Goal: Task Accomplishment & Management: Manage account settings

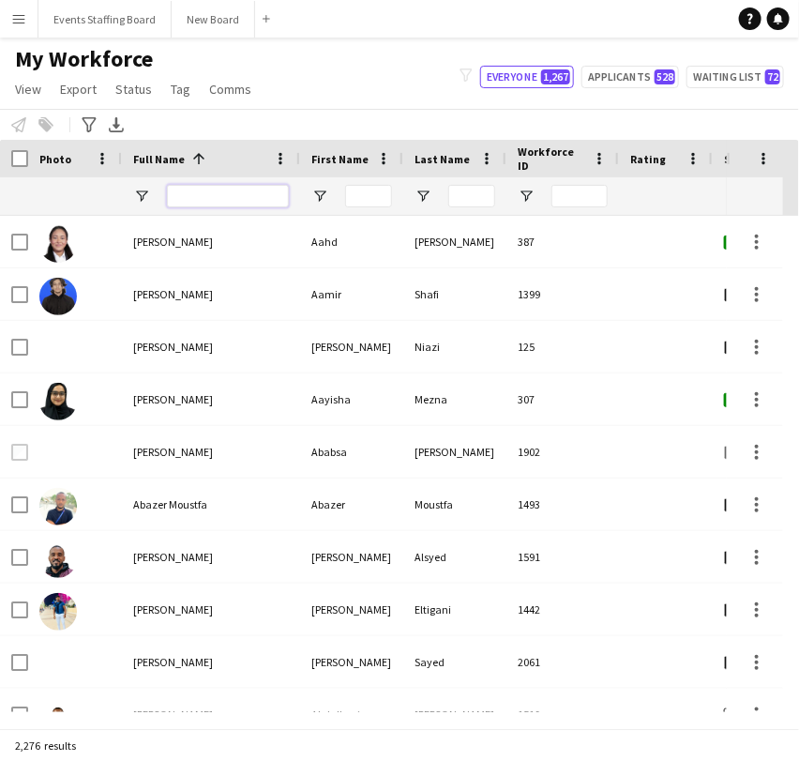
click at [219, 198] on input "Full Name Filter Input" at bounding box center [228, 196] width 122 height 23
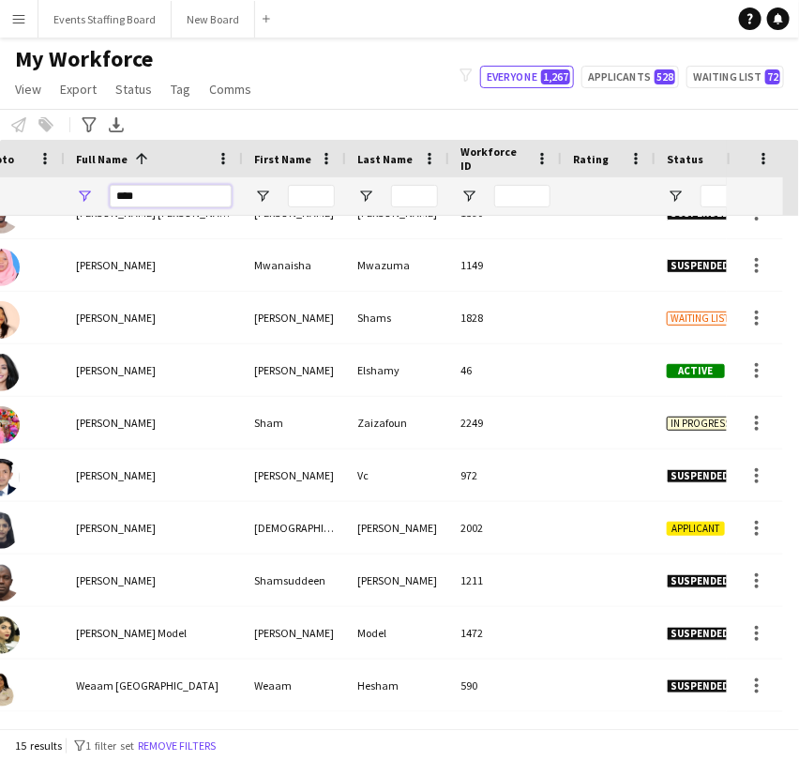
type input "****"
click at [120, 195] on input "****" at bounding box center [171, 196] width 122 height 23
click at [121, 195] on input "****" at bounding box center [171, 196] width 122 height 23
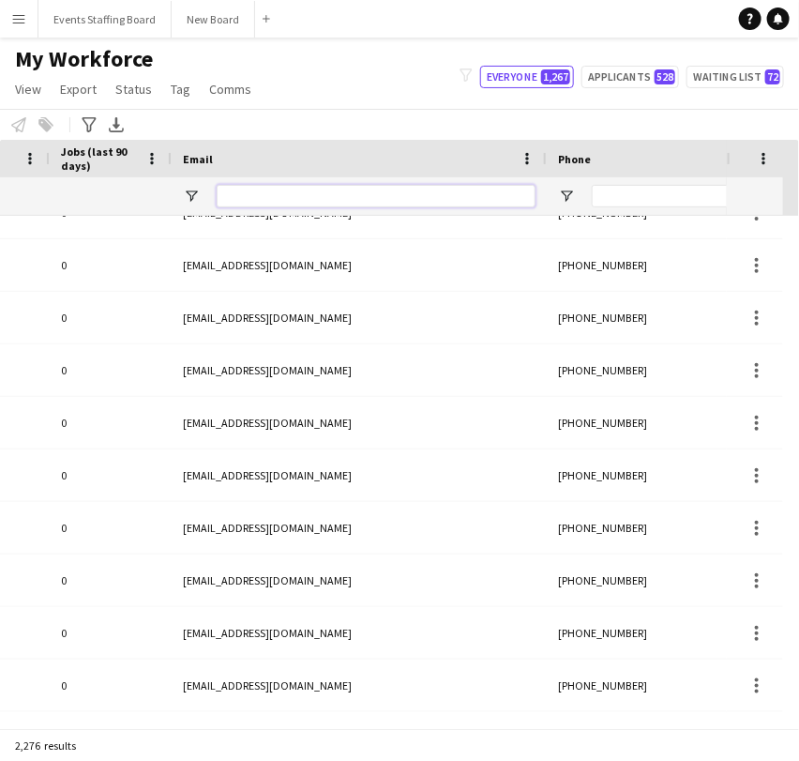
click at [318, 187] on input "Email Filter Input" at bounding box center [376, 196] width 319 height 23
click at [582, 182] on div at bounding box center [667, 196] width 240 height 38
click at [614, 194] on input "Phone Filter Input" at bounding box center [684, 196] width 184 height 23
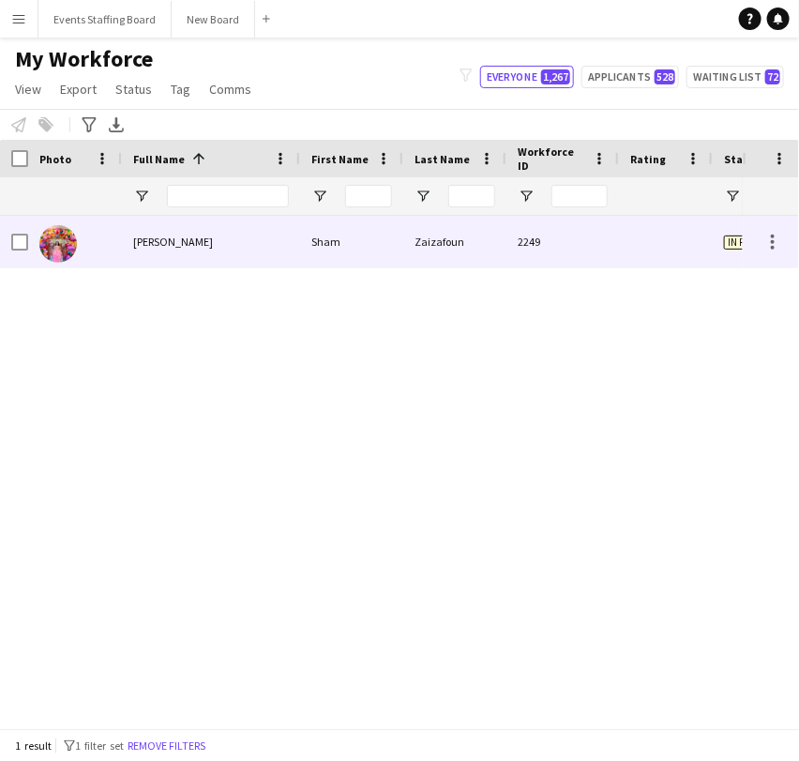
type input "**********"
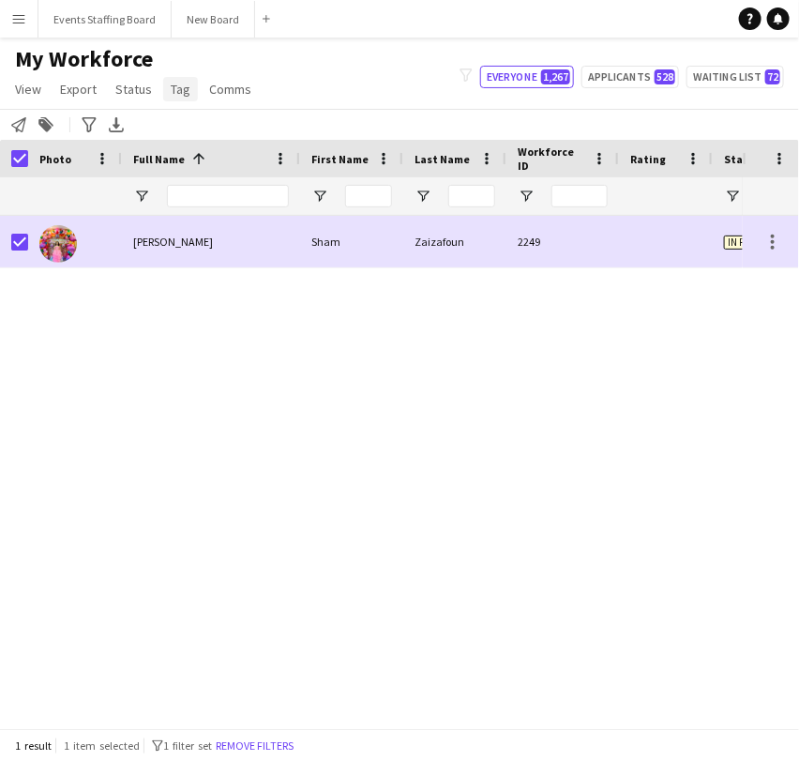
click at [175, 92] on span "Tag" at bounding box center [181, 89] width 20 height 17
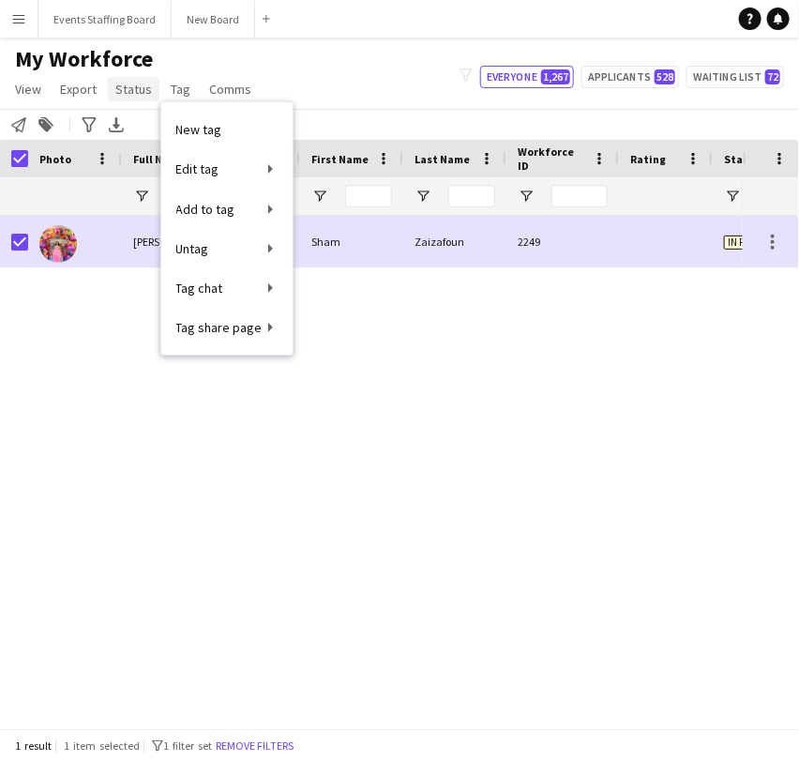
click at [143, 91] on span "Status" at bounding box center [133, 89] width 37 height 17
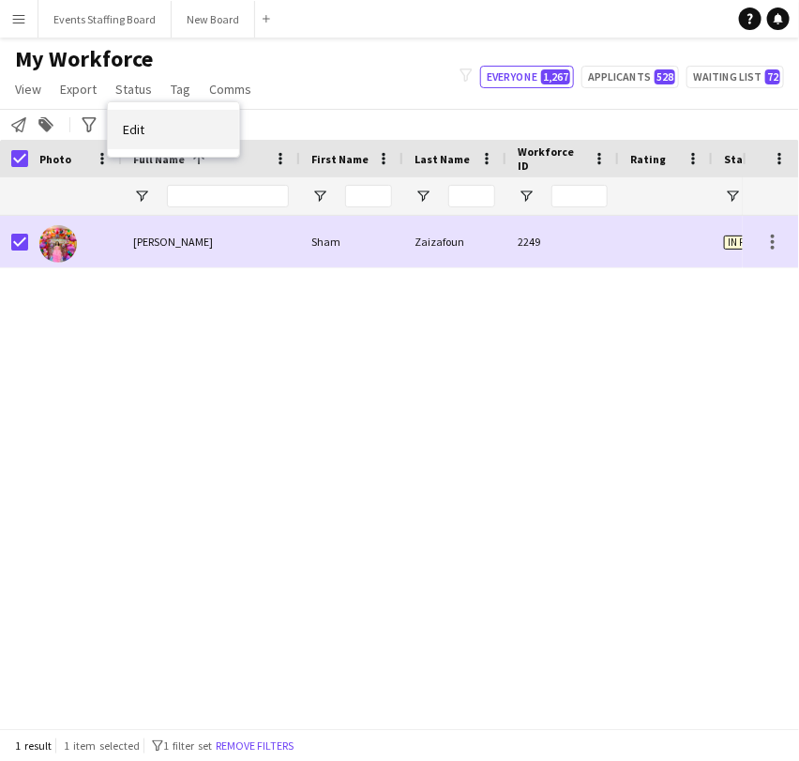
click at [165, 127] on link "Edit" at bounding box center [173, 129] width 131 height 39
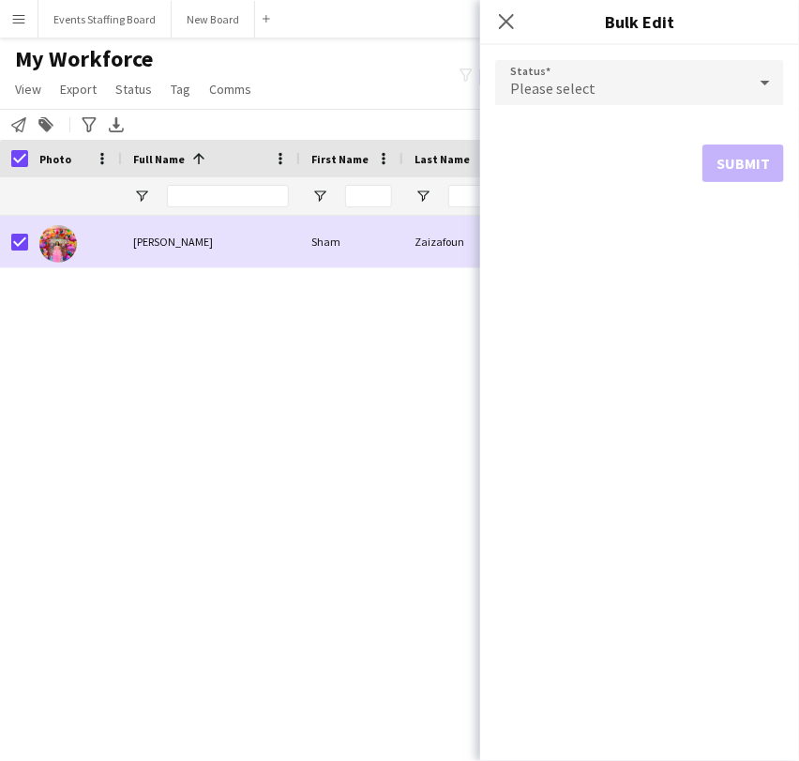
click at [617, 83] on div "Please select" at bounding box center [620, 82] width 251 height 45
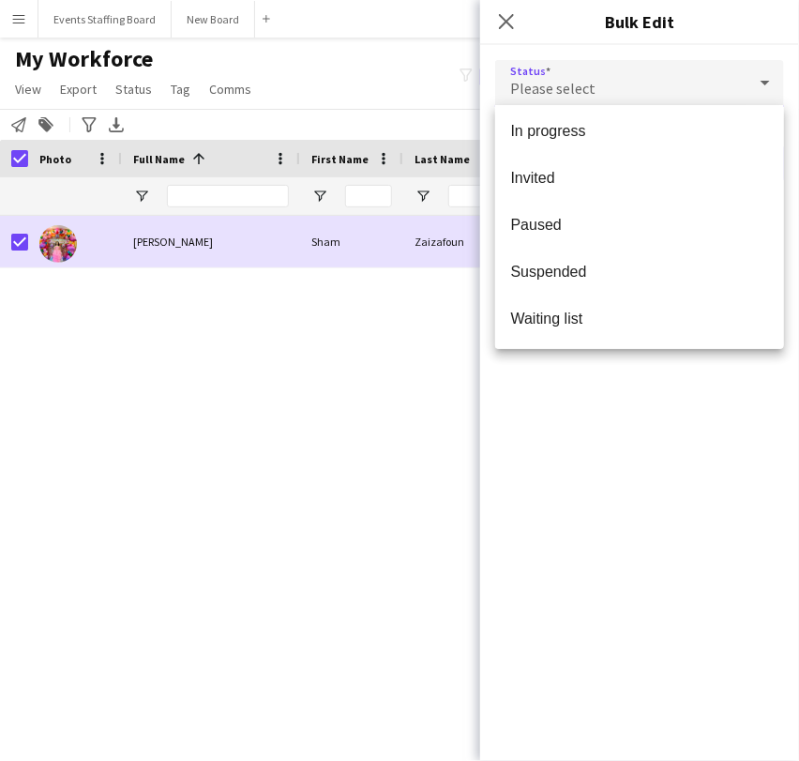
drag, startPoint x: 574, startPoint y: 280, endPoint x: 789, endPoint y: 258, distance: 216.0
click at [574, 280] on mat-option "Suspended" at bounding box center [639, 272] width 289 height 47
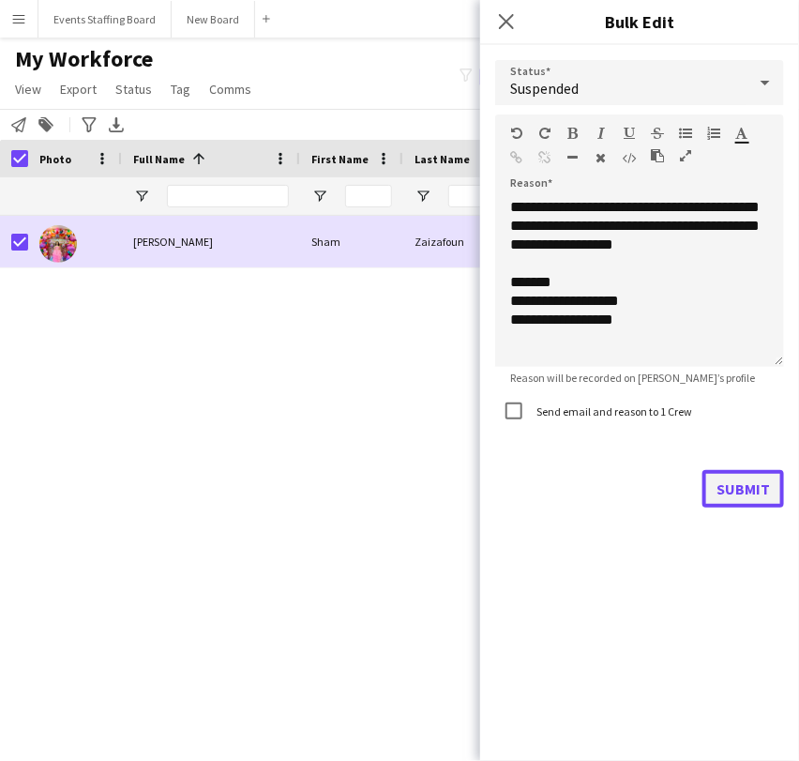
click at [734, 480] on button "Submit" at bounding box center [744, 489] width 82 height 38
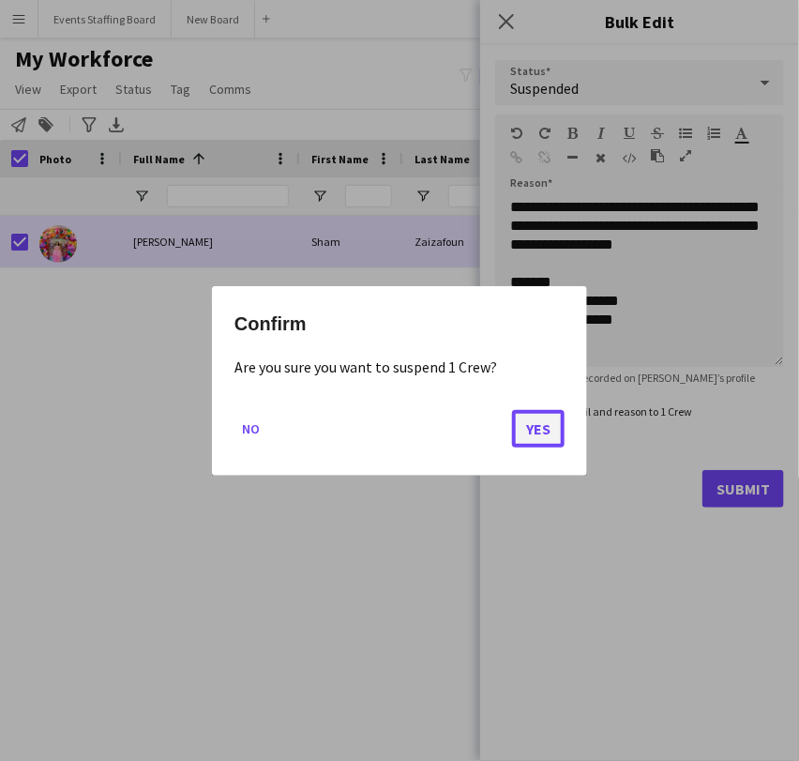
click at [537, 424] on button "Yes" at bounding box center [538, 428] width 53 height 38
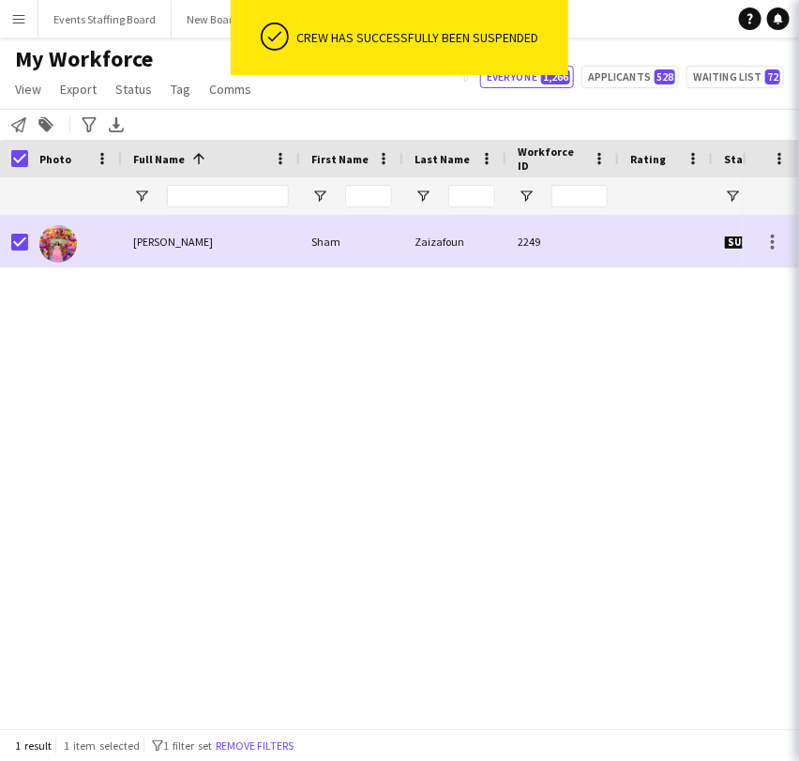
click at [204, 436] on div "الدوحة Suspended Zaizafoun 2249 Sham Zaizafoun Sham" at bounding box center [371, 464] width 743 height 496
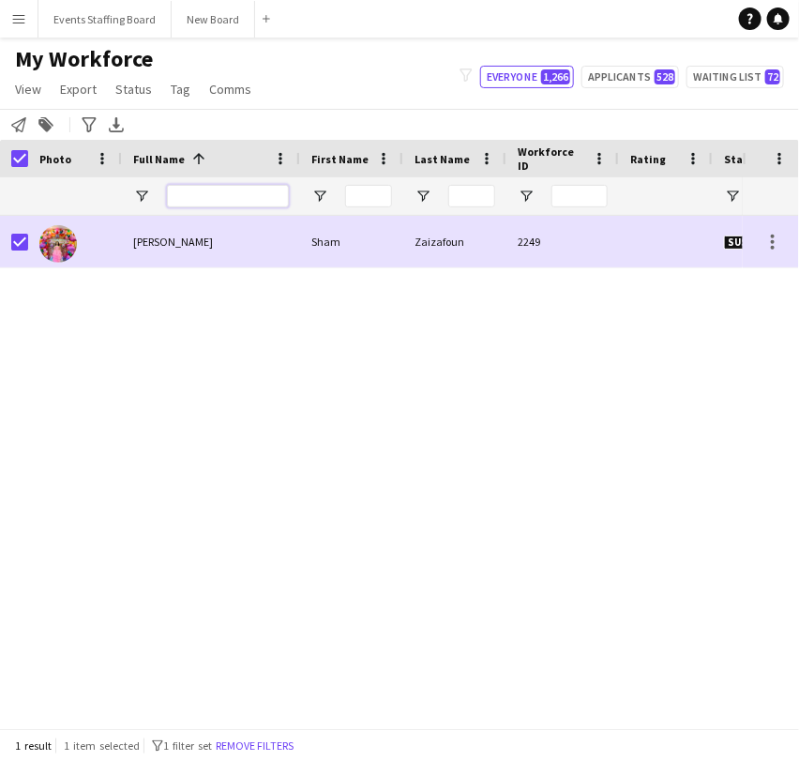
click at [204, 195] on input "Full Name Filter Input" at bounding box center [228, 196] width 122 height 23
click at [280, 749] on button "Remove filters" at bounding box center [254, 745] width 85 height 21
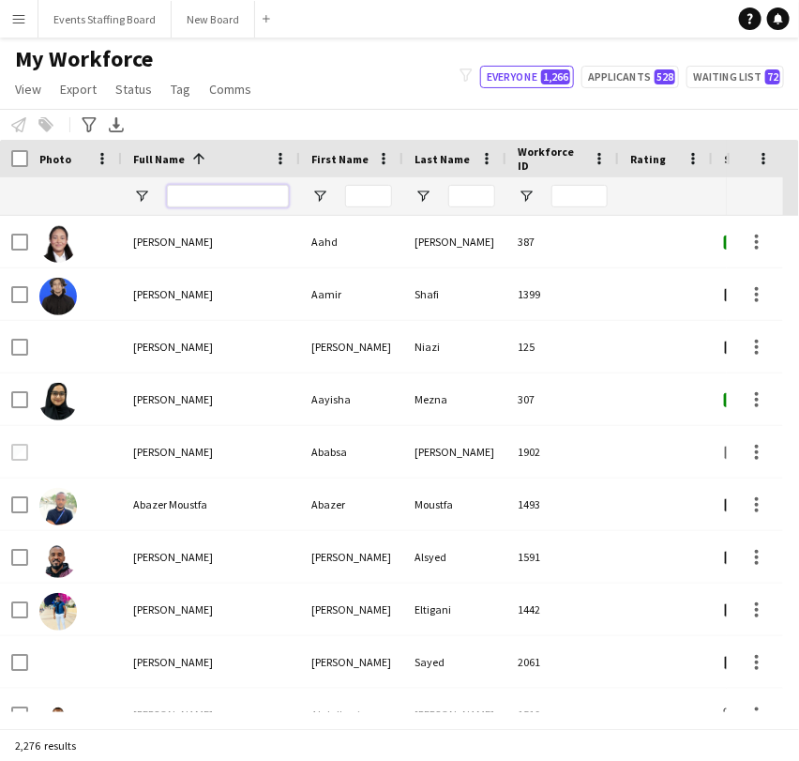
click at [219, 192] on input "Full Name Filter Input" at bounding box center [228, 196] width 122 height 23
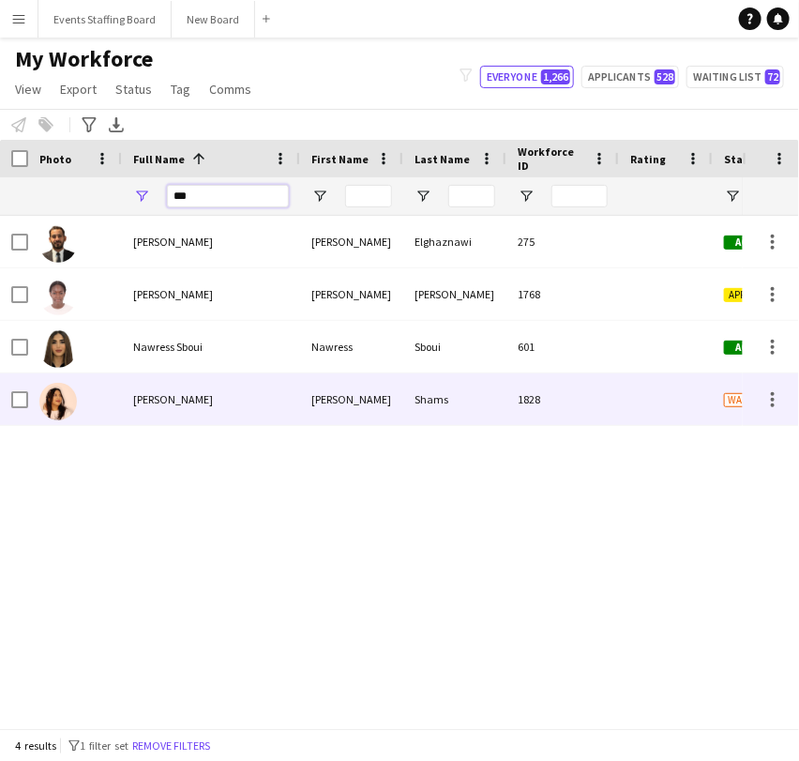
type input "***"
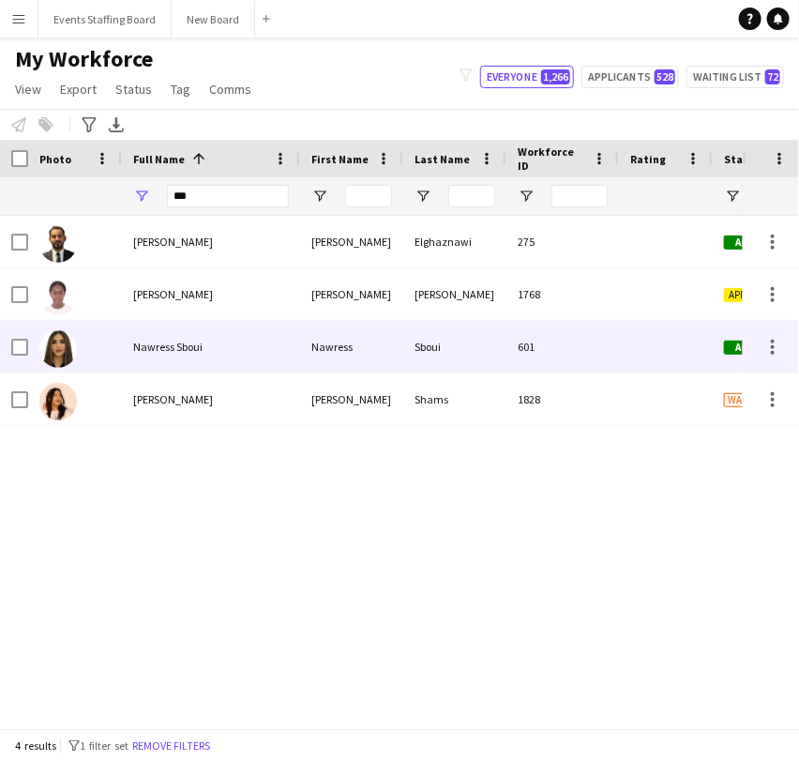
click at [149, 344] on span "Nawress Sboui" at bounding box center [167, 347] width 69 height 14
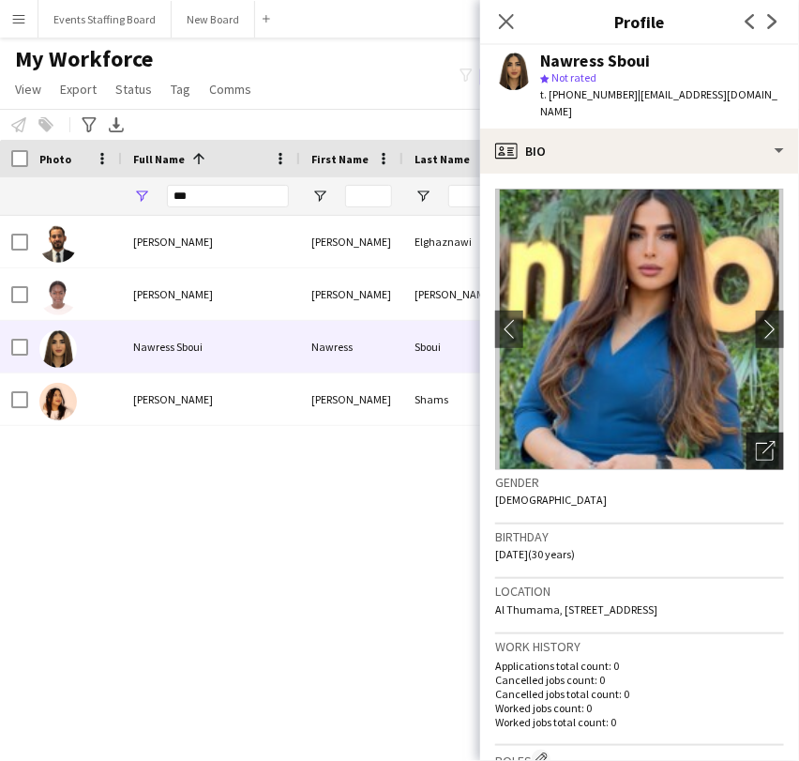
click at [756, 441] on icon "Open photos pop-in" at bounding box center [766, 451] width 20 height 20
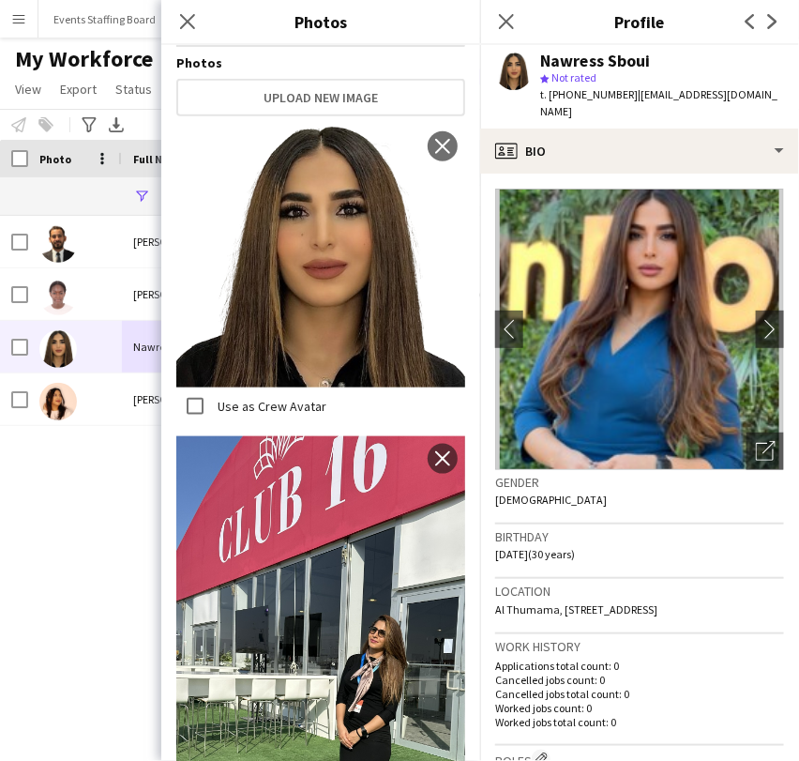
scroll to position [307, 0]
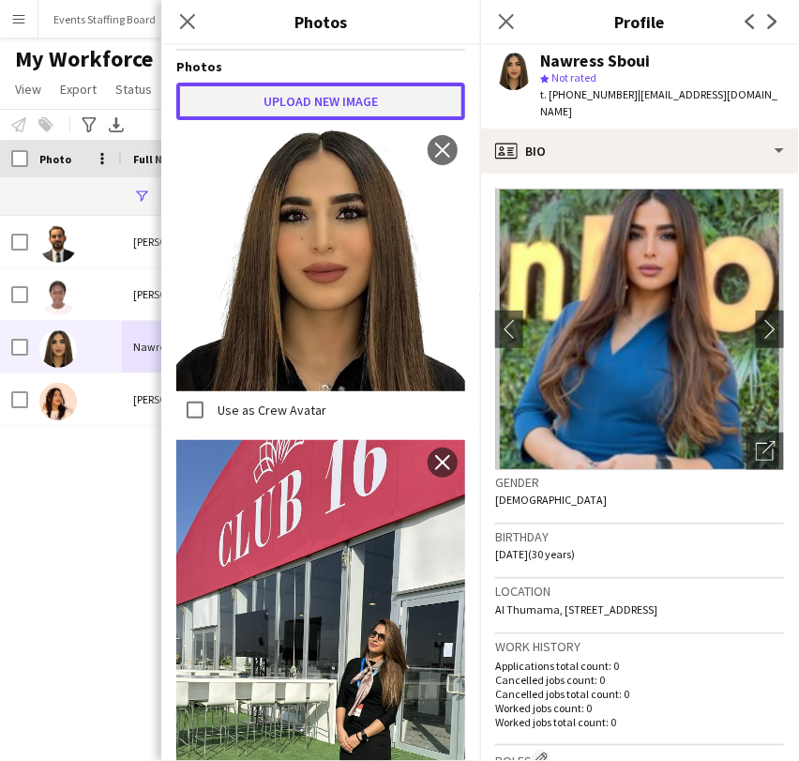
click at [309, 85] on button "Upload new image" at bounding box center [320, 102] width 289 height 38
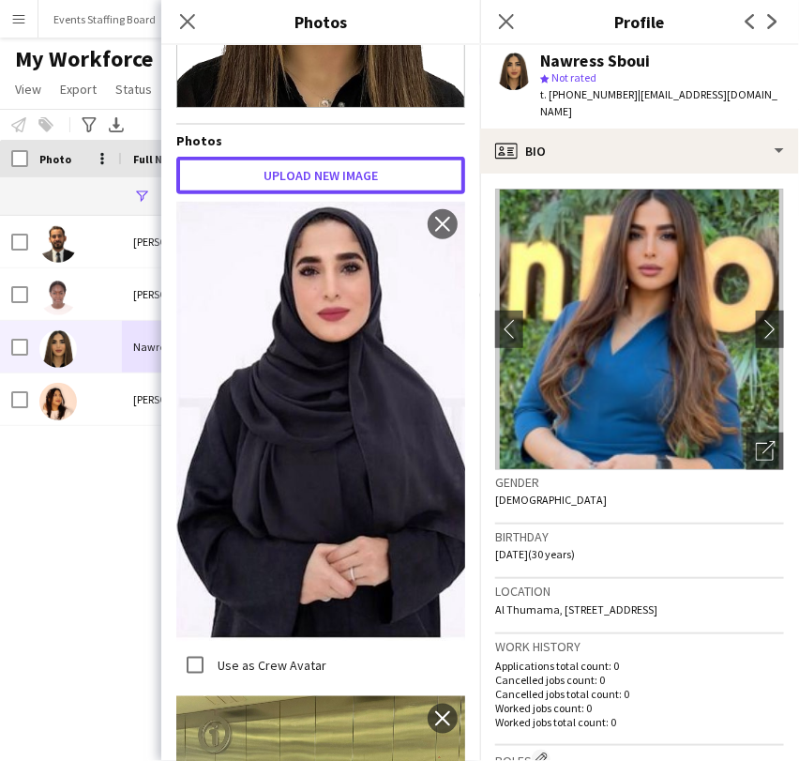
scroll to position [203, 0]
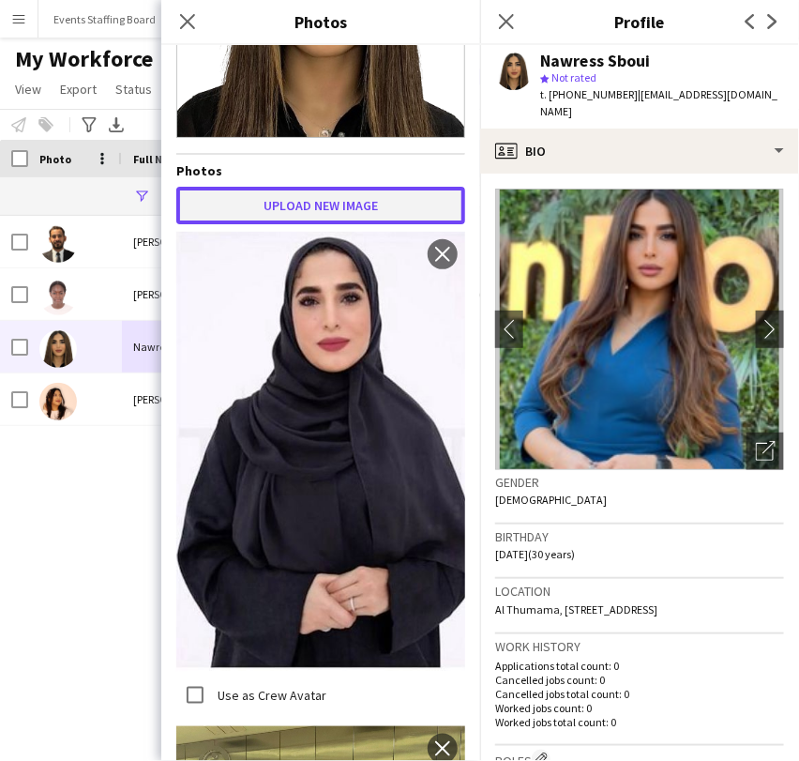
click at [295, 187] on button "Upload new image" at bounding box center [320, 206] width 289 height 38
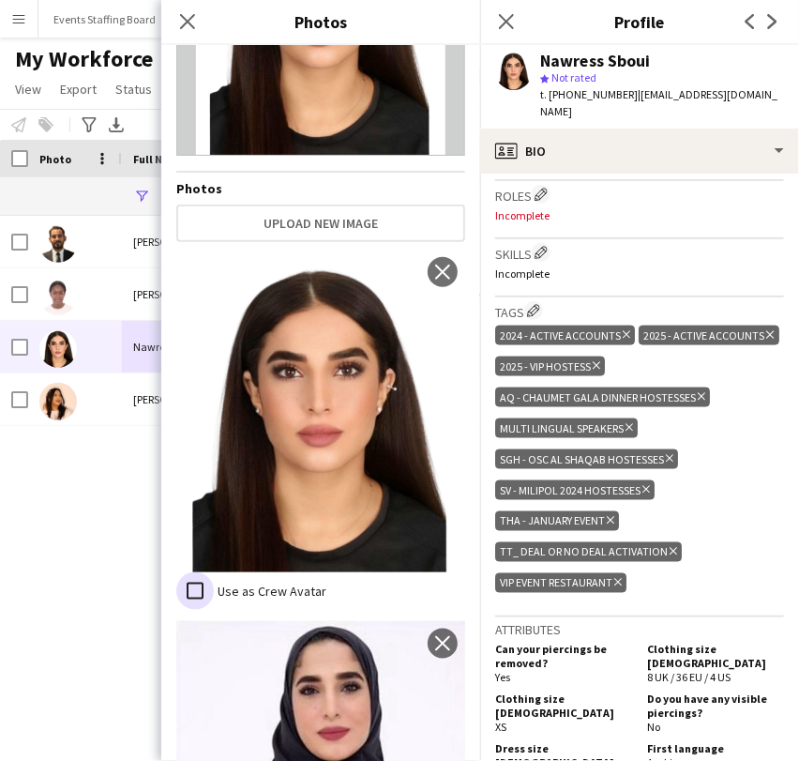
scroll to position [521, 0]
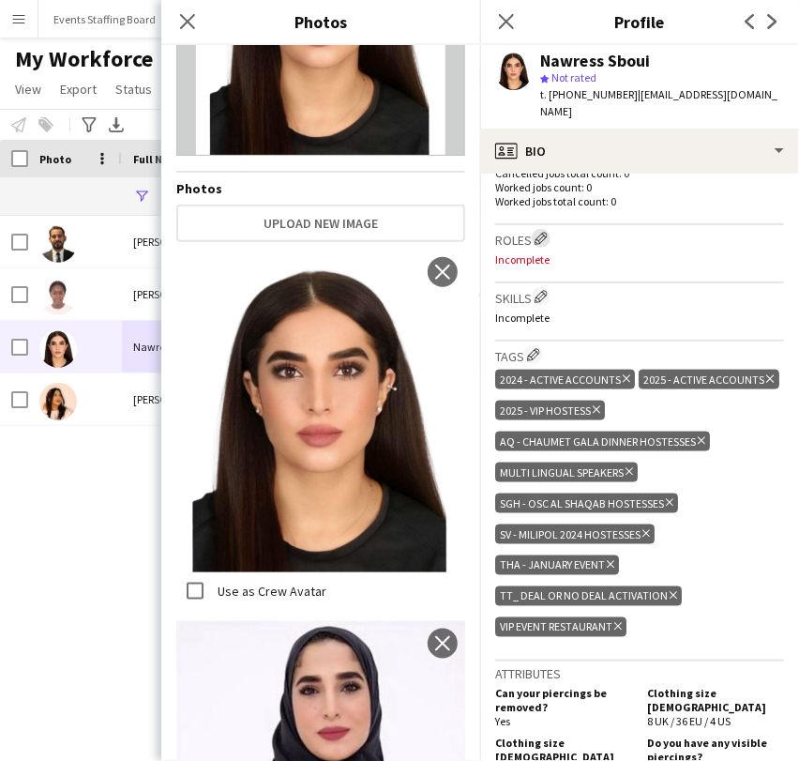
click at [546, 234] on app-icon "Edit crew company roles" at bounding box center [541, 238] width 13 height 13
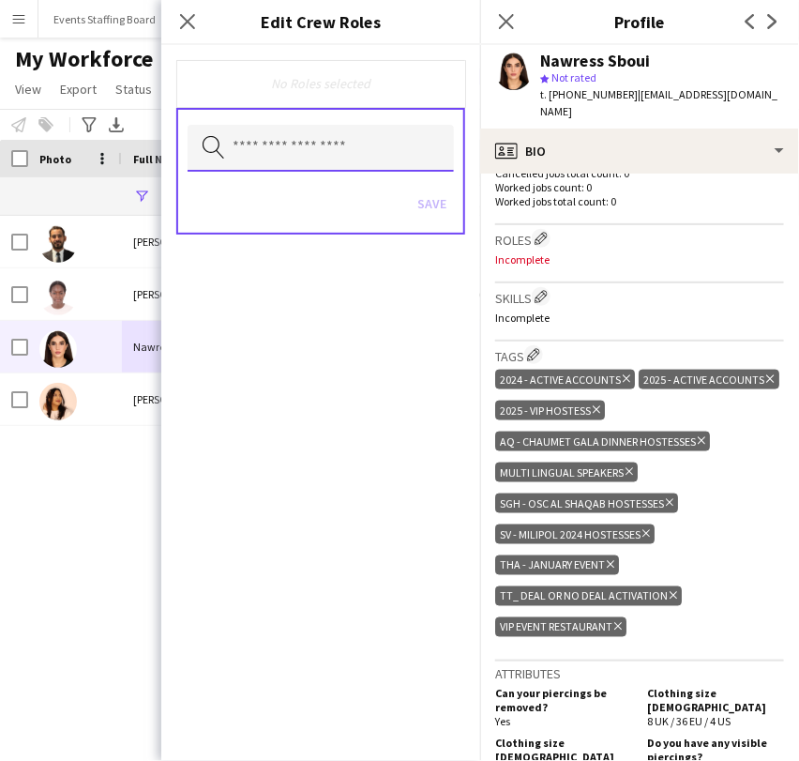
click at [294, 161] on input "text" at bounding box center [321, 148] width 266 height 47
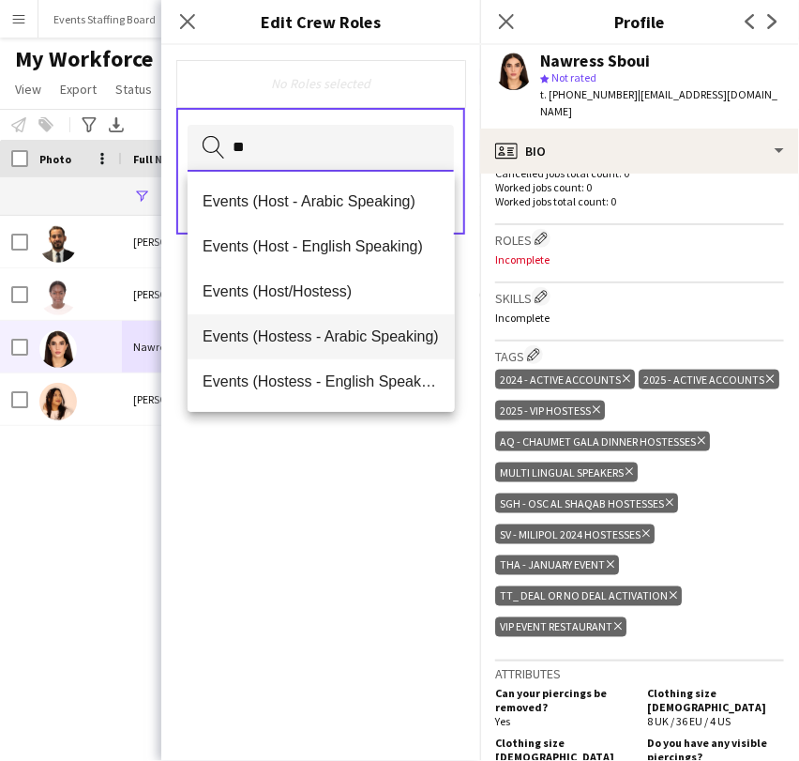
type input "**"
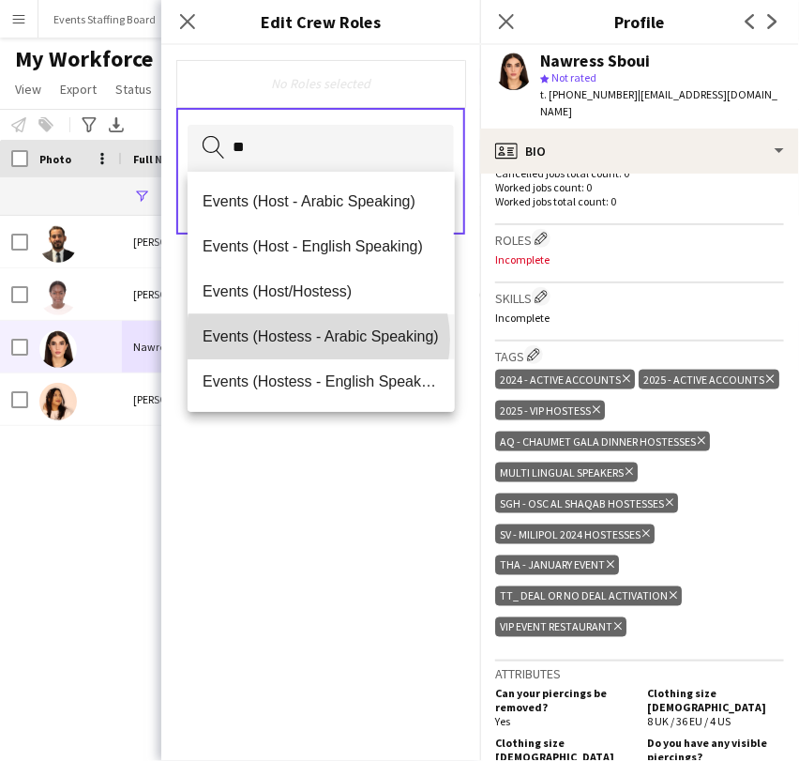
click at [318, 340] on span "Events (Hostess - Arabic Speaking)" at bounding box center [321, 336] width 236 height 18
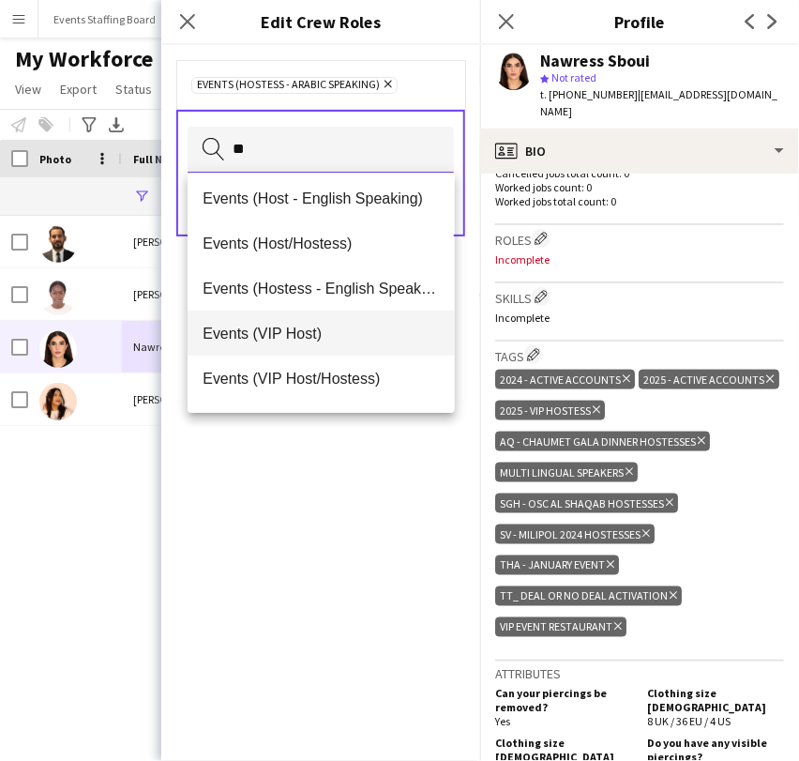
scroll to position [90, 0]
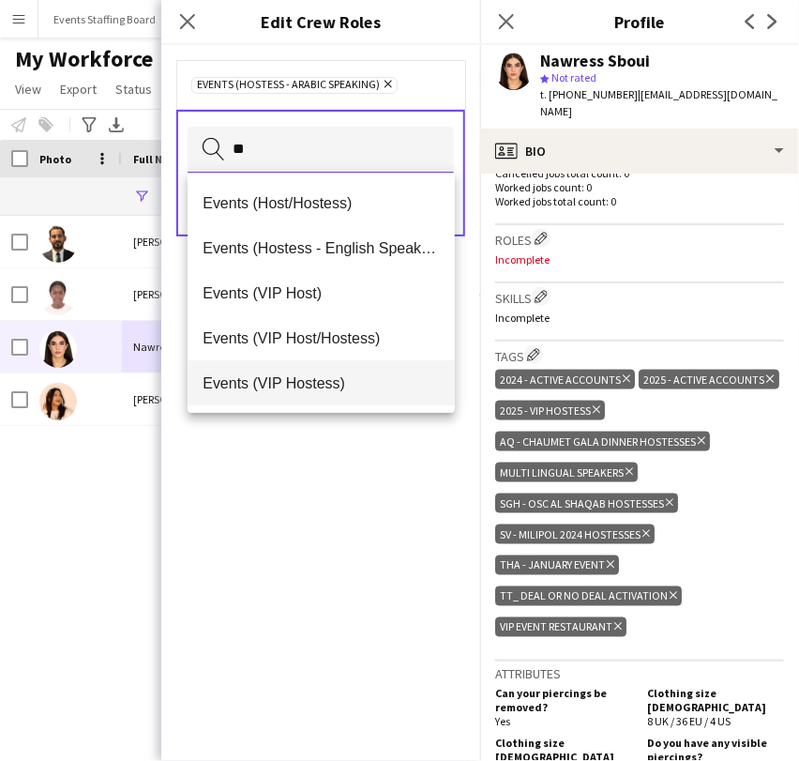
type input "**"
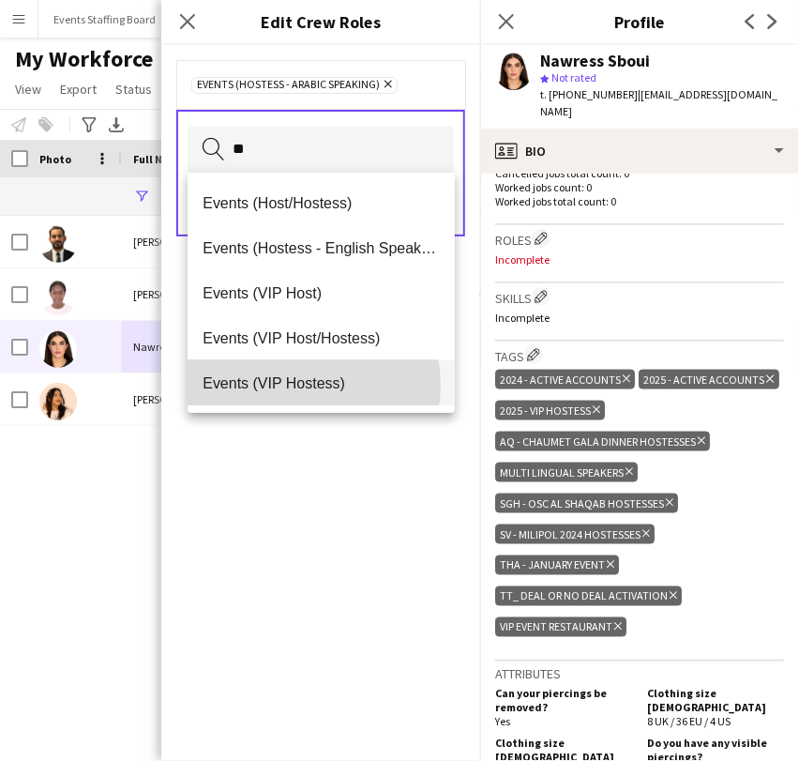
click at [293, 385] on span "Events (VIP Hostess)" at bounding box center [321, 383] width 236 height 18
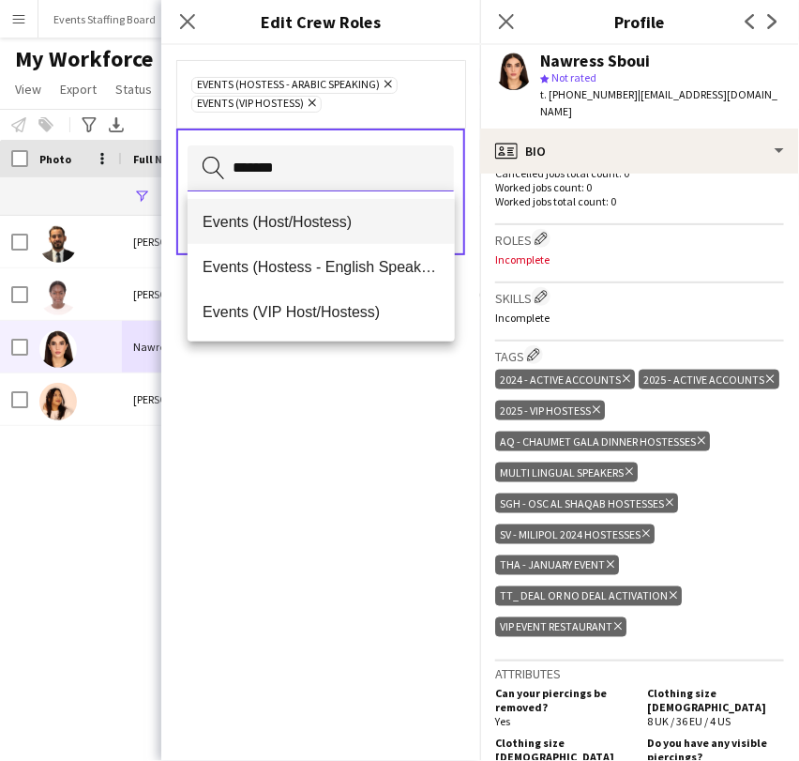
type input "*******"
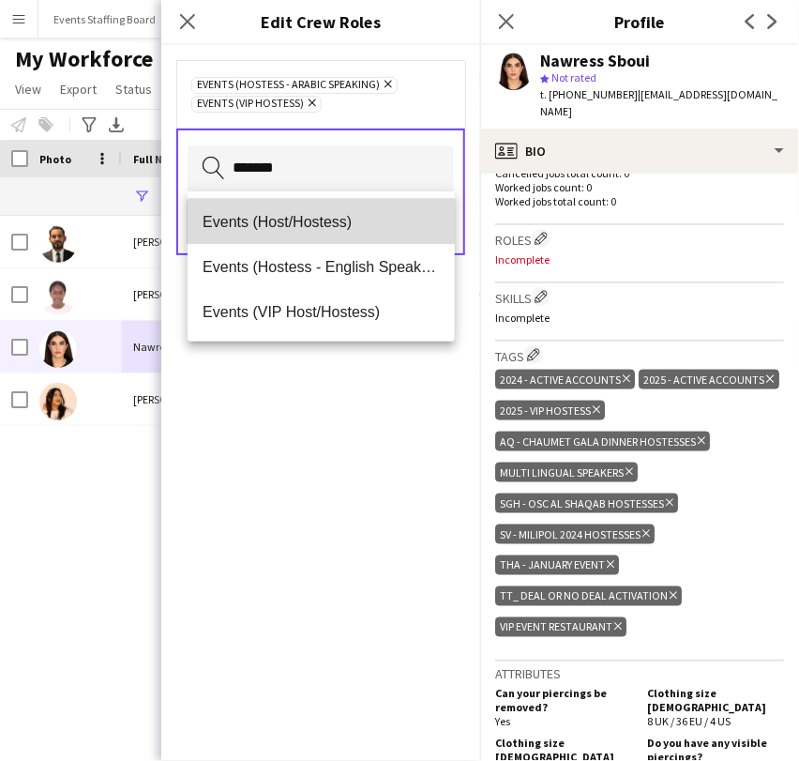
click at [322, 234] on mat-option "Events (Host/Hostess)" at bounding box center [321, 221] width 266 height 45
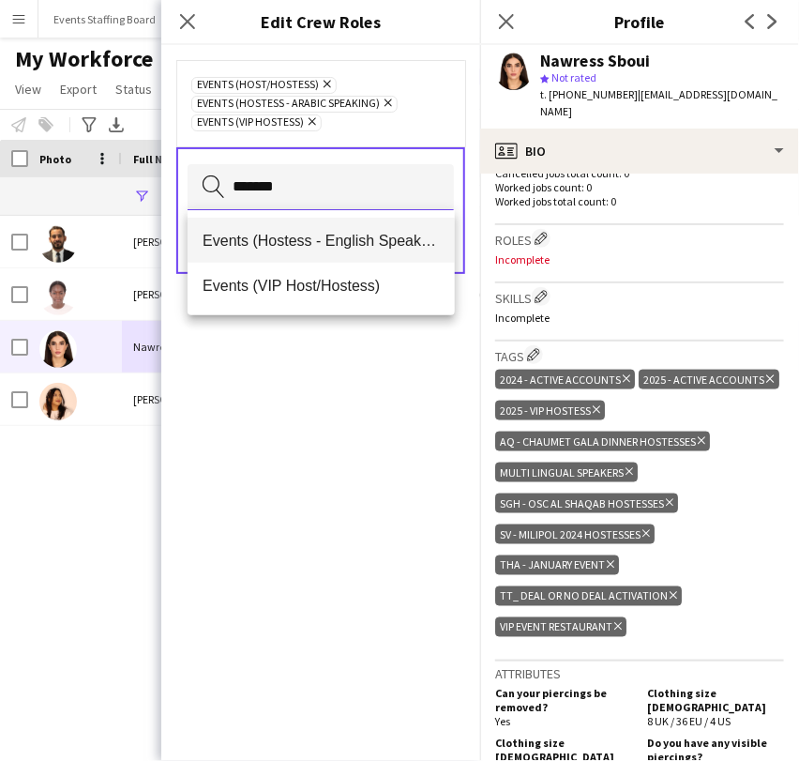
type input "*******"
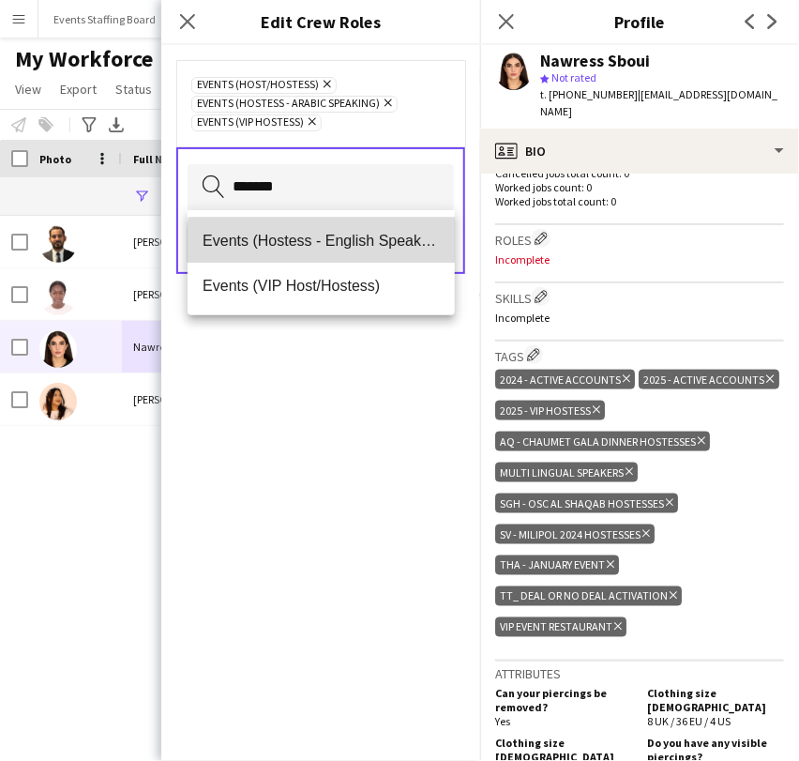
click at [329, 245] on span "Events (Hostess - English Speaking)" at bounding box center [321, 241] width 236 height 18
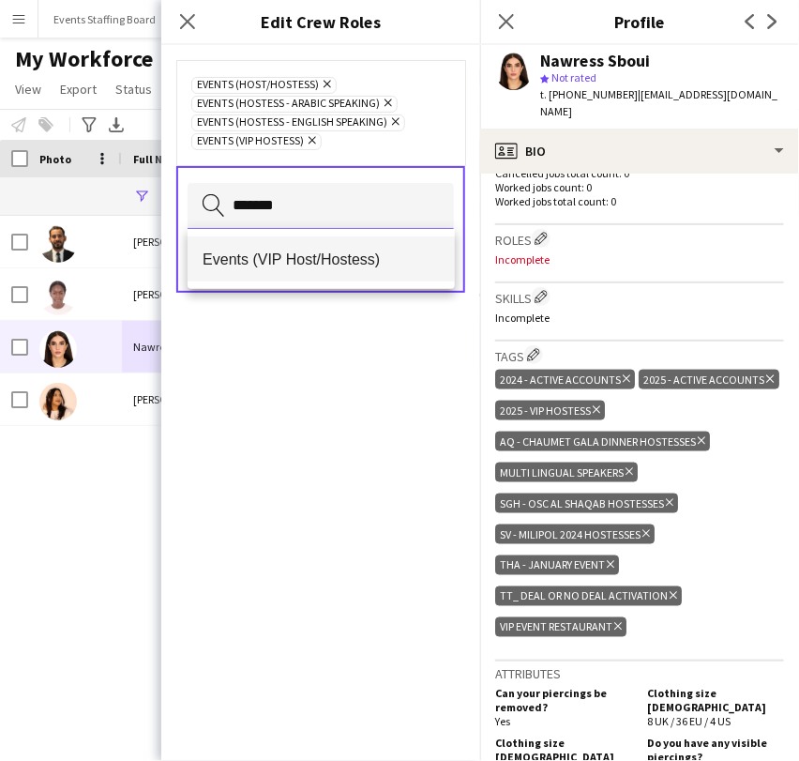
type input "*******"
click at [354, 264] on span "Events (VIP Host/Hostess)" at bounding box center [321, 259] width 236 height 18
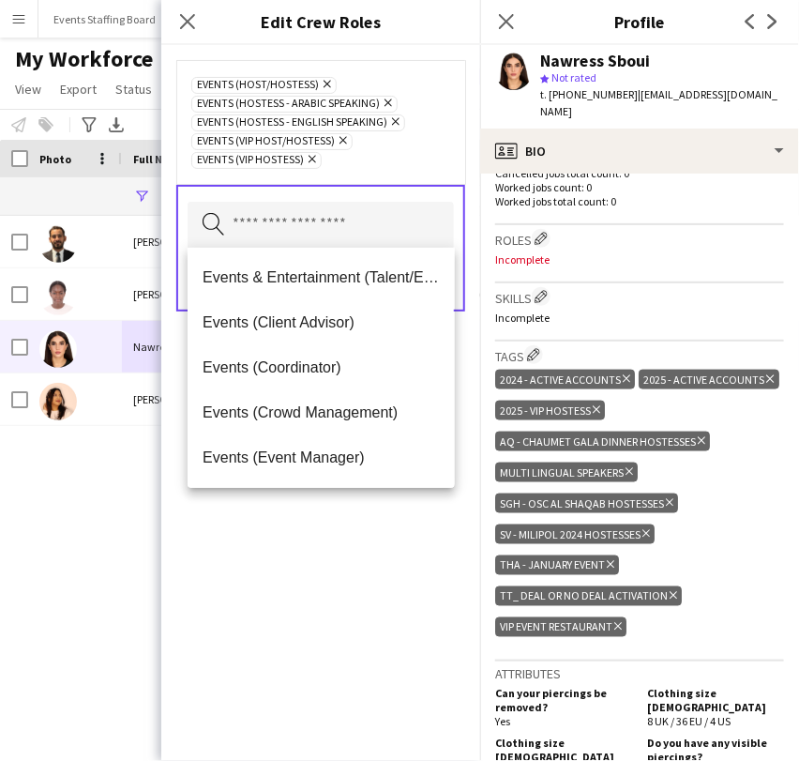
click at [377, 580] on div "Events (Host/Hostess) Remove Events (Hostess - Arabic Speaking) Remove Events (…" at bounding box center [320, 403] width 319 height 716
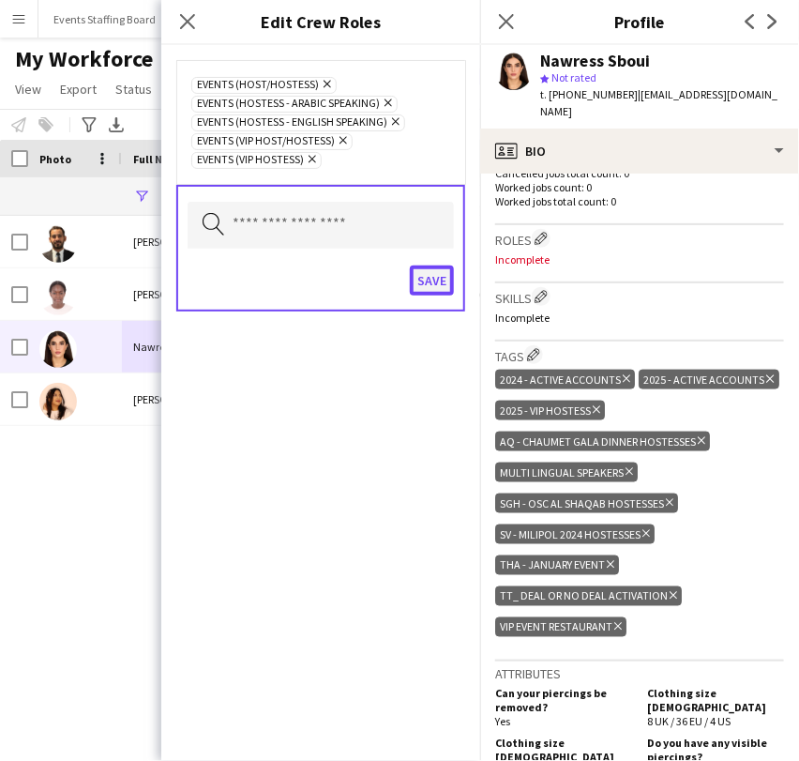
click at [422, 278] on button "Save" at bounding box center [432, 280] width 44 height 30
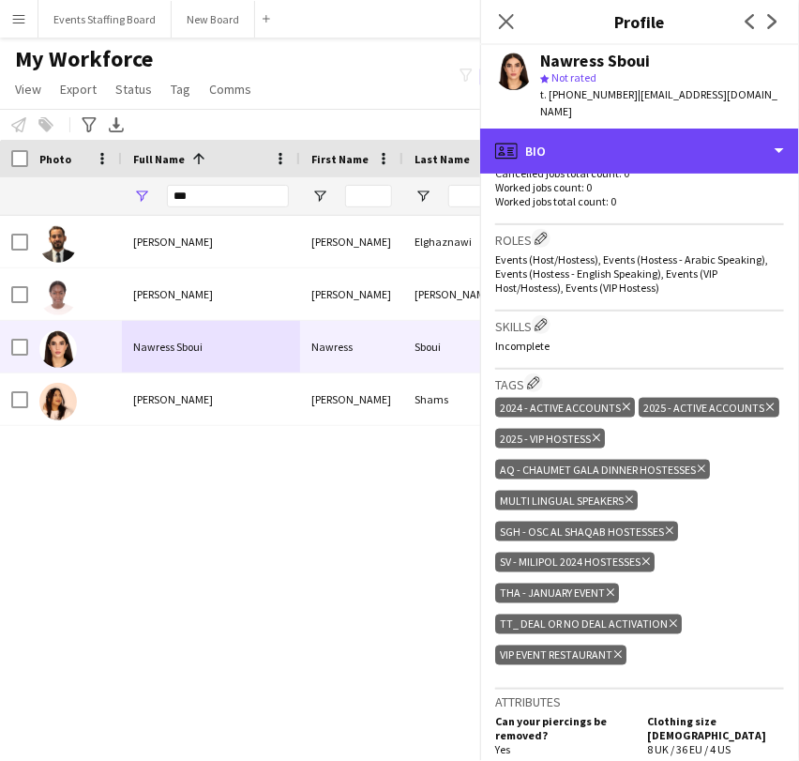
click at [606, 137] on div "profile Bio" at bounding box center [639, 151] width 319 height 45
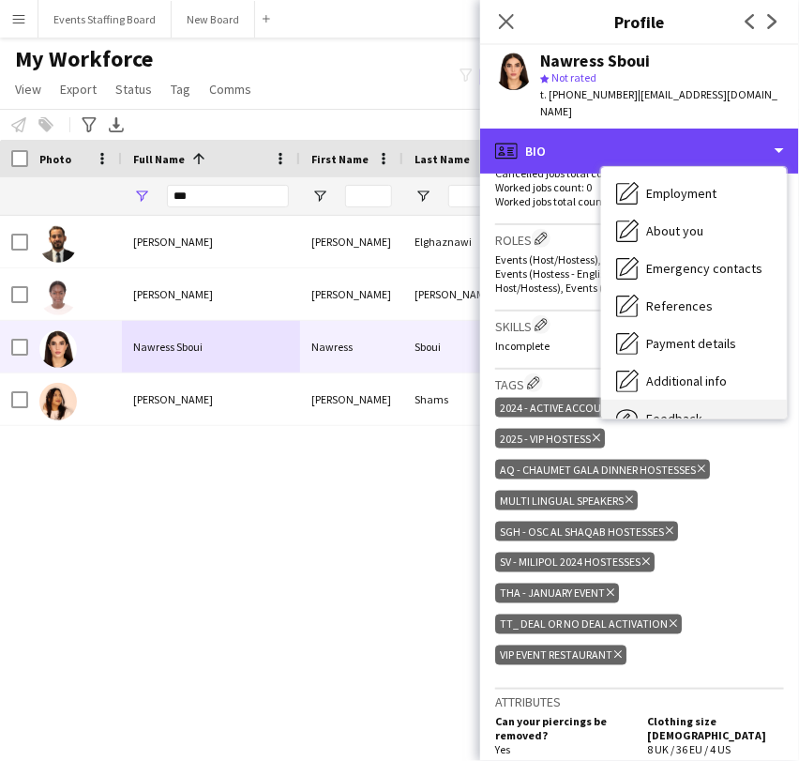
scroll to position [138, 0]
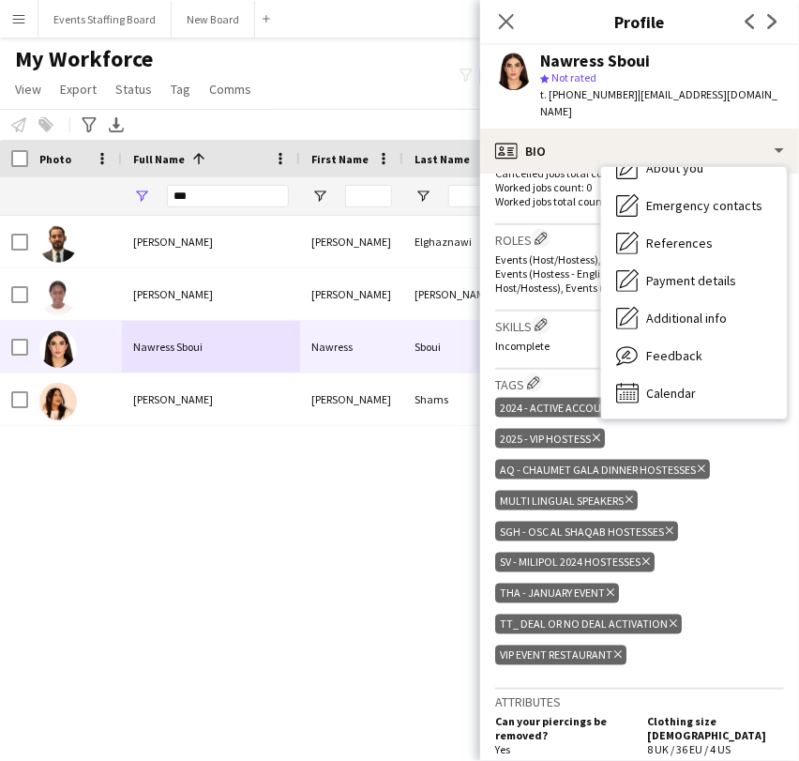
click at [362, 586] on div "[PERSON_NAME] 275 Active [GEOGRAPHIC_DATA] [PERSON_NAME] [PERSON_NAME] 1768 App…" at bounding box center [371, 464] width 743 height 496
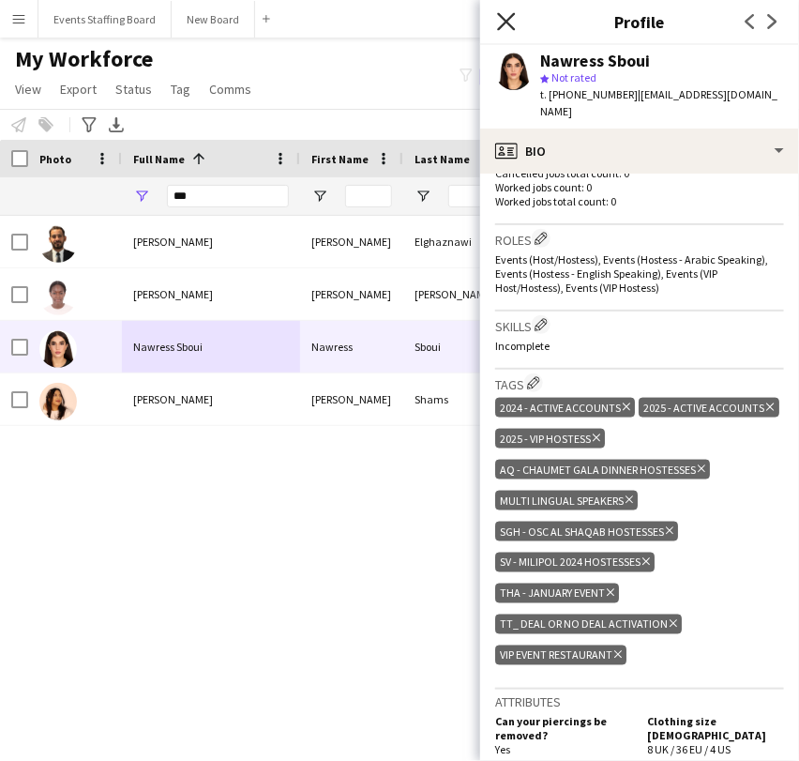
click at [506, 29] on icon "Close pop-in" at bounding box center [506, 21] width 18 height 18
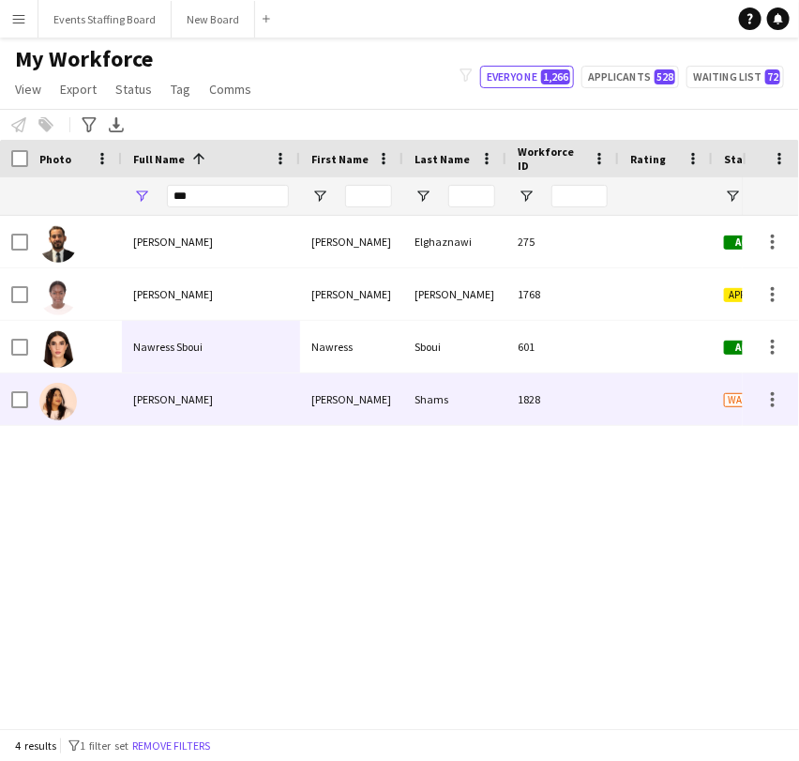
click at [173, 351] on span "Nawress Sboui" at bounding box center [167, 347] width 69 height 14
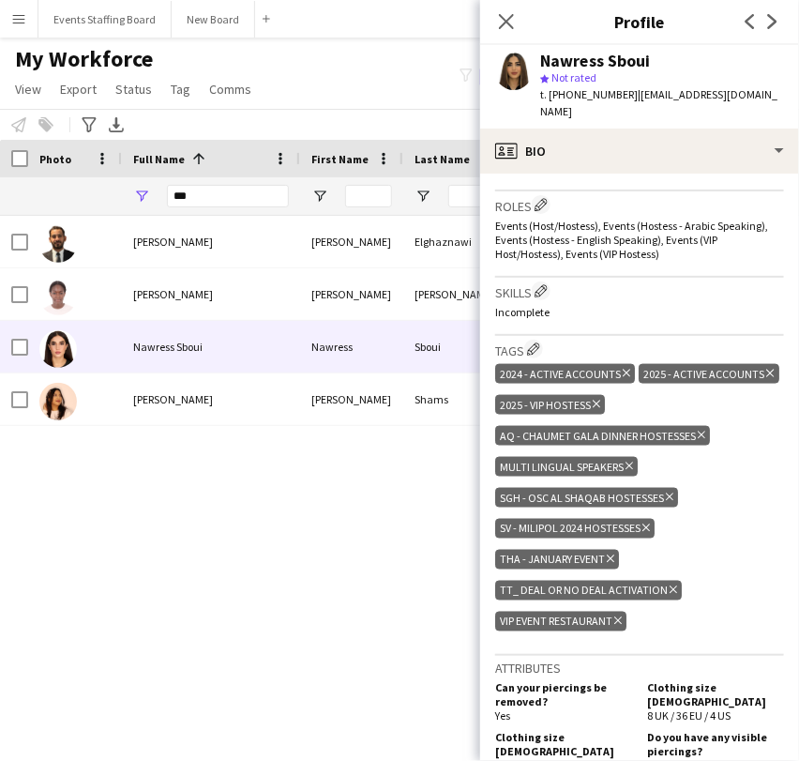
scroll to position [729, 0]
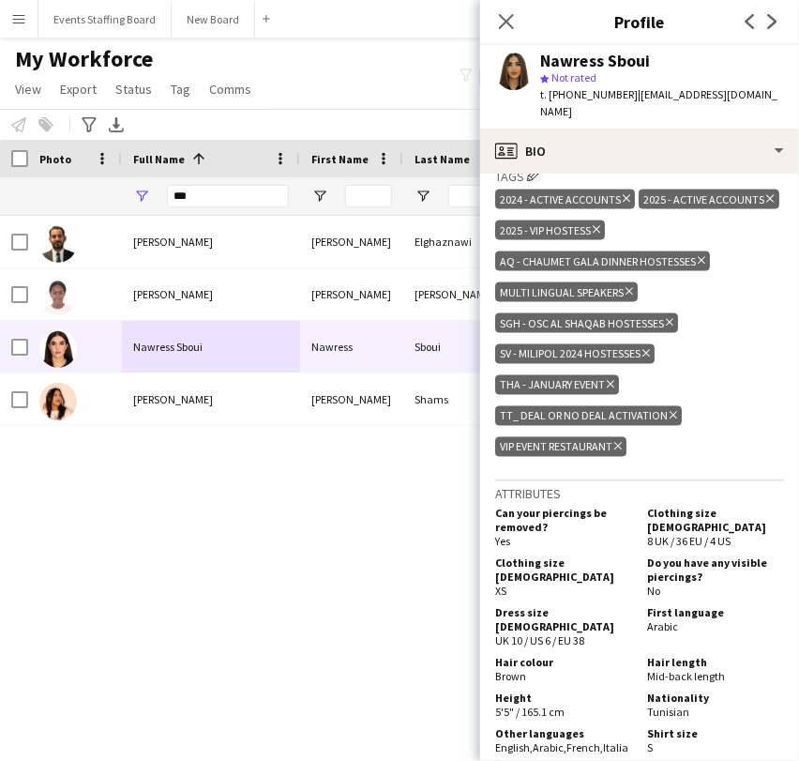
click at [264, 572] on div "[PERSON_NAME] 275 Active [GEOGRAPHIC_DATA] [PERSON_NAME] [PERSON_NAME] 1768 App…" at bounding box center [371, 464] width 743 height 496
click at [491, 17] on div "Close pop-in" at bounding box center [506, 21] width 53 height 43
click at [204, 198] on input "***" at bounding box center [228, 196] width 122 height 23
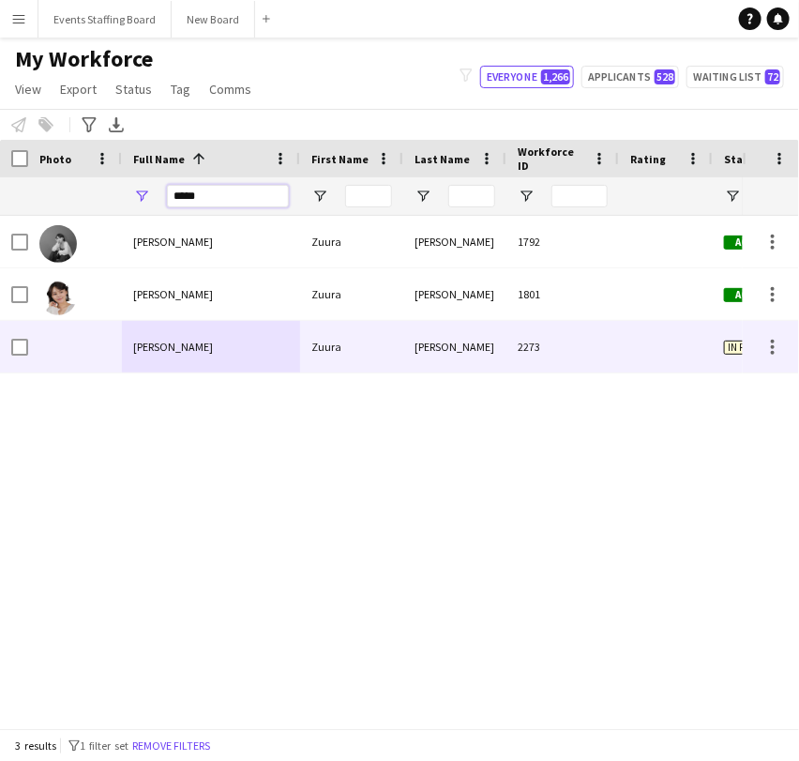
type input "*****"
click at [154, 347] on span "[PERSON_NAME]" at bounding box center [173, 347] width 80 height 14
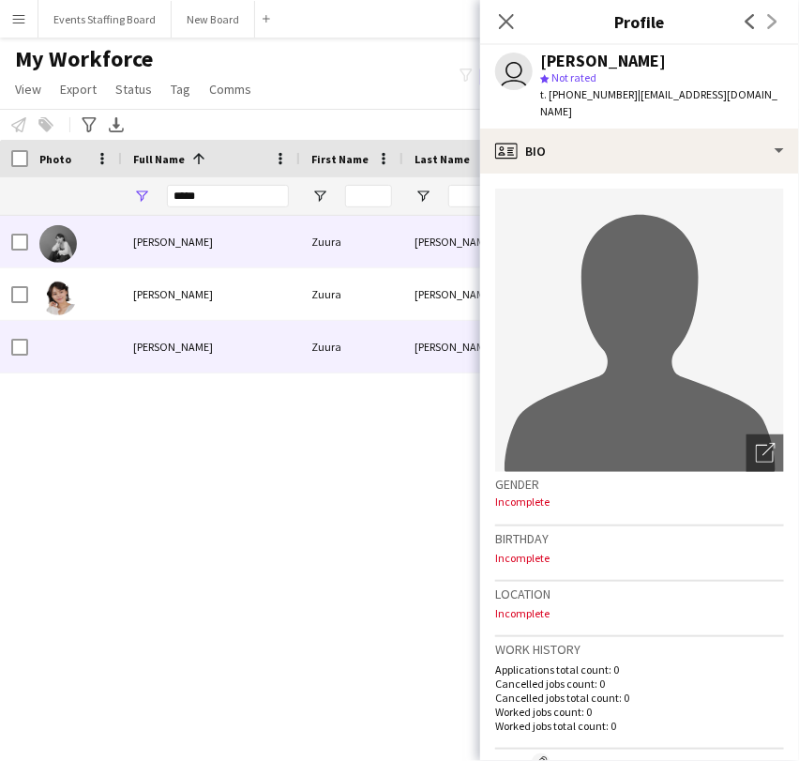
click at [141, 235] on span "[PERSON_NAME]" at bounding box center [173, 241] width 80 height 14
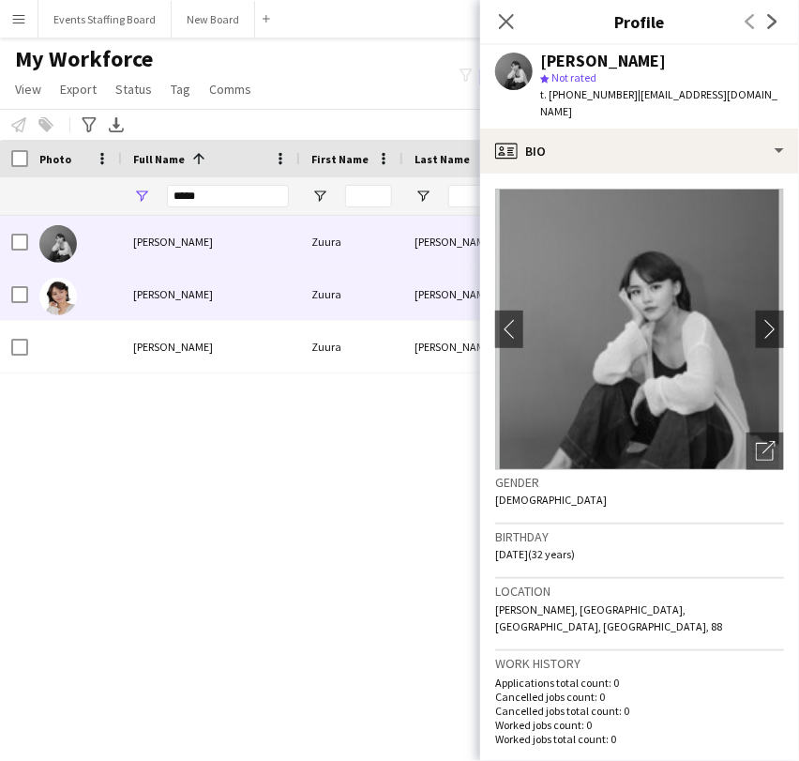
click at [163, 274] on div "[PERSON_NAME]" at bounding box center [211, 294] width 178 height 52
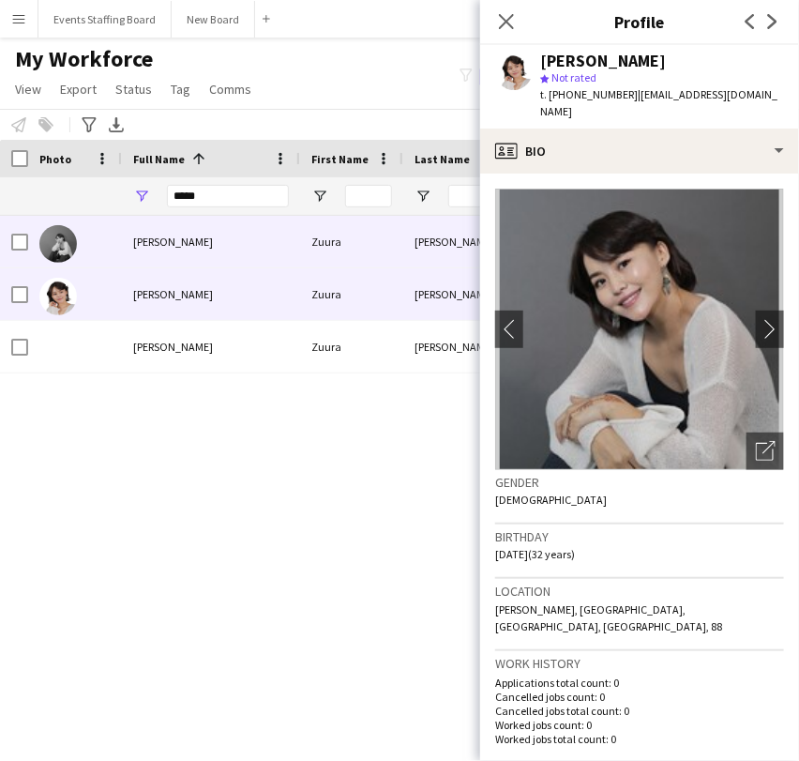
click at [147, 232] on div "[PERSON_NAME]" at bounding box center [211, 242] width 178 height 52
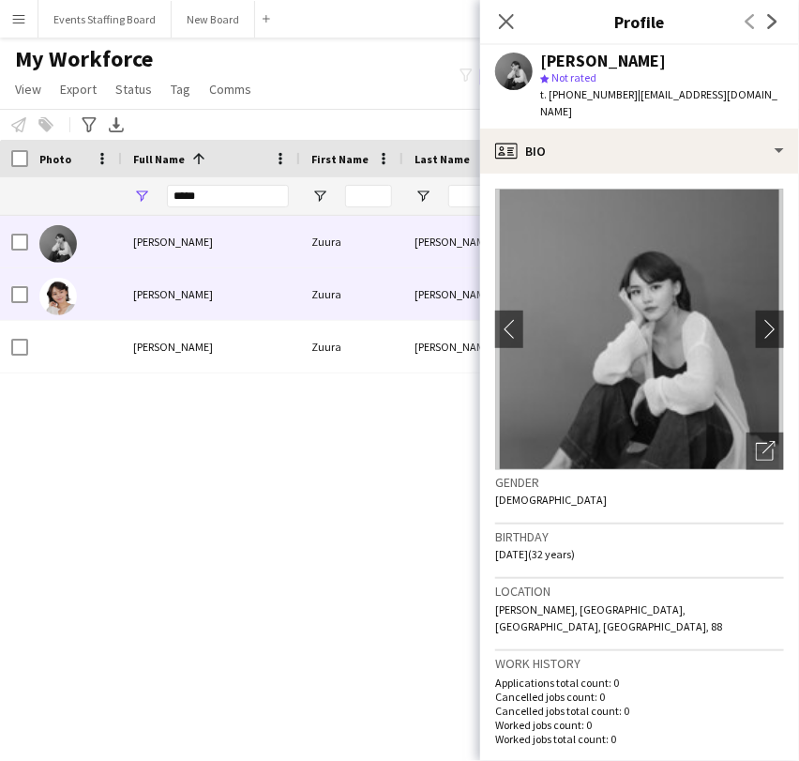
click at [129, 269] on div "[PERSON_NAME]" at bounding box center [211, 294] width 178 height 52
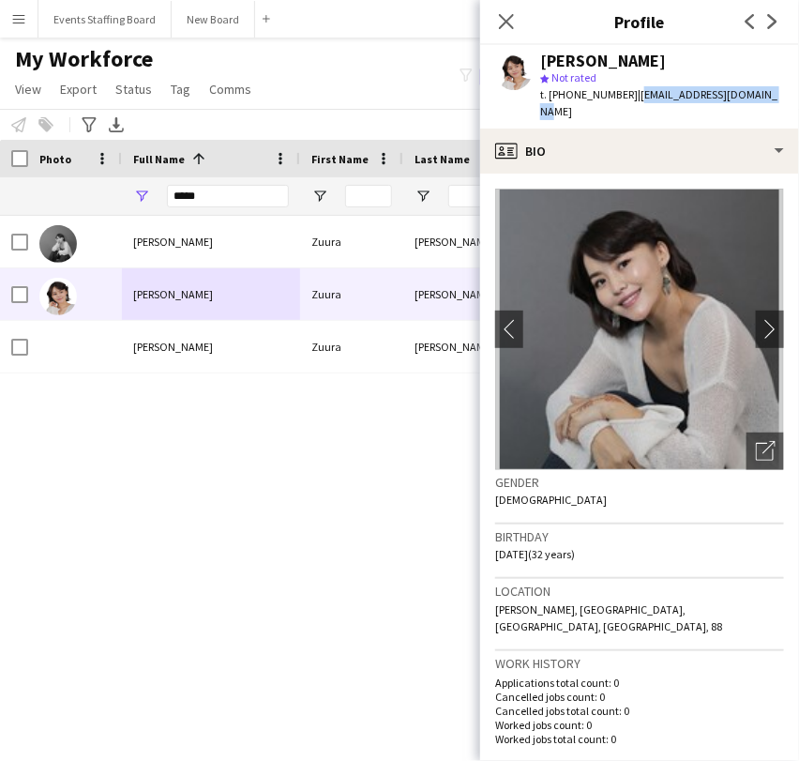
drag, startPoint x: 626, startPoint y: 92, endPoint x: 770, endPoint y: 98, distance: 144.6
click at [770, 98] on div "[PERSON_NAME] star Not rated t. [PHONE_NUMBER] | [EMAIL_ADDRESS][DOMAIN_NAME]" at bounding box center [639, 86] width 319 height 83
copy span "[EMAIL_ADDRESS][DOMAIN_NAME]"
click at [268, 214] on div "*****" at bounding box center [228, 196] width 122 height 38
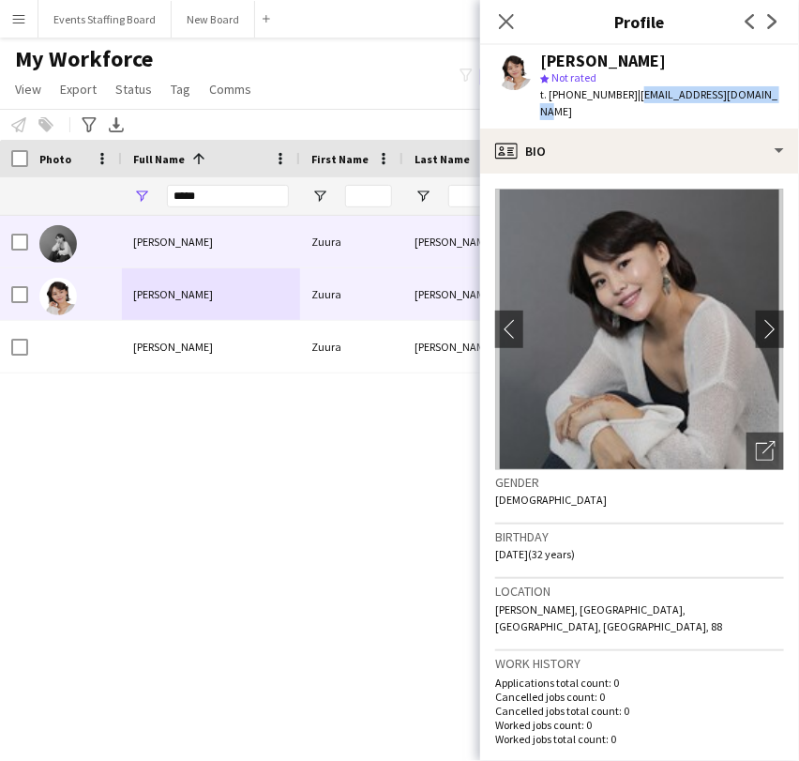
click at [180, 234] on div "[PERSON_NAME]" at bounding box center [211, 242] width 178 height 52
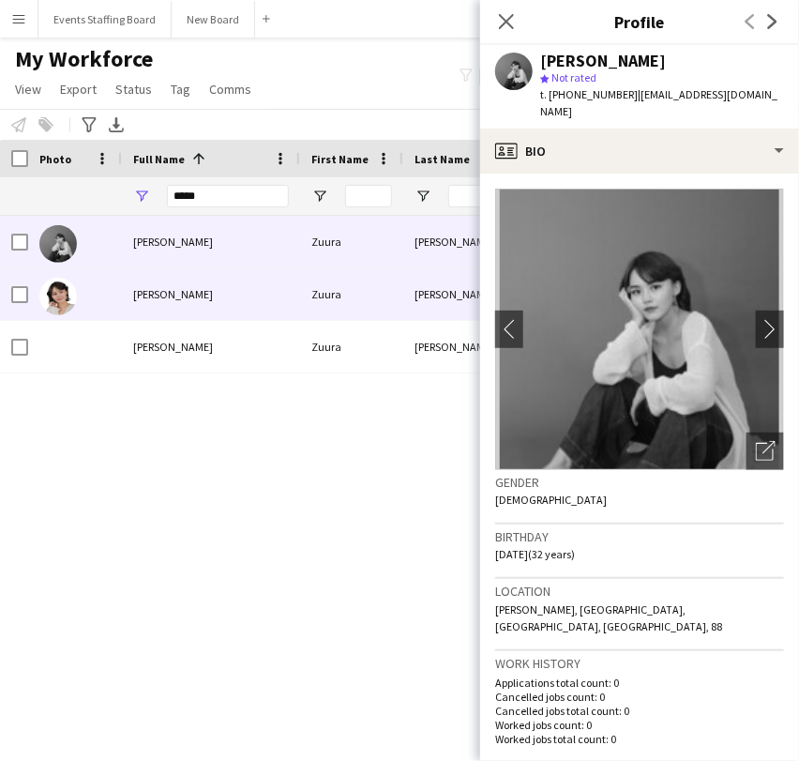
click at [157, 280] on div "[PERSON_NAME]" at bounding box center [211, 294] width 178 height 52
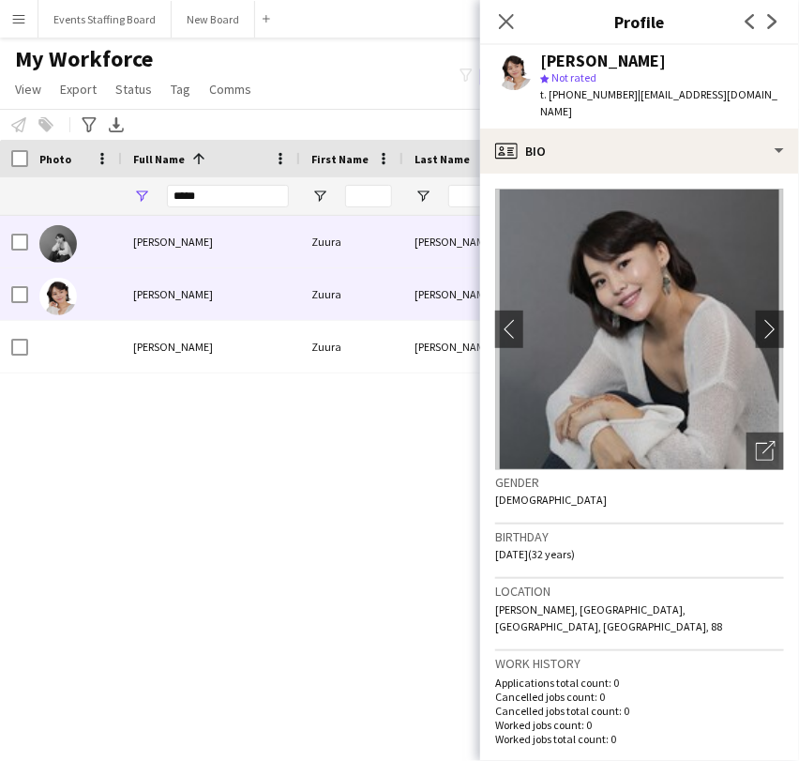
click at [147, 242] on span "[PERSON_NAME]" at bounding box center [173, 241] width 80 height 14
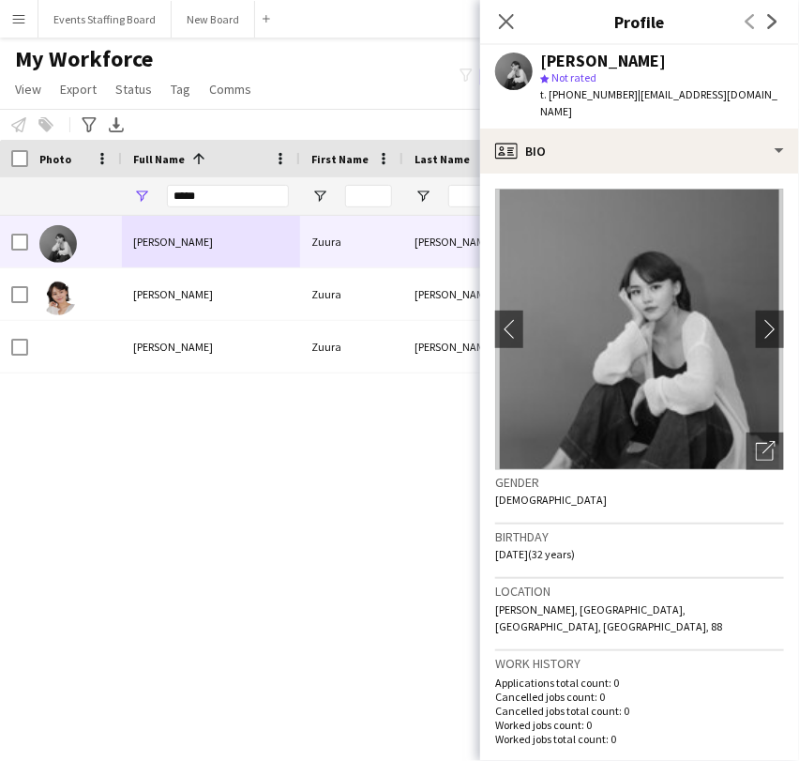
click at [495, 20] on div "Close pop-in" at bounding box center [506, 21] width 53 height 43
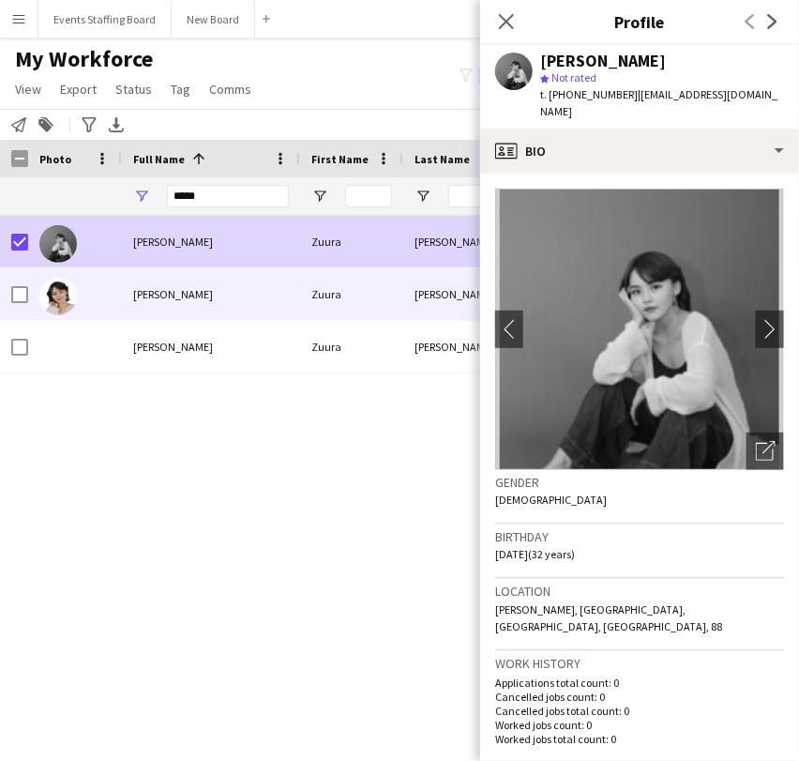
drag, startPoint x: 111, startPoint y: 297, endPoint x: 156, endPoint y: 303, distance: 45.4
click at [111, 295] on div at bounding box center [75, 294] width 94 height 52
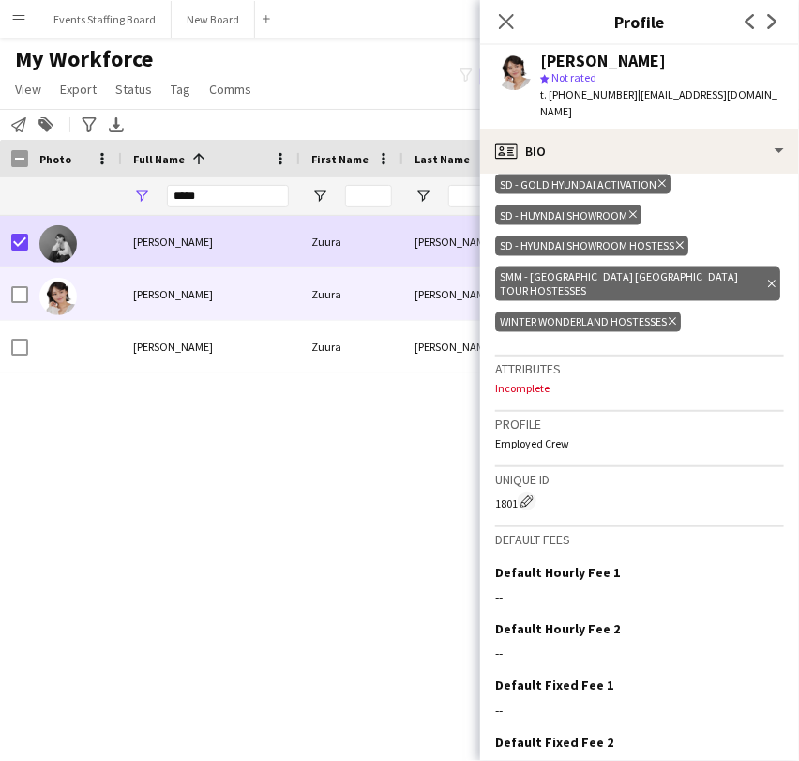
scroll to position [873, 0]
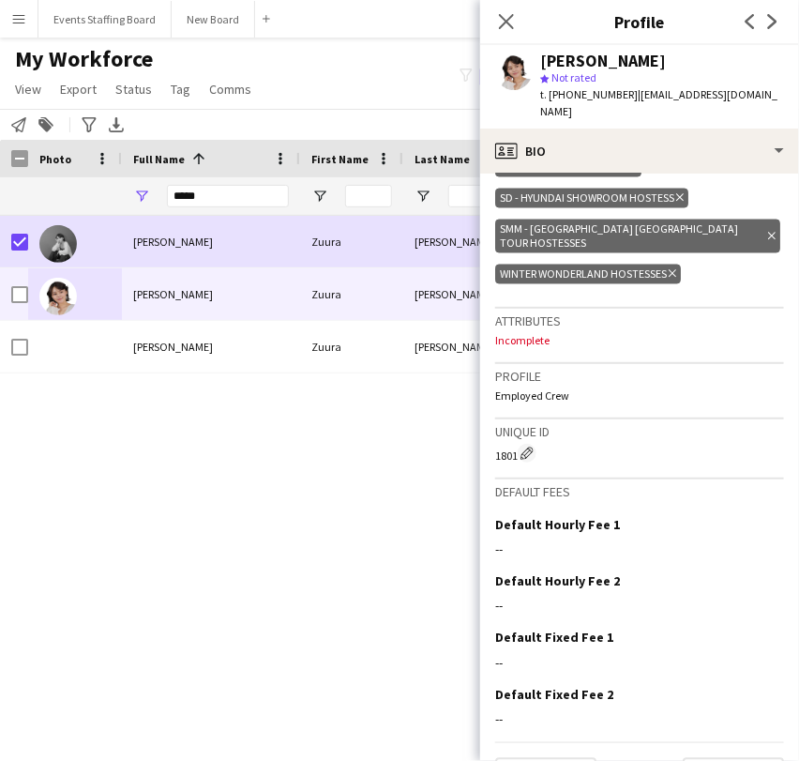
click at [524, 312] on h3 "Attributes" at bounding box center [639, 320] width 289 height 17
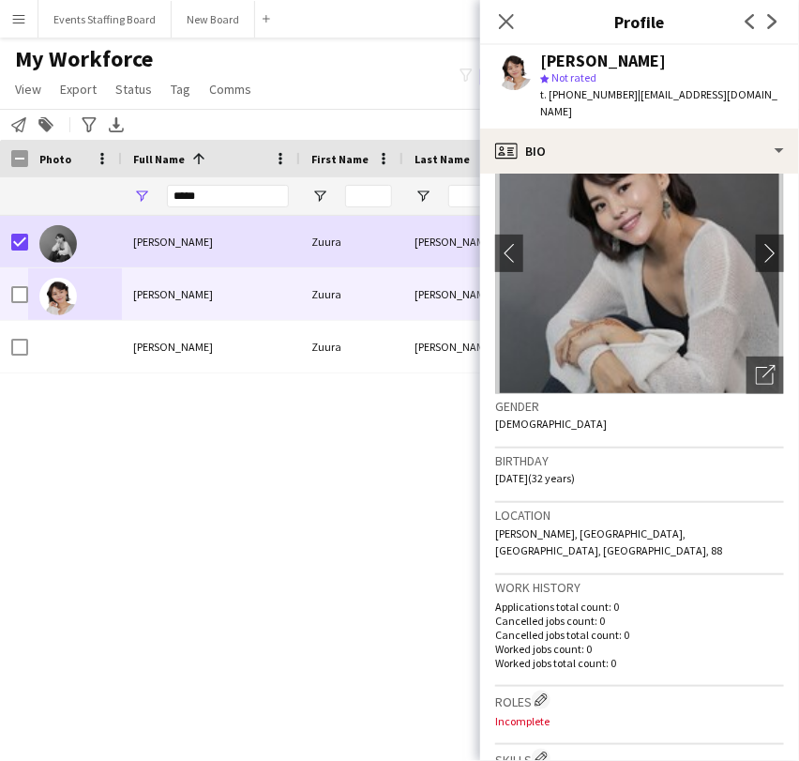
scroll to position [0, 0]
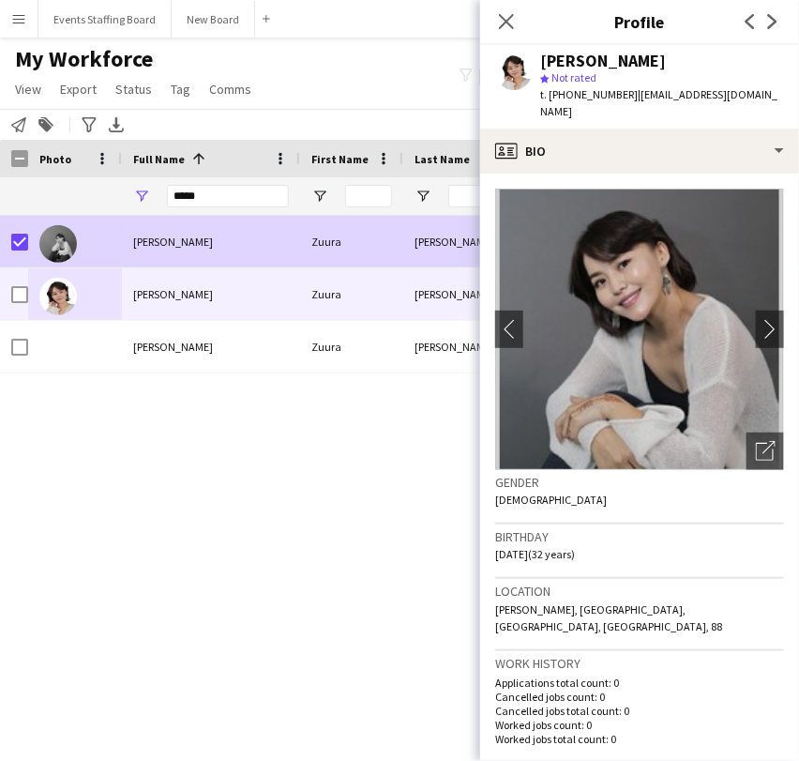
click at [140, 238] on span "[PERSON_NAME]" at bounding box center [173, 241] width 80 height 14
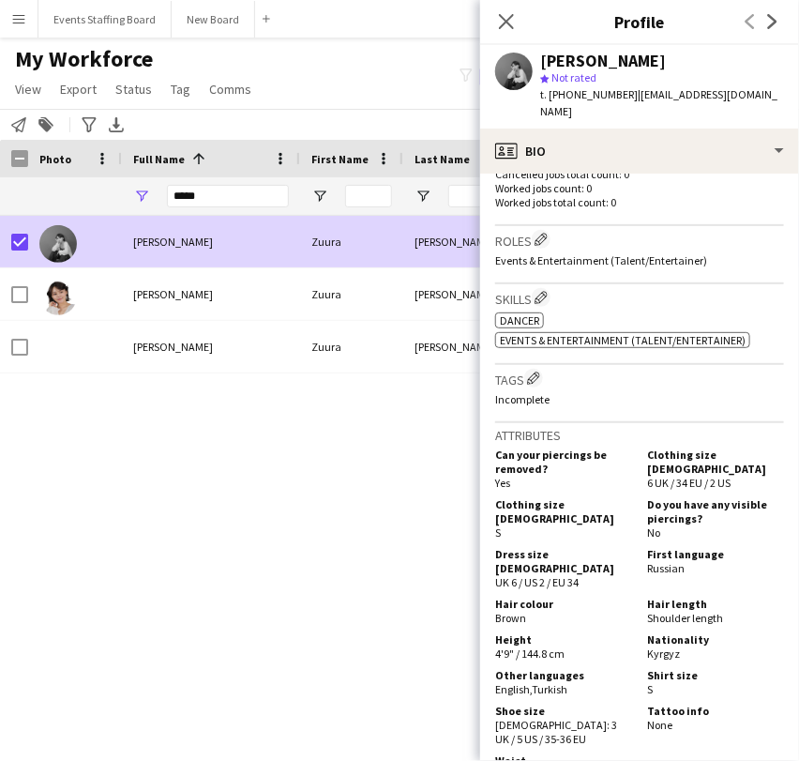
scroll to position [625, 0]
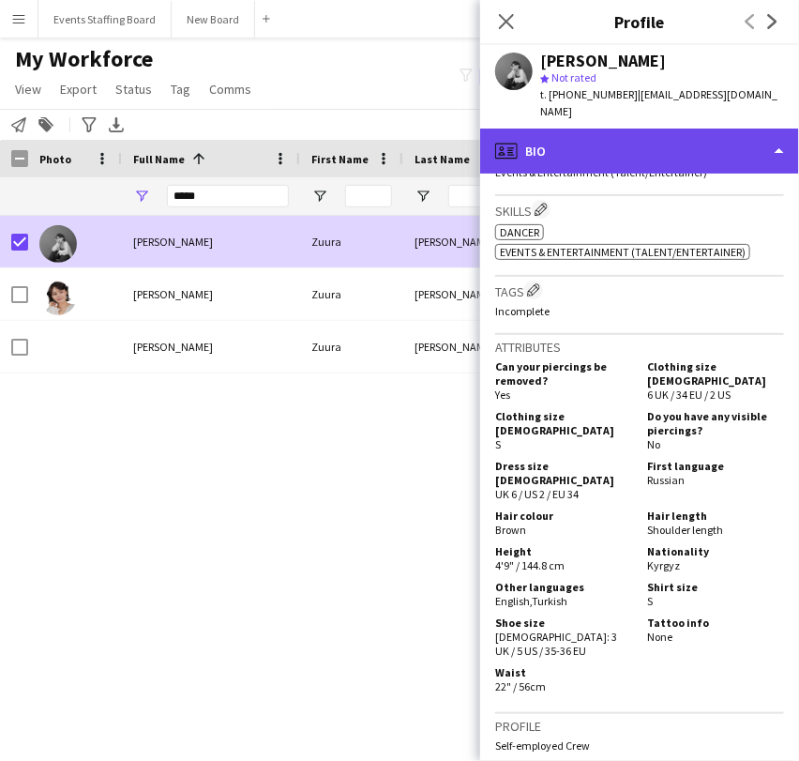
click at [616, 144] on div "profile Bio" at bounding box center [639, 151] width 319 height 45
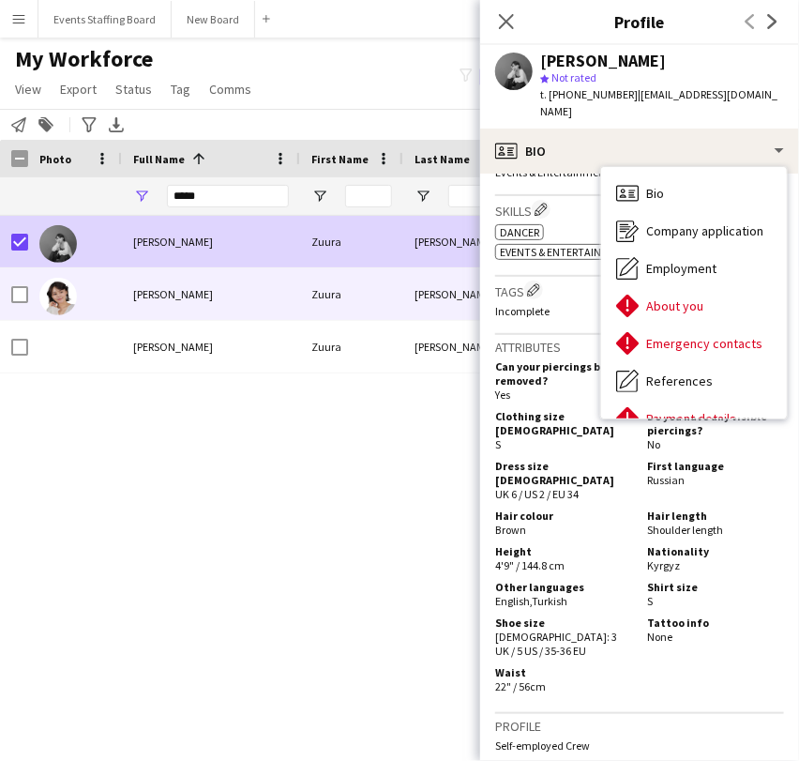
click at [137, 306] on div "[PERSON_NAME]" at bounding box center [211, 294] width 178 height 52
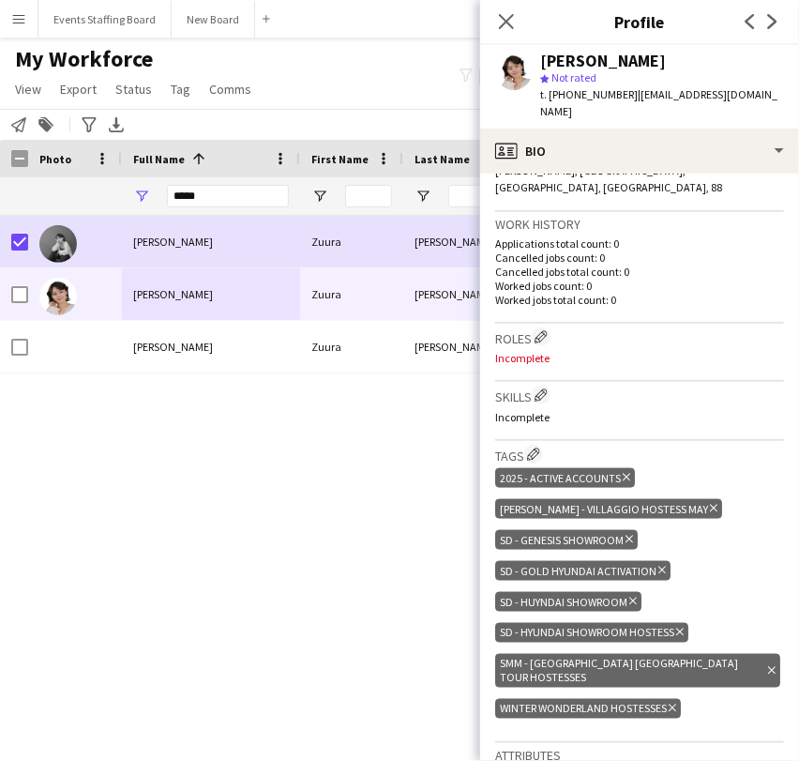
scroll to position [729, 0]
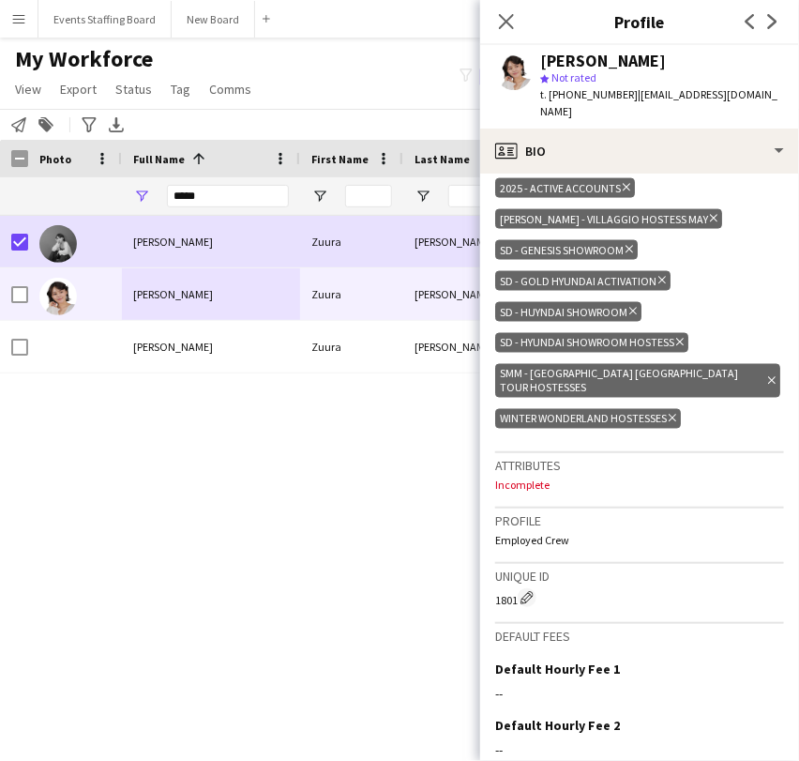
click at [592, 477] on p "Incomplete" at bounding box center [639, 484] width 289 height 14
click at [525, 457] on h3 "Attributes" at bounding box center [639, 465] width 289 height 17
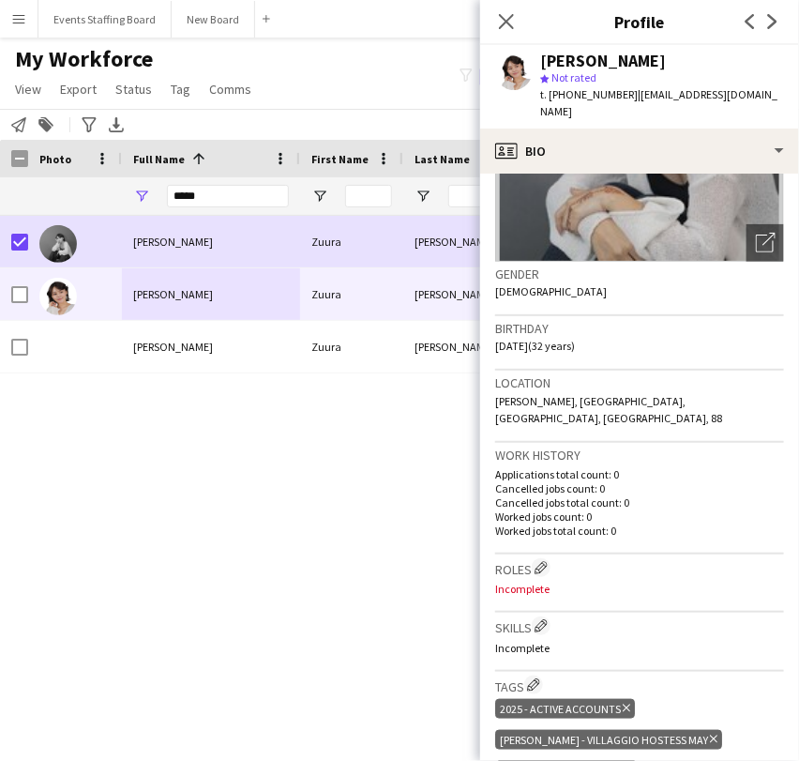
scroll to position [416, 0]
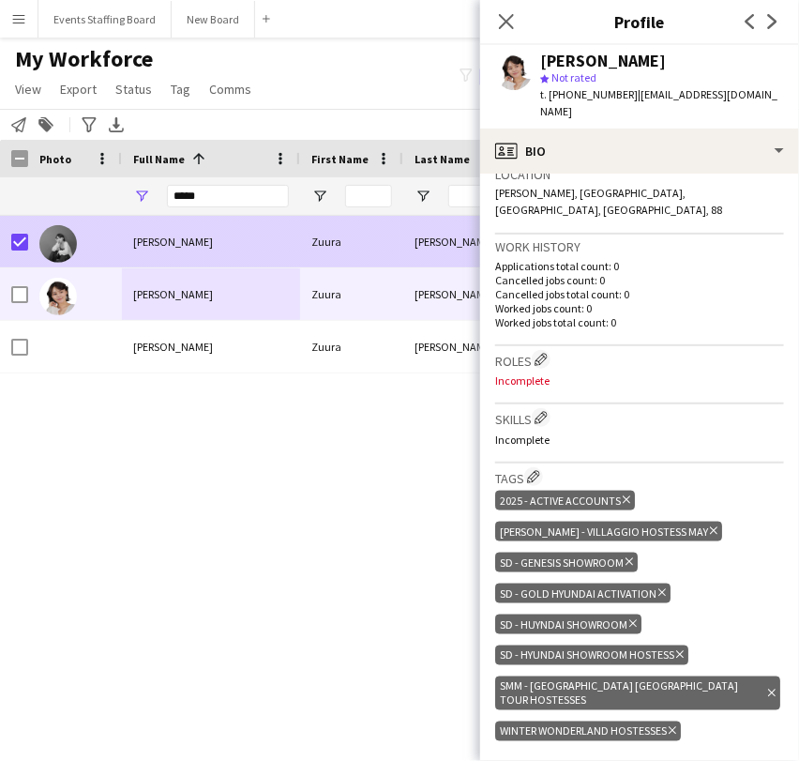
click at [135, 243] on span "[PERSON_NAME]" at bounding box center [173, 241] width 80 height 14
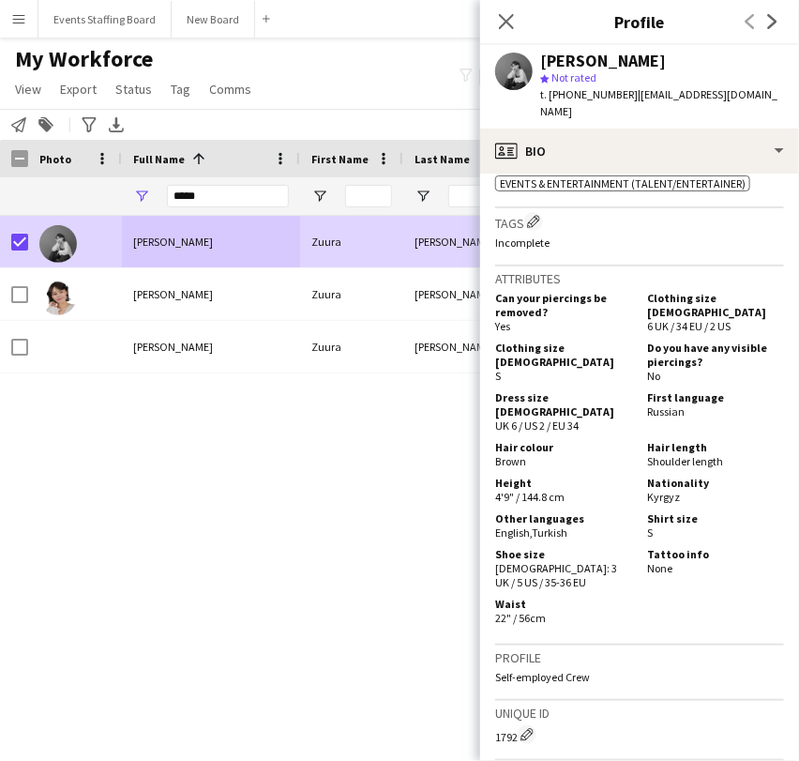
scroll to position [729, 0]
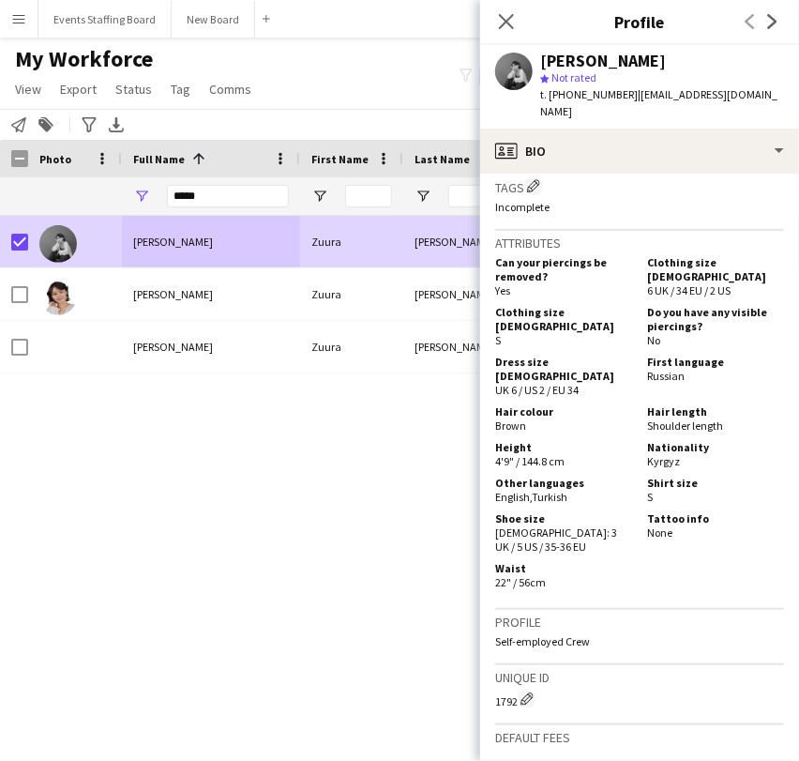
drag, startPoint x: 528, startPoint y: 212, endPoint x: 529, endPoint y: 317, distance: 105.1
click at [528, 234] on h3 "Attributes" at bounding box center [639, 242] width 289 height 17
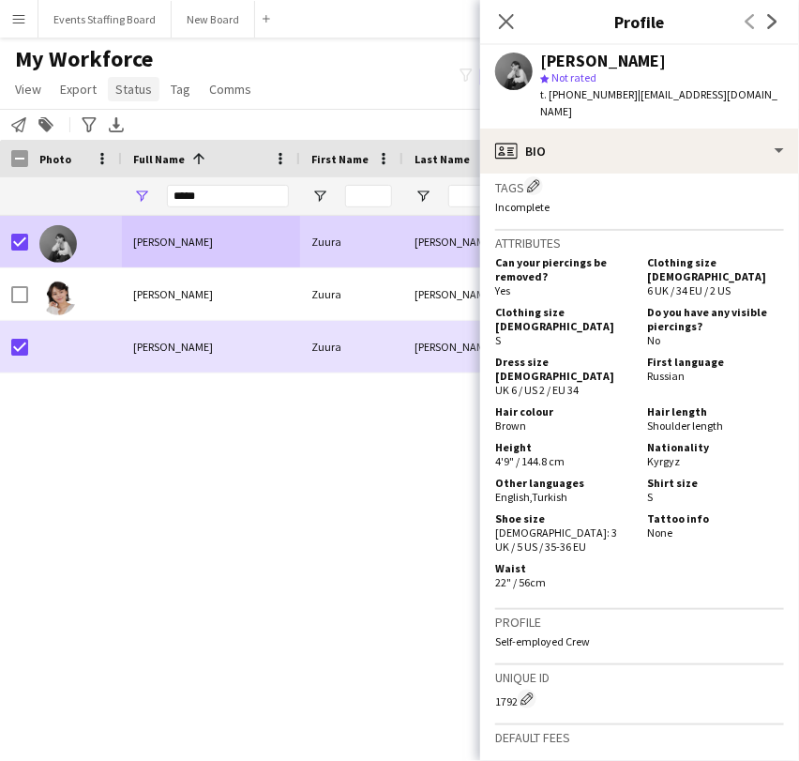
click at [130, 92] on span "Status" at bounding box center [133, 89] width 37 height 17
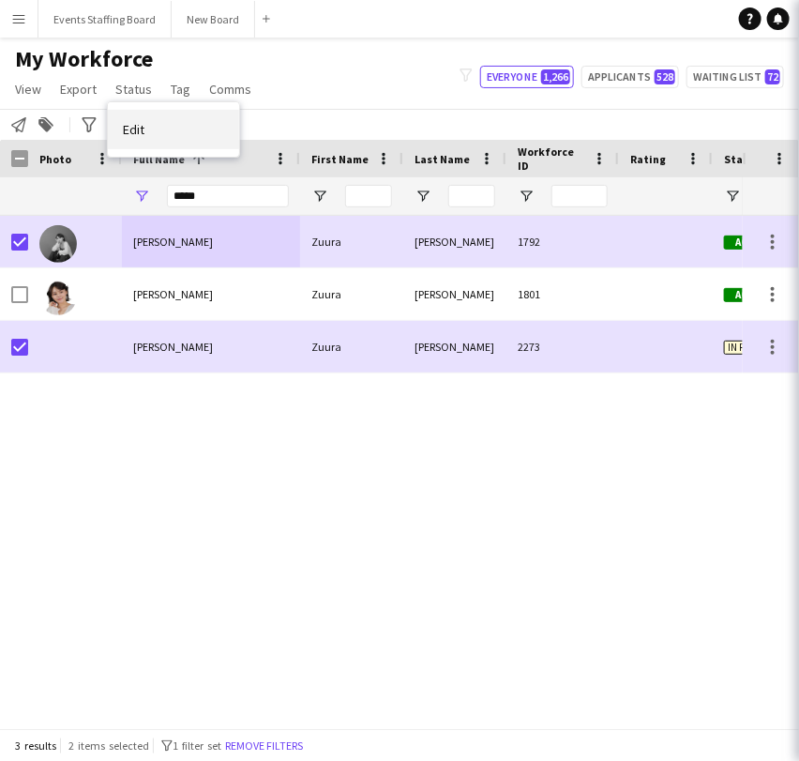
click at [170, 120] on link "Edit" at bounding box center [173, 129] width 131 height 39
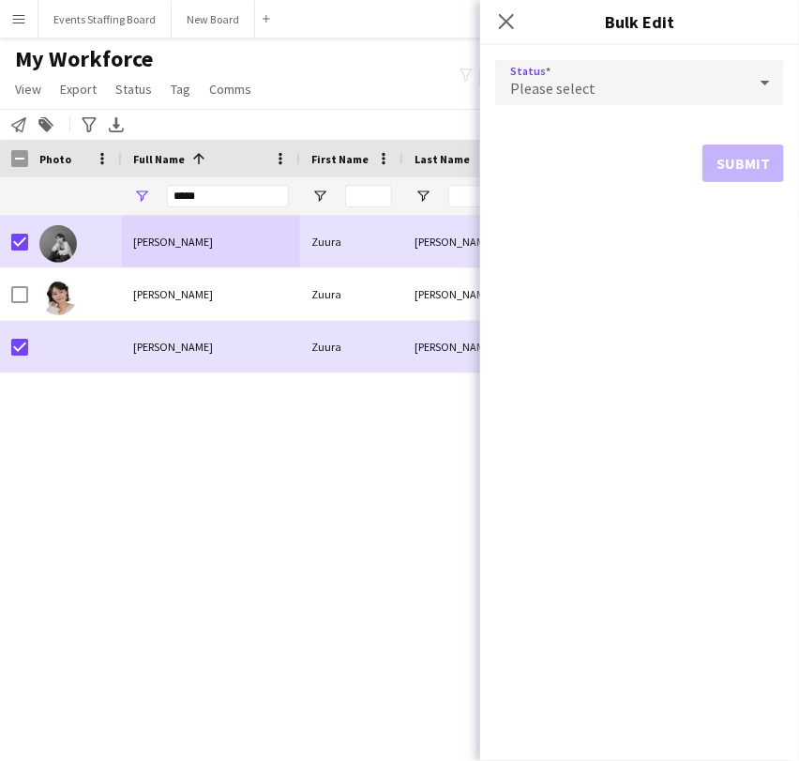
click at [621, 71] on div "Please select" at bounding box center [620, 82] width 251 height 45
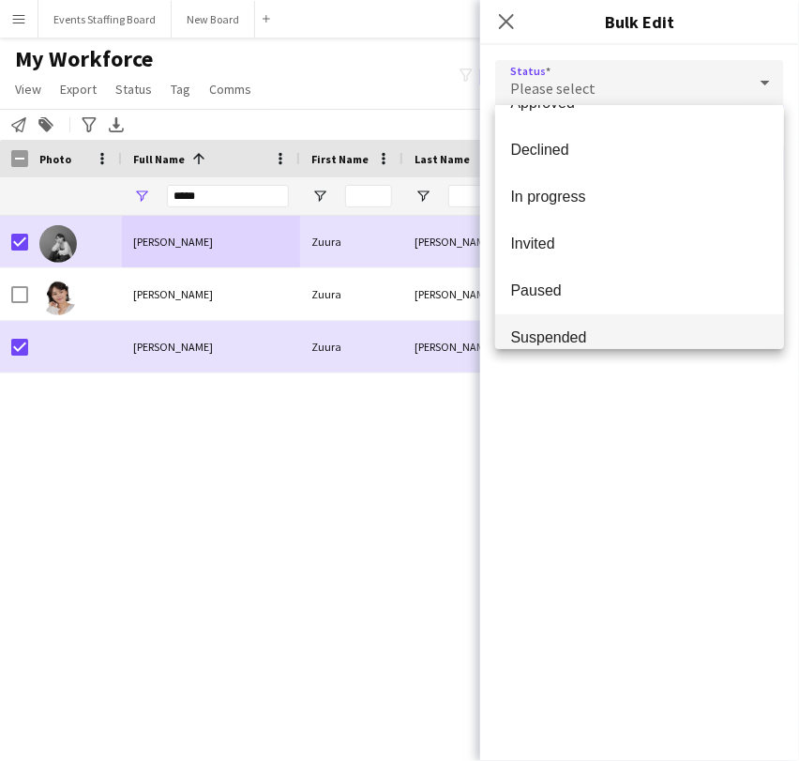
scroll to position [192, 0]
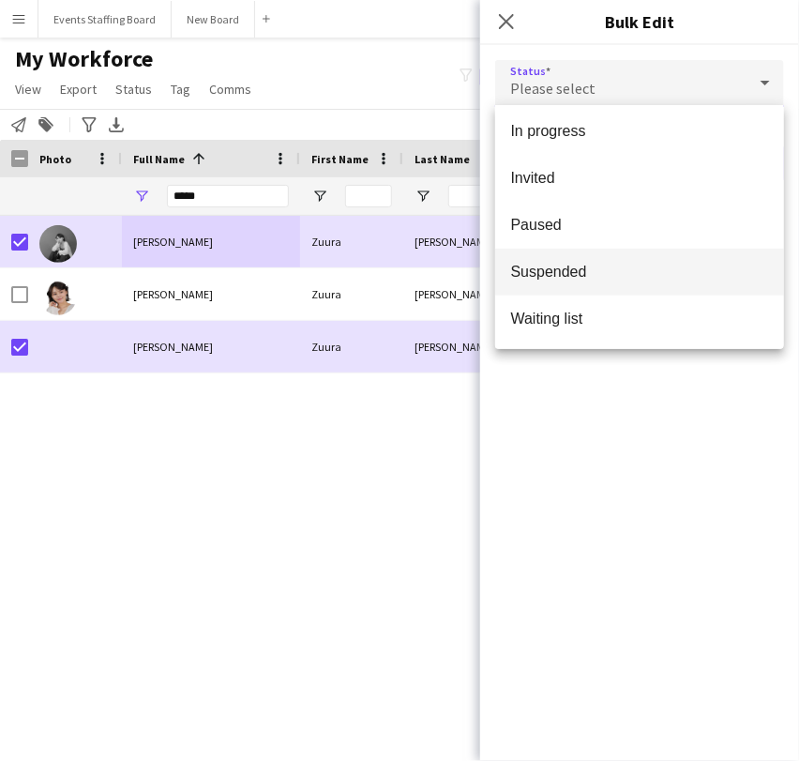
click at [557, 285] on mat-option "Suspended" at bounding box center [639, 272] width 289 height 47
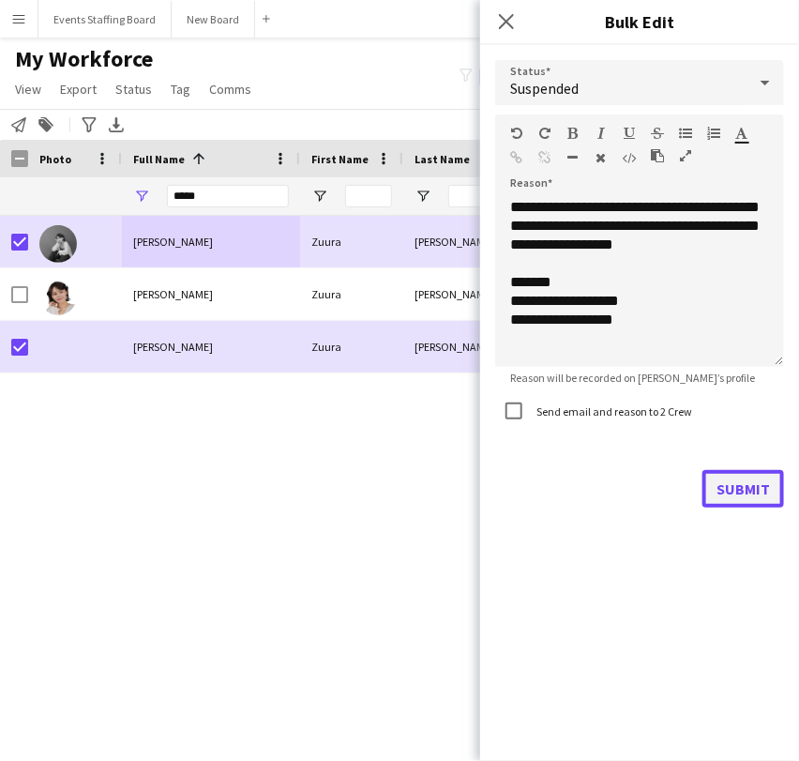
click at [756, 486] on button "Submit" at bounding box center [744, 489] width 82 height 38
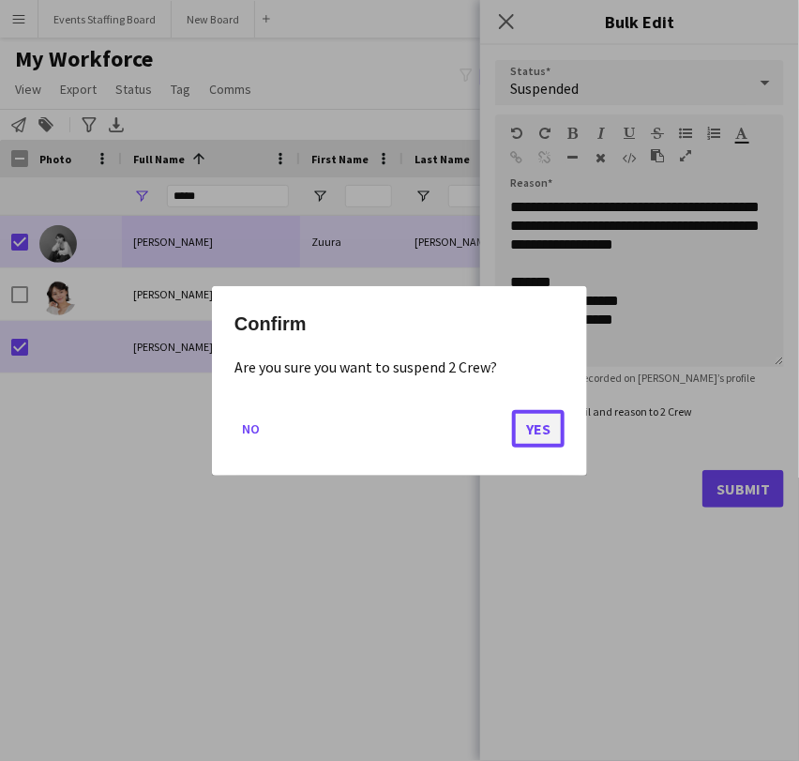
click at [552, 426] on button "Yes" at bounding box center [538, 428] width 53 height 38
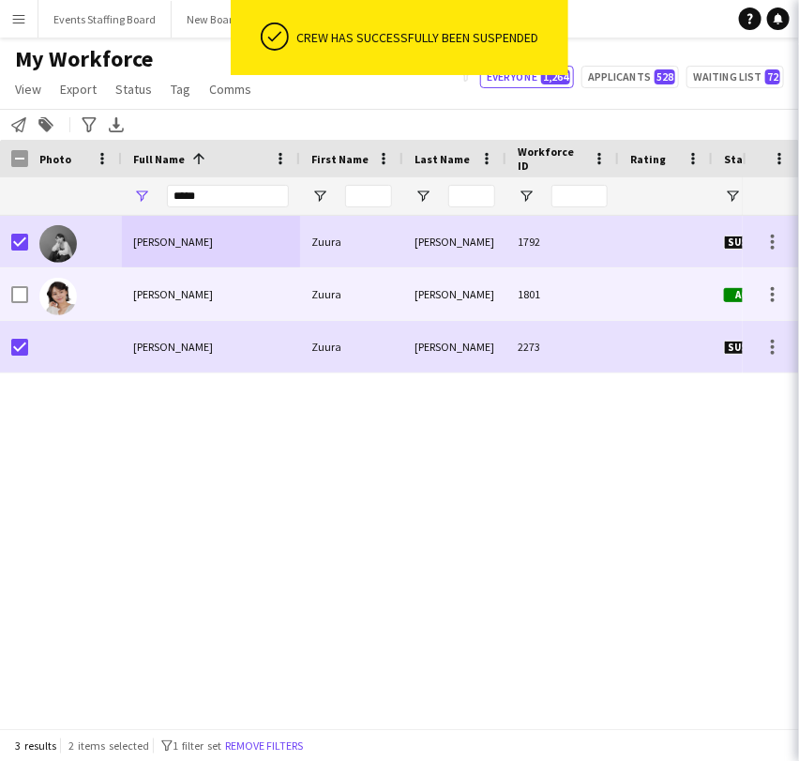
click at [173, 283] on div "[PERSON_NAME]" at bounding box center [211, 294] width 178 height 52
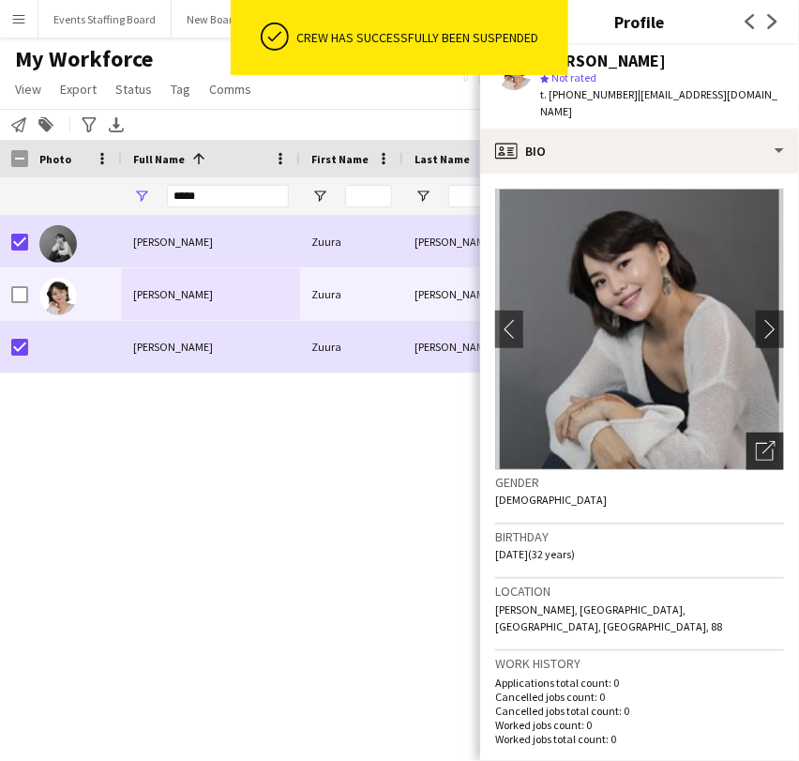
click at [747, 432] on div "Open photos pop-in" at bounding box center [766, 451] width 38 height 38
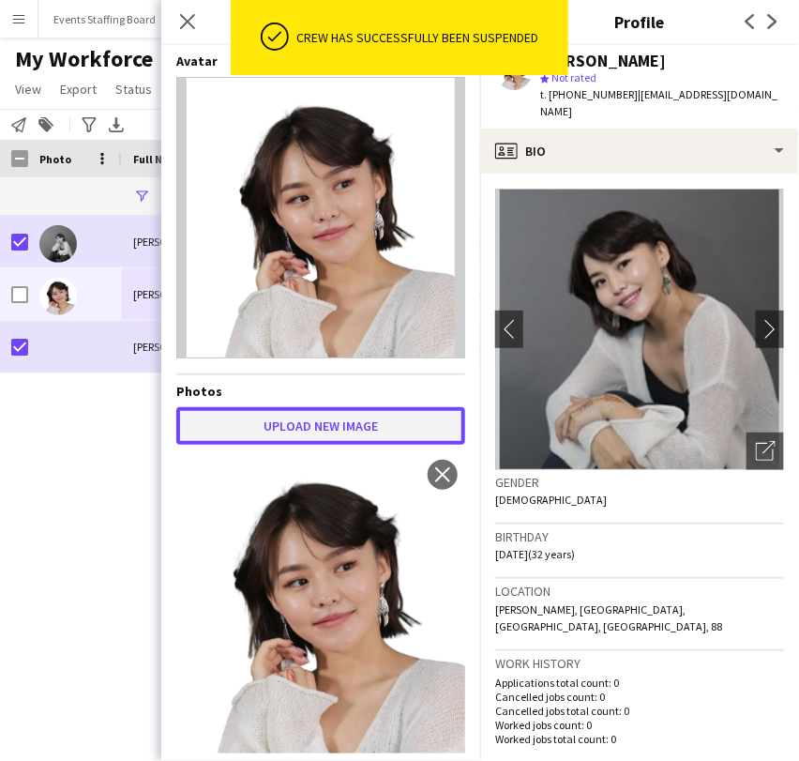
click at [360, 420] on button "Upload new image" at bounding box center [320, 426] width 289 height 38
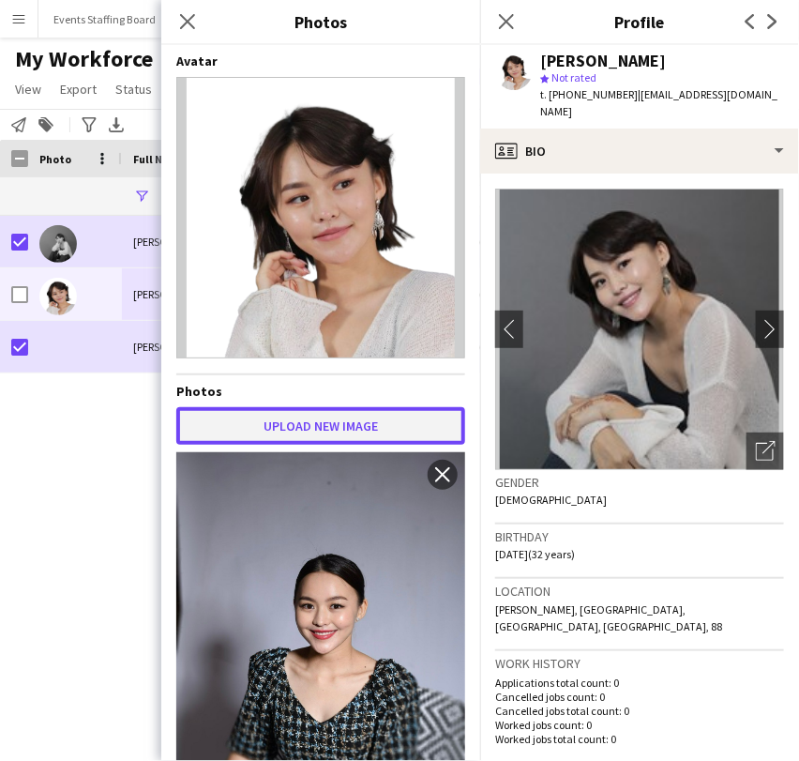
click at [256, 428] on button "Upload new image" at bounding box center [320, 426] width 289 height 38
click at [270, 423] on button "Upload new image" at bounding box center [320, 426] width 289 height 38
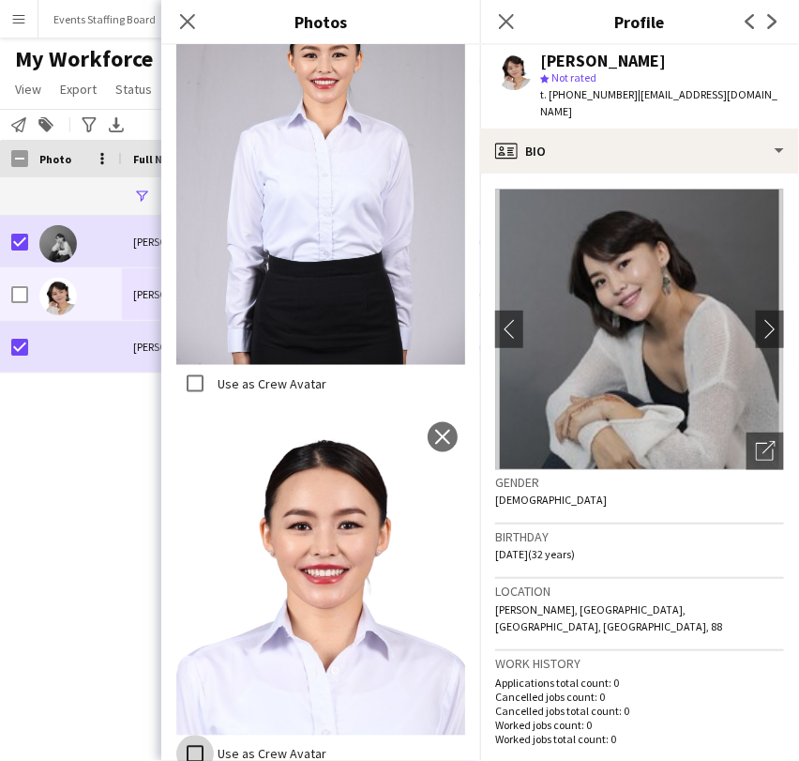
scroll to position [522, 0]
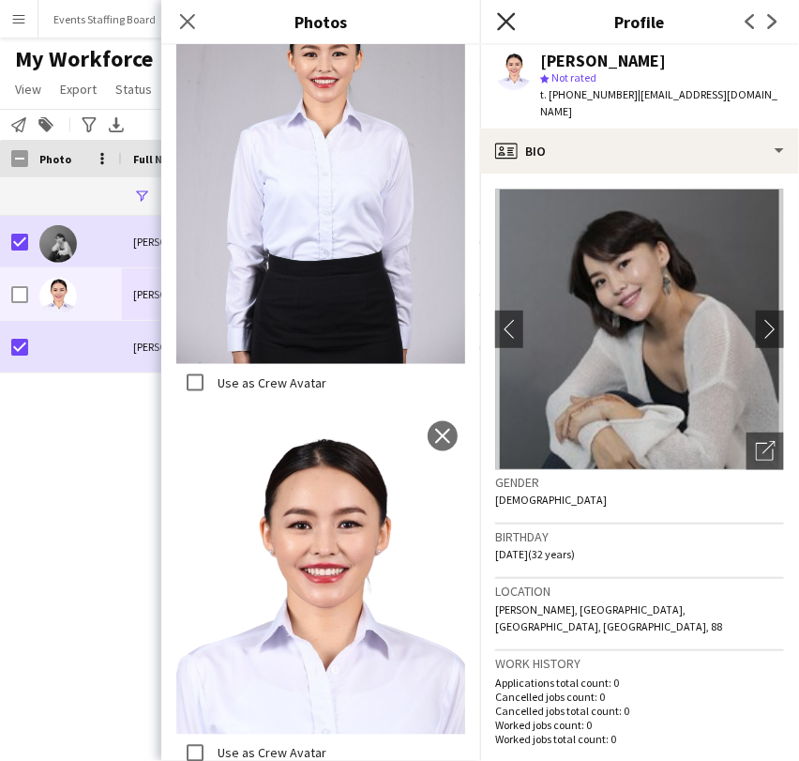
click at [507, 17] on icon "Close pop-in" at bounding box center [506, 21] width 18 height 18
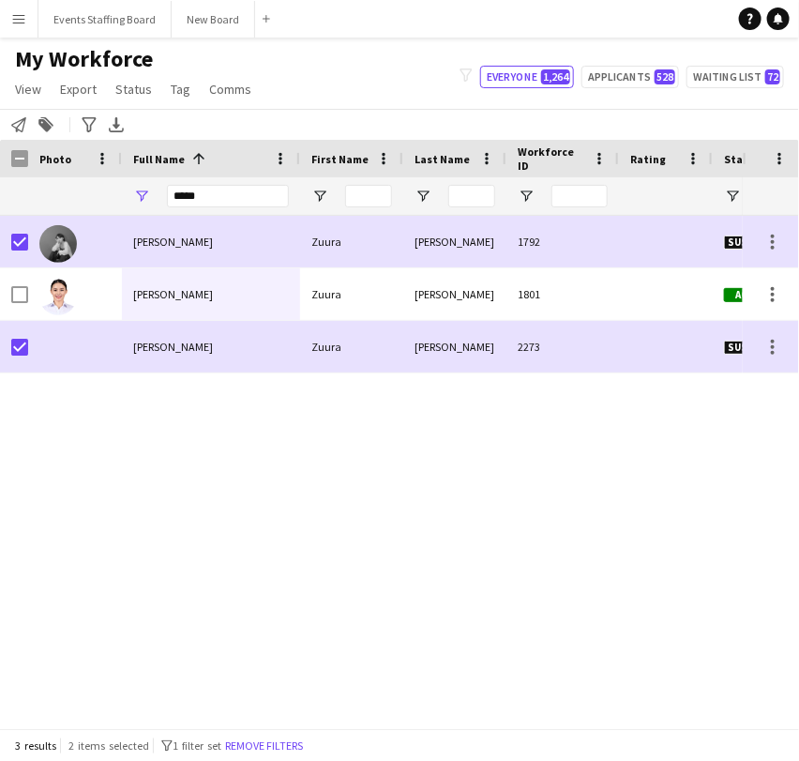
click at [411, 486] on div "[PERSON_NAME] [PERSON_NAME] 1792 Suspended [GEOGRAPHIC_DATA] [PERSON_NAME] [PER…" at bounding box center [371, 464] width 743 height 496
click at [204, 520] on div "[PERSON_NAME] [PERSON_NAME] 1792 Suspended [GEOGRAPHIC_DATA] [PERSON_NAME] [PER…" at bounding box center [371, 464] width 743 height 496
click at [180, 199] on input "*****" at bounding box center [228, 196] width 122 height 23
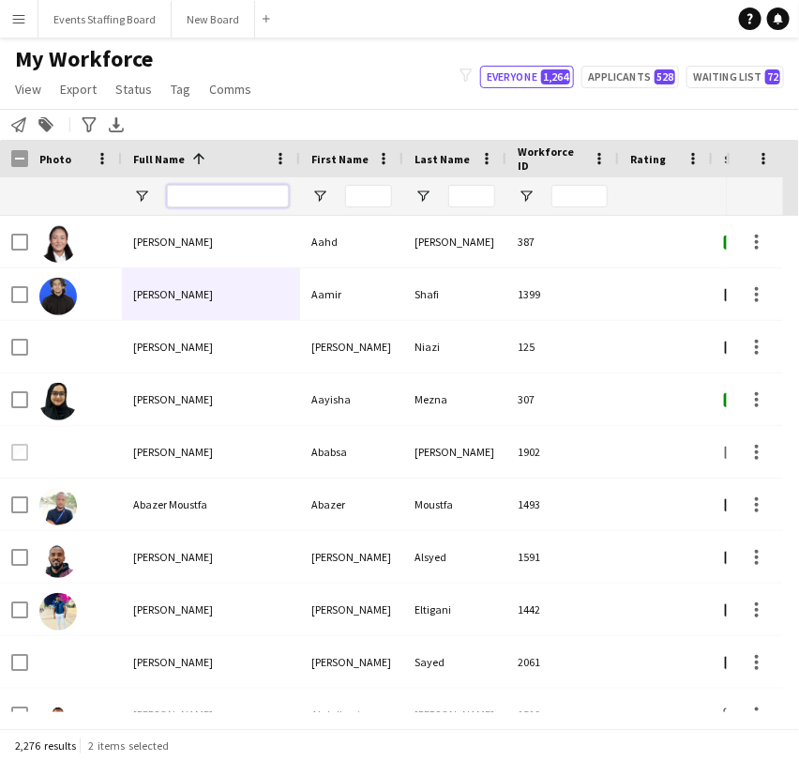
click at [212, 205] on input "Full Name Filter Input" at bounding box center [228, 196] width 122 height 23
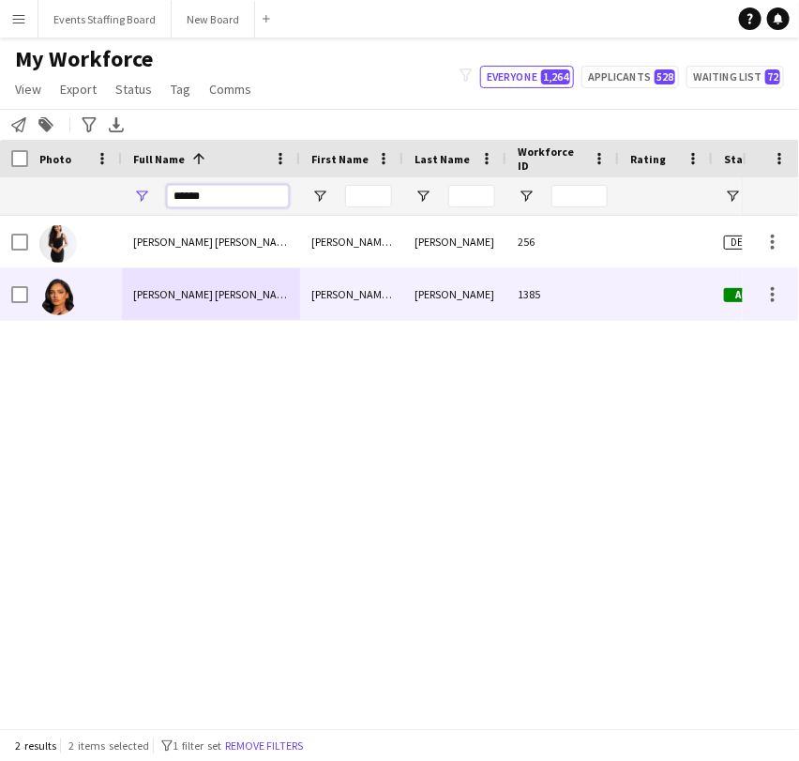
type input "******"
click at [145, 292] on span "[PERSON_NAME] [PERSON_NAME]" at bounding box center [213, 294] width 161 height 14
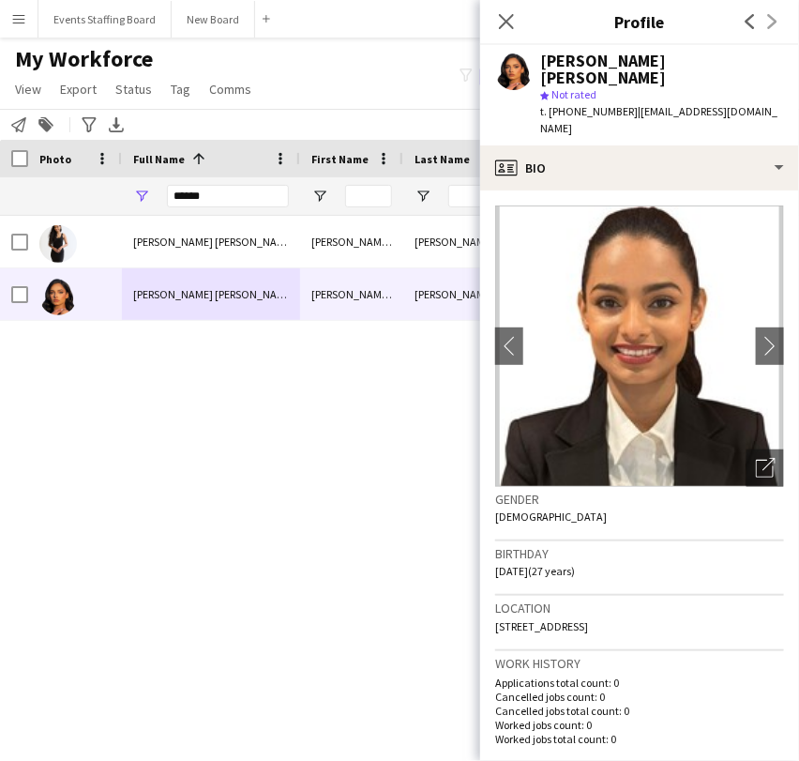
click at [750, 487] on div "Gender [DEMOGRAPHIC_DATA]" at bounding box center [639, 514] width 289 height 54
click at [756, 458] on icon "Open photos pop-in" at bounding box center [766, 468] width 20 height 20
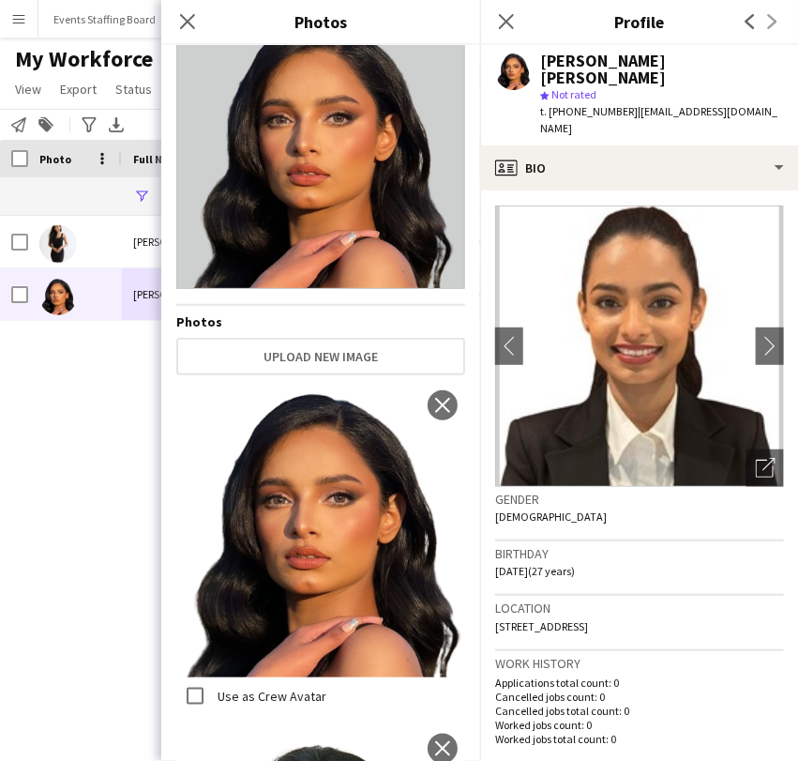
scroll to position [33, 0]
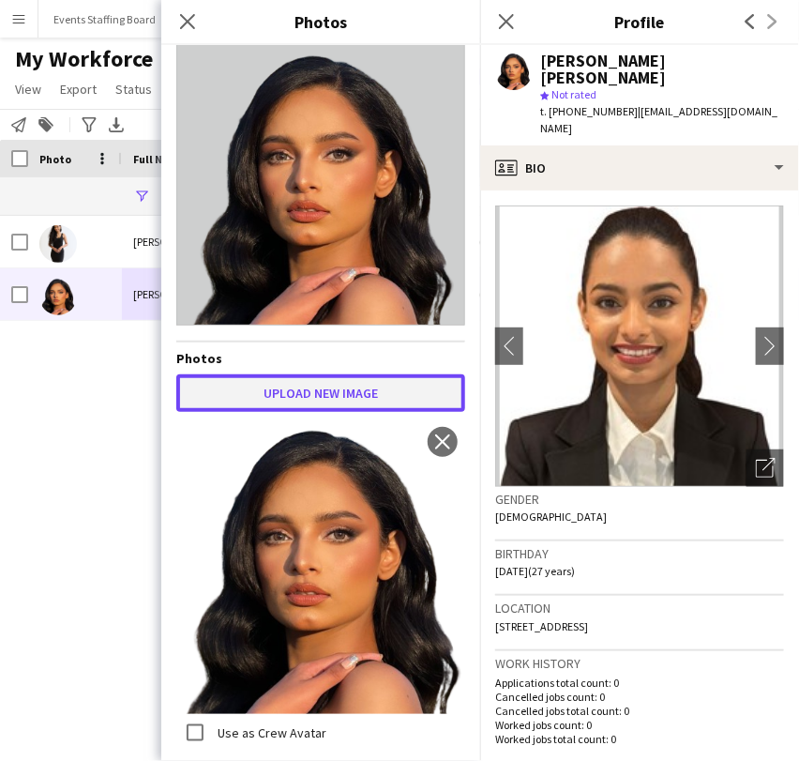
click at [426, 381] on button "Upload new image" at bounding box center [320, 393] width 289 height 38
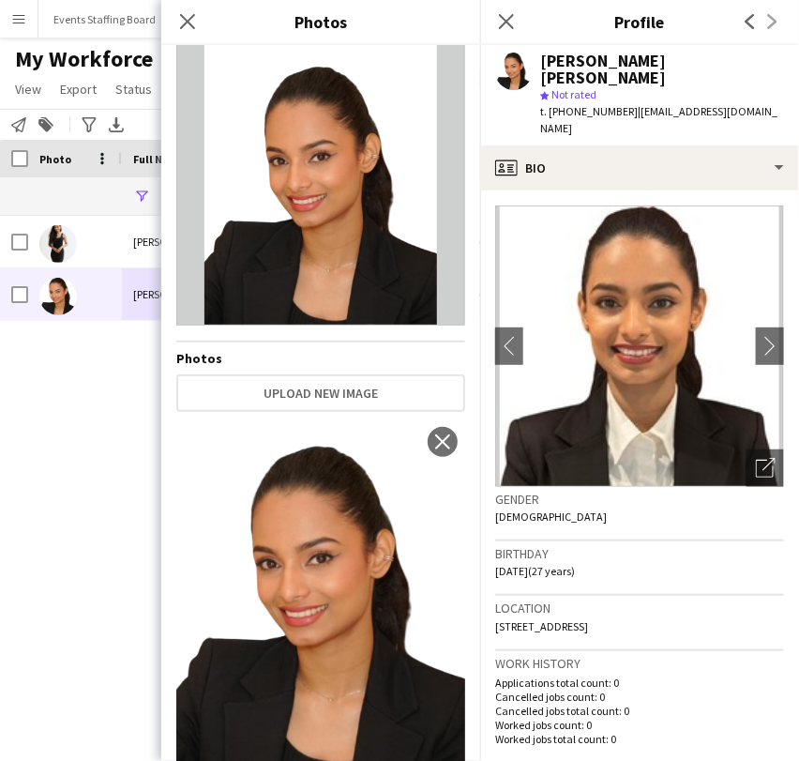
click at [517, 4] on div "Close pop-in" at bounding box center [506, 21] width 53 height 43
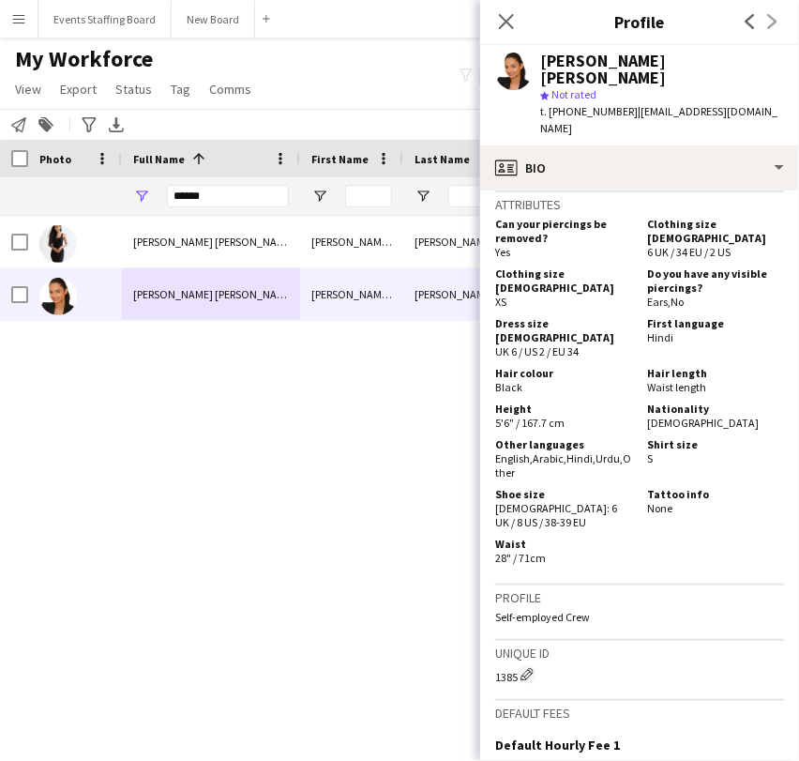
scroll to position [1259, 0]
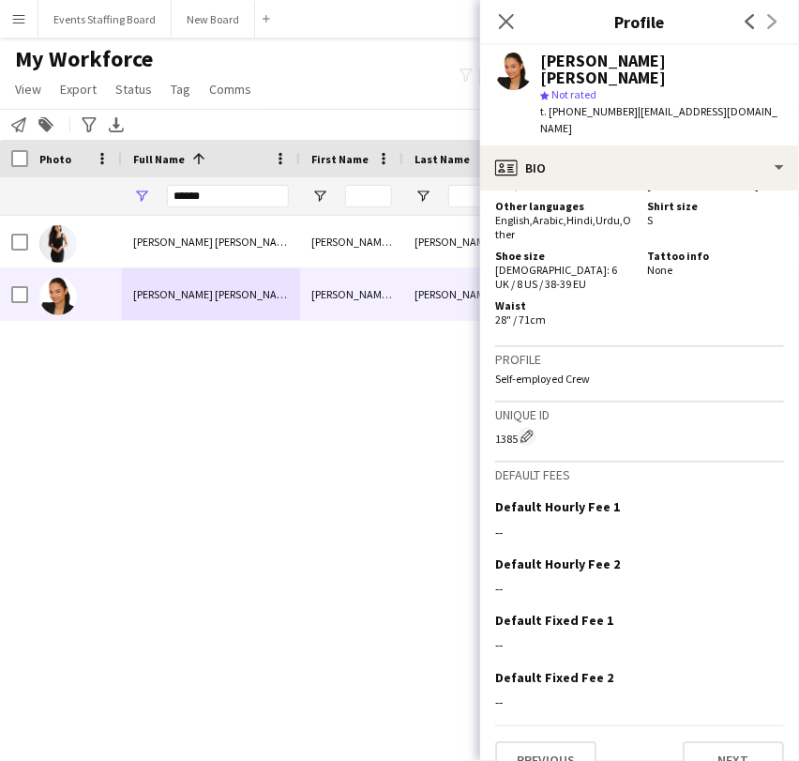
click at [263, 485] on div "[PERSON_NAME] [PERSON_NAME] [PERSON_NAME] [PERSON_NAME] 256 Declined [GEOGRAPHI…" at bounding box center [371, 464] width 743 height 496
click at [507, 22] on icon at bounding box center [506, 21] width 18 height 18
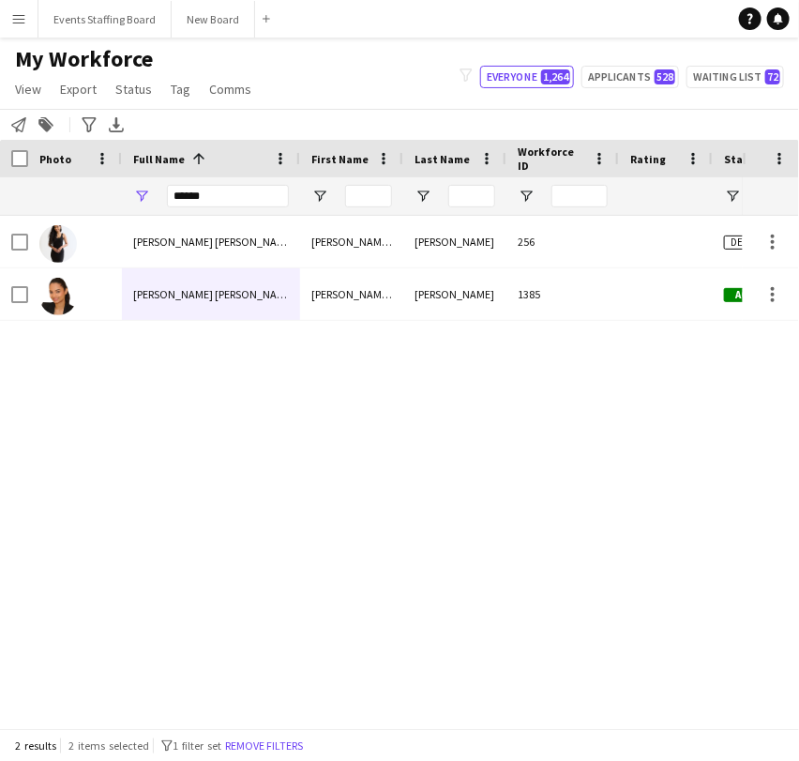
click at [465, 490] on div "[PERSON_NAME] [PERSON_NAME] [PERSON_NAME] [PERSON_NAME] 256 Declined [GEOGRAPHI…" at bounding box center [371, 464] width 743 height 496
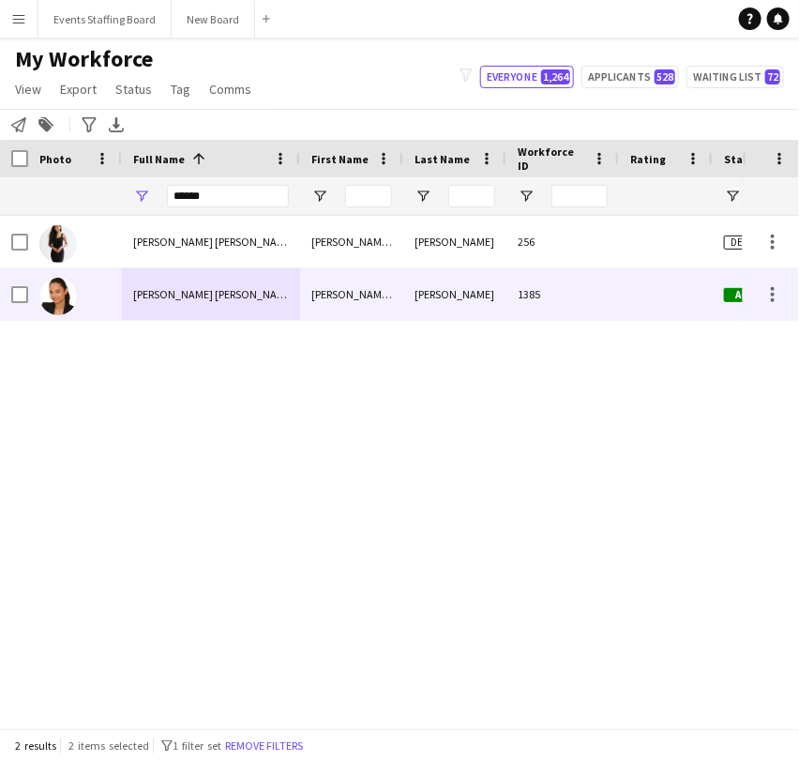
drag, startPoint x: 53, startPoint y: 289, endPoint x: 56, endPoint y: 332, distance: 43.3
click at [53, 289] on img at bounding box center [58, 297] width 38 height 38
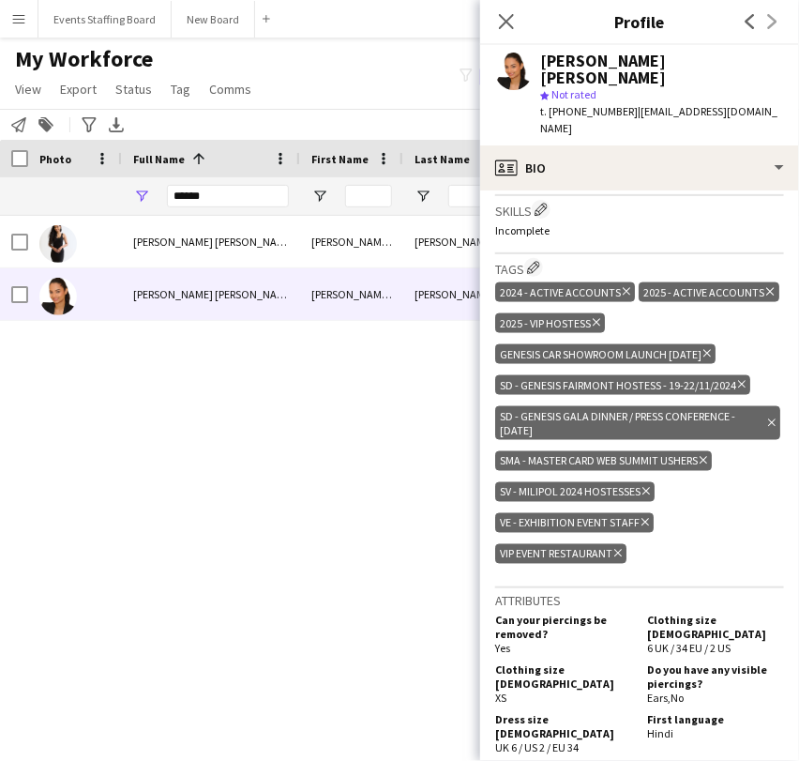
scroll to position [1250, 0]
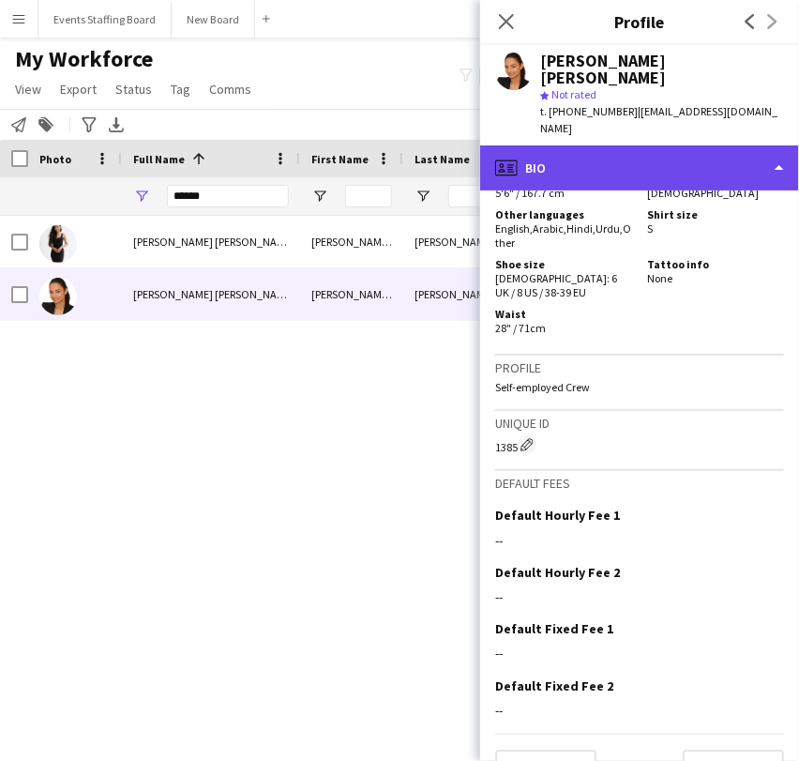
click at [612, 145] on div "profile Bio" at bounding box center [639, 167] width 319 height 45
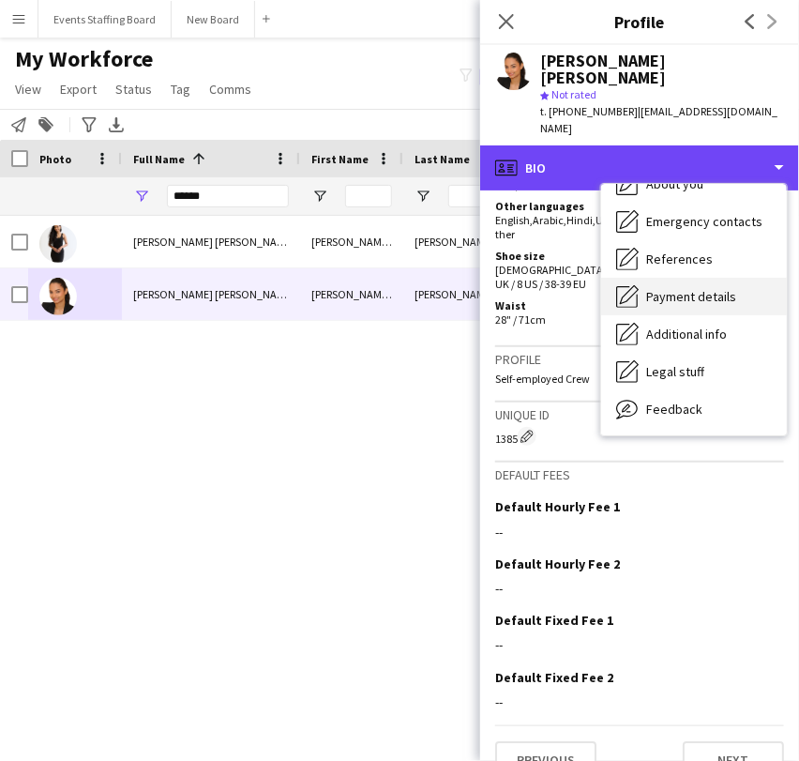
scroll to position [175, 0]
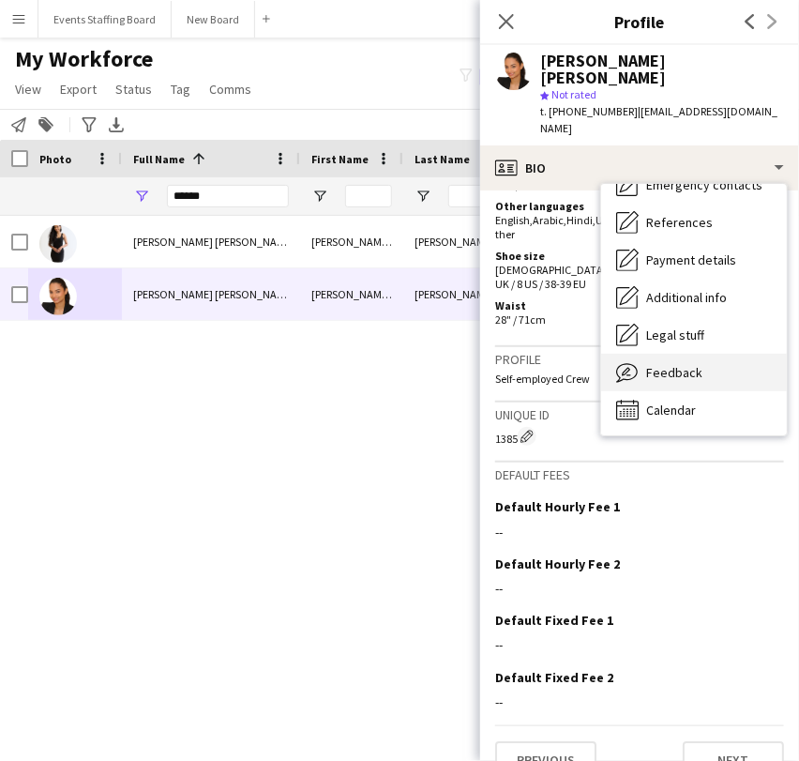
click at [660, 364] on span "Feedback" at bounding box center [674, 372] width 56 height 17
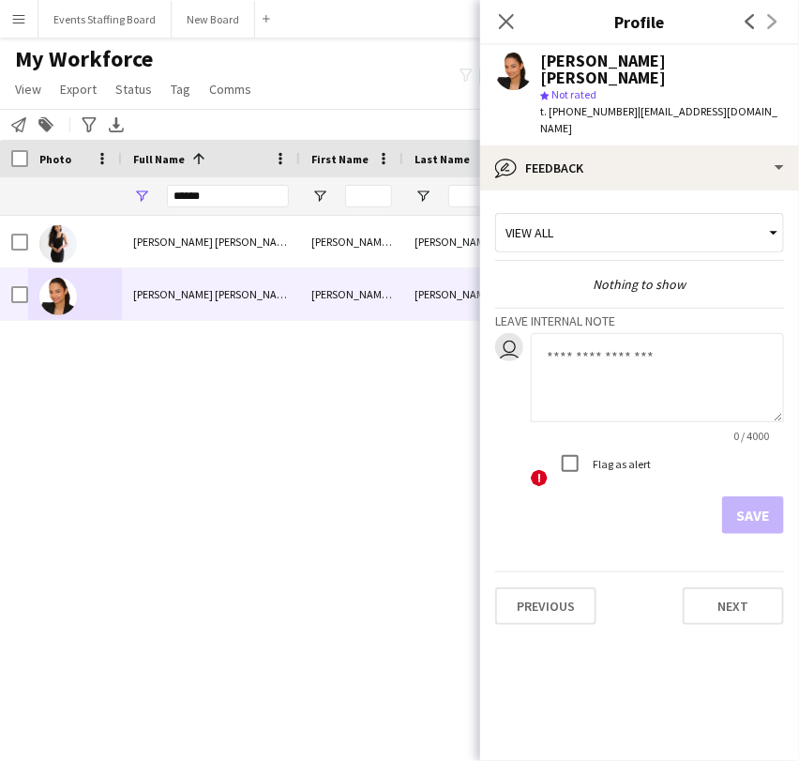
click at [606, 339] on textarea at bounding box center [657, 377] width 253 height 89
type textarea "**********"
click at [764, 496] on button "Save" at bounding box center [753, 515] width 62 height 38
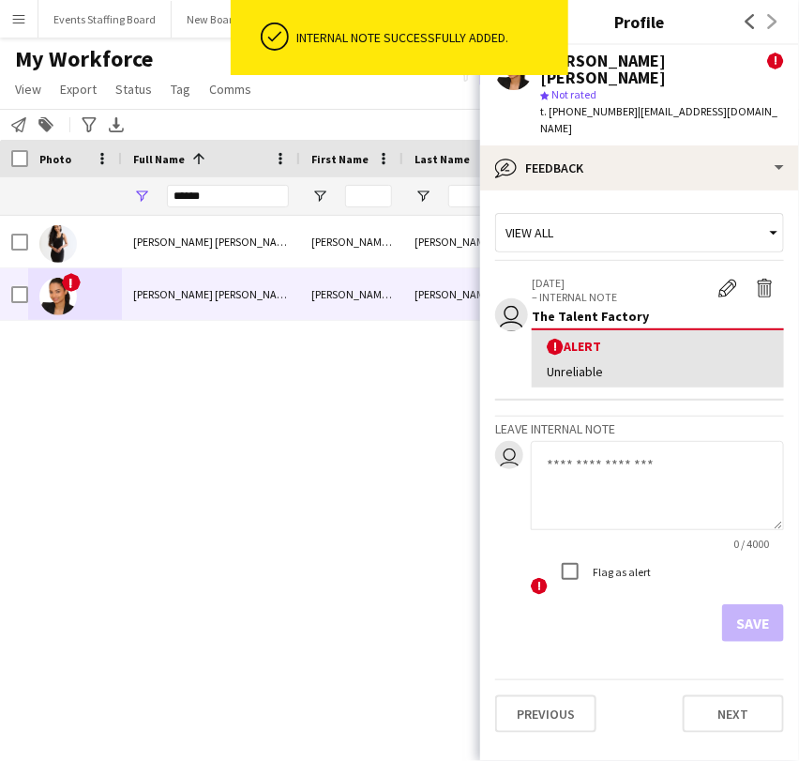
click at [338, 503] on div "[PERSON_NAME] [PERSON_NAME] [PERSON_NAME] [PERSON_NAME] 256 Declined [GEOGRAPHI…" at bounding box center [371, 464] width 743 height 496
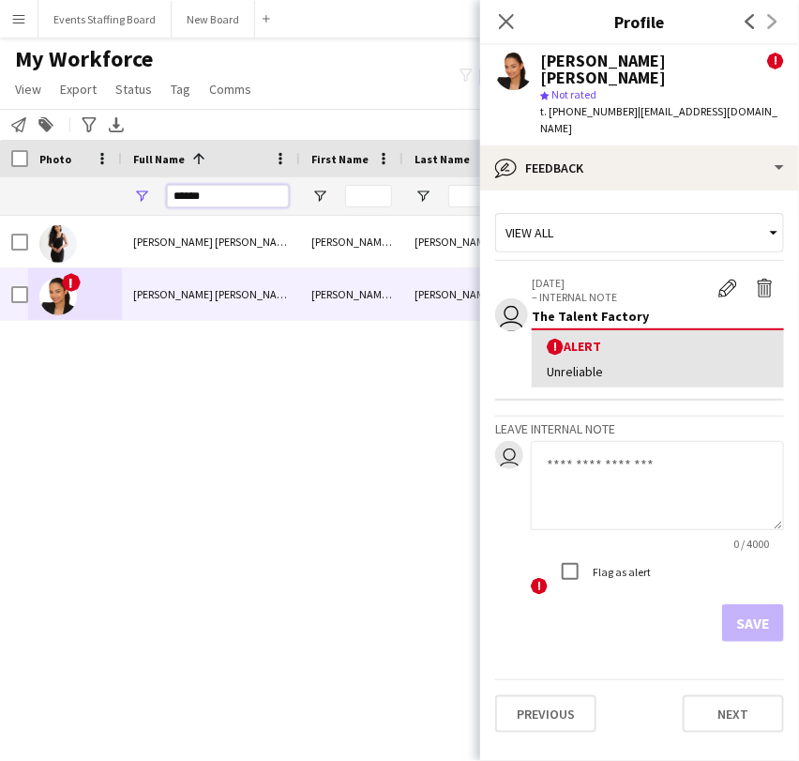
click at [221, 194] on input "******" at bounding box center [228, 196] width 122 height 23
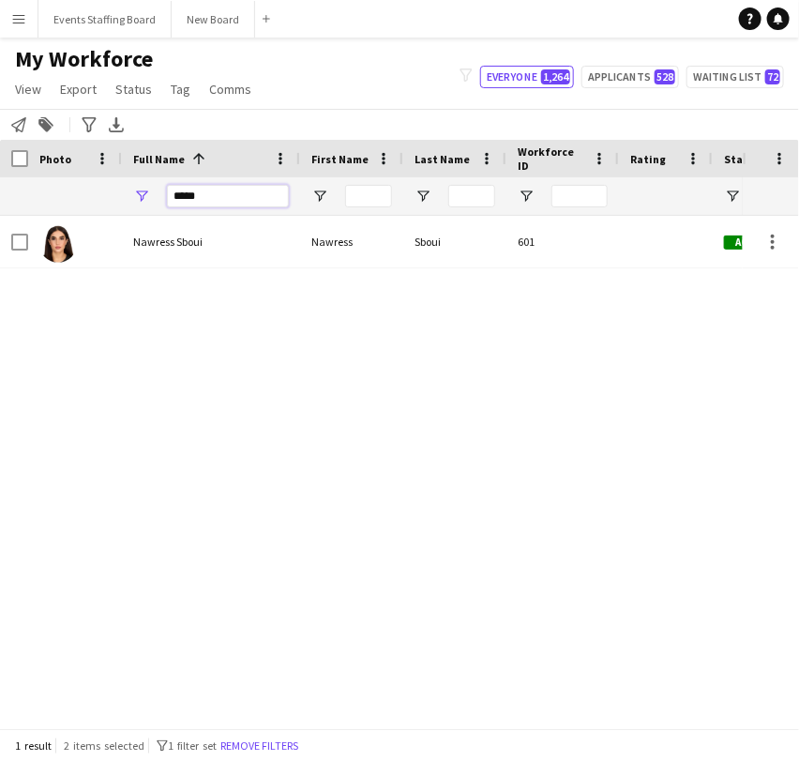
click at [212, 195] on input "*****" at bounding box center [228, 196] width 122 height 23
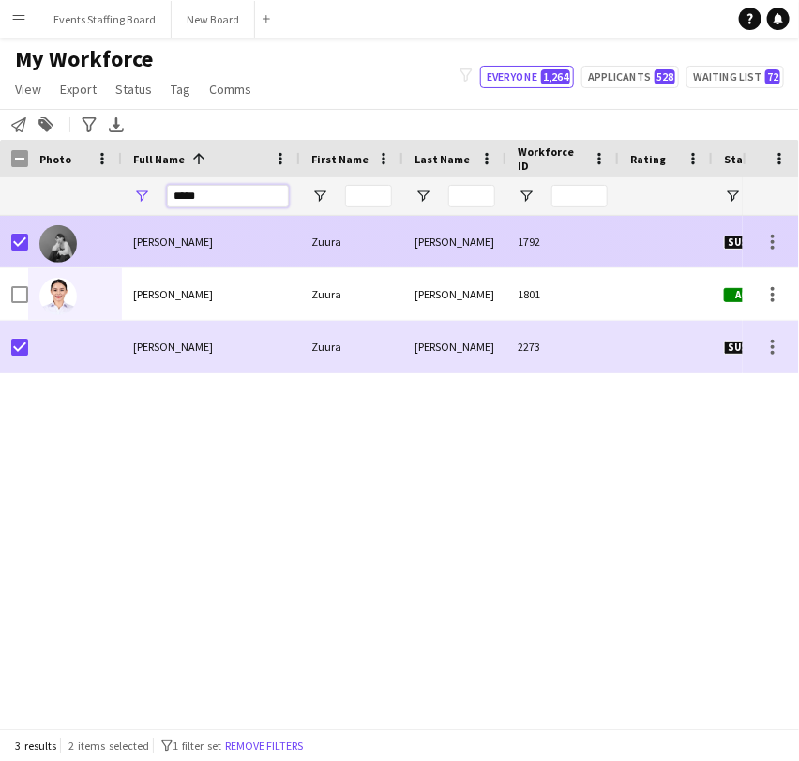
type input "*****"
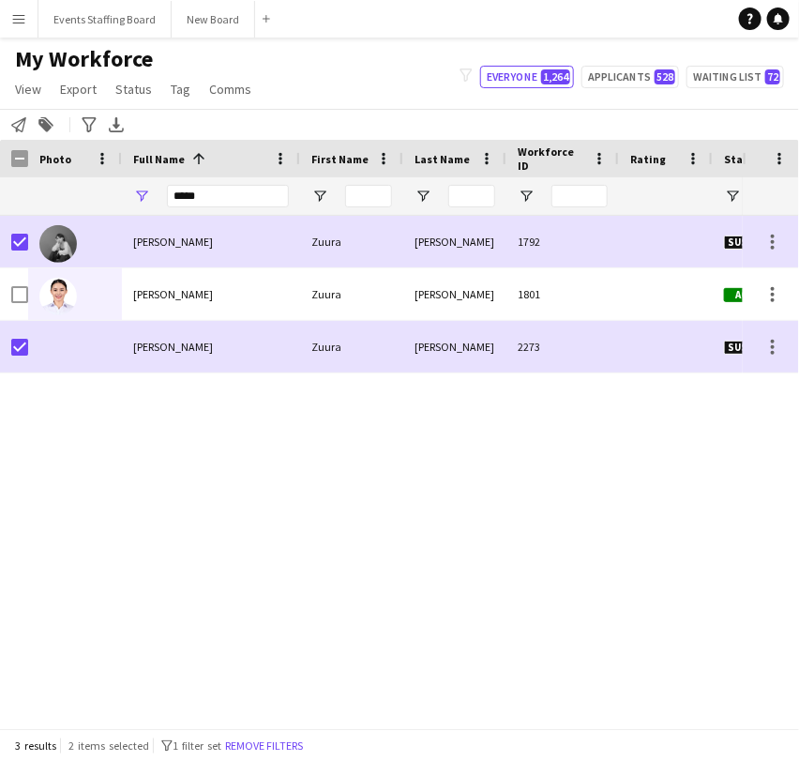
click at [259, 511] on div "[PERSON_NAME] [PERSON_NAME] 1792 Suspended [GEOGRAPHIC_DATA] [PERSON_NAME] [PER…" at bounding box center [371, 464] width 743 height 496
click at [290, 744] on button "Remove filters" at bounding box center [263, 745] width 85 height 21
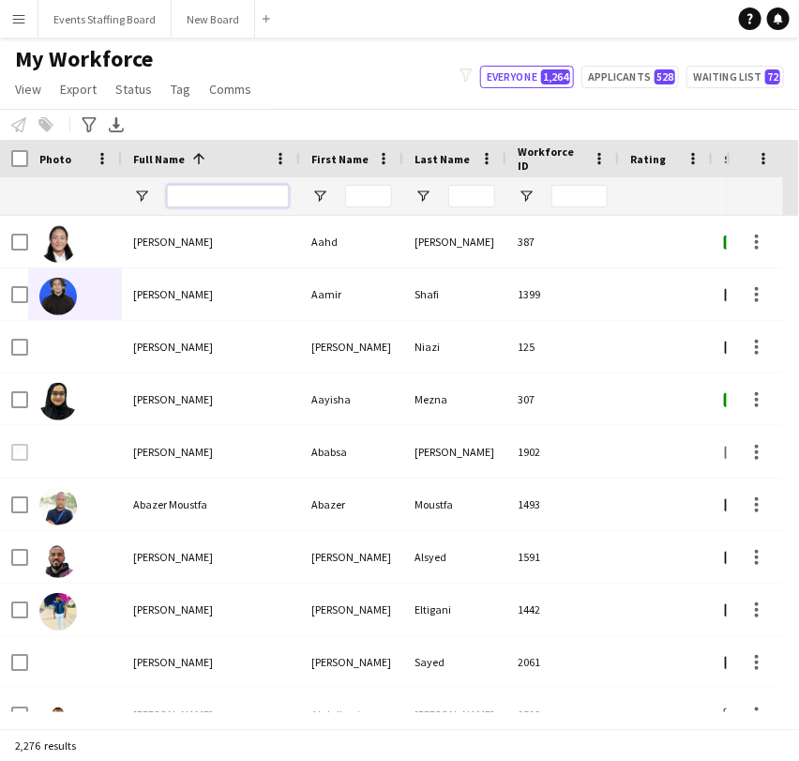
click at [225, 185] on input "Full Name Filter Input" at bounding box center [228, 196] width 122 height 23
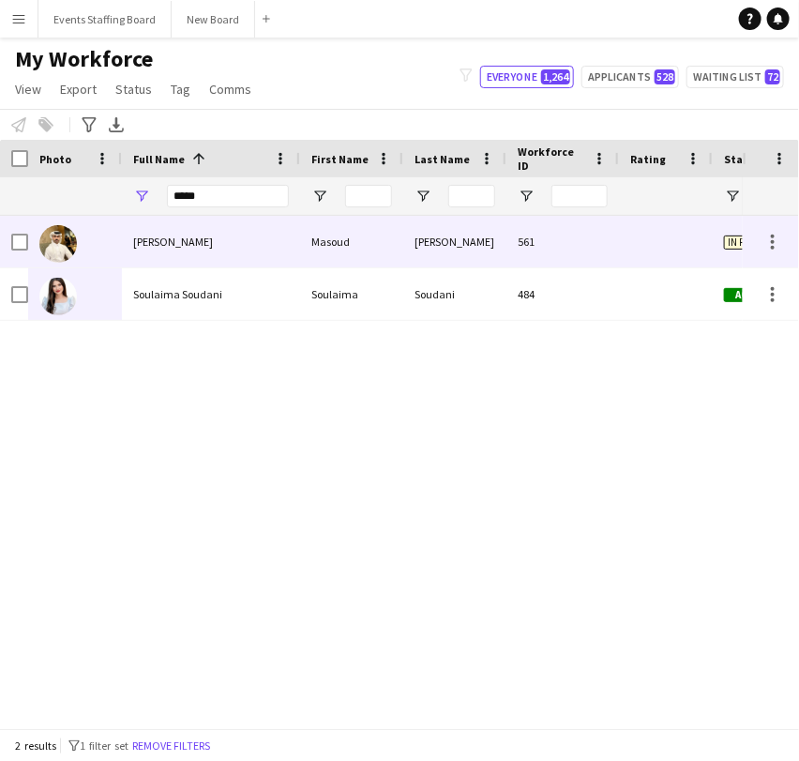
click at [122, 242] on div "[PERSON_NAME]" at bounding box center [211, 242] width 178 height 52
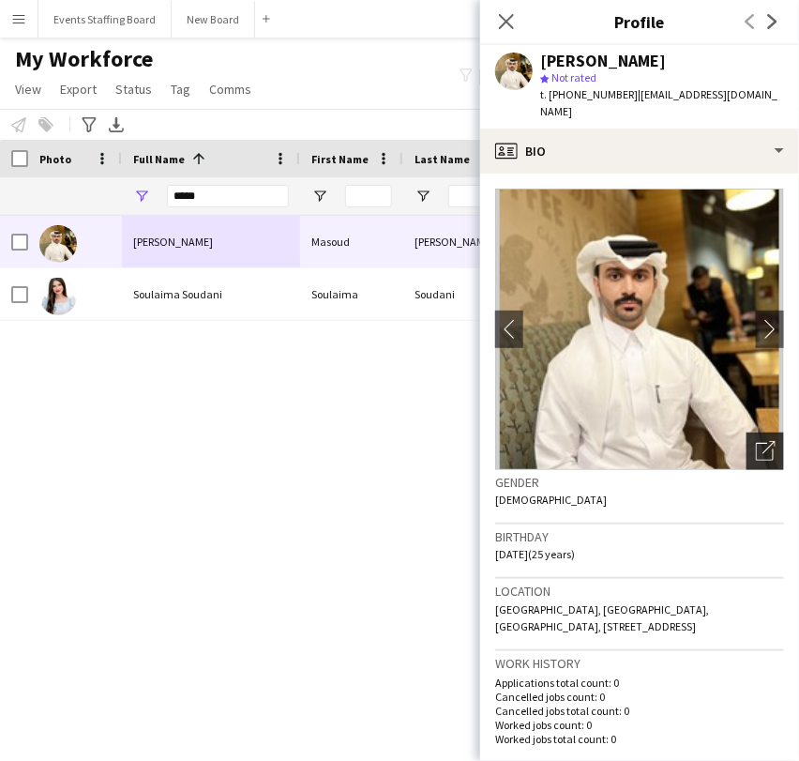
click at [747, 432] on div "Open photos pop-in" at bounding box center [766, 451] width 38 height 38
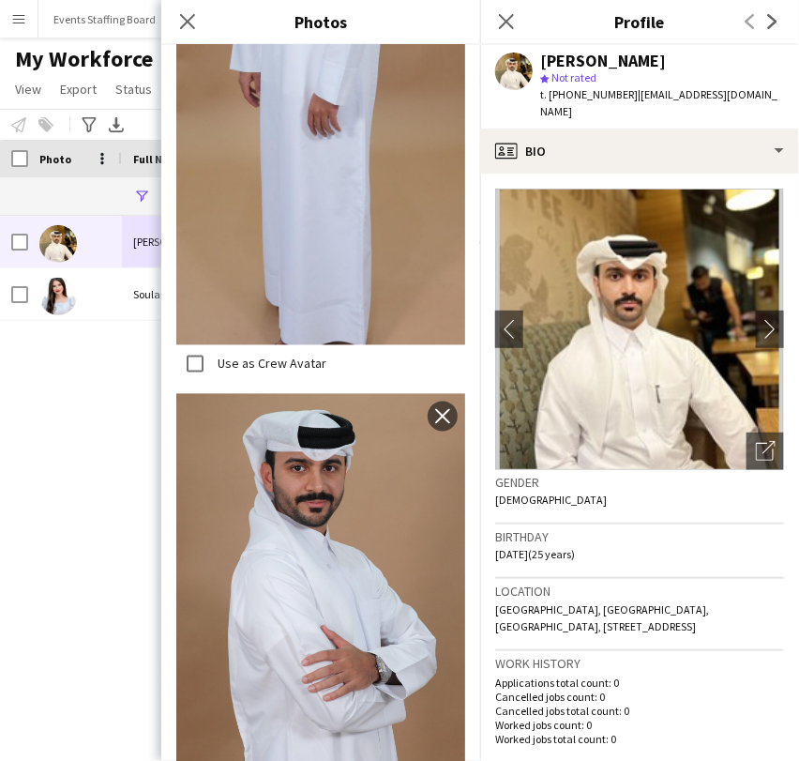
scroll to position [4, 0]
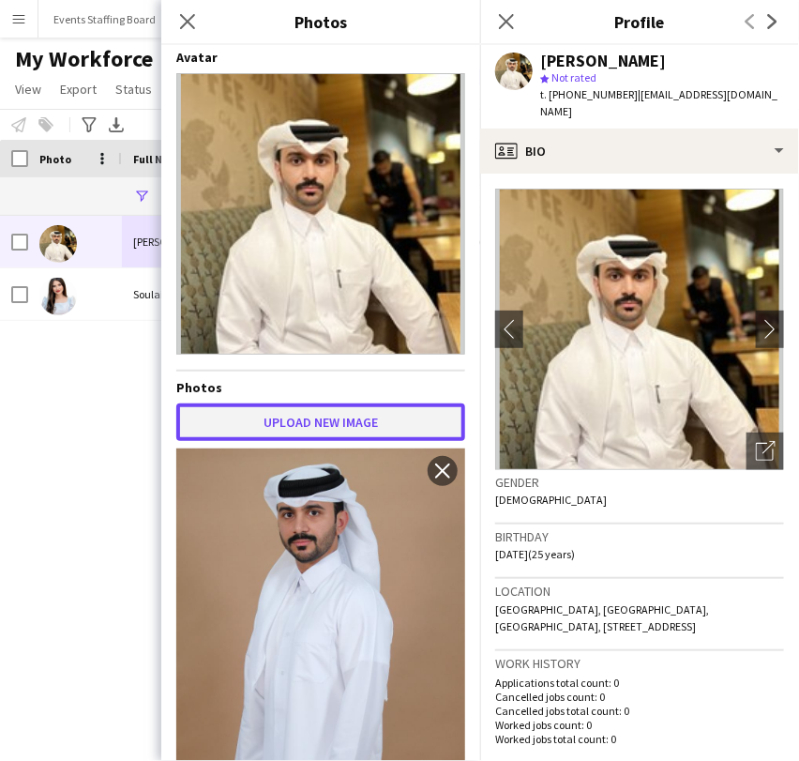
click at [315, 412] on button "Upload new image" at bounding box center [320, 422] width 289 height 38
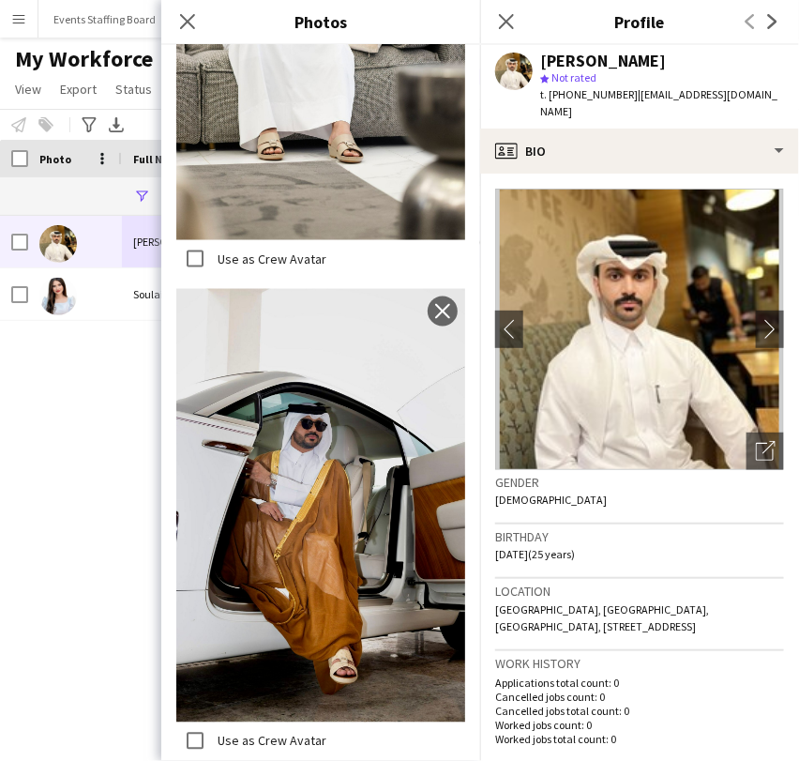
scroll to position [0, 0]
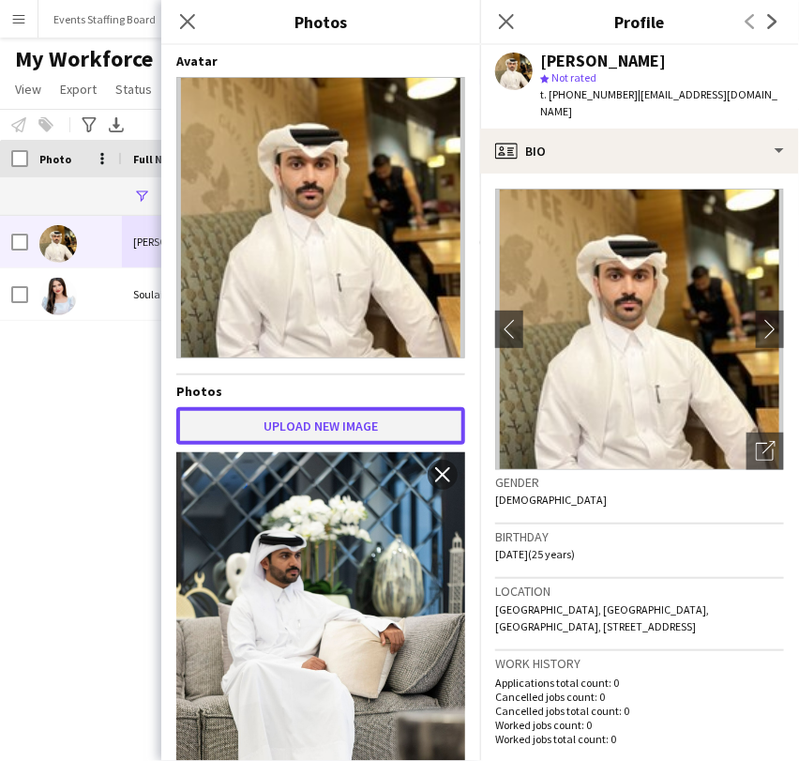
click at [279, 410] on button "Upload new image" at bounding box center [320, 426] width 289 height 38
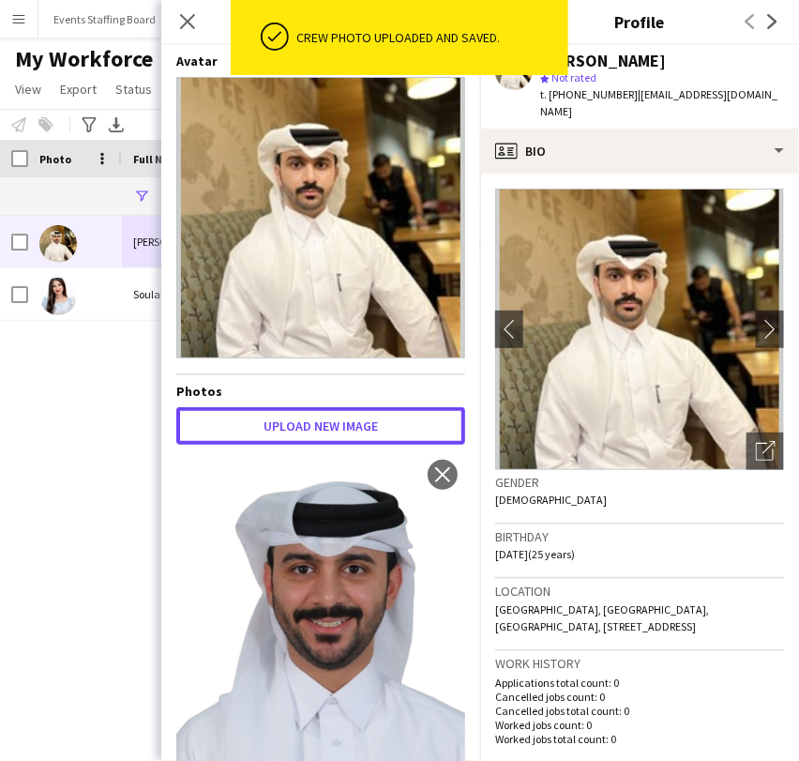
scroll to position [104, 0]
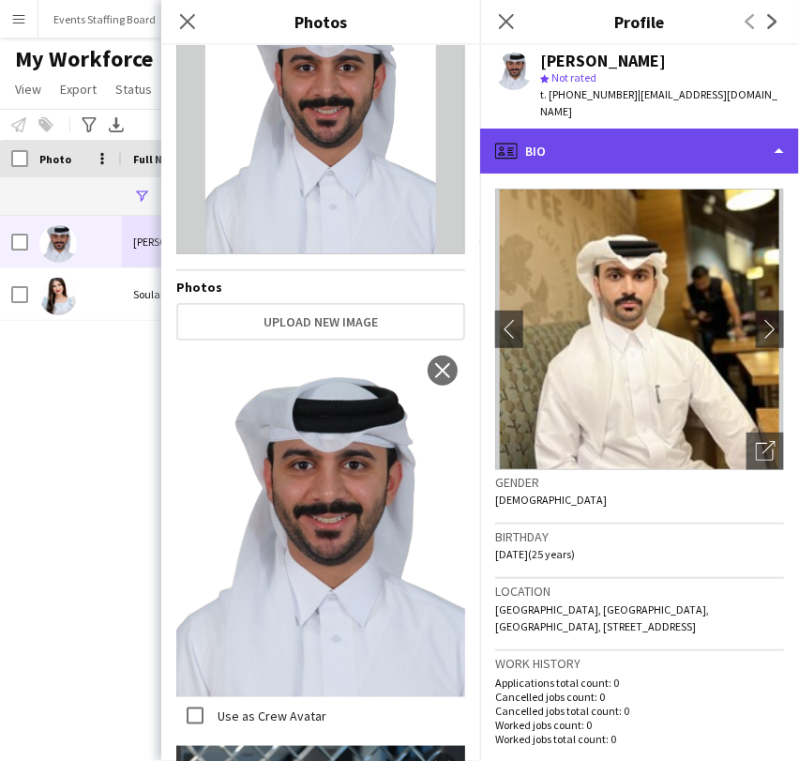
click at [677, 145] on div "profile Bio" at bounding box center [639, 151] width 319 height 45
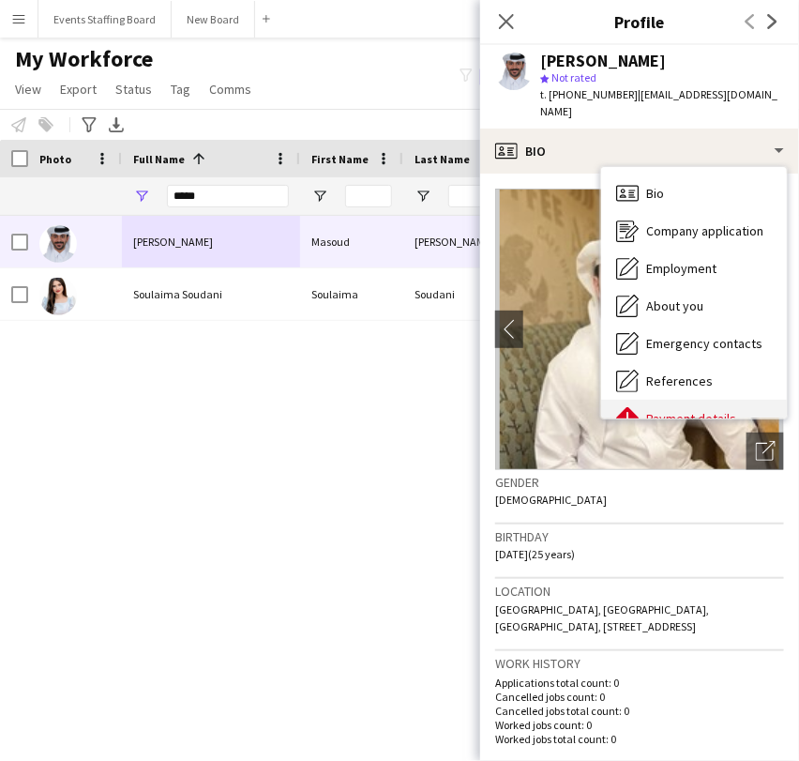
click at [682, 400] on div "Payment details Payment details" at bounding box center [694, 419] width 186 height 38
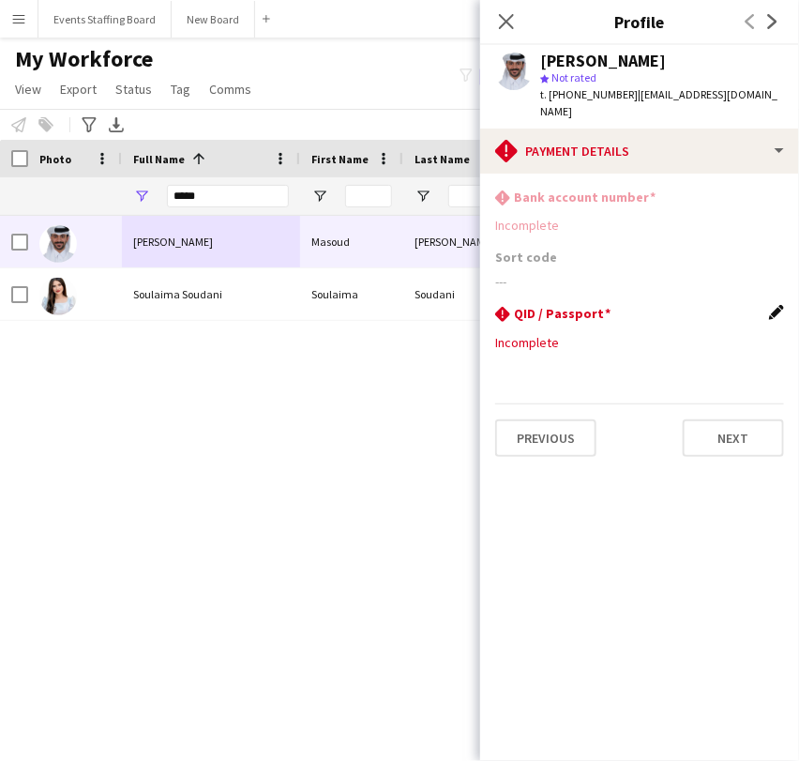
click at [772, 305] on app-icon "Edit this field" at bounding box center [776, 312] width 15 height 15
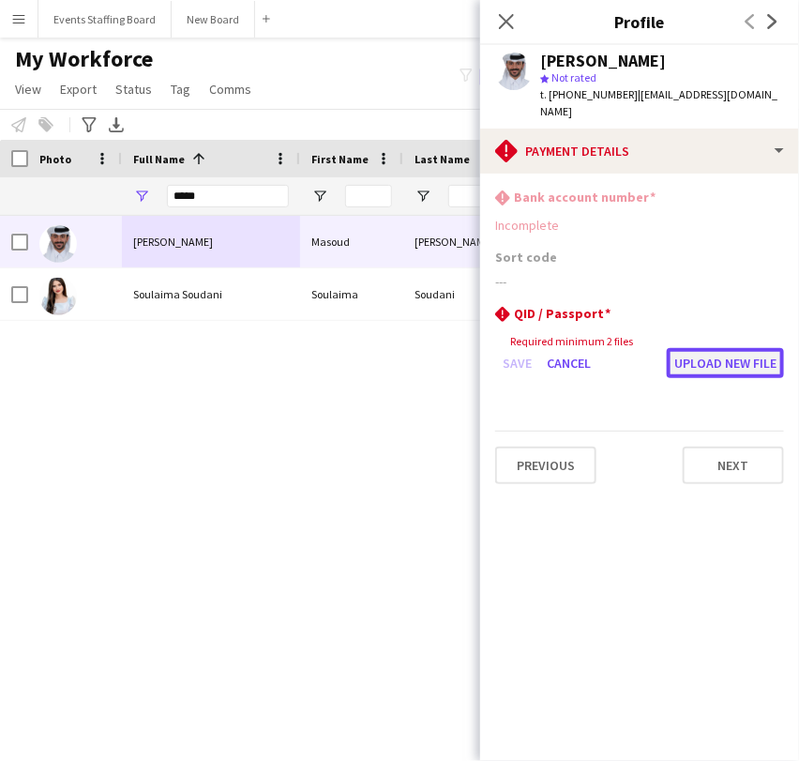
click at [713, 348] on button "Upload new file" at bounding box center [725, 363] width 117 height 30
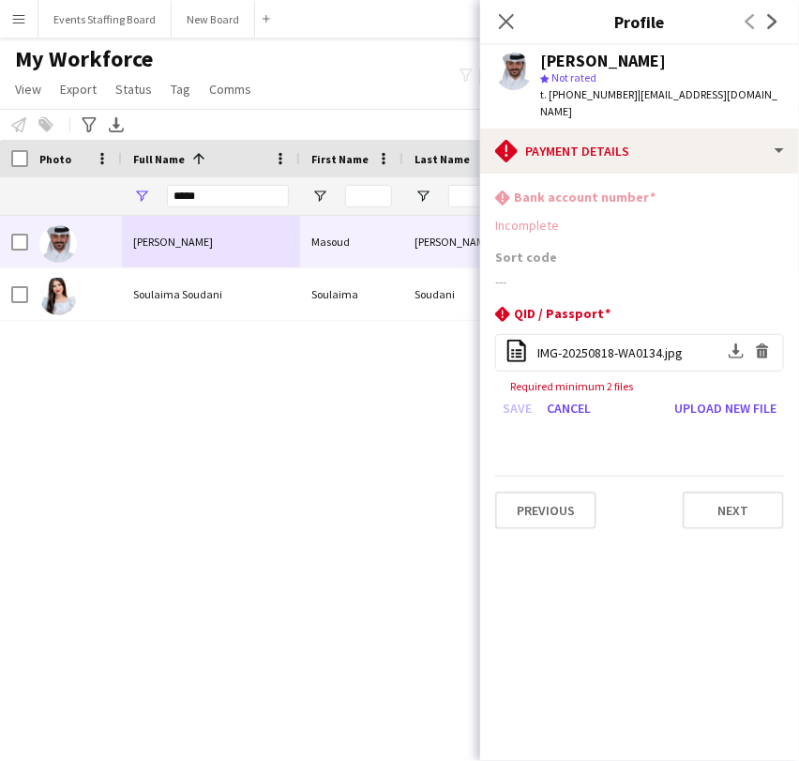
click at [196, 490] on div "[PERSON_NAME] [PERSON_NAME] 561 In progress [GEOGRAPHIC_DATA] Soulaima Soudani …" at bounding box center [371, 464] width 743 height 496
click at [506, 11] on app-icon "Close pop-in" at bounding box center [506, 21] width 27 height 27
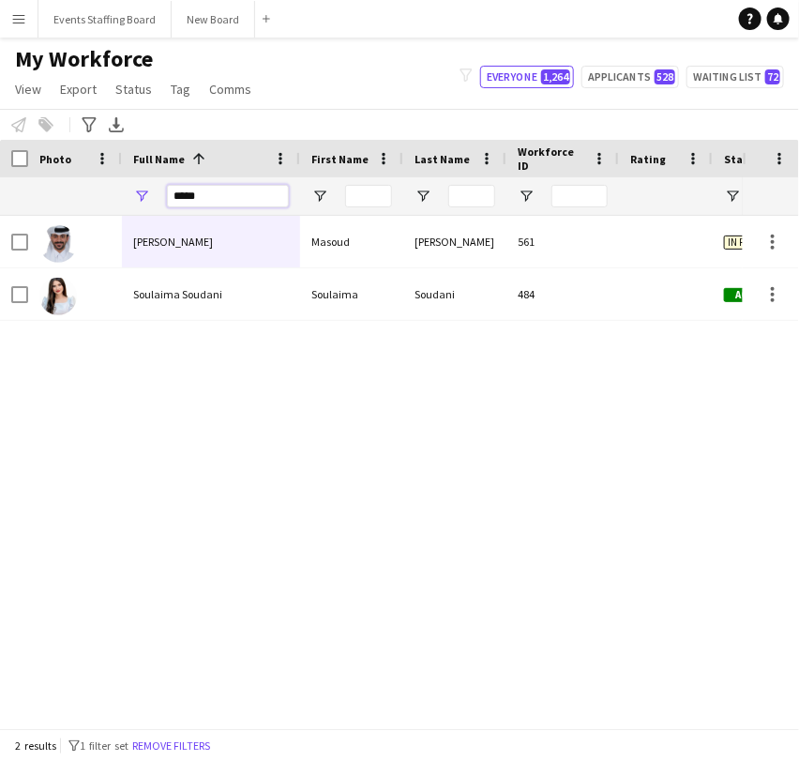
click at [183, 195] on input "*****" at bounding box center [228, 196] width 122 height 23
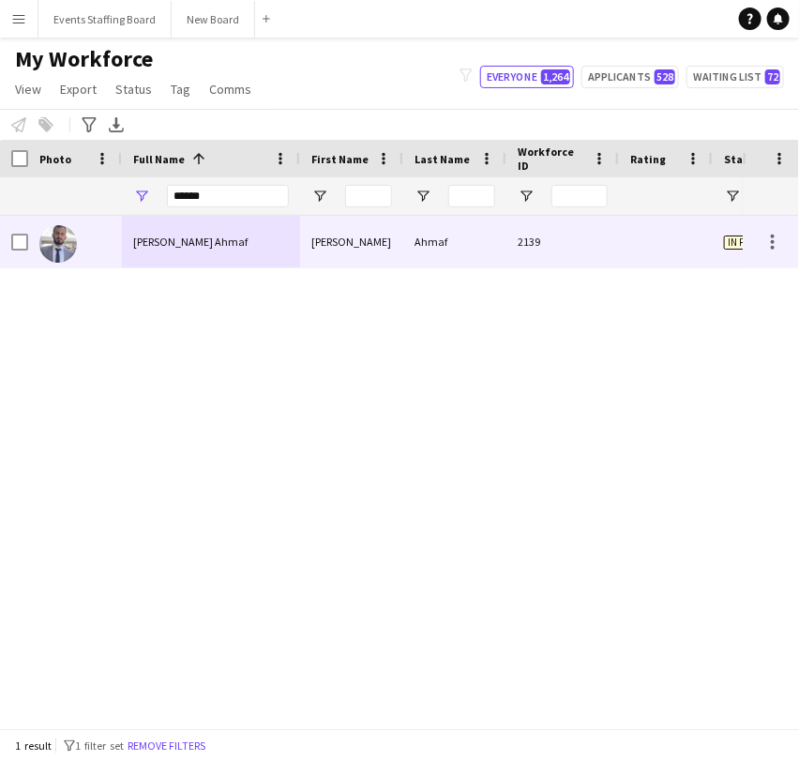
click at [189, 237] on span "[PERSON_NAME] Ahmaf" at bounding box center [190, 241] width 114 height 14
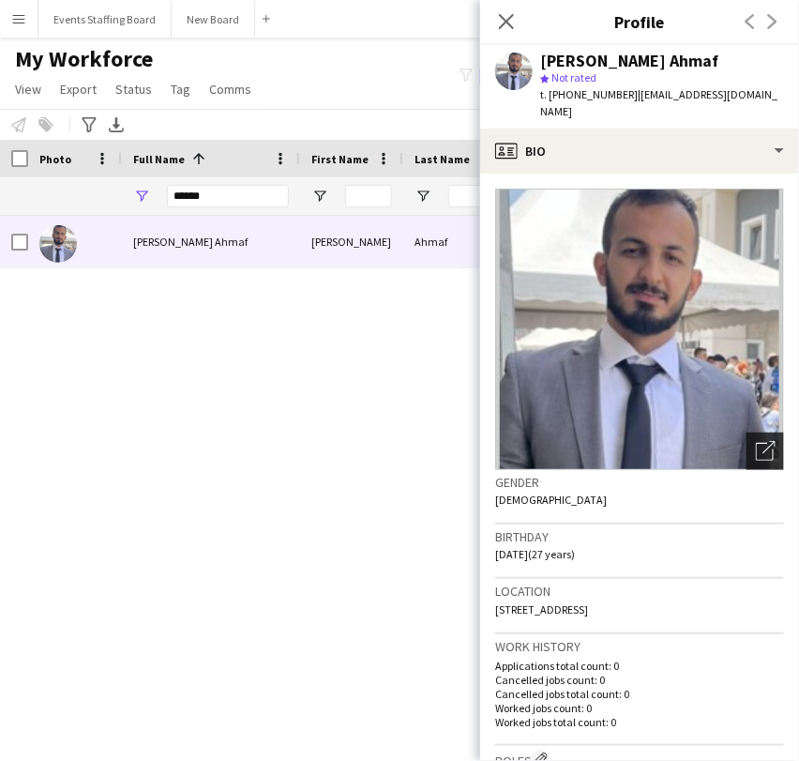
click at [754, 432] on div "Open photos pop-in" at bounding box center [766, 451] width 38 height 38
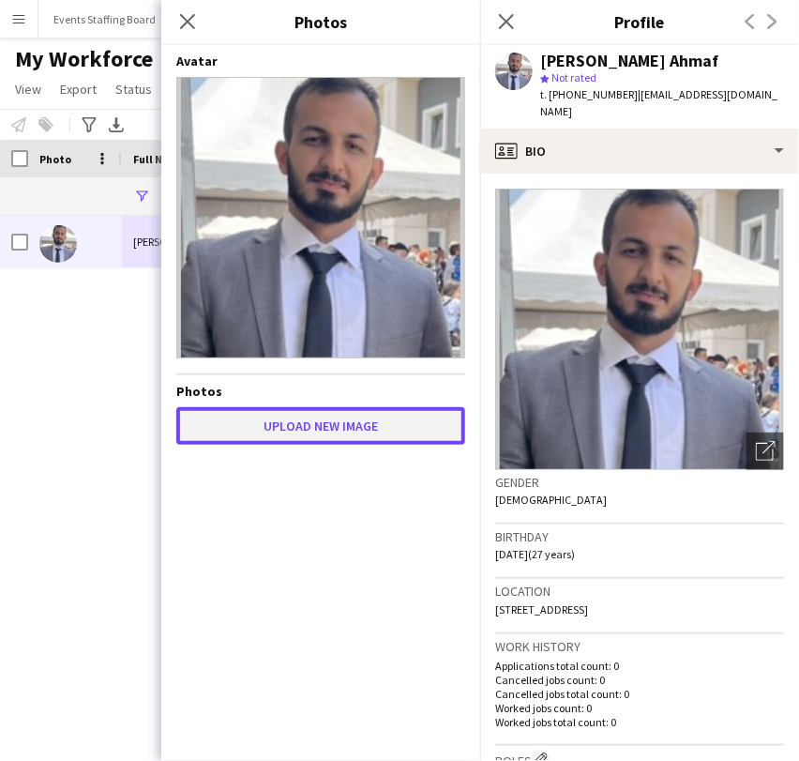
click at [271, 439] on button "Upload new image" at bounding box center [320, 426] width 289 height 38
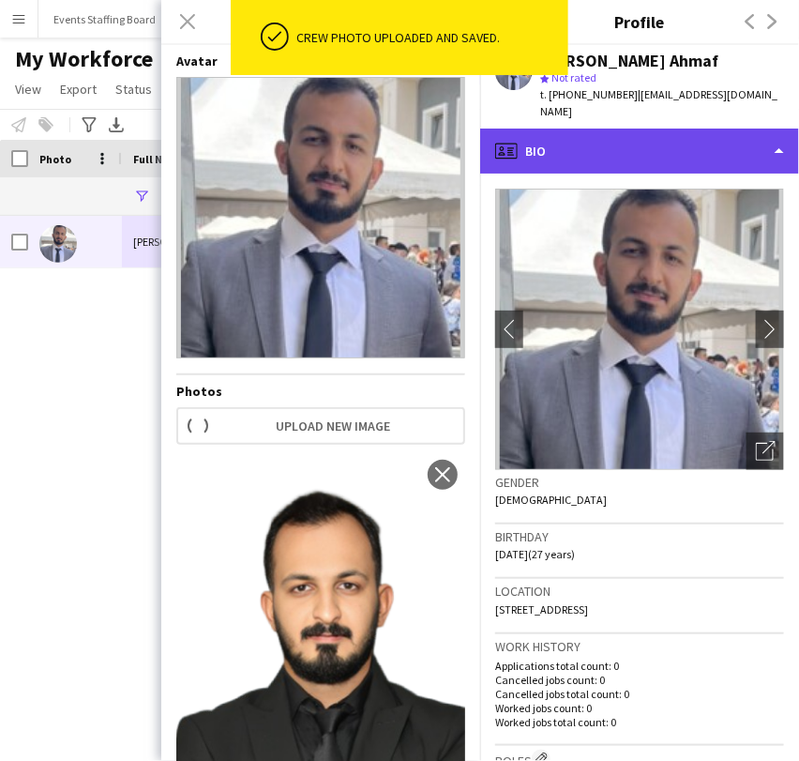
click at [732, 129] on div "profile Bio" at bounding box center [639, 151] width 319 height 45
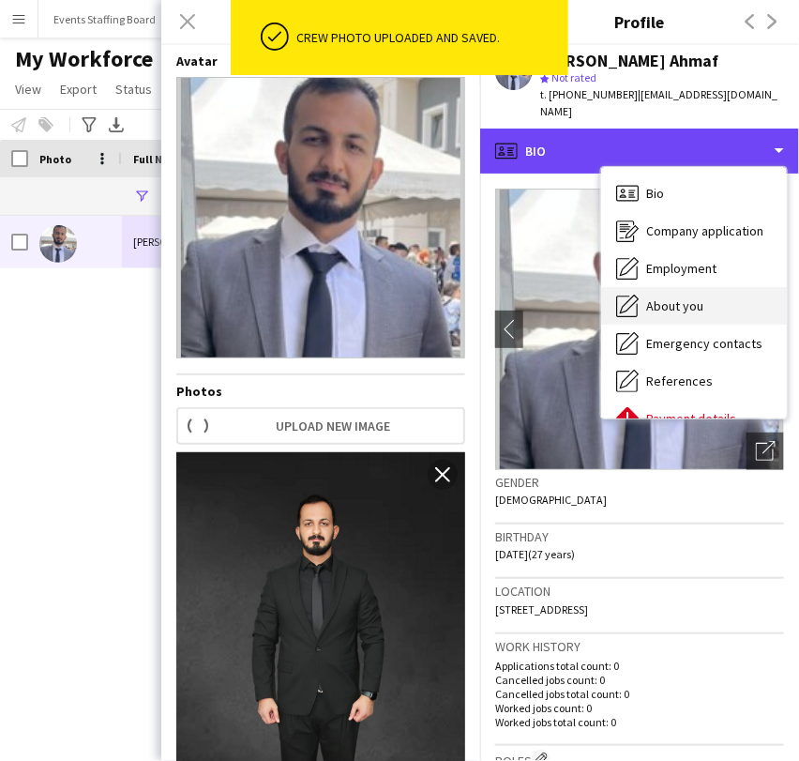
scroll to position [138, 0]
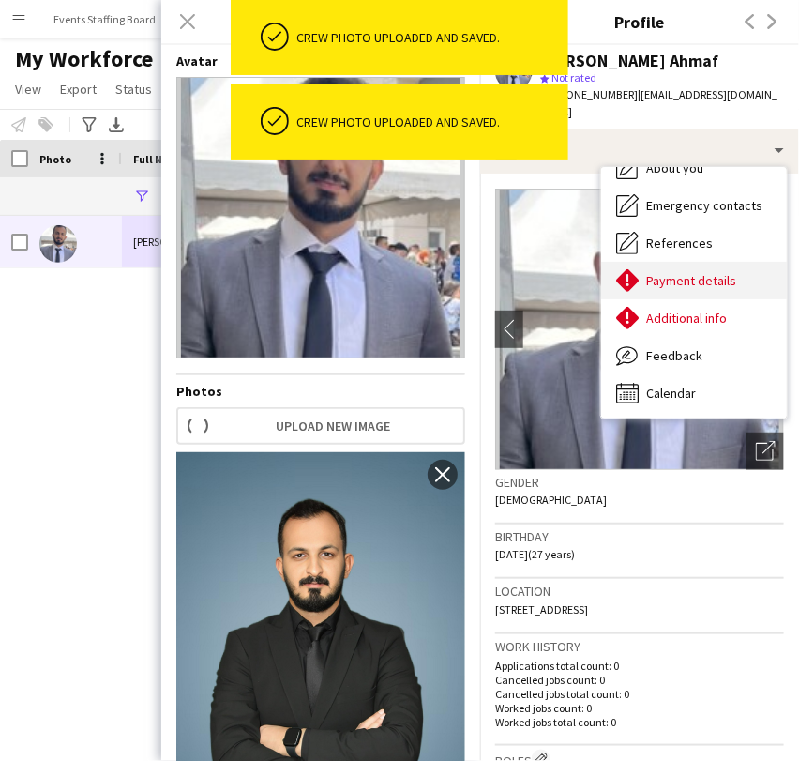
click at [675, 272] on span "Payment details" at bounding box center [691, 280] width 90 height 17
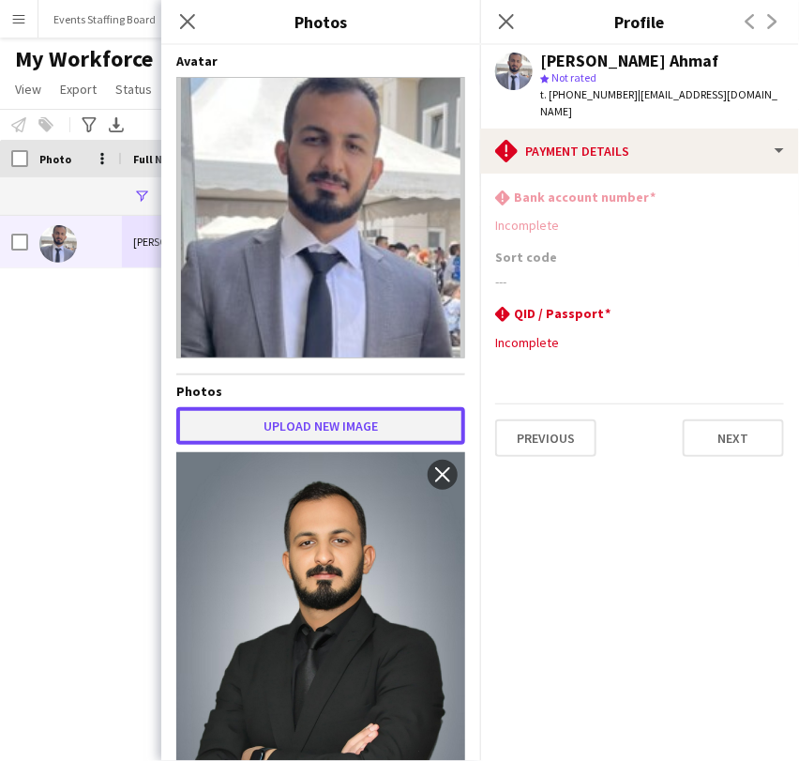
click at [289, 422] on button "Upload new image" at bounding box center [320, 426] width 289 height 38
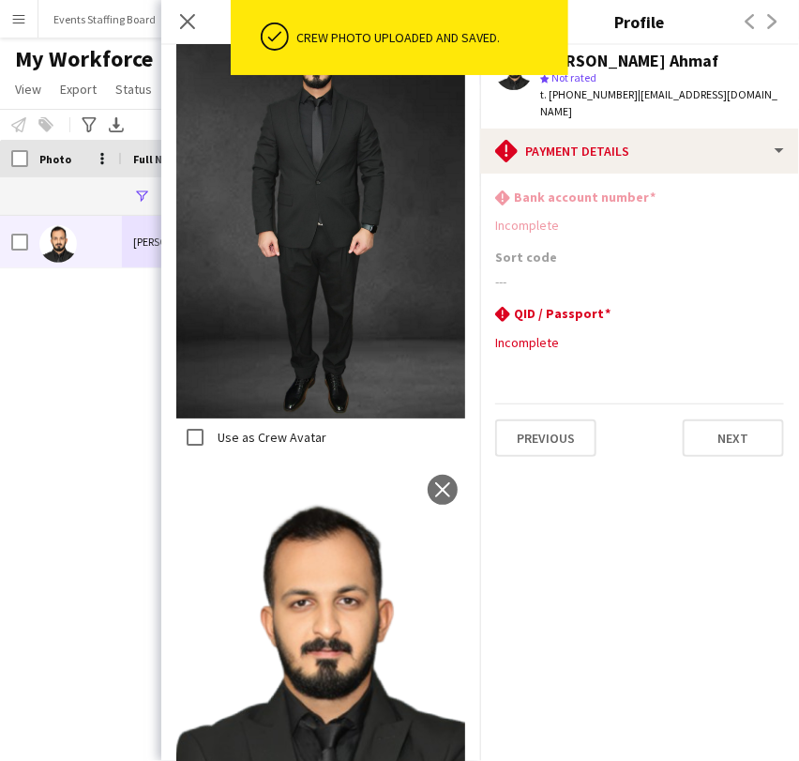
scroll to position [1626, 0]
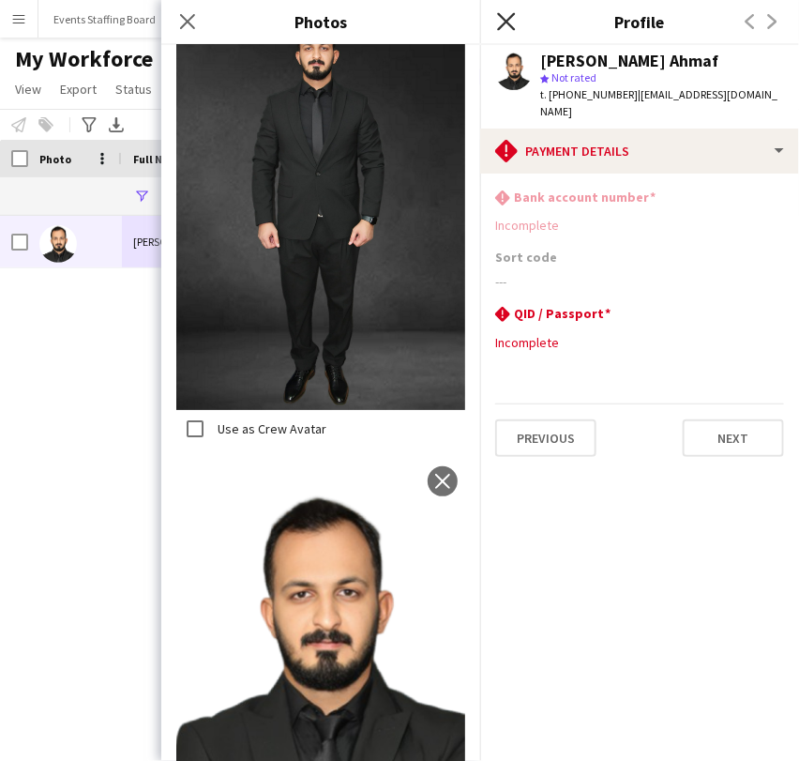
click at [512, 22] on icon "Close pop-in" at bounding box center [506, 21] width 18 height 18
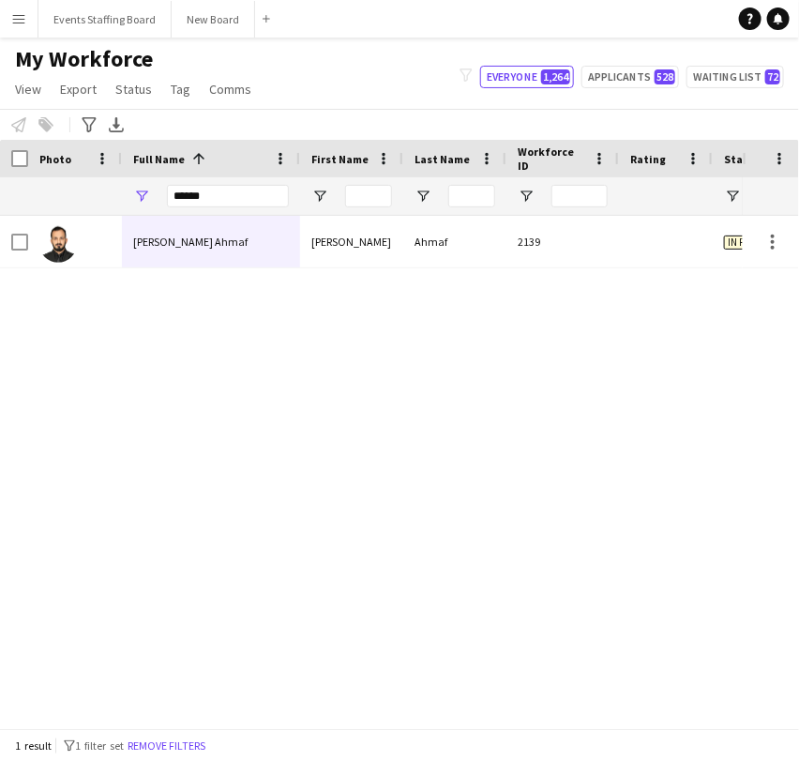
click at [630, 373] on div "[PERSON_NAME] Ahmaf [PERSON_NAME] Ahmaf 2139 In progress [GEOGRAPHIC_DATA]" at bounding box center [371, 464] width 743 height 496
click at [187, 197] on input "******" at bounding box center [228, 196] width 122 height 23
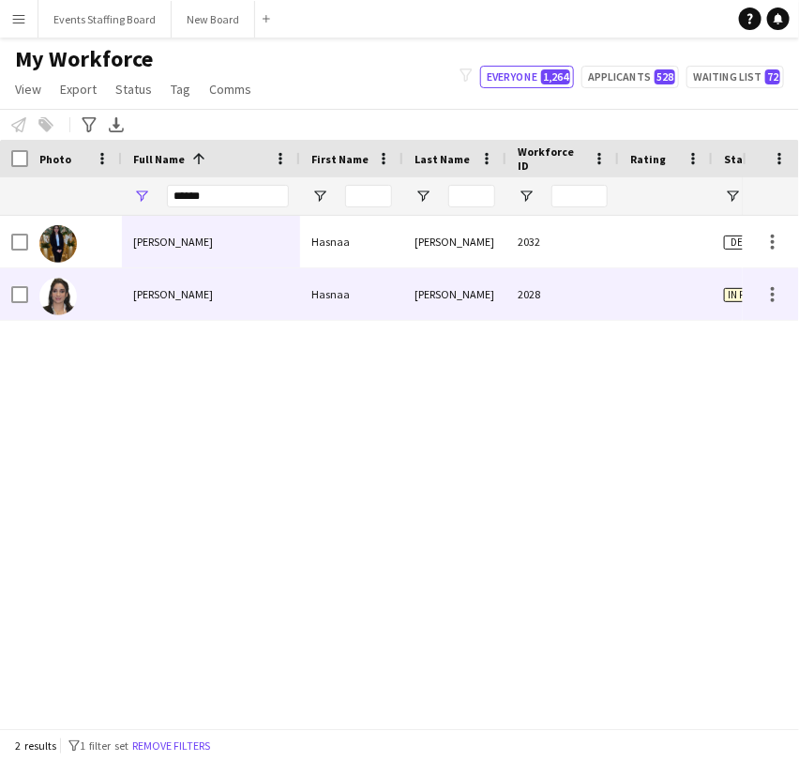
click at [117, 298] on div at bounding box center [75, 294] width 94 height 52
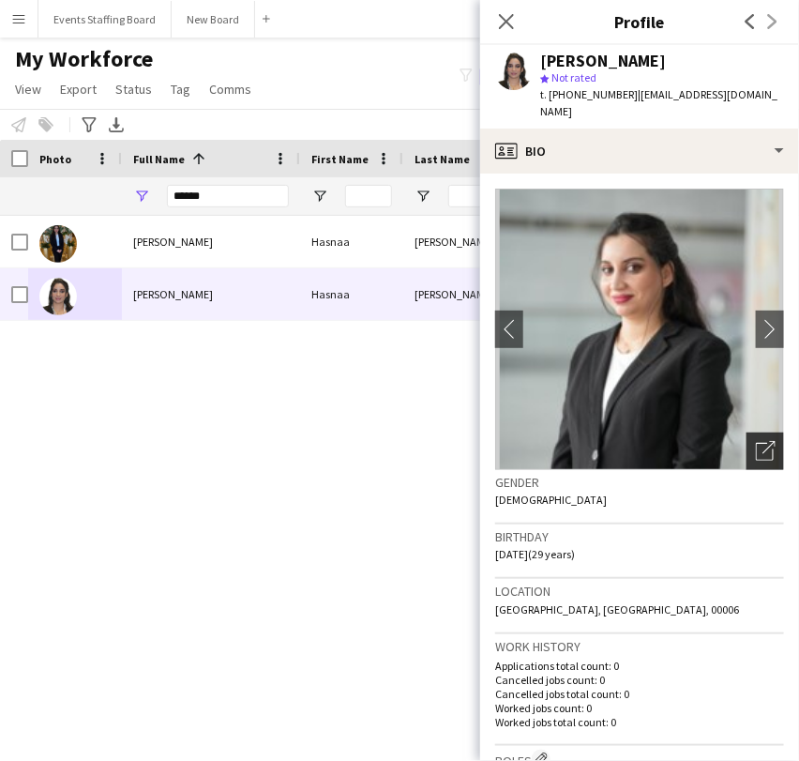
click at [760, 432] on div "Open photos pop-in" at bounding box center [766, 451] width 38 height 38
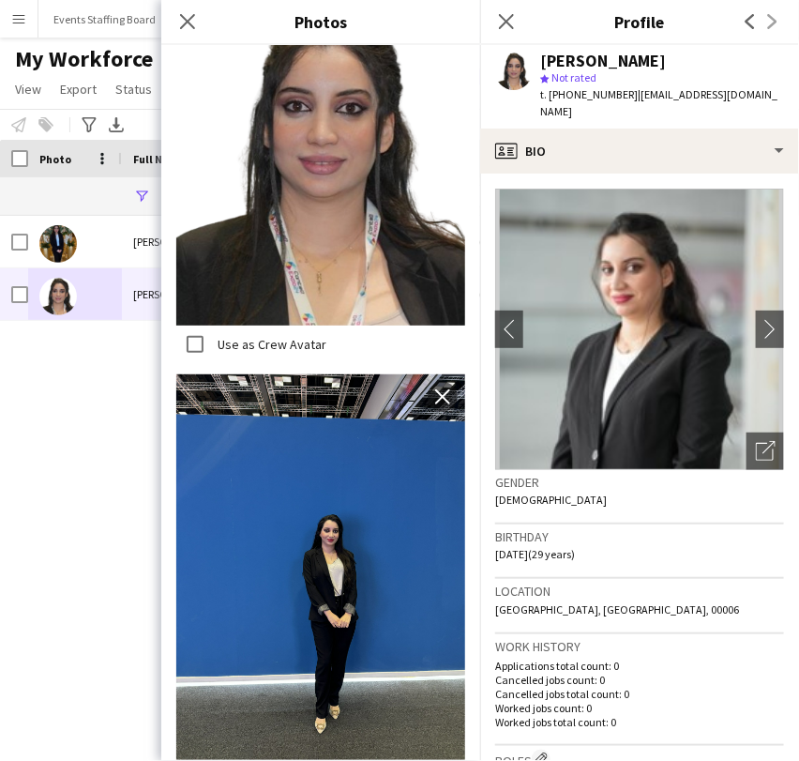
scroll to position [0, 0]
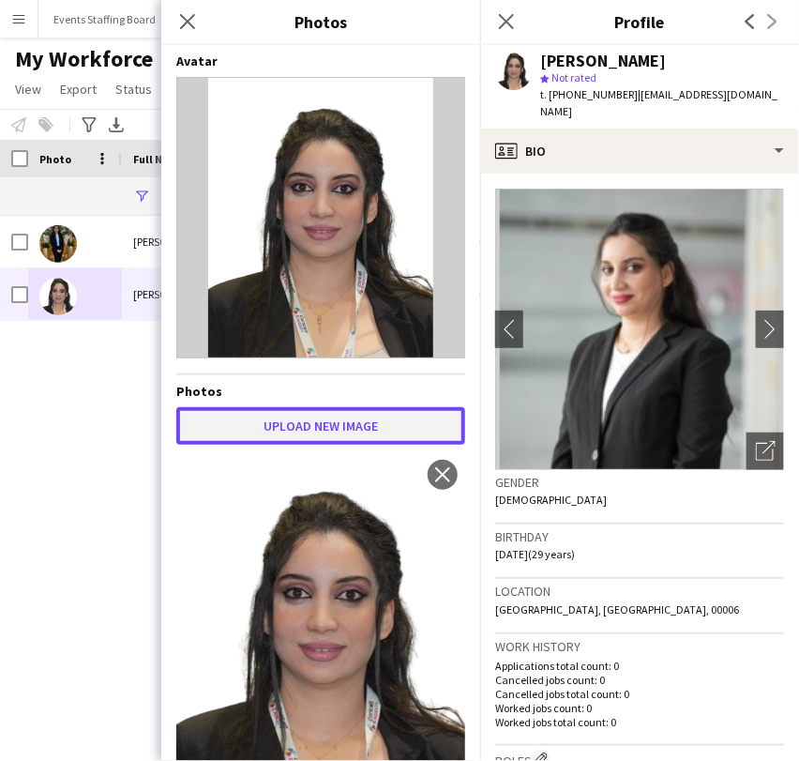
click at [294, 430] on button "Upload new image" at bounding box center [320, 426] width 289 height 38
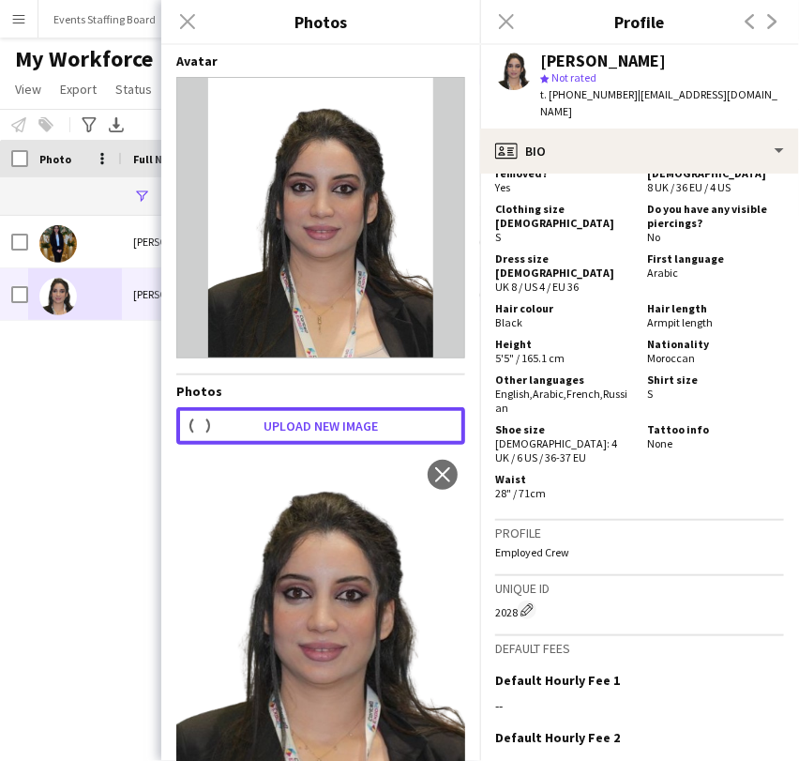
scroll to position [972, 0]
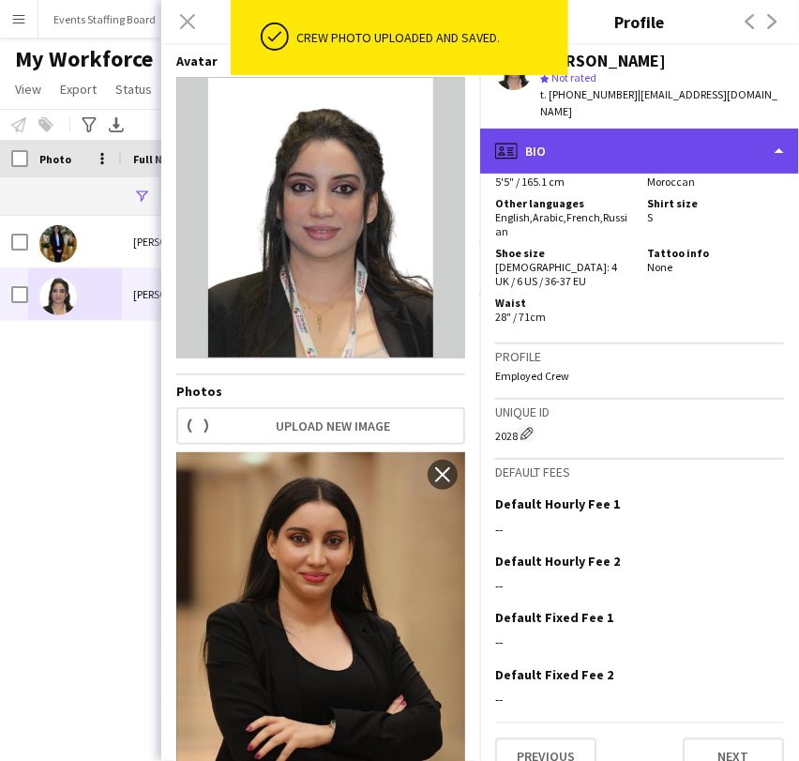
click at [666, 129] on div "profile Bio" at bounding box center [639, 151] width 319 height 45
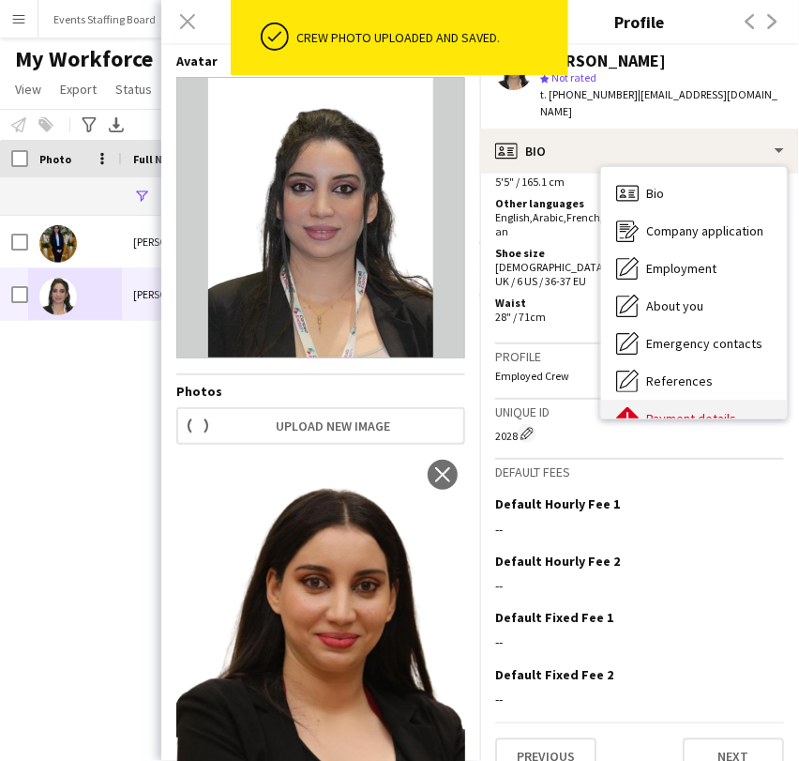
click at [693, 400] on div "Payment details Payment details" at bounding box center [694, 419] width 186 height 38
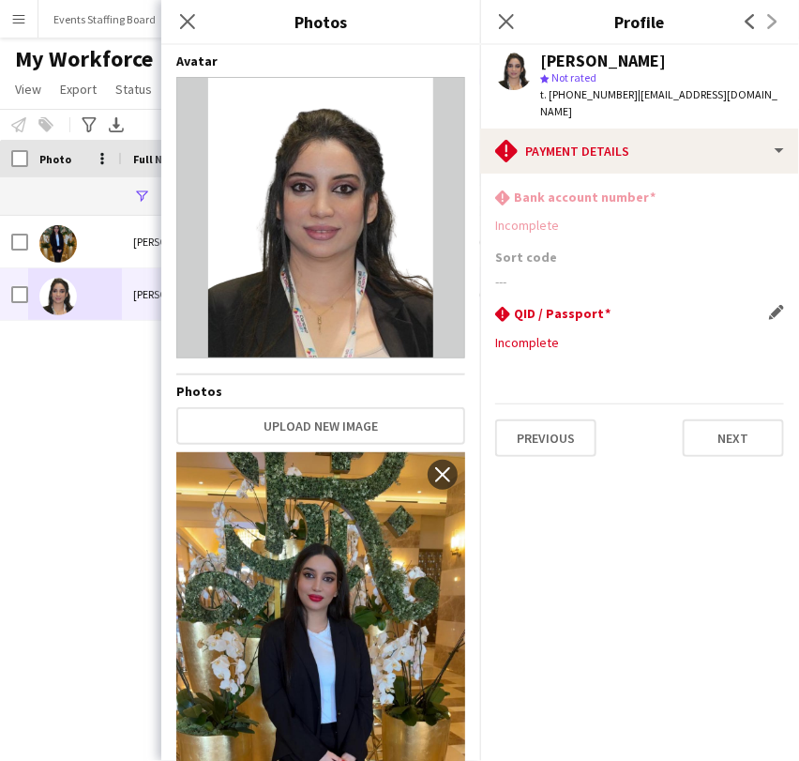
click at [781, 305] on app-icon "Edit this field" at bounding box center [776, 312] width 15 height 15
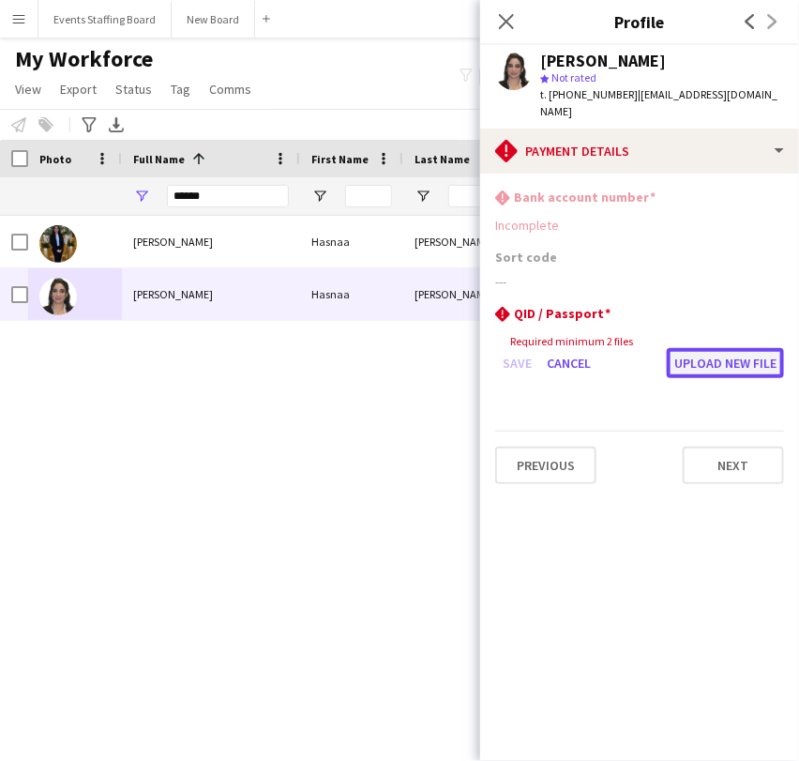
click at [710, 348] on button "Upload new file" at bounding box center [725, 363] width 117 height 30
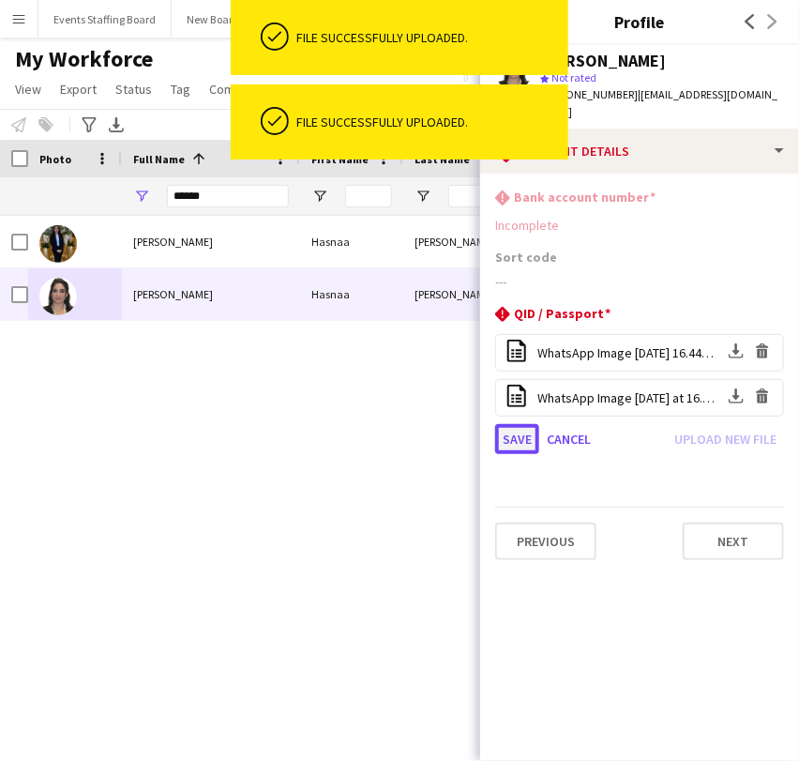
click at [501, 424] on button "Save" at bounding box center [517, 439] width 44 height 30
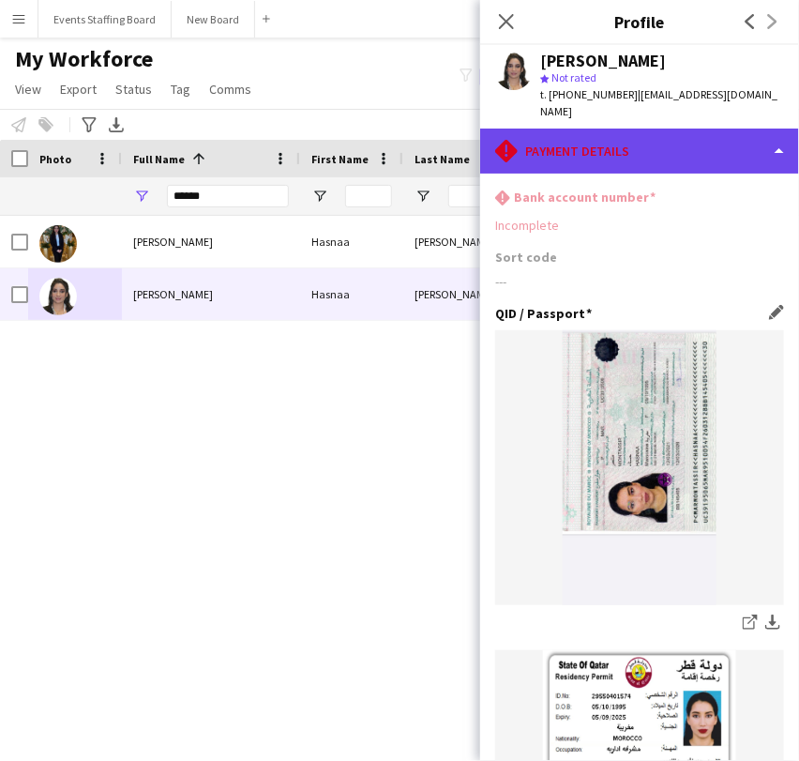
click at [620, 129] on div "rhombus-alert Payment details" at bounding box center [639, 151] width 319 height 45
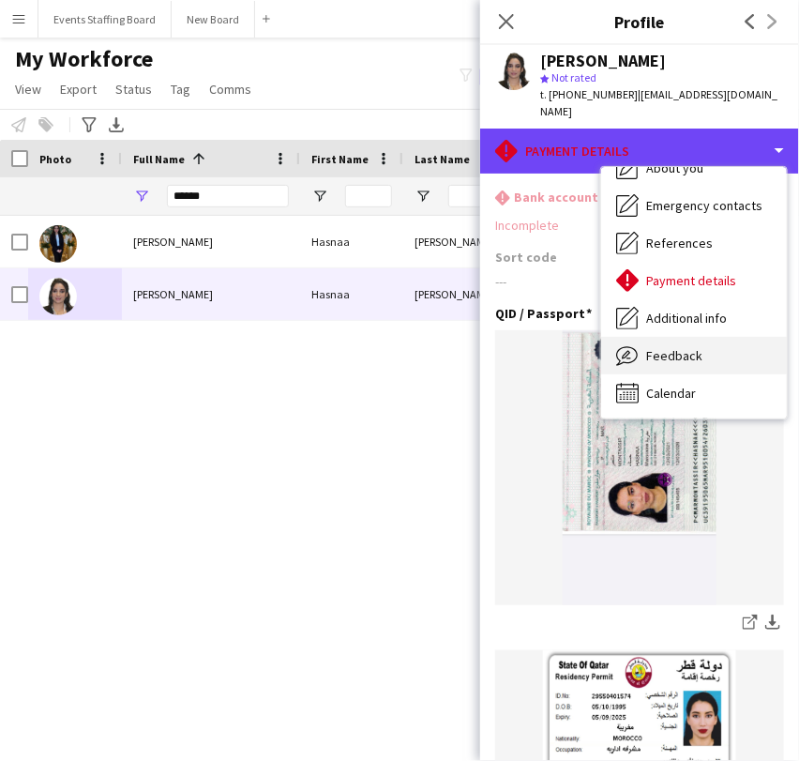
scroll to position [0, 0]
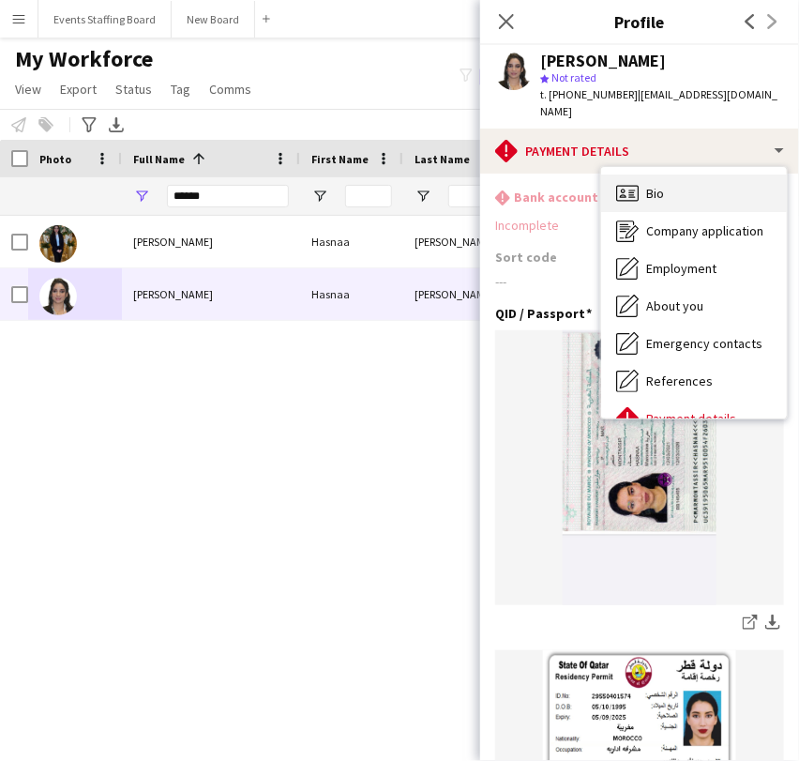
click at [660, 185] on span "Bio" at bounding box center [655, 193] width 18 height 17
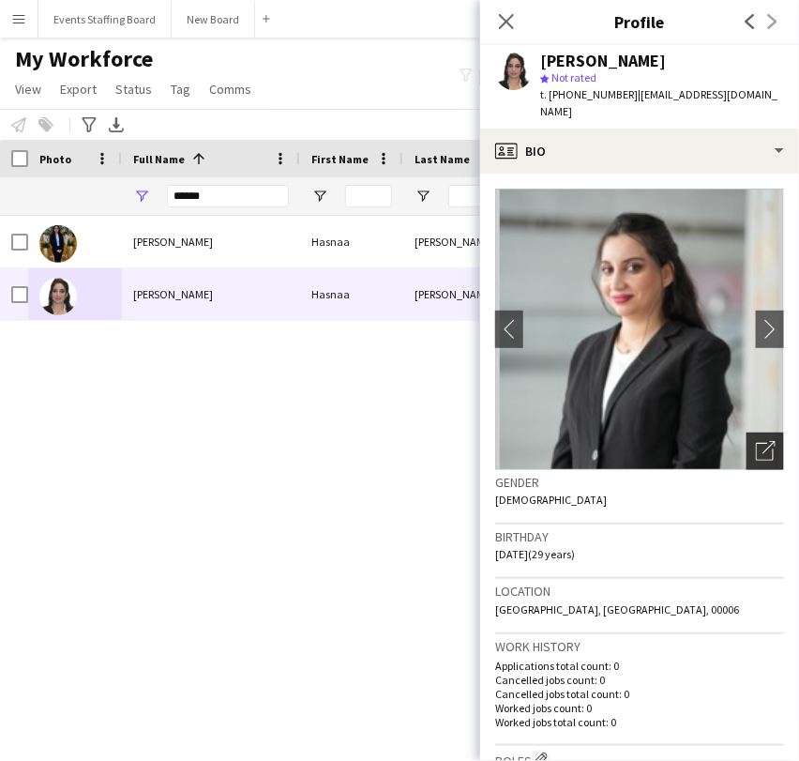
click at [756, 442] on icon "Open photos pop-in" at bounding box center [766, 451] width 20 height 20
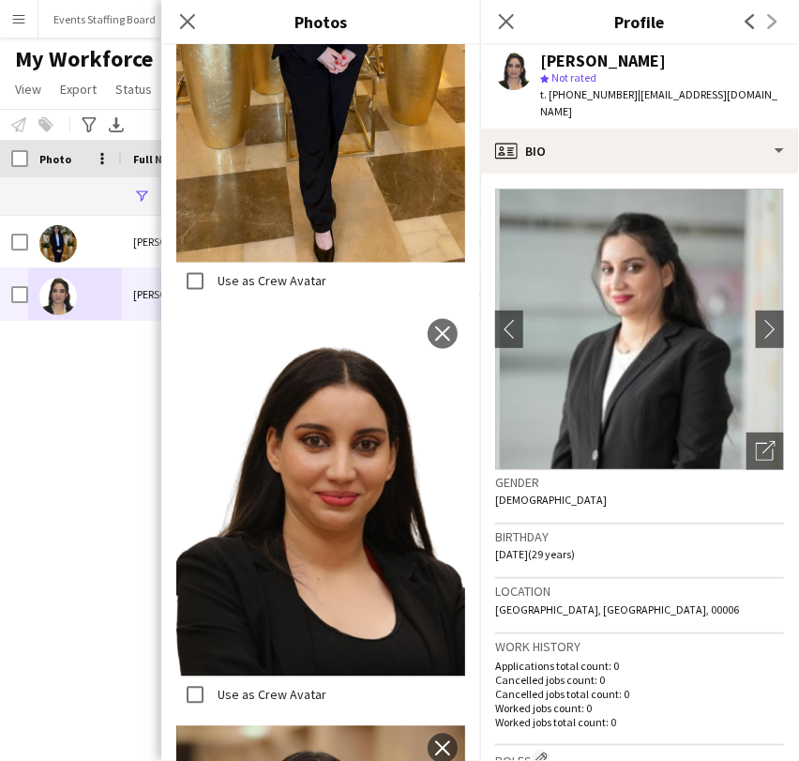
scroll to position [833, 0]
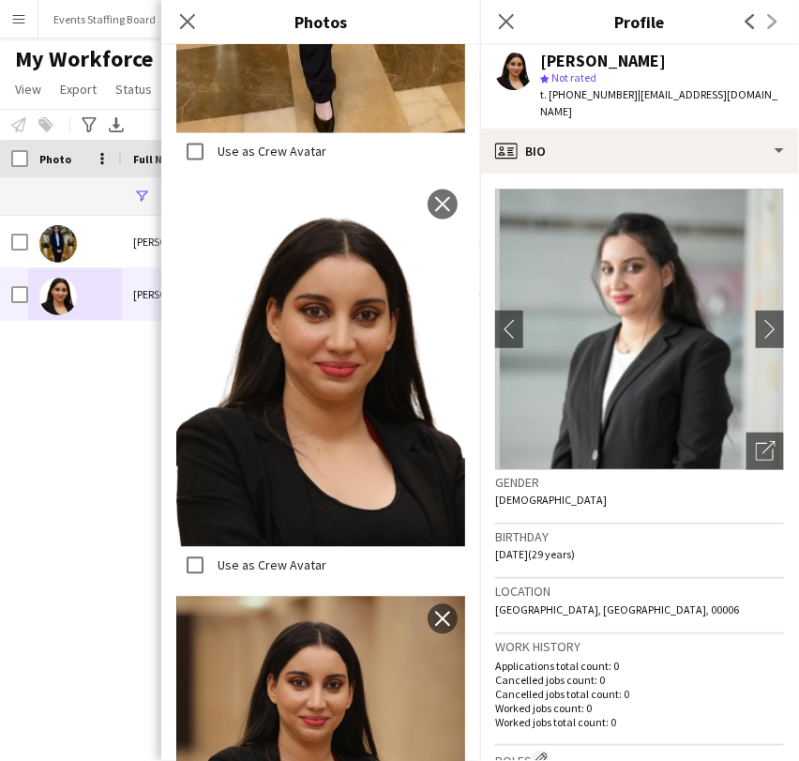
click at [54, 439] on div "[PERSON_NAME] [PERSON_NAME] 2032 Declined [GEOGRAPHIC_DATA] [PERSON_NAME] [PERS…" at bounding box center [371, 464] width 743 height 496
drag, startPoint x: 624, startPoint y: 94, endPoint x: 797, endPoint y: 97, distance: 173.6
click at [797, 97] on app-profile-header "[PERSON_NAME] star Not rated t. [PHONE_NUMBER] | [EMAIL_ADDRESS][DOMAIN_NAME]" at bounding box center [639, 86] width 319 height 83
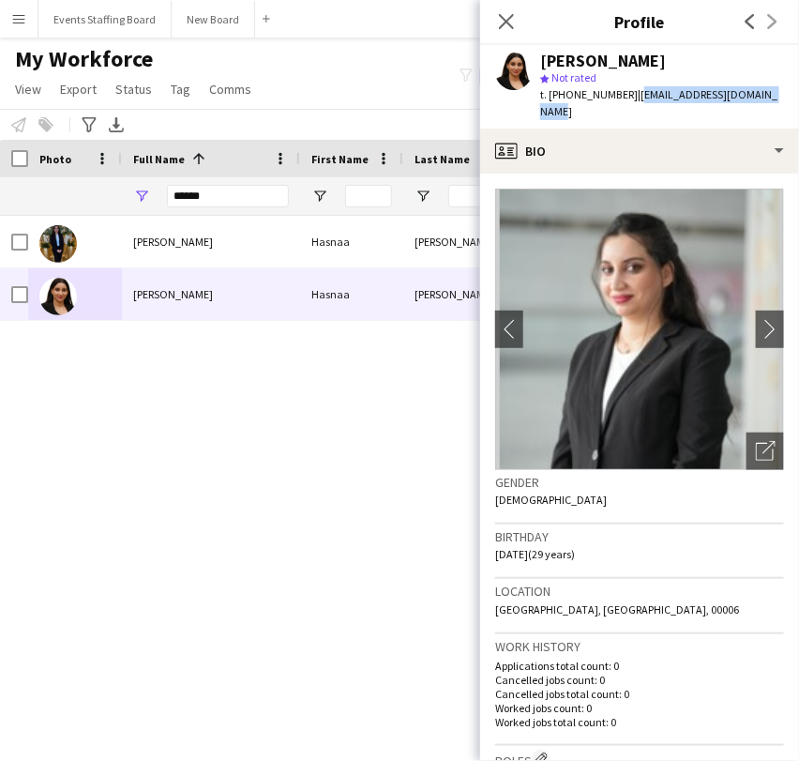
copy span "[EMAIL_ADDRESS][DOMAIN_NAME]"
click at [239, 464] on div "[PERSON_NAME] [PERSON_NAME] 2032 Declined [GEOGRAPHIC_DATA] [PERSON_NAME] [PERS…" at bounding box center [371, 464] width 743 height 496
click at [507, 11] on app-icon "Close pop-in" at bounding box center [506, 21] width 27 height 27
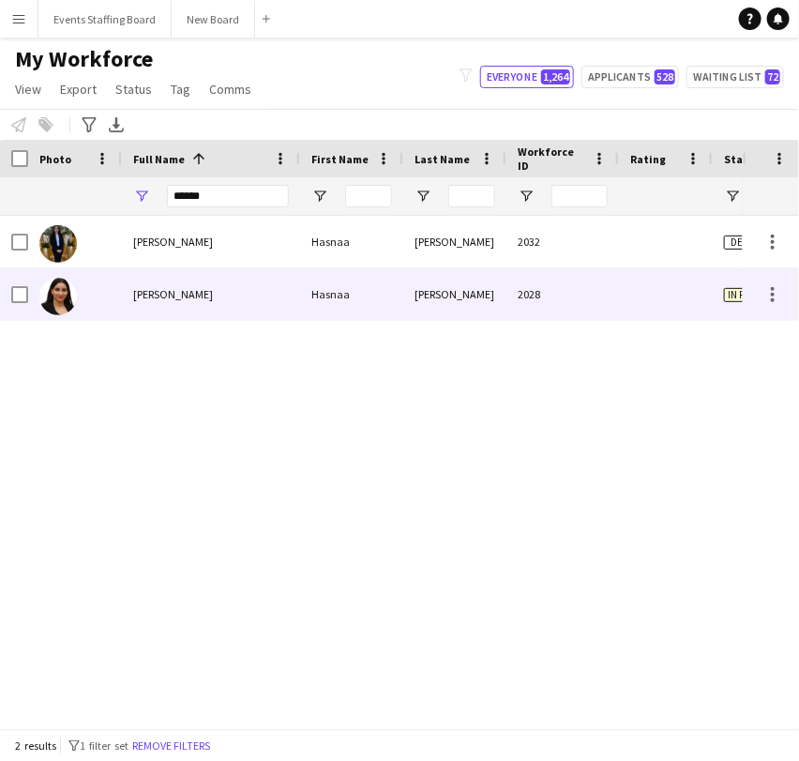
click at [664, 297] on div at bounding box center [666, 294] width 94 height 52
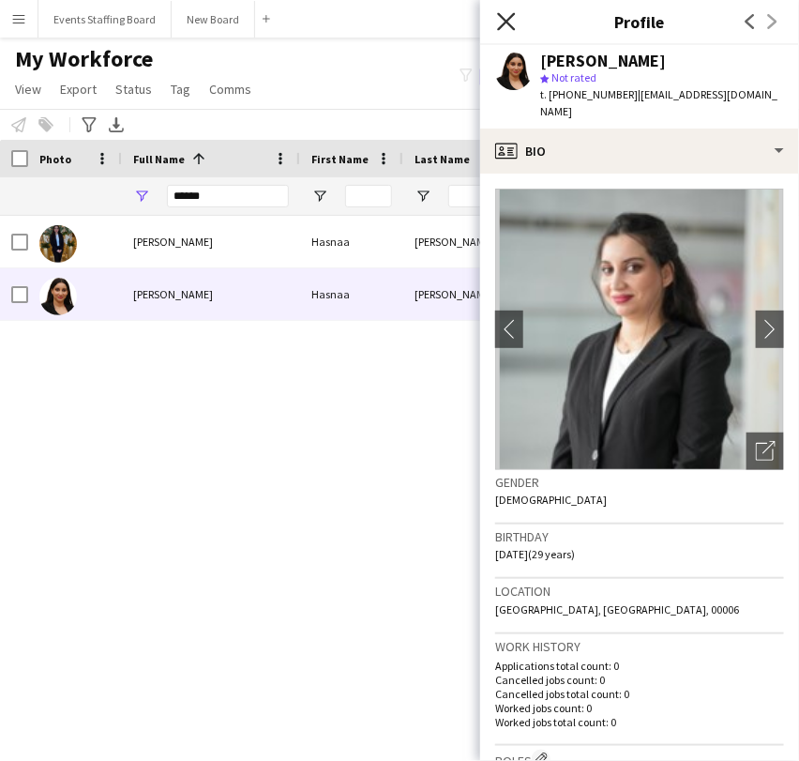
click at [510, 22] on icon "Close pop-in" at bounding box center [506, 21] width 18 height 18
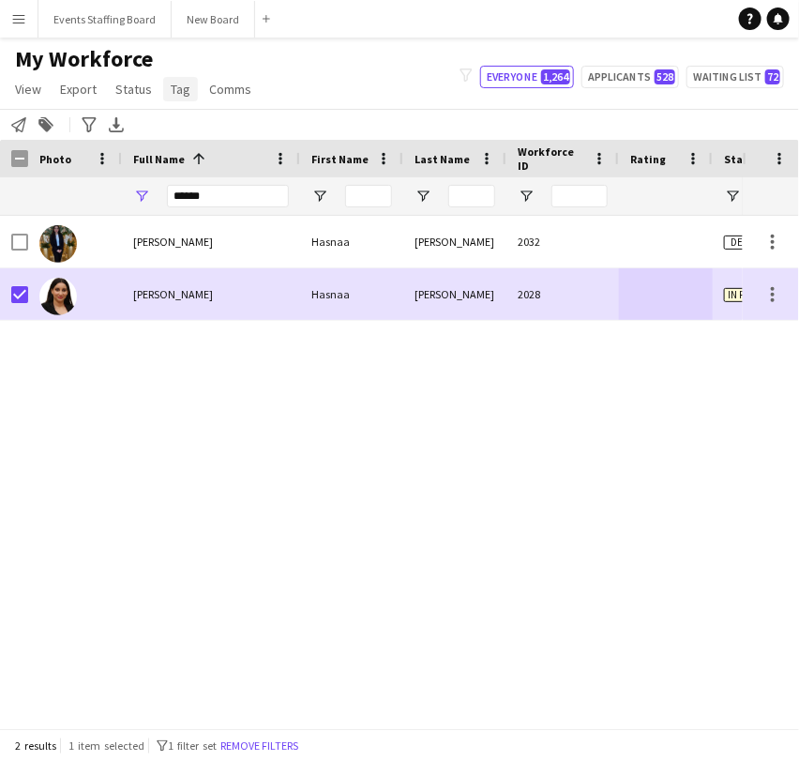
click at [165, 88] on link "Tag" at bounding box center [180, 89] width 35 height 24
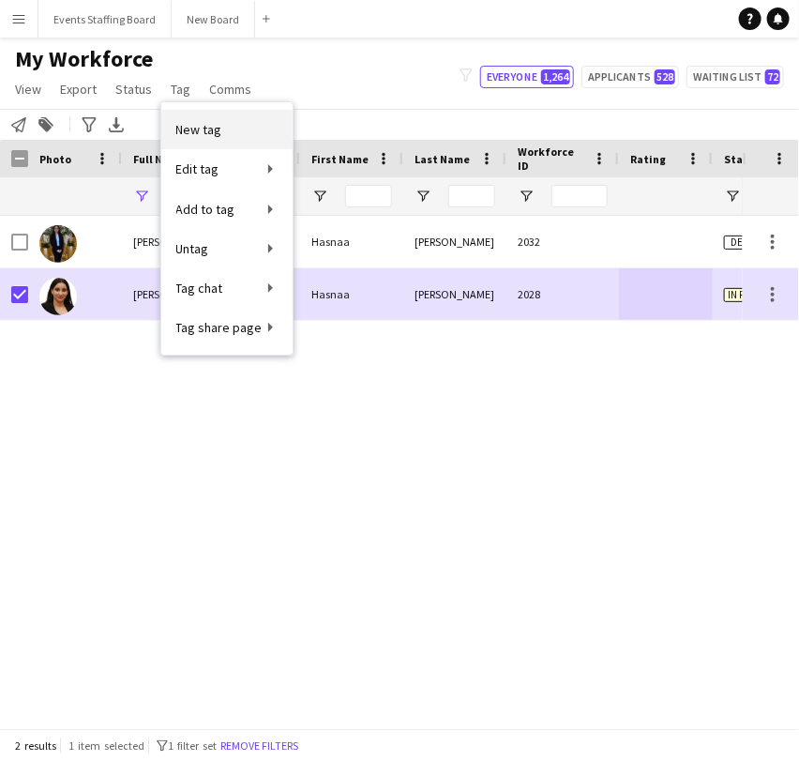
click at [199, 138] on link "New tag" at bounding box center [226, 129] width 131 height 39
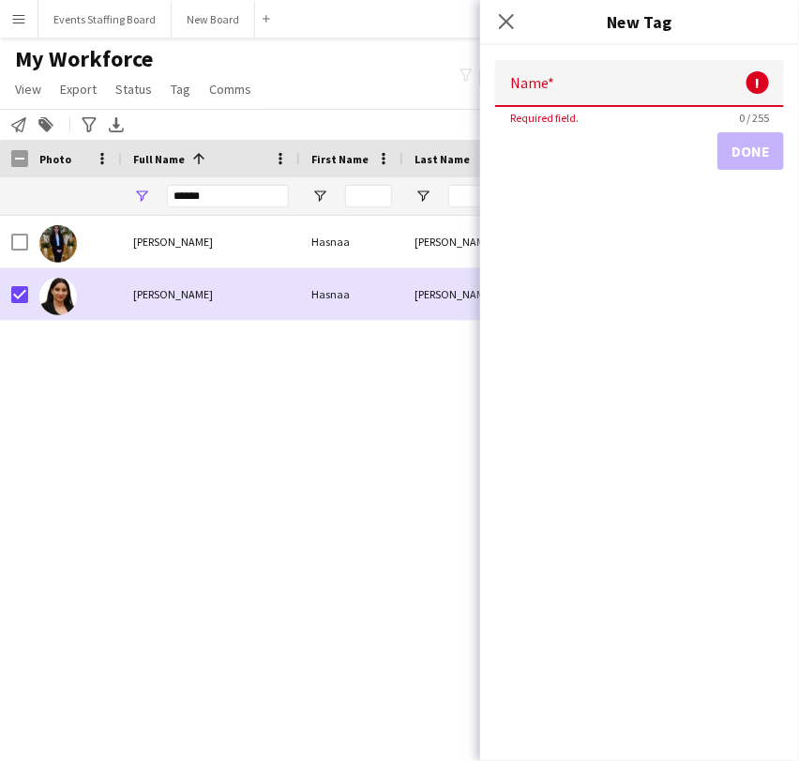
click at [519, 20] on div "Close pop-in" at bounding box center [506, 21] width 53 height 43
click at [509, 21] on icon at bounding box center [506, 21] width 18 height 18
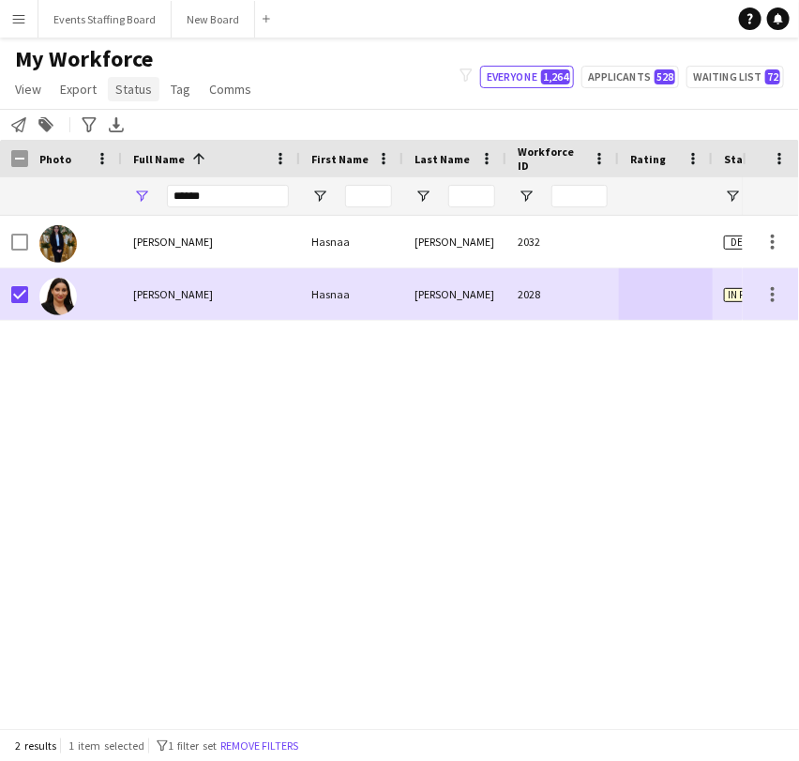
click at [134, 86] on span "Status" at bounding box center [133, 89] width 37 height 17
click at [135, 129] on span "Edit" at bounding box center [134, 129] width 22 height 17
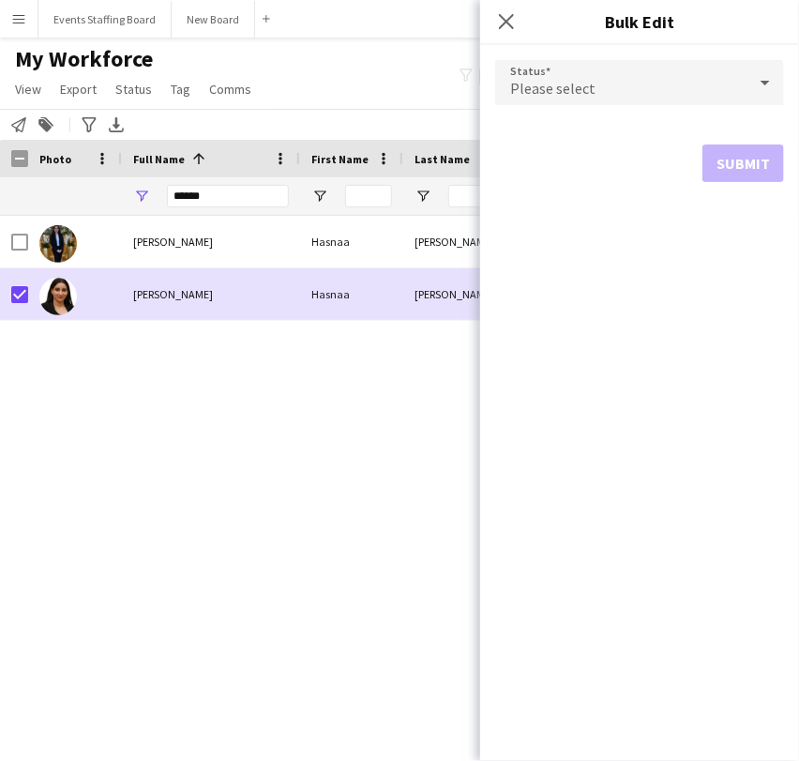
click at [628, 66] on div "Please select" at bounding box center [620, 82] width 251 height 45
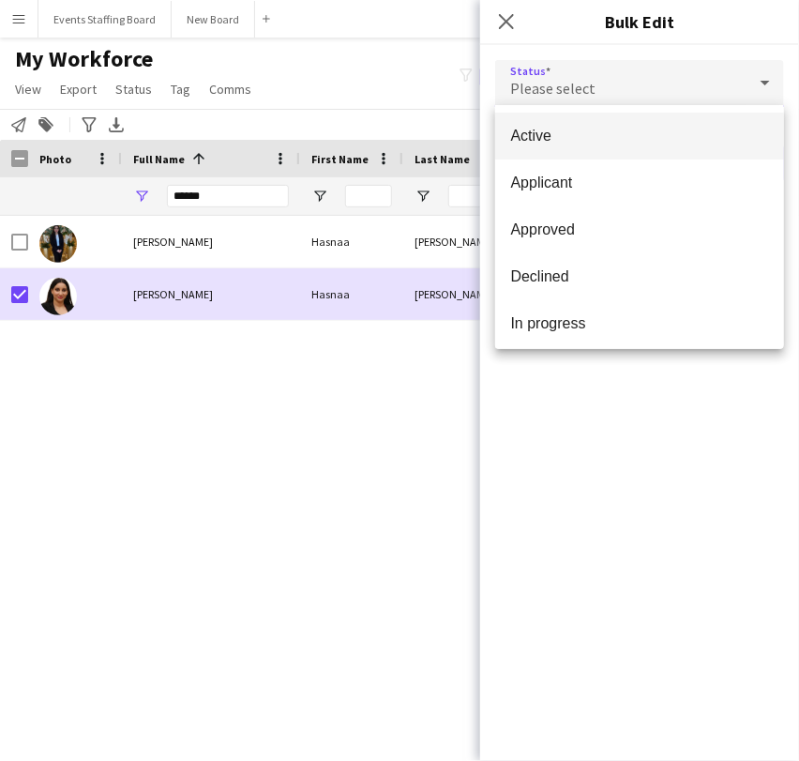
click at [578, 135] on span "Active" at bounding box center [639, 136] width 259 height 18
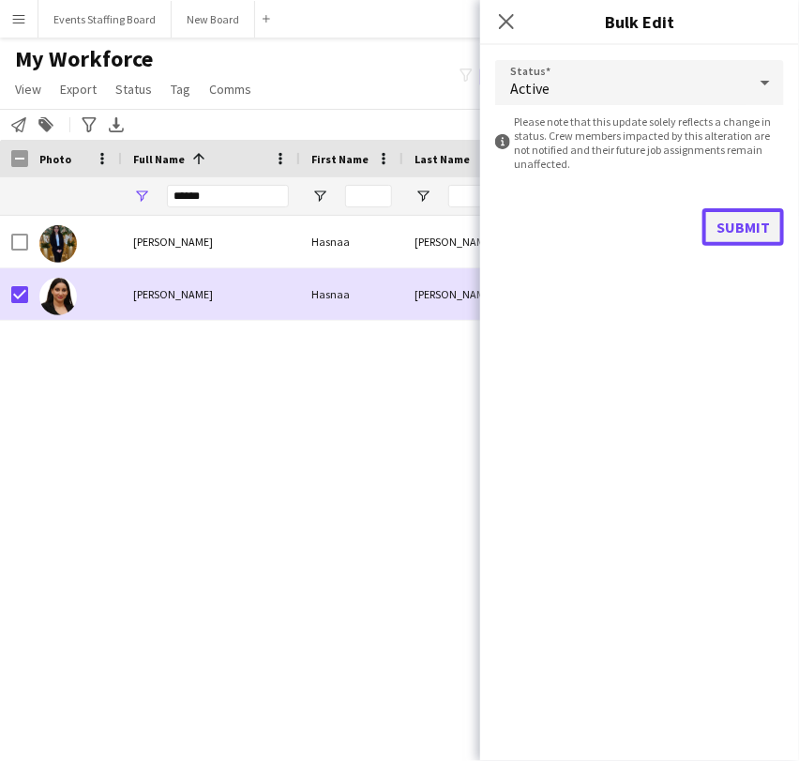
click at [743, 224] on button "Submit" at bounding box center [744, 227] width 82 height 38
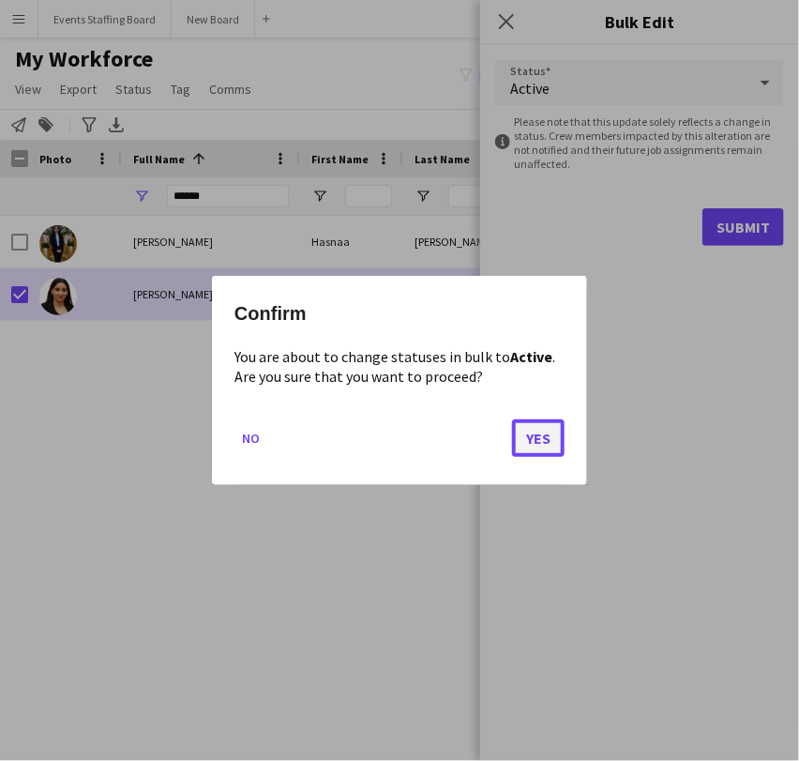
click at [537, 449] on button "Yes" at bounding box center [538, 438] width 53 height 38
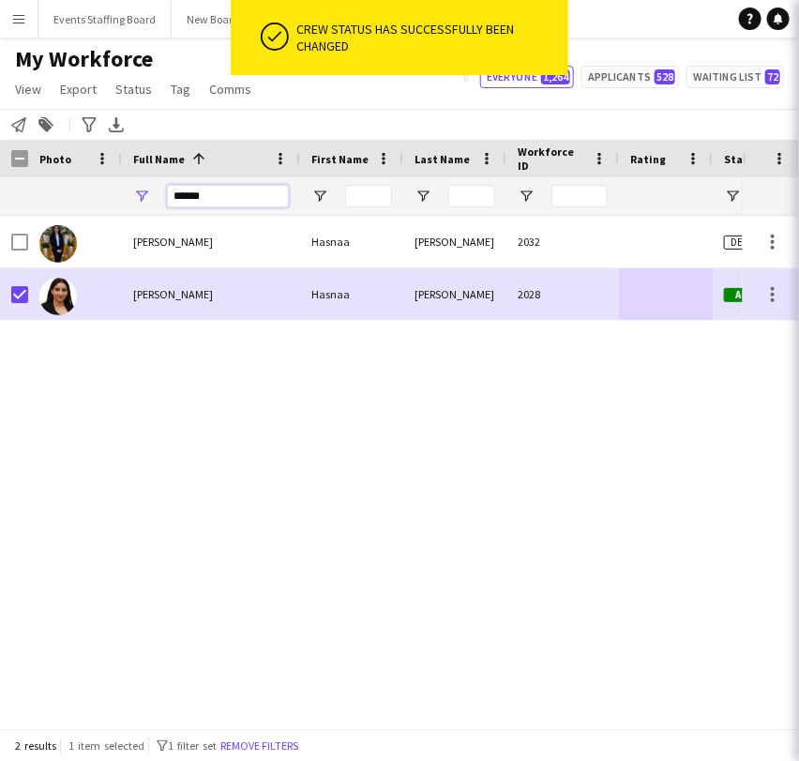
click at [206, 194] on input "******" at bounding box center [228, 196] width 122 height 23
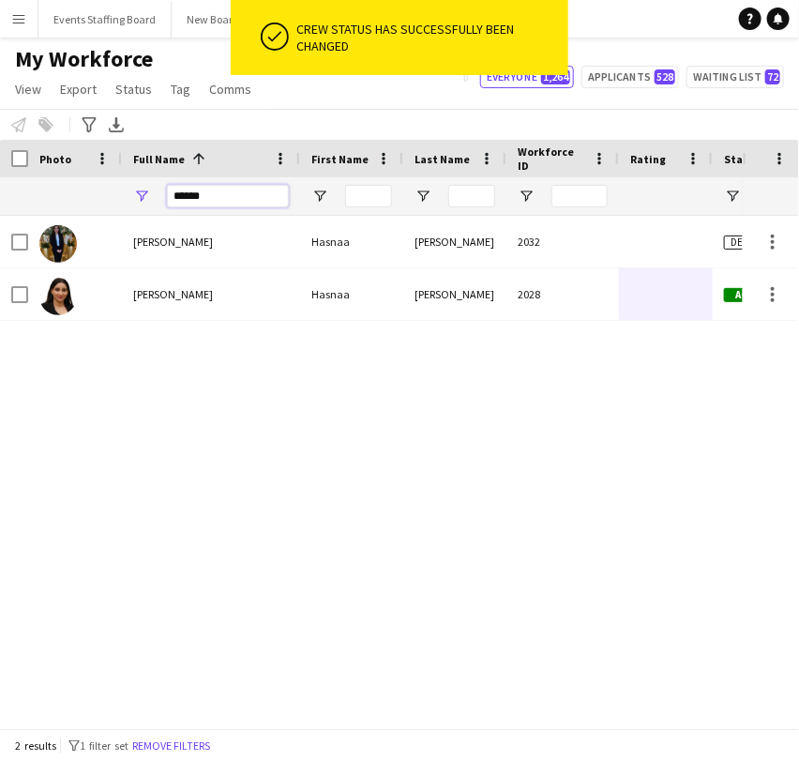
click at [203, 199] on input "******" at bounding box center [228, 196] width 122 height 23
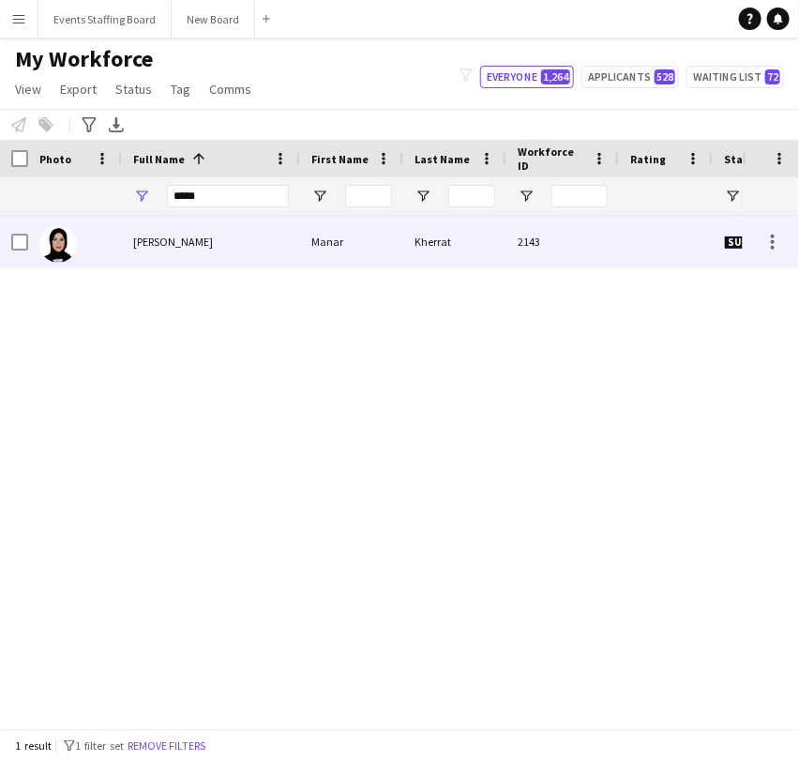
click at [153, 236] on span "[PERSON_NAME]" at bounding box center [173, 241] width 80 height 14
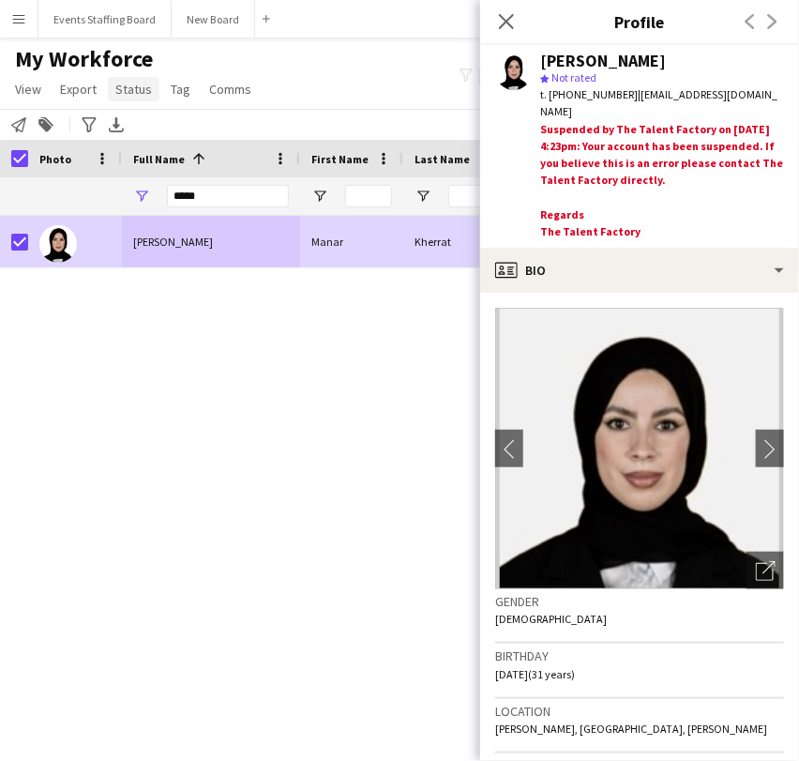
click at [132, 94] on span "Status" at bounding box center [133, 89] width 37 height 17
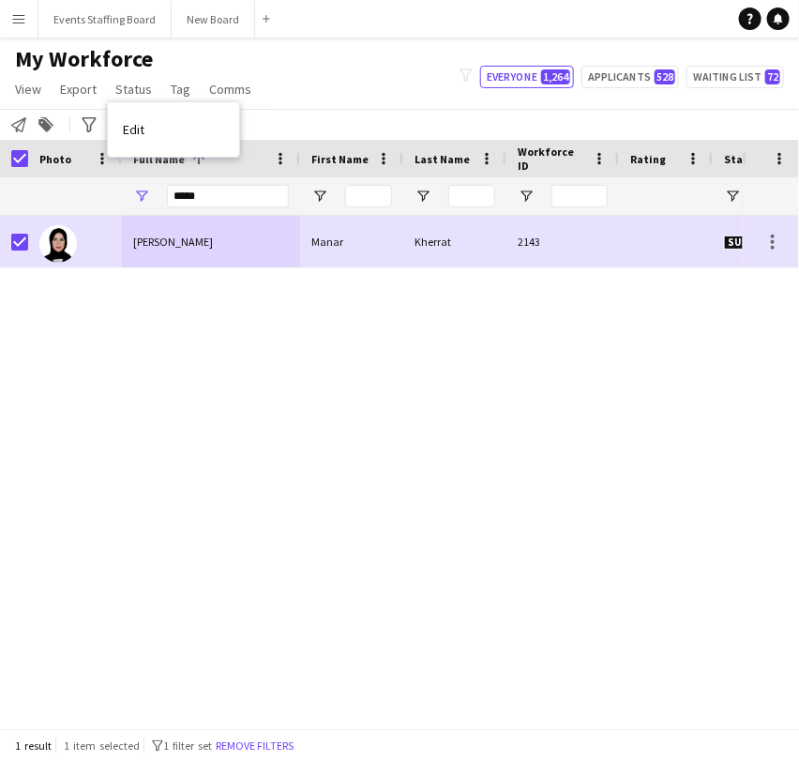
drag, startPoint x: 149, startPoint y: 122, endPoint x: 476, endPoint y: 90, distance: 328.0
click at [148, 122] on link "Edit" at bounding box center [173, 129] width 131 height 39
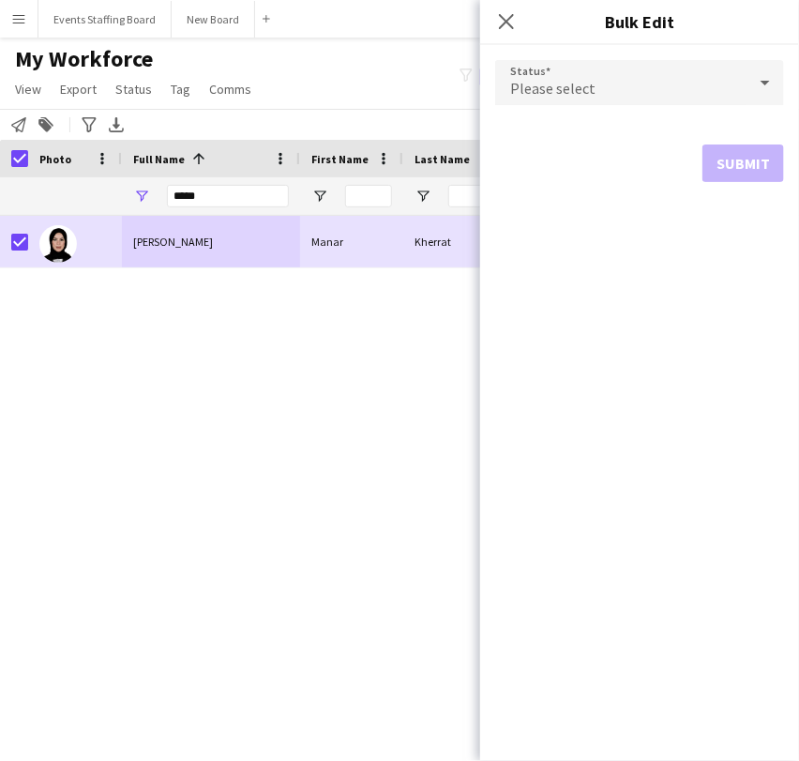
click at [616, 71] on div "Please select" at bounding box center [620, 82] width 251 height 45
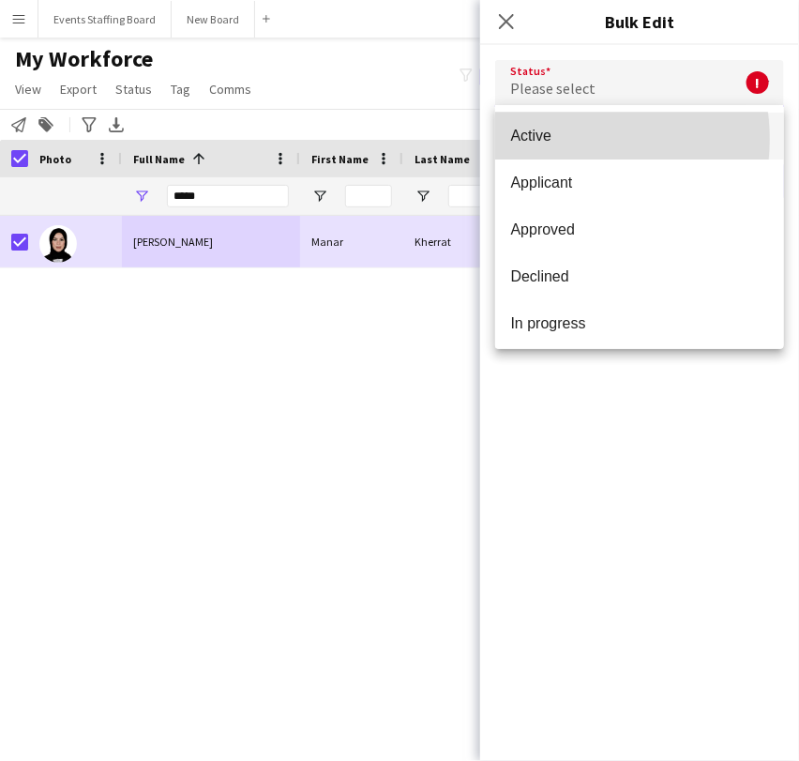
click at [557, 139] on span "Active" at bounding box center [639, 136] width 259 height 18
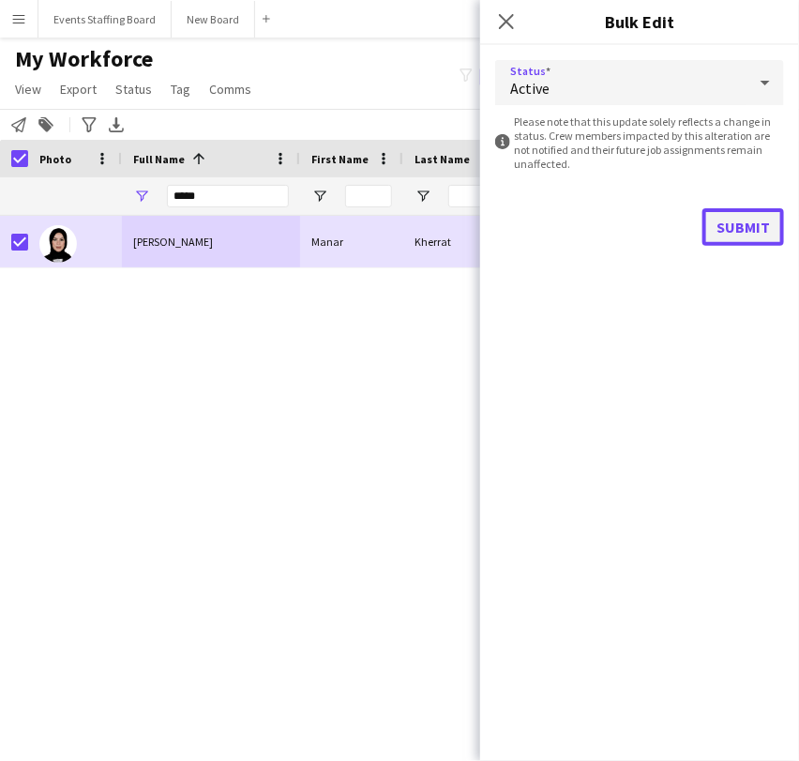
click at [739, 223] on button "Submit" at bounding box center [744, 227] width 82 height 38
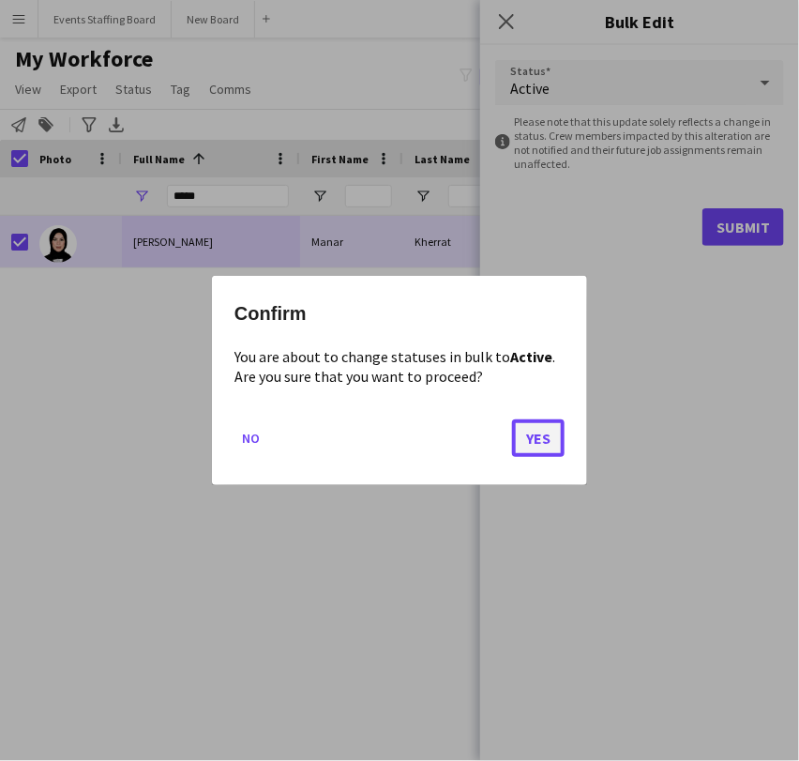
click at [533, 441] on button "Yes" at bounding box center [538, 438] width 53 height 38
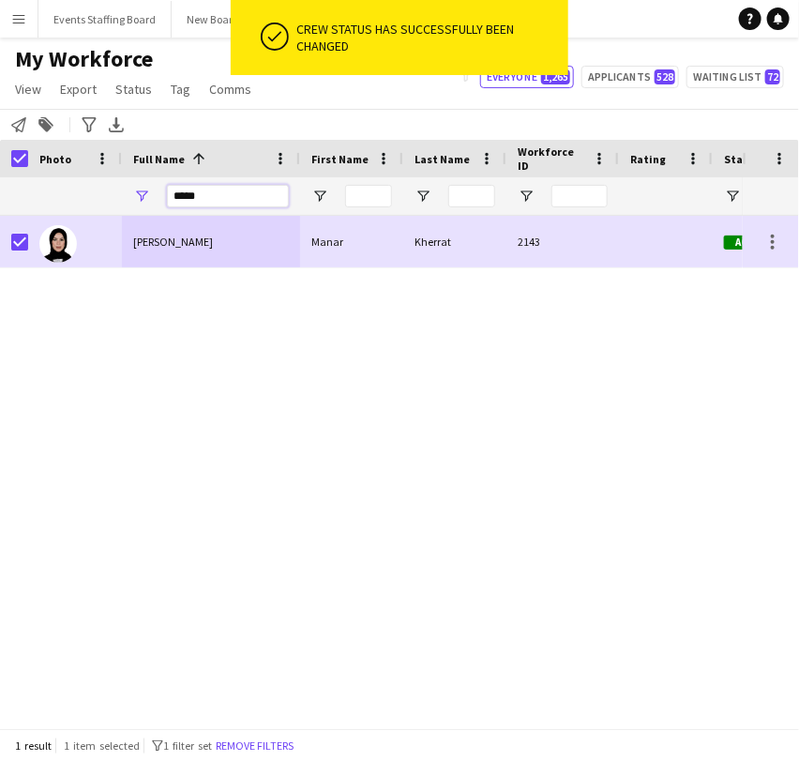
click at [178, 189] on input "*****" at bounding box center [228, 196] width 122 height 23
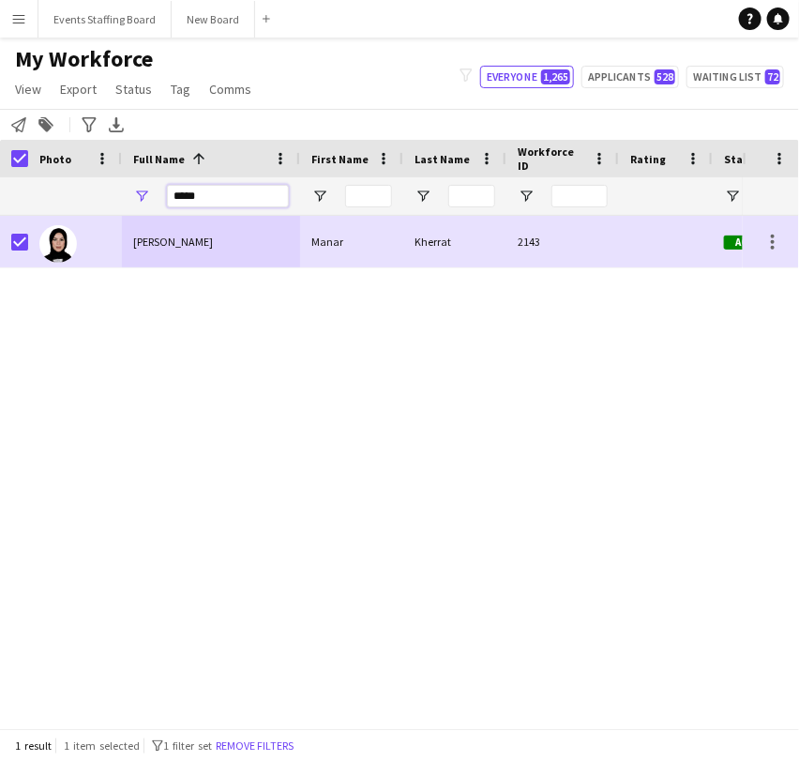
drag, startPoint x: 178, startPoint y: 189, endPoint x: 193, endPoint y: 188, distance: 15.1
click at [178, 189] on input "*****" at bounding box center [228, 196] width 122 height 23
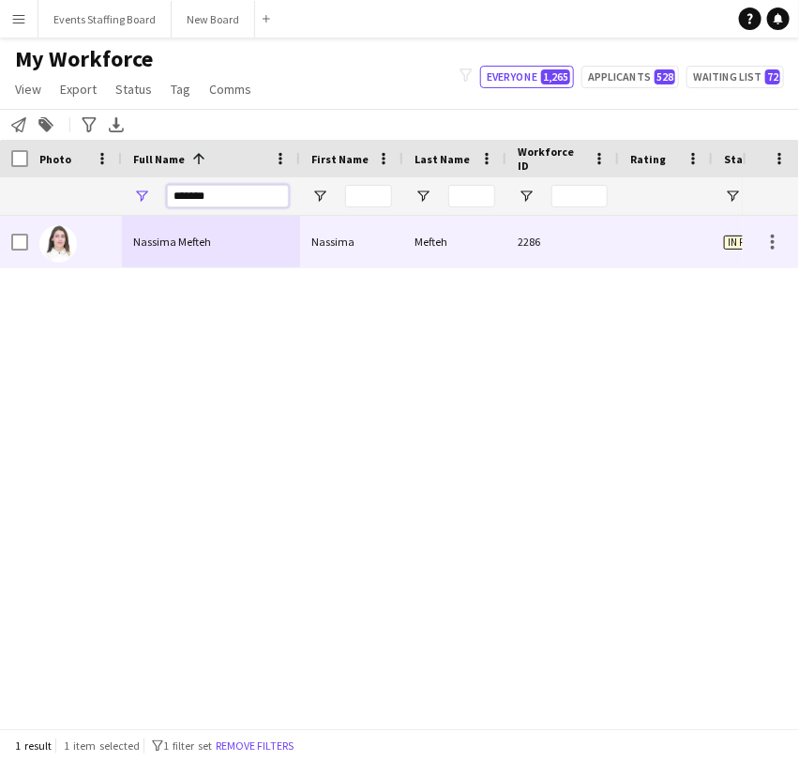
type input "*******"
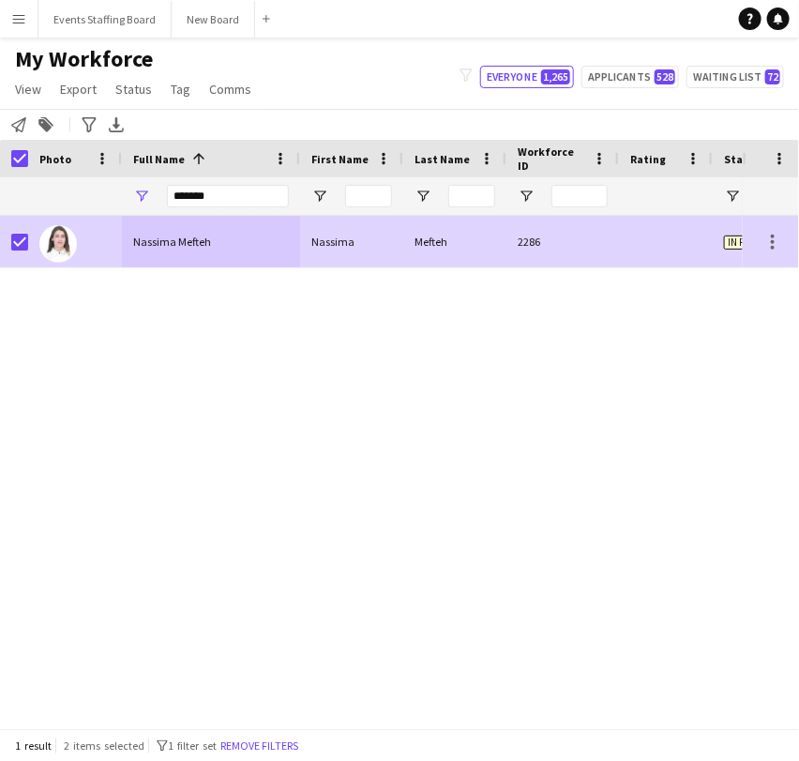
click at [180, 259] on div "Nassima Mefteh" at bounding box center [211, 242] width 178 height 52
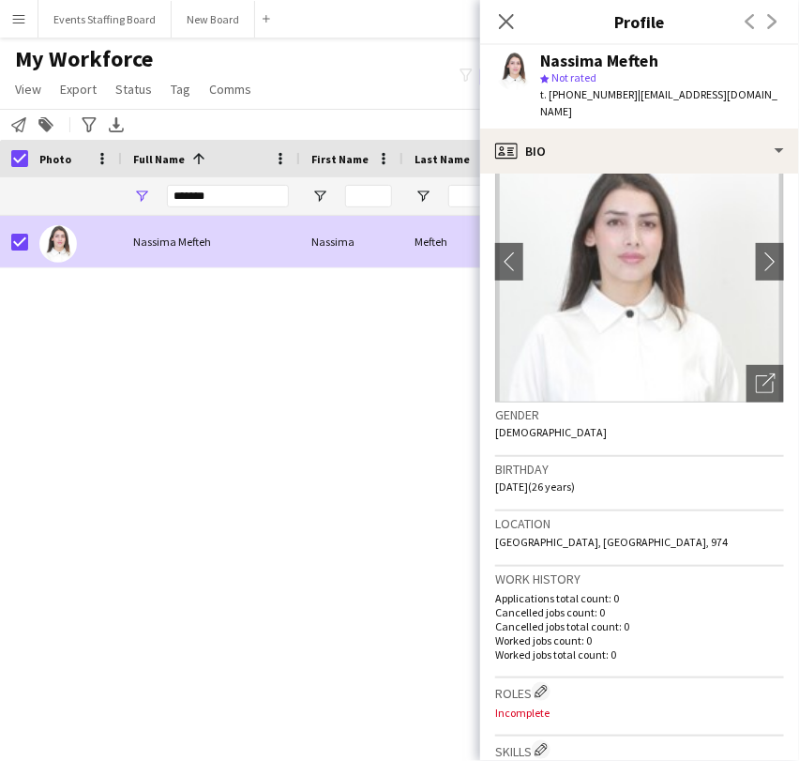
scroll to position [0, 0]
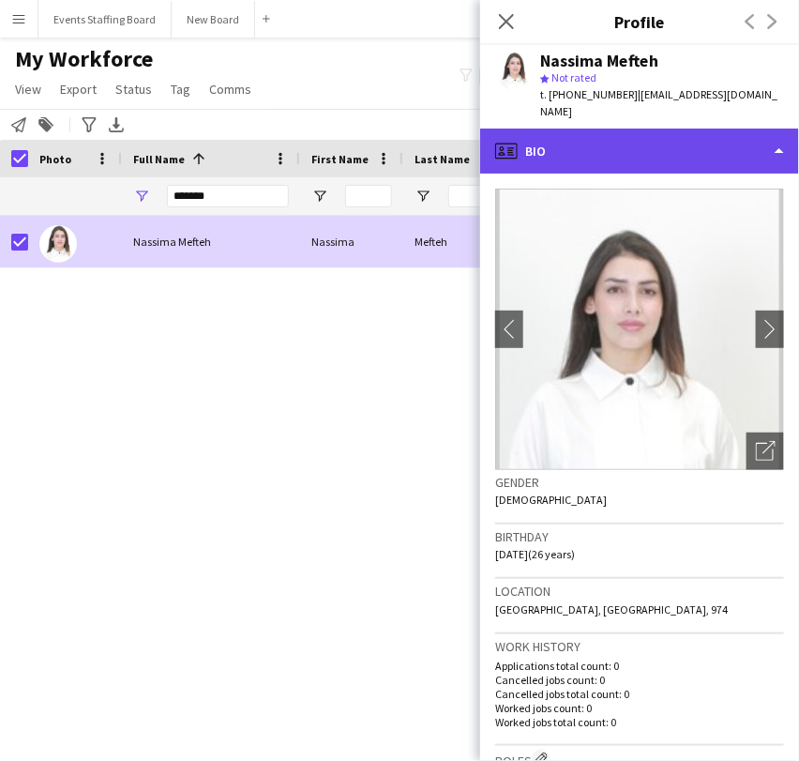
click at [600, 129] on div "profile Bio" at bounding box center [639, 151] width 319 height 45
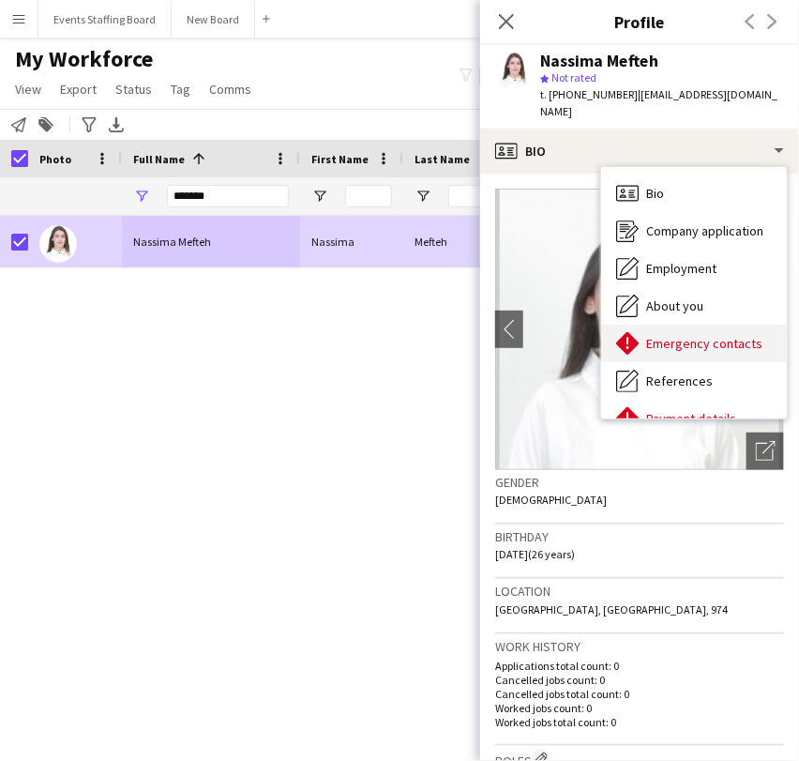
click at [686, 325] on div "Emergency contacts Emergency contacts" at bounding box center [694, 344] width 186 height 38
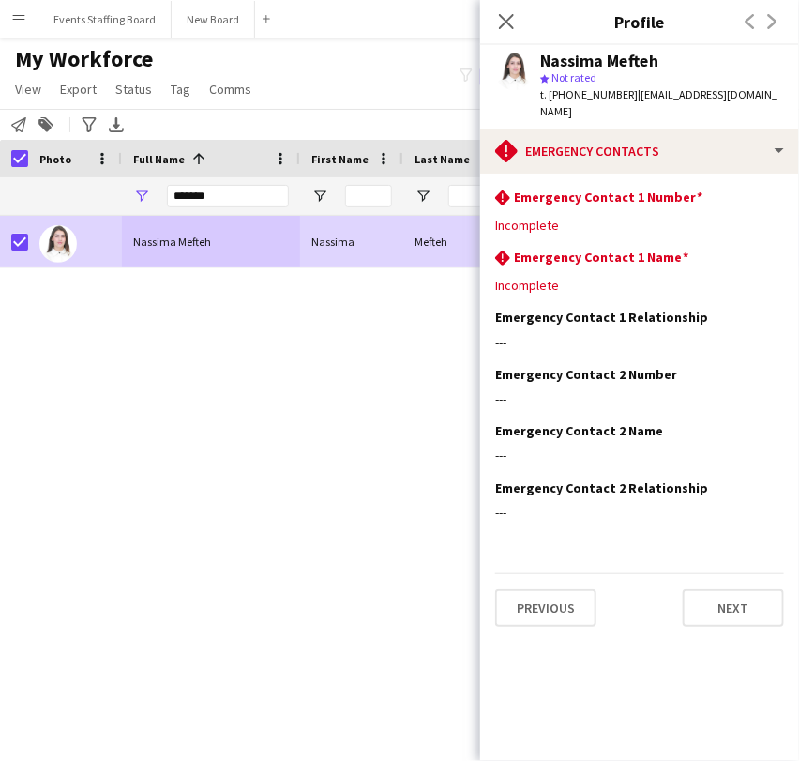
click at [285, 441] on div "Nassima Mefteh Nassima Mefteh 2286 In progress [GEOGRAPHIC_DATA]" at bounding box center [371, 464] width 743 height 496
click at [507, 17] on icon "Close pop-in" at bounding box center [506, 21] width 18 height 18
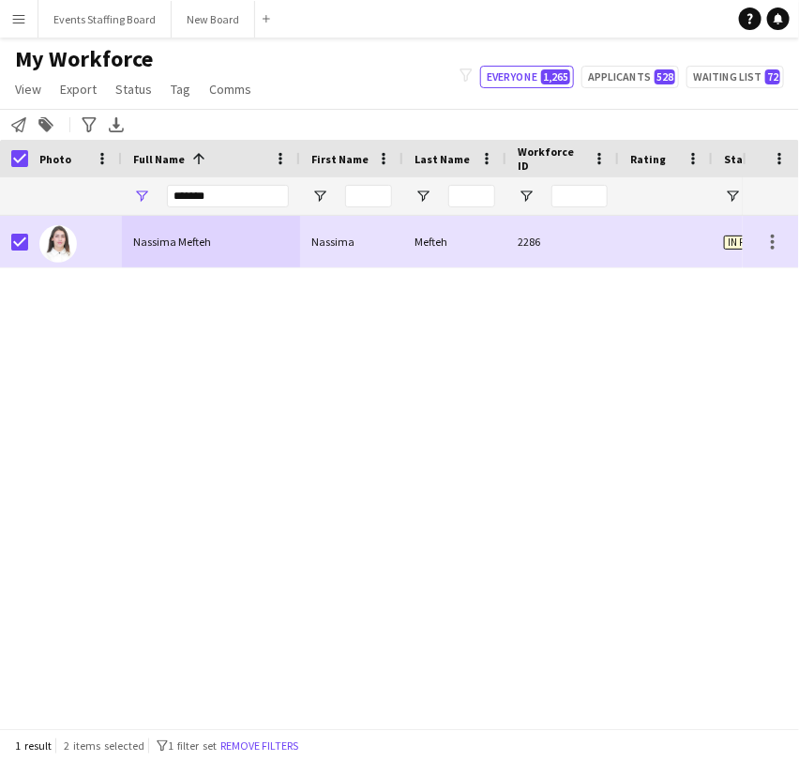
click at [315, 570] on div "Nassima Mefteh Nassima Mefteh 2286 In progress [GEOGRAPHIC_DATA]" at bounding box center [371, 464] width 743 height 496
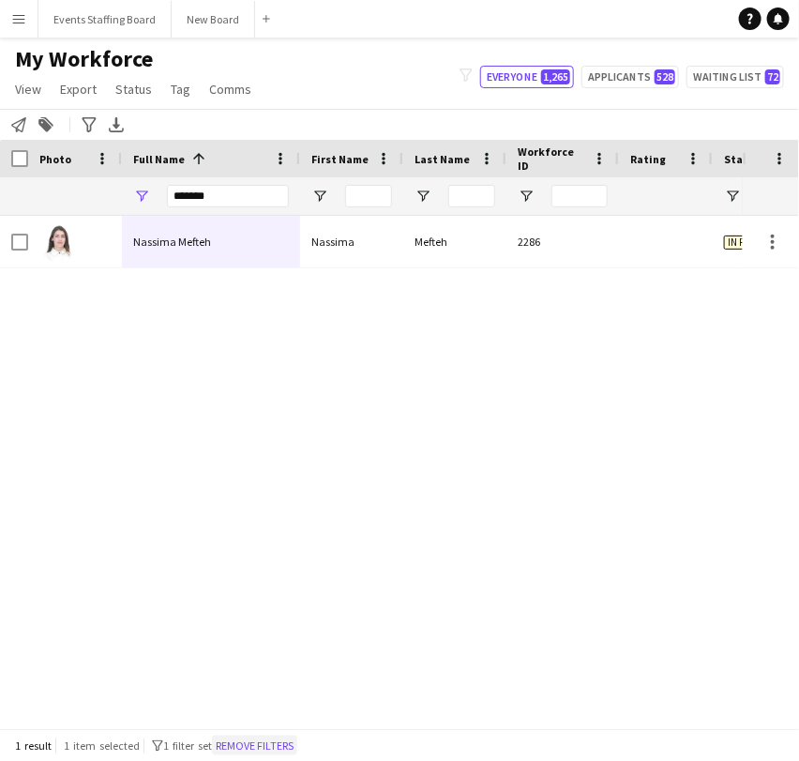
click at [251, 741] on button "Remove filters" at bounding box center [254, 745] width 85 height 21
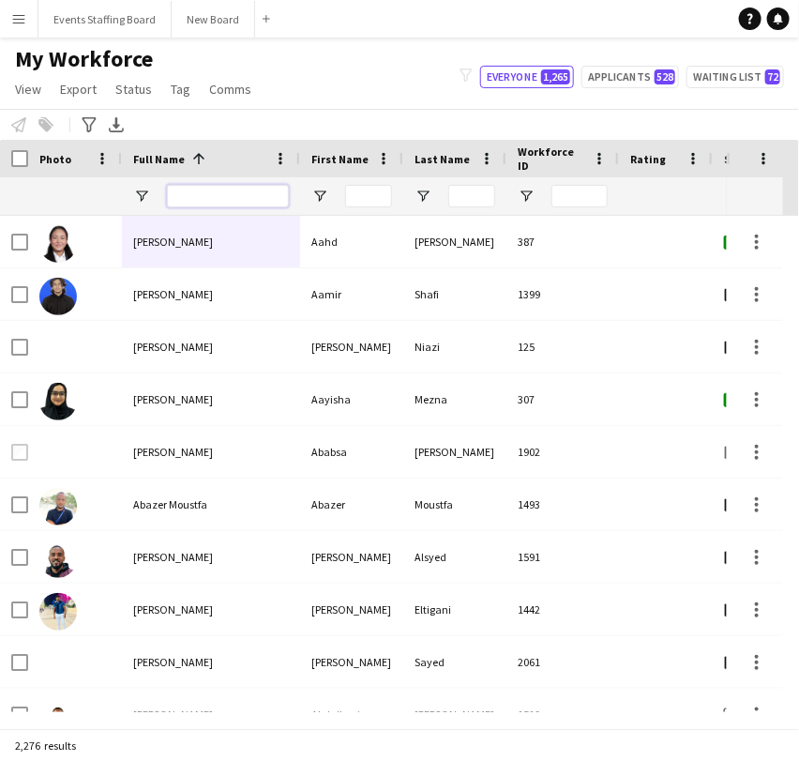
click at [191, 189] on input "Full Name Filter Input" at bounding box center [228, 196] width 122 height 23
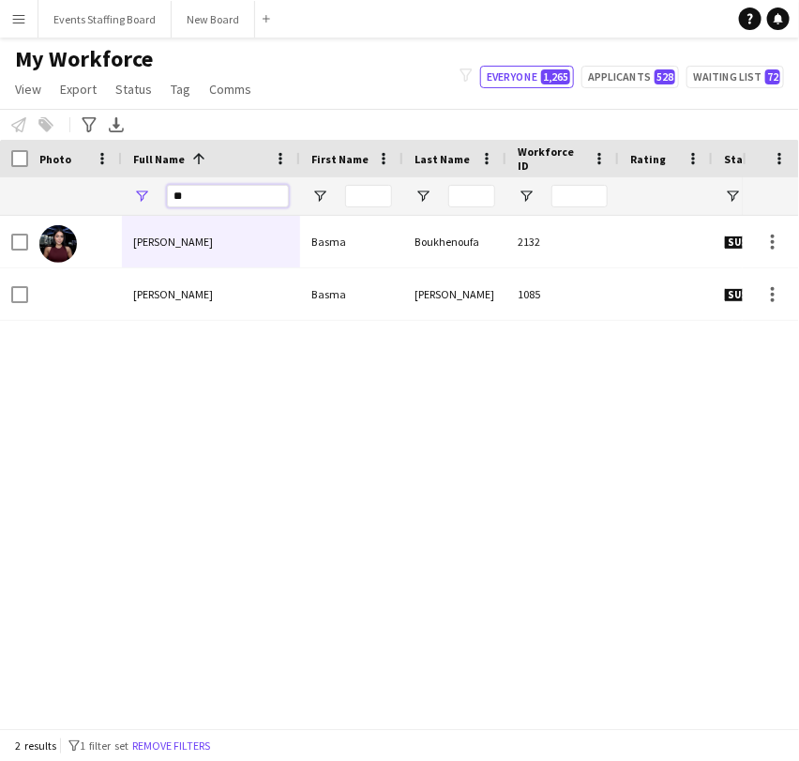
type input "*"
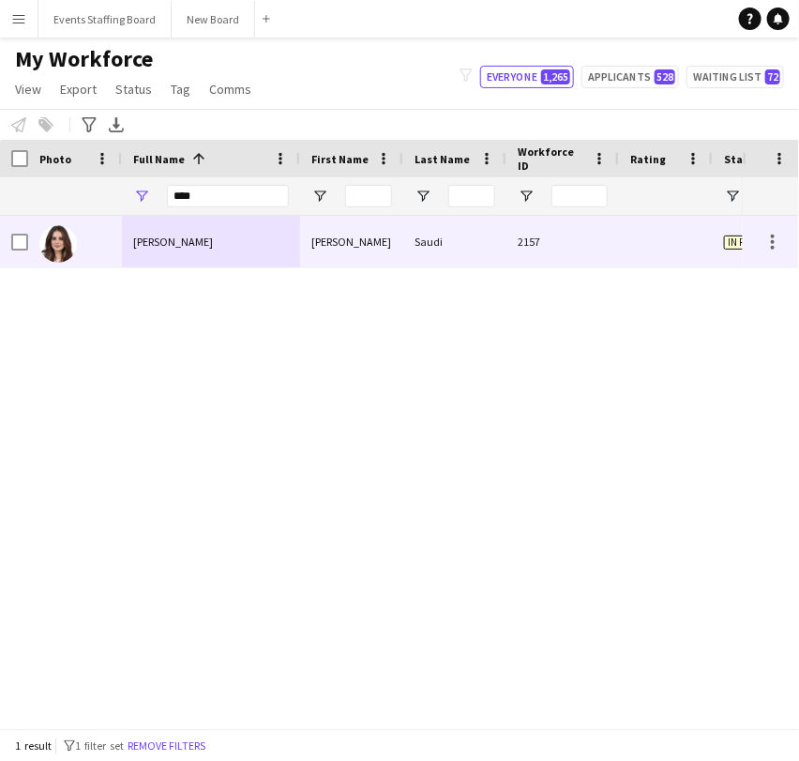
click at [137, 252] on div "[PERSON_NAME]" at bounding box center [211, 242] width 178 height 52
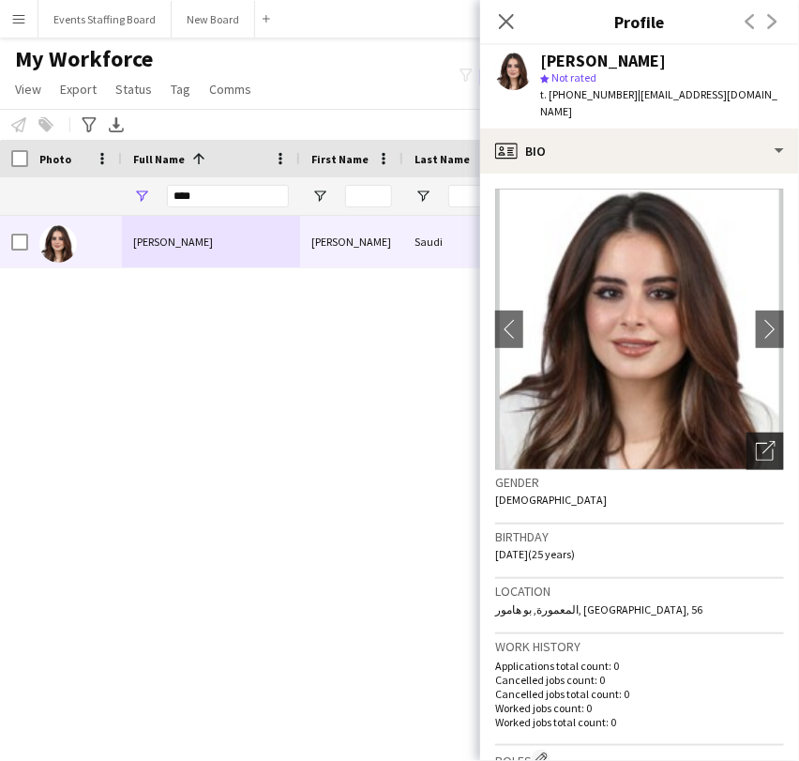
click at [756, 441] on icon "Open photos pop-in" at bounding box center [766, 451] width 20 height 20
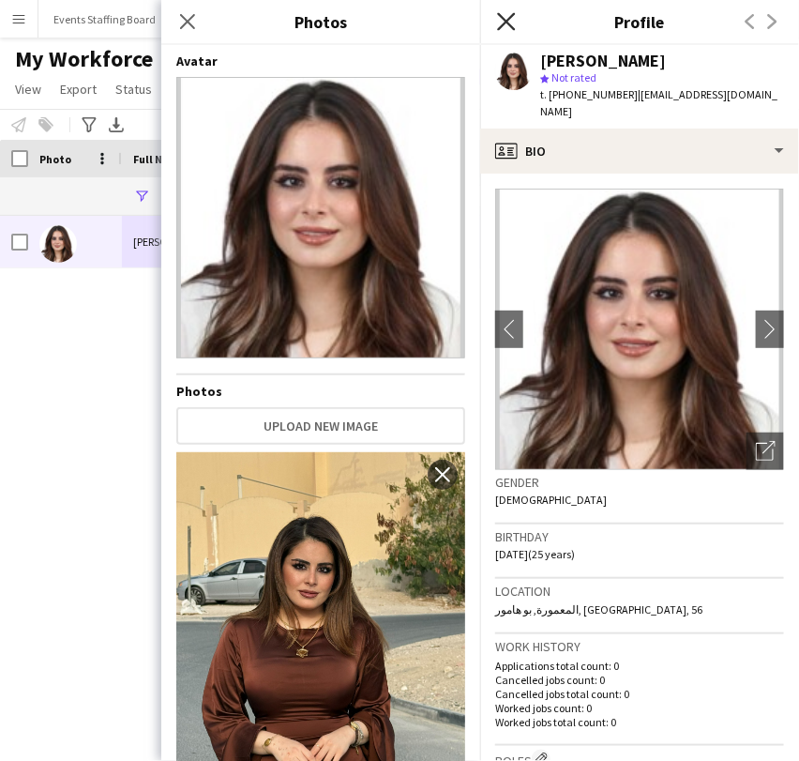
click at [505, 27] on icon "Close pop-in" at bounding box center [506, 21] width 18 height 18
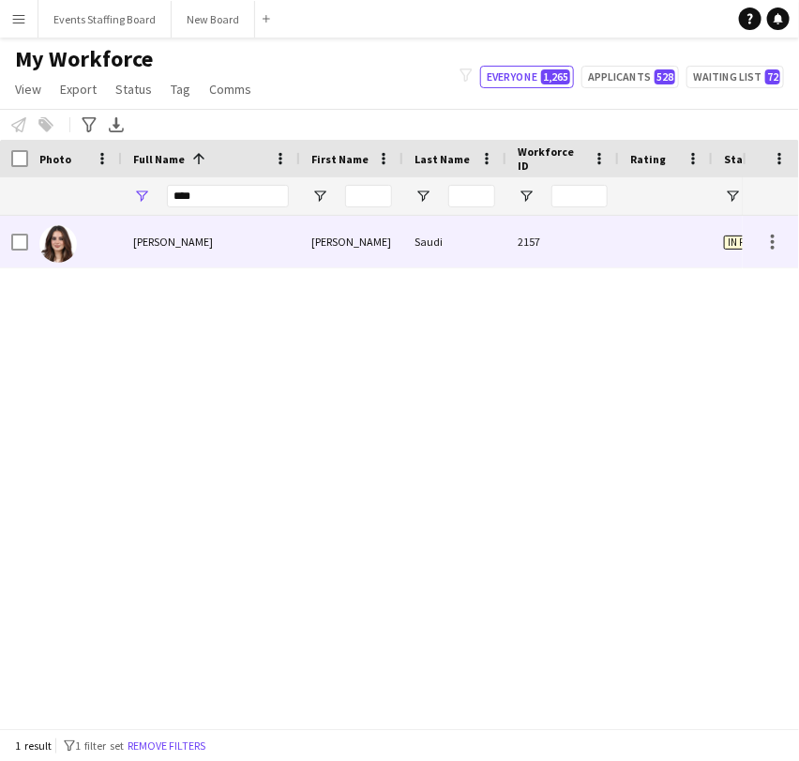
click at [734, 250] on div "In progress" at bounding box center [769, 242] width 113 height 52
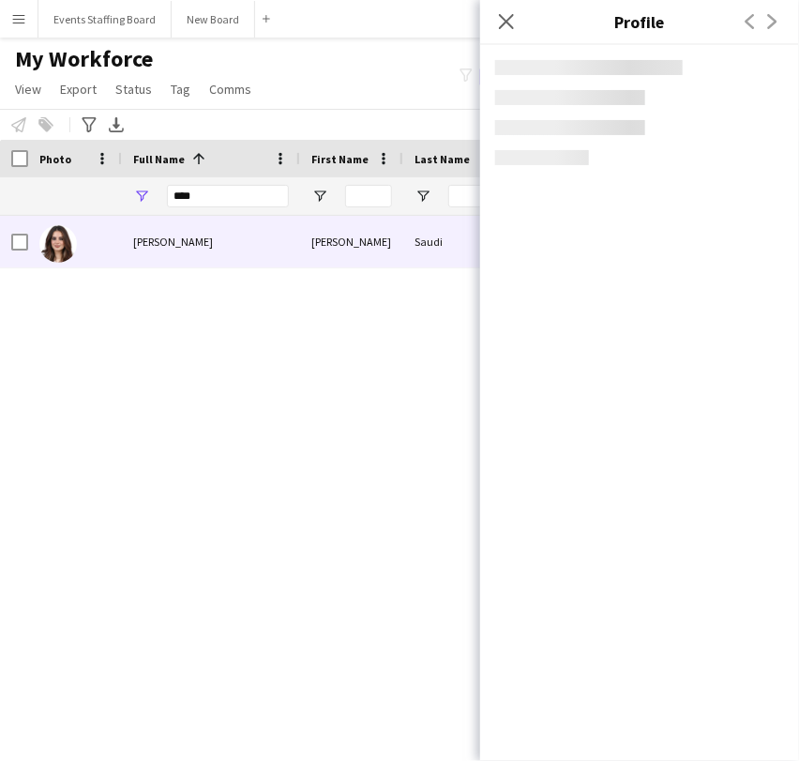
click at [291, 429] on div "[PERSON_NAME] Saudi [PERSON_NAME] Saudi 2157 In progress [GEOGRAPHIC_DATA]" at bounding box center [371, 464] width 743 height 496
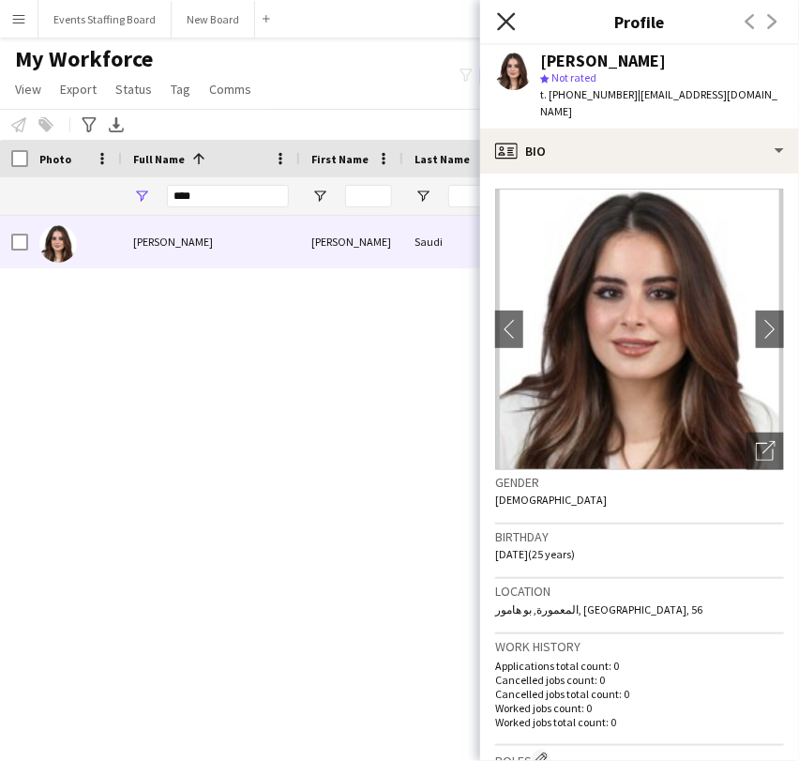
click at [503, 12] on icon "Close pop-in" at bounding box center [506, 21] width 18 height 18
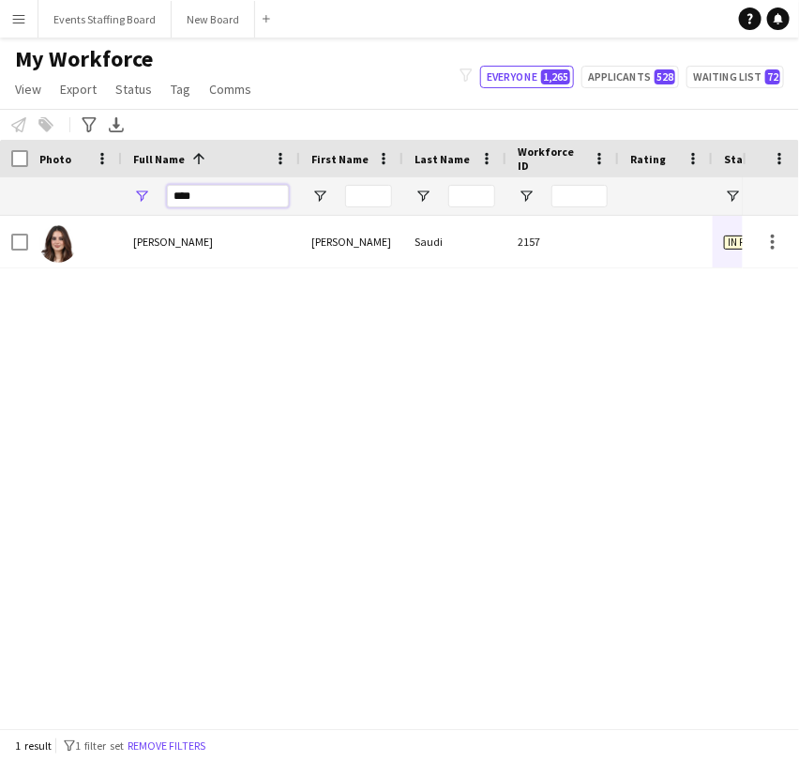
click at [199, 198] on input "****" at bounding box center [228, 196] width 122 height 23
type input "*"
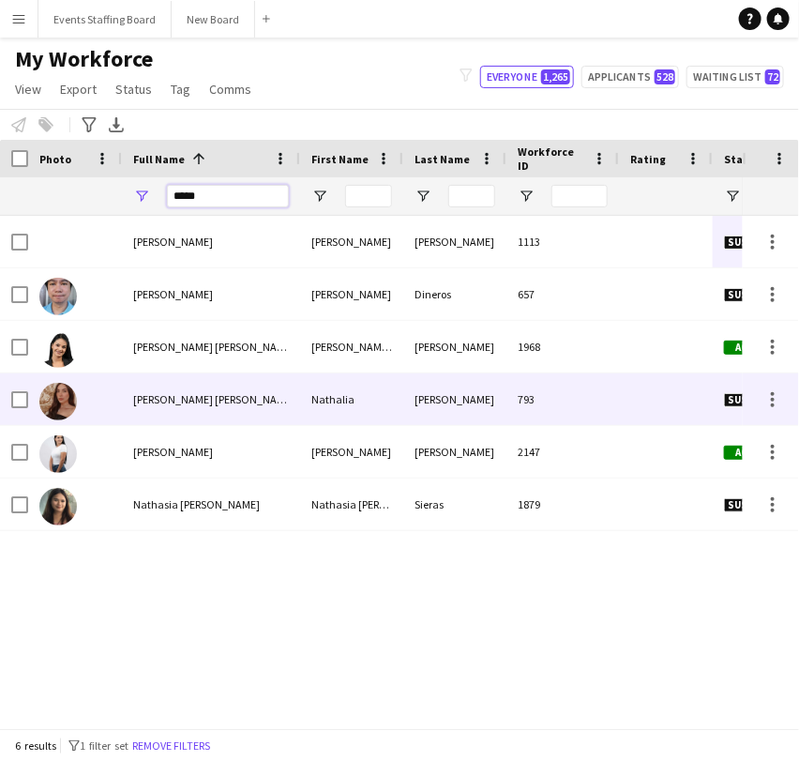
type input "*****"
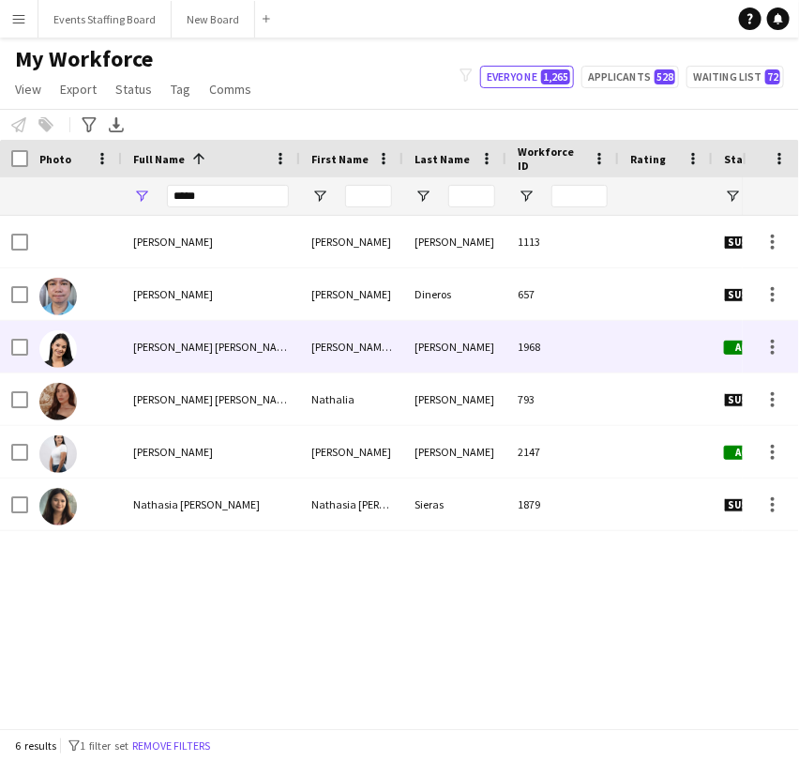
click at [142, 356] on div "[PERSON_NAME] [PERSON_NAME] [PERSON_NAME]" at bounding box center [211, 347] width 178 height 52
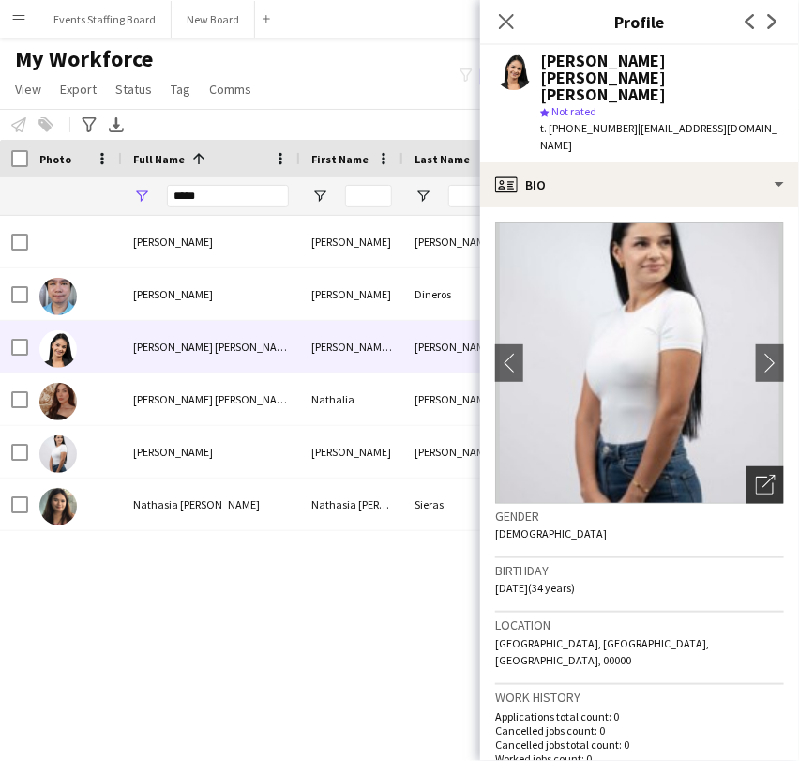
click at [747, 466] on div "Open photos pop-in" at bounding box center [766, 485] width 38 height 38
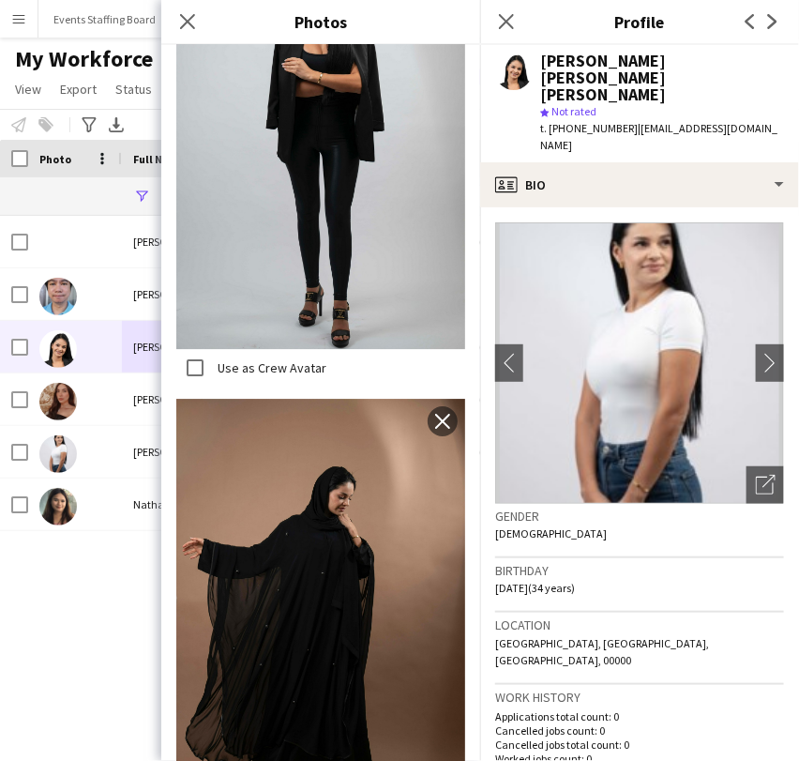
scroll to position [3345, 0]
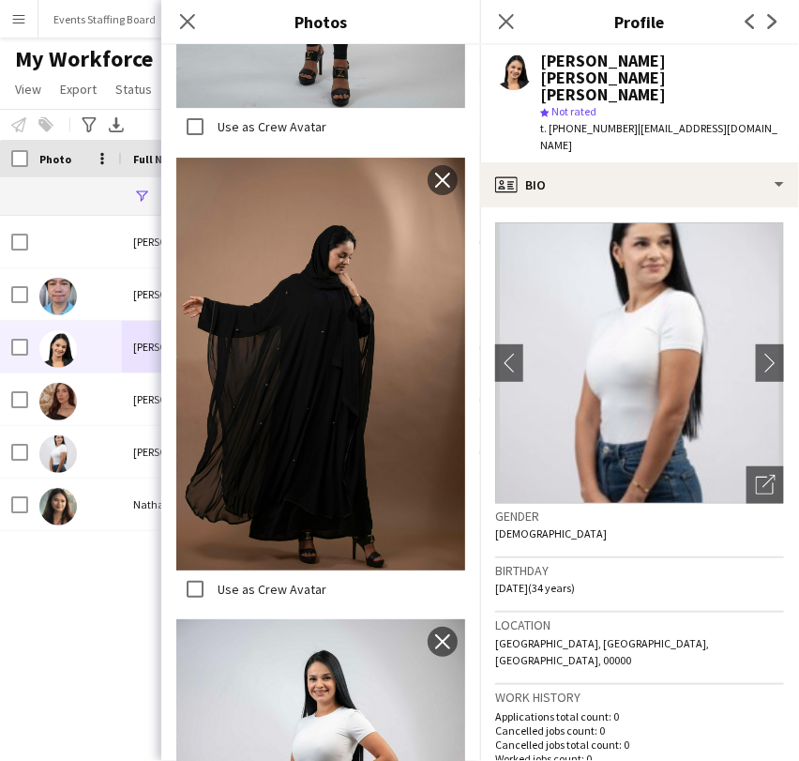
click at [49, 622] on div "[PERSON_NAME] [PERSON_NAME] 1113 Suspended [PERSON_NAME] [PERSON_NAME] 657 Susp…" at bounding box center [371, 464] width 743 height 496
click at [507, 24] on icon "Close pop-in" at bounding box center [506, 21] width 15 height 15
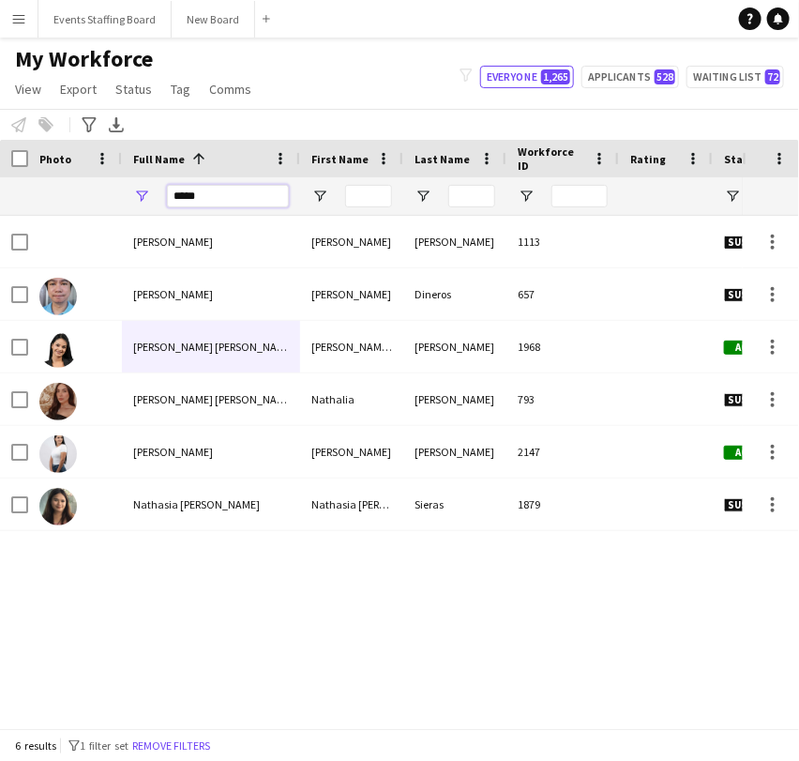
click at [195, 196] on input "*****" at bounding box center [228, 196] width 122 height 23
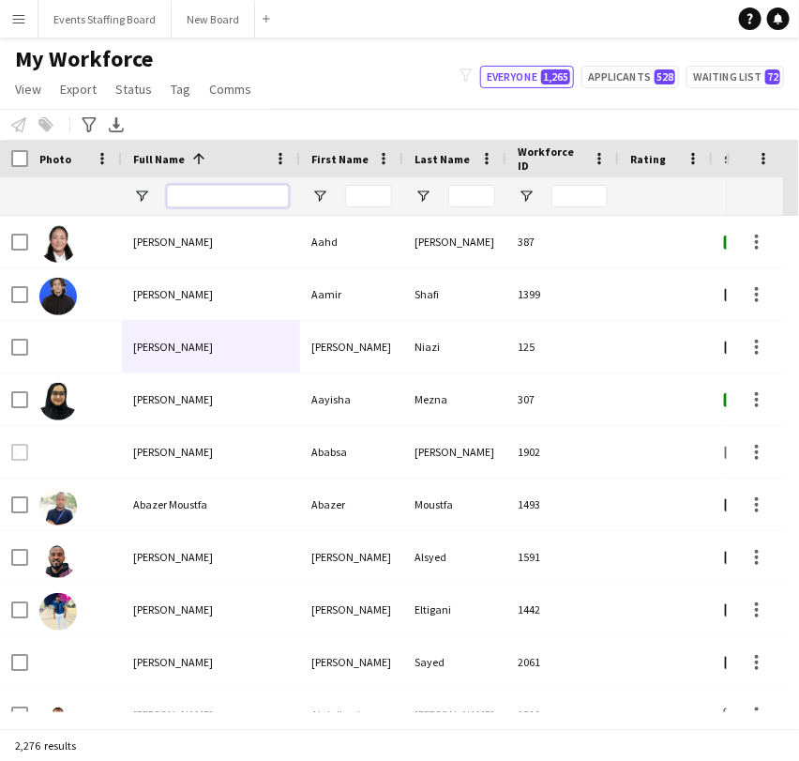
scroll to position [0, 636]
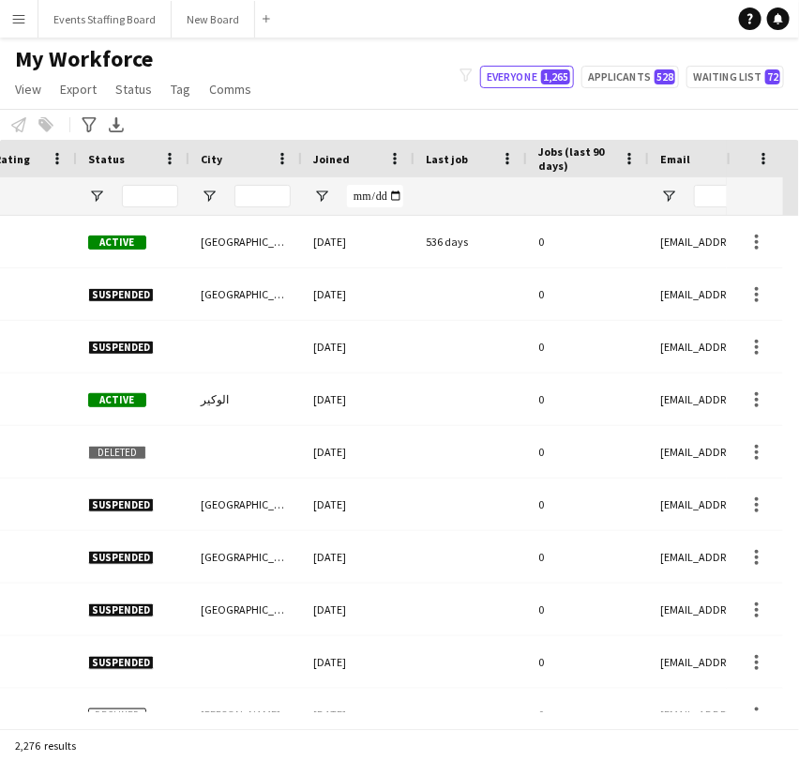
click at [465, 729] on div "2,276 results" at bounding box center [399, 745] width 799 height 32
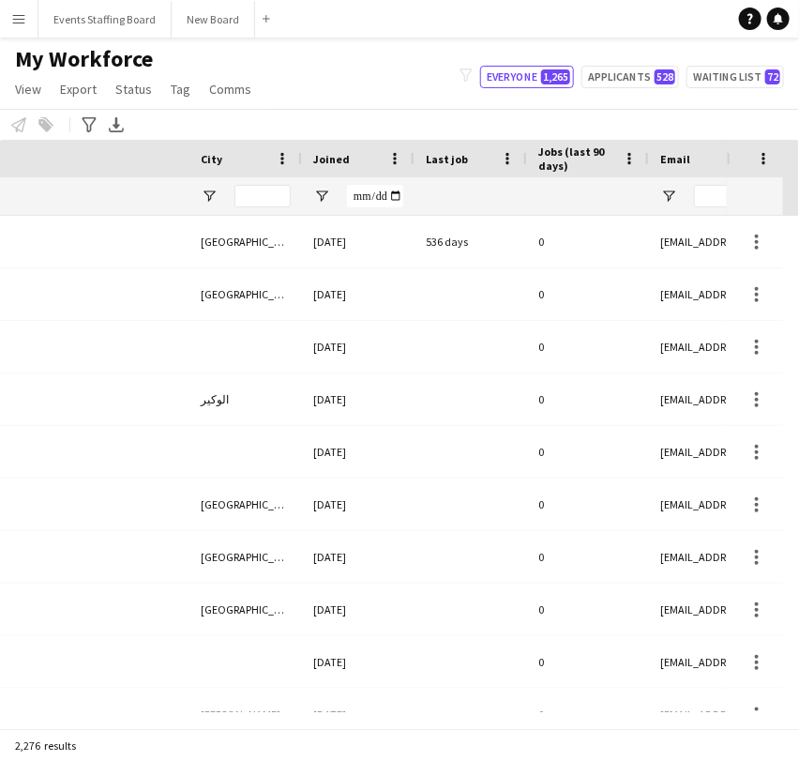
scroll to position [0, 1272]
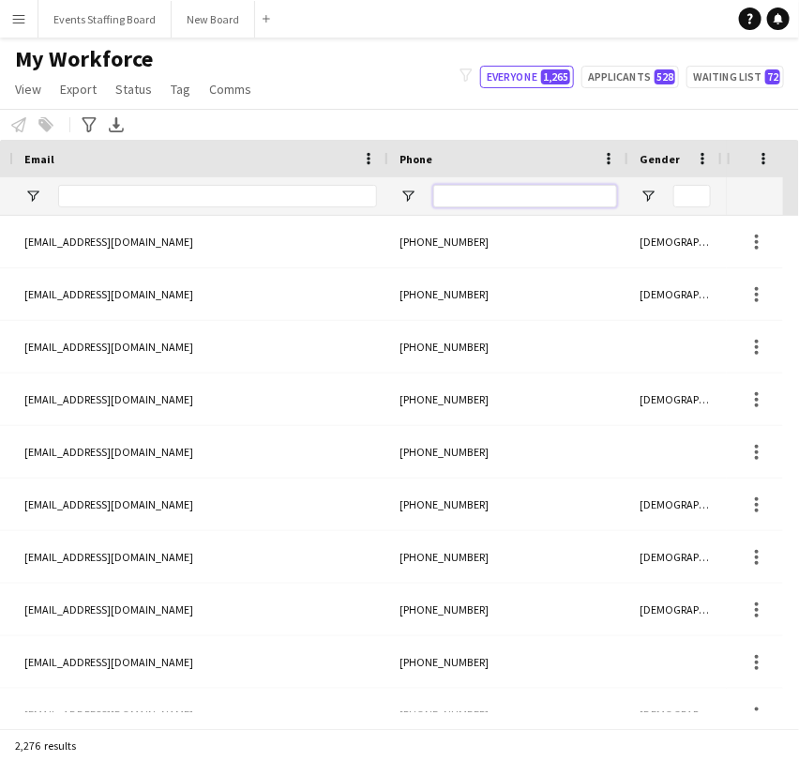
click at [469, 196] on input "Phone Filter Input" at bounding box center [525, 196] width 184 height 23
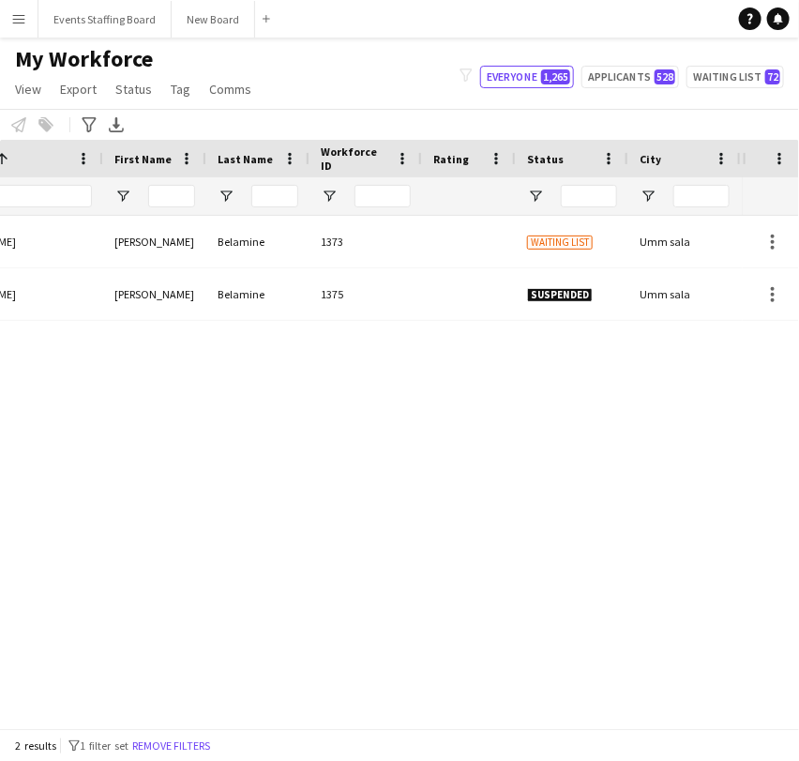
scroll to position [0, 0]
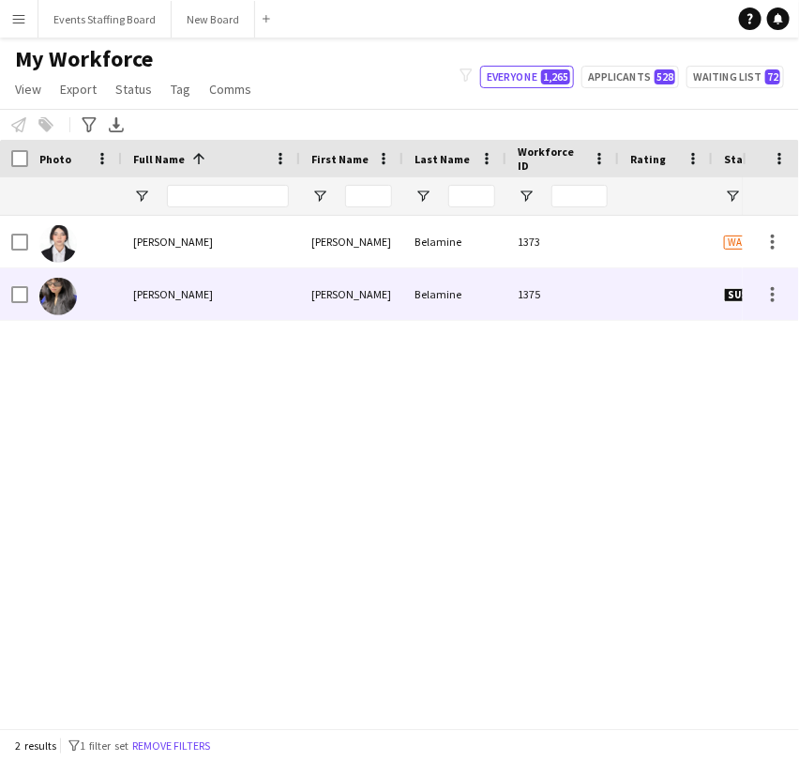
type input "**********"
click at [89, 249] on div at bounding box center [75, 242] width 94 height 52
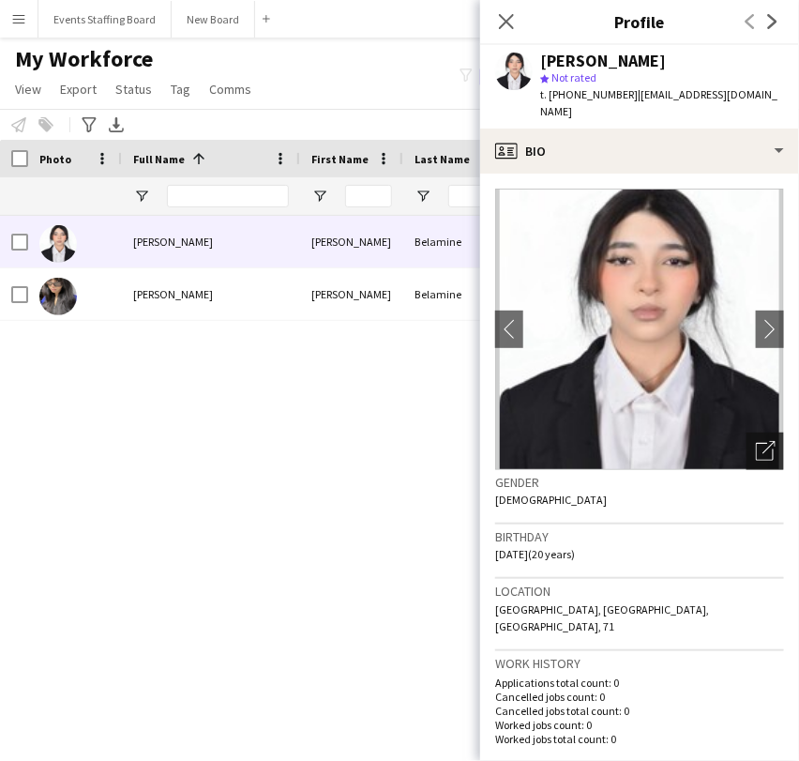
click at [753, 432] on div "Open photos pop-in" at bounding box center [766, 451] width 38 height 38
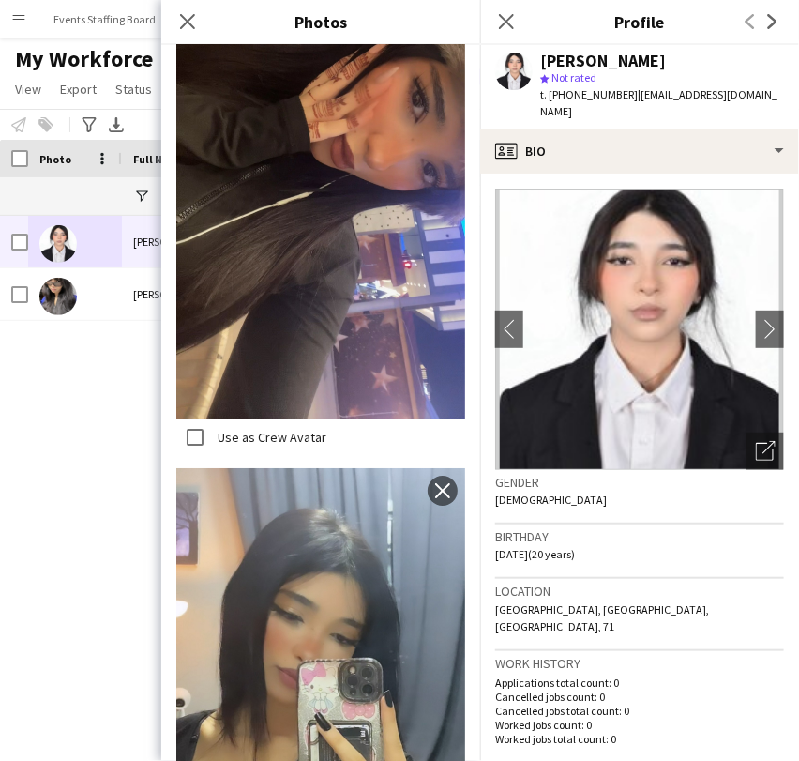
scroll to position [3305, 0]
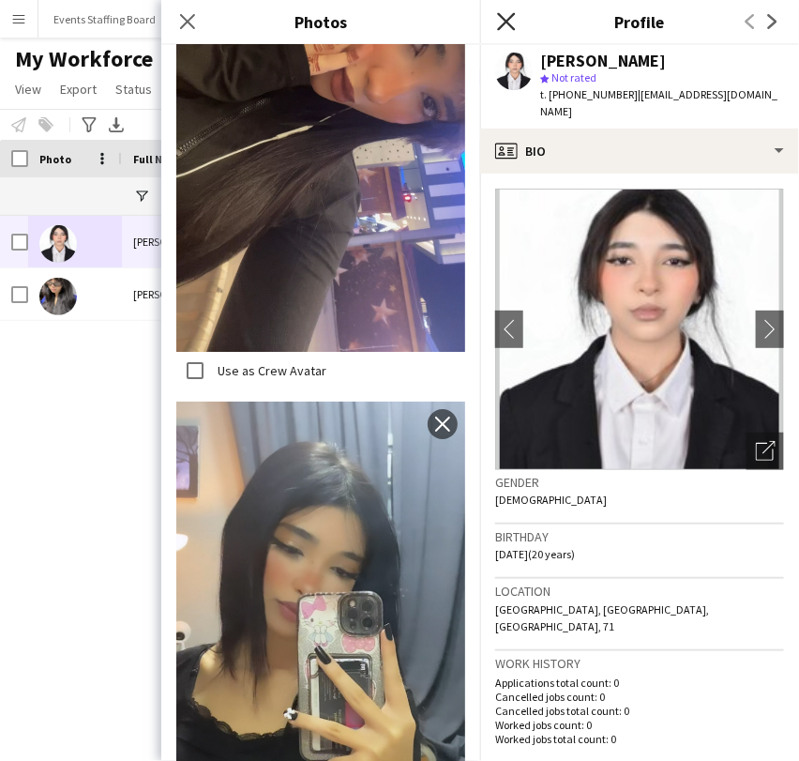
click at [508, 26] on icon "Close pop-in" at bounding box center [506, 21] width 18 height 18
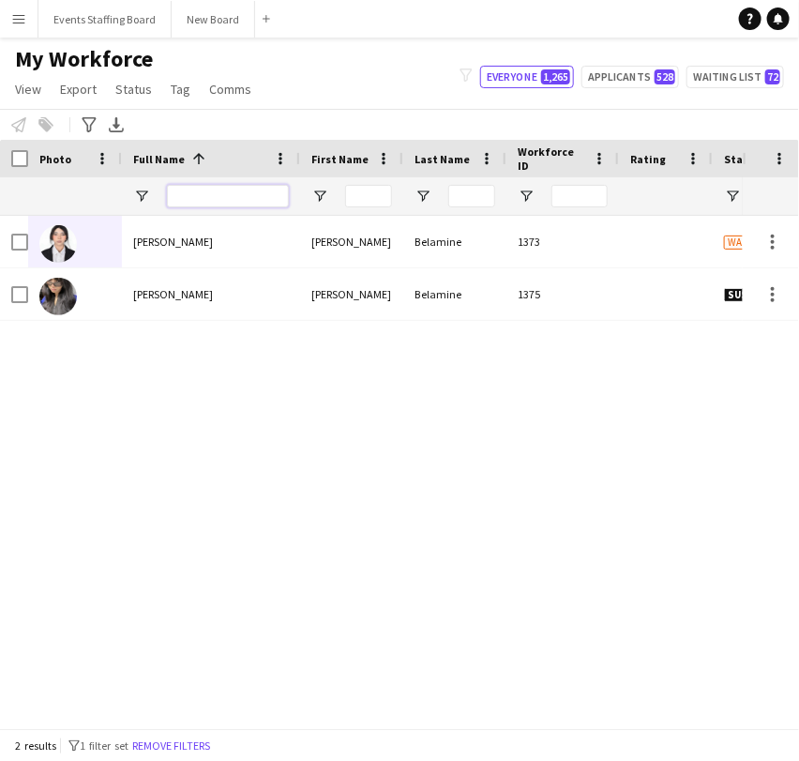
click at [200, 193] on input "Full Name Filter Input" at bounding box center [228, 196] width 122 height 23
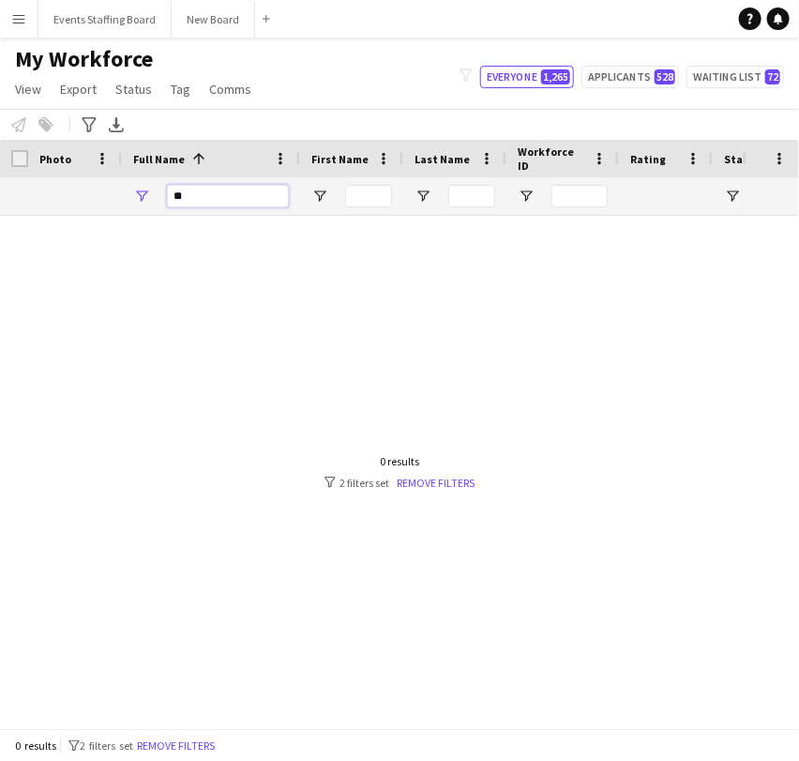
type input "*"
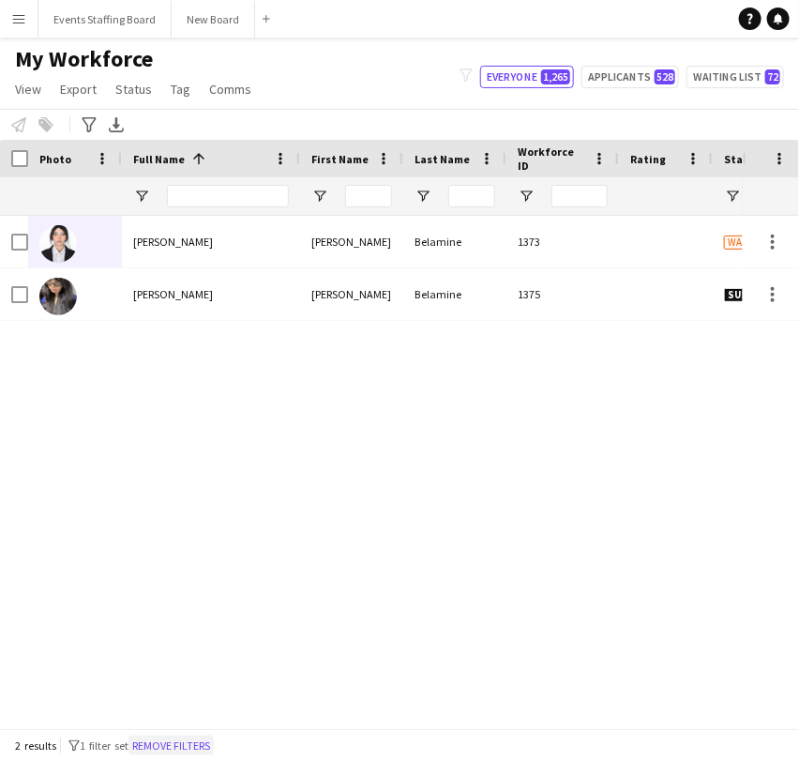
click at [167, 739] on button "Remove filters" at bounding box center [171, 745] width 85 height 21
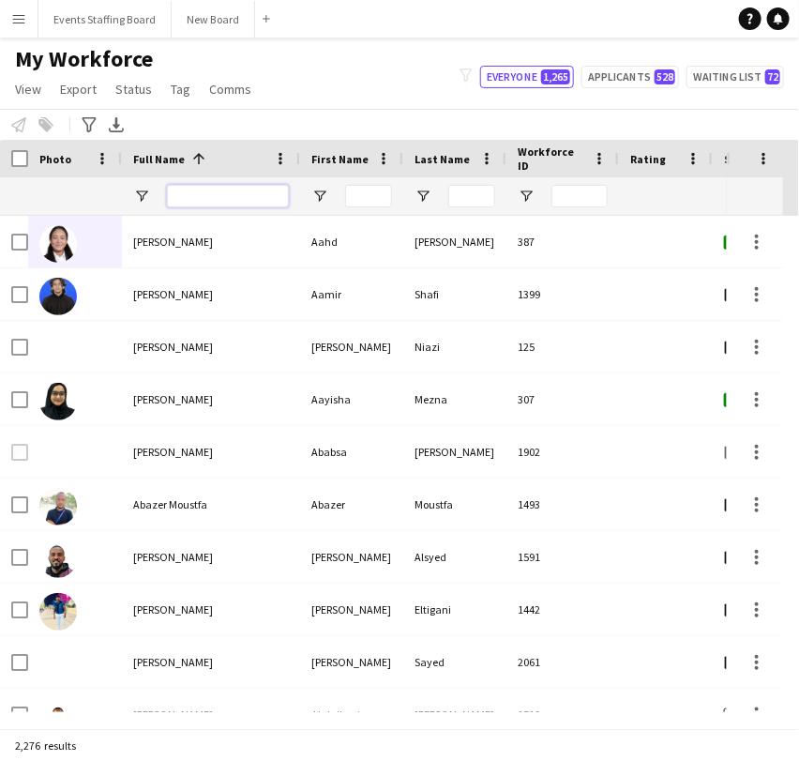
click at [202, 198] on input "Full Name Filter Input" at bounding box center [228, 196] width 122 height 23
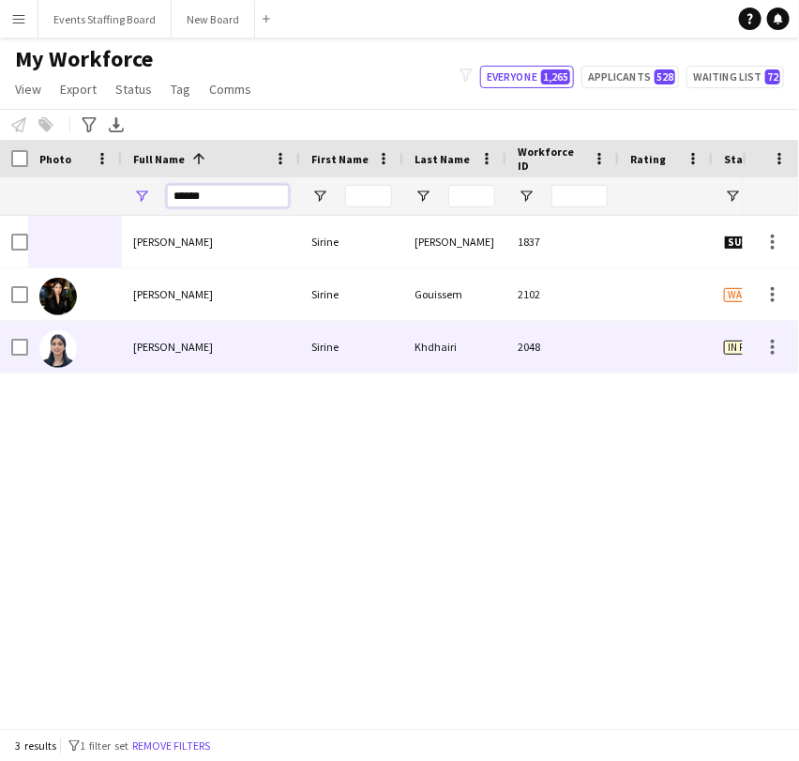
type input "******"
click at [173, 355] on div "[PERSON_NAME]" at bounding box center [211, 347] width 178 height 52
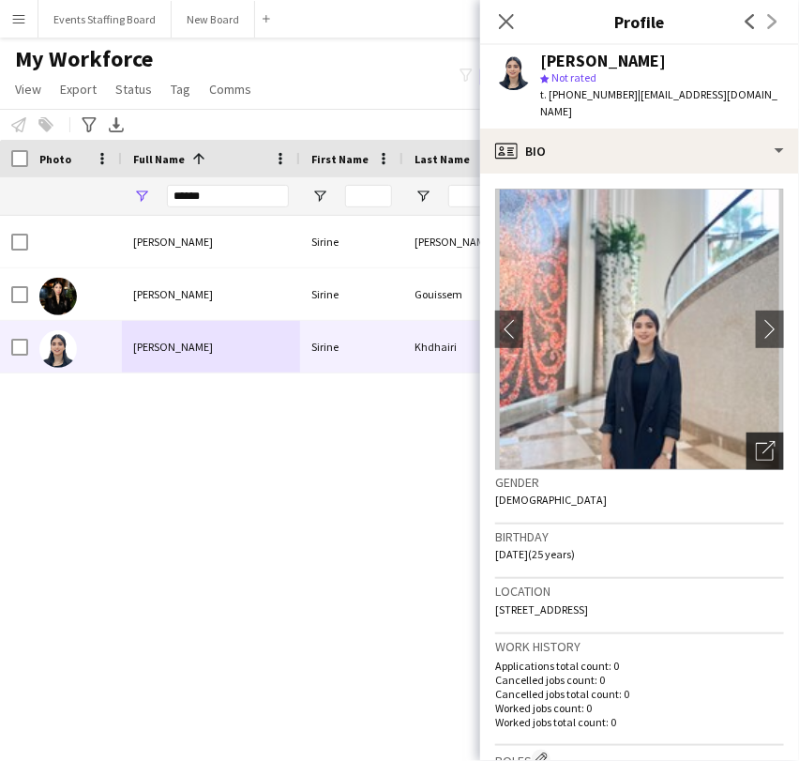
click at [756, 432] on div "Open photos pop-in" at bounding box center [766, 451] width 38 height 38
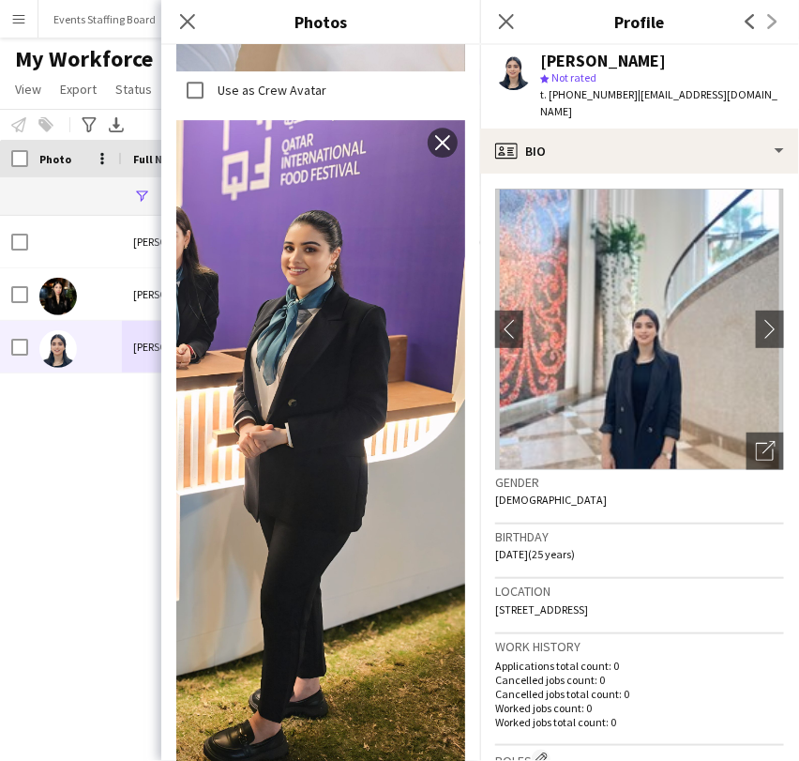
scroll to position [1251, 0]
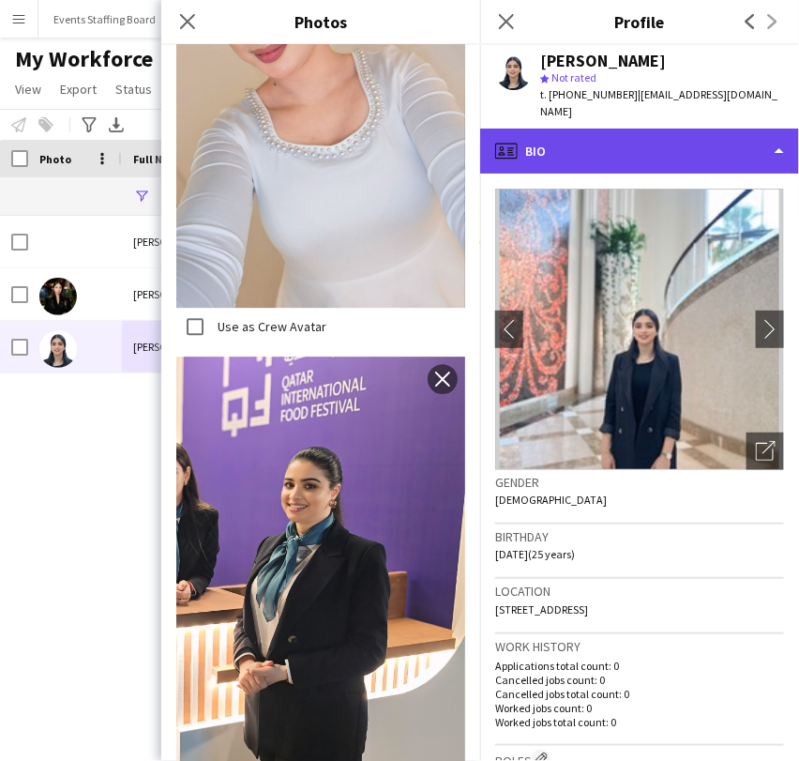
click at [646, 129] on div "profile Bio" at bounding box center [639, 151] width 319 height 45
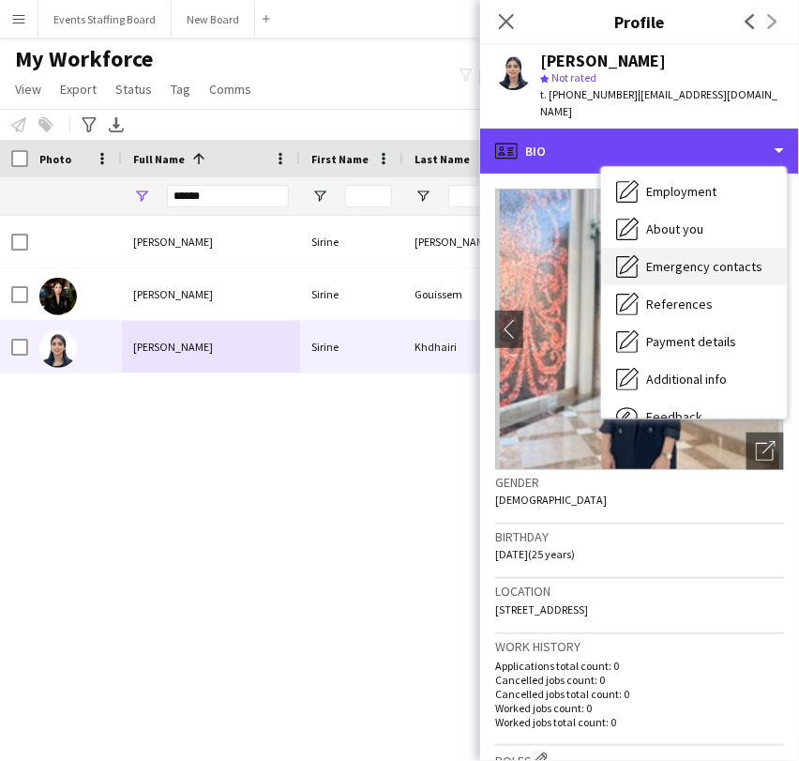
scroll to position [138, 0]
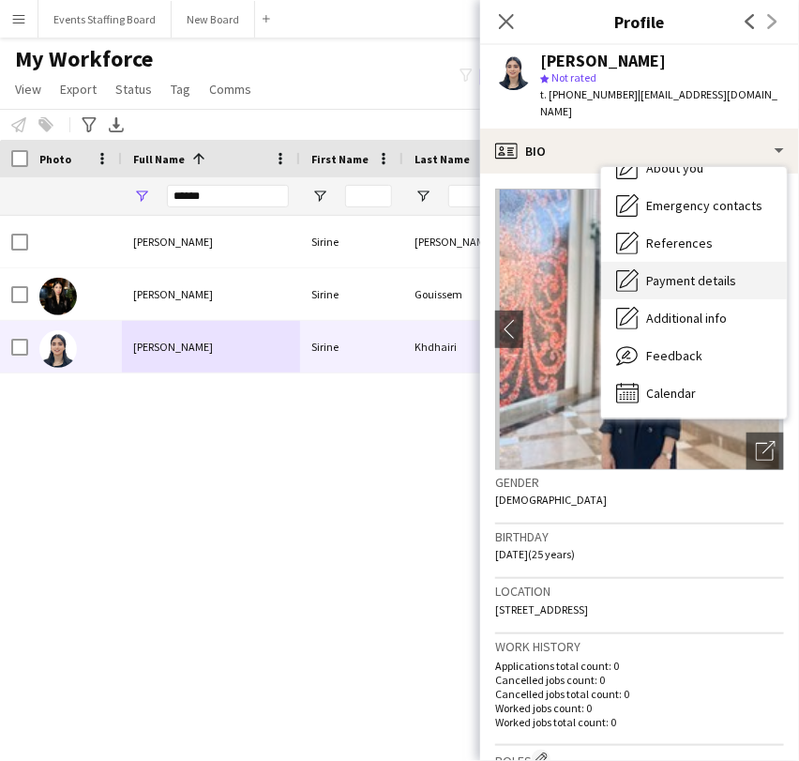
click at [688, 272] on span "Payment details" at bounding box center [691, 280] width 90 height 17
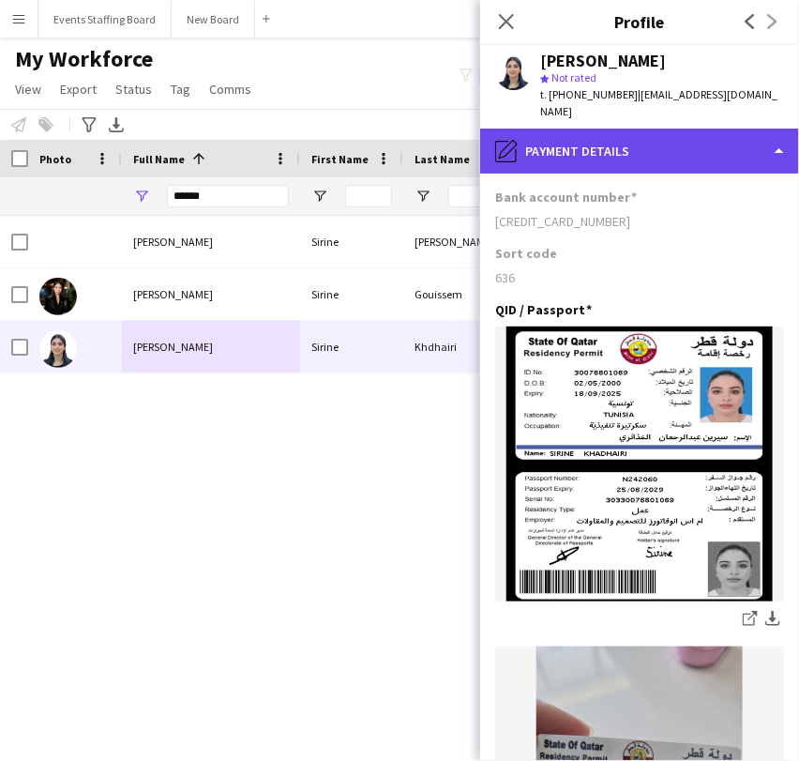
click at [647, 129] on div "pencil4 Payment details" at bounding box center [639, 151] width 319 height 45
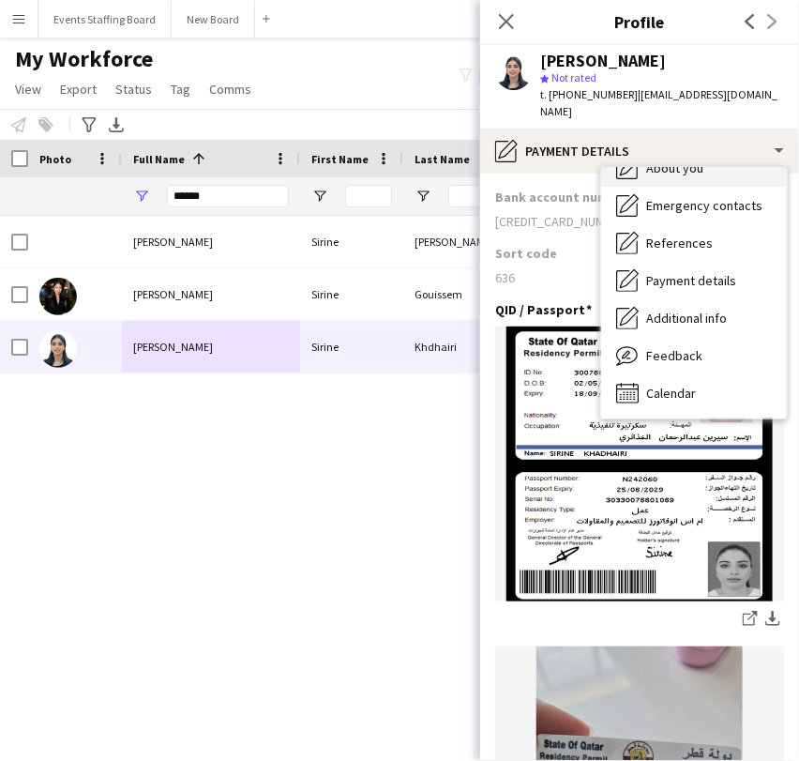
click at [663, 159] on div "About you About you" at bounding box center [694, 168] width 186 height 38
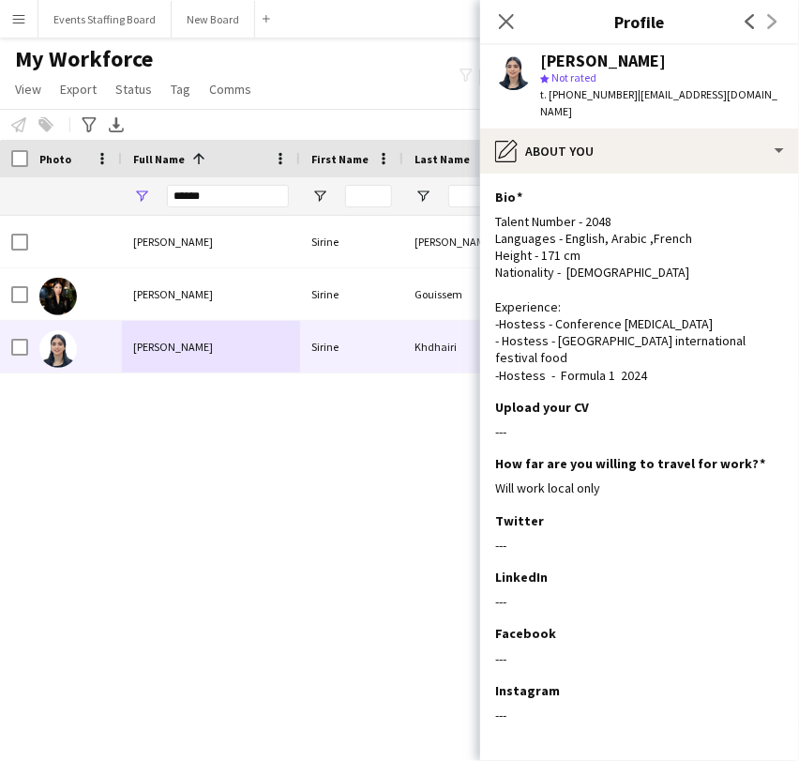
click at [620, 92] on span "| [EMAIL_ADDRESS][DOMAIN_NAME]" at bounding box center [658, 102] width 237 height 31
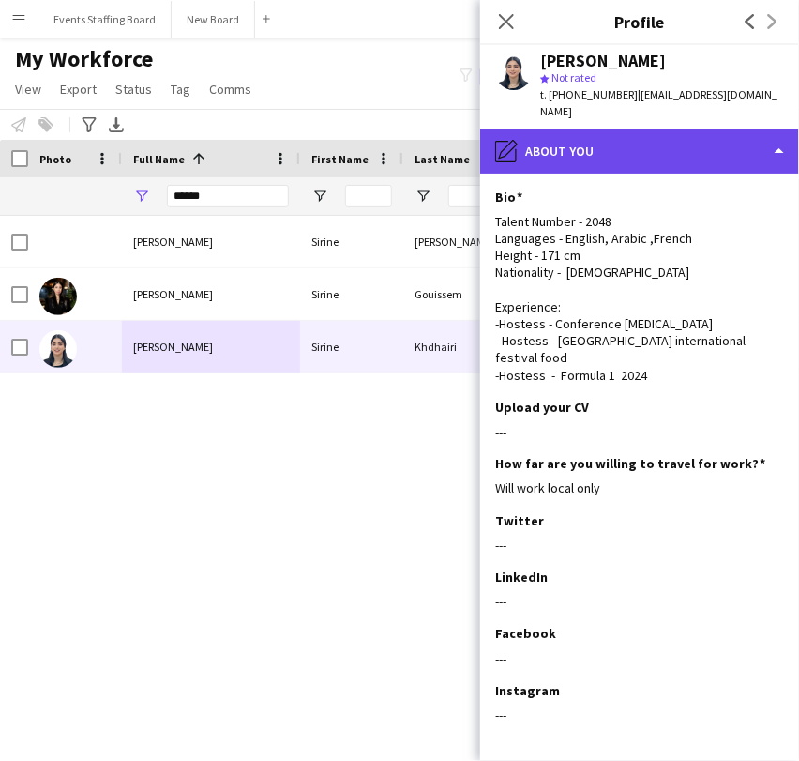
click at [626, 130] on div "pencil4 About you" at bounding box center [639, 151] width 319 height 45
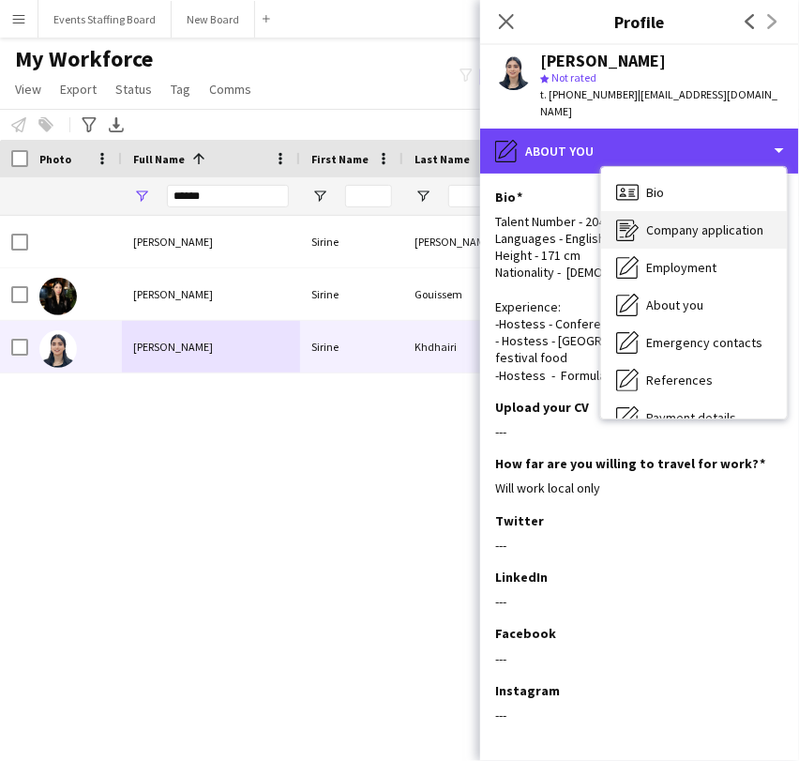
scroll to position [0, 0]
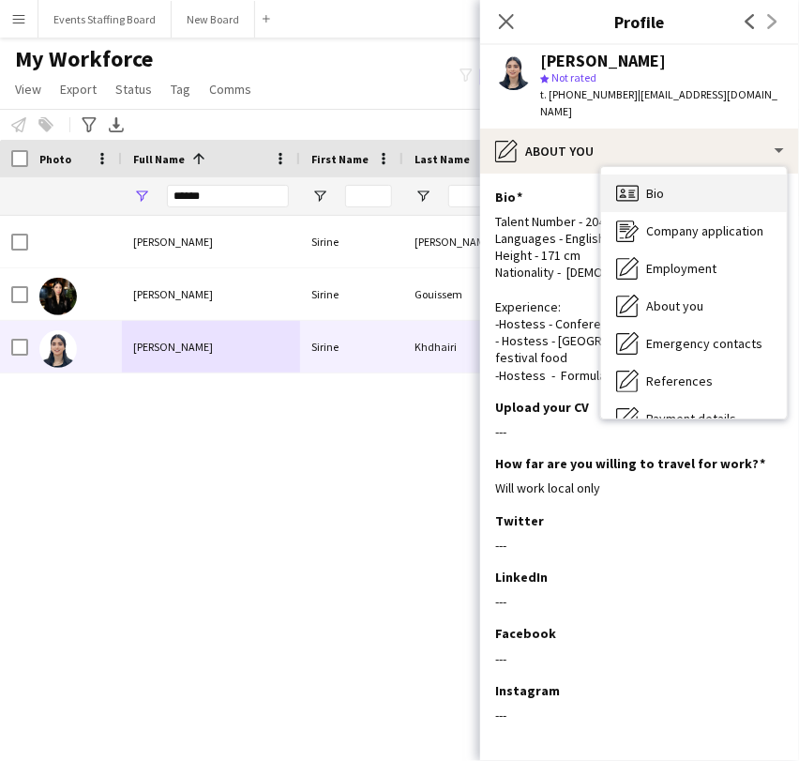
click at [645, 177] on div "Bio Bio" at bounding box center [694, 193] width 186 height 38
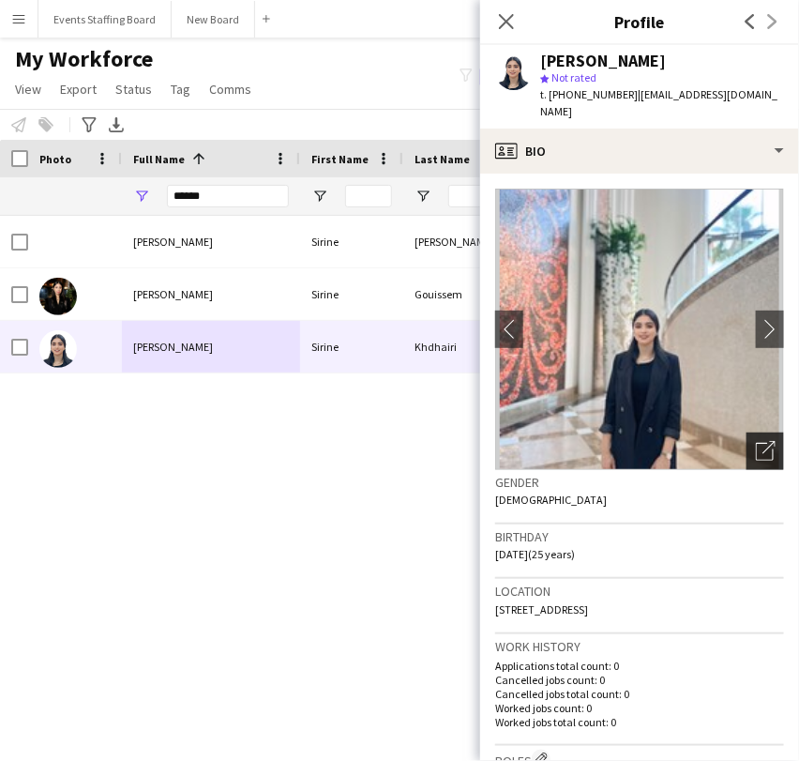
click at [756, 441] on icon "Open photos pop-in" at bounding box center [766, 451] width 20 height 20
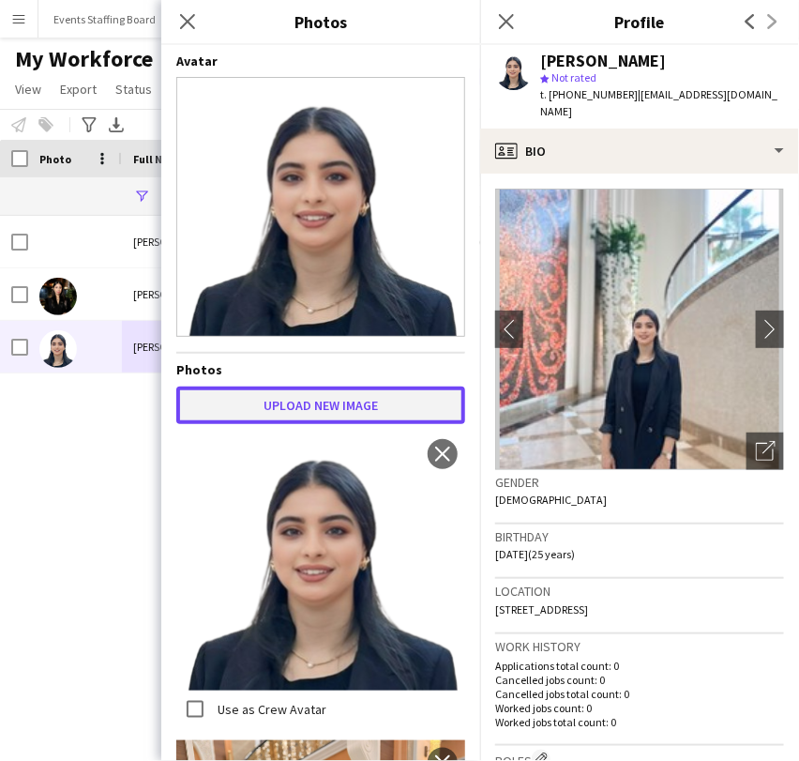
click at [300, 386] on button "Upload new image" at bounding box center [320, 405] width 289 height 38
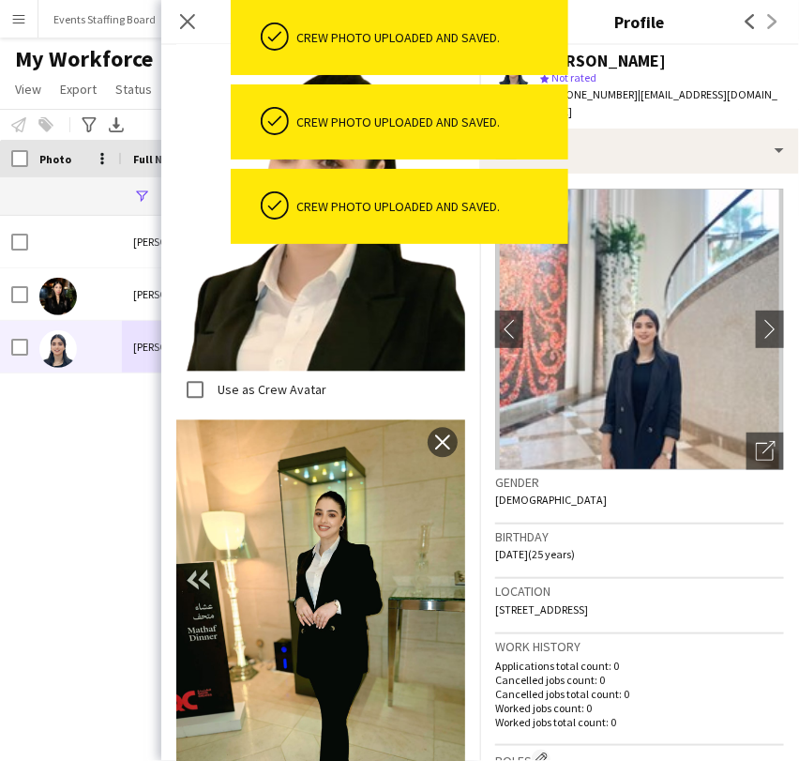
click at [234, 382] on label "Use as Crew Avatar" at bounding box center [270, 390] width 113 height 17
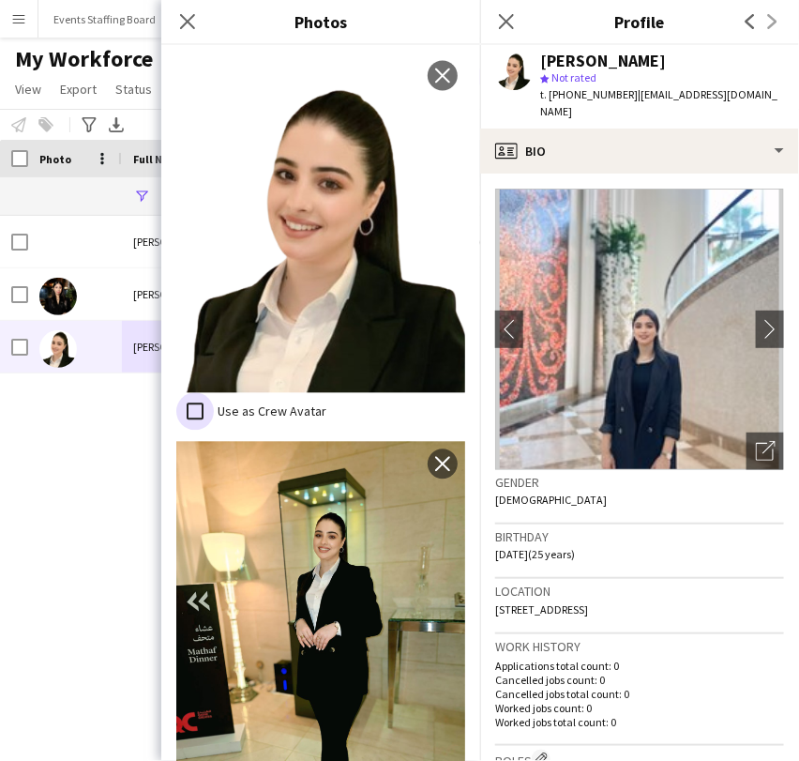
scroll to position [870, 0]
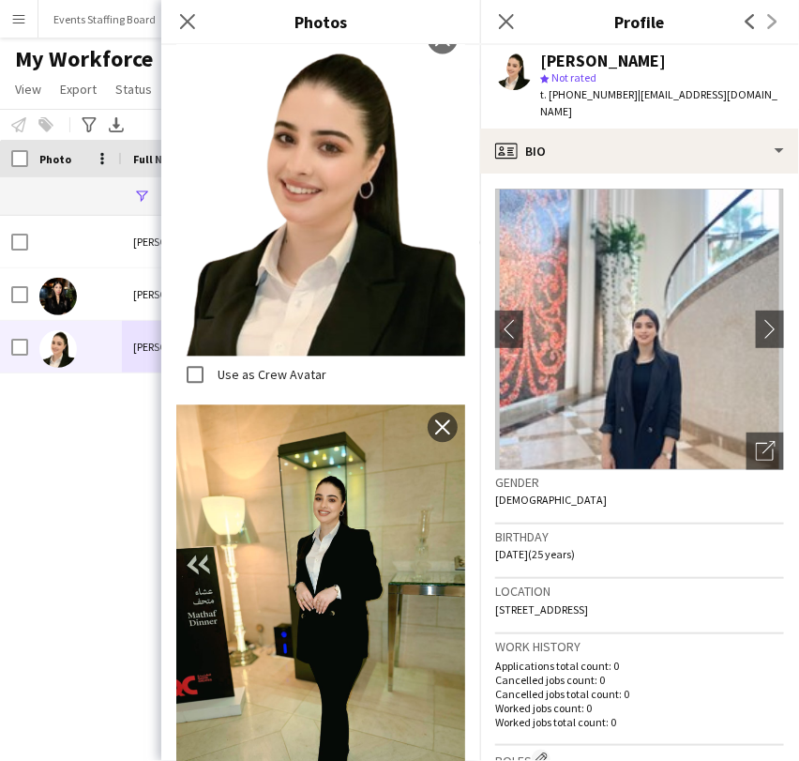
click at [510, 17] on icon at bounding box center [506, 21] width 15 height 15
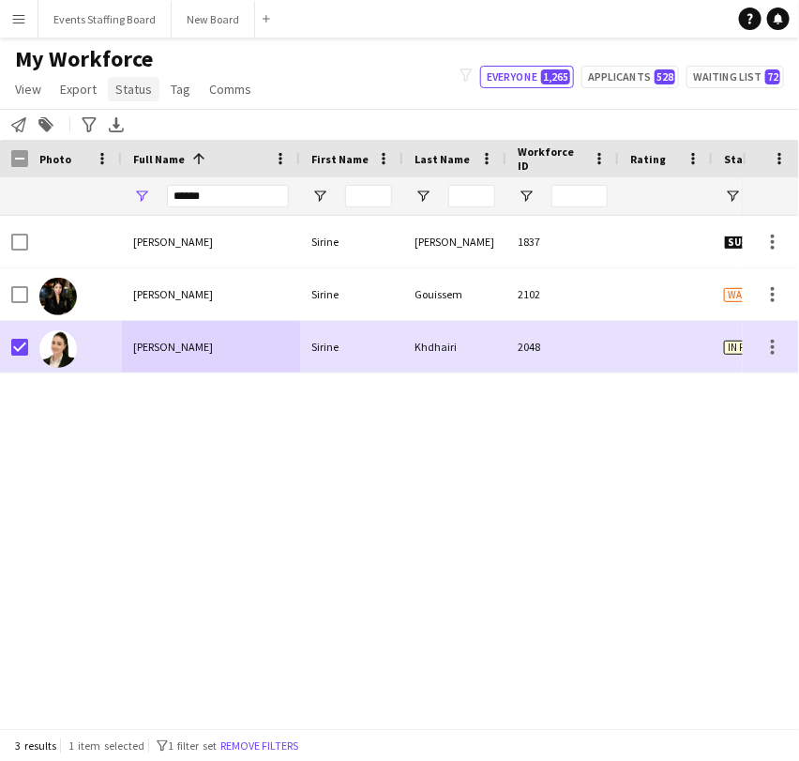
click at [121, 83] on span "Status" at bounding box center [133, 89] width 37 height 17
click at [143, 125] on span "Edit" at bounding box center [134, 129] width 22 height 17
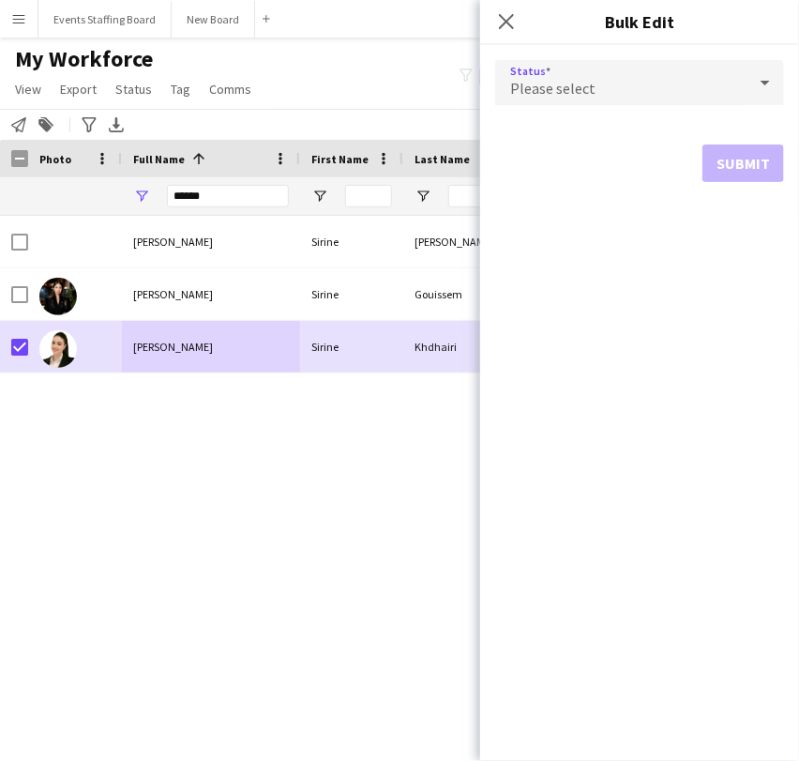
click at [646, 83] on div "Please select" at bounding box center [620, 82] width 251 height 45
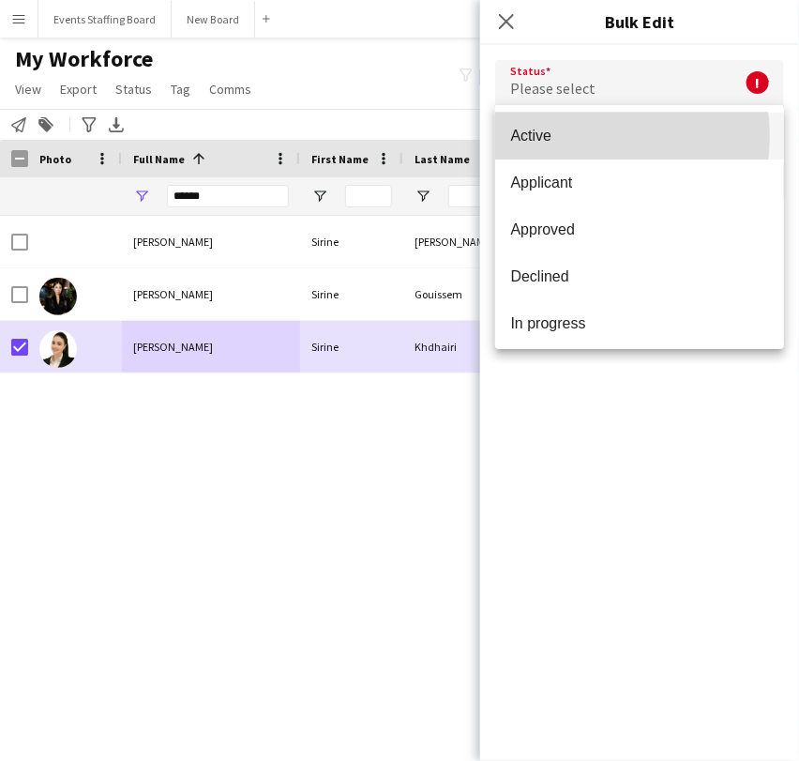
click at [580, 136] on span "Active" at bounding box center [639, 136] width 259 height 18
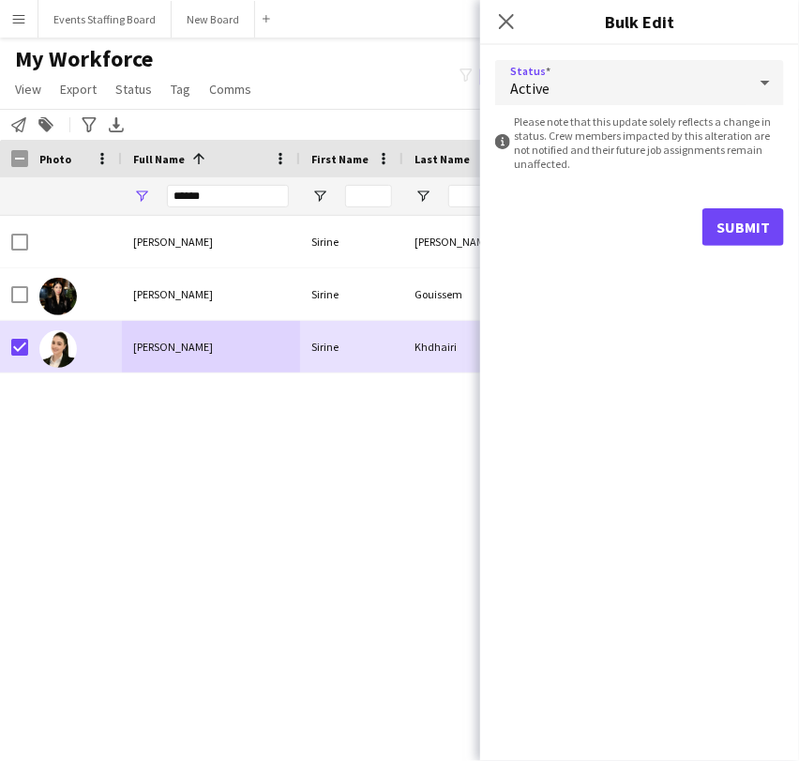
click at [729, 204] on form "Status Active information-circle Please note that this update solely reflects a…" at bounding box center [639, 153] width 289 height 216
click at [730, 217] on button "Submit" at bounding box center [744, 227] width 82 height 38
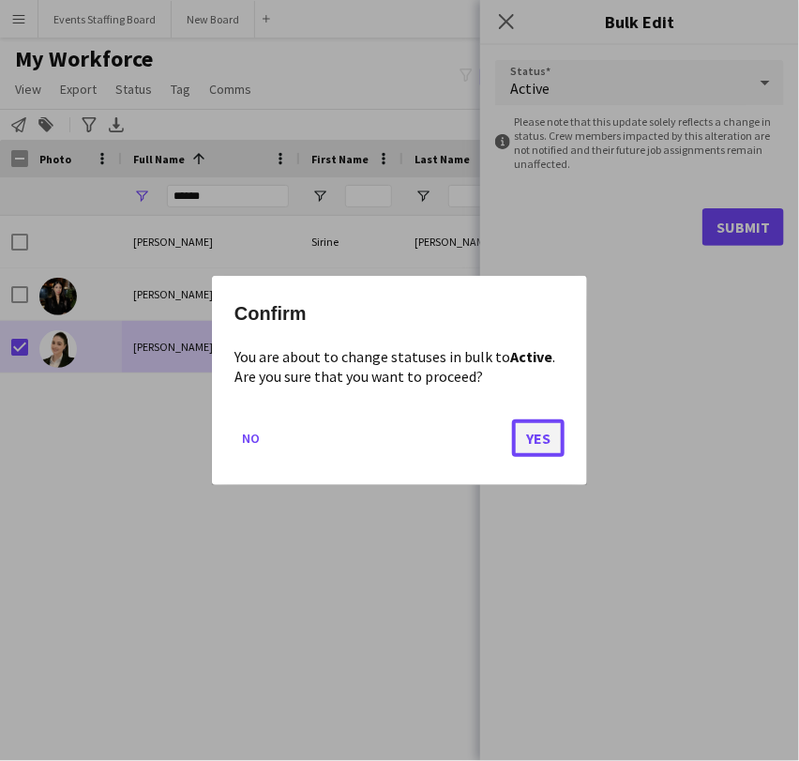
click at [540, 441] on button "Yes" at bounding box center [538, 438] width 53 height 38
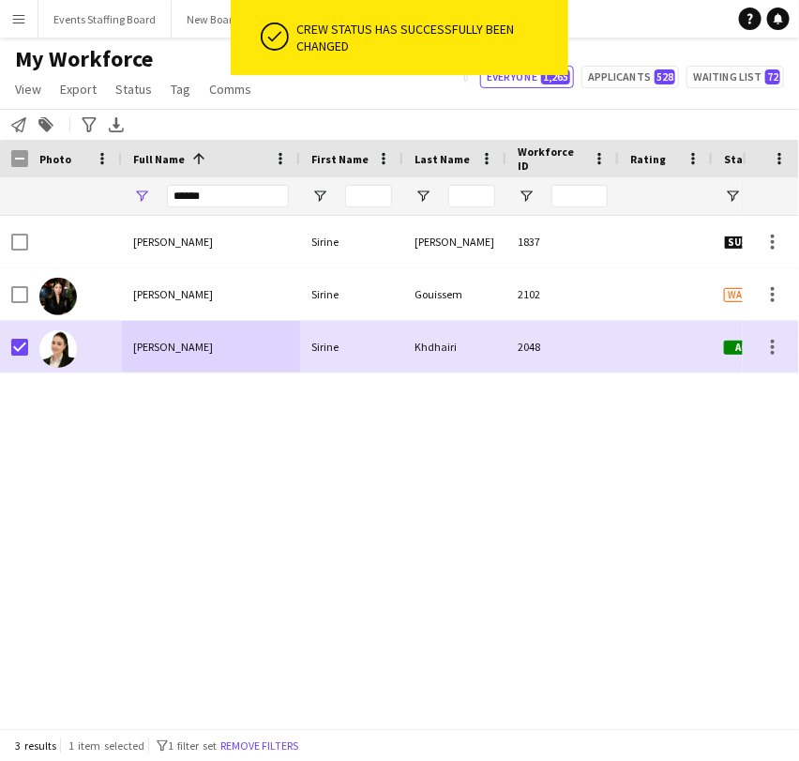
click at [336, 555] on div "[PERSON_NAME]-Abdennebi [PERSON_NAME]-Abdennebi 1837 Suspended [PERSON_NAME] 21…" at bounding box center [371, 464] width 743 height 496
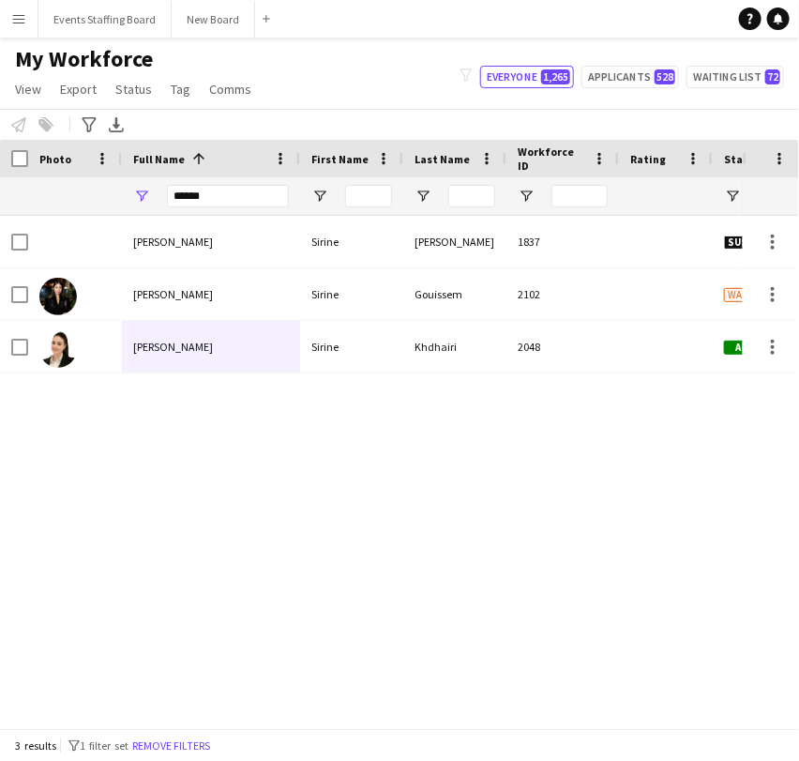
click at [174, 745] on button "Remove filters" at bounding box center [171, 745] width 85 height 21
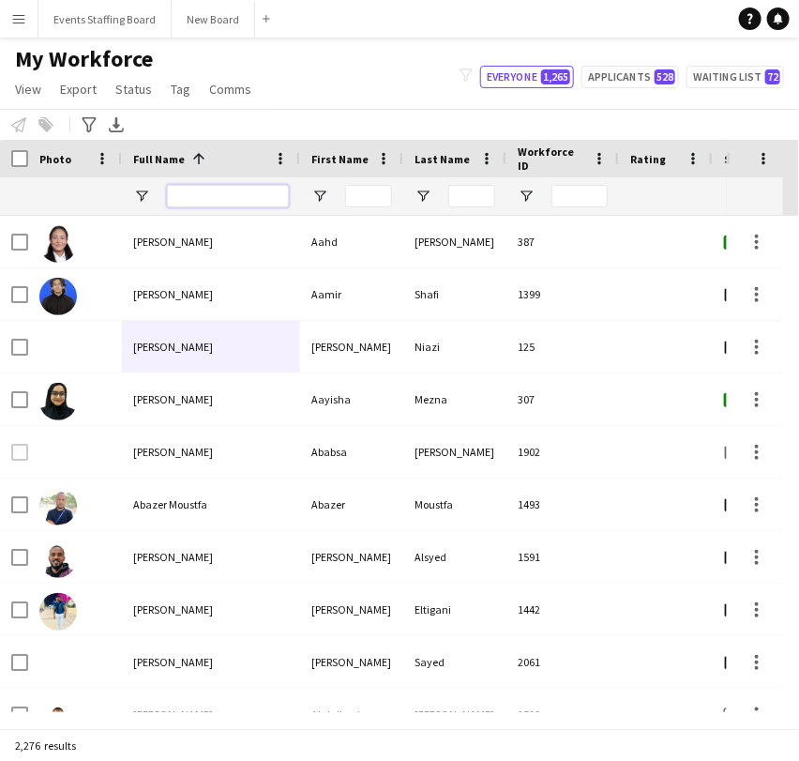
click at [202, 189] on input "Full Name Filter Input" at bounding box center [228, 196] width 122 height 23
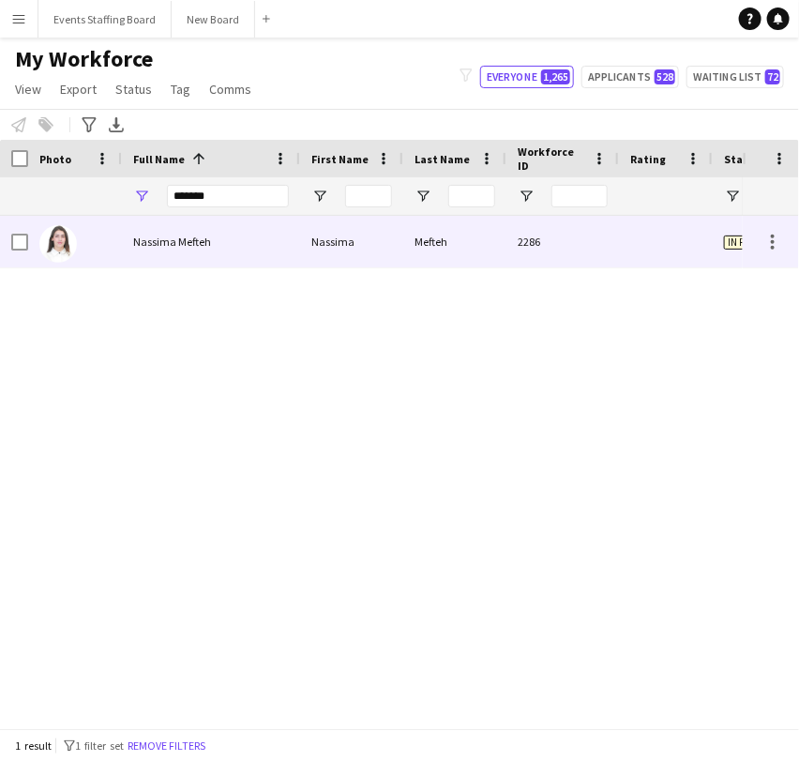
click at [113, 250] on div at bounding box center [75, 242] width 94 height 52
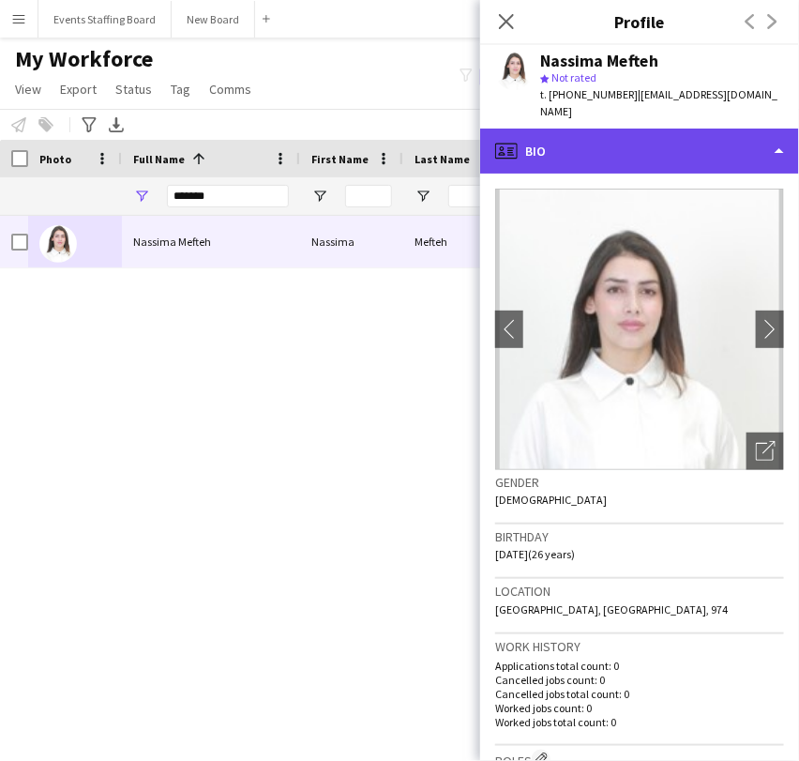
click at [596, 129] on div "profile Bio" at bounding box center [639, 151] width 319 height 45
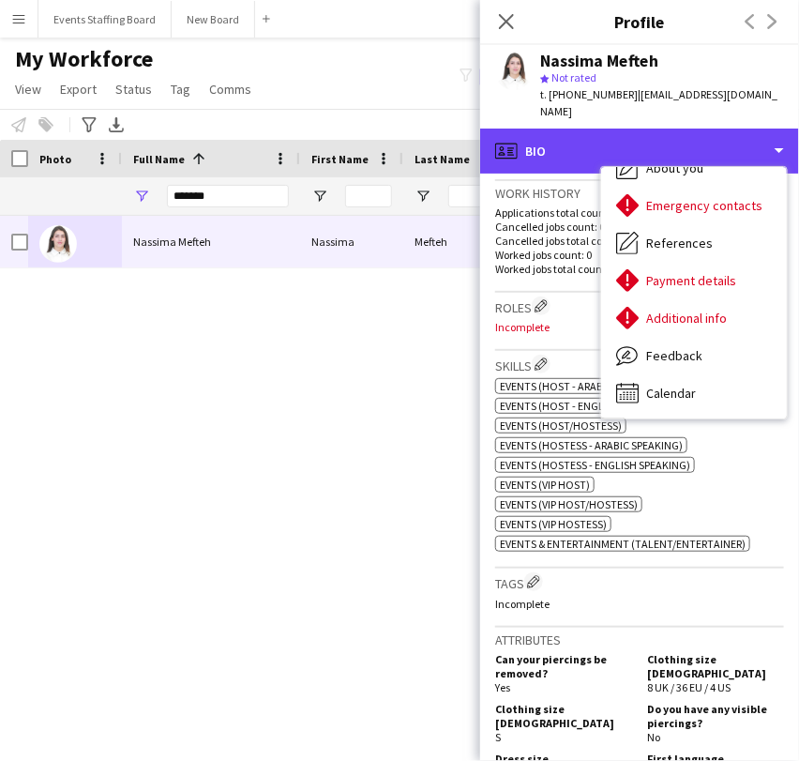
scroll to position [729, 0]
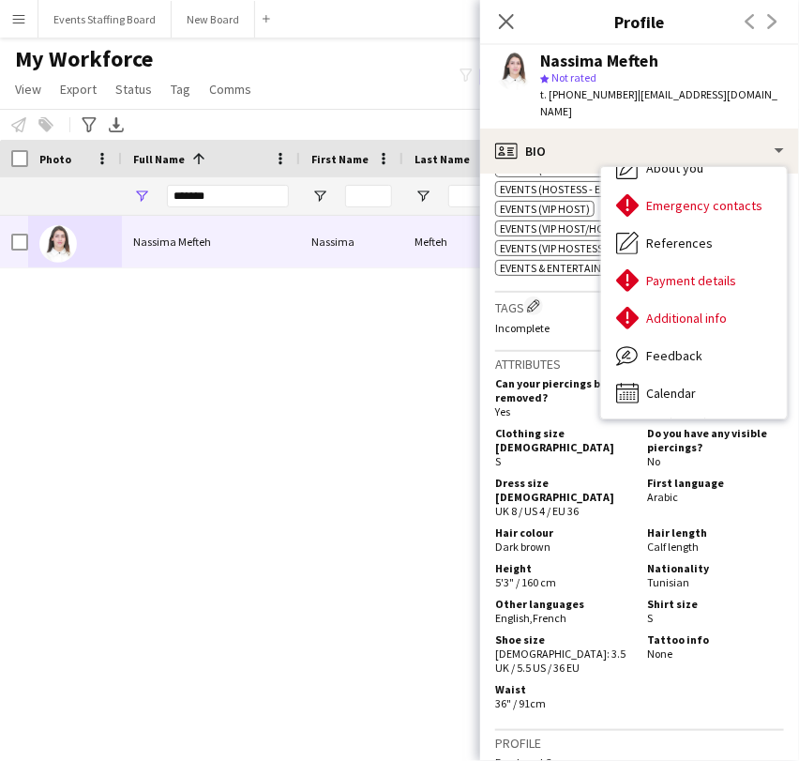
click at [413, 436] on div "Nassima Mefteh Nassima Mefteh 2286 In progress [GEOGRAPHIC_DATA]" at bounding box center [371, 464] width 743 height 496
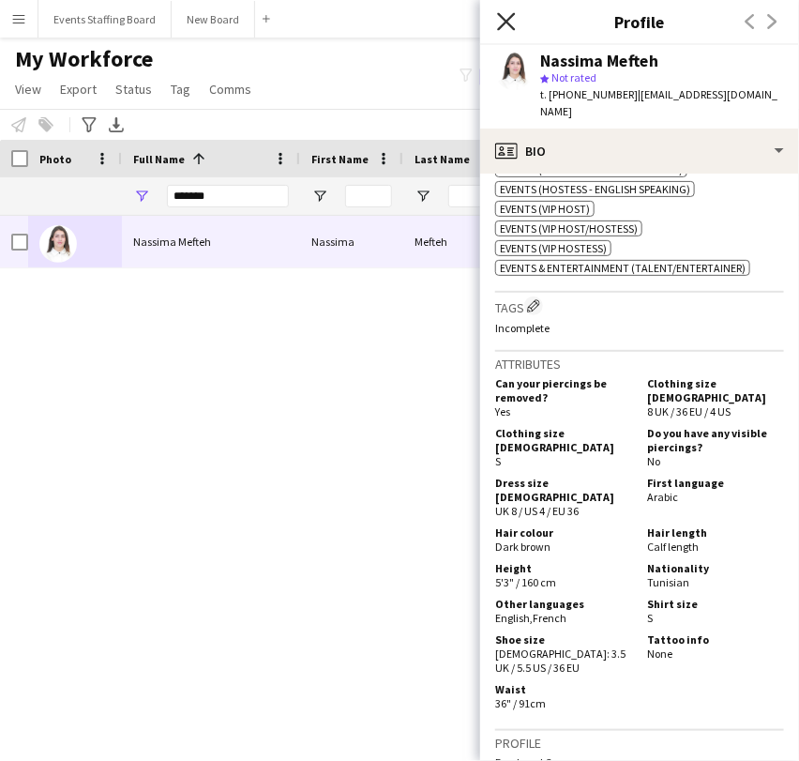
click at [509, 23] on icon at bounding box center [506, 21] width 18 height 18
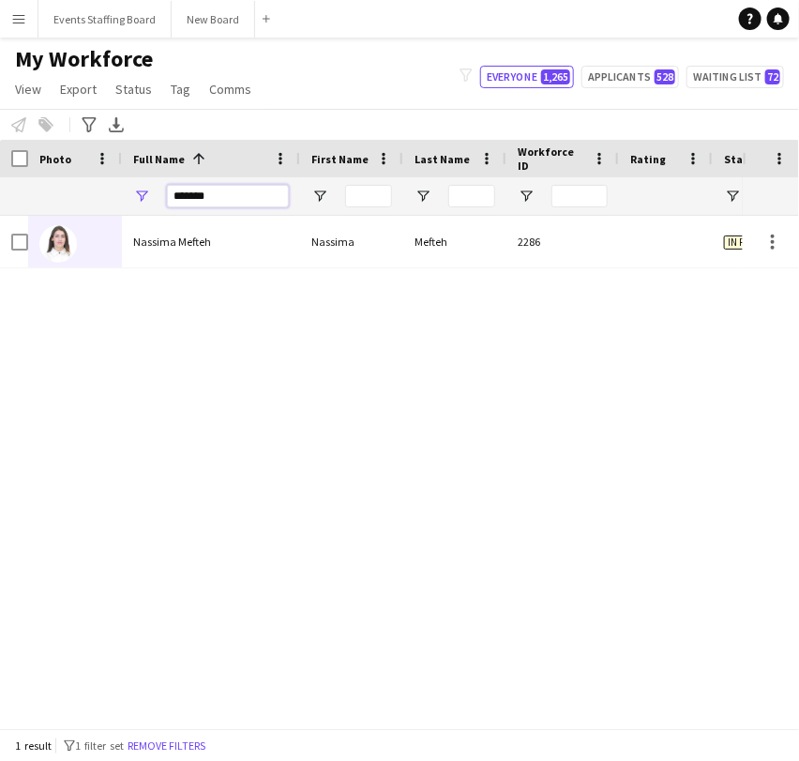
click at [174, 190] on input "*******" at bounding box center [228, 196] width 122 height 23
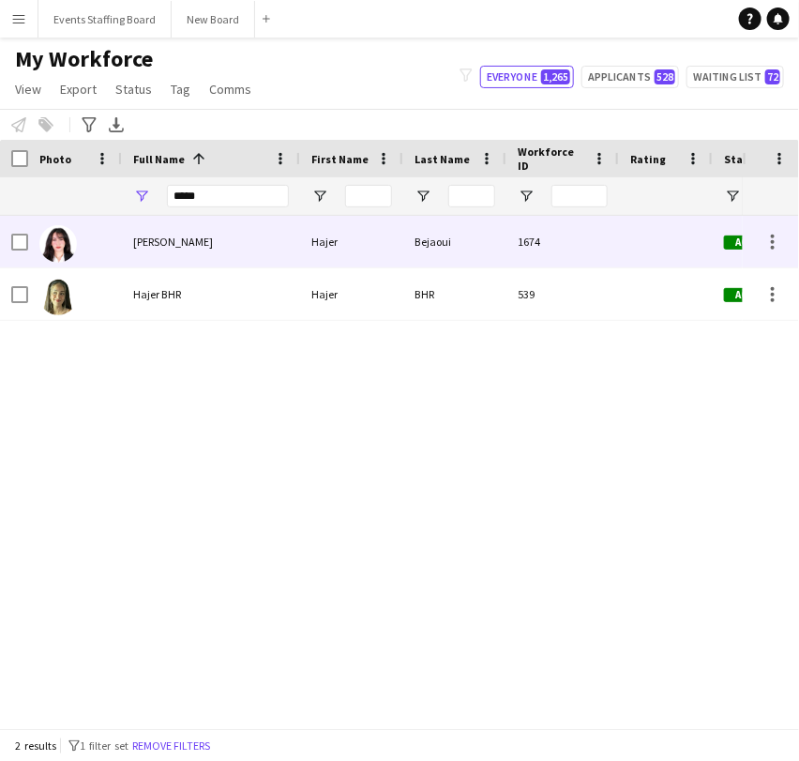
click at [173, 233] on div "[PERSON_NAME]" at bounding box center [211, 242] width 178 height 52
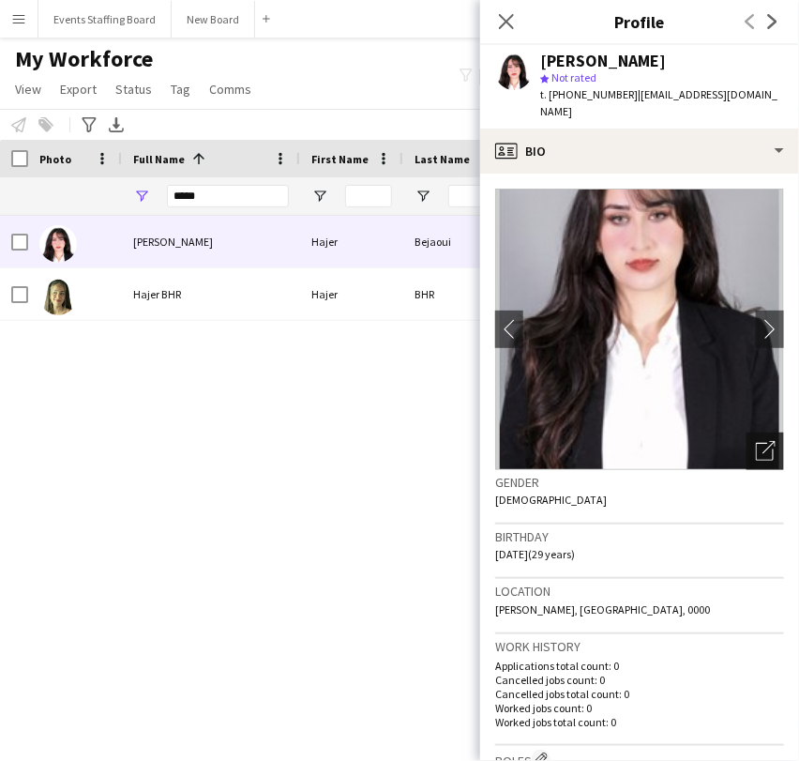
click at [759, 441] on icon "Open photos pop-in" at bounding box center [766, 451] width 20 height 20
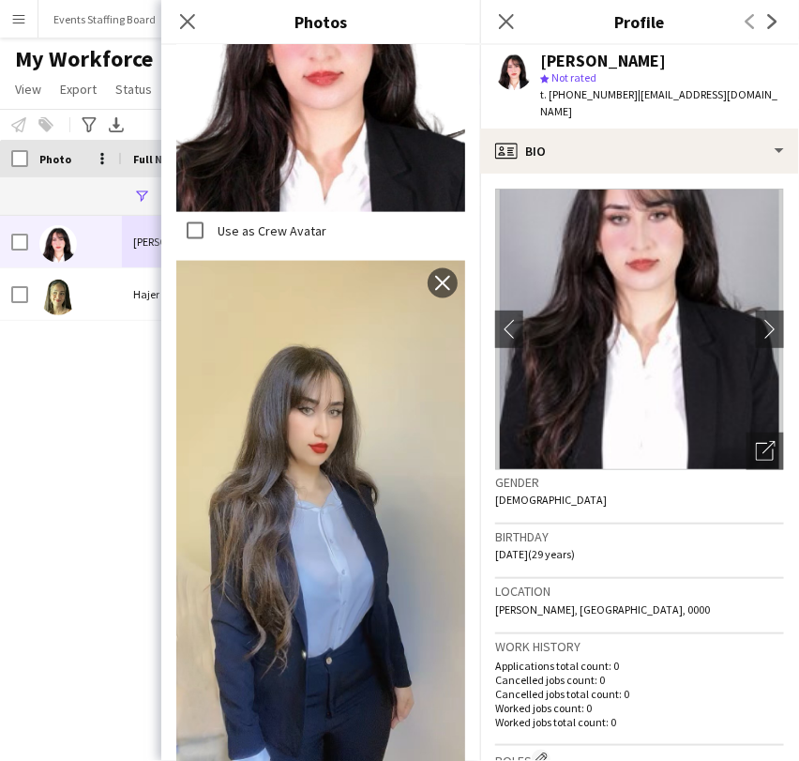
scroll to position [0, 0]
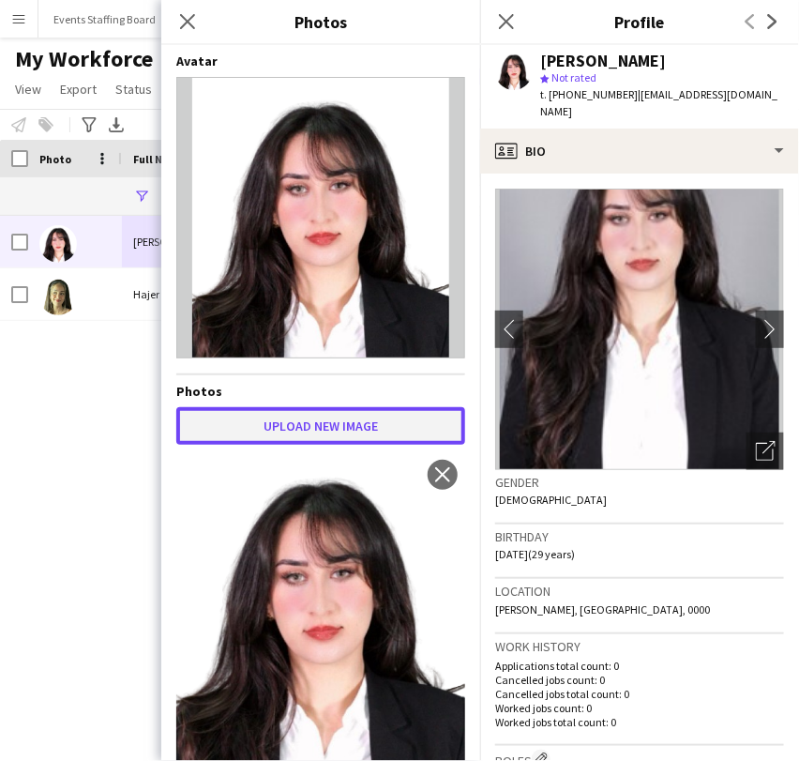
click at [301, 434] on button "Upload new image" at bounding box center [320, 426] width 289 height 38
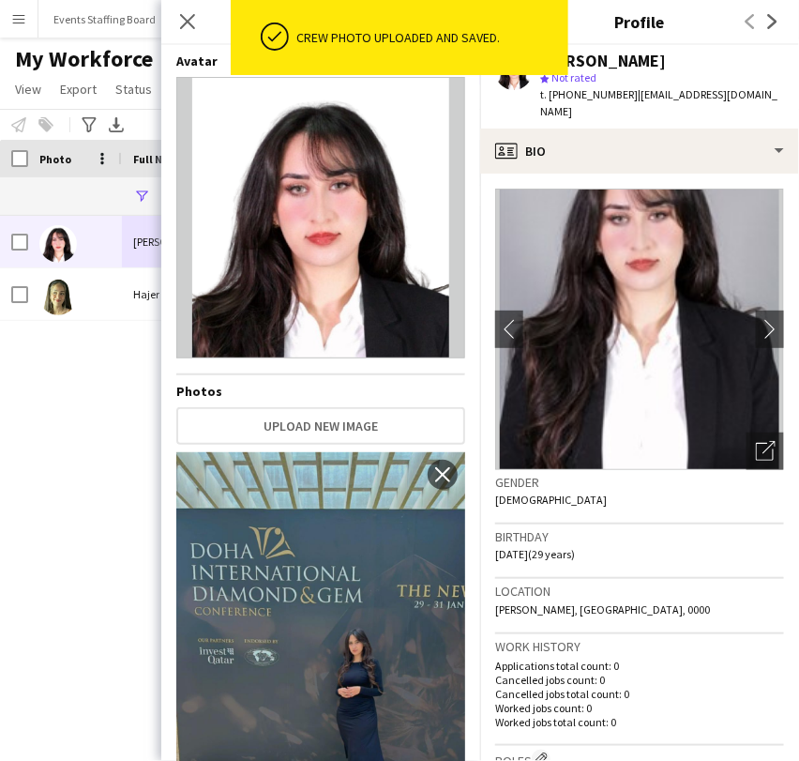
click at [610, 23] on h3 "Profile" at bounding box center [639, 21] width 319 height 24
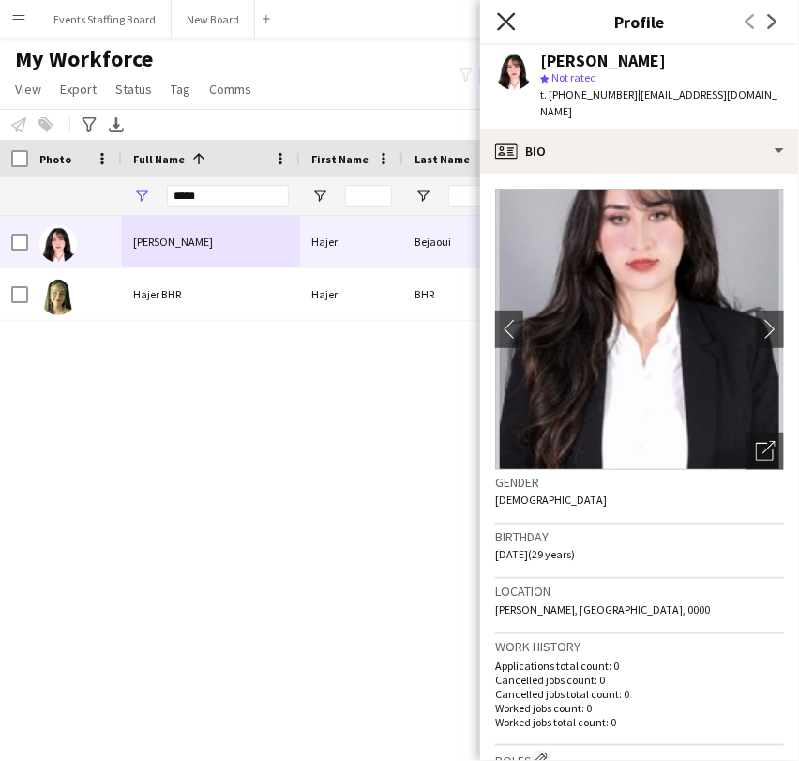
click at [512, 17] on icon at bounding box center [506, 21] width 18 height 18
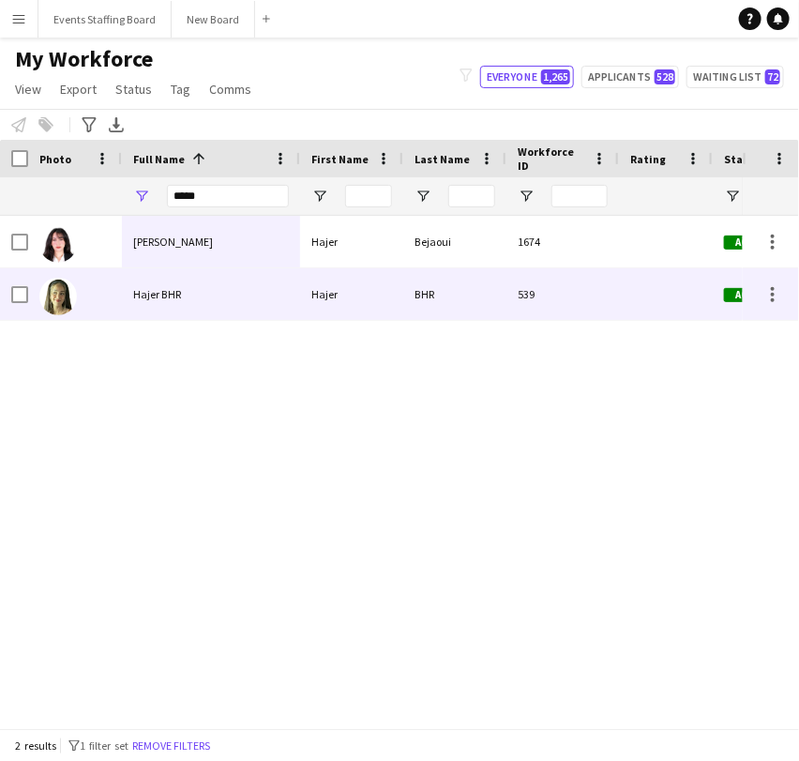
click at [122, 234] on div "[PERSON_NAME]" at bounding box center [211, 242] width 178 height 52
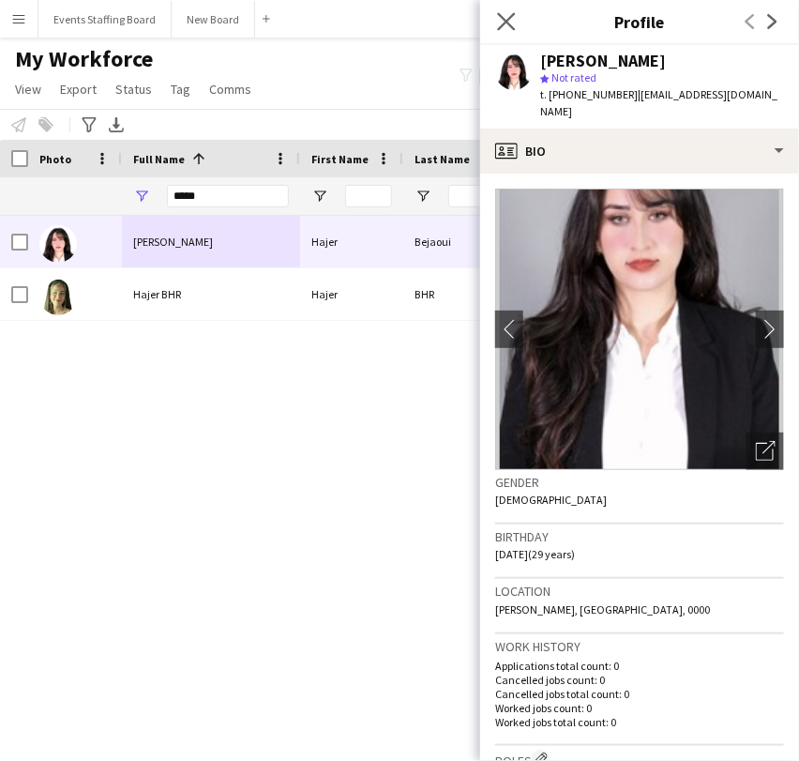
click at [518, 23] on app-icon "Close pop-in" at bounding box center [506, 21] width 27 height 27
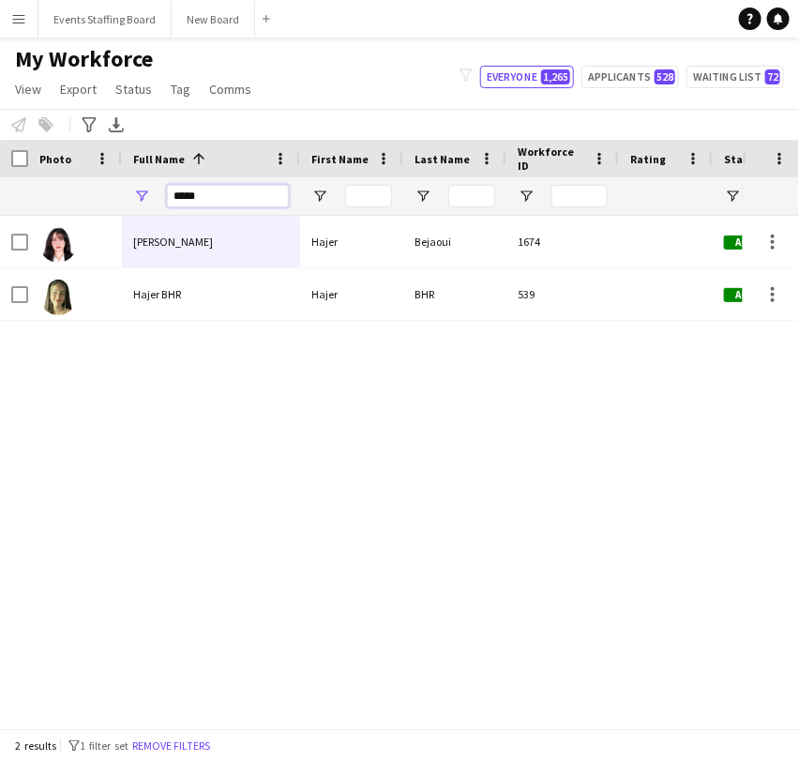
click at [192, 204] on input "*****" at bounding box center [228, 196] width 122 height 23
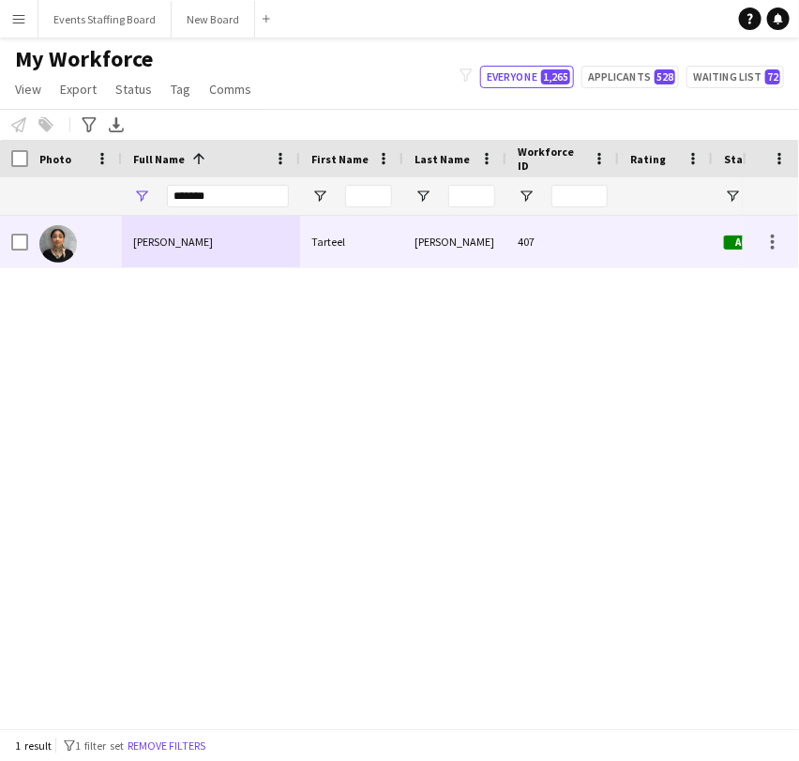
click at [173, 254] on div "[PERSON_NAME]" at bounding box center [211, 242] width 178 height 52
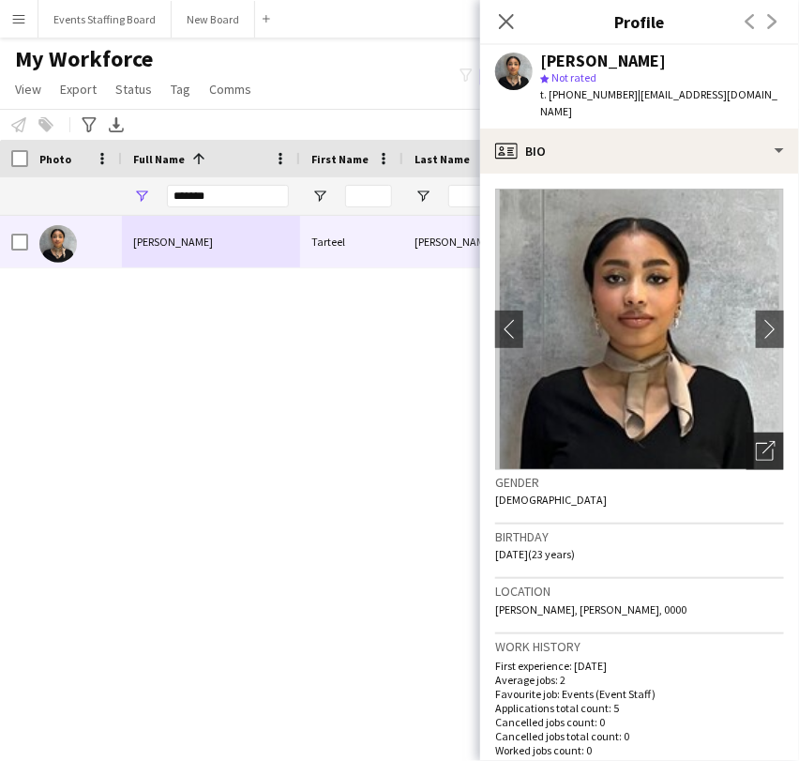
click at [756, 441] on icon "Open photos pop-in" at bounding box center [766, 451] width 20 height 20
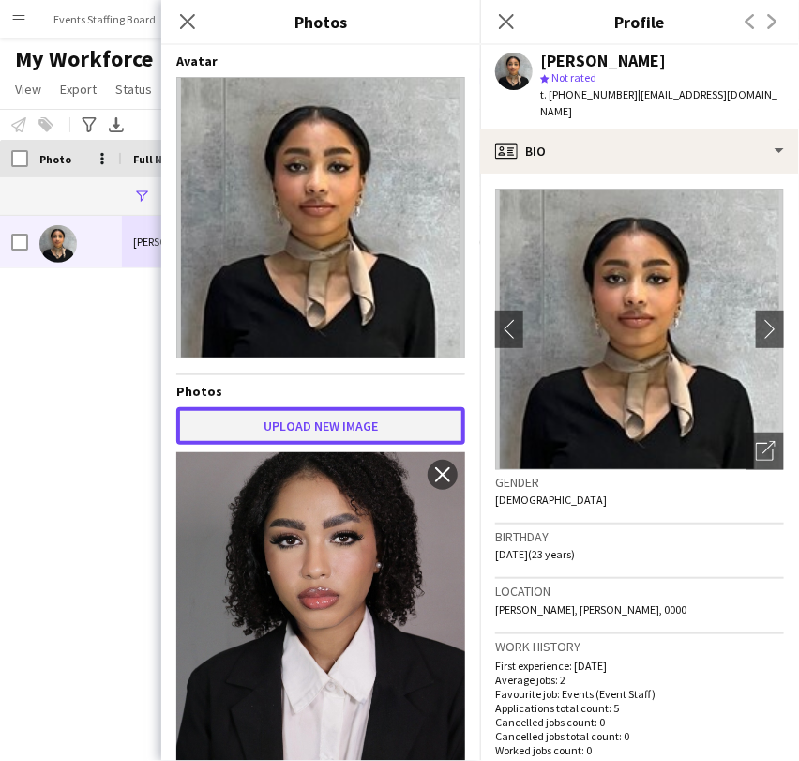
click at [298, 419] on button "Upload new image" at bounding box center [320, 426] width 289 height 38
click at [263, 412] on button "Upload new image" at bounding box center [320, 426] width 289 height 38
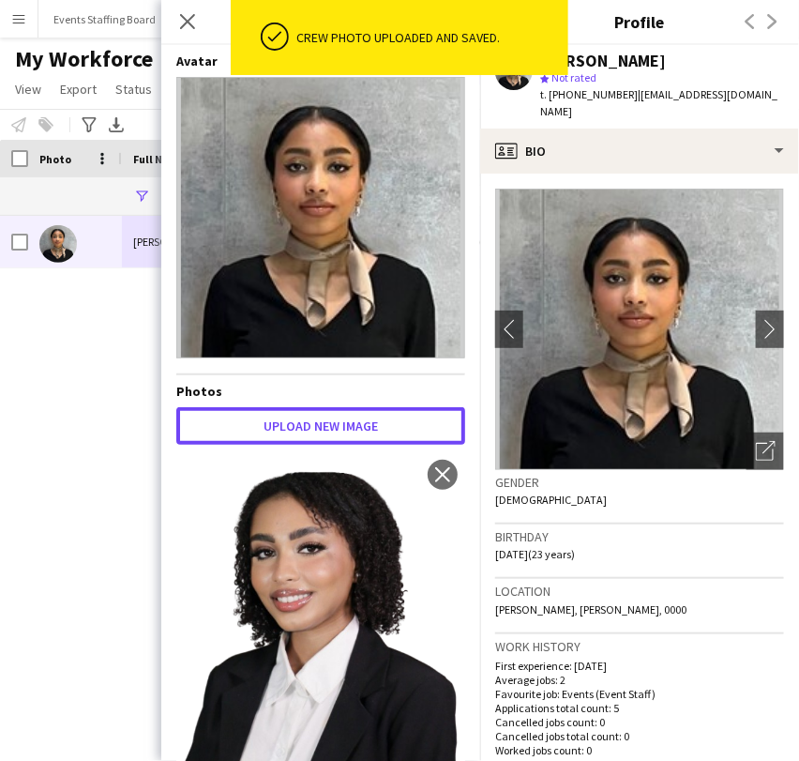
scroll to position [104, 0]
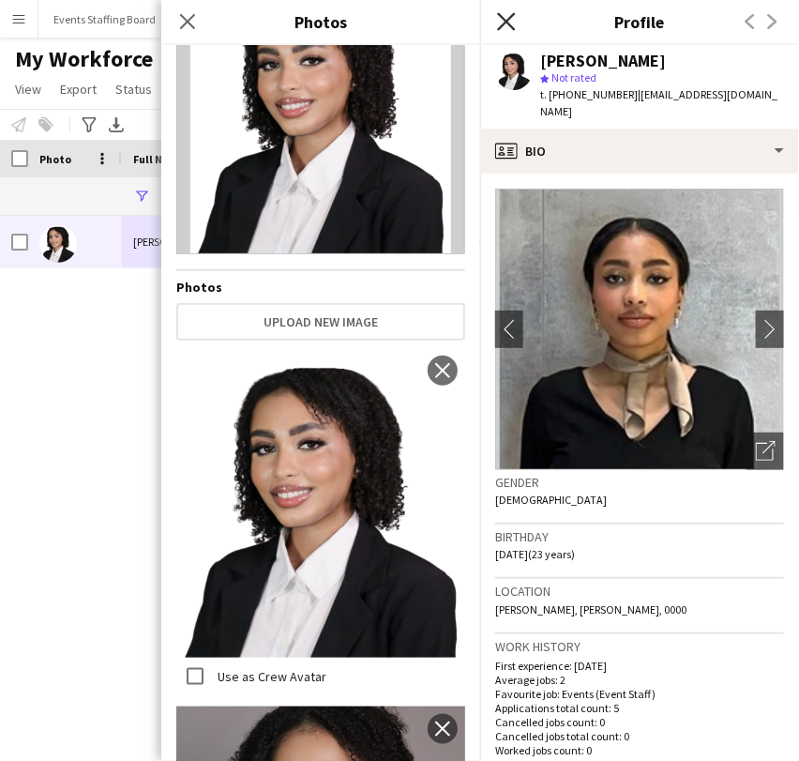
click at [505, 17] on icon "Close pop-in" at bounding box center [506, 21] width 18 height 18
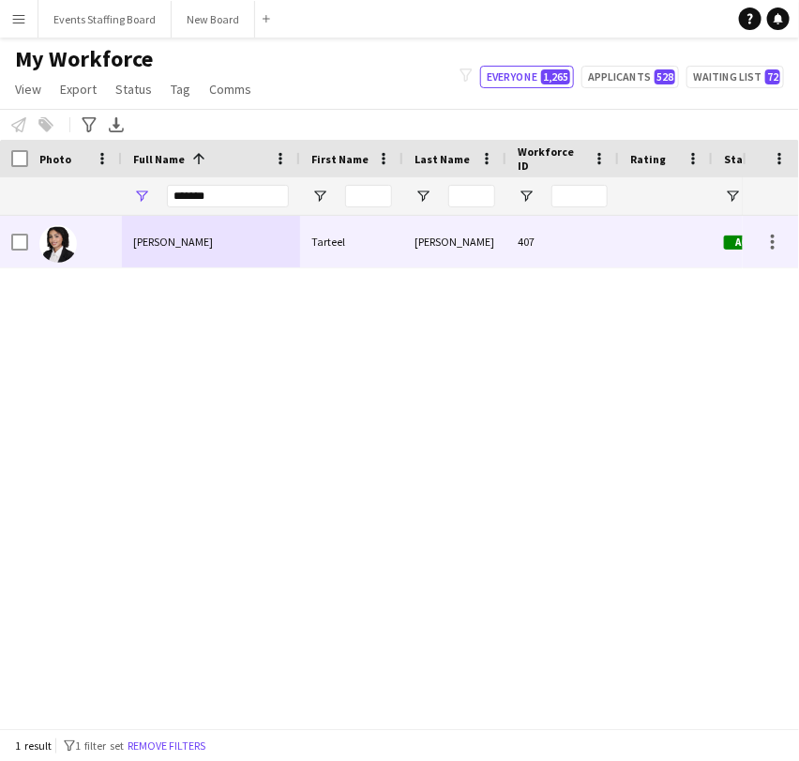
click at [553, 250] on div "407" at bounding box center [563, 242] width 113 height 52
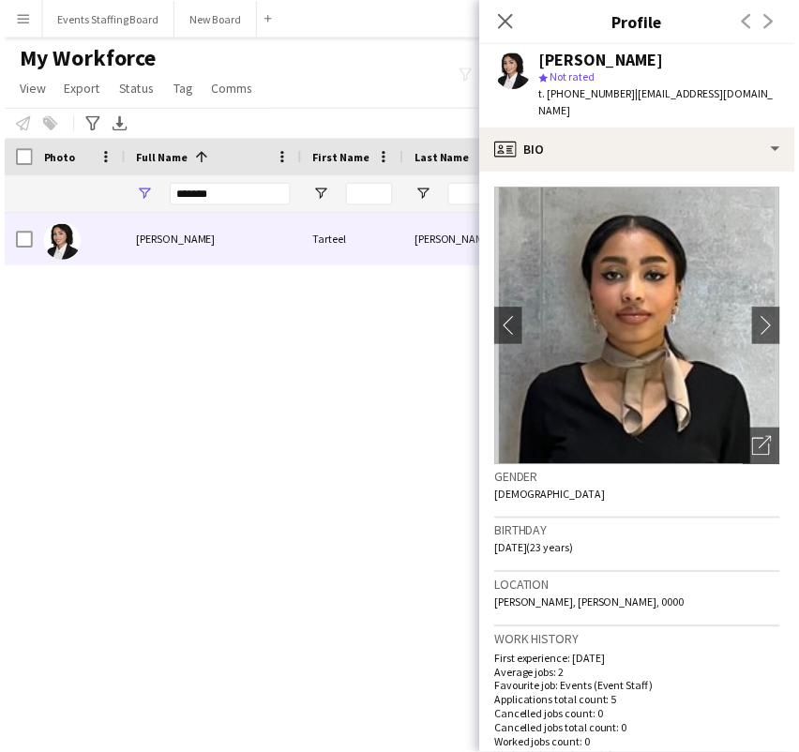
scroll to position [833, 0]
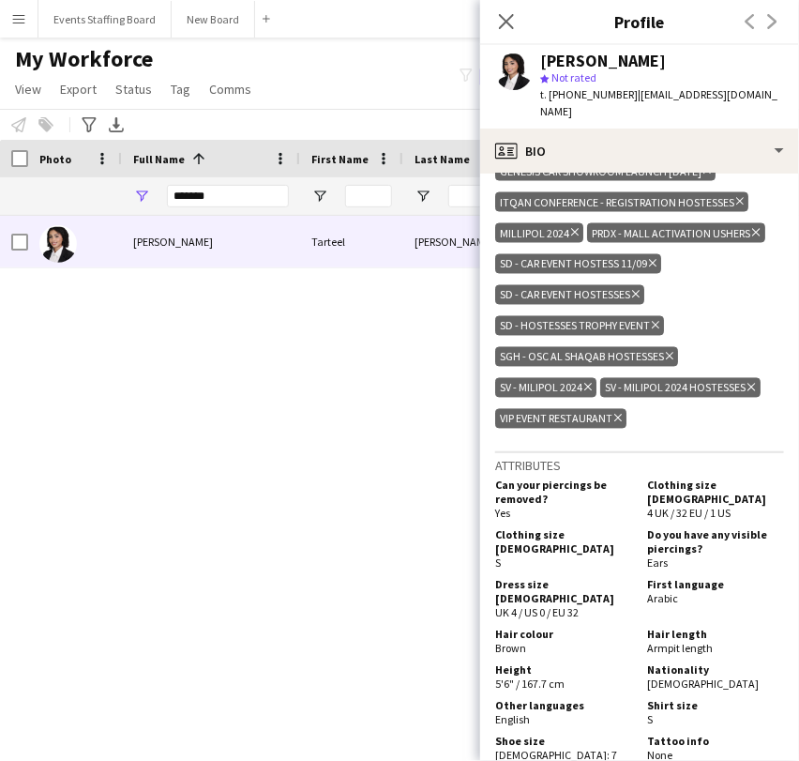
click at [158, 543] on div "Tarteel [PERSON_NAME] Tarteel [PERSON_NAME] 407 Active [PERSON_NAME]" at bounding box center [371, 464] width 743 height 496
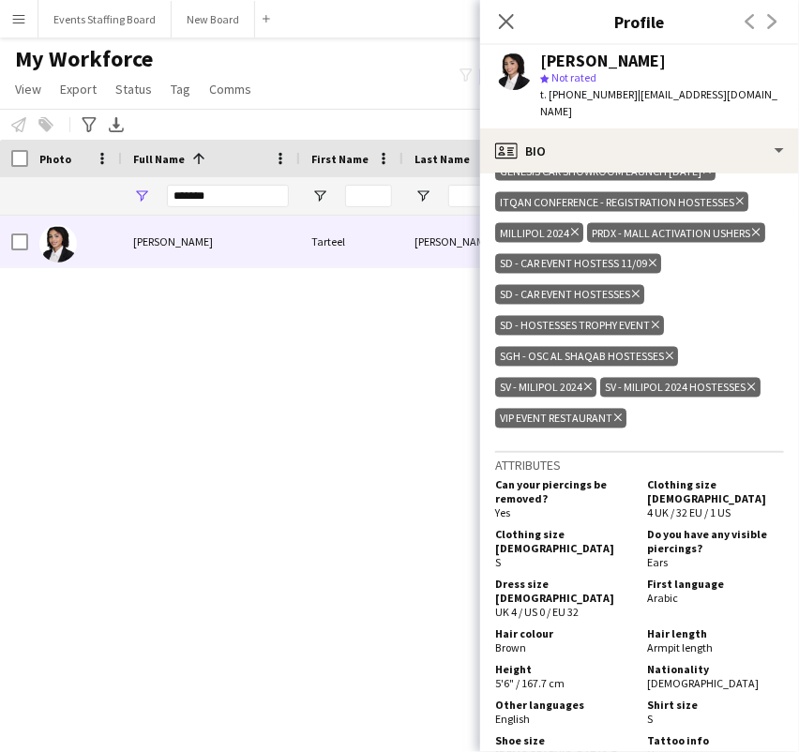
click at [194, 175] on div "Full Name 1" at bounding box center [211, 159] width 156 height 38
click at [195, 187] on input "*******" at bounding box center [228, 196] width 122 height 23
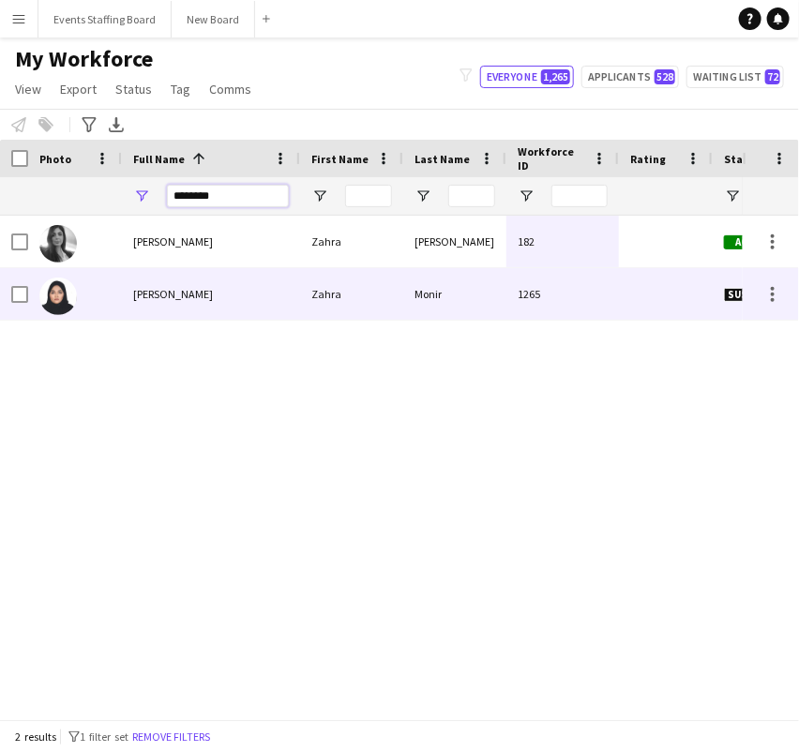
type input "********"
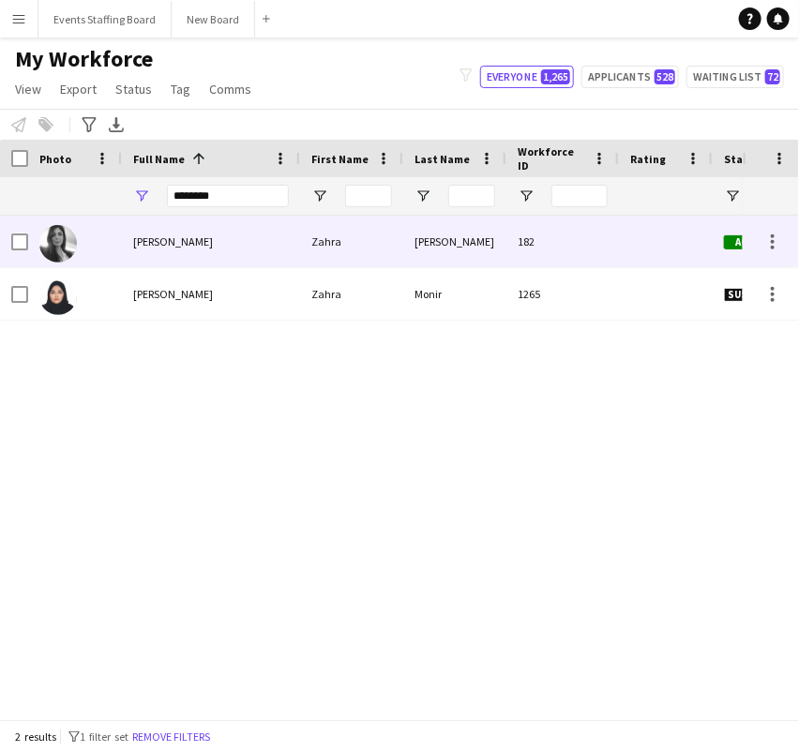
click at [142, 239] on span "[PERSON_NAME]" at bounding box center [173, 241] width 80 height 14
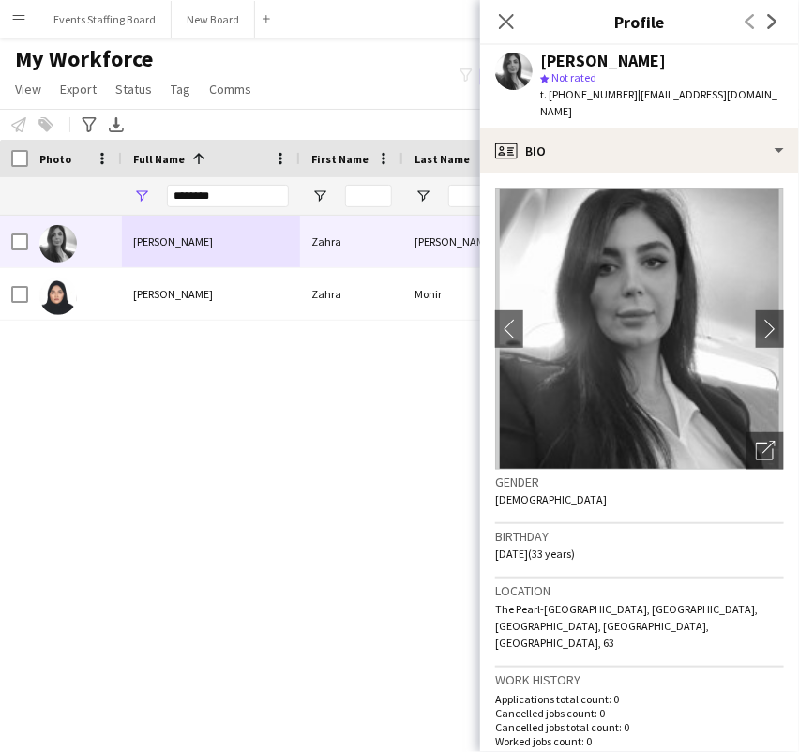
click at [769, 437] on app-crew-profile-bio "chevron-left chevron-right Open photos pop-in Gender [DEMOGRAPHIC_DATA] Birthda…" at bounding box center [639, 463] width 319 height 579
click at [763, 435] on div "Open photos pop-in" at bounding box center [766, 451] width 38 height 38
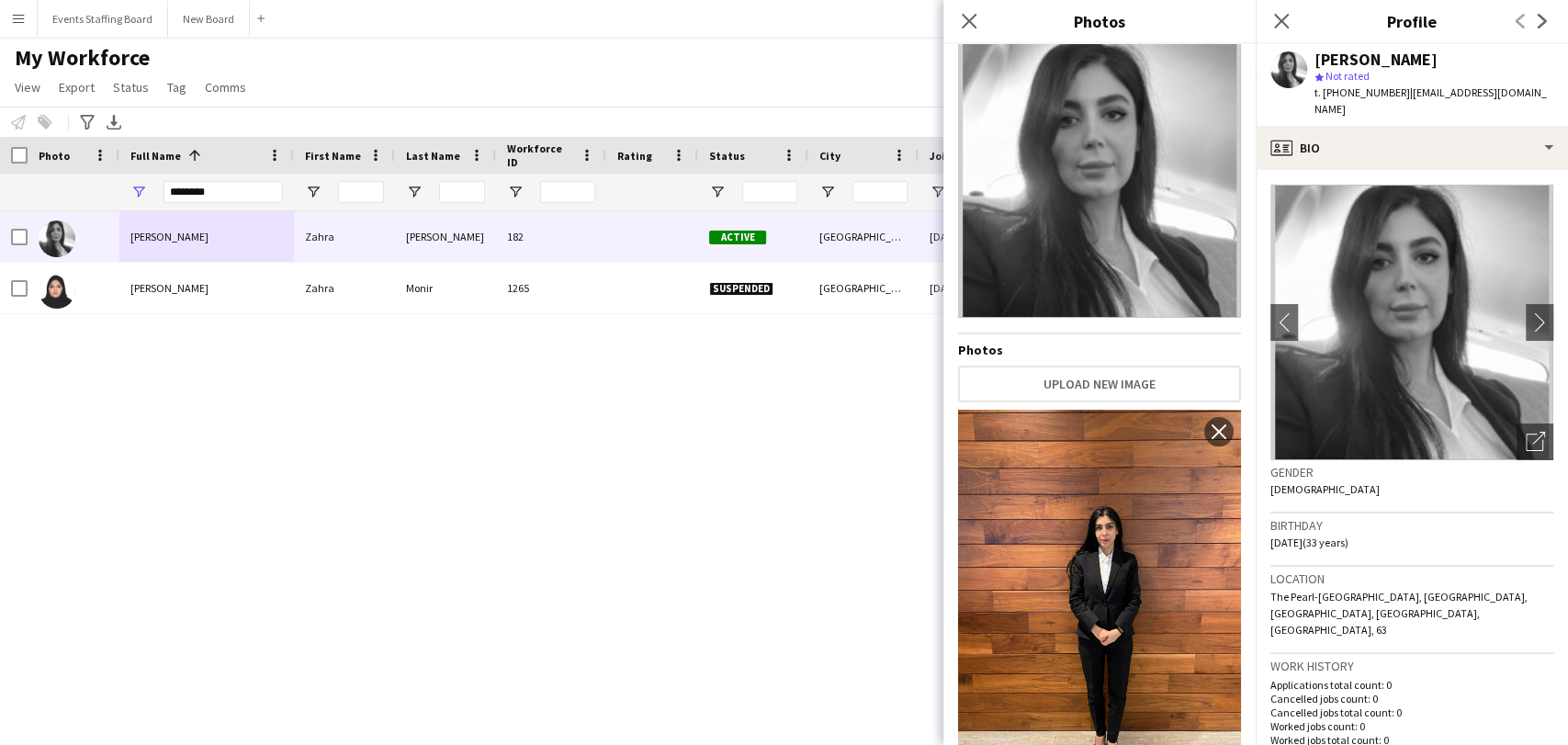
scroll to position [0, 0]
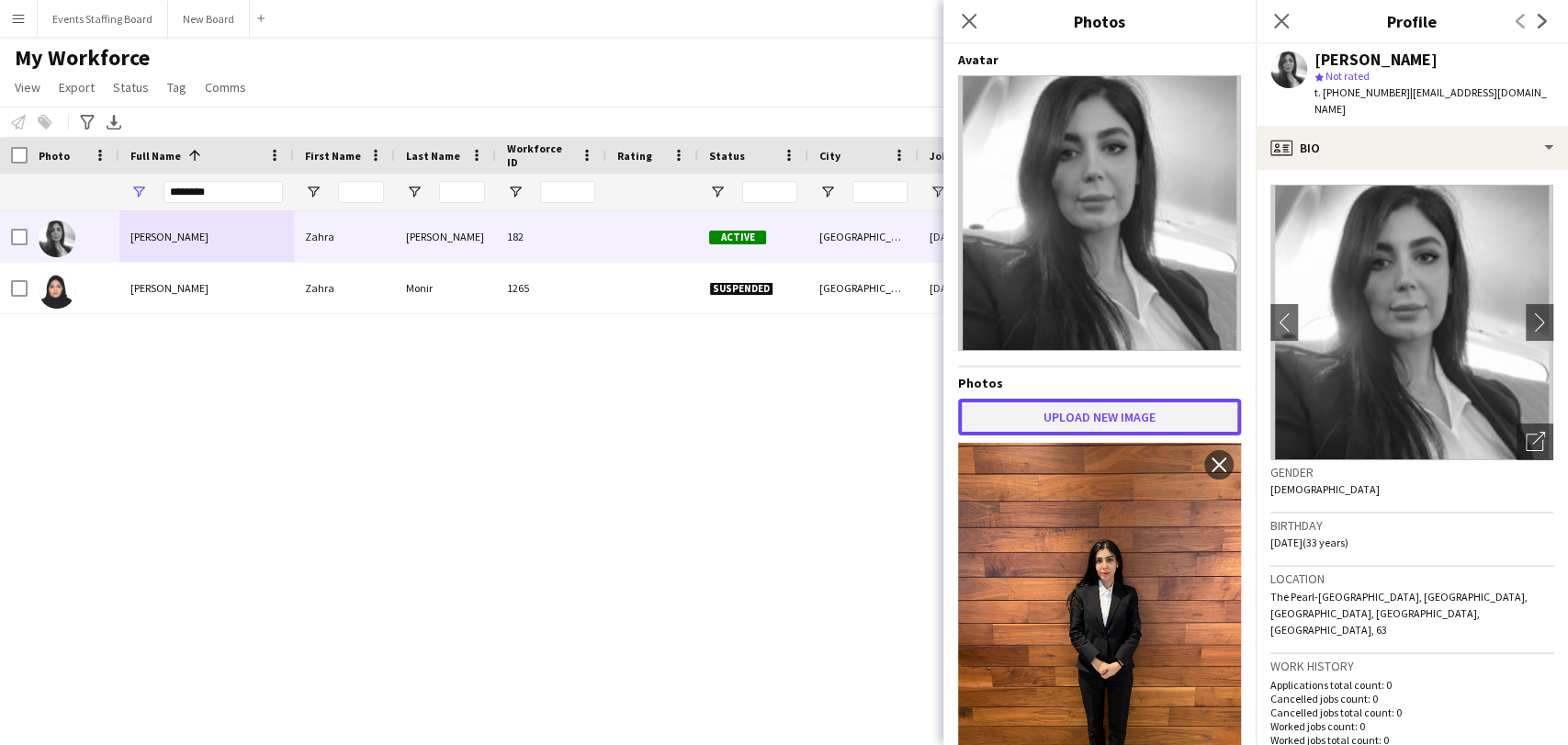
click at [782, 421] on button "Upload new image" at bounding box center [1099, 417] width 283 height 37
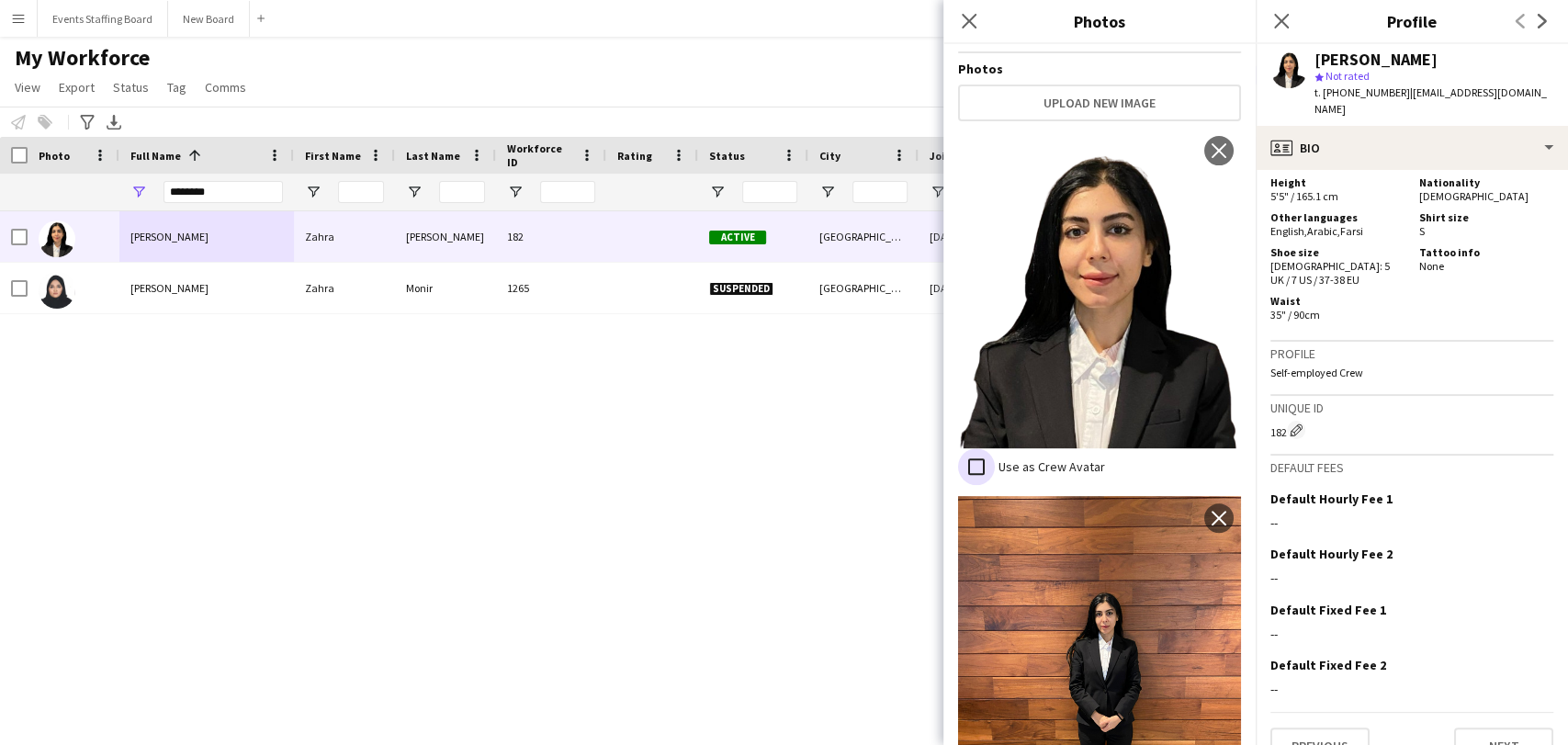
scroll to position [263, 0]
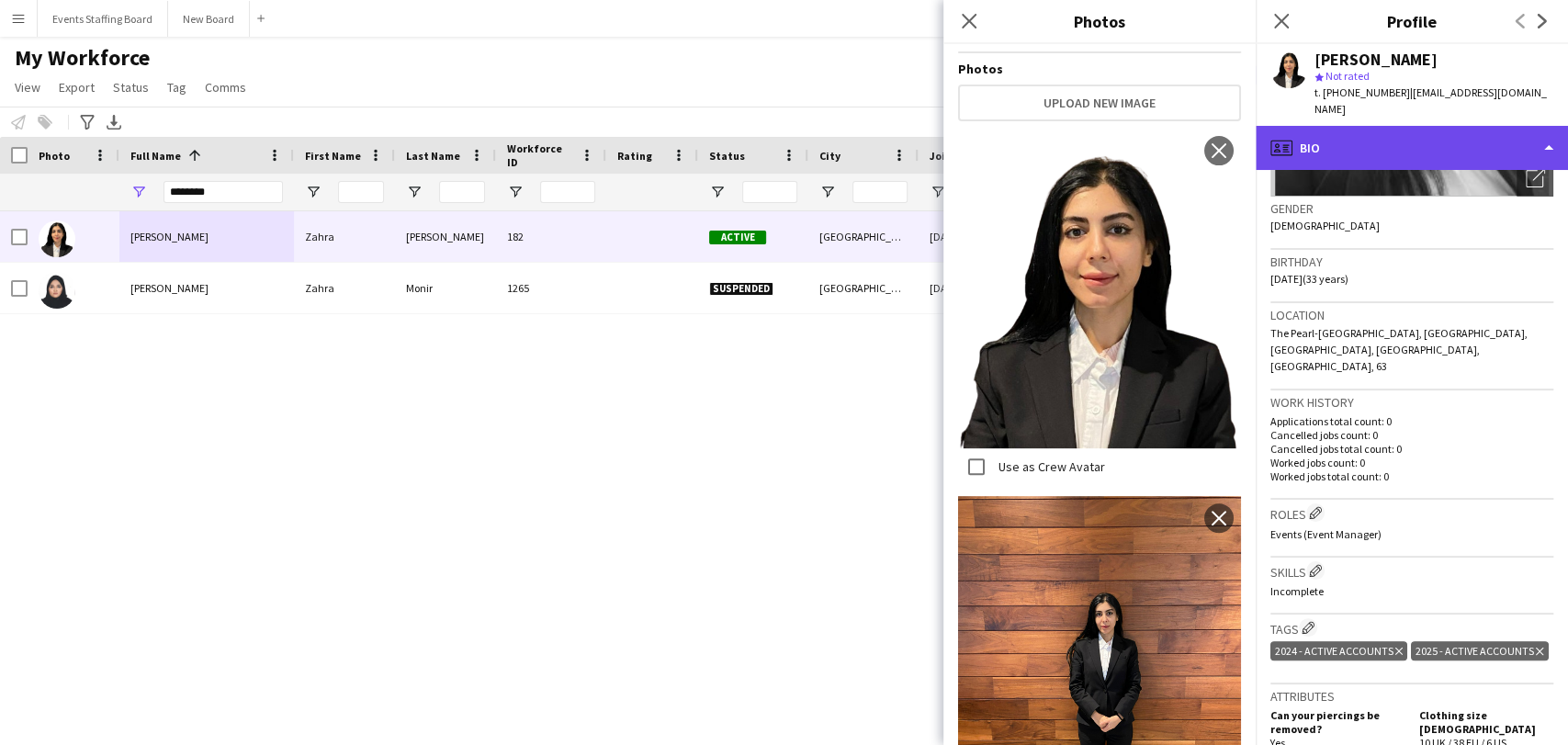
click at [782, 145] on div "profile Bio" at bounding box center [1411, 148] width 312 height 44
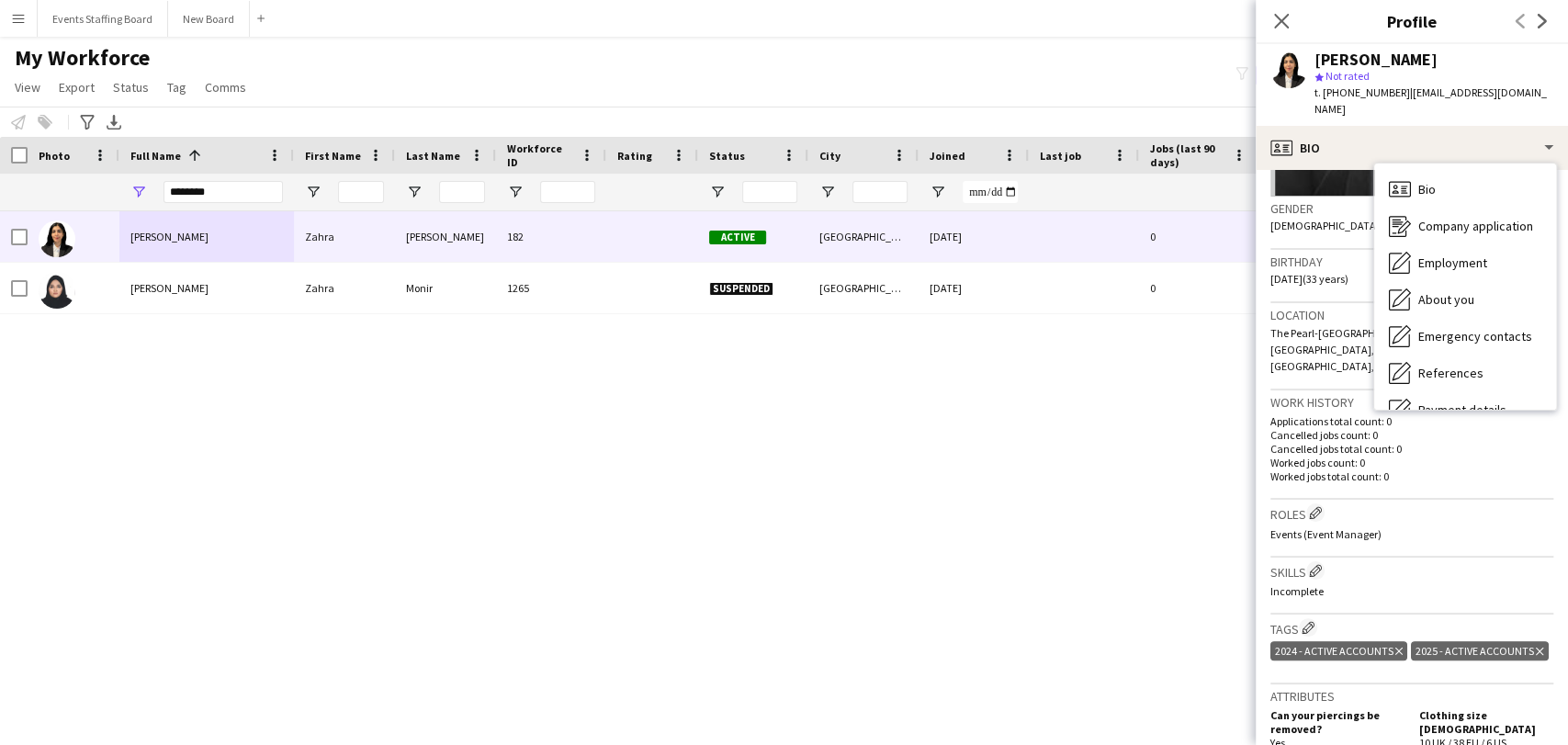
click at [782, 420] on div "[PERSON_NAME] [PERSON_NAME] 182 Active [GEOGRAPHIC_DATA] [DATE] 0 [EMAIL_ADDRES…" at bounding box center [756, 454] width 1513 height 486
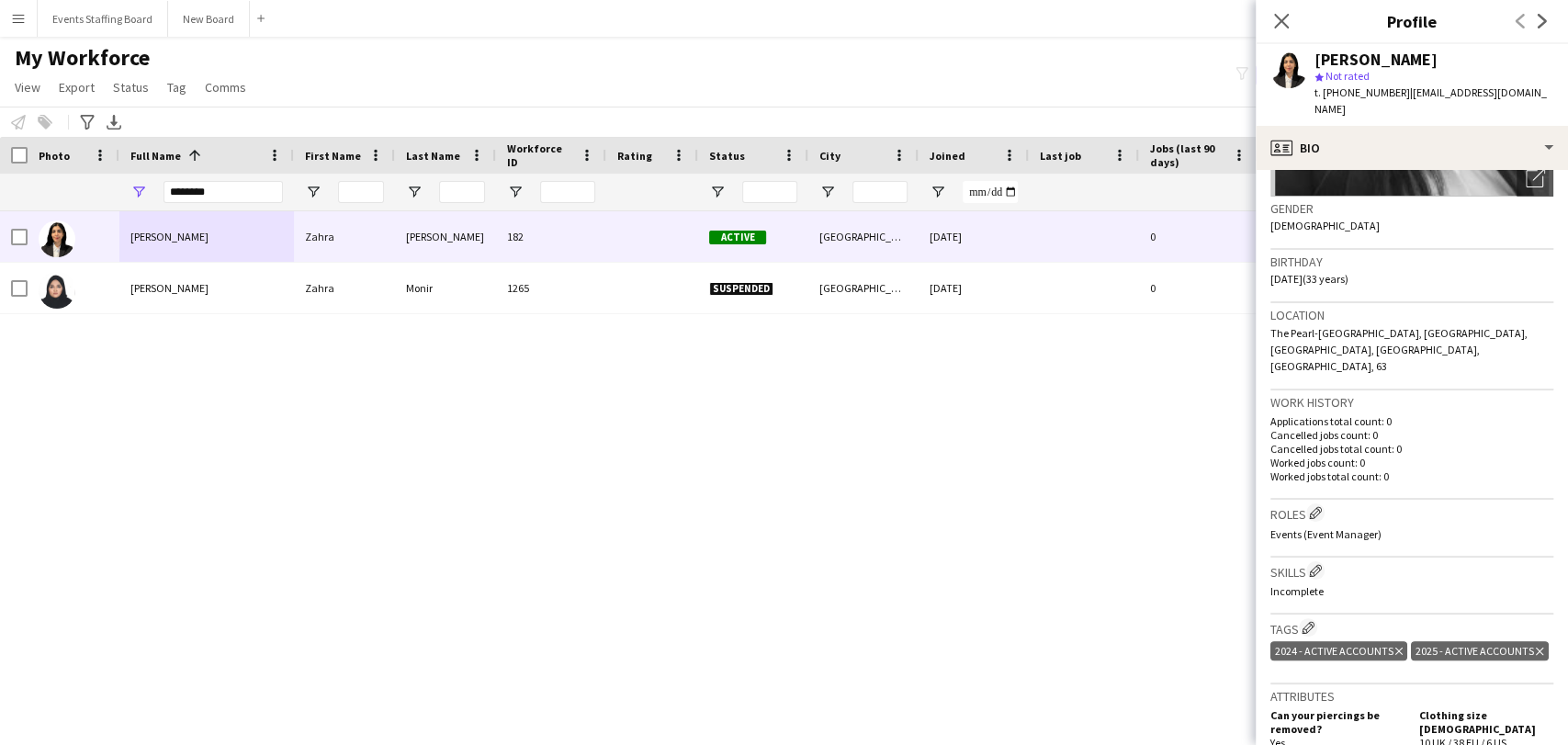
click at [782, 19] on div "Close pop-in" at bounding box center [1281, 21] width 52 height 42
click at [782, 15] on div "Close pop-in" at bounding box center [1281, 21] width 52 height 42
click at [782, 19] on app-icon "Close pop-in" at bounding box center [1281, 21] width 26 height 26
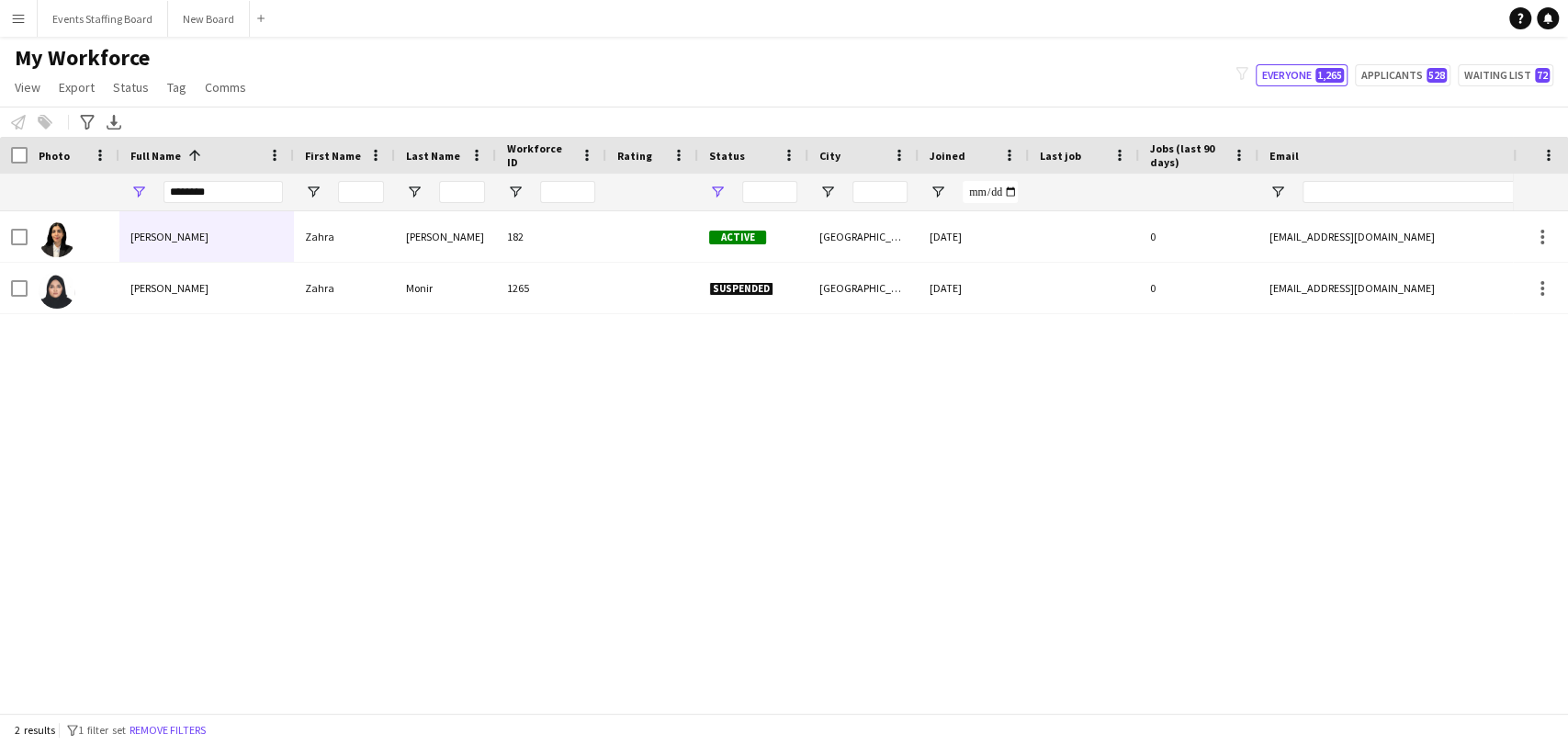
click at [708, 185] on div at bounding box center [753, 192] width 111 height 37
click at [178, 731] on button "Remove filters" at bounding box center [167, 729] width 83 height 21
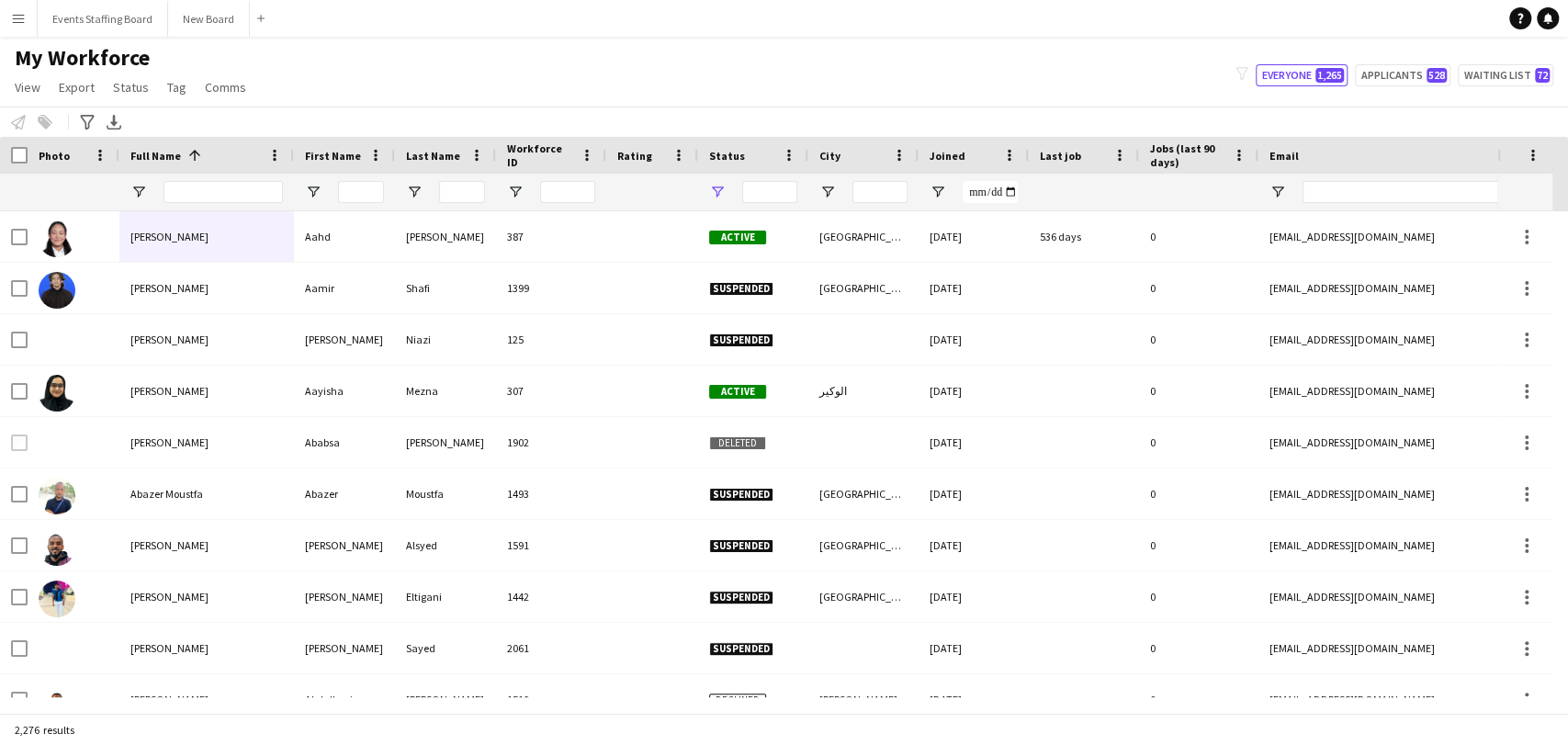
click at [715, 190] on div at bounding box center [753, 192] width 111 height 37
click at [715, 190] on span "Open Filter Menu" at bounding box center [717, 192] width 17 height 17
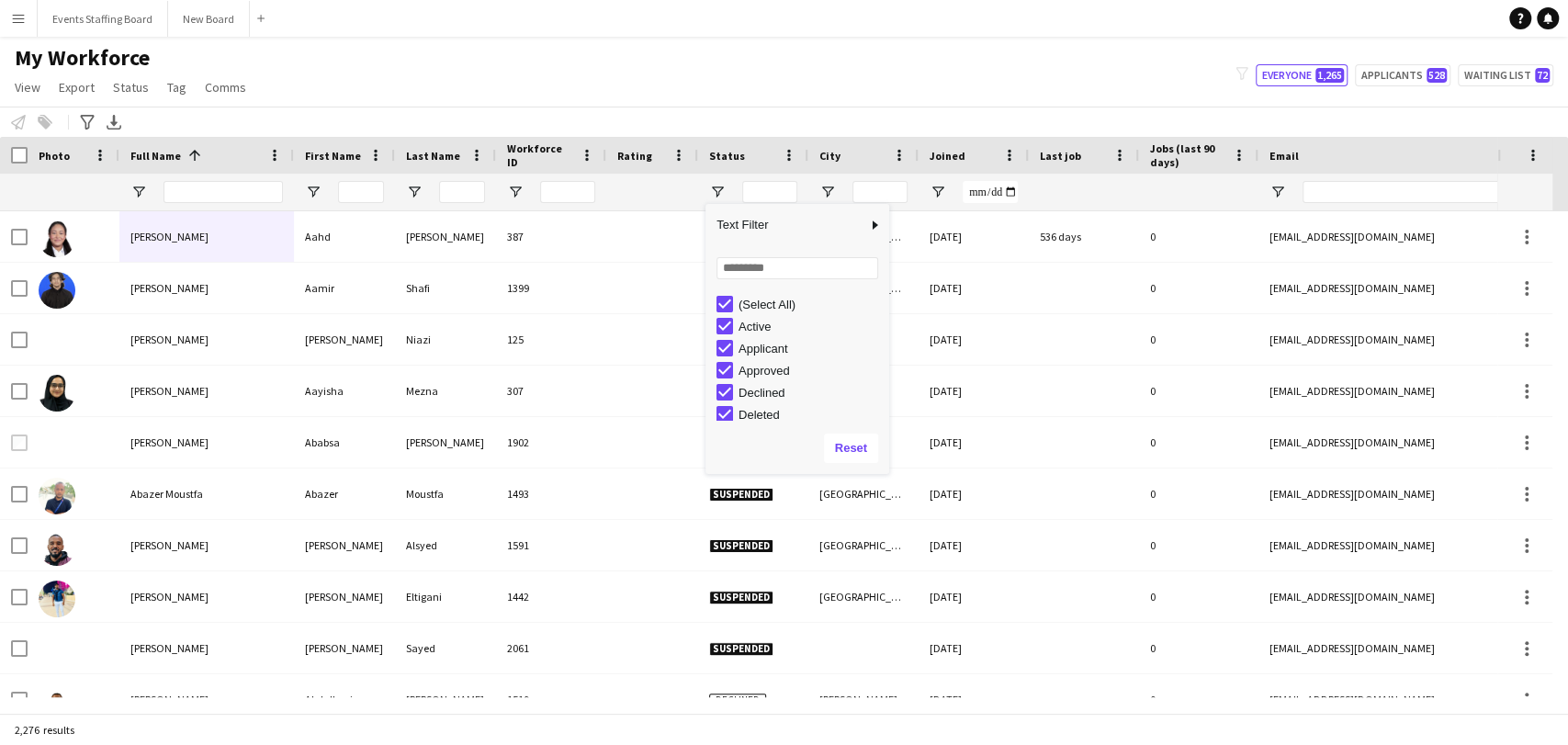
click at [748, 324] on div "Active" at bounding box center [811, 326] width 145 height 14
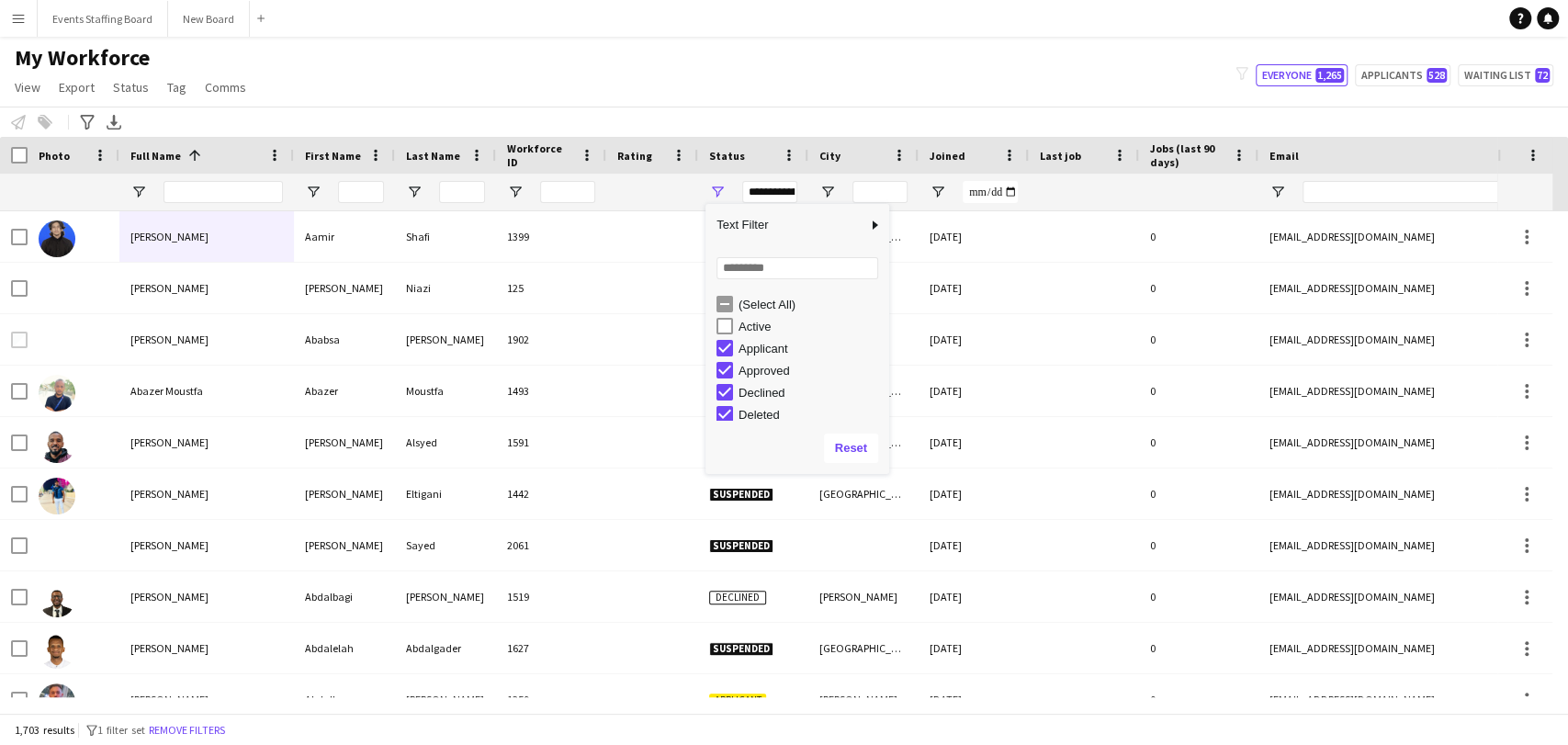
click at [754, 345] on div "Applicant" at bounding box center [811, 349] width 145 height 14
drag, startPoint x: 756, startPoint y: 369, endPoint x: 763, endPoint y: 391, distance: 23.1
click at [756, 369] on div "Approved" at bounding box center [811, 370] width 145 height 14
click at [745, 354] on div "Invited" at bounding box center [811, 356] width 145 height 14
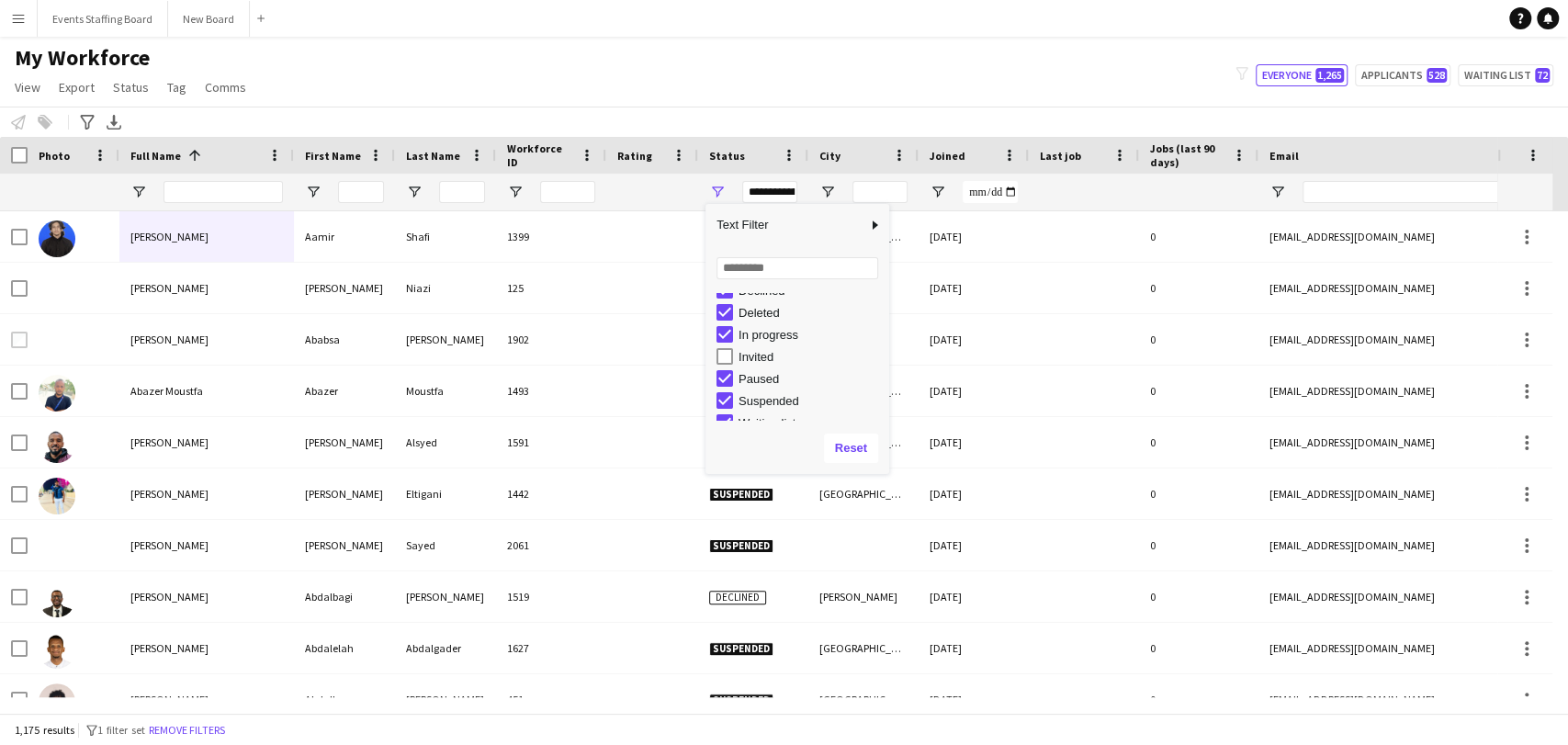
click at [746, 336] on div "In progress" at bounding box center [811, 335] width 145 height 14
type input "**********"
click at [738, 67] on div "My Workforce View Views Default view [PERSON_NAME] View April Live Force Tracki…" at bounding box center [784, 75] width 1568 height 63
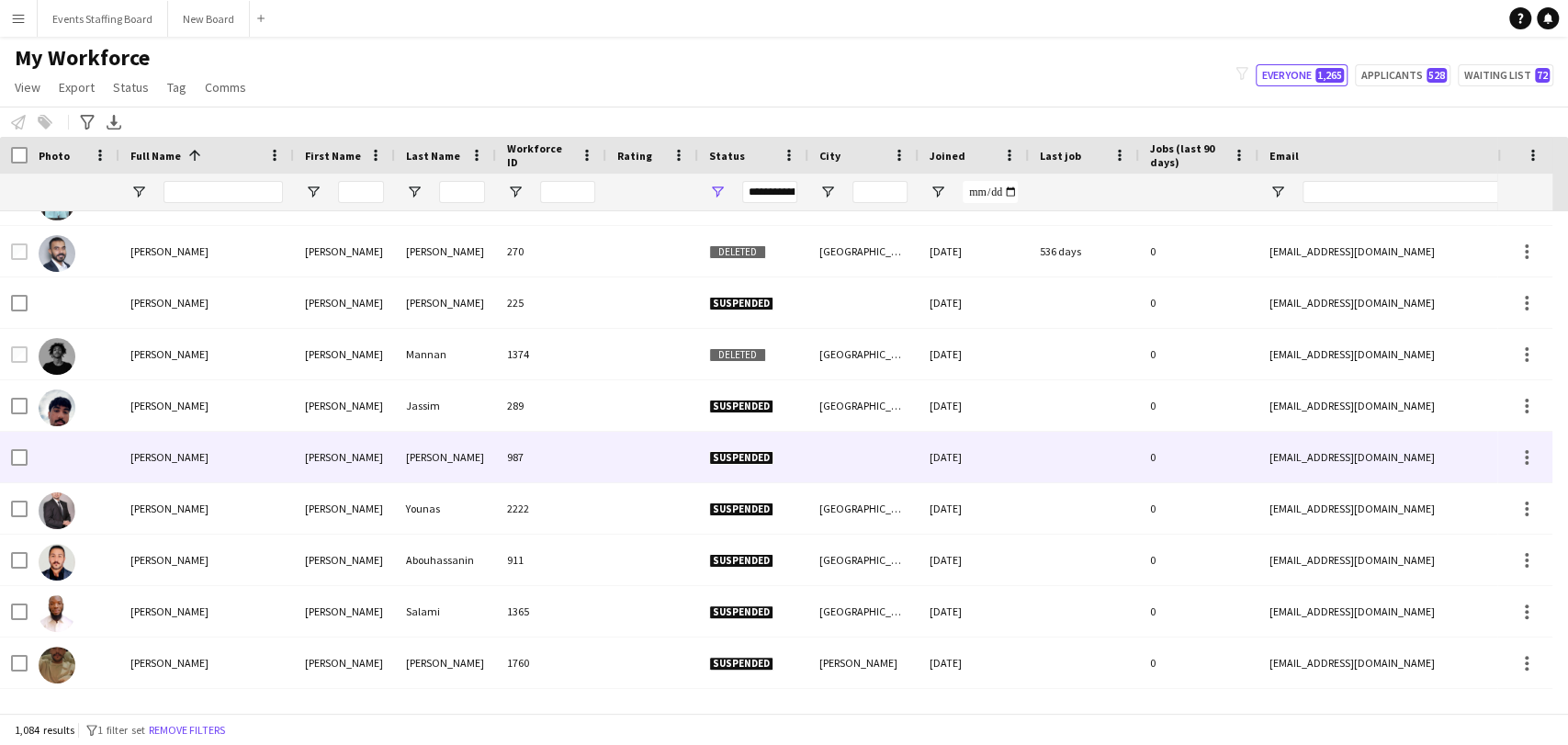
scroll to position [2119, 0]
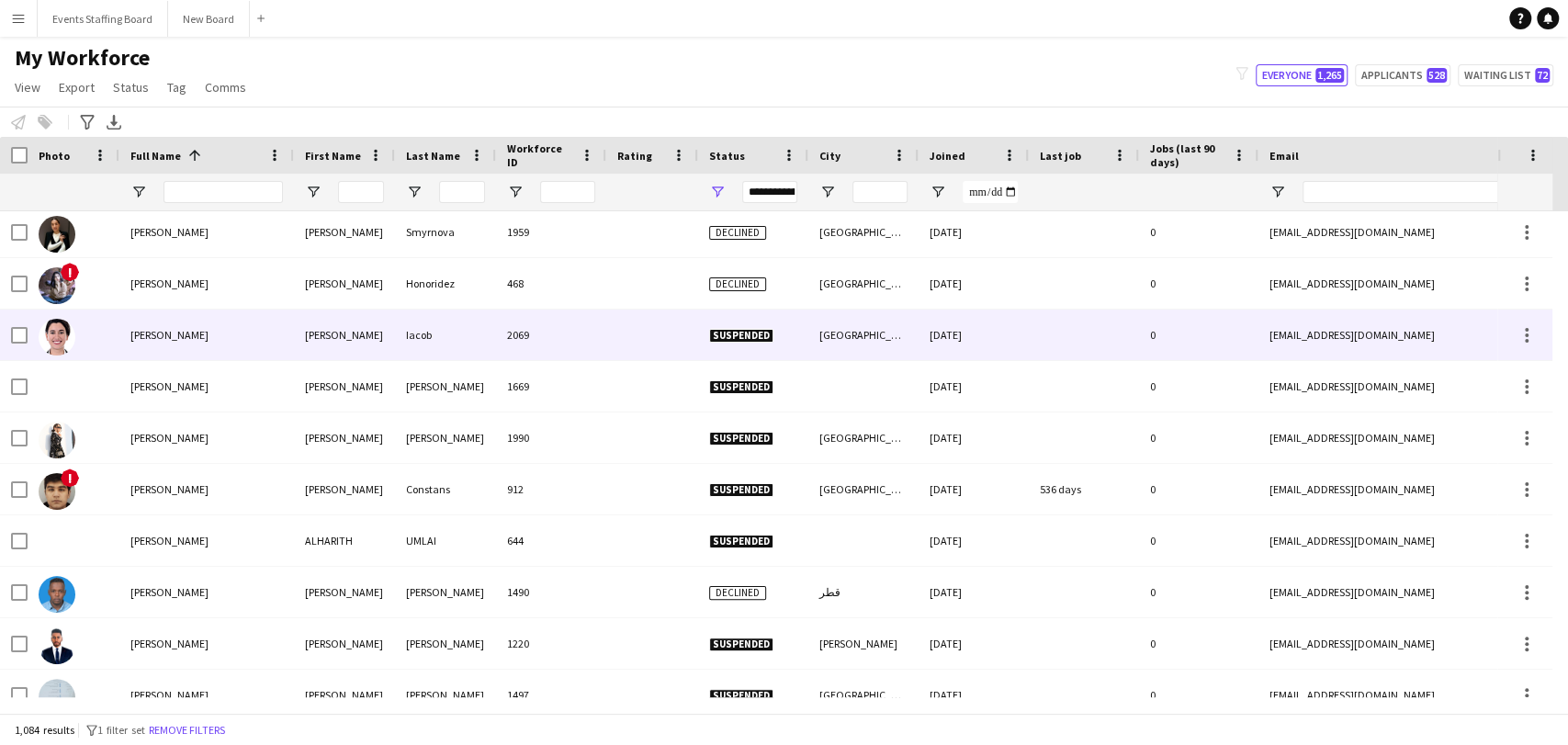
click at [172, 309] on div "[PERSON_NAME]" at bounding box center [207, 335] width 174 height 51
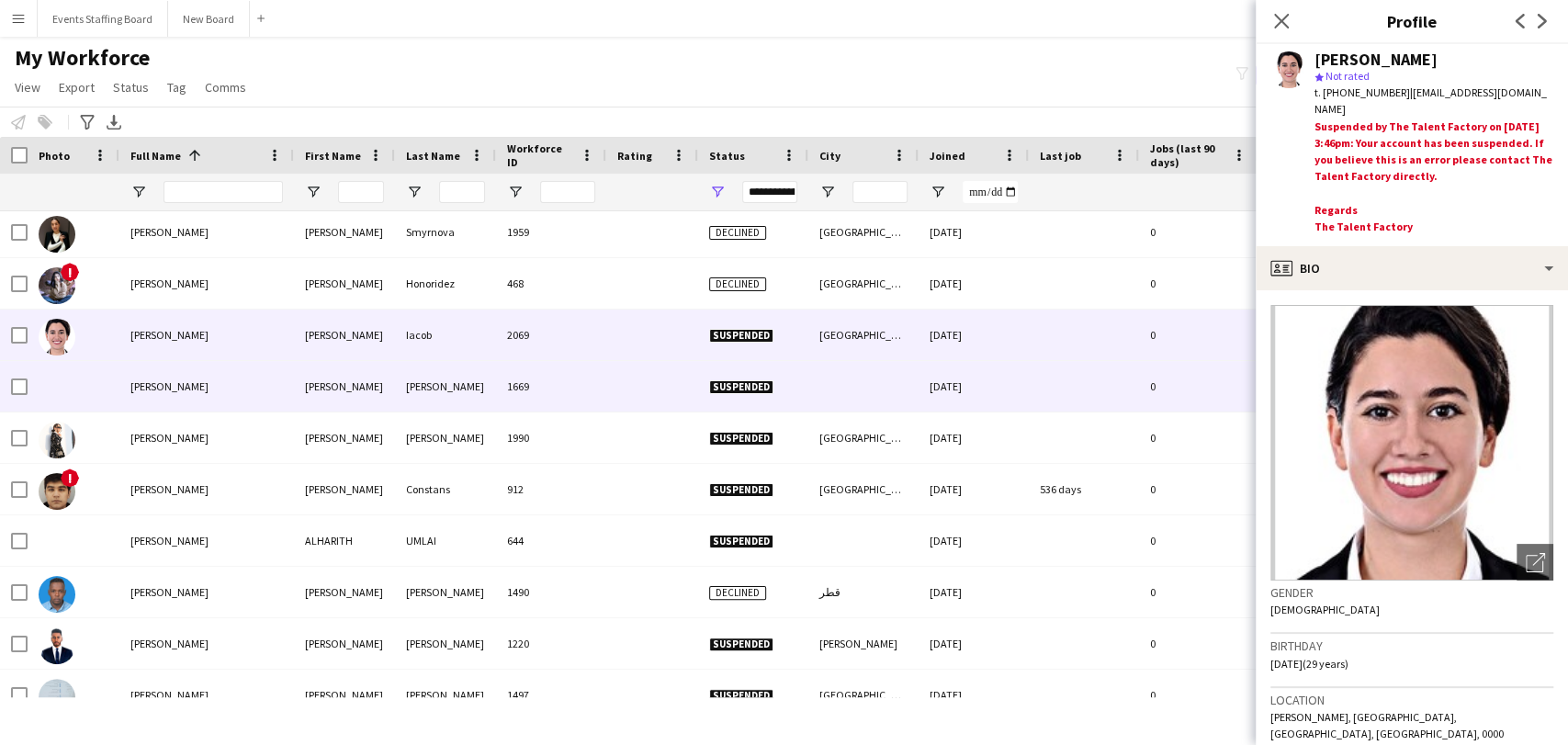
click at [187, 391] on span "[PERSON_NAME]" at bounding box center [169, 386] width 78 height 14
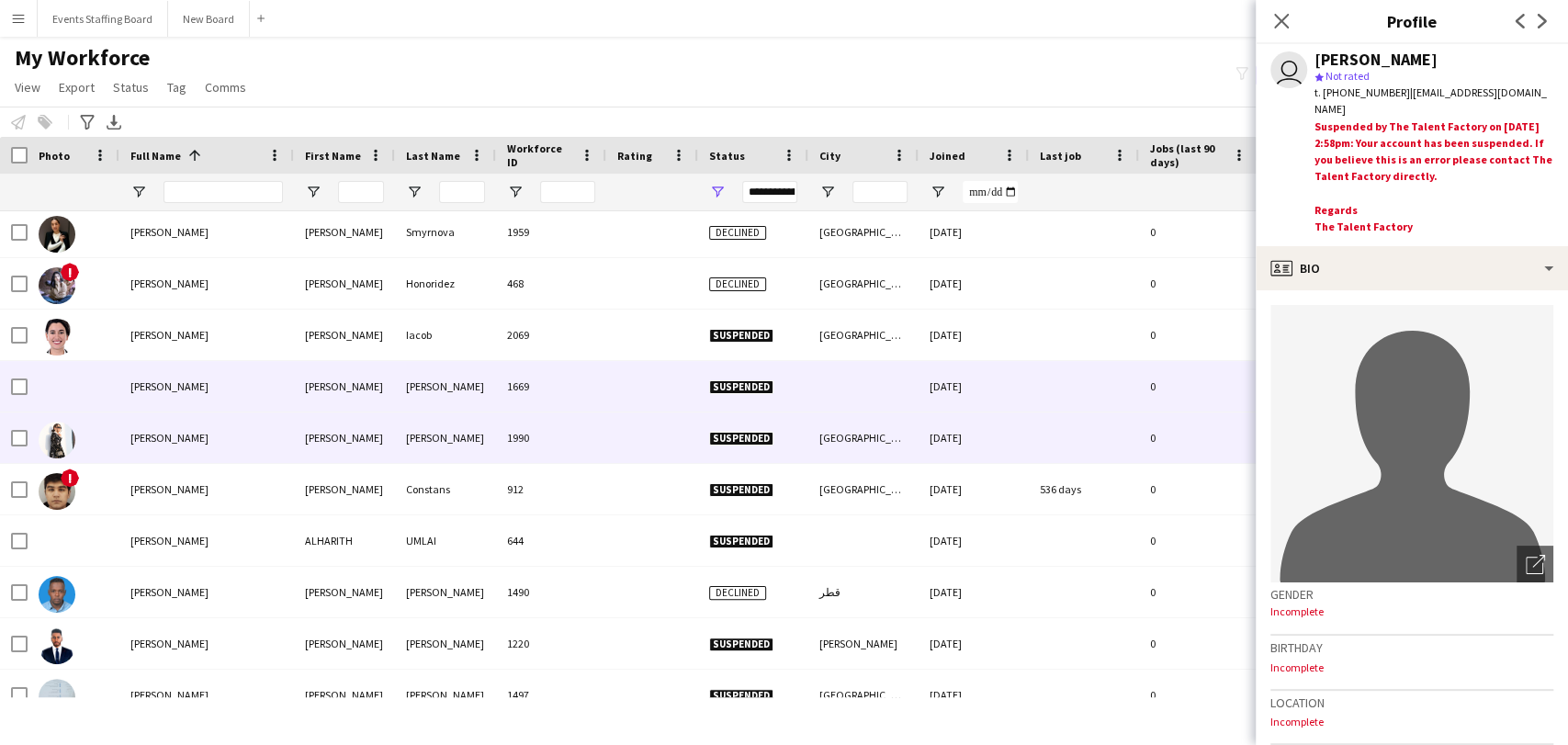
click at [156, 434] on span "[PERSON_NAME]" at bounding box center [169, 438] width 78 height 14
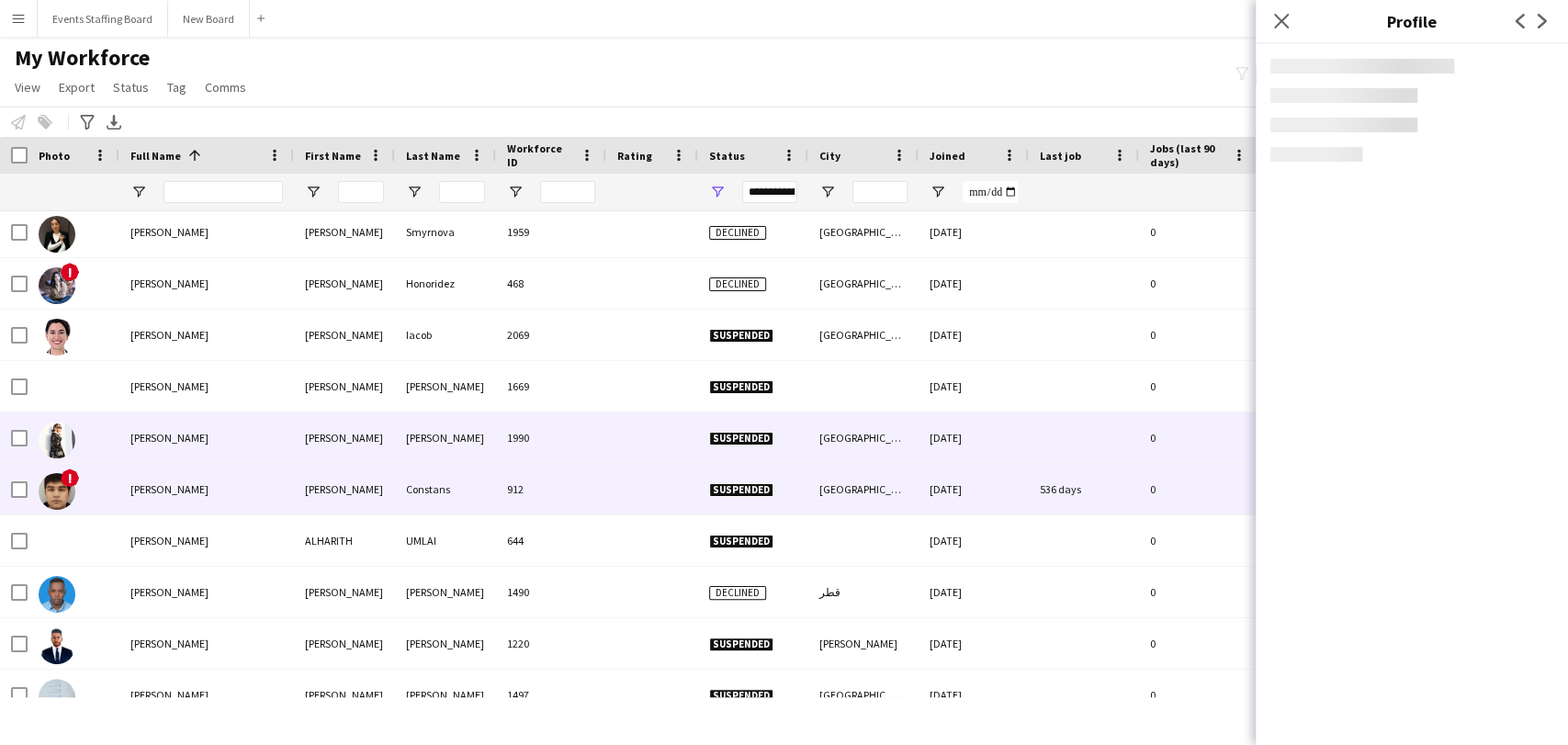
click at [164, 477] on div "[PERSON_NAME]" at bounding box center [207, 489] width 174 height 51
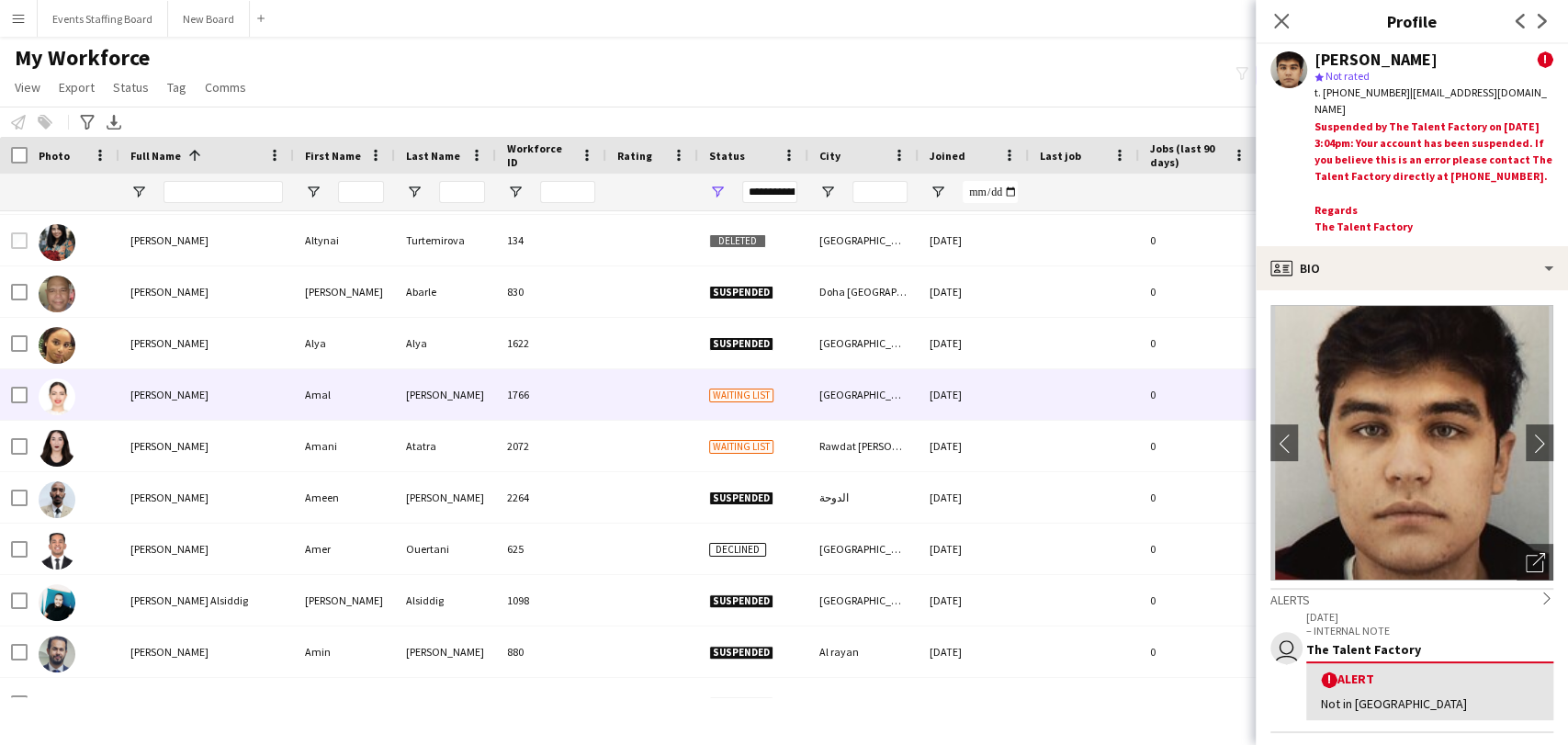
click at [134, 392] on span "[PERSON_NAME]" at bounding box center [169, 395] width 78 height 14
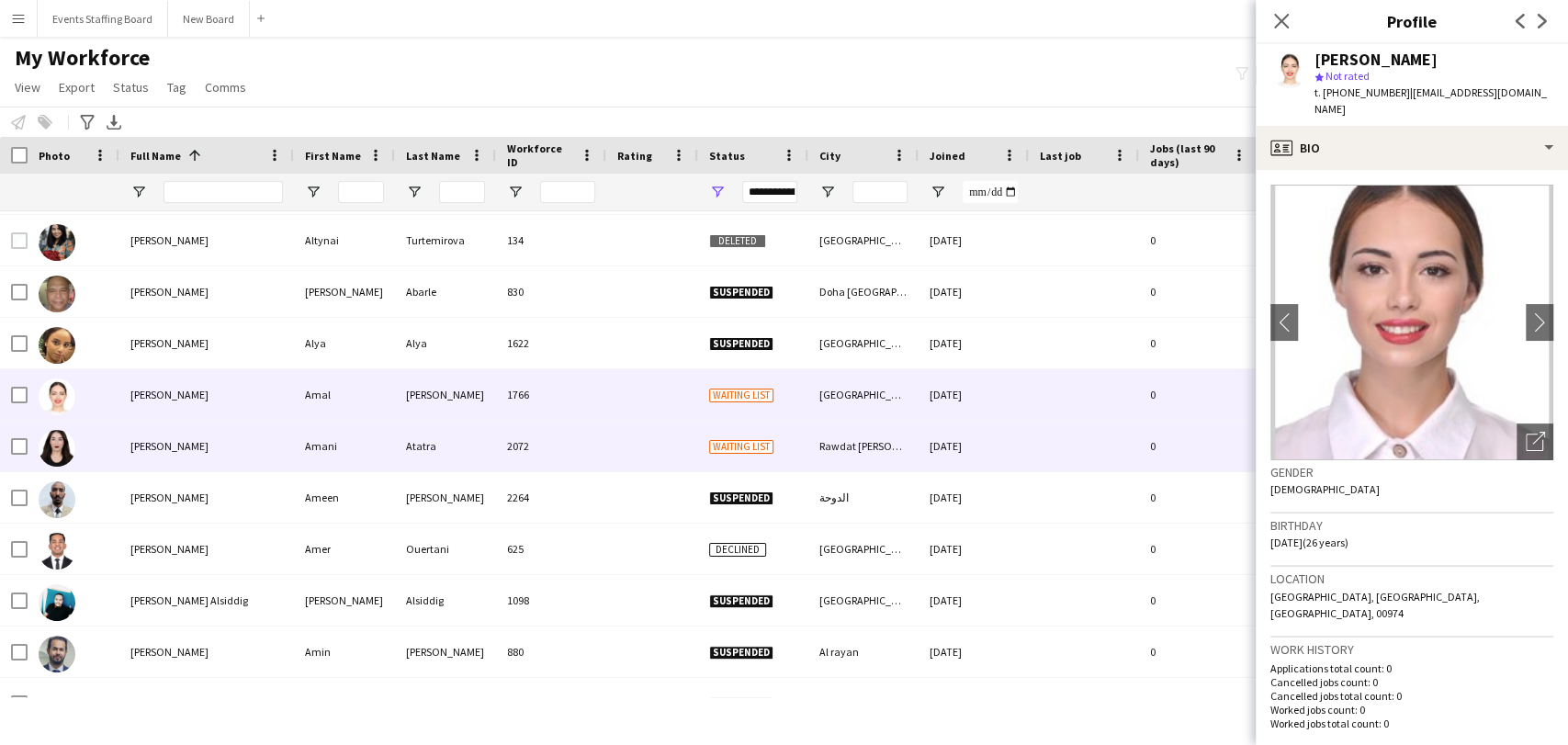
click at [140, 451] on span "[PERSON_NAME]" at bounding box center [169, 445] width 78 height 14
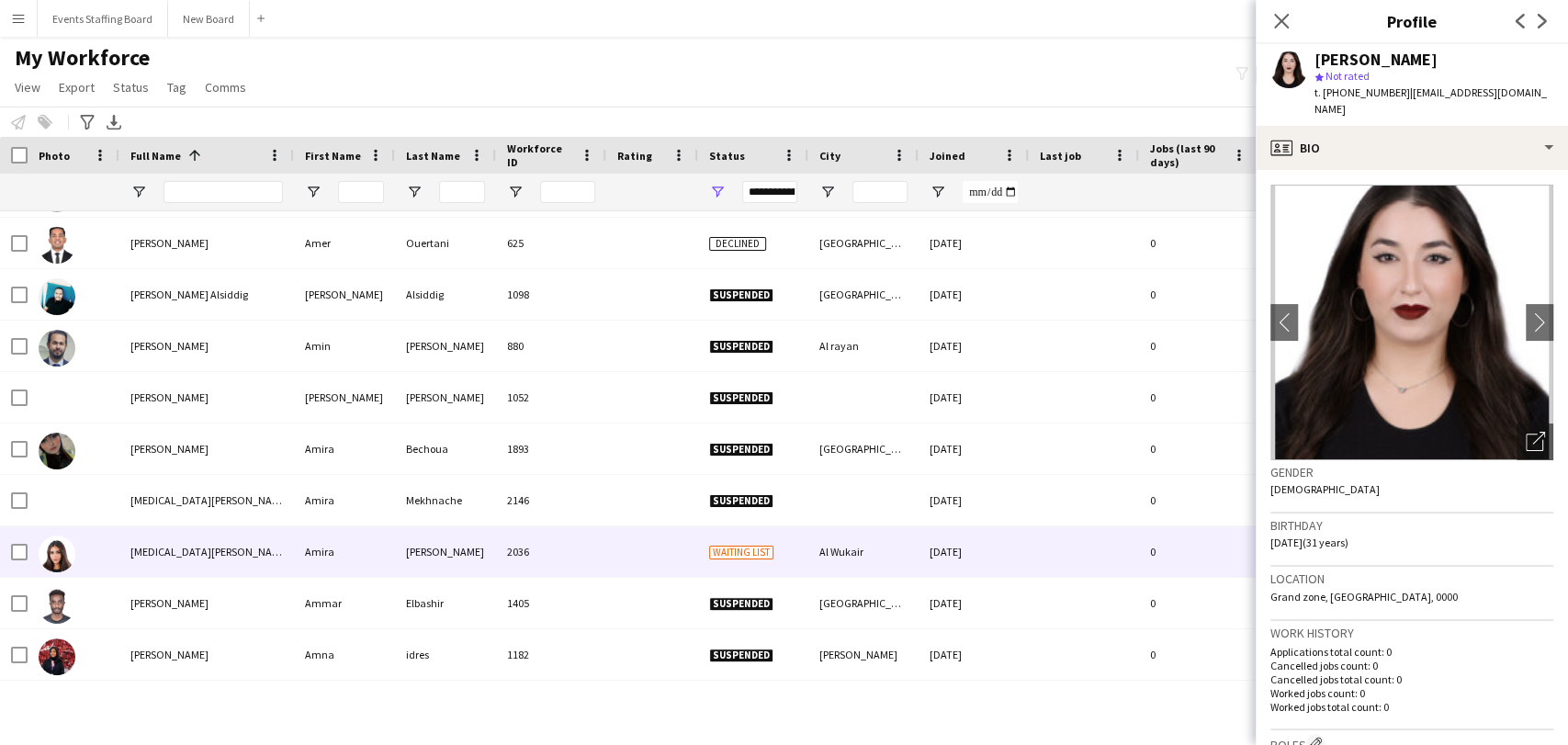
click at [168, 538] on div "[MEDICAL_DATA][PERSON_NAME]" at bounding box center [207, 551] width 174 height 51
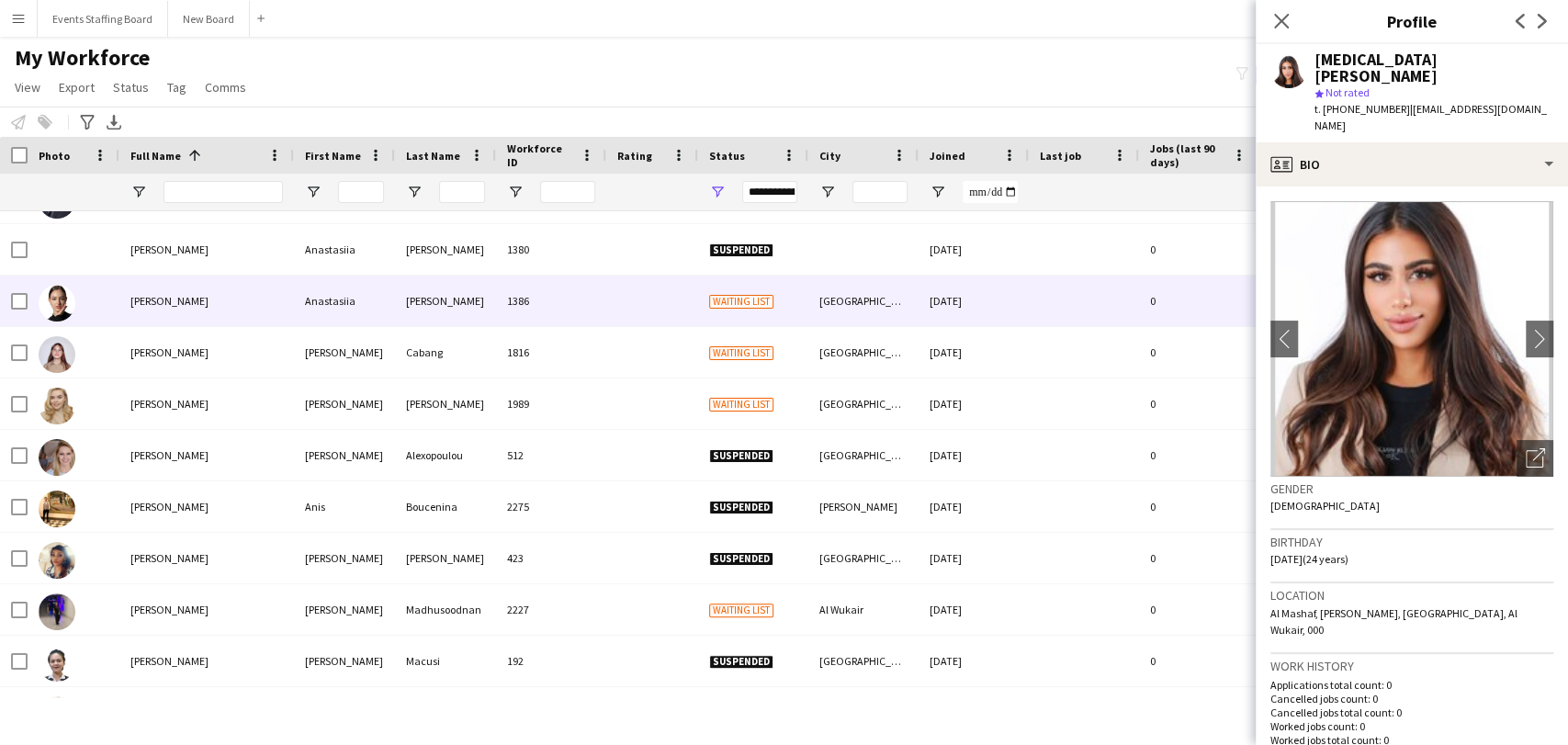
click at [176, 288] on div "[PERSON_NAME]" at bounding box center [207, 301] width 174 height 51
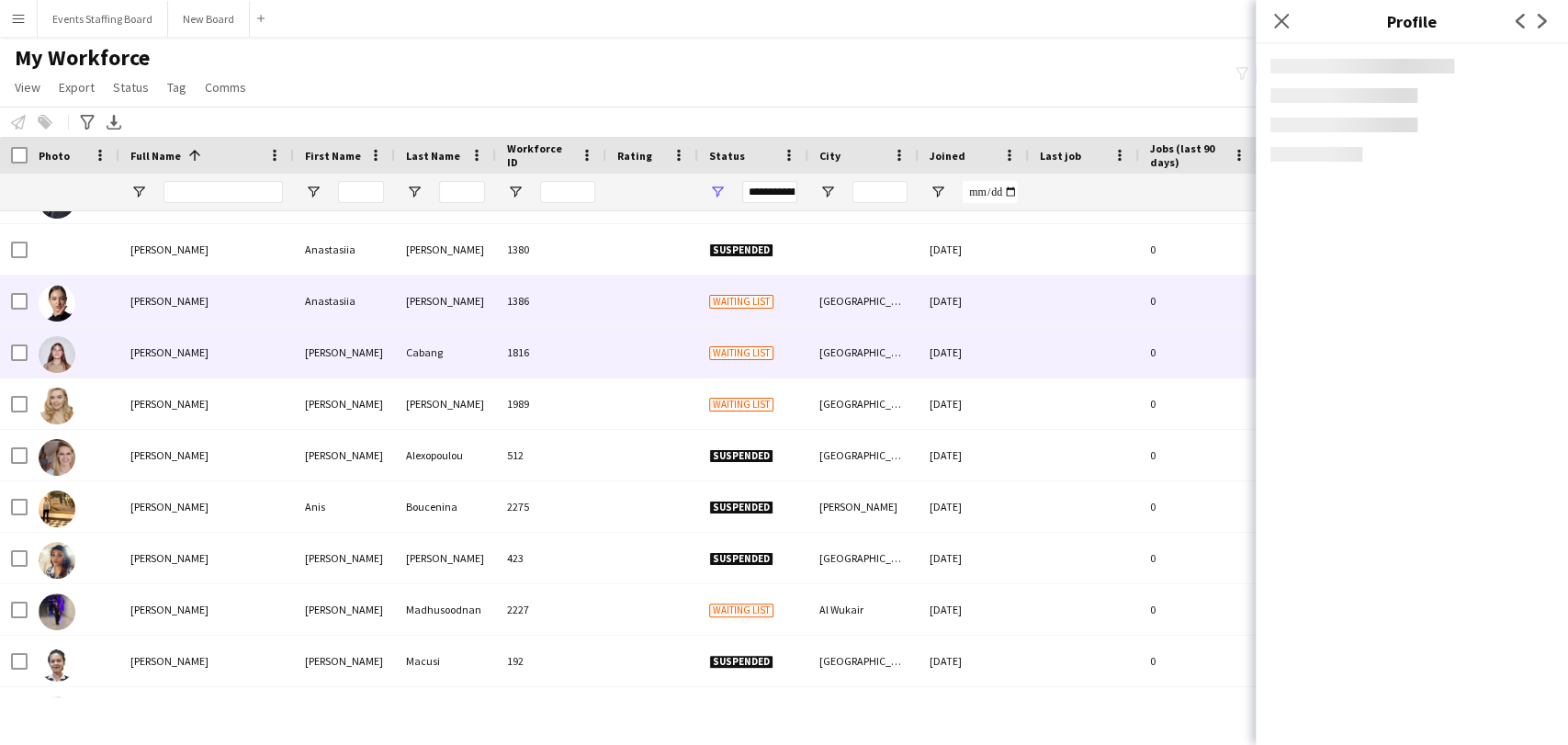
click at [152, 343] on div "[PERSON_NAME]" at bounding box center [207, 352] width 174 height 51
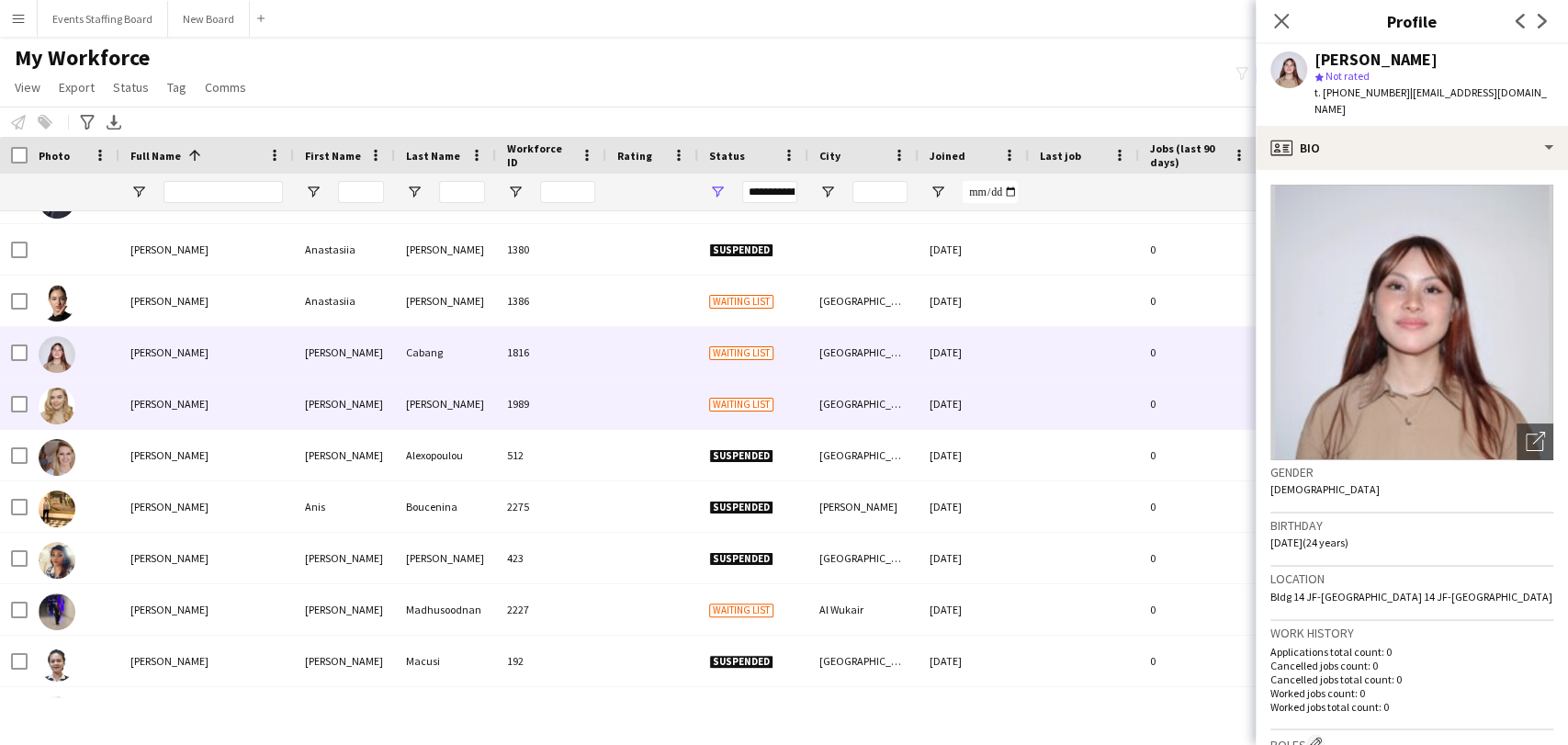
click at [157, 396] on span "[PERSON_NAME]" at bounding box center [169, 403] width 78 height 14
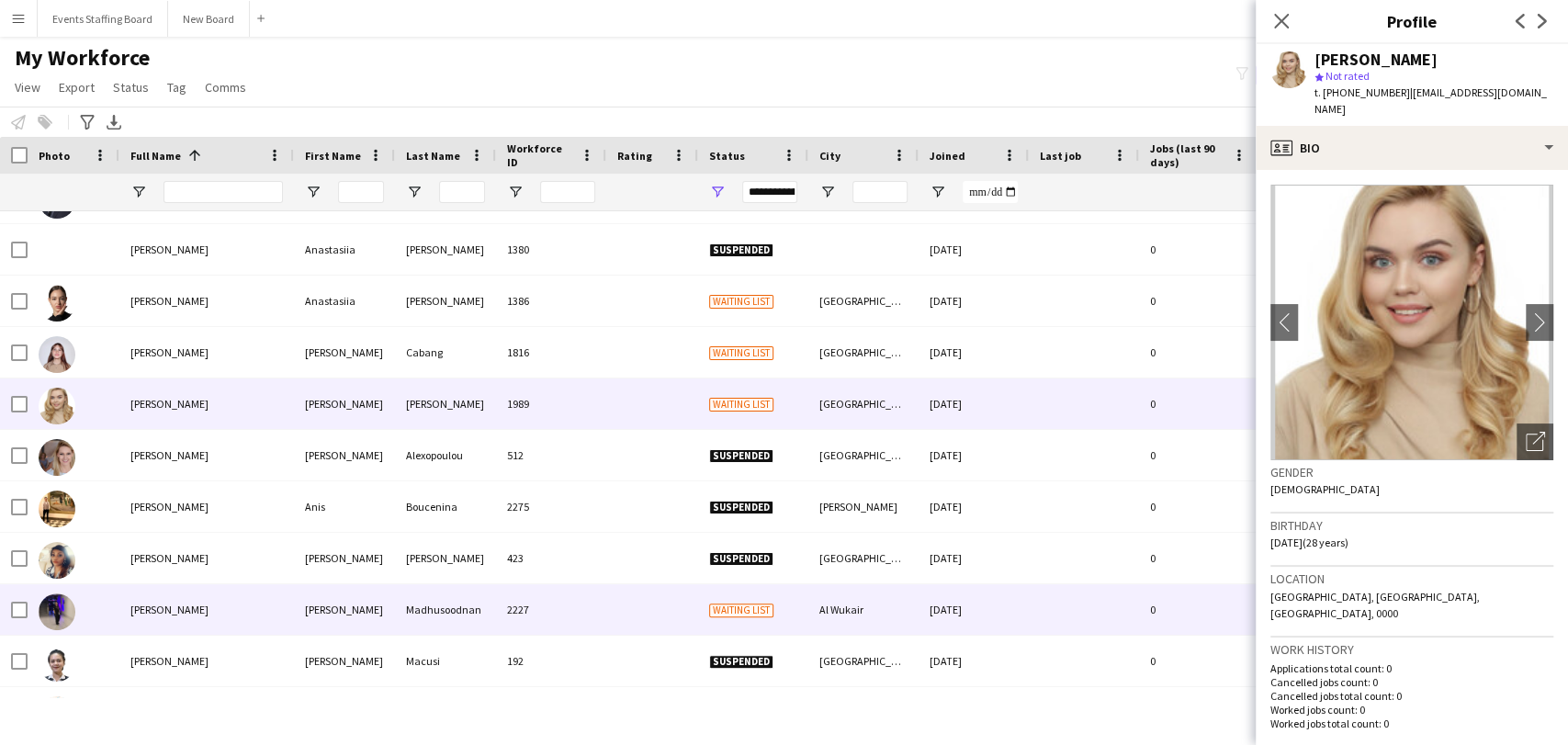
click at [154, 616] on div "[PERSON_NAME]" at bounding box center [207, 610] width 174 height 51
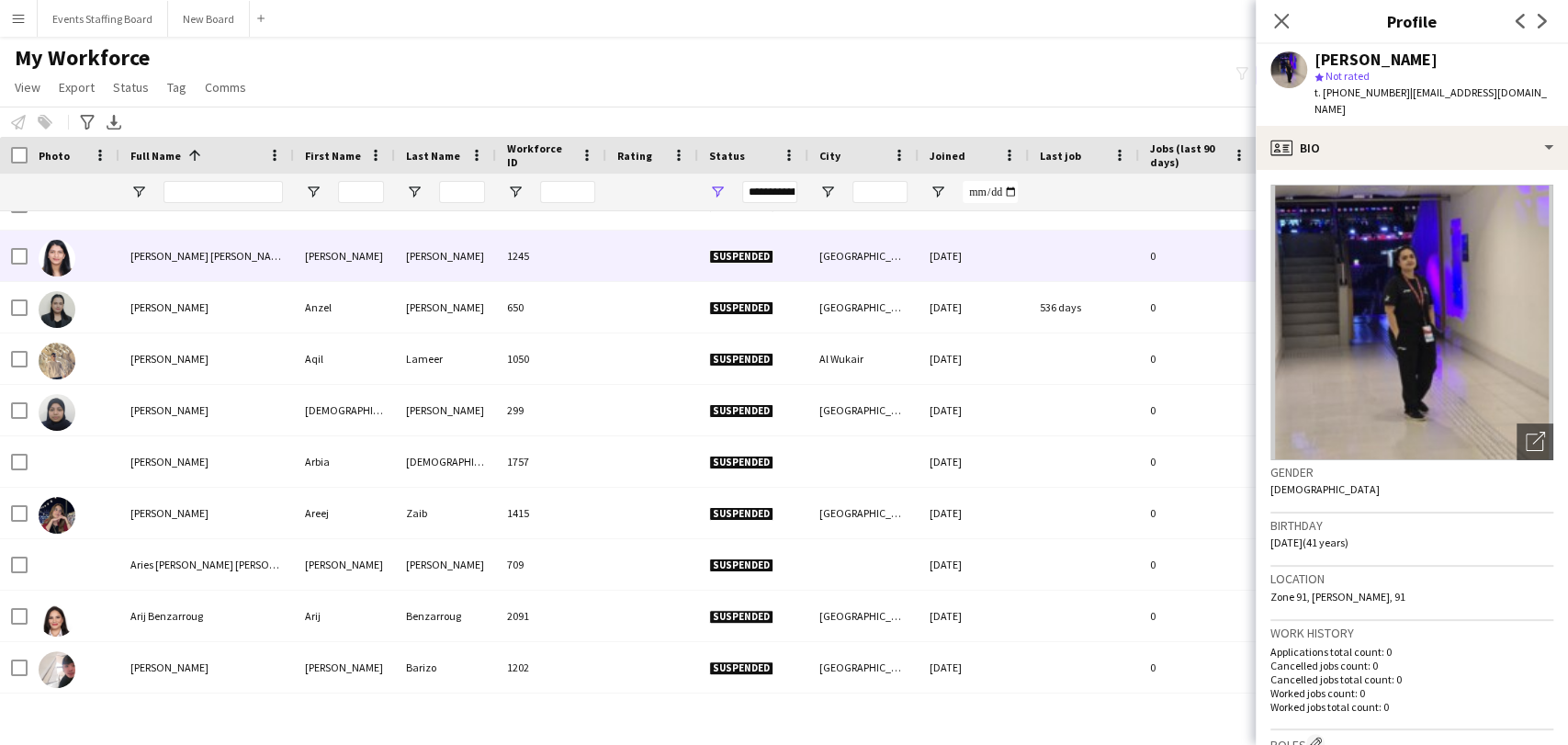
click at [164, 272] on div "[PERSON_NAME] [PERSON_NAME]" at bounding box center [207, 256] width 174 height 51
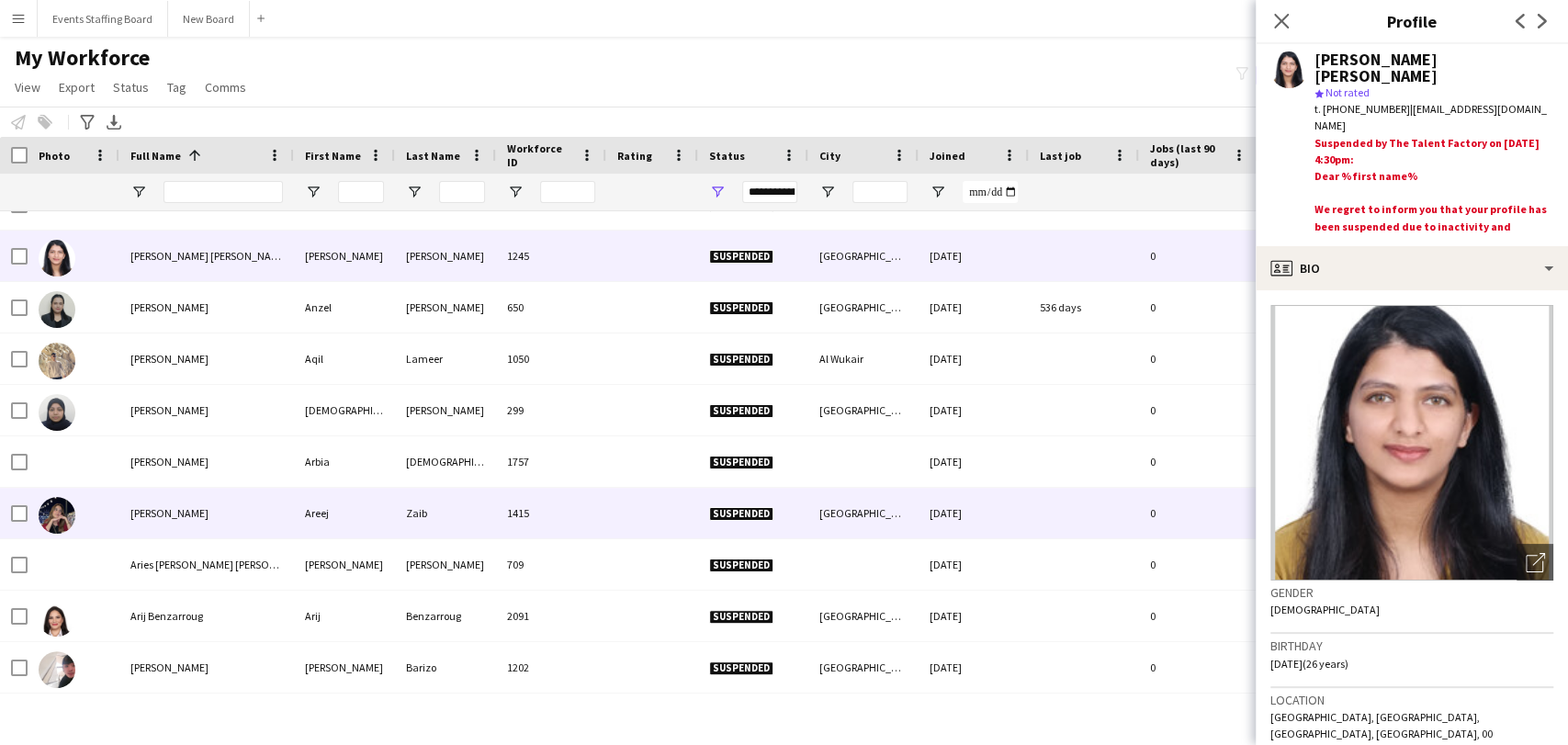
click at [128, 521] on div "[PERSON_NAME]" at bounding box center [207, 513] width 174 height 51
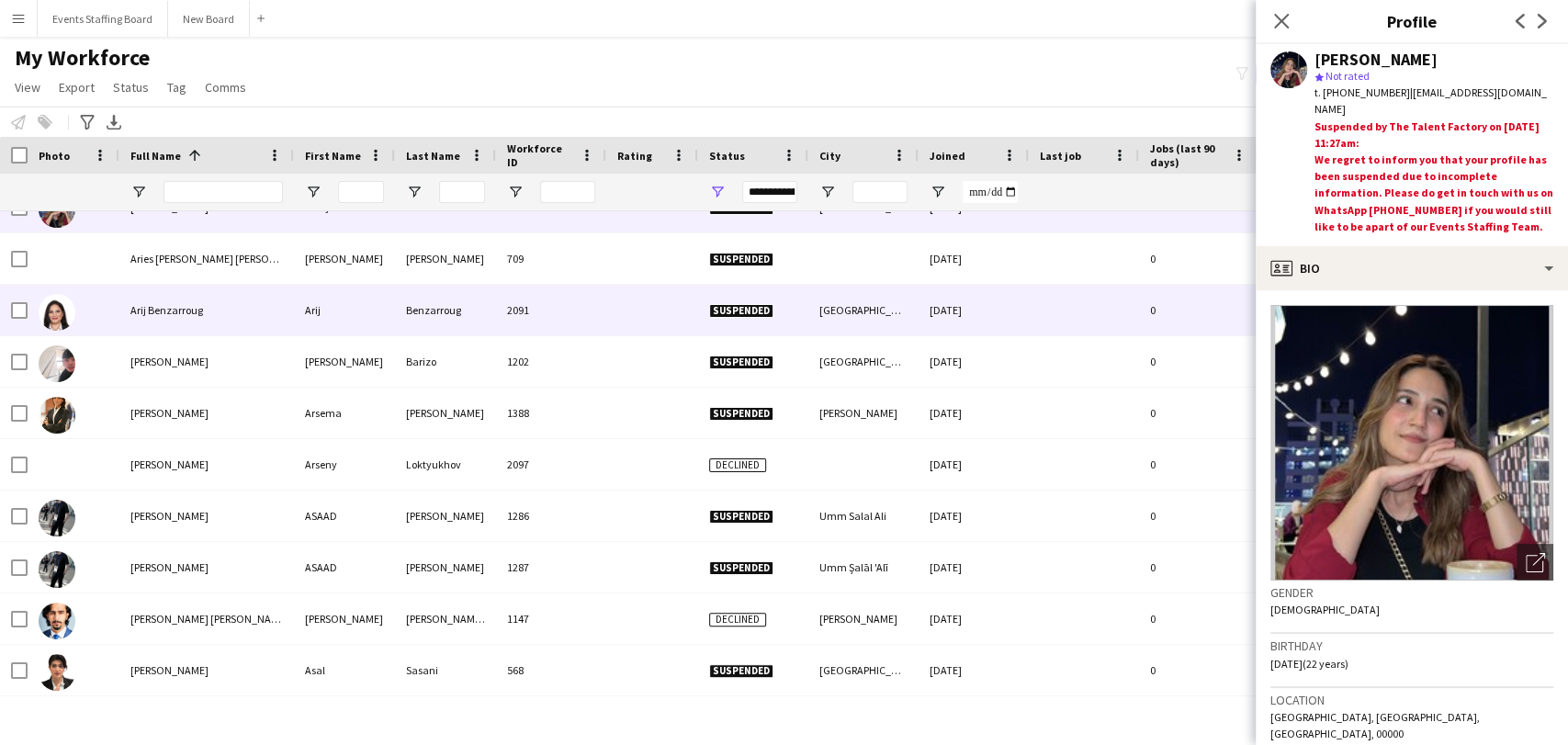
click at [186, 313] on span "Arij Benzarroug" at bounding box center [166, 310] width 72 height 14
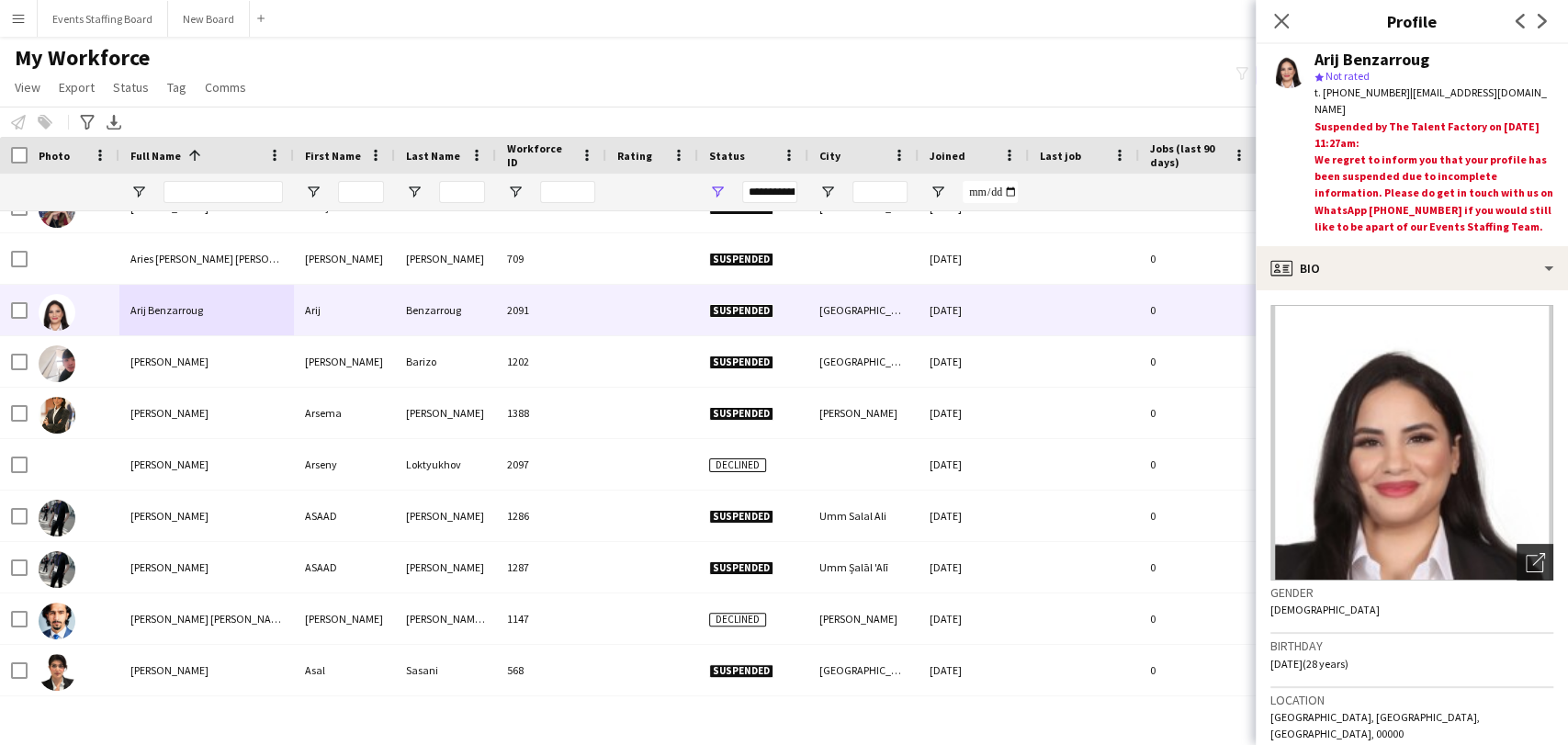
click at [782, 555] on icon "Open photos pop-in" at bounding box center [1536, 563] width 20 height 20
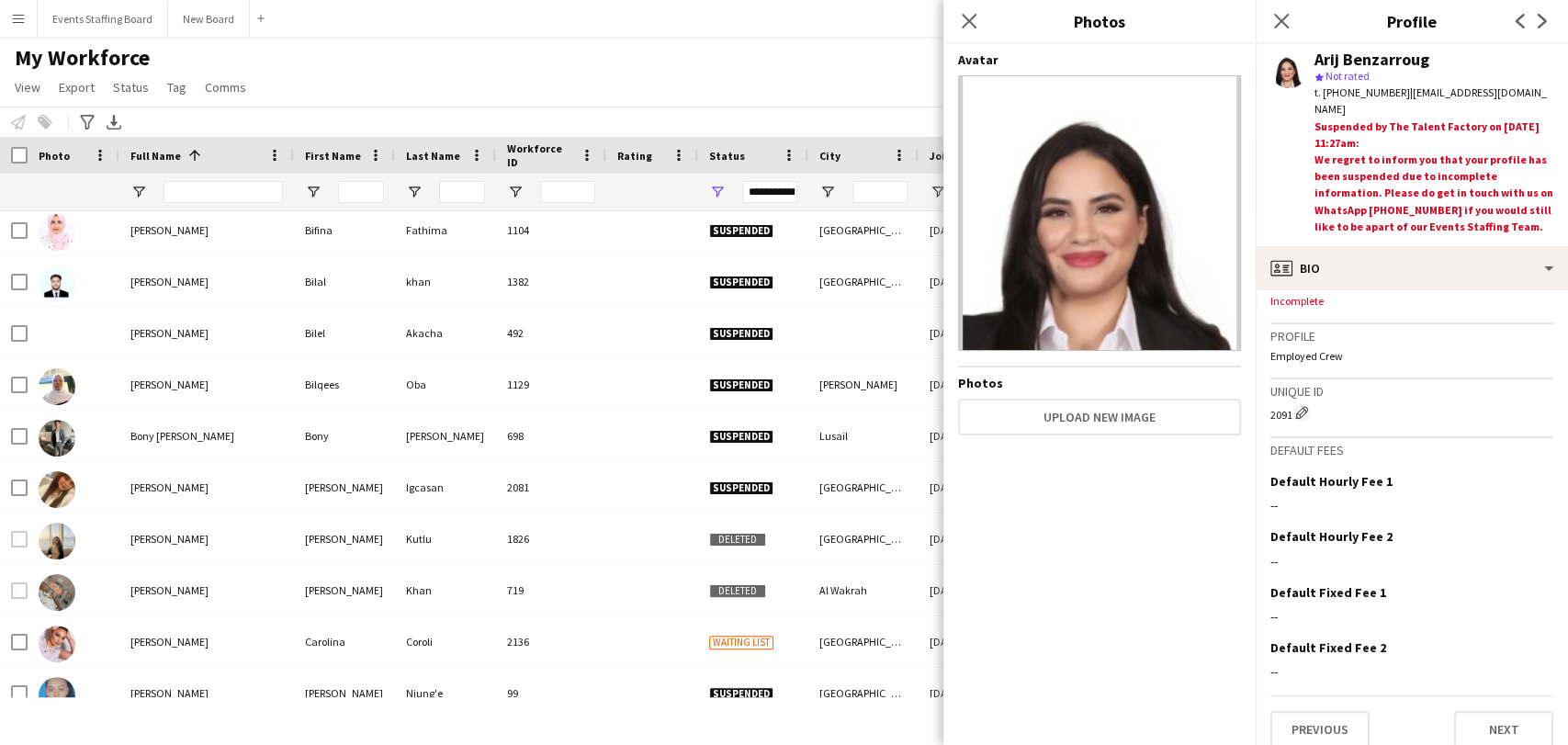
click at [782, 57] on div "Arij Benzarroug" at bounding box center [1371, 60] width 115 height 17
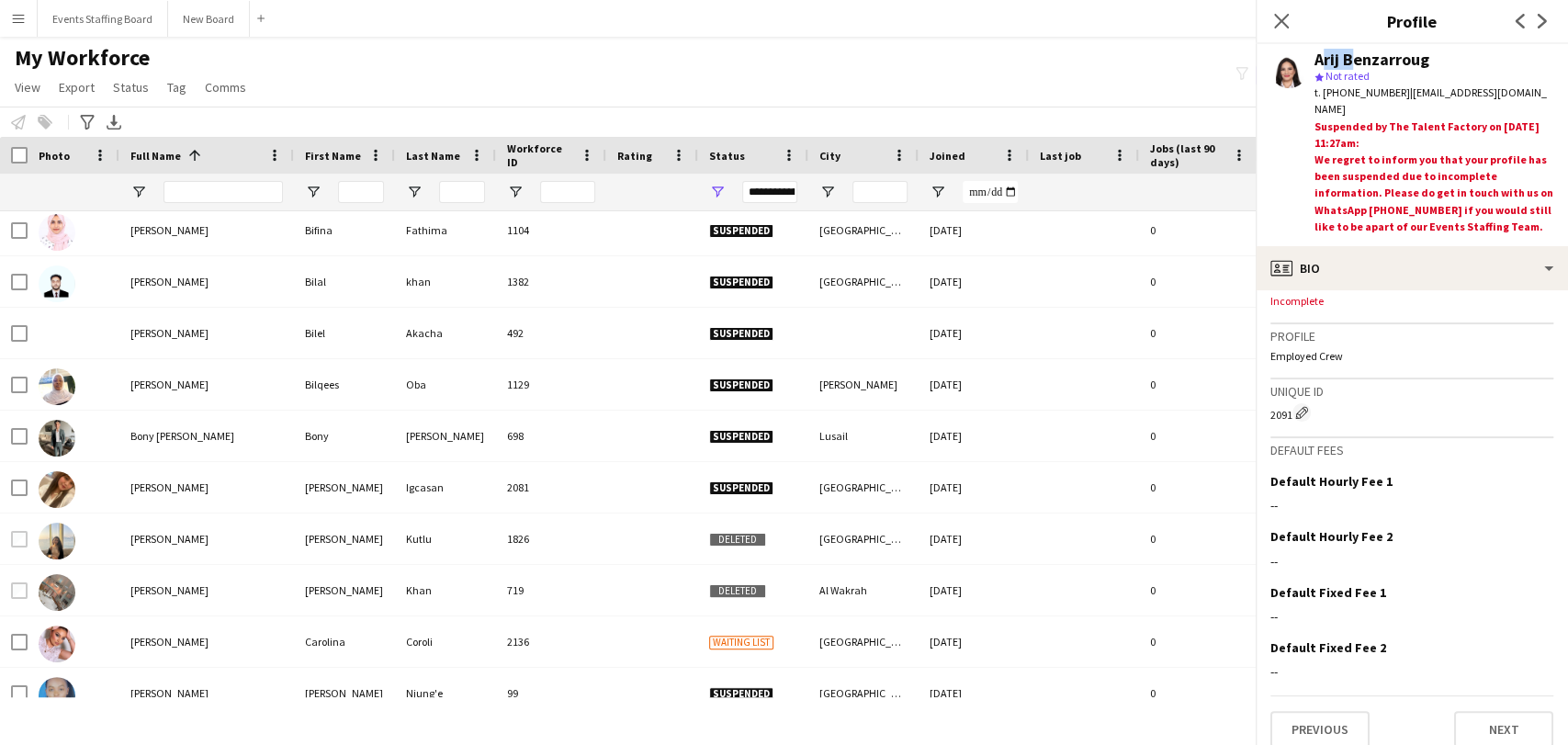
click at [782, 57] on div "Arij Benzarroug" at bounding box center [1371, 60] width 115 height 17
copy div "Arij"
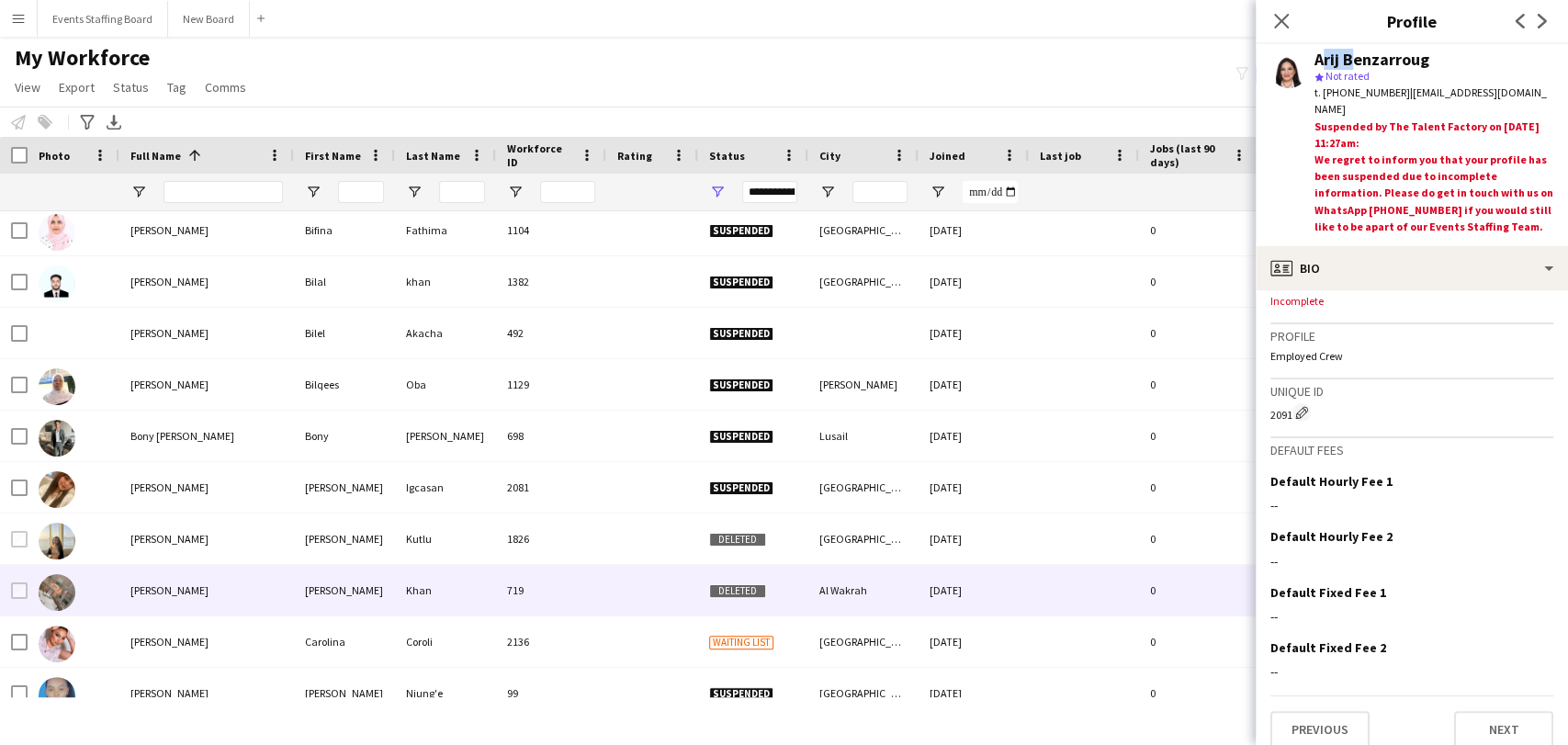
click at [119, 543] on div "[PERSON_NAME]" at bounding box center [207, 538] width 174 height 51
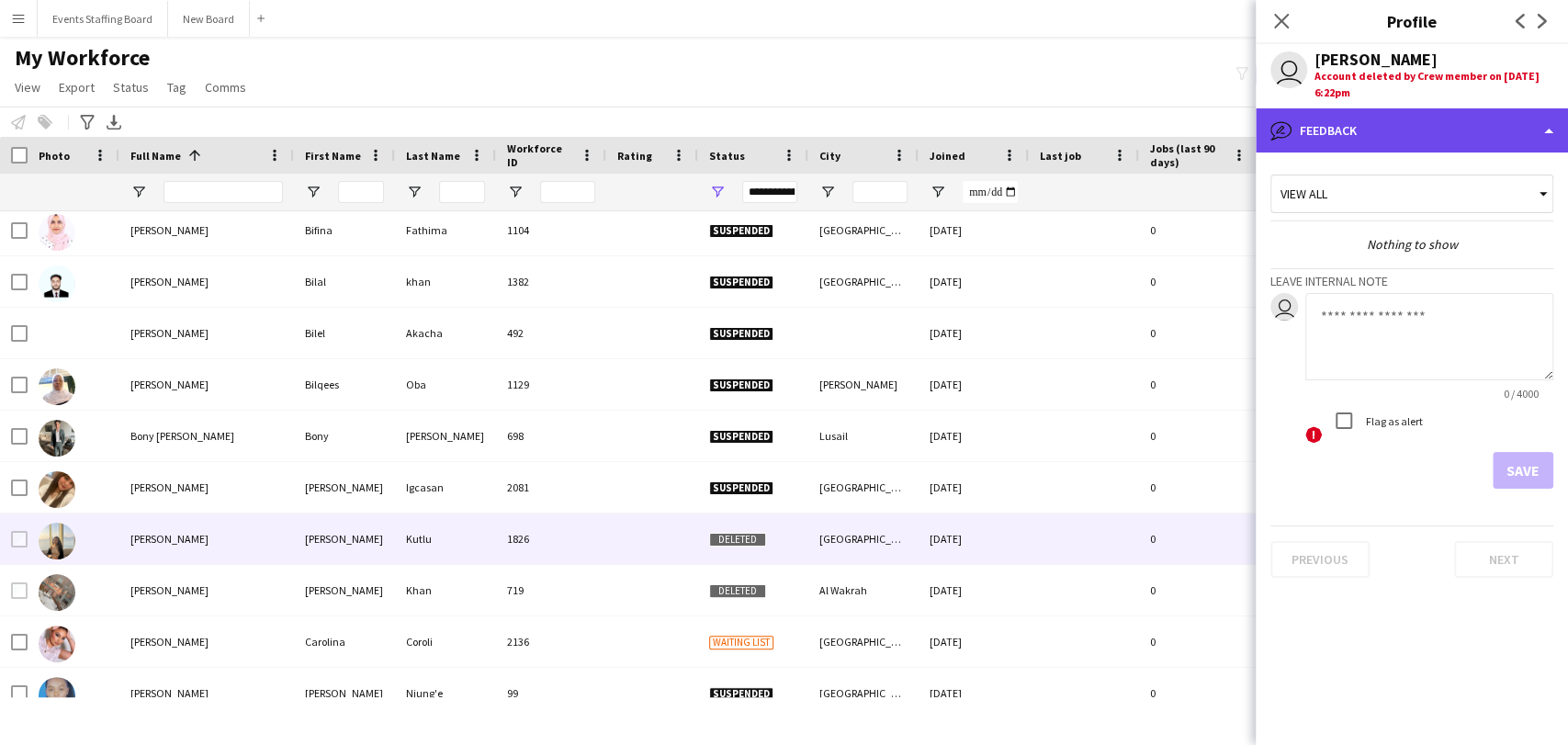
click at [782, 151] on div "bubble-pencil Feedback" at bounding box center [1411, 130] width 312 height 44
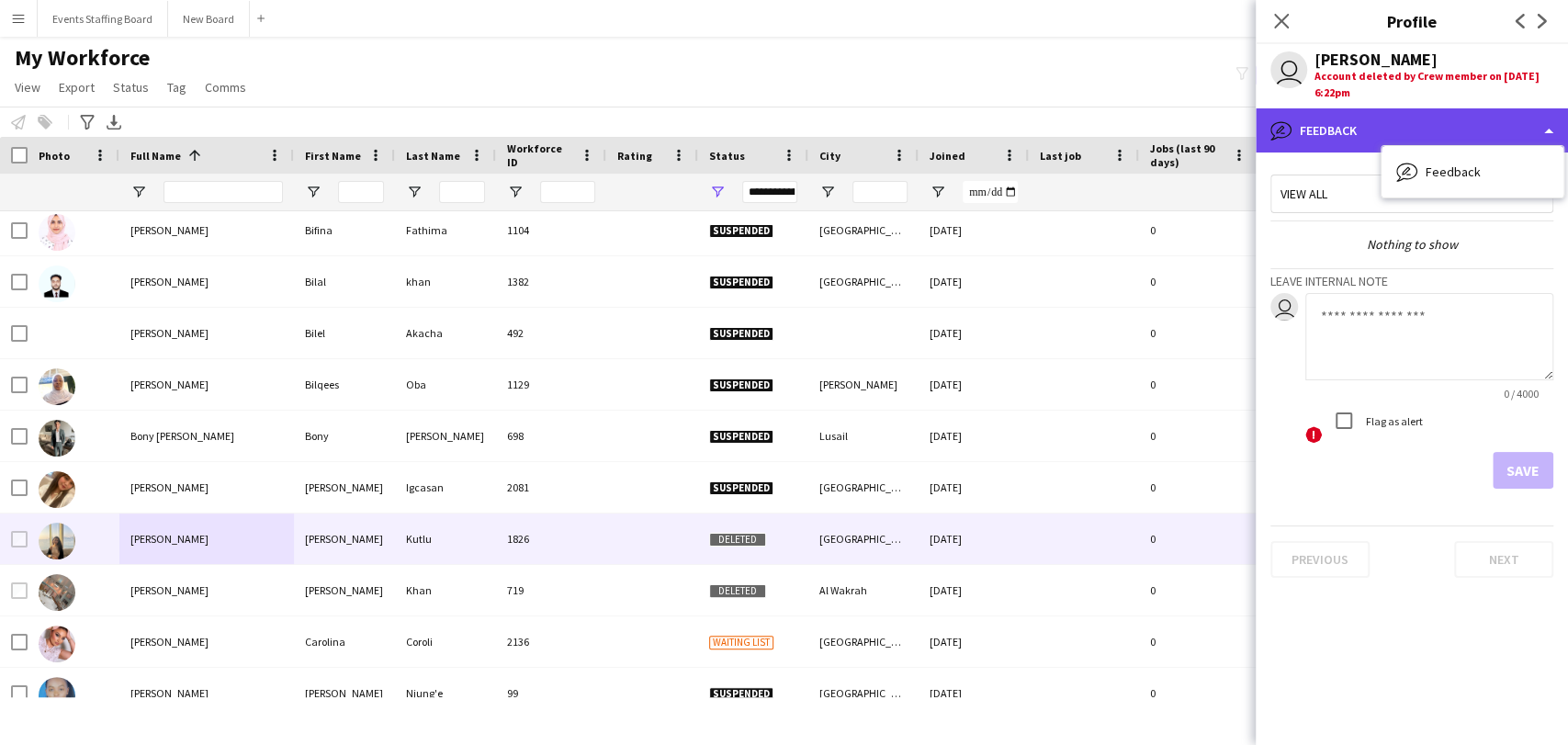
click at [782, 119] on div "bubble-pencil Feedback" at bounding box center [1411, 130] width 312 height 44
click at [782, 128] on div "bubble-pencil Feedback" at bounding box center [1411, 130] width 312 height 44
click at [782, 133] on div "bubble-pencil Feedback" at bounding box center [1411, 130] width 312 height 44
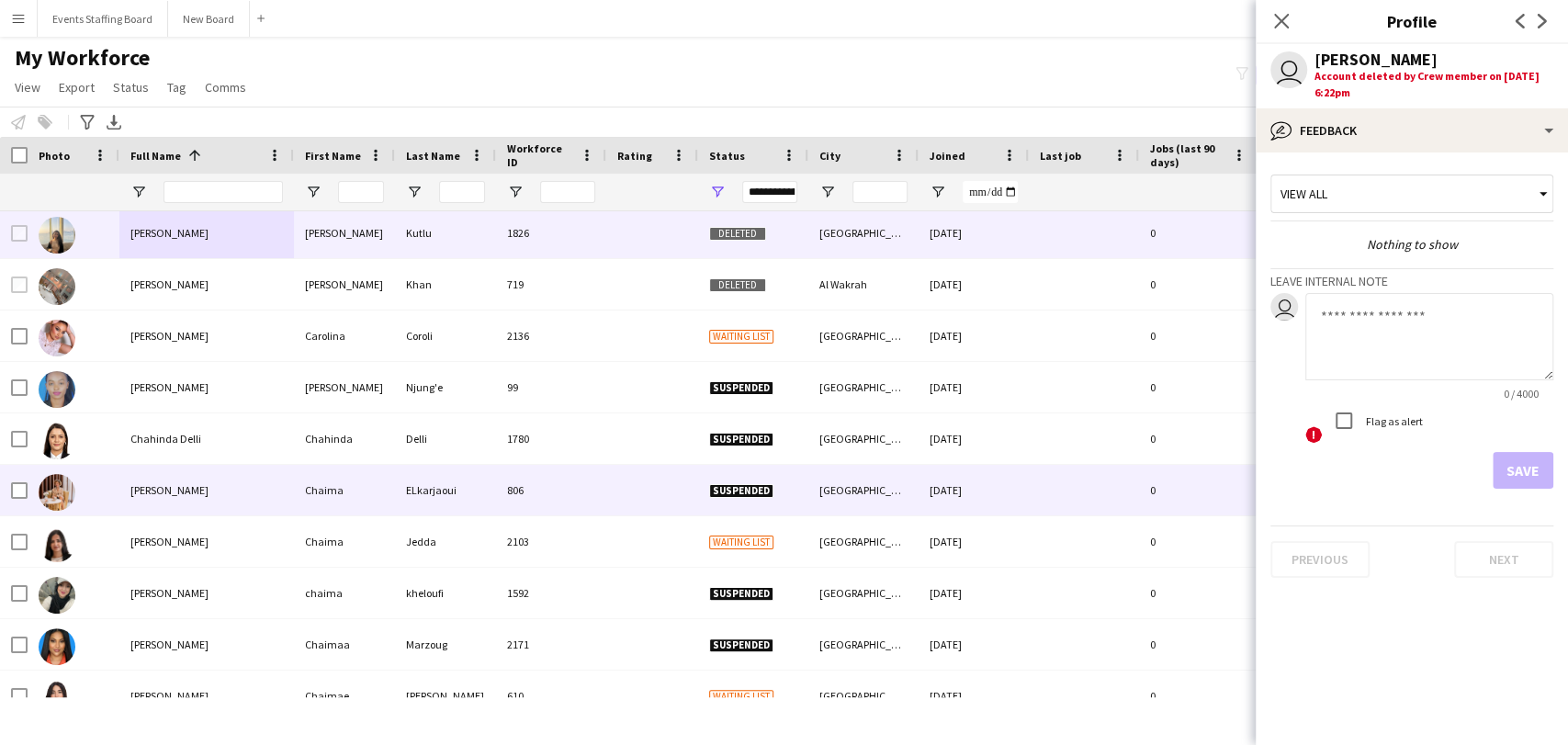
click at [159, 441] on span "Chahinda Delli" at bounding box center [166, 439] width 71 height 14
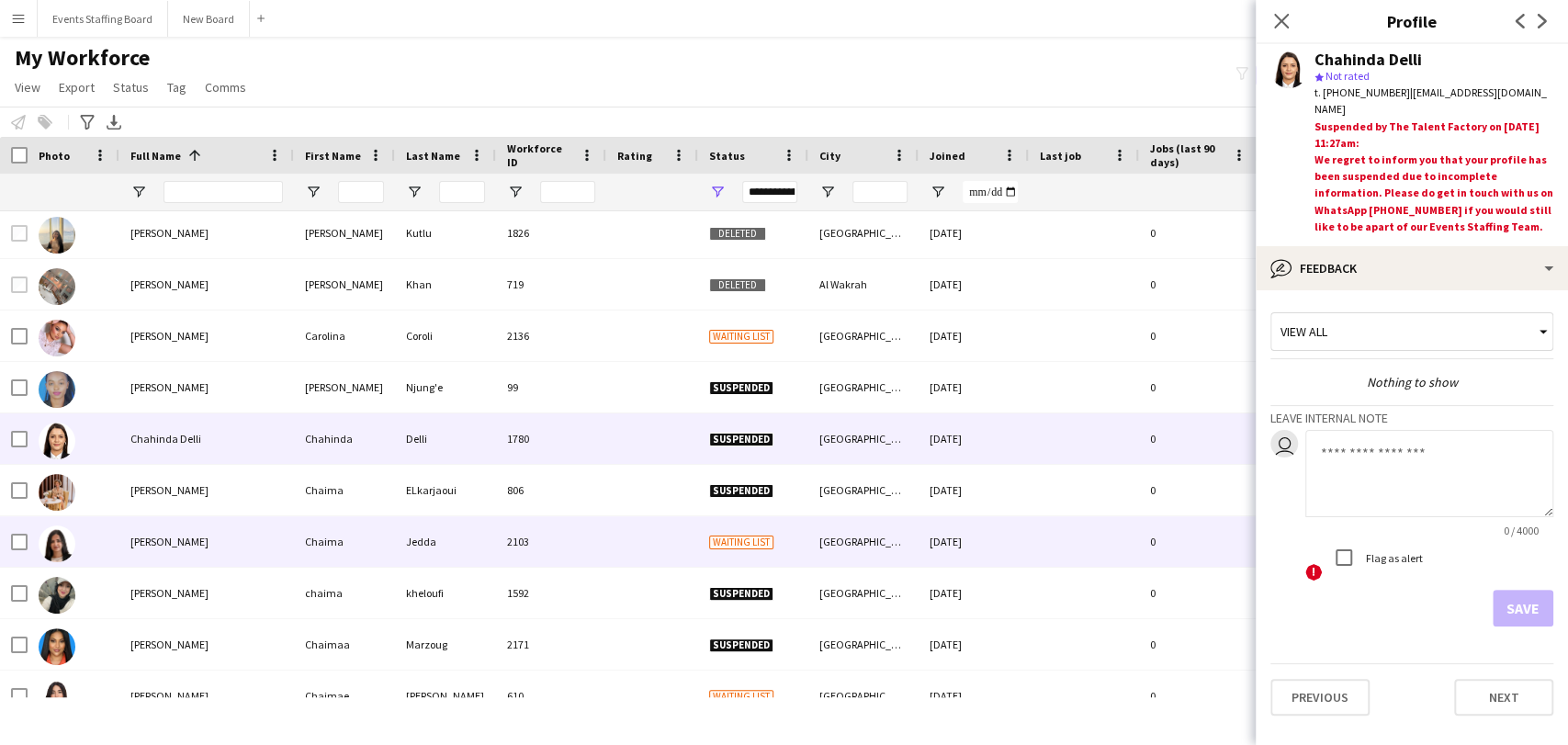
click at [171, 538] on span "[PERSON_NAME]" at bounding box center [169, 541] width 78 height 14
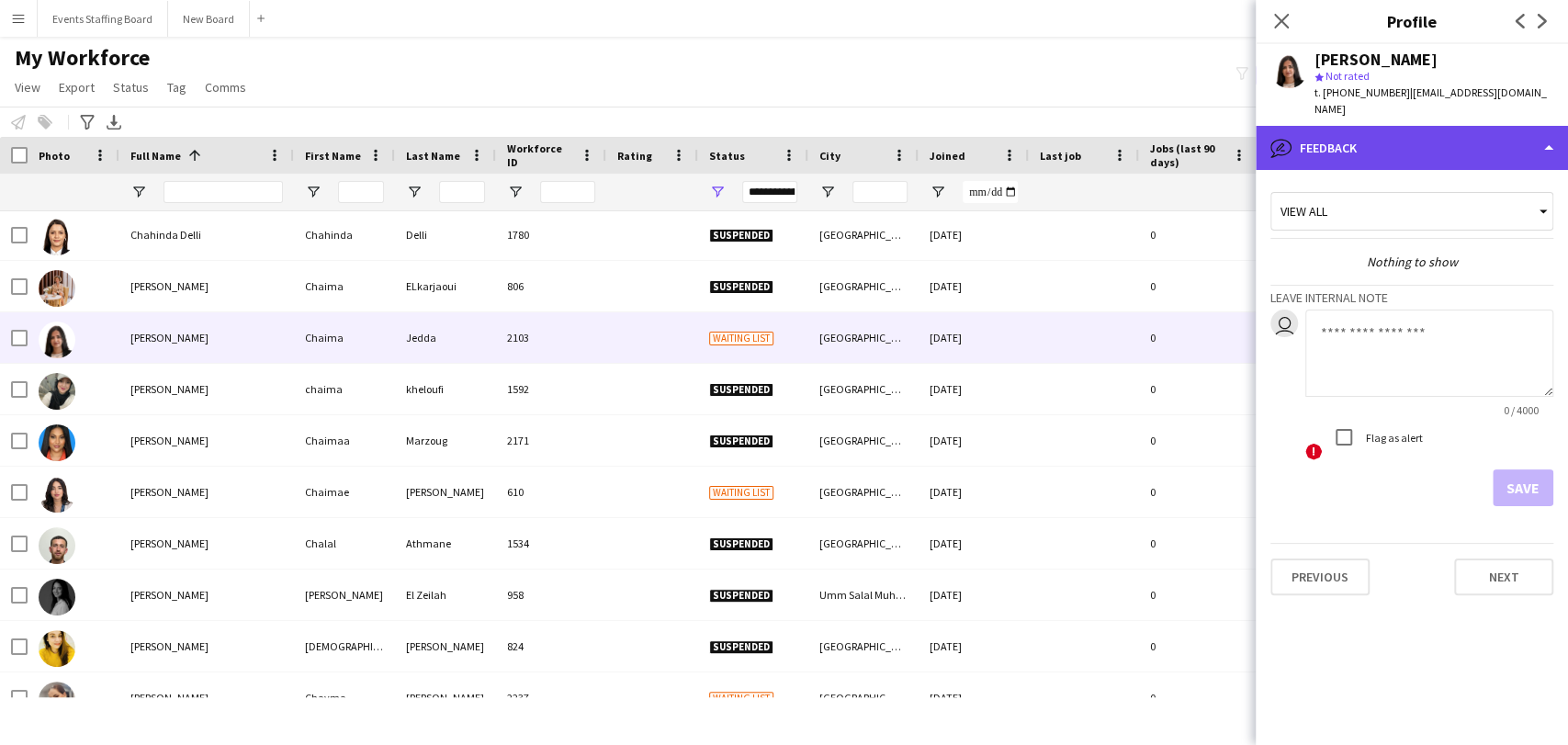
click at [782, 133] on div "bubble-pencil Feedback" at bounding box center [1411, 148] width 312 height 44
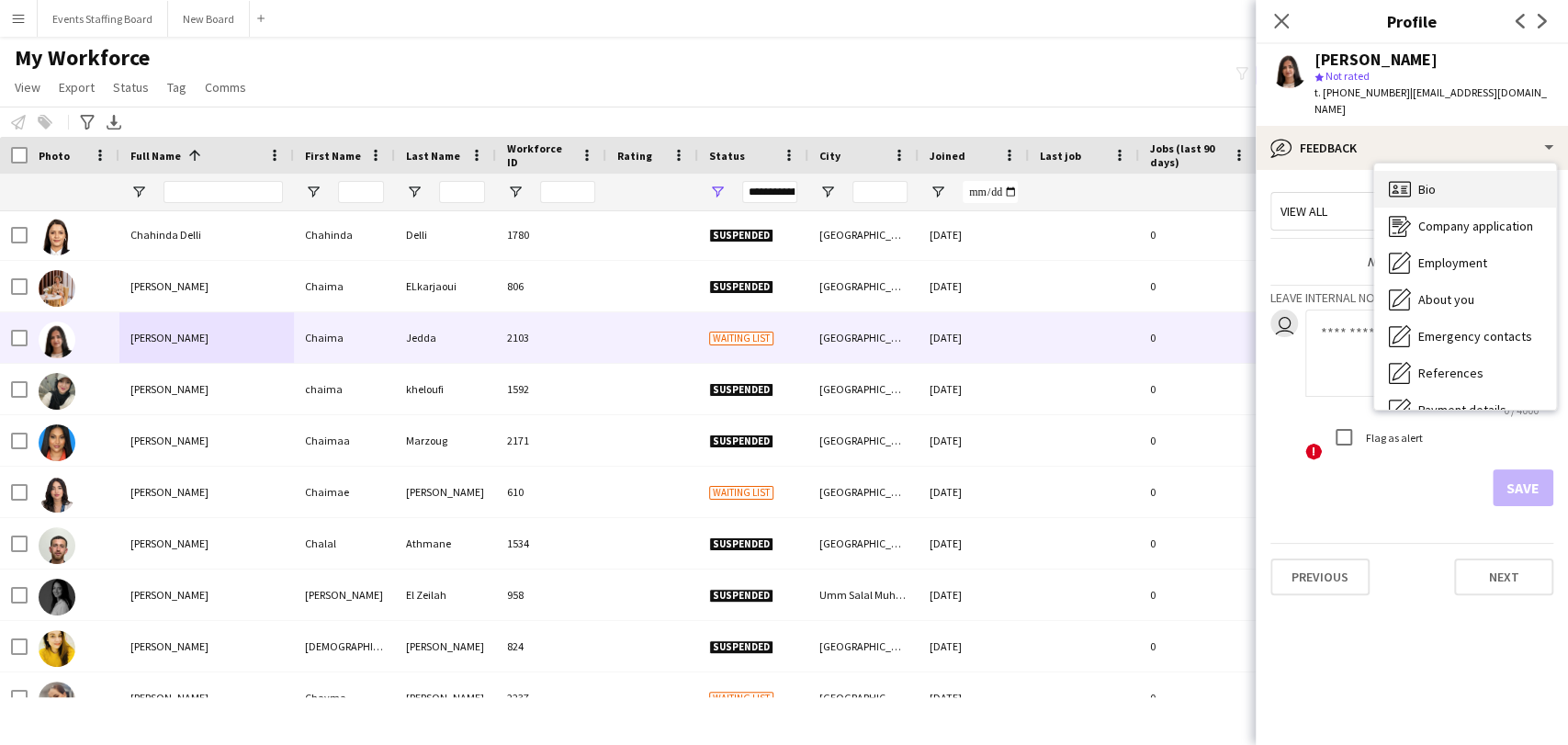
click at [782, 179] on div "Bio Bio" at bounding box center [1465, 189] width 182 height 37
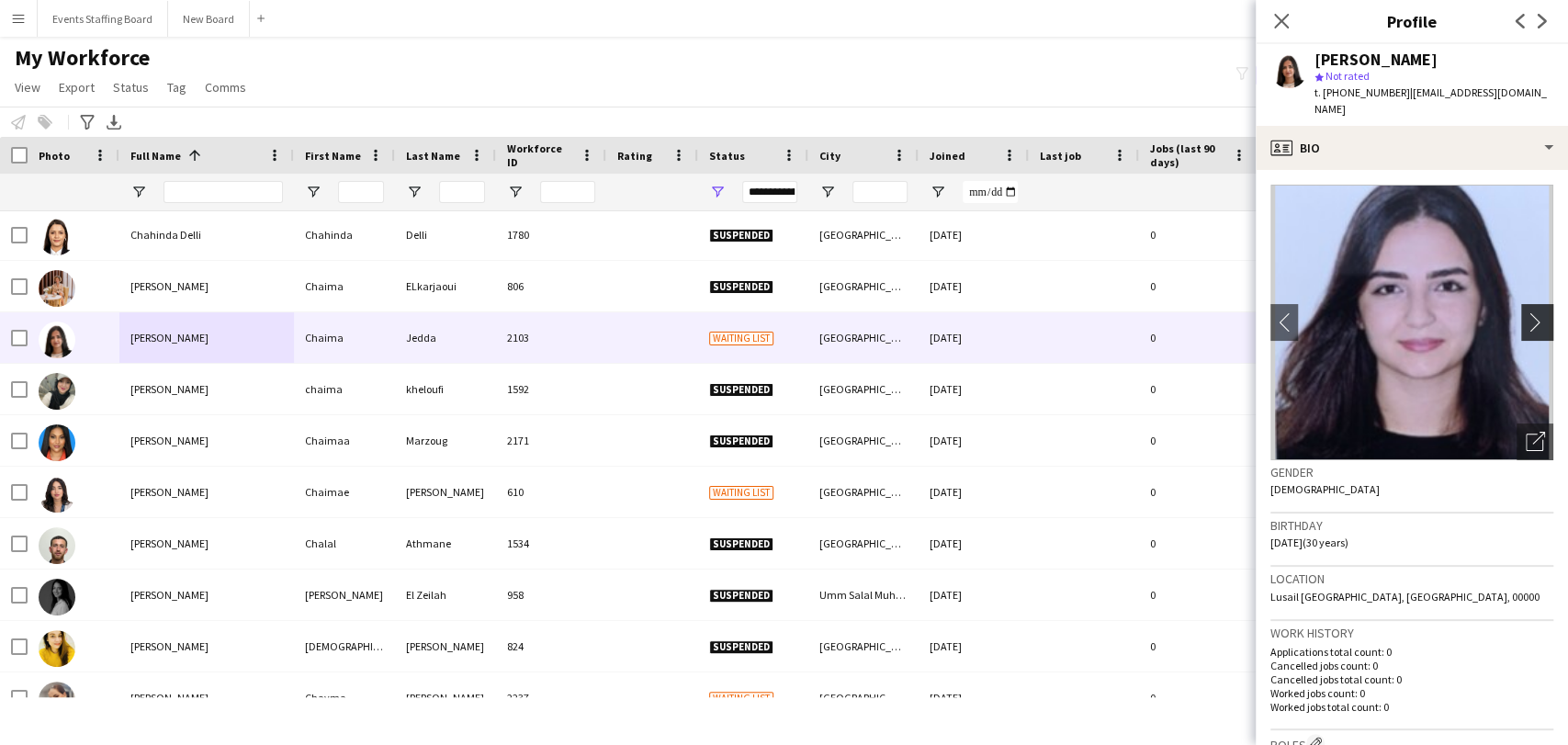
click at [782, 312] on app-icon "chevron-right" at bounding box center [1540, 322] width 28 height 20
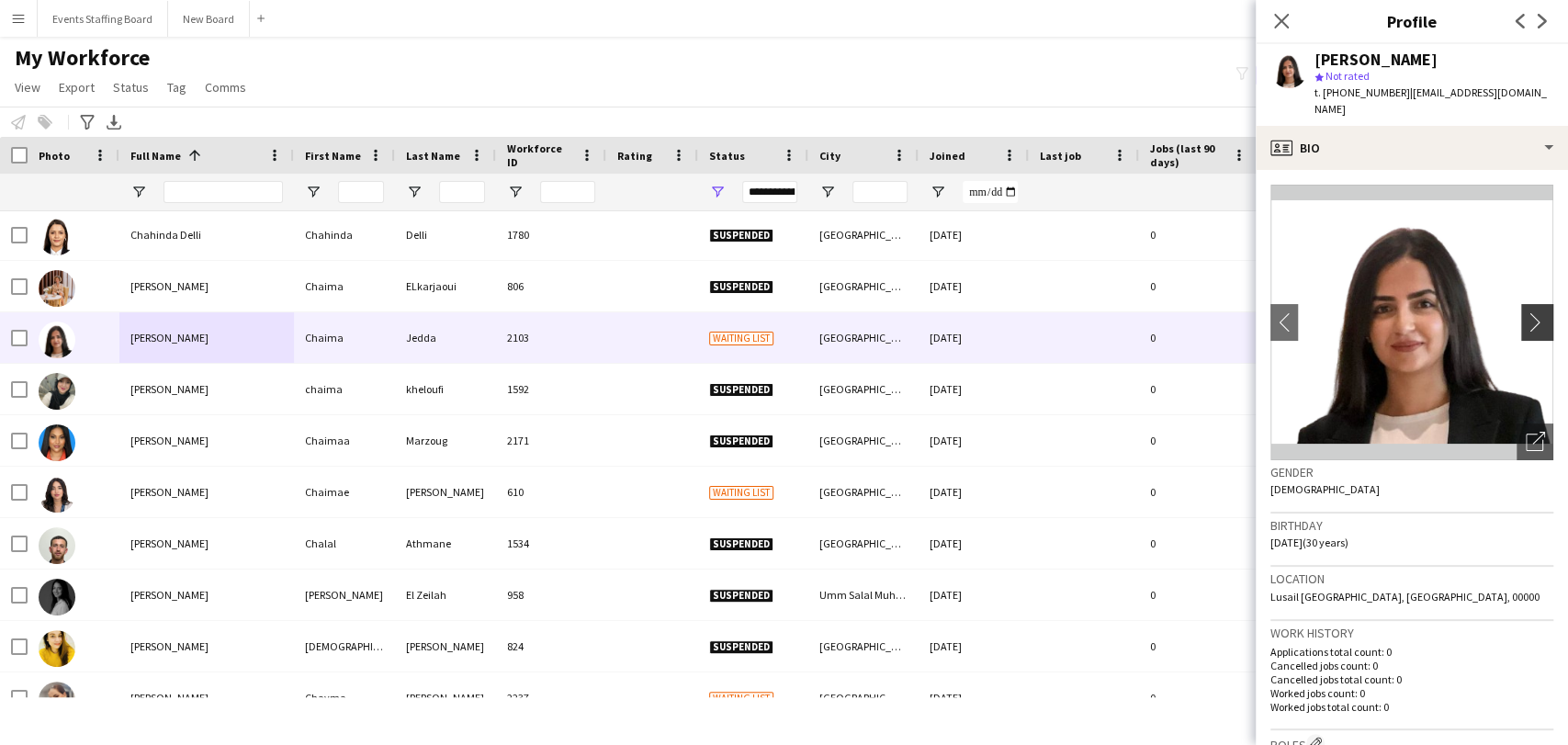
click at [782, 312] on app-icon "chevron-right" at bounding box center [1540, 322] width 28 height 20
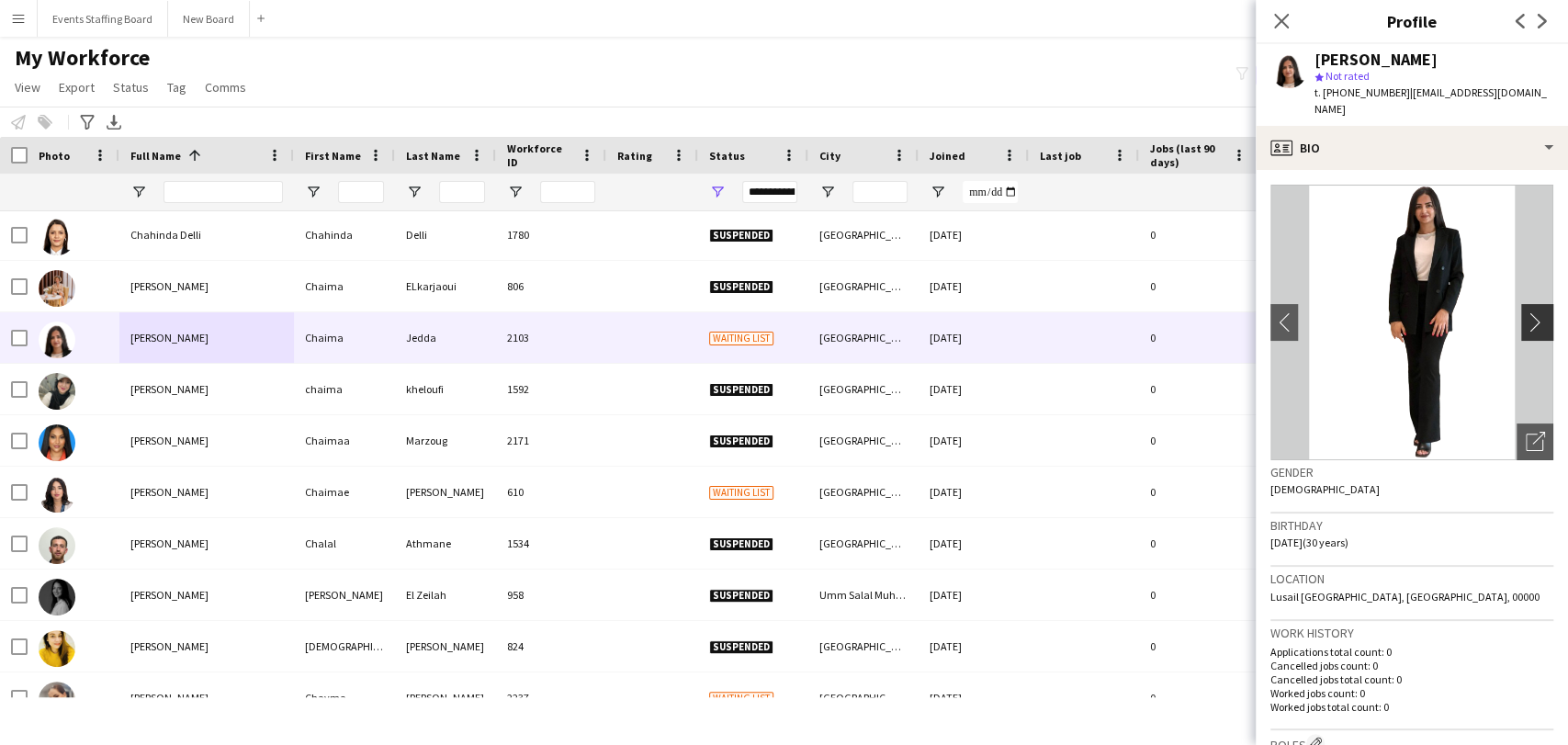
click at [782, 312] on app-icon "chevron-right" at bounding box center [1540, 322] width 28 height 20
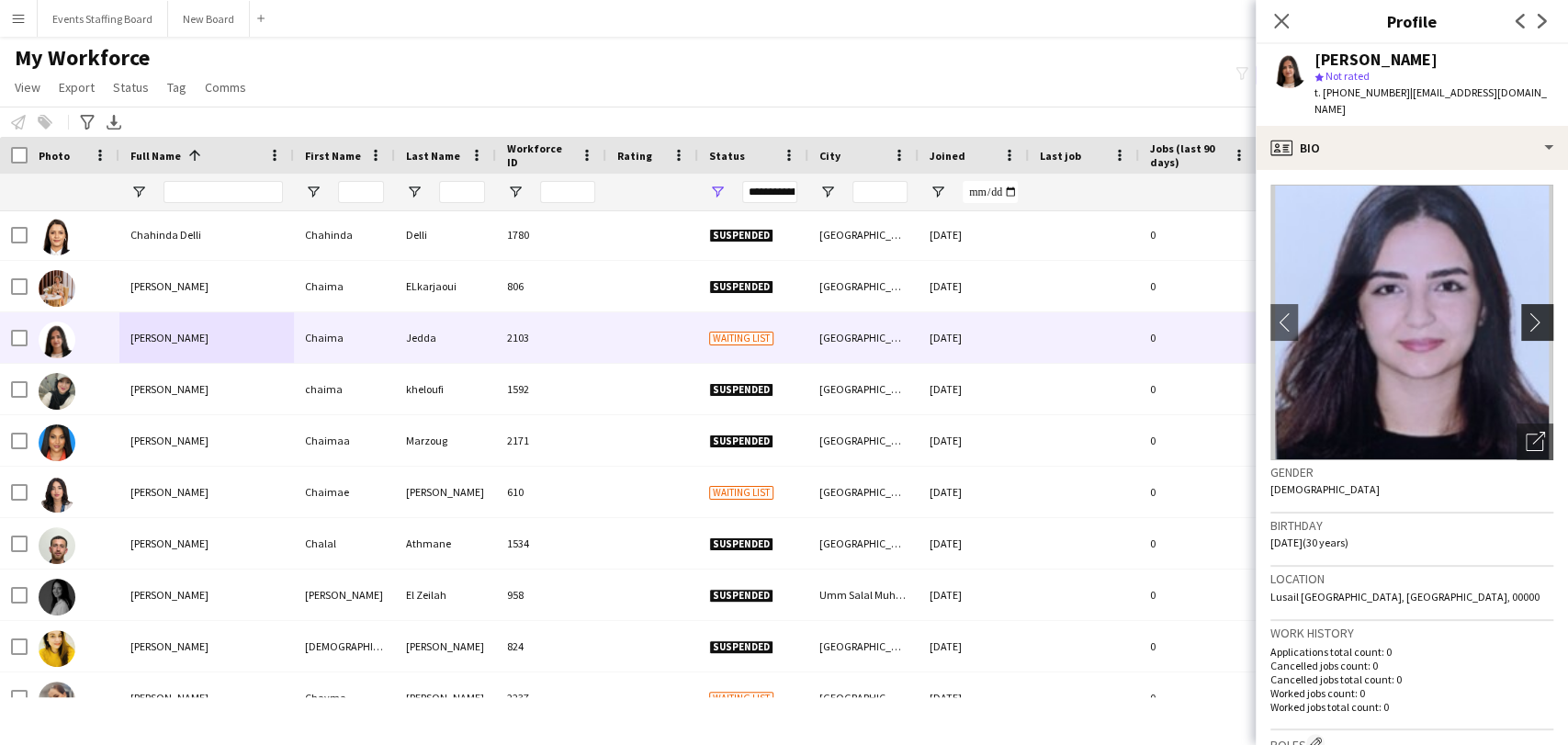
click at [782, 312] on app-icon "chevron-right" at bounding box center [1540, 322] width 28 height 20
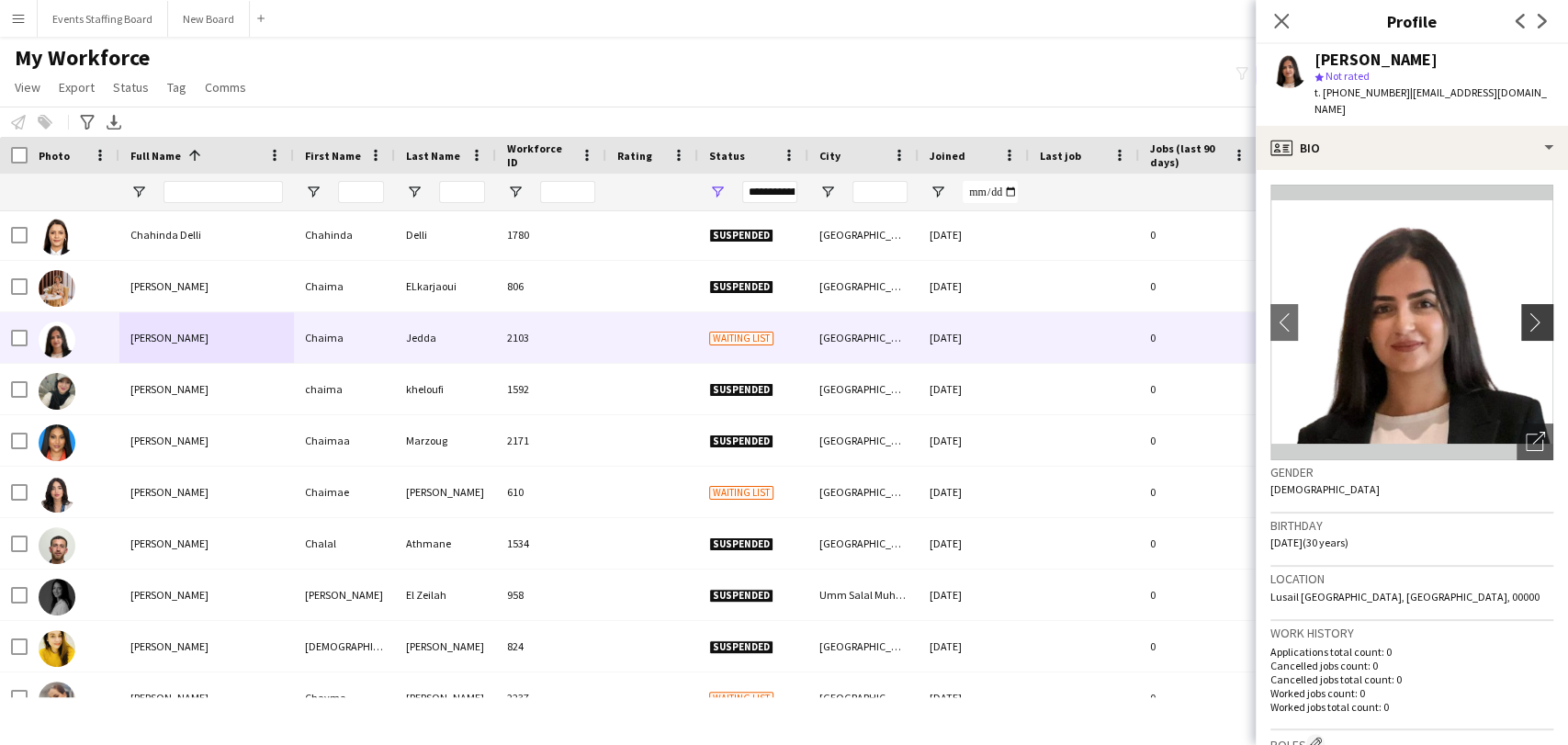
click at [782, 312] on app-icon "chevron-right" at bounding box center [1540, 322] width 28 height 20
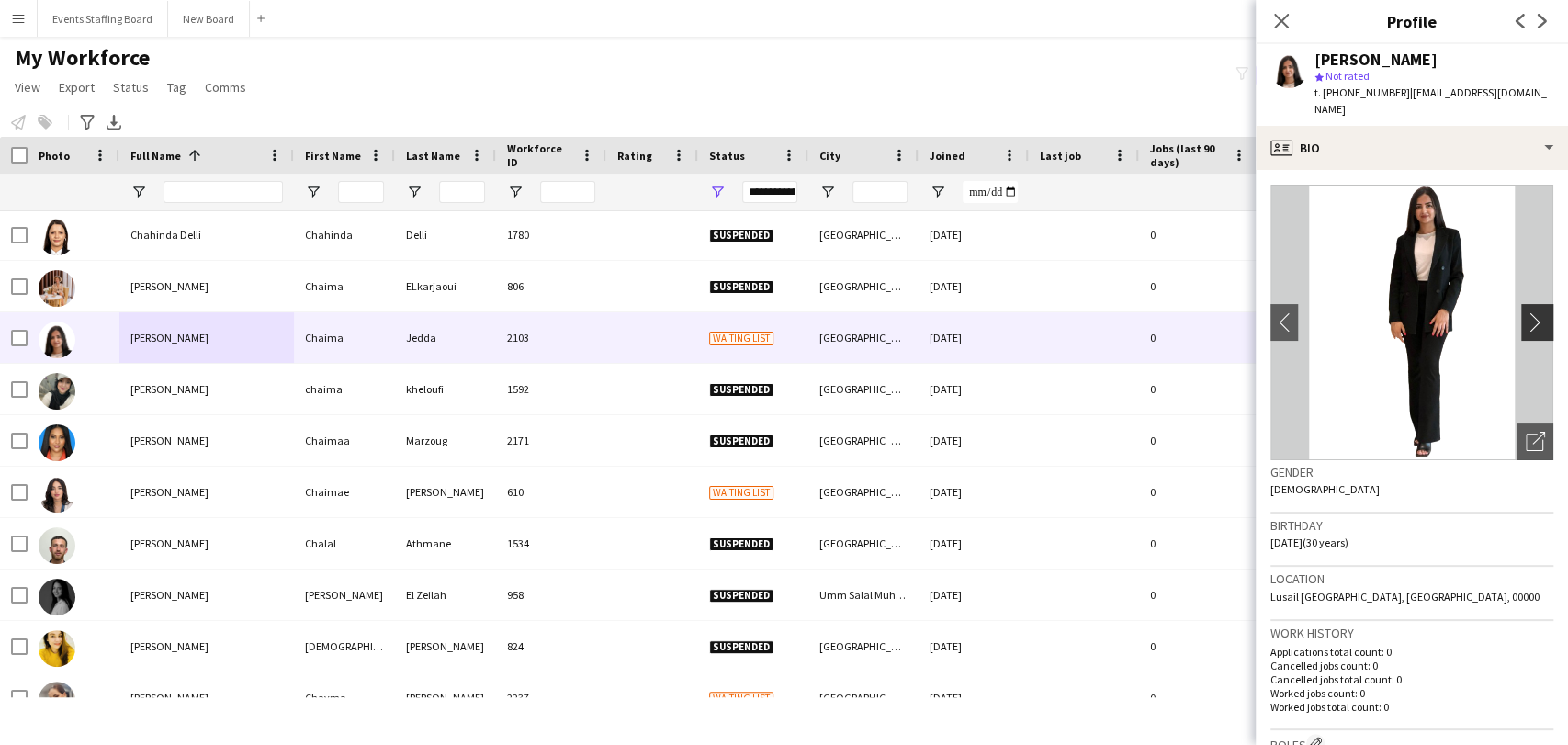
click at [782, 312] on app-icon "chevron-right" at bounding box center [1540, 322] width 28 height 20
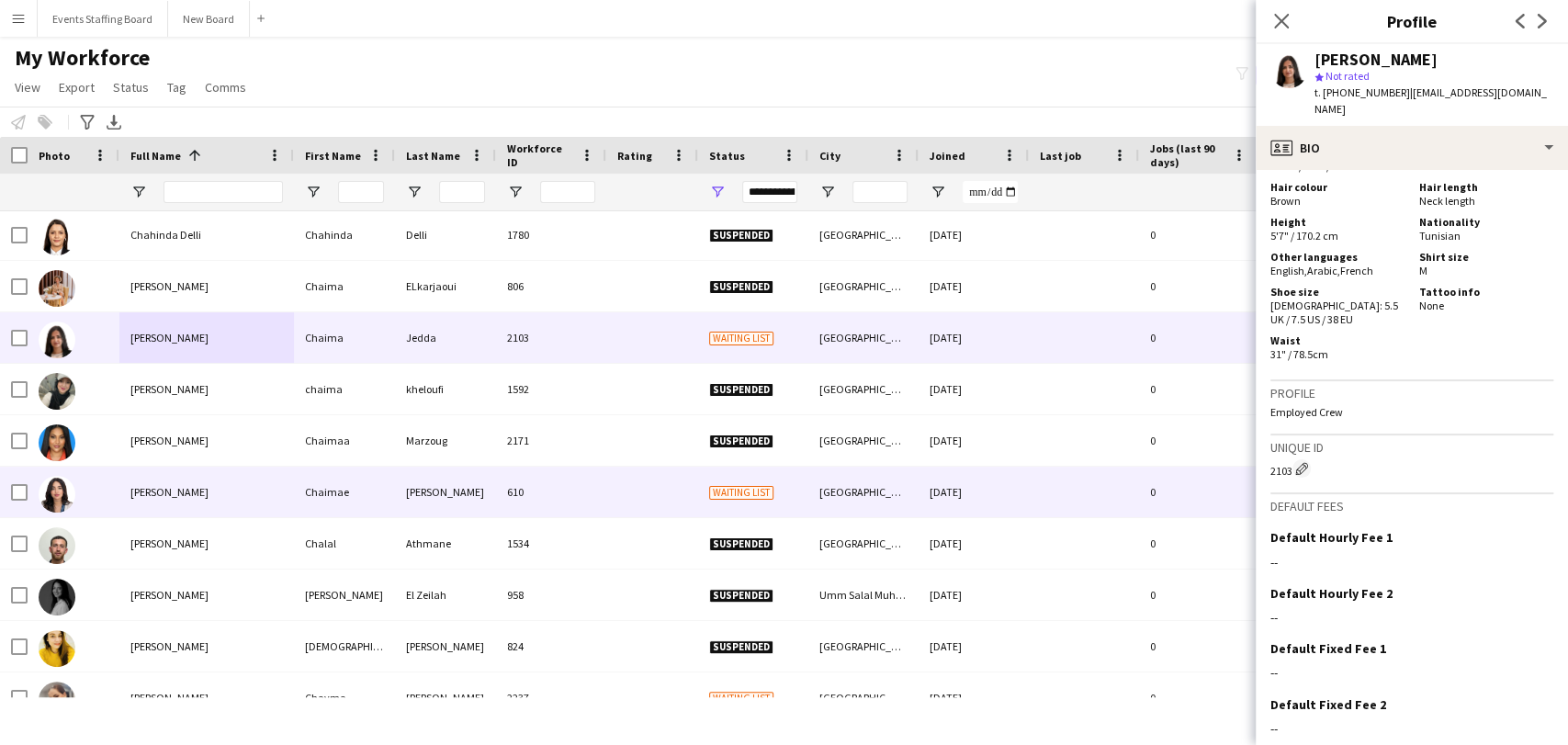
click at [245, 481] on div "[PERSON_NAME]" at bounding box center [207, 492] width 174 height 51
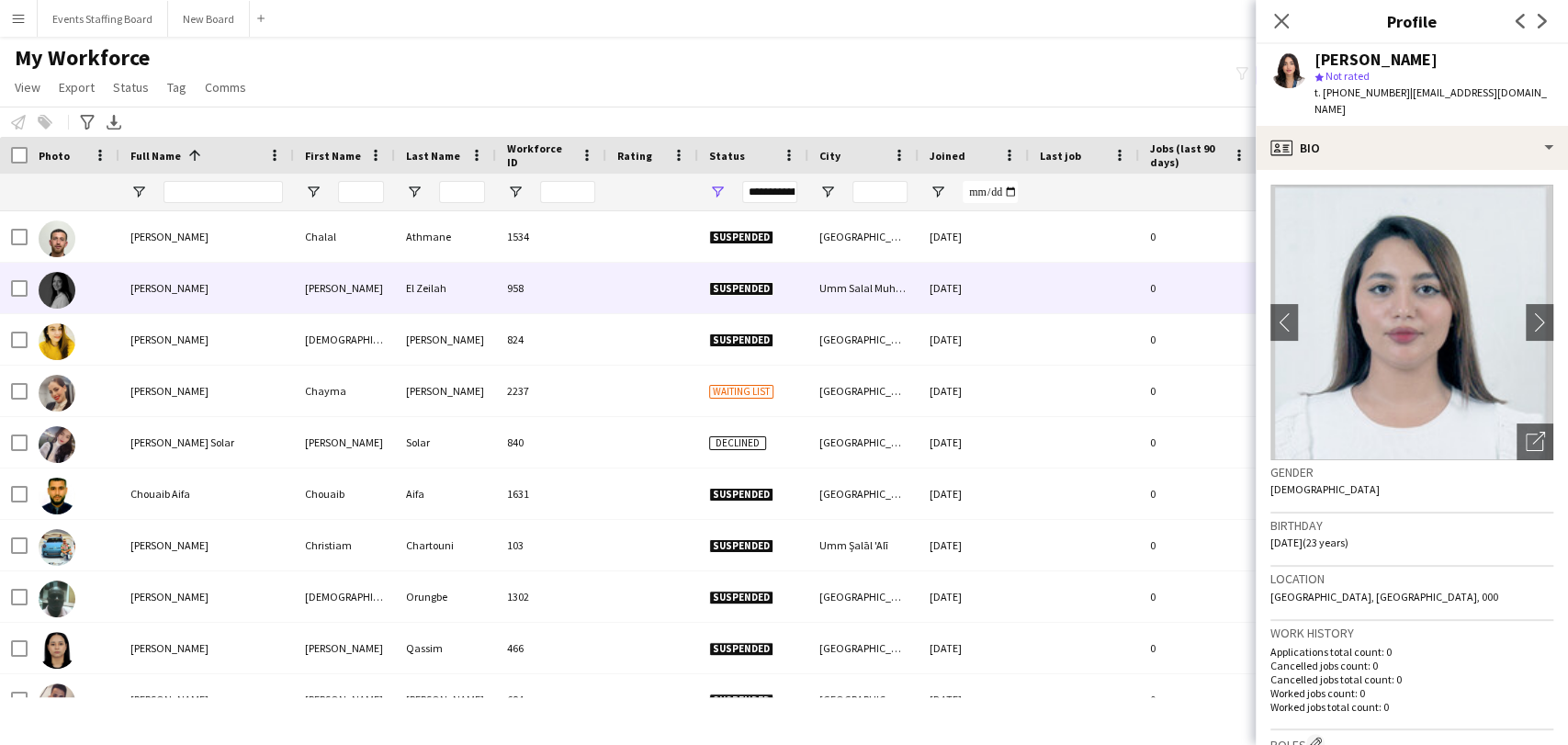
click at [89, 289] on div at bounding box center [73, 288] width 92 height 51
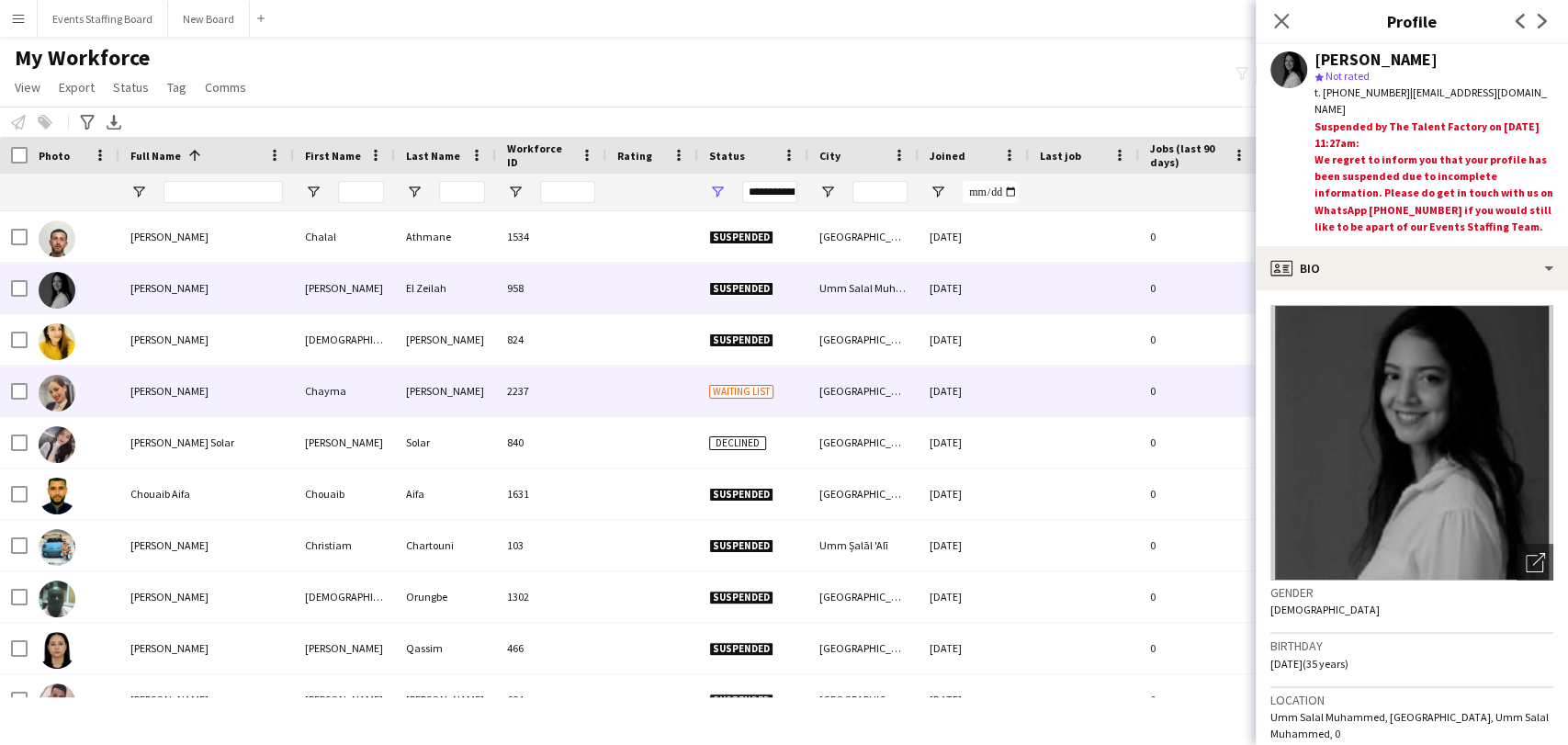
click at [174, 400] on div "[PERSON_NAME]" at bounding box center [207, 391] width 174 height 51
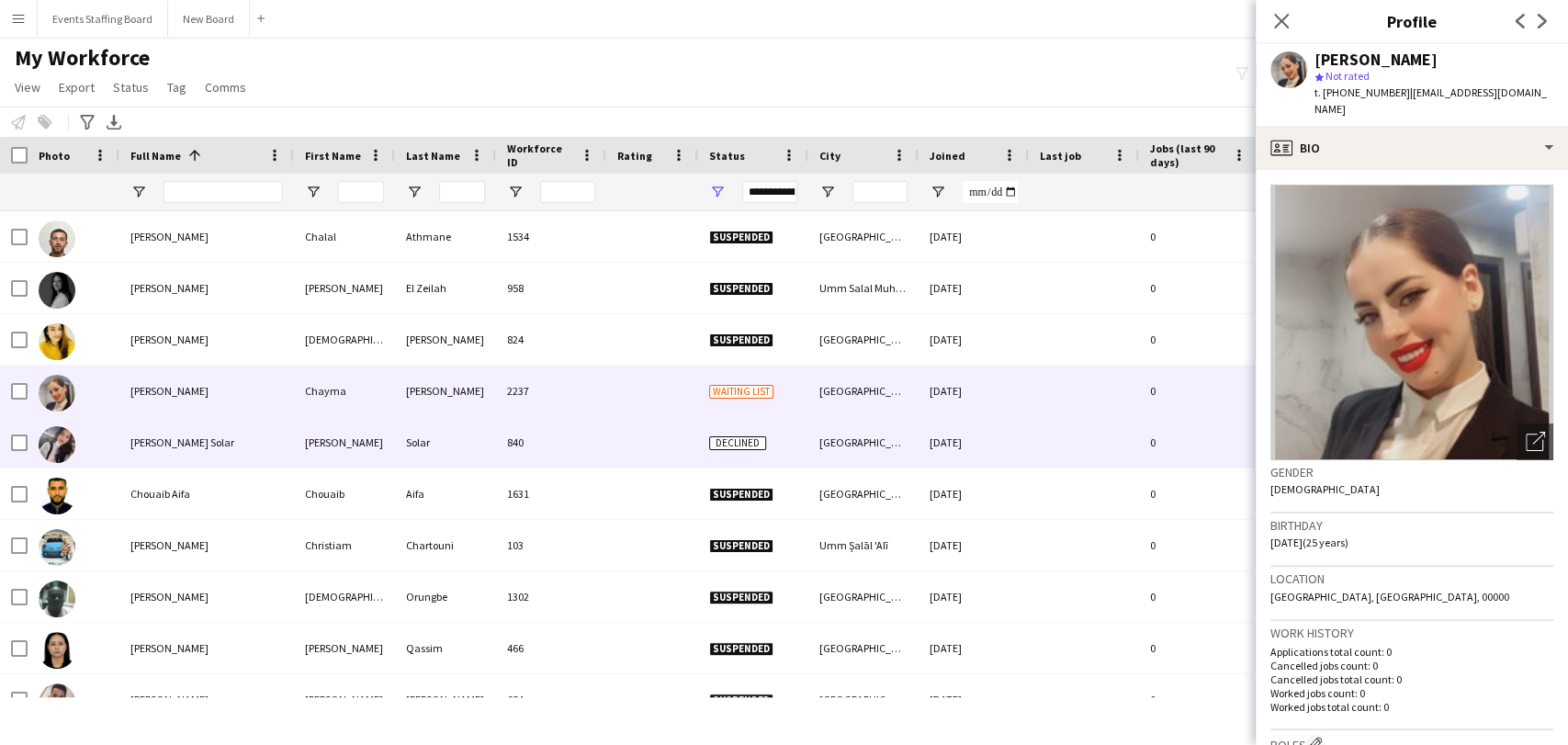
click at [169, 434] on div "[PERSON_NAME] Solar" at bounding box center [207, 442] width 174 height 51
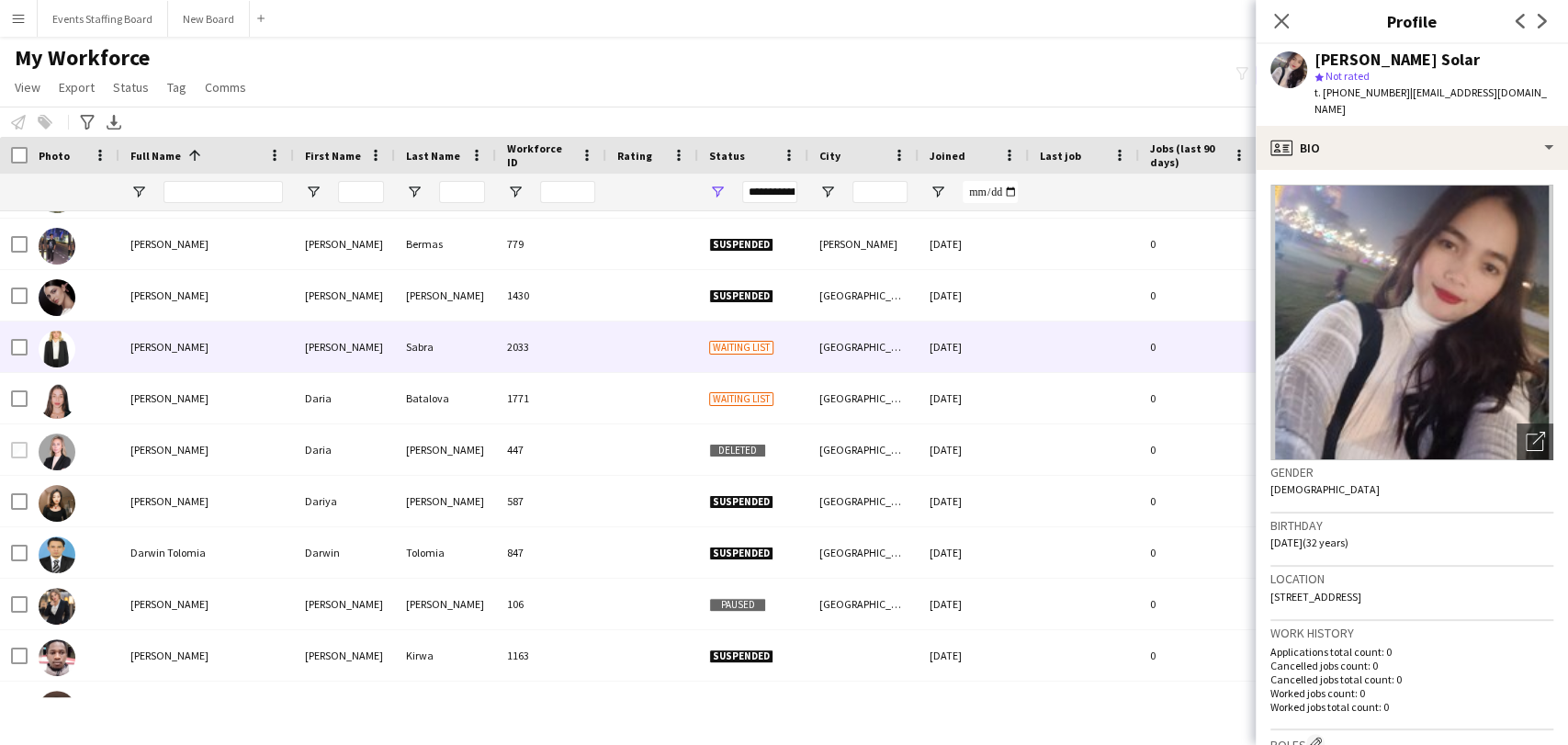
click at [136, 356] on div "[PERSON_NAME]" at bounding box center [207, 347] width 174 height 51
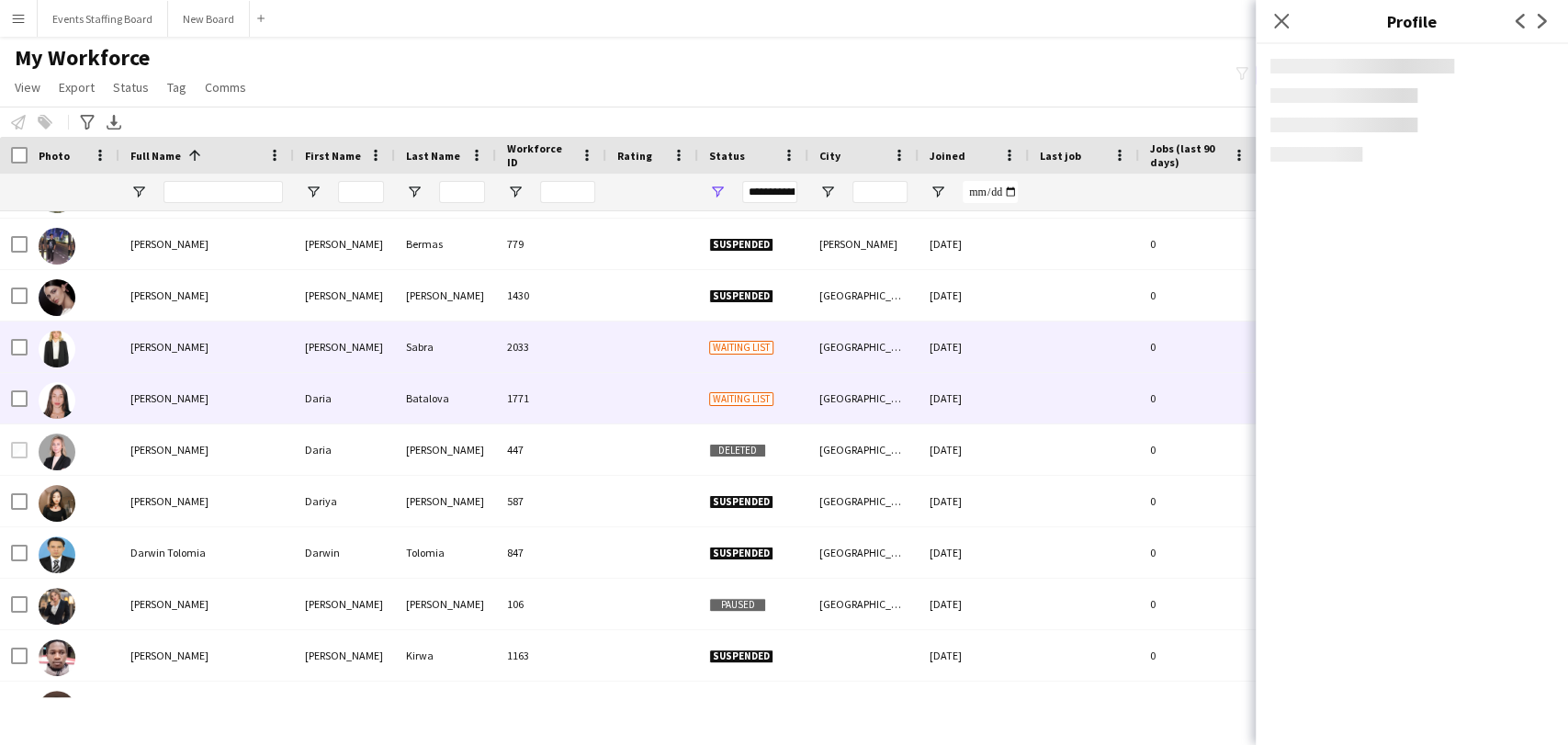
click at [128, 389] on div "[PERSON_NAME]" at bounding box center [207, 398] width 174 height 51
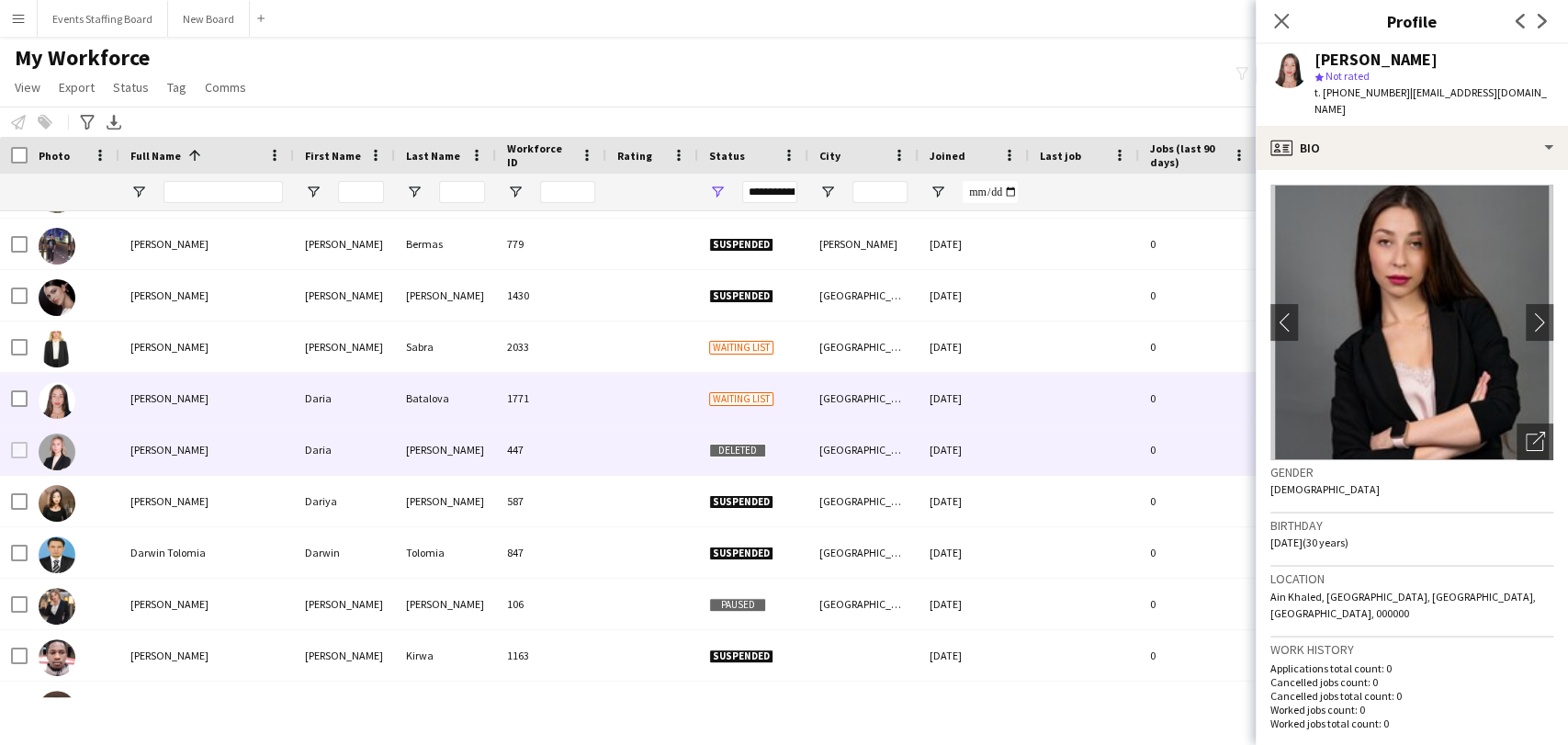
click at [156, 464] on div "[PERSON_NAME]" at bounding box center [207, 449] width 174 height 51
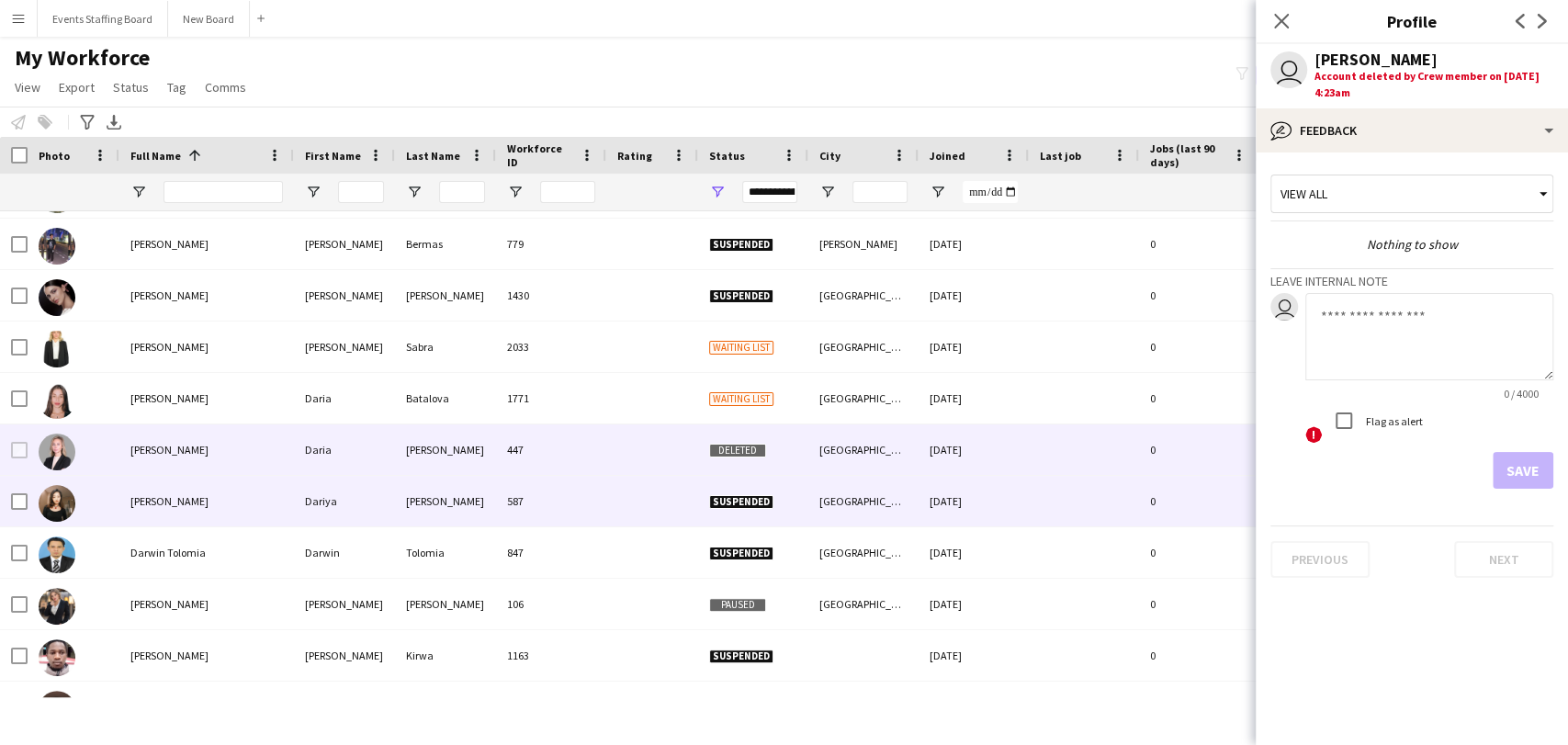
click at [157, 510] on div "[PERSON_NAME]" at bounding box center [207, 501] width 174 height 51
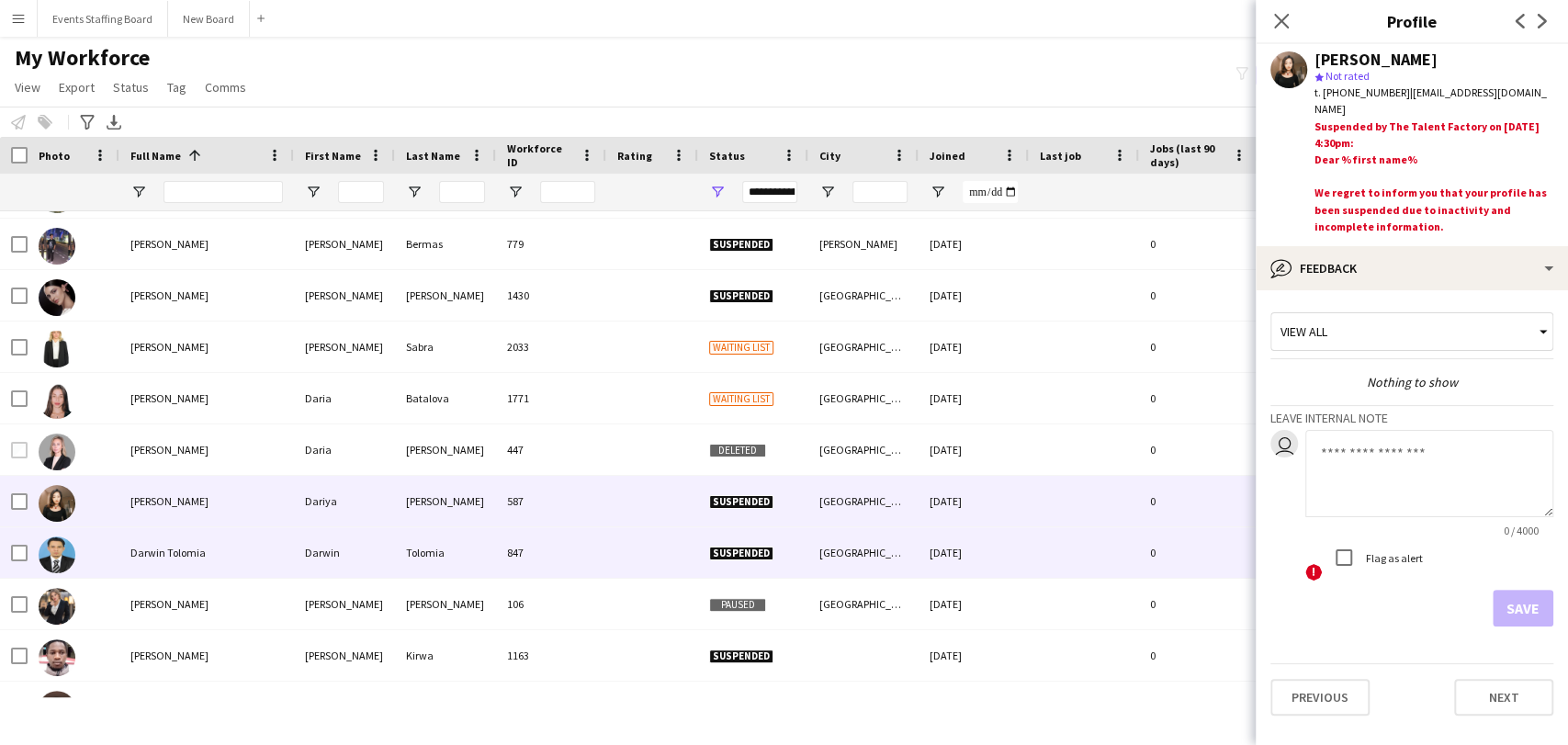
click at [176, 567] on div "Darwin Tolomia" at bounding box center [207, 552] width 174 height 51
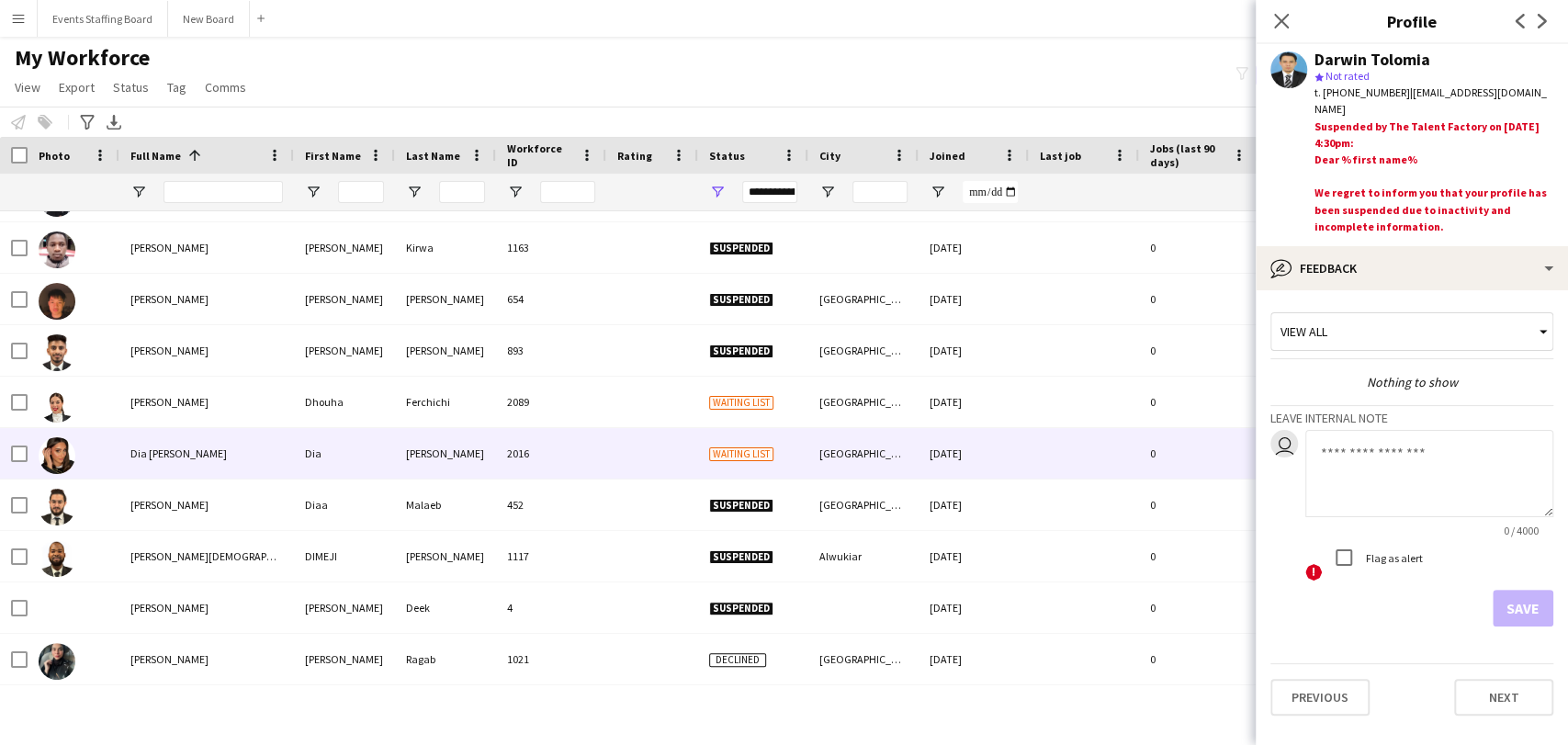
click at [172, 455] on span "Dia [PERSON_NAME]" at bounding box center [178, 453] width 96 height 14
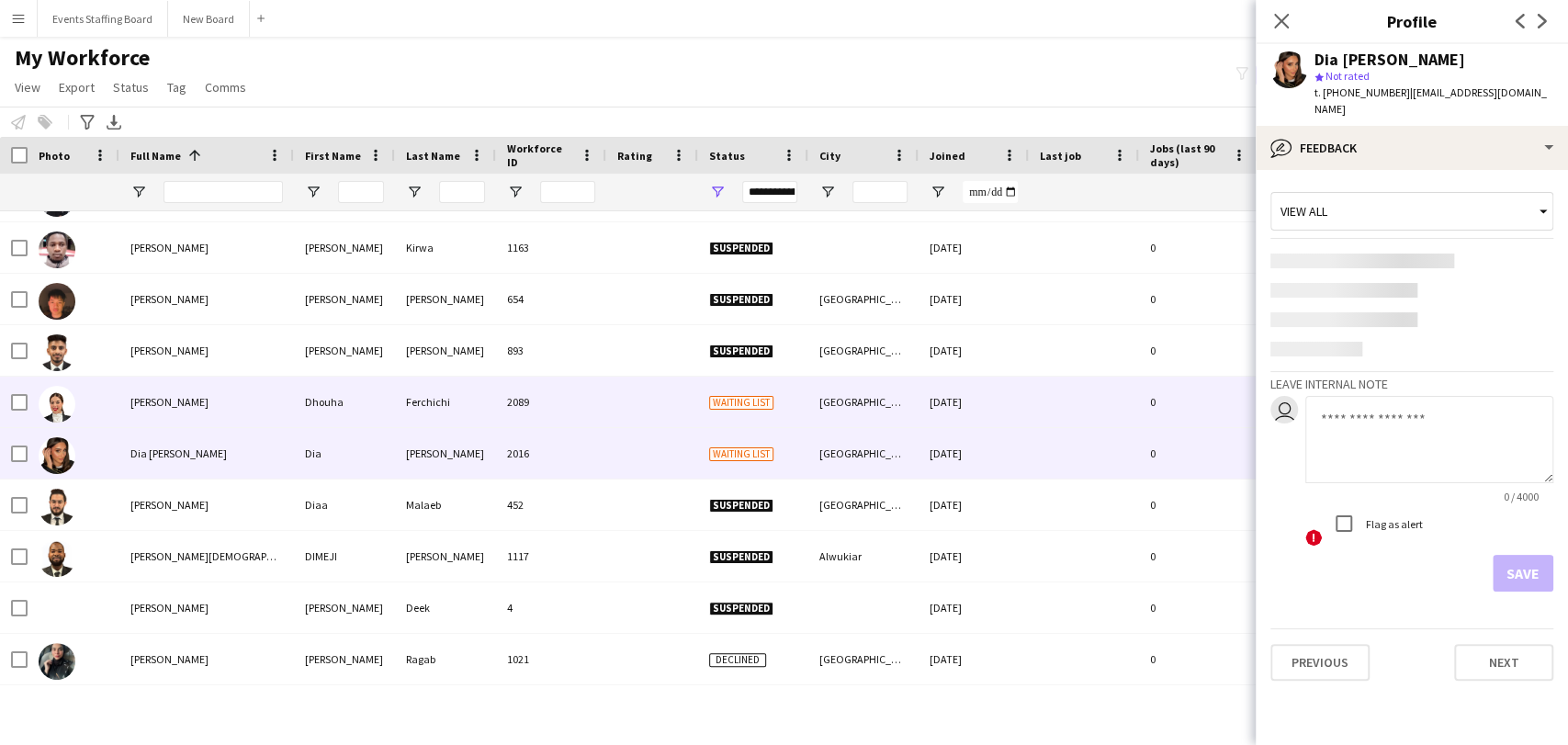
click at [192, 397] on span "[PERSON_NAME]" at bounding box center [169, 401] width 78 height 14
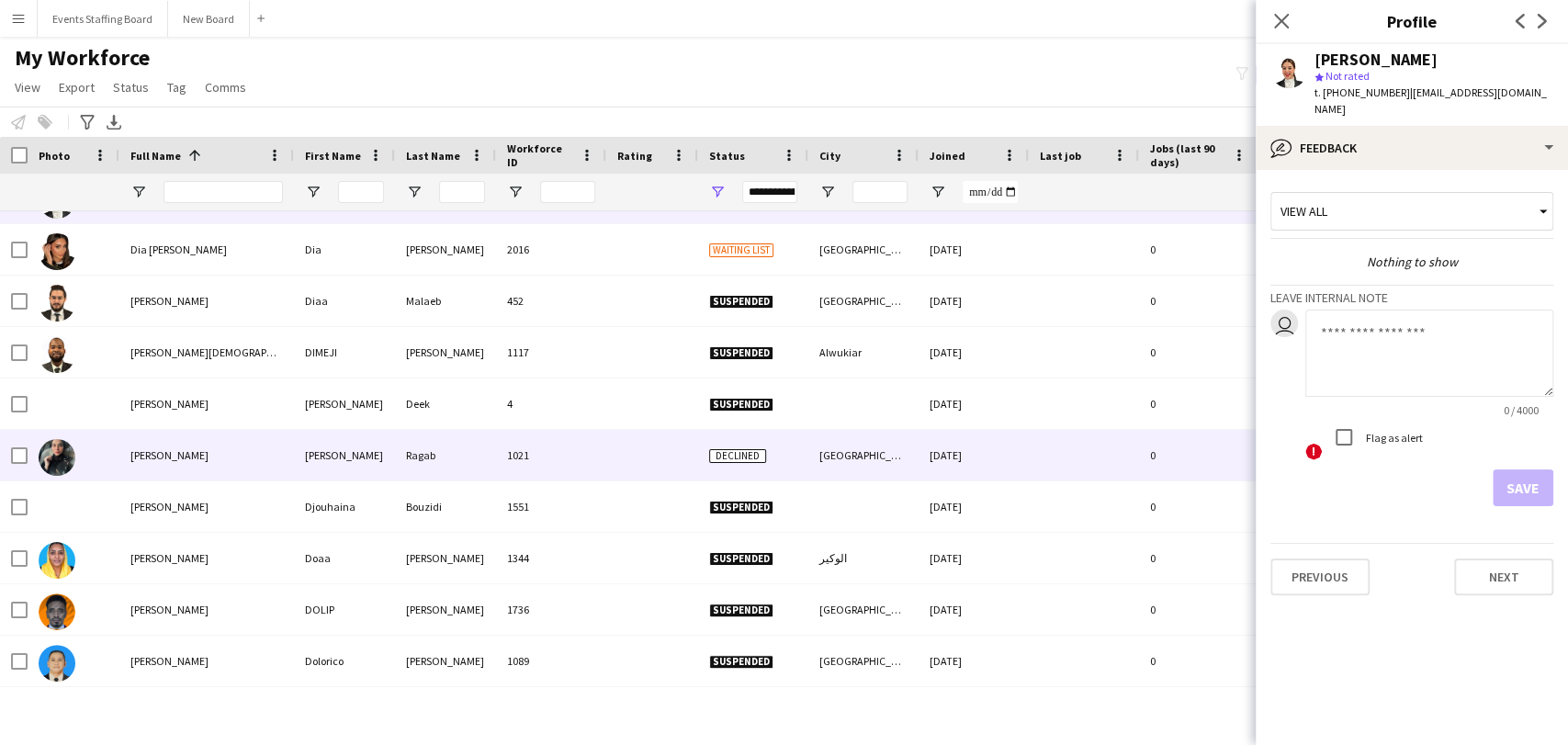
click at [155, 397] on span "[PERSON_NAME]" at bounding box center [169, 403] width 78 height 14
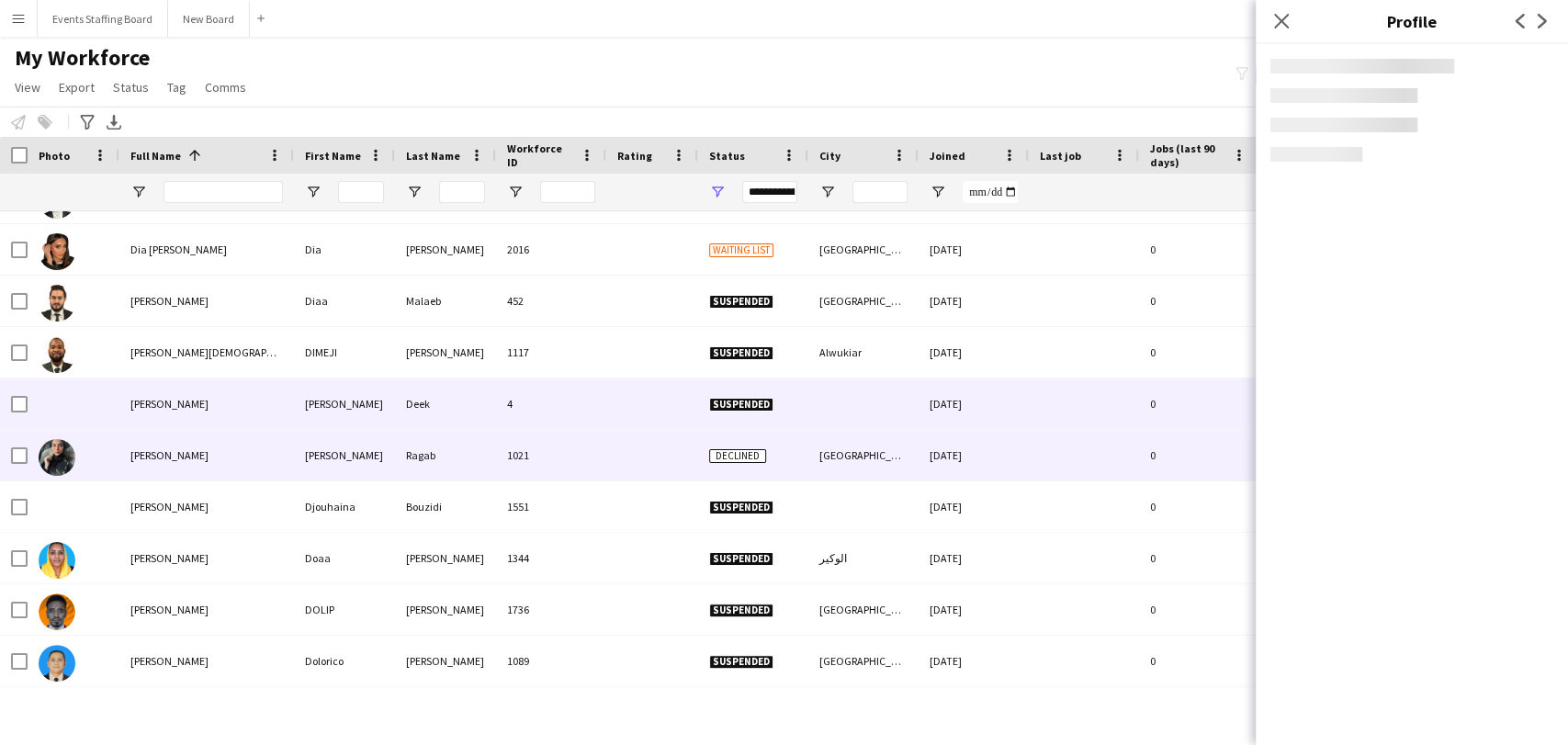
click at [170, 449] on span "[PERSON_NAME]" at bounding box center [169, 455] width 78 height 14
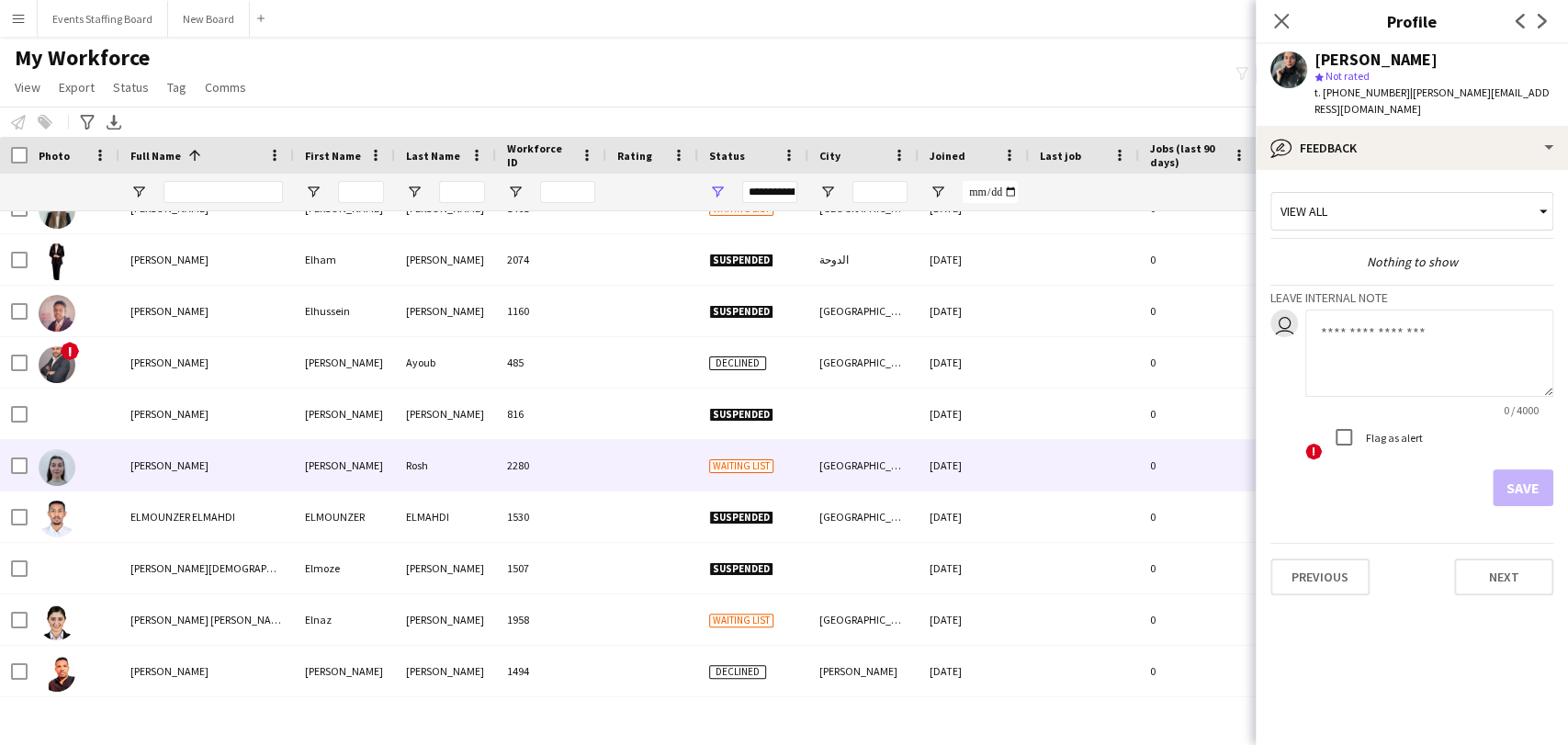
click at [150, 458] on span "[PERSON_NAME]" at bounding box center [169, 465] width 78 height 14
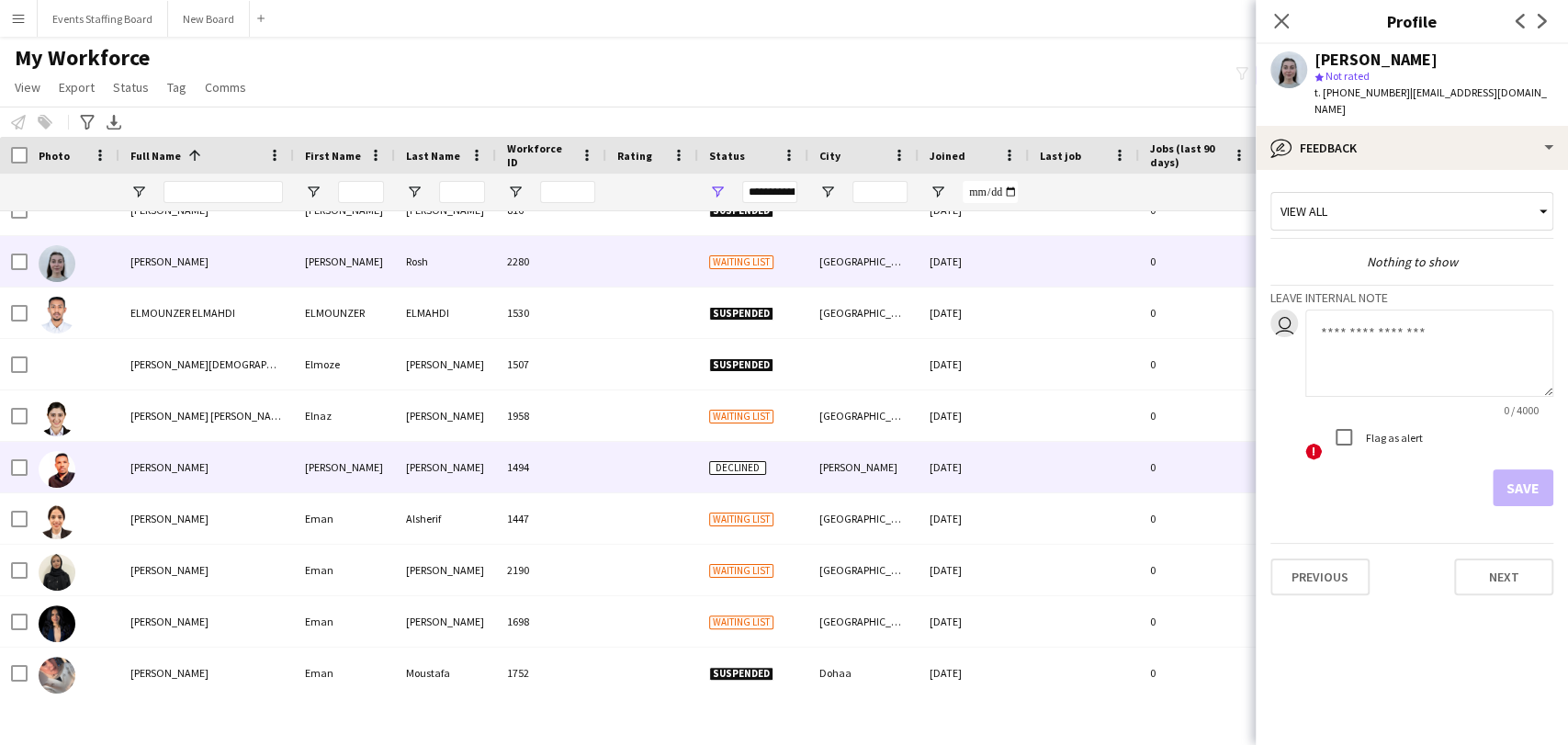
click at [159, 415] on span "[PERSON_NAME] [PERSON_NAME]" at bounding box center [209, 415] width 158 height 14
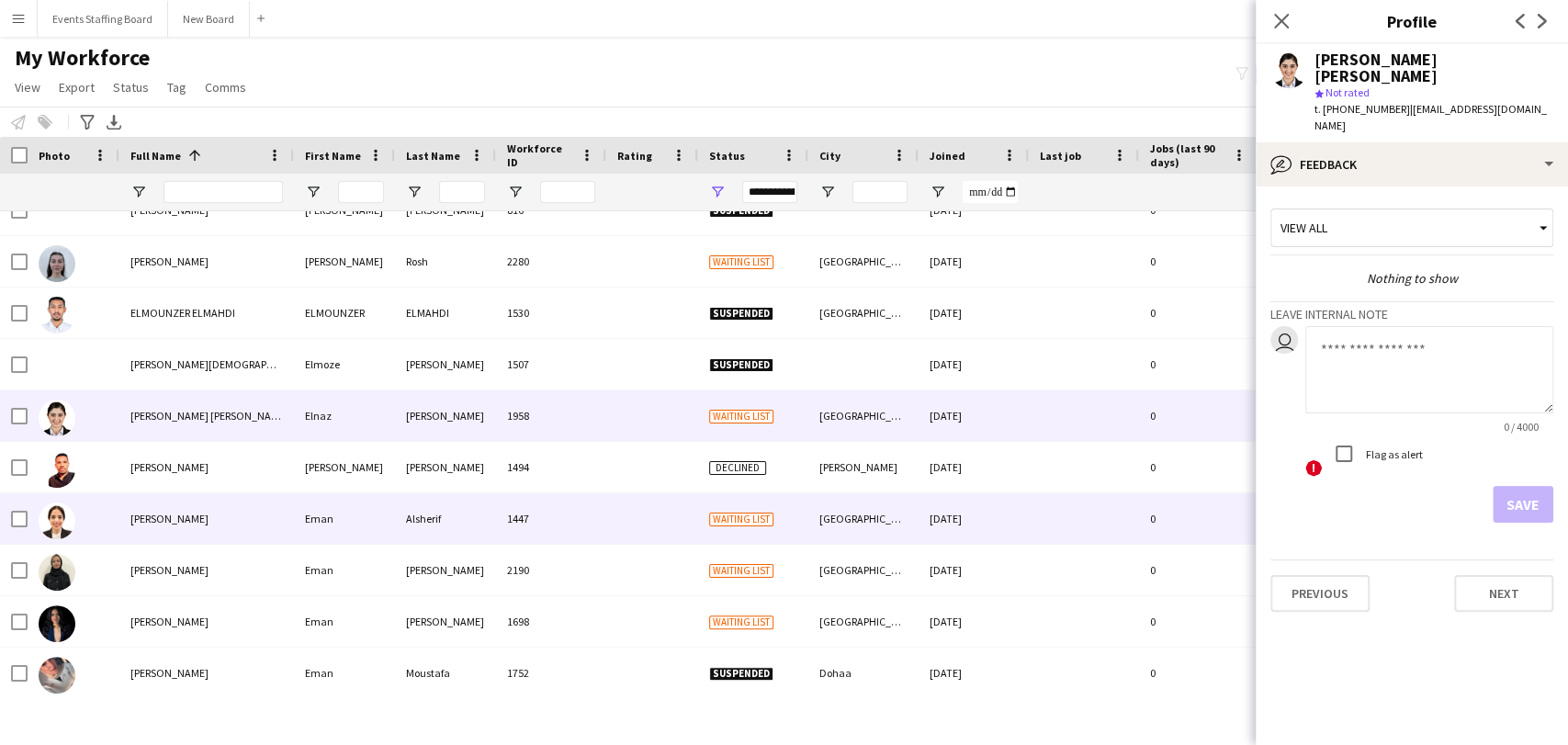
click at [162, 538] on div "[PERSON_NAME]" at bounding box center [207, 519] width 174 height 51
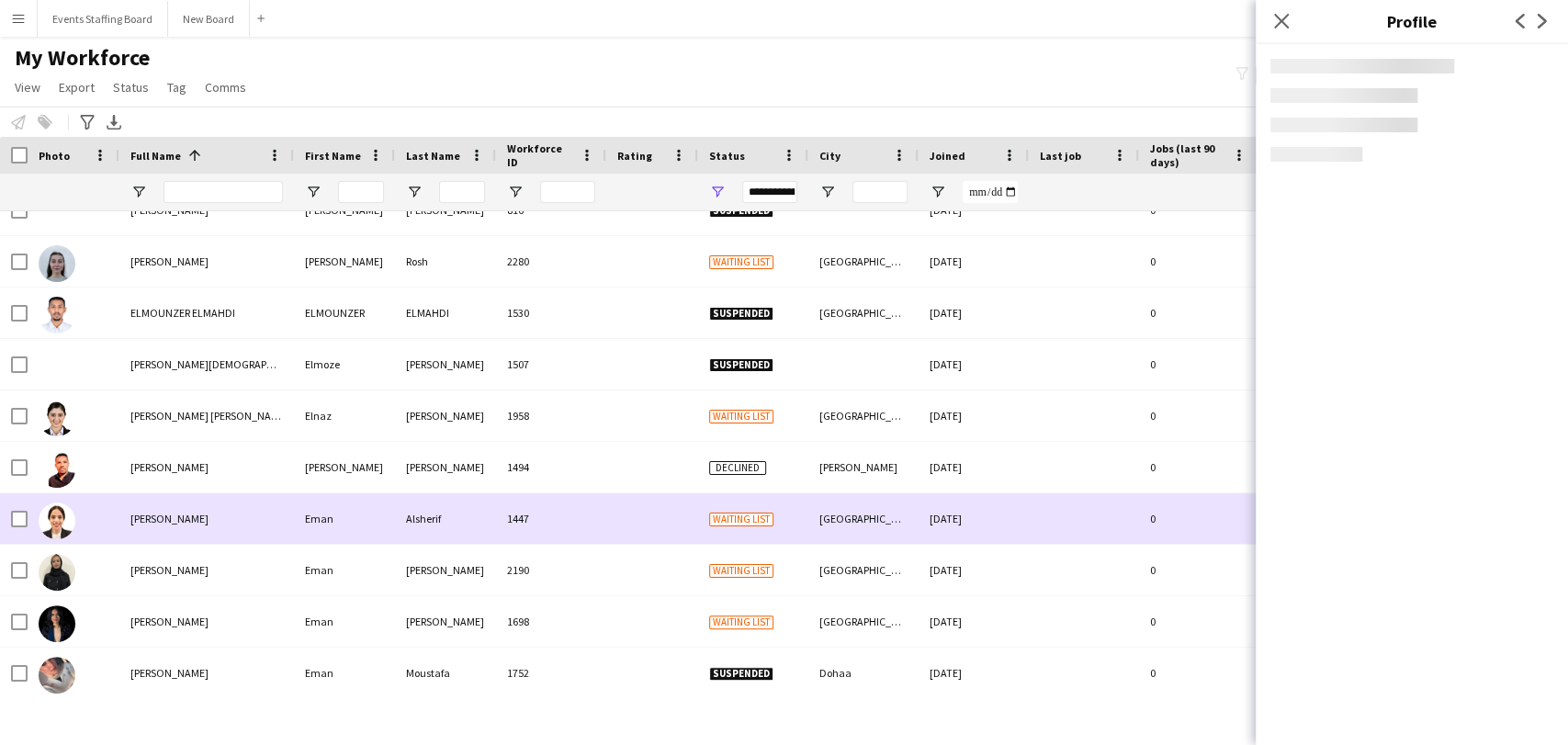
click at [162, 582] on div "[PERSON_NAME]" at bounding box center [207, 570] width 174 height 51
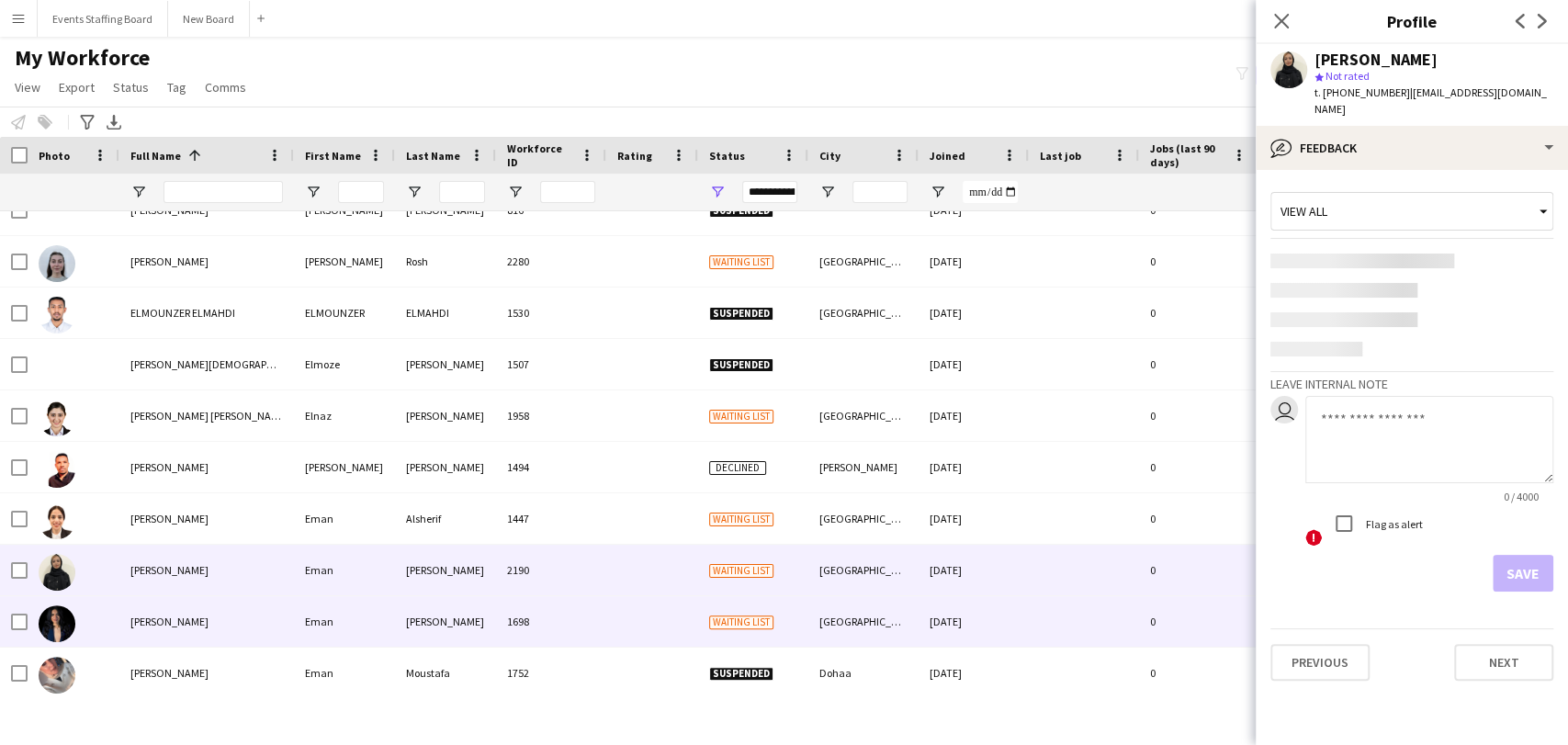
click at [161, 601] on div "[PERSON_NAME]" at bounding box center [207, 622] width 174 height 51
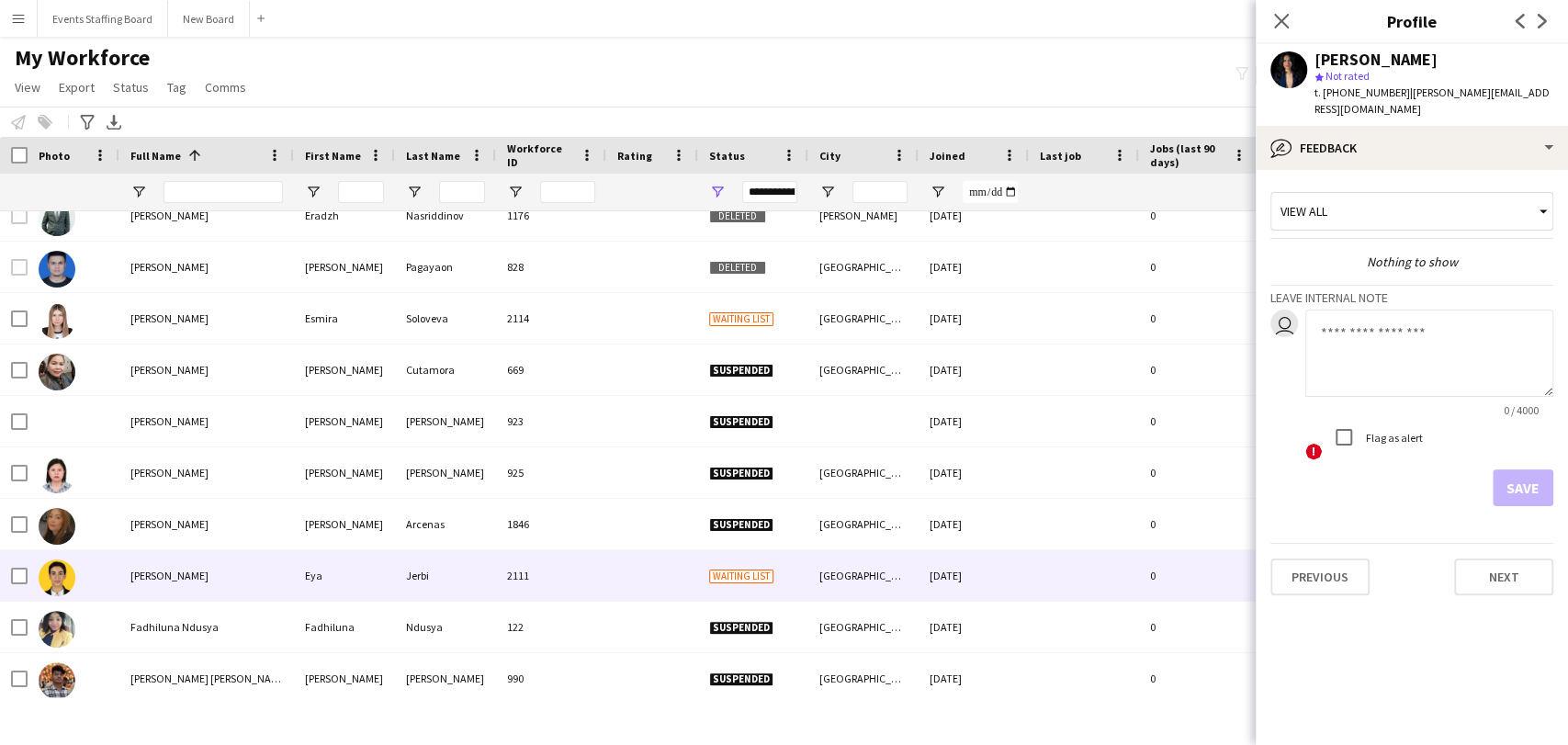
click at [122, 568] on div "[PERSON_NAME]" at bounding box center [207, 576] width 174 height 51
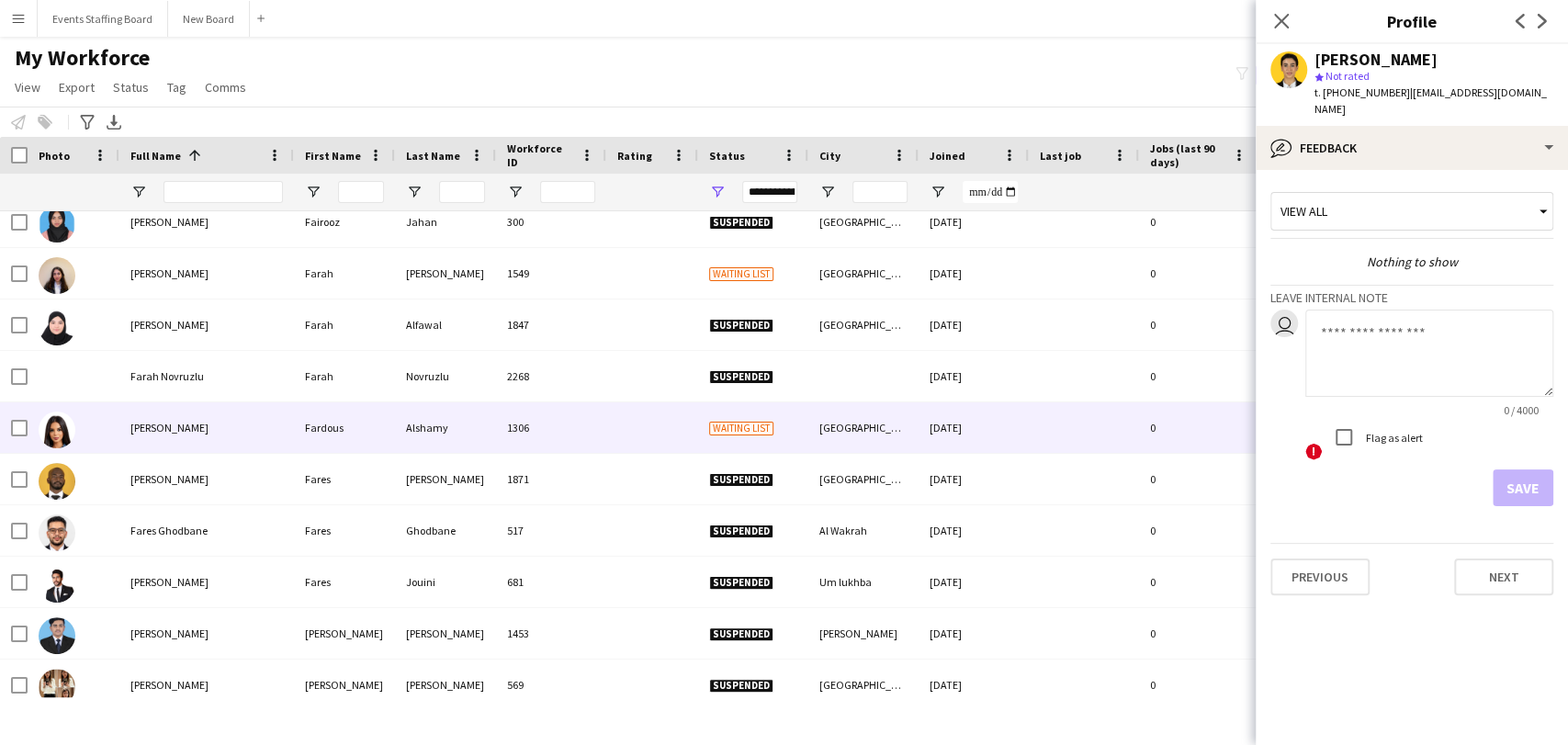
click at [158, 424] on span "[PERSON_NAME]" at bounding box center [169, 428] width 78 height 14
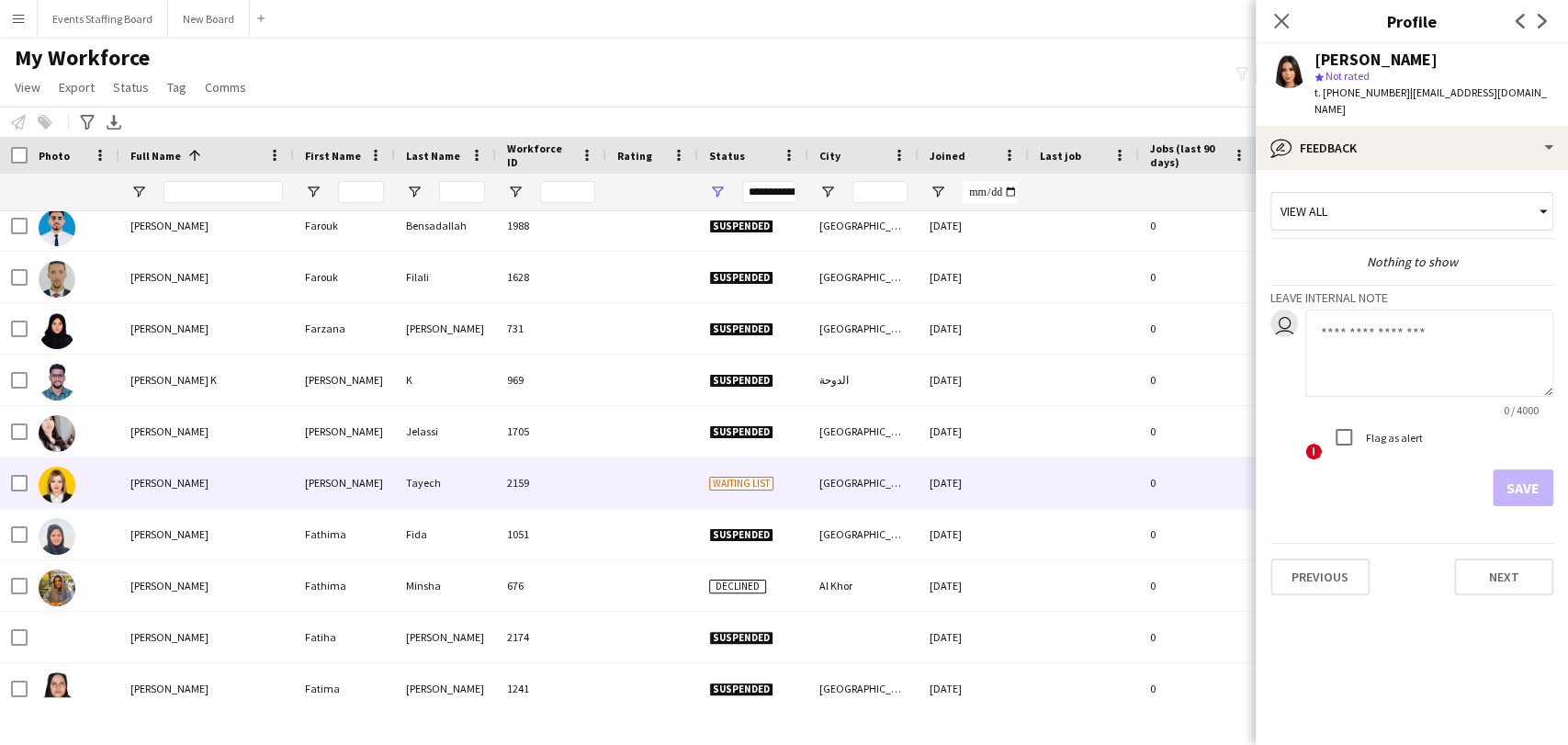
click at [203, 482] on div "[PERSON_NAME]" at bounding box center [207, 483] width 174 height 51
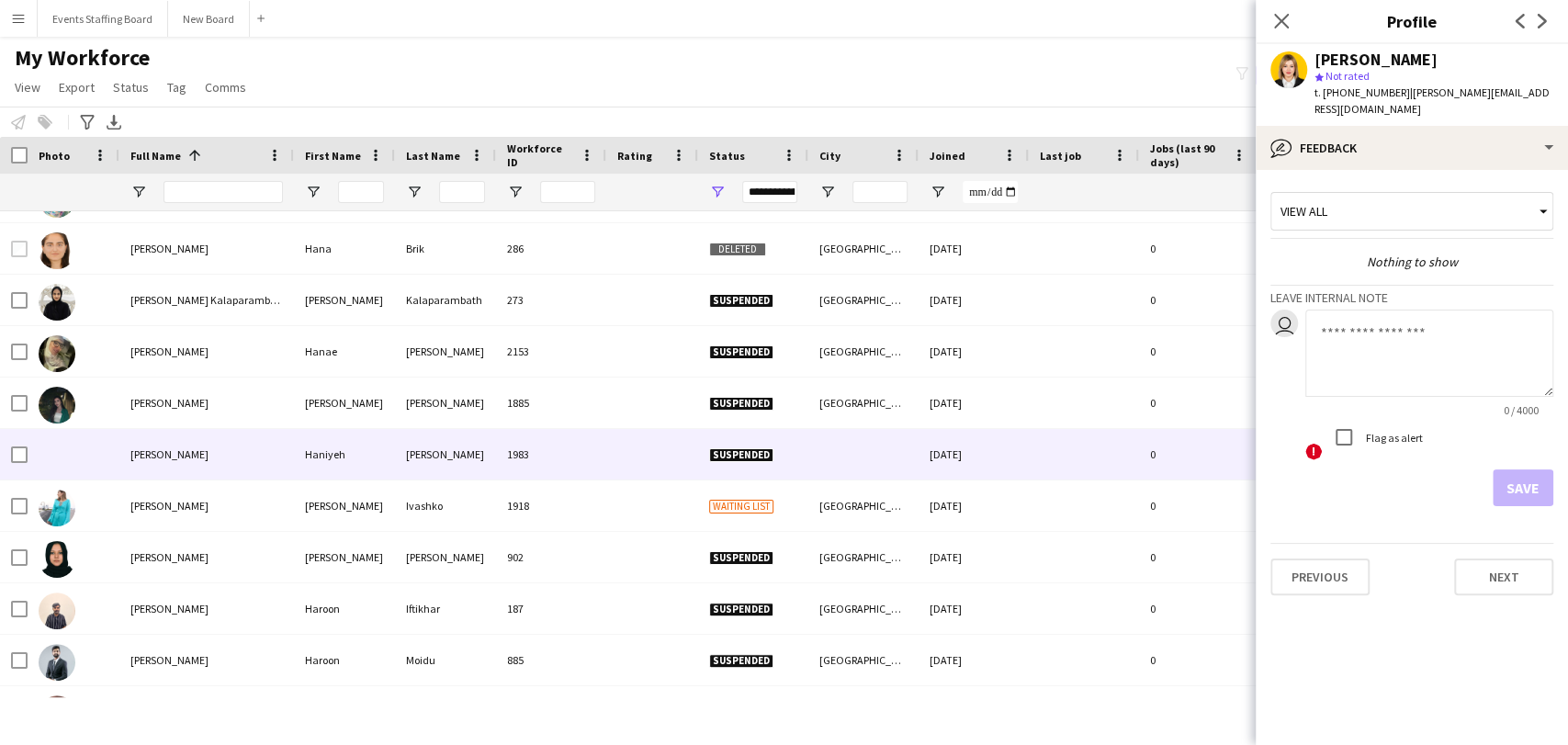
click at [189, 396] on span "[PERSON_NAME]" at bounding box center [169, 402] width 78 height 14
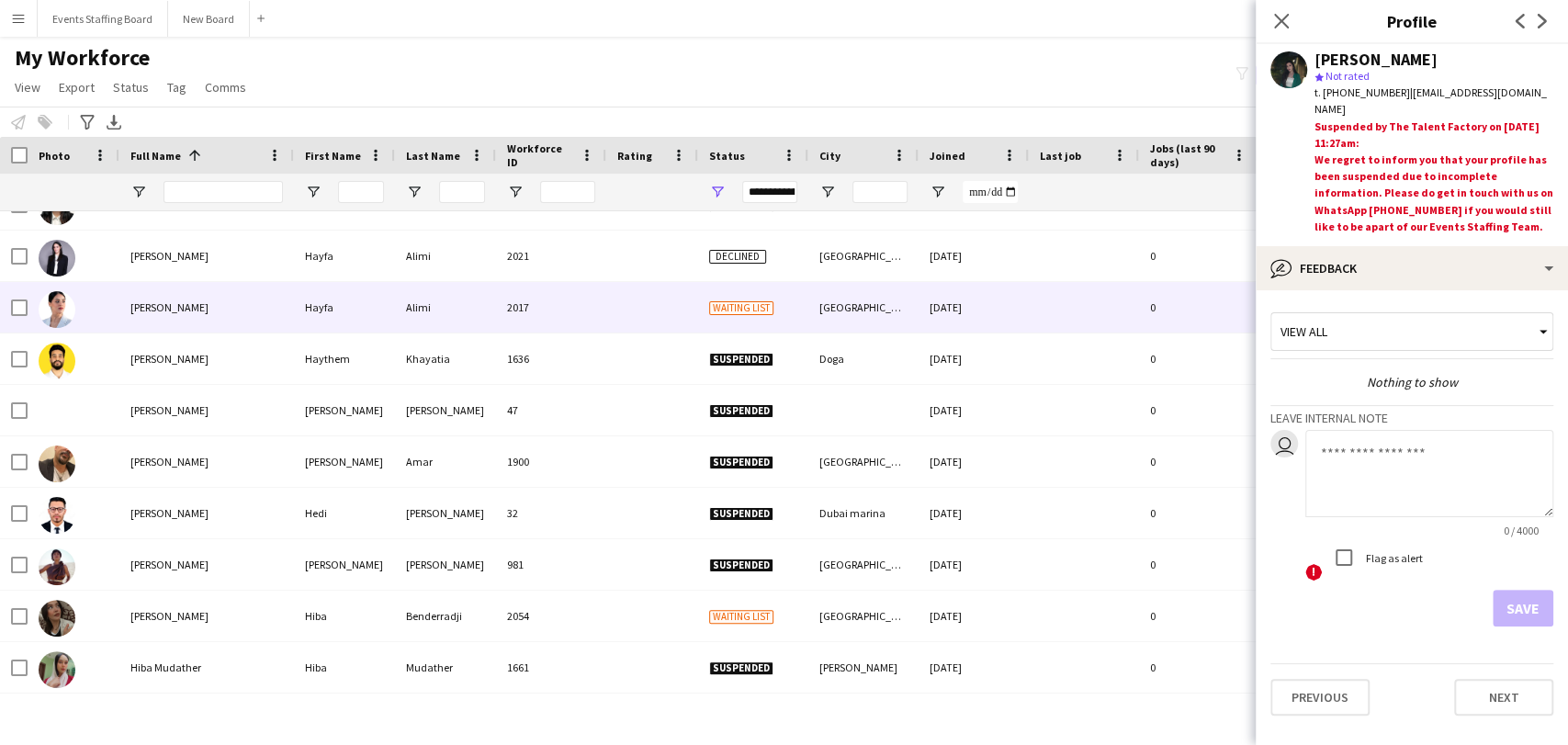
click at [140, 312] on span "[PERSON_NAME]" at bounding box center [169, 307] width 78 height 14
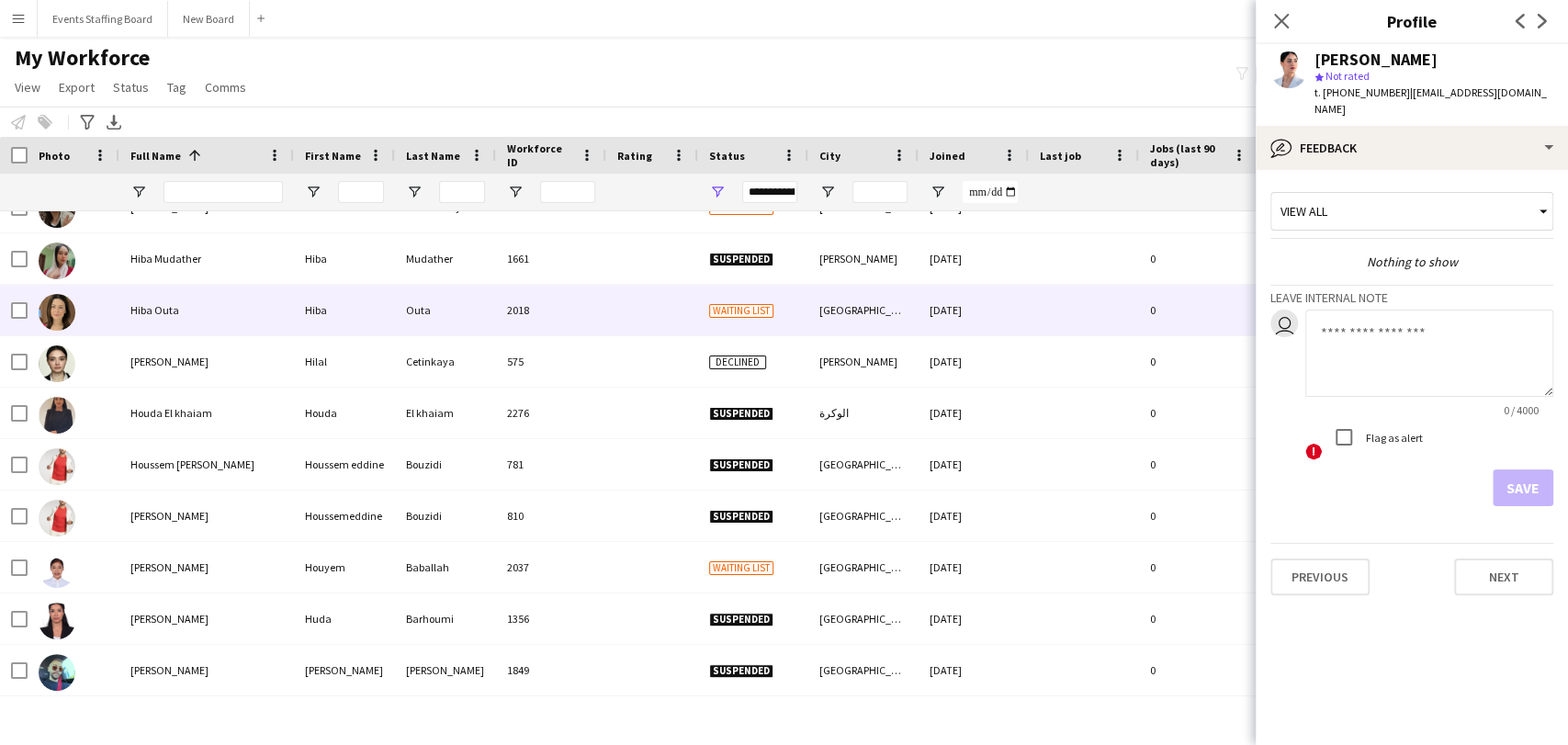
click at [160, 305] on span "Hiba Outa" at bounding box center [155, 310] width 49 height 14
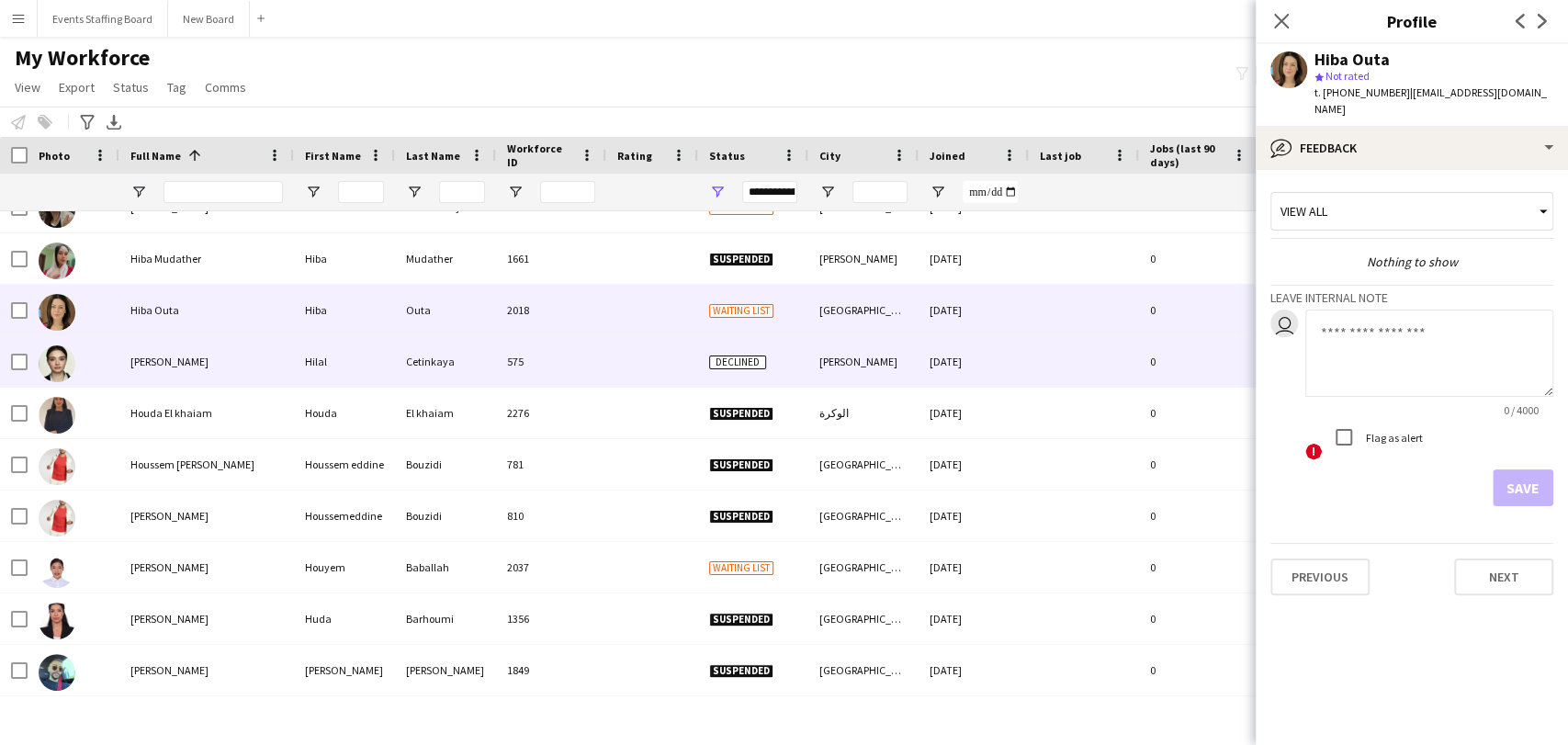
click at [128, 369] on div "[PERSON_NAME]" at bounding box center [207, 361] width 174 height 51
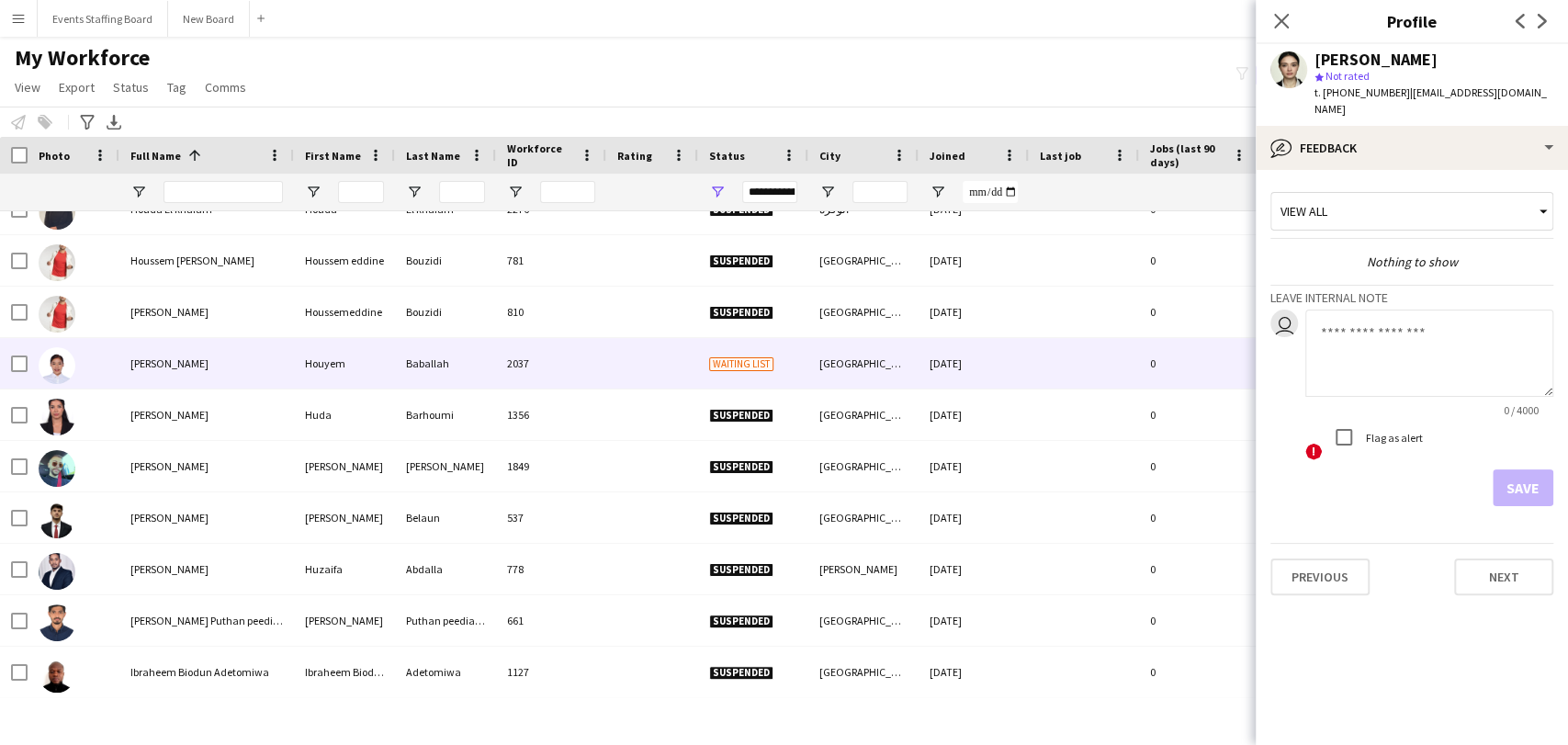
drag, startPoint x: 141, startPoint y: 363, endPoint x: 277, endPoint y: 467, distance: 171.2
click at [139, 364] on span "[PERSON_NAME]" at bounding box center [169, 363] width 78 height 14
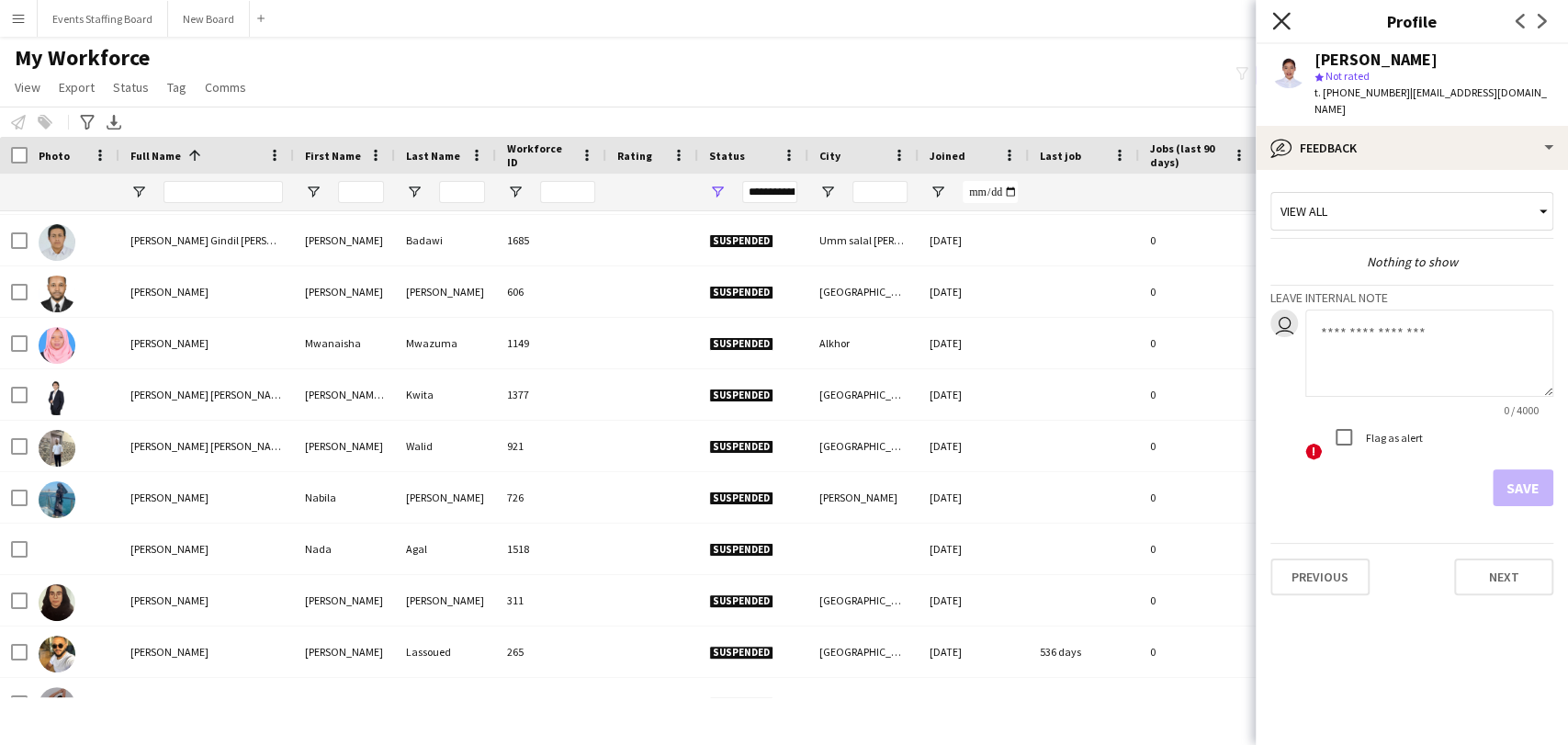
click at [782, 20] on icon "Close pop-in" at bounding box center [1281, 21] width 18 height 18
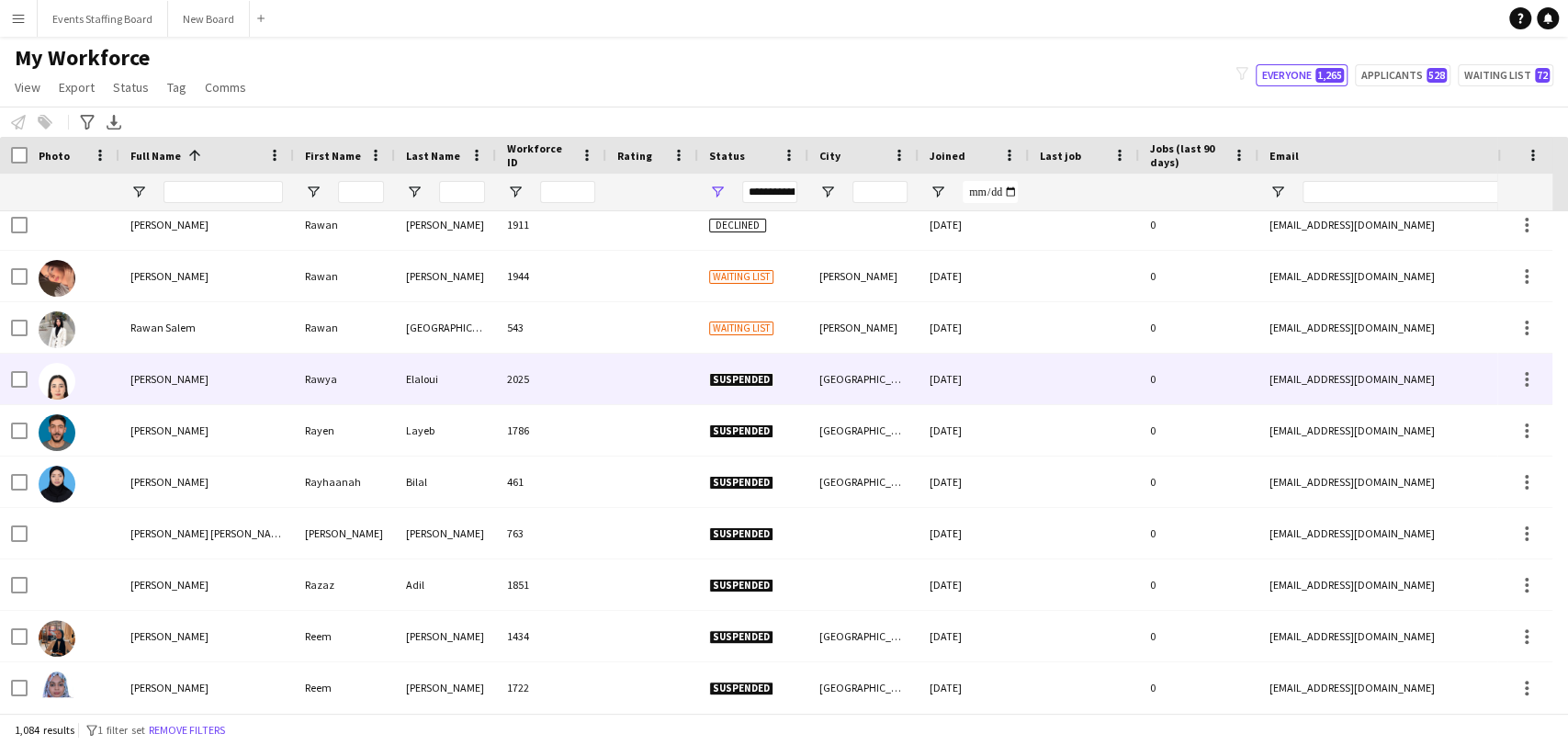
click at [112, 377] on div at bounding box center [73, 379] width 92 height 51
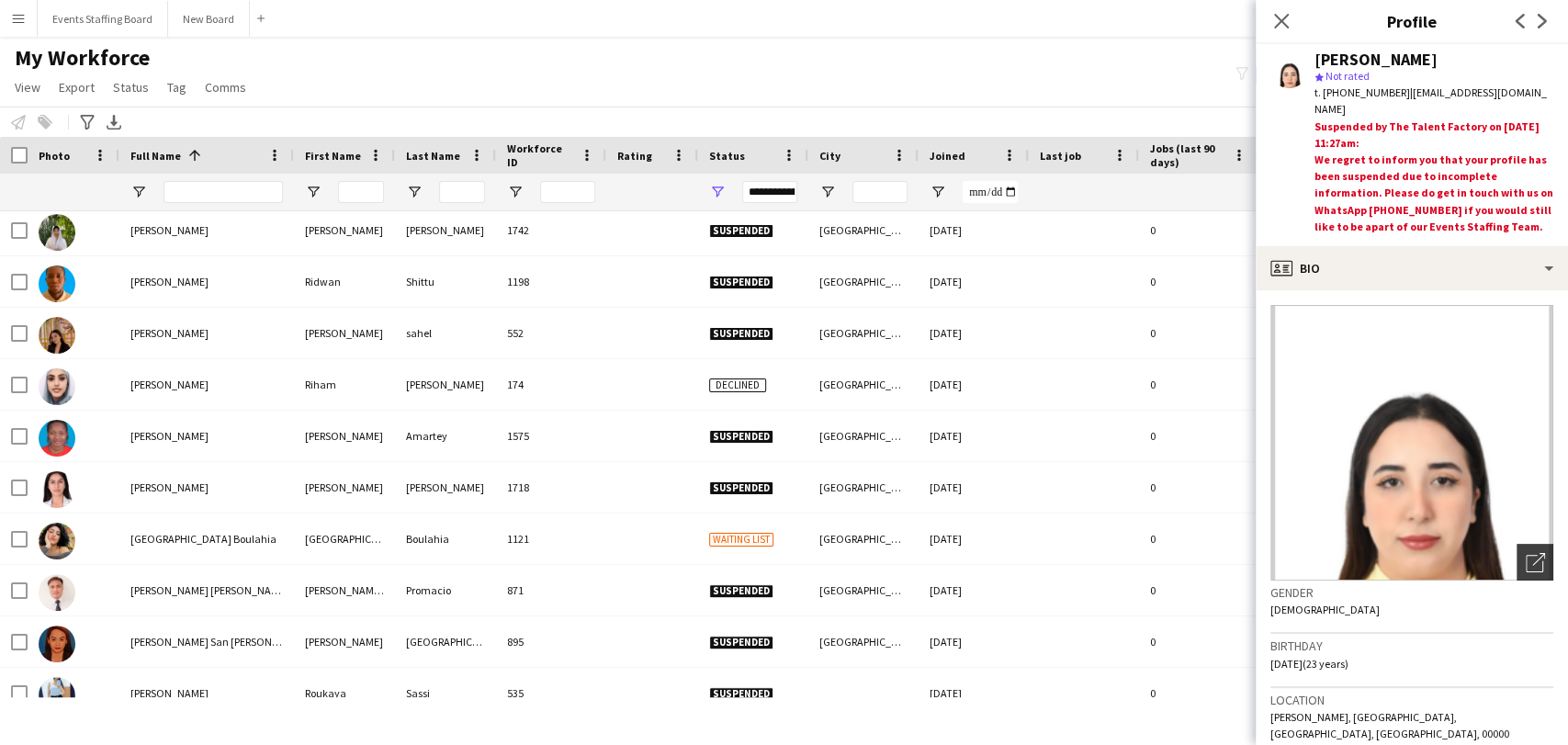
click at [782, 556] on icon "Open photos pop-in" at bounding box center [1536, 563] width 20 height 20
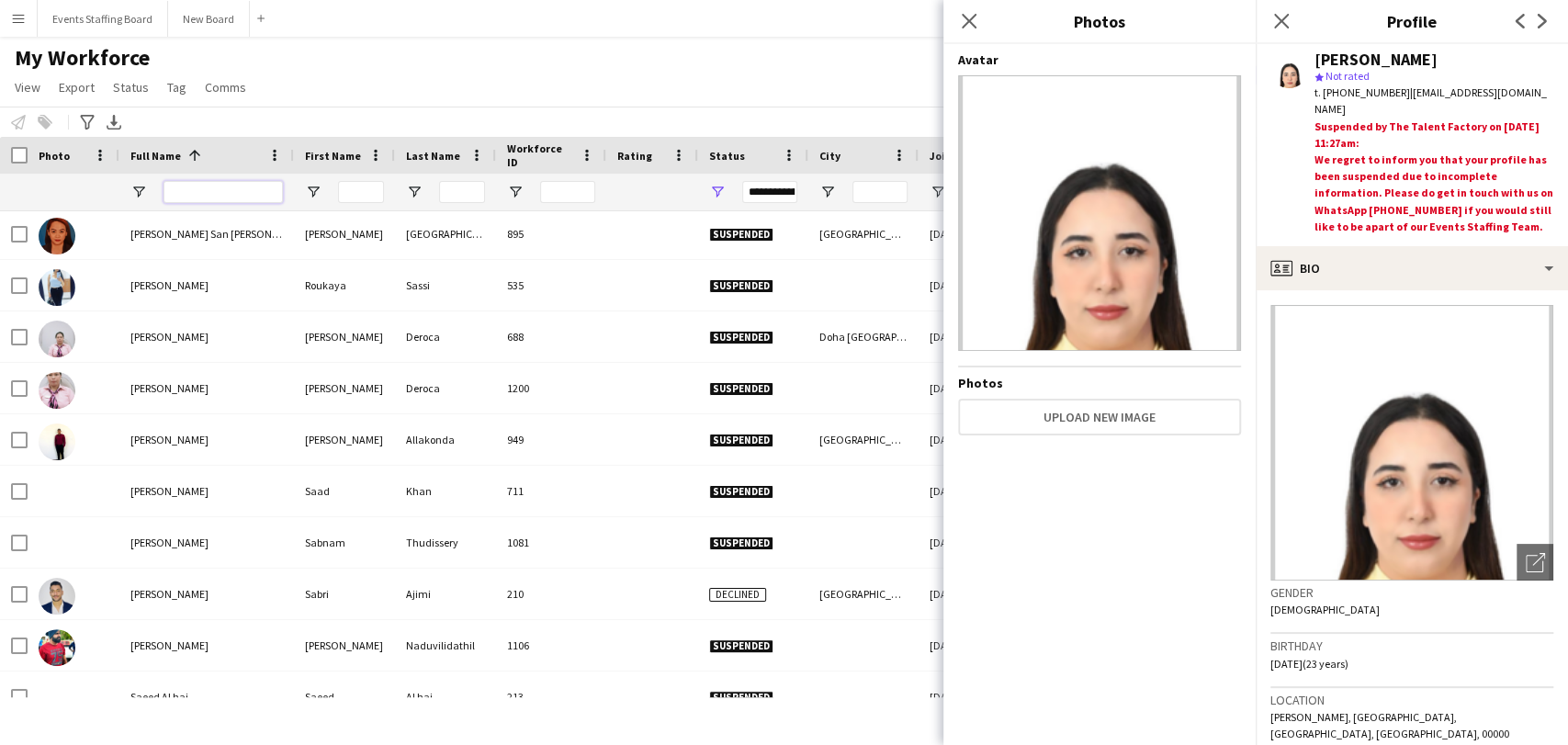
drag, startPoint x: 211, startPoint y: 193, endPoint x: 220, endPoint y: 234, distance: 42.0
click at [220, 234] on div "Workforce Details Rating Status City 1 0" at bounding box center [784, 425] width 1568 height 576
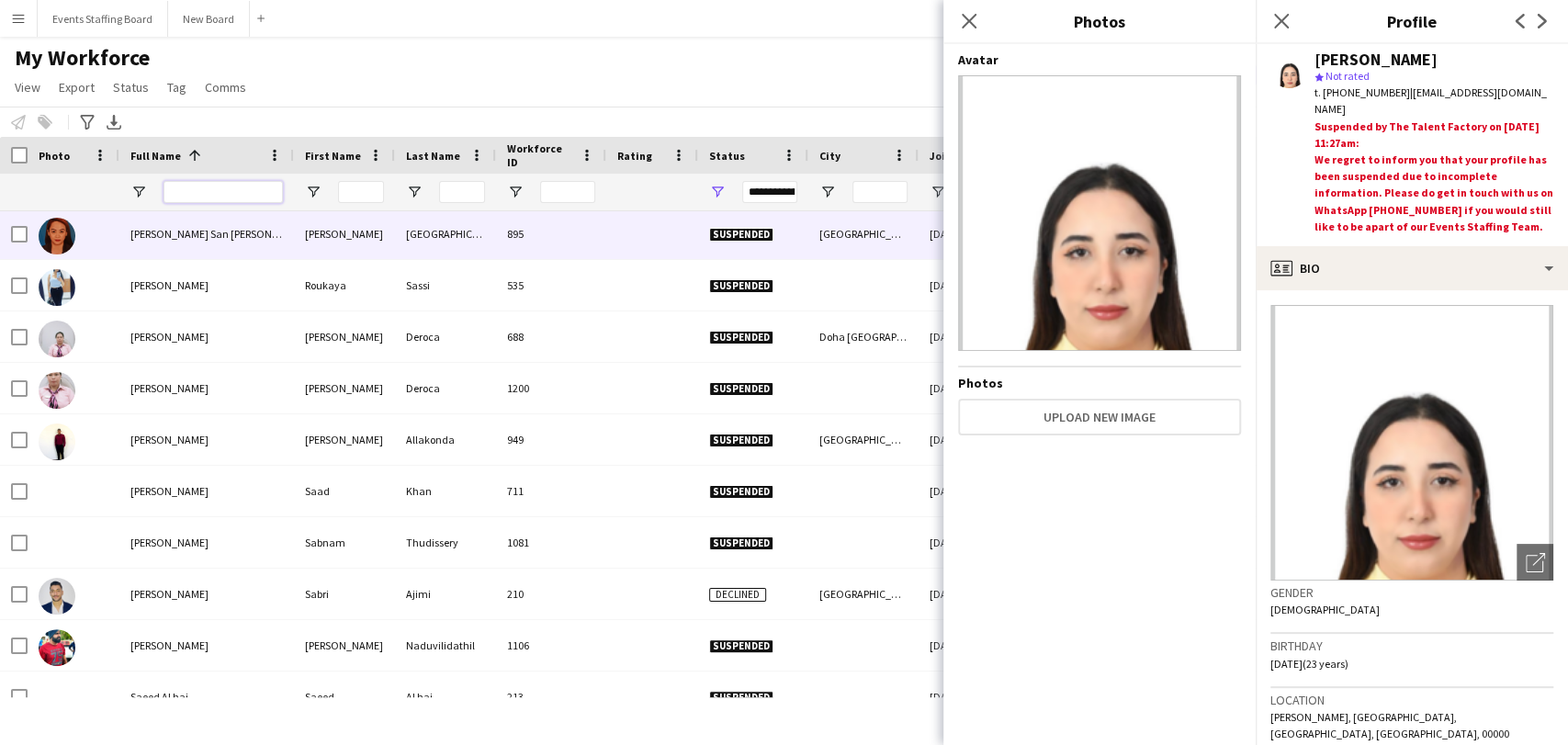
paste input "****"
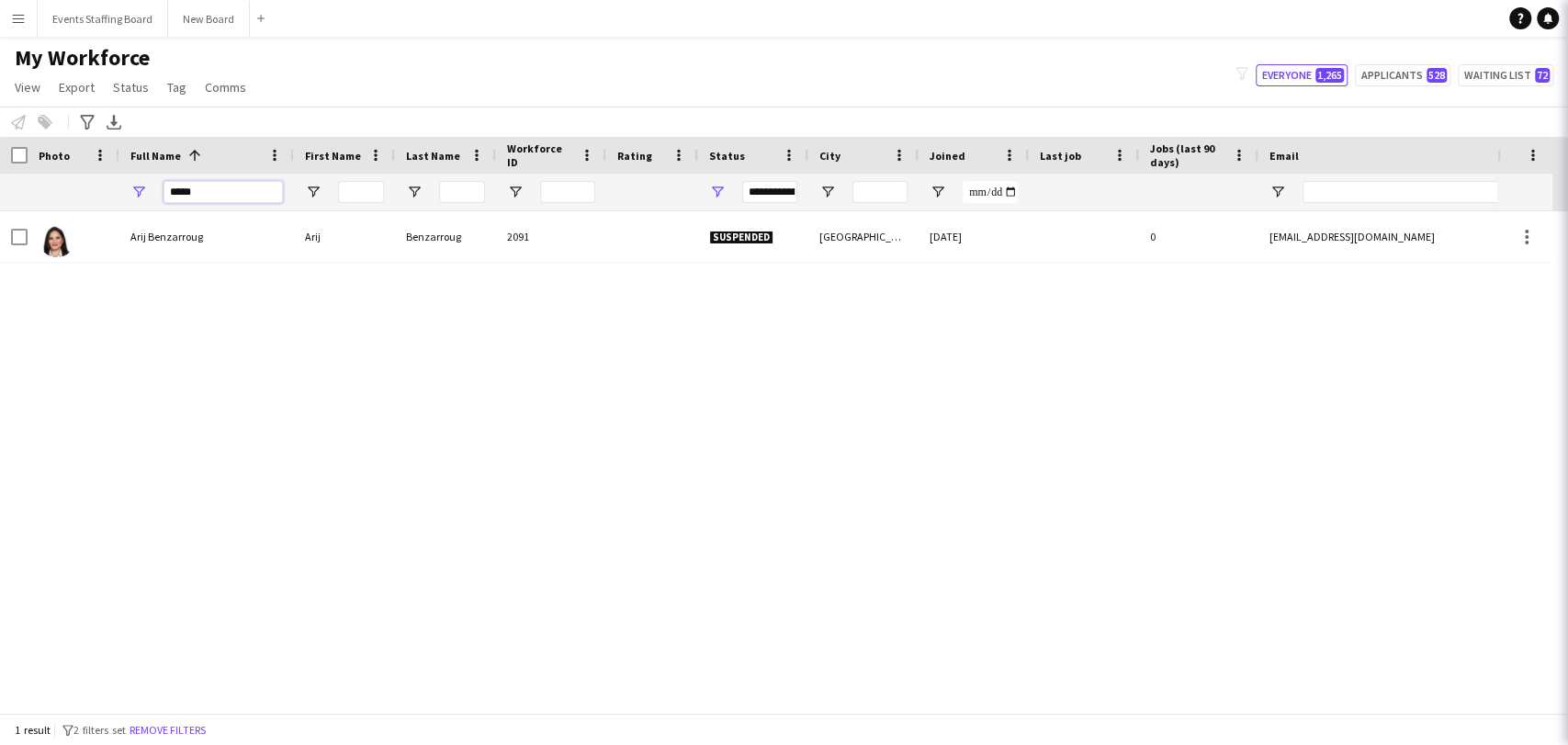
type input "****"
click at [216, 650] on div "[PERSON_NAME] [PERSON_NAME] 2025 Suspended [GEOGRAPHIC_DATA] [DATE] 0 [EMAIL_AD…" at bounding box center [748, 454] width 1497 height 486
click at [175, 728] on button "Remove filters" at bounding box center [167, 729] width 83 height 21
click at [175, 728] on div "1 result filter-1 2 filters set Remove filters" at bounding box center [784, 729] width 1568 height 31
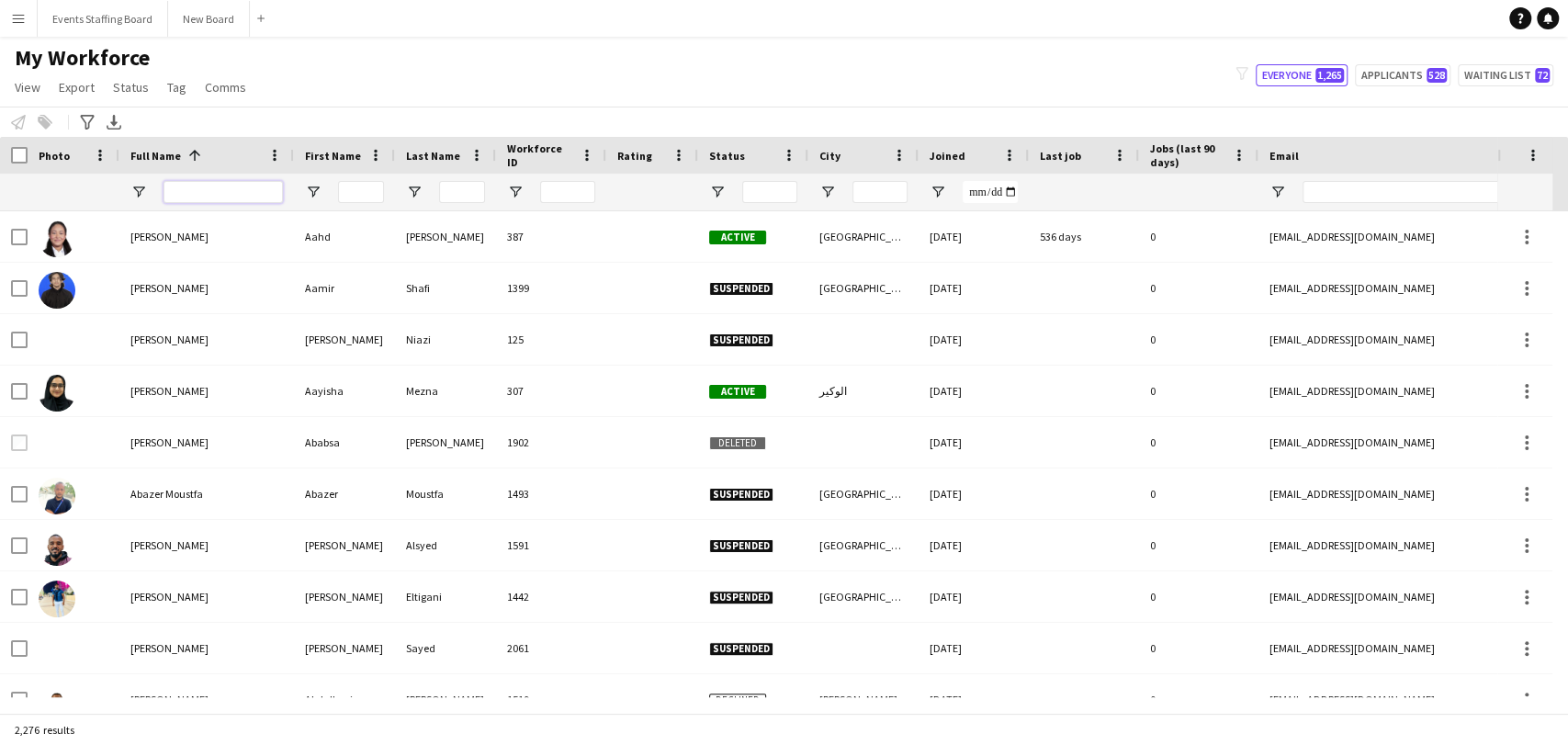
click at [174, 185] on input "Full Name Filter Input" at bounding box center [223, 192] width 119 height 23
type input "*"
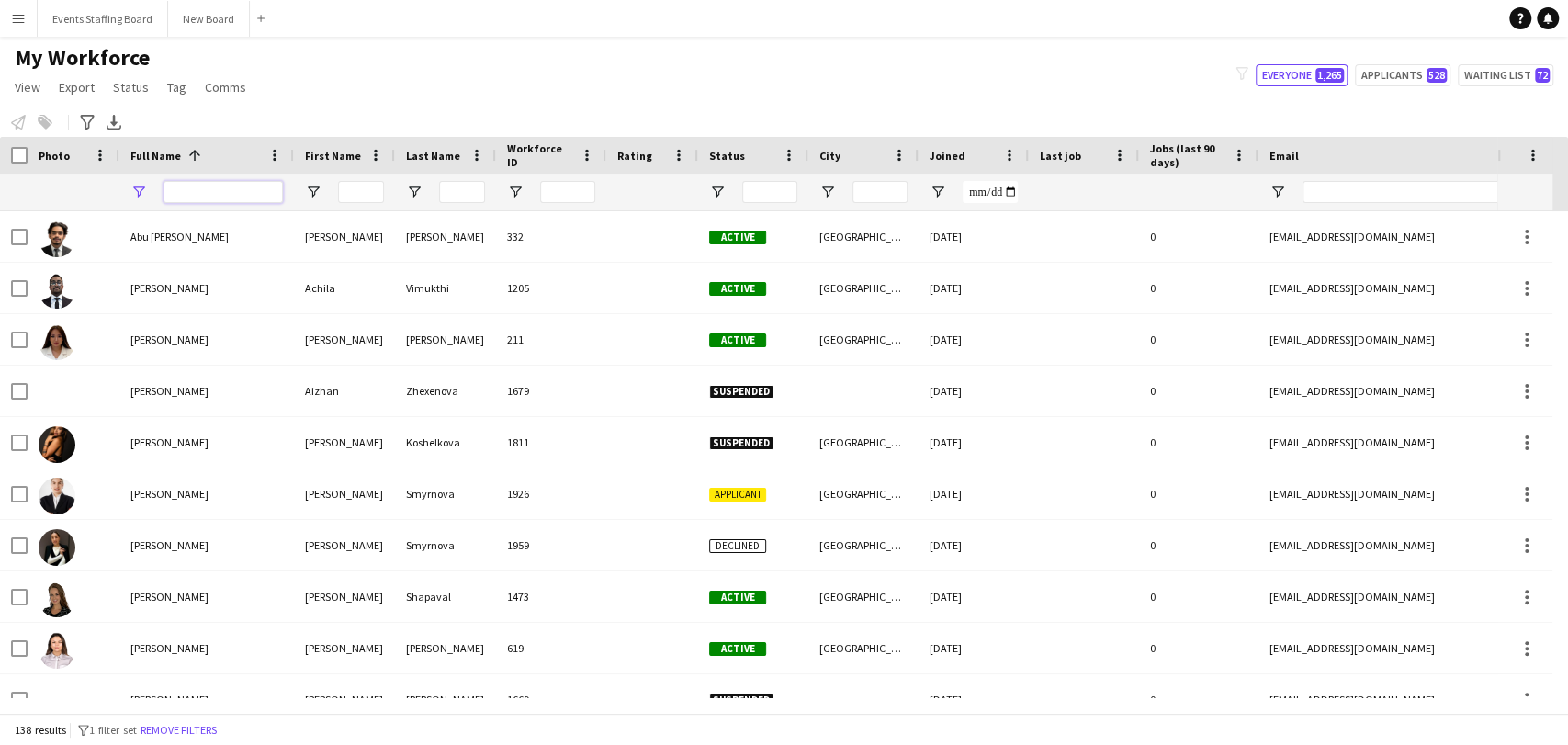
paste input "****"
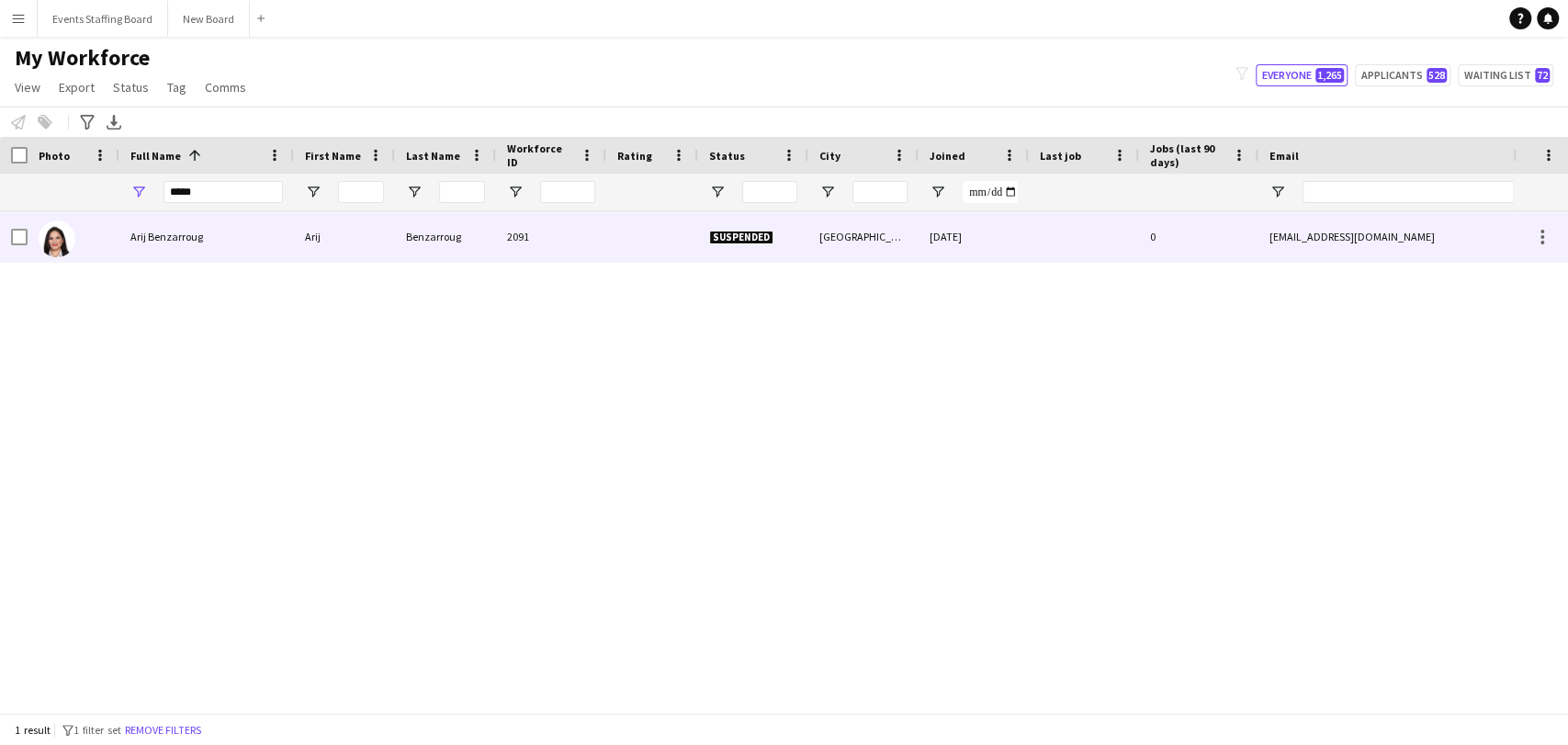
click at [214, 226] on div "Arij Benzarroug" at bounding box center [207, 237] width 174 height 51
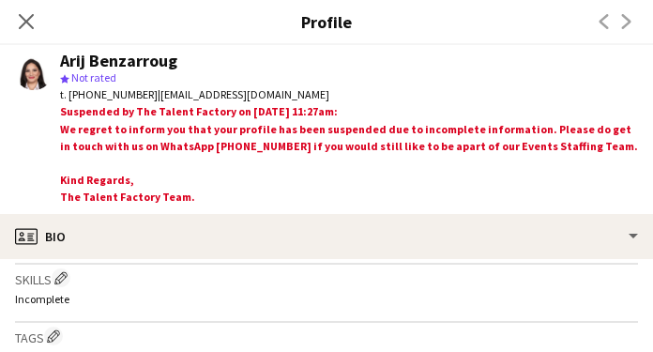
drag, startPoint x: 420, startPoint y: 350, endPoint x: 418, endPoint y: 416, distance: 65.7
click at [418, 352] on html "Menu Boards Boards Boards All jobs Status Workforce Workforce My Workforce Recr…" at bounding box center [326, 176] width 653 height 352
click at [287, 351] on p "Incomplete" at bounding box center [326, 358] width 623 height 14
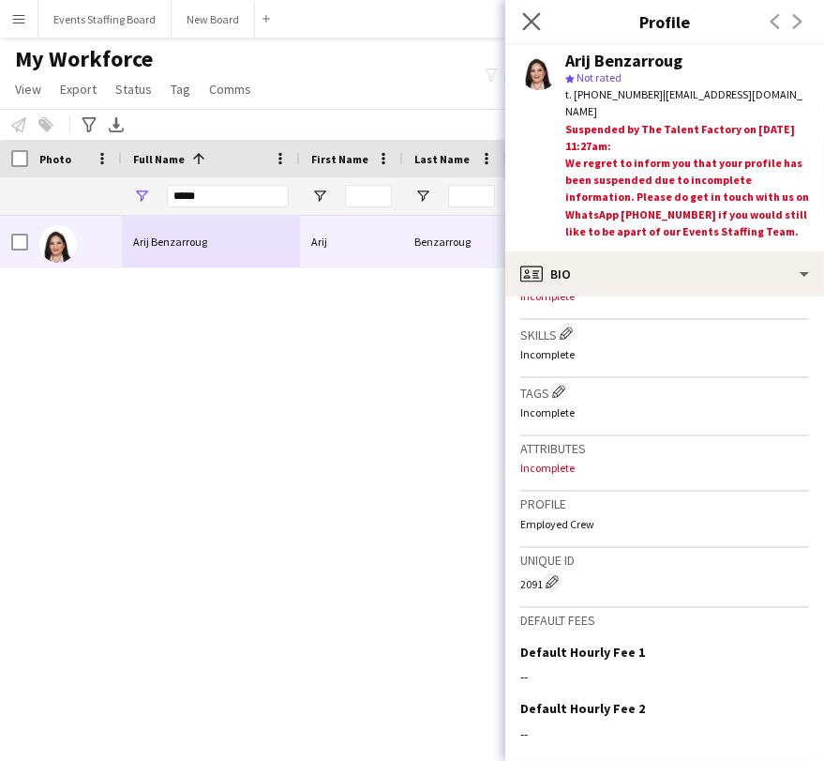
click at [536, 9] on app-icon "Close pop-in" at bounding box center [532, 21] width 27 height 27
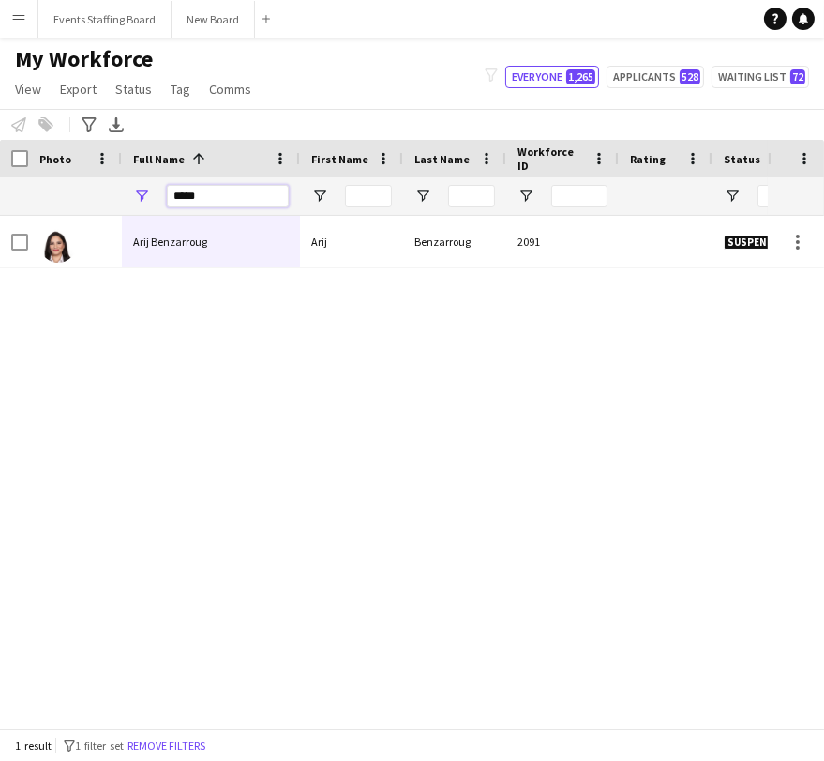
click at [174, 203] on input "****" at bounding box center [228, 196] width 122 height 23
click at [173, 203] on input "****" at bounding box center [228, 196] width 122 height 23
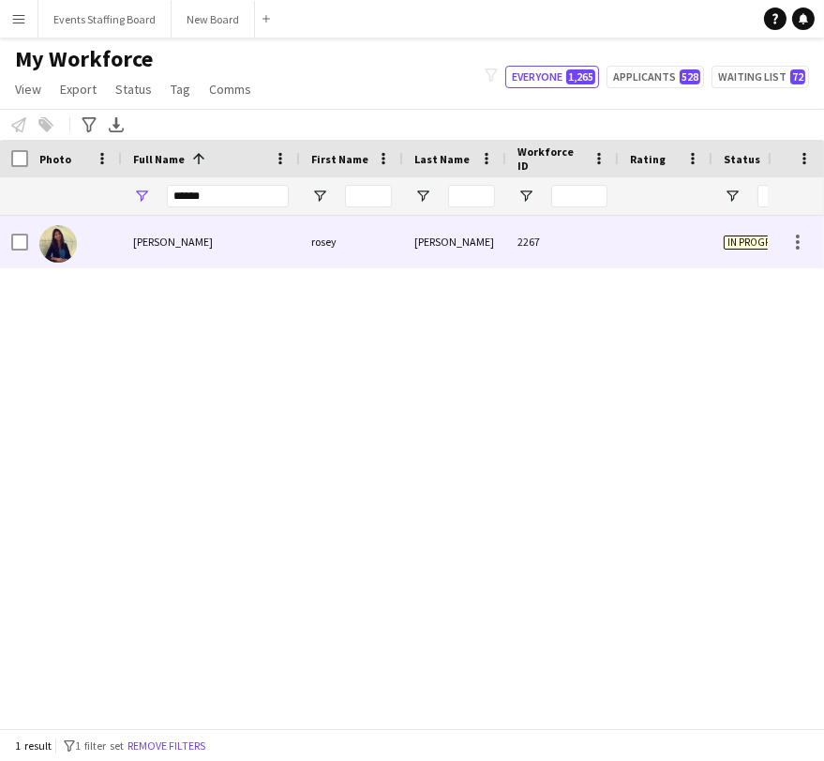
click at [123, 229] on div "[PERSON_NAME]" at bounding box center [211, 242] width 178 height 52
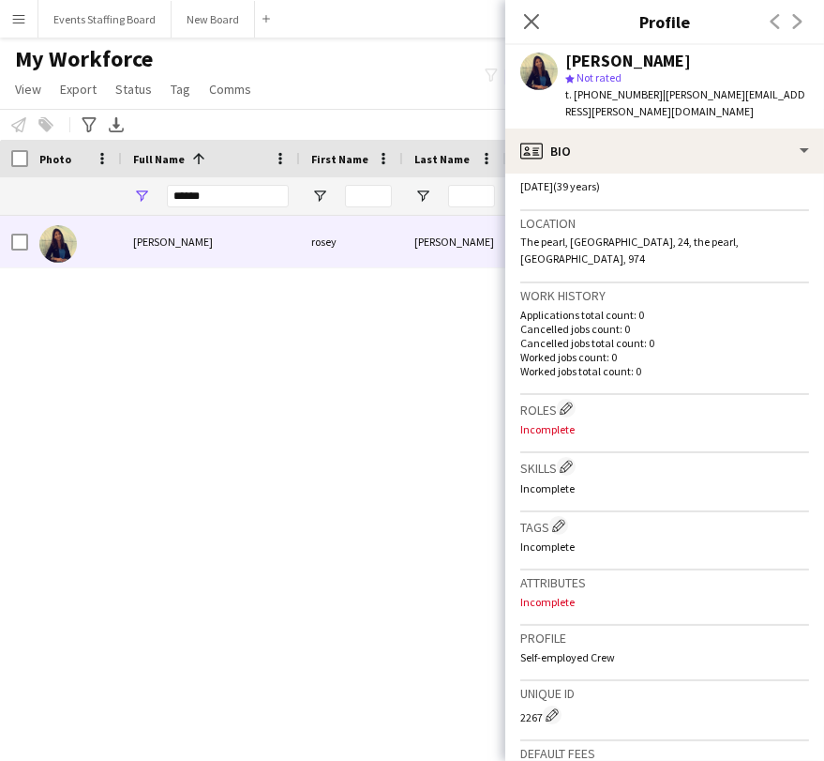
scroll to position [21, 0]
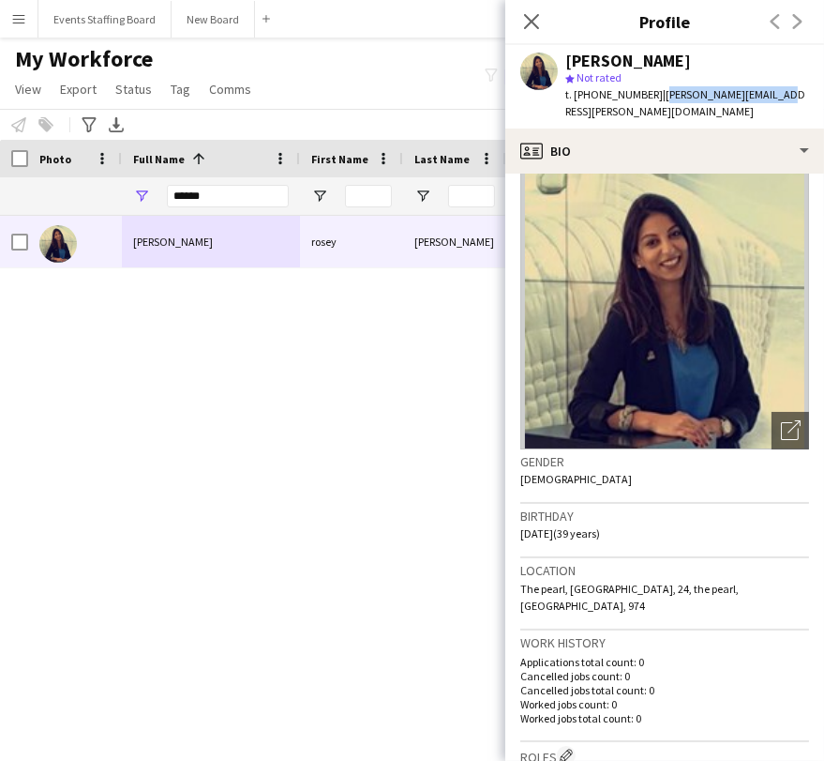
drag, startPoint x: 649, startPoint y: 89, endPoint x: 783, endPoint y: 92, distance: 134.2
click at [783, 92] on app-profile-header "[PERSON_NAME] Not rated t. [PHONE_NUMBER] | [PERSON_NAME][EMAIL_ADDRESS][PERSON…" at bounding box center [665, 86] width 319 height 83
copy span "[PERSON_NAME][EMAIL_ADDRESS][PERSON_NAME][DOMAIN_NAME]"
click at [781, 420] on icon "Open photos pop-in" at bounding box center [791, 430] width 20 height 20
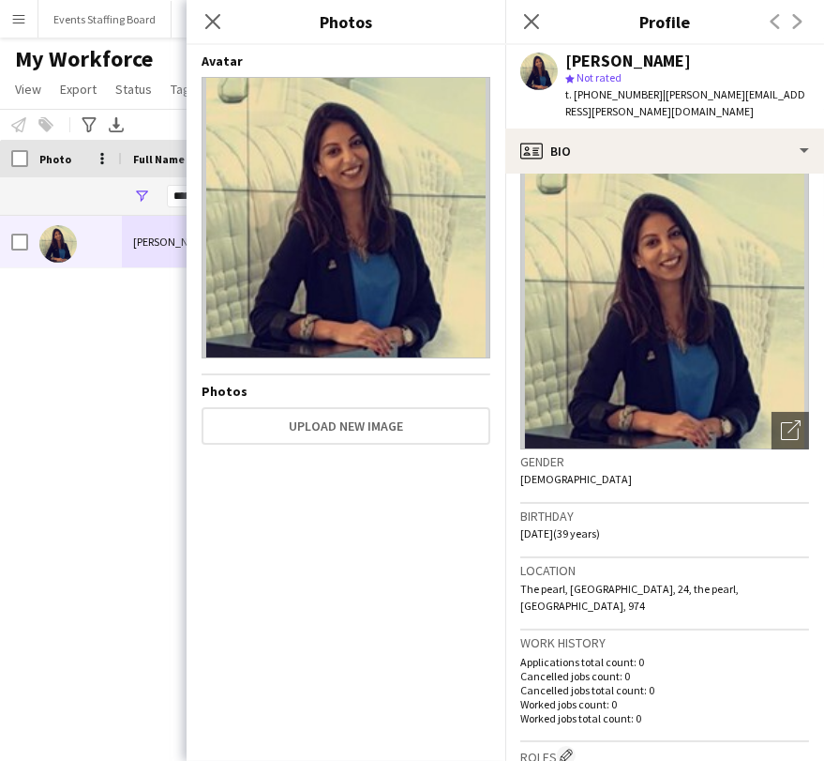
click at [341, 379] on div "Avatar Photos Upload new image" at bounding box center [346, 399] width 289 height 693
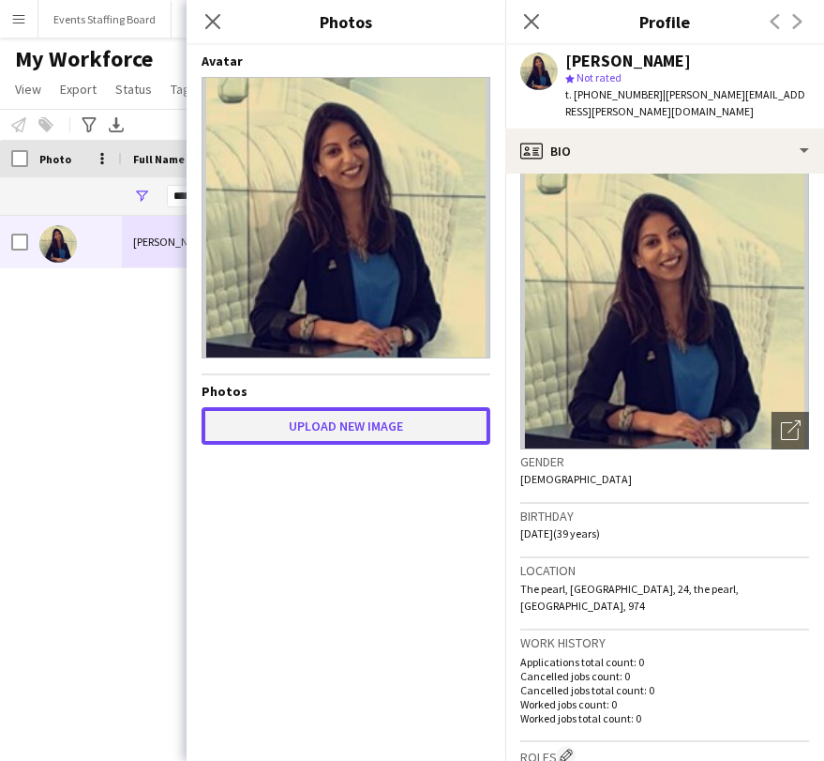
click at [335, 417] on button "Upload new image" at bounding box center [346, 426] width 289 height 38
click at [299, 425] on button "Upload new image" at bounding box center [346, 426] width 289 height 38
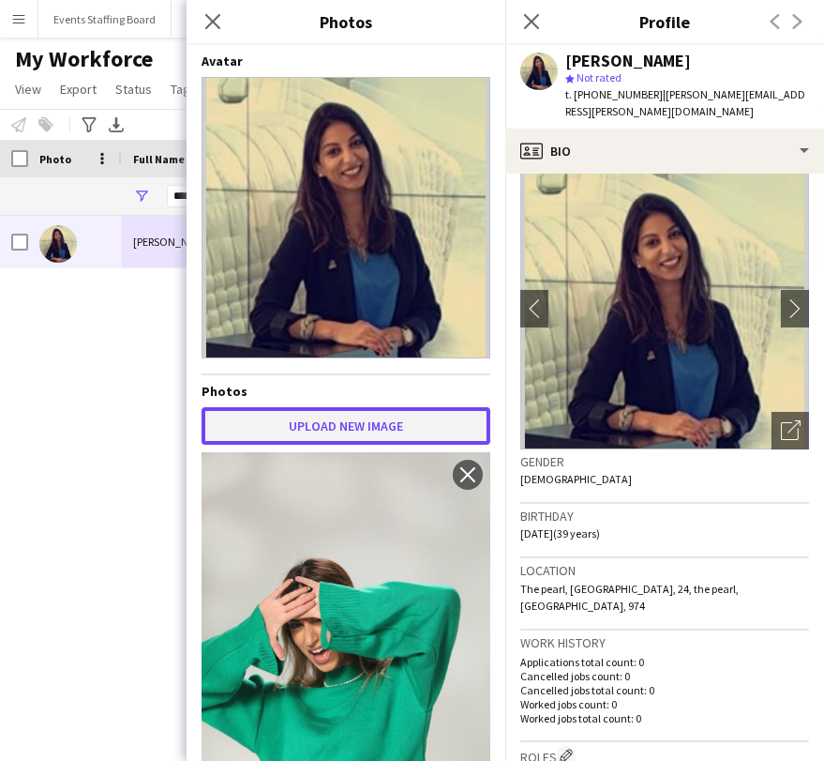
click at [357, 407] on button "Upload new image" at bounding box center [346, 426] width 289 height 38
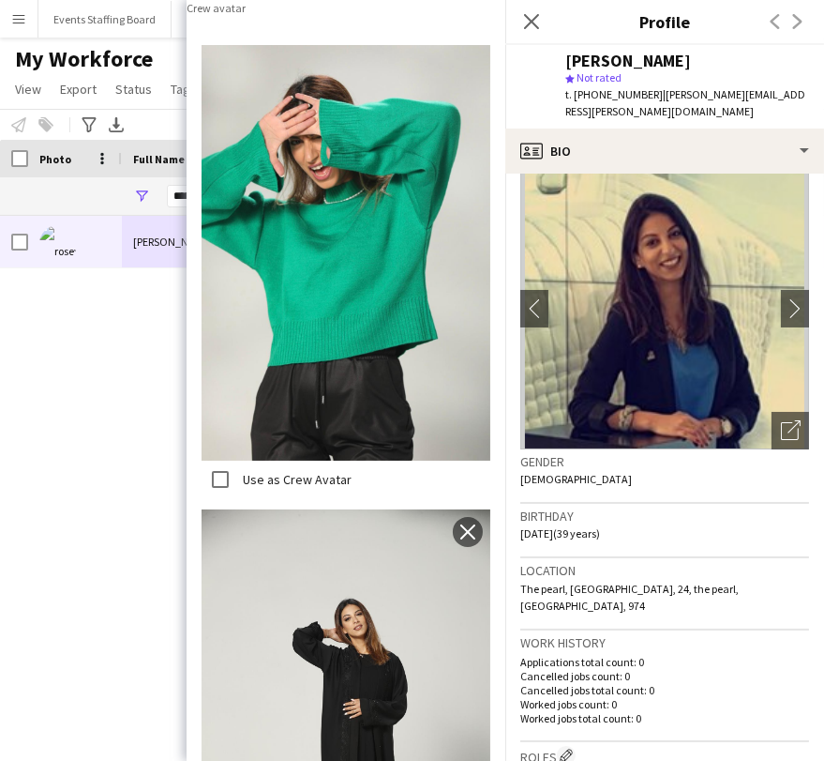
scroll to position [113, 0]
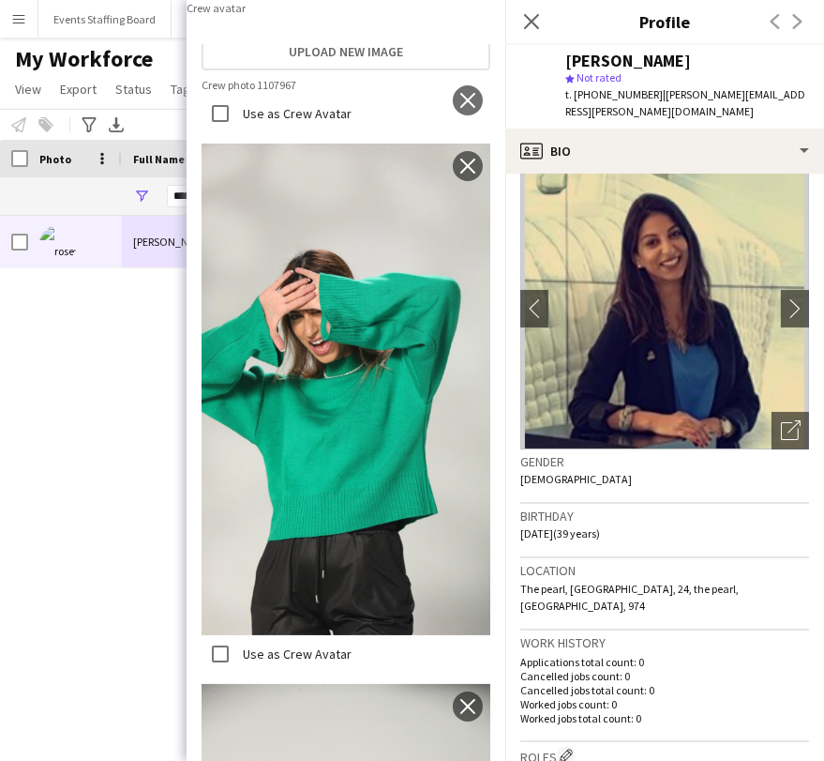
click at [280, 95] on img at bounding box center [346, 86] width 289 height 17
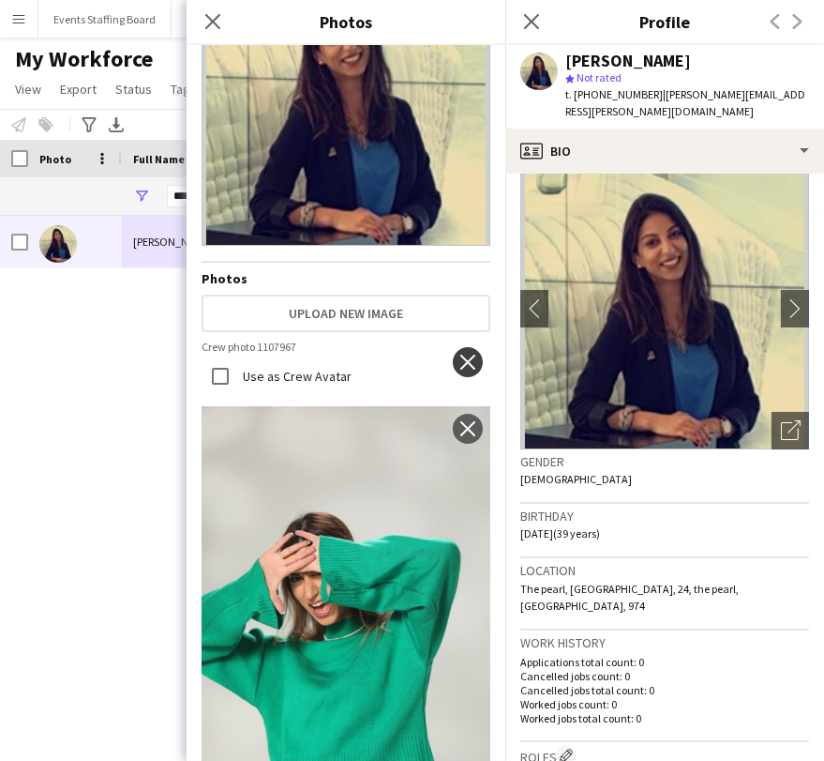
click at [460, 358] on app-icon "close" at bounding box center [468, 362] width 19 height 15
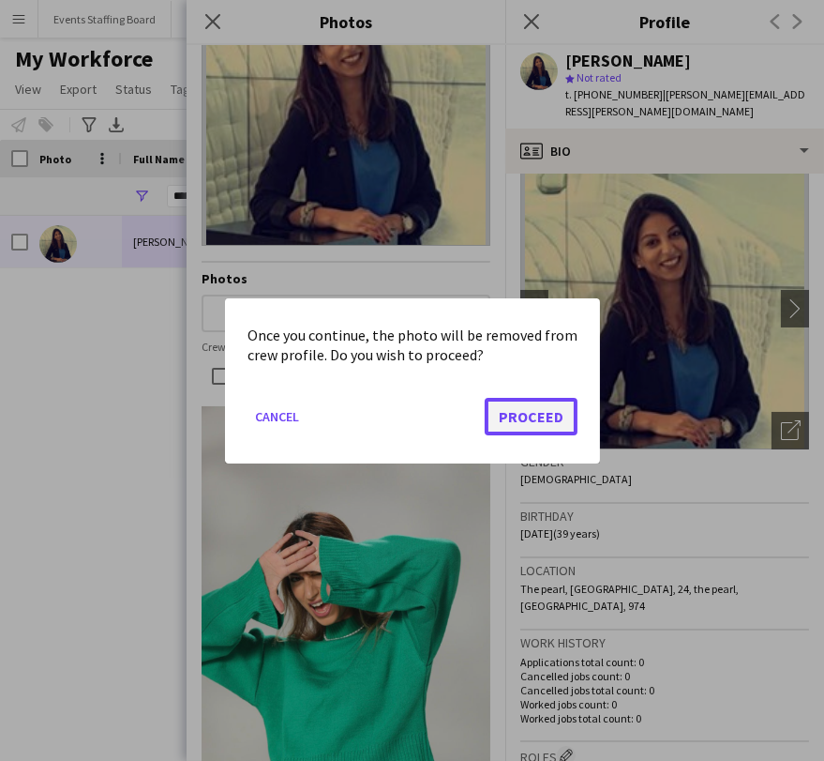
click at [521, 415] on button "Proceed" at bounding box center [531, 416] width 93 height 38
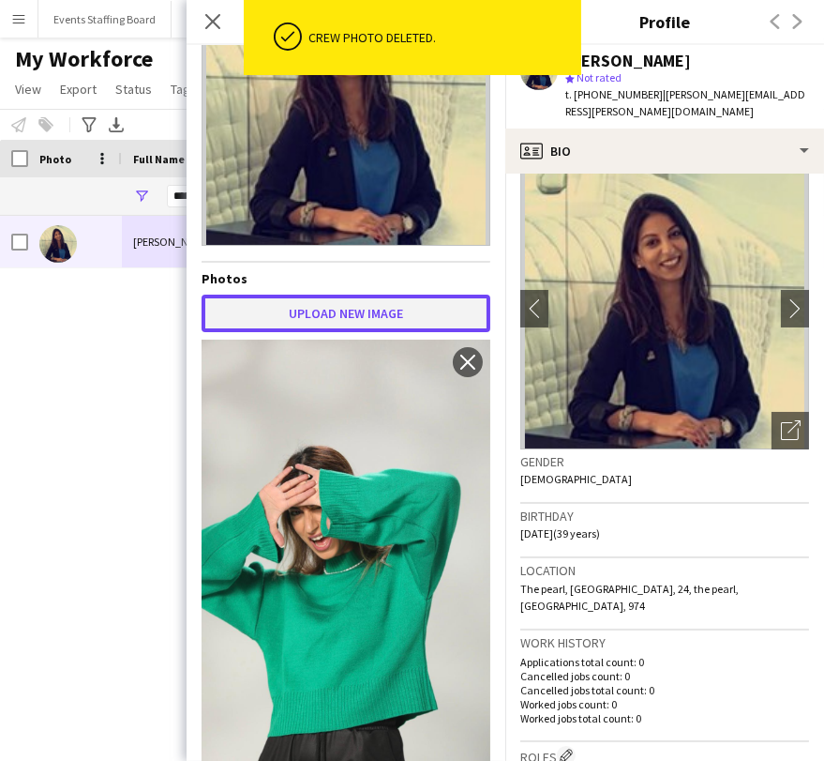
click at [390, 295] on button "Upload new image" at bounding box center [346, 314] width 289 height 38
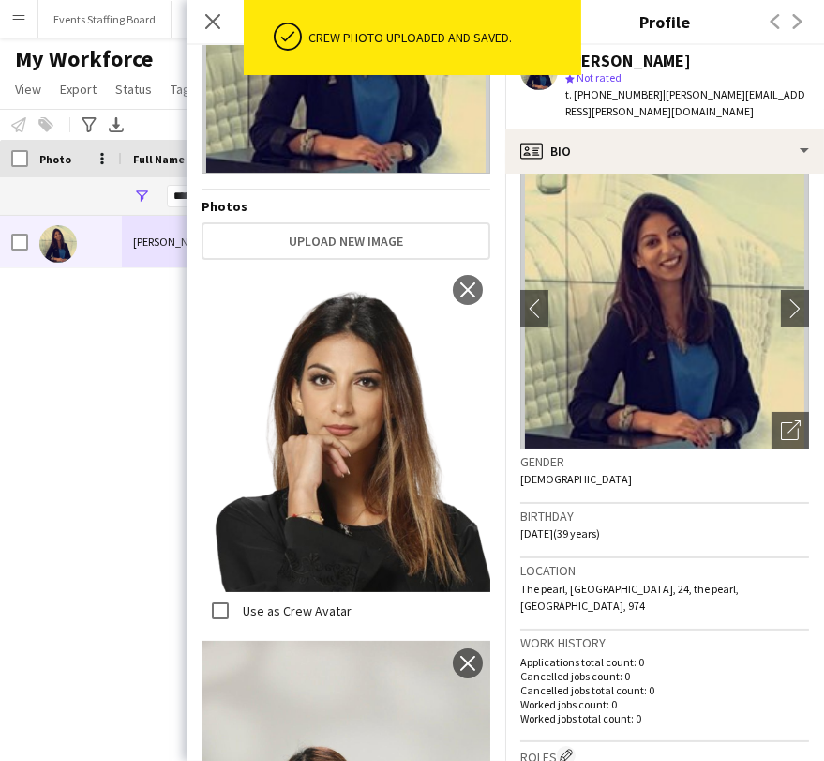
scroll to position [218, 0]
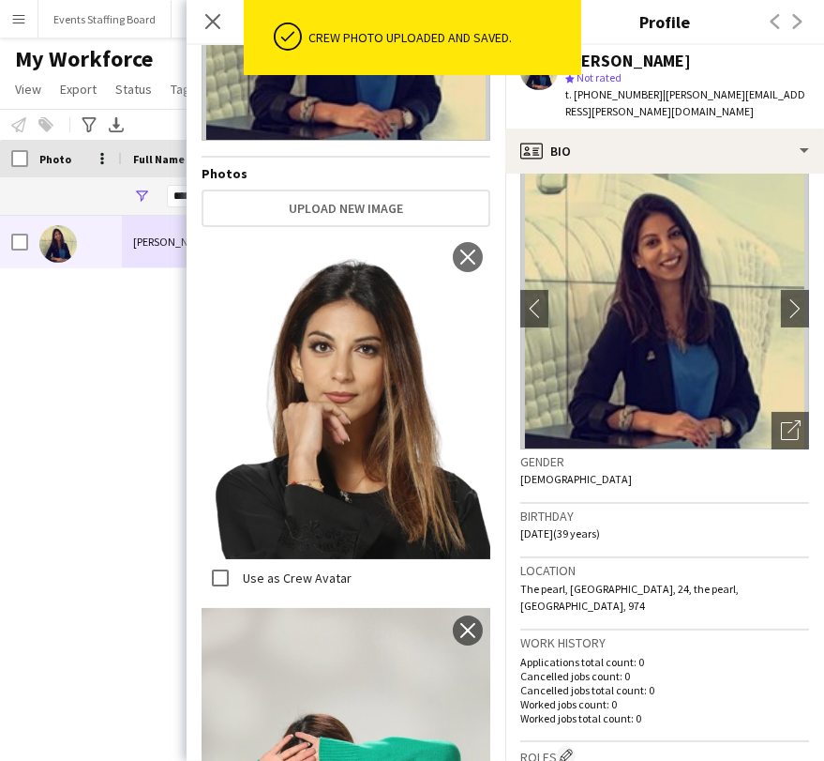
click at [269, 559] on div "Use as Crew Avatar" at bounding box center [277, 578] width 150 height 38
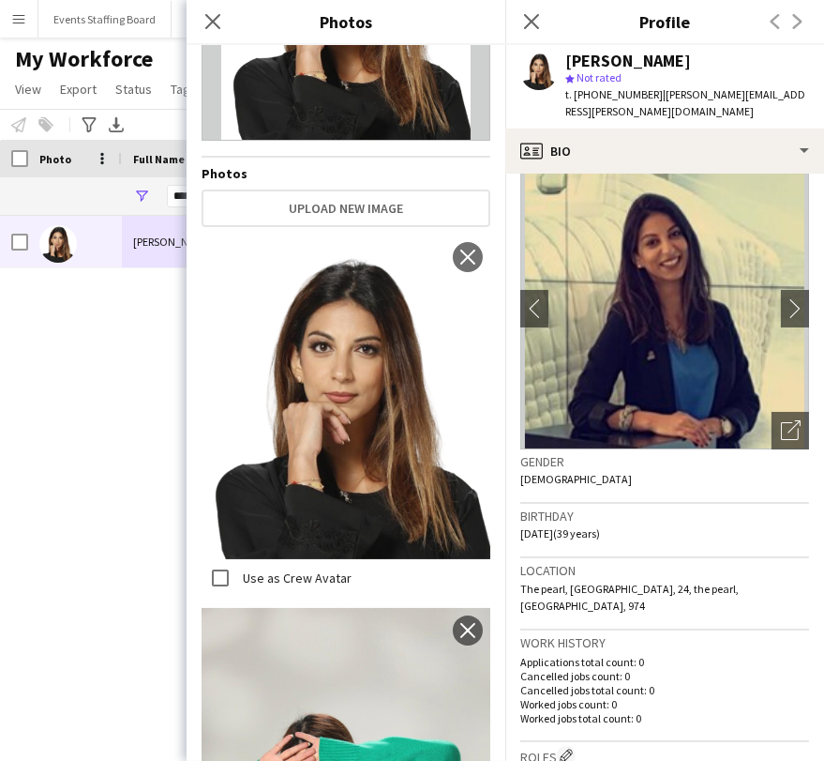
click at [670, 93] on span "| [PERSON_NAME][EMAIL_ADDRESS][PERSON_NAME][DOMAIN_NAME]" at bounding box center [686, 102] width 240 height 31
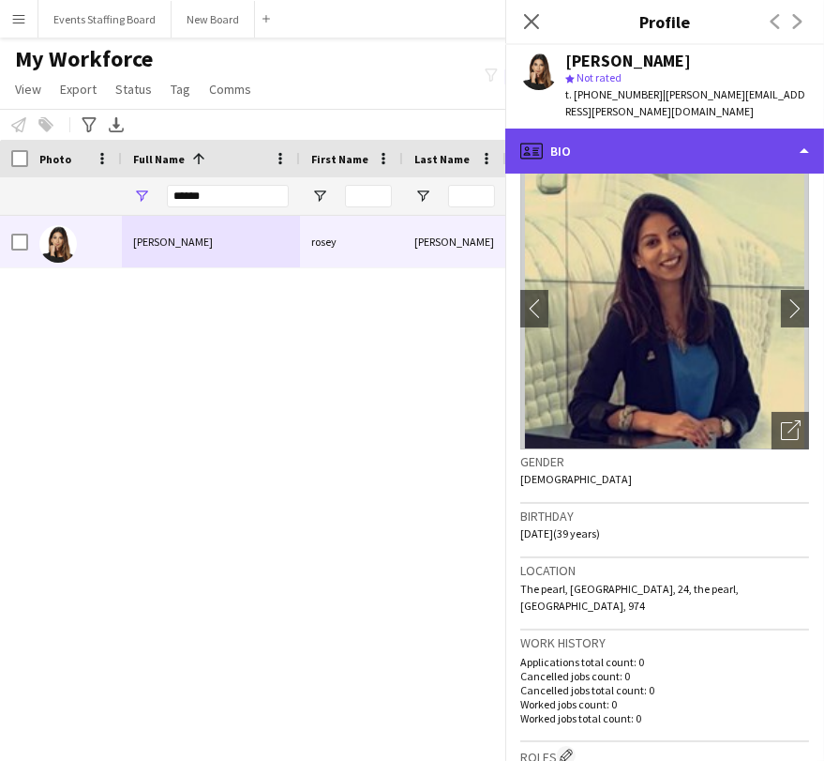
click at [669, 129] on div "profile Bio" at bounding box center [665, 151] width 319 height 45
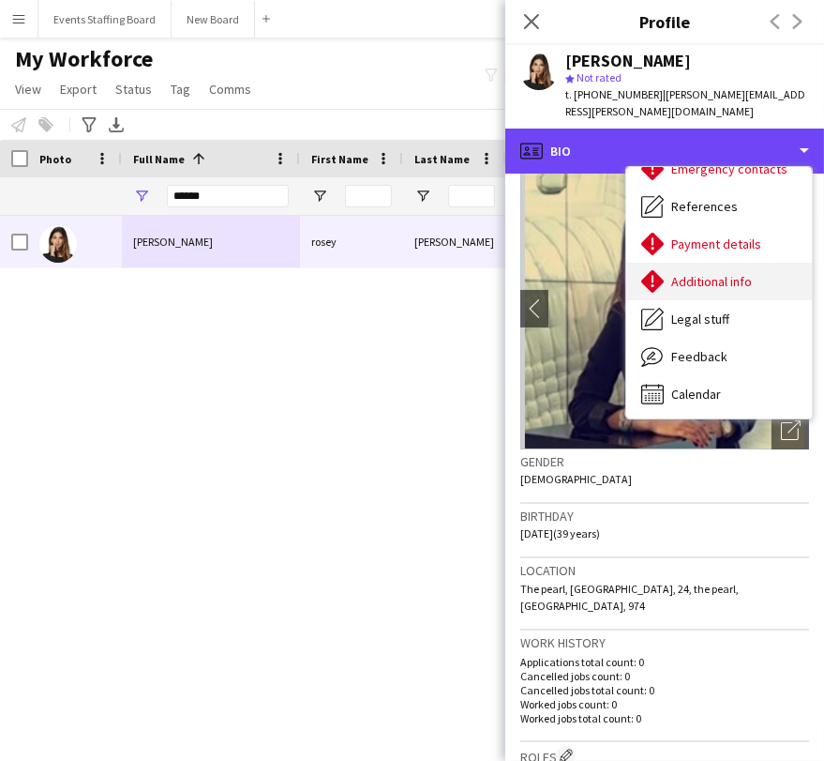
scroll to position [175, 0]
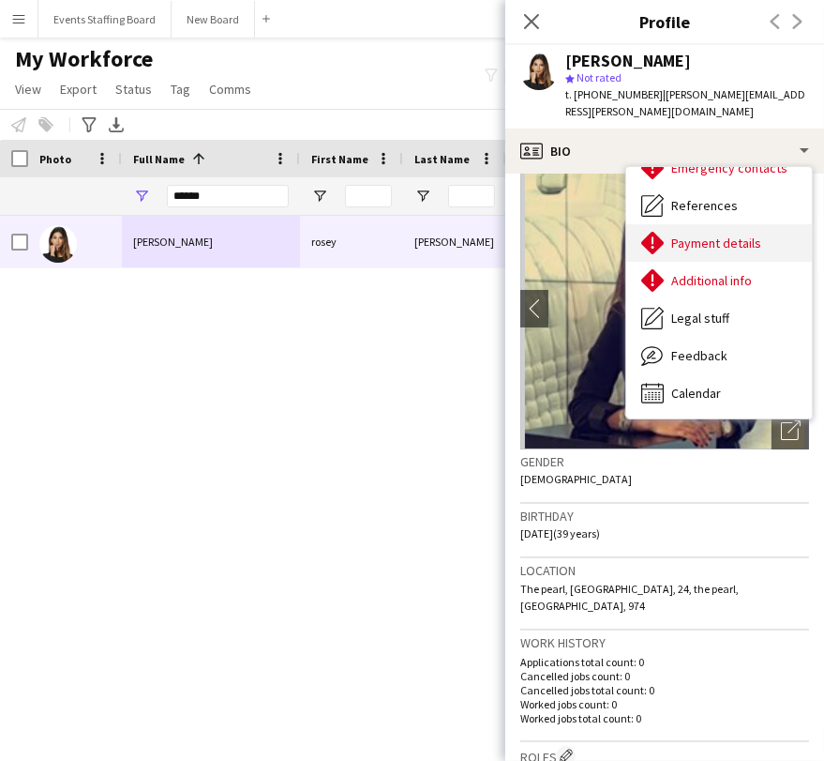
click at [690, 234] on span "Payment details" at bounding box center [717, 242] width 90 height 17
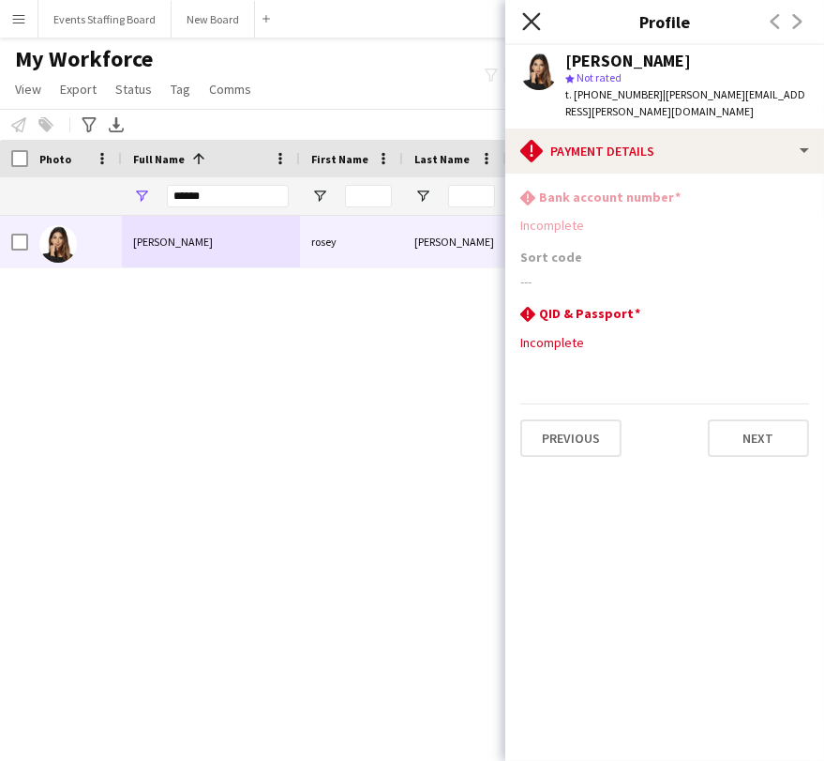
click at [533, 20] on icon at bounding box center [531, 21] width 18 height 18
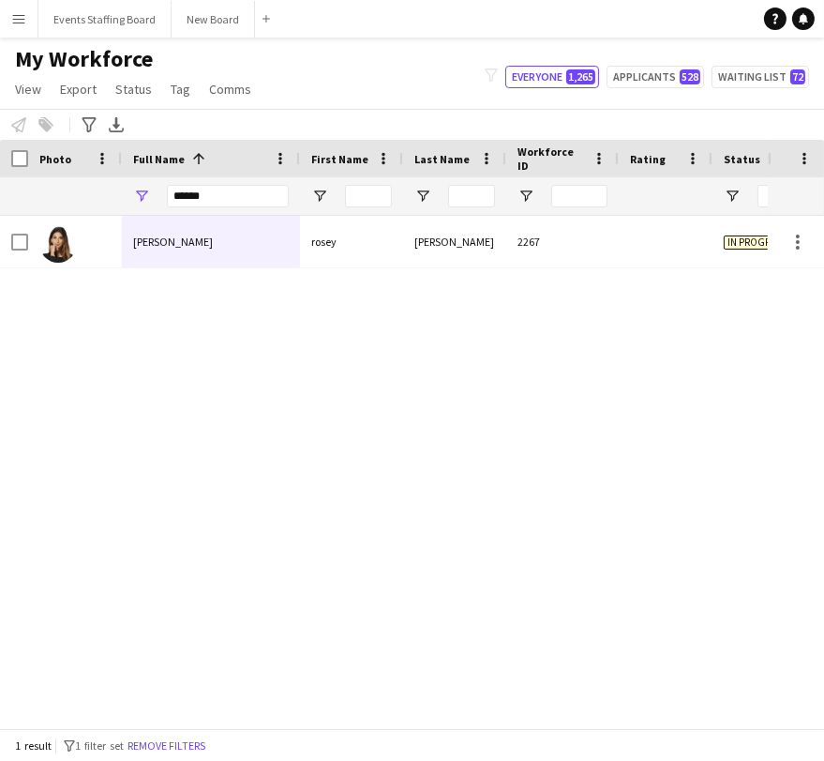
click at [480, 347] on div "[PERSON_NAME] [PERSON_NAME] 2267 In progress [GEOGRAPHIC_DATA] [DATE]" at bounding box center [384, 464] width 768 height 496
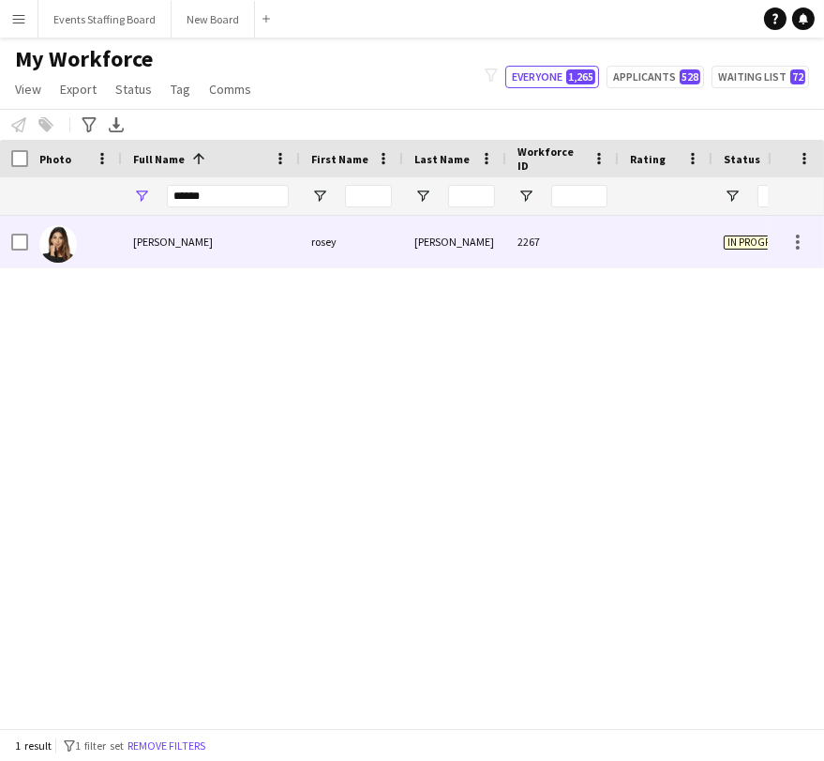
click at [81, 234] on div at bounding box center [75, 242] width 94 height 52
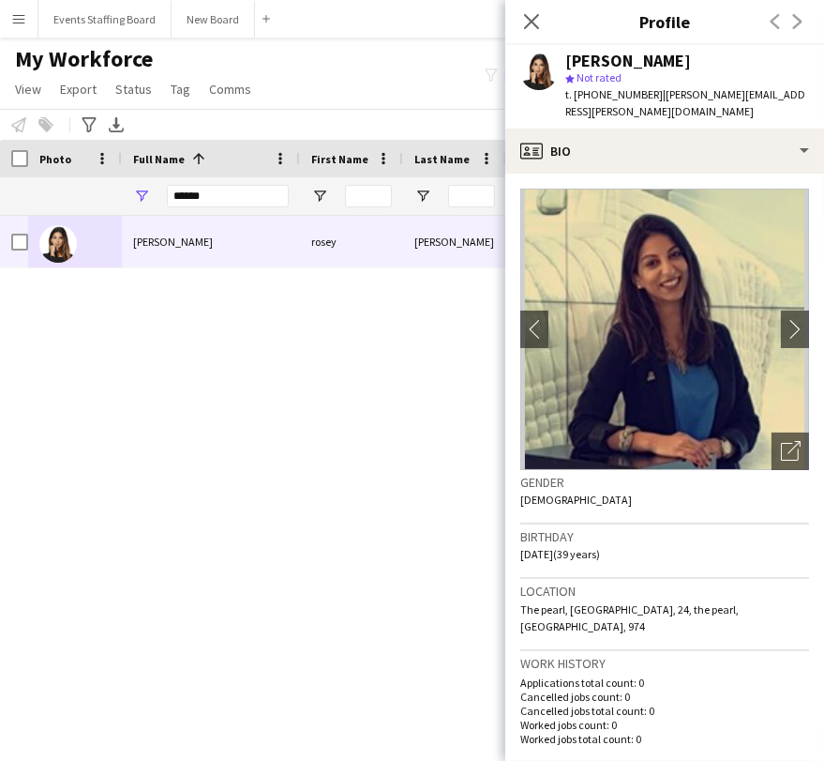
click at [250, 445] on div "[PERSON_NAME] [PERSON_NAME] 2267 In progress [GEOGRAPHIC_DATA] [DATE]" at bounding box center [384, 464] width 768 height 496
click at [536, 24] on icon "Close pop-in" at bounding box center [531, 21] width 18 height 18
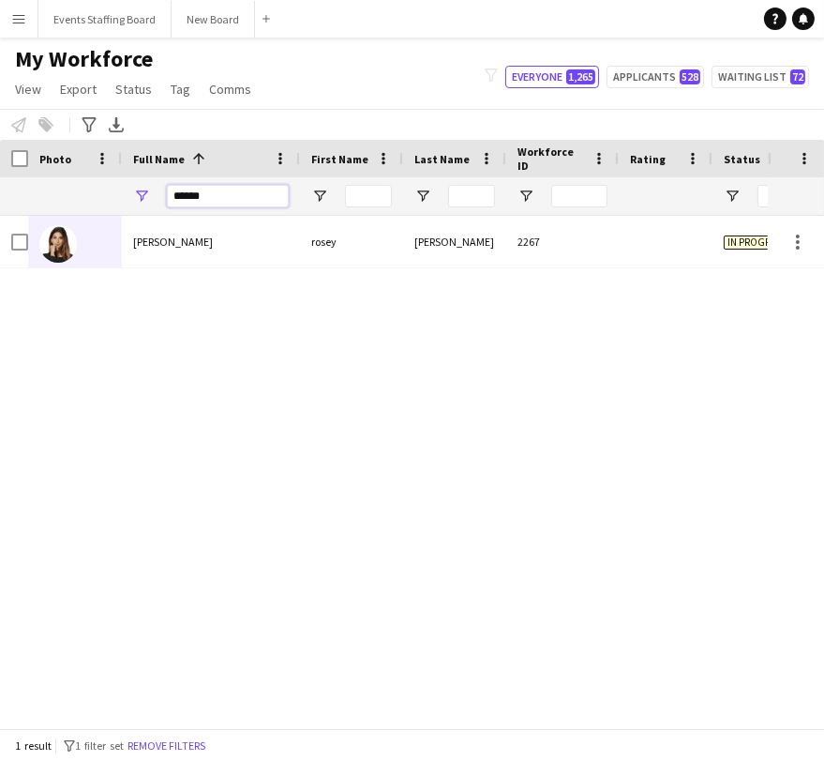
click at [199, 198] on input "*****" at bounding box center [228, 196] width 122 height 23
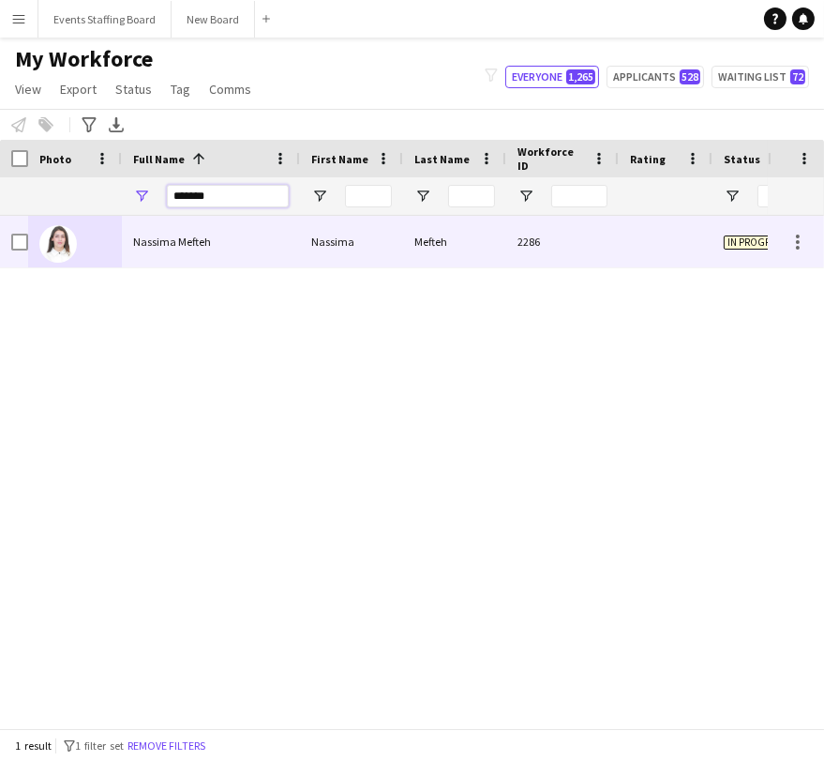
type input "*******"
drag, startPoint x: 136, startPoint y: 246, endPoint x: 174, endPoint y: 265, distance: 42.8
click at [136, 245] on span "Nassima Mefteh" at bounding box center [172, 241] width 78 height 14
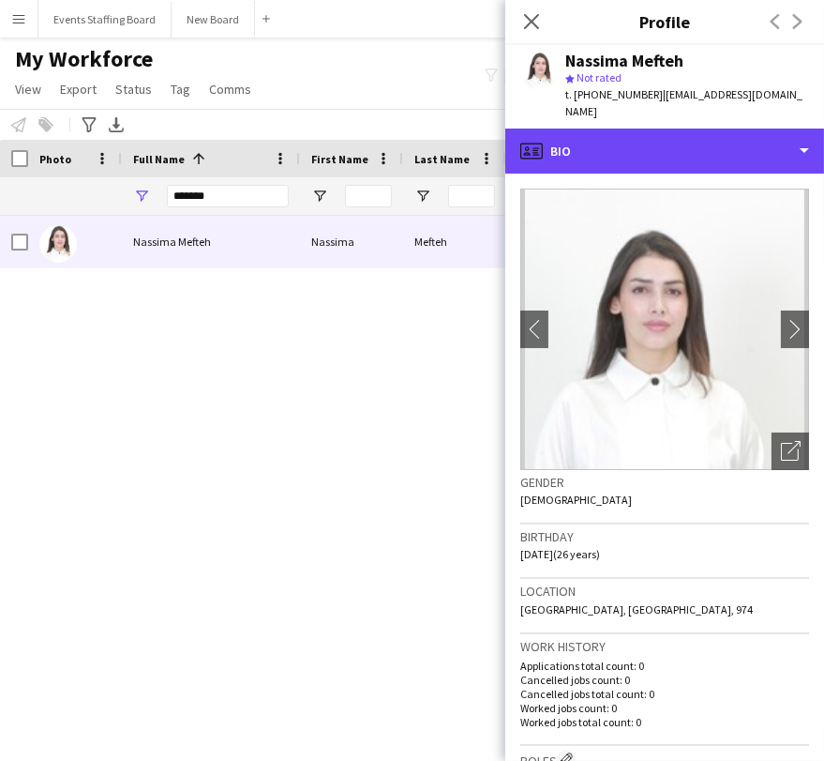
drag, startPoint x: 629, startPoint y: 133, endPoint x: 673, endPoint y: 193, distance: 73.9
click at [628, 132] on div "profile Bio" at bounding box center [665, 151] width 319 height 45
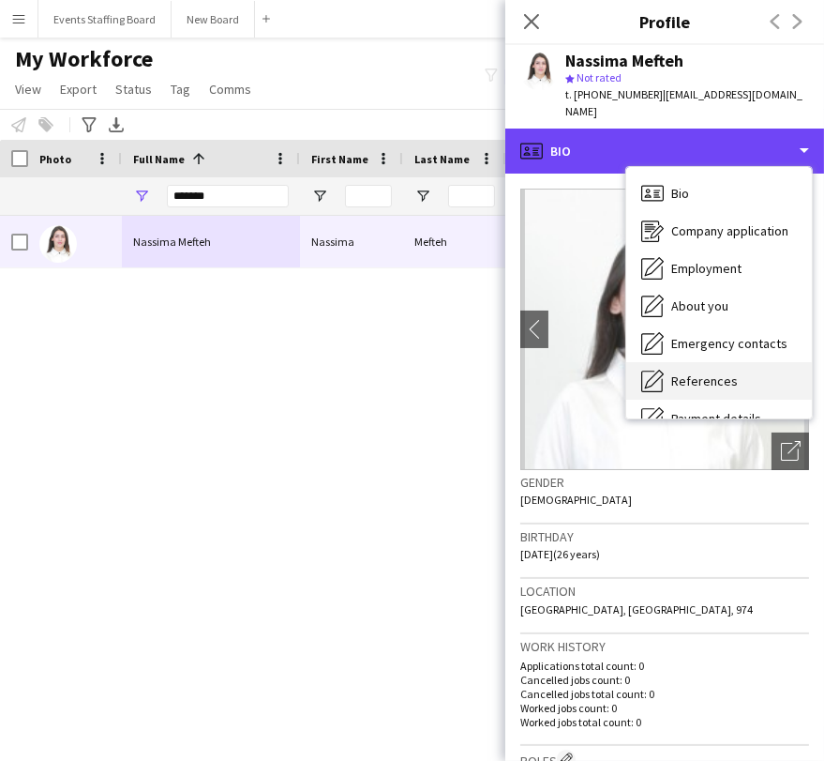
scroll to position [138, 0]
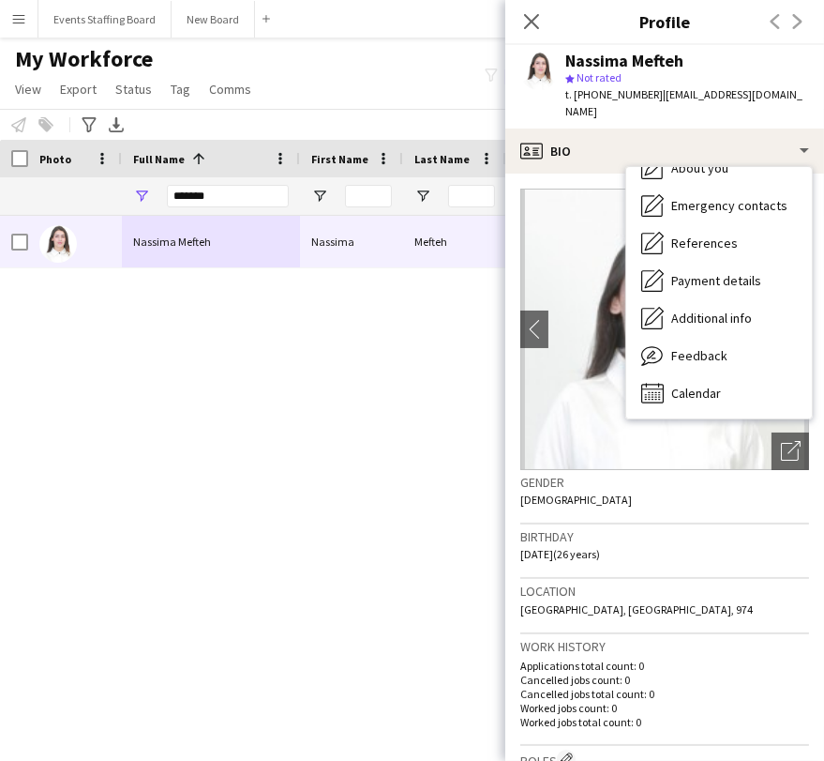
click at [756, 482] on div "Gender [DEMOGRAPHIC_DATA]" at bounding box center [665, 497] width 289 height 54
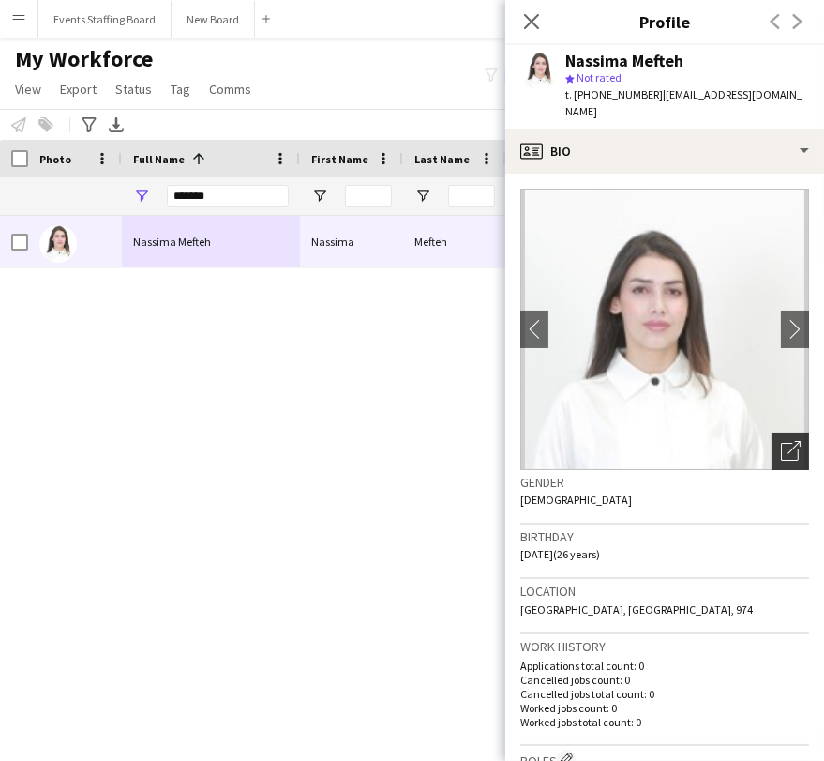
click at [782, 432] on div "Open photos pop-in" at bounding box center [791, 451] width 38 height 38
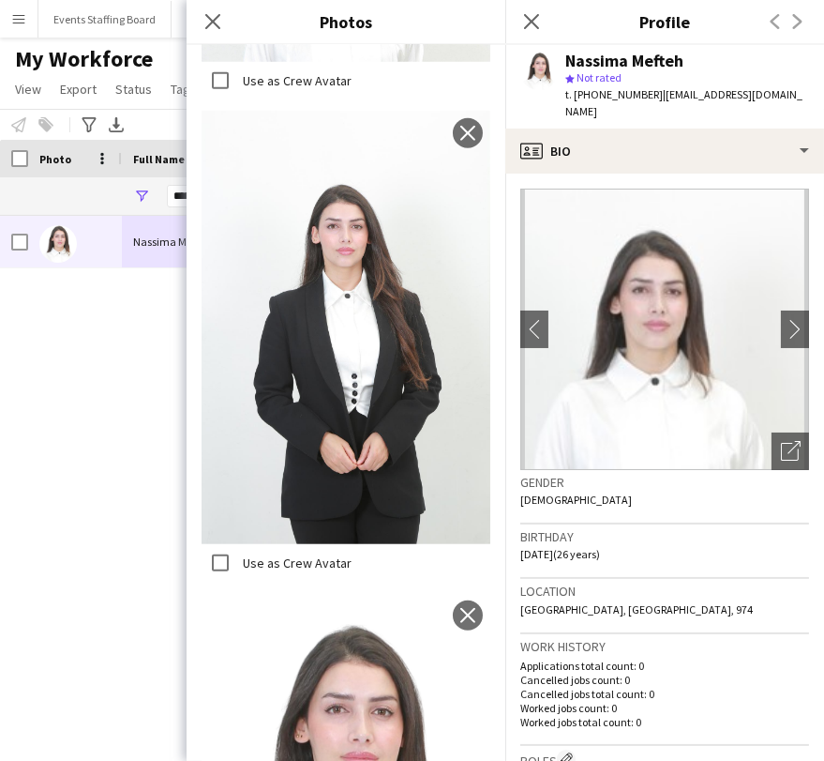
scroll to position [1853, 0]
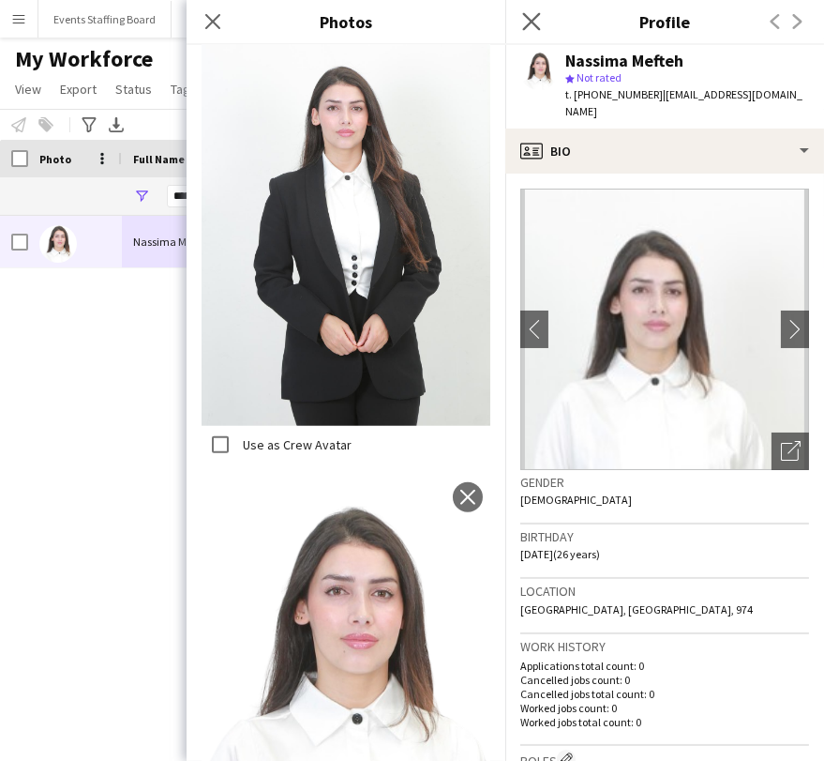
click at [536, 12] on icon "Close pop-in" at bounding box center [531, 21] width 18 height 18
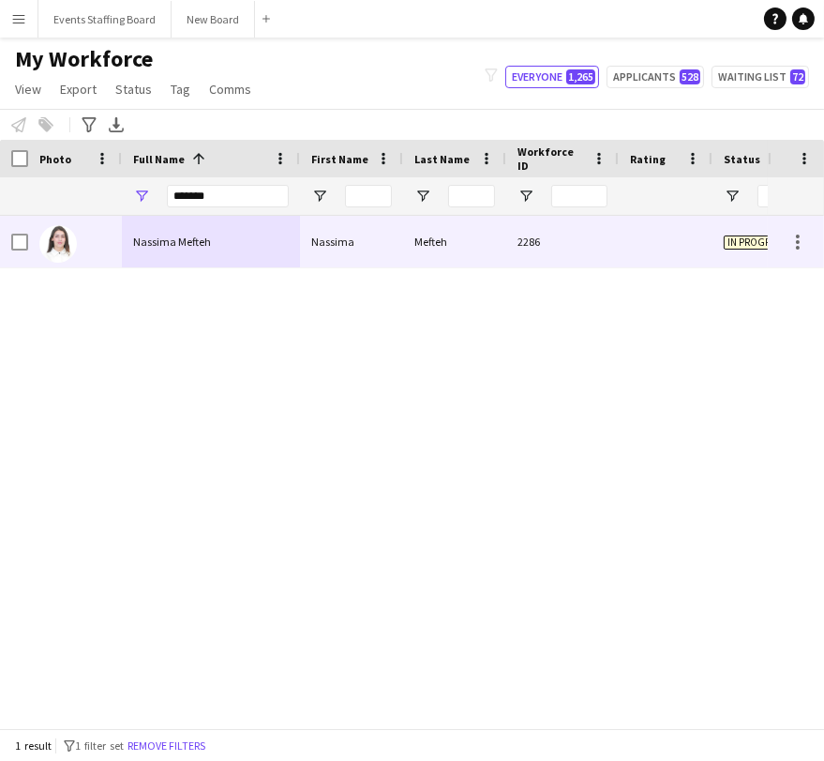
click at [12, 253] on div at bounding box center [19, 242] width 17 height 53
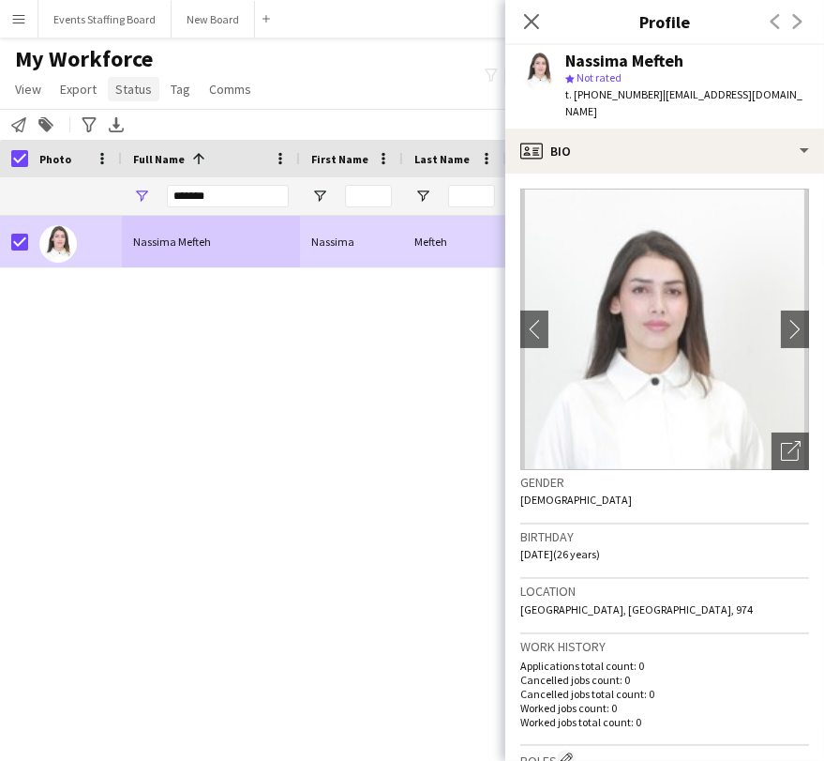
click at [140, 85] on span "Status" at bounding box center [133, 89] width 37 height 17
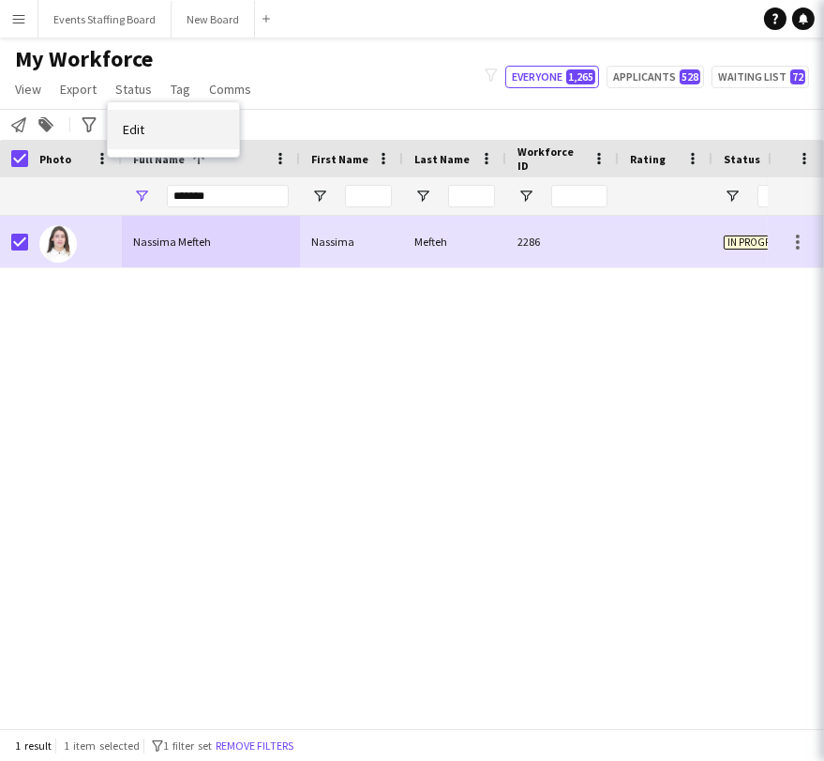
click at [136, 121] on span "Edit" at bounding box center [134, 129] width 22 height 17
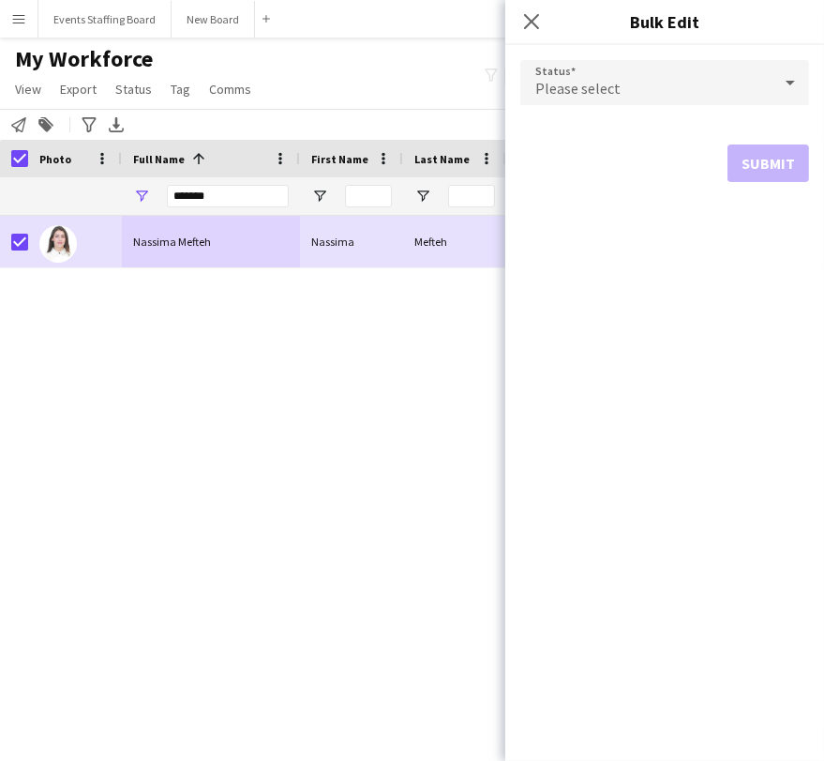
click at [688, 92] on div "Please select" at bounding box center [646, 82] width 251 height 45
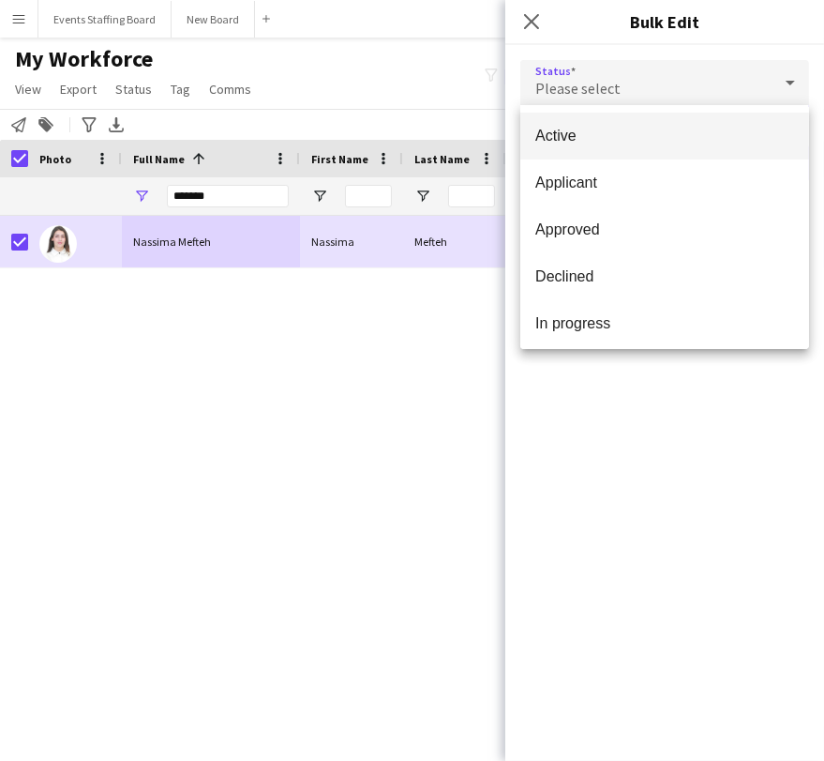
click at [587, 141] on span "Active" at bounding box center [665, 136] width 259 height 18
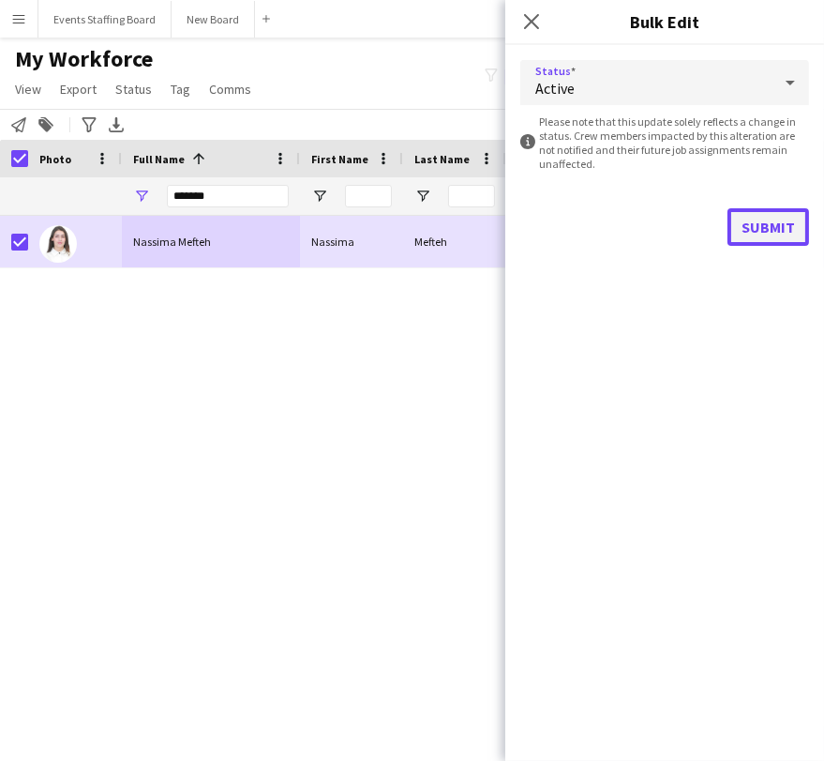
click at [767, 227] on button "Submit" at bounding box center [769, 227] width 82 height 38
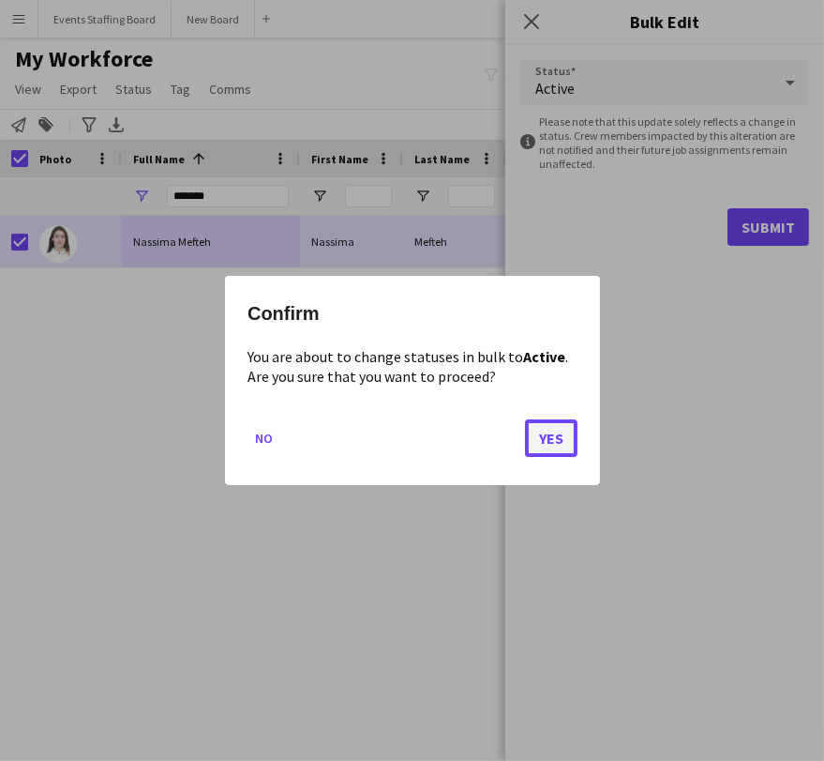
click at [552, 425] on button "Yes" at bounding box center [551, 438] width 53 height 38
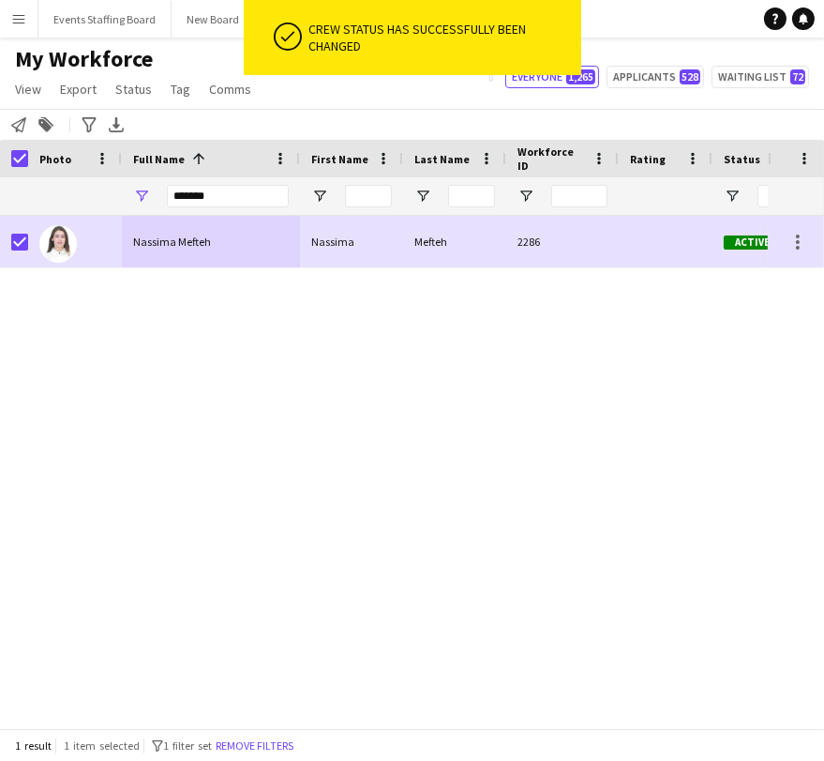
click at [551, 425] on div "Nassima Mefteh Nassima Mefteh 2286 Active [GEOGRAPHIC_DATA] [DATE]" at bounding box center [384, 464] width 768 height 496
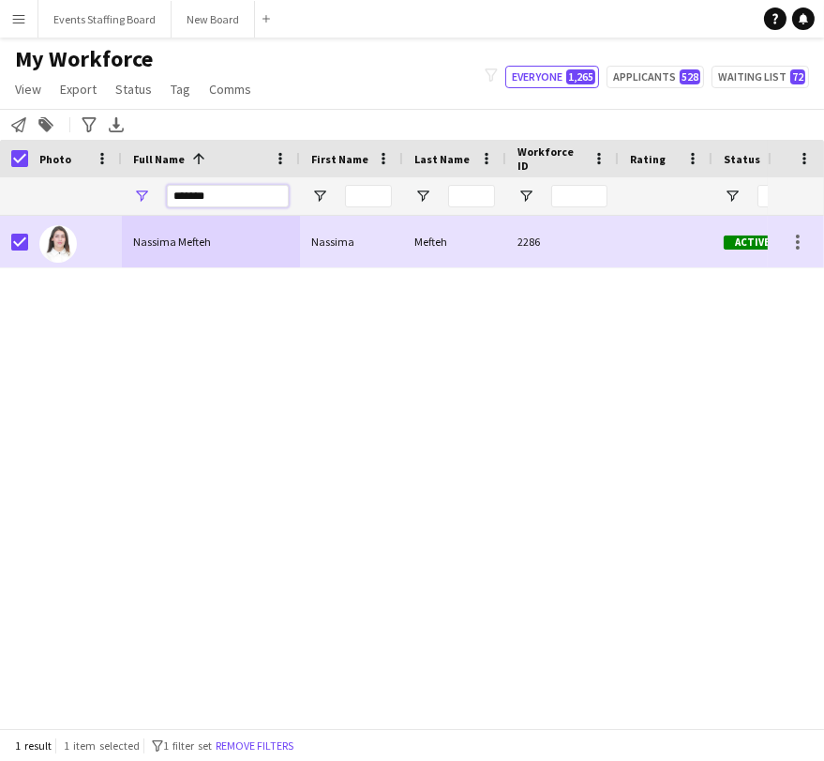
click at [195, 189] on input "*******" at bounding box center [228, 196] width 122 height 23
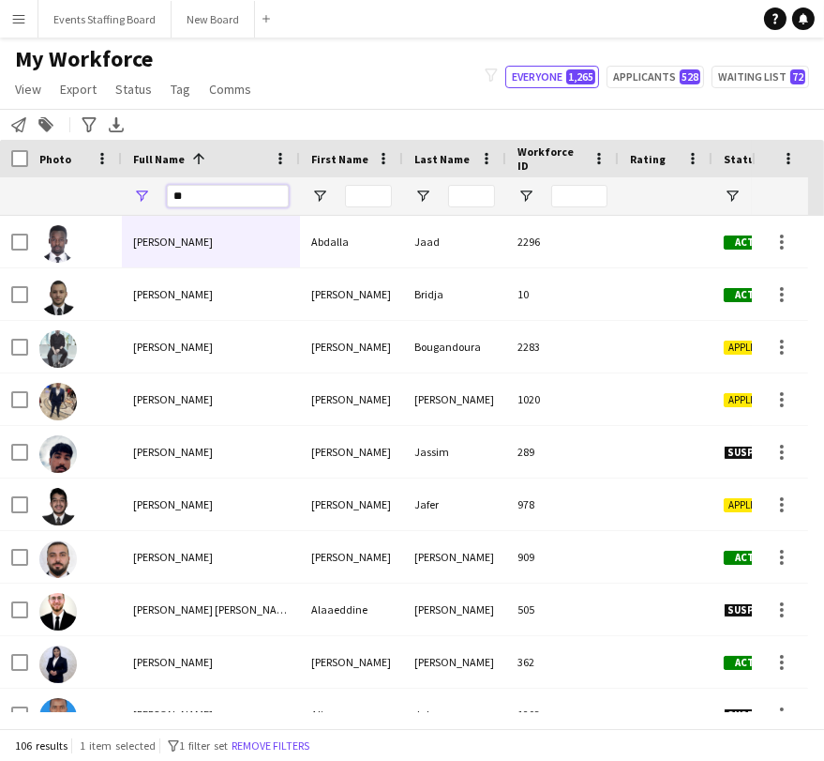
type input "*"
type input "******"
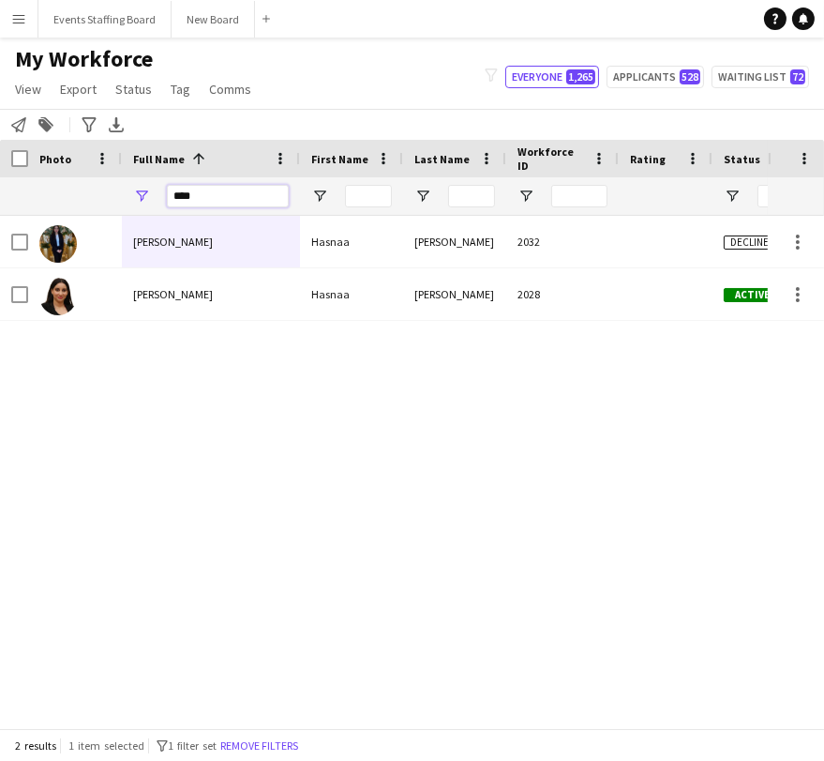
type input "*****"
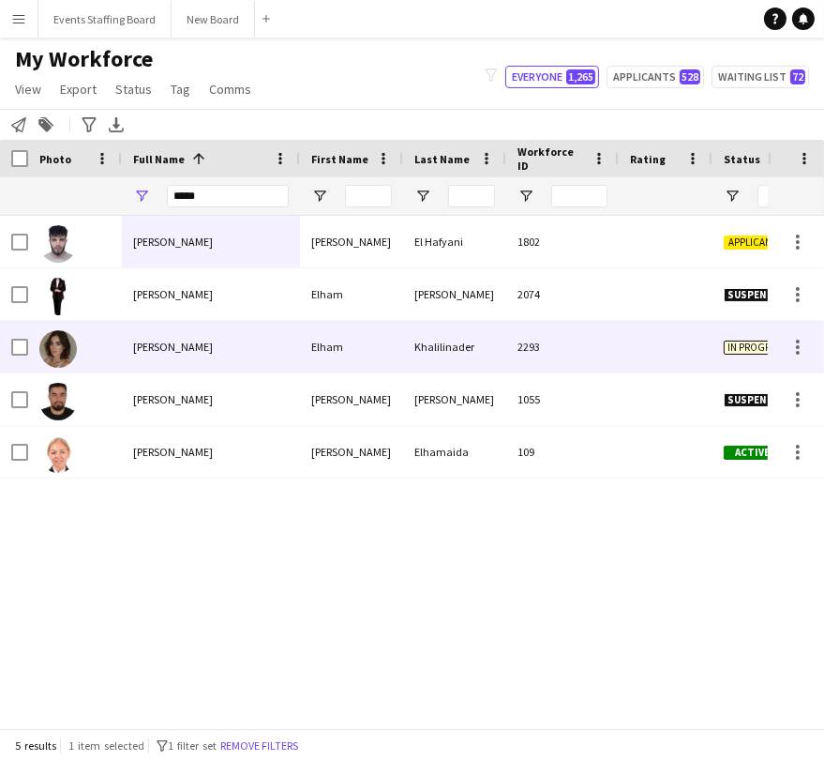
click at [173, 362] on div "[PERSON_NAME]" at bounding box center [211, 347] width 178 height 52
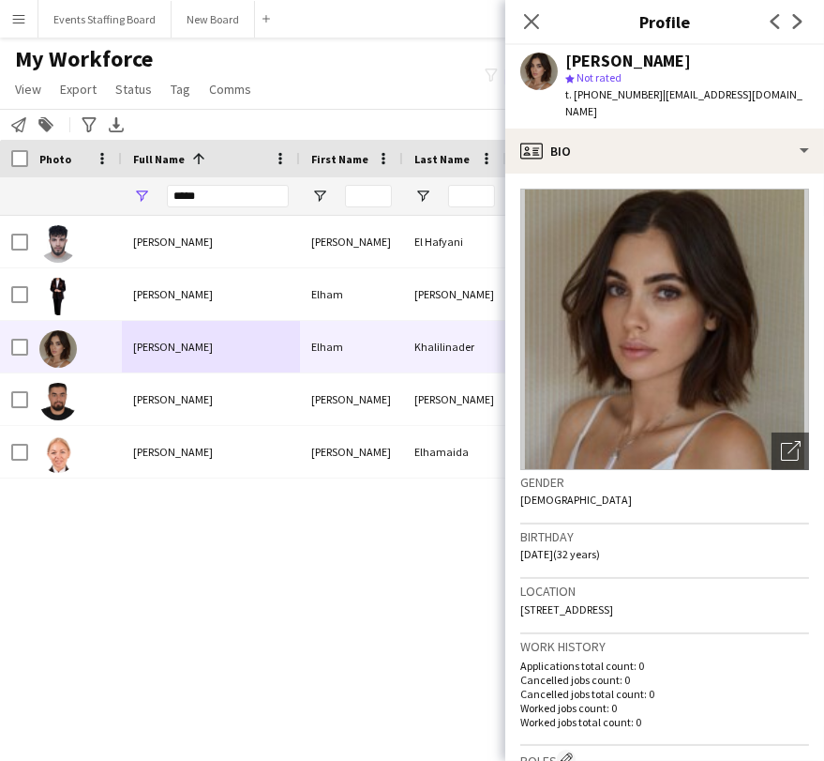
click at [748, 430] on img at bounding box center [665, 329] width 289 height 281
click at [781, 441] on icon "Open photos pop-in" at bounding box center [791, 451] width 20 height 20
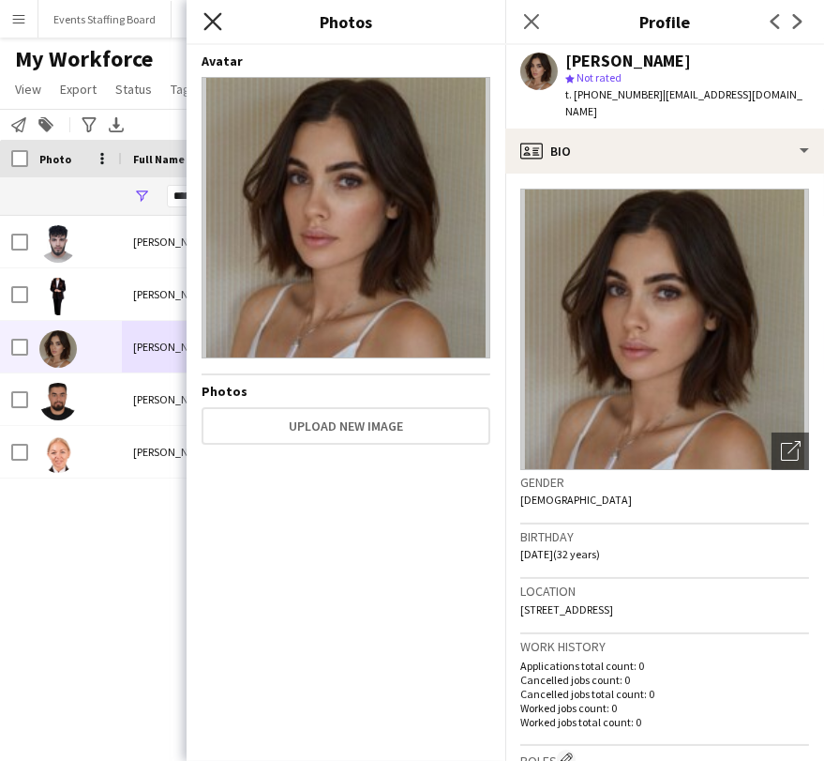
click at [221, 15] on icon at bounding box center [213, 21] width 18 height 18
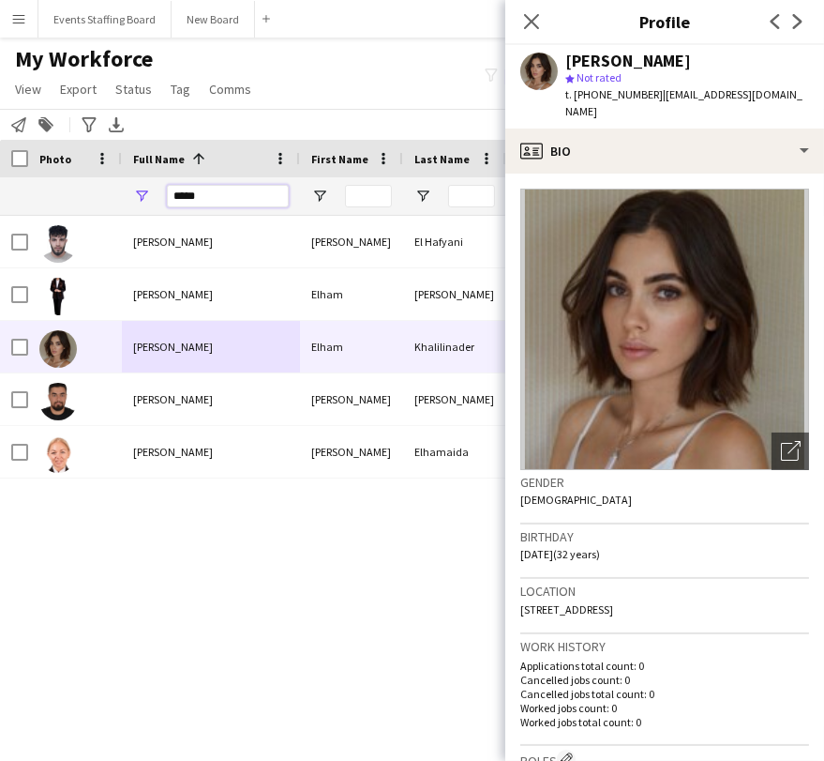
click at [215, 186] on input "*****" at bounding box center [228, 196] width 122 height 23
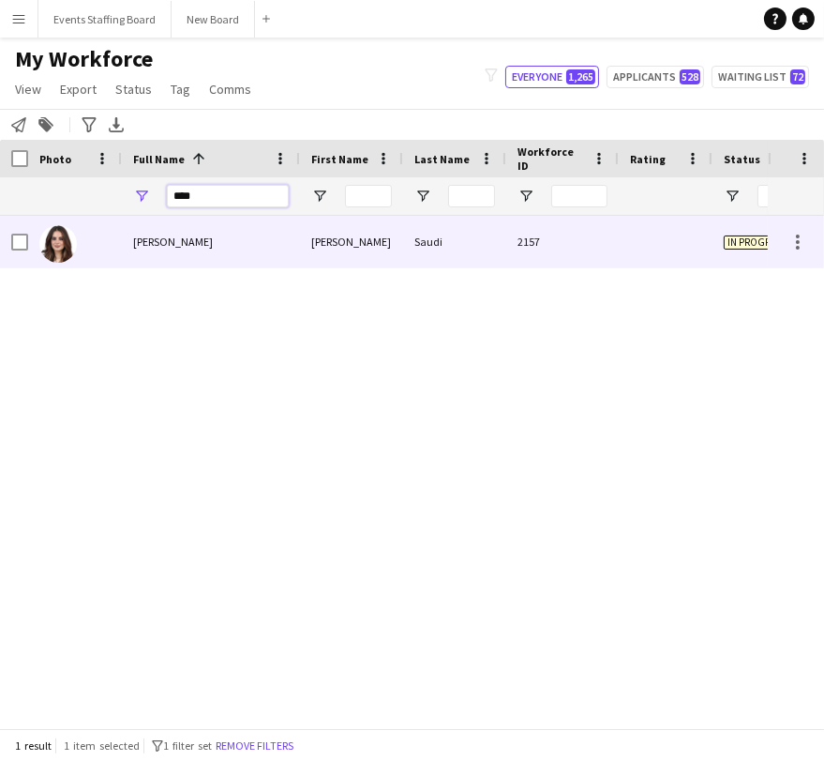
type input "****"
drag, startPoint x: 174, startPoint y: 234, endPoint x: 158, endPoint y: 276, distance: 44.2
click at [173, 234] on span "[PERSON_NAME]" at bounding box center [173, 241] width 80 height 14
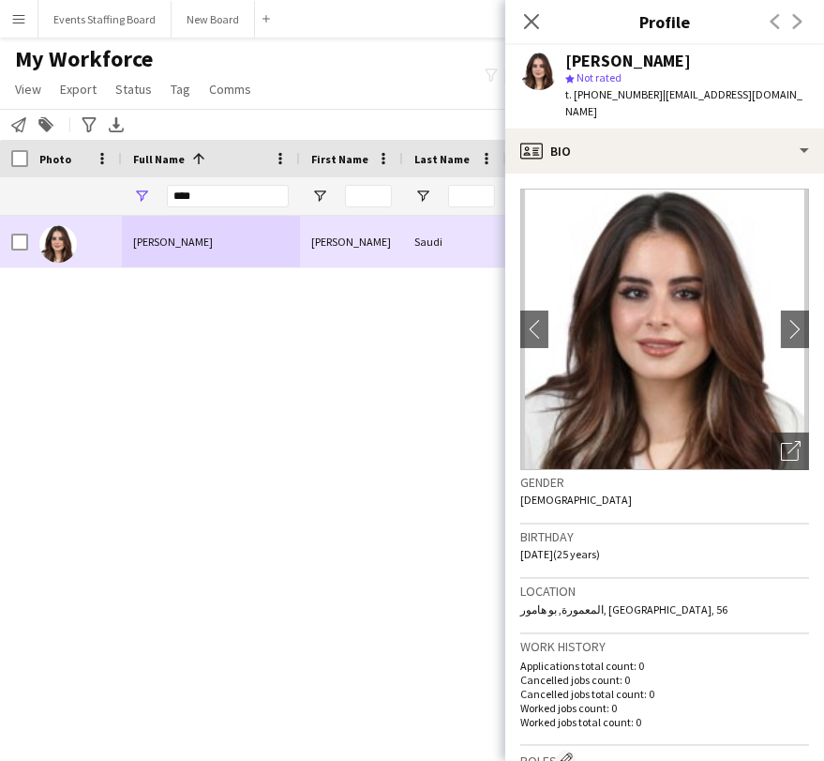
click at [30, 234] on div at bounding box center [75, 242] width 94 height 52
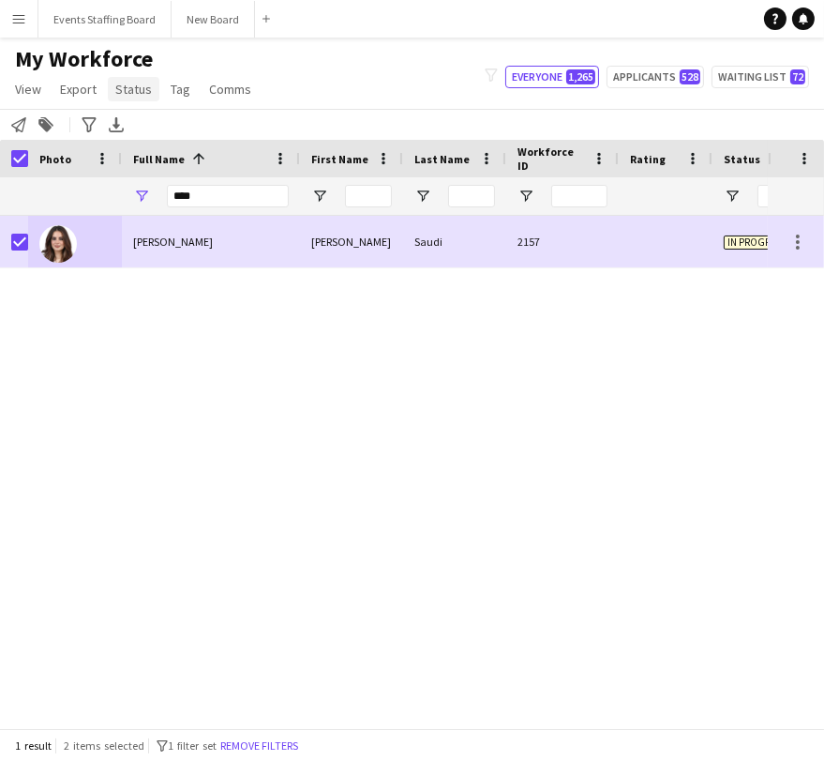
click at [143, 86] on span "Status" at bounding box center [133, 89] width 37 height 17
click at [143, 116] on link "Edit" at bounding box center [173, 129] width 131 height 39
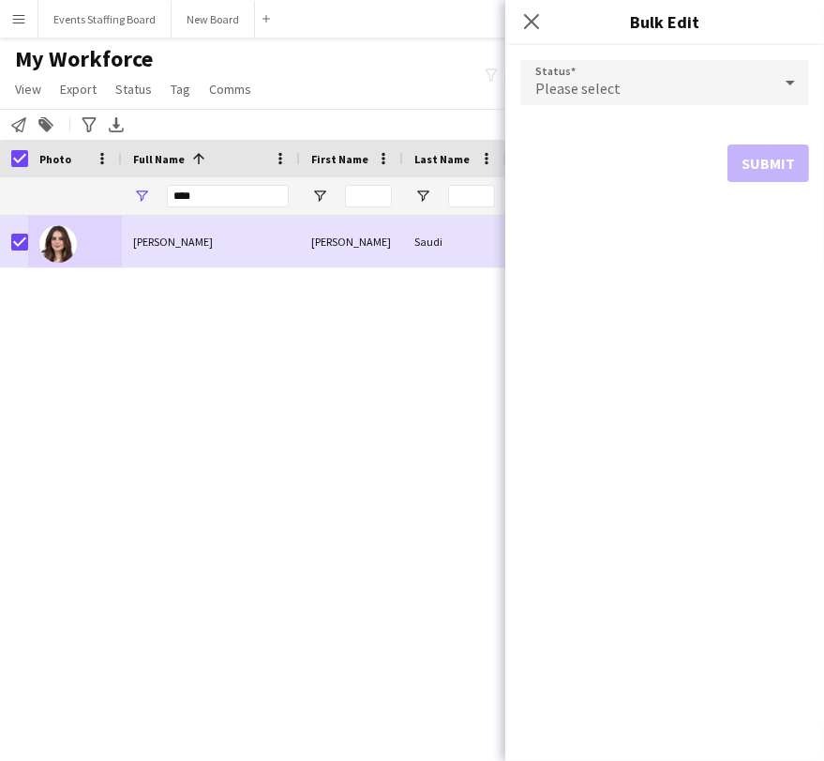
click at [607, 84] on span "Please select" at bounding box center [578, 88] width 85 height 19
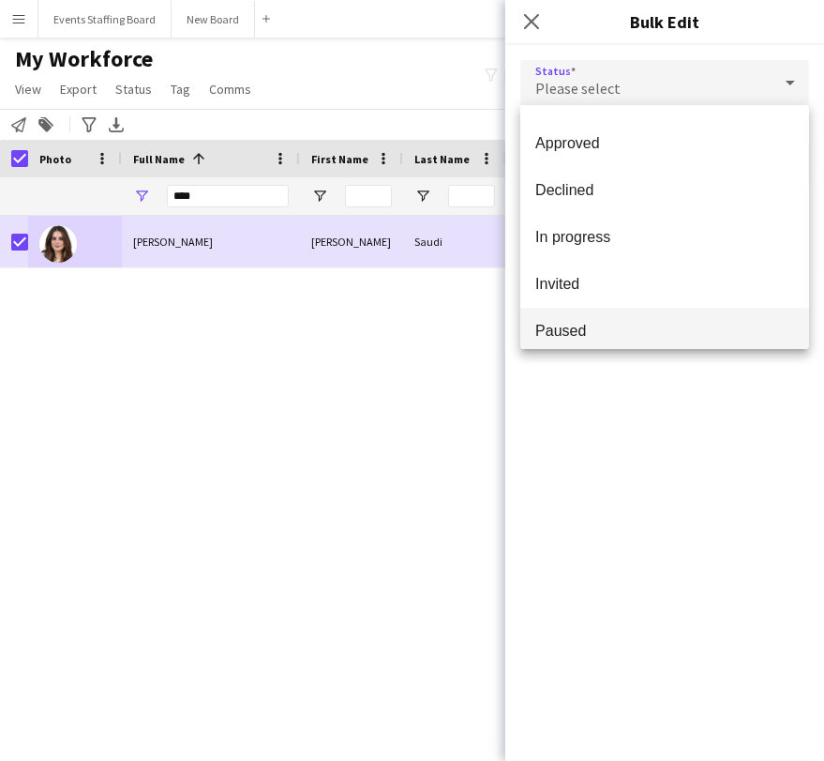
scroll to position [192, 0]
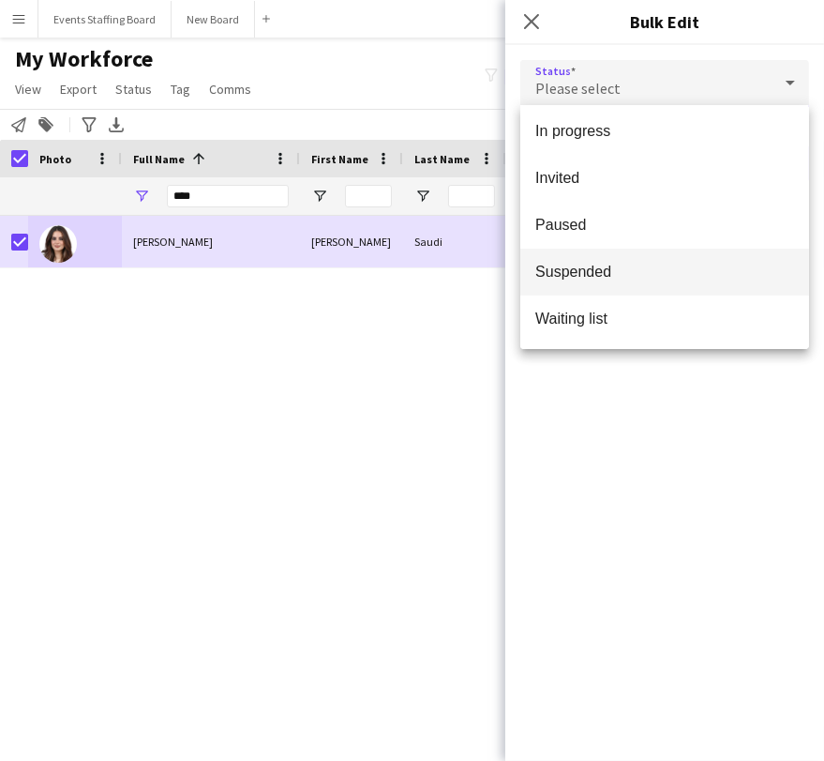
click at [583, 282] on mat-option "Suspended" at bounding box center [665, 272] width 289 height 47
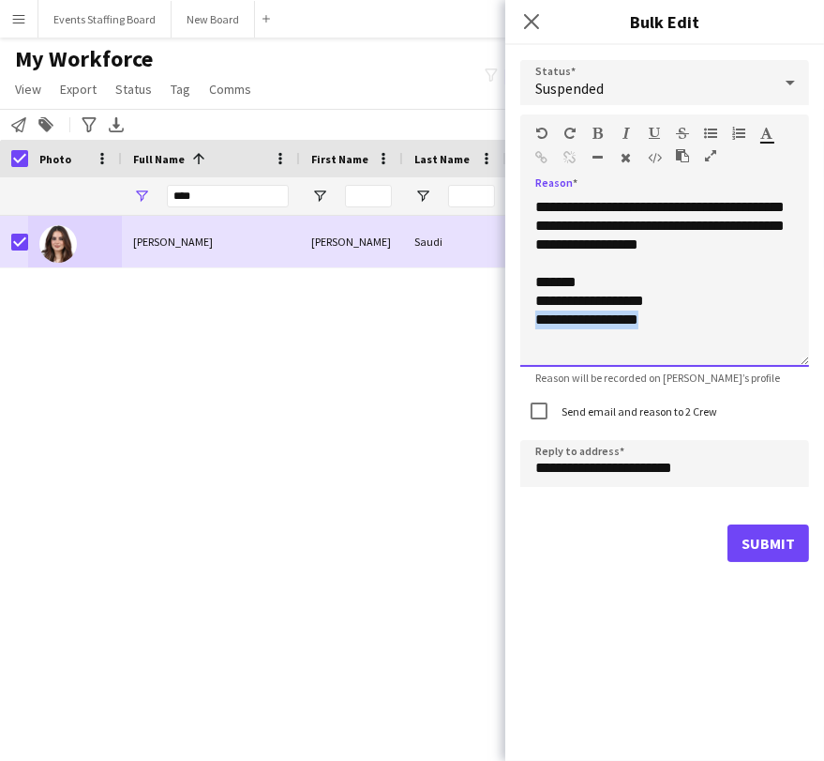
drag, startPoint x: 665, startPoint y: 337, endPoint x: 532, endPoint y: 340, distance: 133.2
click at [532, 340] on div "**********" at bounding box center [665, 282] width 289 height 169
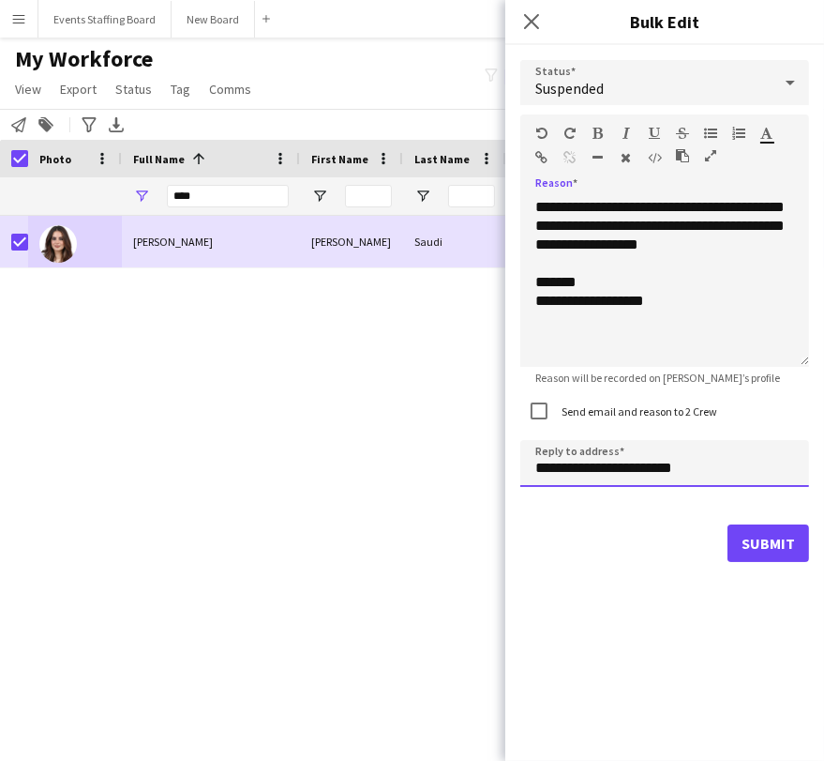
click at [551, 466] on input "**********" at bounding box center [665, 463] width 289 height 47
click at [550, 466] on input "**********" at bounding box center [665, 463] width 289 height 47
type input "**********"
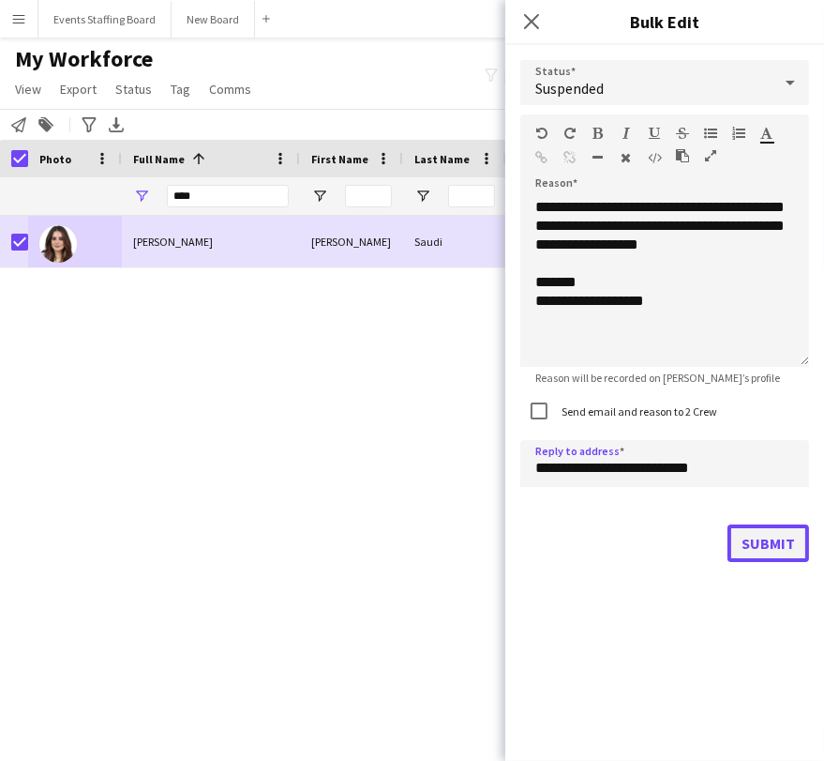
click at [779, 554] on button "Submit" at bounding box center [769, 543] width 82 height 38
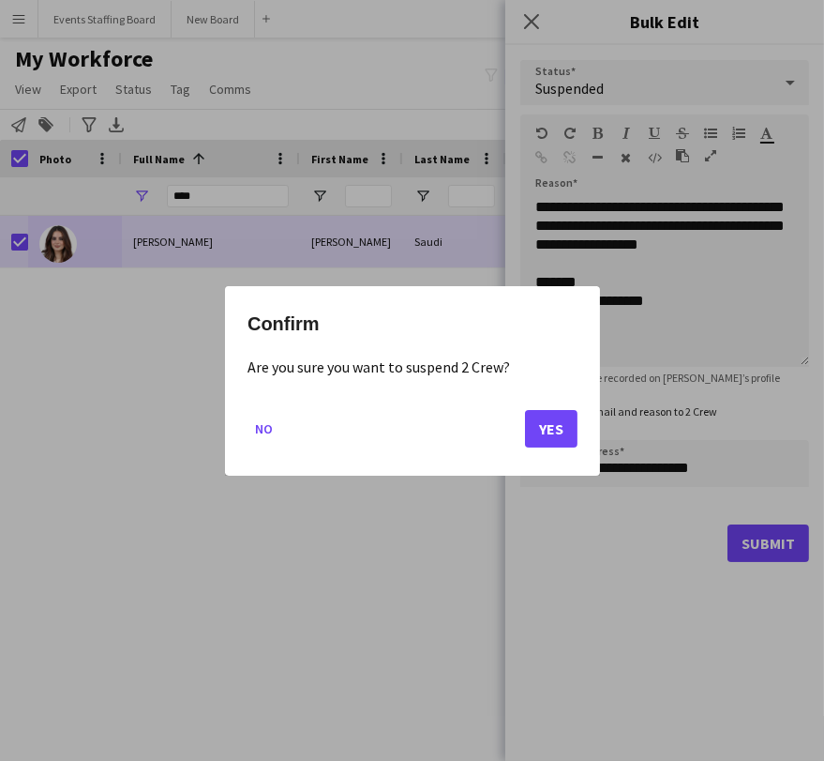
click at [234, 428] on div "Confirm Are you sure you want to suspend 2 Crew? No Yes" at bounding box center [412, 380] width 375 height 189
click at [252, 427] on button "No" at bounding box center [264, 428] width 33 height 30
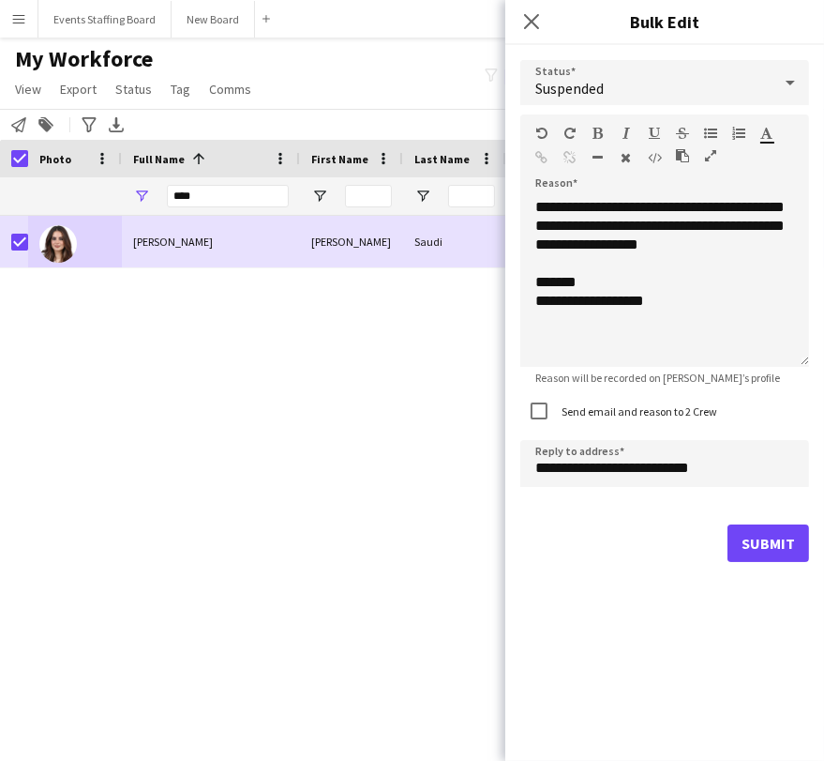
click at [536, 4] on div "Close pop-in" at bounding box center [532, 21] width 53 height 43
click at [536, 13] on icon "Close pop-in" at bounding box center [531, 21] width 18 height 18
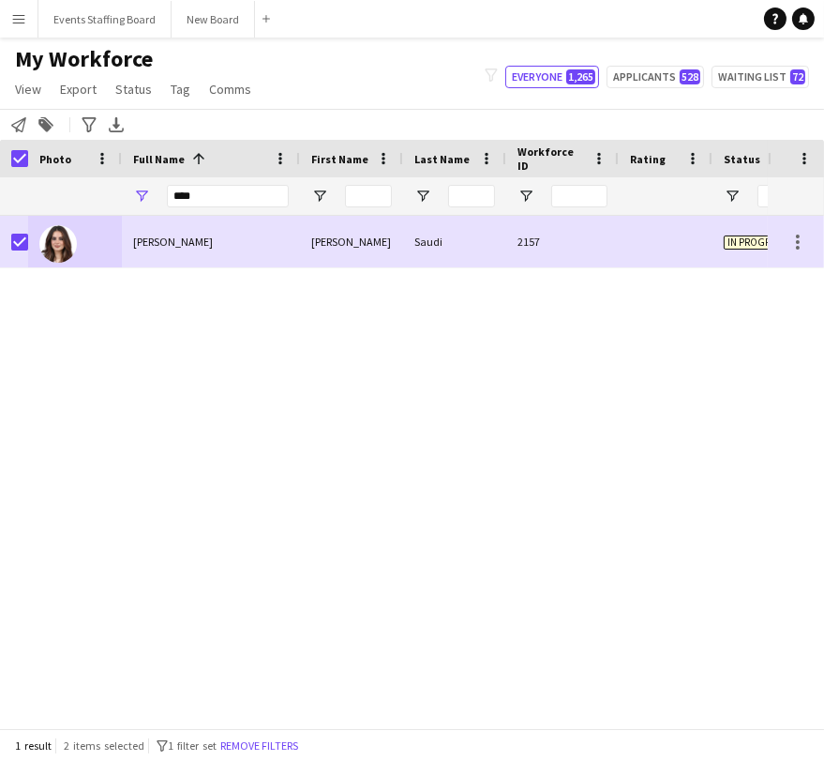
click at [265, 740] on button "Remove filters" at bounding box center [259, 745] width 85 height 21
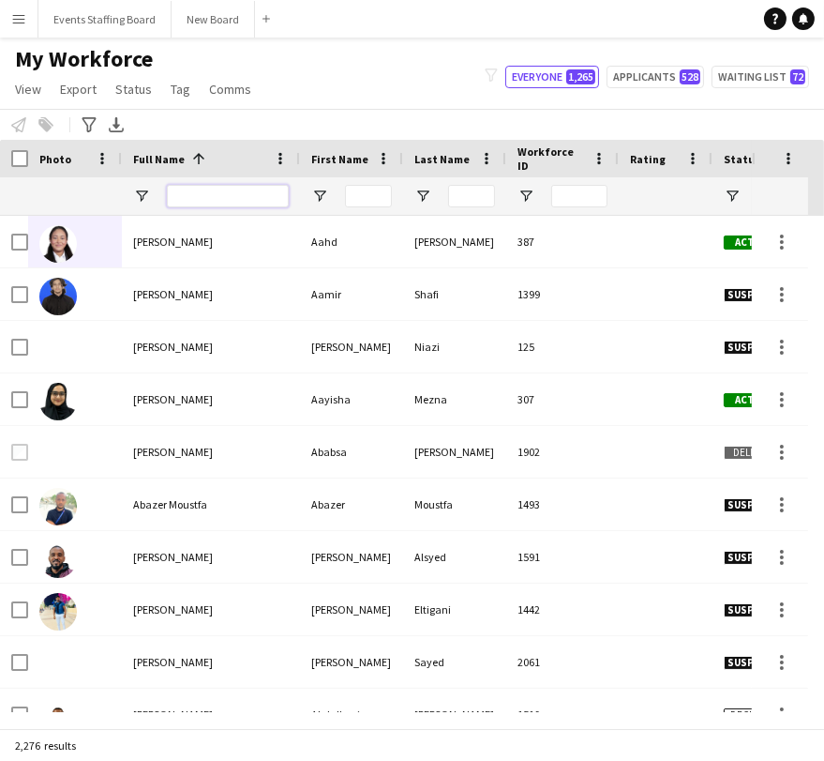
click at [204, 197] on input "Full Name Filter Input" at bounding box center [228, 196] width 122 height 23
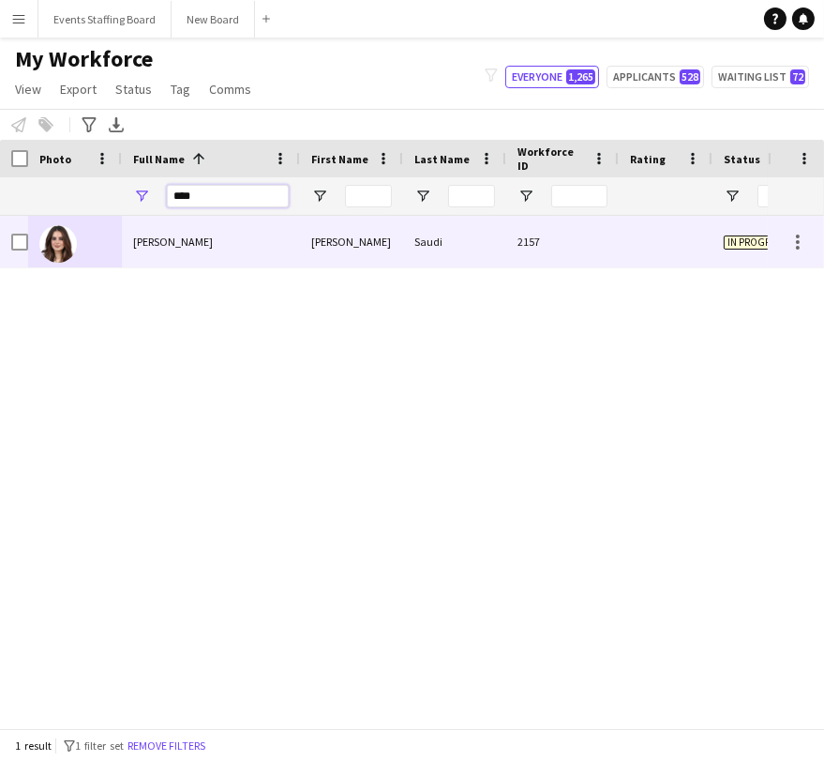
type input "****"
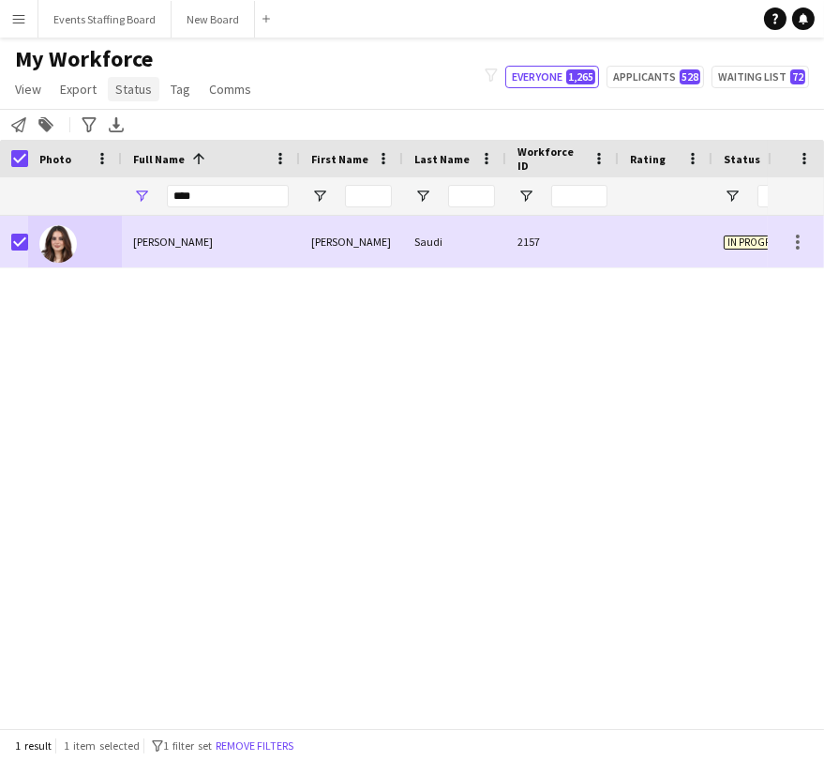
click at [144, 87] on span "Status" at bounding box center [133, 89] width 37 height 17
click at [130, 122] on span "Edit" at bounding box center [134, 129] width 22 height 17
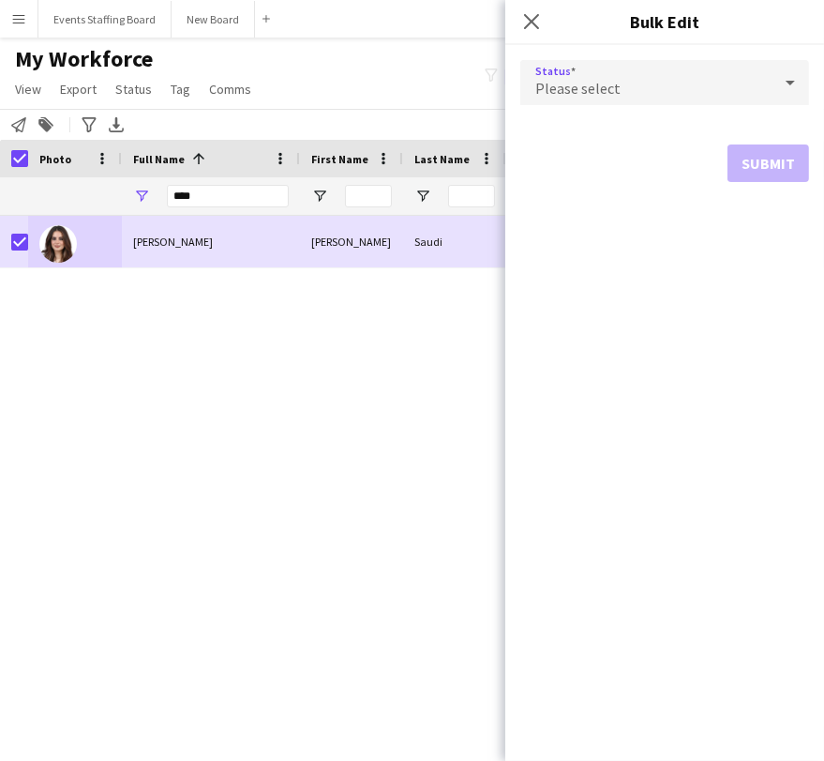
click at [592, 77] on div "Please select" at bounding box center [646, 82] width 251 height 45
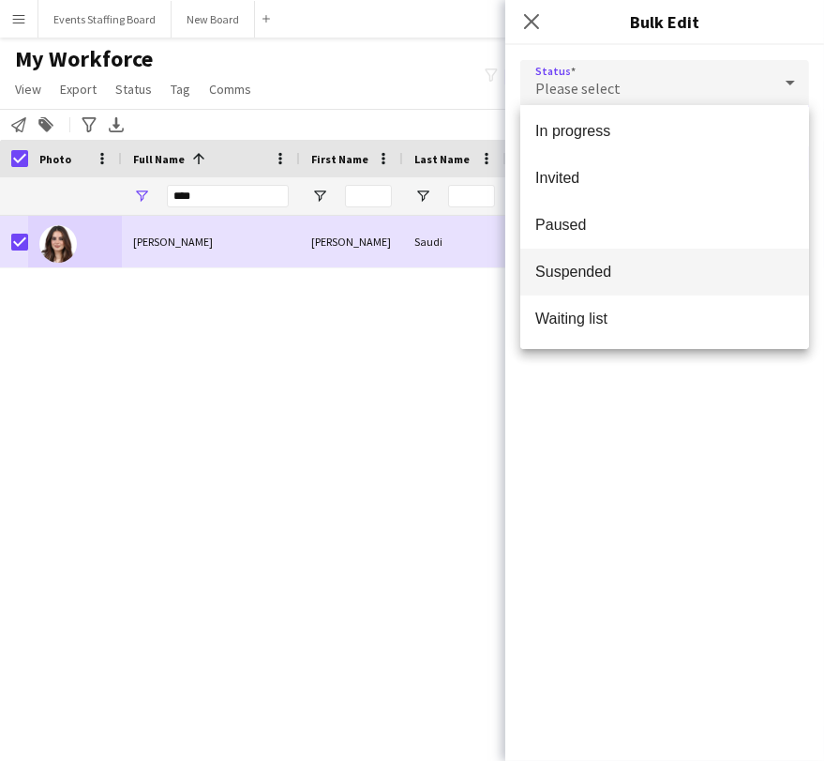
click at [585, 272] on span "Suspended" at bounding box center [665, 272] width 259 height 18
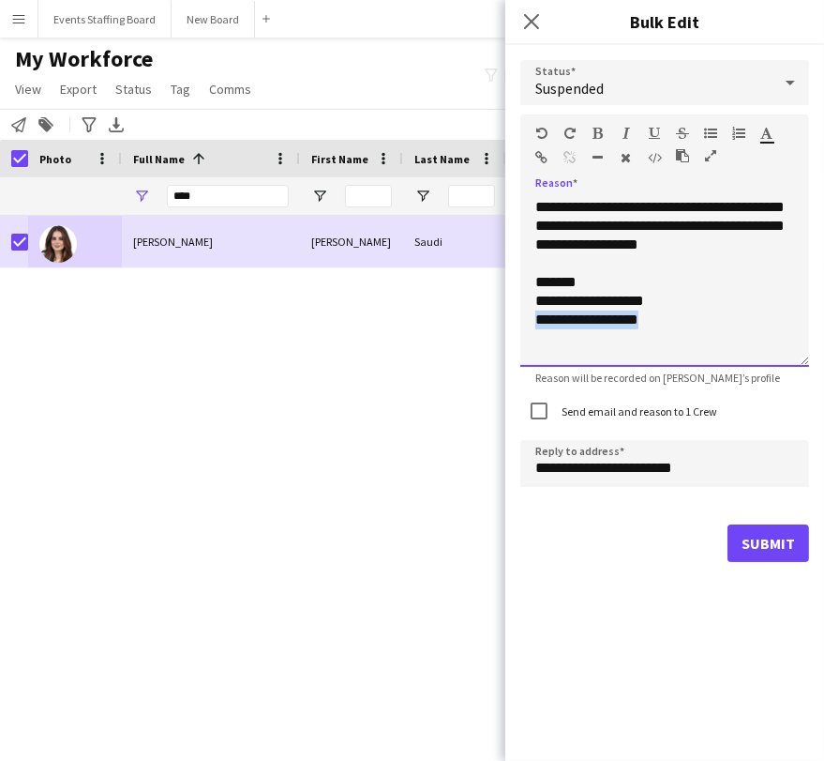
drag, startPoint x: 679, startPoint y: 340, endPoint x: 482, endPoint y: 341, distance: 197.0
click at [482, 341] on body "Menu Boards Boards Boards All jobs Status Workforce Workforce My Workforce Recr…" at bounding box center [412, 380] width 824 height 761
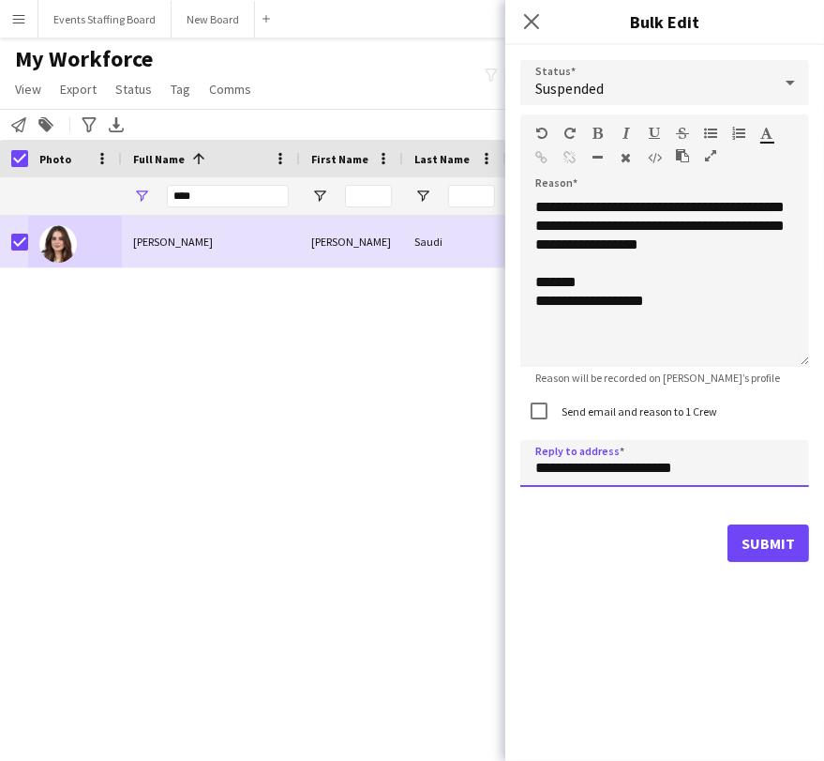
click at [549, 474] on input "**********" at bounding box center [665, 463] width 289 height 47
type input "**********"
click at [798, 565] on form "**********" at bounding box center [665, 311] width 289 height 532
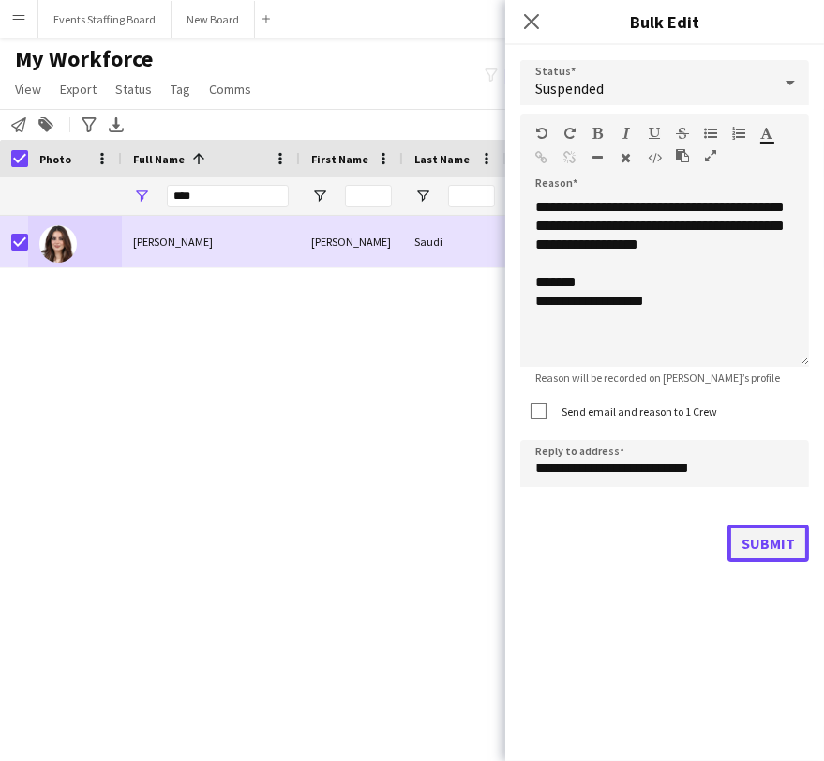
click at [760, 538] on button "Submit" at bounding box center [769, 543] width 82 height 38
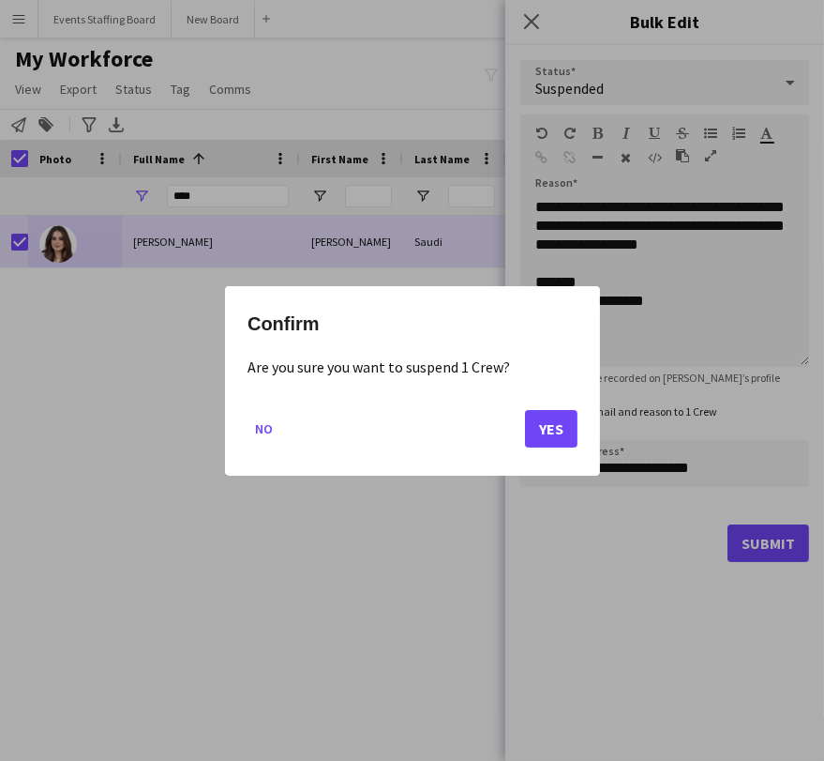
click at [523, 430] on mat-dialog-actions "No Yes" at bounding box center [413, 435] width 330 height 80
click at [540, 422] on button "Yes" at bounding box center [551, 428] width 53 height 38
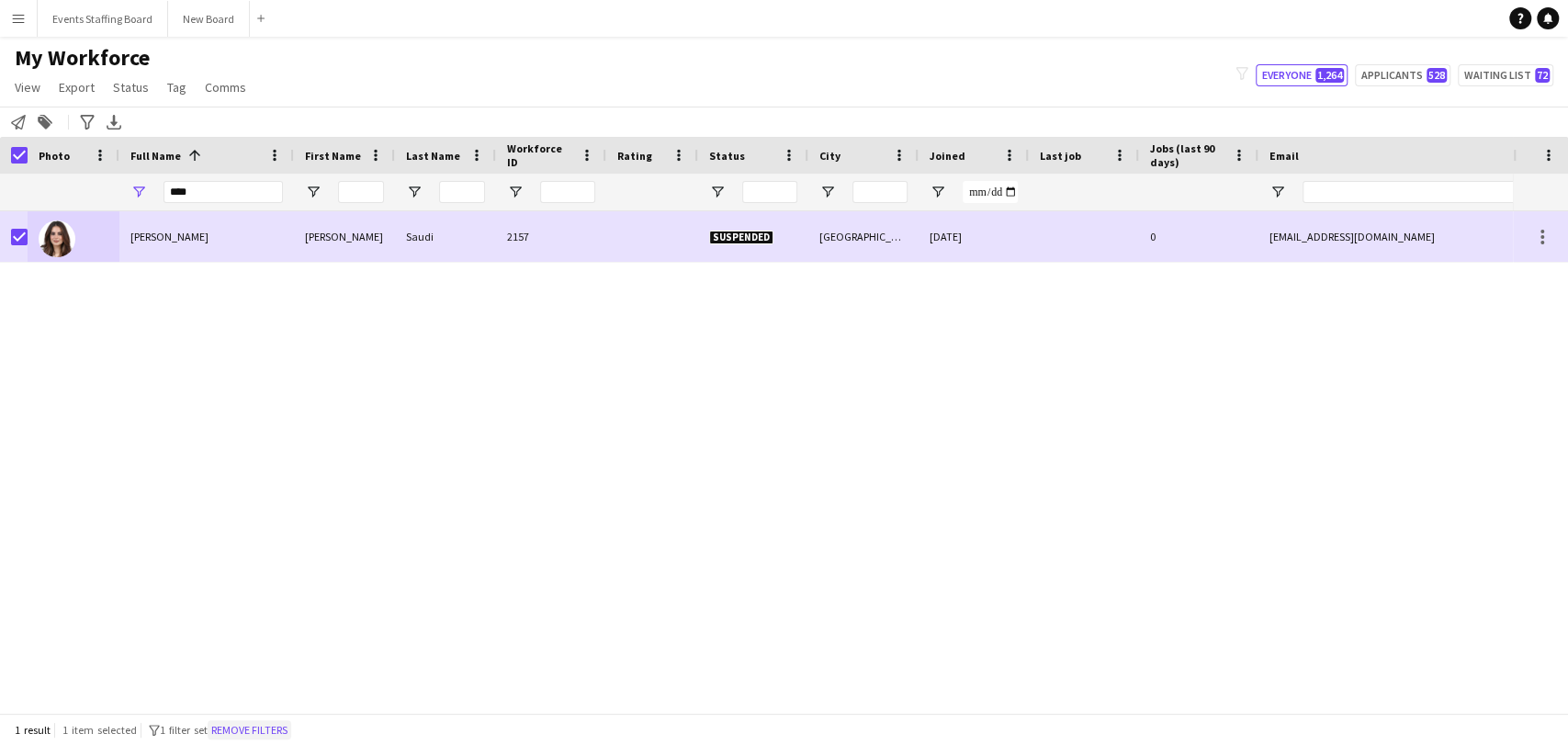
click at [274, 721] on button "Remove filters" at bounding box center [249, 729] width 83 height 21
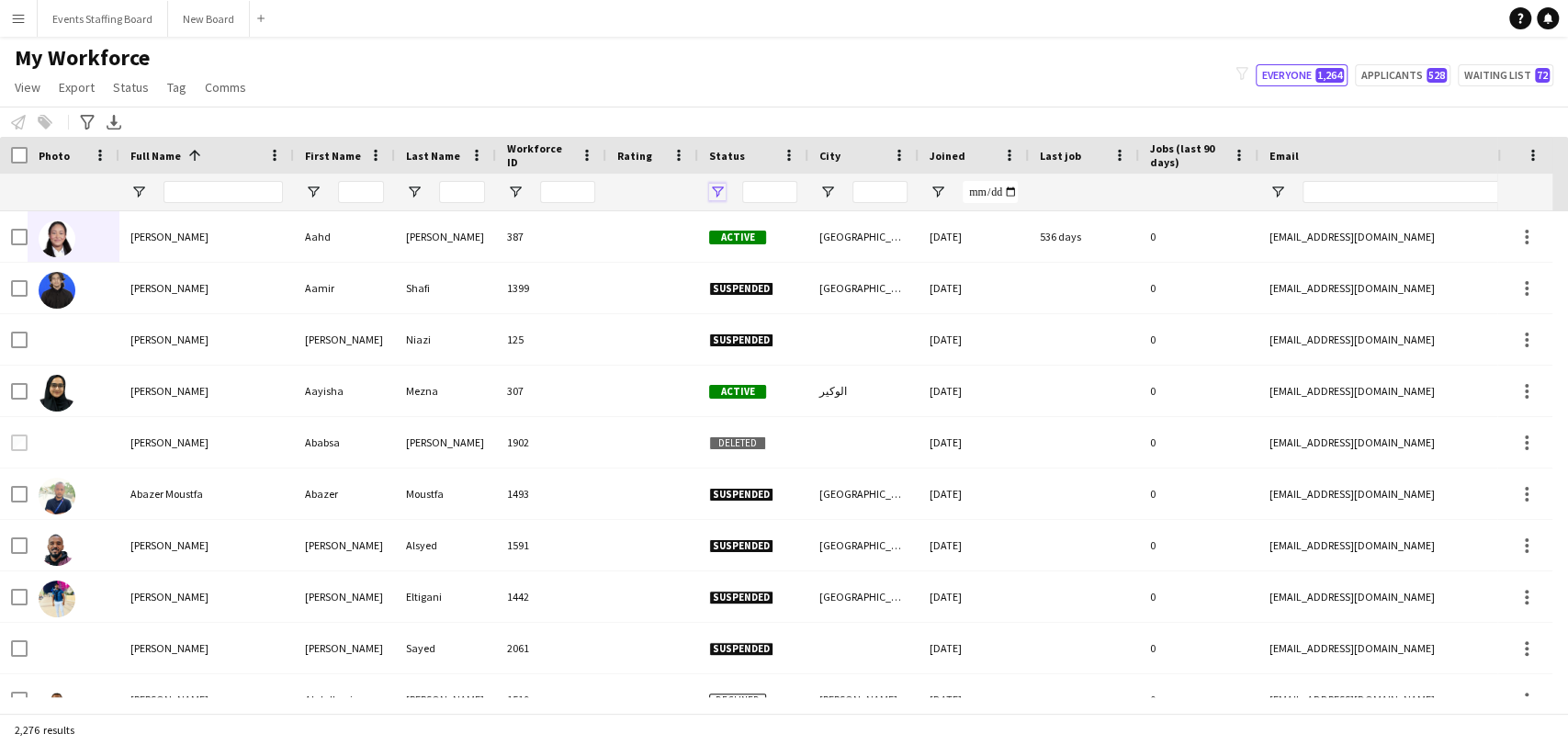
click at [718, 191] on span "Open Filter Menu" at bounding box center [717, 192] width 17 height 17
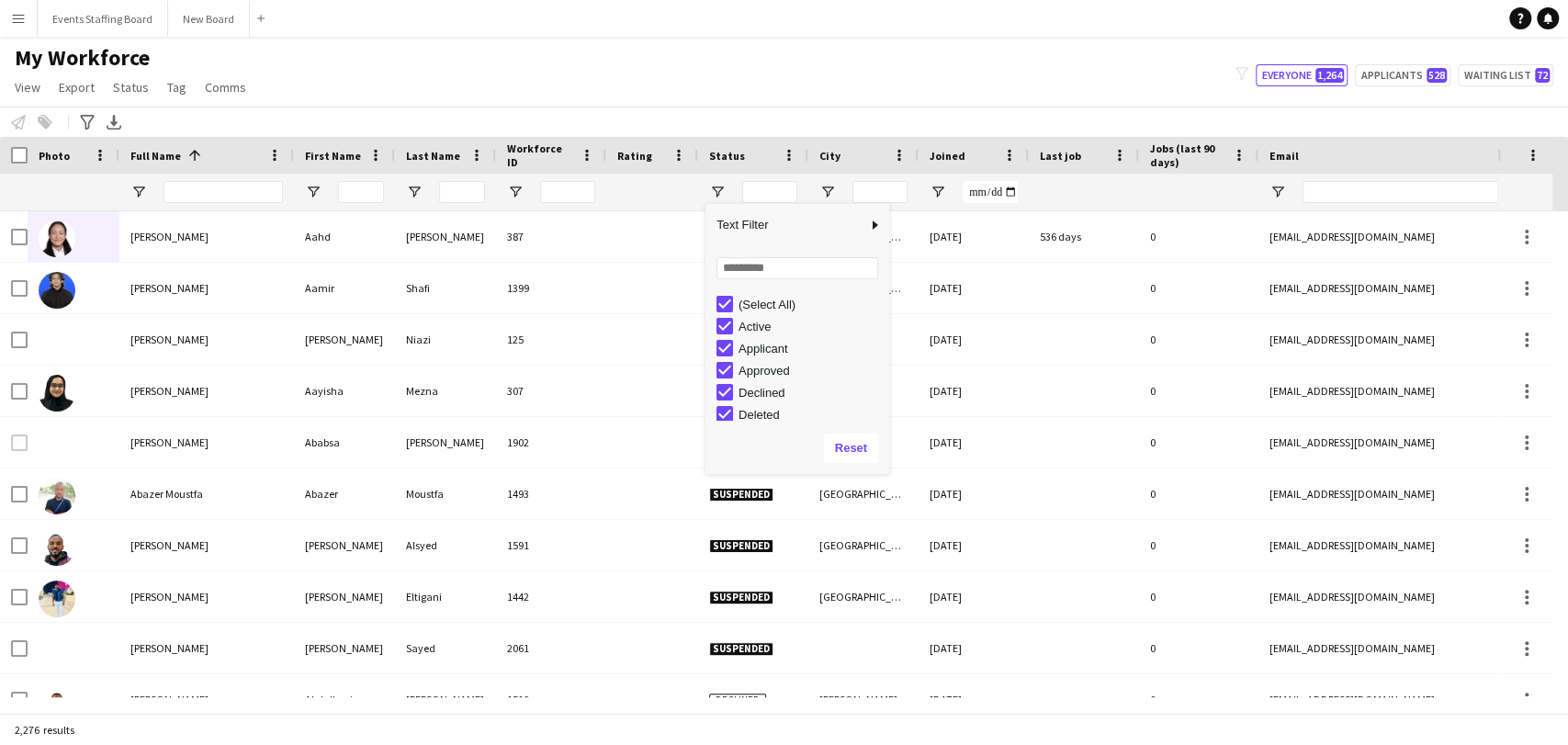
click at [765, 304] on div "(Select All)" at bounding box center [811, 304] width 145 height 14
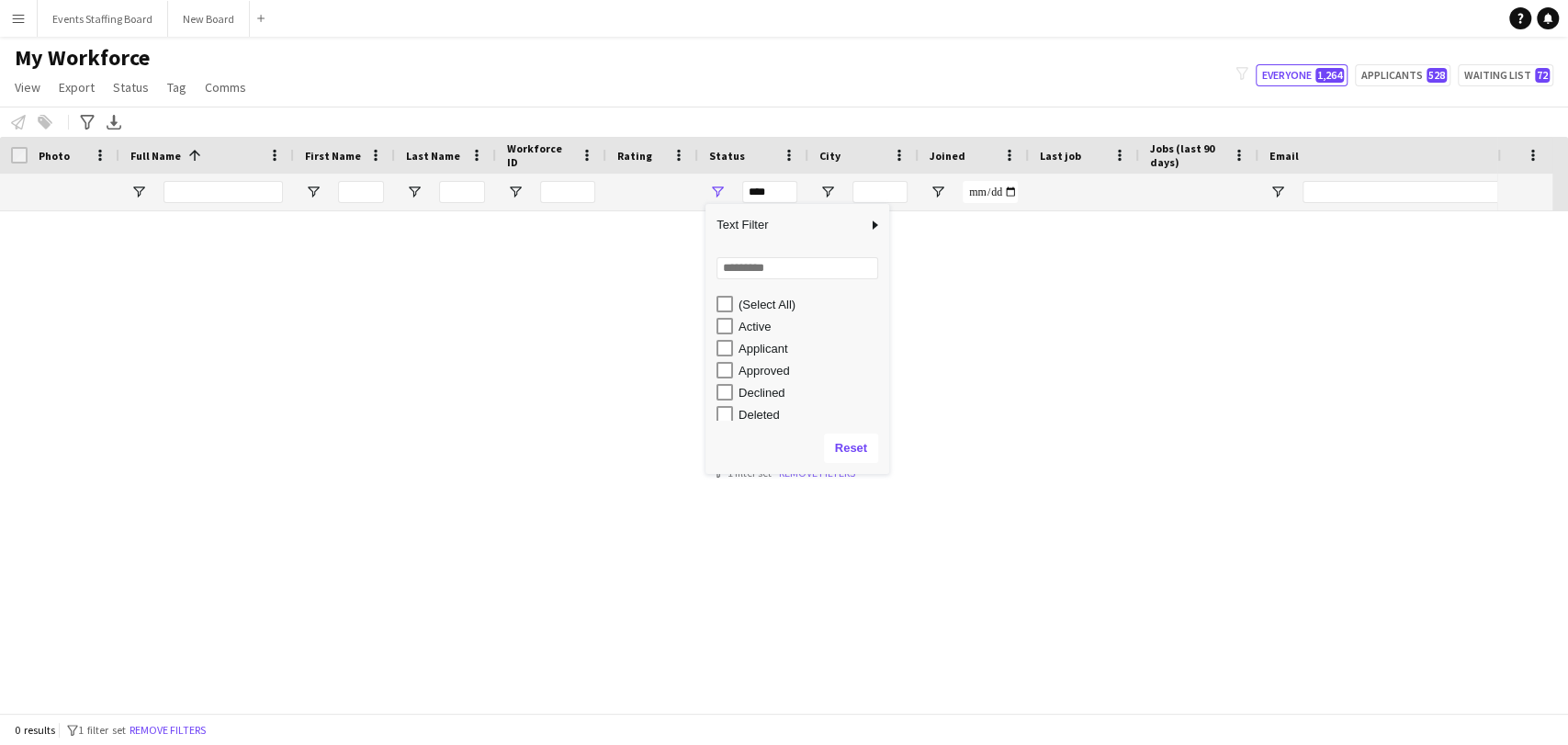
click at [748, 337] on div "Applicant" at bounding box center [803, 348] width 172 height 23
click at [738, 332] on div "Active" at bounding box center [811, 326] width 145 height 14
type input "**********"
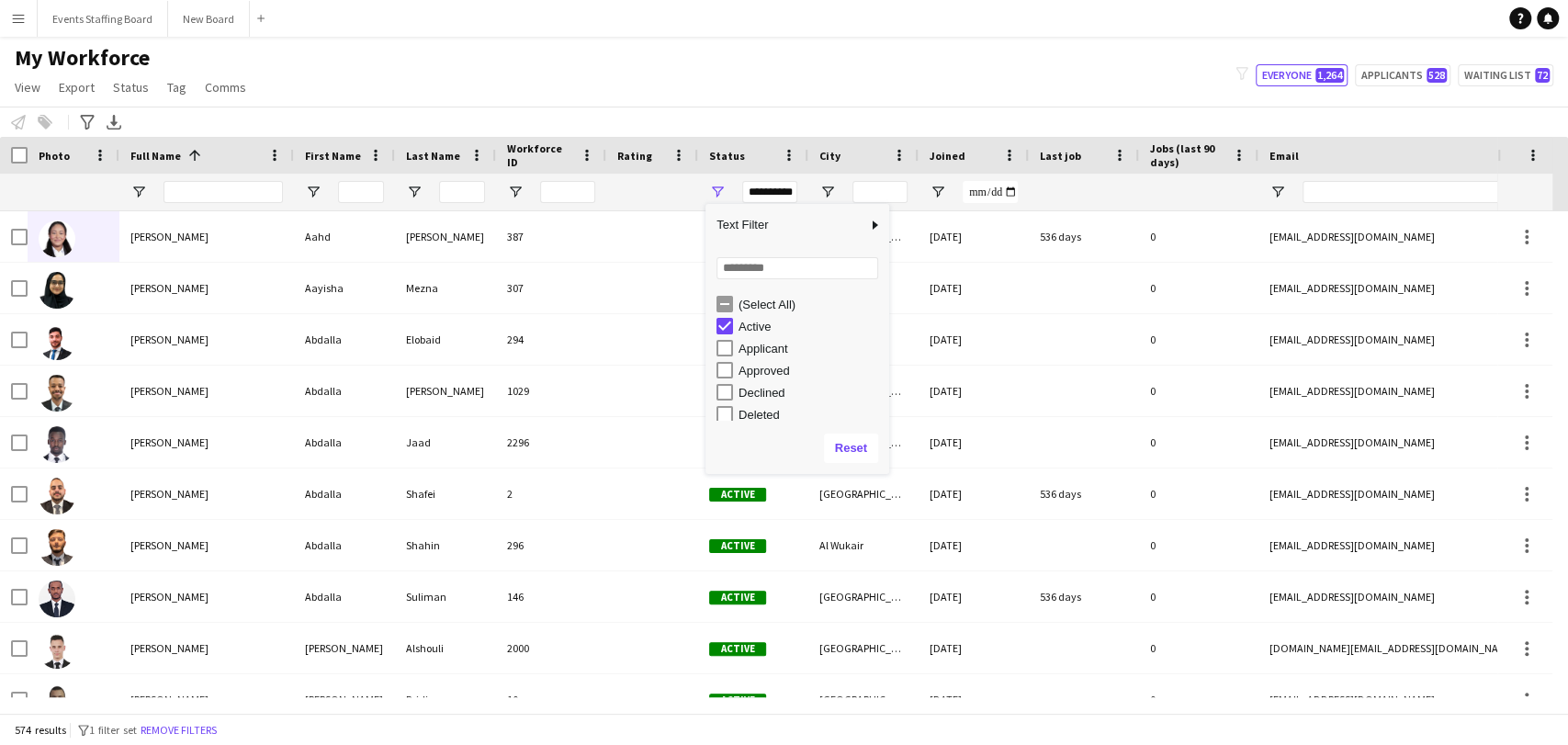
click at [587, 95] on div "My Workforce View Views Default view [PERSON_NAME] View April Live Force Tracki…" at bounding box center [784, 75] width 1568 height 63
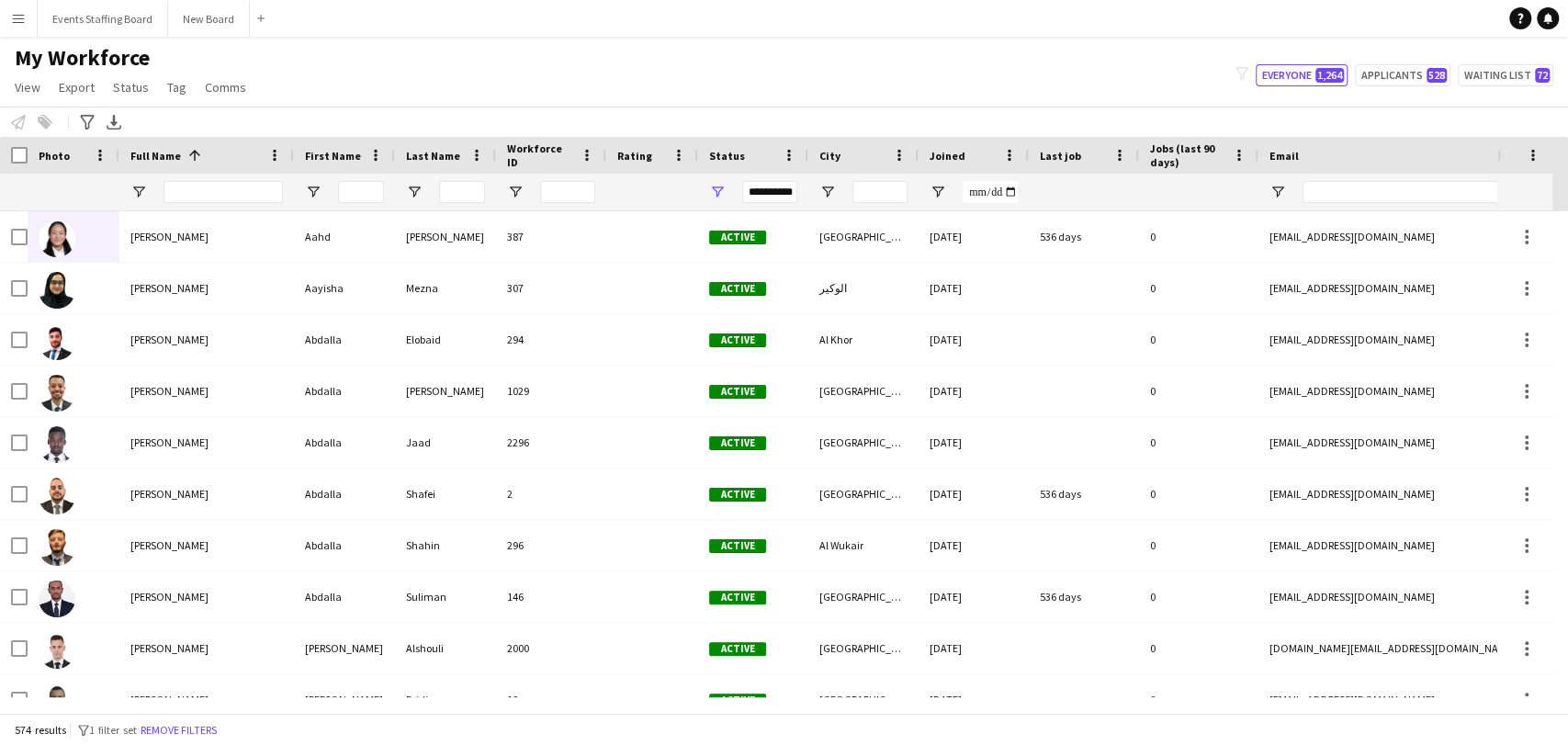
scroll to position [0, 944]
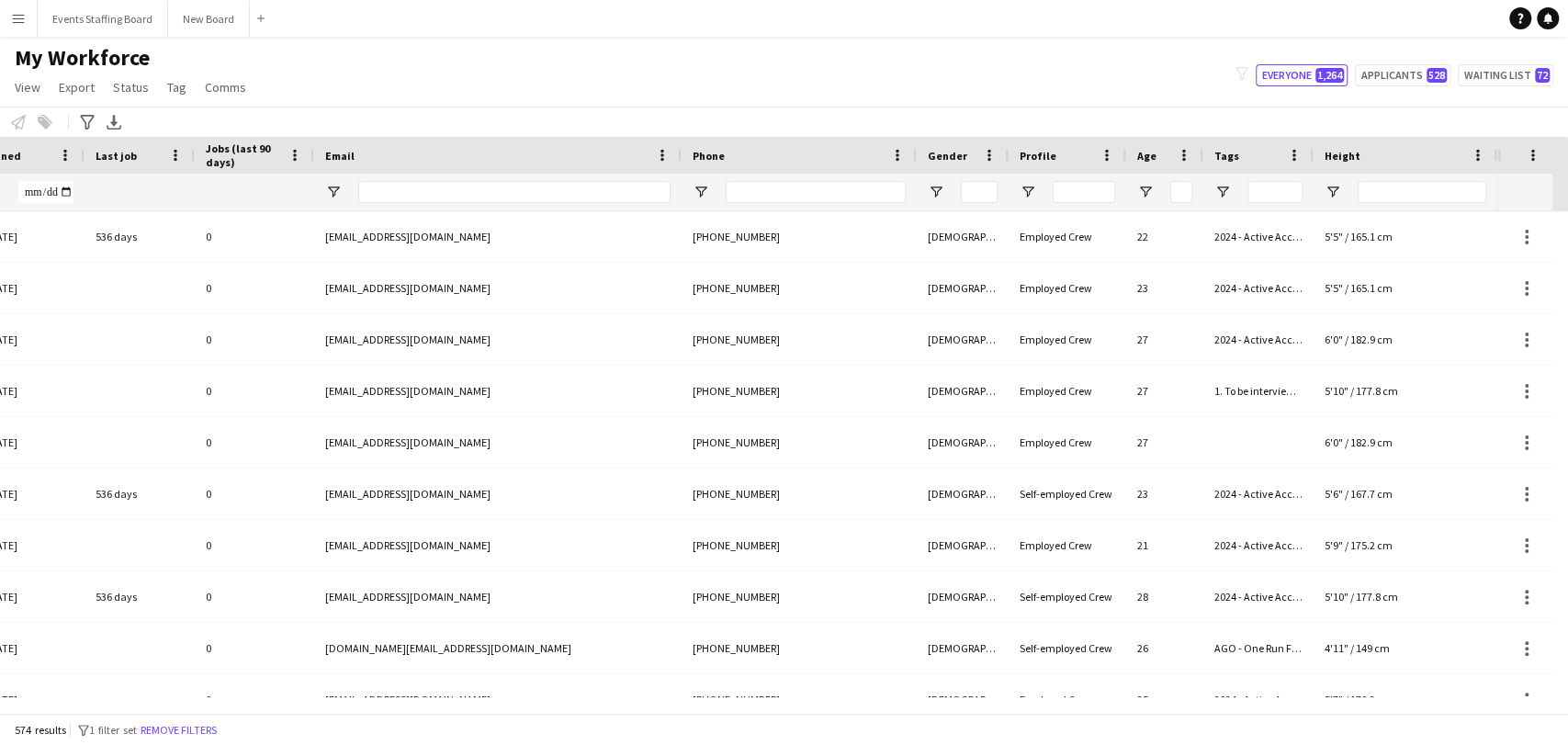
click at [782, 182] on div at bounding box center [963, 192] width 92 height 37
click at [782, 193] on span "Open Filter Menu" at bounding box center [935, 192] width 17 height 17
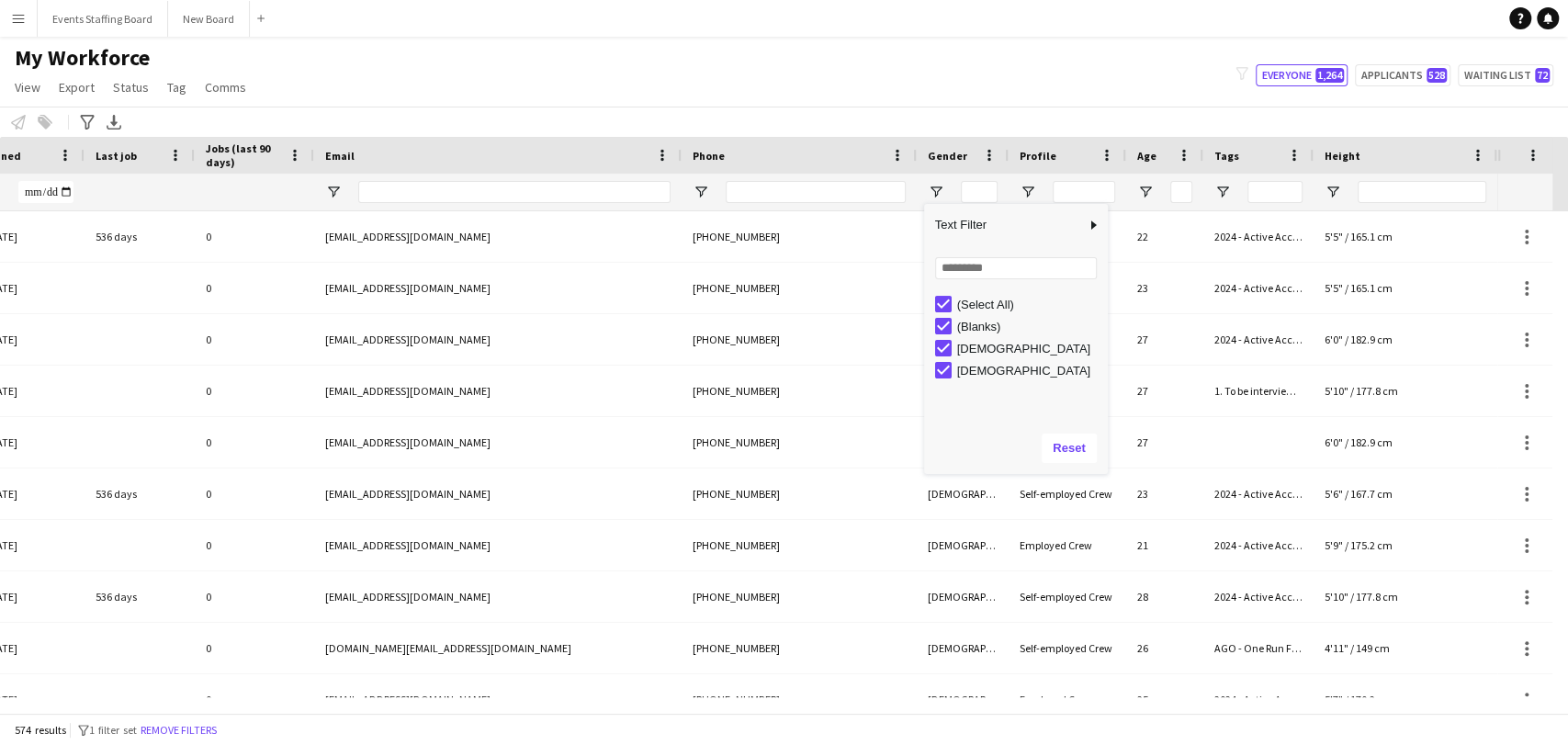
click at [782, 373] on div "[DEMOGRAPHIC_DATA]" at bounding box center [1029, 370] width 145 height 14
type input "**********"
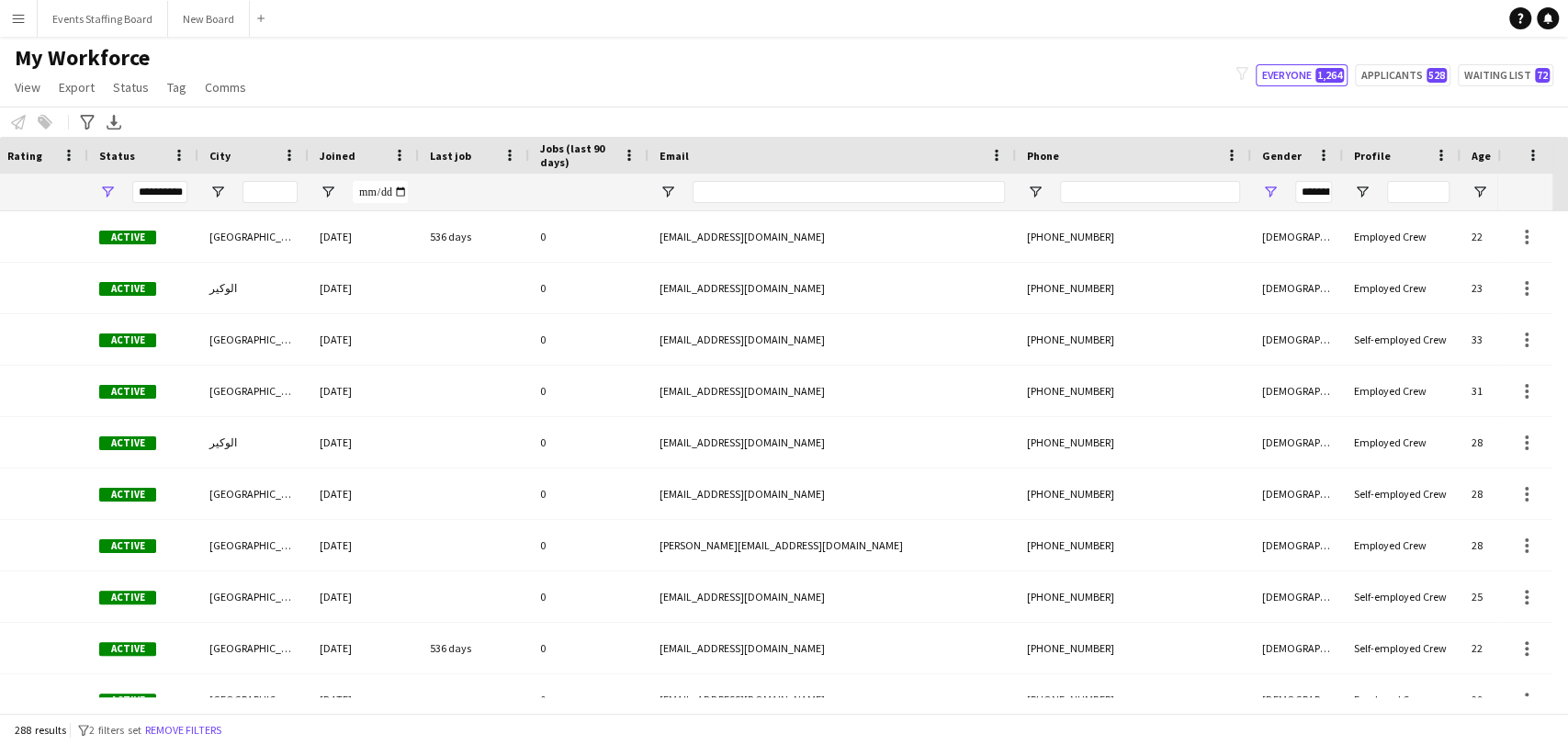
scroll to position [0, 325]
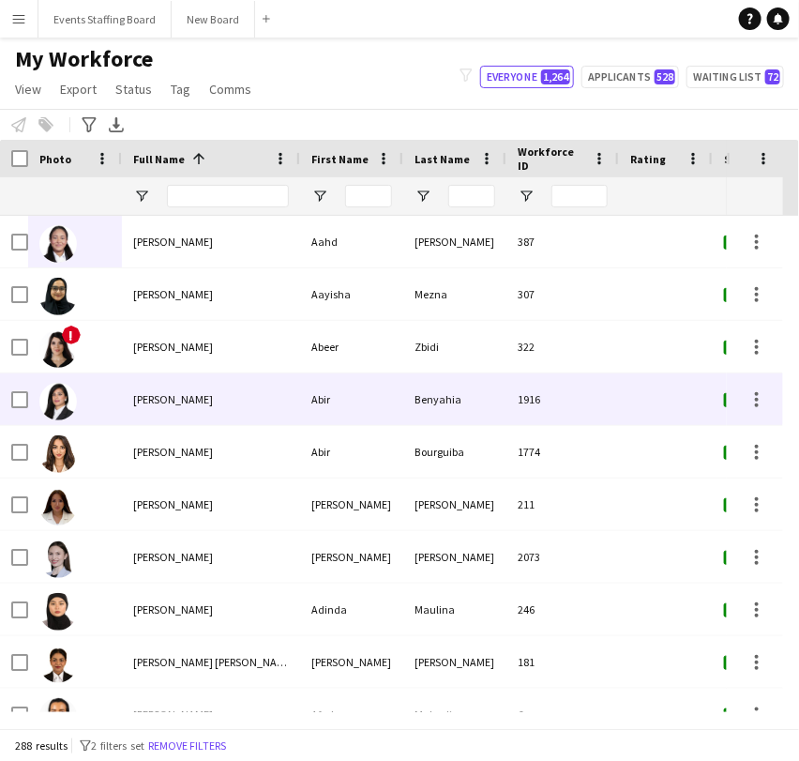
click at [144, 397] on span "[PERSON_NAME]" at bounding box center [173, 399] width 80 height 14
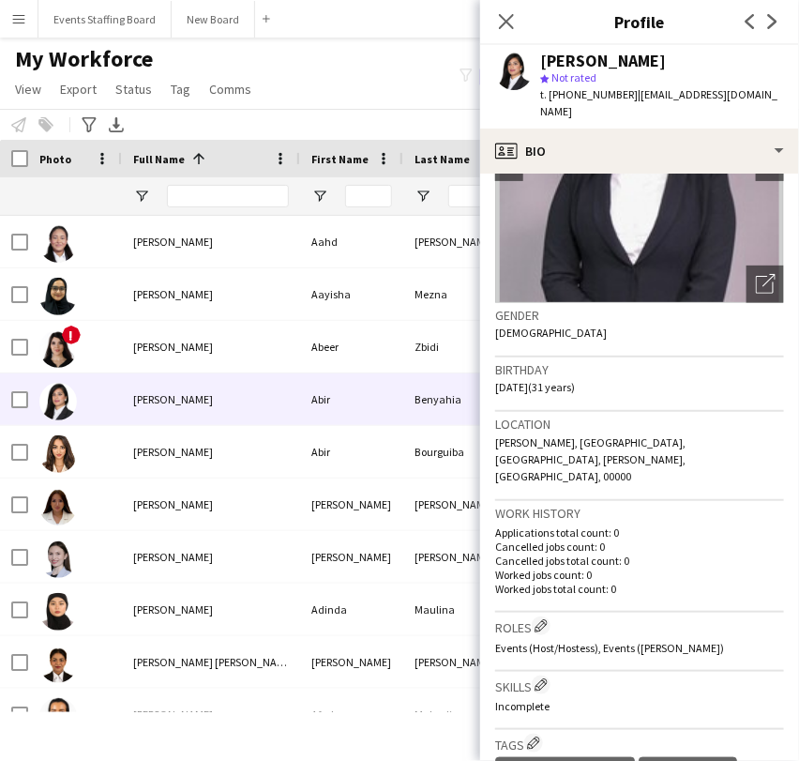
scroll to position [165, 0]
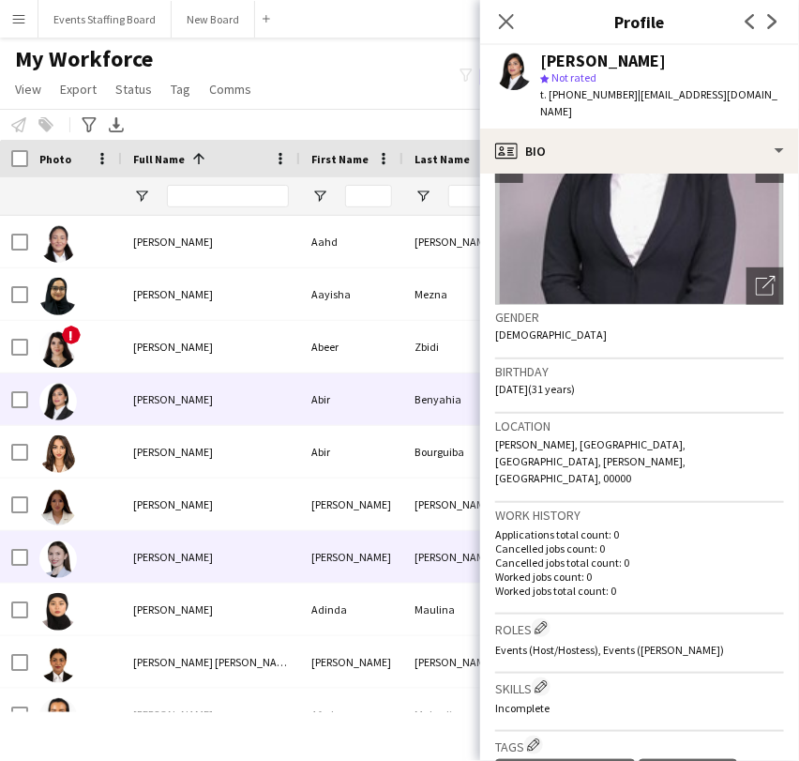
click at [160, 570] on div "[PERSON_NAME]" at bounding box center [211, 557] width 178 height 52
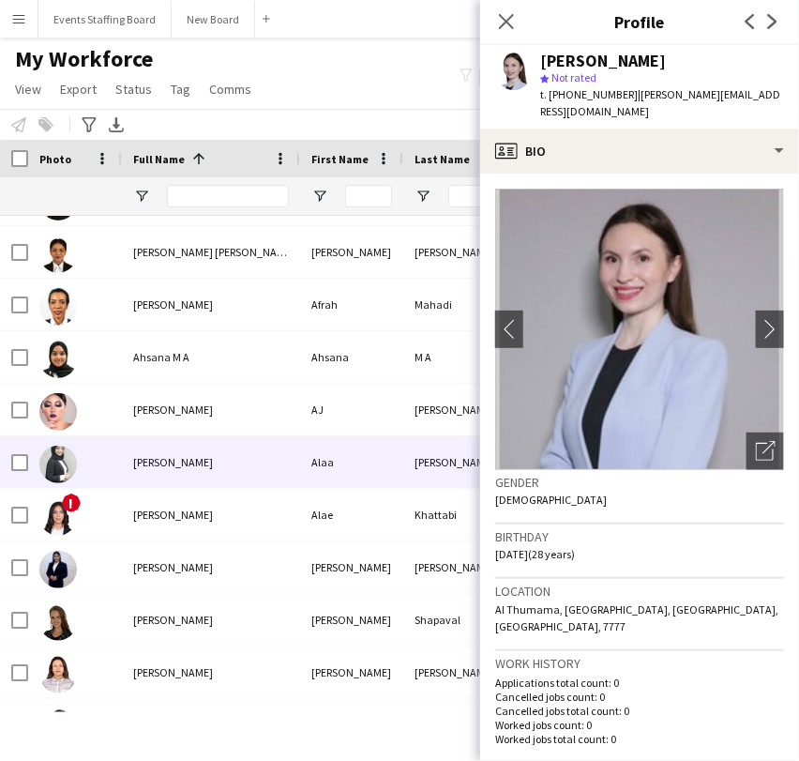
scroll to position [521, 0]
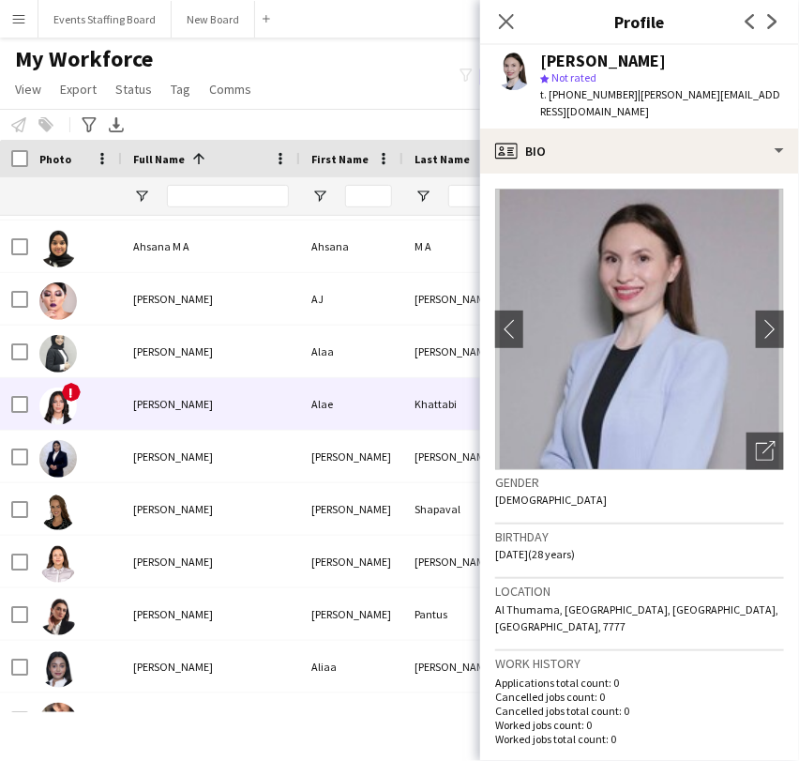
click at [144, 411] on div "[PERSON_NAME]" at bounding box center [211, 404] width 178 height 52
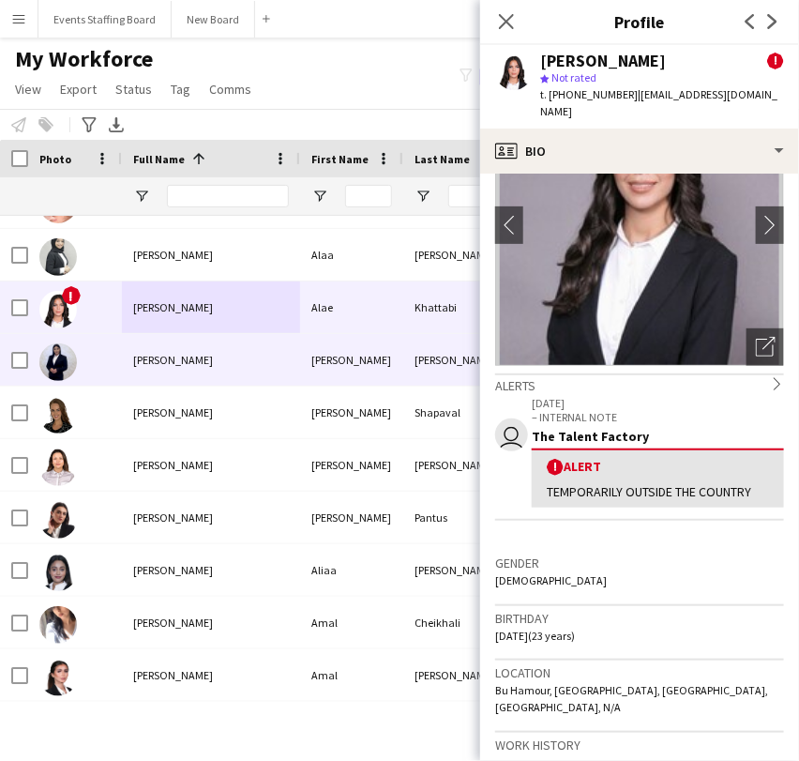
scroll to position [729, 0]
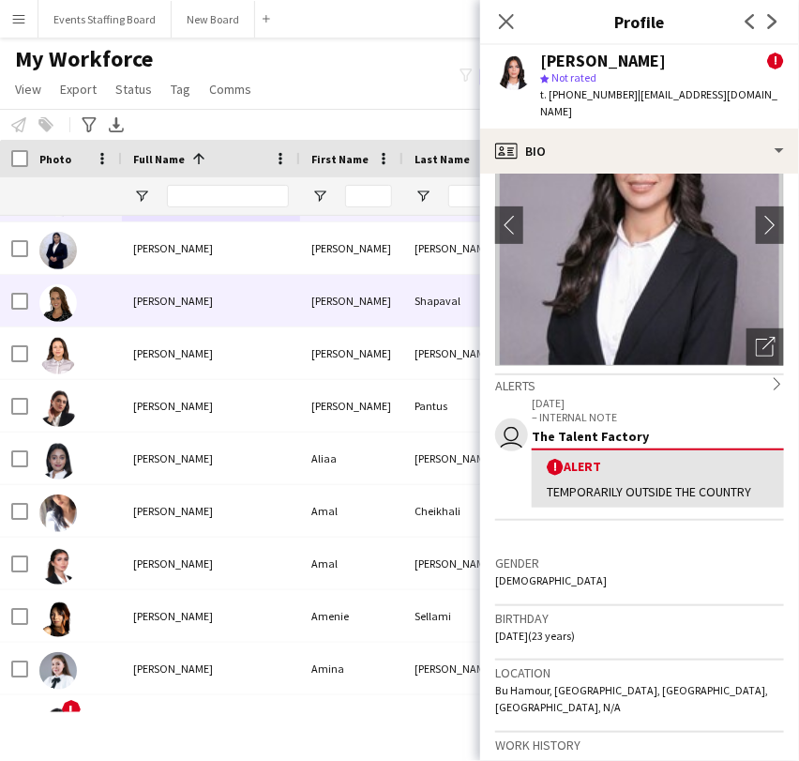
click at [149, 304] on span "[PERSON_NAME]" at bounding box center [173, 301] width 80 height 14
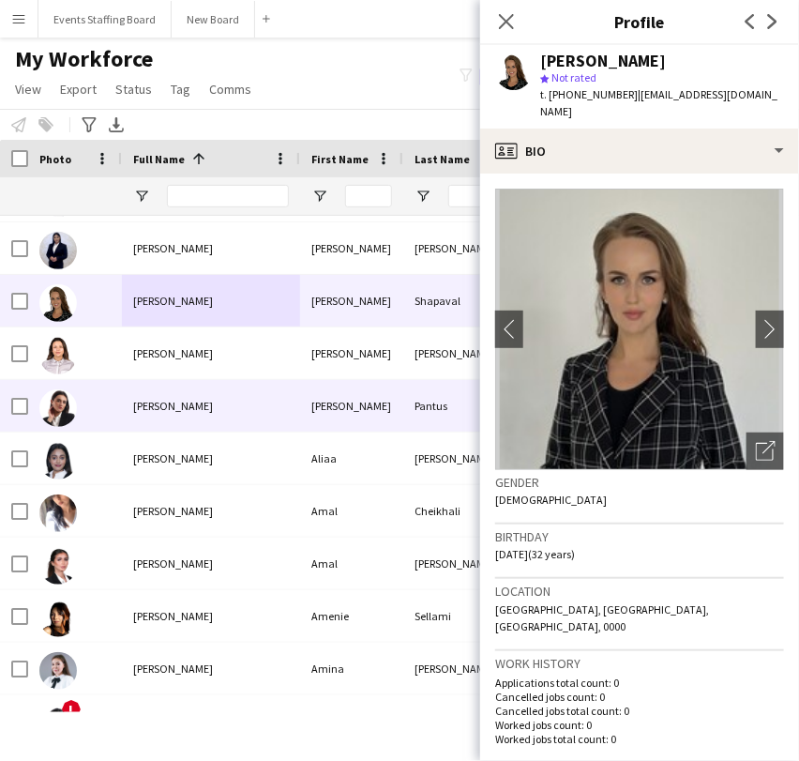
click at [203, 390] on div "[PERSON_NAME]" at bounding box center [211, 406] width 178 height 52
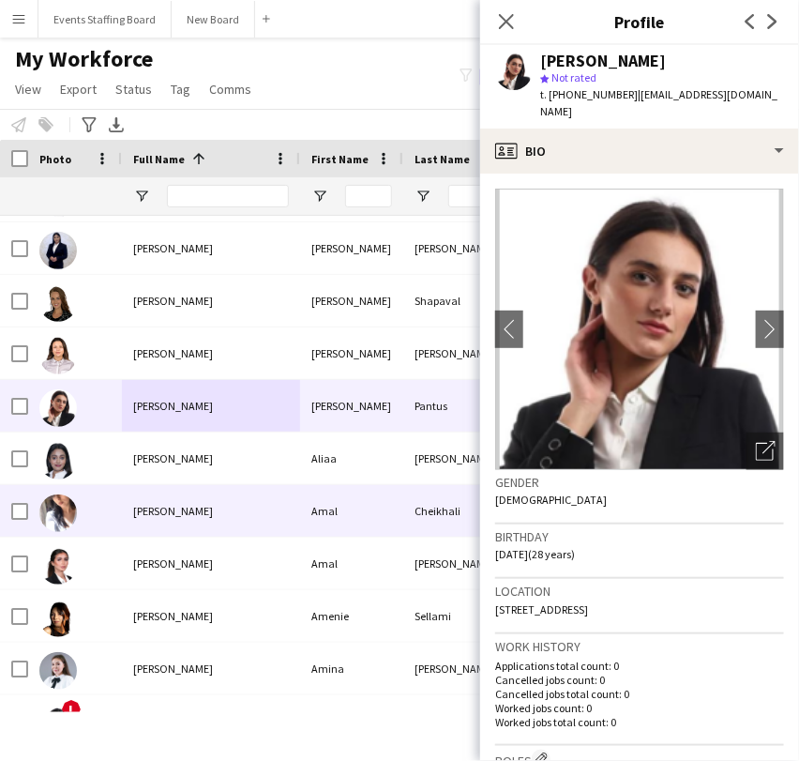
click at [167, 520] on div "[PERSON_NAME]" at bounding box center [211, 511] width 178 height 52
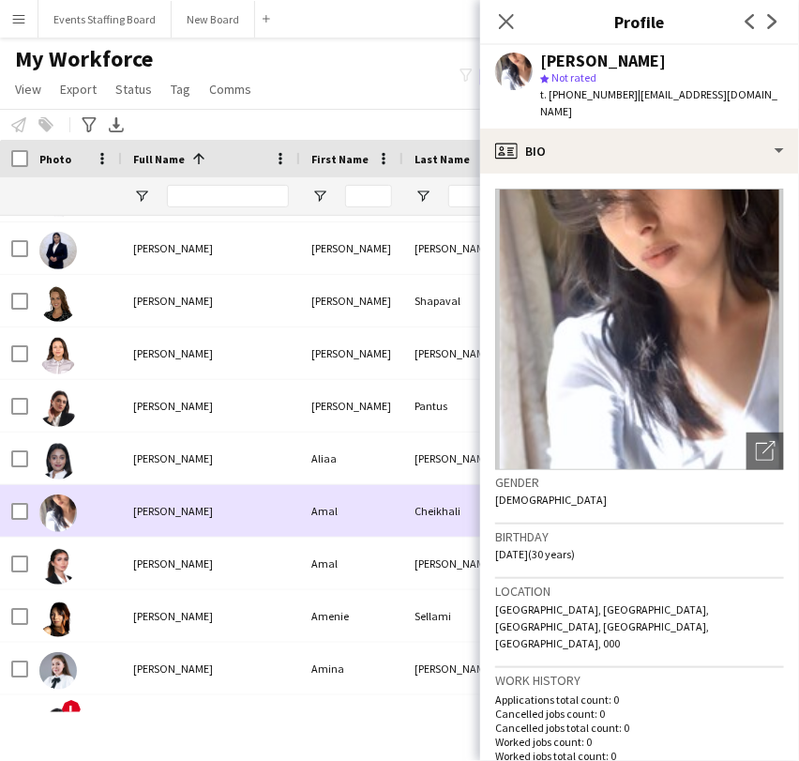
click at [183, 548] on div "[PERSON_NAME]" at bounding box center [211, 563] width 178 height 52
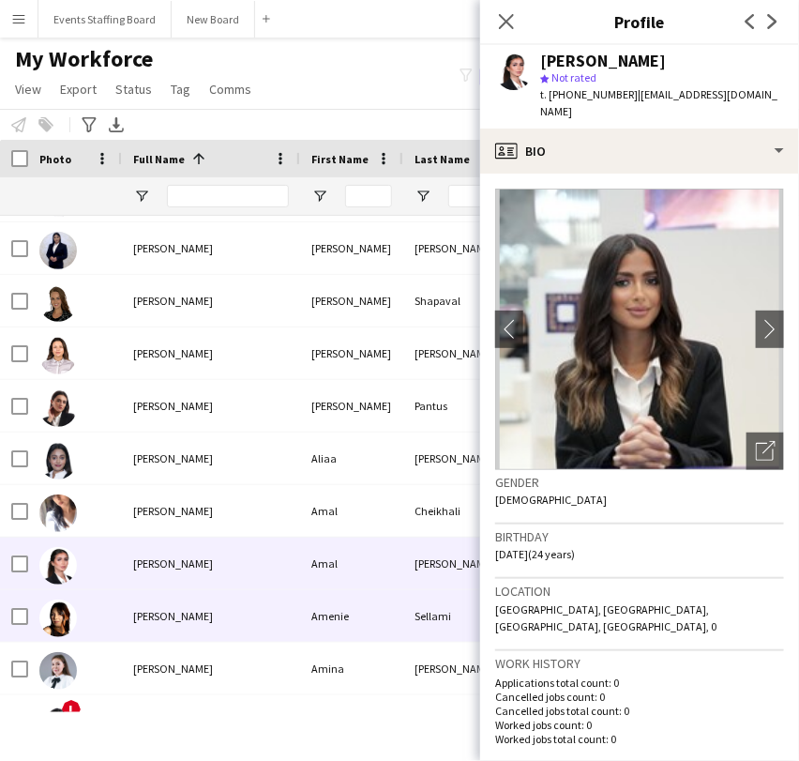
click at [181, 615] on span "[PERSON_NAME]" at bounding box center [173, 616] width 80 height 14
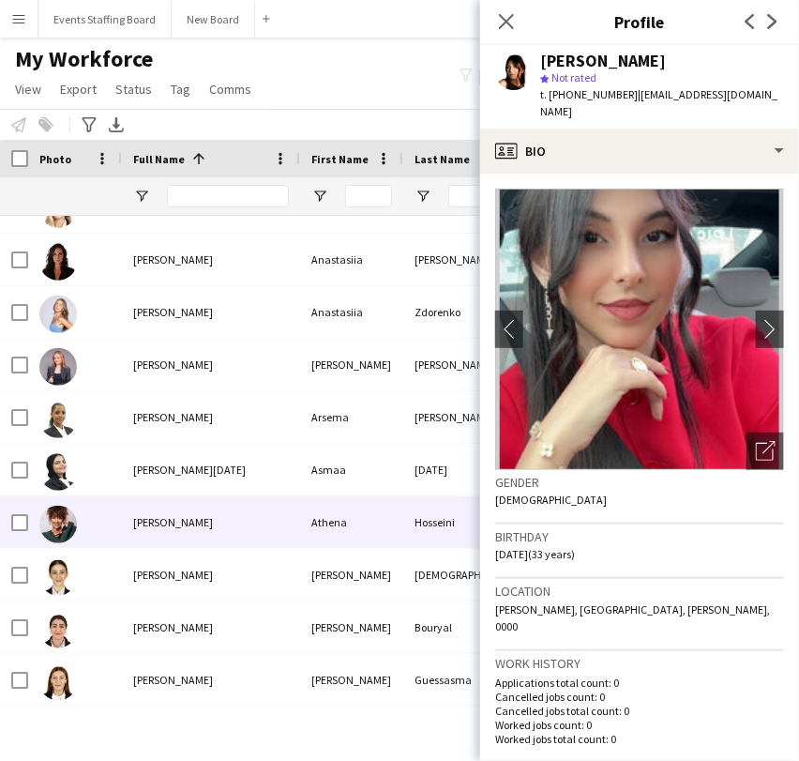
scroll to position [1459, 0]
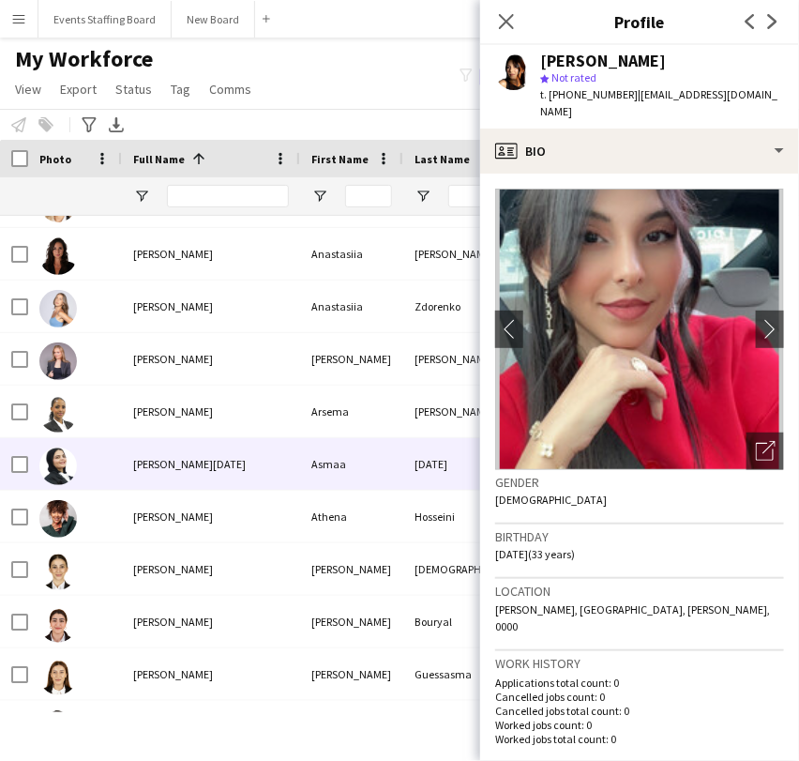
drag, startPoint x: 148, startPoint y: 352, endPoint x: 158, endPoint y: 350, distance: 9.6
click at [148, 352] on span "[PERSON_NAME]" at bounding box center [173, 359] width 80 height 14
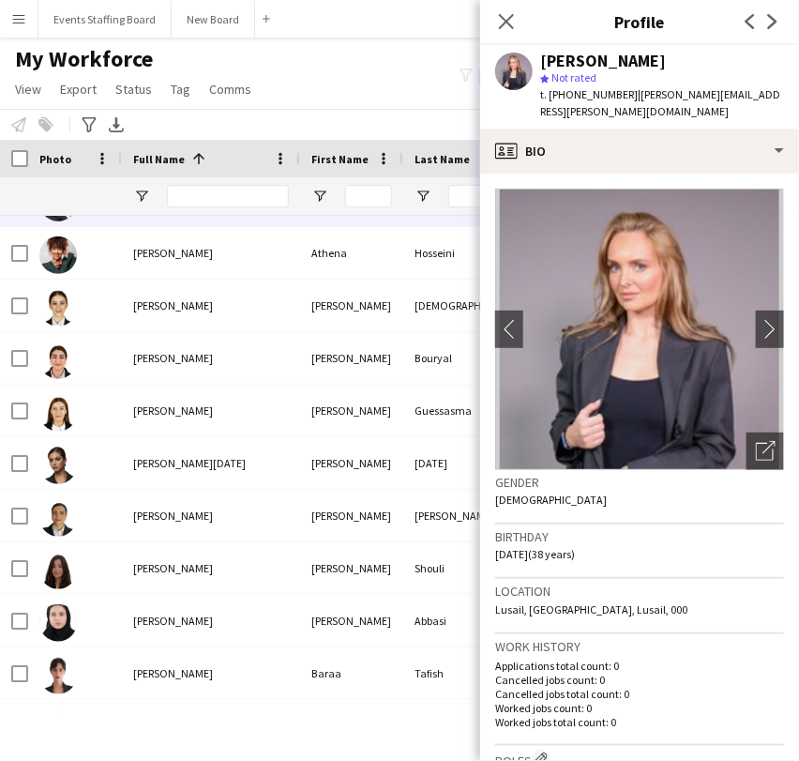
scroll to position [1876, 0]
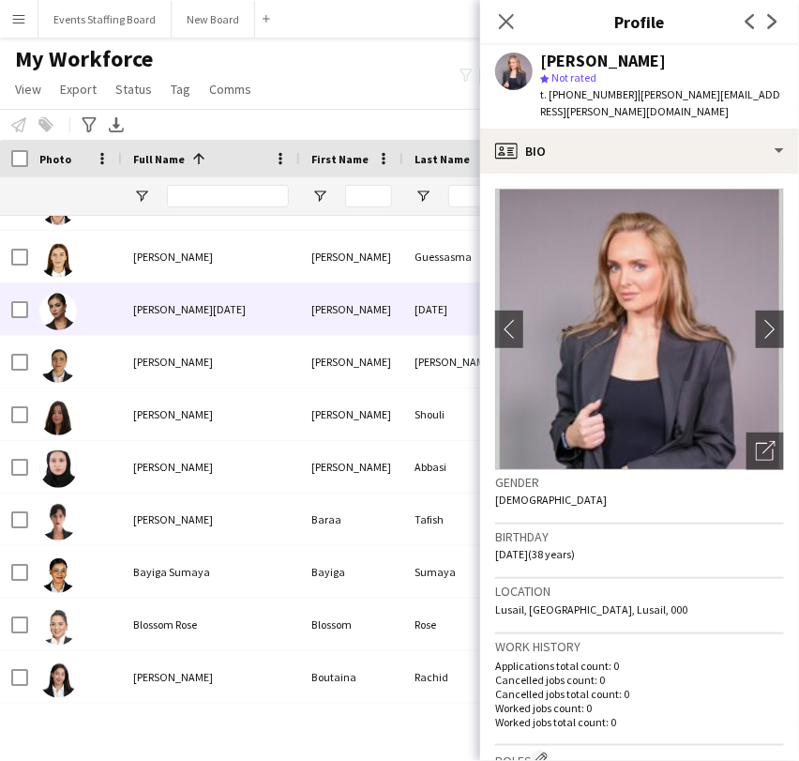
click at [139, 323] on div "[PERSON_NAME][DATE]" at bounding box center [211, 309] width 178 height 52
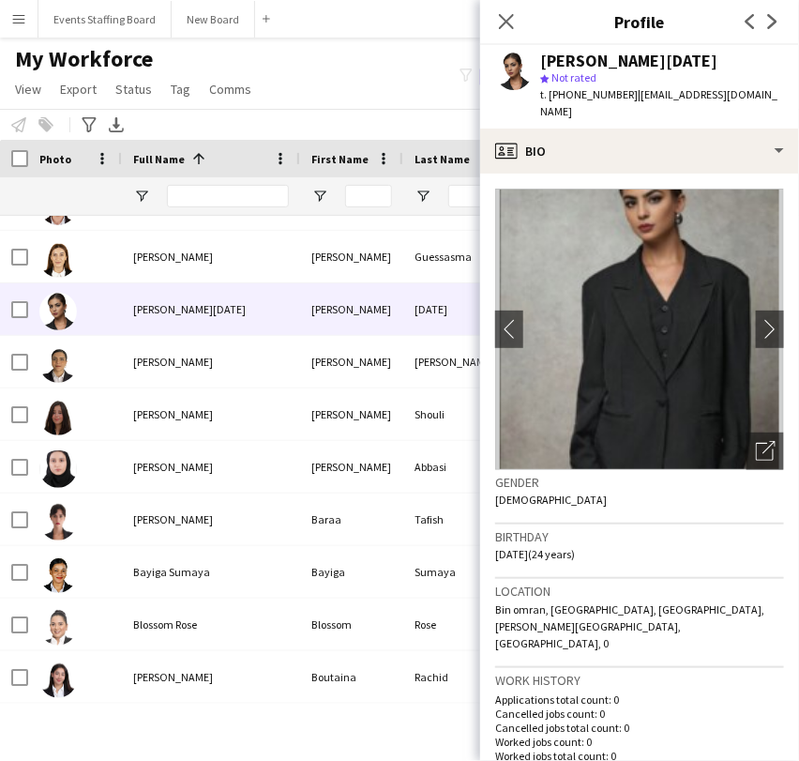
drag, startPoint x: 498, startPoint y: 15, endPoint x: 496, endPoint y: 25, distance: 10.5
click at [499, 16] on icon "Close pop-in" at bounding box center [506, 21] width 15 height 15
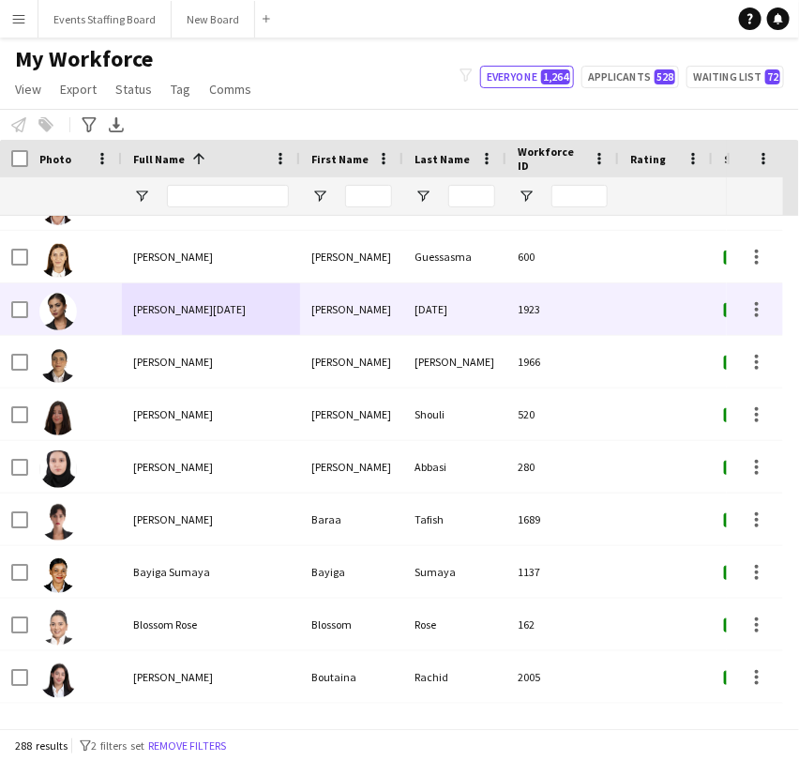
click at [219, 296] on div "[PERSON_NAME][DATE]" at bounding box center [211, 309] width 178 height 52
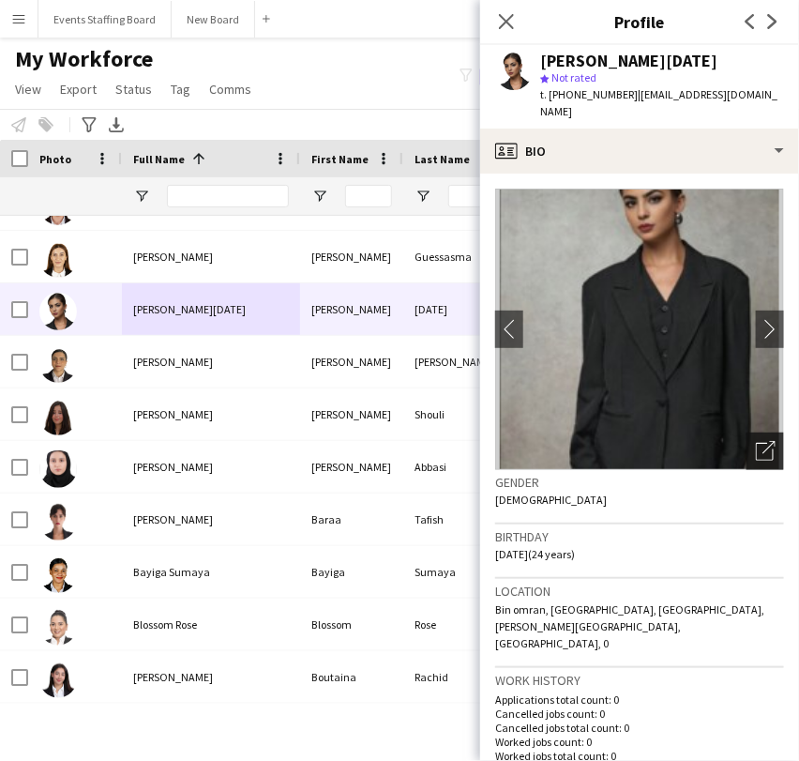
click at [756, 441] on icon "Open photos pop-in" at bounding box center [766, 451] width 20 height 20
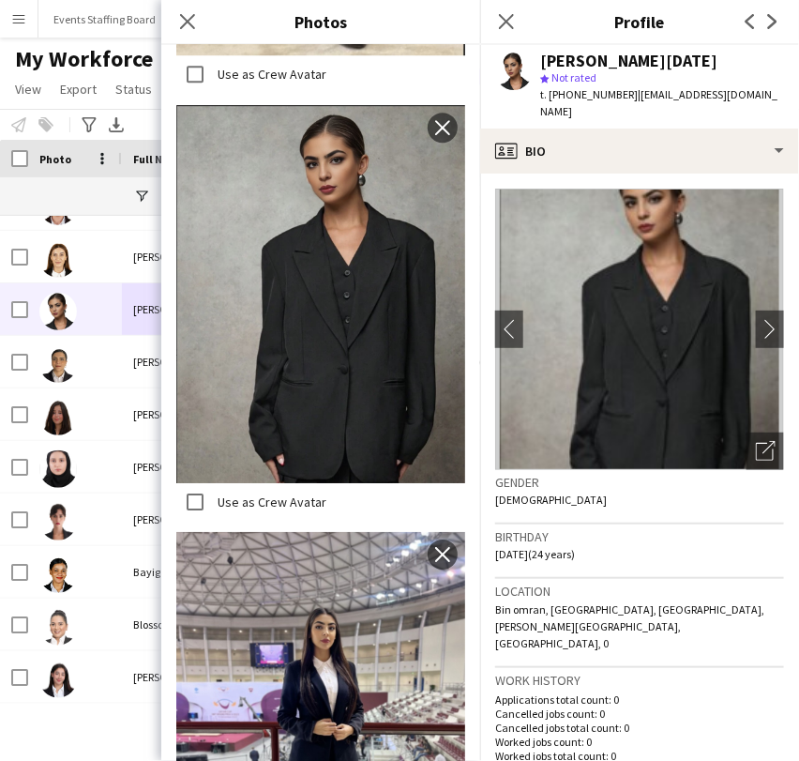
scroll to position [1501, 0]
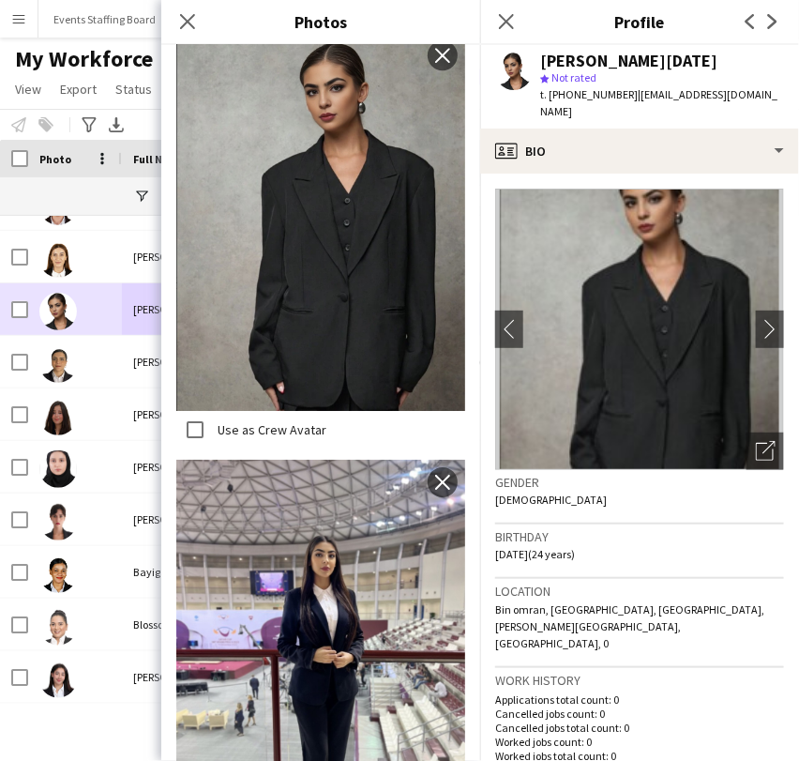
click at [68, 284] on div at bounding box center [58, 310] width 38 height 53
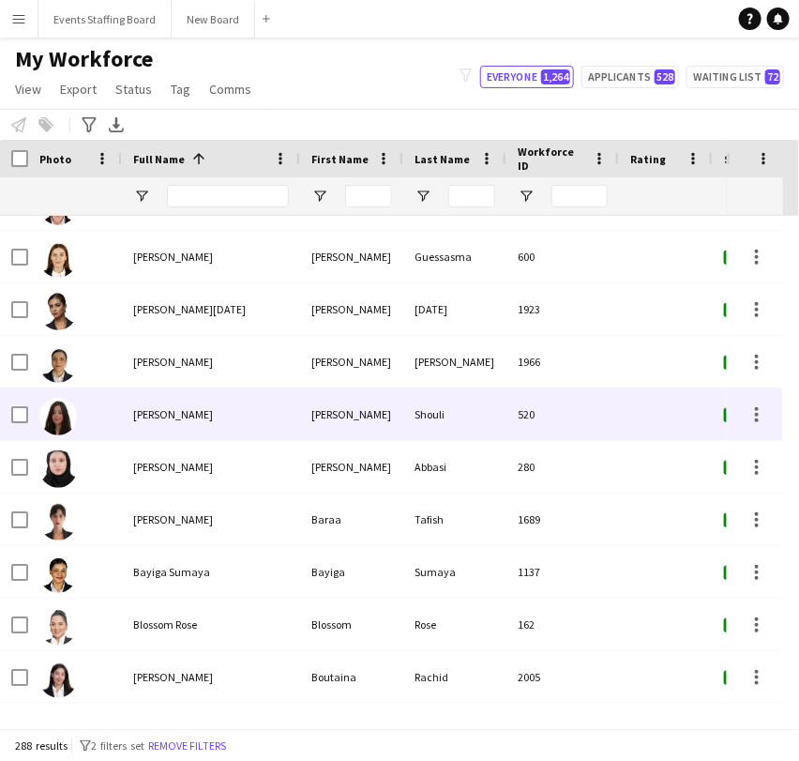
click at [185, 409] on div "[PERSON_NAME]" at bounding box center [211, 414] width 178 height 52
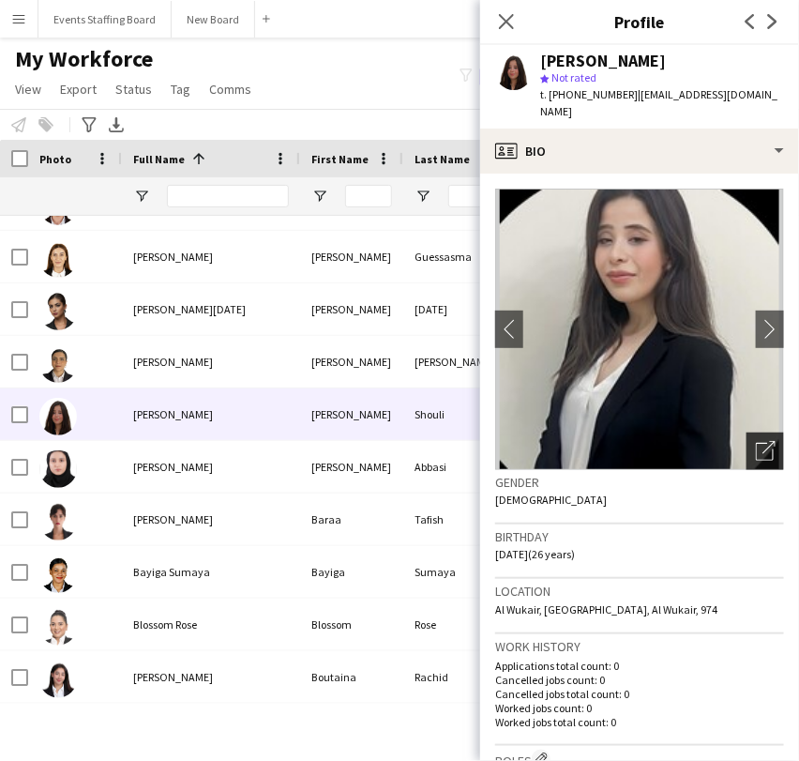
click at [756, 441] on icon "Open photos pop-in" at bounding box center [766, 451] width 20 height 20
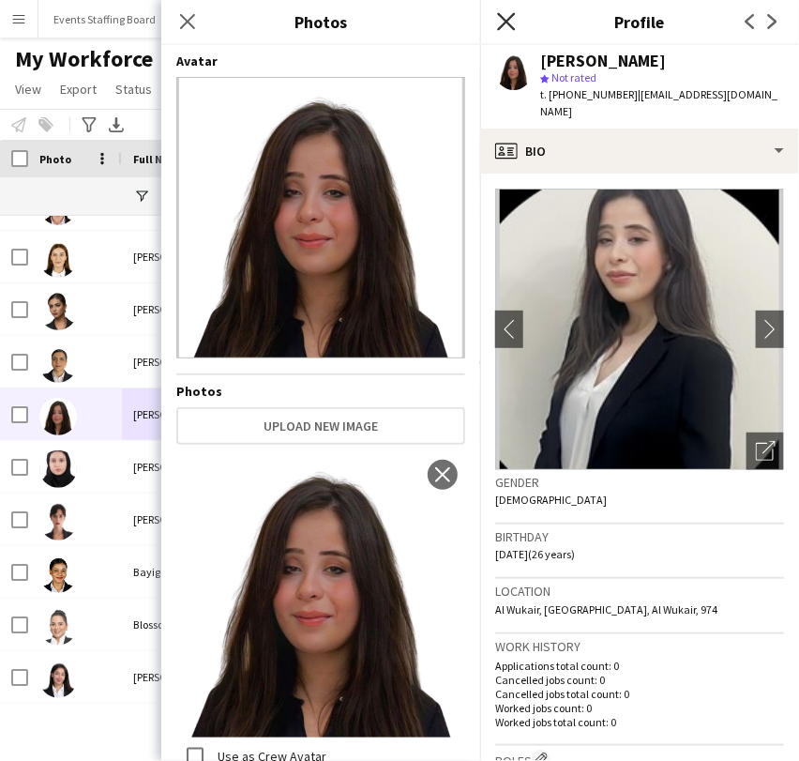
click at [513, 21] on icon "Close pop-in" at bounding box center [506, 21] width 18 height 18
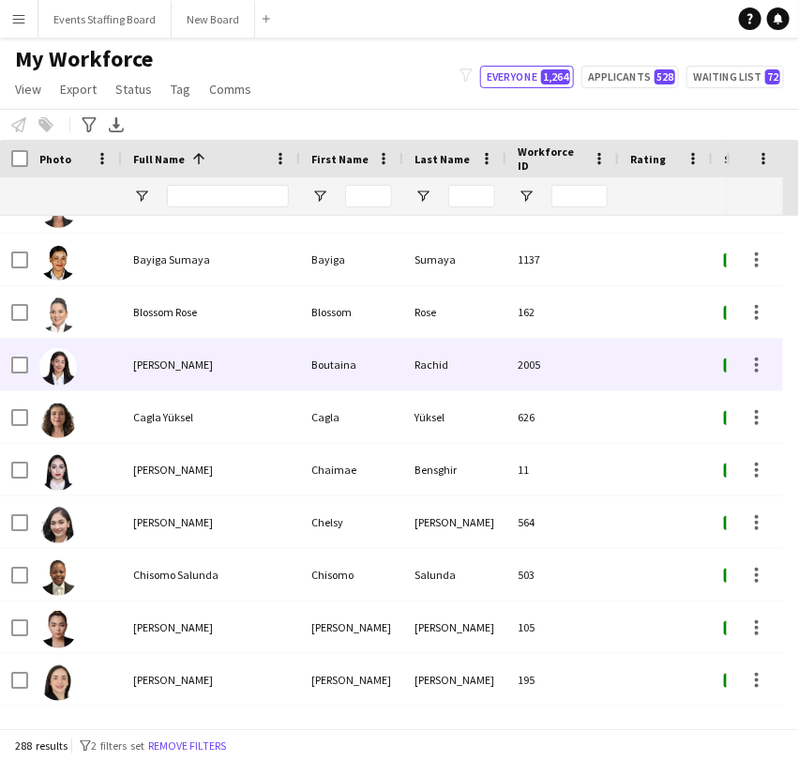
scroll to position [2188, 0]
click at [156, 372] on div "[PERSON_NAME]" at bounding box center [211, 365] width 178 height 52
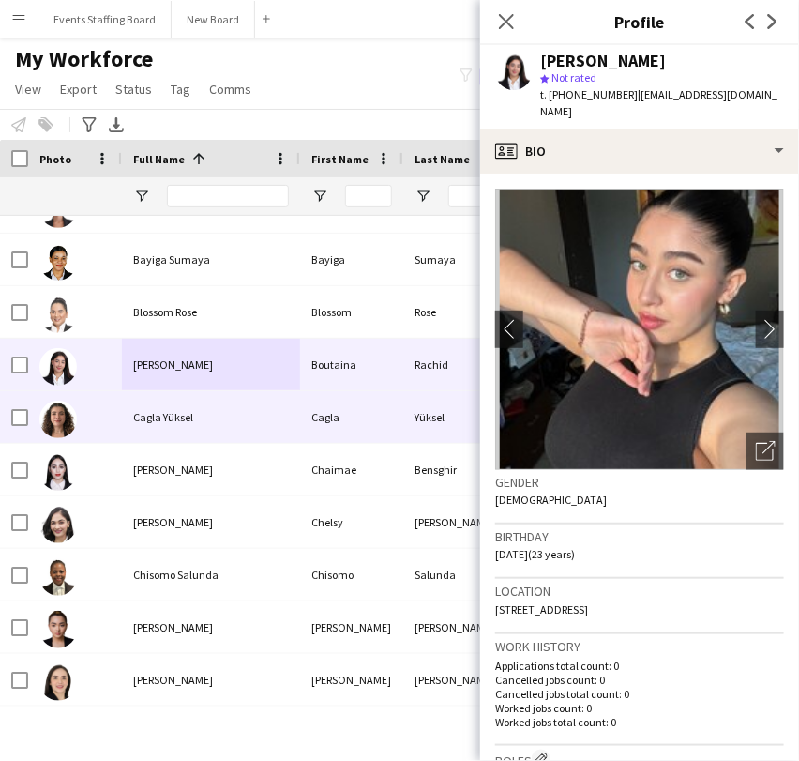
click at [135, 431] on div "Cagla Yüksel" at bounding box center [211, 417] width 178 height 52
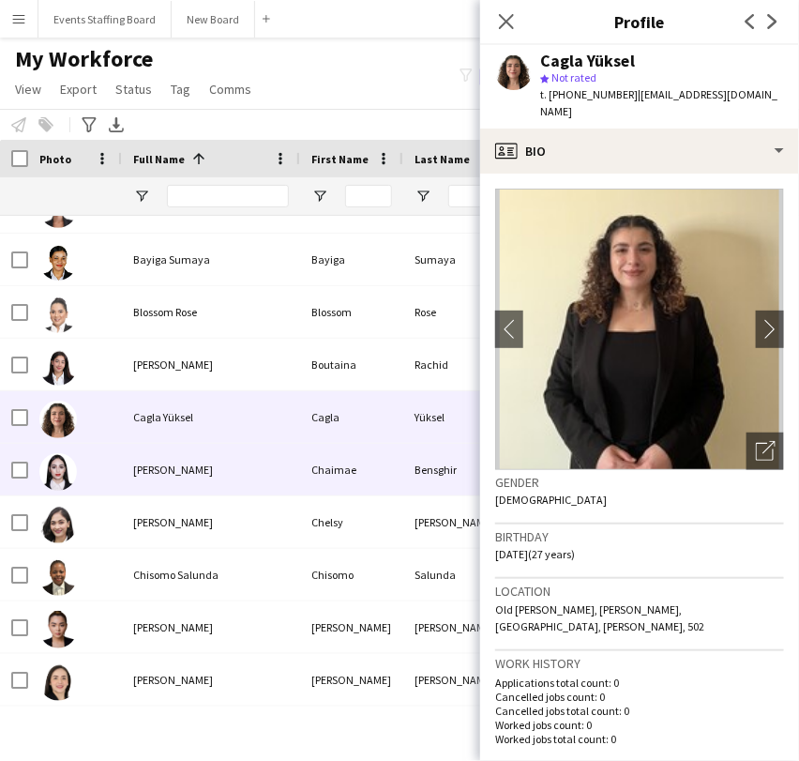
click at [124, 475] on div "[PERSON_NAME]" at bounding box center [211, 470] width 178 height 52
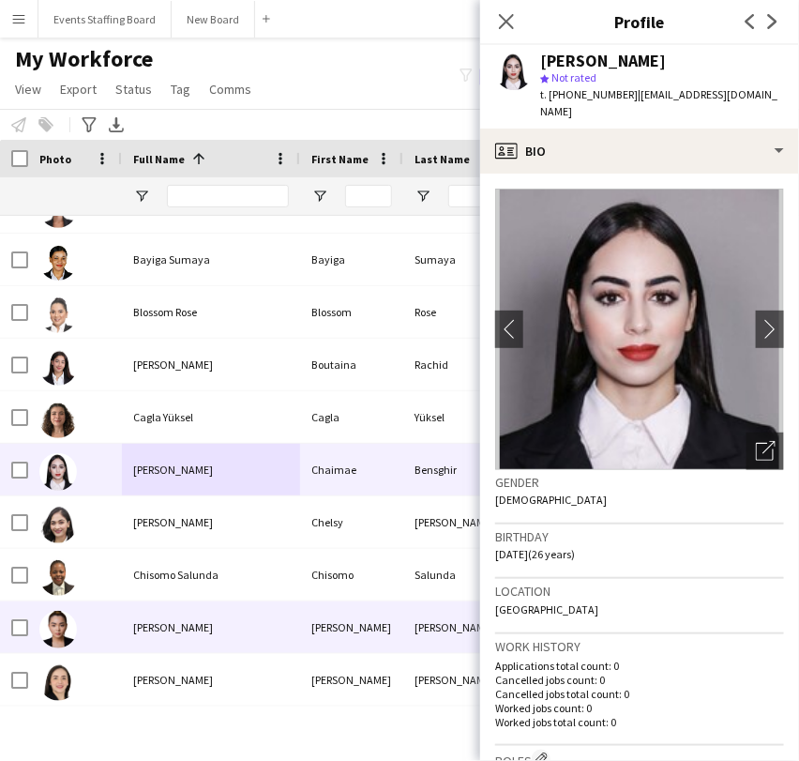
scroll to position [2397, 0]
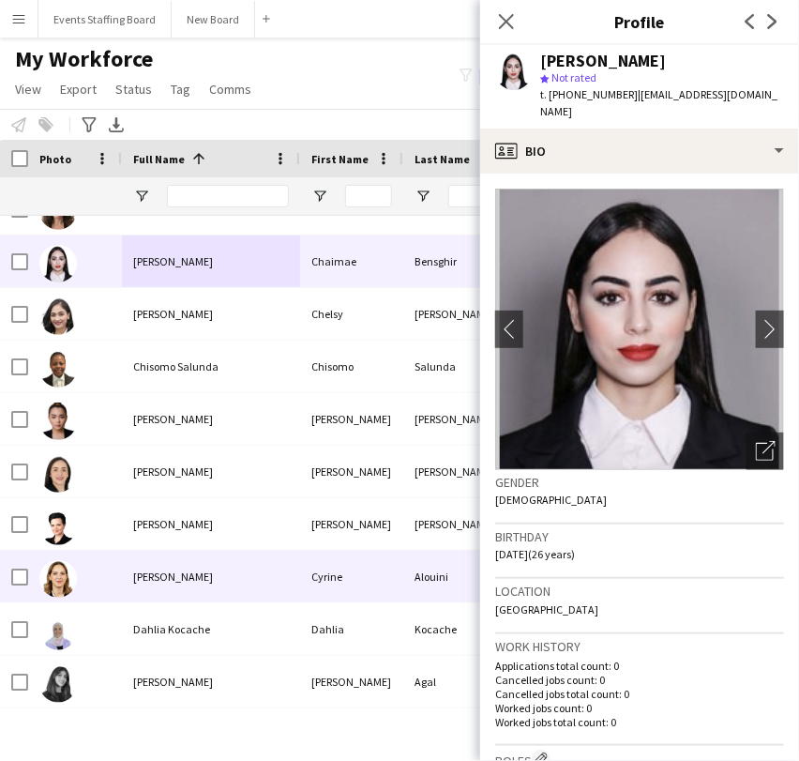
click at [171, 567] on div "[PERSON_NAME]" at bounding box center [211, 577] width 178 height 52
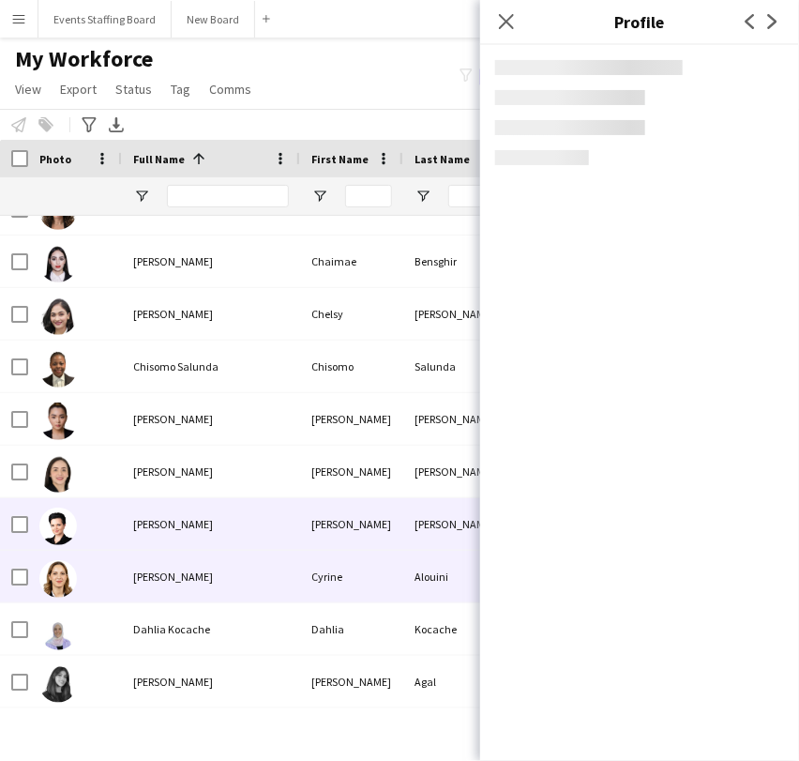
click at [139, 525] on span "[PERSON_NAME]" at bounding box center [173, 524] width 80 height 14
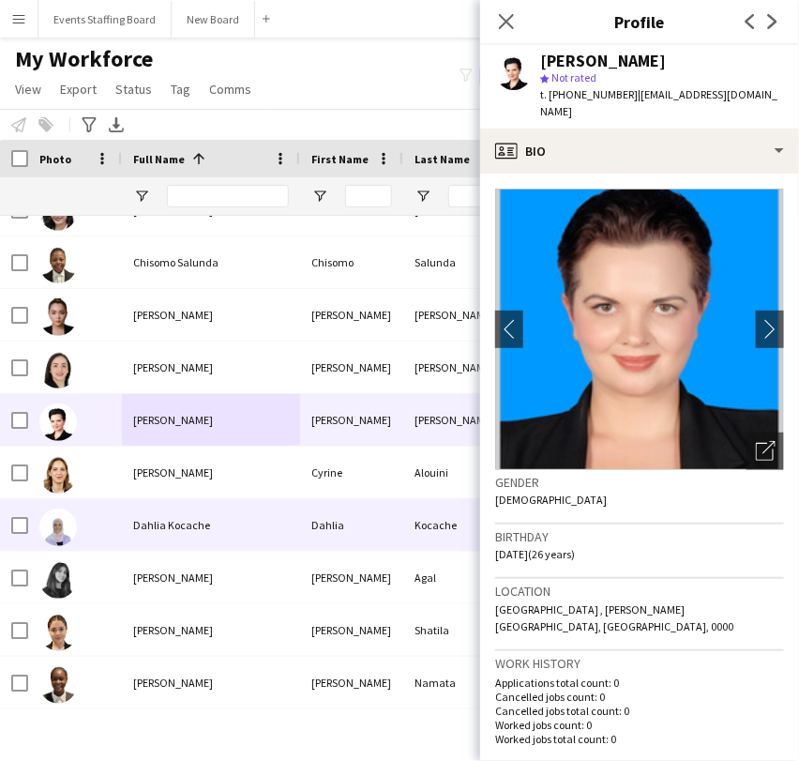
scroll to position [2709, 0]
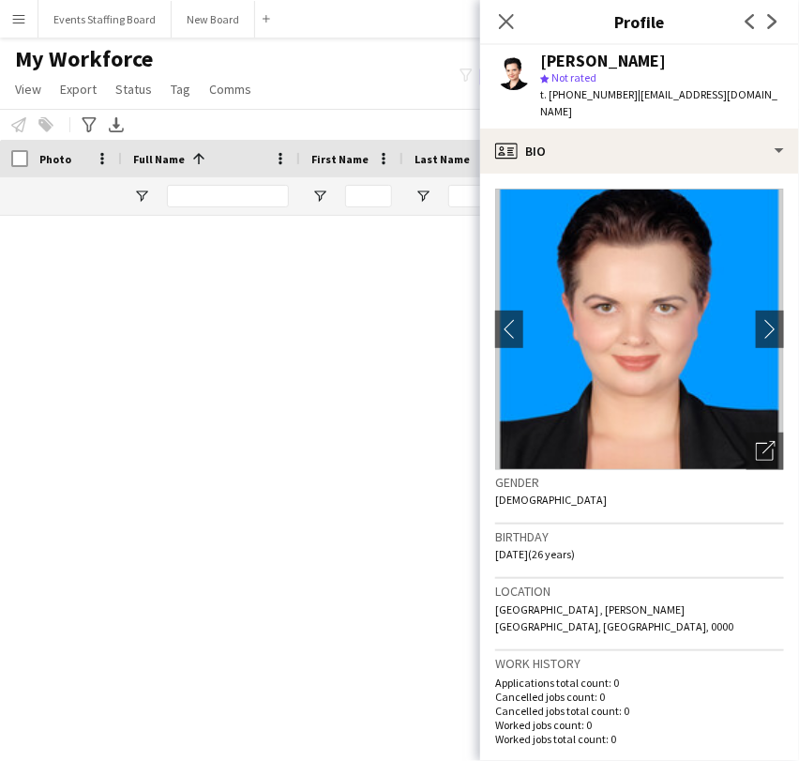
scroll to position [2709, 0]
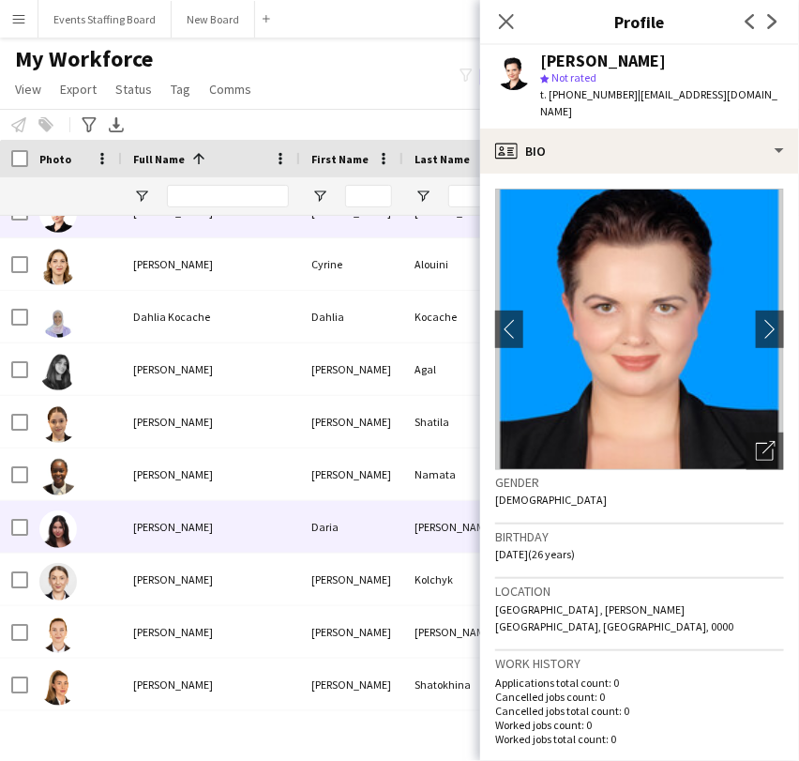
click at [223, 504] on div "[PERSON_NAME]" at bounding box center [211, 527] width 178 height 52
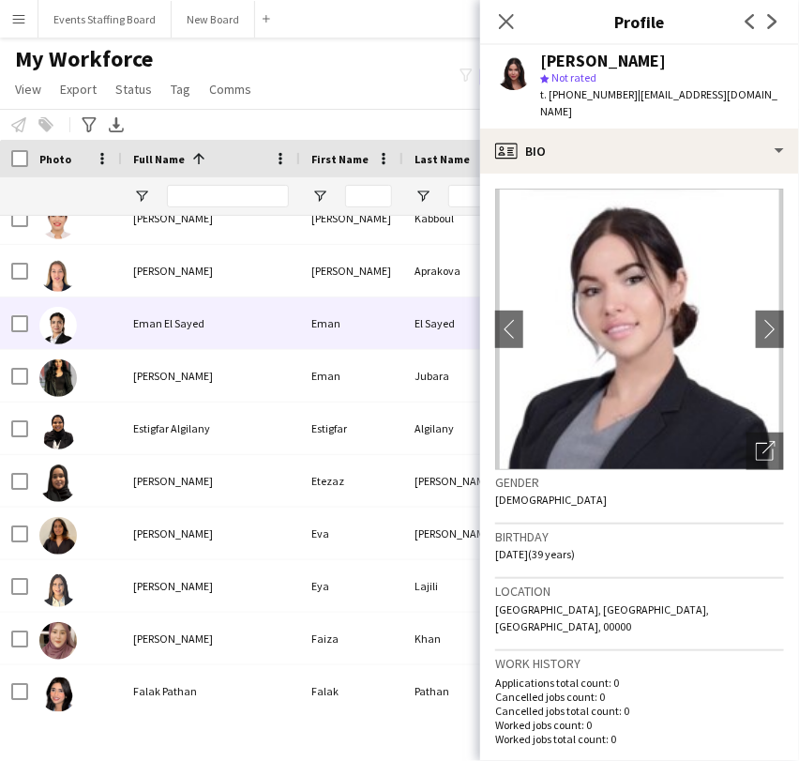
scroll to position [0, 0]
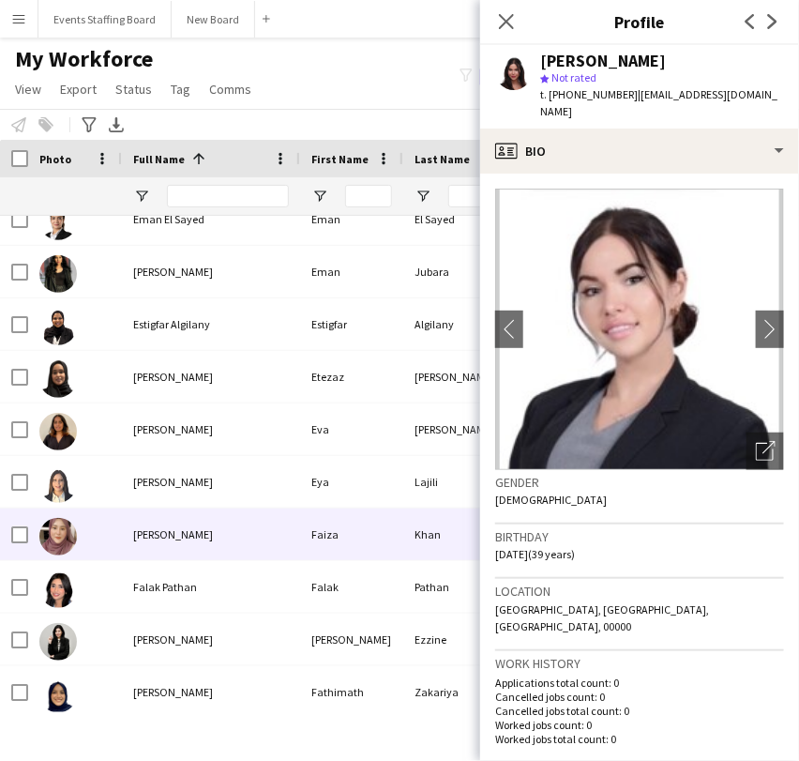
click at [165, 492] on div "Eya Lajili" at bounding box center [211, 482] width 178 height 52
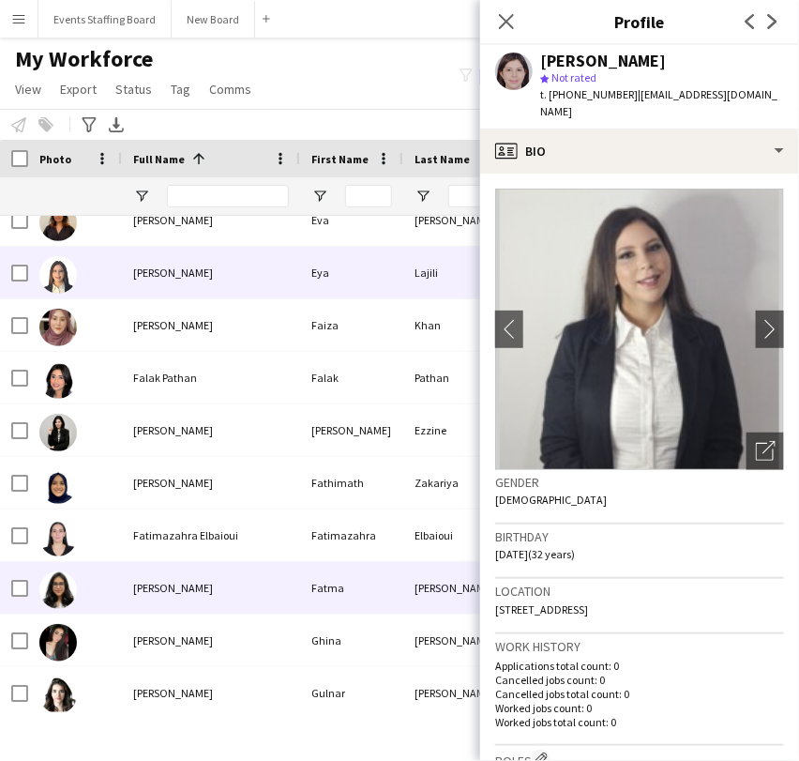
click at [159, 563] on div "Fatma Attia" at bounding box center [211, 588] width 178 height 52
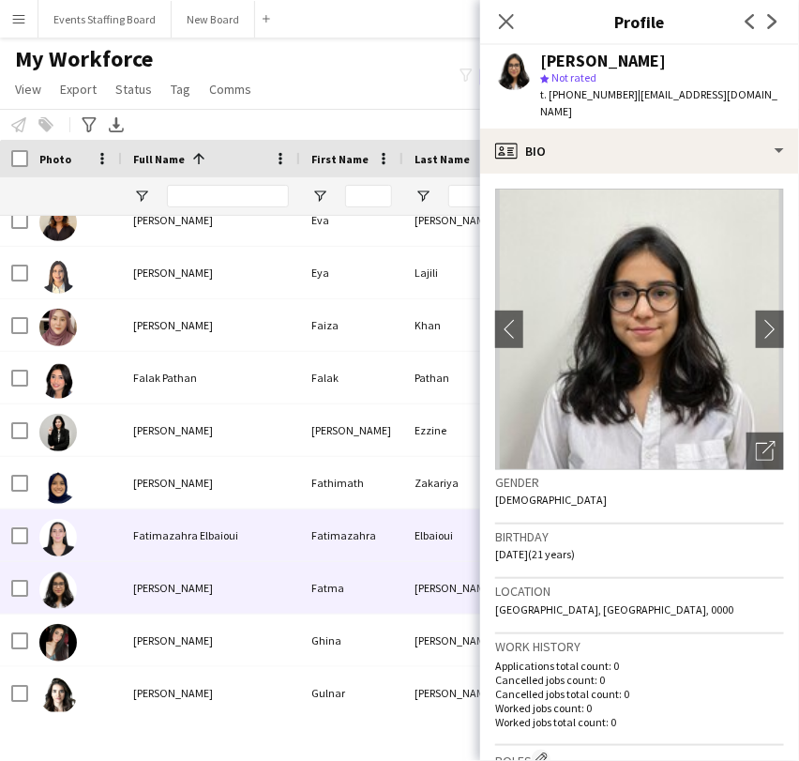
click at [144, 535] on span "Fatimazahra Elbaioui" at bounding box center [185, 535] width 105 height 14
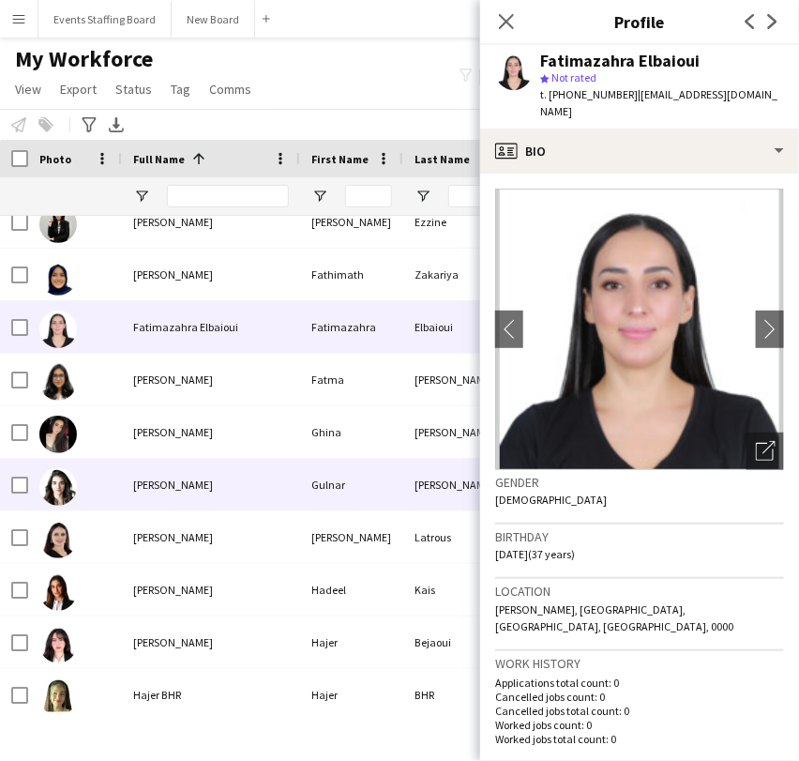
click at [165, 477] on span "Gulnar Sadygova" at bounding box center [173, 484] width 80 height 14
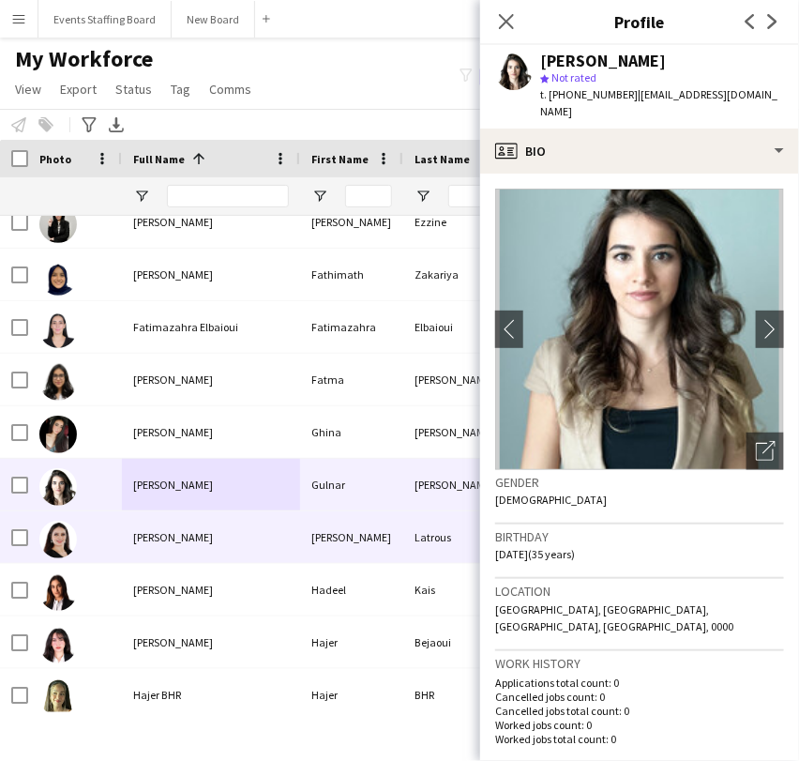
drag, startPoint x: 87, startPoint y: 543, endPoint x: 326, endPoint y: 461, distance: 252.7
click at [88, 542] on div at bounding box center [75, 537] width 94 height 52
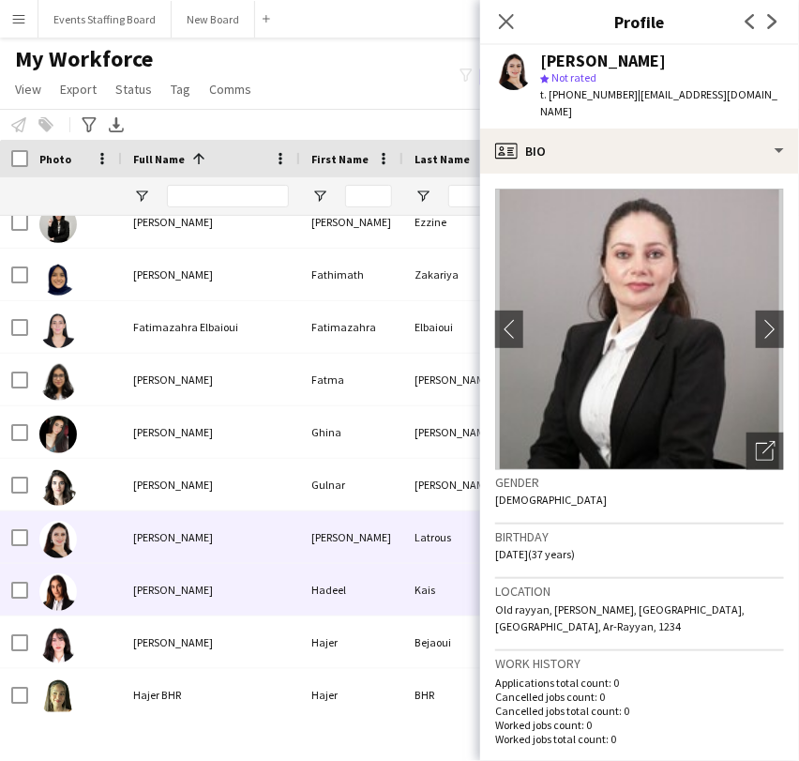
click at [219, 579] on div "[PERSON_NAME]" at bounding box center [211, 590] width 178 height 52
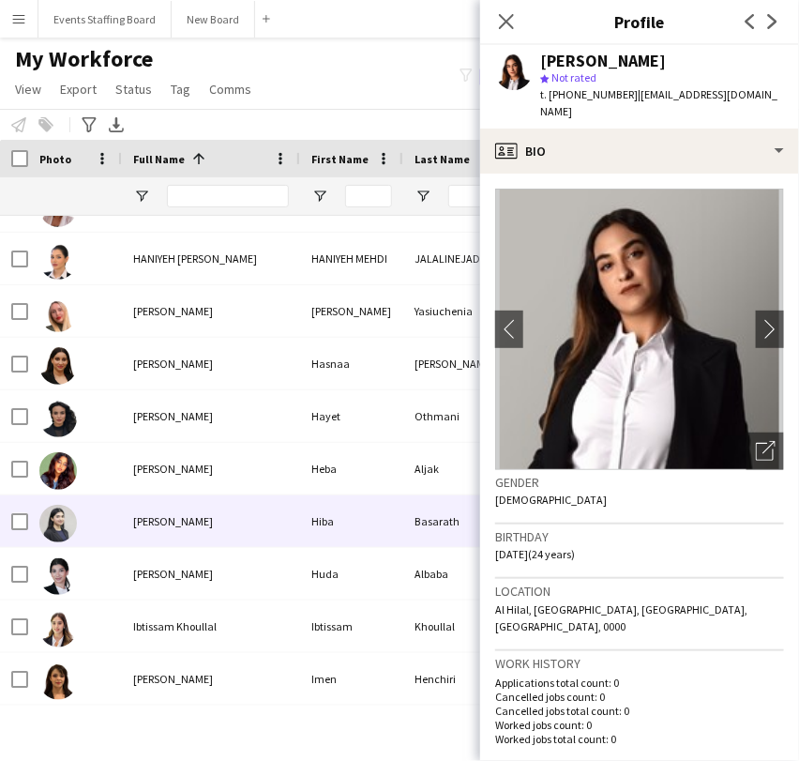
scroll to position [4898, 0]
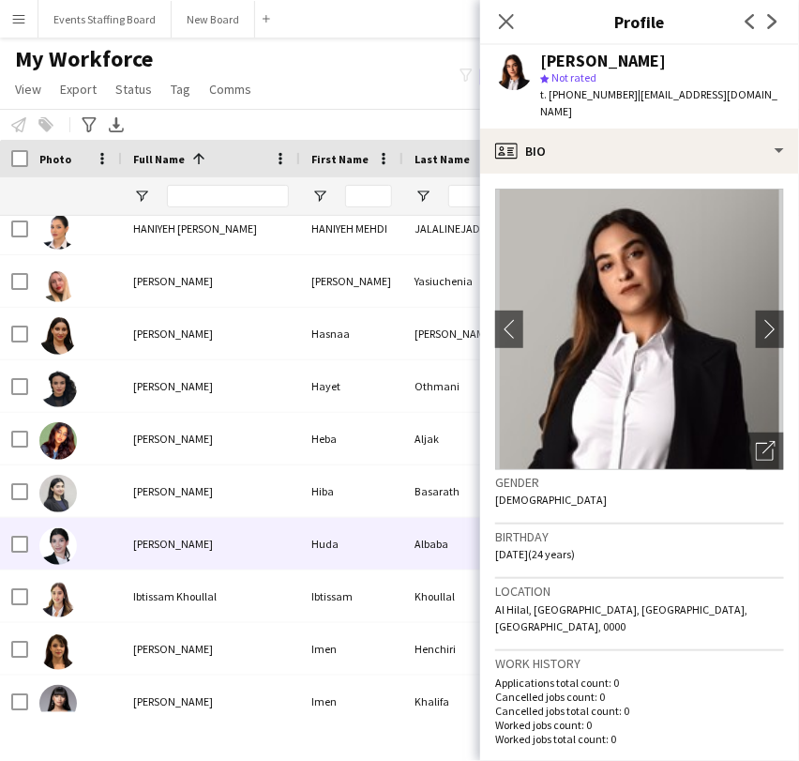
click at [230, 549] on div "Huda Albaba" at bounding box center [211, 544] width 178 height 52
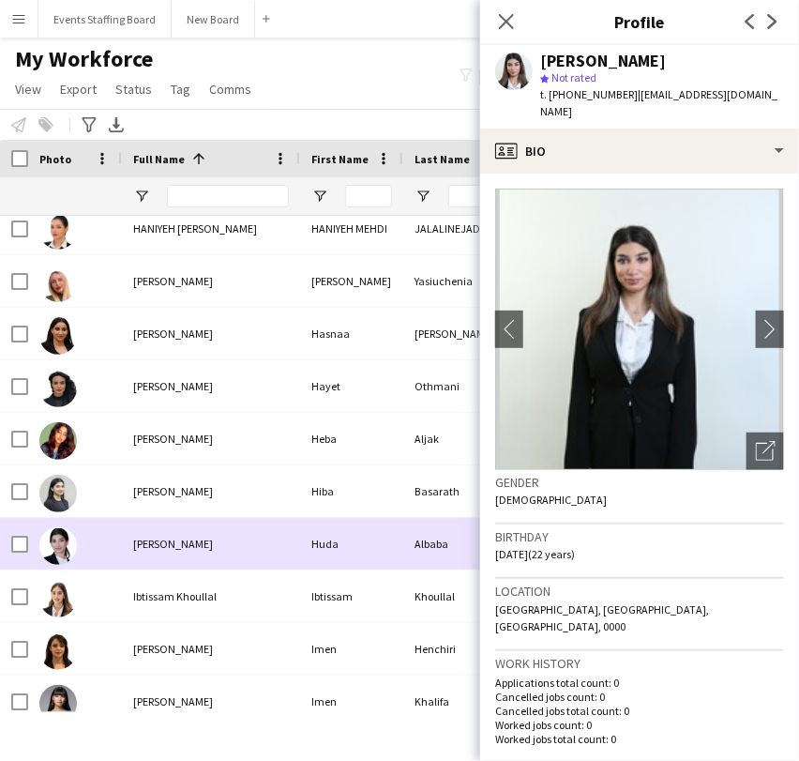
click at [230, 549] on div "Huda Albaba" at bounding box center [211, 544] width 178 height 52
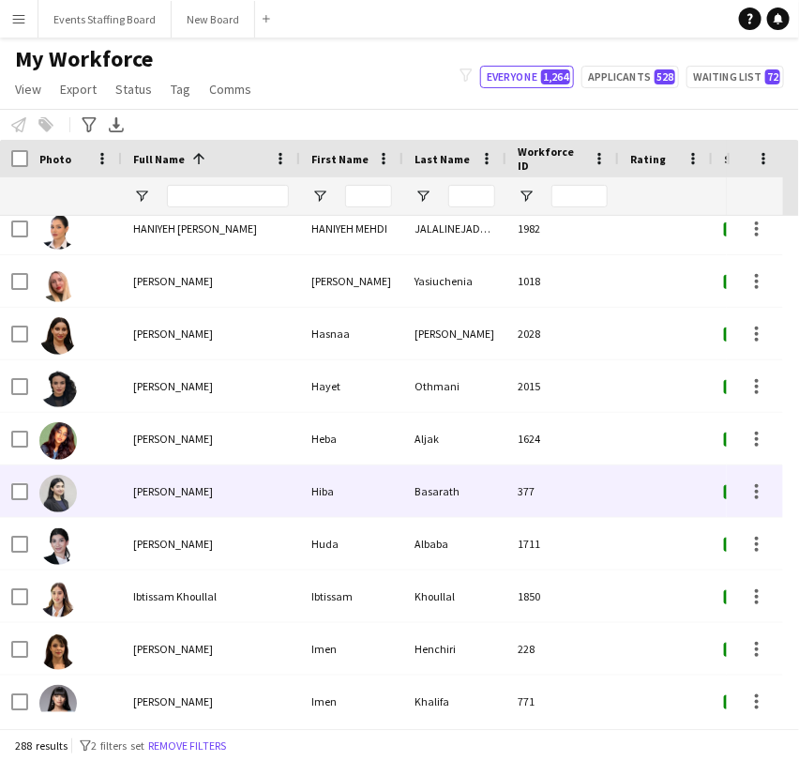
scroll to position [5106, 0]
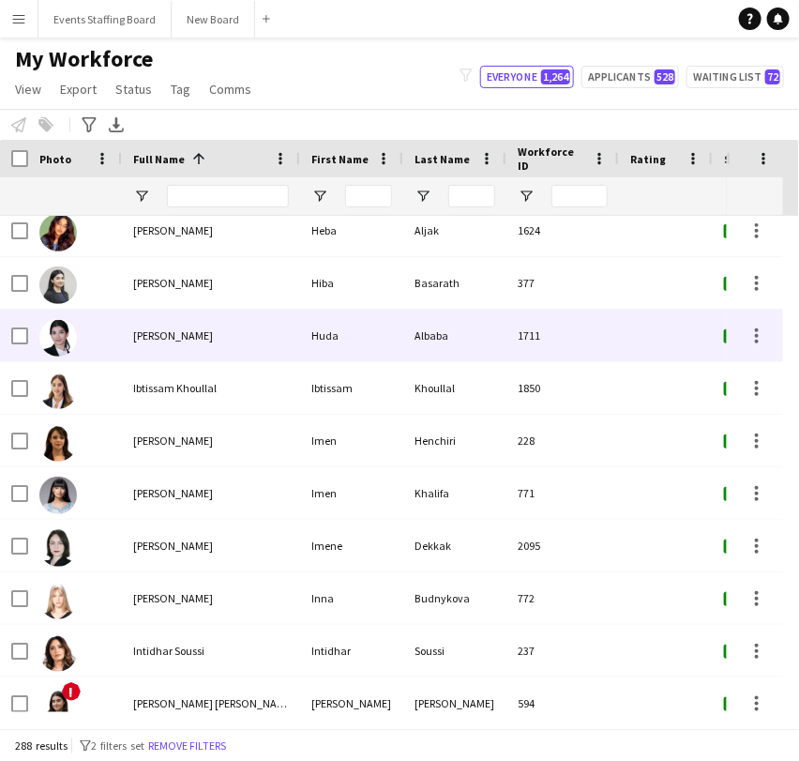
click at [85, 351] on div at bounding box center [75, 336] width 94 height 52
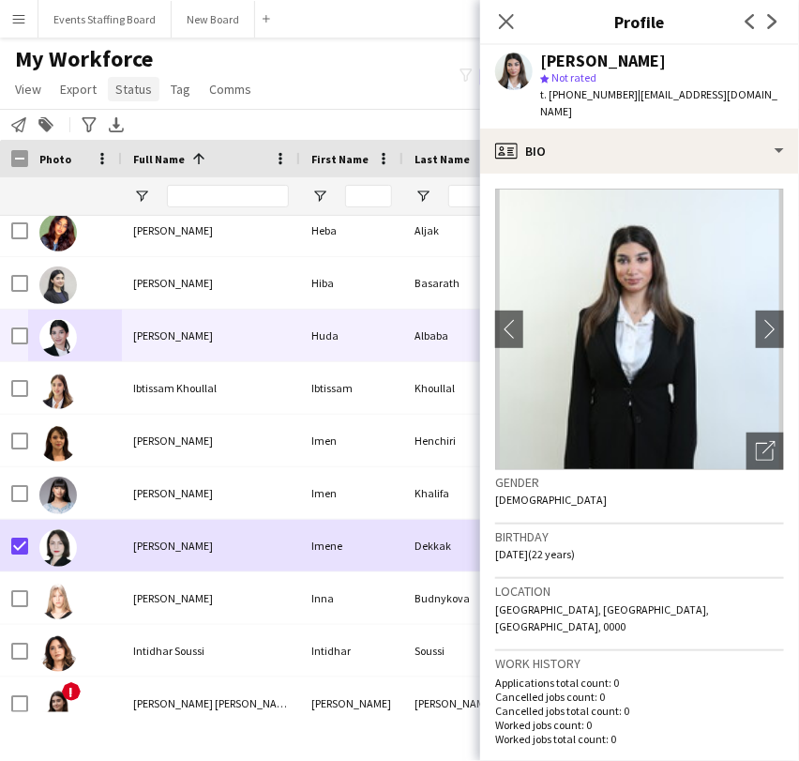
click at [129, 92] on span "Status" at bounding box center [133, 89] width 37 height 17
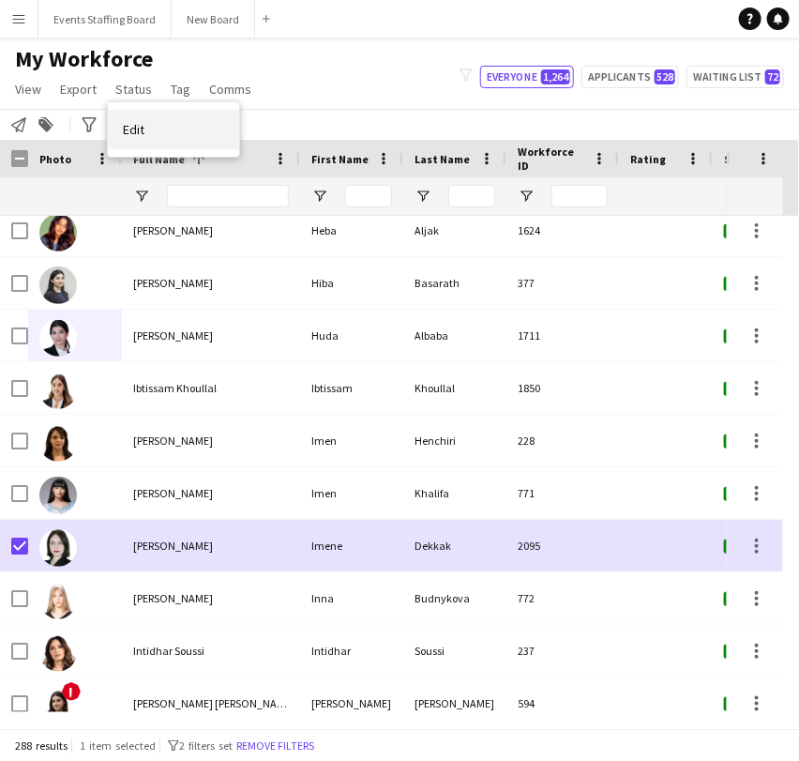
click at [153, 133] on link "Edit" at bounding box center [173, 129] width 131 height 39
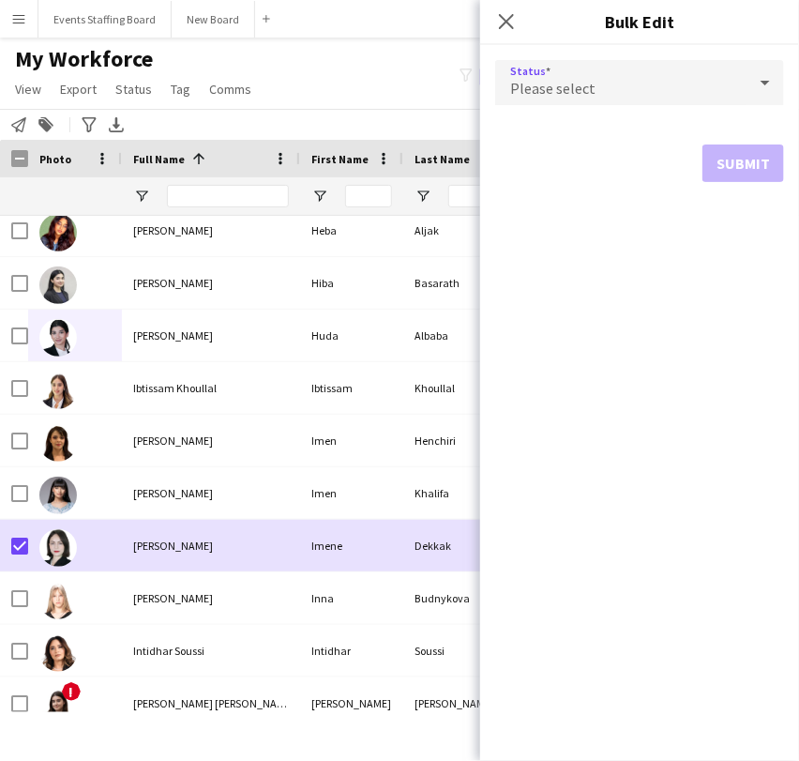
click at [618, 80] on div "Please select" at bounding box center [620, 82] width 251 height 45
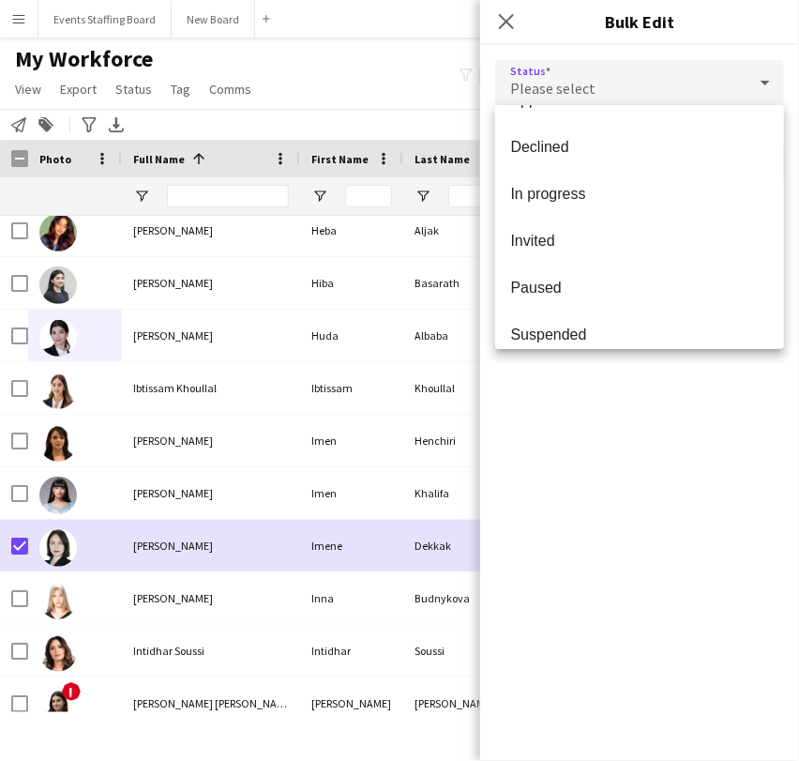
scroll to position [192, 0]
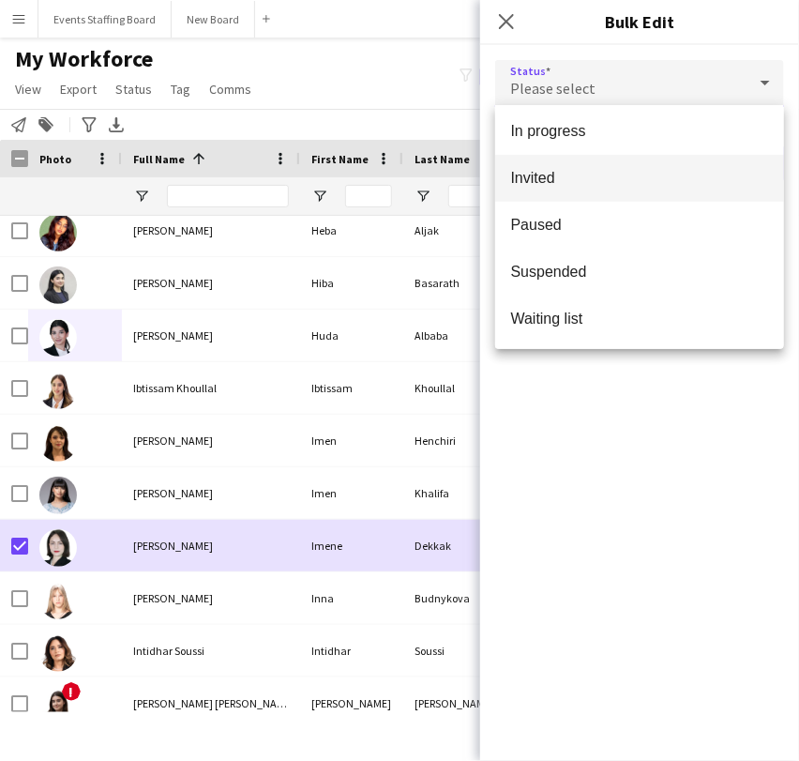
drag, startPoint x: 567, startPoint y: 268, endPoint x: 659, endPoint y: 193, distance: 118.7
click at [566, 266] on span "Suspended" at bounding box center [639, 272] width 259 height 18
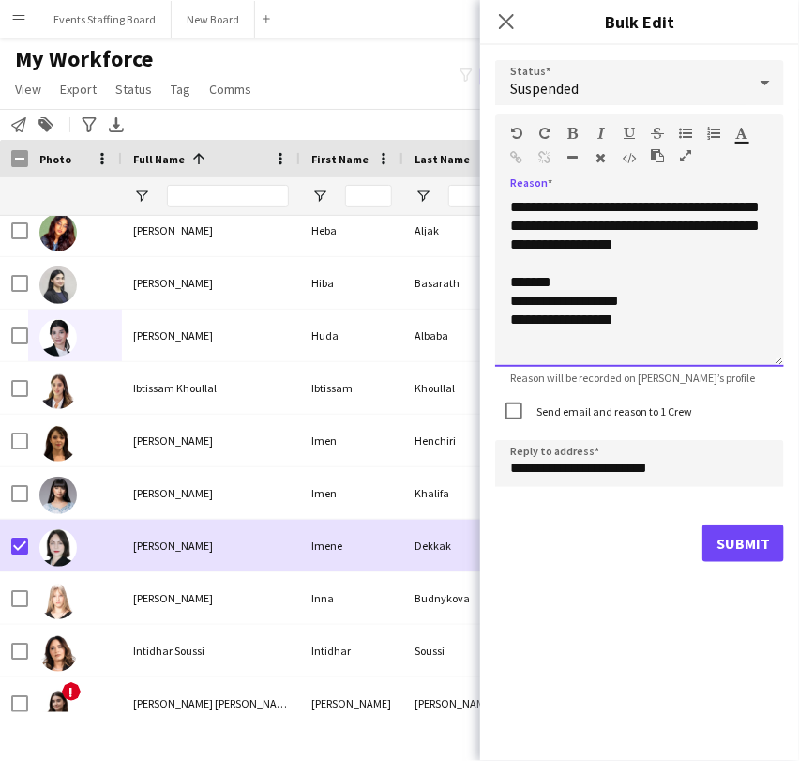
click at [566, 320] on div "**********" at bounding box center [639, 282] width 289 height 169
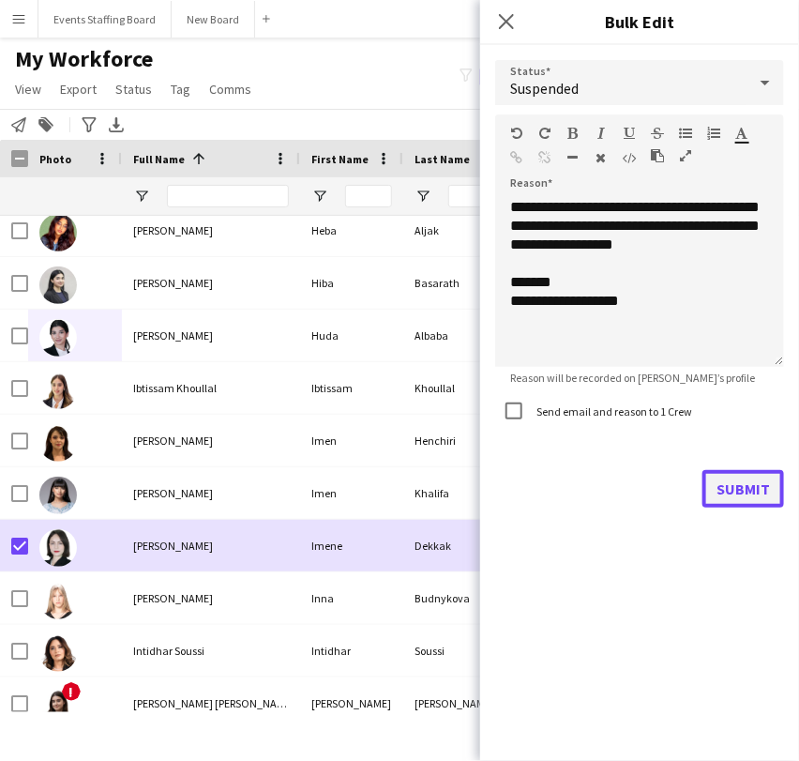
click at [719, 479] on button "Submit" at bounding box center [744, 489] width 82 height 38
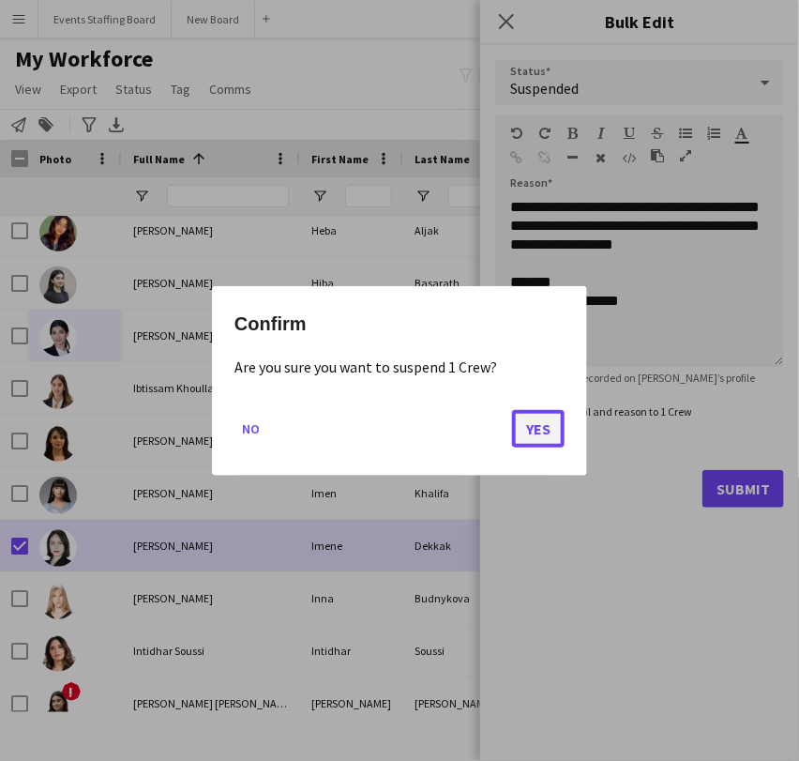
click at [512, 424] on button "Yes" at bounding box center [538, 428] width 53 height 38
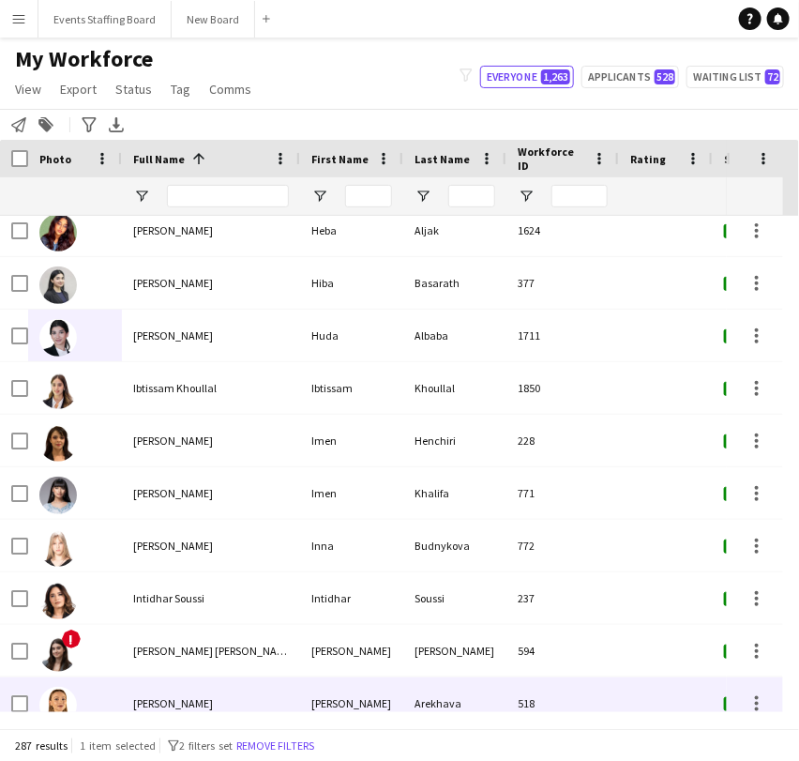
click at [66, 663] on img at bounding box center [58, 653] width 38 height 38
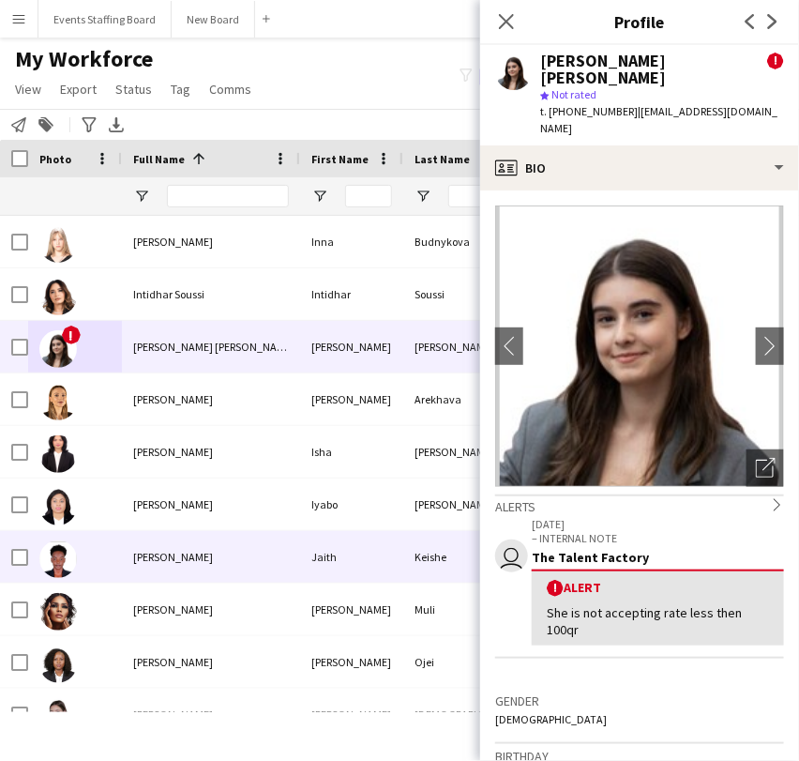
scroll to position [5419, 0]
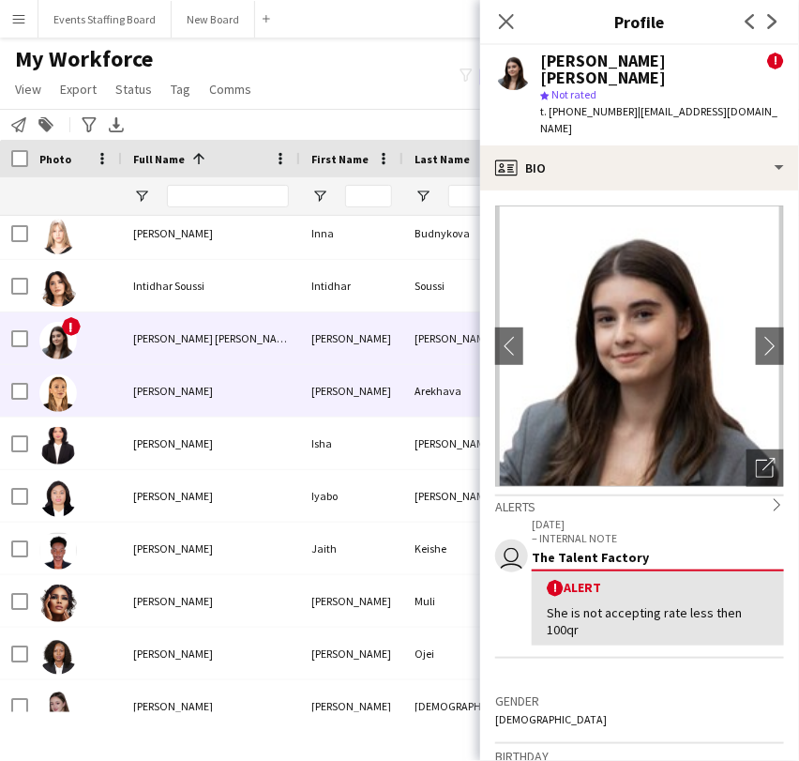
click at [128, 382] on div "Iryna Arekhava" at bounding box center [211, 391] width 178 height 52
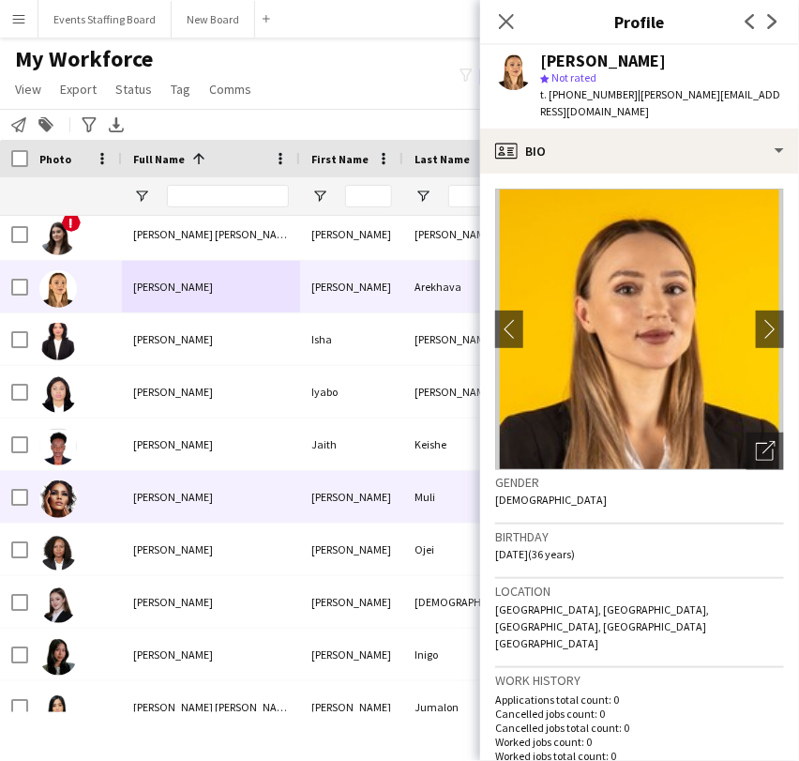
scroll to position [5836, 0]
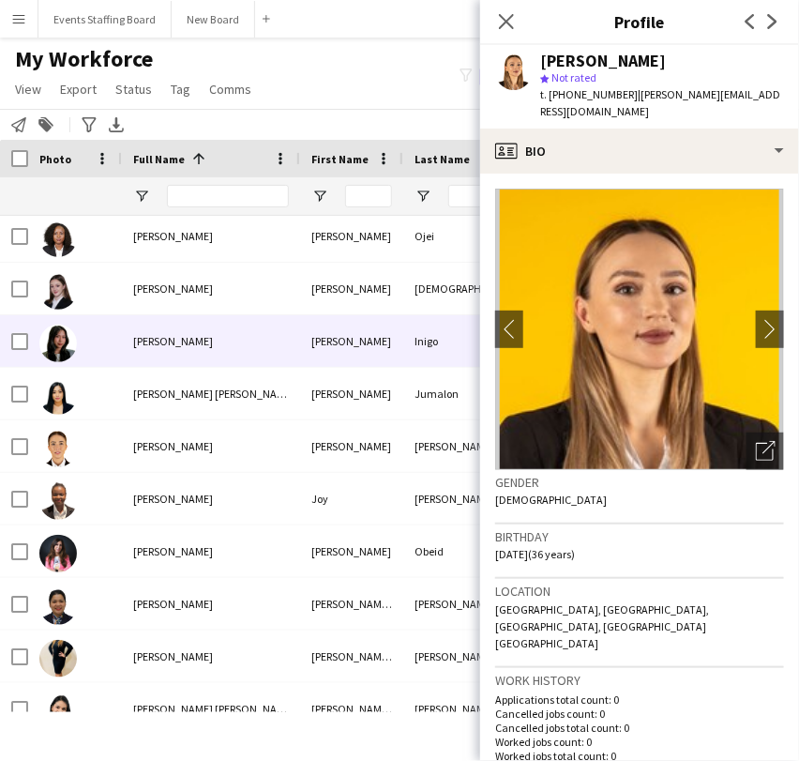
click at [135, 342] on span "Jihanne Inigo" at bounding box center [173, 341] width 80 height 14
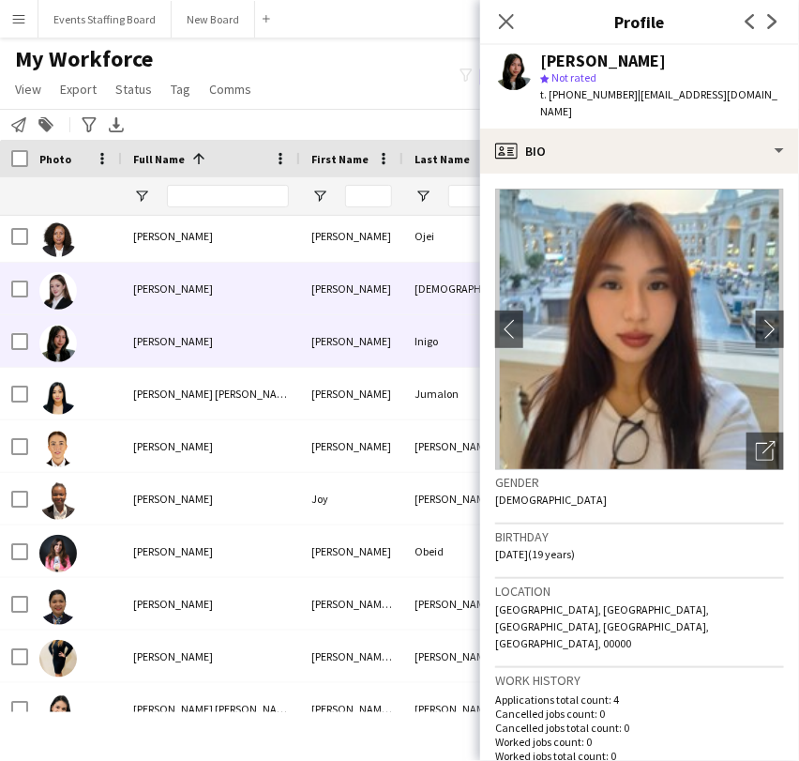
drag, startPoint x: 209, startPoint y: 290, endPoint x: 246, endPoint y: 285, distance: 36.9
click at [209, 289] on div "Jessica Chaaya" at bounding box center [211, 289] width 178 height 52
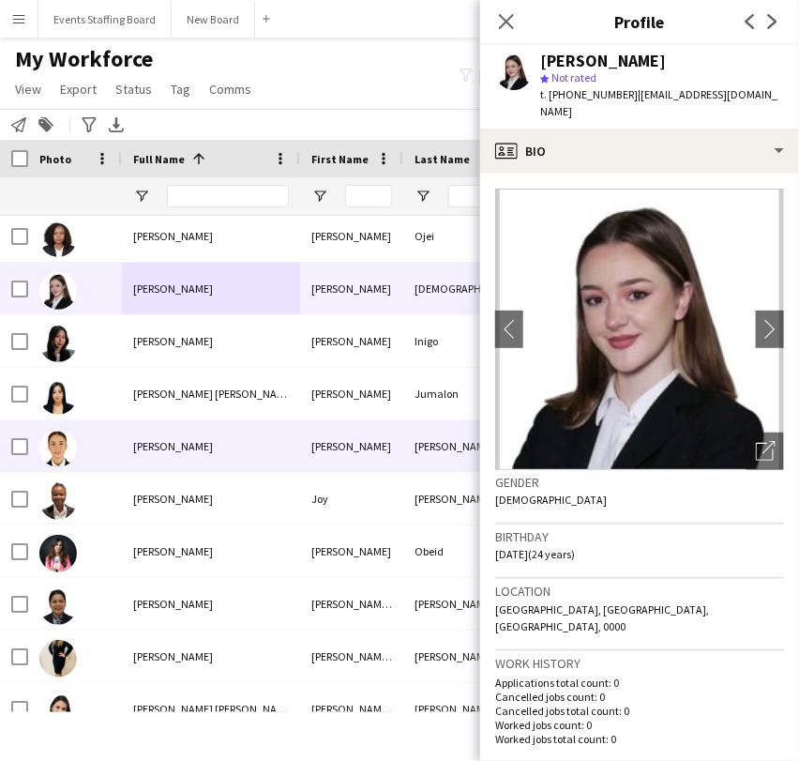
click at [130, 452] on div "Joudy Sami" at bounding box center [211, 446] width 178 height 52
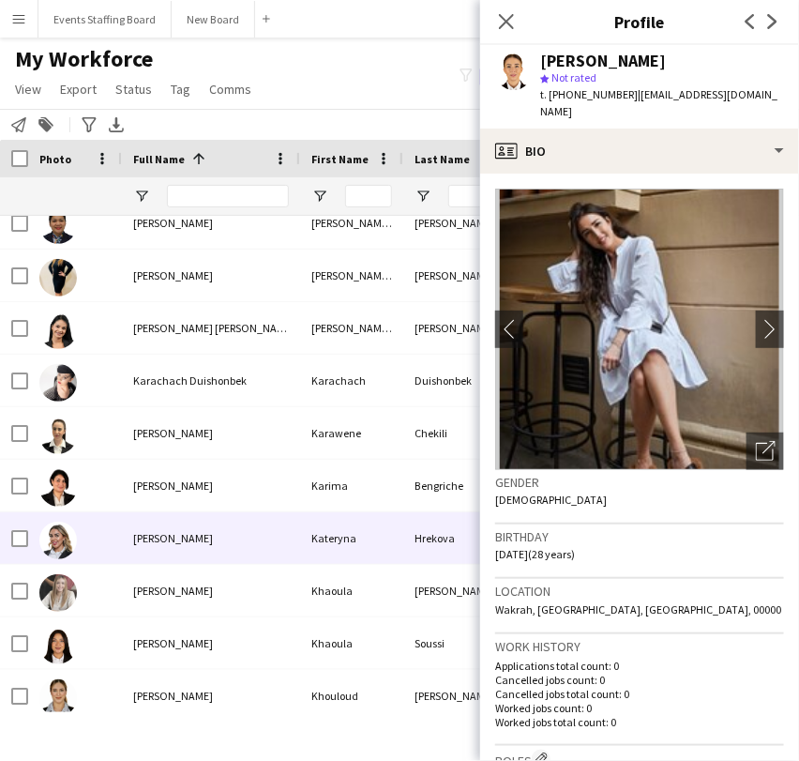
scroll to position [6253, 0]
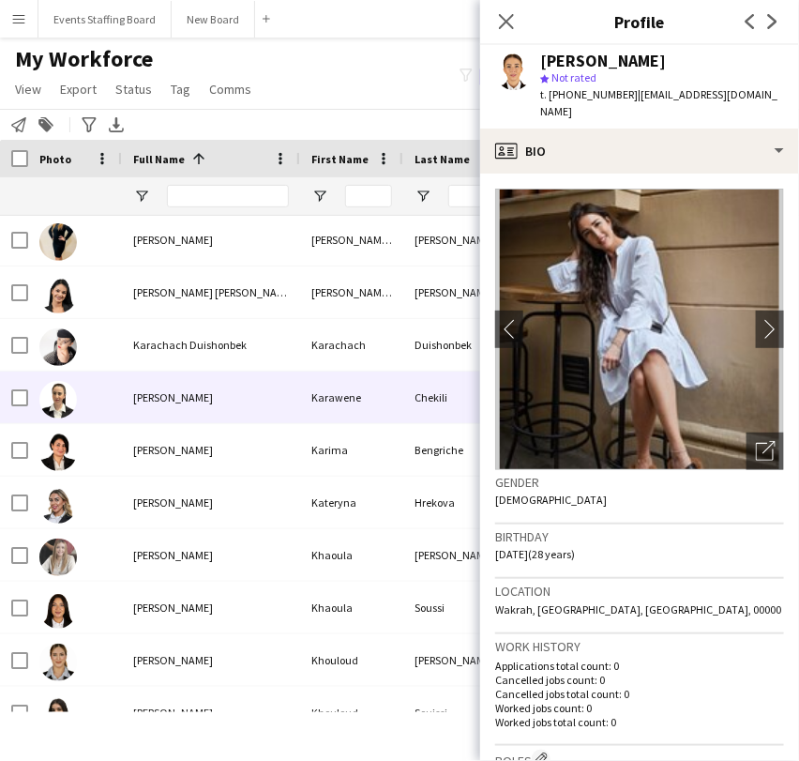
click at [144, 391] on span "Karawene Chekili" at bounding box center [173, 397] width 80 height 14
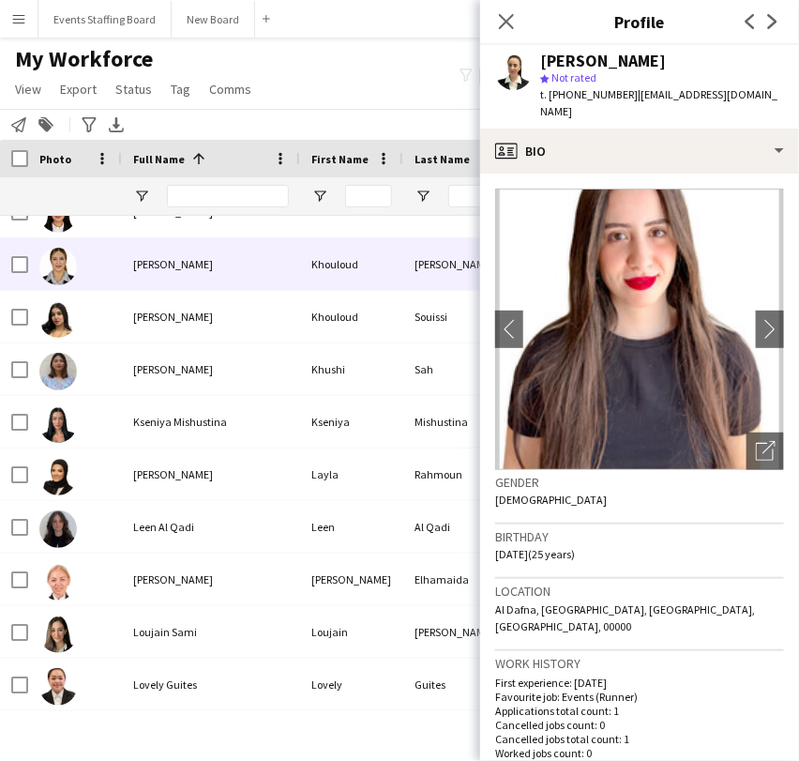
scroll to position [6670, 0]
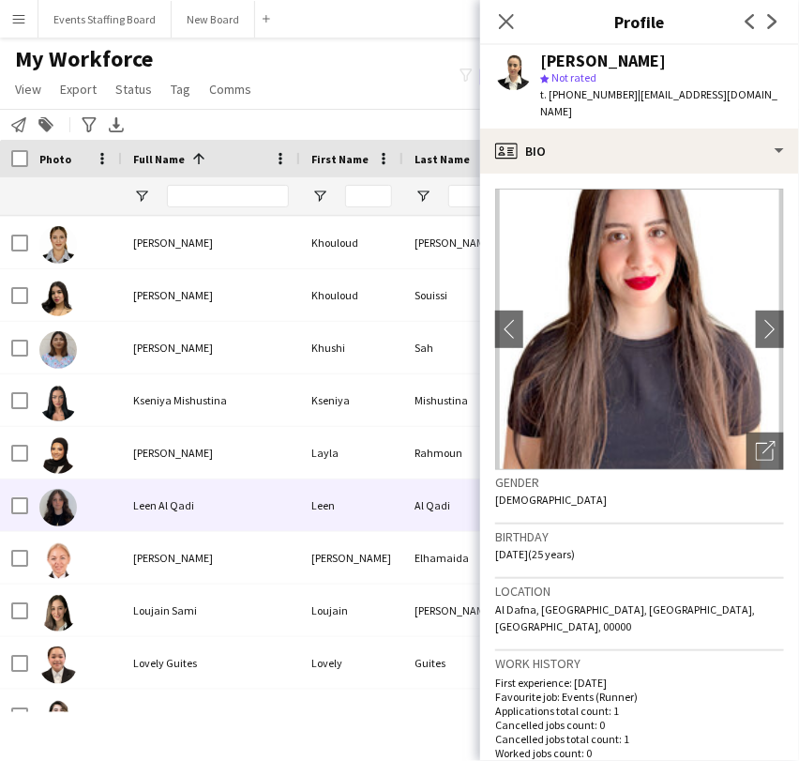
click at [179, 469] on div "Layla Rahmoun" at bounding box center [211, 453] width 178 height 52
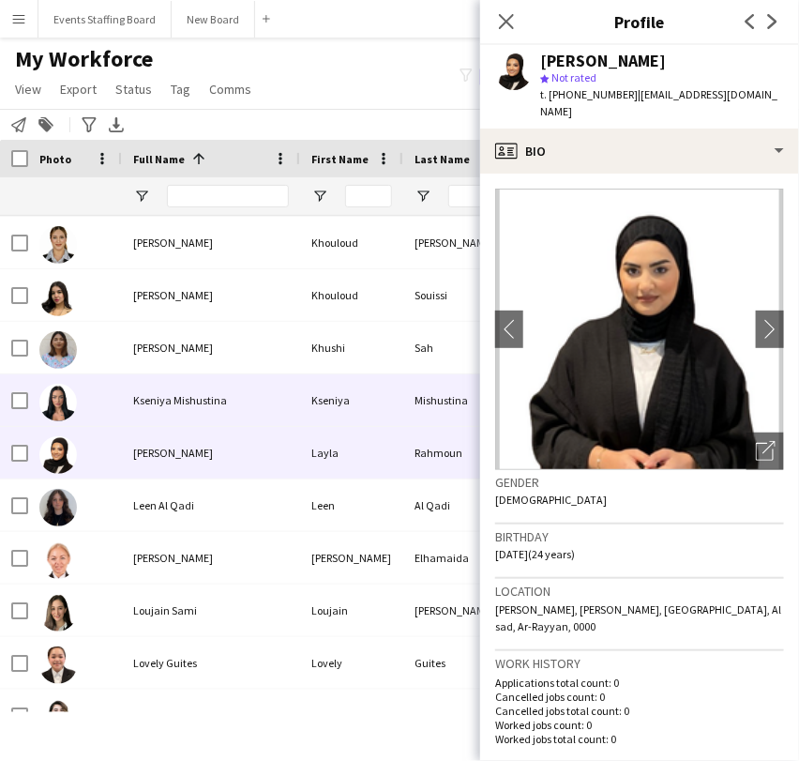
click at [190, 384] on div "Kseniya Mishustina" at bounding box center [211, 400] width 178 height 52
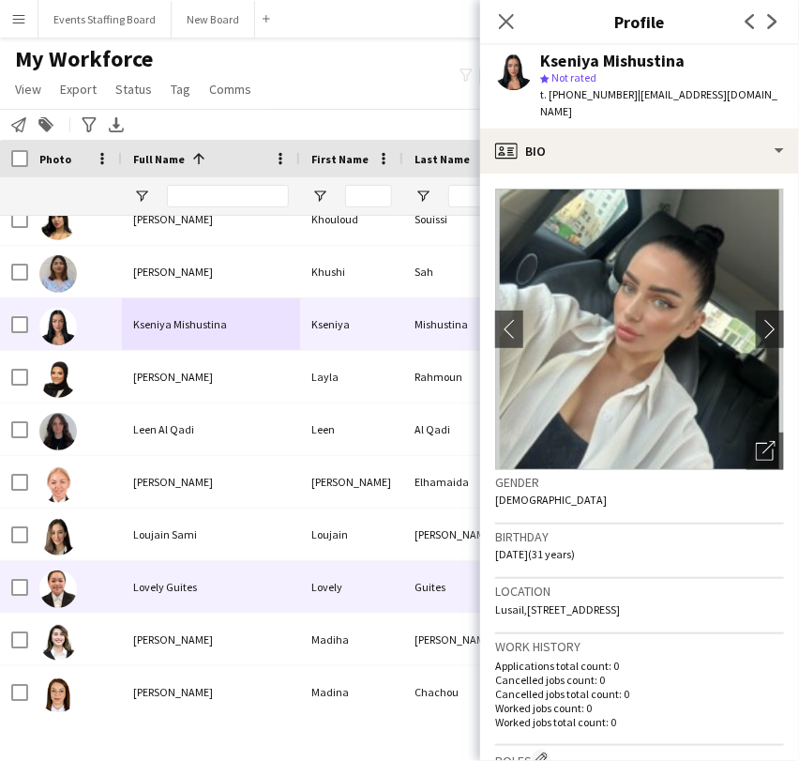
scroll to position [6774, 0]
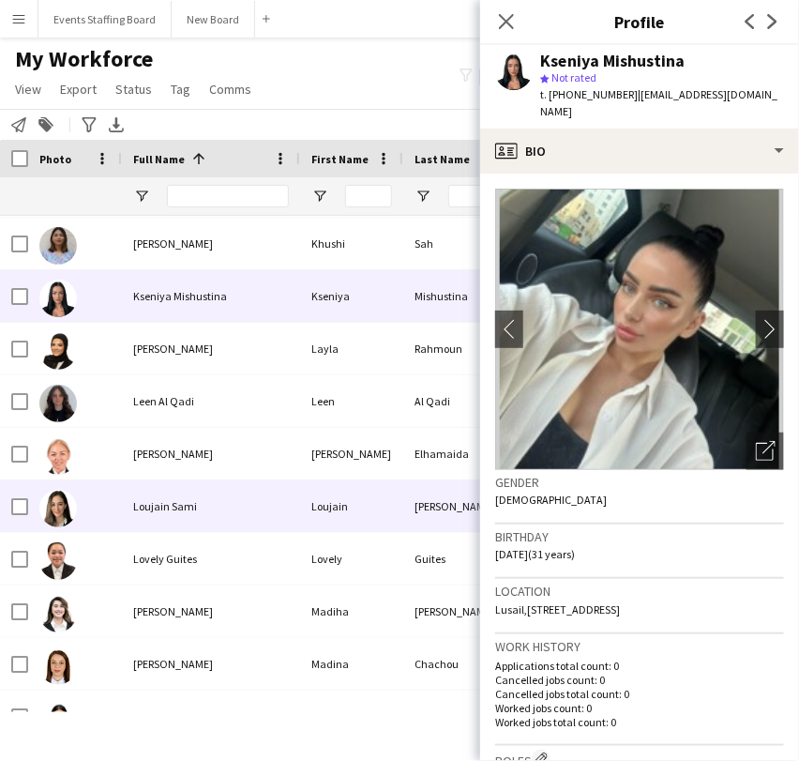
click at [155, 530] on div "Loujain Sami" at bounding box center [211, 506] width 178 height 52
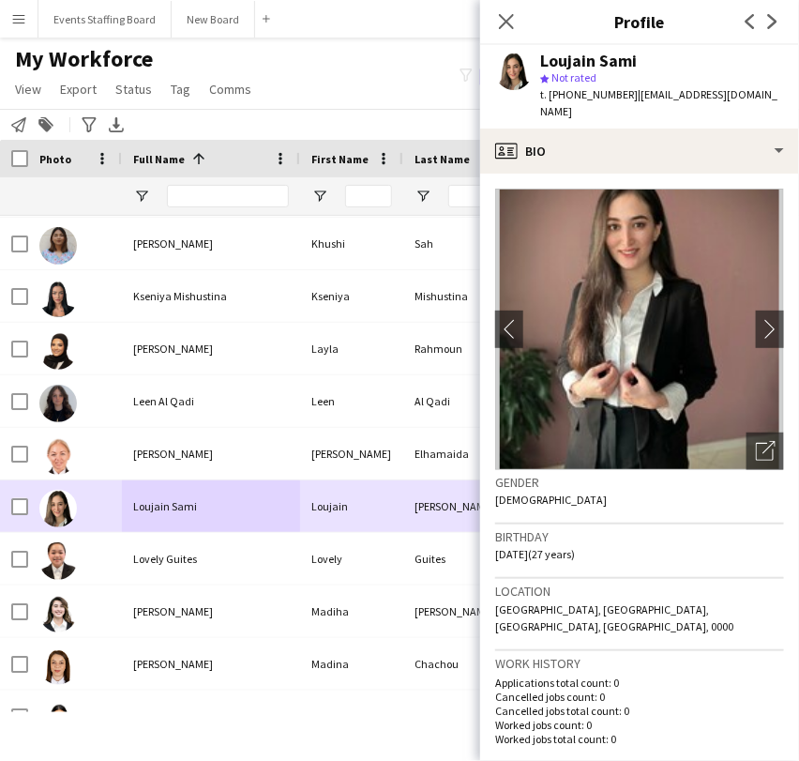
scroll to position [6982, 0]
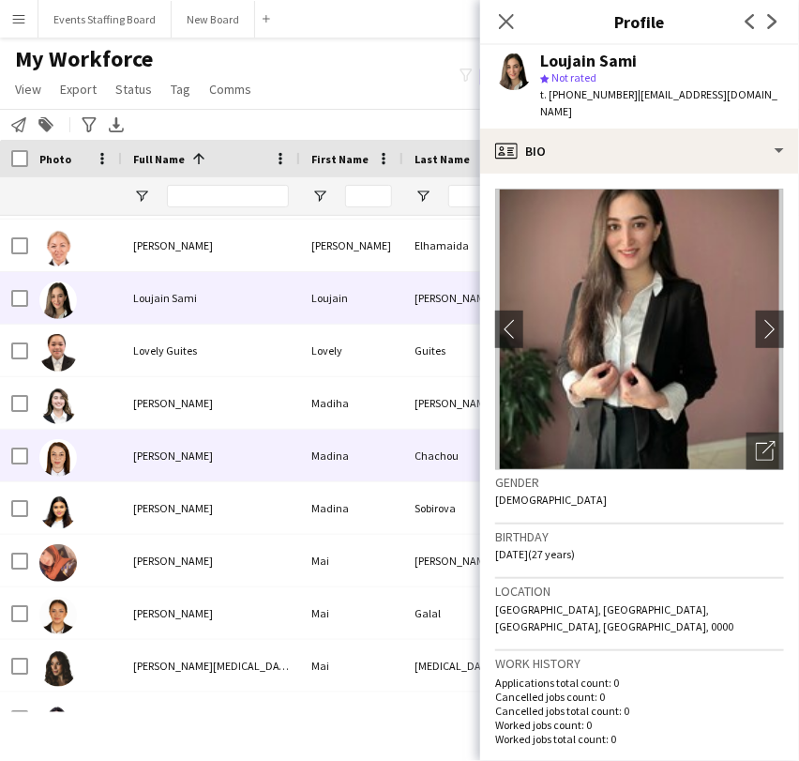
click at [180, 449] on span "Madina Chachou" at bounding box center [173, 455] width 80 height 14
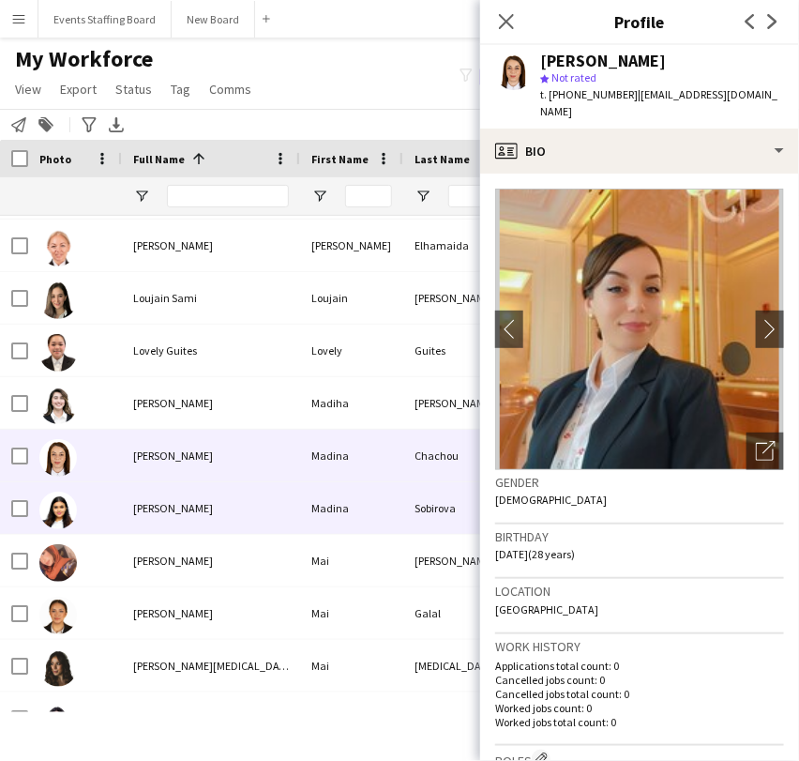
click at [166, 519] on div "Madina Sobirova" at bounding box center [211, 508] width 178 height 52
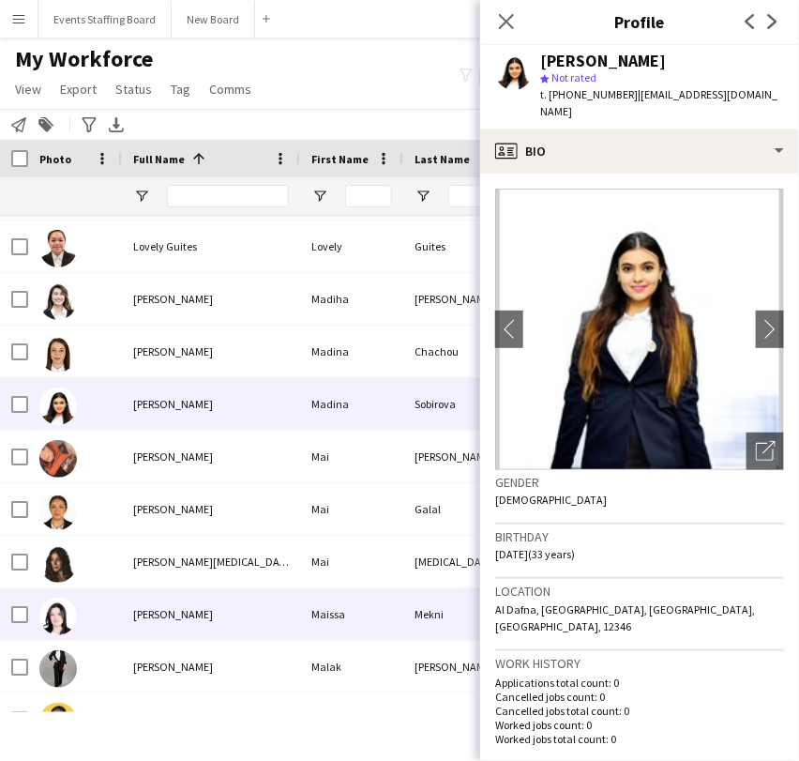
scroll to position [7295, 0]
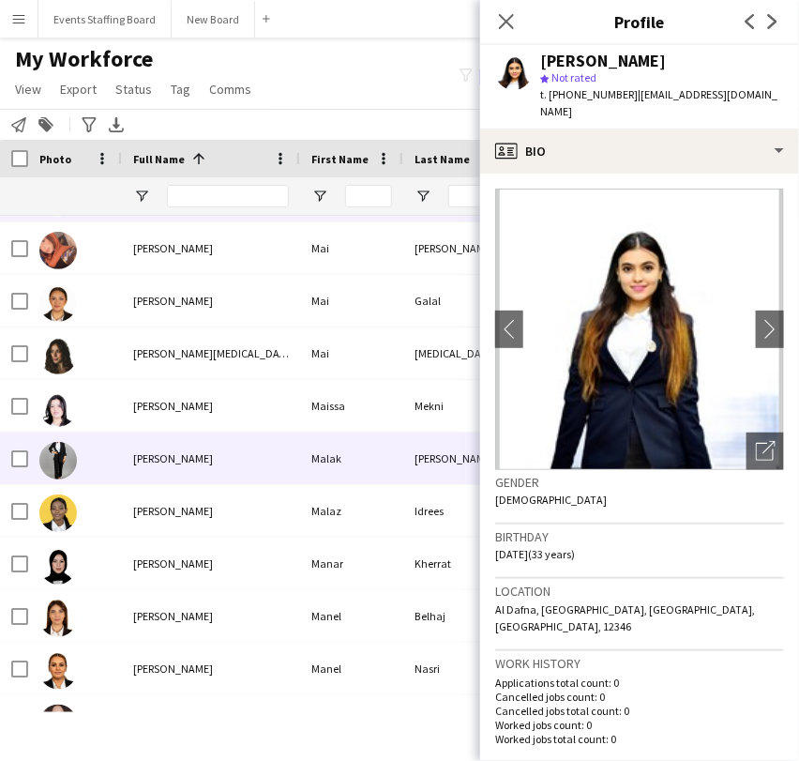
click at [122, 461] on div "Malak Hamid" at bounding box center [211, 458] width 178 height 52
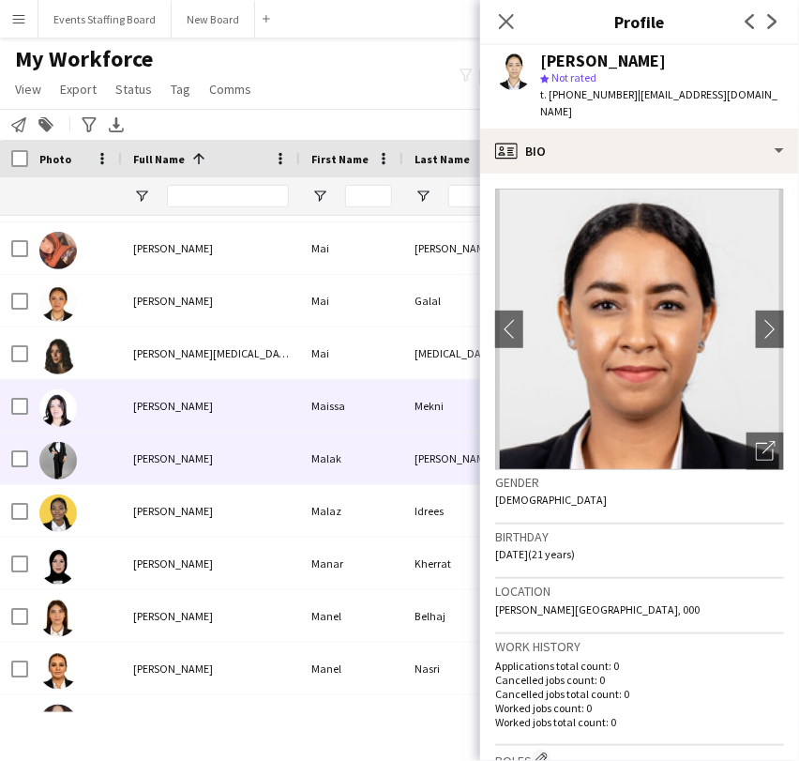
click at [143, 399] on span "Maissa Mekni" at bounding box center [173, 406] width 80 height 14
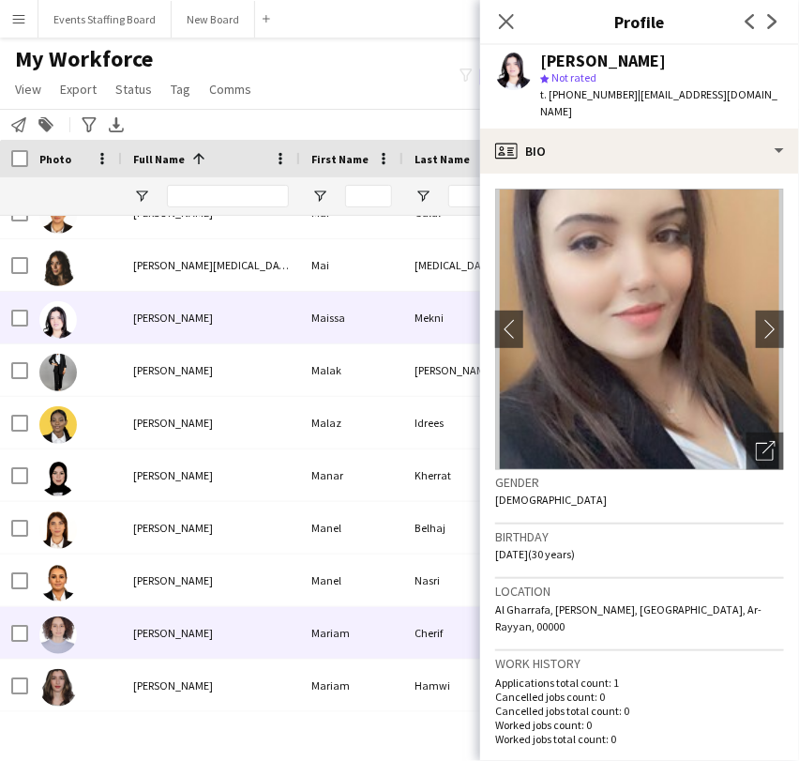
scroll to position [7504, 0]
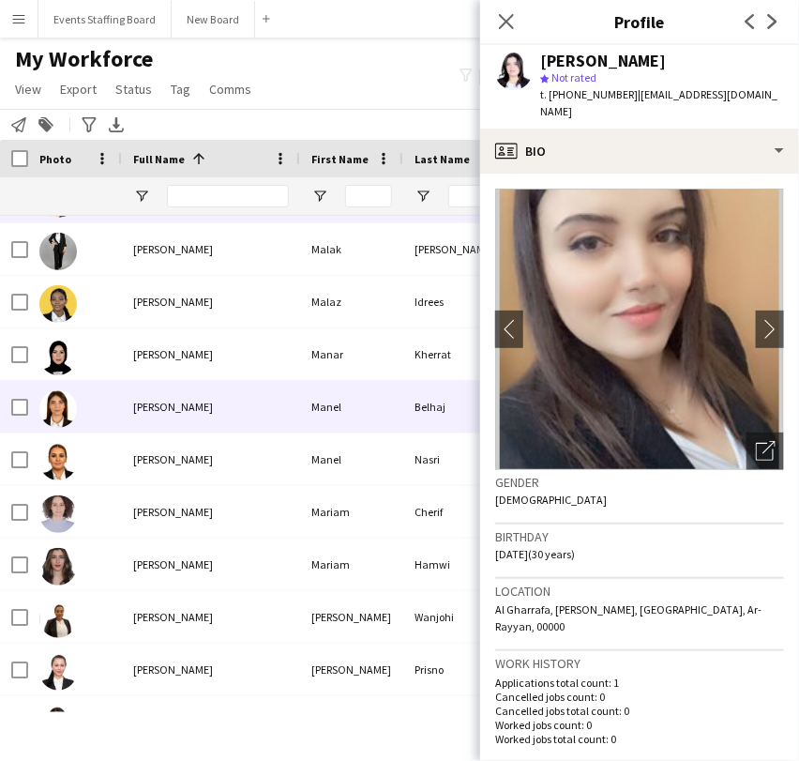
click at [142, 340] on div "[PERSON_NAME]" at bounding box center [211, 354] width 178 height 52
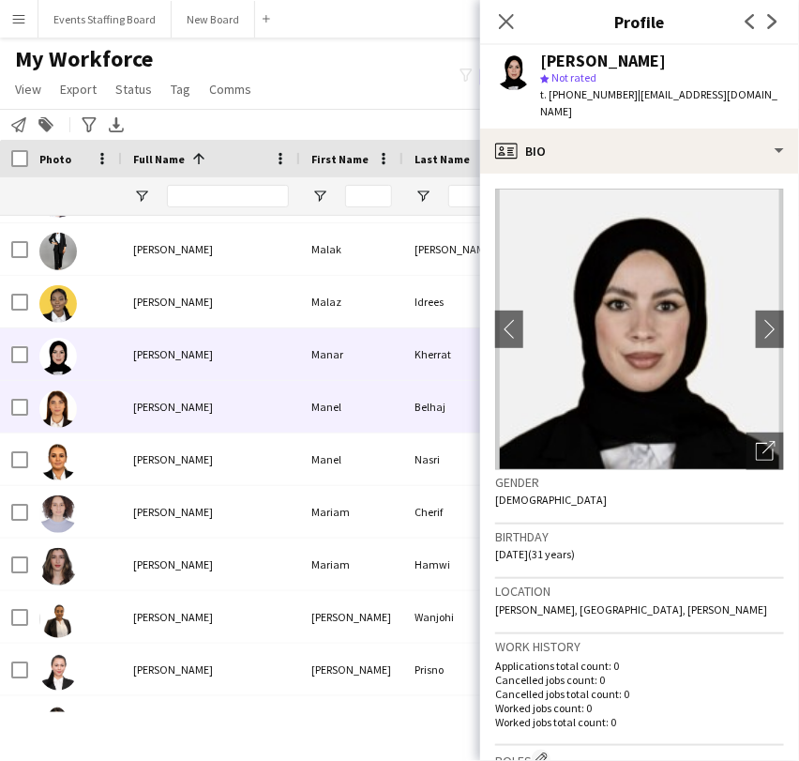
click at [165, 400] on span "Manel Belhaj" at bounding box center [173, 407] width 80 height 14
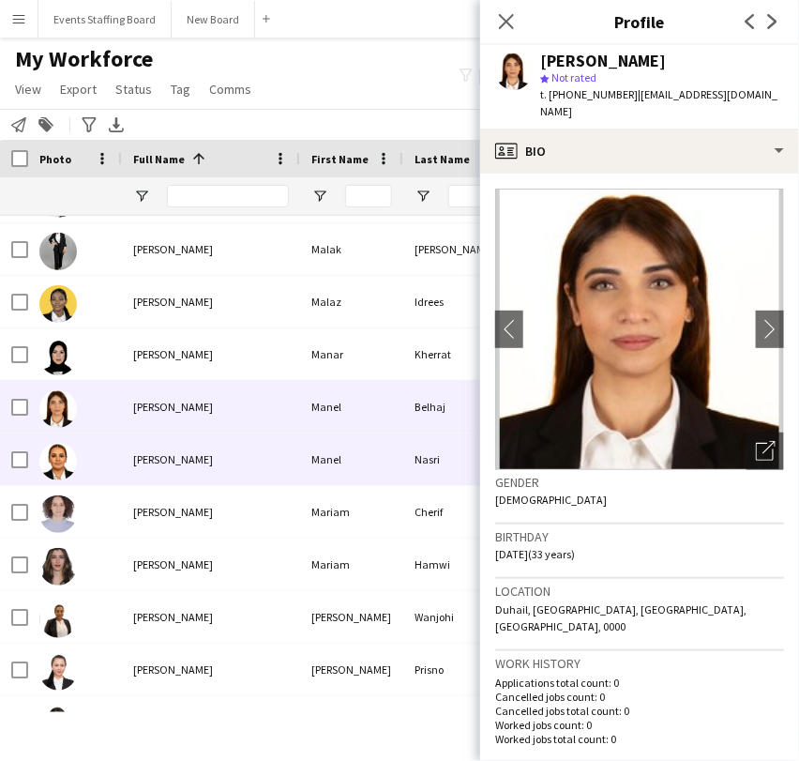
click at [174, 445] on div "Manel Nasri" at bounding box center [211, 459] width 178 height 52
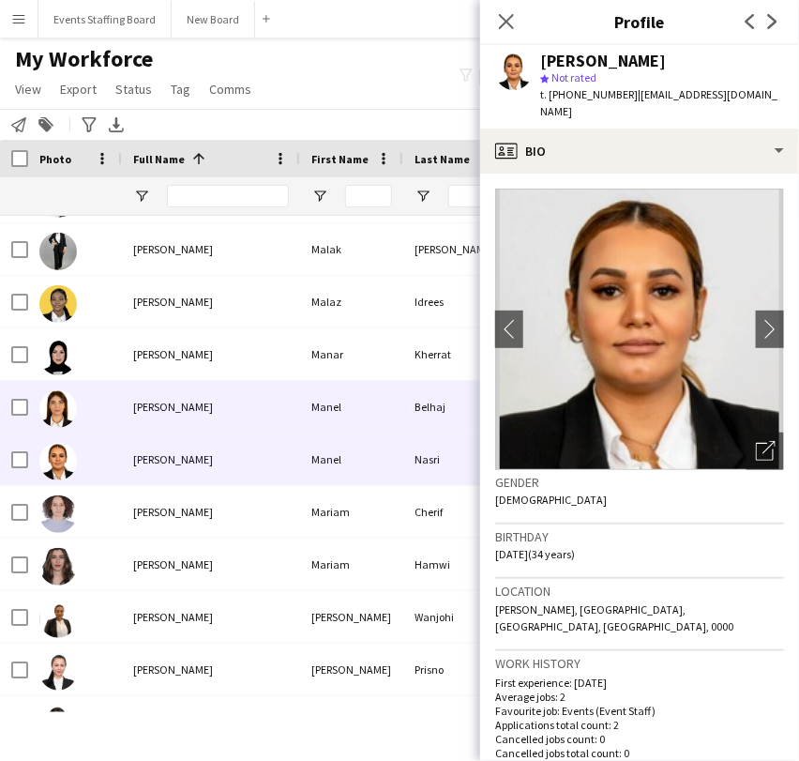
click at [169, 395] on div "Manel Belhaj" at bounding box center [211, 407] width 178 height 52
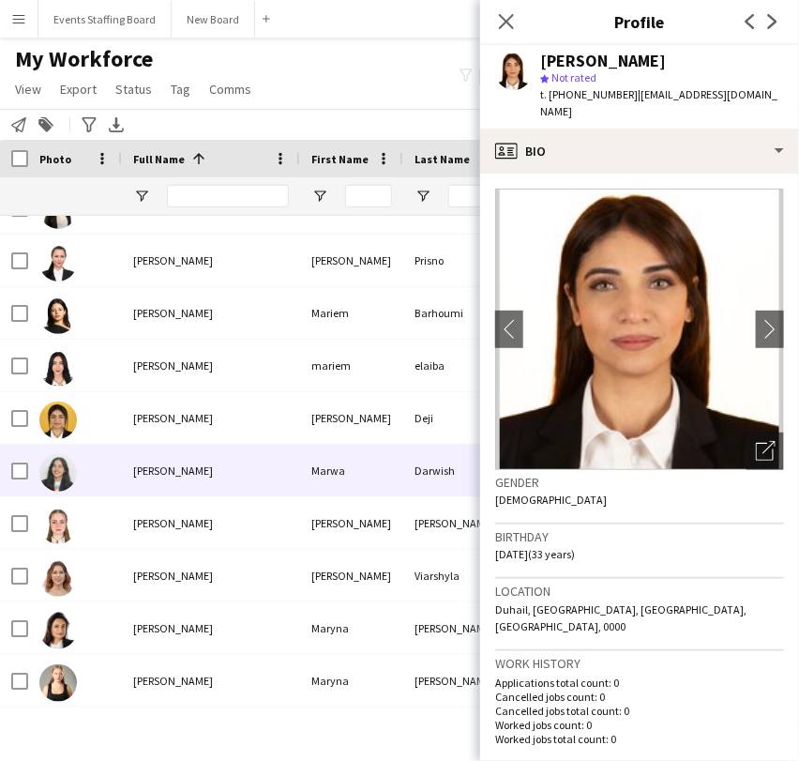
scroll to position [7920, 0]
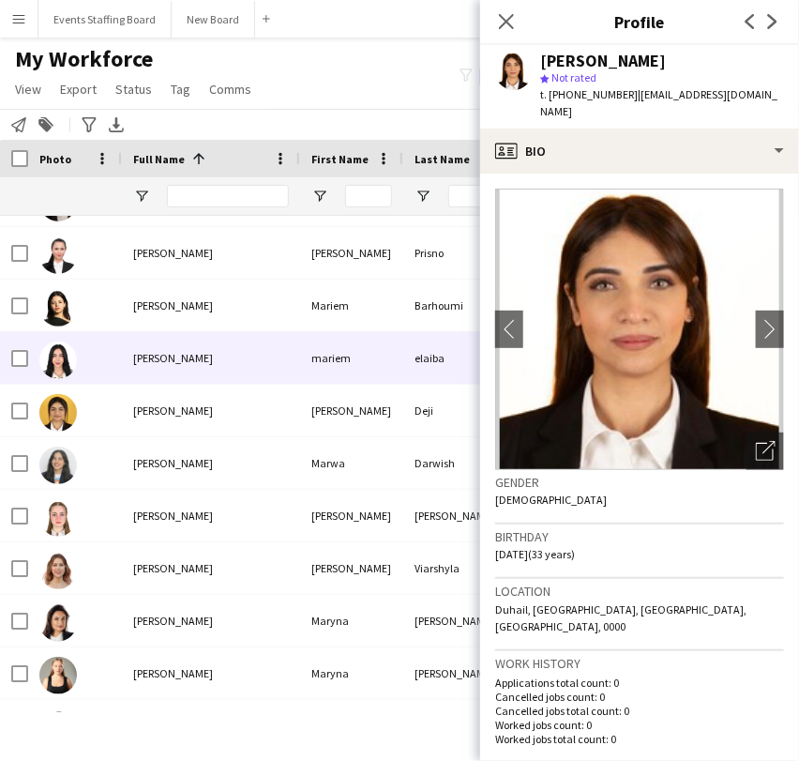
click at [167, 366] on div "mariem elaiba" at bounding box center [211, 358] width 178 height 52
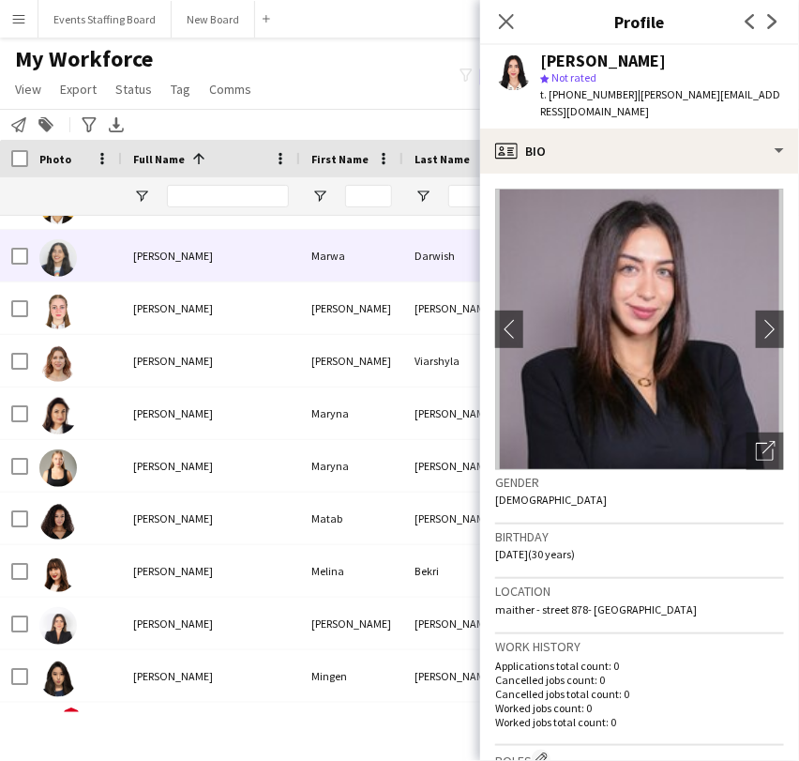
scroll to position [8129, 0]
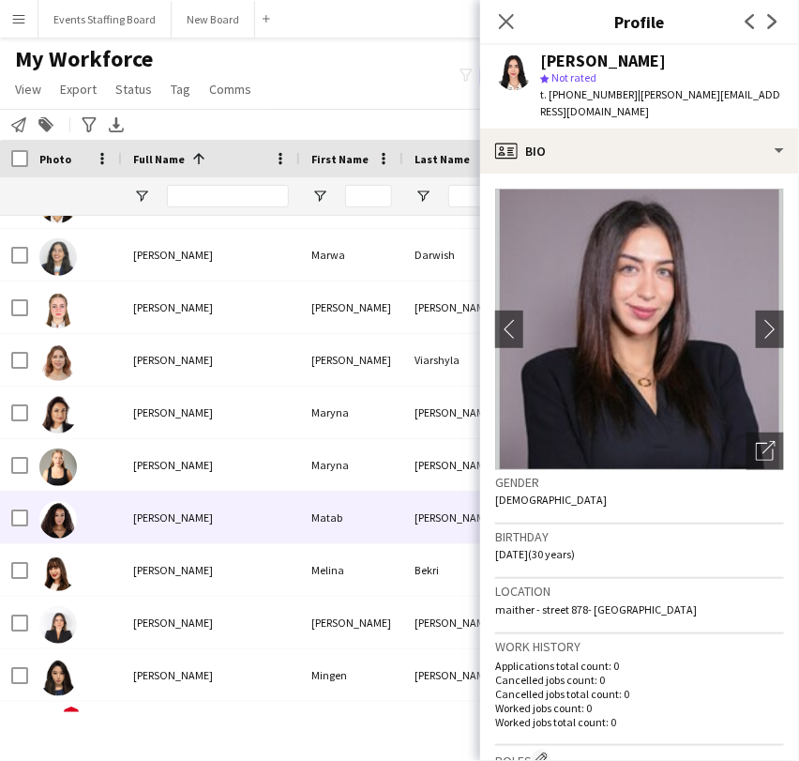
click at [209, 542] on div "Matab Mohamed" at bounding box center [211, 518] width 178 height 52
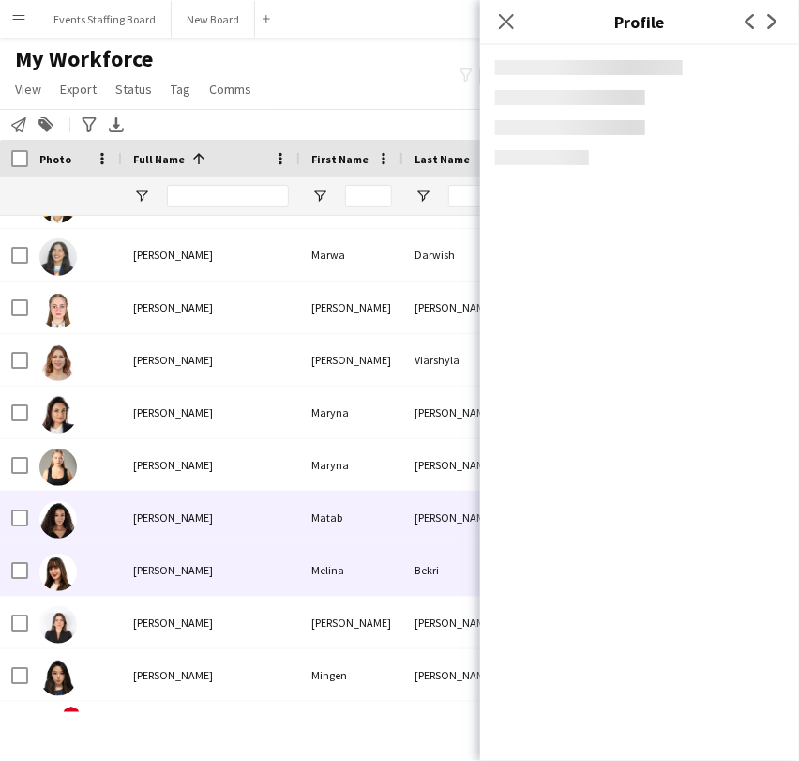
click at [168, 564] on span "Melina Bekri" at bounding box center [173, 570] width 80 height 14
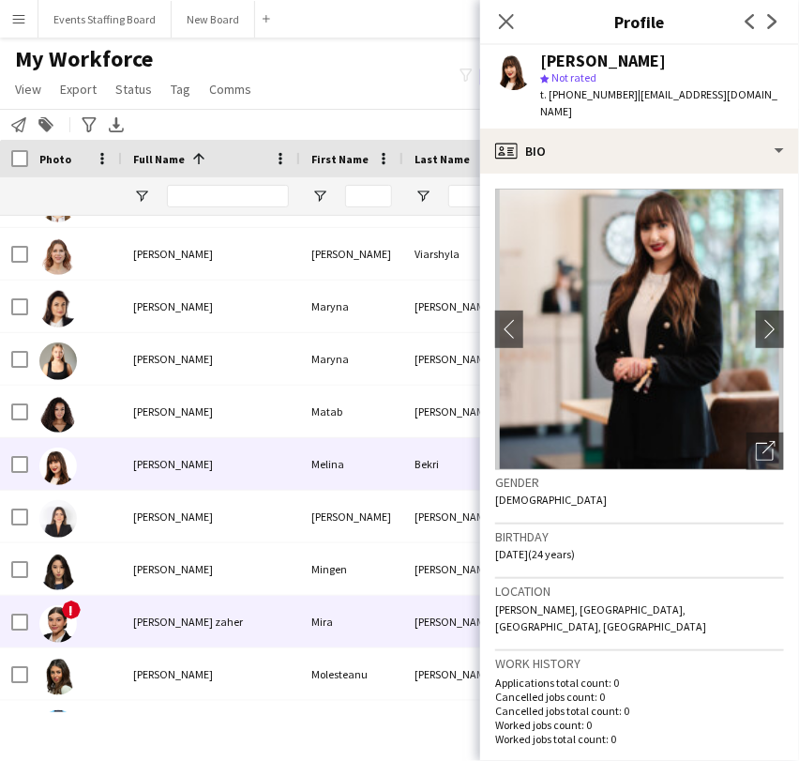
scroll to position [8337, 0]
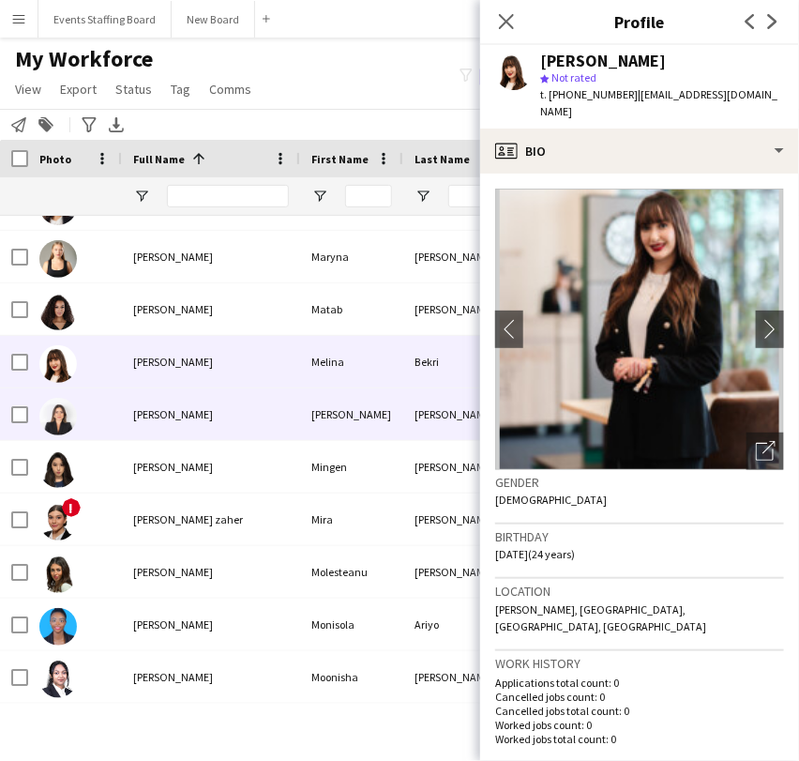
click at [180, 430] on div "Melissa Lopez" at bounding box center [211, 414] width 178 height 52
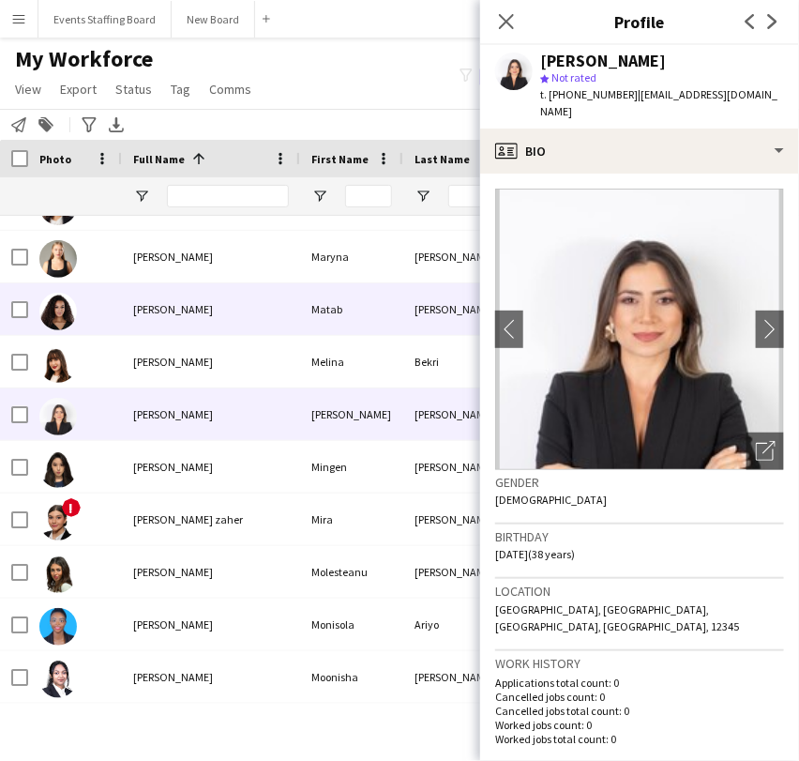
click at [183, 302] on span "Matab Mohamed" at bounding box center [173, 309] width 80 height 14
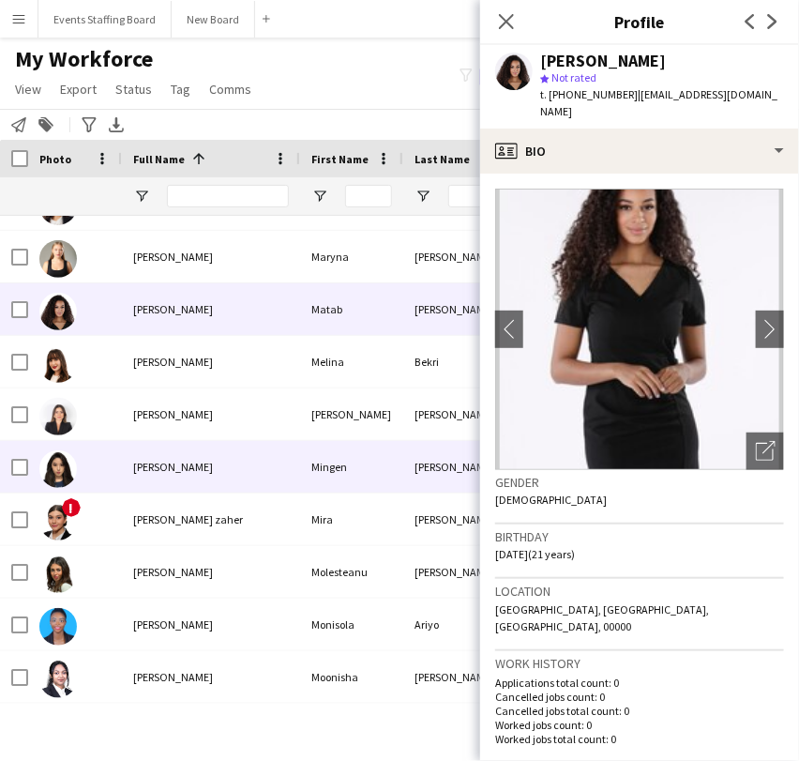
click at [191, 469] on span "Mingen Zhang" at bounding box center [173, 467] width 80 height 14
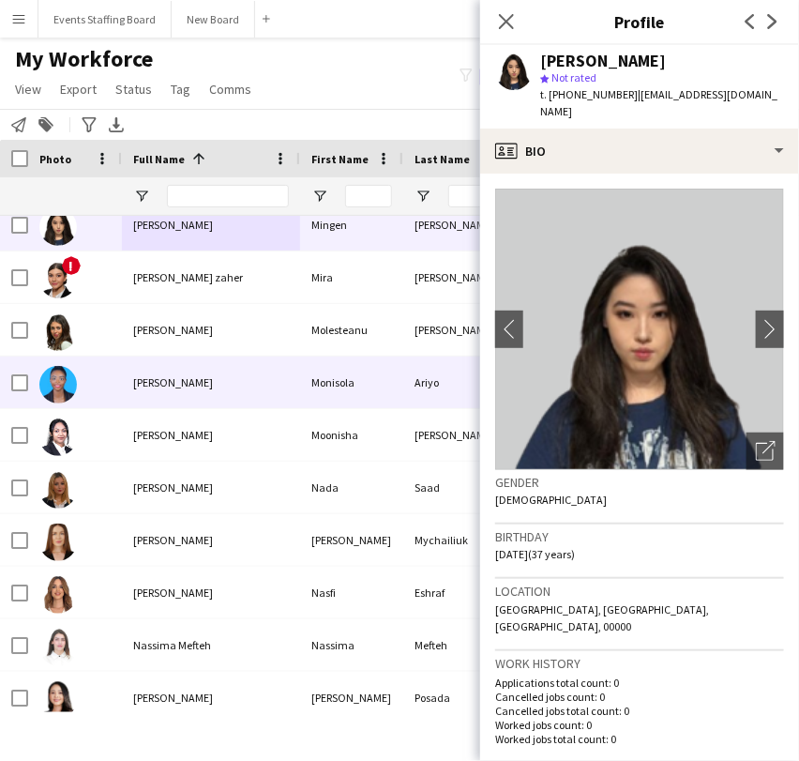
scroll to position [8754, 0]
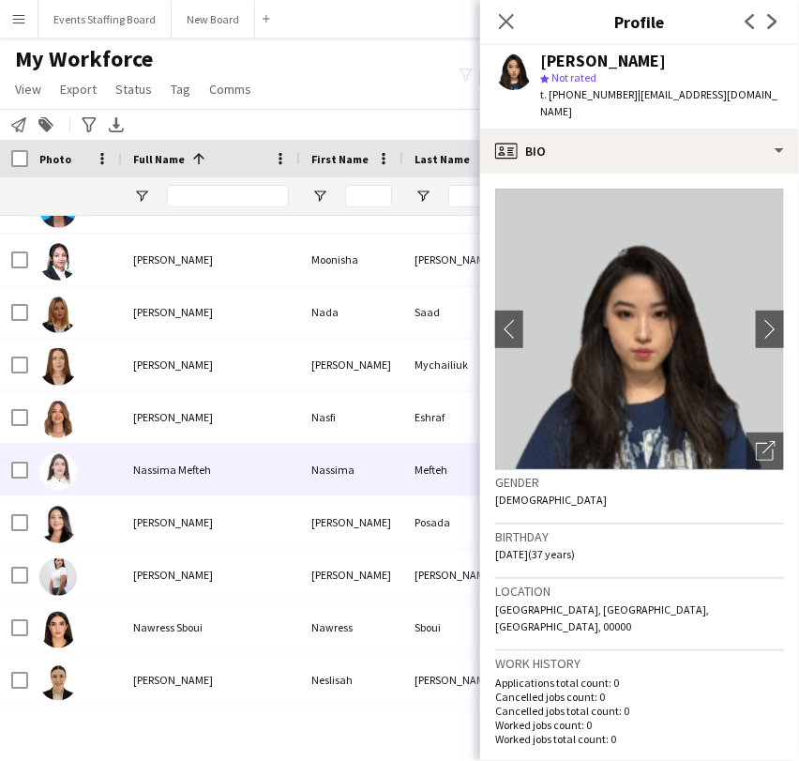
click at [171, 481] on div "Nassima Mefteh" at bounding box center [211, 470] width 178 height 52
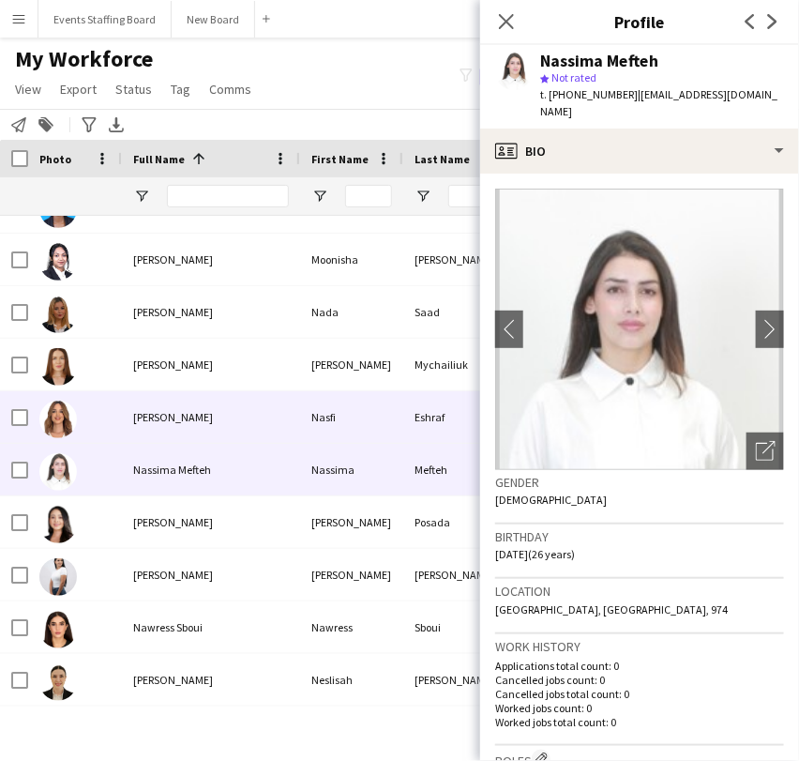
click at [157, 405] on div "Nasfi Eshraf" at bounding box center [211, 417] width 178 height 52
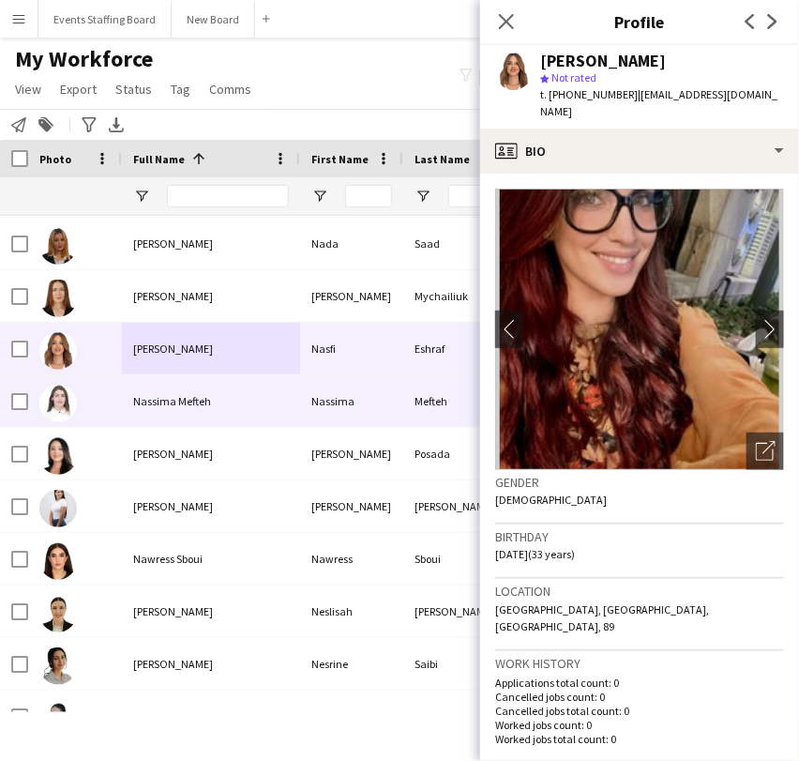
scroll to position [8858, 0]
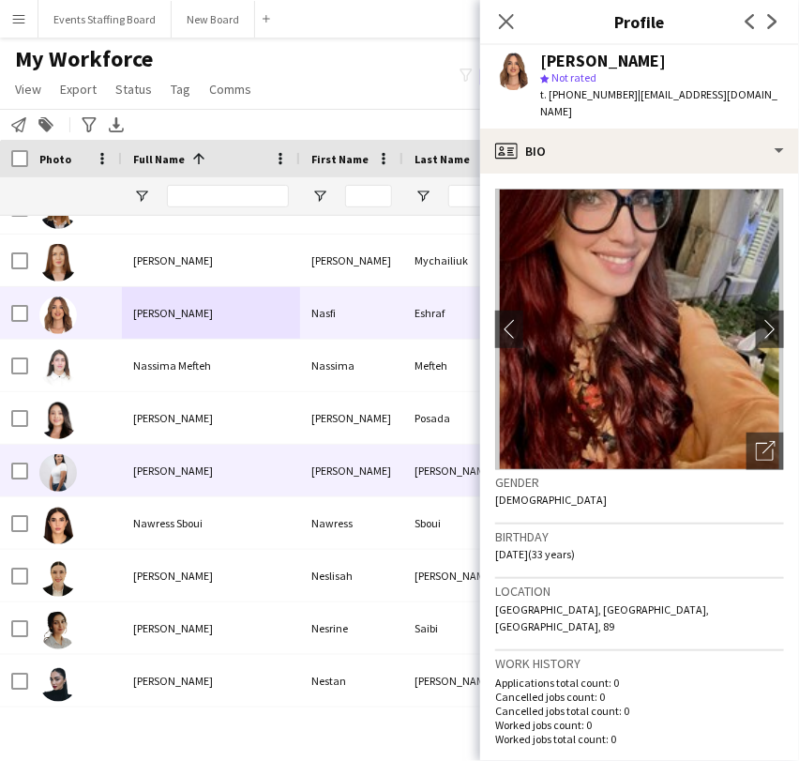
click at [171, 477] on div "[PERSON_NAME]" at bounding box center [211, 471] width 178 height 52
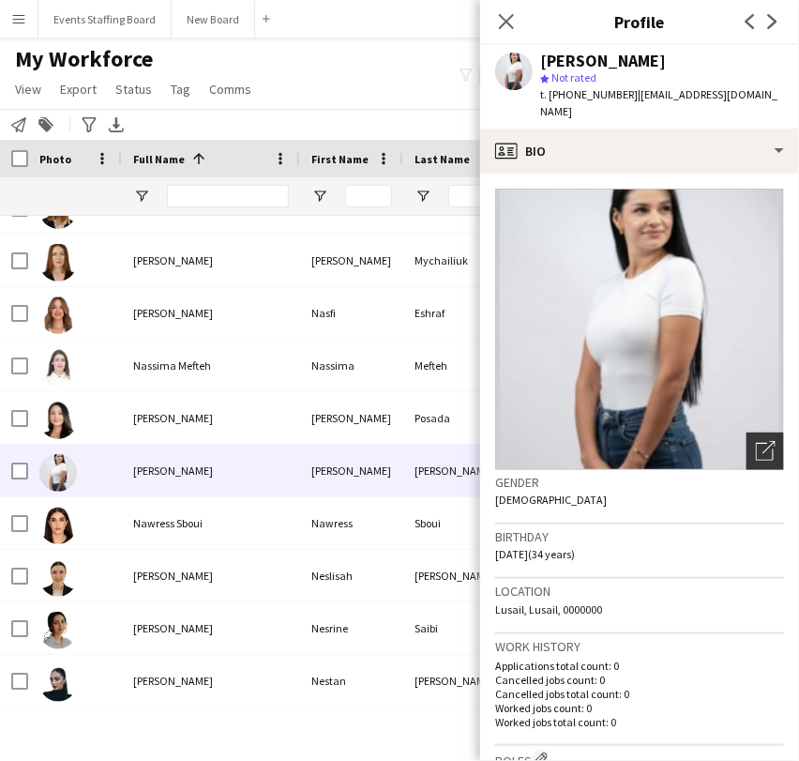
click at [756, 441] on icon "Open photos pop-in" at bounding box center [766, 451] width 20 height 20
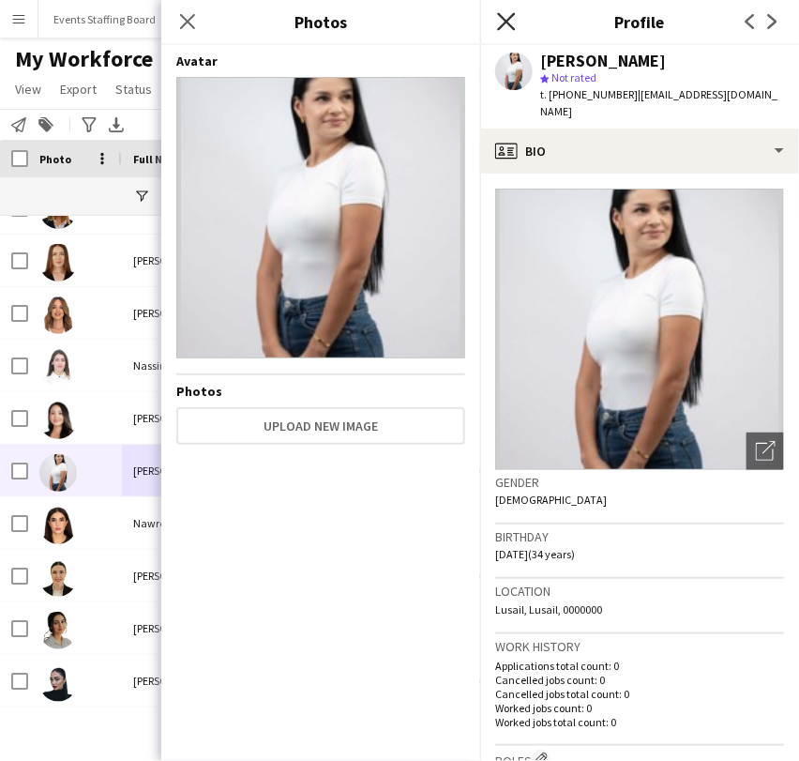
click at [502, 18] on icon "Close pop-in" at bounding box center [506, 21] width 18 height 18
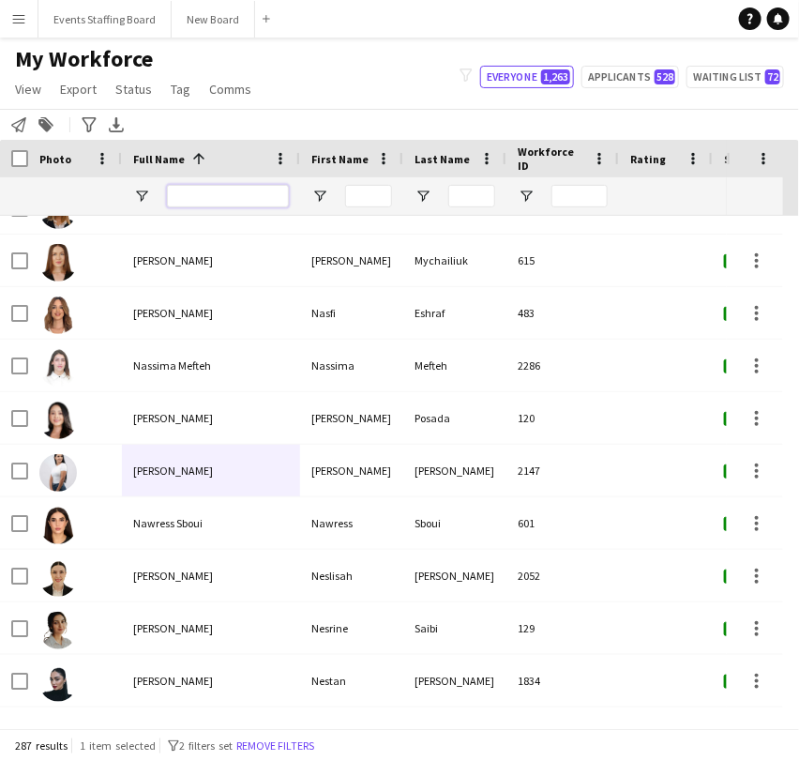
click at [209, 192] on input "Full Name Filter Input" at bounding box center [228, 196] width 122 height 23
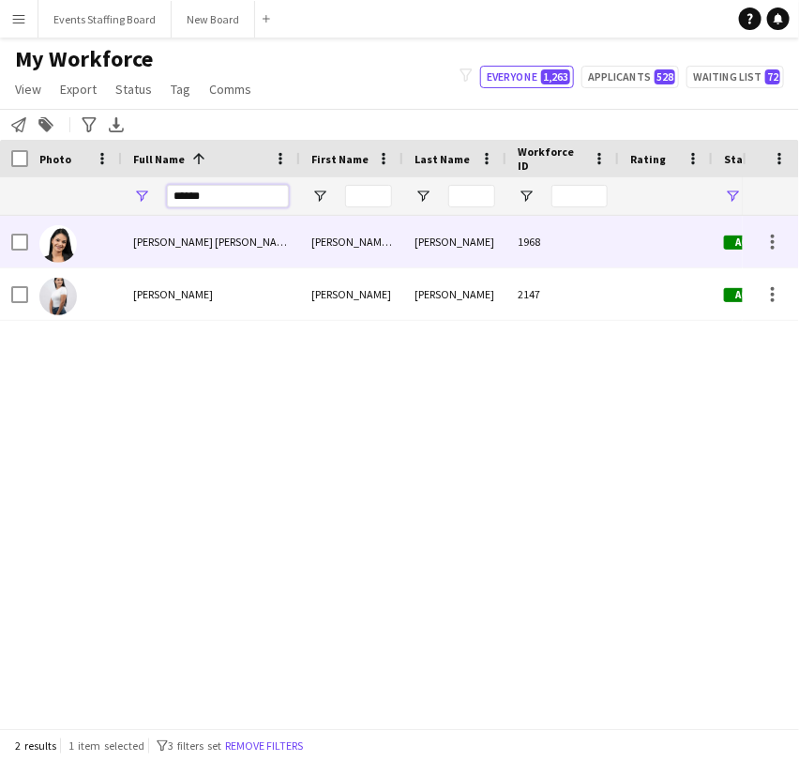
type input "******"
click at [173, 234] on span "[PERSON_NAME] [PERSON_NAME] [PERSON_NAME]" at bounding box center [254, 241] width 243 height 14
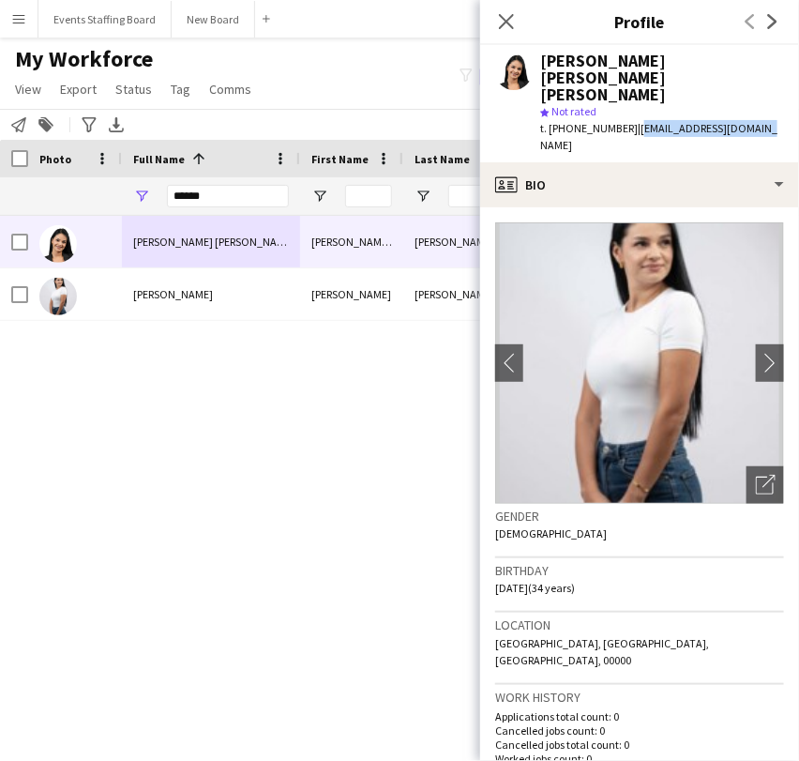
drag, startPoint x: 626, startPoint y: 93, endPoint x: 765, endPoint y: 102, distance: 140.1
click at [765, 102] on div "Julieth nathalie Bustos carlos star Not rated t. +97450300096 | natabustos13@gm…" at bounding box center [639, 103] width 319 height 117
copy span "[EMAIL_ADDRESS][DOMAIN_NAME]"
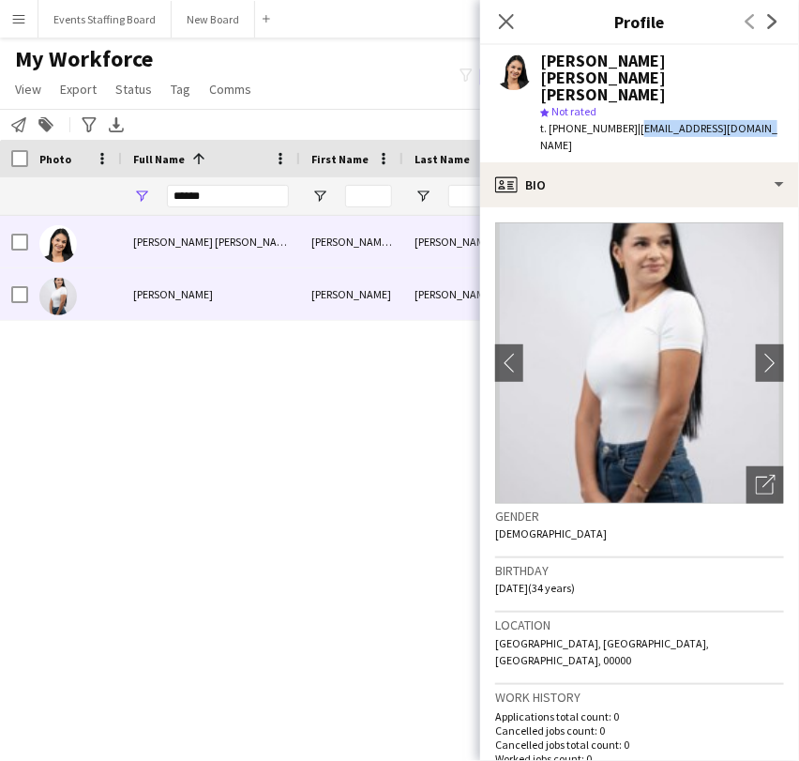
click at [75, 292] on img at bounding box center [58, 297] width 38 height 38
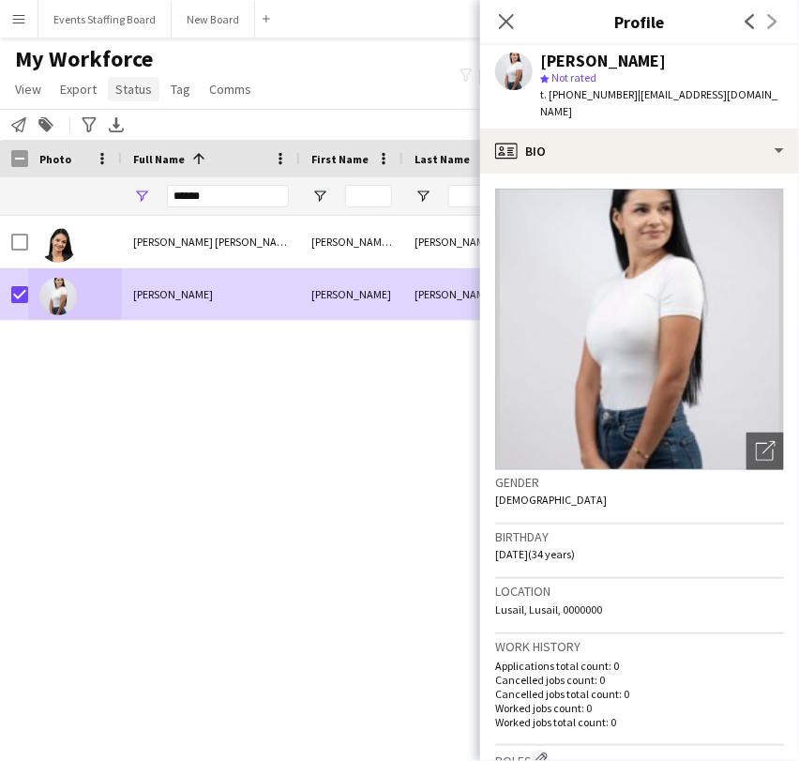
click at [129, 91] on span "Status" at bounding box center [133, 89] width 37 height 17
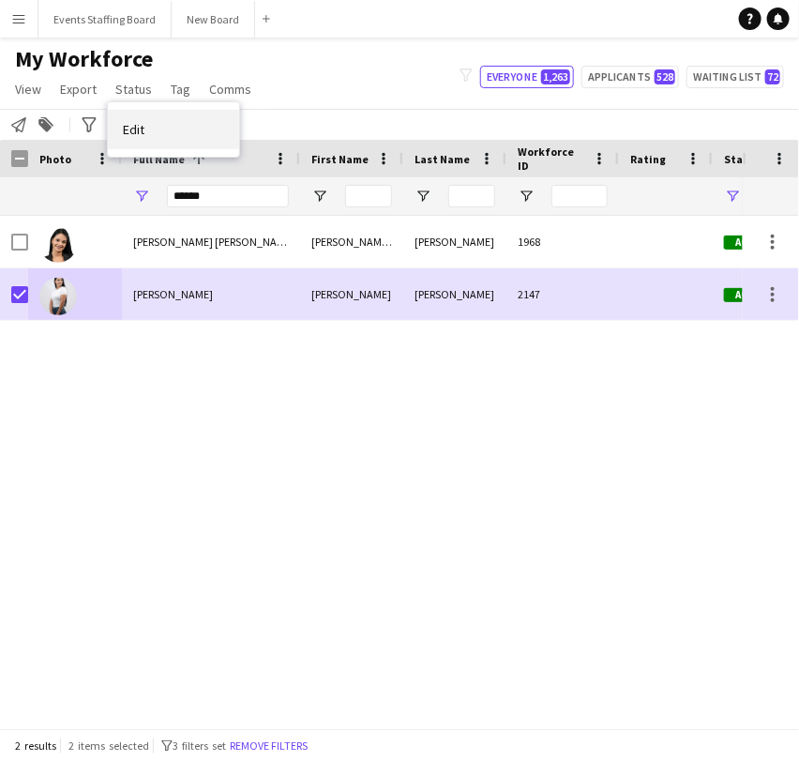
click at [157, 129] on link "Edit" at bounding box center [173, 129] width 131 height 39
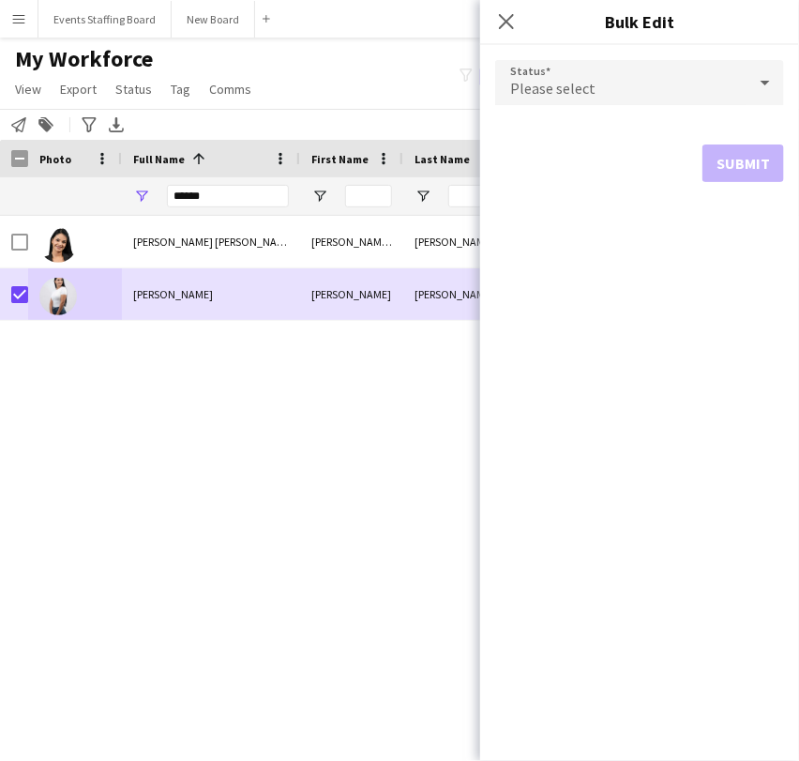
click at [623, 96] on div "Please select" at bounding box center [620, 82] width 251 height 45
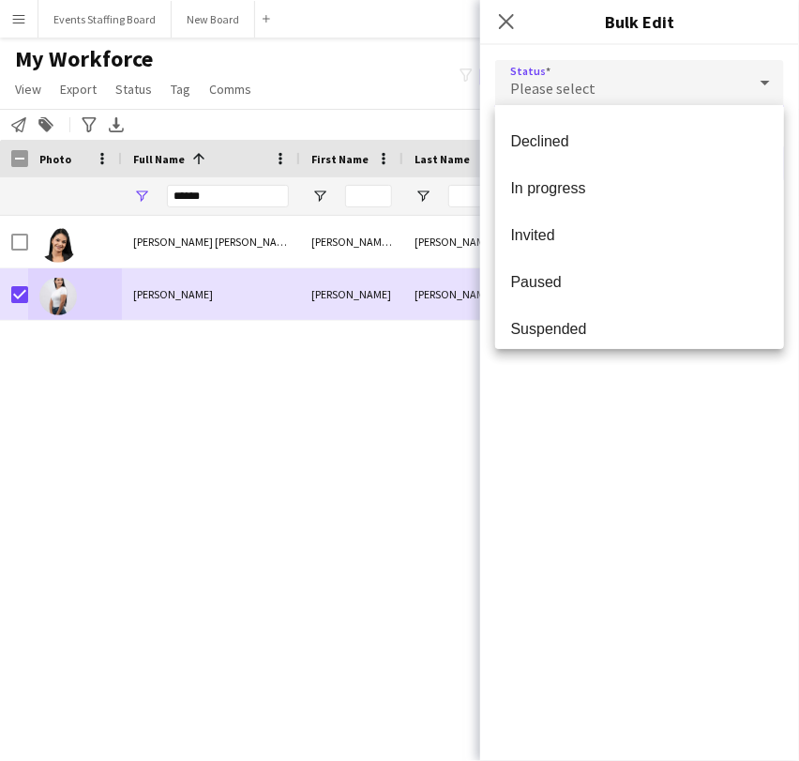
scroll to position [192, 0]
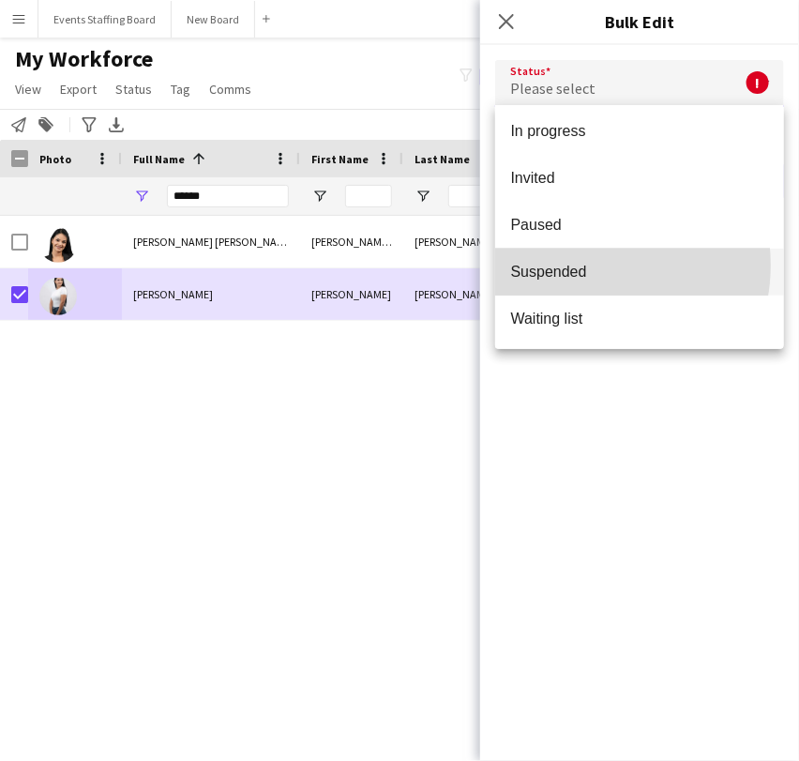
click at [590, 265] on span "Suspended" at bounding box center [639, 272] width 259 height 18
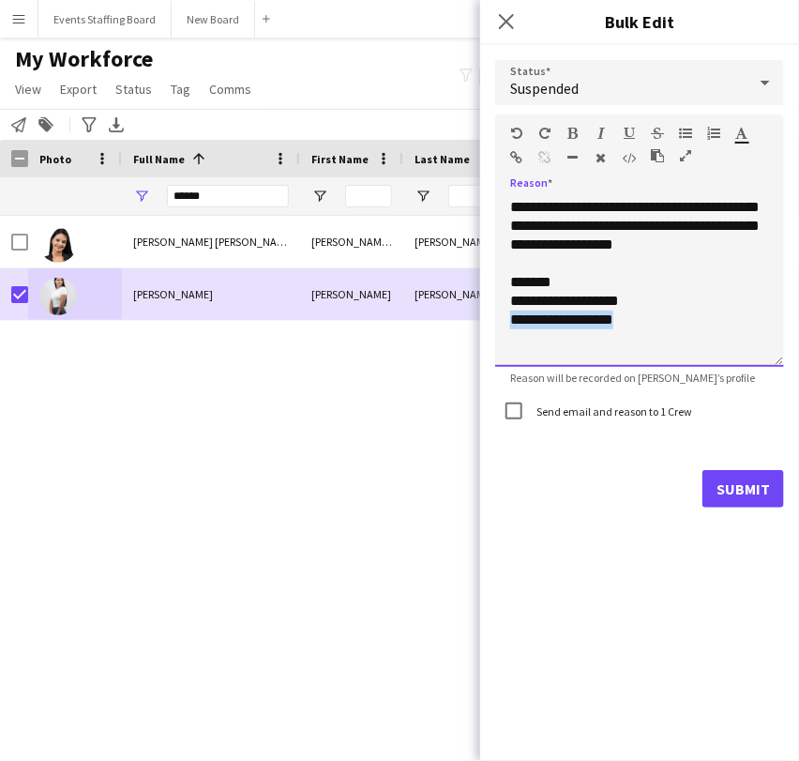
drag, startPoint x: 646, startPoint y: 323, endPoint x: 444, endPoint y: 324, distance: 202.6
click at [451, 324] on body "Menu Boards Boards Boards All jobs Status Workforce Workforce My Workforce Recr…" at bounding box center [399, 380] width 799 height 761
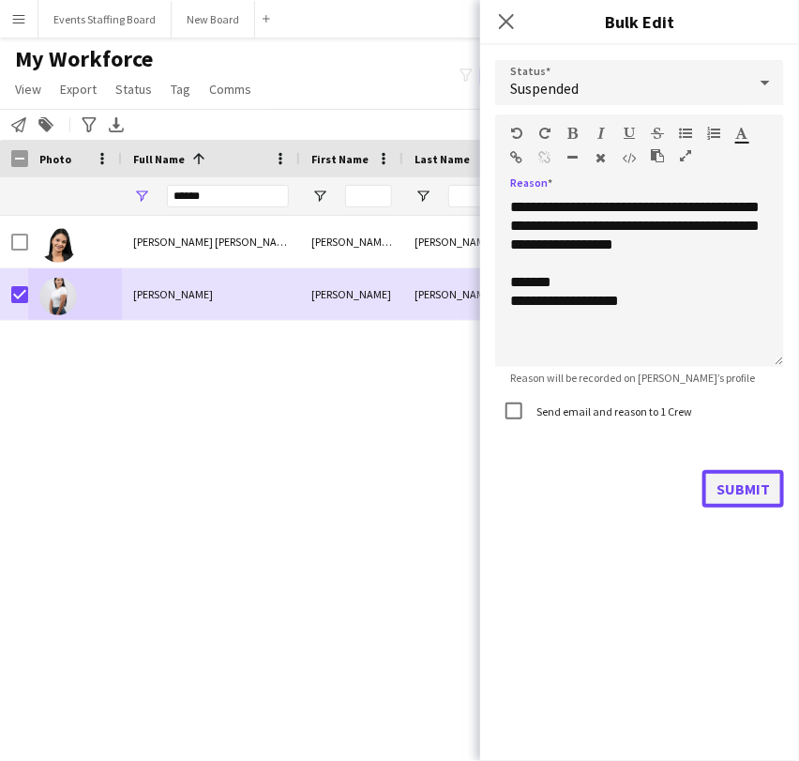
click at [765, 495] on button "Submit" at bounding box center [744, 489] width 82 height 38
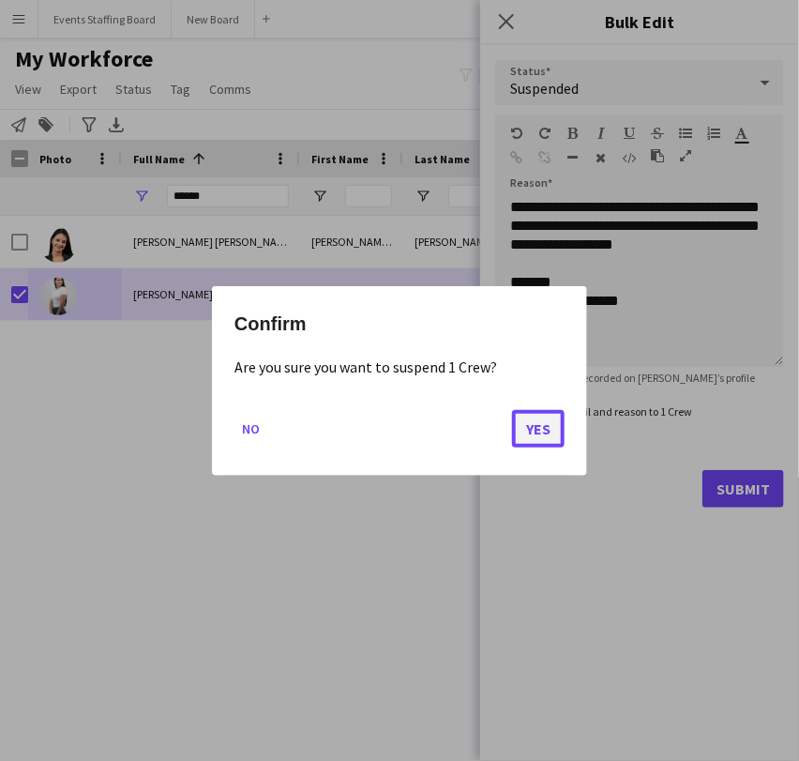
click at [539, 422] on button "Yes" at bounding box center [538, 428] width 53 height 38
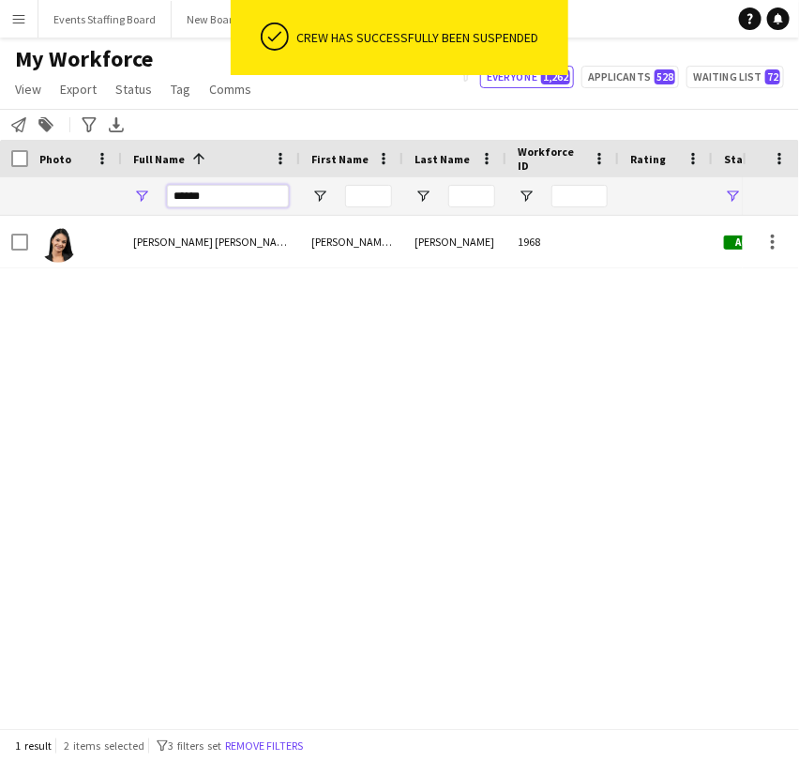
click at [208, 204] on input "******" at bounding box center [228, 196] width 122 height 23
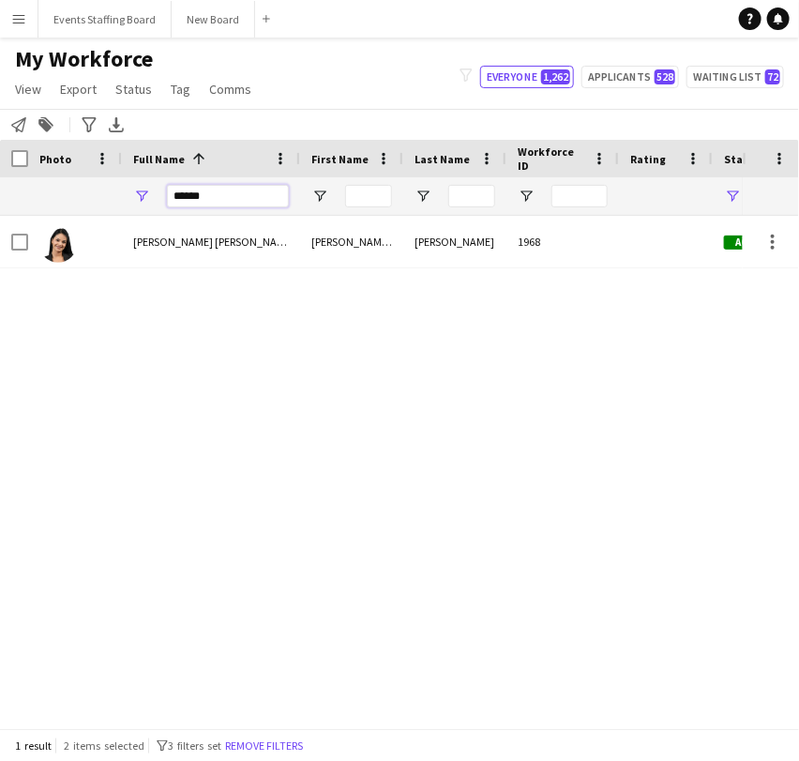
click at [208, 204] on input "******" at bounding box center [228, 196] width 122 height 23
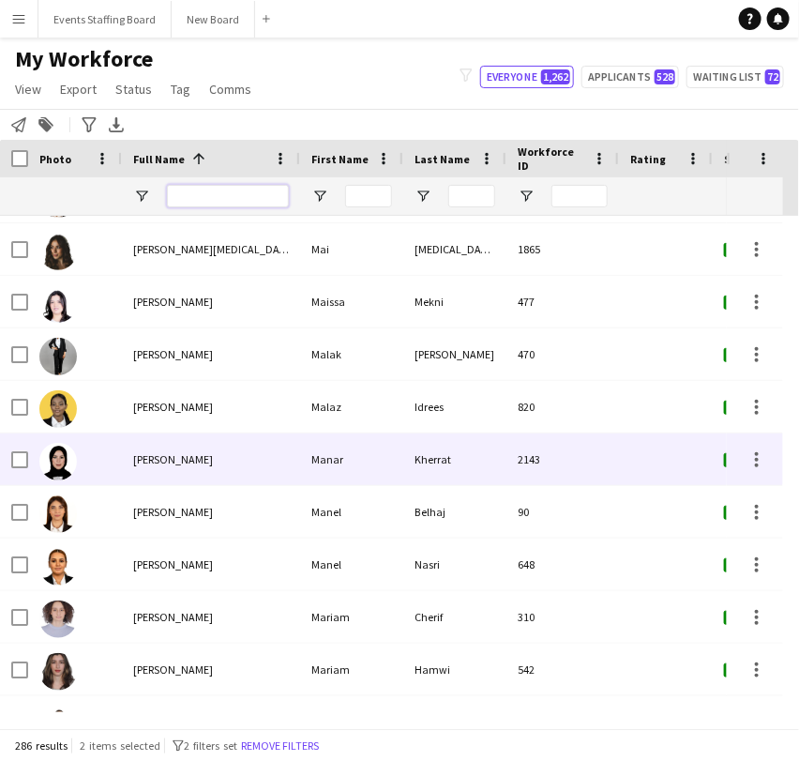
scroll to position [8025, 0]
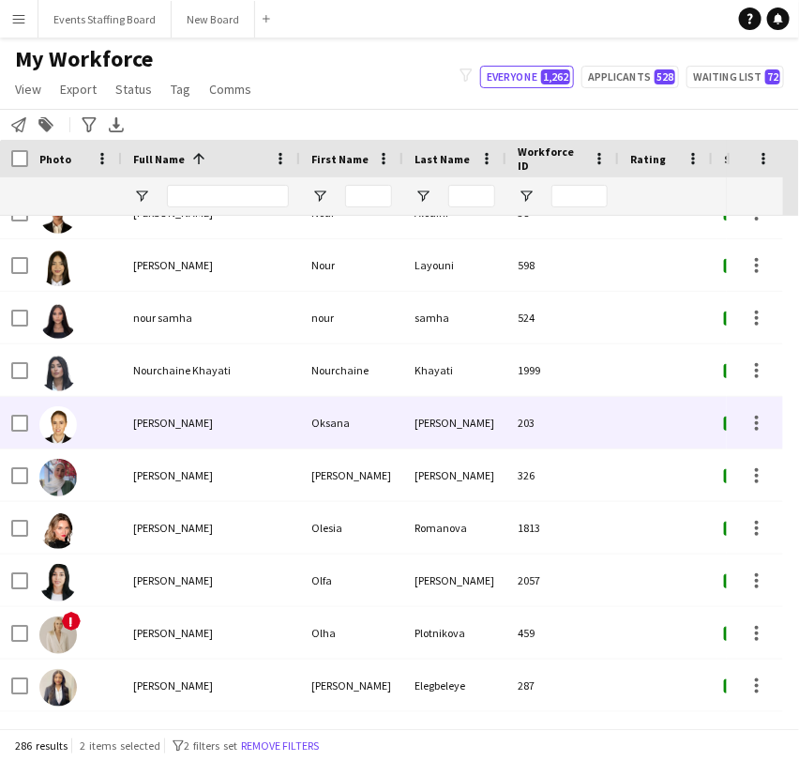
drag, startPoint x: 233, startPoint y: 431, endPoint x: 268, endPoint y: 414, distance: 39.4
click at [233, 430] on div "Oksana Andrejeva" at bounding box center [211, 423] width 178 height 52
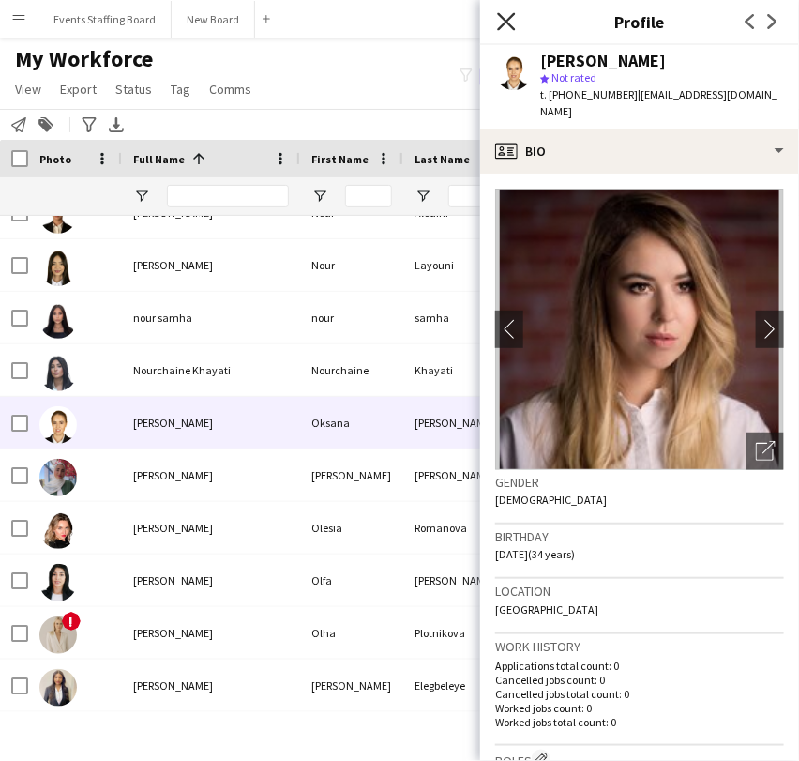
click at [502, 18] on icon "Close pop-in" at bounding box center [506, 21] width 18 height 18
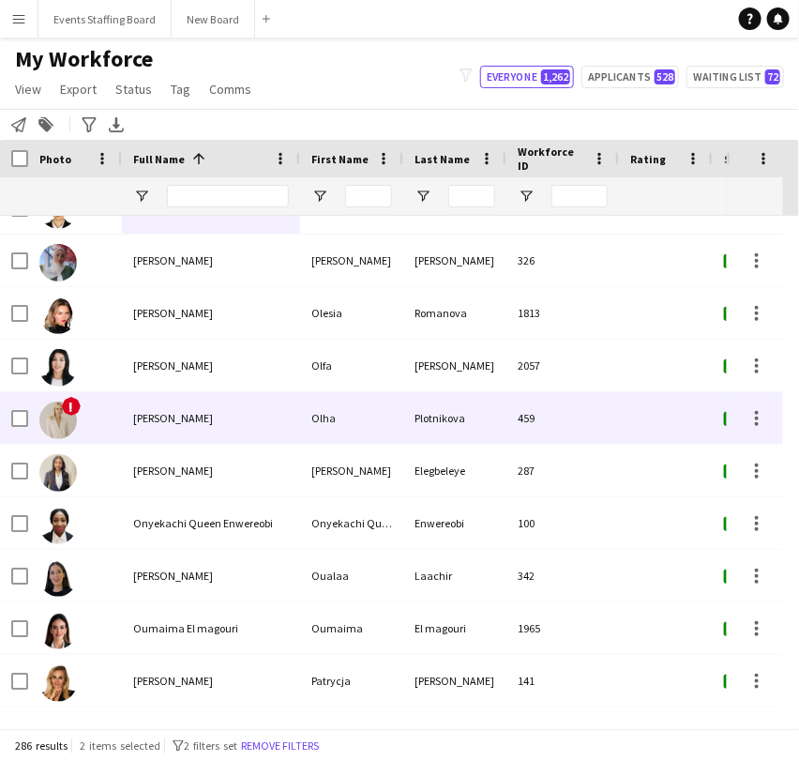
scroll to position [9796, 0]
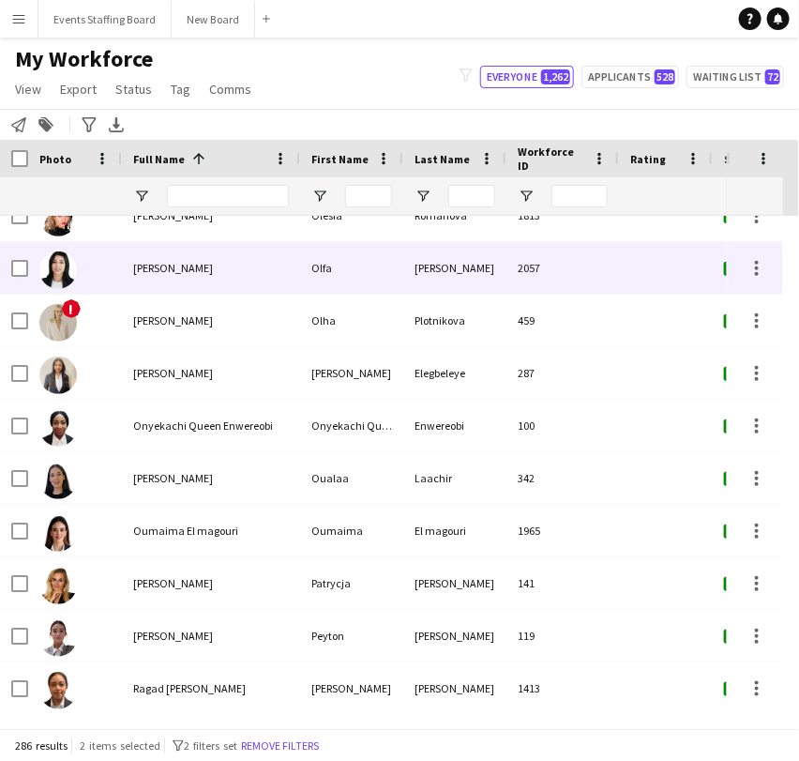
click at [155, 266] on span "Olfa Souilem" at bounding box center [173, 268] width 80 height 14
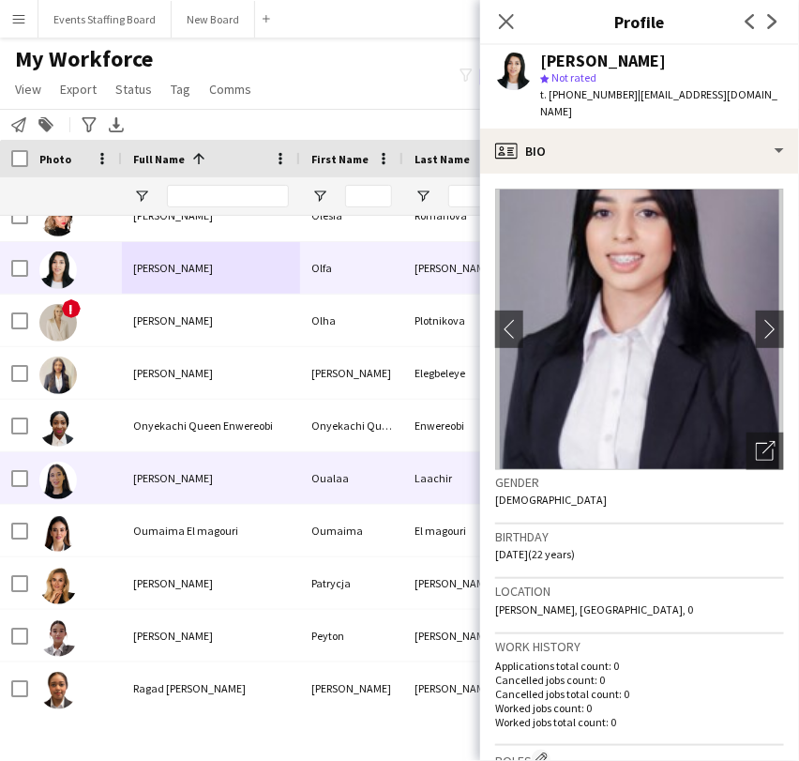
click at [143, 477] on span "Oualaa Laachir" at bounding box center [173, 478] width 80 height 14
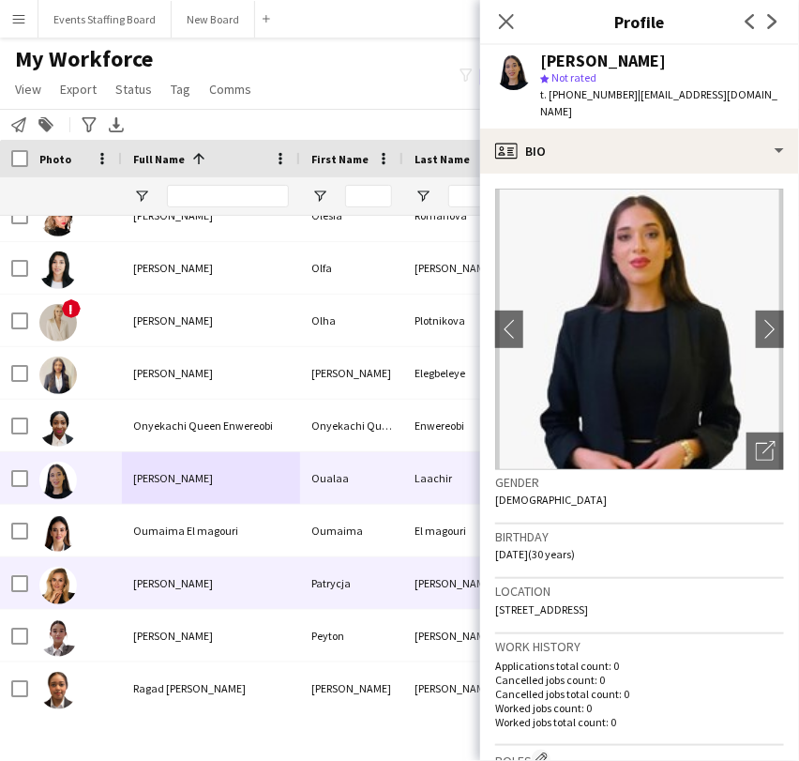
drag, startPoint x: 212, startPoint y: 583, endPoint x: 623, endPoint y: 375, distance: 460.6
click at [212, 583] on span "Patrycja Romanczuk" at bounding box center [173, 583] width 80 height 14
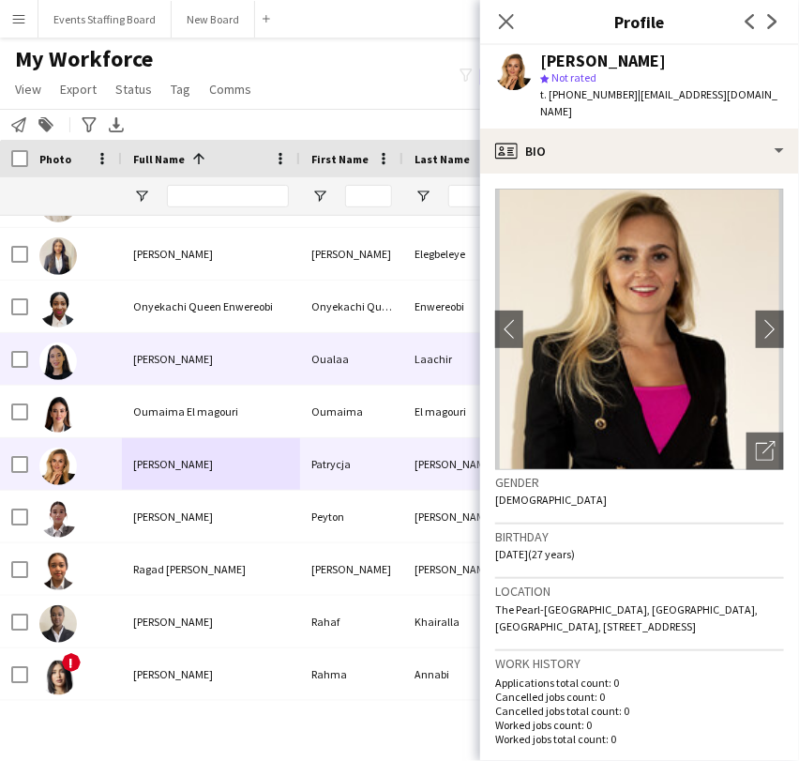
scroll to position [10005, 0]
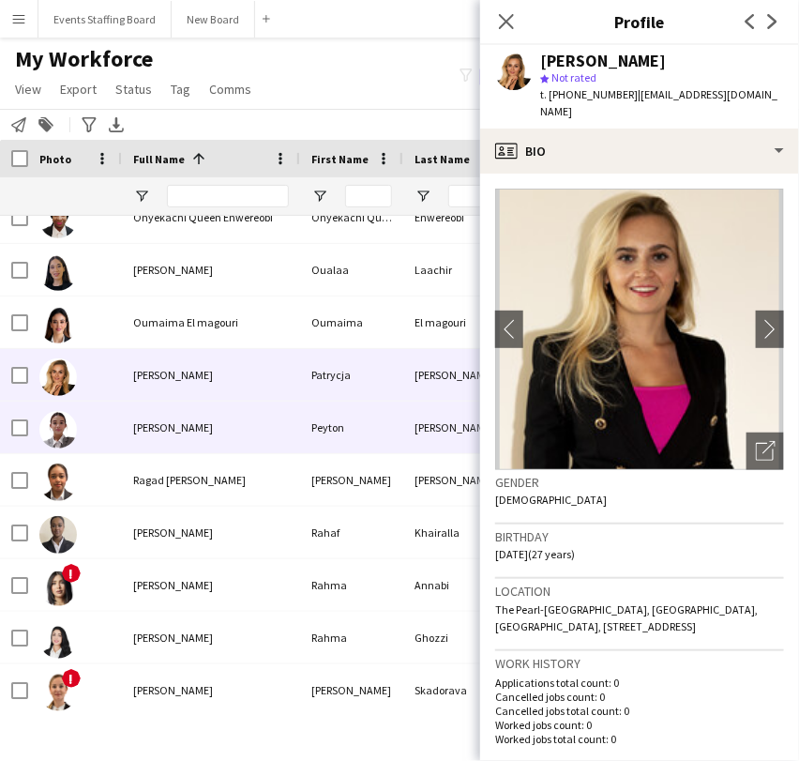
click at [148, 434] on div "Peyton Malan" at bounding box center [211, 427] width 178 height 52
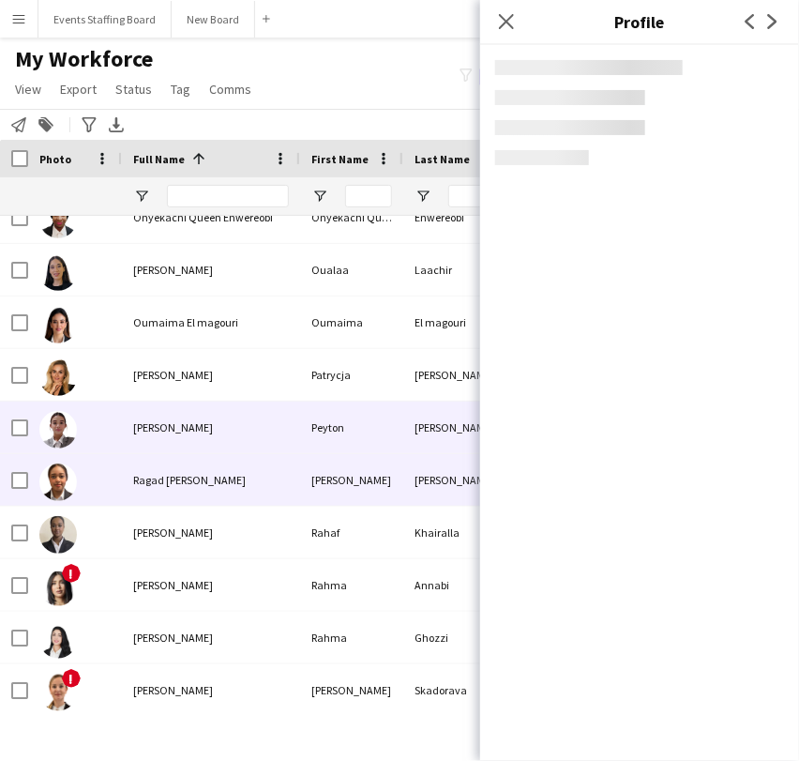
click at [136, 495] on div "Ragad Mohamed Abdulla" at bounding box center [211, 480] width 178 height 52
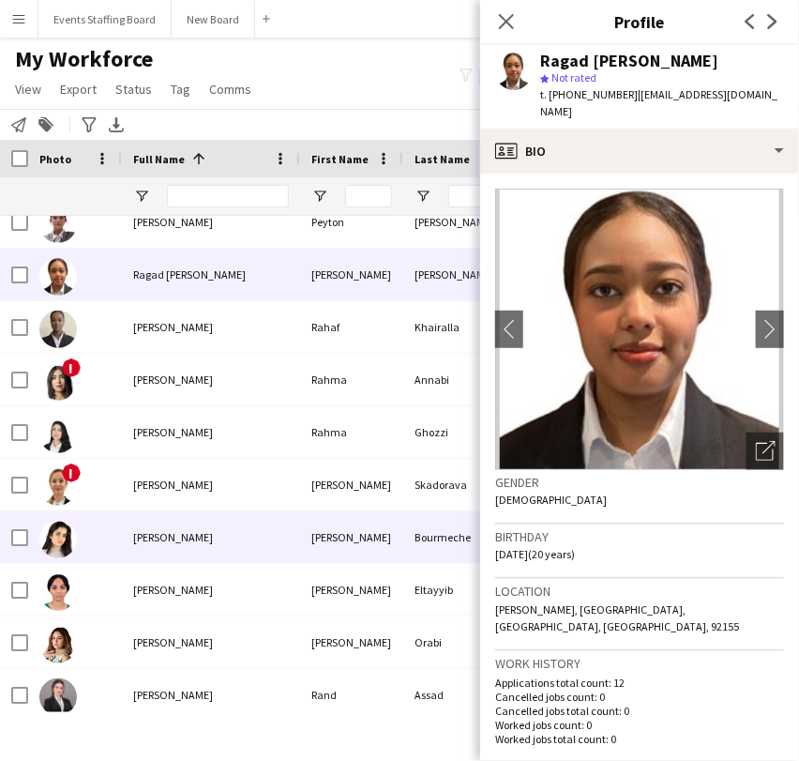
scroll to position [10213, 0]
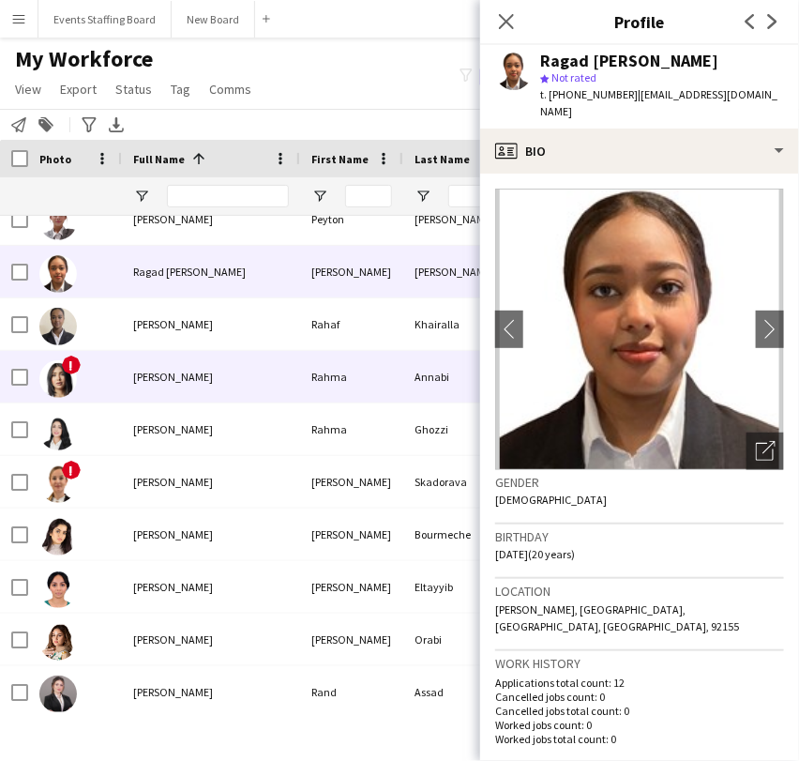
drag, startPoint x: 183, startPoint y: 390, endPoint x: 178, endPoint y: 438, distance: 48.1
click at [183, 389] on div "Rahma Annabi" at bounding box center [211, 377] width 178 height 52
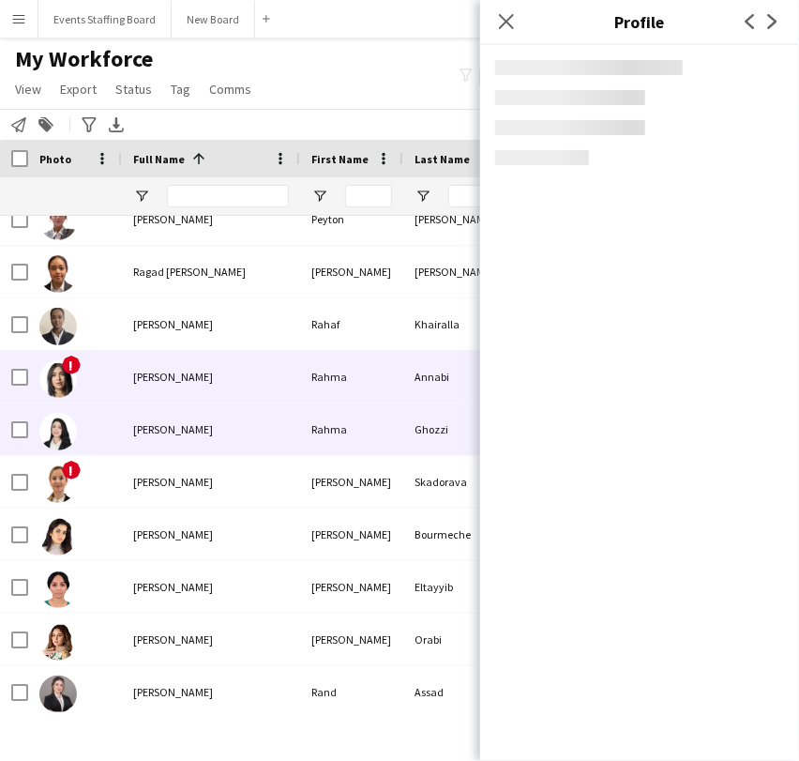
click at [177, 438] on div "Rahma Ghozzi" at bounding box center [211, 429] width 178 height 52
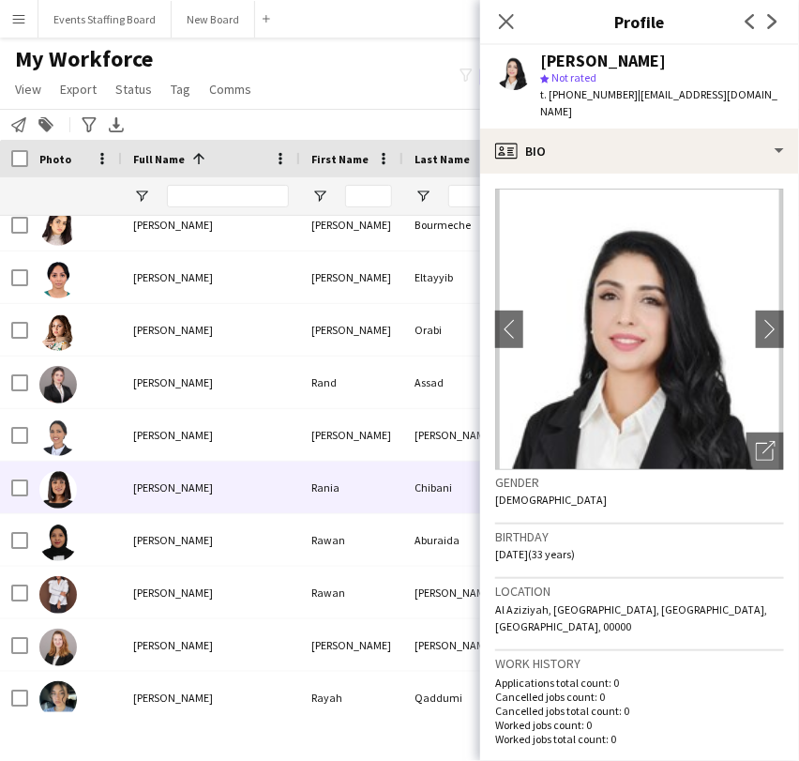
scroll to position [10526, 0]
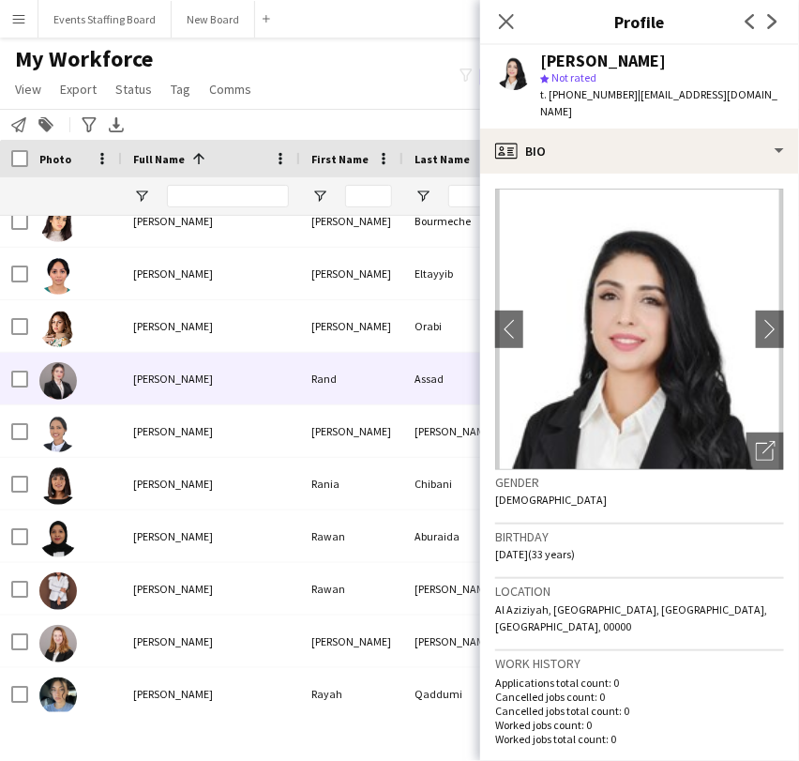
click at [140, 371] on span "Rand Assad" at bounding box center [173, 378] width 80 height 14
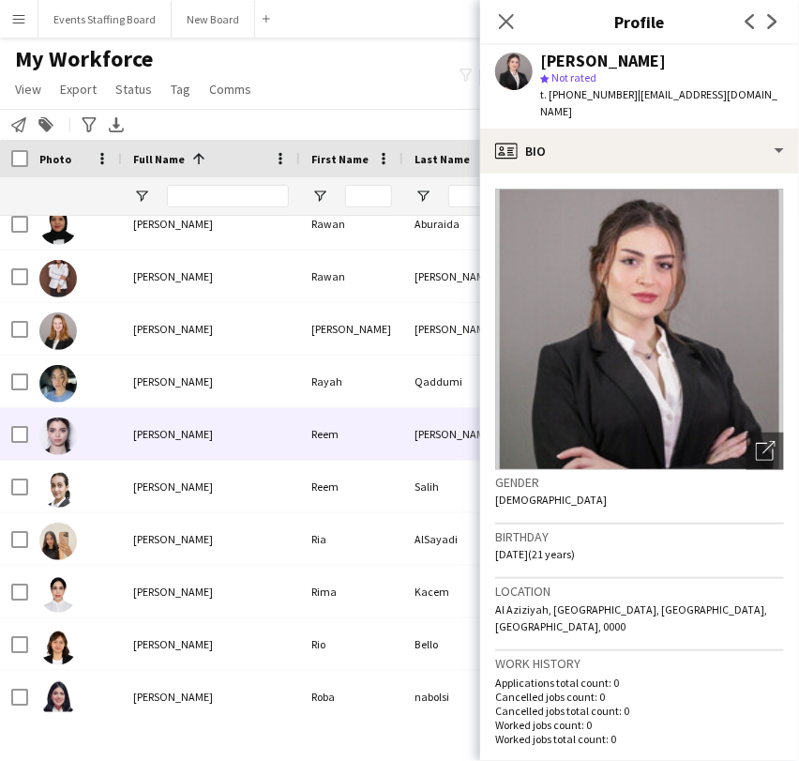
scroll to position [10943, 0]
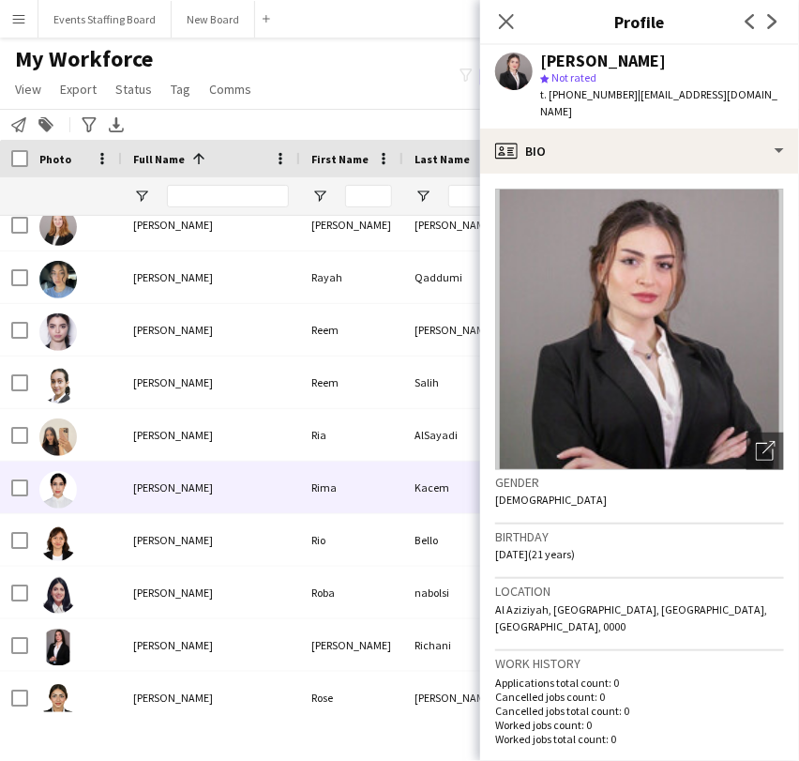
click at [206, 494] on div "Rima Kacem" at bounding box center [211, 487] width 178 height 52
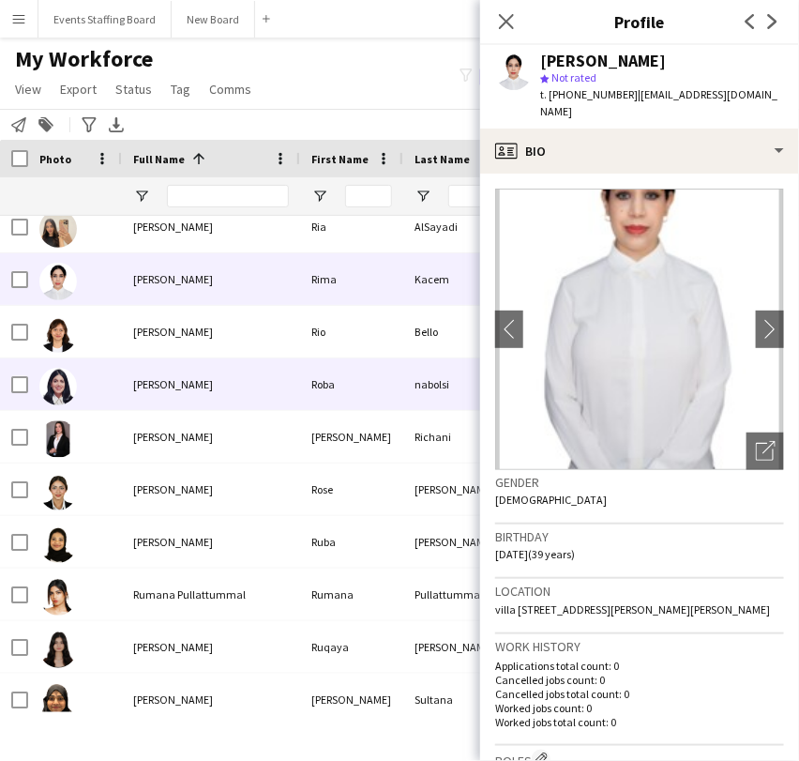
drag, startPoint x: 137, startPoint y: 386, endPoint x: 333, endPoint y: 393, distance: 196.2
click at [137, 386] on span "Roba nabolsi" at bounding box center [173, 384] width 80 height 14
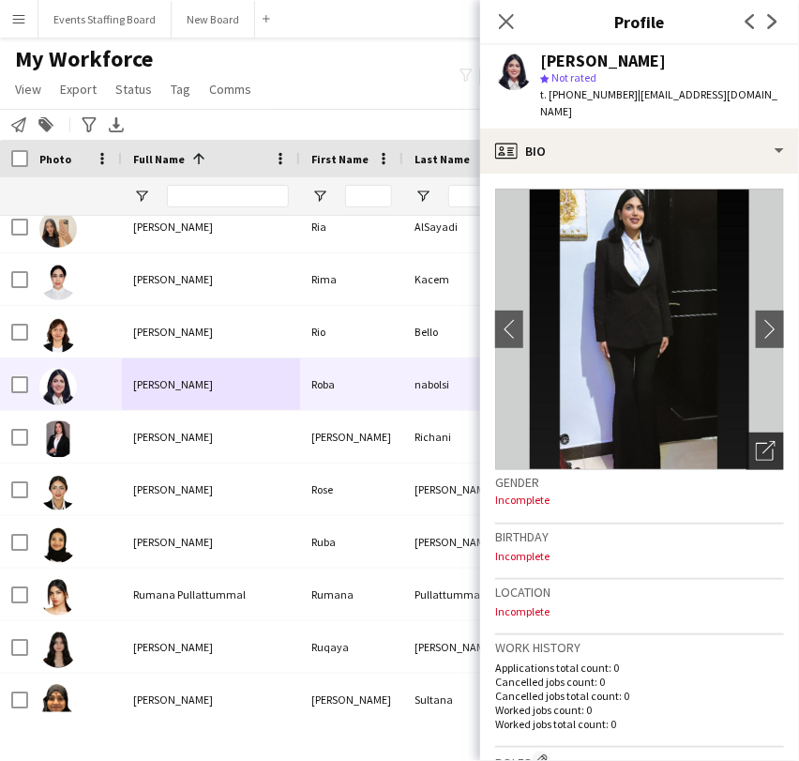
click at [756, 441] on icon "Open photos pop-in" at bounding box center [766, 451] width 20 height 20
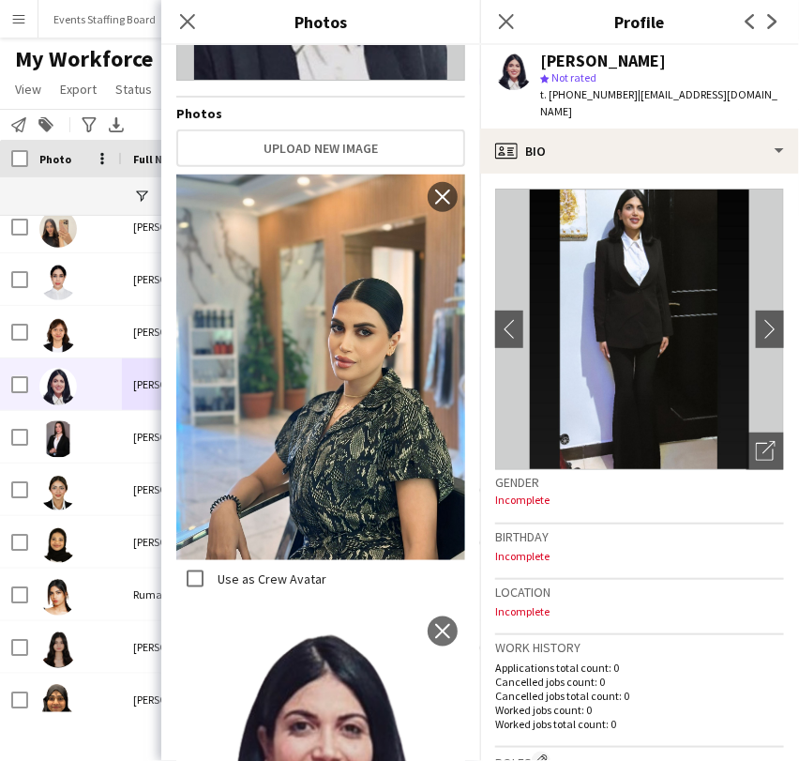
scroll to position [0, 0]
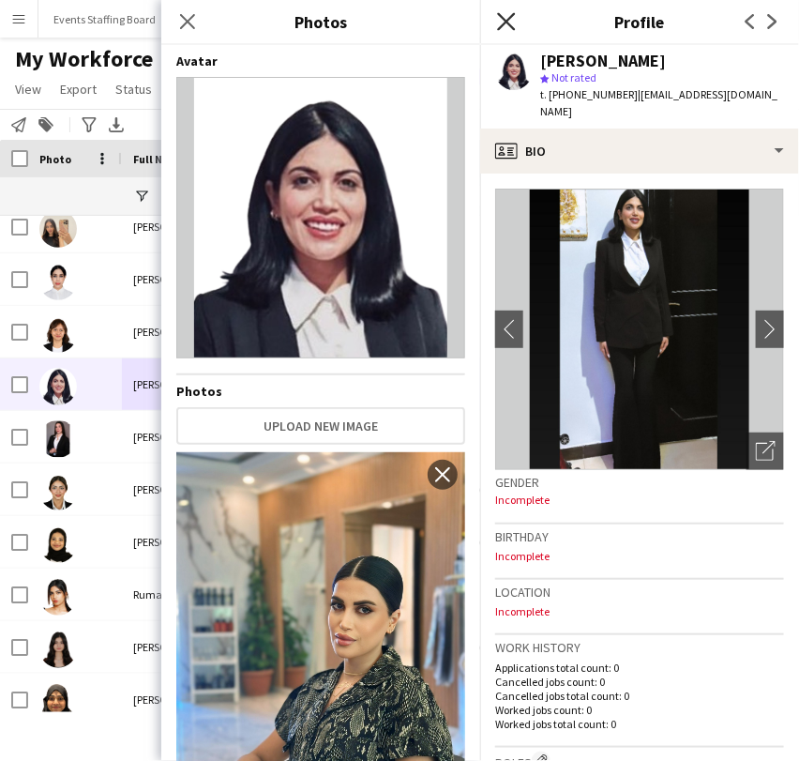
click at [504, 23] on icon "Close pop-in" at bounding box center [506, 21] width 18 height 18
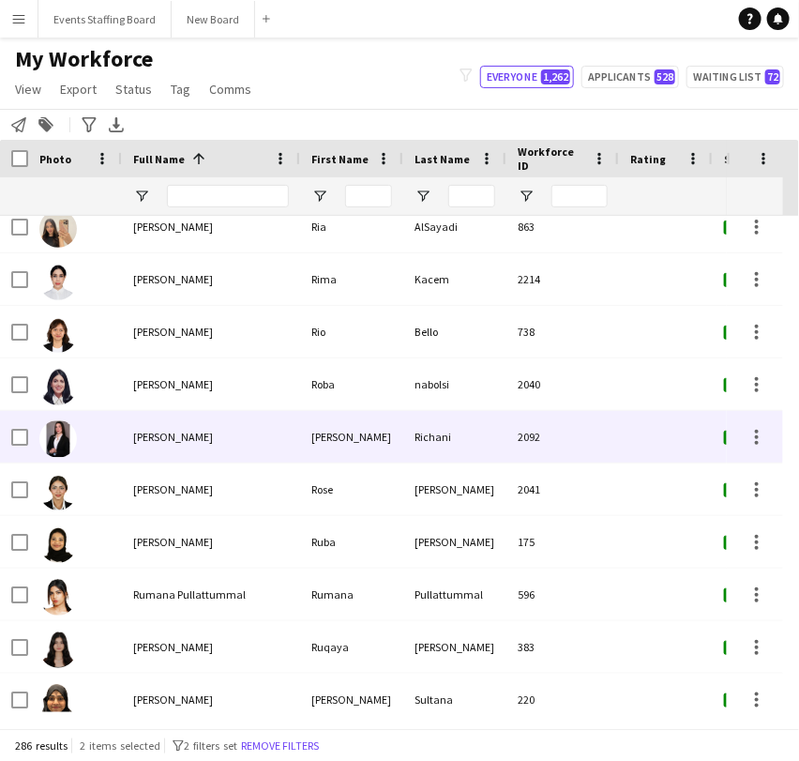
click at [150, 414] on div "Rosalie Richani" at bounding box center [211, 437] width 178 height 52
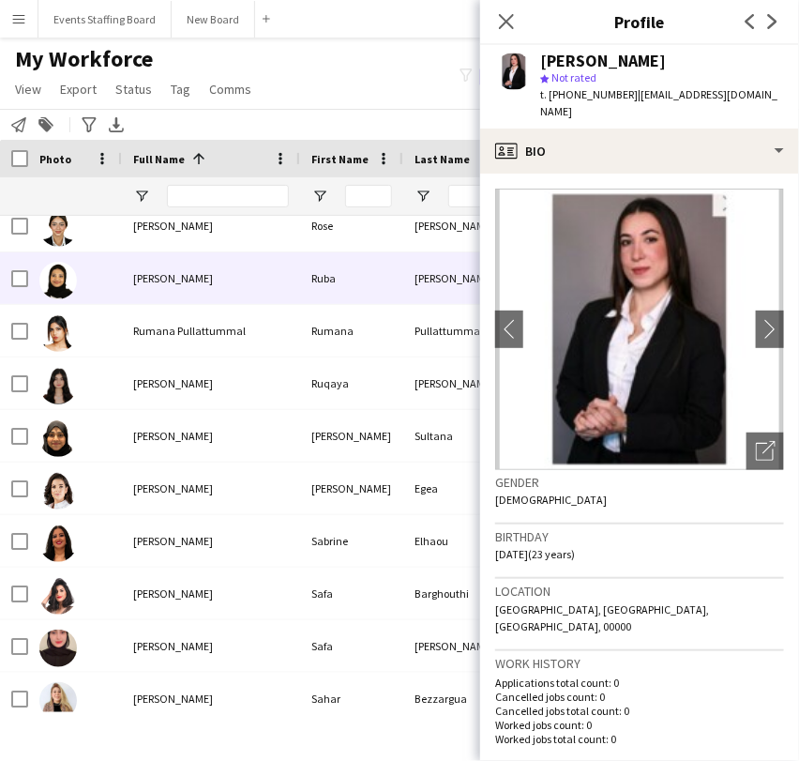
scroll to position [11464, 0]
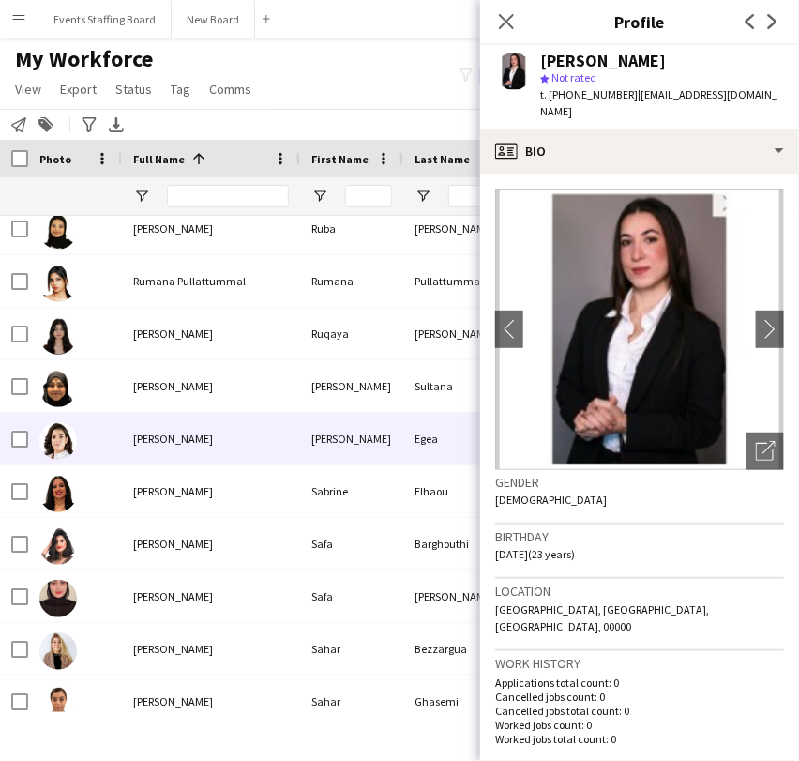
click at [179, 438] on span "Sabina Egea" at bounding box center [173, 438] width 80 height 14
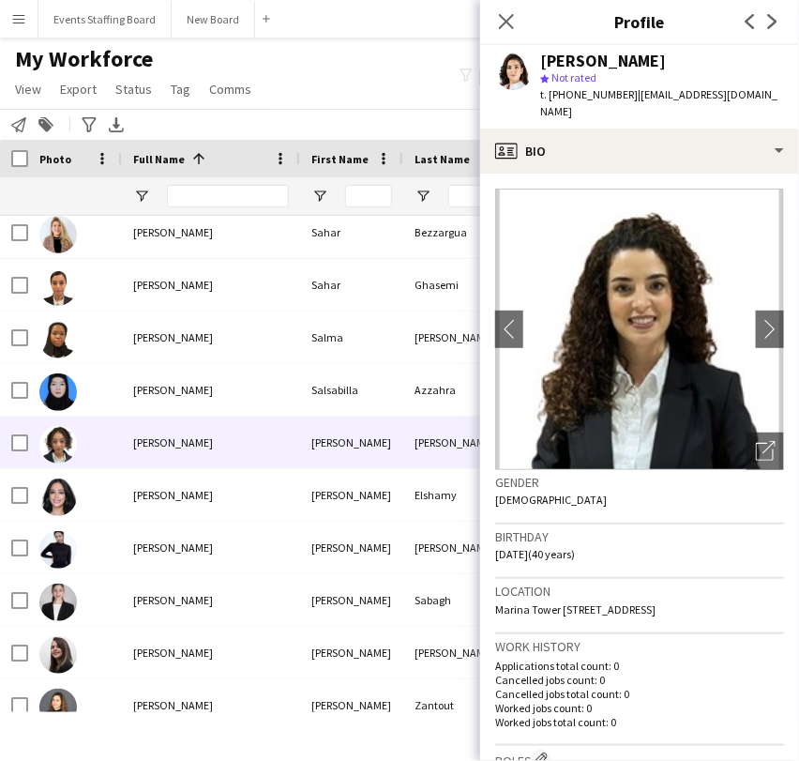
scroll to position [12089, 0]
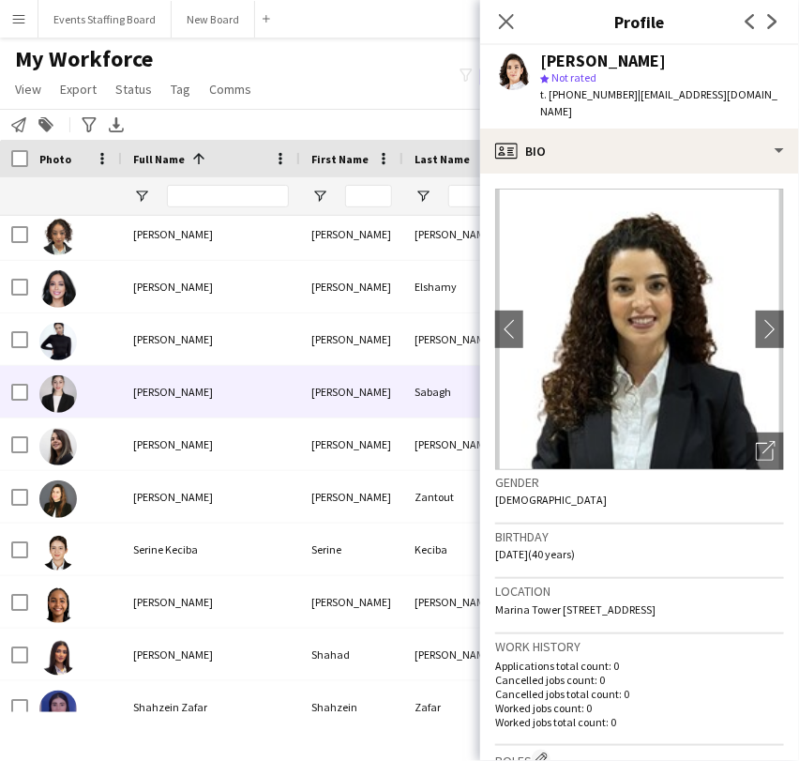
click at [190, 397] on span "[PERSON_NAME]" at bounding box center [173, 392] width 80 height 14
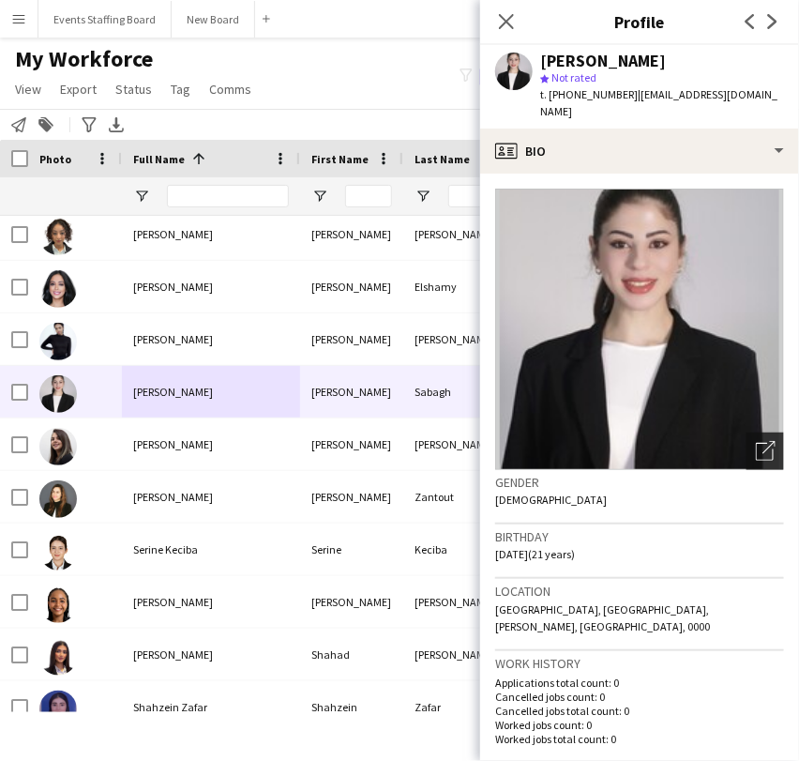
click at [747, 432] on div "Open photos pop-in" at bounding box center [766, 451] width 38 height 38
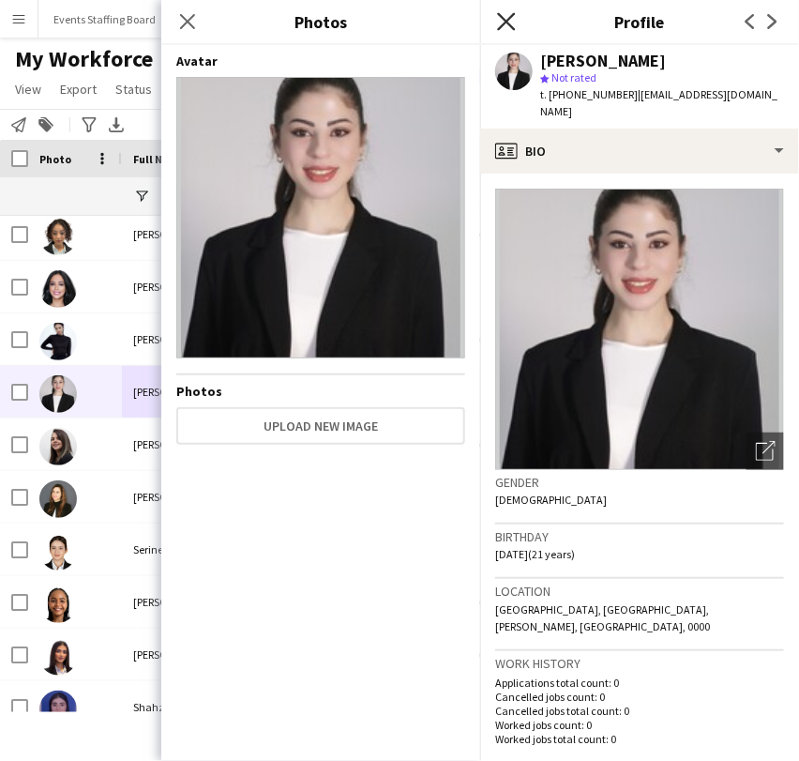
click at [509, 17] on icon "Close pop-in" at bounding box center [506, 21] width 18 height 18
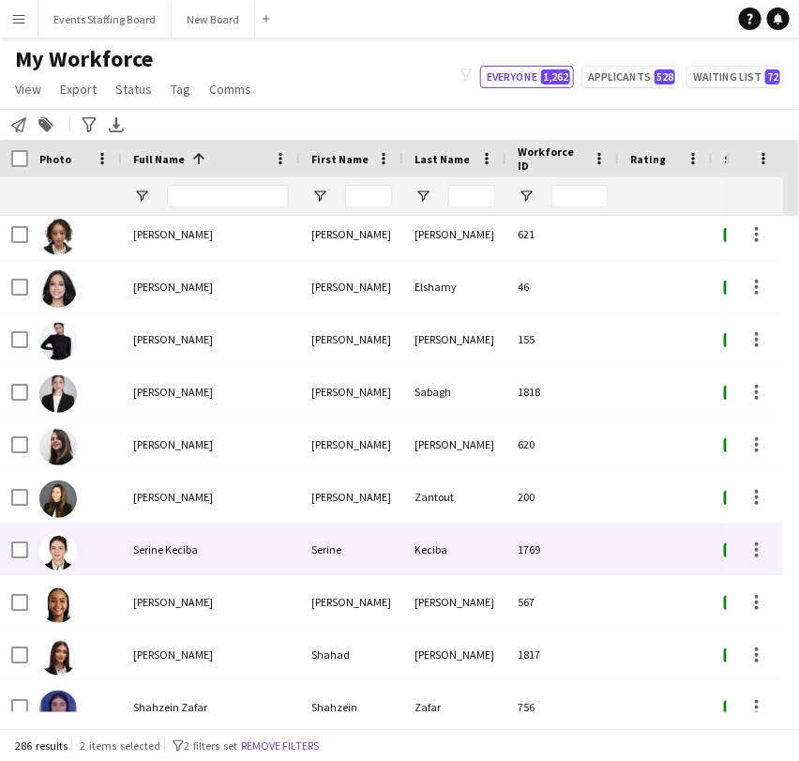
click at [148, 552] on span "Serine Keciba" at bounding box center [165, 549] width 65 height 14
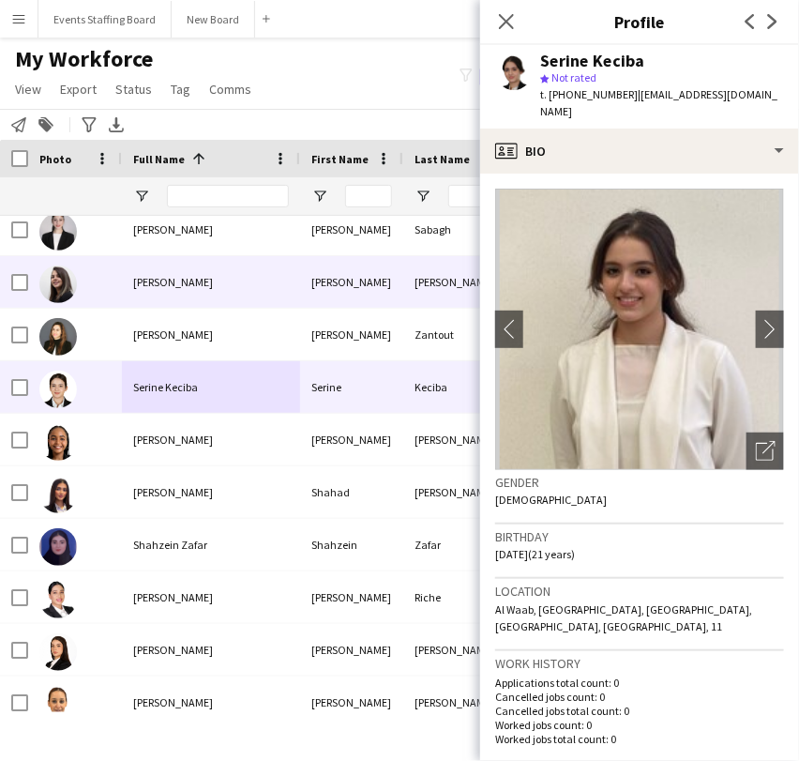
scroll to position [12402, 0]
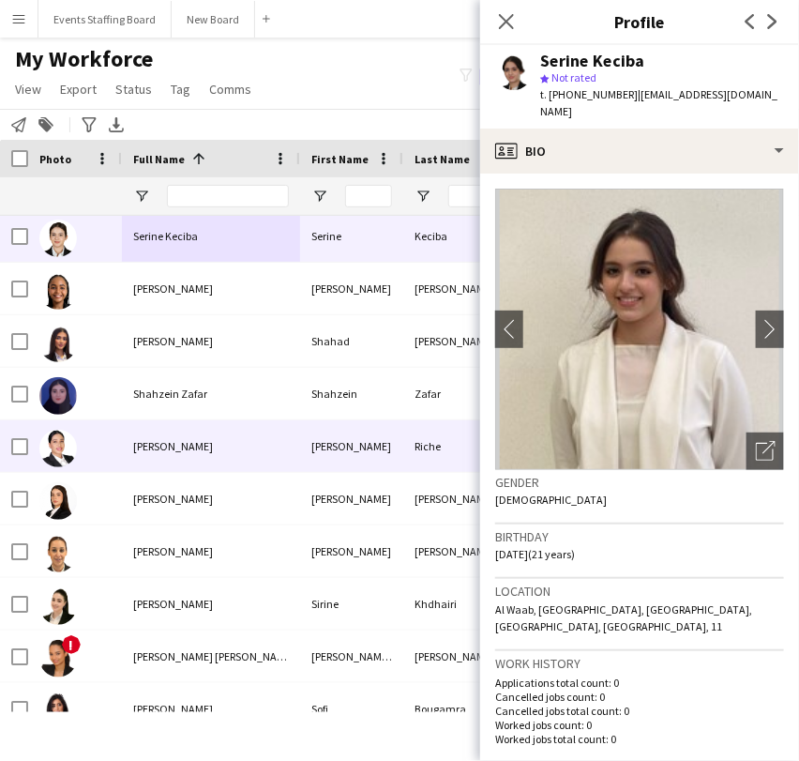
drag, startPoint x: 130, startPoint y: 456, endPoint x: 130, endPoint y: 467, distance: 11.3
click at [130, 466] on div "Siham Riche" at bounding box center [211, 446] width 178 height 52
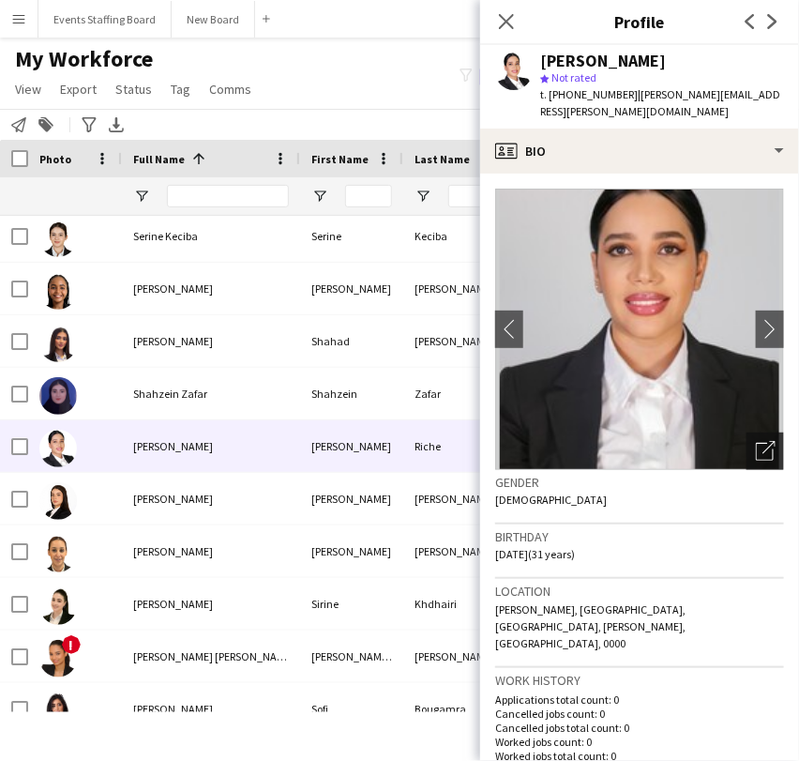
click at [756, 441] on icon "Open photos pop-in" at bounding box center [766, 451] width 20 height 20
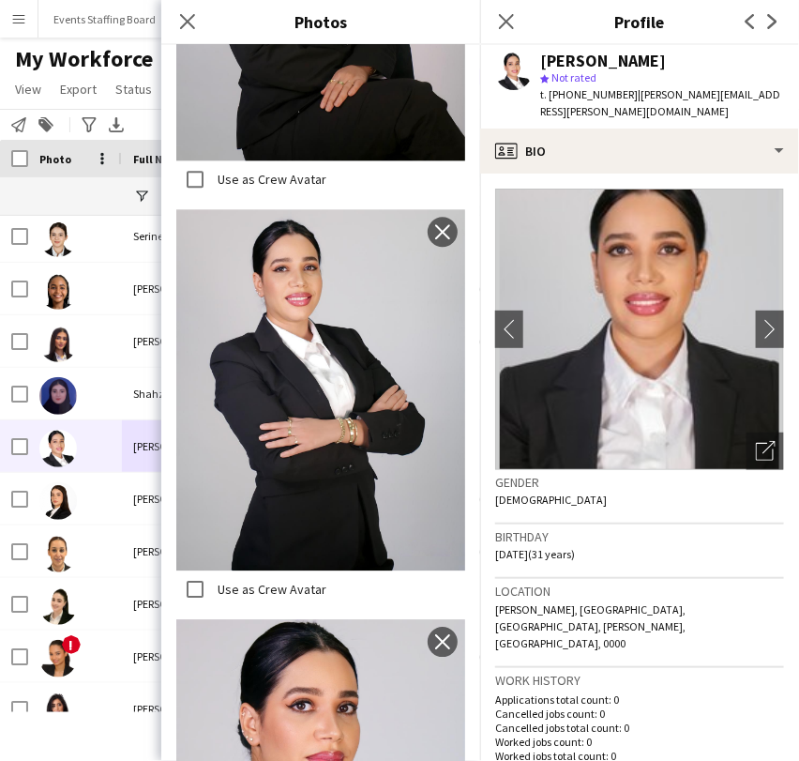
scroll to position [1459, 0]
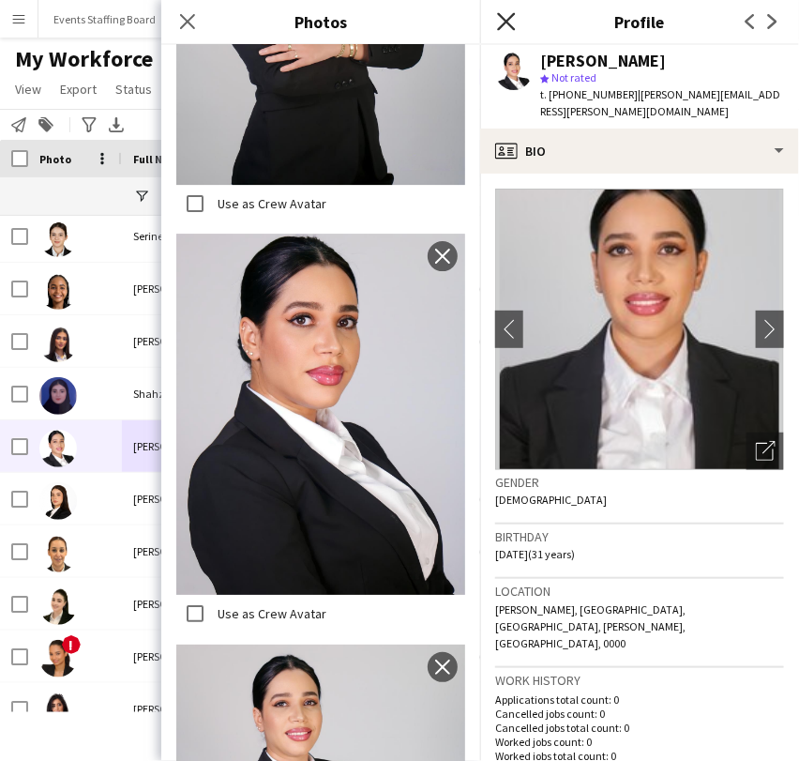
click at [507, 20] on icon at bounding box center [506, 21] width 18 height 18
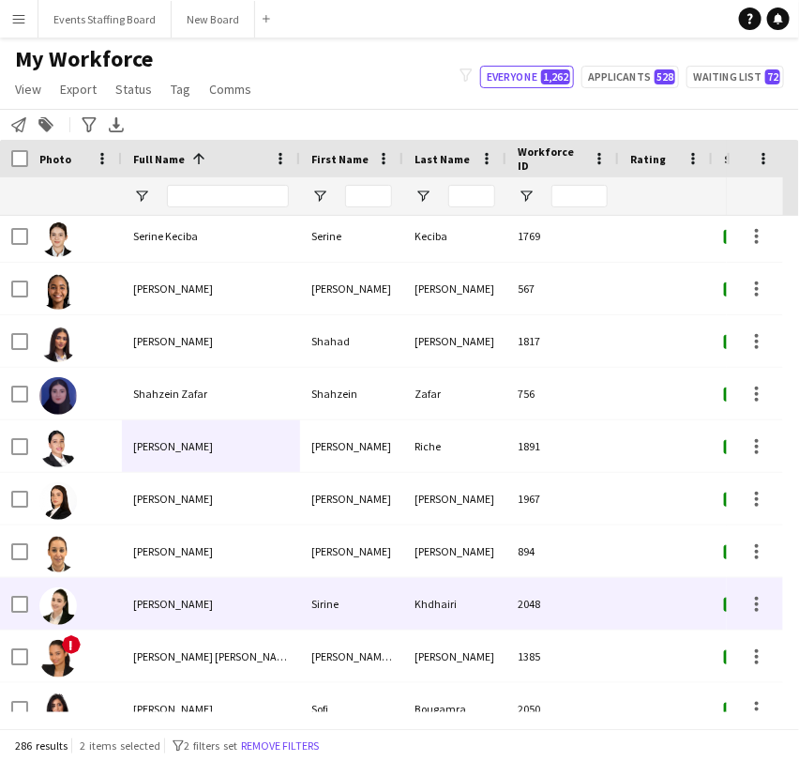
click at [147, 605] on span "[PERSON_NAME]" at bounding box center [173, 604] width 80 height 14
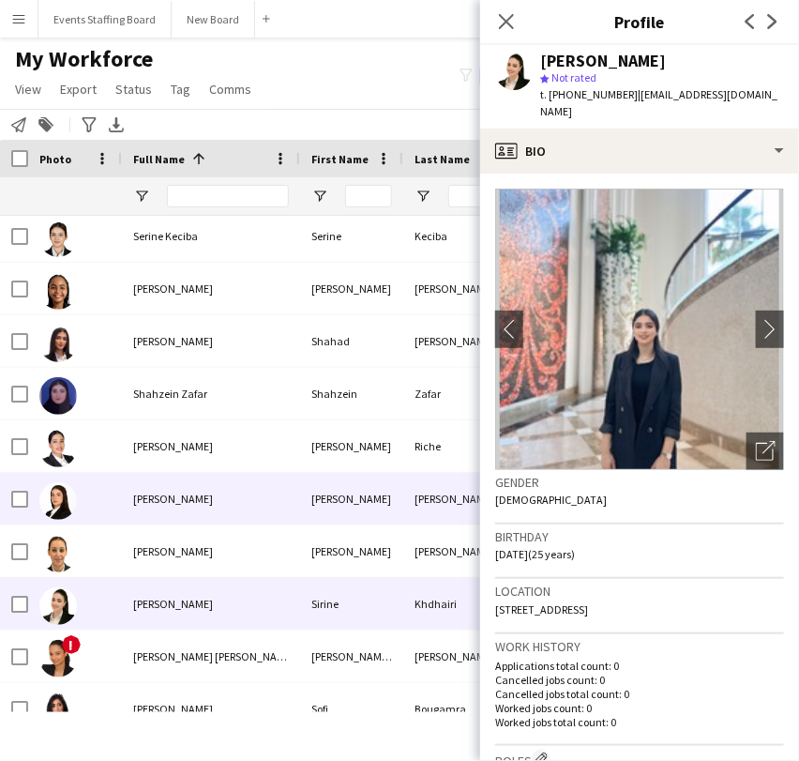
click at [156, 512] on div "Silvana Flores" at bounding box center [211, 499] width 178 height 52
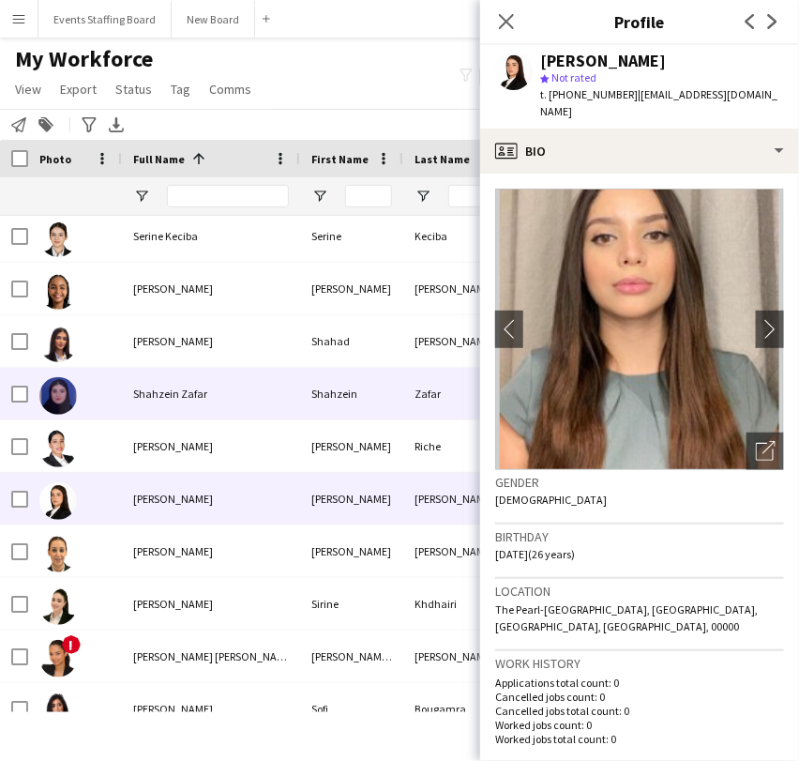
click at [179, 413] on div "Shahzein Zafar" at bounding box center [211, 394] width 178 height 52
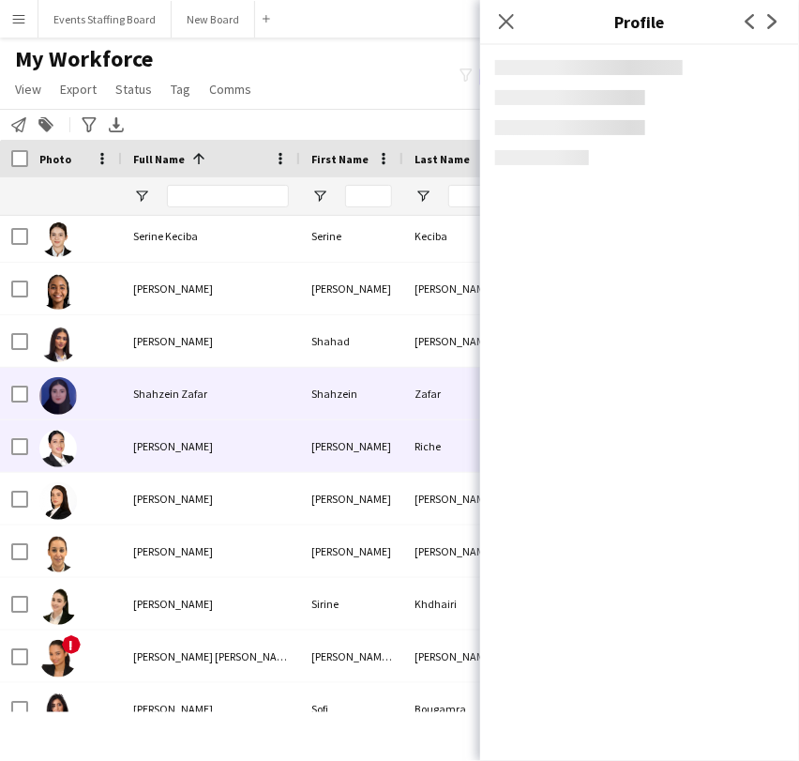
click at [158, 446] on span "Siham Riche" at bounding box center [173, 446] width 80 height 14
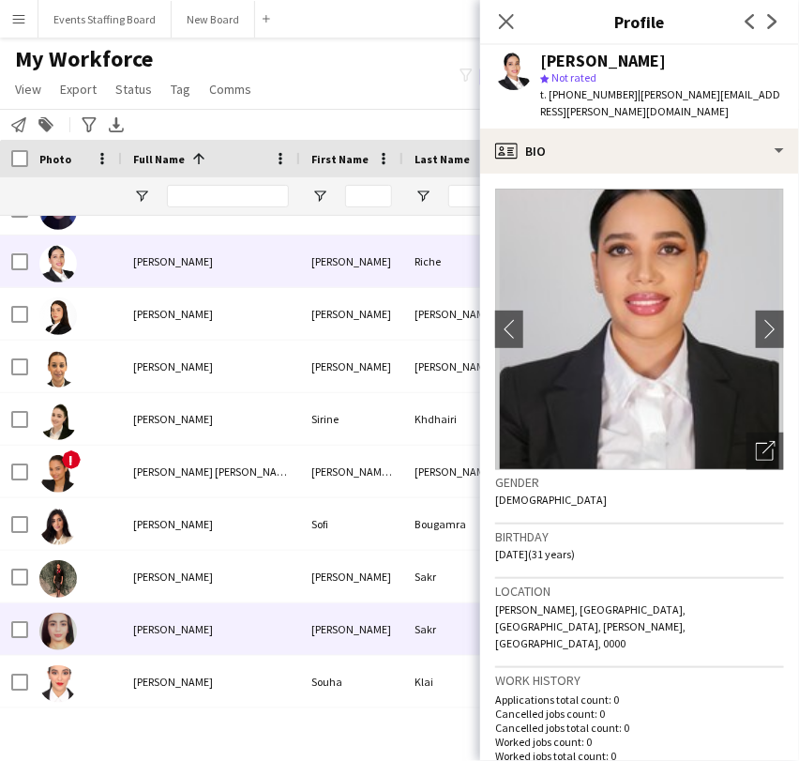
scroll to position [12715, 0]
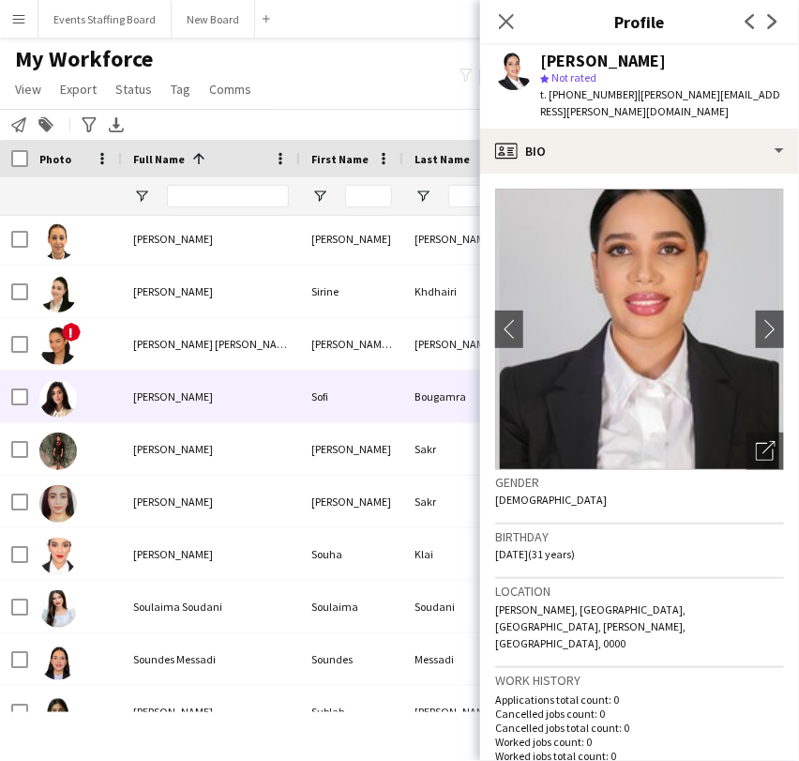
click at [148, 392] on span "Sofi Bougamra" at bounding box center [173, 396] width 80 height 14
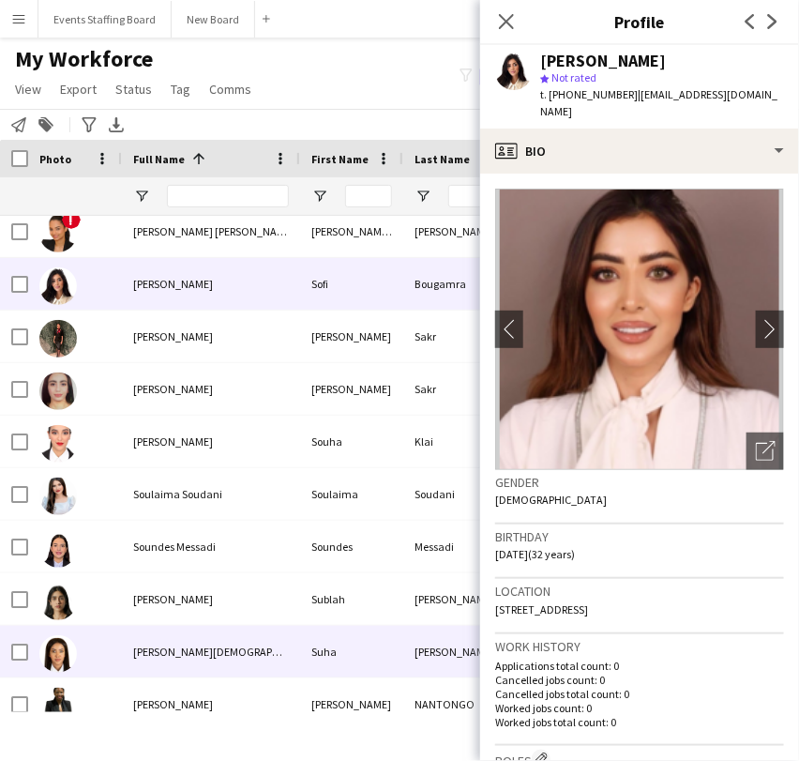
scroll to position [12923, 0]
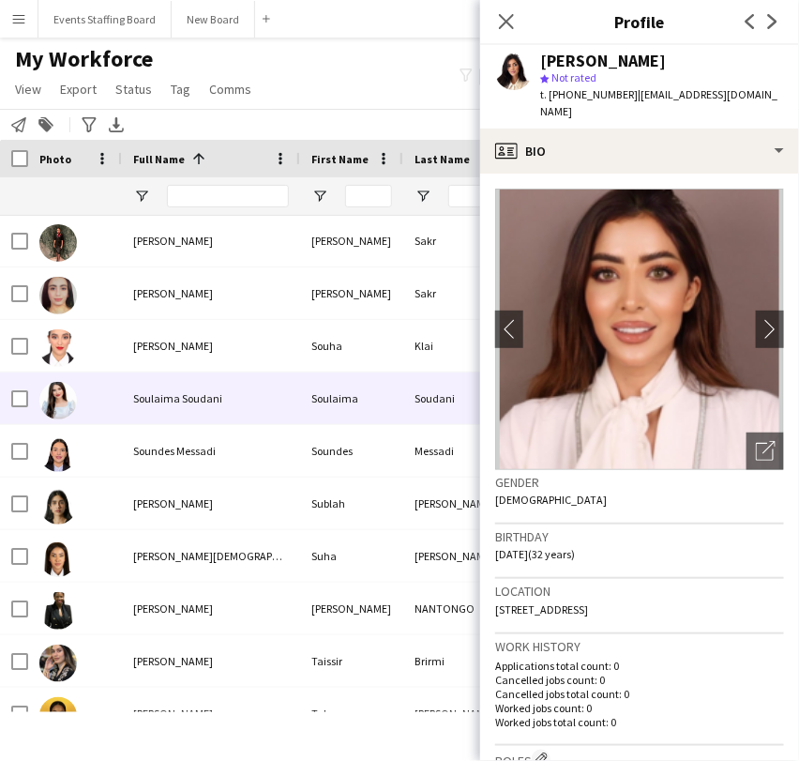
click at [136, 412] on div "Soulaima Soudani" at bounding box center [211, 398] width 178 height 52
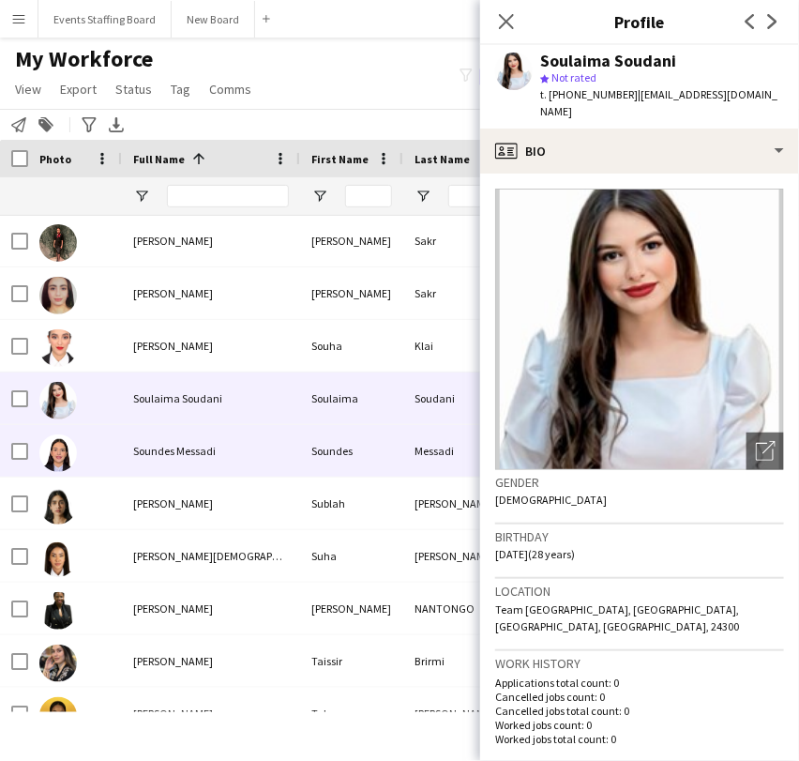
click at [132, 461] on div "Soundes Messadi" at bounding box center [211, 451] width 178 height 52
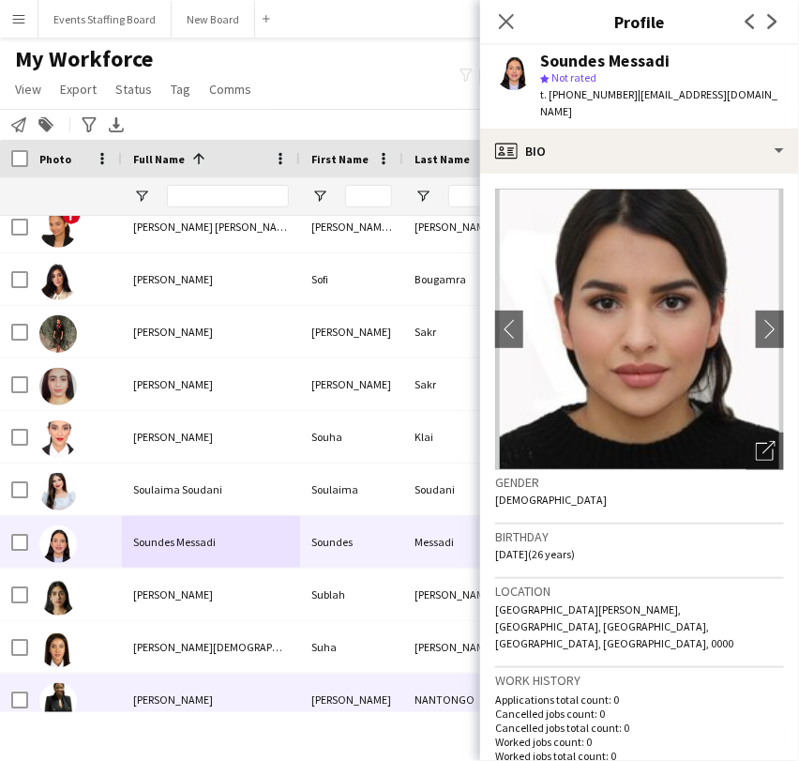
scroll to position [12715, 0]
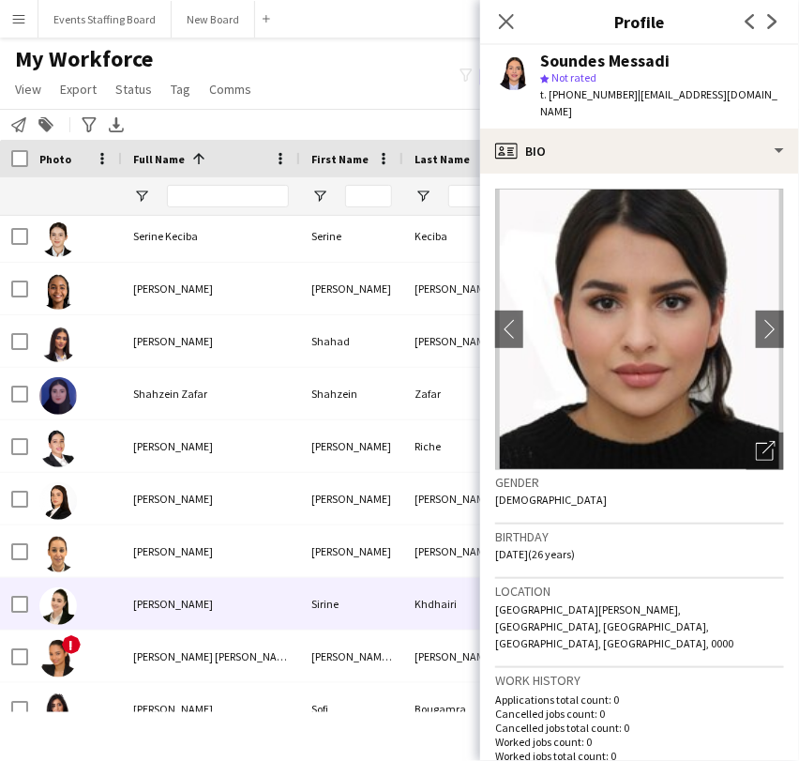
click at [237, 593] on div "[PERSON_NAME]" at bounding box center [211, 604] width 178 height 52
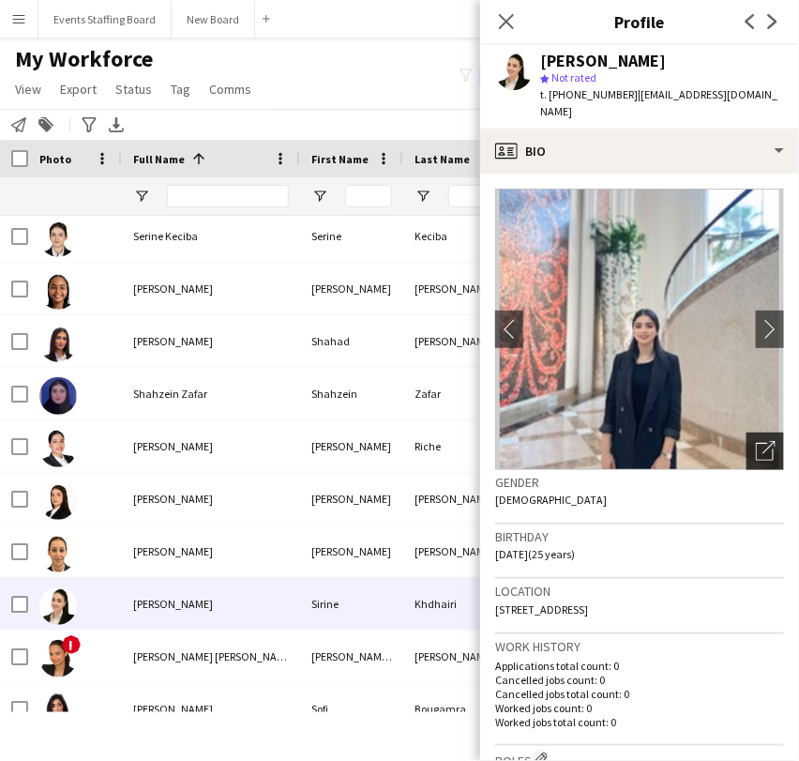
click at [756, 441] on icon "Open photos pop-in" at bounding box center [766, 451] width 20 height 20
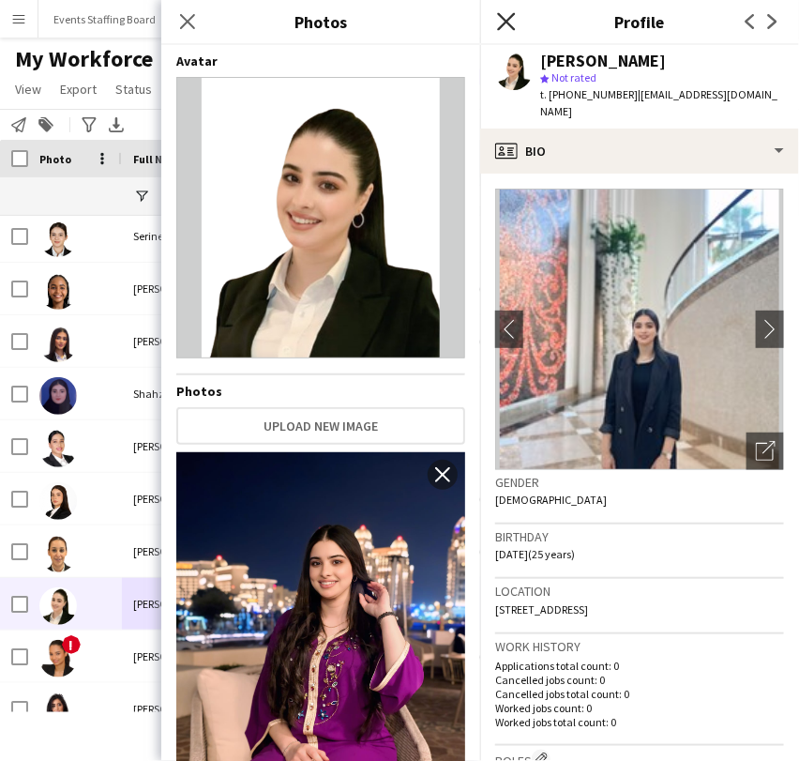
click at [510, 15] on icon "Close pop-in" at bounding box center [506, 21] width 18 height 18
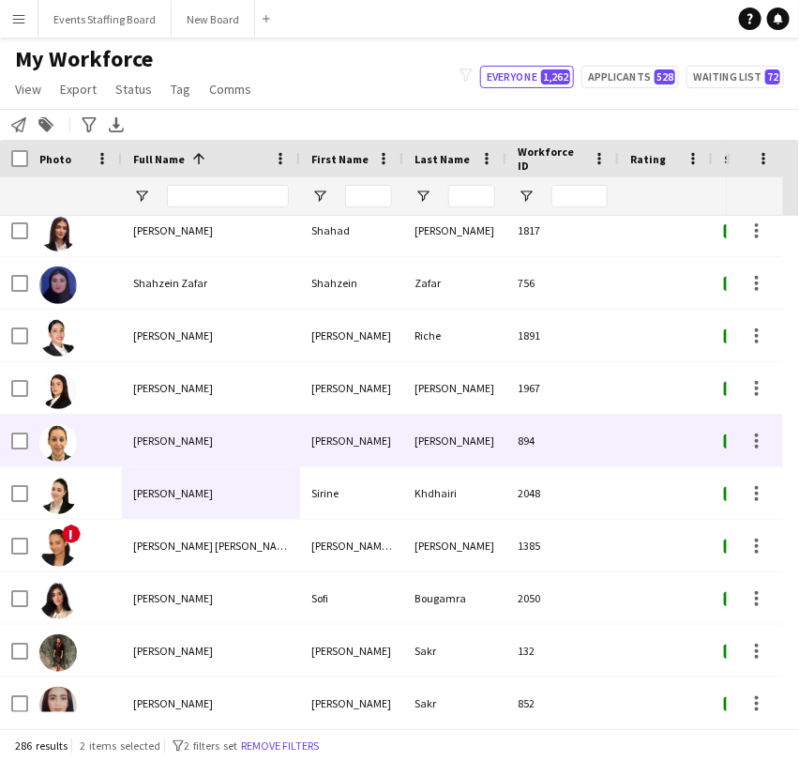
scroll to position [12610, 0]
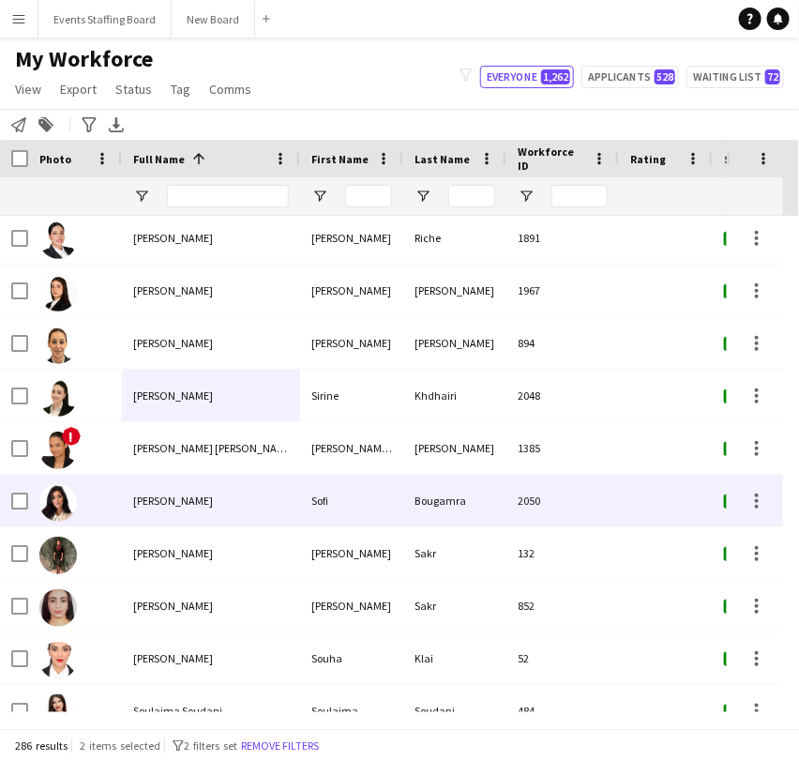
click at [174, 520] on div "Sofi Bougamra" at bounding box center [211, 501] width 178 height 52
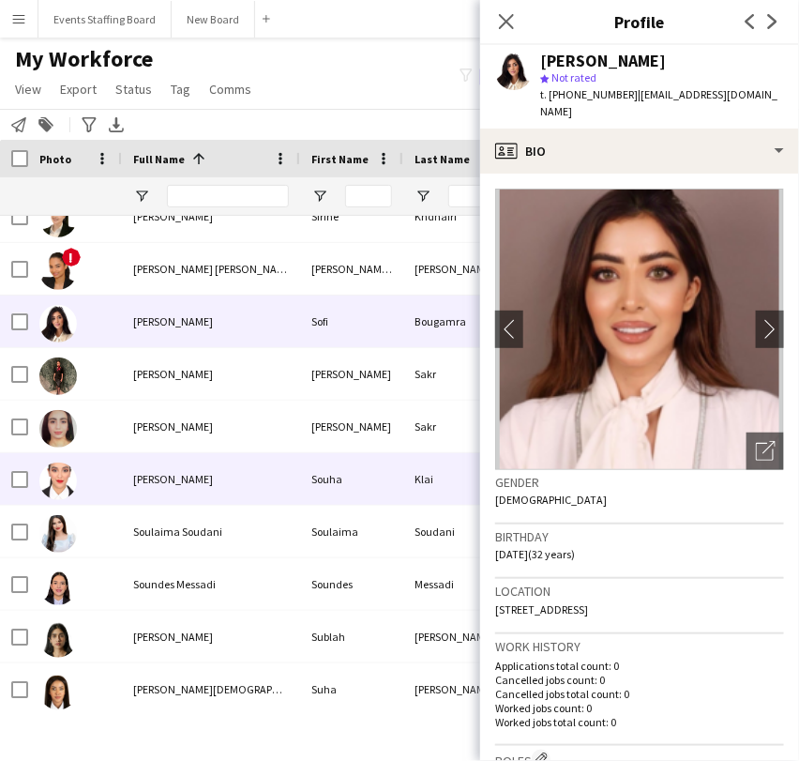
scroll to position [12819, 0]
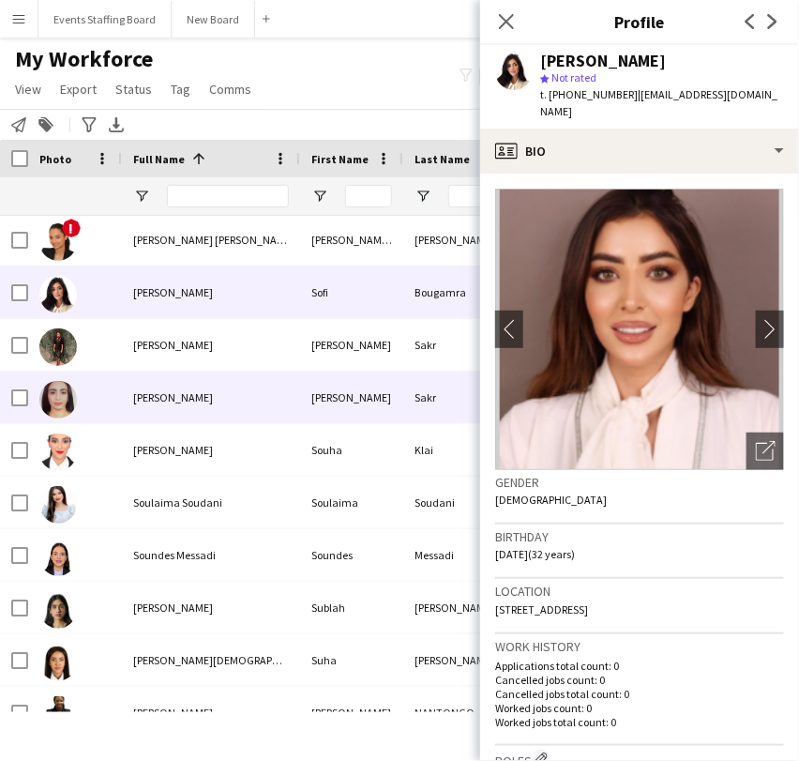
click at [189, 384] on div "Sohaila Sakr" at bounding box center [211, 397] width 178 height 52
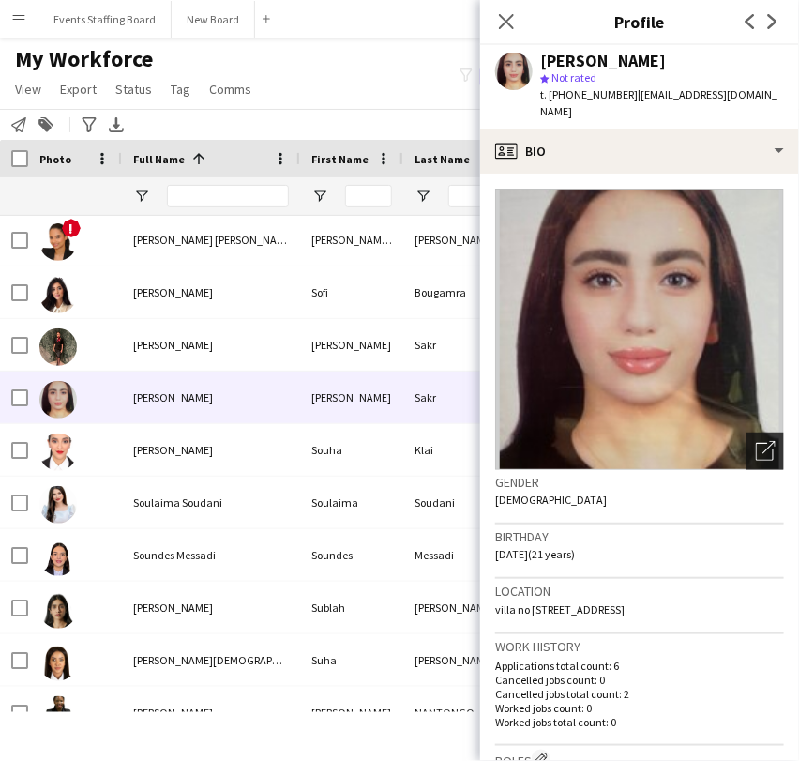
click at [756, 441] on icon "Open photos pop-in" at bounding box center [766, 451] width 20 height 20
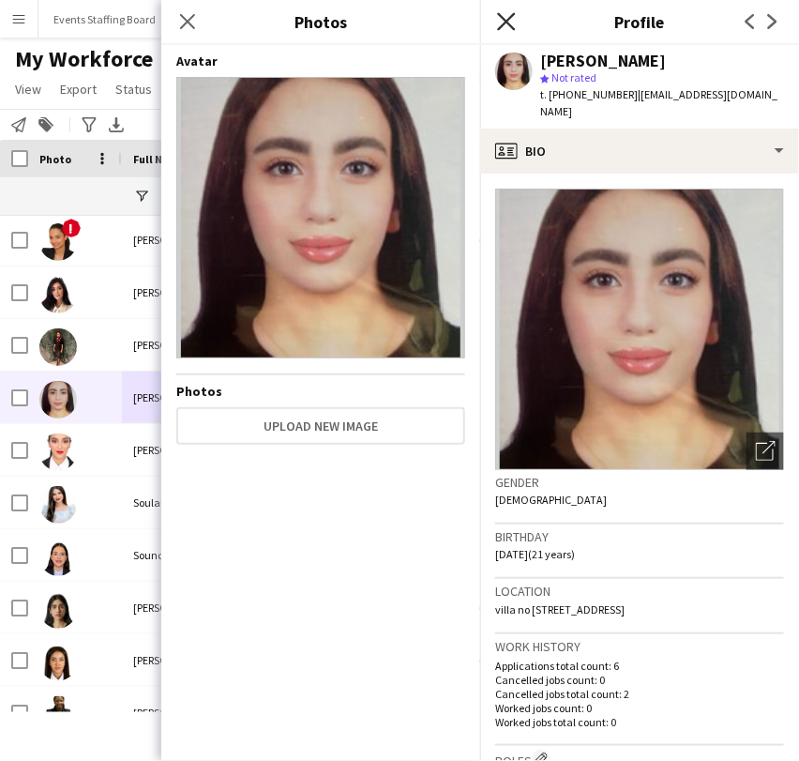
click at [511, 24] on app-icon "Close pop-in" at bounding box center [506, 21] width 27 height 27
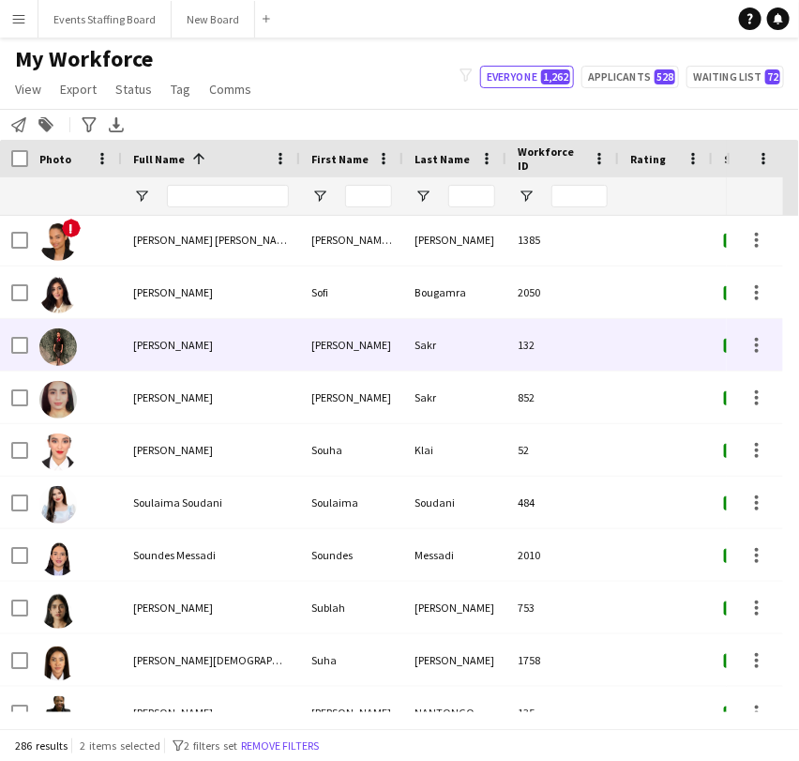
click at [151, 354] on div "Sohaila Sakr" at bounding box center [211, 345] width 178 height 52
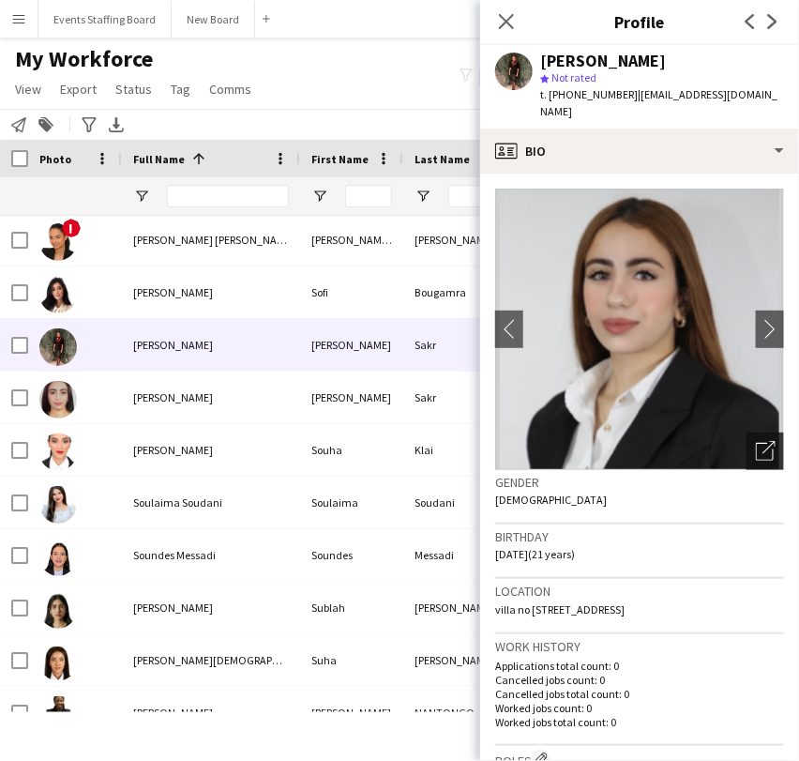
click at [756, 441] on icon "Open photos pop-in" at bounding box center [766, 451] width 20 height 20
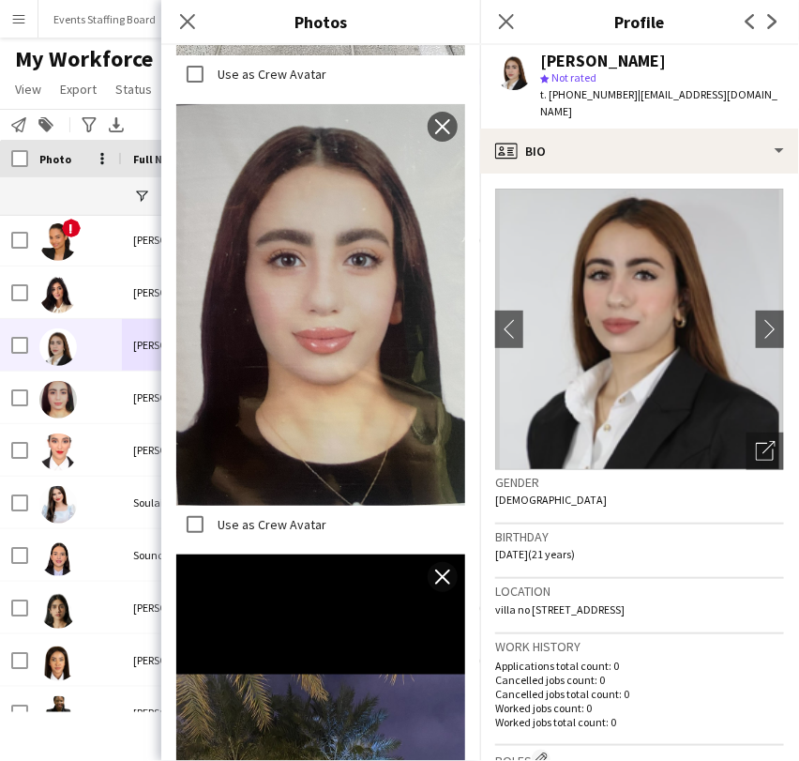
scroll to position [6028, 0]
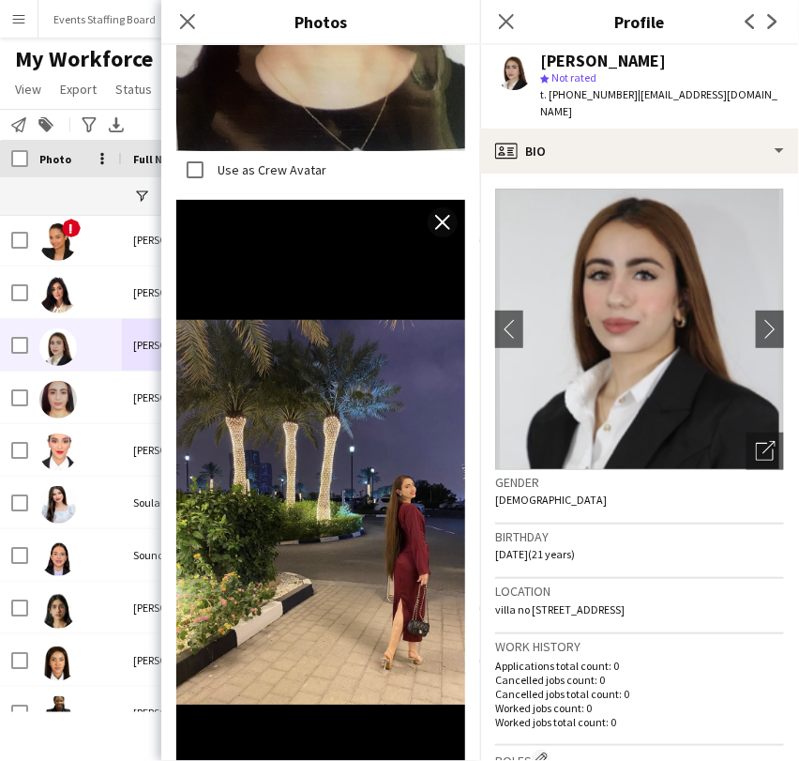
click at [514, 17] on icon "Close pop-in" at bounding box center [506, 21] width 15 height 15
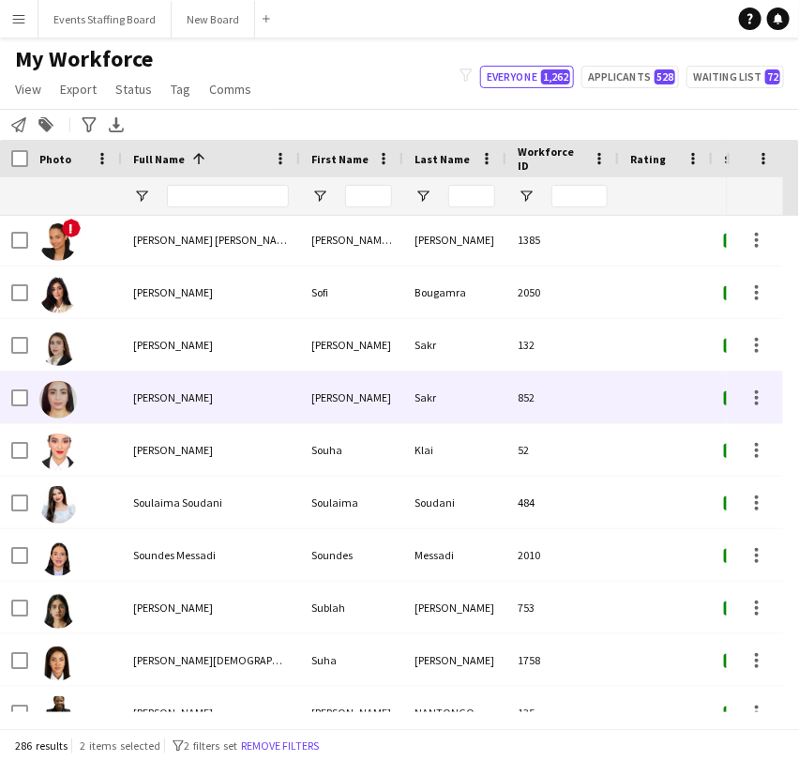
click at [159, 394] on span "Sohaila Sakr" at bounding box center [173, 397] width 80 height 14
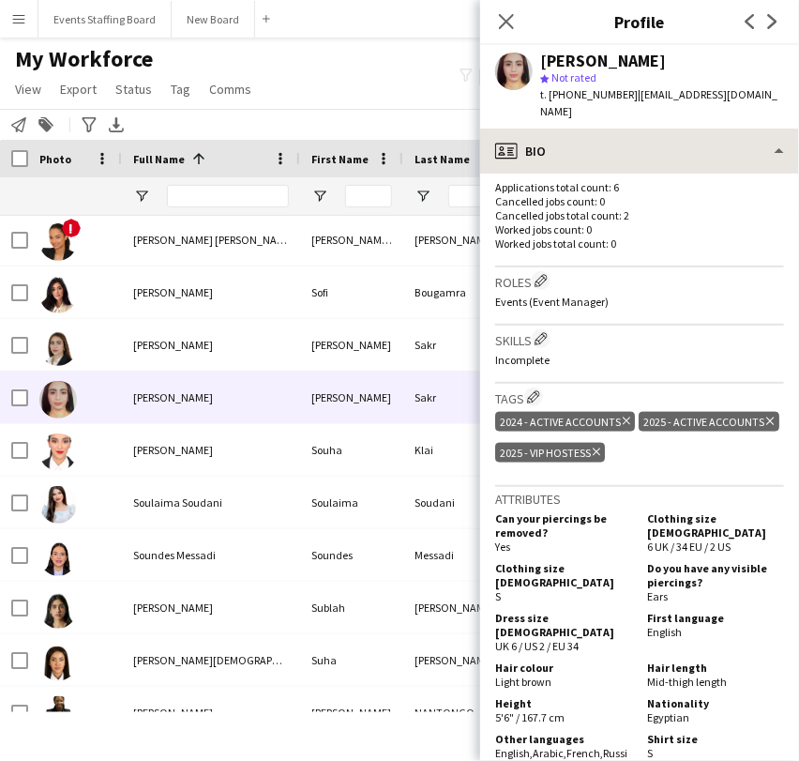
scroll to position [195, 0]
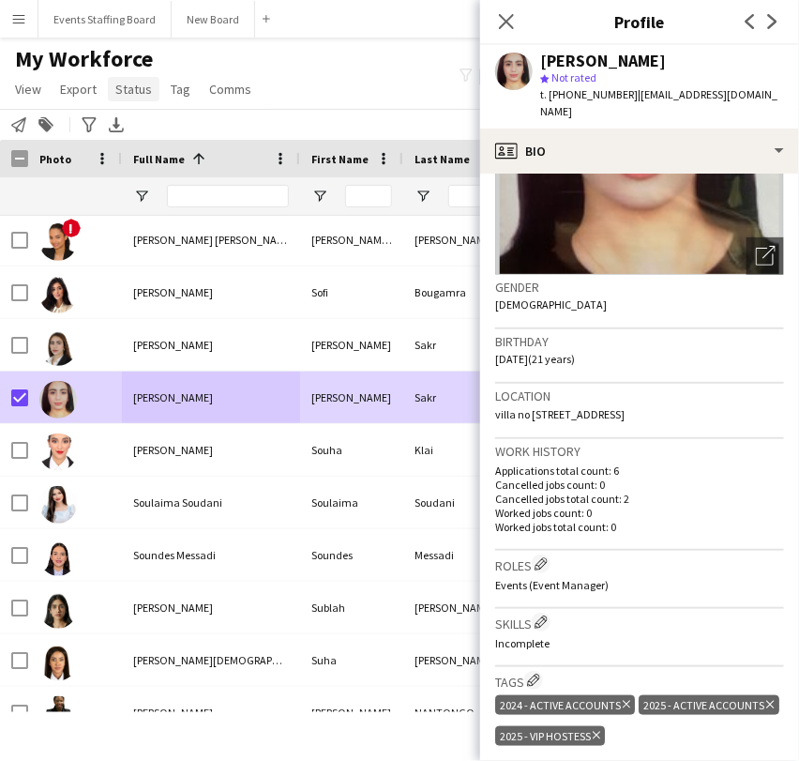
click at [137, 86] on span "Status" at bounding box center [133, 89] width 37 height 17
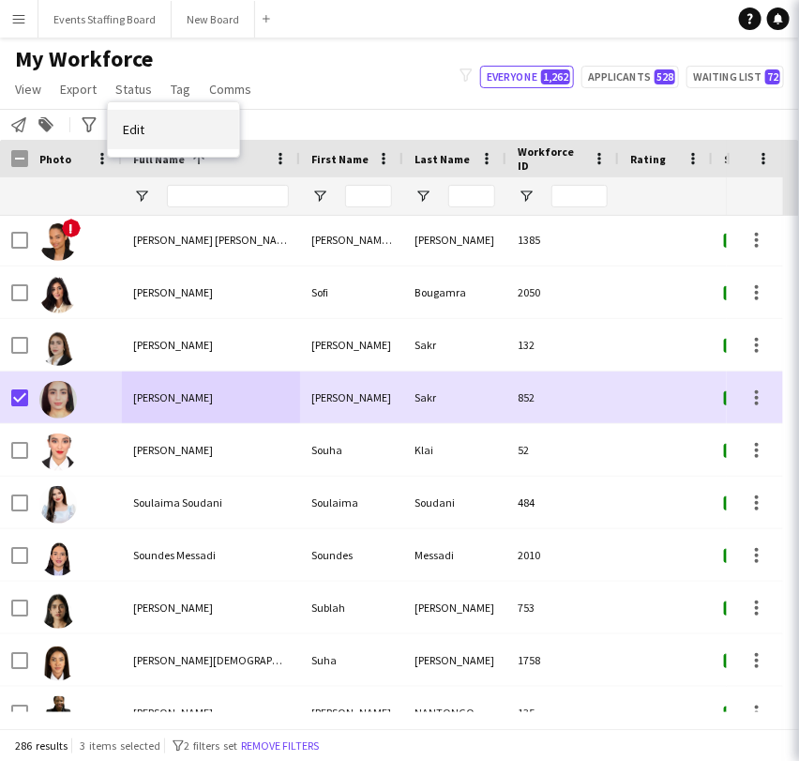
click at [156, 135] on link "Edit" at bounding box center [173, 129] width 131 height 39
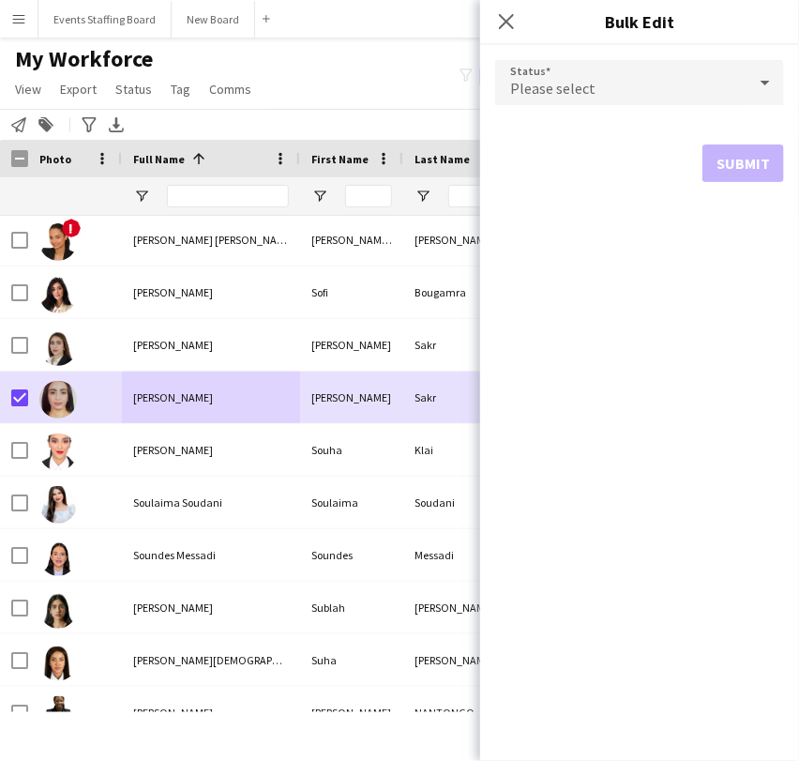
click at [656, 90] on div "Please select" at bounding box center [620, 82] width 251 height 45
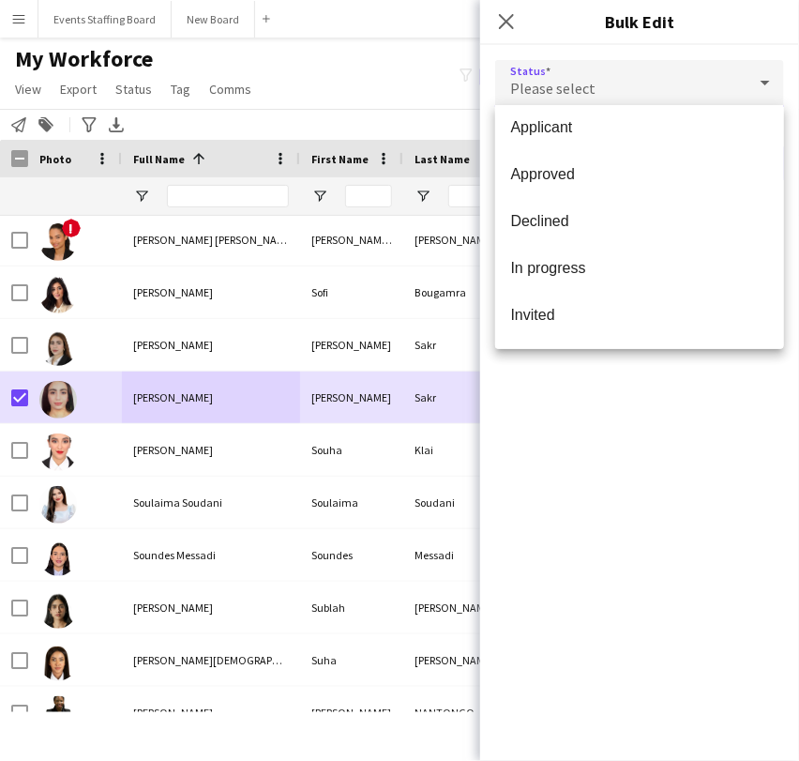
scroll to position [192, 0]
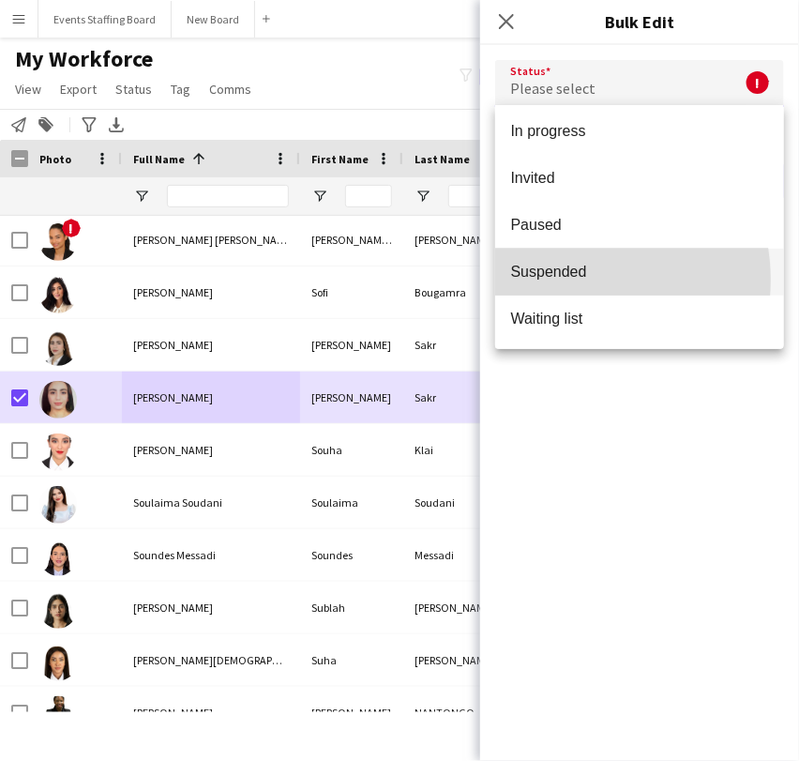
click at [569, 280] on span "Suspended" at bounding box center [639, 272] width 259 height 18
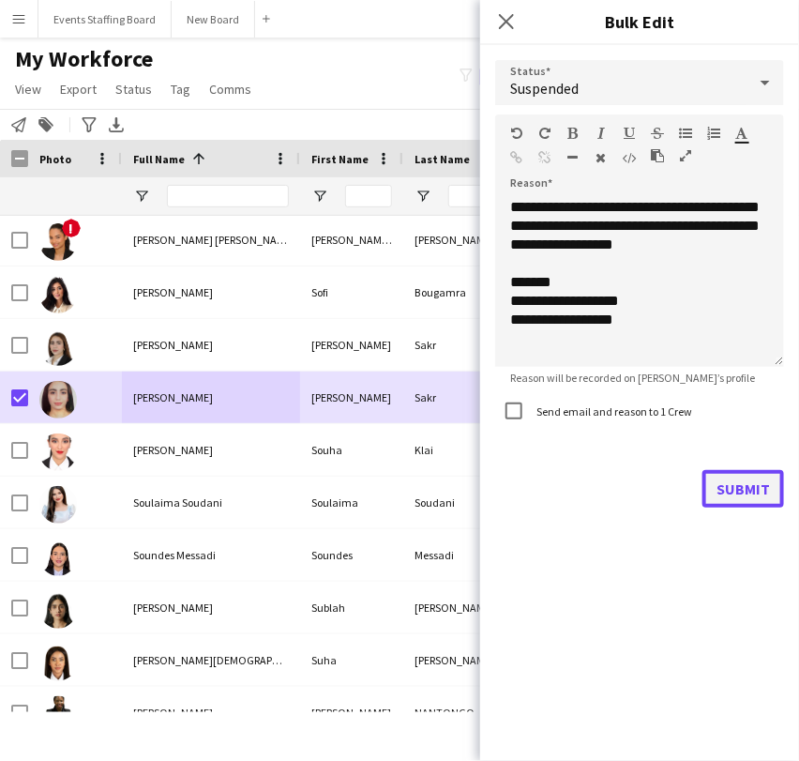
click at [744, 490] on button "Submit" at bounding box center [744, 489] width 82 height 38
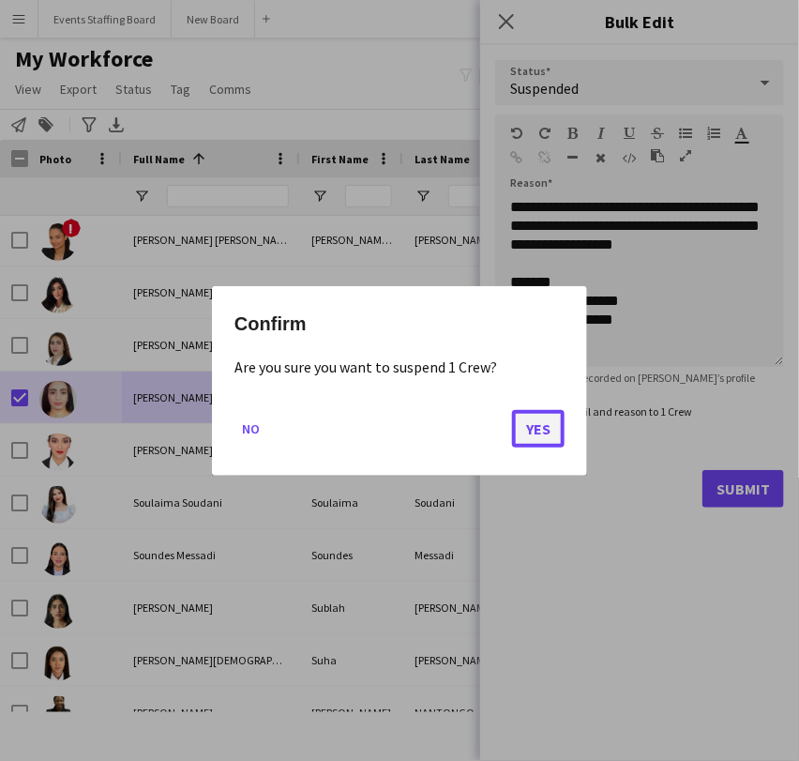
click at [540, 420] on button "Yes" at bounding box center [538, 428] width 53 height 38
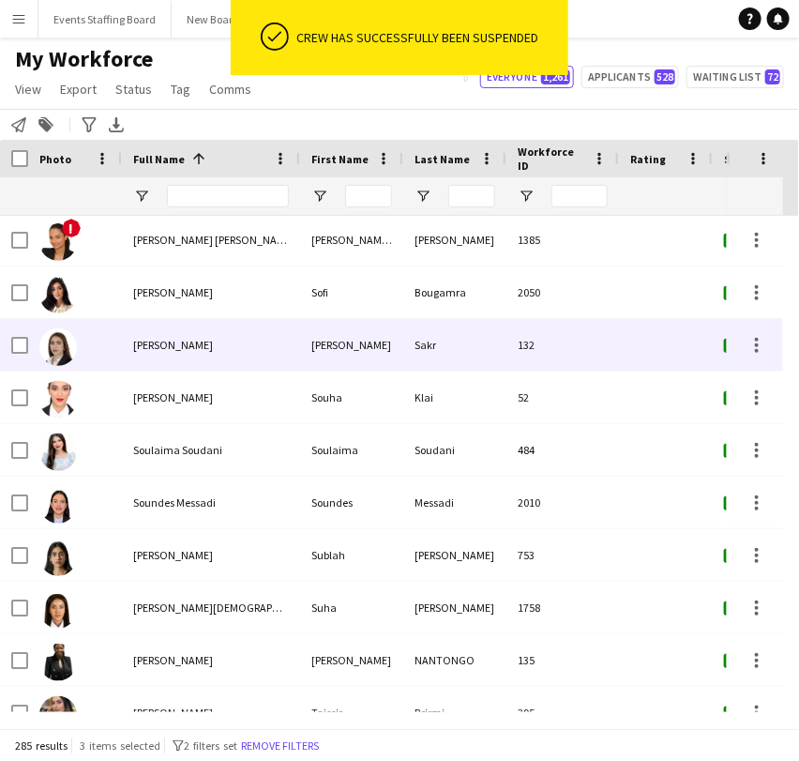
click at [169, 352] on div "Sohaila Sakr" at bounding box center [211, 345] width 178 height 52
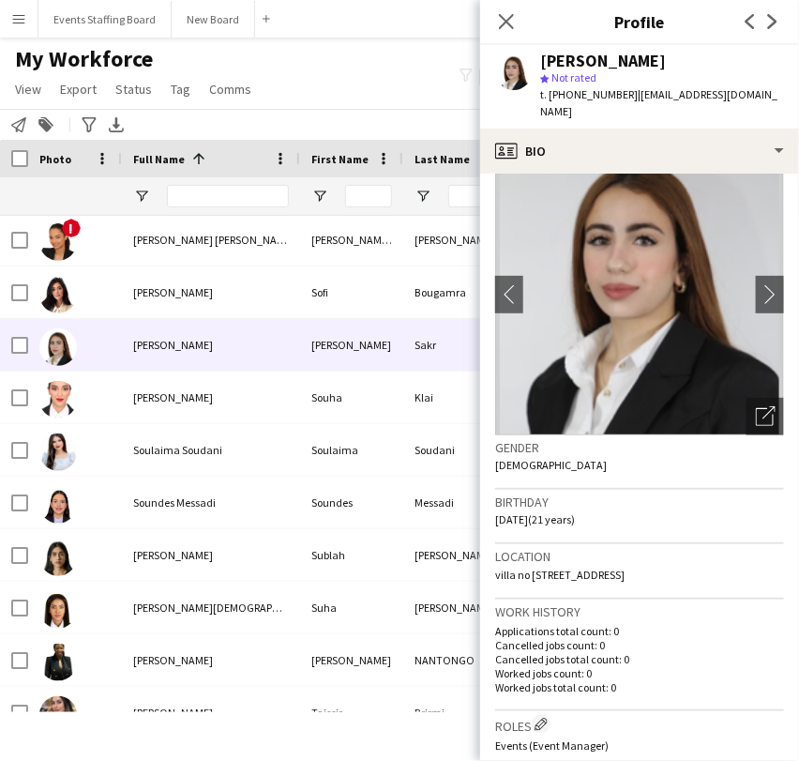
scroll to position [0, 0]
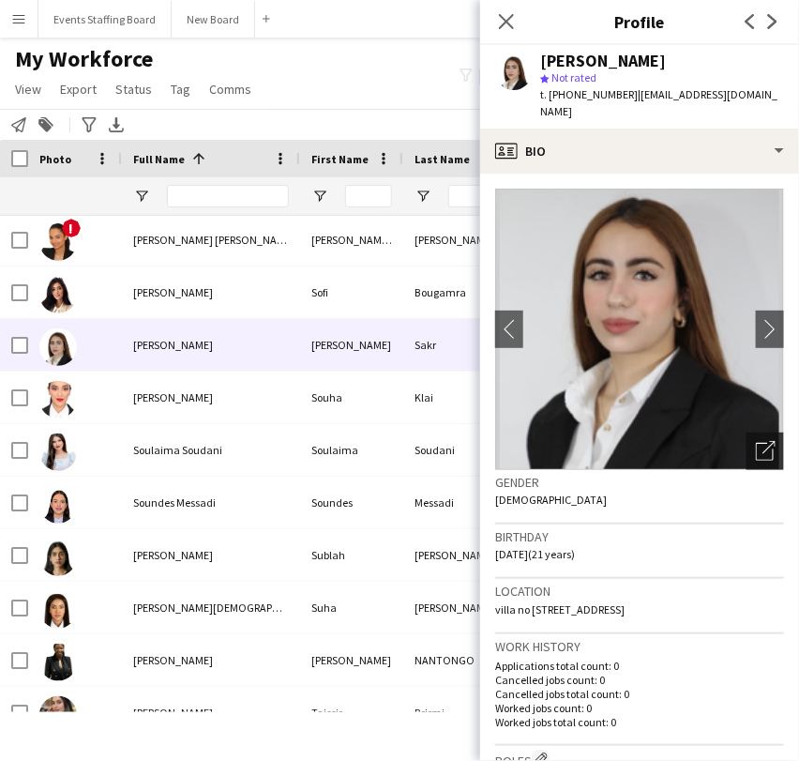
click at [756, 441] on icon "Open photos pop-in" at bounding box center [766, 451] width 20 height 20
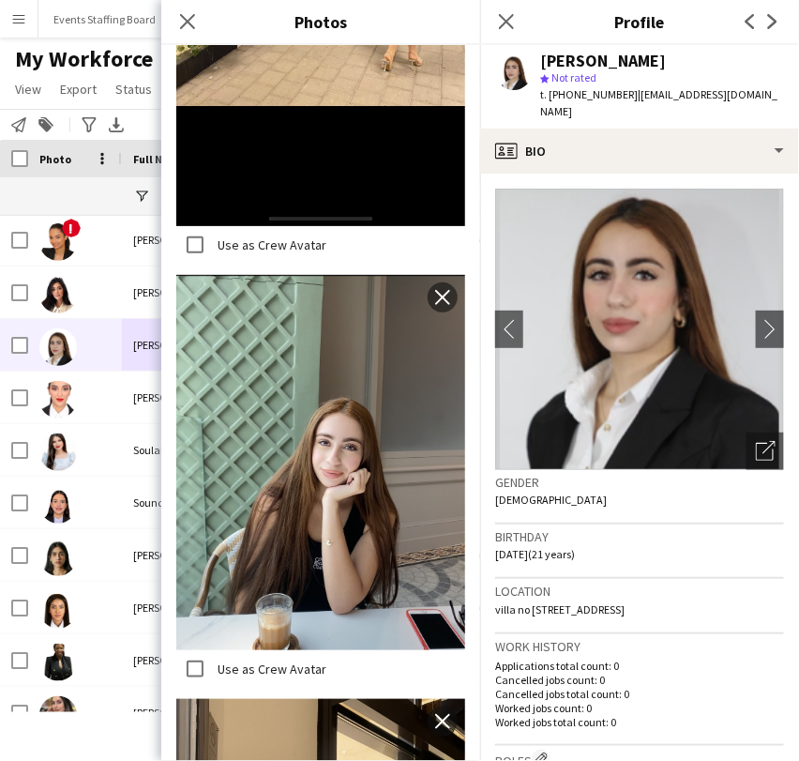
scroll to position [6626, 0]
click at [507, 24] on icon "Close pop-in" at bounding box center [506, 21] width 18 height 18
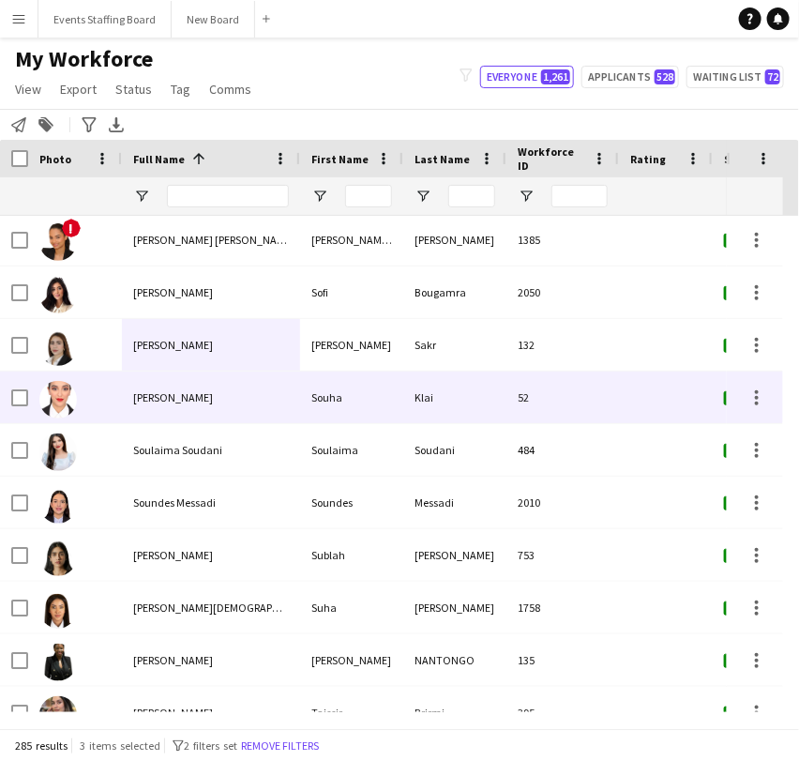
click at [150, 412] on div "Souha Klai" at bounding box center [211, 397] width 178 height 52
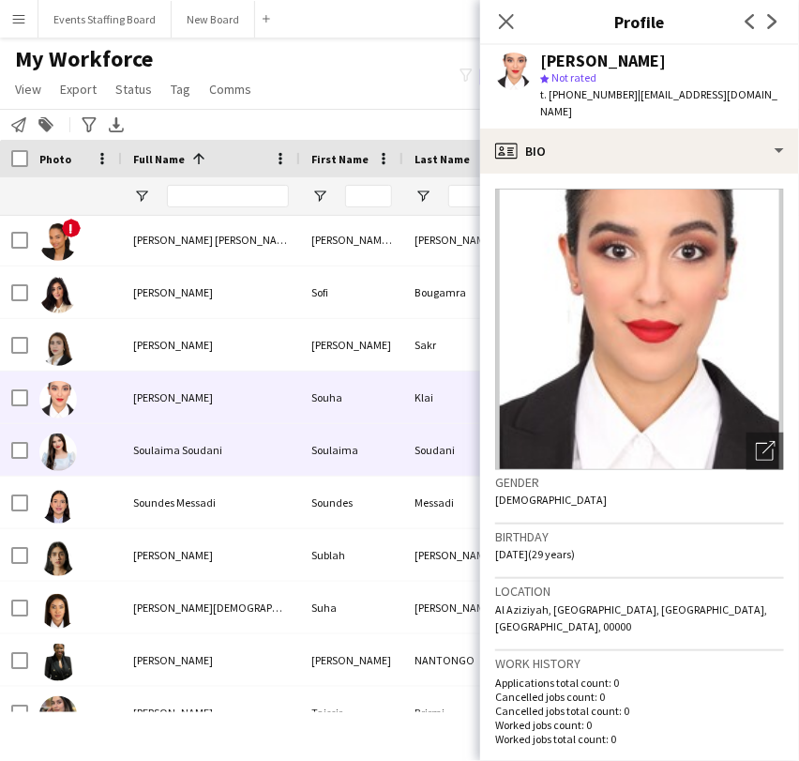
click at [166, 457] on div "Soulaima Soudani" at bounding box center [211, 450] width 178 height 52
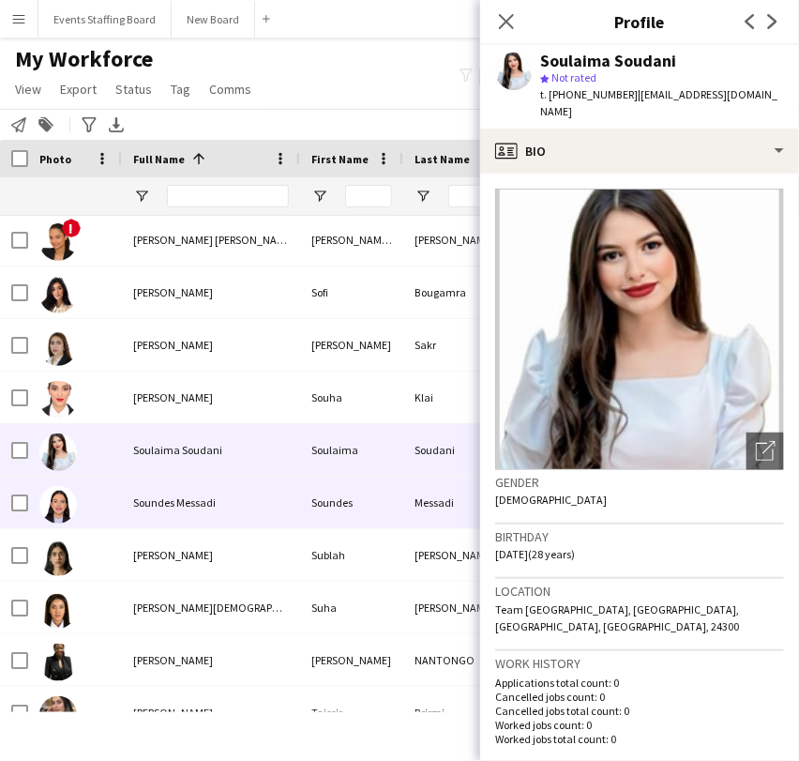
click at [185, 514] on div "Soundes Messadi" at bounding box center [211, 503] width 178 height 52
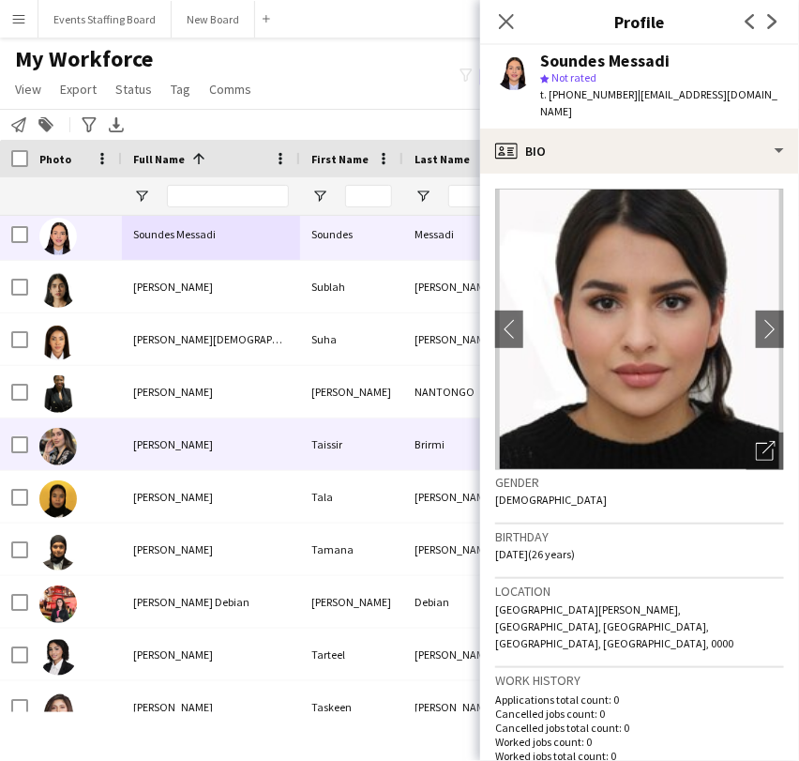
scroll to position [13132, 0]
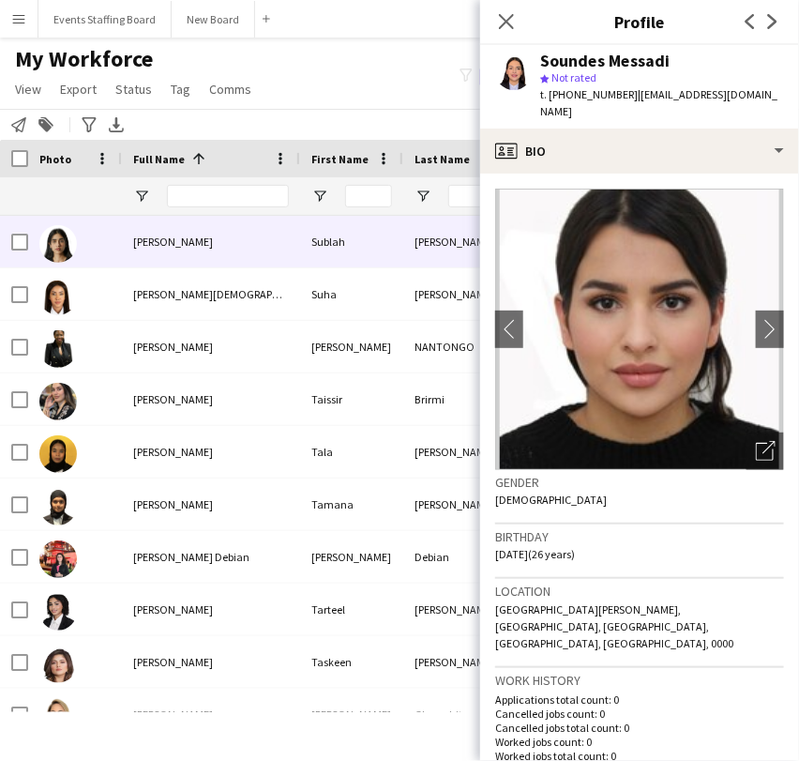
click at [119, 242] on div at bounding box center [75, 242] width 94 height 52
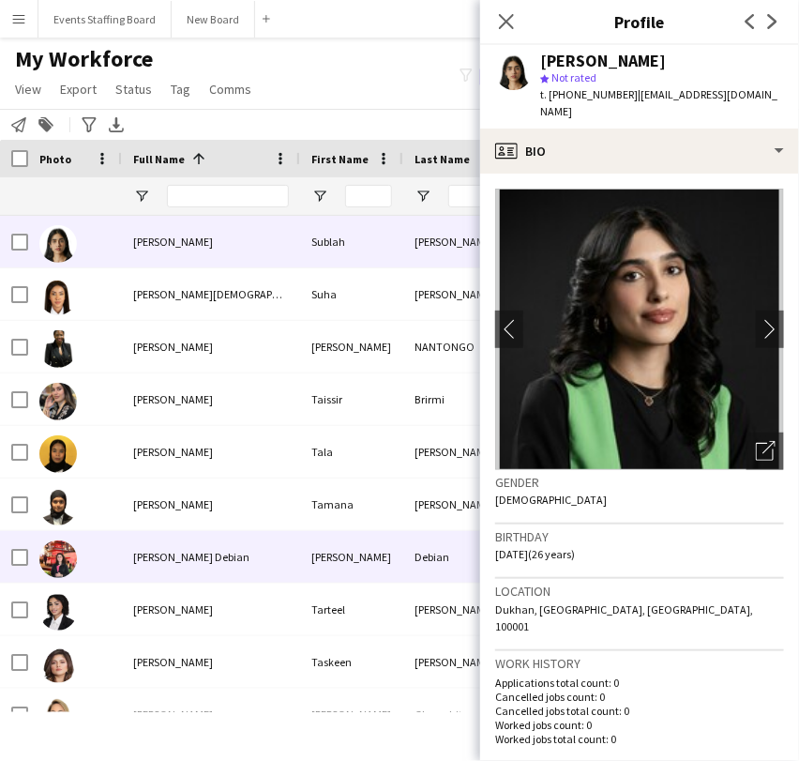
scroll to position [13236, 0]
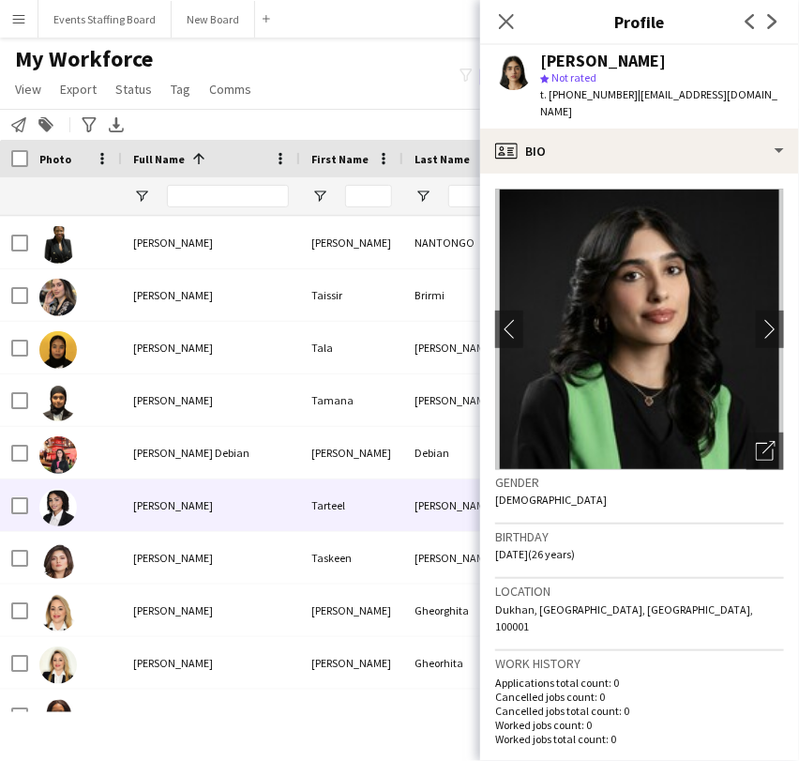
click at [150, 510] on span "[PERSON_NAME]" at bounding box center [173, 505] width 80 height 14
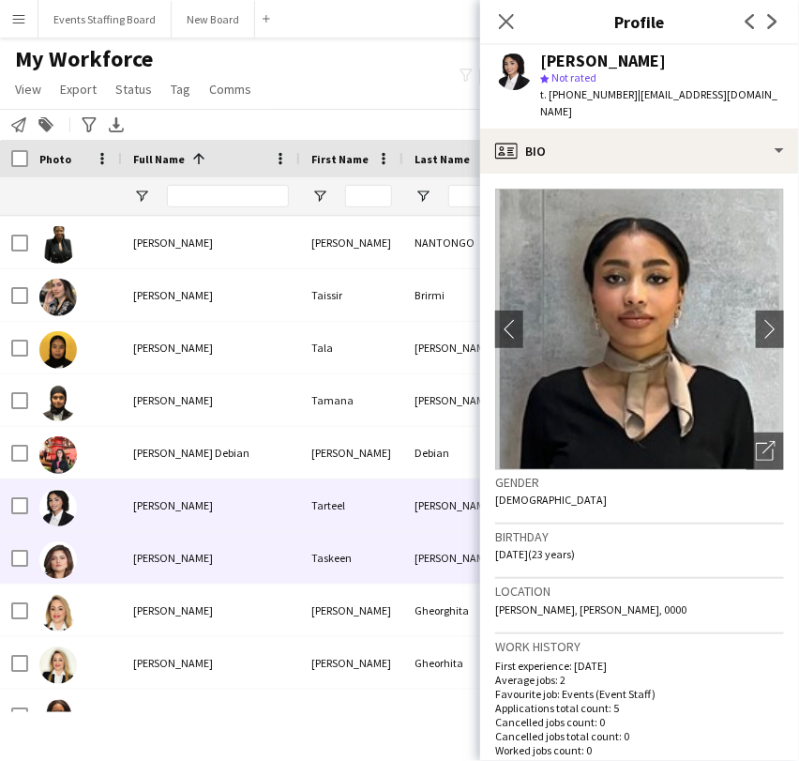
click at [143, 565] on span "Taskeen Syed" at bounding box center [173, 558] width 80 height 14
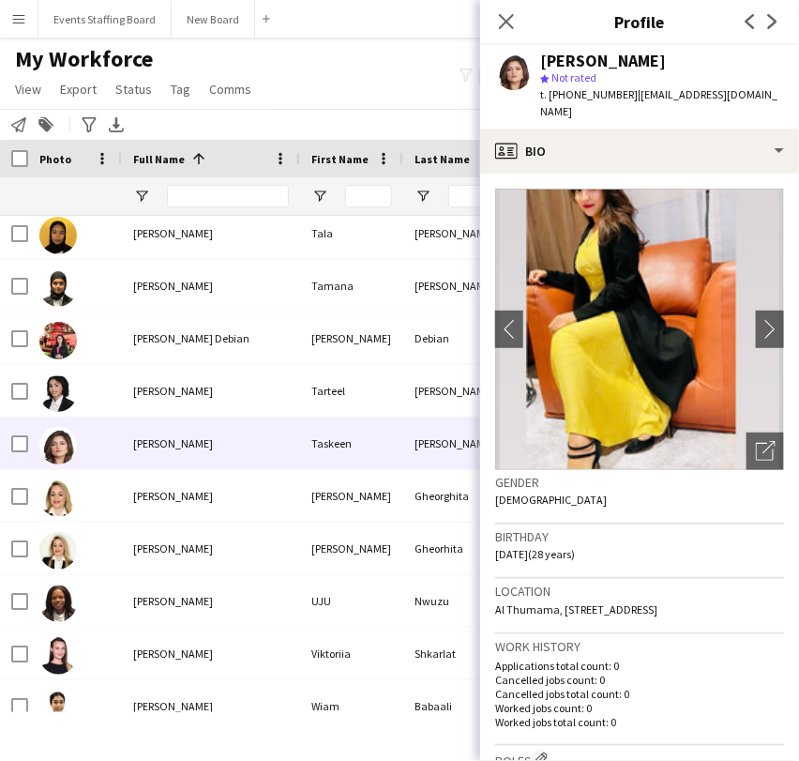
scroll to position [13548, 0]
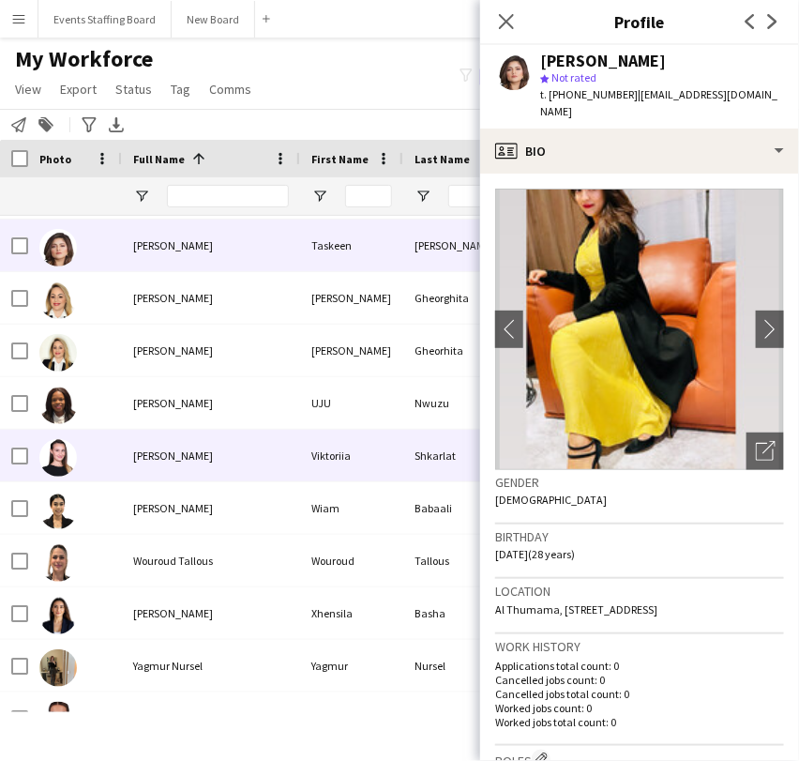
click at [210, 451] on span "Viktoriia Shkarlat" at bounding box center [173, 455] width 80 height 14
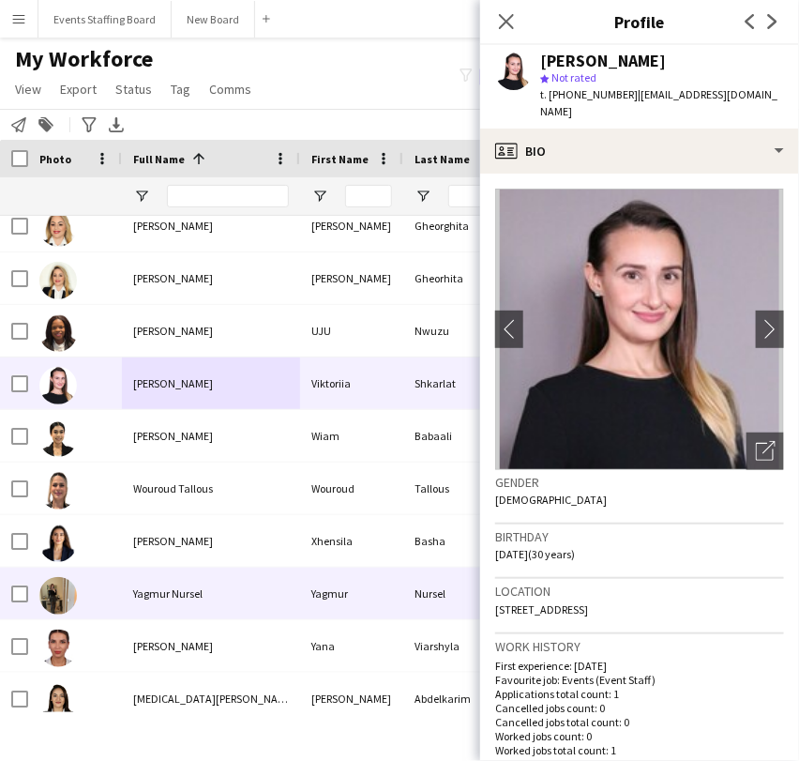
scroll to position [13653, 0]
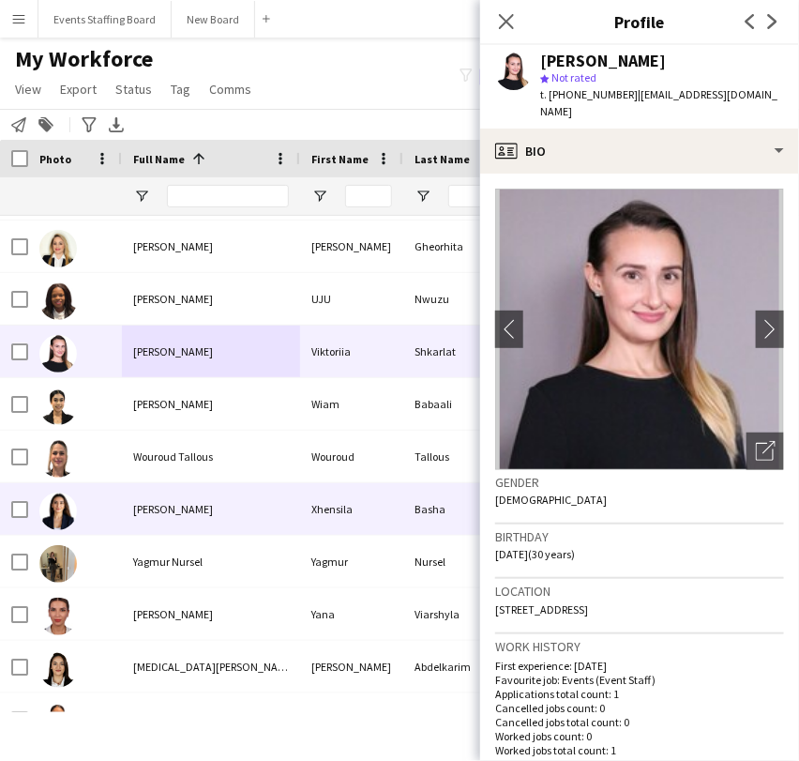
click at [181, 496] on div "[PERSON_NAME]" at bounding box center [211, 509] width 178 height 52
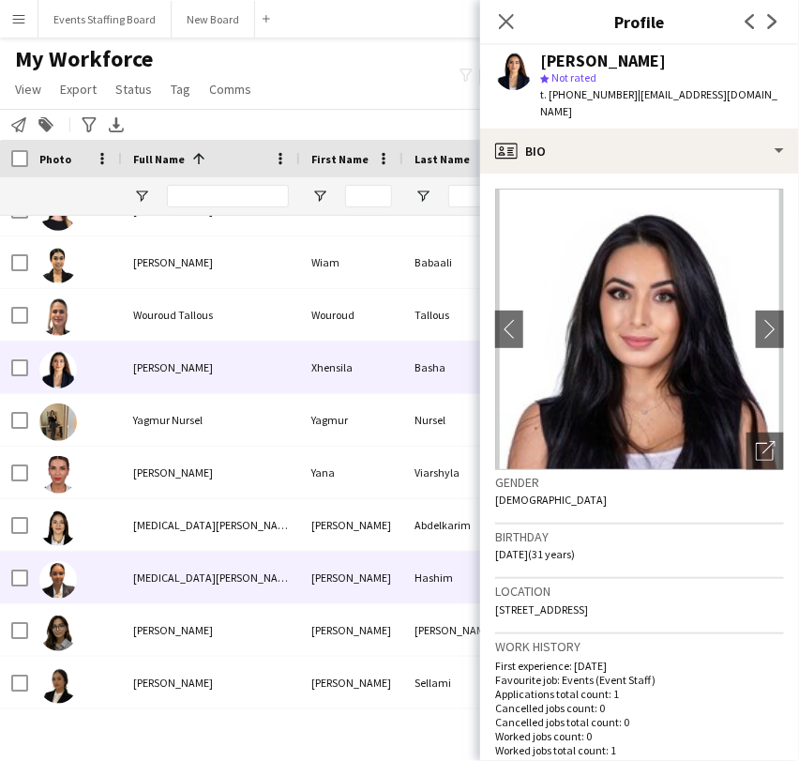
scroll to position [13861, 0]
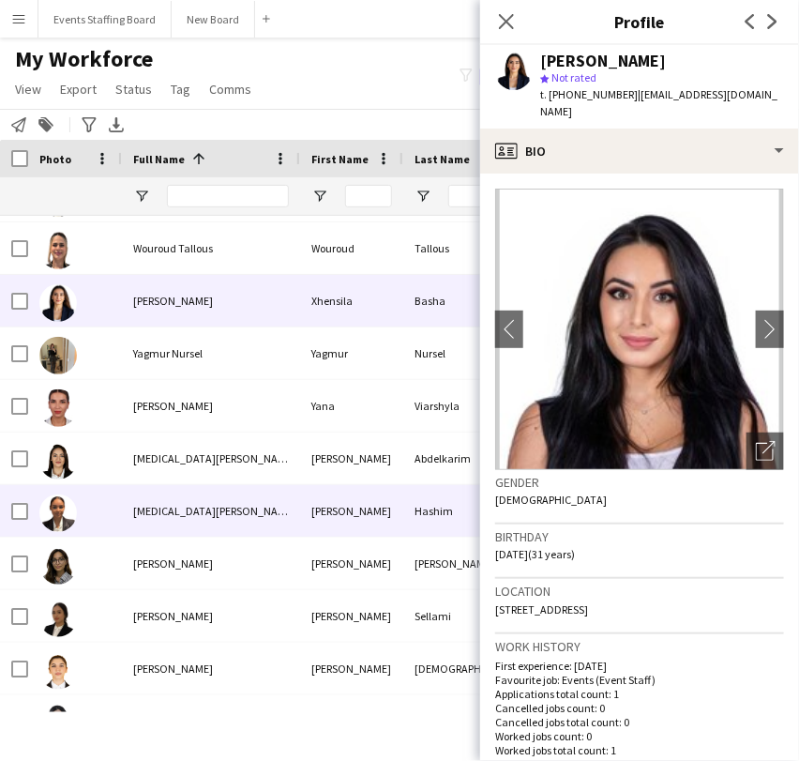
click at [141, 454] on span "Yasmin Abdelkarim" at bounding box center [214, 458] width 162 height 14
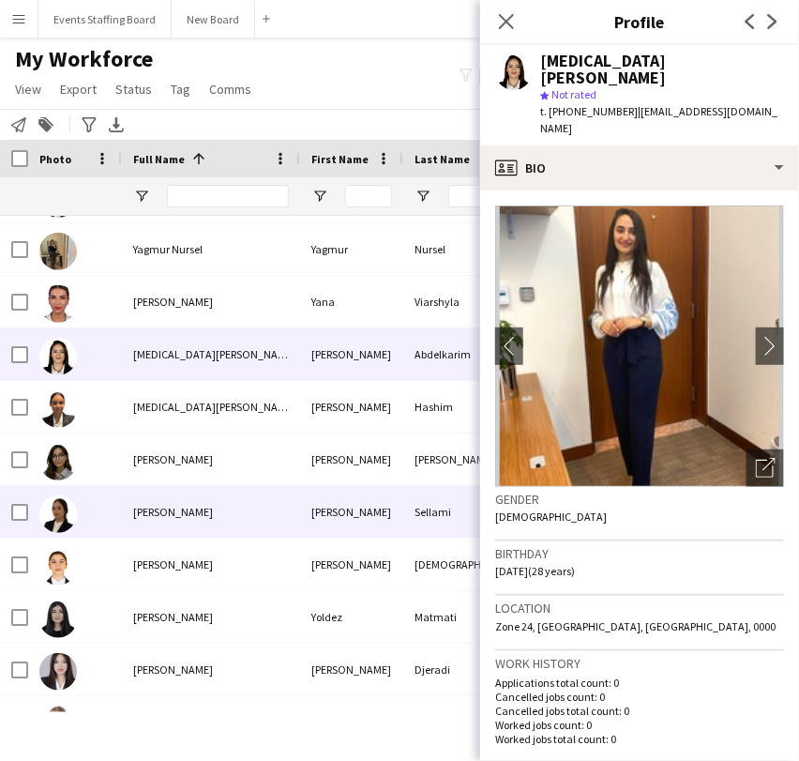
click at [167, 523] on div "Yasmine Sellami" at bounding box center [211, 512] width 178 height 52
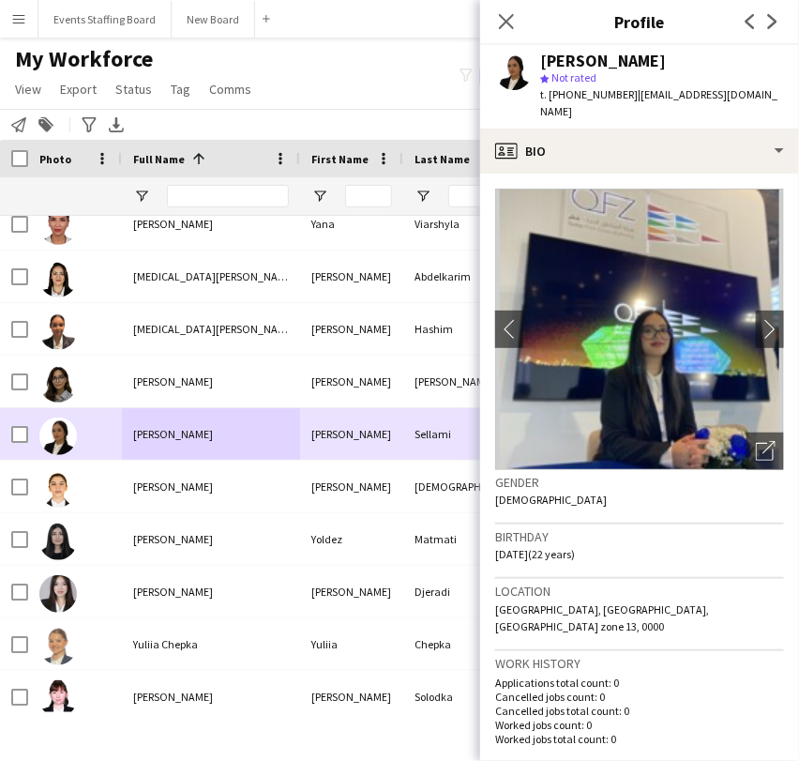
scroll to position [14070, 0]
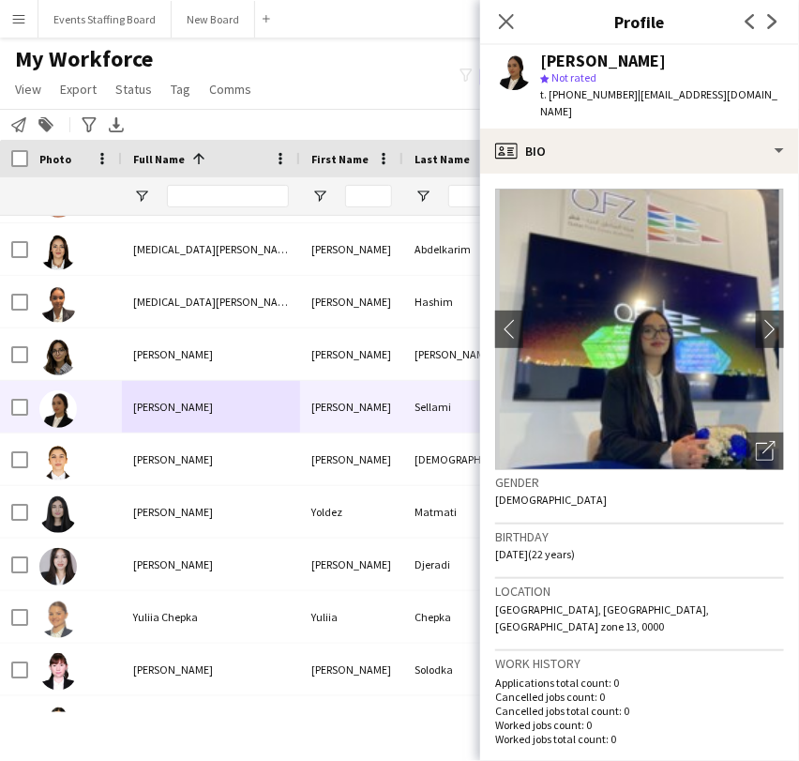
click at [742, 414] on img at bounding box center [639, 329] width 289 height 281
click at [756, 441] on icon "Open photos pop-in" at bounding box center [766, 451] width 20 height 20
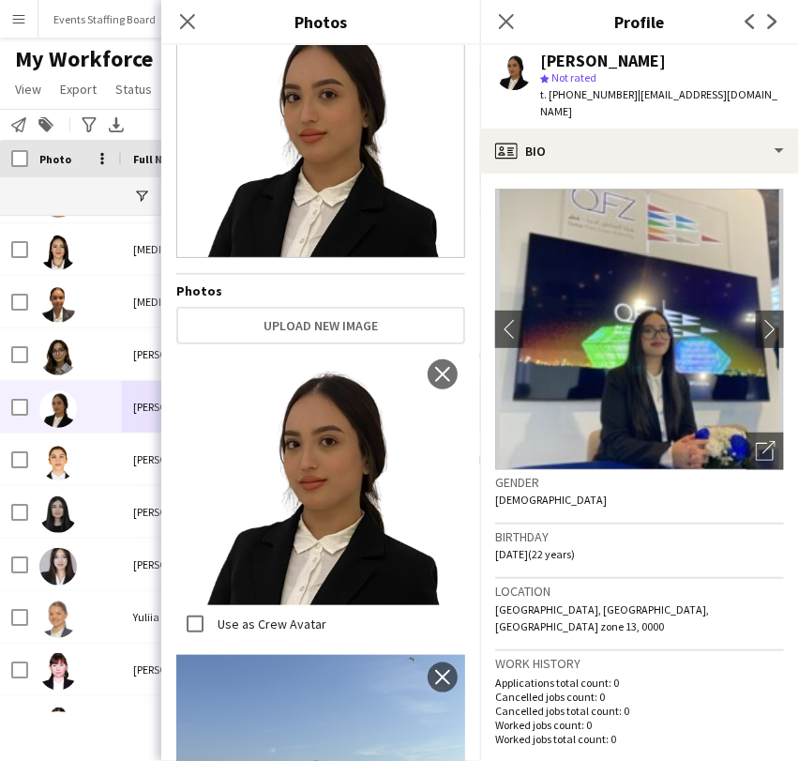
scroll to position [0, 0]
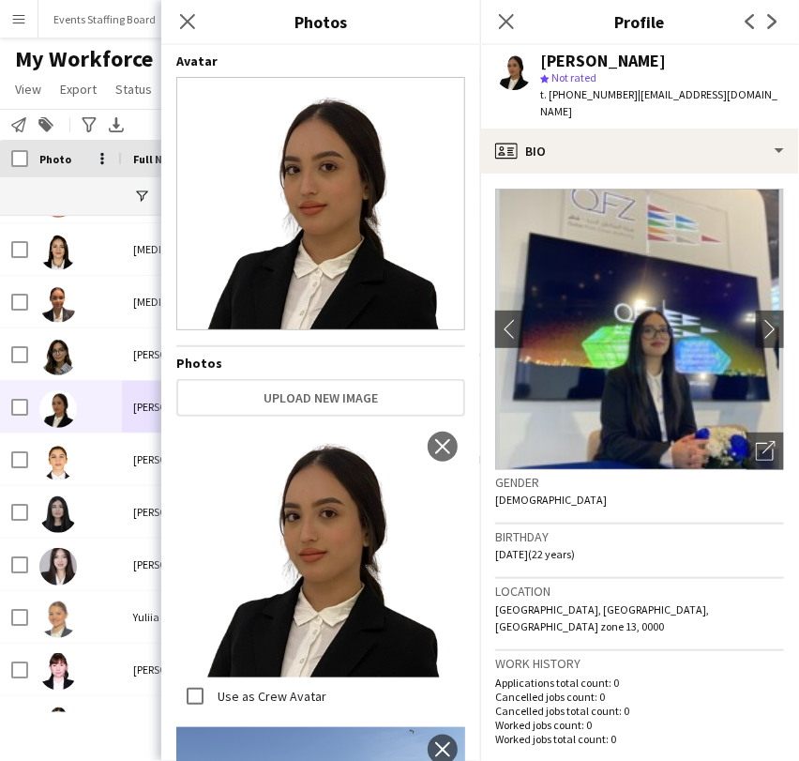
click at [295, 360] on div "Avatar Photos Upload new image Use as Crew Avatar close Use as Crew Avatar clos…" at bounding box center [320, 399] width 289 height 693
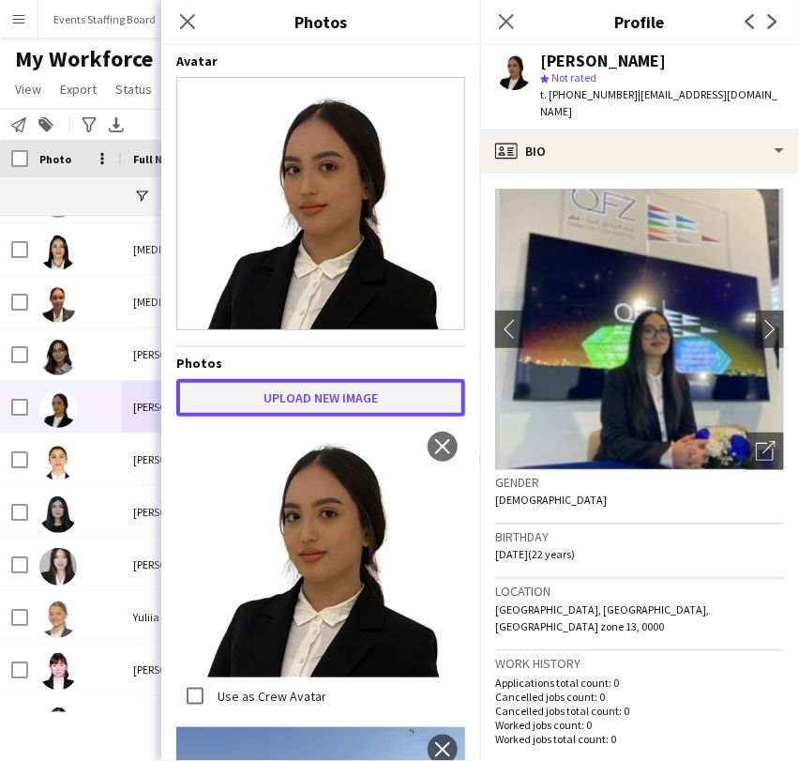
click at [280, 379] on button "Upload new image" at bounding box center [320, 398] width 289 height 38
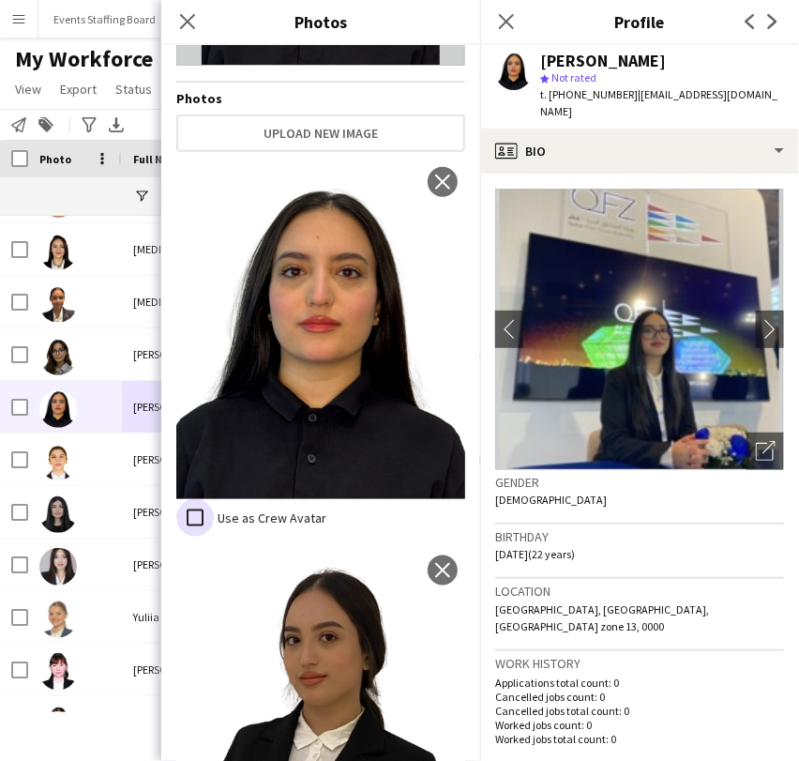
scroll to position [521, 0]
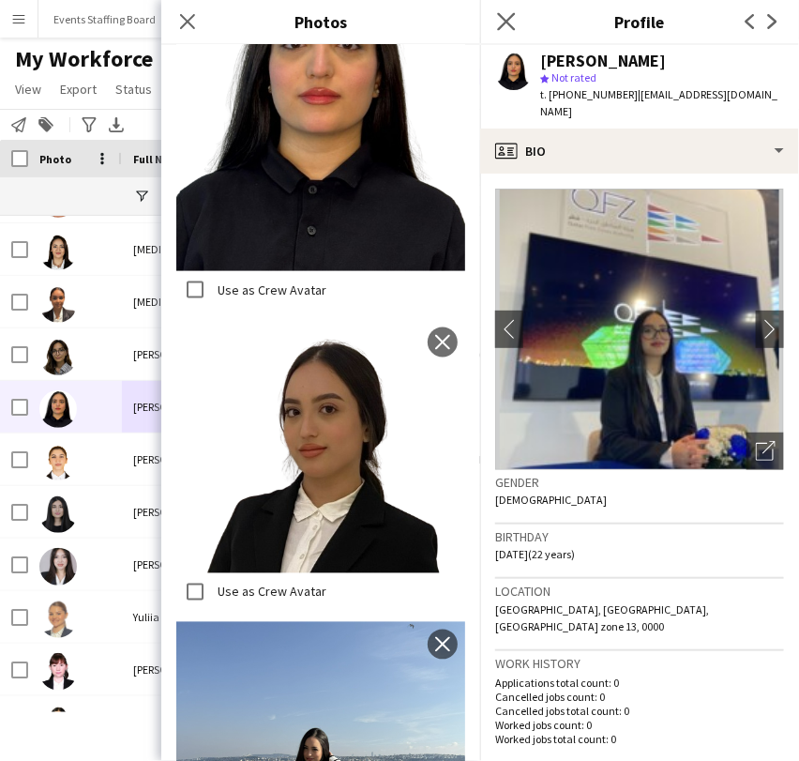
click at [509, 12] on app-icon "Close pop-in" at bounding box center [506, 21] width 27 height 27
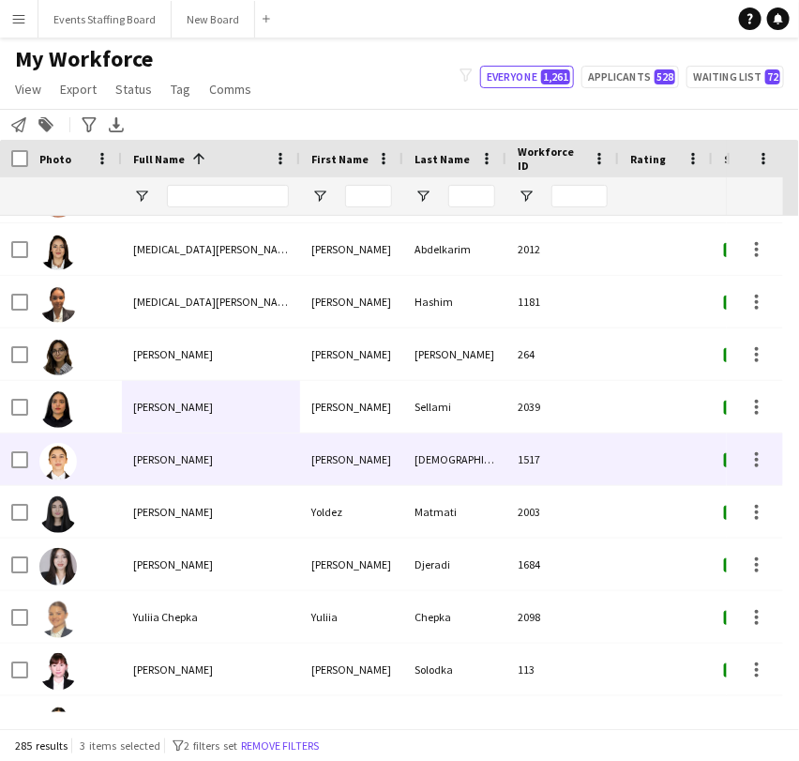
scroll to position [14174, 0]
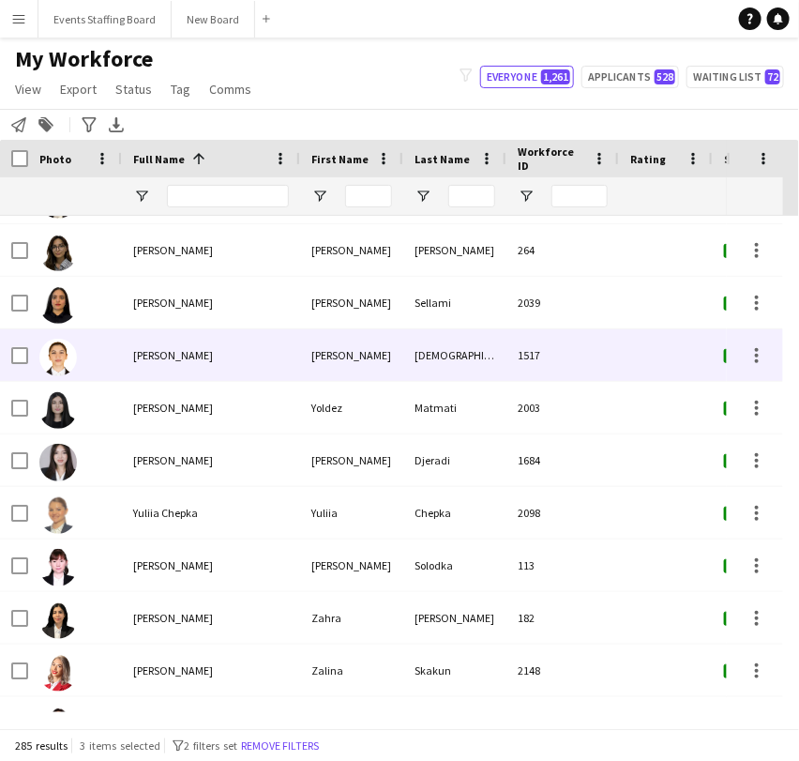
click at [144, 370] on div "Yasmine Tabbasi" at bounding box center [211, 355] width 178 height 52
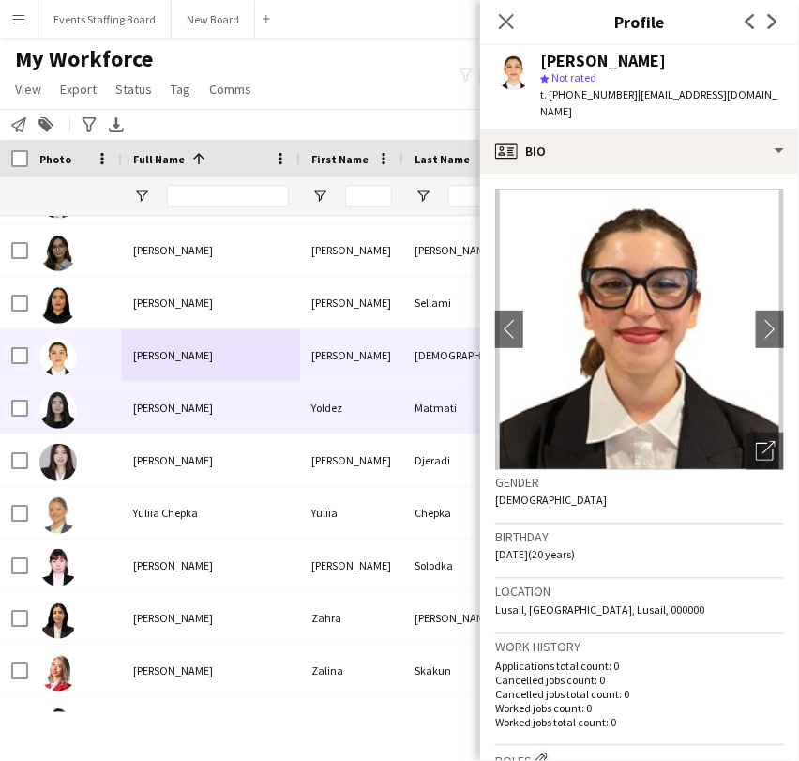
click at [251, 403] on div "Yoldez Matmati" at bounding box center [211, 408] width 178 height 52
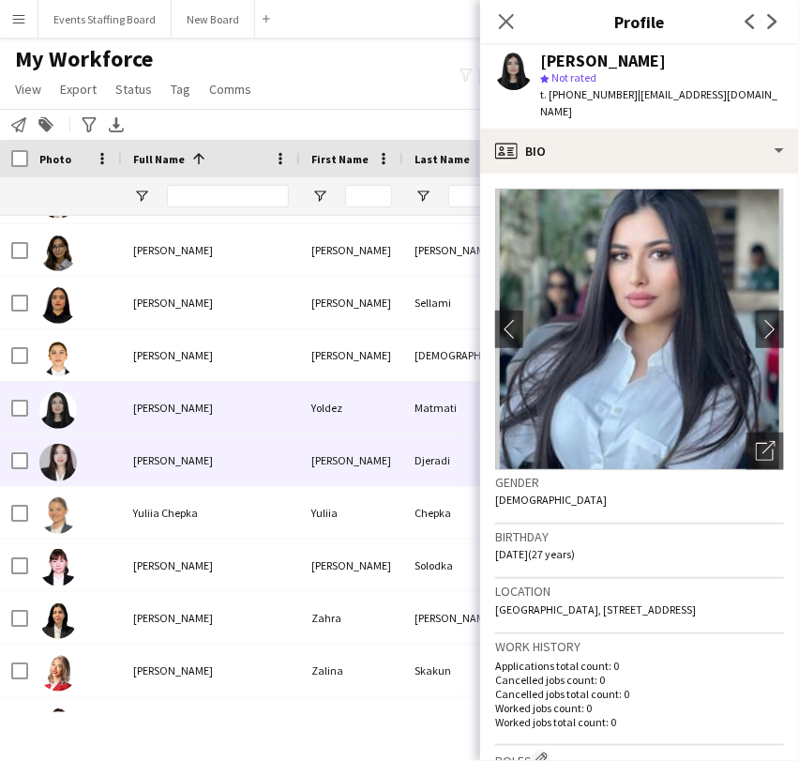
click at [150, 461] on span "Yousra Djeradi" at bounding box center [173, 460] width 80 height 14
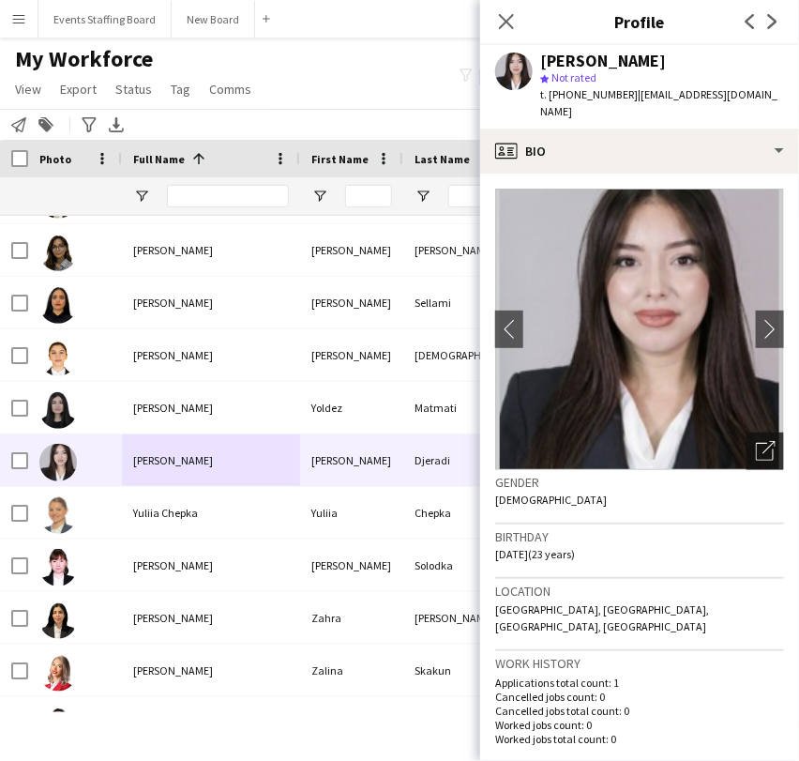
click at [756, 441] on icon "Open photos pop-in" at bounding box center [766, 451] width 20 height 20
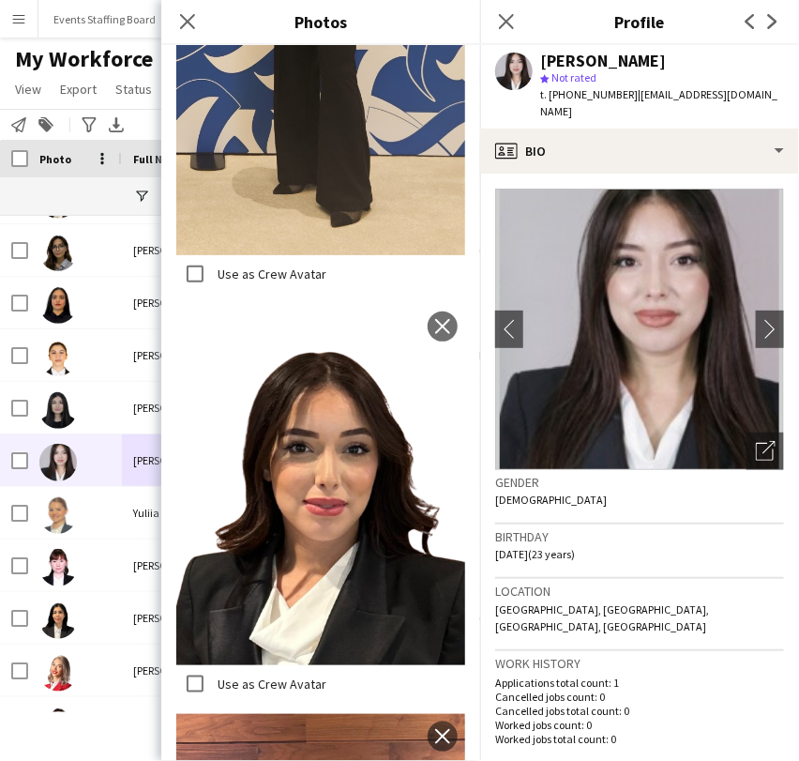
click at [237, 675] on label "Use as Crew Avatar" at bounding box center [270, 683] width 113 height 17
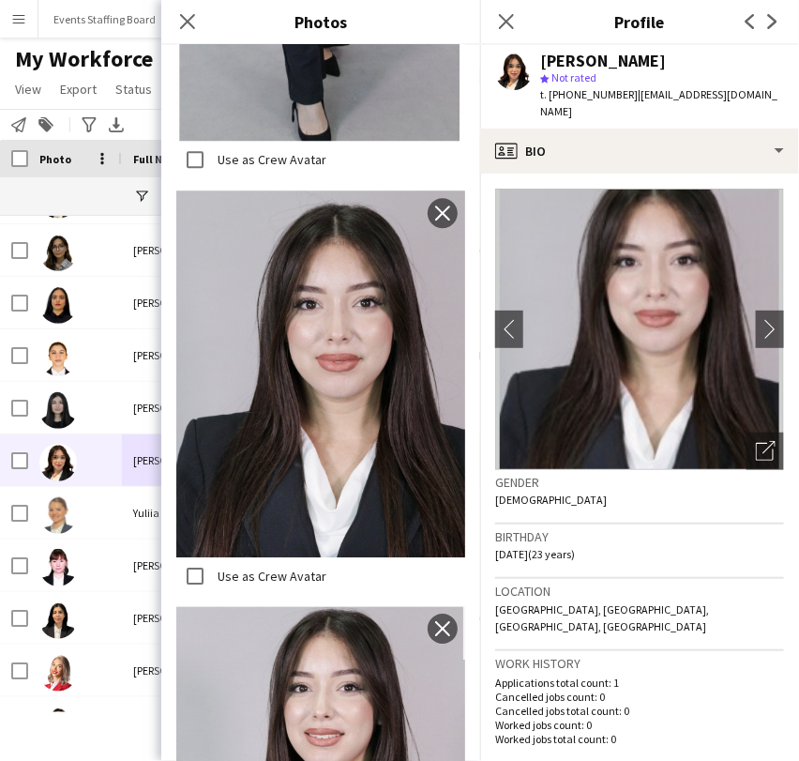
scroll to position [3018, 0]
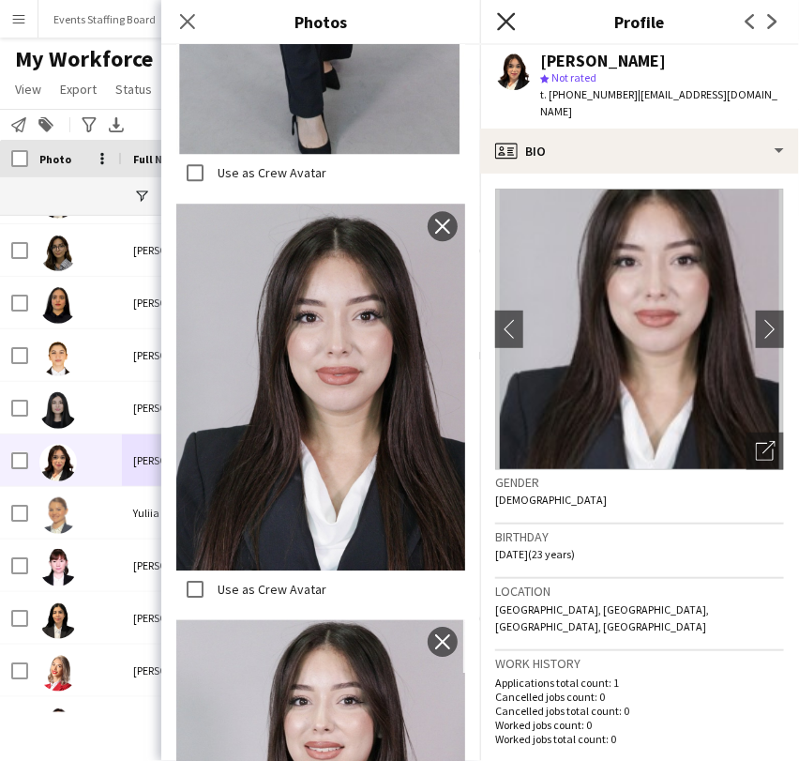
click at [499, 22] on icon "Close pop-in" at bounding box center [506, 21] width 18 height 18
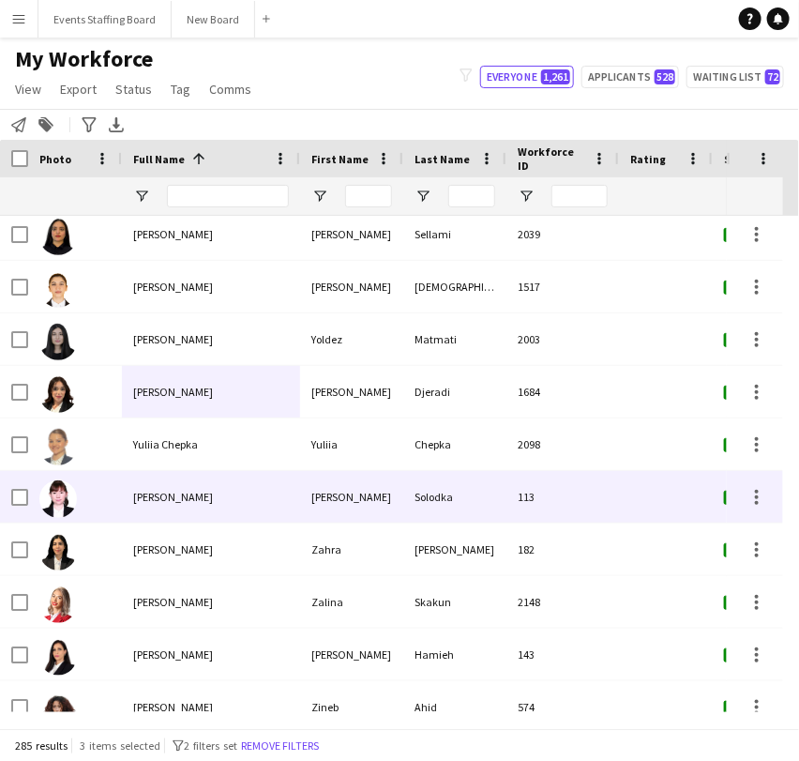
scroll to position [14278, 0]
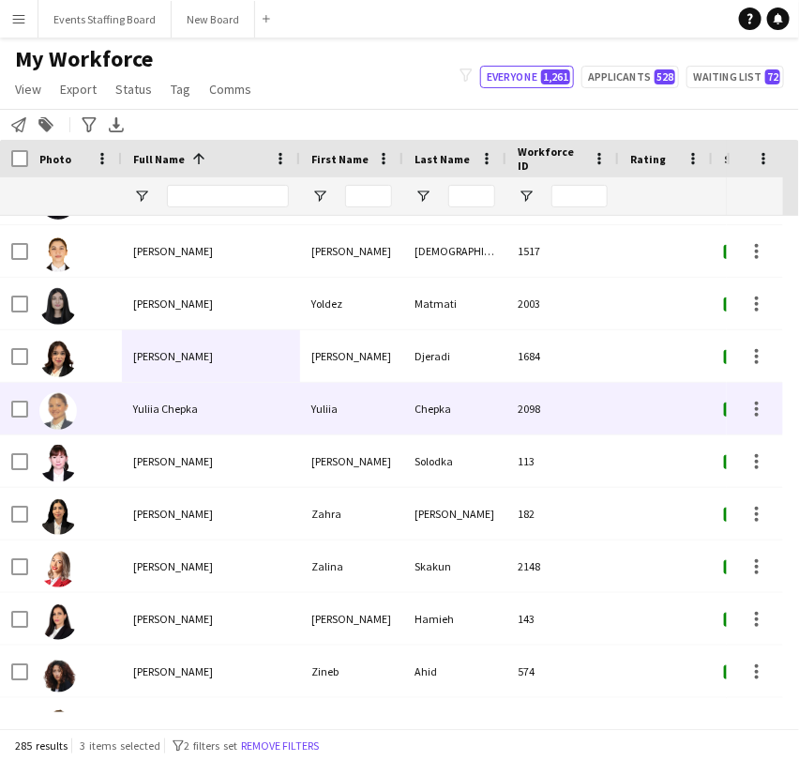
click at [142, 403] on span "Yuliia Chepka" at bounding box center [165, 408] width 65 height 14
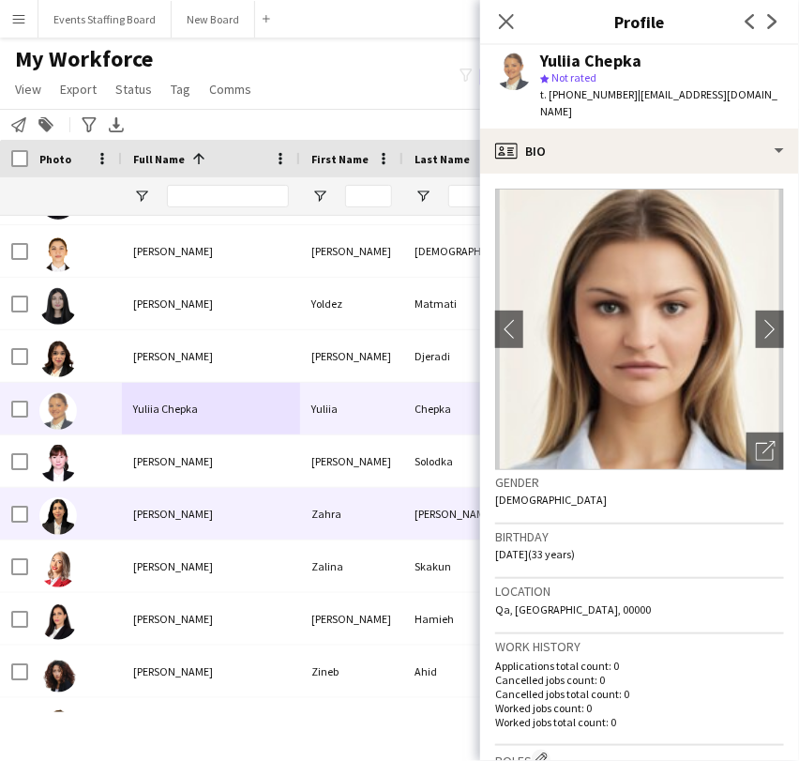
drag, startPoint x: 187, startPoint y: 517, endPoint x: 285, endPoint y: 535, distance: 100.1
click at [187, 517] on span "[PERSON_NAME]" at bounding box center [173, 514] width 80 height 14
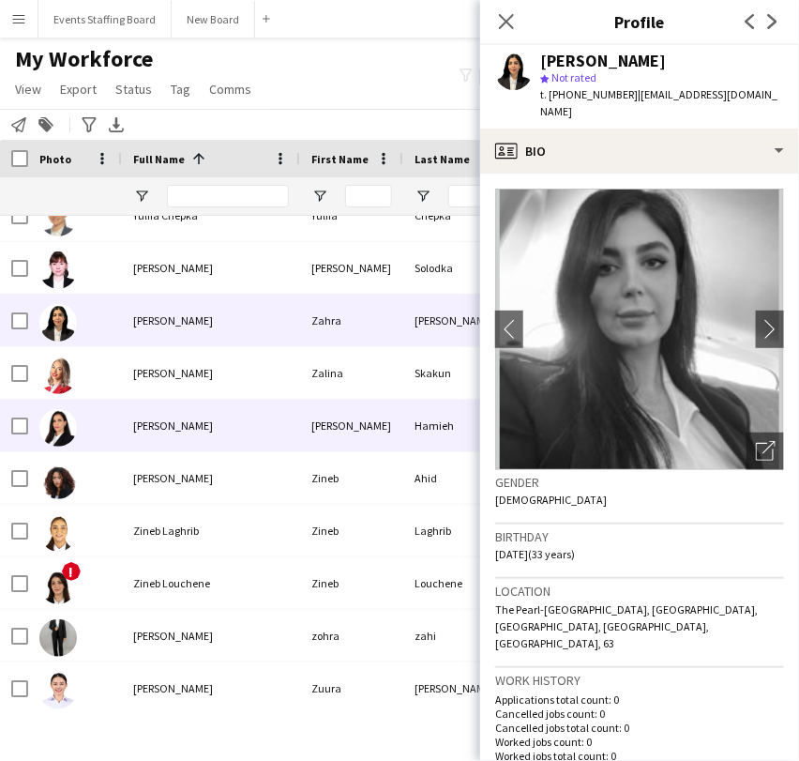
scroll to position [14474, 0]
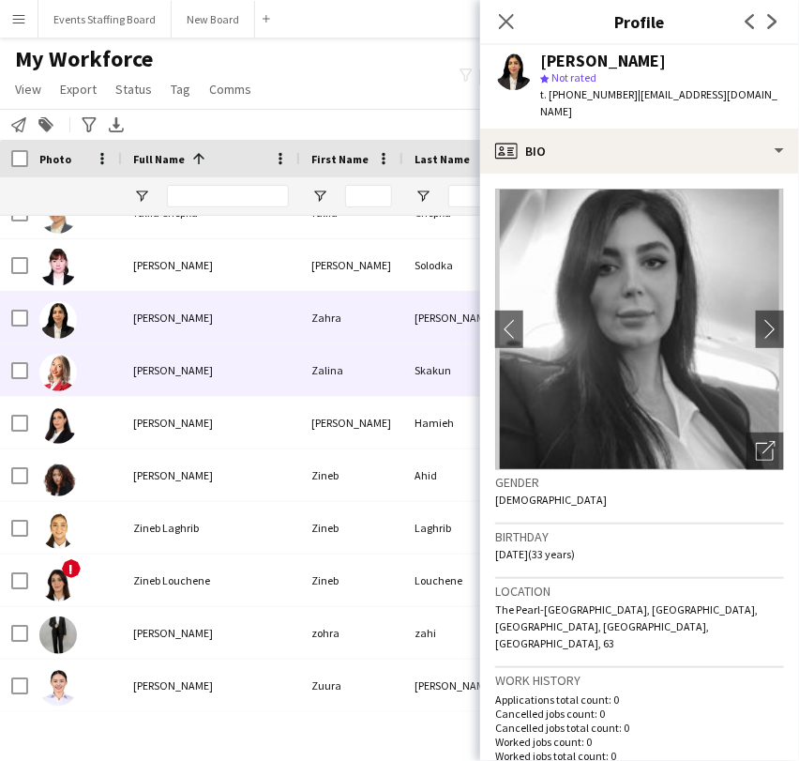
click at [127, 373] on div "Zalina Skakun" at bounding box center [211, 370] width 178 height 52
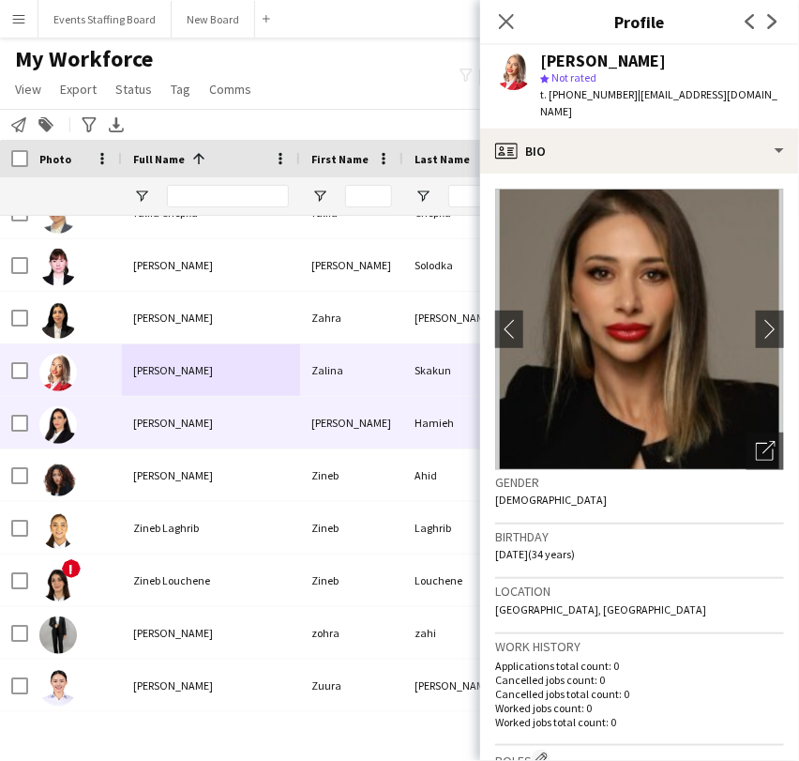
scroll to position [14370, 0]
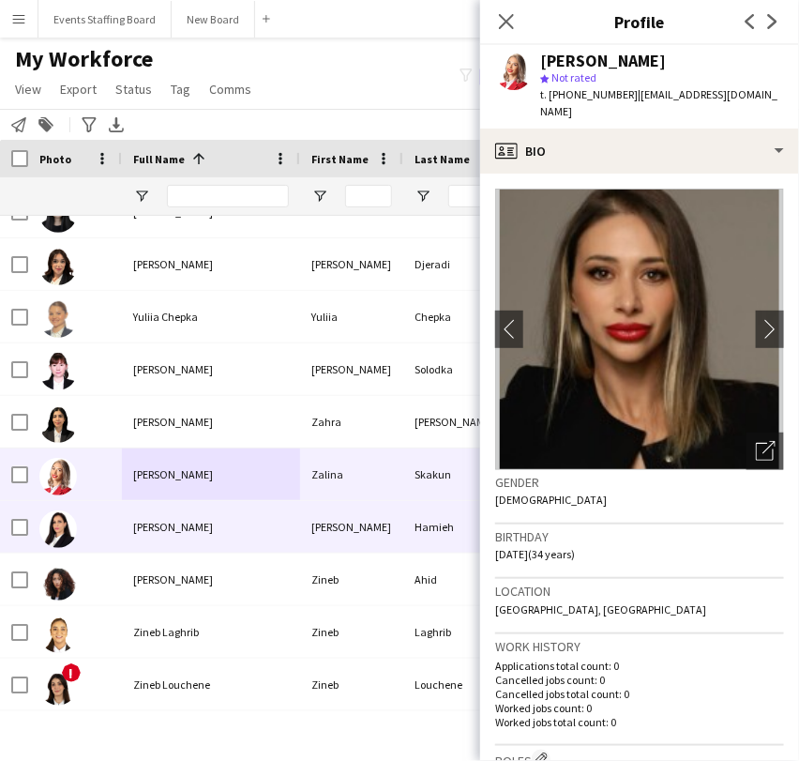
click at [160, 520] on span "Zeinab Hamieh" at bounding box center [173, 527] width 80 height 14
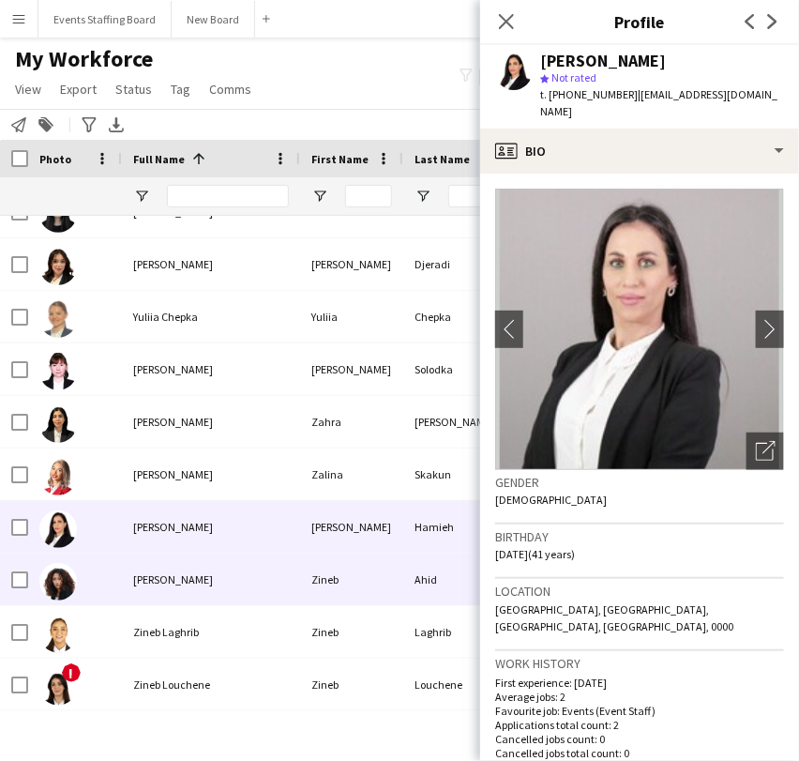
click at [181, 594] on div "Zineb Ahid" at bounding box center [211, 579] width 178 height 52
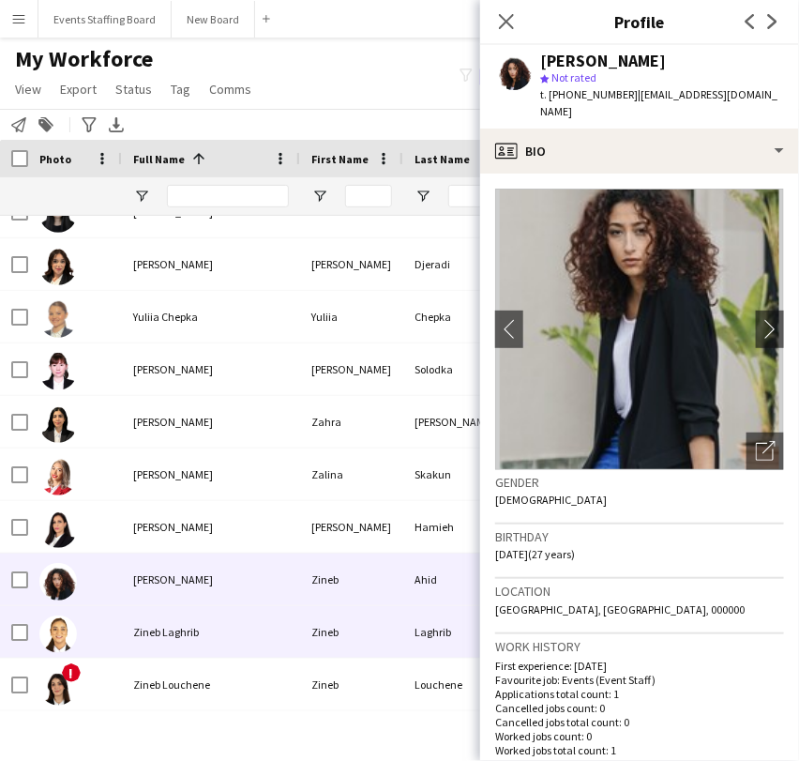
click at [168, 632] on span "Zineb Laghrib" at bounding box center [166, 632] width 66 height 14
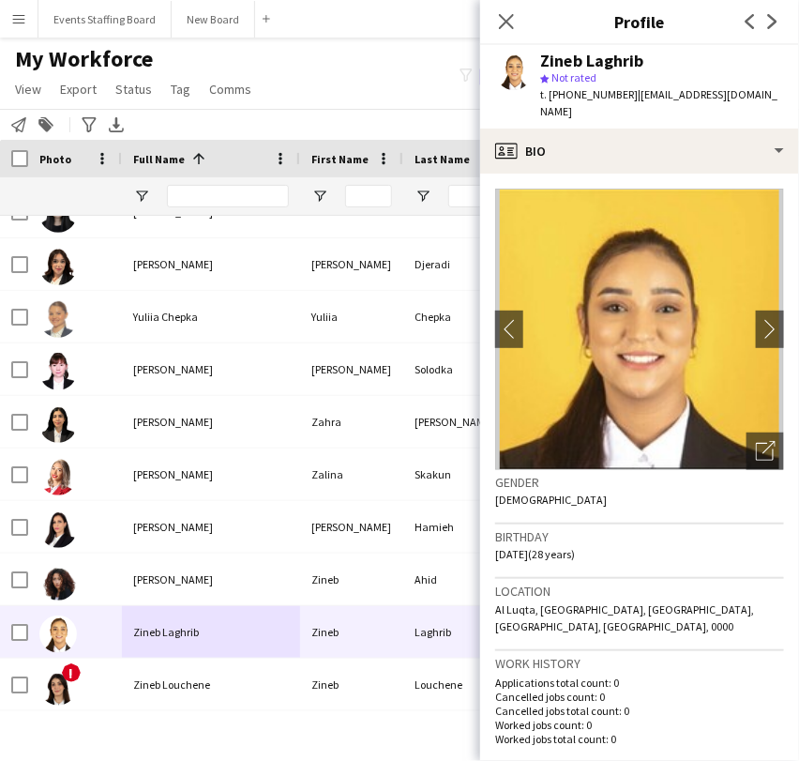
click at [507, 21] on icon at bounding box center [506, 21] width 15 height 15
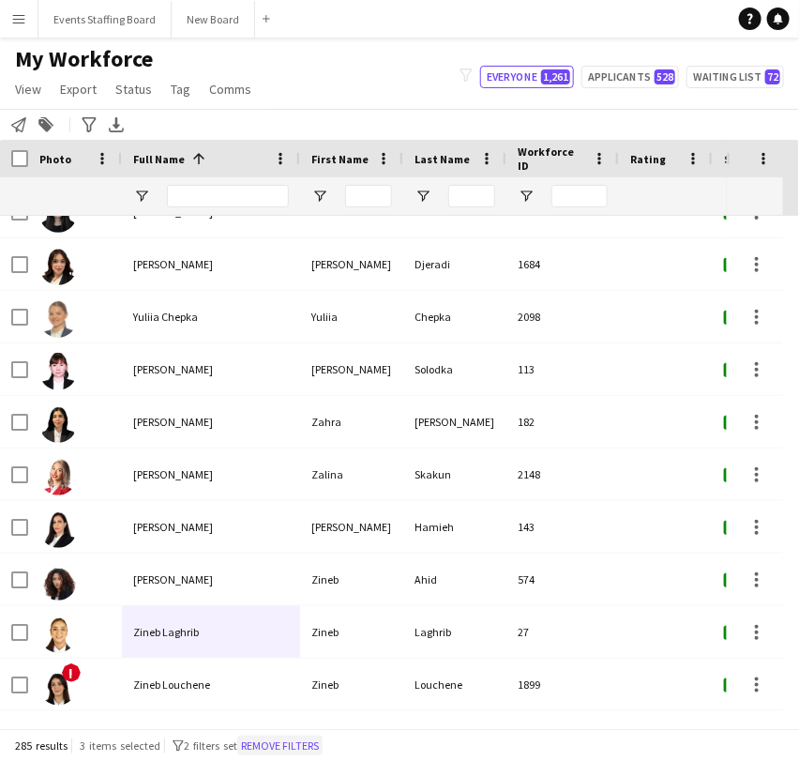
click at [285, 742] on button "Remove filters" at bounding box center [279, 745] width 85 height 21
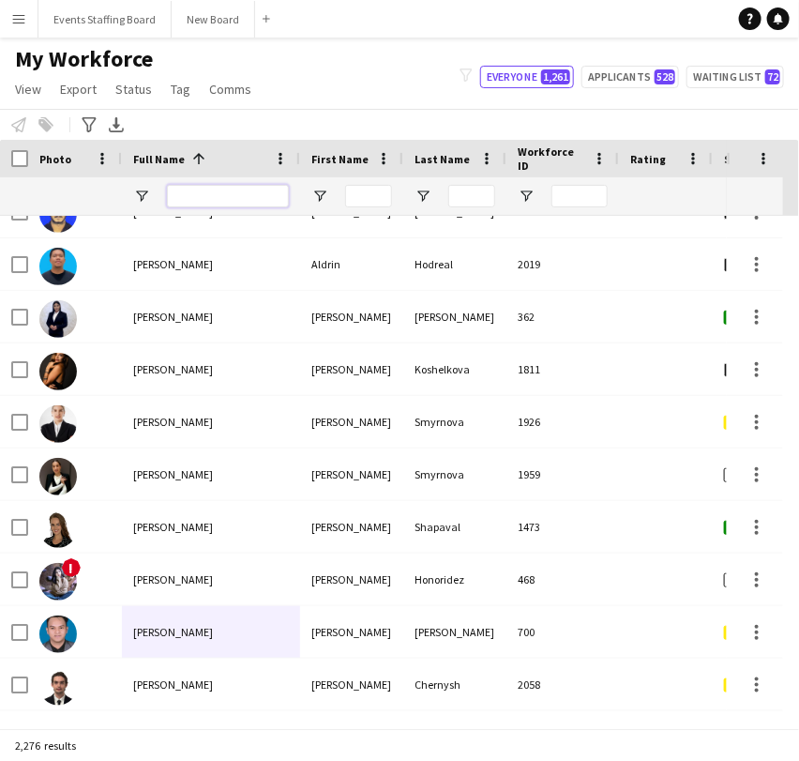
click at [240, 194] on input "Full Name Filter Input" at bounding box center [228, 196] width 122 height 23
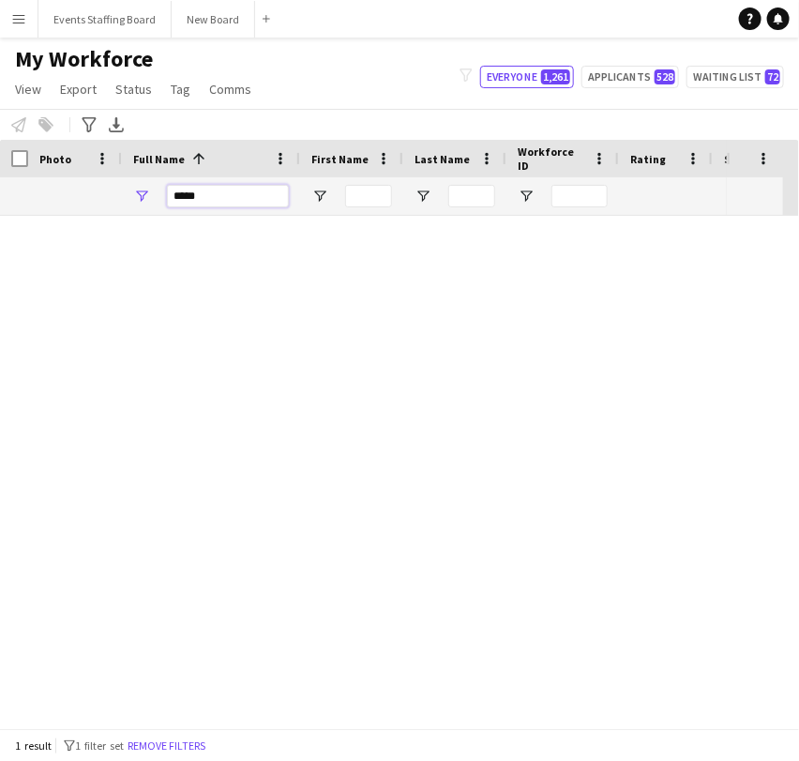
scroll to position [0, 0]
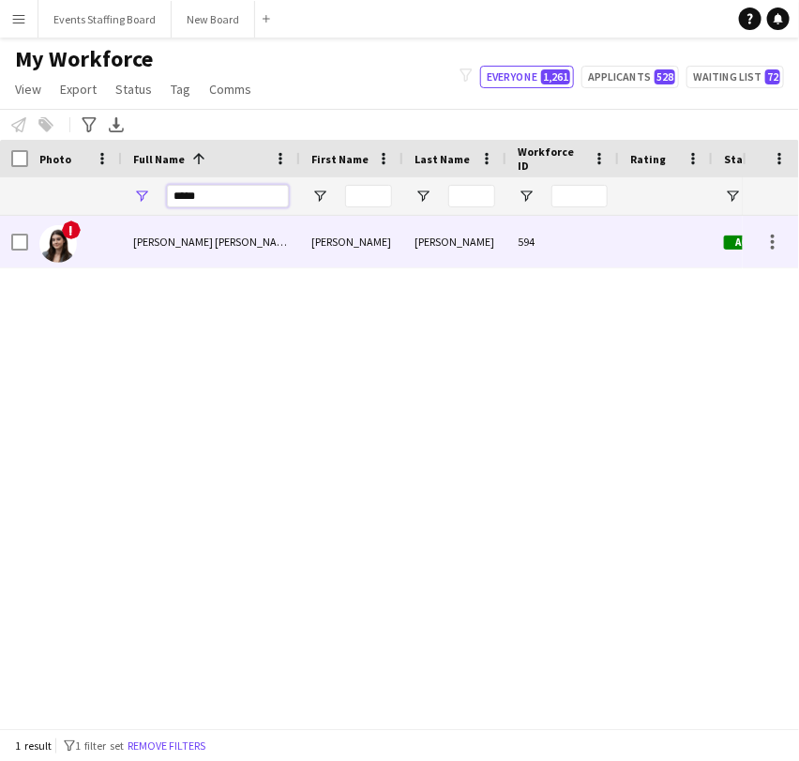
type input "*****"
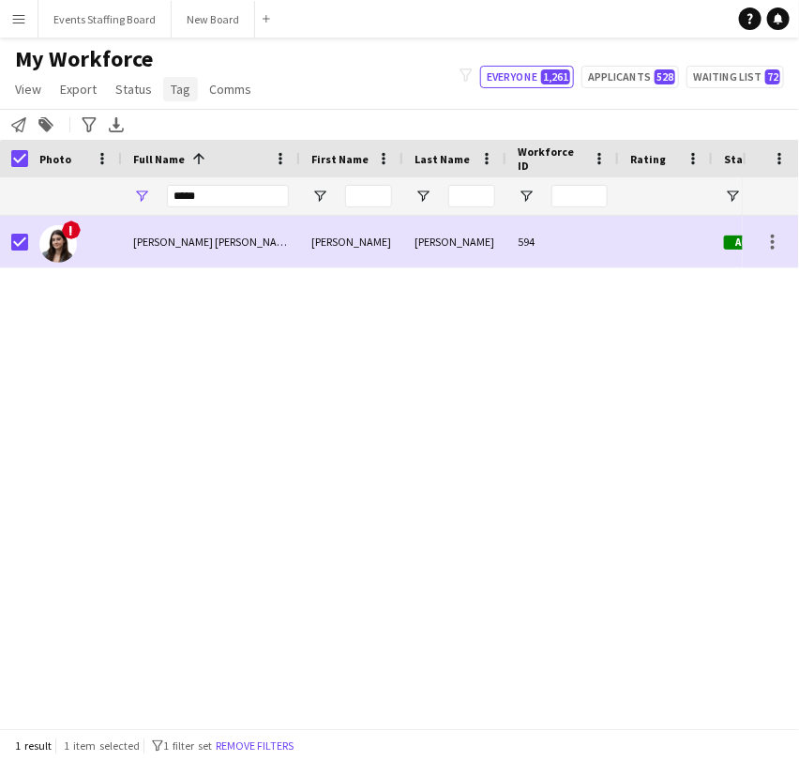
click at [187, 85] on link "Tag" at bounding box center [180, 89] width 35 height 24
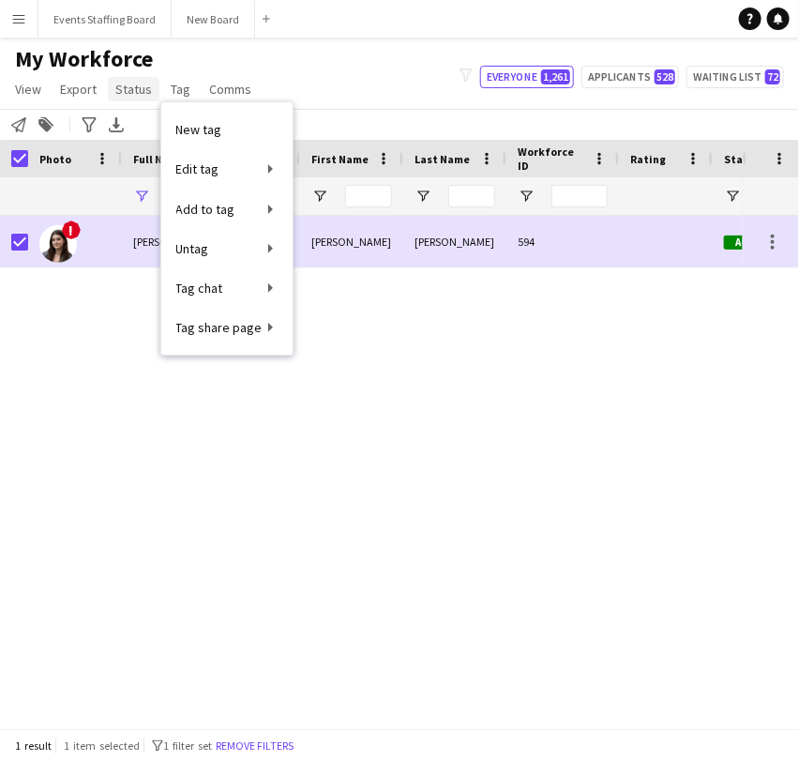
click at [140, 91] on span "Status" at bounding box center [133, 89] width 37 height 17
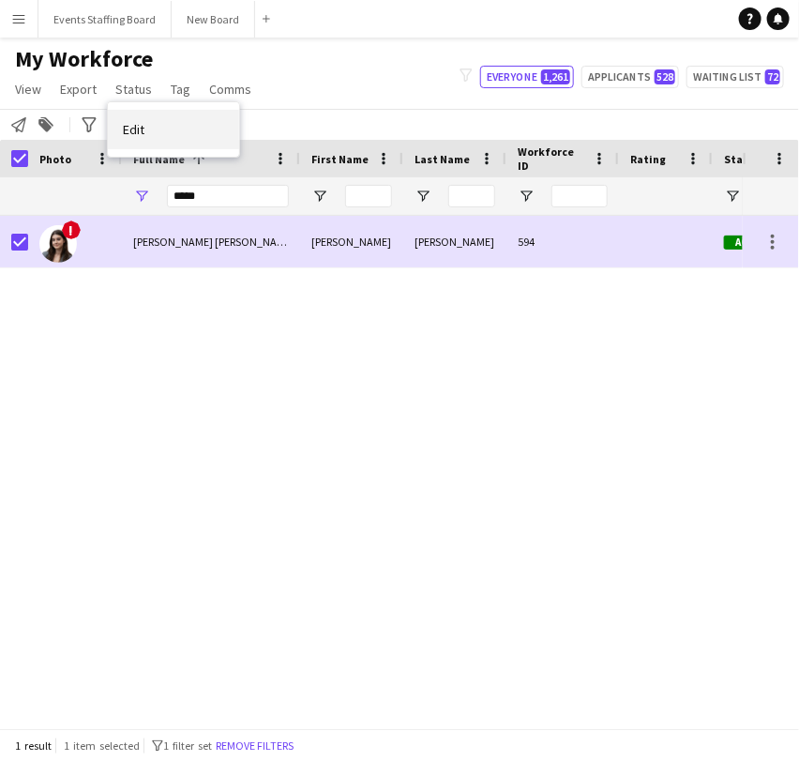
click at [150, 113] on link "Edit" at bounding box center [173, 129] width 131 height 39
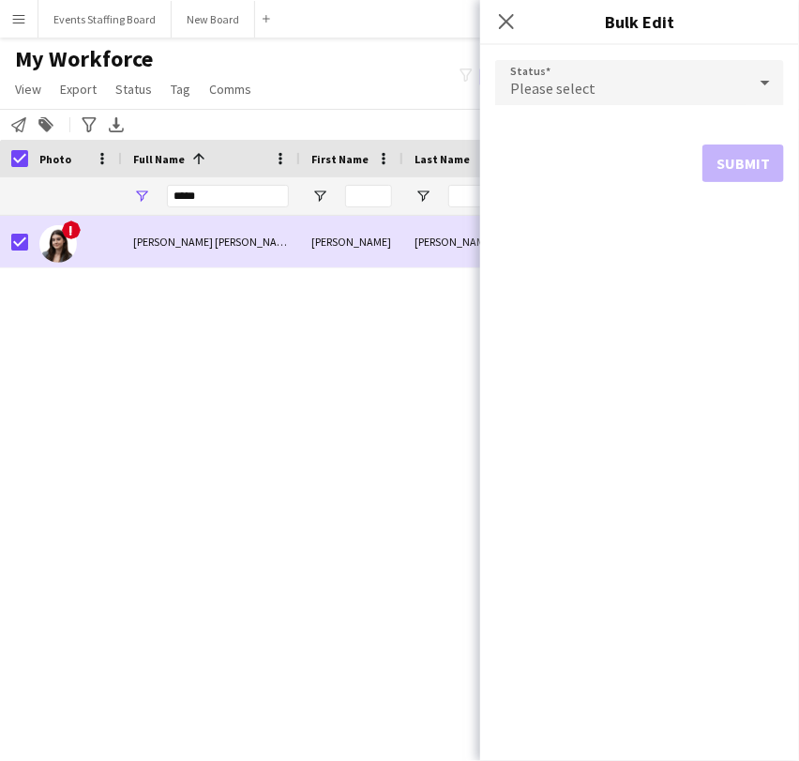
click at [563, 86] on span "Please select" at bounding box center [552, 88] width 85 height 19
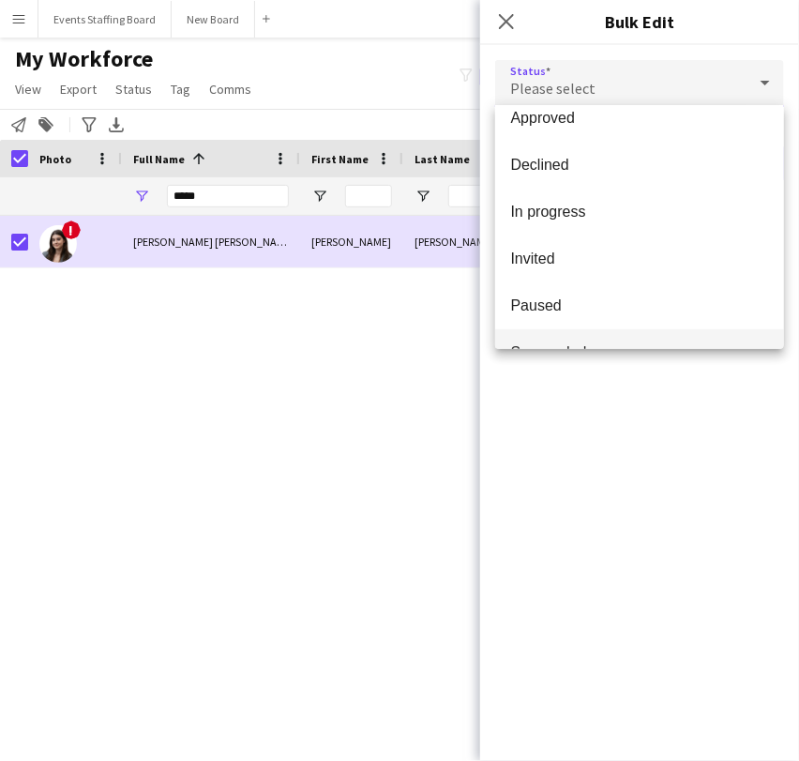
scroll to position [192, 0]
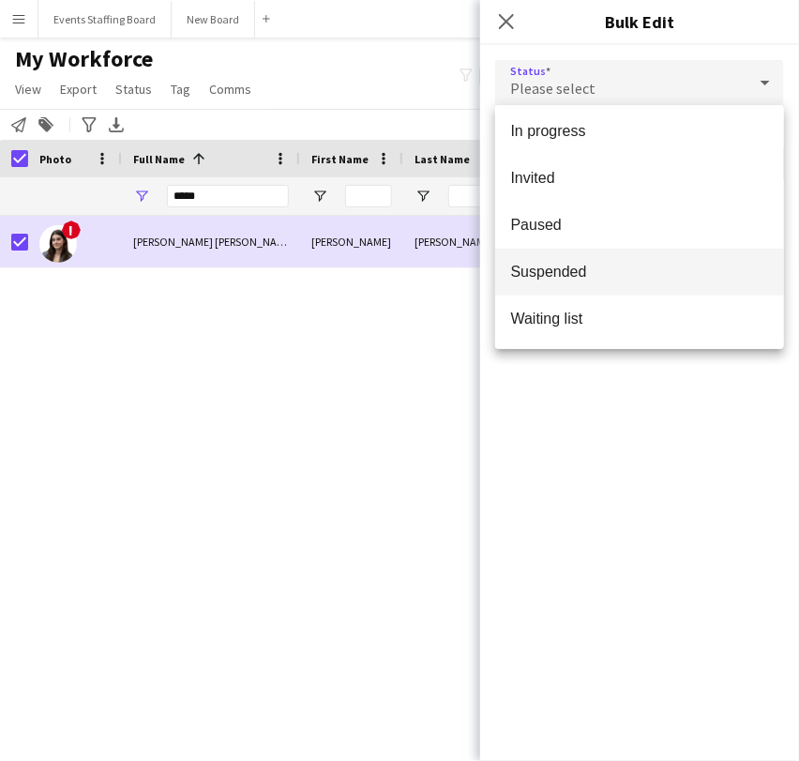
click at [587, 268] on span "Suspended" at bounding box center [639, 272] width 259 height 18
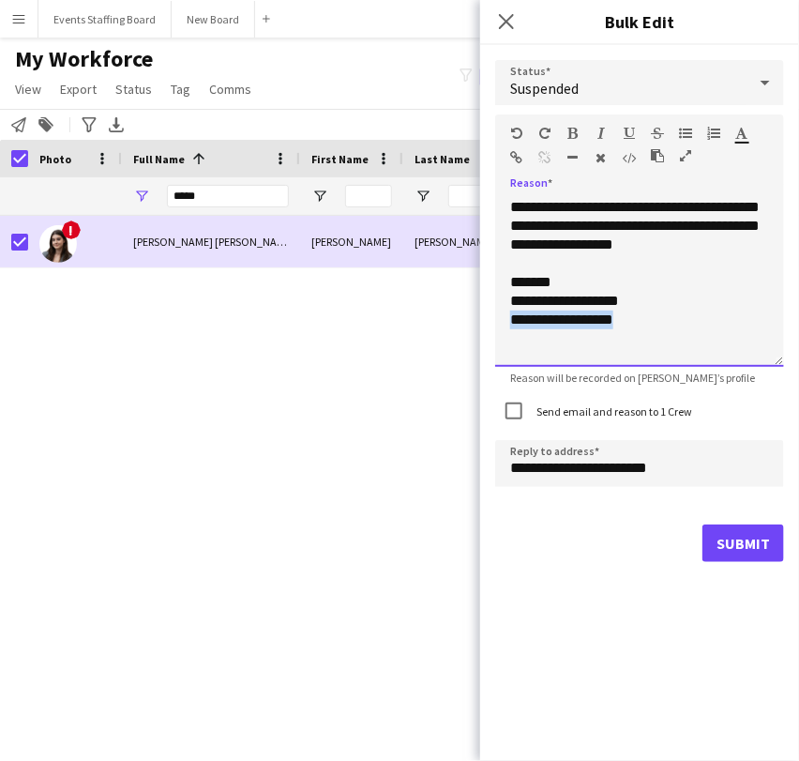
drag, startPoint x: 655, startPoint y: 332, endPoint x: 478, endPoint y: 313, distance: 177.3
click at [478, 313] on body "Menu Boards Boards Boards All jobs Status Workforce Workforce My Workforce Recr…" at bounding box center [399, 380] width 799 height 761
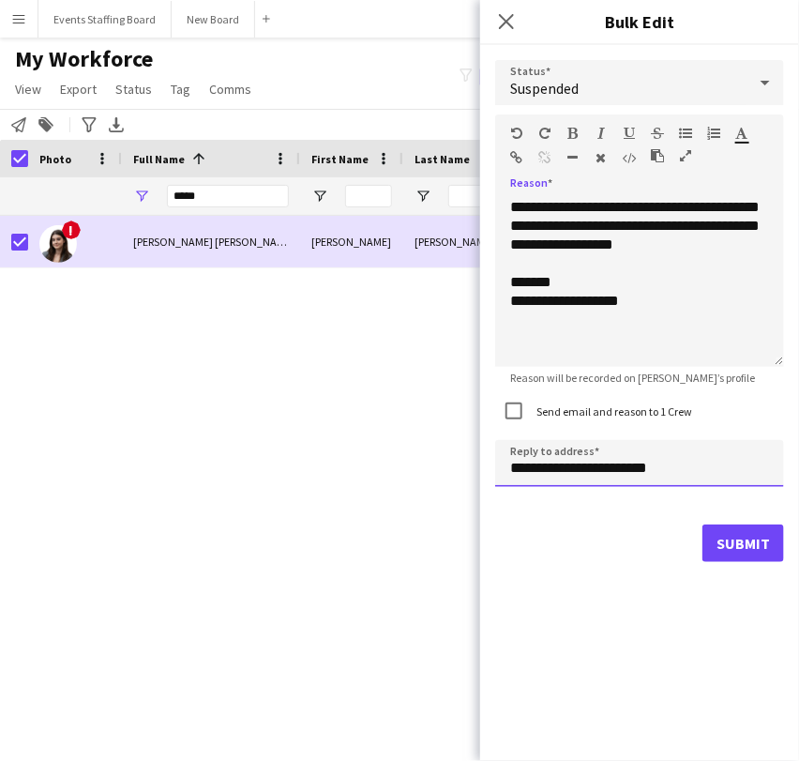
click at [522, 467] on input "**********" at bounding box center [639, 463] width 289 height 47
type input "**********"
click at [774, 525] on form "**********" at bounding box center [639, 311] width 289 height 532
click at [759, 535] on button "Submit" at bounding box center [744, 543] width 82 height 38
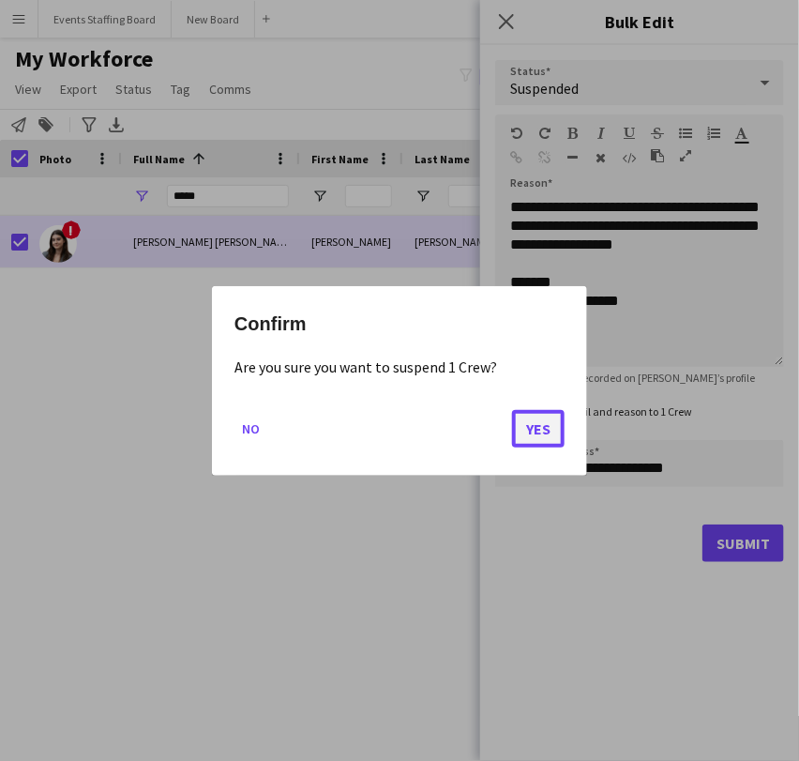
click at [518, 427] on button "Yes" at bounding box center [538, 428] width 53 height 38
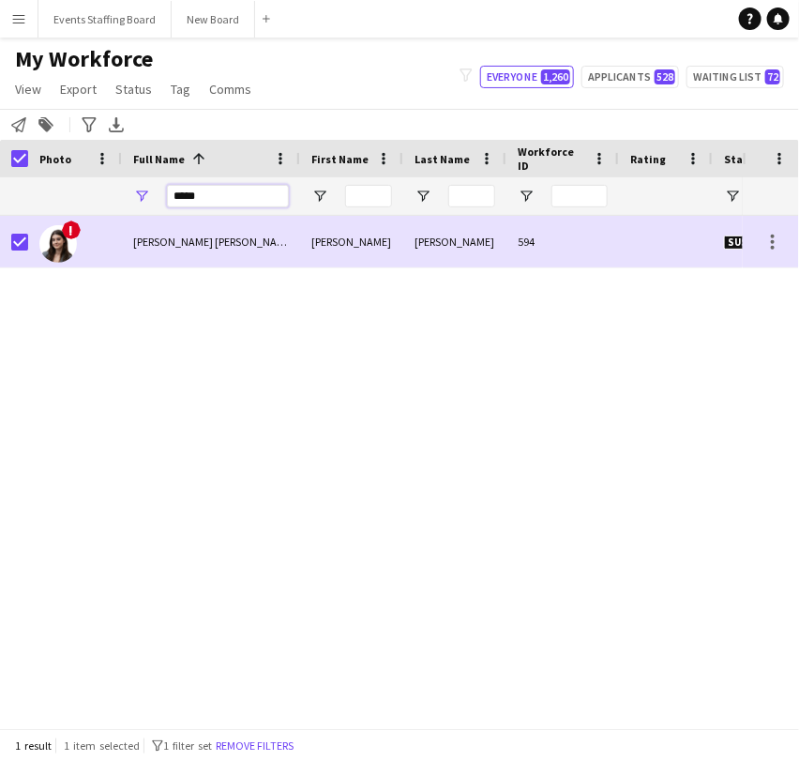
click at [233, 195] on input "*****" at bounding box center [228, 196] width 122 height 23
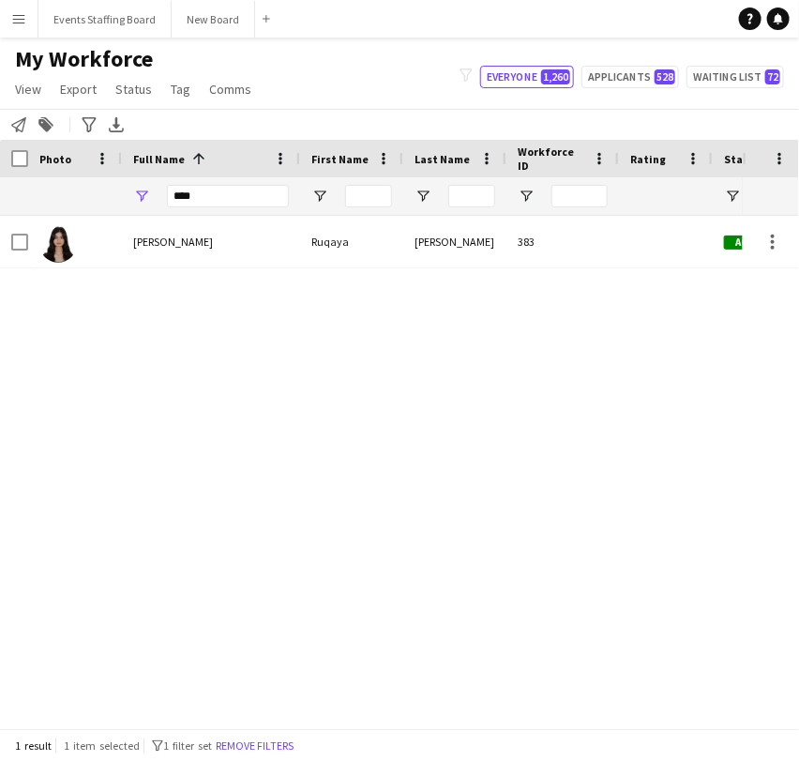
click at [118, 238] on div at bounding box center [75, 242] width 94 height 52
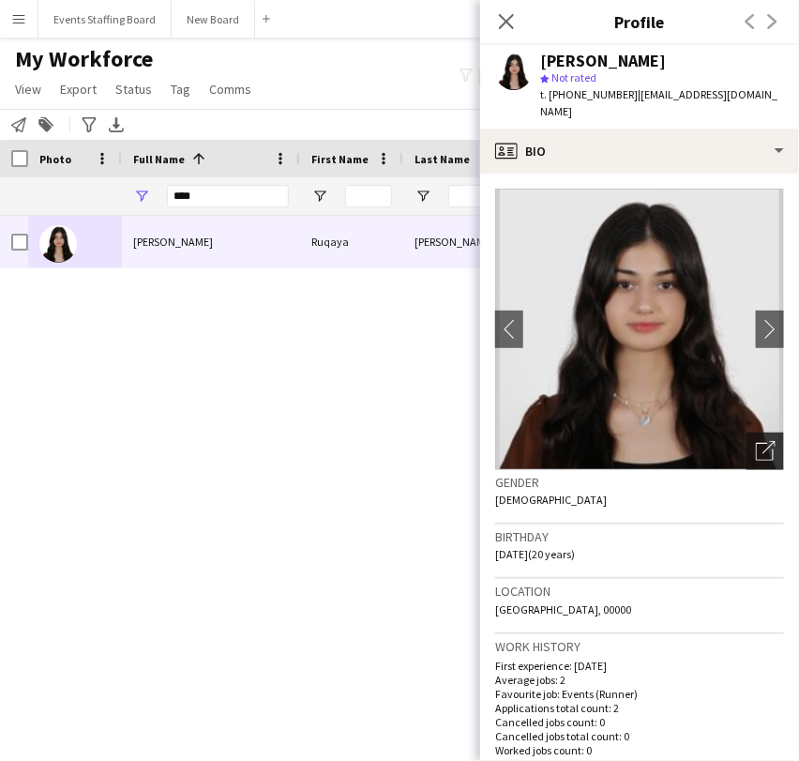
click at [758, 441] on icon "Open photos pop-in" at bounding box center [766, 451] width 20 height 20
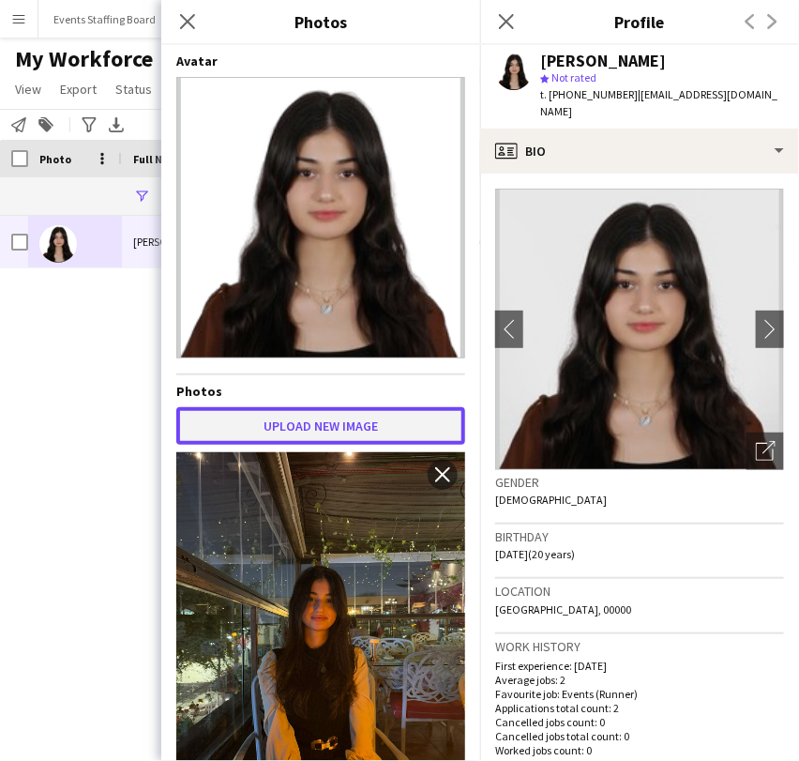
click at [285, 408] on button "Upload new image" at bounding box center [320, 426] width 289 height 38
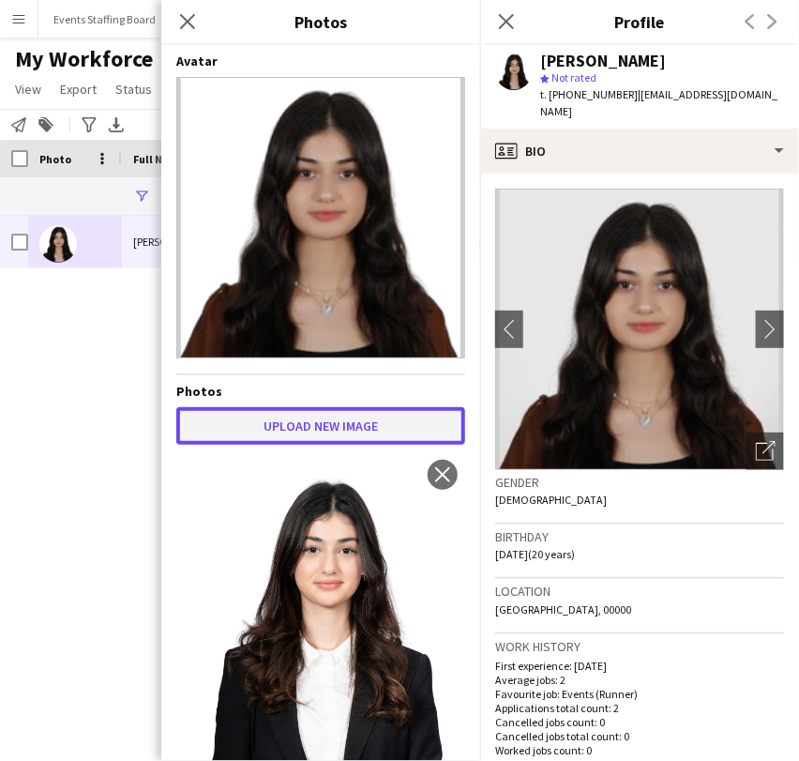
click at [366, 407] on button "Upload new image" at bounding box center [320, 426] width 289 height 38
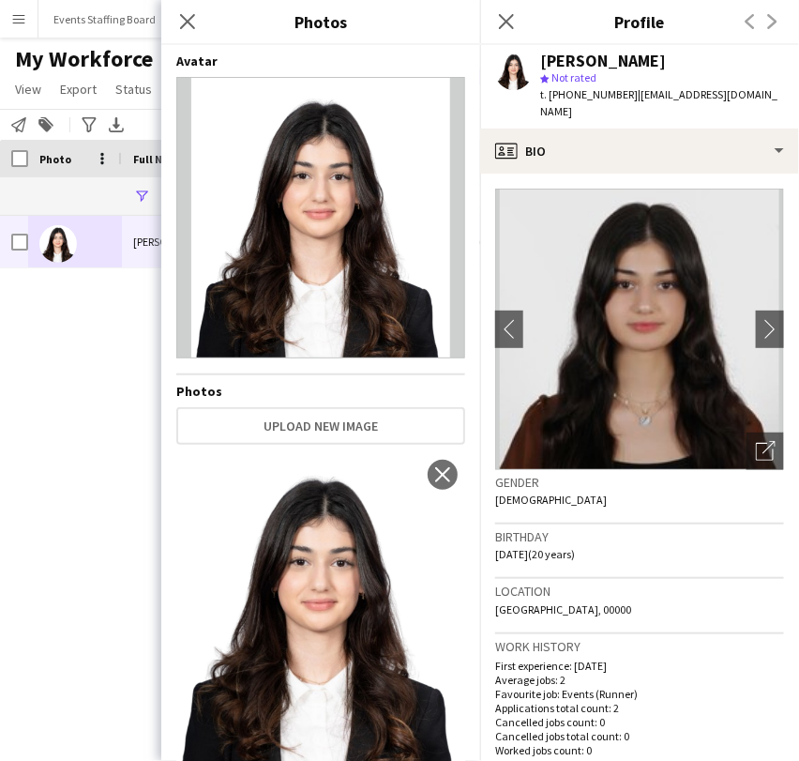
click at [520, 17] on div "Close pop-in" at bounding box center [506, 21] width 53 height 43
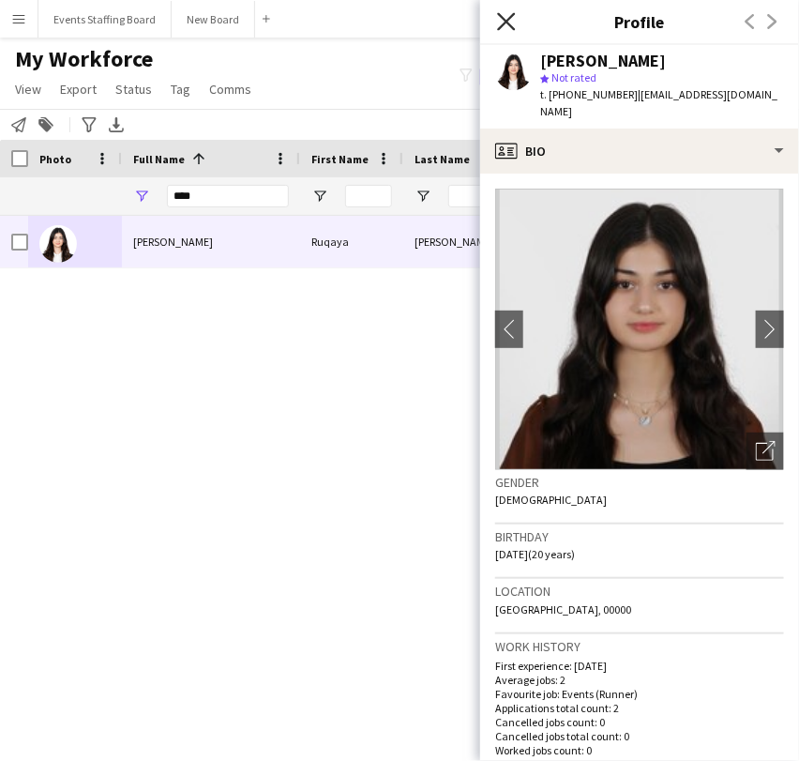
click at [501, 17] on icon "Close pop-in" at bounding box center [506, 21] width 18 height 18
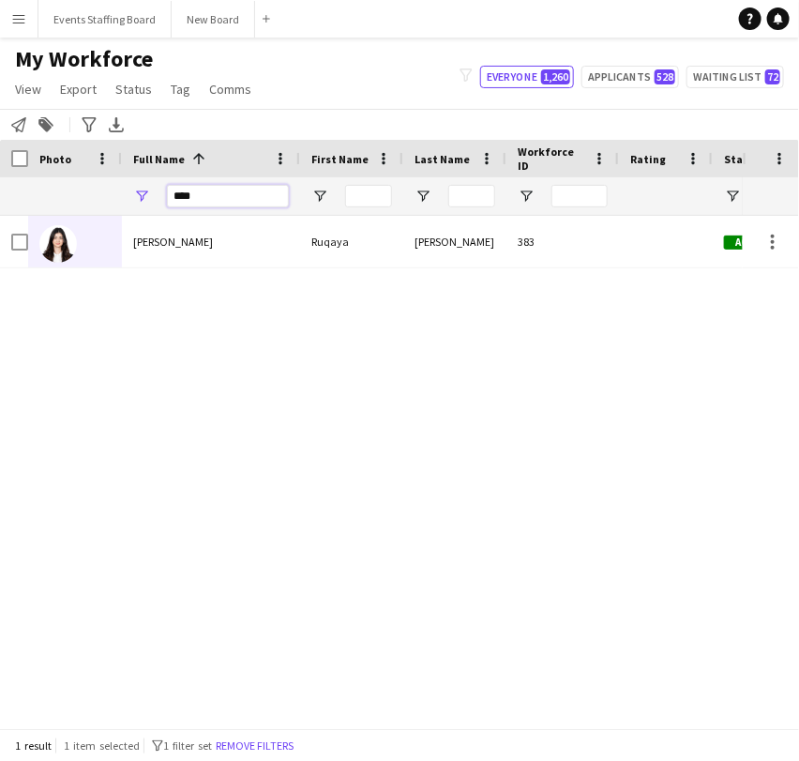
click at [195, 197] on input "****" at bounding box center [228, 196] width 122 height 23
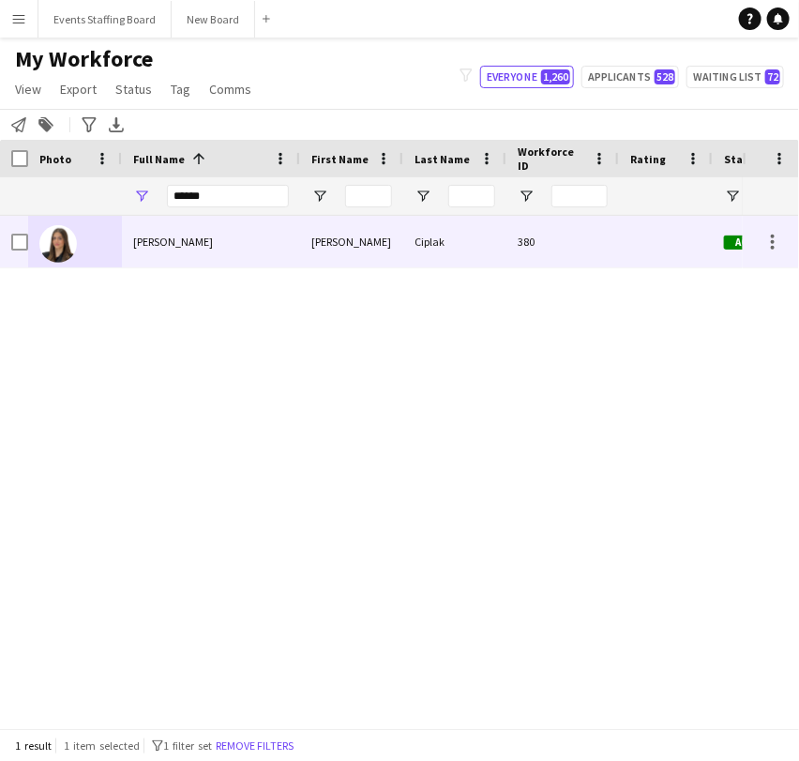
click at [133, 245] on span "Hamida Ciplak" at bounding box center [173, 241] width 80 height 14
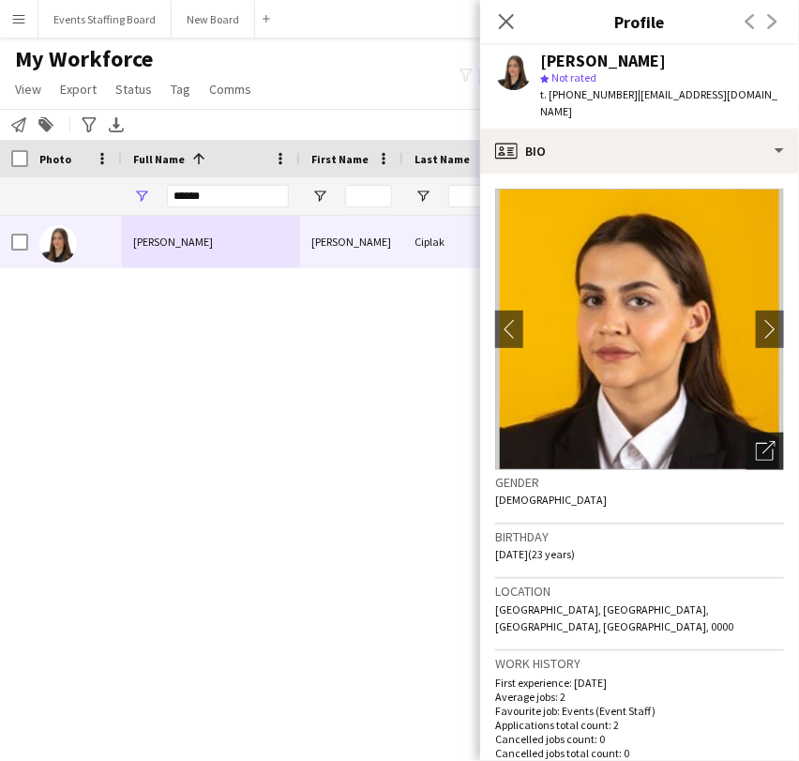
click at [747, 432] on div "Open photos pop-in" at bounding box center [766, 451] width 38 height 38
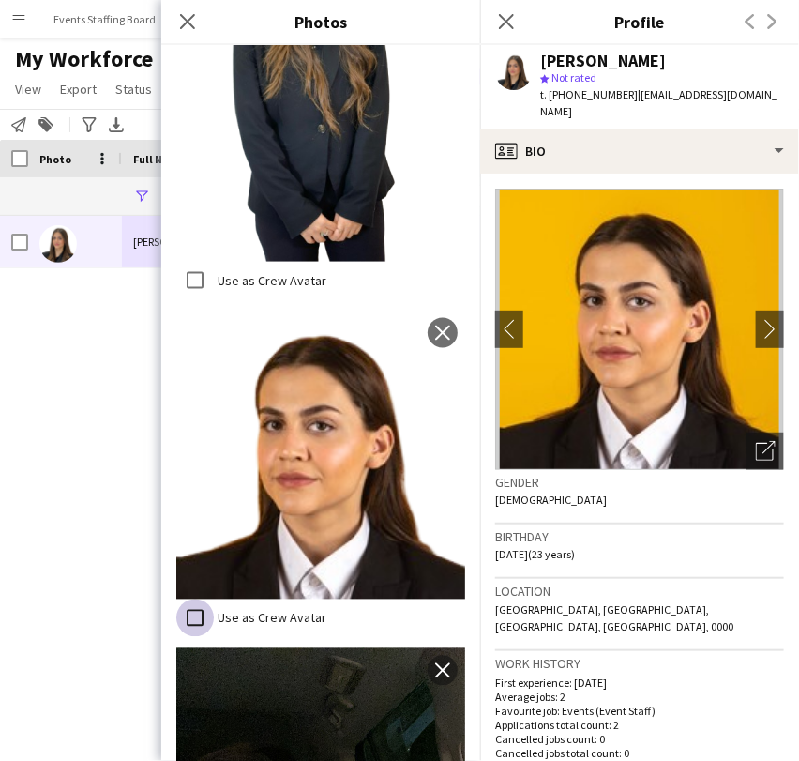
scroll to position [2350, 0]
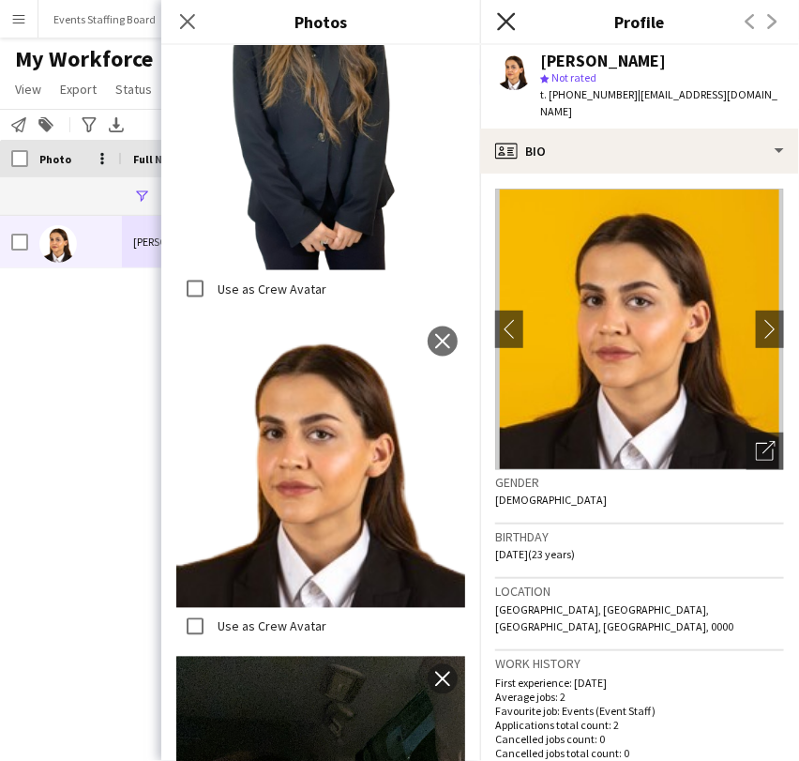
click at [508, 15] on icon "Close pop-in" at bounding box center [506, 21] width 18 height 18
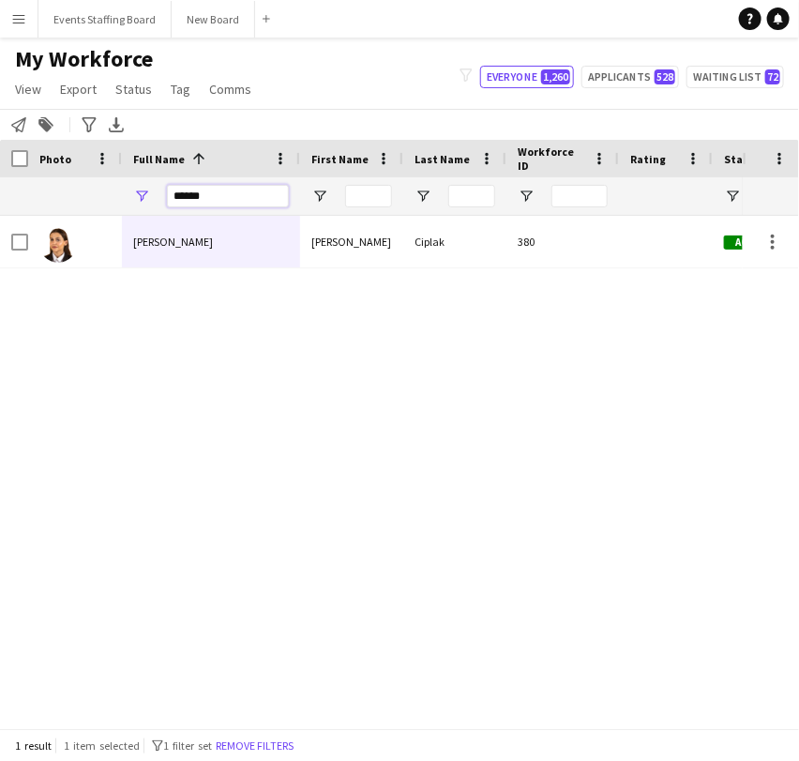
click at [212, 189] on input "******" at bounding box center [228, 196] width 122 height 23
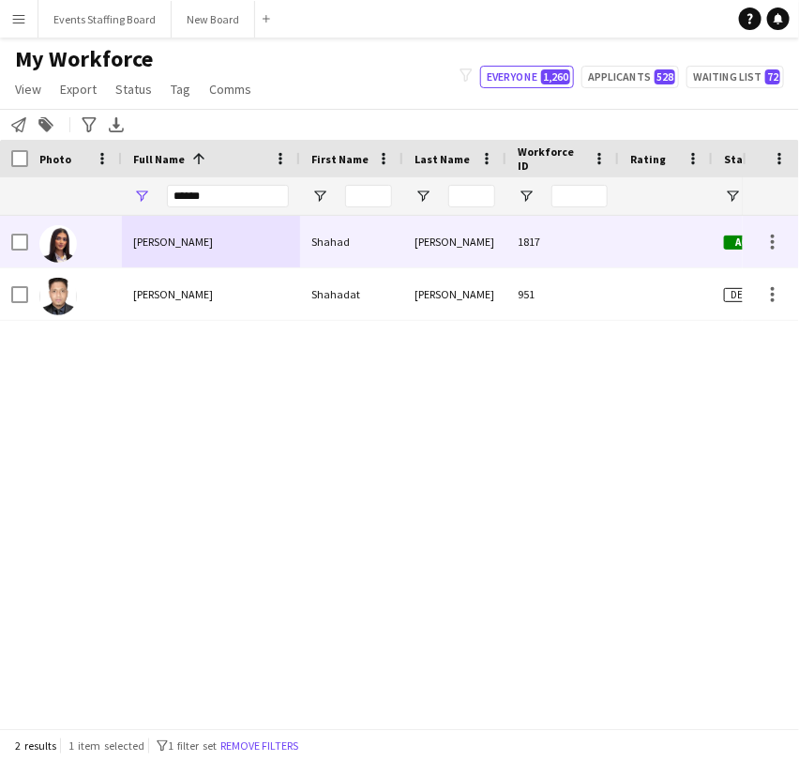
click at [184, 245] on span "Shahad Nasser" at bounding box center [173, 241] width 80 height 14
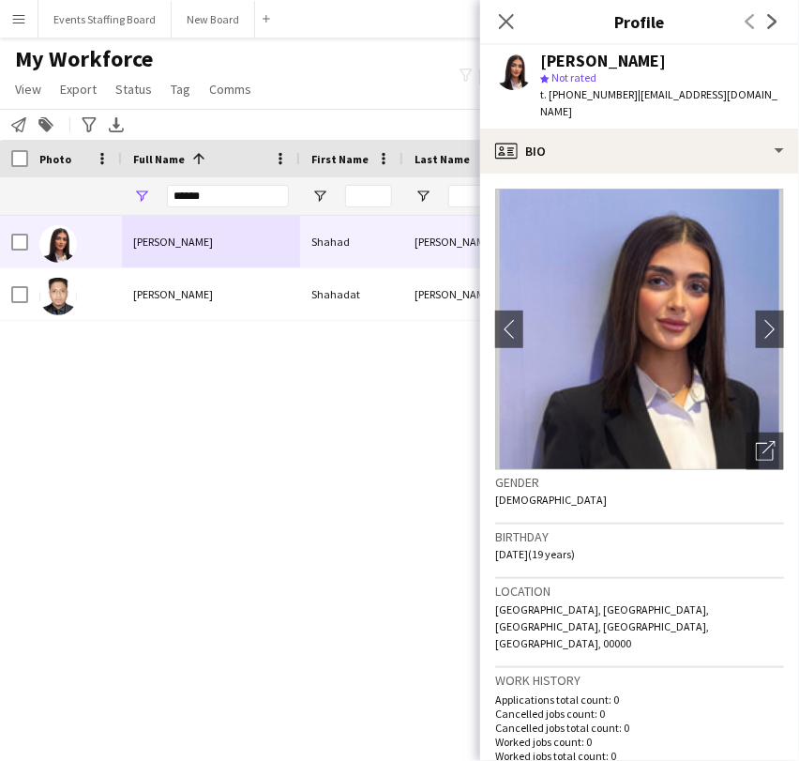
click at [62, 446] on div "Shahad Nasser Shahad Nasser 1817 Active Doha Shahadat Hossain Shahadat Hossain …" at bounding box center [371, 464] width 743 height 496
click at [747, 432] on div "Open photos pop-in" at bounding box center [766, 451] width 38 height 38
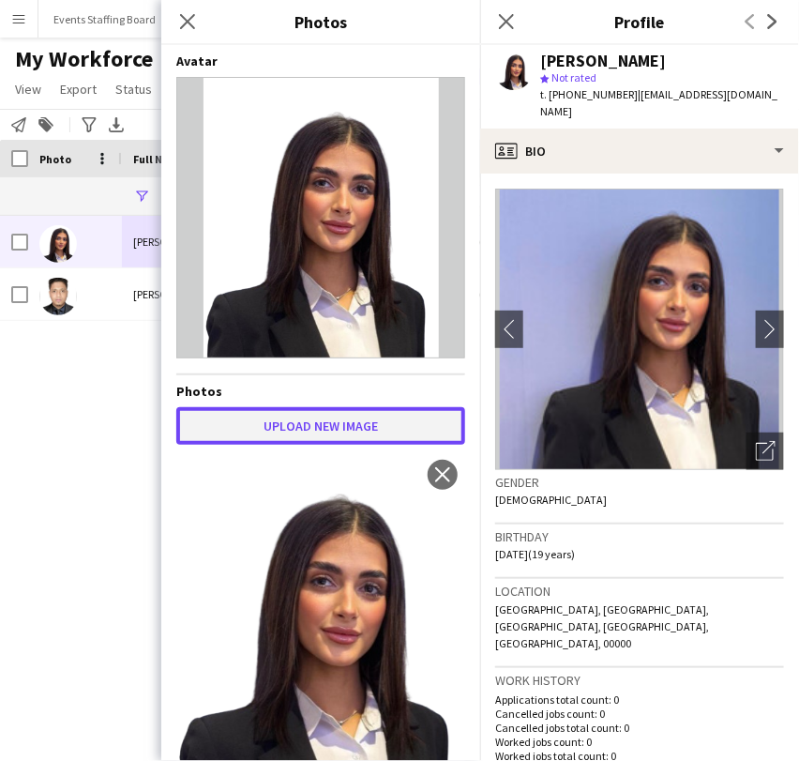
click at [227, 418] on button "Upload new image" at bounding box center [320, 426] width 289 height 38
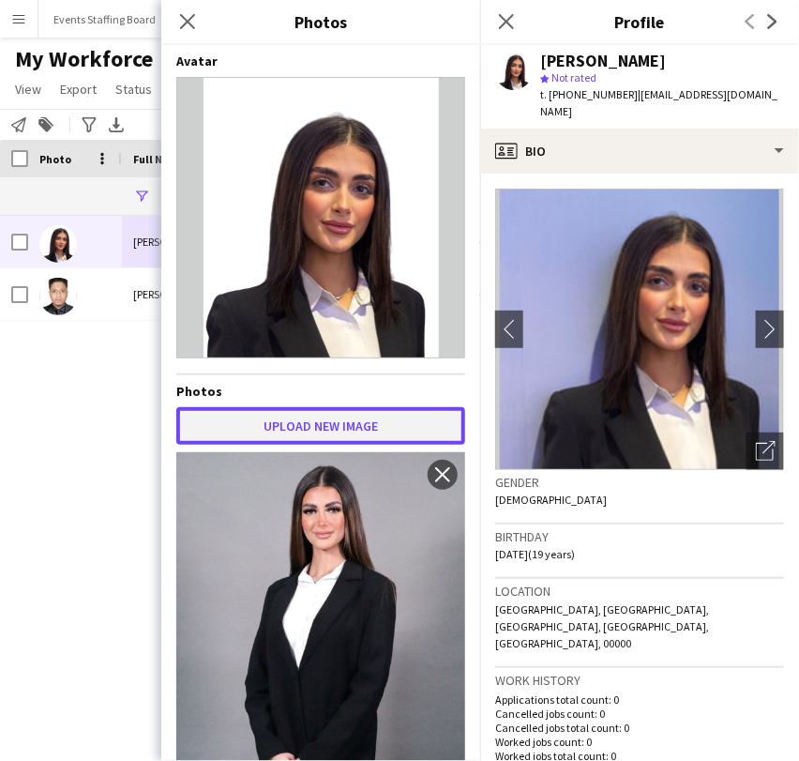
click at [250, 438] on button "Upload new image" at bounding box center [320, 426] width 289 height 38
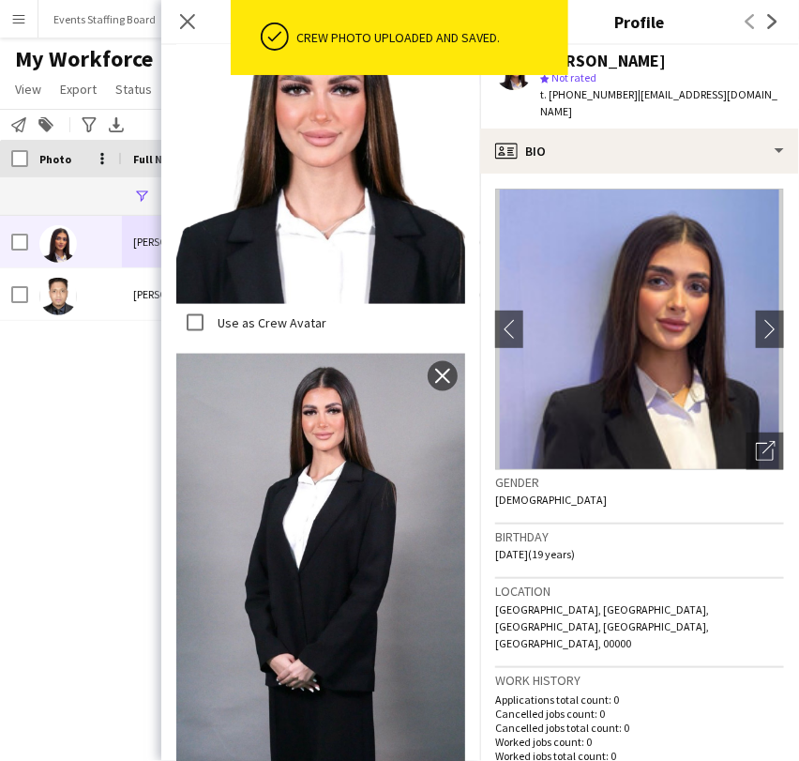
scroll to position [358, 0]
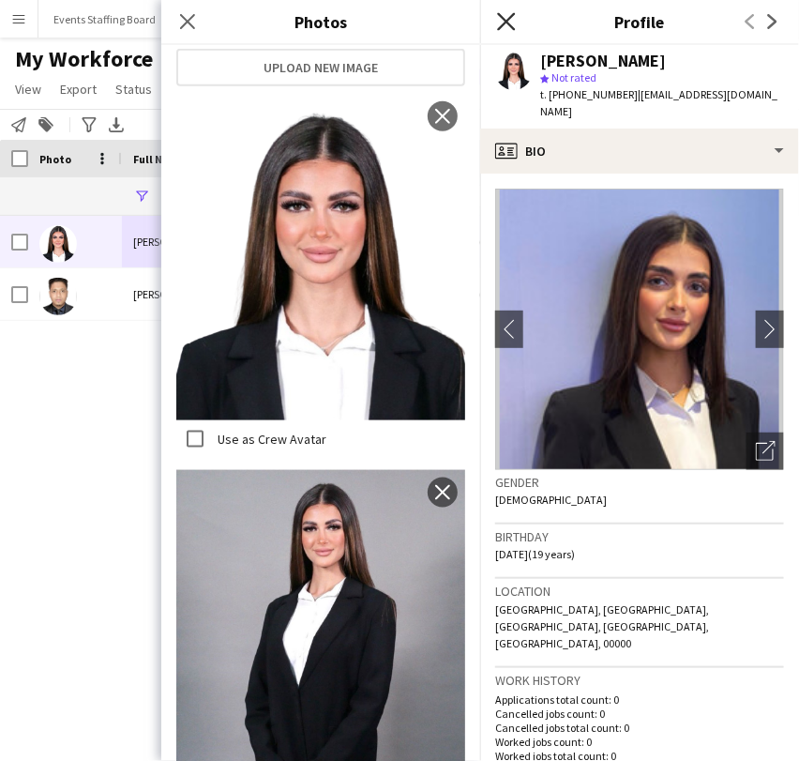
click at [508, 20] on icon at bounding box center [506, 21] width 18 height 18
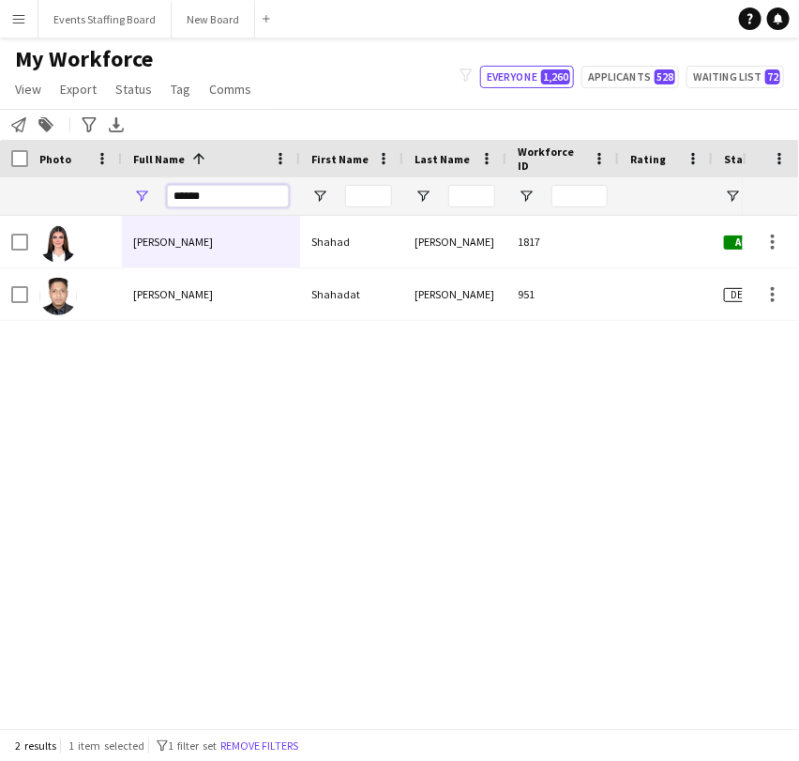
click at [207, 191] on input "******" at bounding box center [228, 196] width 122 height 23
click at [116, 289] on div at bounding box center [75, 294] width 94 height 52
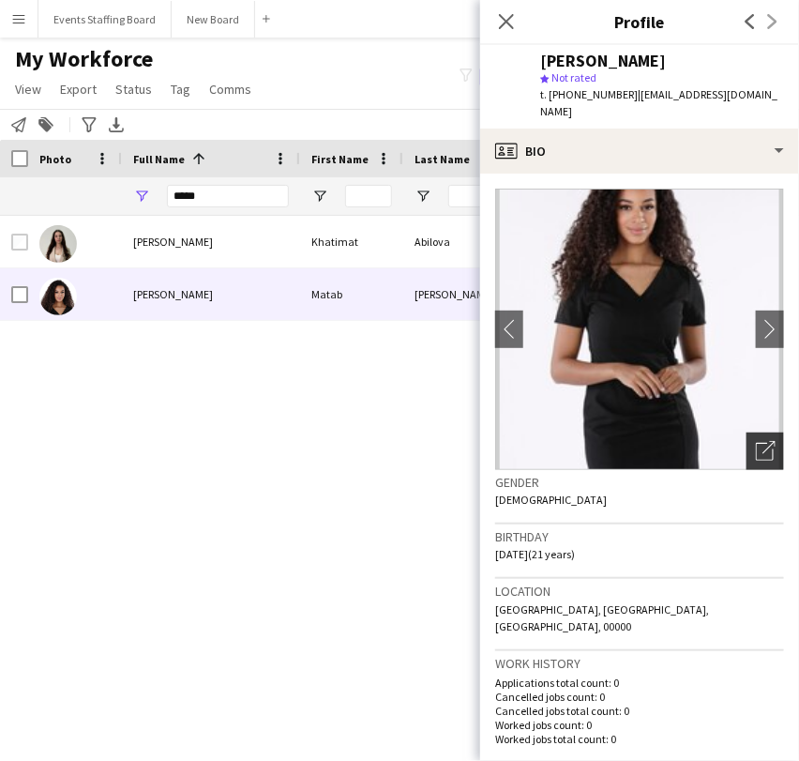
click at [751, 432] on div "Open photos pop-in" at bounding box center [766, 451] width 38 height 38
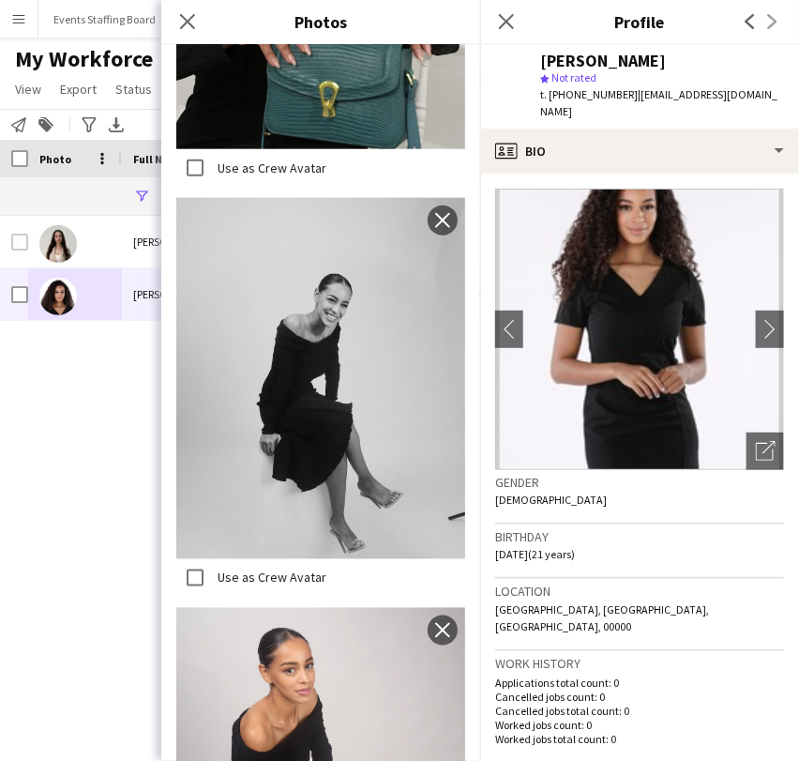
scroll to position [312, 0]
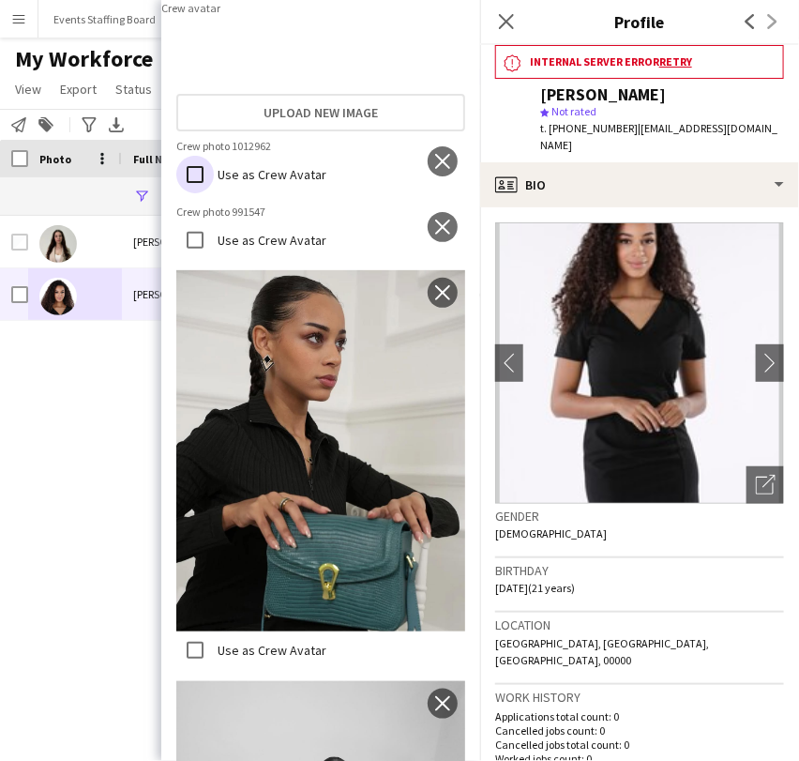
scroll to position [0, 0]
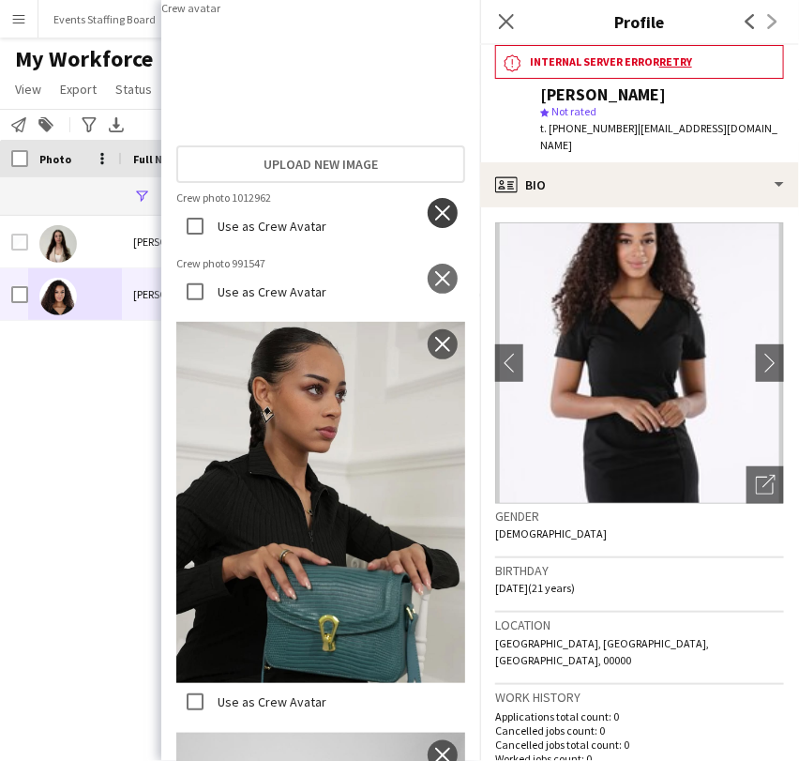
click at [434, 220] on app-icon "close" at bounding box center [442, 212] width 19 height 15
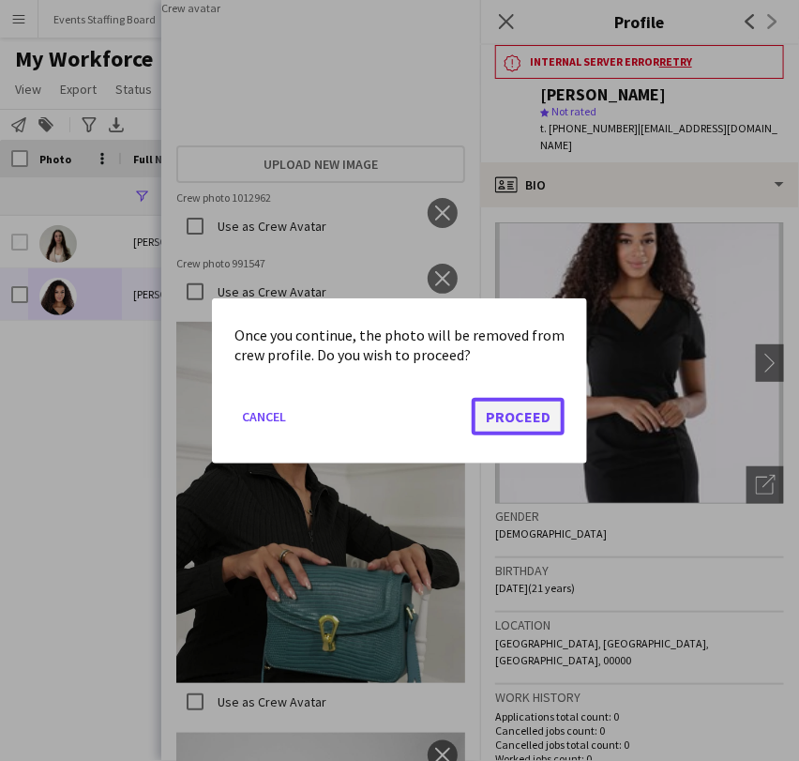
click at [493, 401] on button "Proceed" at bounding box center [518, 416] width 93 height 38
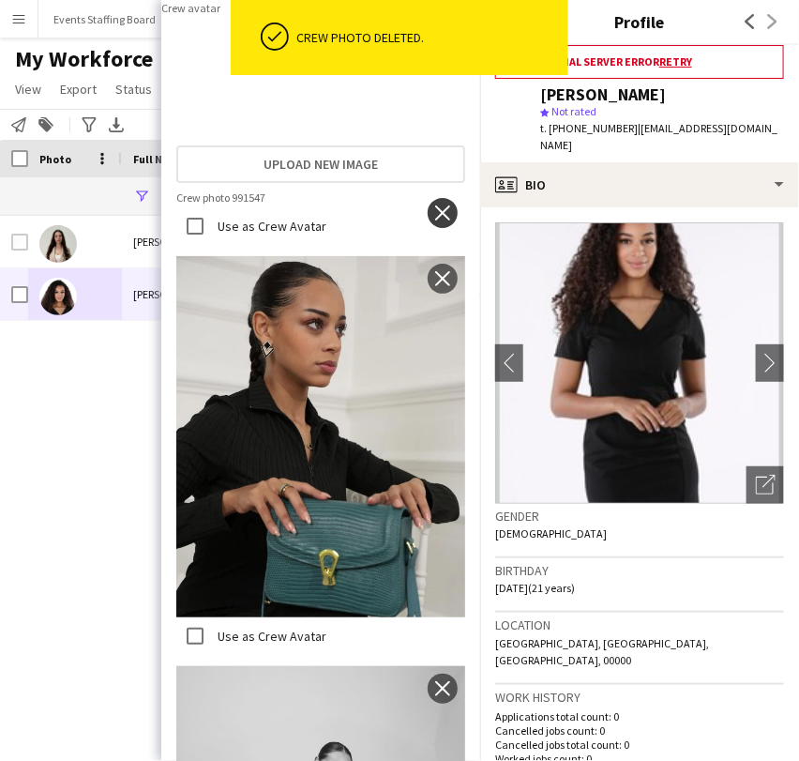
click at [433, 220] on app-icon "close" at bounding box center [442, 212] width 19 height 15
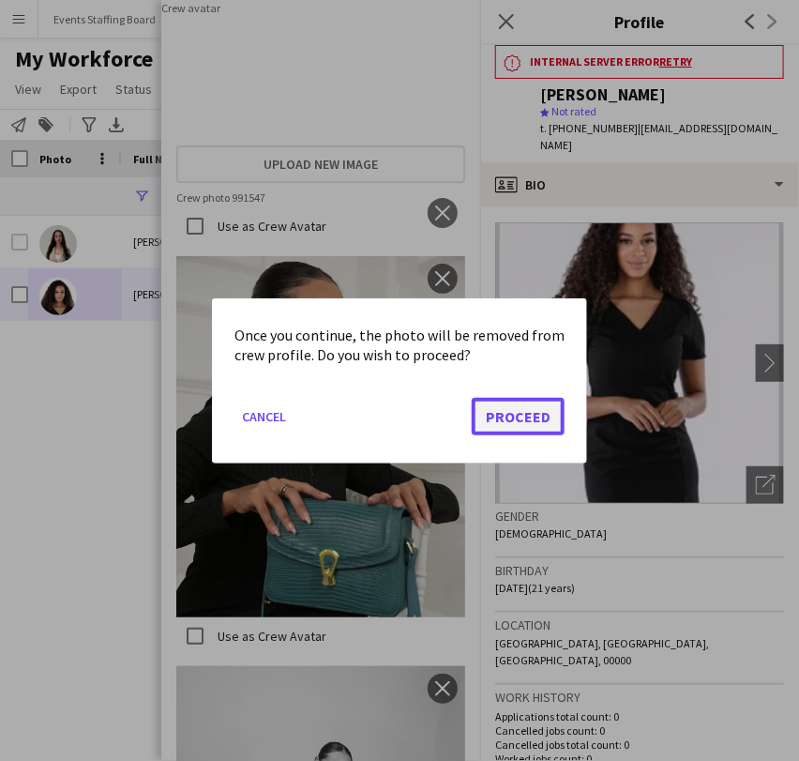
click at [525, 409] on button "Proceed" at bounding box center [518, 416] width 93 height 38
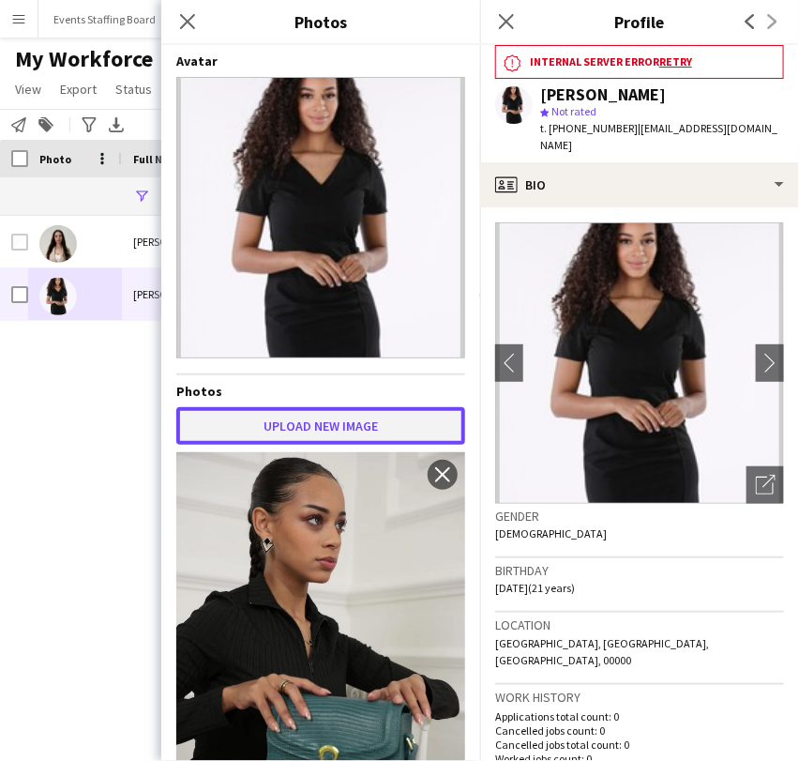
click at [312, 415] on button "Upload new image" at bounding box center [320, 426] width 289 height 38
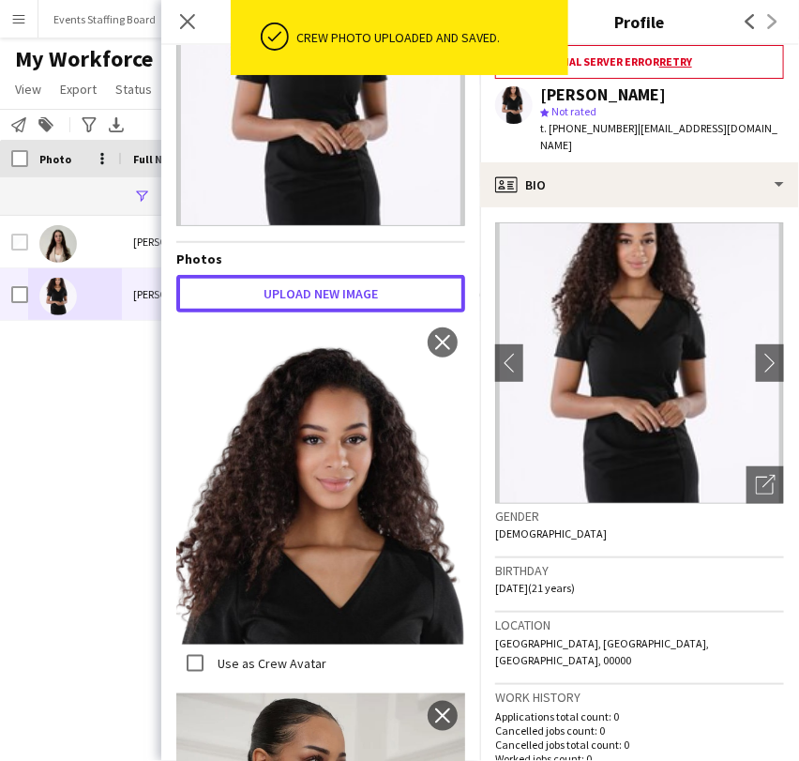
scroll to position [208, 0]
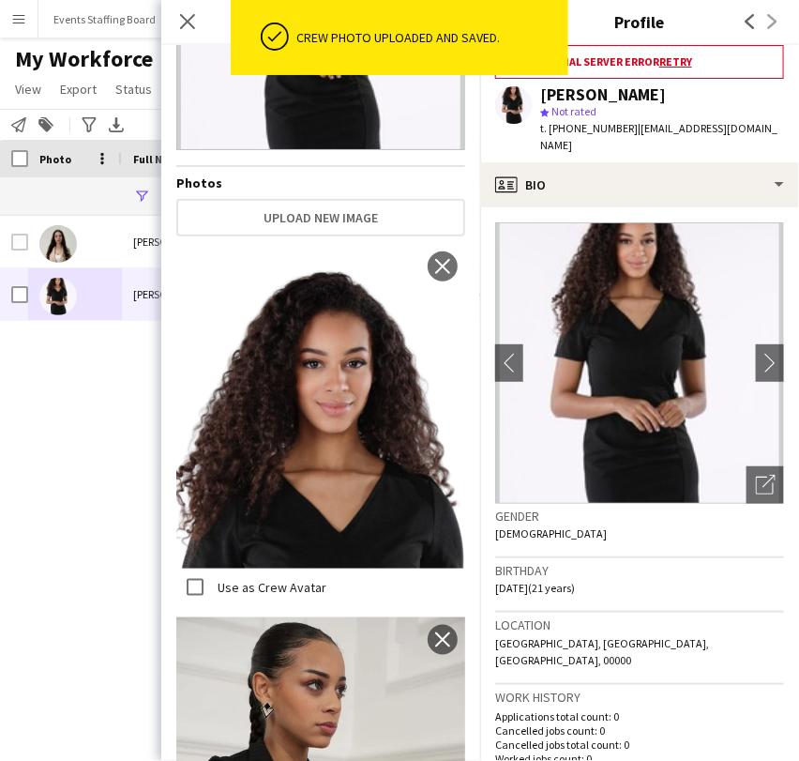
click at [225, 578] on label "Use as Crew Avatar" at bounding box center [270, 586] width 113 height 17
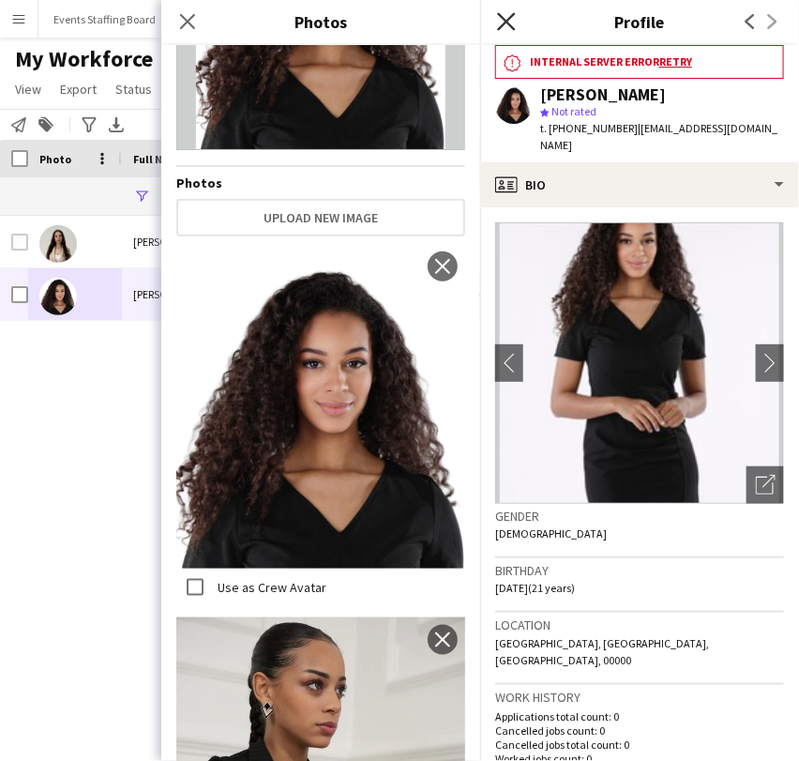
click at [507, 22] on icon at bounding box center [506, 21] width 18 height 18
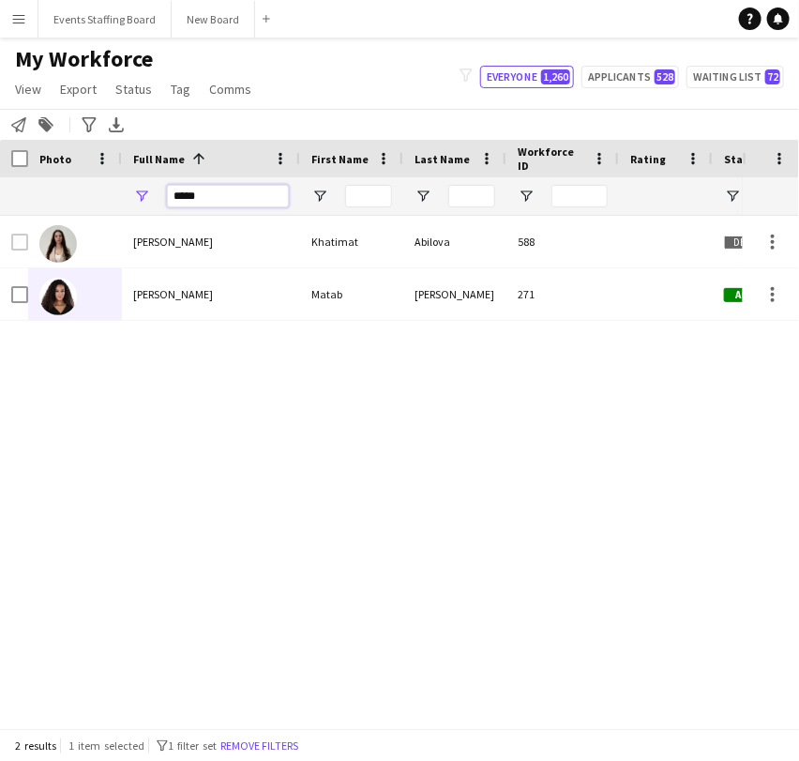
click at [222, 189] on input "*****" at bounding box center [228, 196] width 122 height 23
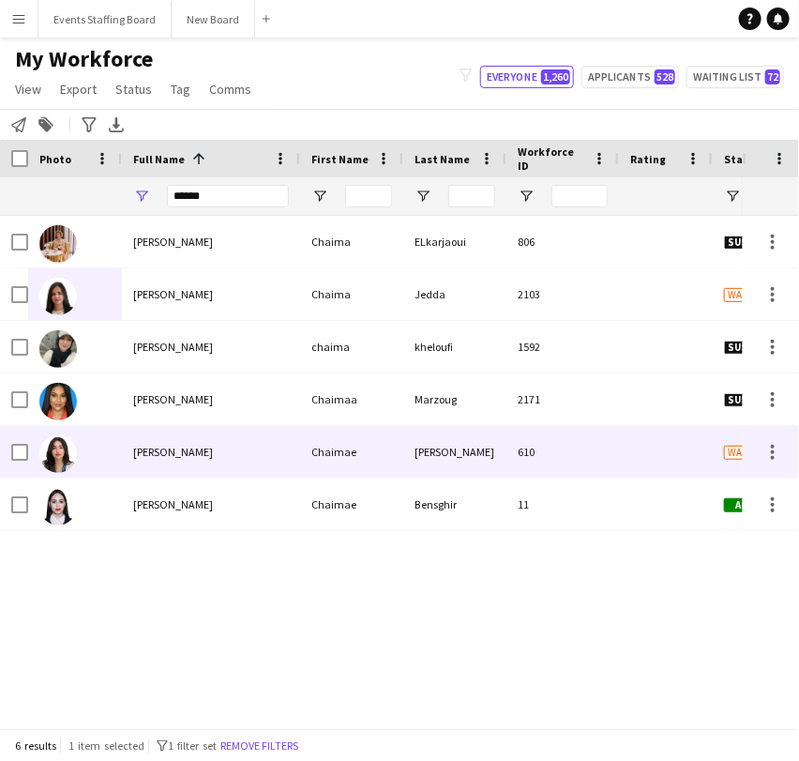
click at [204, 490] on div "[PERSON_NAME]" at bounding box center [211, 504] width 178 height 52
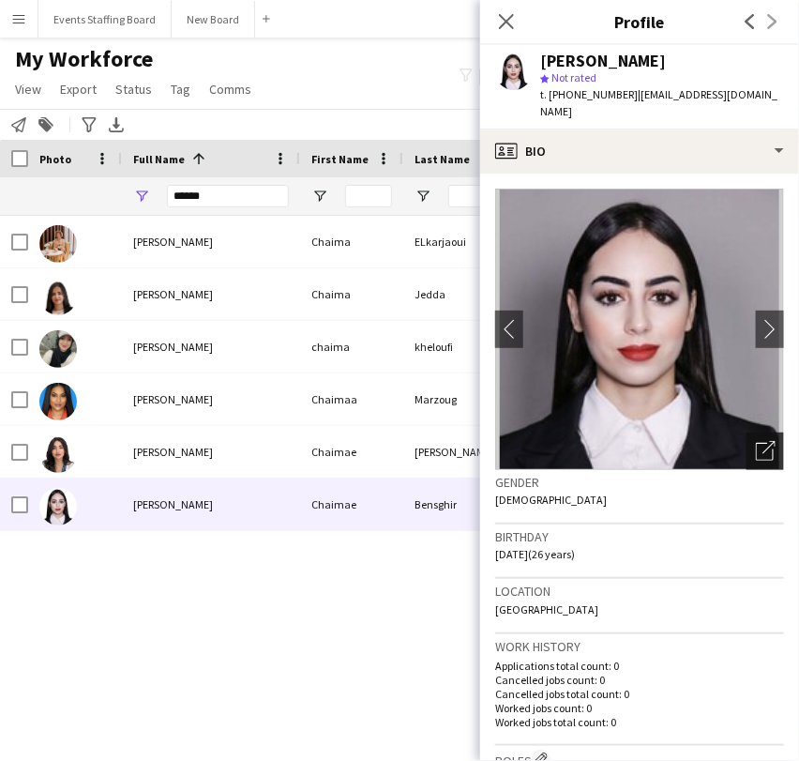
click at [765, 432] on div "Open photos pop-in" at bounding box center [766, 451] width 38 height 38
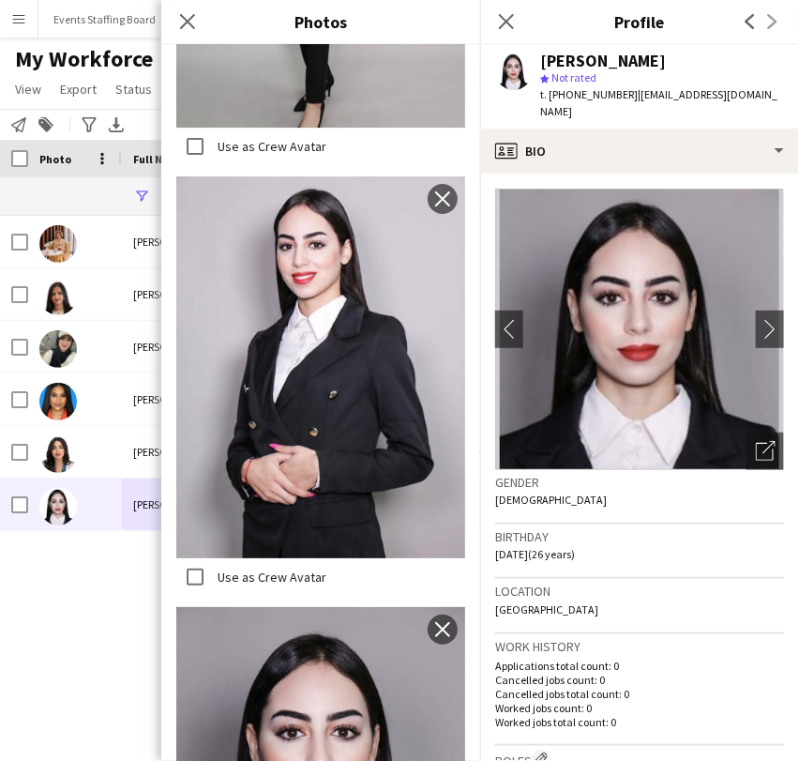
scroll to position [1727, 0]
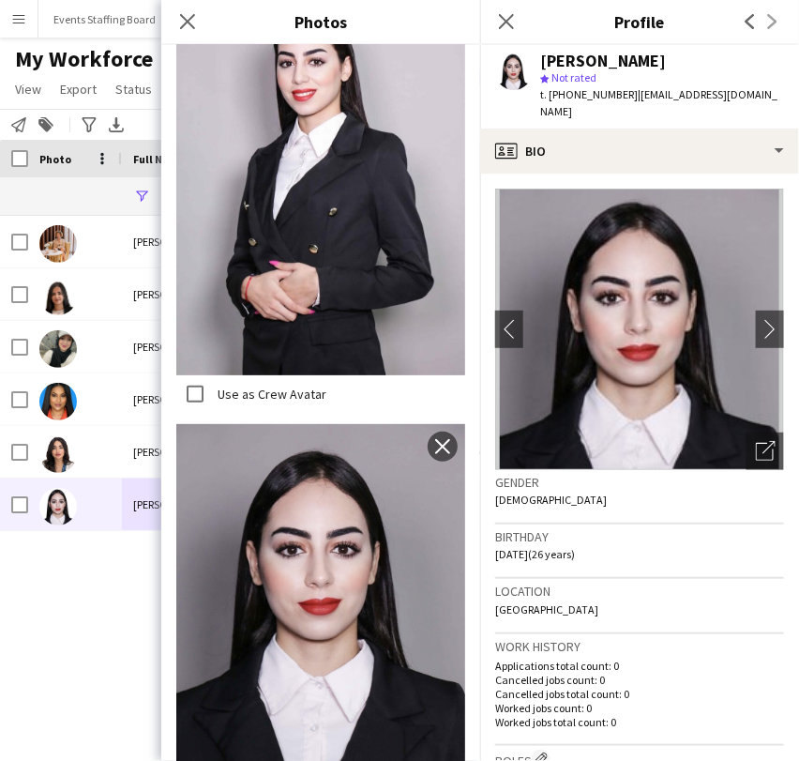
click at [98, 601] on div "Chaima ELkarjaoui Chaima ELkarjaoui 806 Suspended Doha Chaima Jedda Chaima Jedd…" at bounding box center [371, 464] width 743 height 496
click at [503, 21] on icon "Close pop-in" at bounding box center [506, 21] width 18 height 18
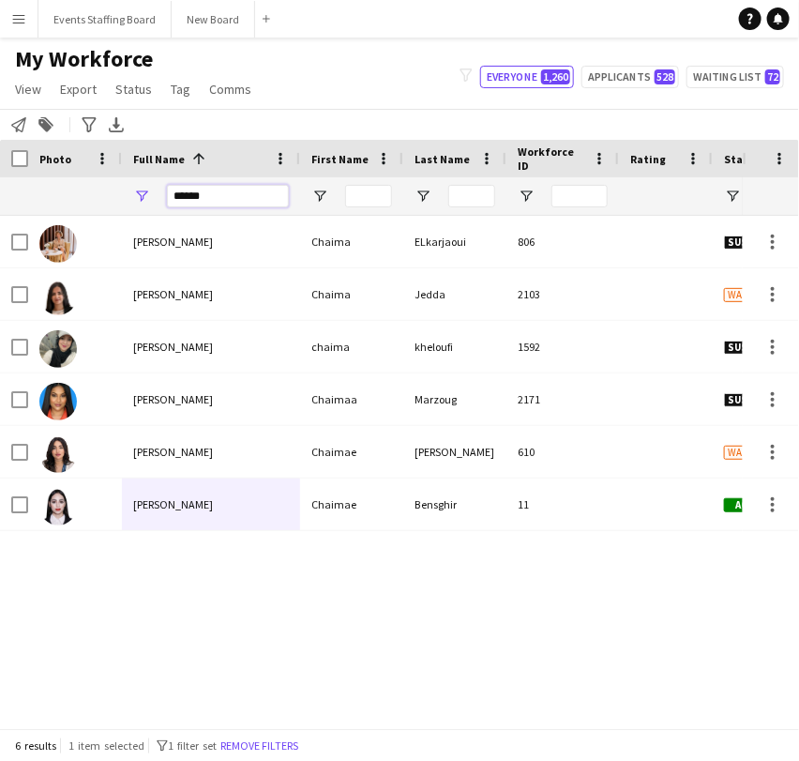
click at [228, 189] on input "******" at bounding box center [228, 196] width 122 height 23
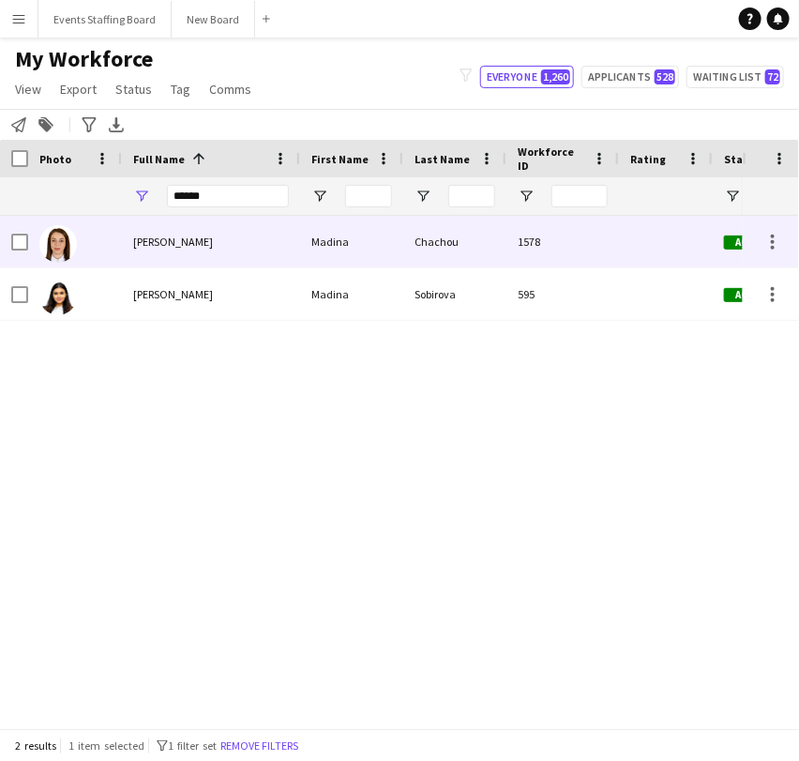
click at [164, 234] on span "Madina Chachou" at bounding box center [173, 241] width 80 height 14
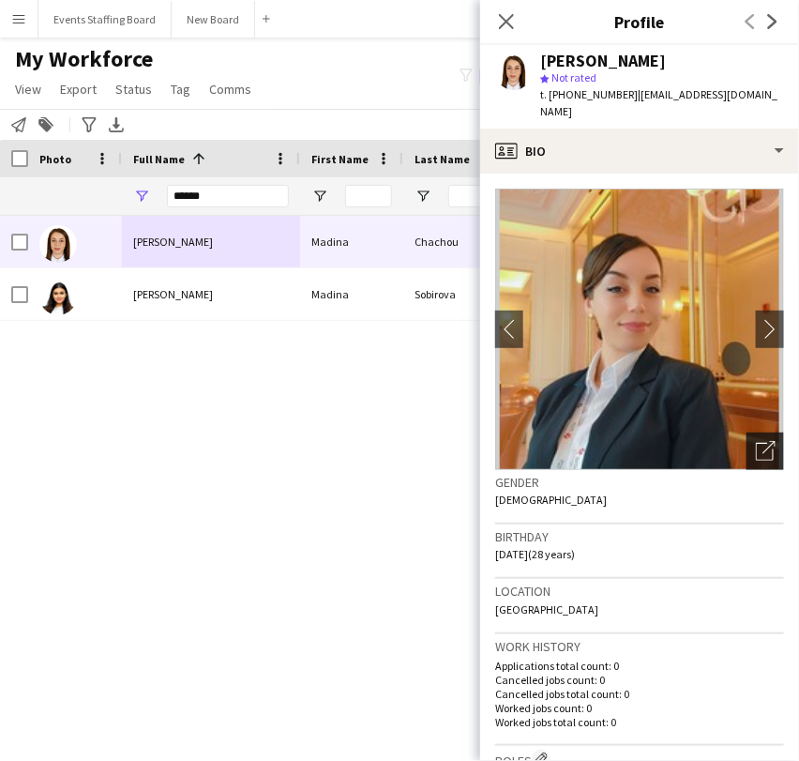
click at [756, 441] on icon "Open photos pop-in" at bounding box center [766, 451] width 20 height 20
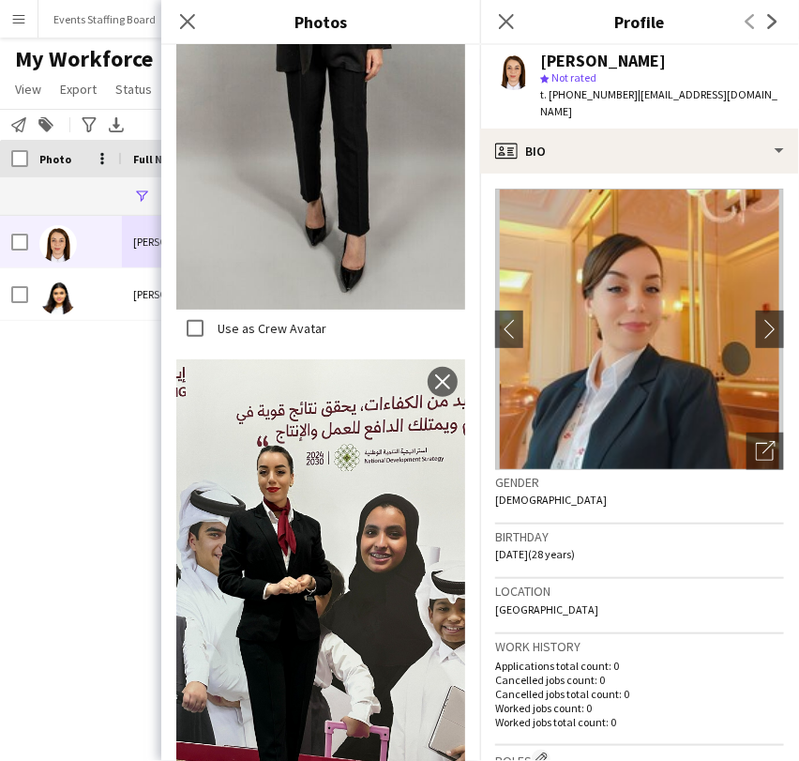
scroll to position [2501, 0]
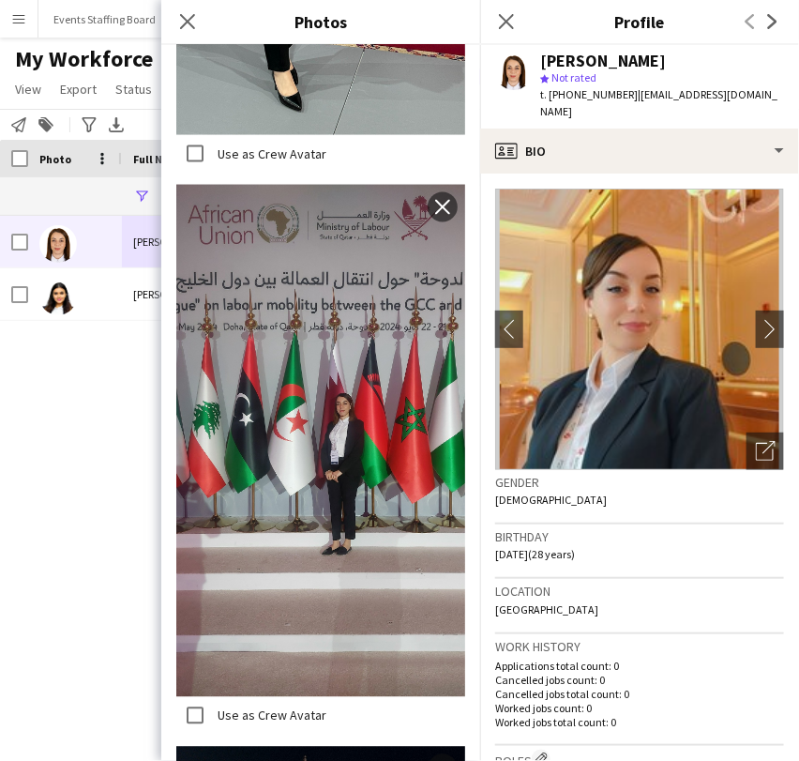
drag, startPoint x: 35, startPoint y: 413, endPoint x: 201, endPoint y: 204, distance: 267.1
click at [35, 413] on div "Madina Chachou Madina Chachou 1578 Active Doha Madina Sobirova Madina Sobirova …" at bounding box center [371, 464] width 743 height 496
click at [503, 20] on icon "Close pop-in" at bounding box center [506, 21] width 18 height 18
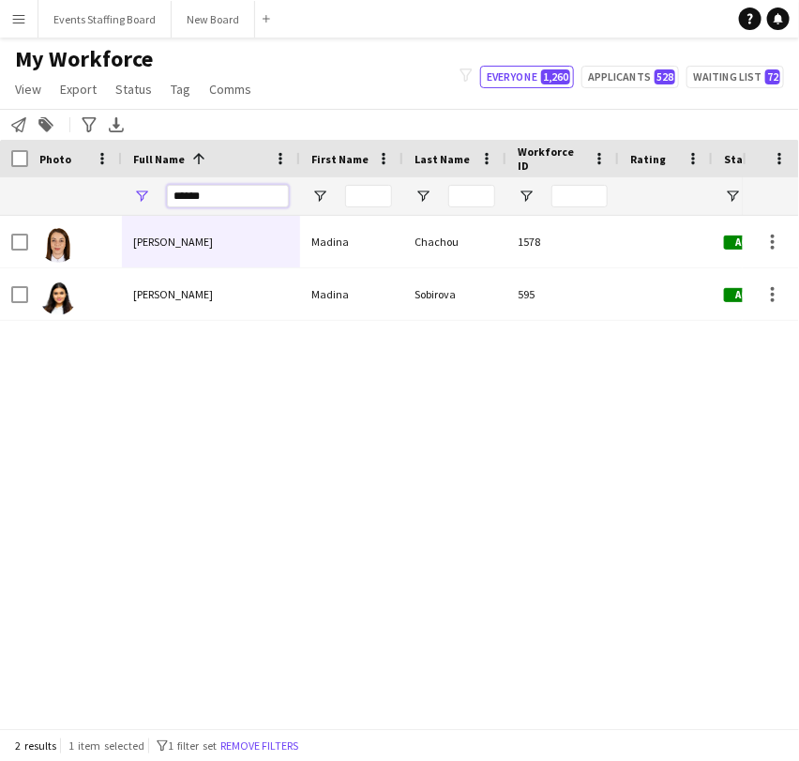
click at [255, 197] on input "******" at bounding box center [228, 196] width 122 height 23
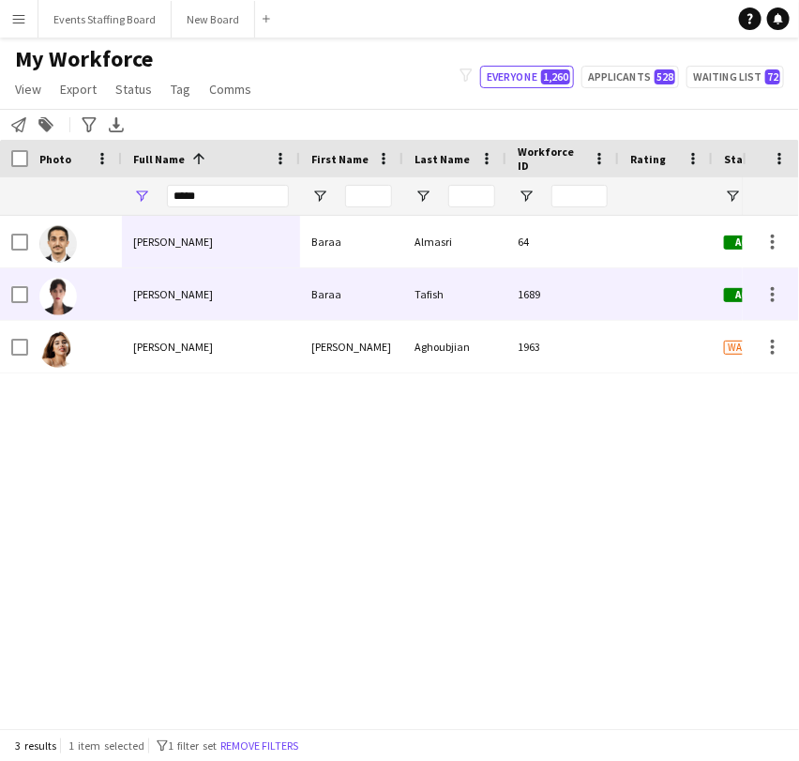
click at [180, 301] on span "[PERSON_NAME]" at bounding box center [173, 294] width 80 height 14
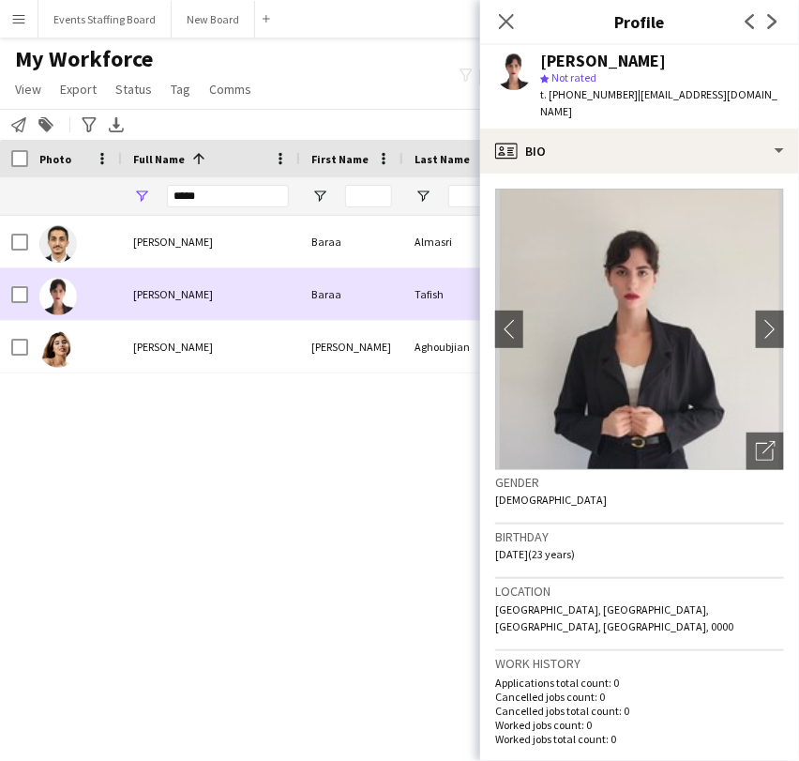
click at [180, 301] on span "[PERSON_NAME]" at bounding box center [173, 294] width 80 height 14
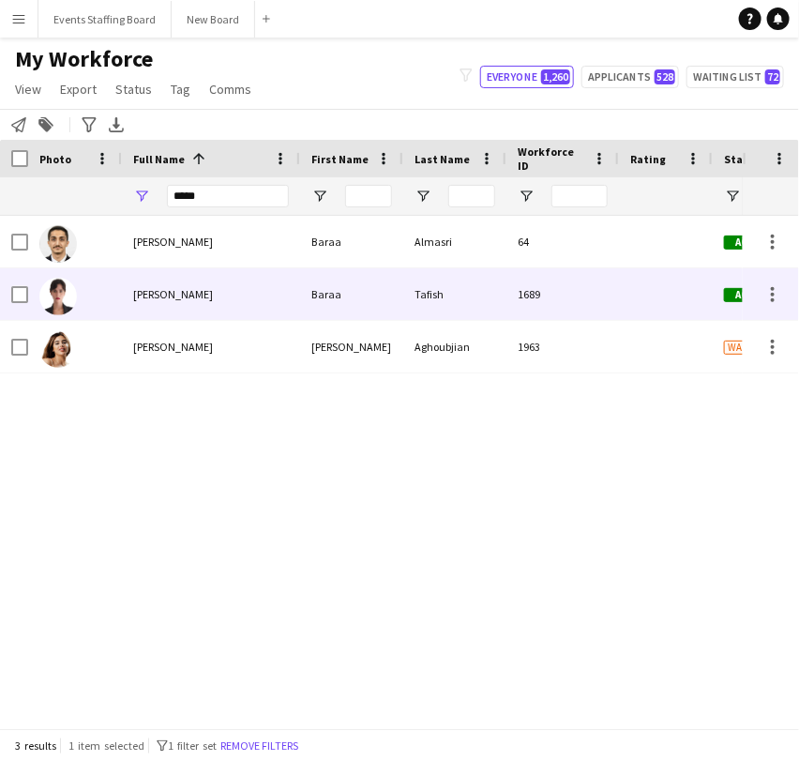
click at [110, 302] on div at bounding box center [75, 294] width 94 height 52
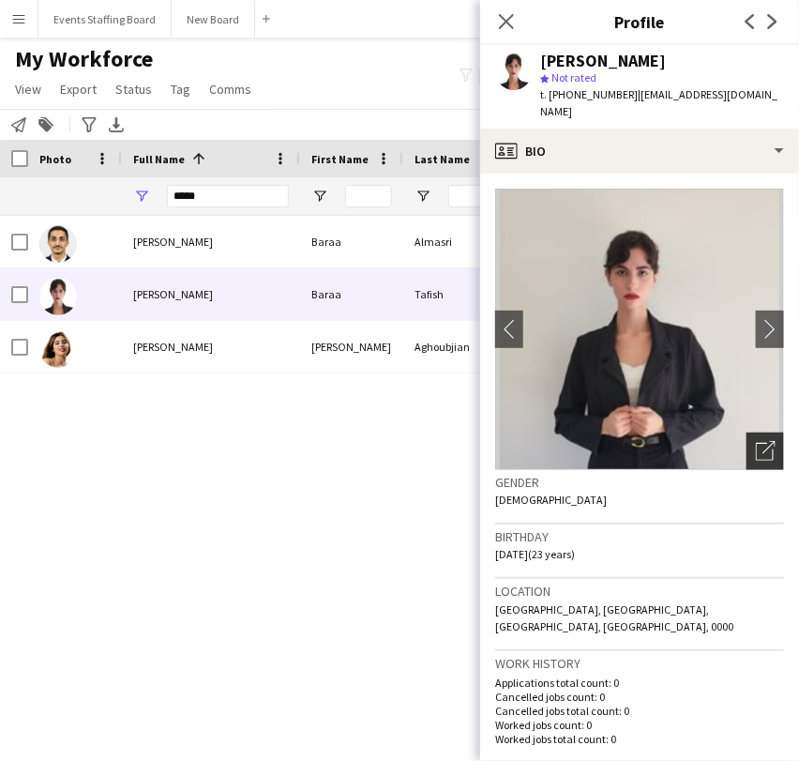
click at [756, 441] on icon "Open photos pop-in" at bounding box center [766, 451] width 20 height 20
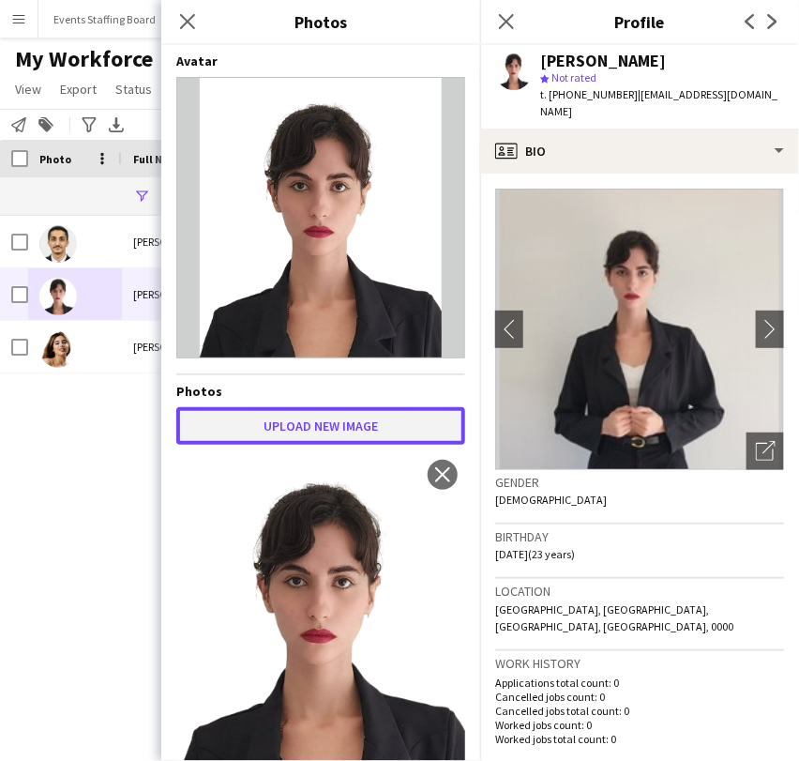
click at [295, 423] on button "Upload new image" at bounding box center [320, 426] width 289 height 38
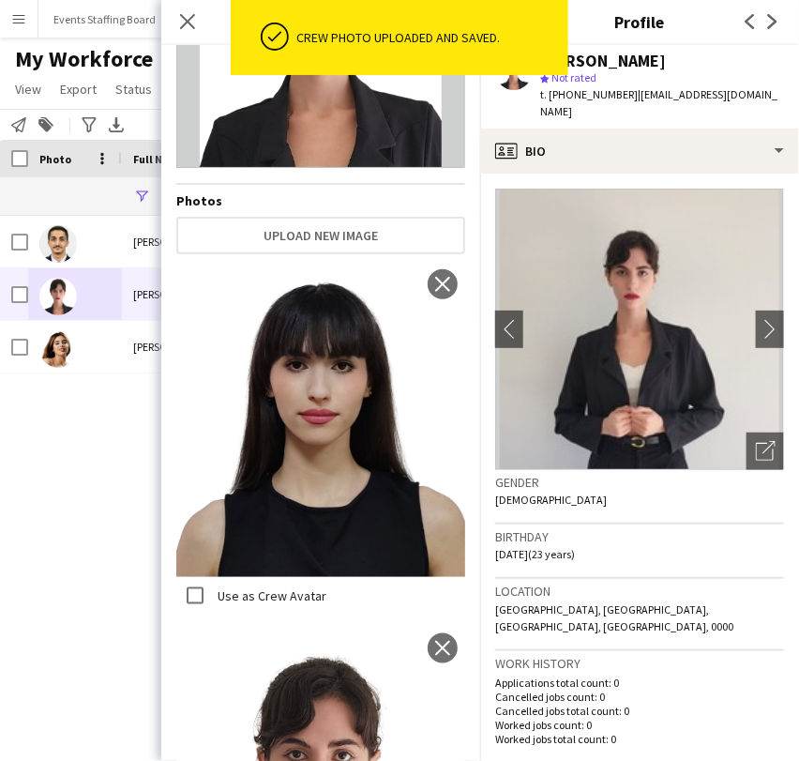
scroll to position [312, 0]
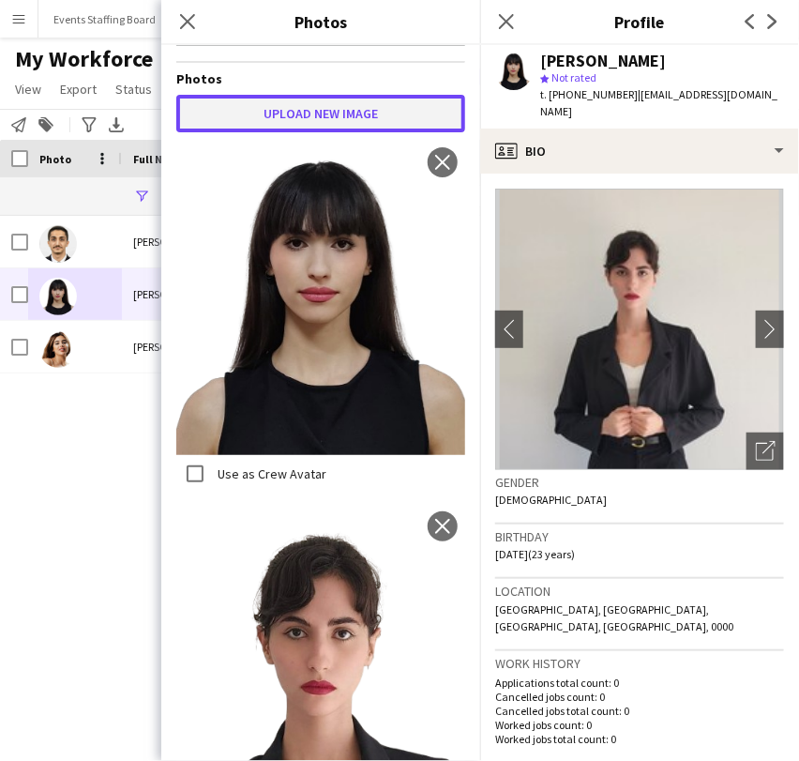
click at [336, 120] on button "Upload new image" at bounding box center [320, 114] width 289 height 38
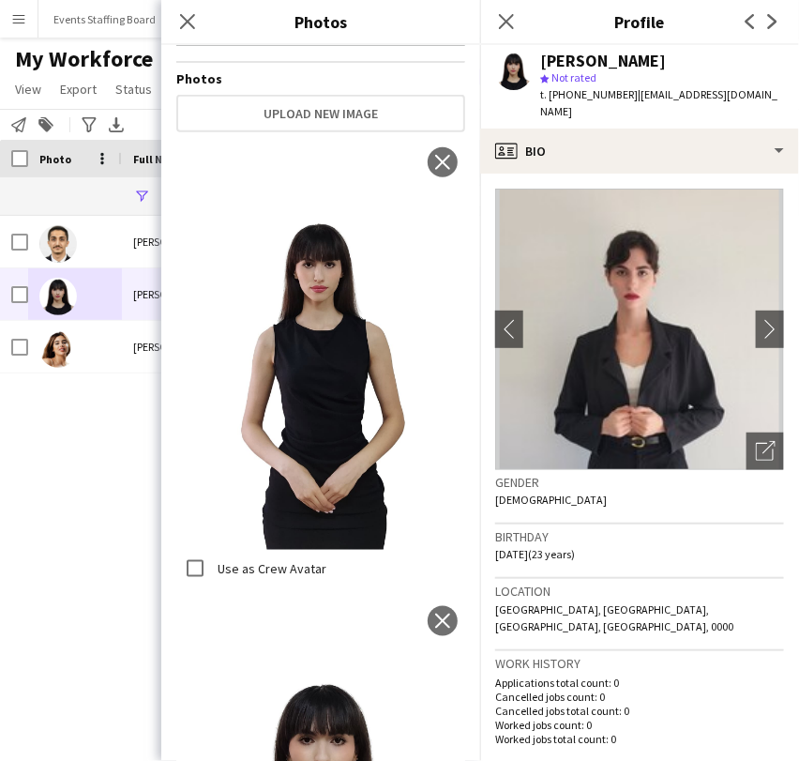
drag, startPoint x: 82, startPoint y: 465, endPoint x: 113, endPoint y: 430, distance: 47.2
click at [81, 464] on div "Baraa Almasri Baraa Almasri 64 Active Doha Baraa Tafish Baraa Tafish 1689 Activ…" at bounding box center [371, 464] width 743 height 496
click at [514, 15] on icon at bounding box center [506, 21] width 18 height 18
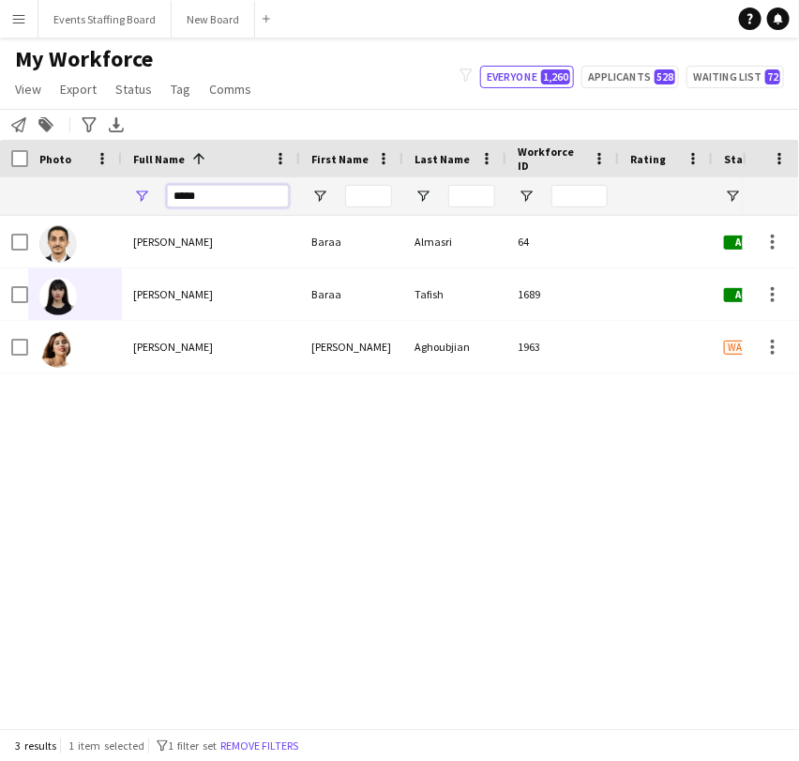
click at [201, 193] on input "*****" at bounding box center [228, 196] width 122 height 23
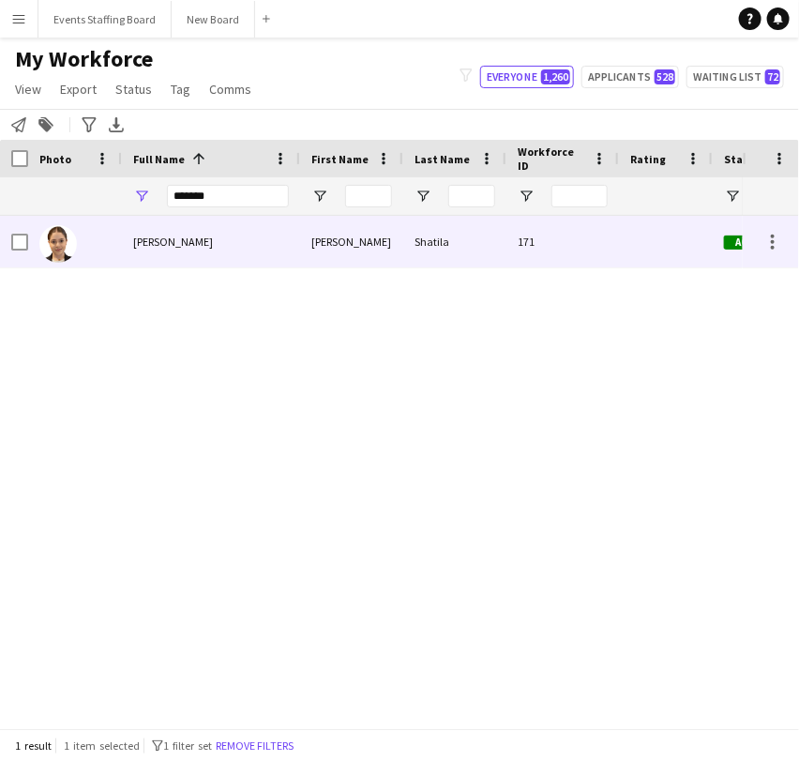
click at [139, 241] on span "[PERSON_NAME]" at bounding box center [173, 241] width 80 height 14
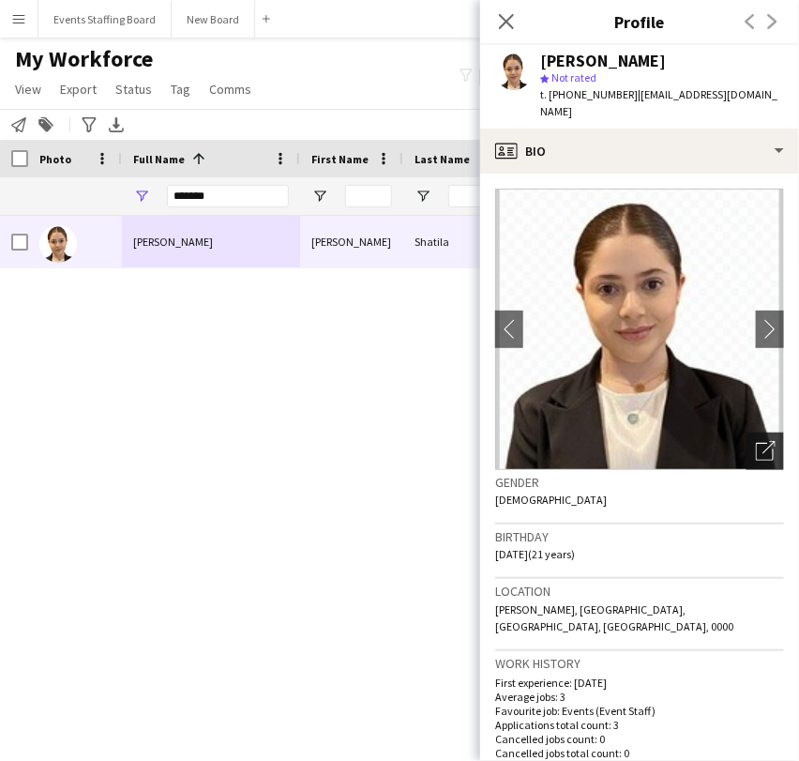
click at [747, 432] on div "Open photos pop-in" at bounding box center [766, 451] width 38 height 38
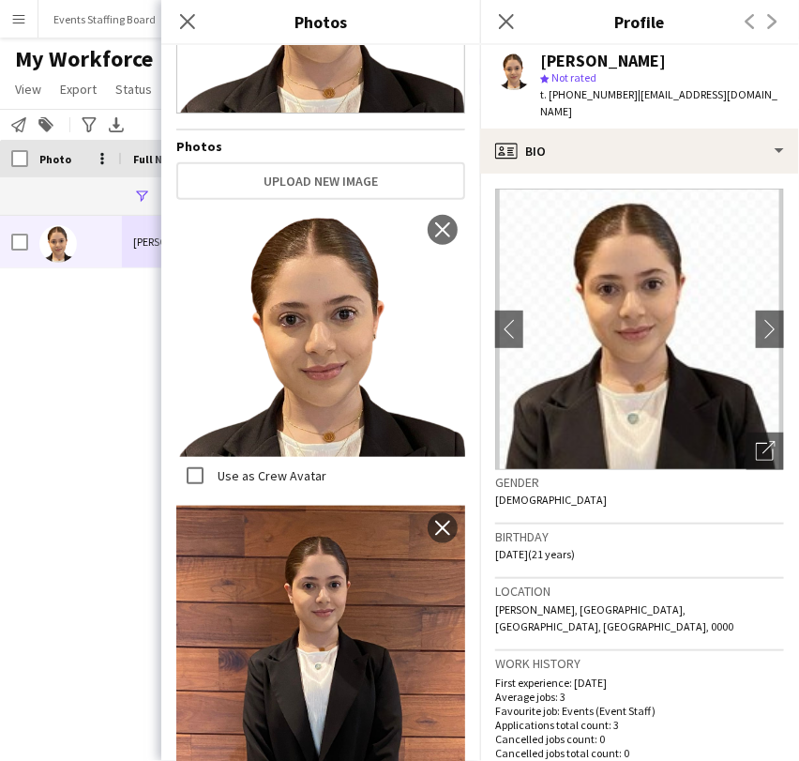
scroll to position [0, 0]
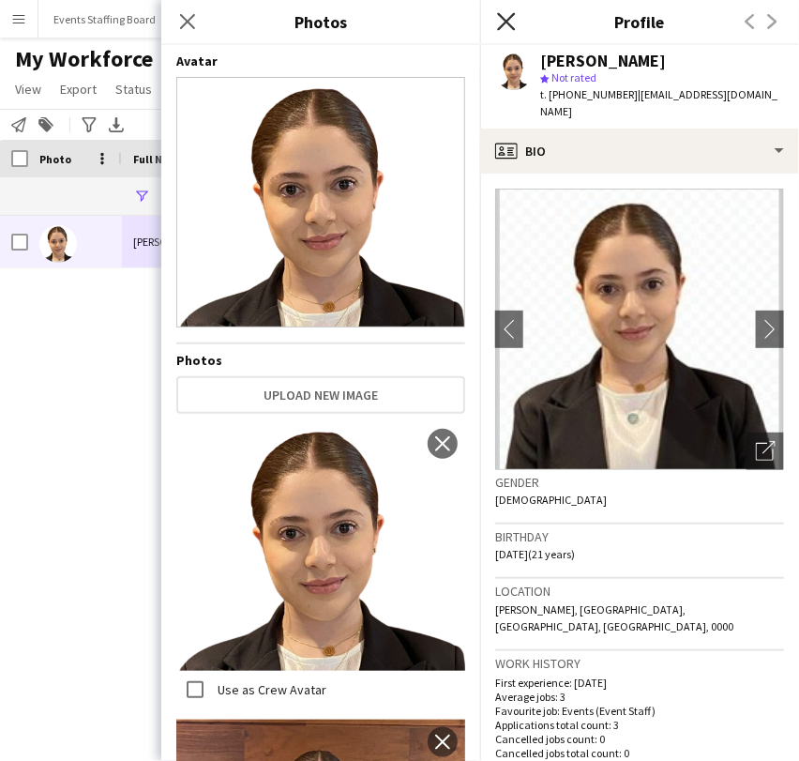
click at [510, 21] on icon "Close pop-in" at bounding box center [506, 21] width 18 height 18
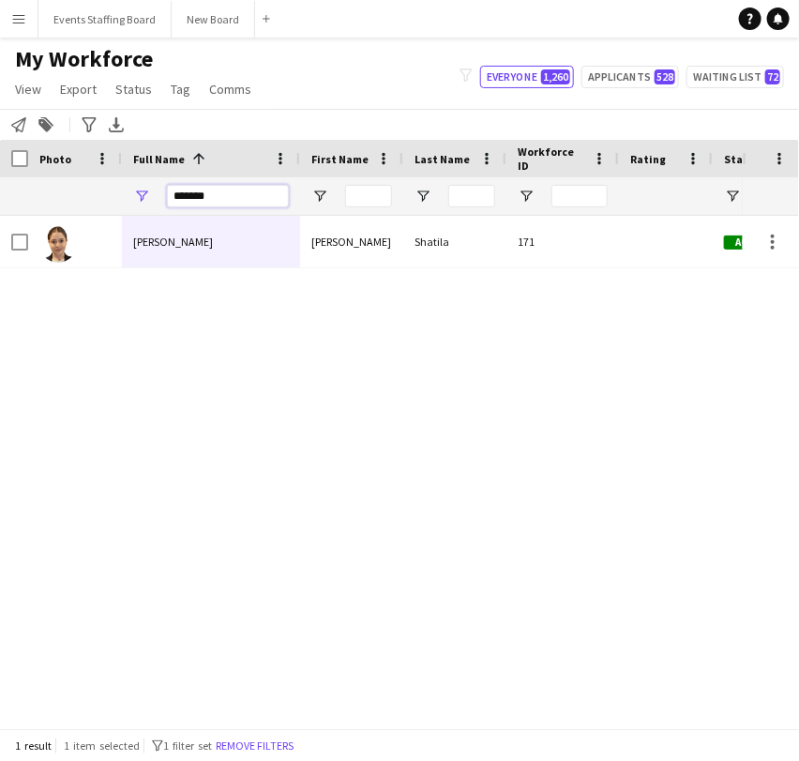
click at [200, 193] on input "*******" at bounding box center [228, 196] width 122 height 23
click at [200, 192] on input "*******" at bounding box center [228, 196] width 122 height 23
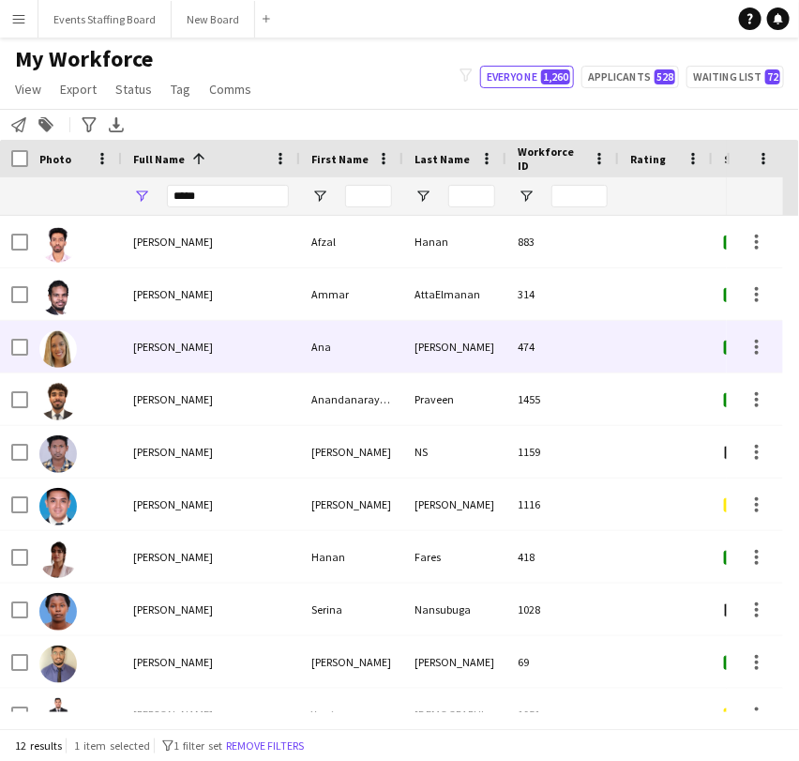
click at [180, 341] on span "[PERSON_NAME]" at bounding box center [173, 347] width 80 height 14
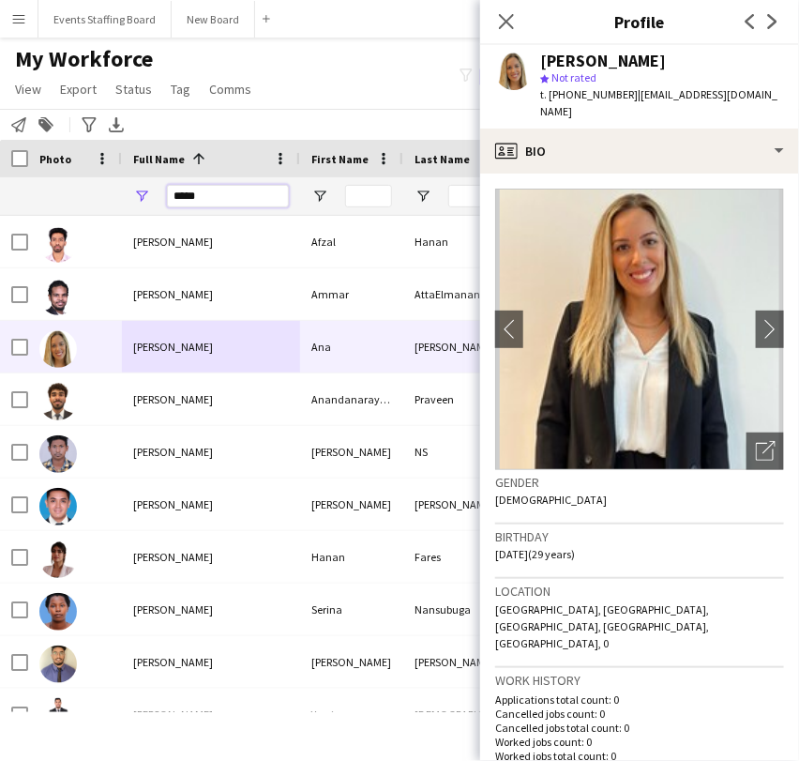
click at [211, 203] on input "*****" at bounding box center [228, 196] width 122 height 23
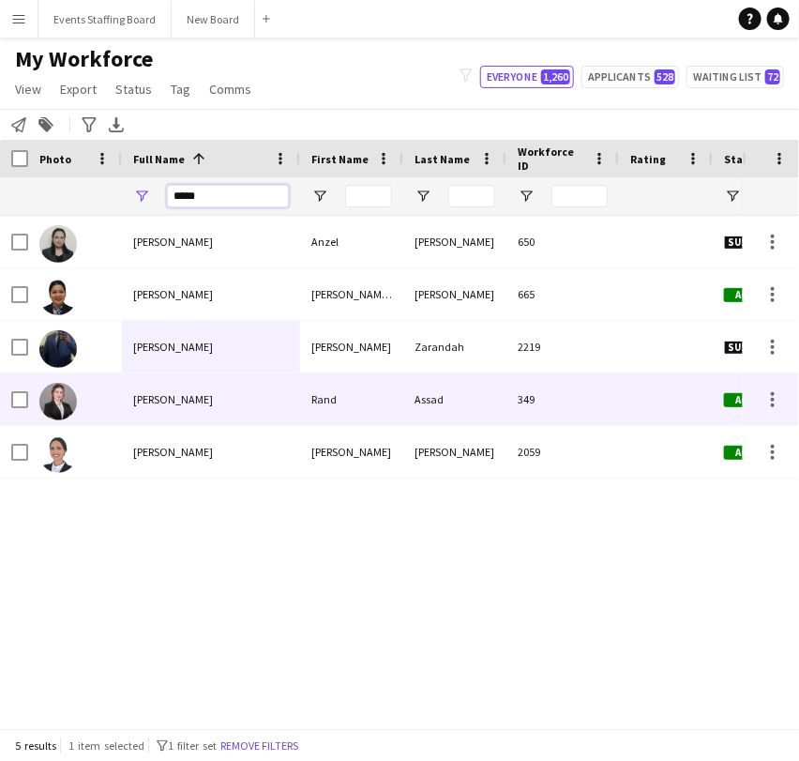
type input "*****"
click at [146, 370] on div "[PERSON_NAME]" at bounding box center [211, 347] width 178 height 52
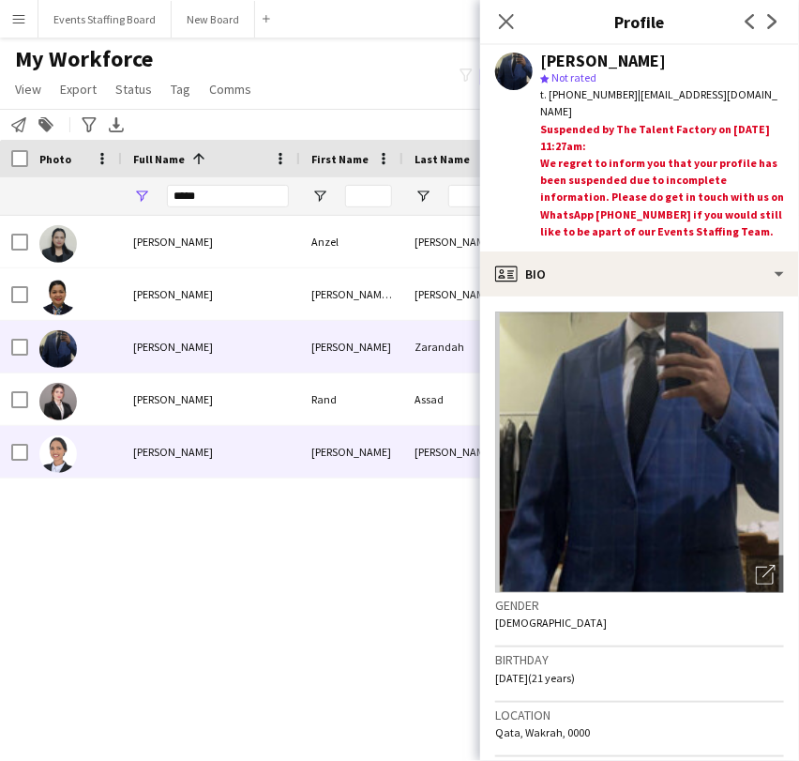
click at [135, 452] on span "Randa Berhe" at bounding box center [173, 452] width 80 height 14
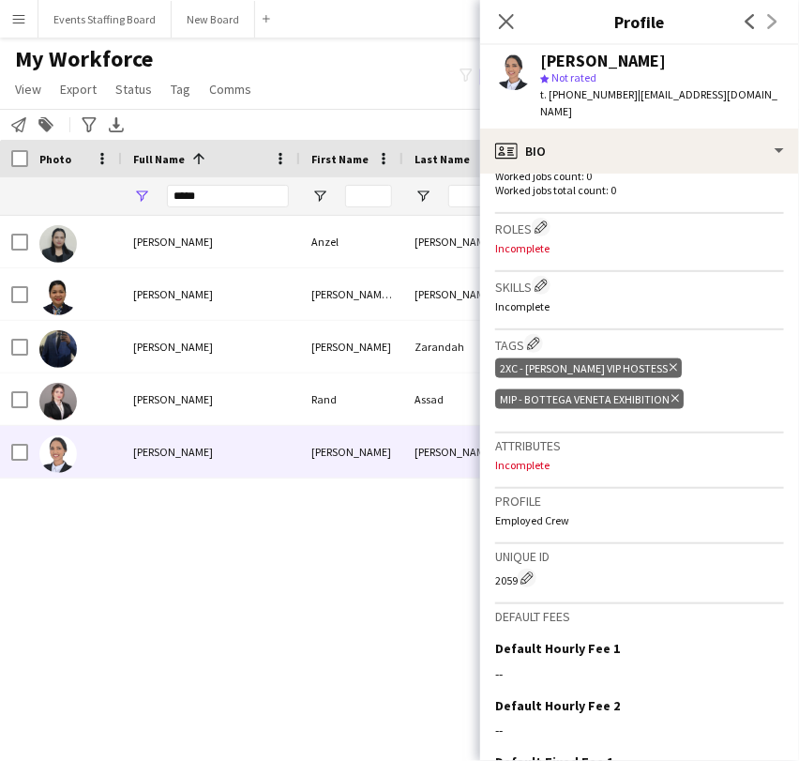
scroll to position [625, 0]
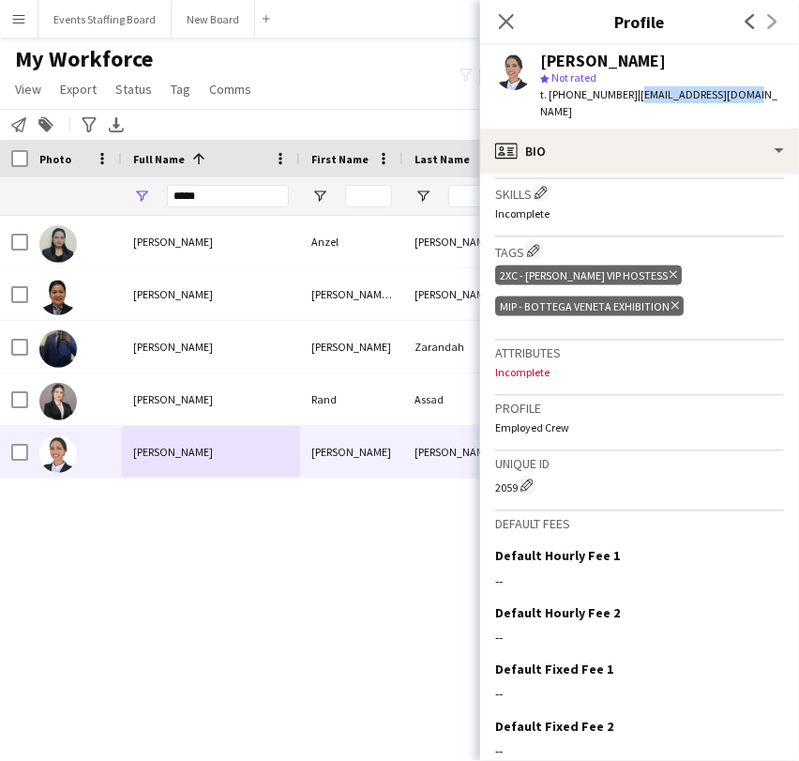
drag, startPoint x: 624, startPoint y: 92, endPoint x: 739, endPoint y: 88, distance: 115.4
click at [739, 88] on div "Randa Berhe star Not rated t. +97466250363 | randaberhe@gmail.com" at bounding box center [639, 86] width 319 height 83
copy span "randaberhe@gmail.com"
click at [272, 551] on div "Anzel Miranda Anzel Miranda 650 Suspended Doha Julie Ann Miranda Julie Ann Mira…" at bounding box center [371, 464] width 743 height 496
click at [509, 15] on icon "Close pop-in" at bounding box center [506, 21] width 18 height 18
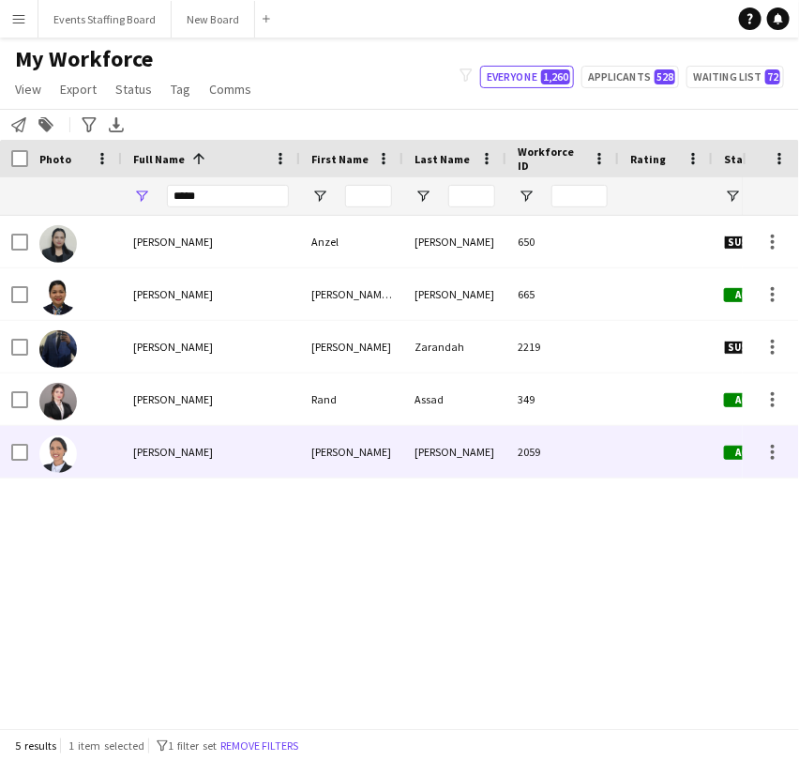
click at [475, 450] on div "Berhe" at bounding box center [454, 452] width 103 height 52
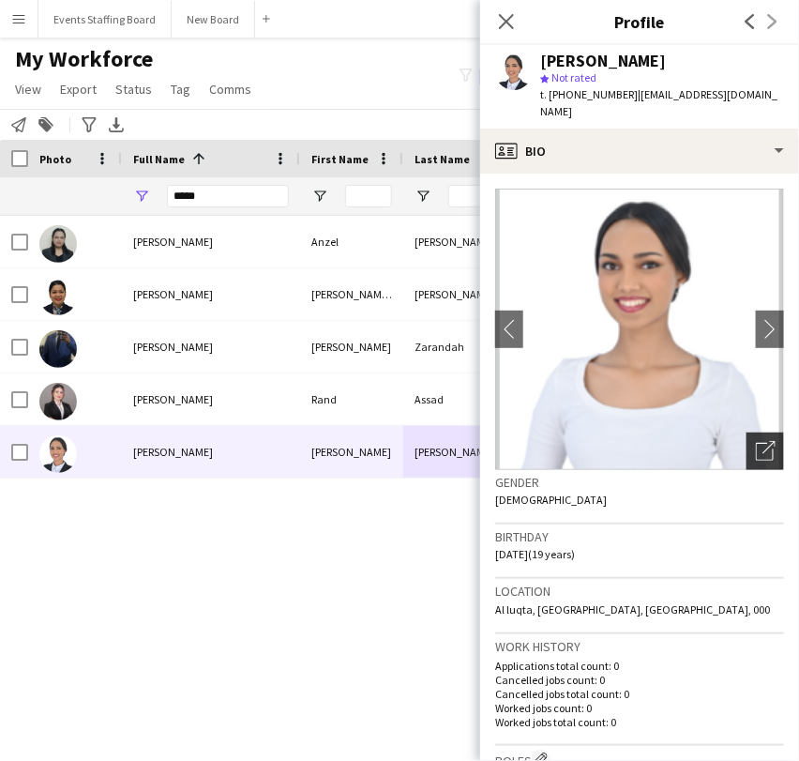
click at [747, 446] on div "Open photos pop-in" at bounding box center [766, 451] width 38 height 38
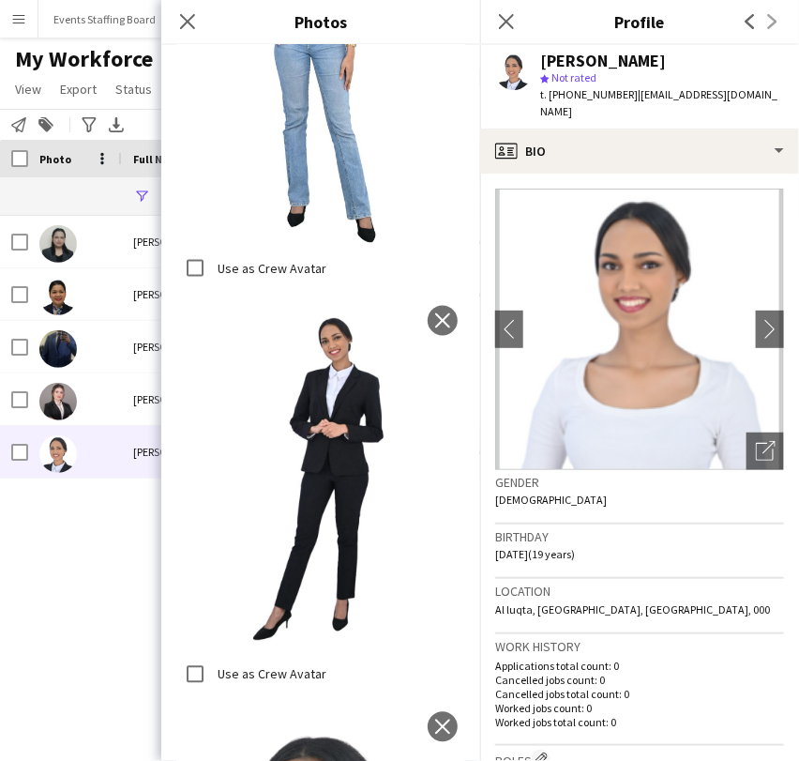
scroll to position [104, 0]
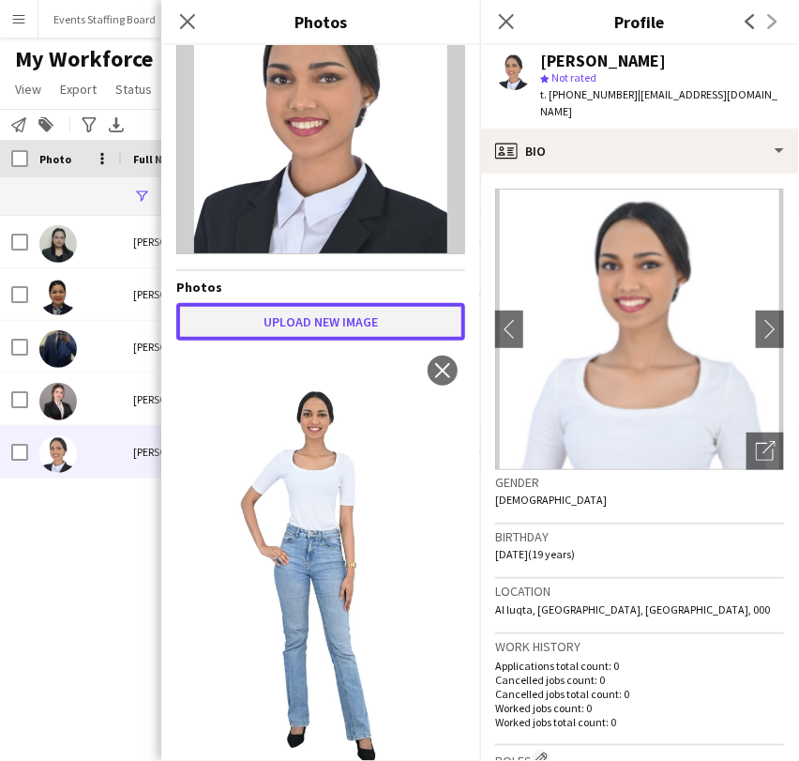
click at [347, 311] on button "Upload new image" at bounding box center [320, 322] width 289 height 38
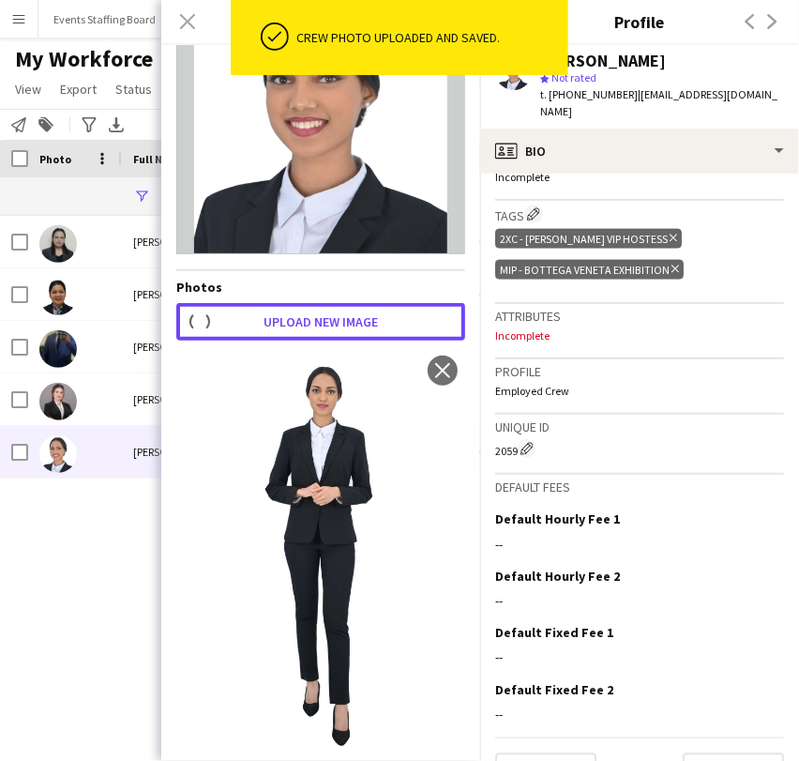
scroll to position [689, 0]
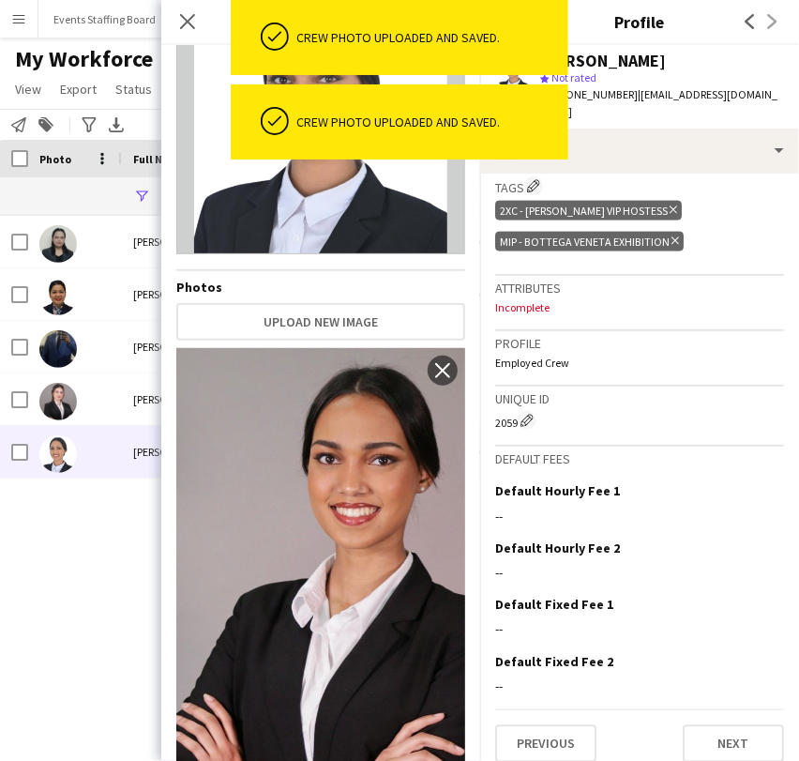
click at [22, 532] on div "Anzel Miranda Anzel Miranda 650 Suspended Doha Julie Ann Miranda Julie Ann Mira…" at bounding box center [371, 464] width 743 height 496
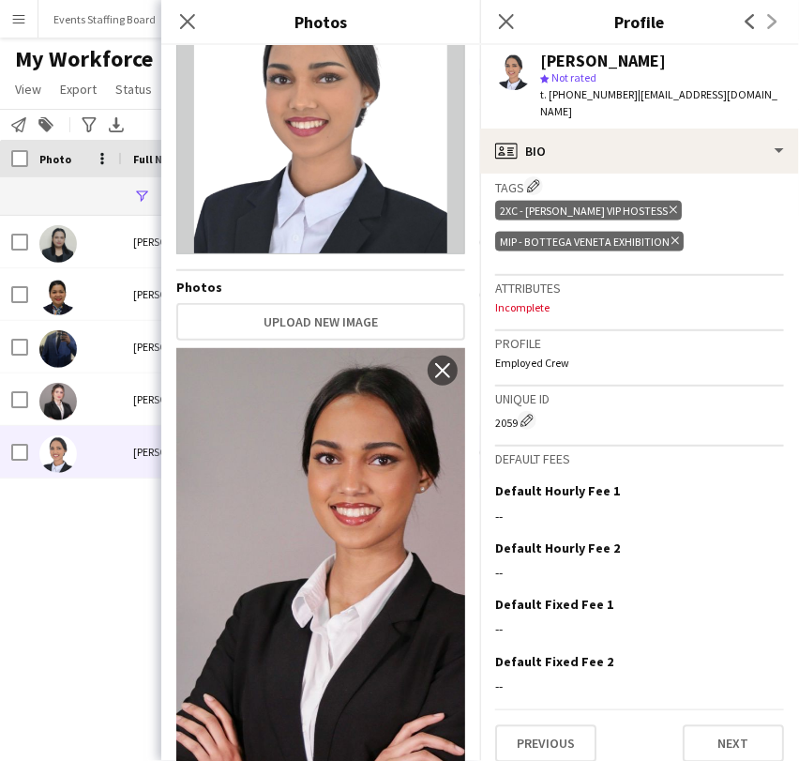
scroll to position [0, 0]
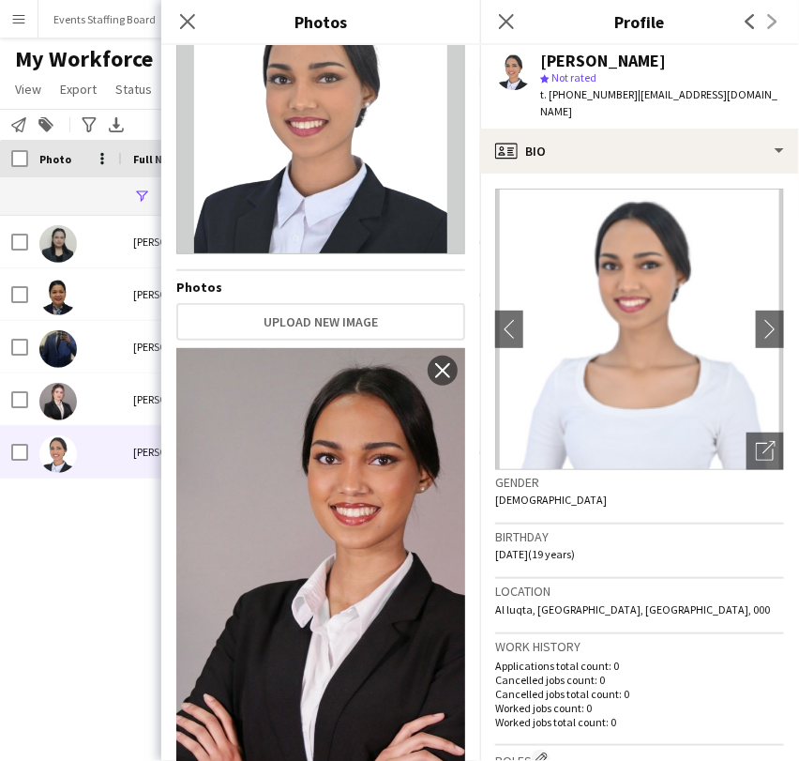
drag, startPoint x: 600, startPoint y: 68, endPoint x: 585, endPoint y: 159, distance: 92.2
click at [596, 91] on div "Randa Berhe star Not rated t. +97466250363 | randaberhe@gmail.com" at bounding box center [662, 87] width 244 height 68
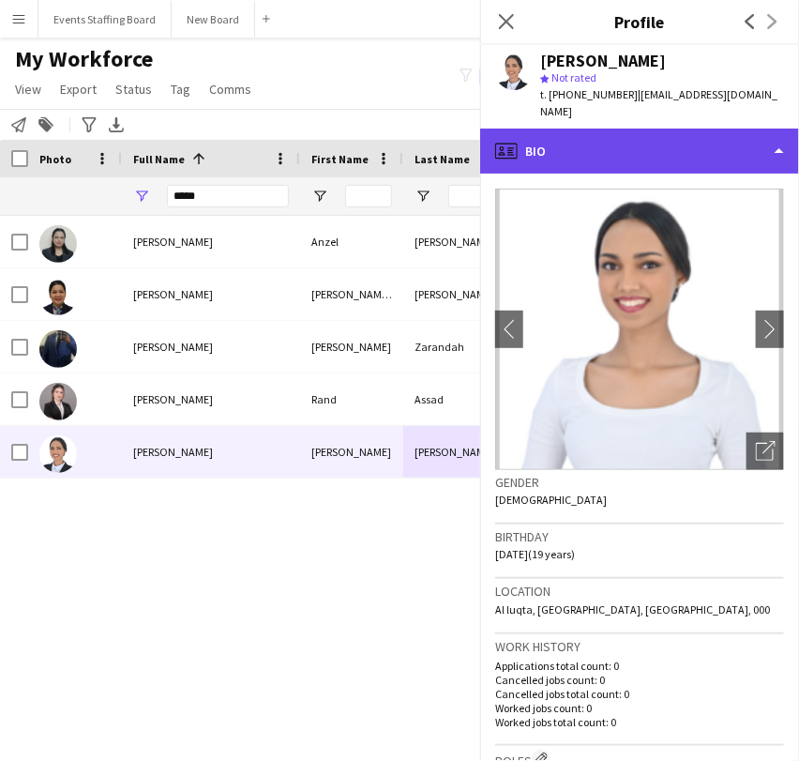
click at [570, 140] on div "profile Bio" at bounding box center [639, 151] width 319 height 45
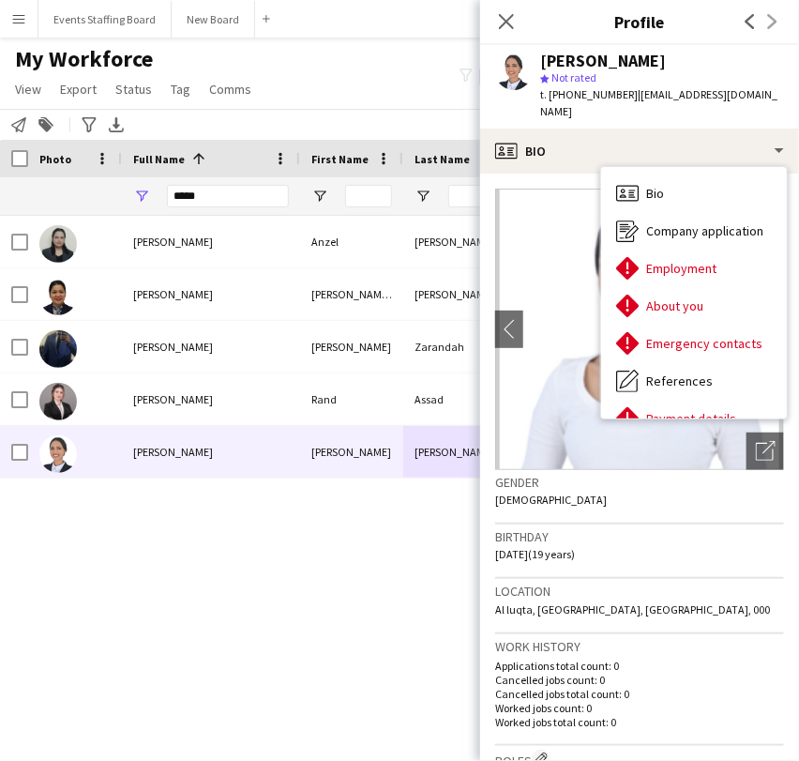
click at [278, 581] on div "Anzel Miranda Anzel Miranda 650 Suspended Doha Julie Ann Miranda Julie Ann Mira…" at bounding box center [371, 464] width 743 height 496
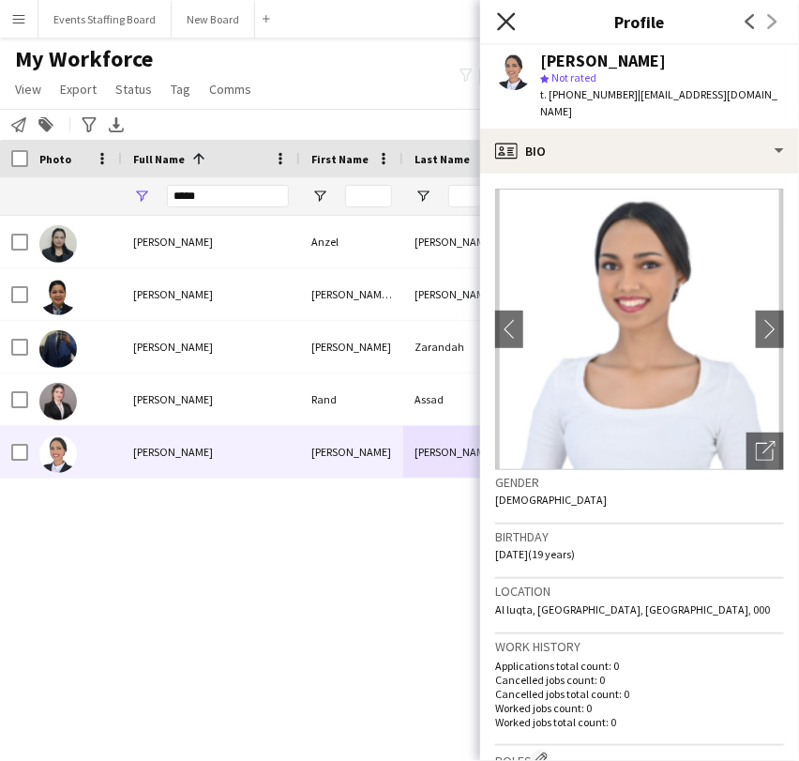
click at [516, 15] on app-icon "Close pop-in" at bounding box center [506, 21] width 27 height 27
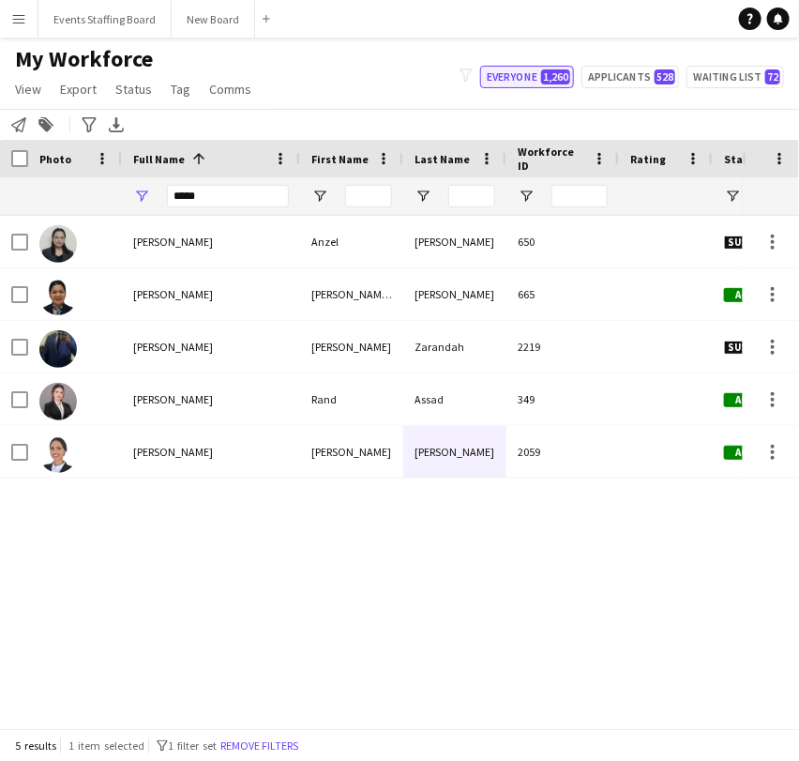
click at [490, 79] on button "Everyone 1,260" at bounding box center [527, 77] width 94 height 23
type input "**********"
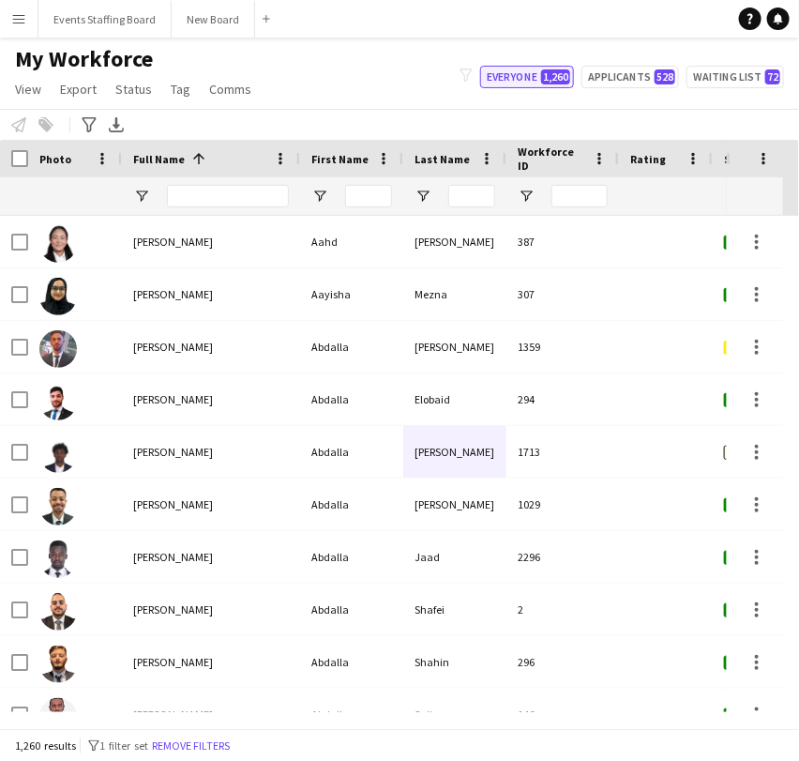
click at [490, 79] on button "Everyone 1,260" at bounding box center [527, 77] width 94 height 23
click at [220, 183] on div at bounding box center [228, 196] width 122 height 38
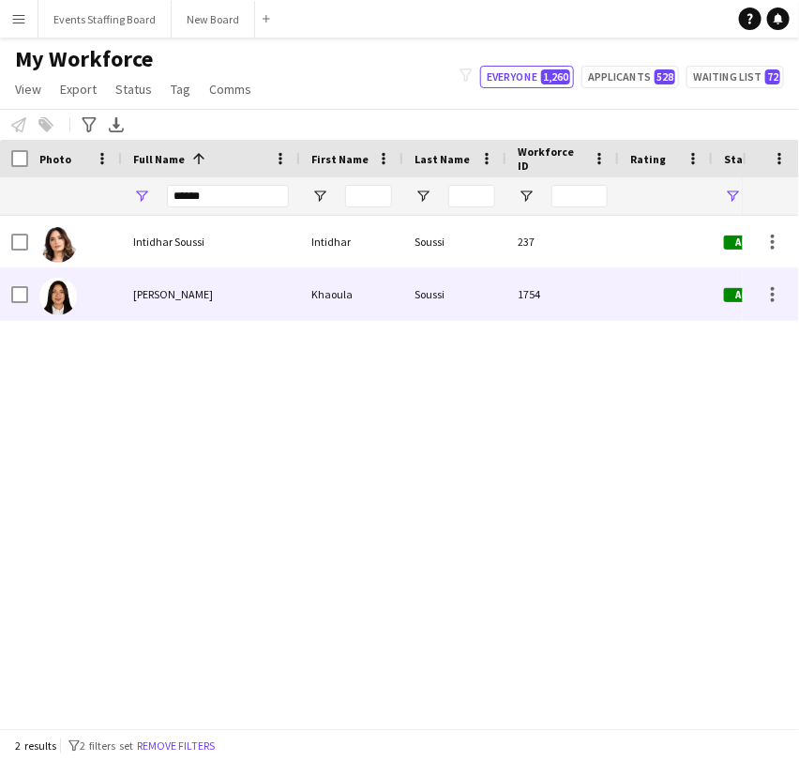
click at [156, 286] on div "Khaoula Soussi" at bounding box center [211, 294] width 178 height 52
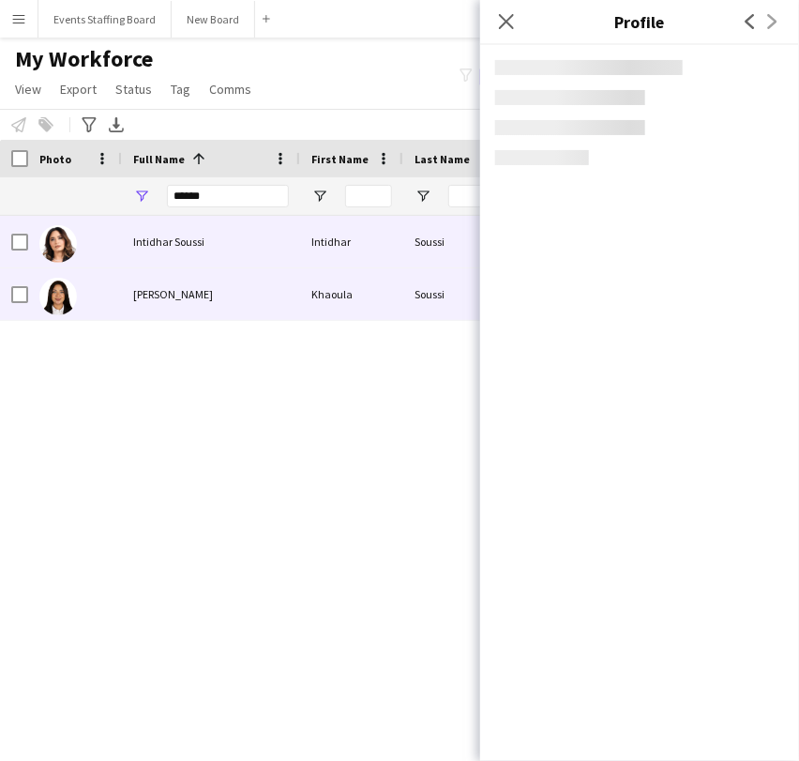
drag, startPoint x: 150, startPoint y: 242, endPoint x: 189, endPoint y: 242, distance: 38.5
click at [150, 241] on span "Intidhar Soussi" at bounding box center [168, 241] width 71 height 14
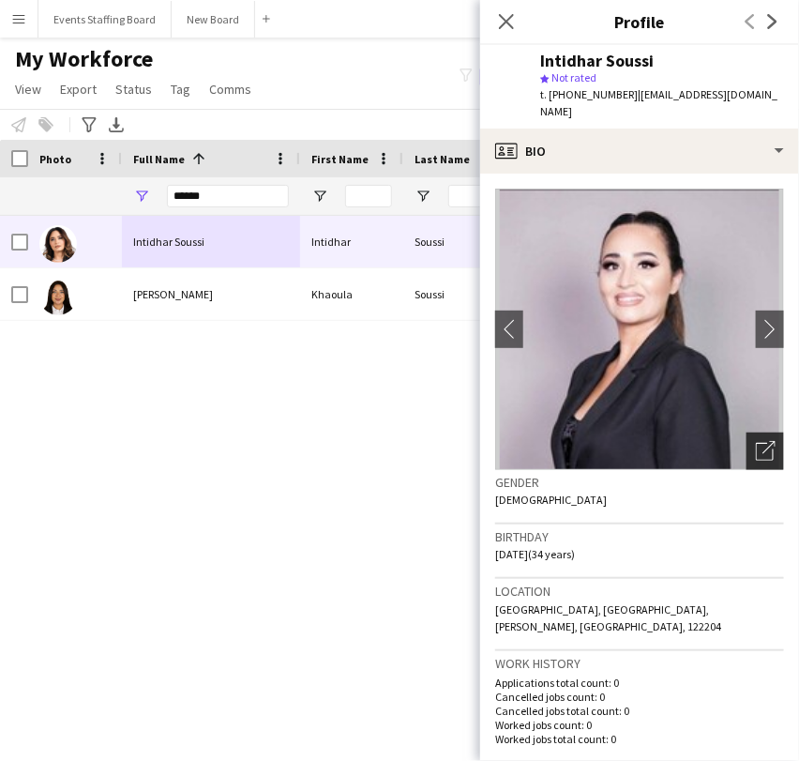
click at [756, 441] on icon "Open photos pop-in" at bounding box center [766, 451] width 20 height 20
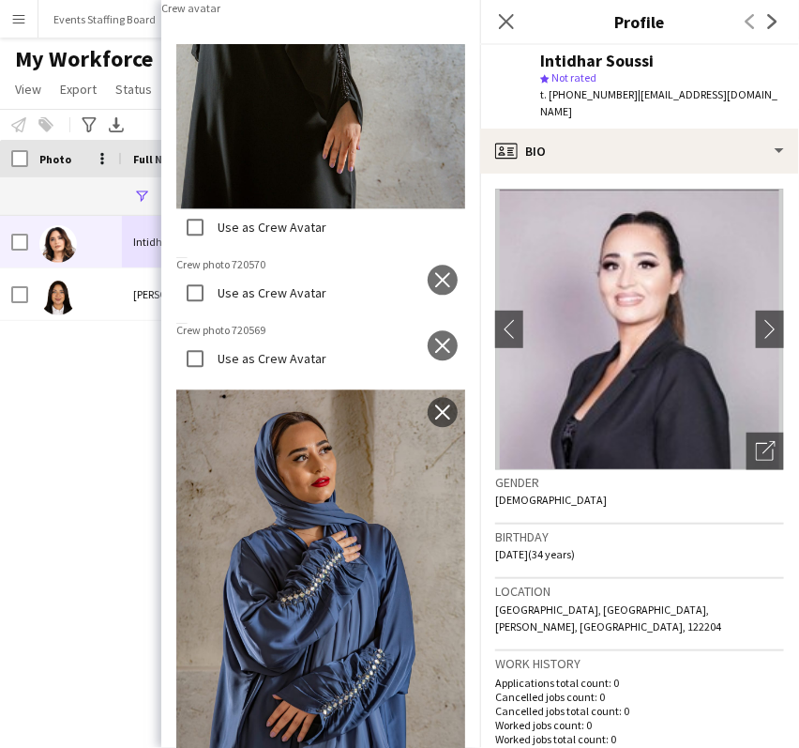
scroll to position [1483, 0]
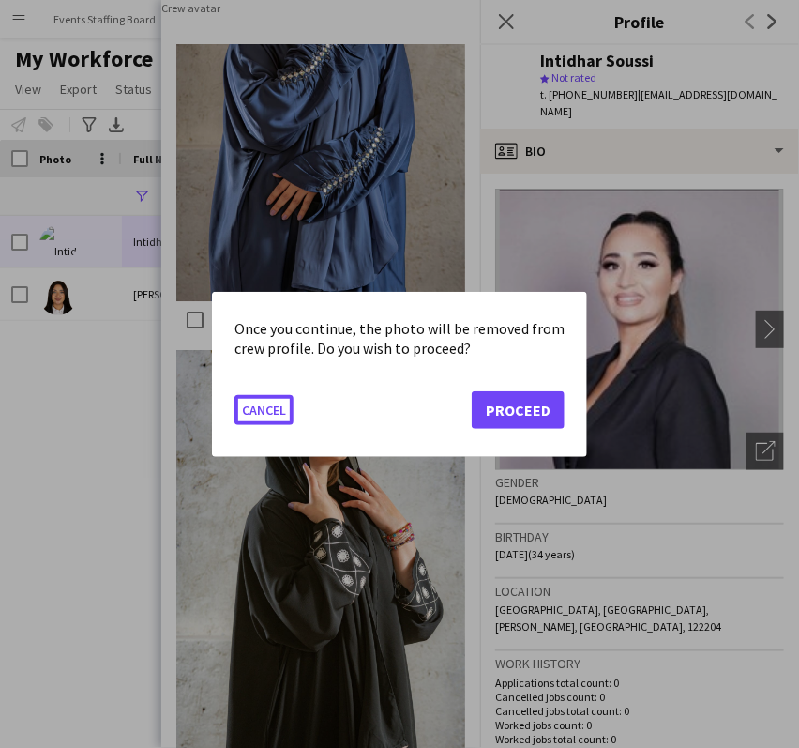
scroll to position [1504, 0]
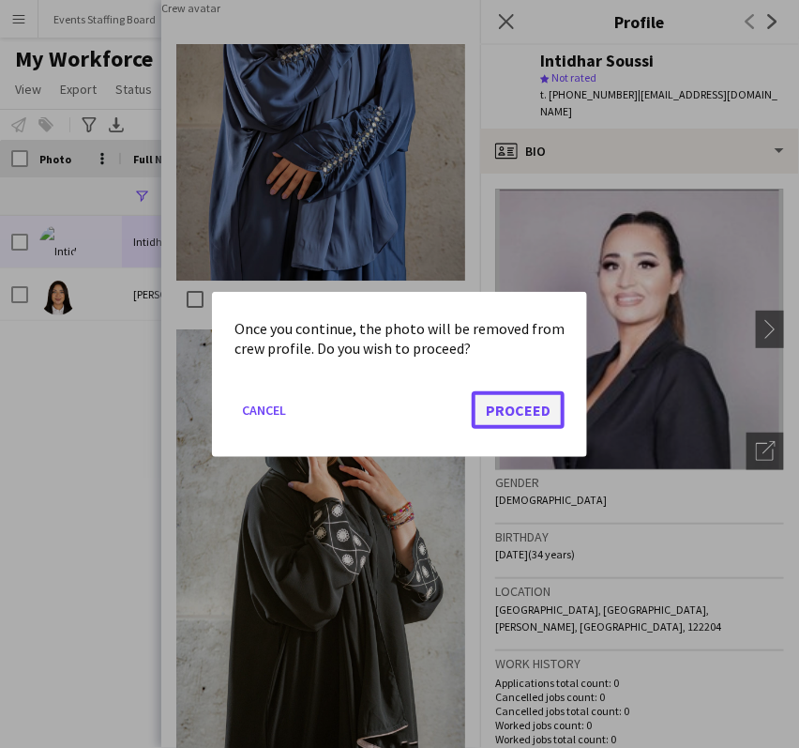
click at [514, 407] on button "Proceed" at bounding box center [518, 409] width 93 height 38
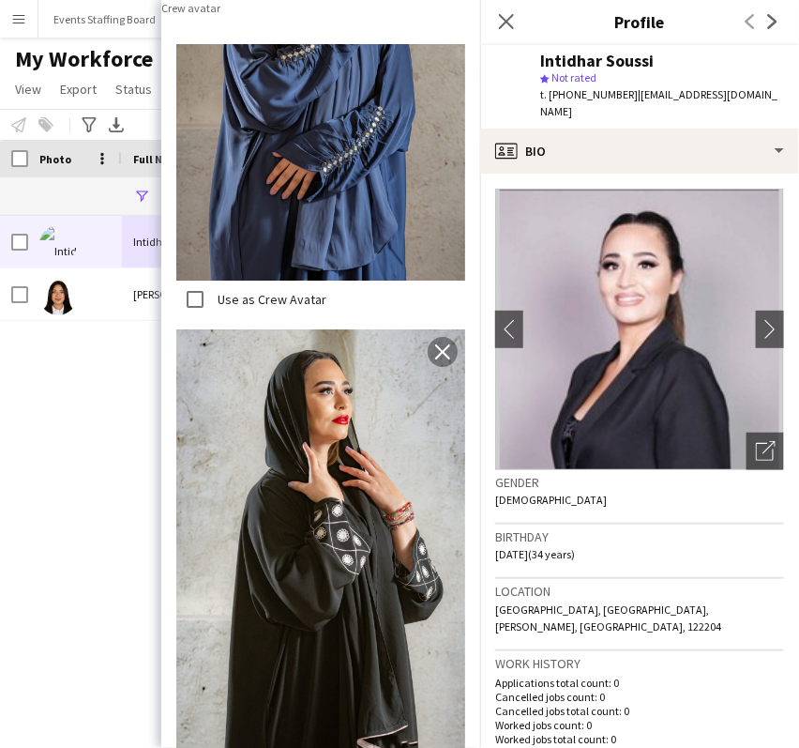
scroll to position [1495, 0]
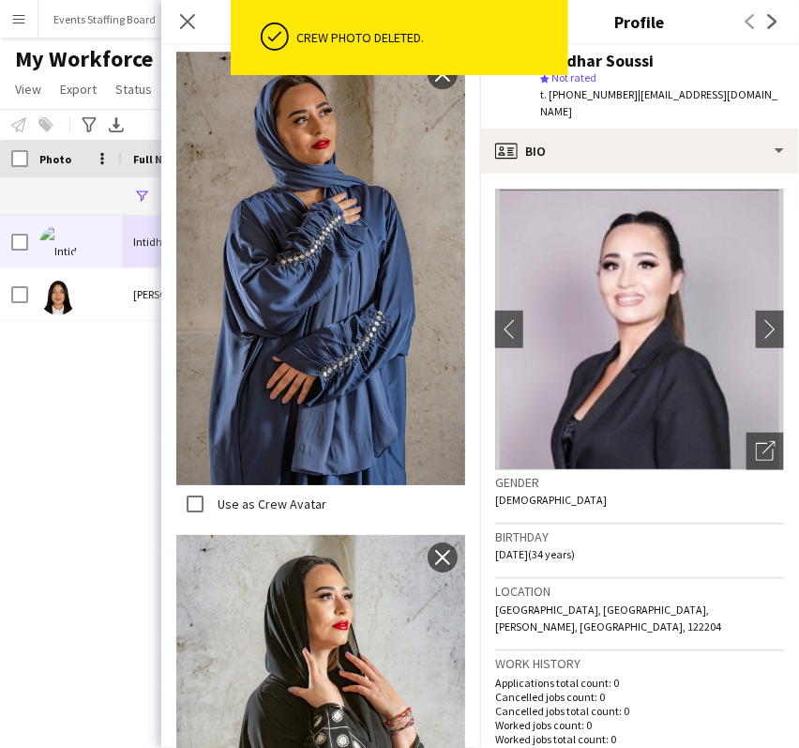
click at [433, 16] on app-icon "close" at bounding box center [442, 8] width 19 height 15
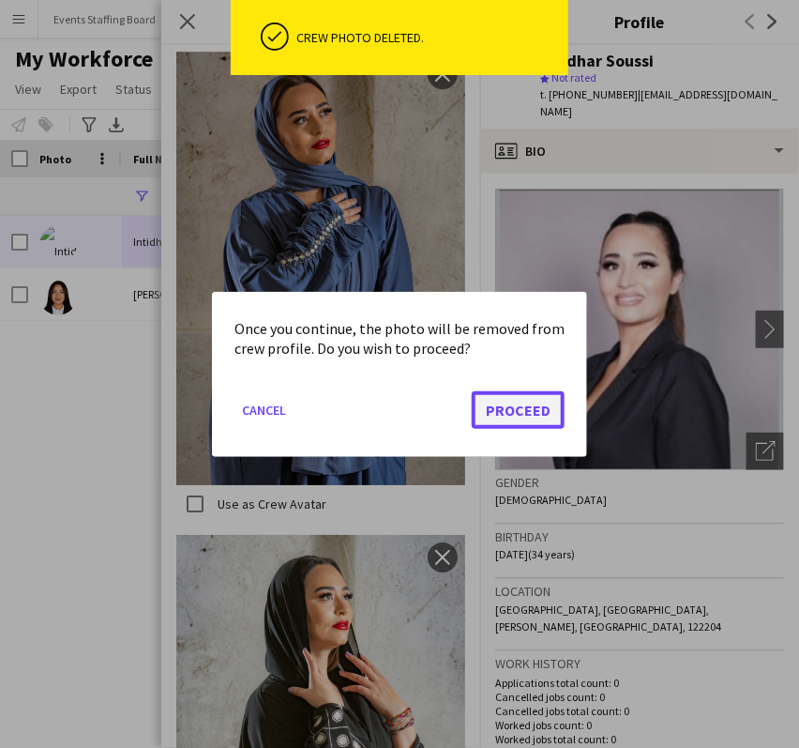
click at [525, 413] on button "Proceed" at bounding box center [518, 409] width 93 height 38
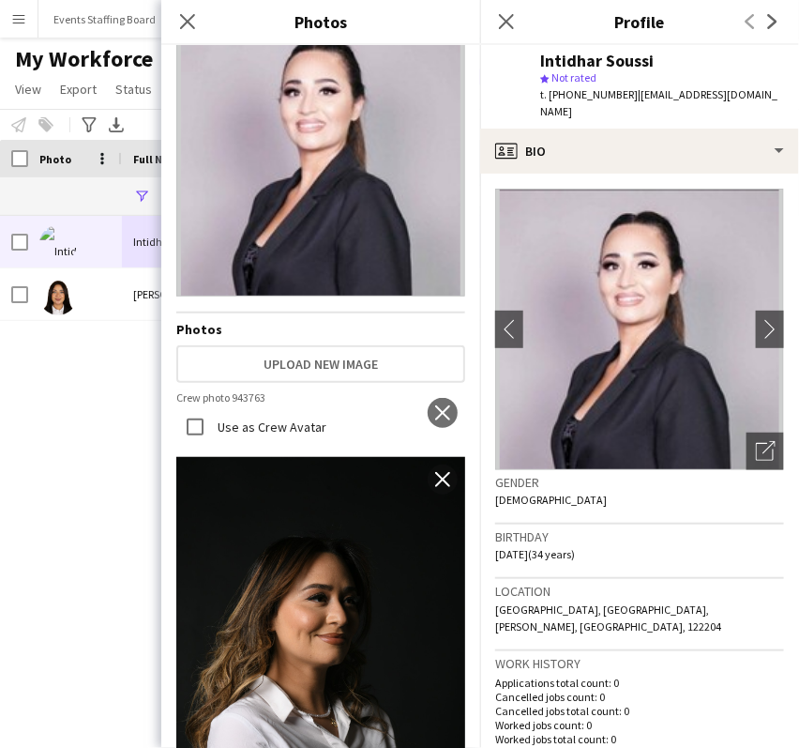
scroll to position [0, 0]
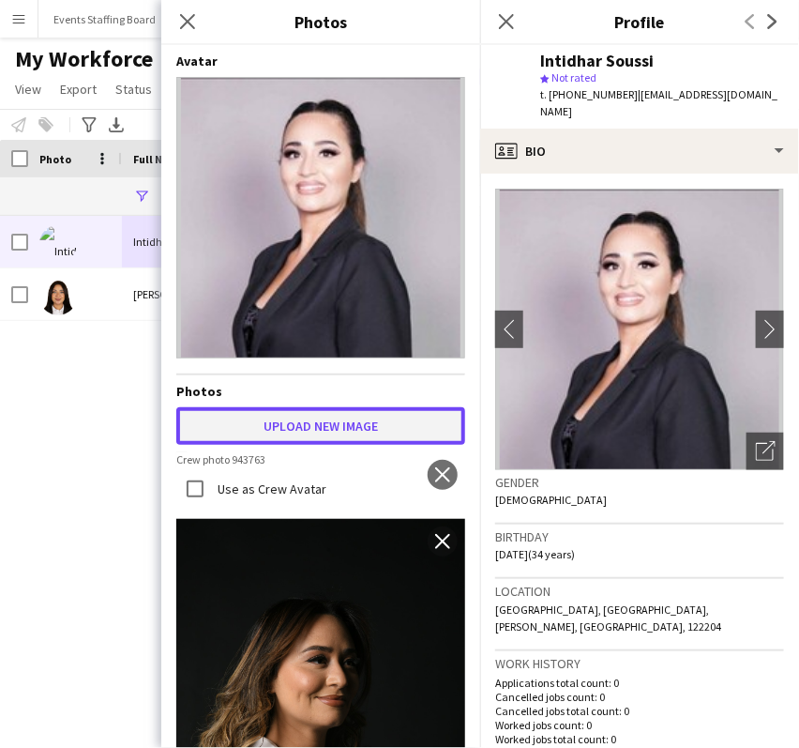
click at [276, 407] on button "Upload new image" at bounding box center [320, 426] width 289 height 38
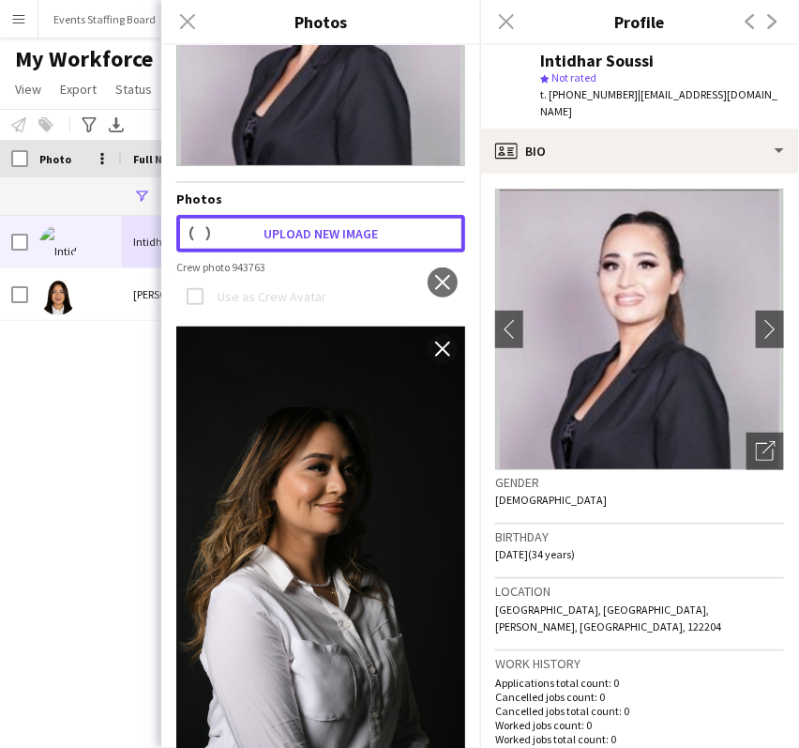
scroll to position [312, 0]
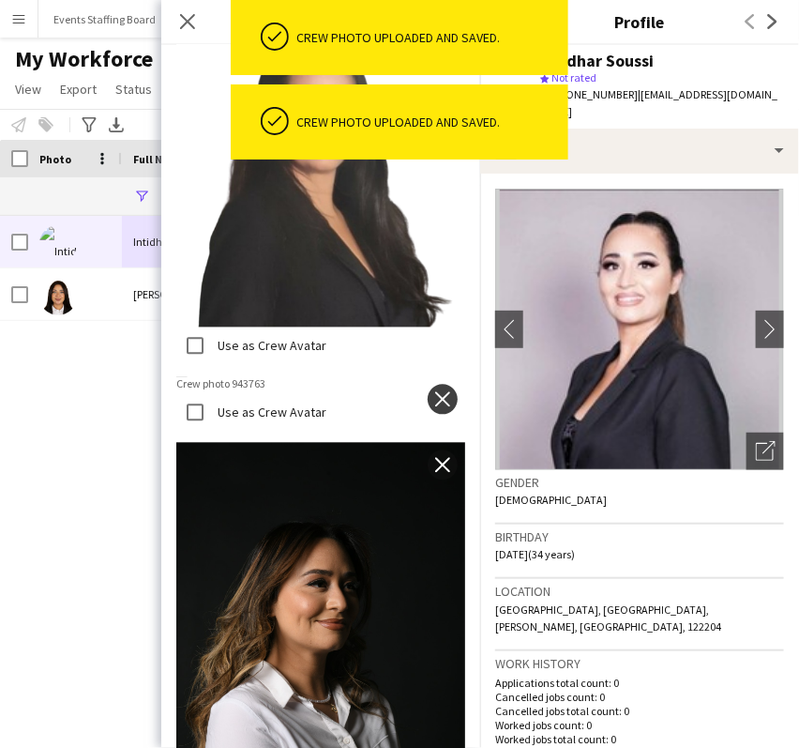
click at [433, 392] on app-icon "close" at bounding box center [442, 399] width 19 height 15
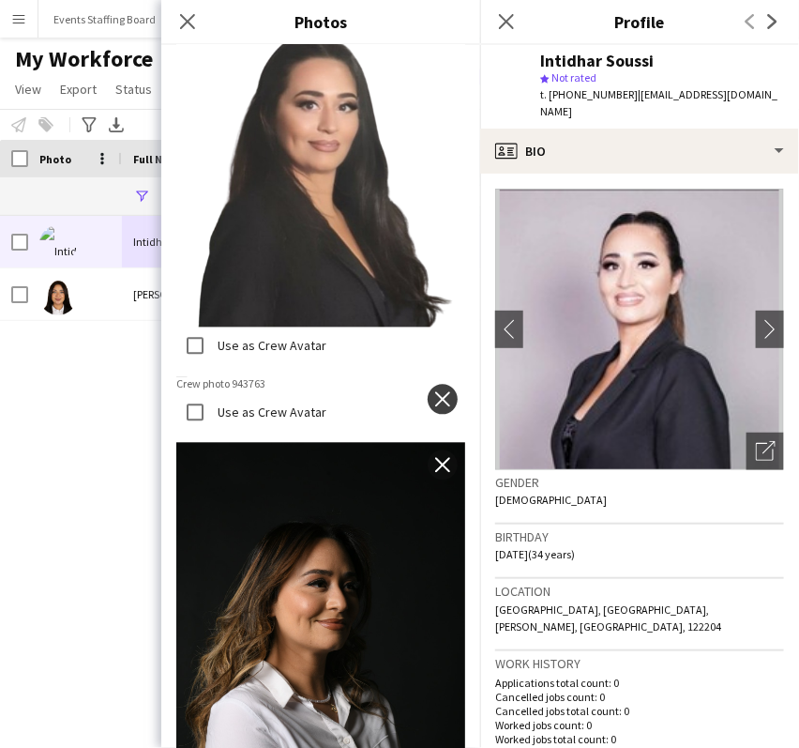
scroll to position [834, 0]
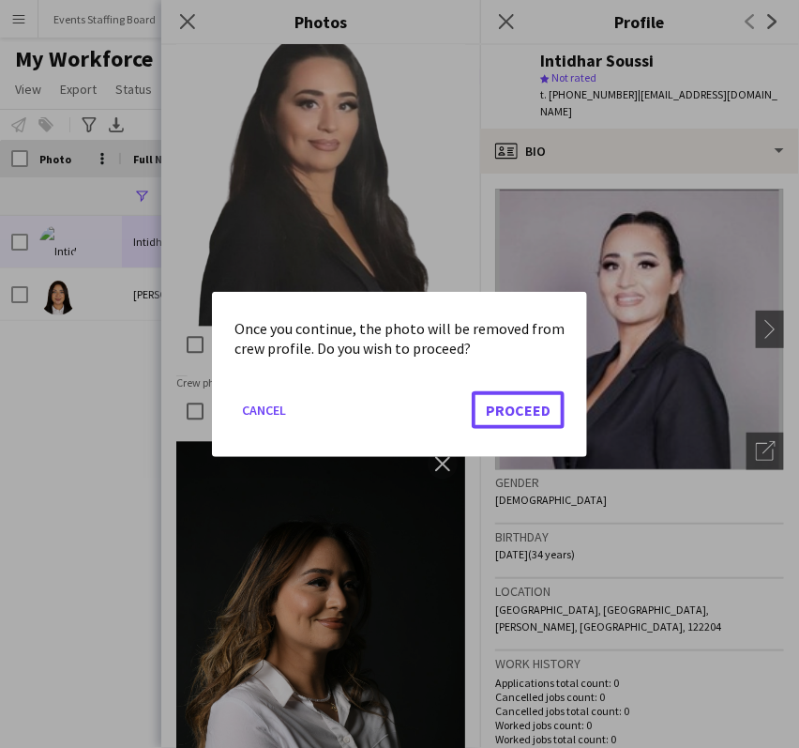
click at [496, 401] on button "Proceed" at bounding box center [518, 409] width 93 height 38
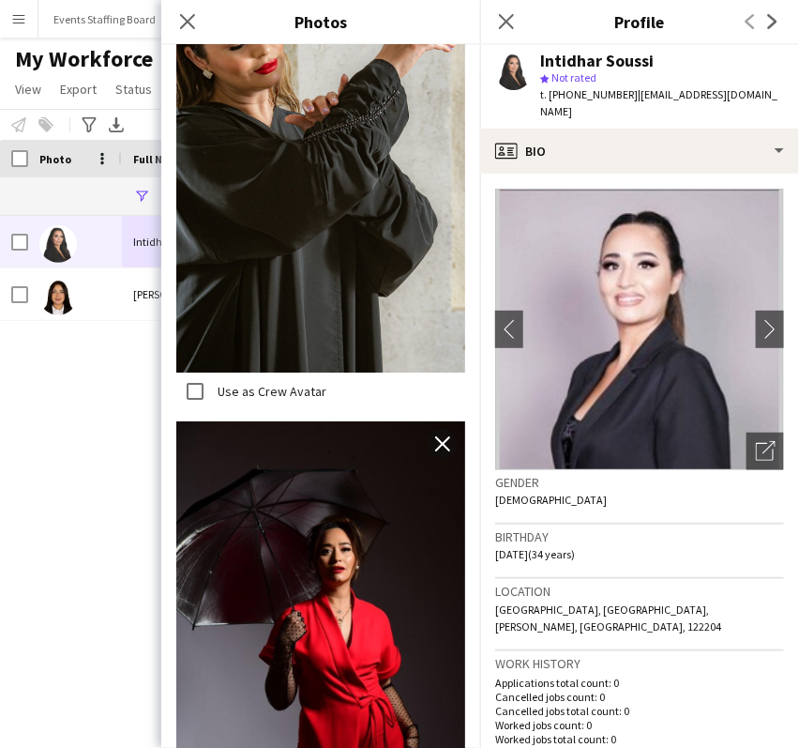
scroll to position [3448, 0]
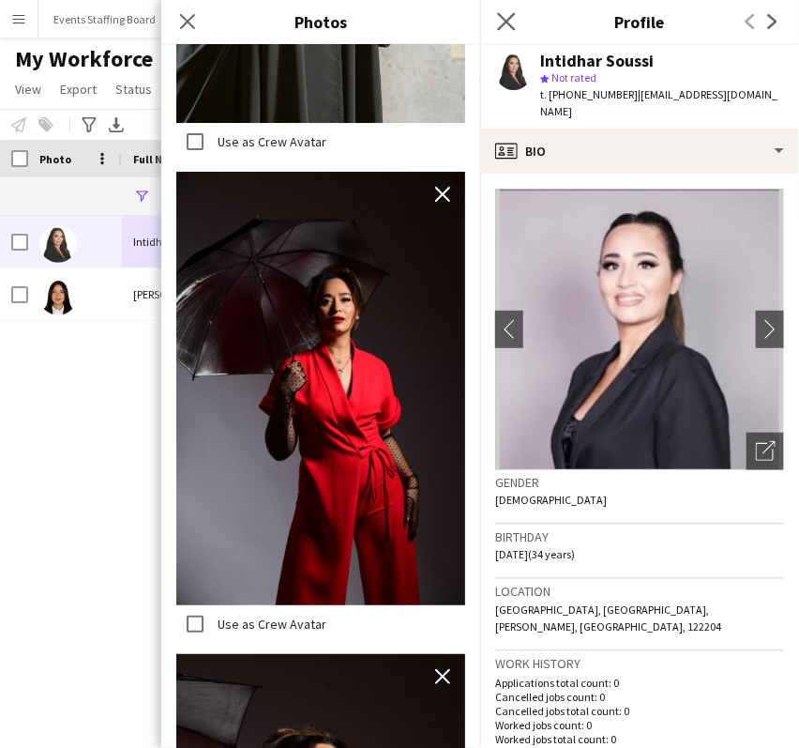
click at [517, 18] on app-icon "Close pop-in" at bounding box center [506, 21] width 27 height 27
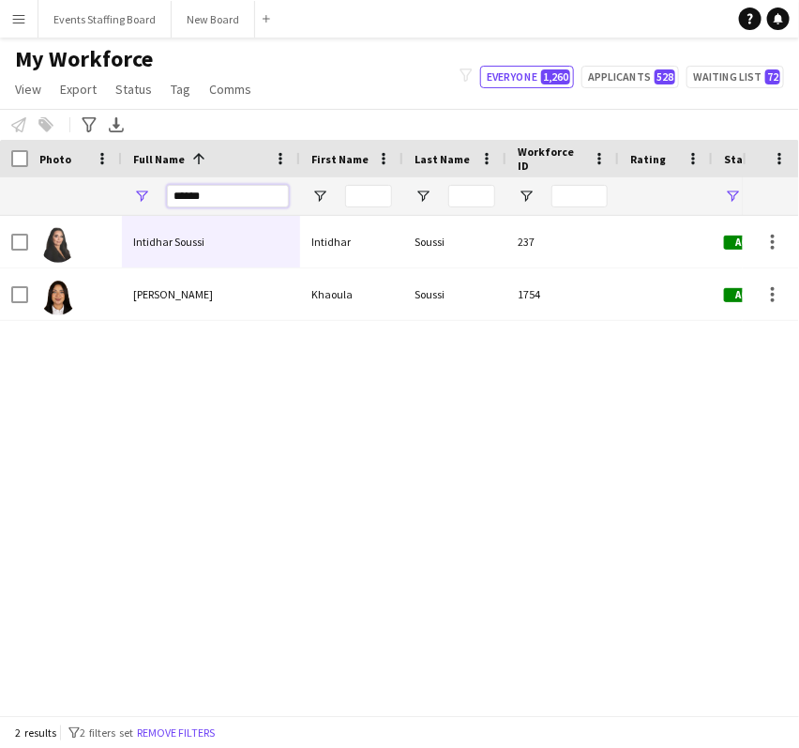
click at [205, 197] on input "******" at bounding box center [228, 196] width 122 height 23
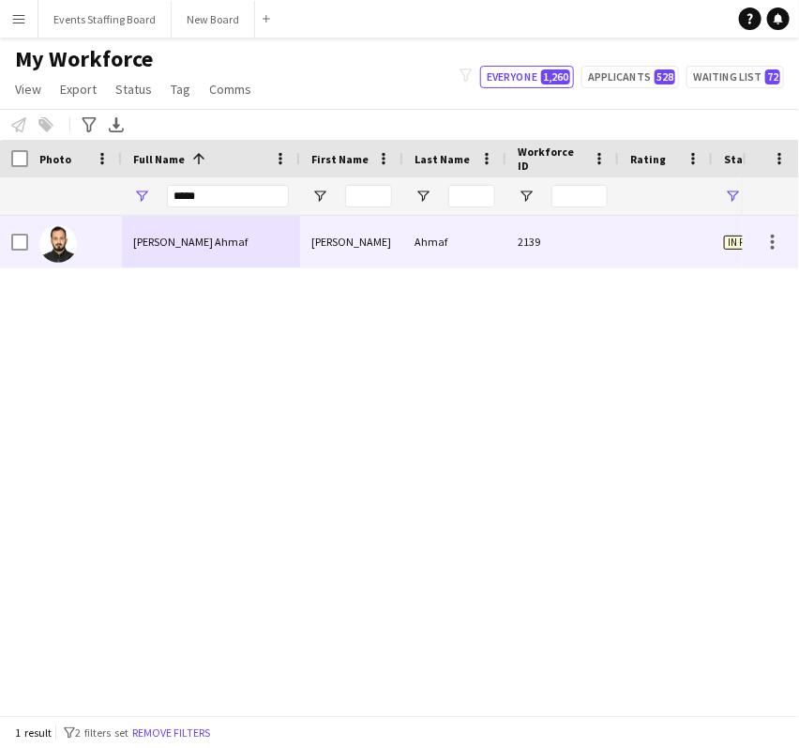
click at [83, 246] on div at bounding box center [75, 242] width 94 height 52
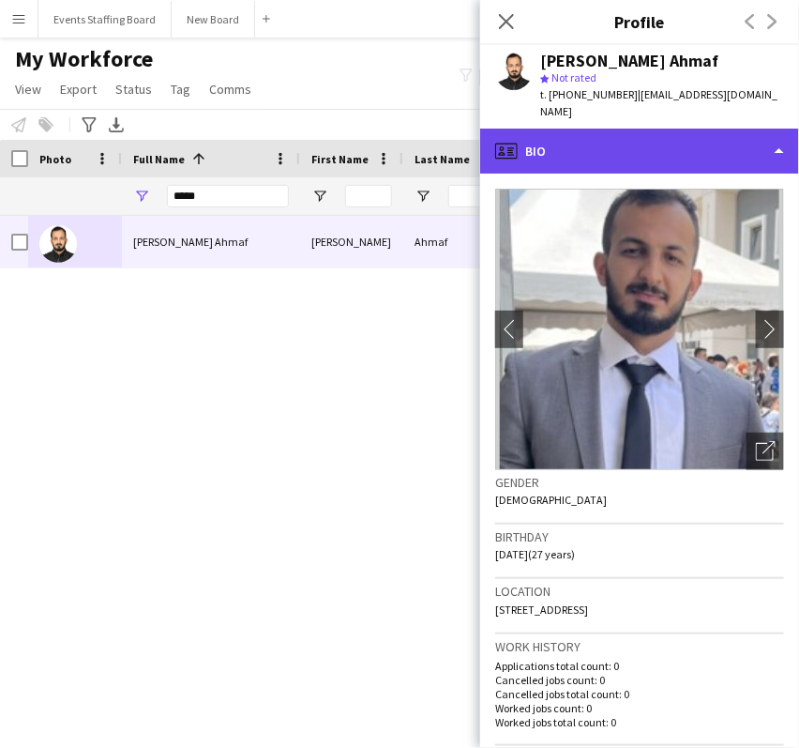
click at [642, 129] on div "profile Bio" at bounding box center [639, 151] width 319 height 45
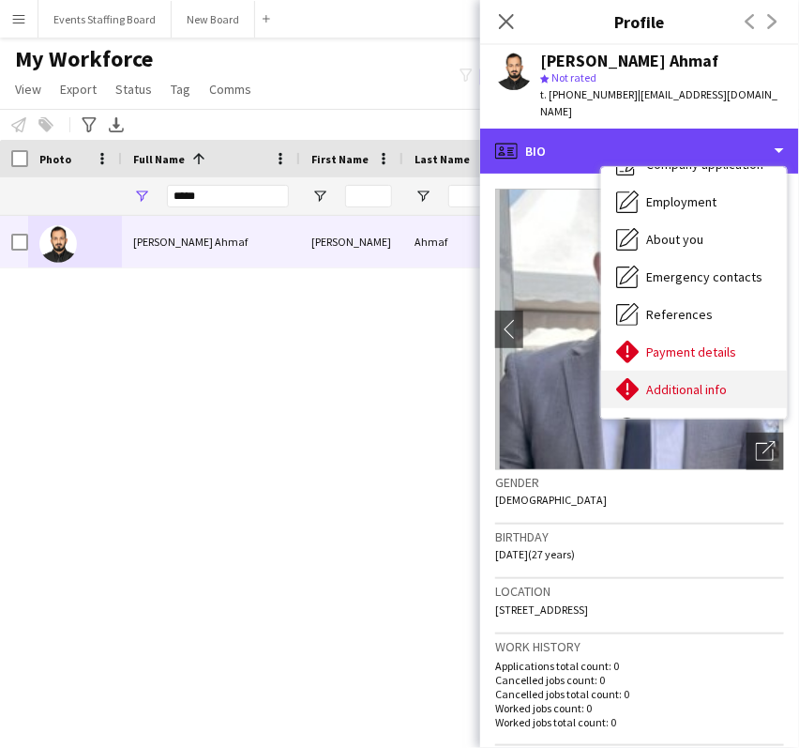
scroll to position [138, 0]
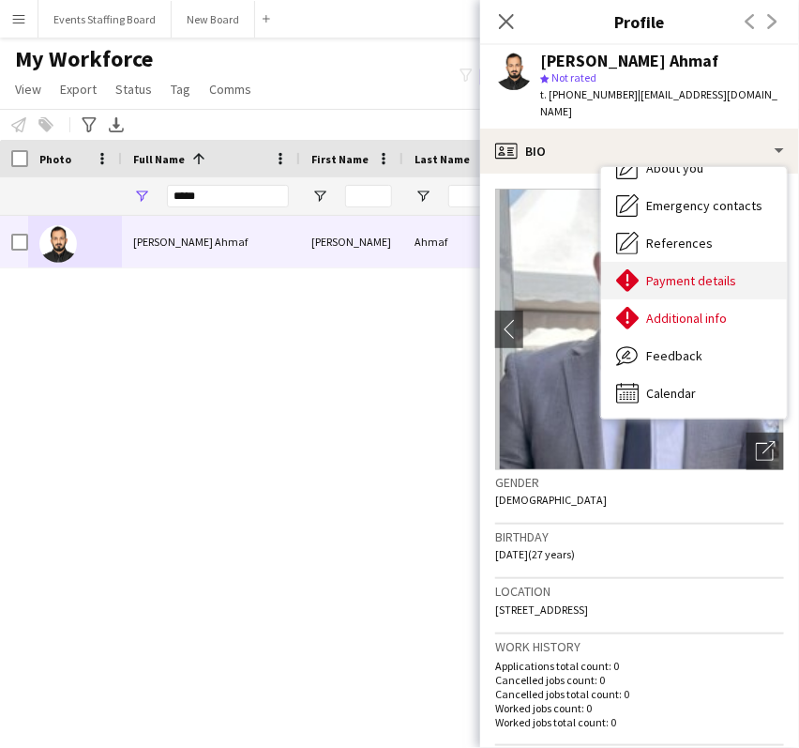
click at [672, 272] on span "Payment details" at bounding box center [691, 280] width 90 height 17
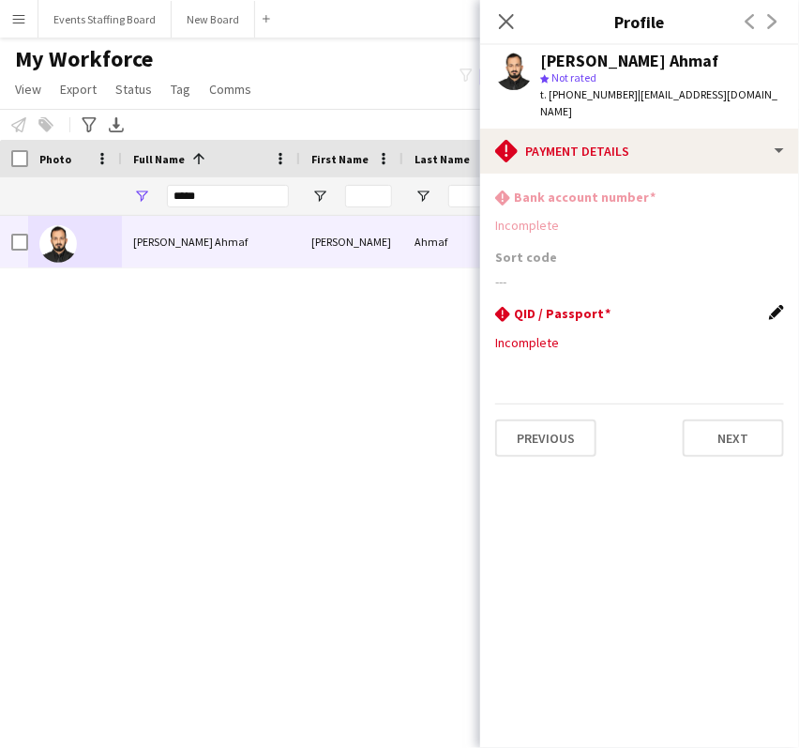
click at [780, 305] on app-icon "Edit this field" at bounding box center [776, 312] width 15 height 15
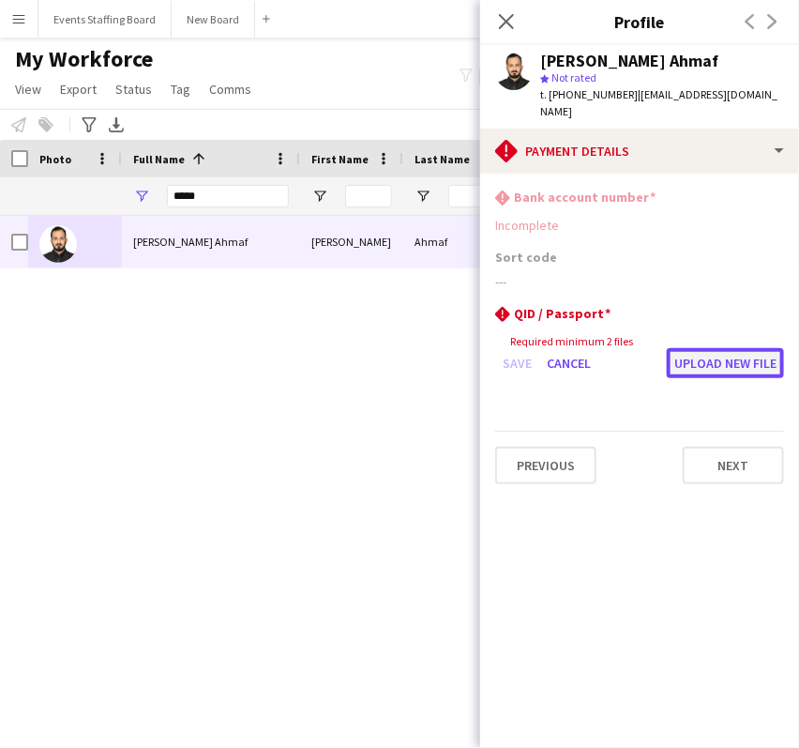
click at [712, 349] on button "Upload new file" at bounding box center [725, 363] width 117 height 30
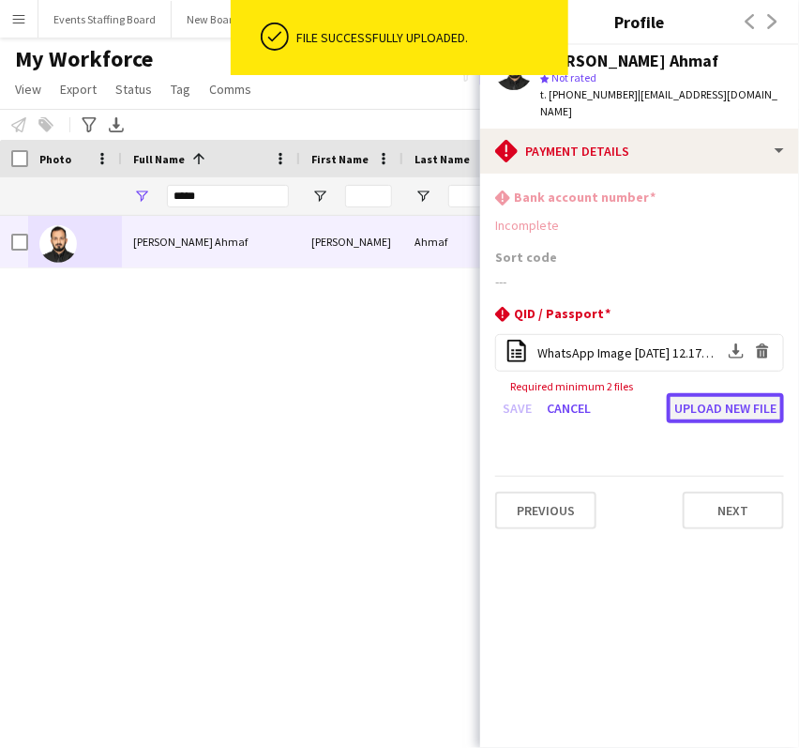
click at [720, 394] on button "Upload new file" at bounding box center [725, 408] width 117 height 30
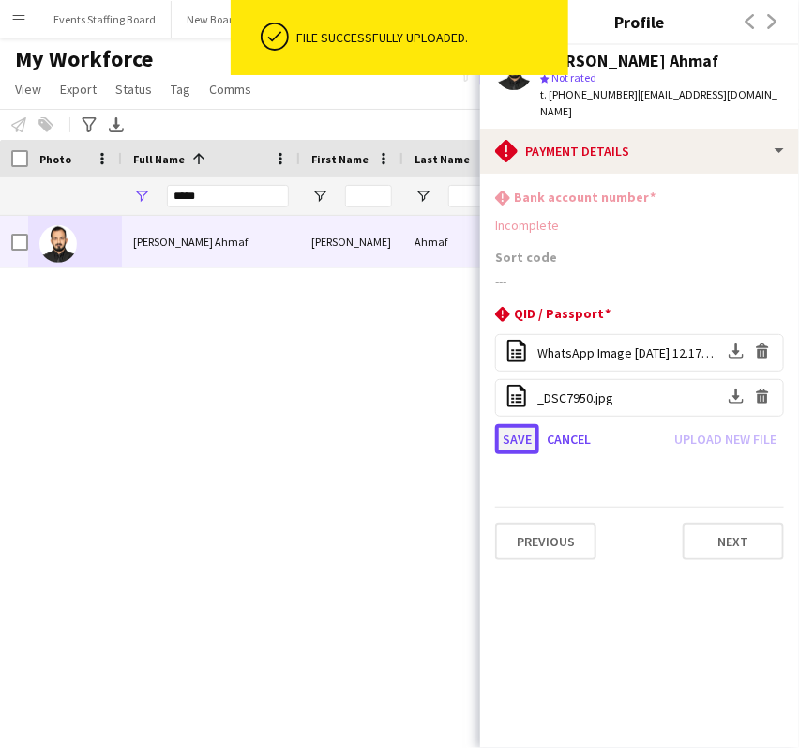
click at [518, 425] on button "Save" at bounding box center [517, 439] width 44 height 30
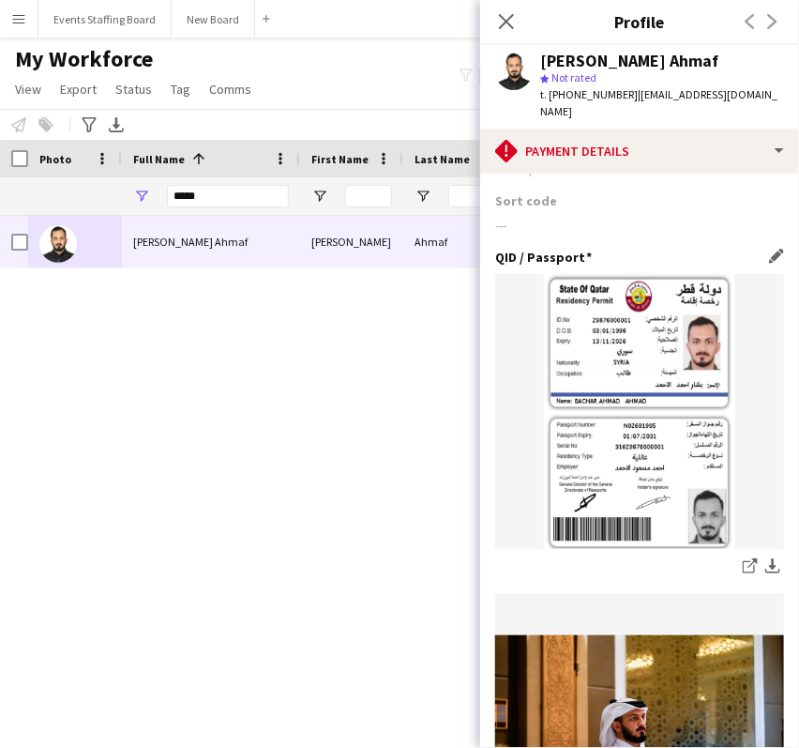
scroll to position [0, 0]
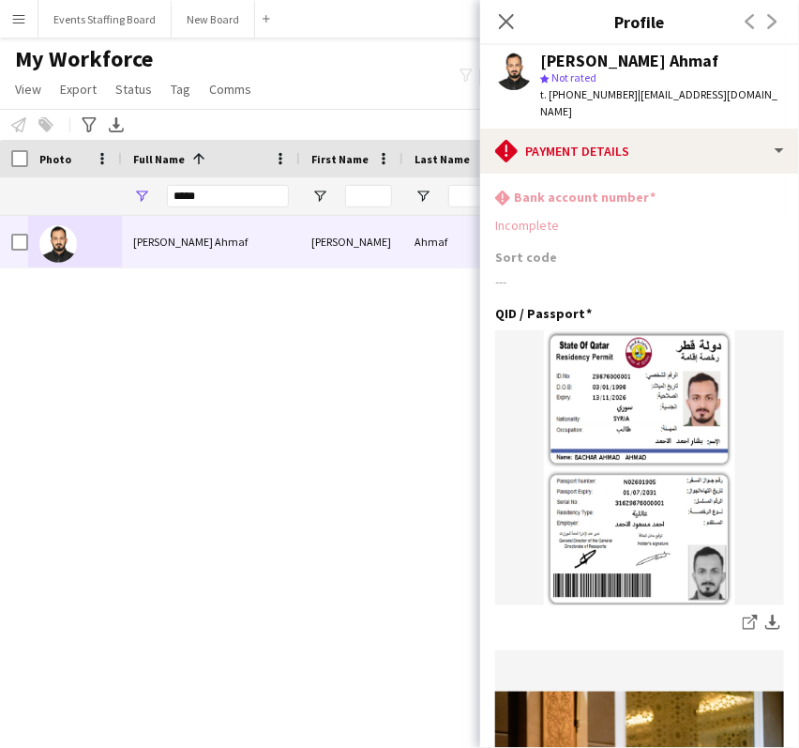
click at [769, 305] on app-icon "Edit this field" at bounding box center [776, 312] width 15 height 15
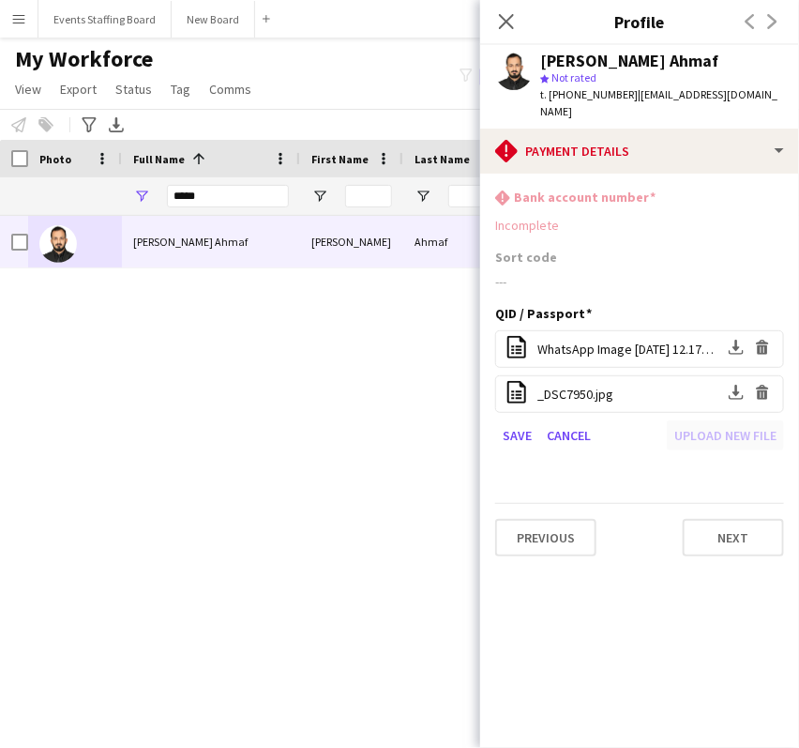
drag, startPoint x: 765, startPoint y: 373, endPoint x: 705, endPoint y: 390, distance: 62.4
click at [765, 385] on app-icon "Delete file" at bounding box center [762, 394] width 15 height 18
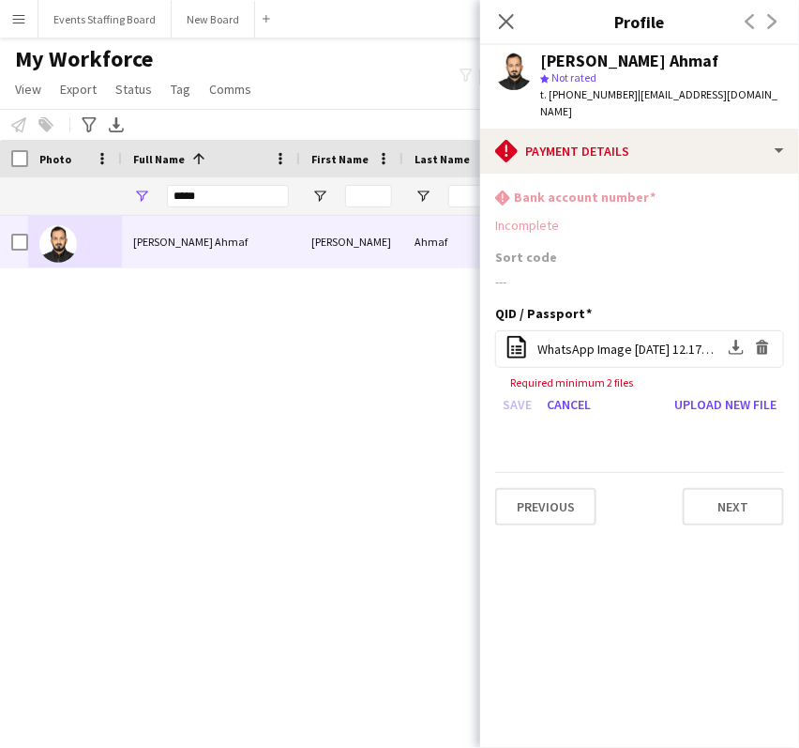
drag, startPoint x: 134, startPoint y: 439, endPoint x: 357, endPoint y: 287, distance: 270.1
click at [140, 438] on div "[PERSON_NAME] Ahmaf [PERSON_NAME] Ahmaf 2139 In progress [GEOGRAPHIC_DATA]" at bounding box center [371, 457] width 743 height 483
click at [507, 24] on icon "Close pop-in" at bounding box center [506, 21] width 18 height 18
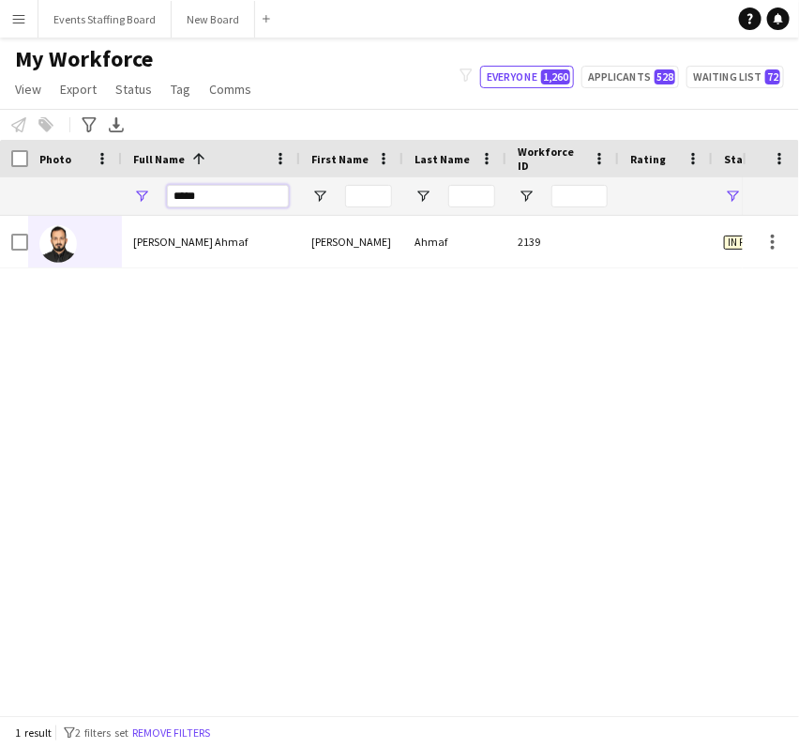
click at [217, 202] on input "*****" at bounding box center [228, 196] width 122 height 23
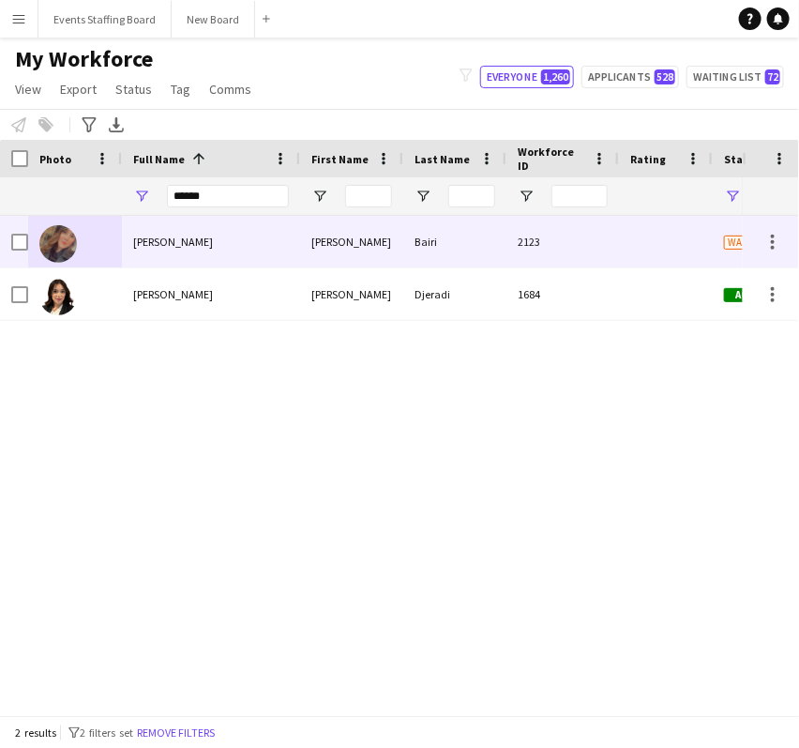
click at [131, 304] on div "Yousra Djeradi" at bounding box center [211, 294] width 178 height 52
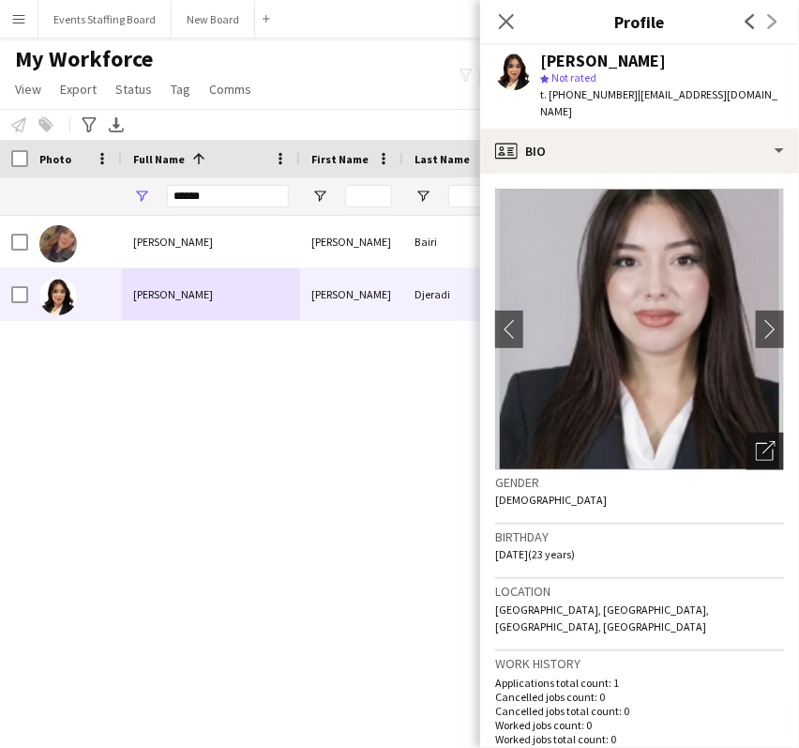
click at [752, 451] on div "Open photos pop-in" at bounding box center [766, 451] width 38 height 38
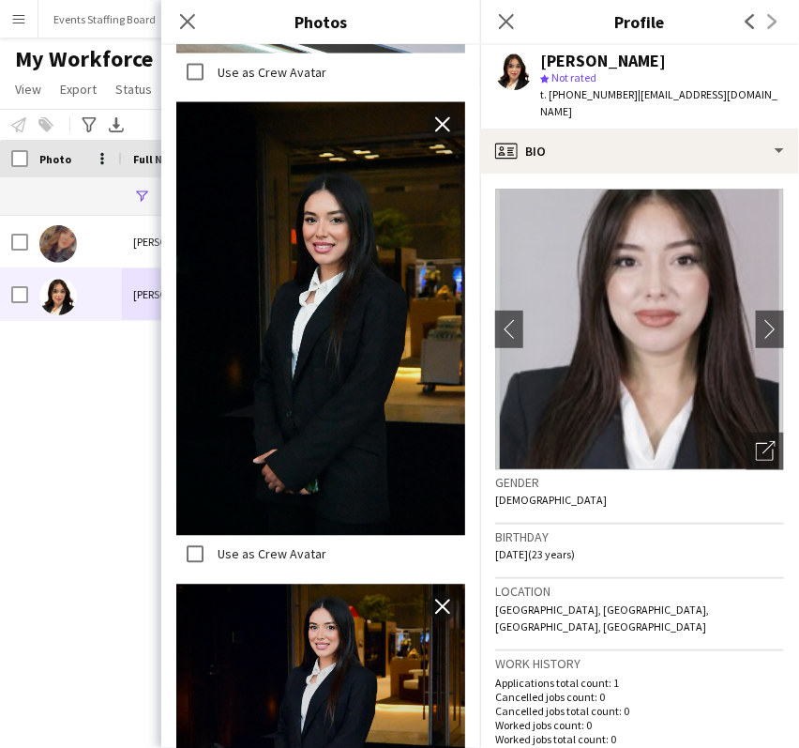
scroll to position [831, 0]
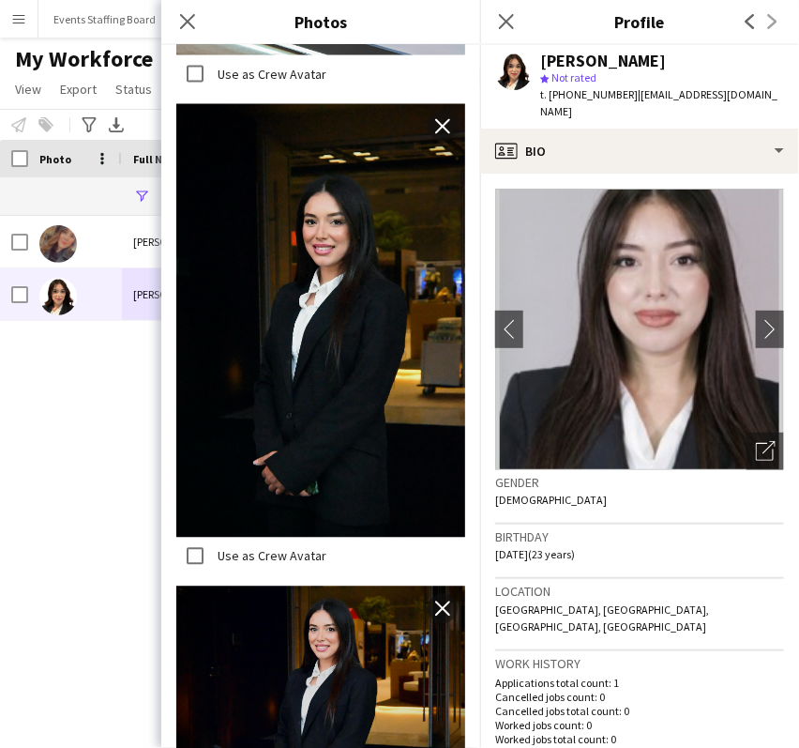
click at [280, 637] on img at bounding box center [320, 682] width 289 height 192
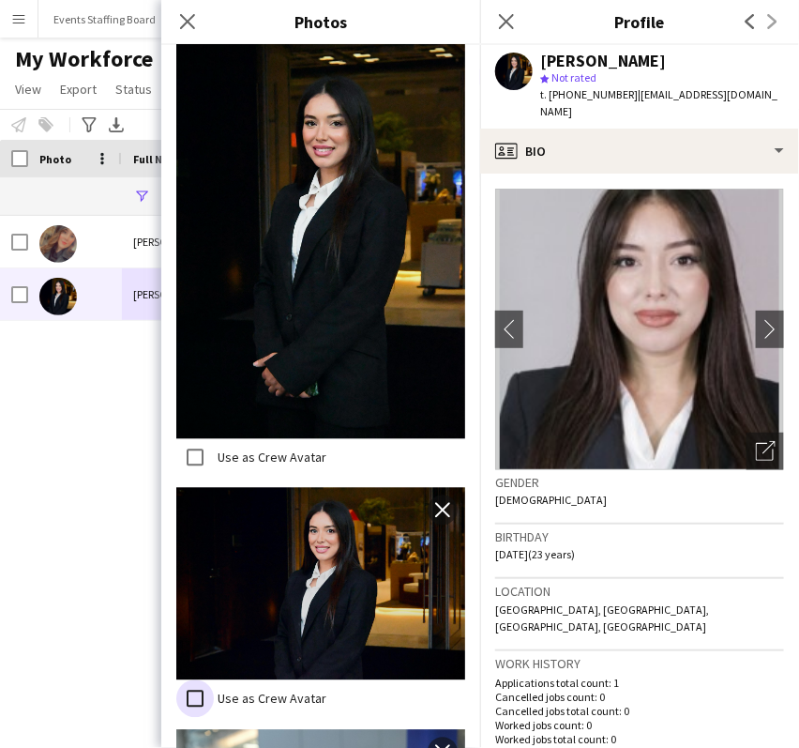
scroll to position [743, 0]
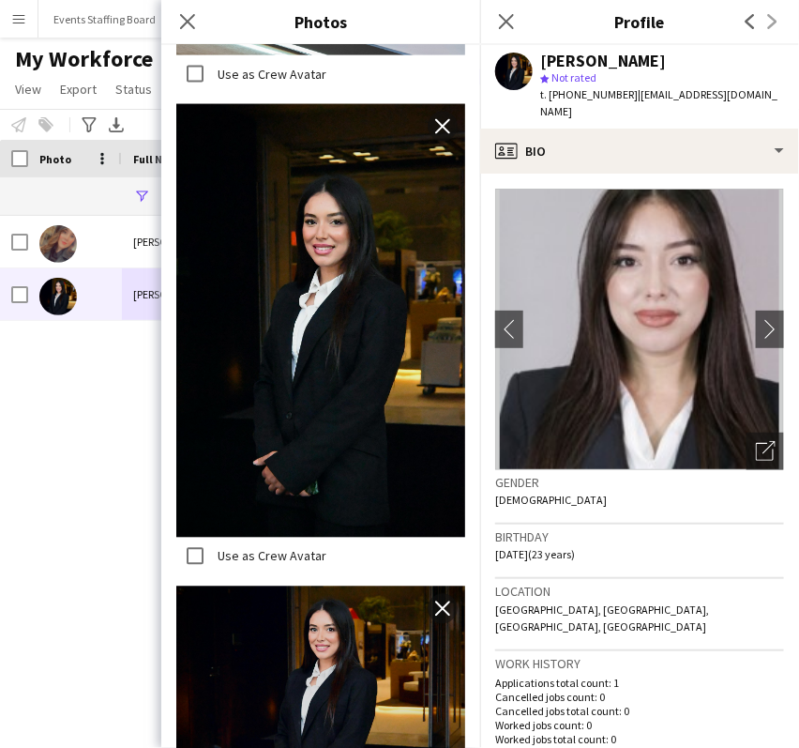
click at [65, 451] on div "Yousra Bairi Yousra Bairi 2123 Waiting list Doha Yousra Djeradi Yousra Djeradi …" at bounding box center [371, 457] width 743 height 483
drag, startPoint x: 531, startPoint y: 14, endPoint x: 517, endPoint y: 18, distance: 14.6
click at [530, 14] on div "Close pop-in" at bounding box center [506, 21] width 53 height 43
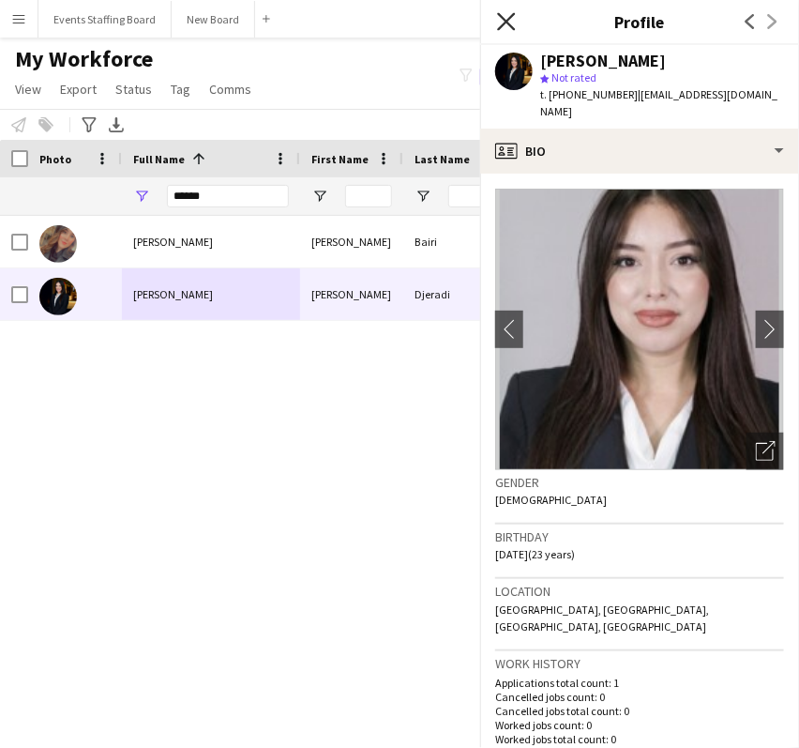
click at [508, 20] on icon at bounding box center [506, 21] width 18 height 18
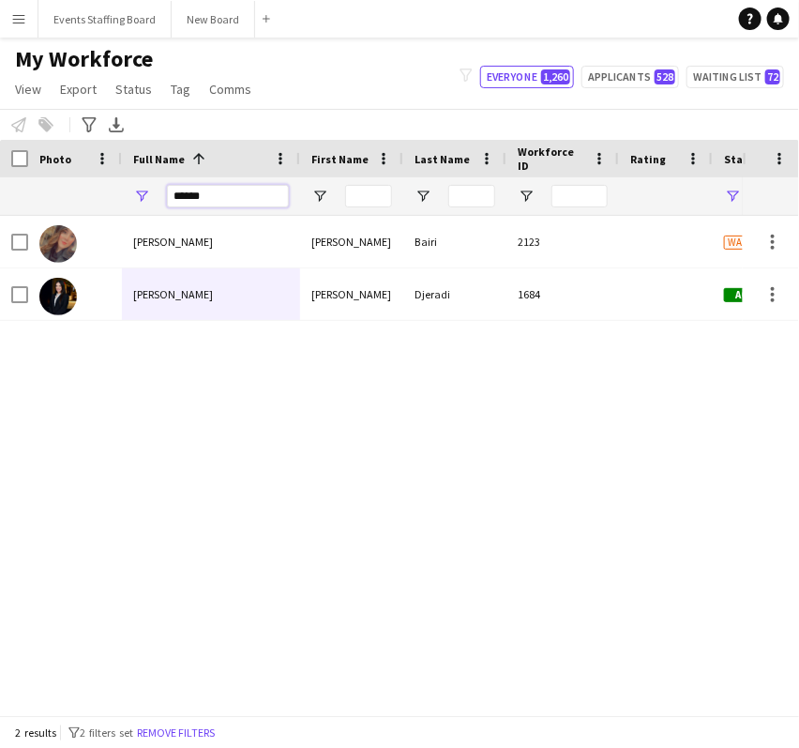
click at [198, 201] on input "******" at bounding box center [228, 196] width 122 height 23
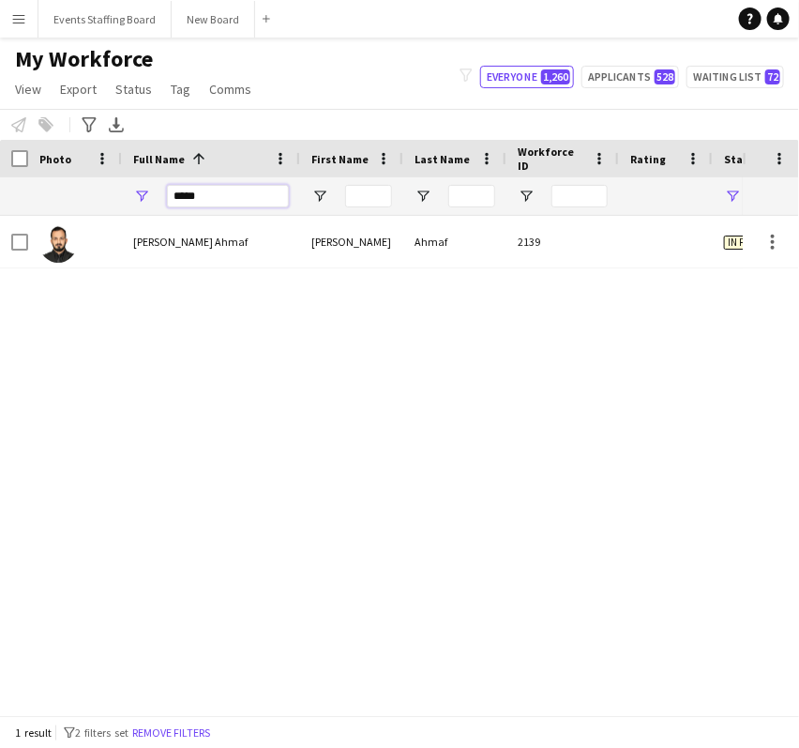
type input "*****"
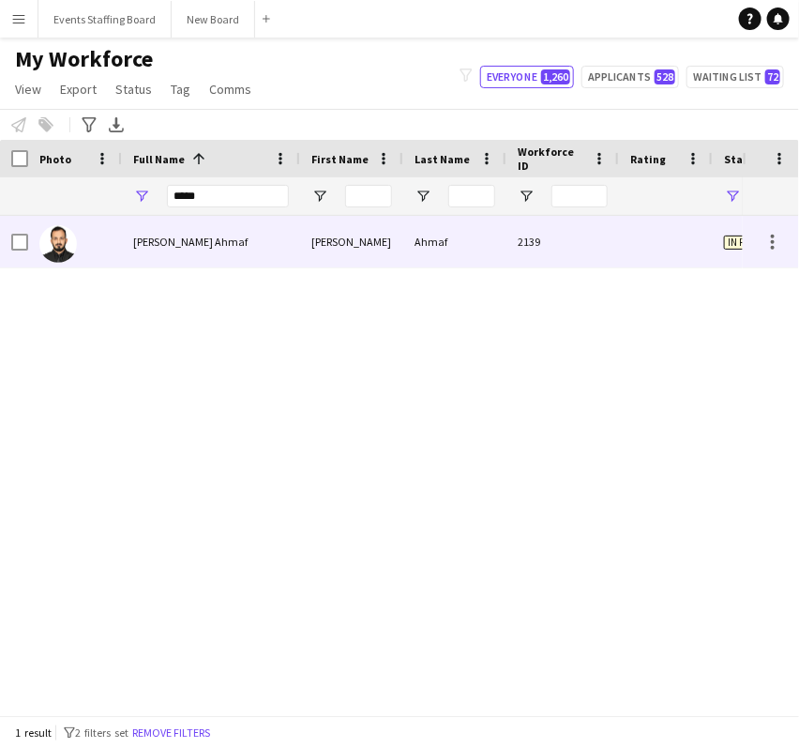
click at [148, 242] on span "[PERSON_NAME] Ahmaf" at bounding box center [190, 241] width 114 height 14
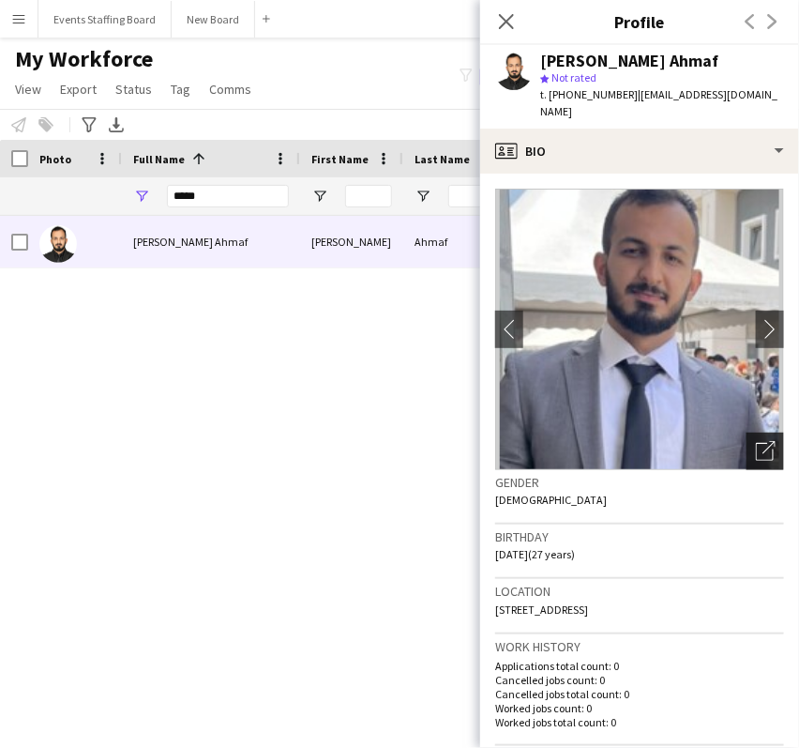
click at [756, 441] on icon "Open photos pop-in" at bounding box center [766, 451] width 20 height 20
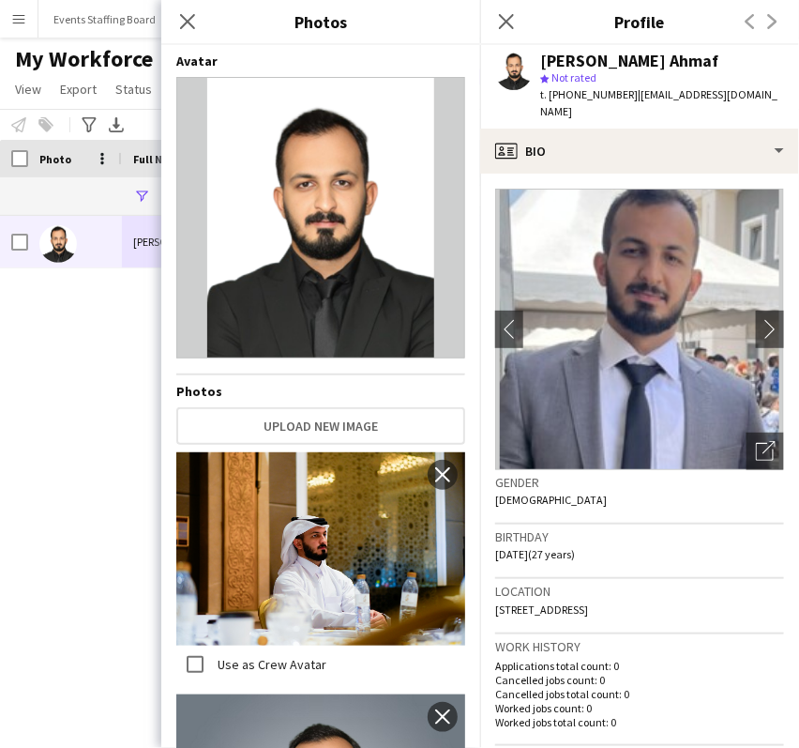
click at [610, 106] on div "Bachar Ahmaf star Not rated t. +97455702101 | basharahmad109@gmail.com" at bounding box center [639, 86] width 319 height 83
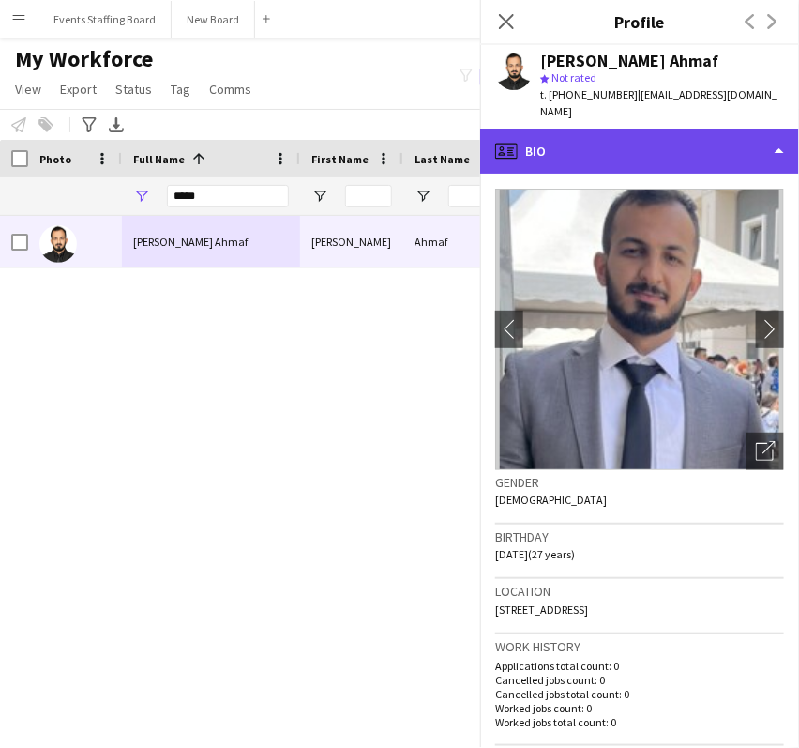
click at [620, 129] on div "profile Bio" at bounding box center [639, 151] width 319 height 45
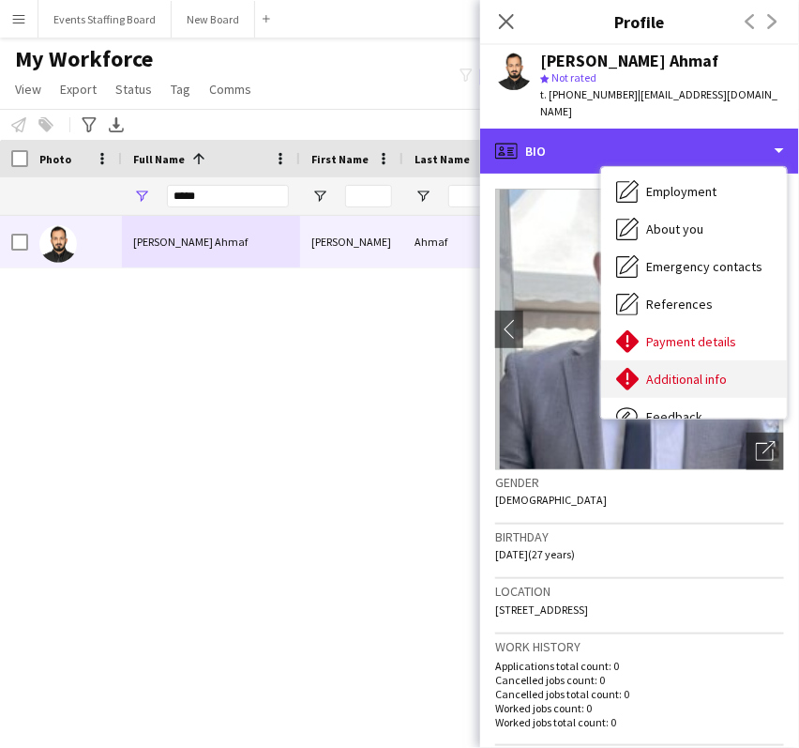
scroll to position [104, 0]
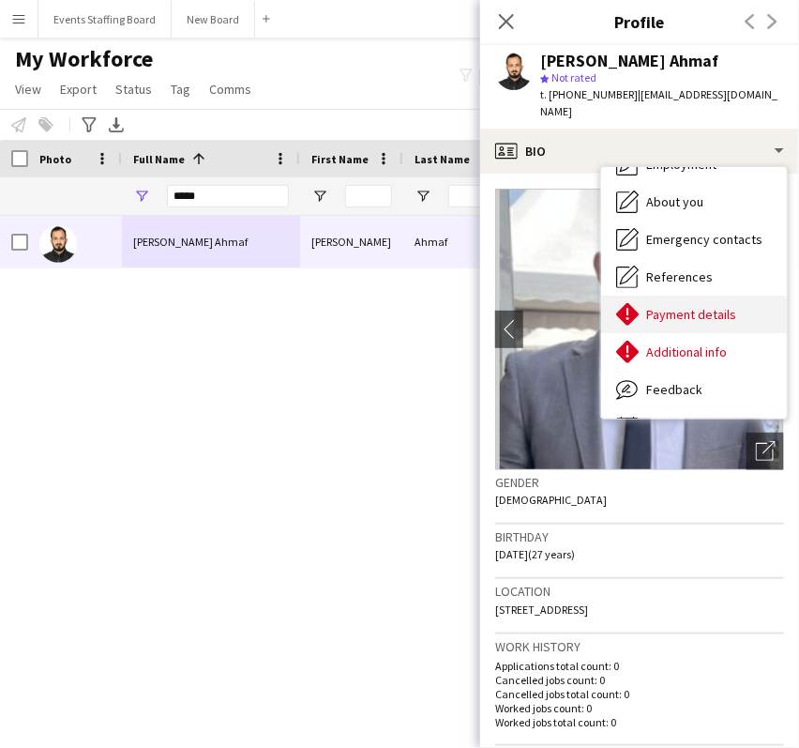
click at [692, 306] on span "Payment details" at bounding box center [691, 314] width 90 height 17
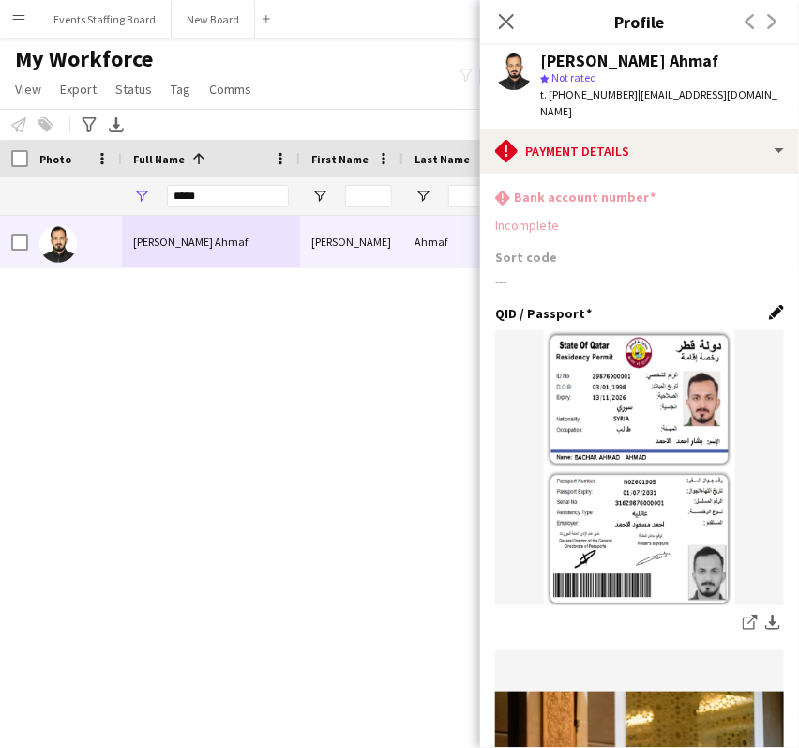
click at [769, 305] on app-icon "Edit this field" at bounding box center [776, 312] width 15 height 15
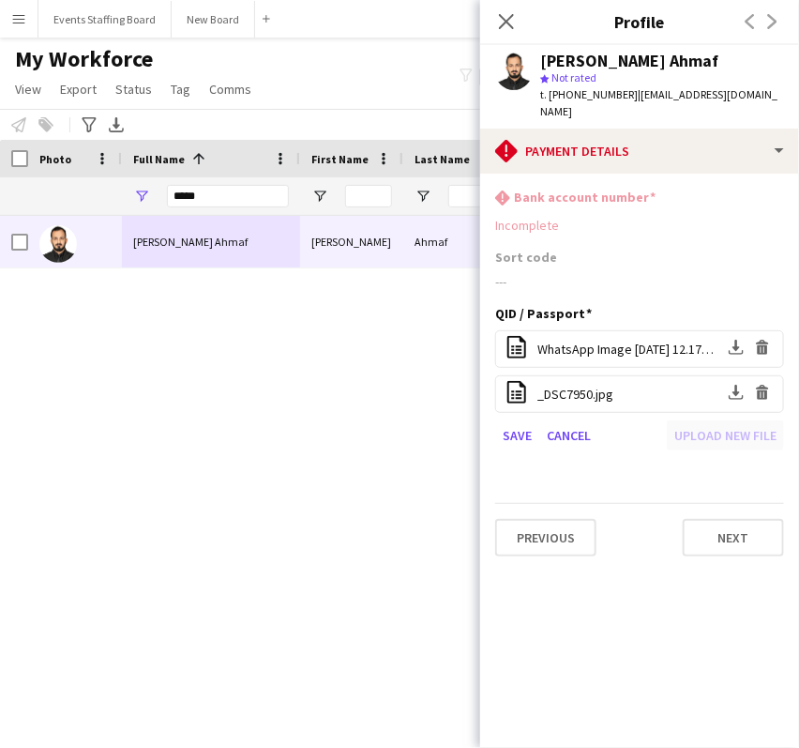
drag, startPoint x: 758, startPoint y: 374, endPoint x: 706, endPoint y: 384, distance: 52.4
click at [759, 385] on app-icon "Delete file" at bounding box center [762, 394] width 15 height 18
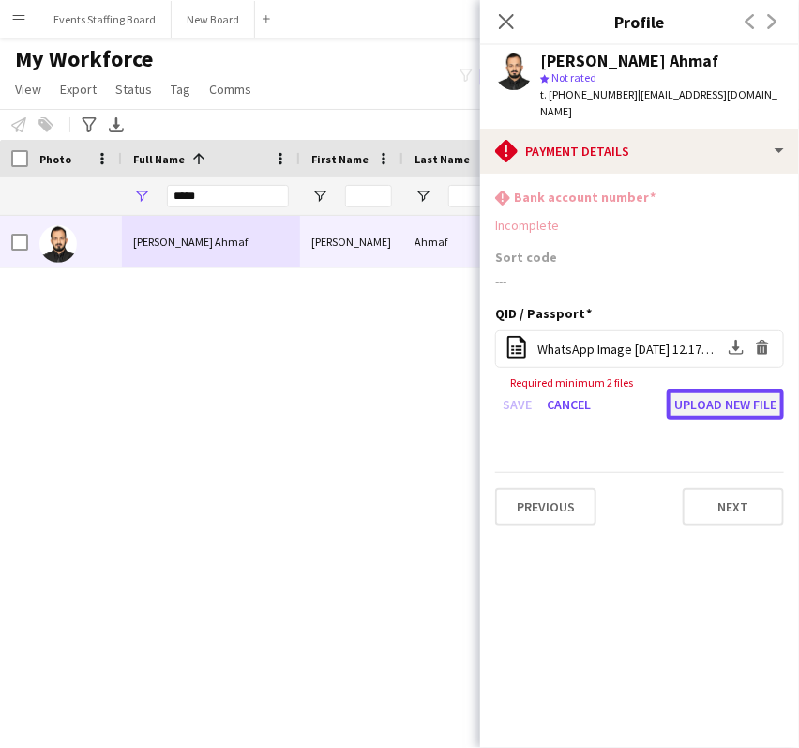
click at [704, 389] on button "Upload new file" at bounding box center [725, 404] width 117 height 30
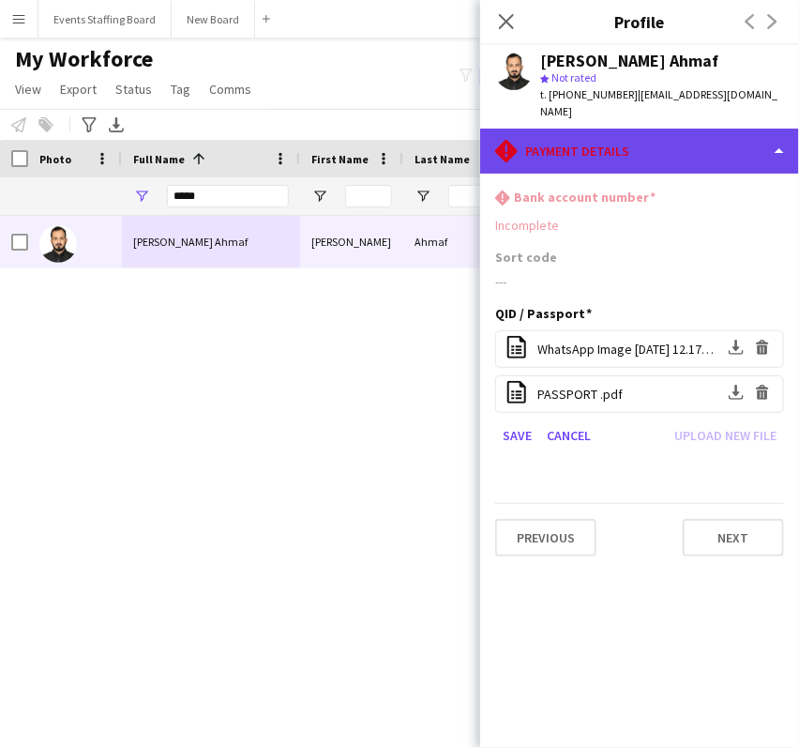
click at [634, 129] on div "rhombus-alert Payment details" at bounding box center [639, 151] width 319 height 45
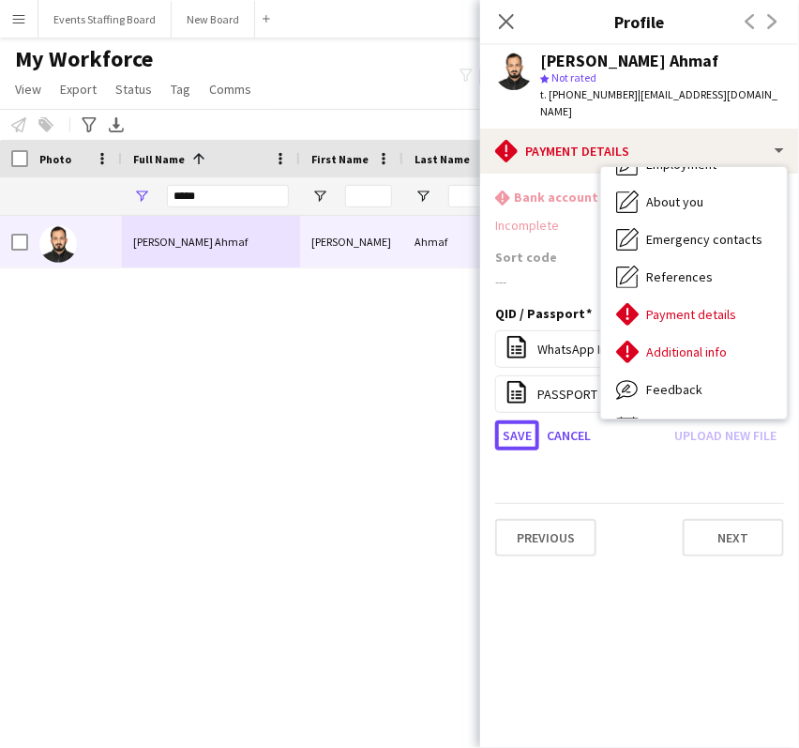
drag, startPoint x: 511, startPoint y: 422, endPoint x: 502, endPoint y: 431, distance: 12.6
click at [511, 422] on button "Save" at bounding box center [517, 435] width 44 height 30
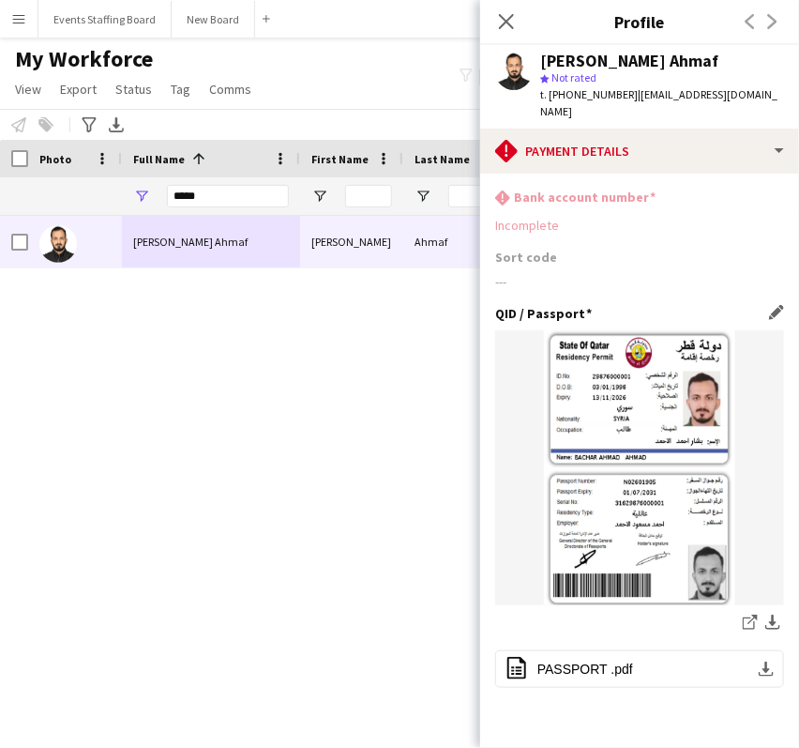
click at [503, 3] on div "Close pop-in" at bounding box center [506, 21] width 53 height 43
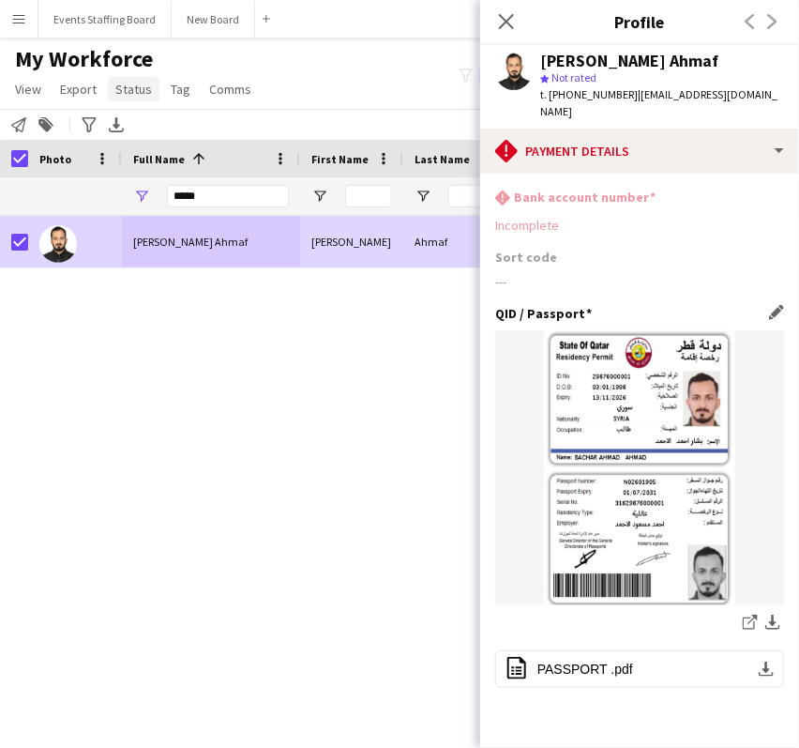
click at [125, 87] on span "Status" at bounding box center [133, 89] width 37 height 17
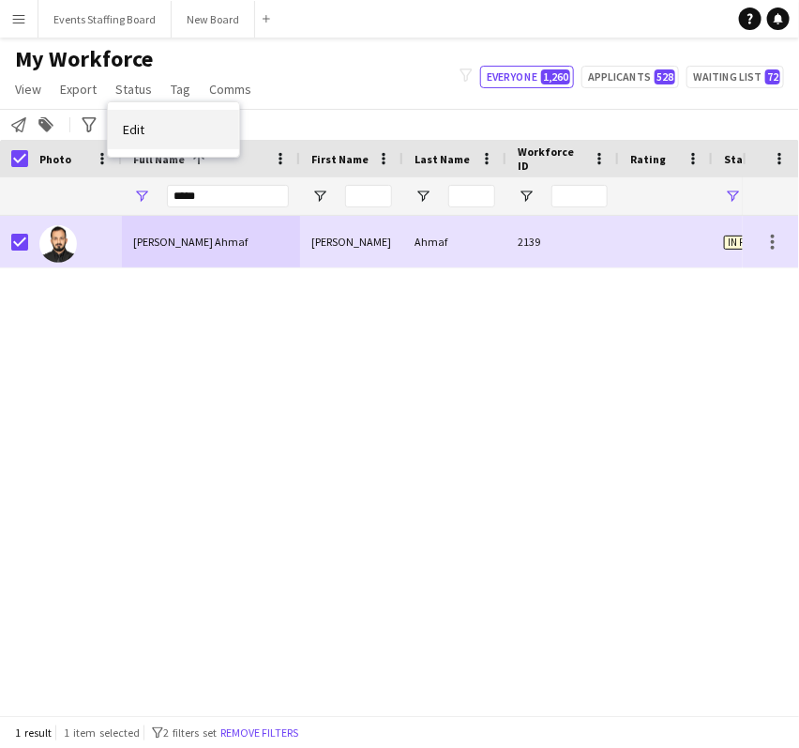
click at [164, 125] on link "Edit" at bounding box center [173, 129] width 131 height 39
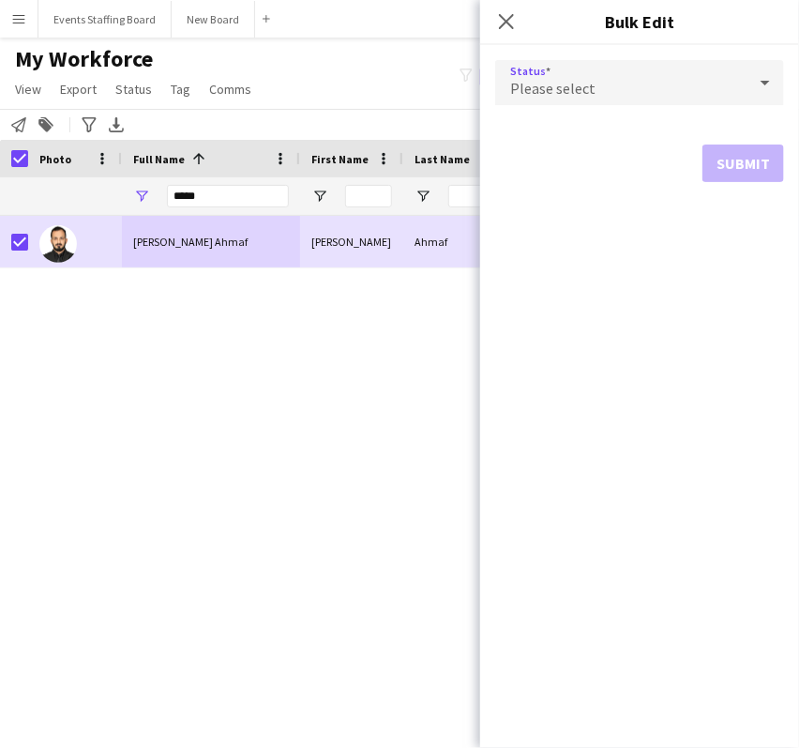
click at [669, 61] on div "Please select" at bounding box center [620, 82] width 251 height 45
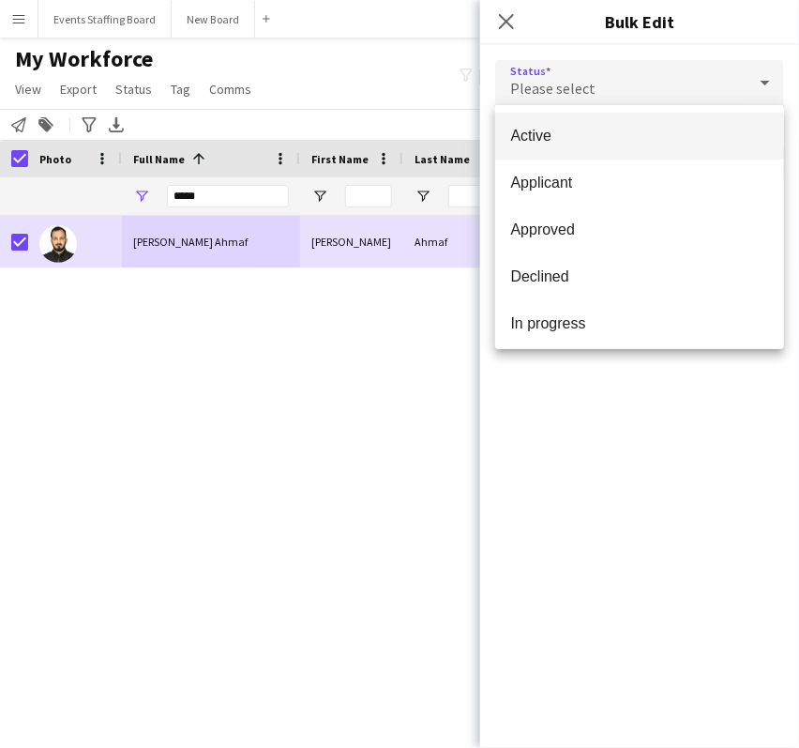
click at [593, 137] on span "Active" at bounding box center [639, 136] width 259 height 18
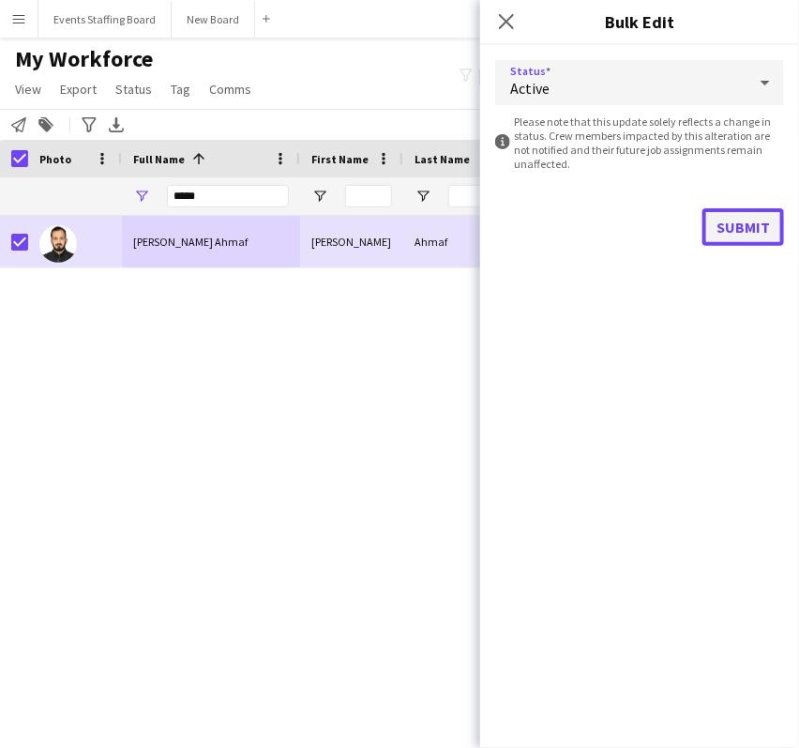
click at [740, 208] on button "Submit" at bounding box center [744, 227] width 82 height 38
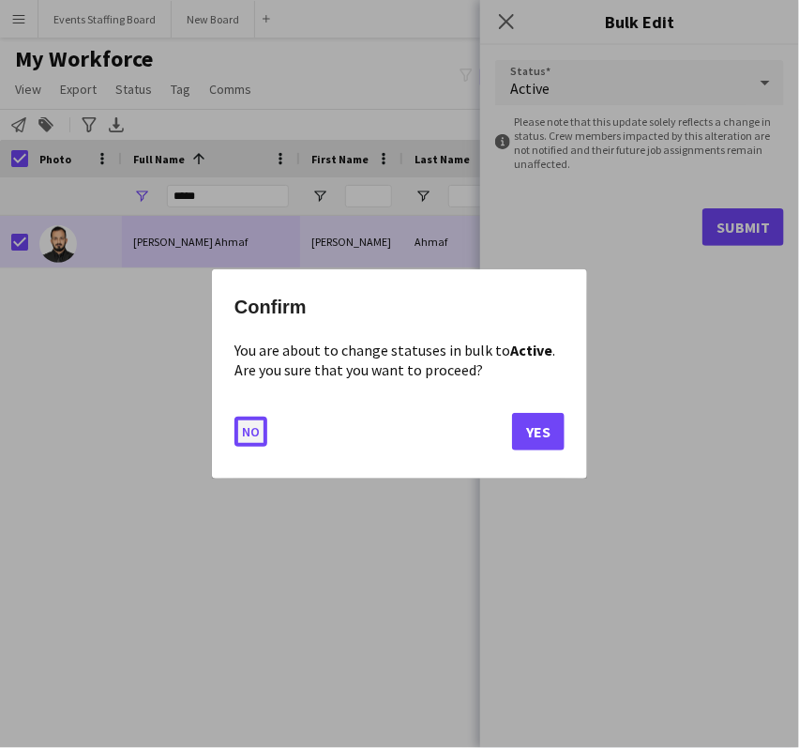
click at [249, 422] on button "No" at bounding box center [250, 431] width 33 height 30
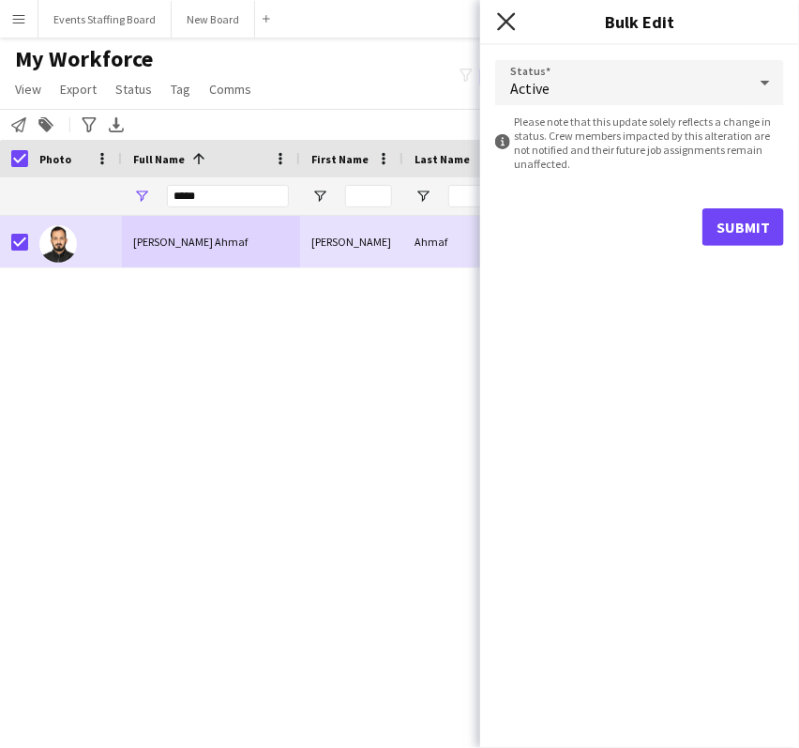
click at [511, 23] on icon "Close pop-in" at bounding box center [506, 21] width 18 height 18
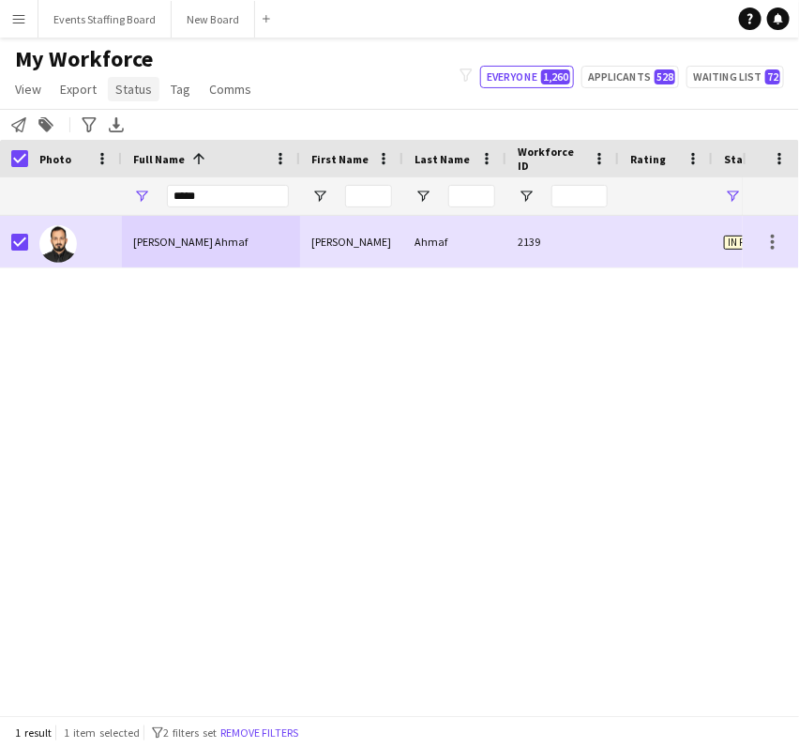
click at [124, 87] on span "Status" at bounding box center [133, 89] width 37 height 17
click at [151, 144] on link "Edit" at bounding box center [173, 129] width 131 height 39
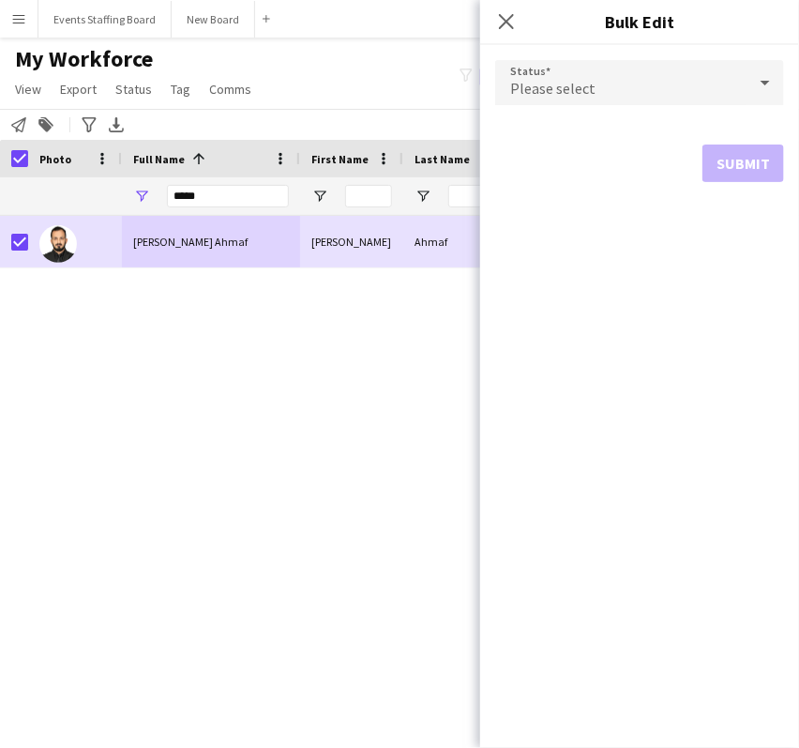
click at [639, 71] on div "Please select" at bounding box center [620, 82] width 251 height 45
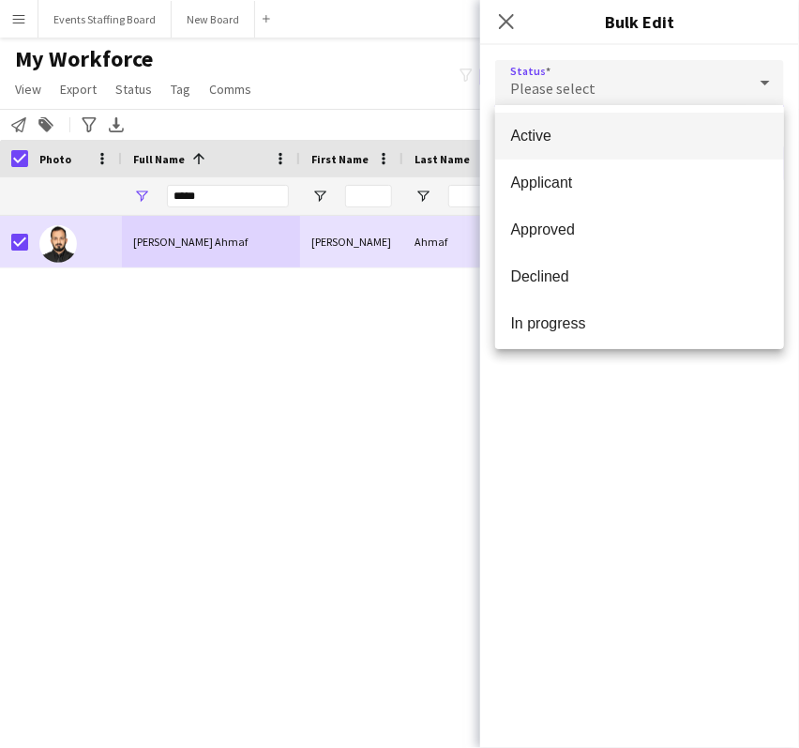
click at [570, 142] on span "Active" at bounding box center [639, 136] width 259 height 18
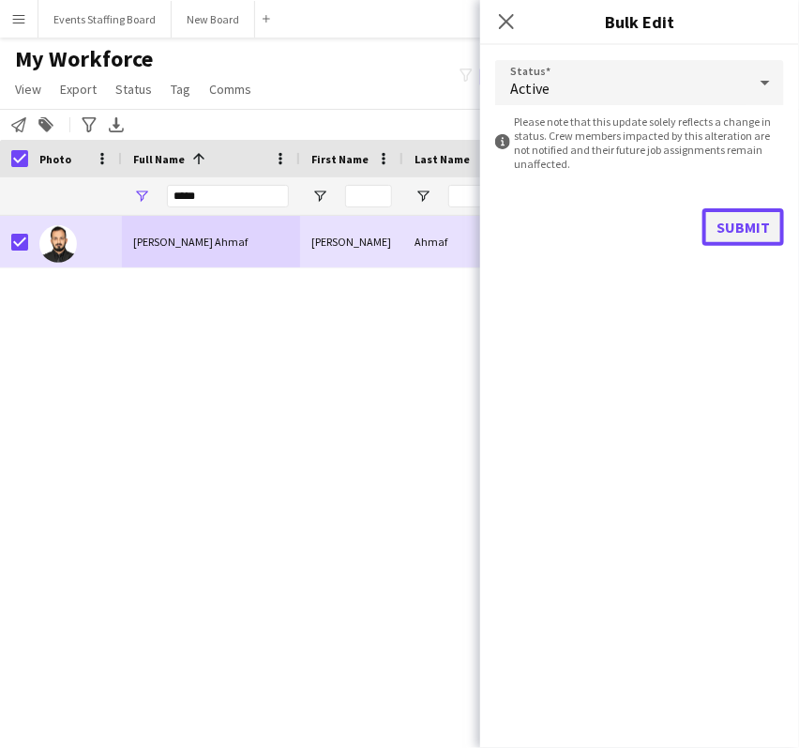
click at [728, 215] on button "Submit" at bounding box center [744, 227] width 82 height 38
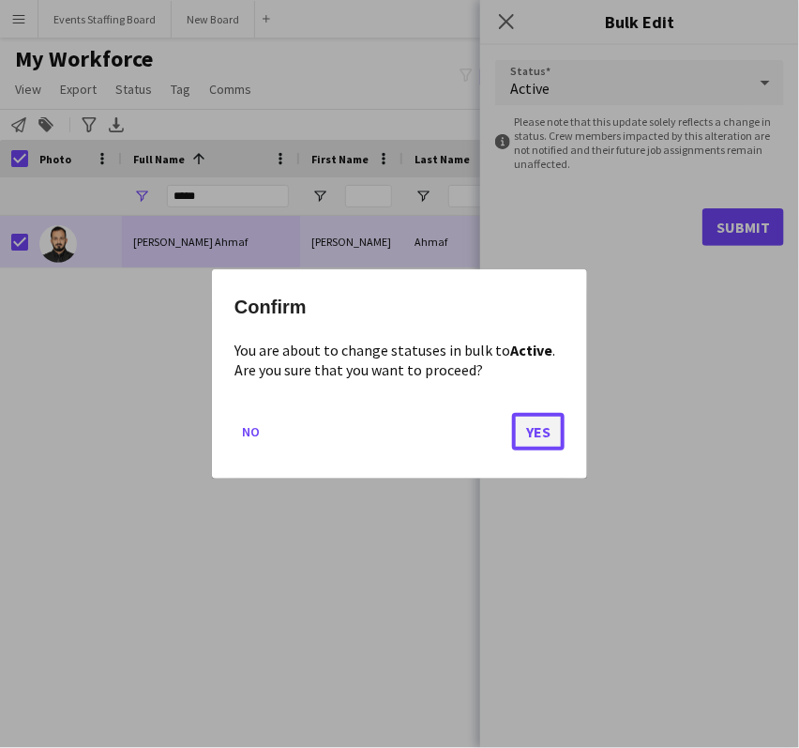
click at [515, 437] on button "Yes" at bounding box center [538, 432] width 53 height 38
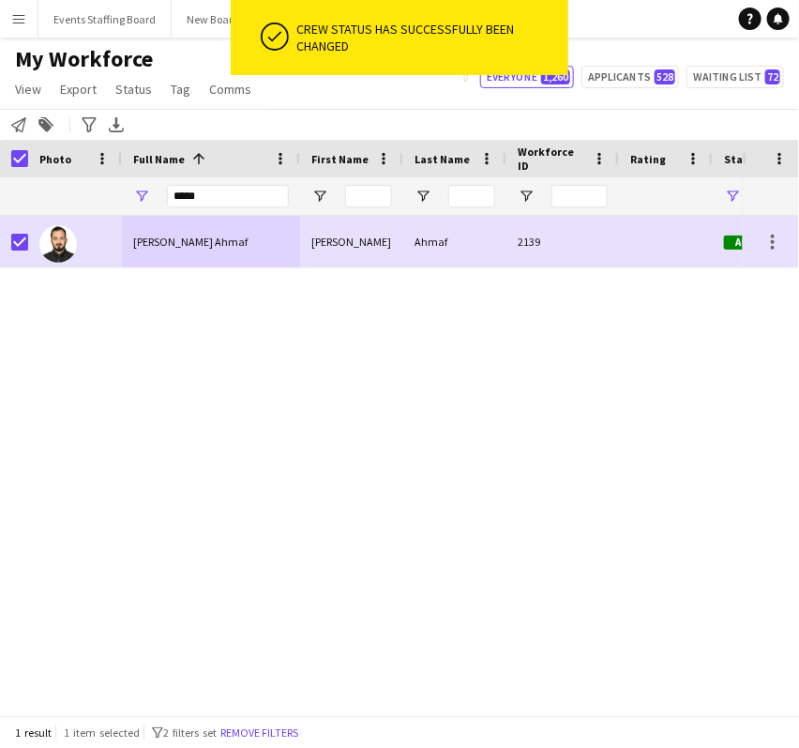
drag, startPoint x: 405, startPoint y: 407, endPoint x: 434, endPoint y: 177, distance: 231.6
click at [405, 407] on div "Bachar Ahmaf Bachar Ahmaf 2139 Active Doha" at bounding box center [371, 457] width 743 height 483
click at [188, 197] on input "*****" at bounding box center [228, 196] width 122 height 23
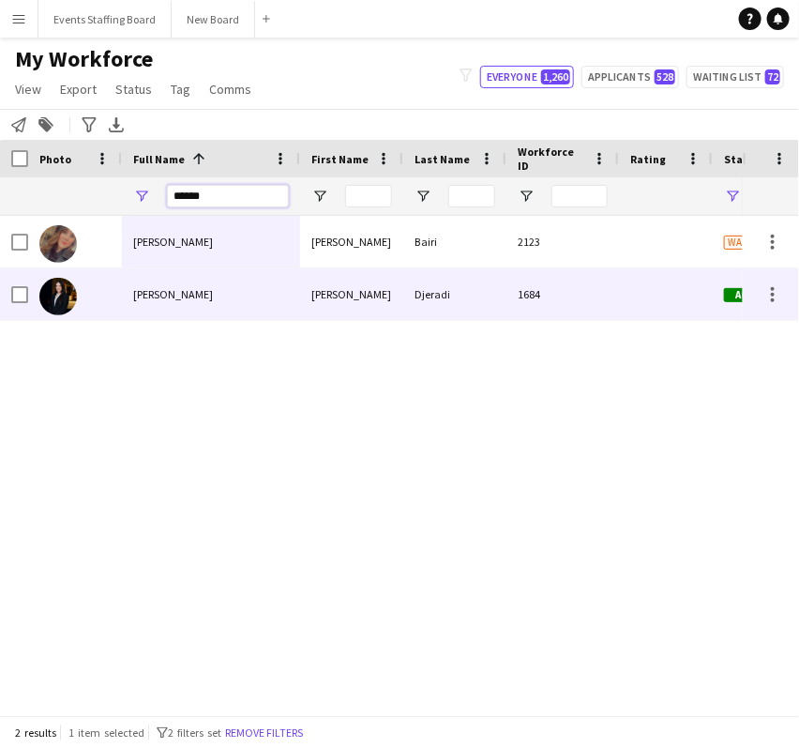
type input "******"
click at [166, 295] on span "Yousra Djeradi" at bounding box center [173, 294] width 80 height 14
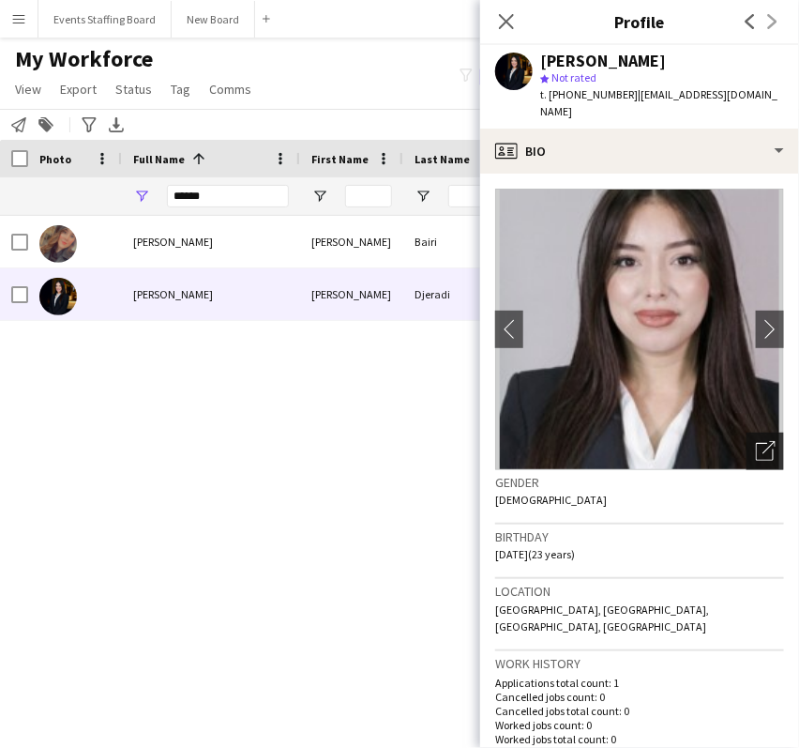
click at [756, 443] on icon at bounding box center [765, 452] width 18 height 18
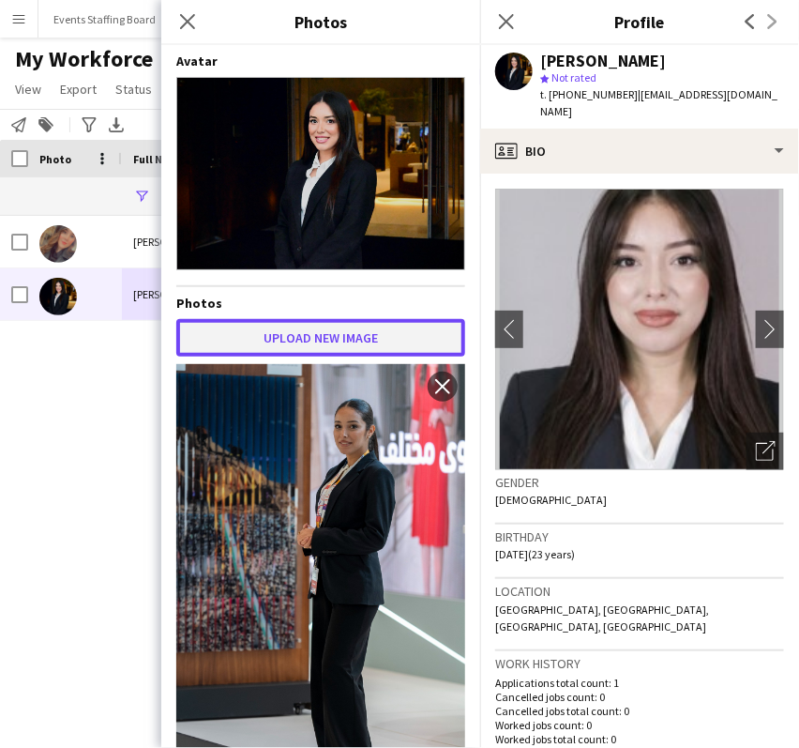
click at [277, 319] on button "Upload new image" at bounding box center [320, 338] width 289 height 38
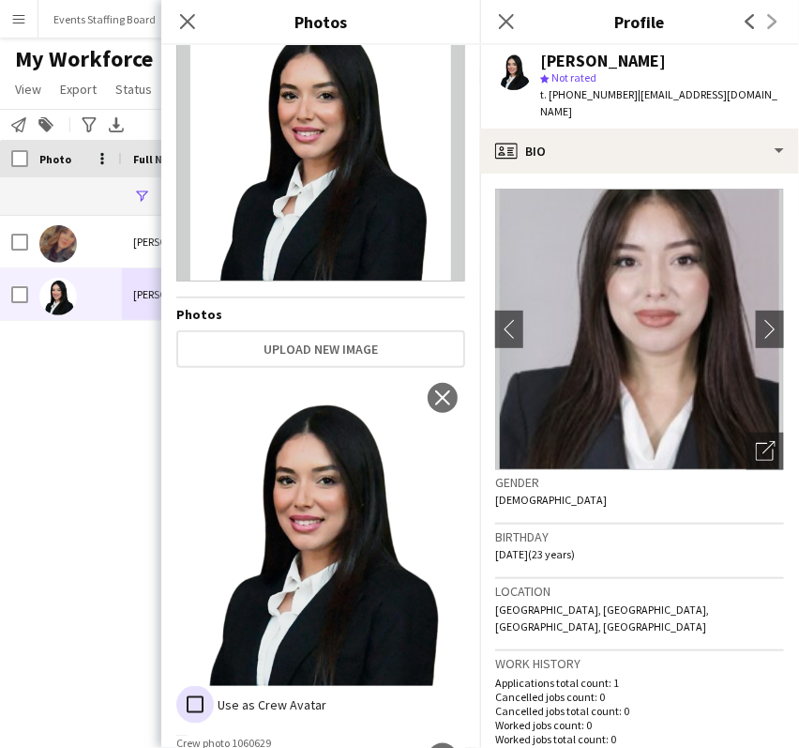
scroll to position [0, 0]
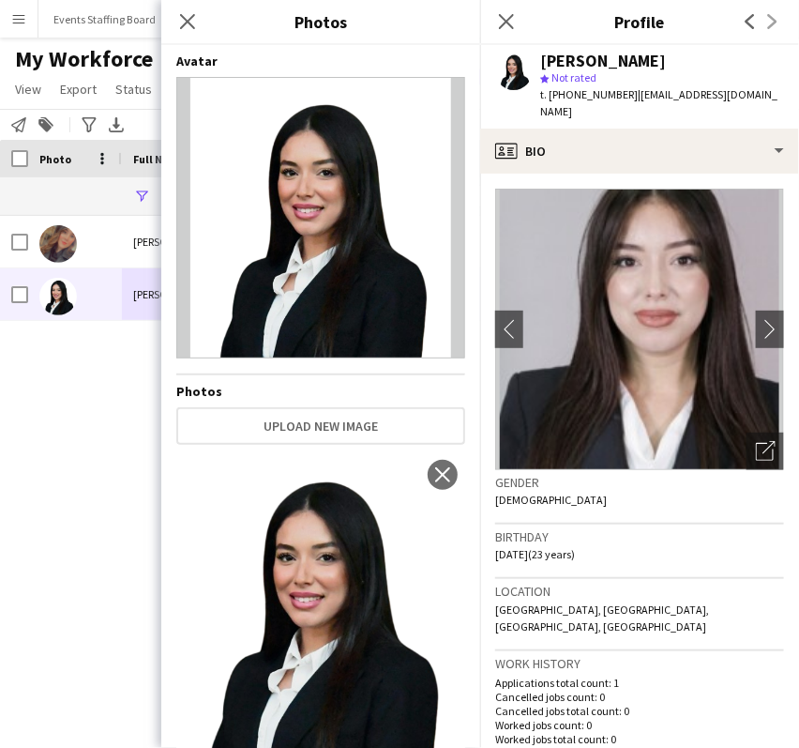
click at [532, 24] on div "Close pop-in" at bounding box center [506, 21] width 53 height 43
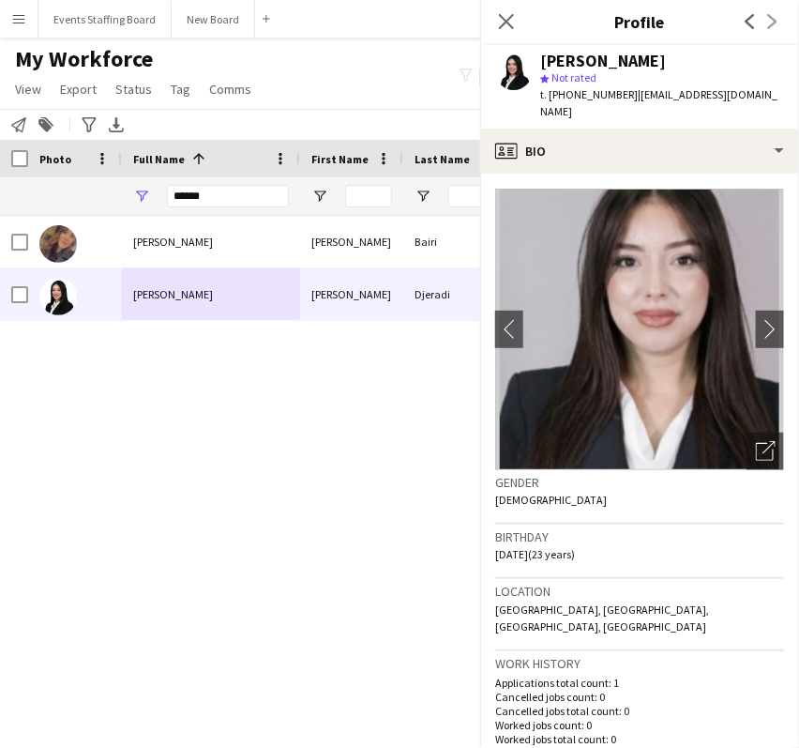
click at [522, 24] on div "Close pop-in" at bounding box center [506, 21] width 53 height 43
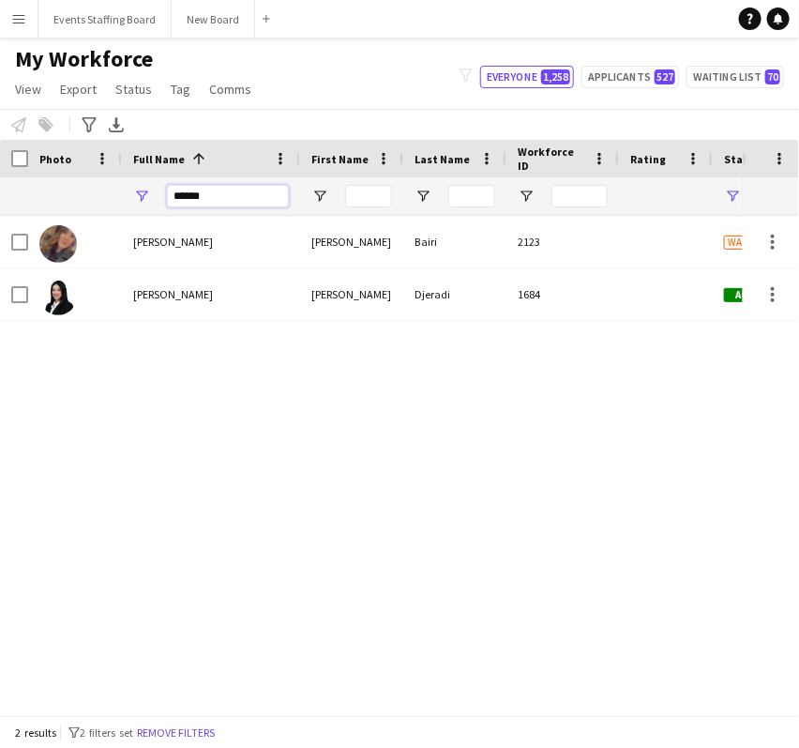
click at [196, 200] on input "******" at bounding box center [228, 196] width 122 height 23
type input "*****"
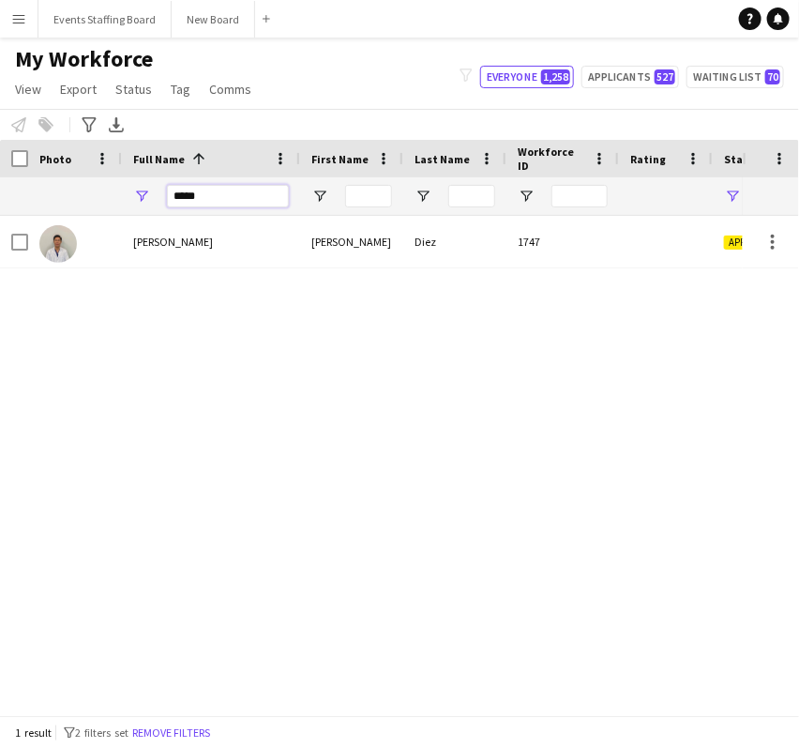
click at [199, 196] on input "*****" at bounding box center [228, 196] width 122 height 23
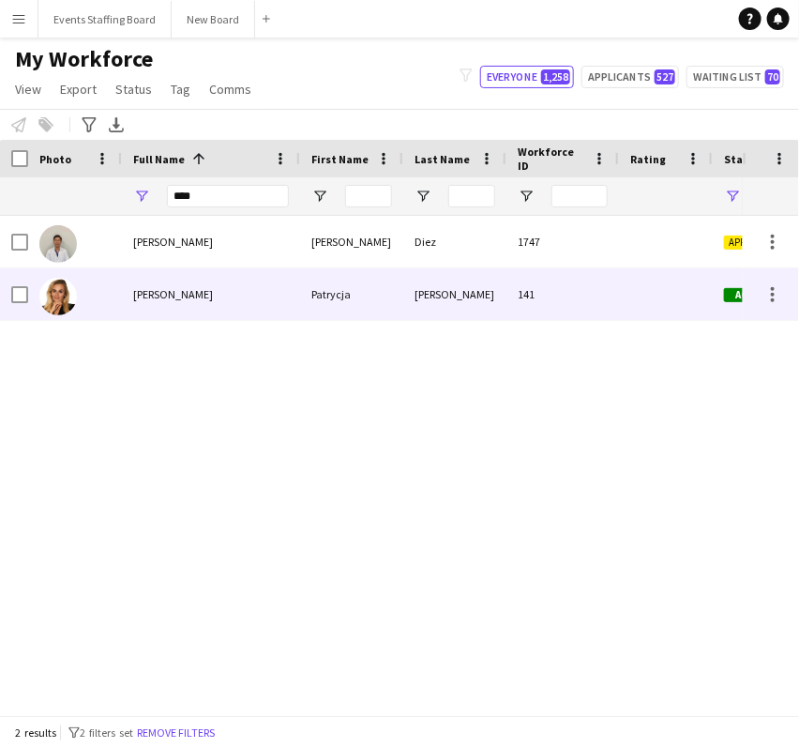
click at [204, 285] on div "[PERSON_NAME]" at bounding box center [211, 294] width 178 height 52
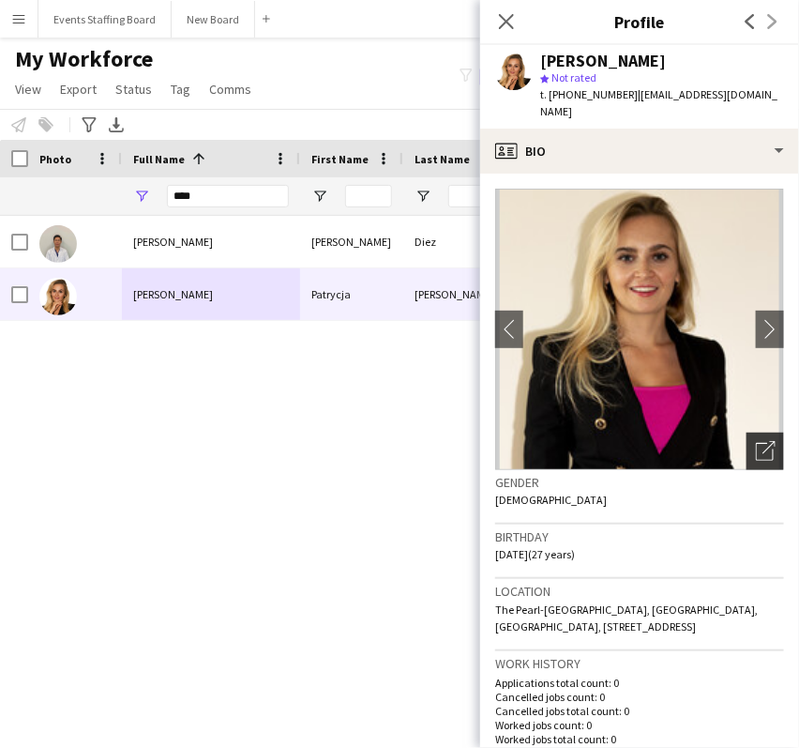
click at [756, 447] on icon at bounding box center [765, 452] width 18 height 18
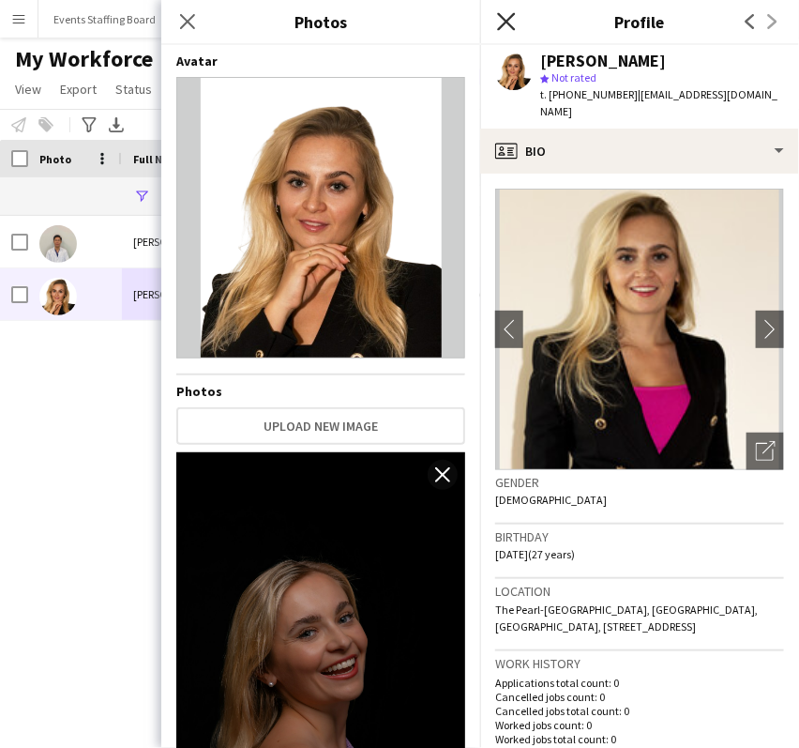
click at [515, 20] on icon "Close pop-in" at bounding box center [506, 21] width 18 height 18
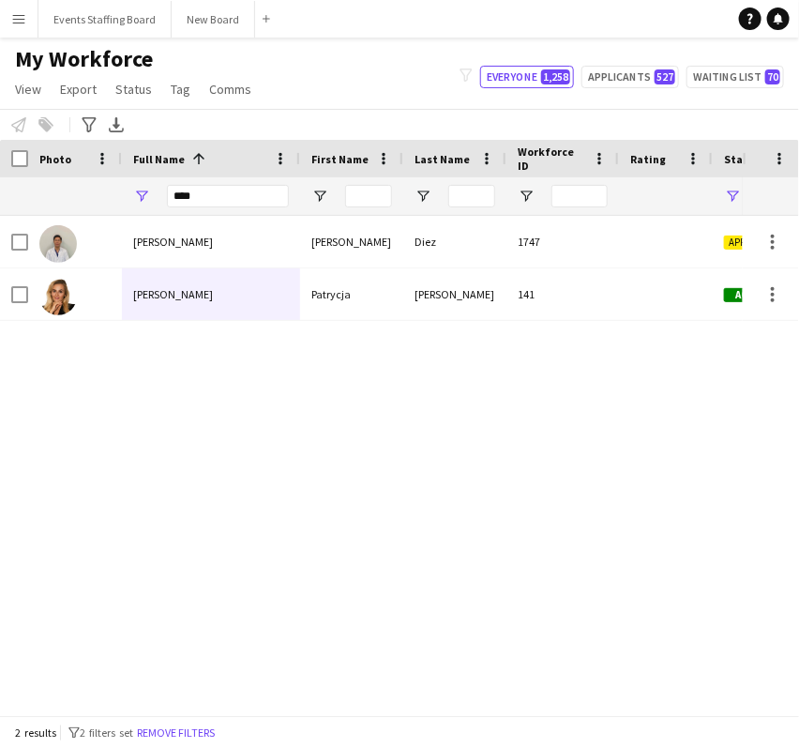
click at [739, 426] on div "Jan Patrick Diez Jan Patrick Diez 1747 Applicant Doha Patrycja Romanczuk Patryc…" at bounding box center [371, 457] width 743 height 483
click at [218, 190] on input "****" at bounding box center [228, 196] width 122 height 23
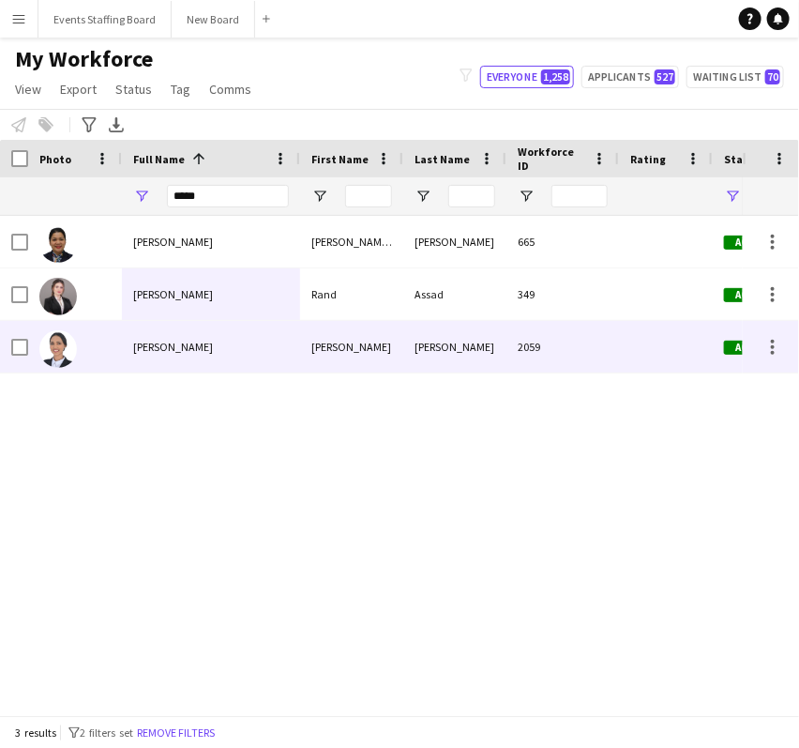
click at [150, 354] on span "Randa Berhe" at bounding box center [173, 347] width 80 height 14
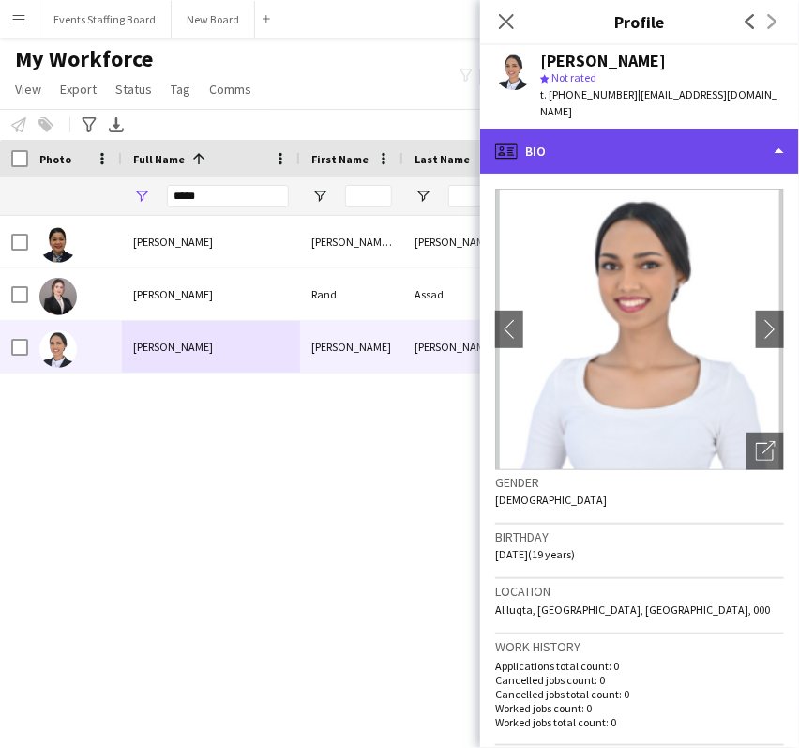
click at [663, 137] on div "profile Bio" at bounding box center [639, 151] width 319 height 45
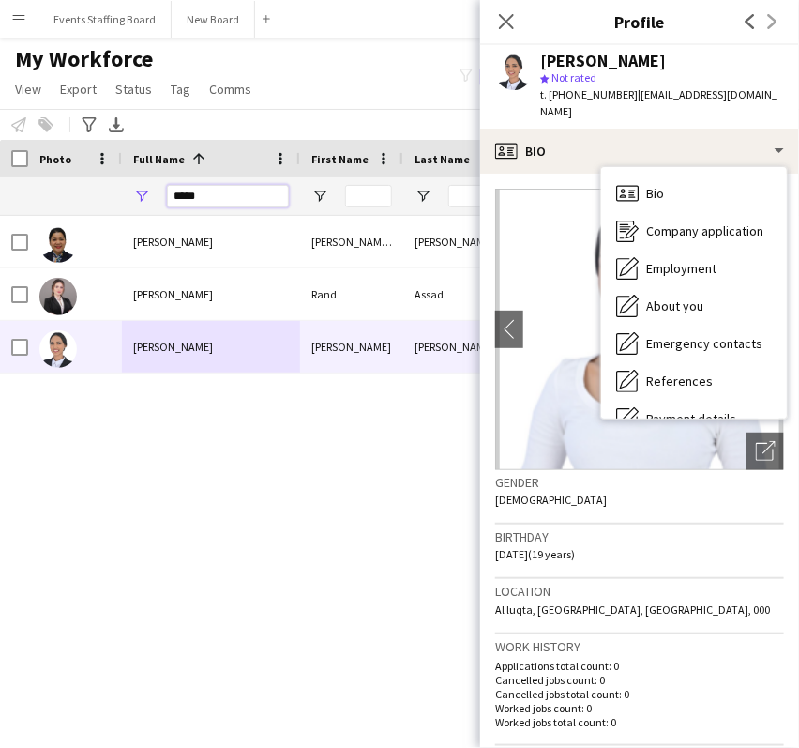
click at [208, 186] on input "*****" at bounding box center [228, 196] width 122 height 23
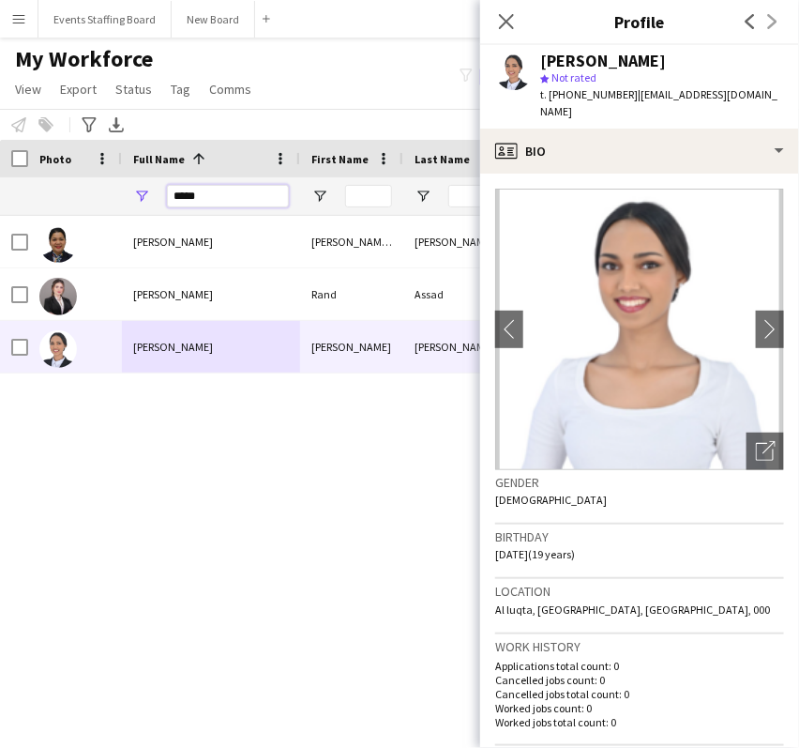
click at [208, 187] on input "*****" at bounding box center [228, 196] width 122 height 23
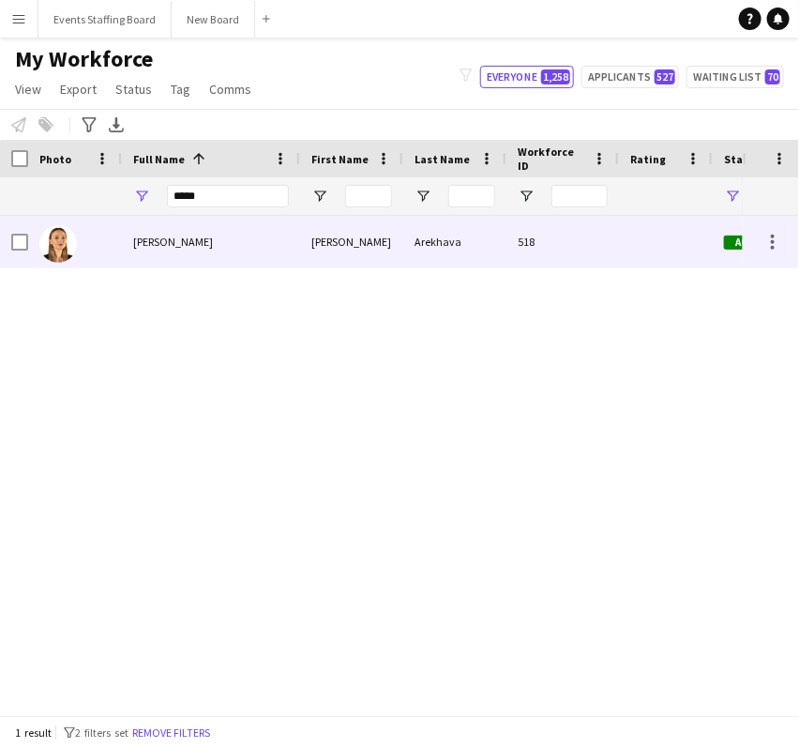
click at [176, 242] on span "Iryna Arekhava" at bounding box center [173, 241] width 80 height 14
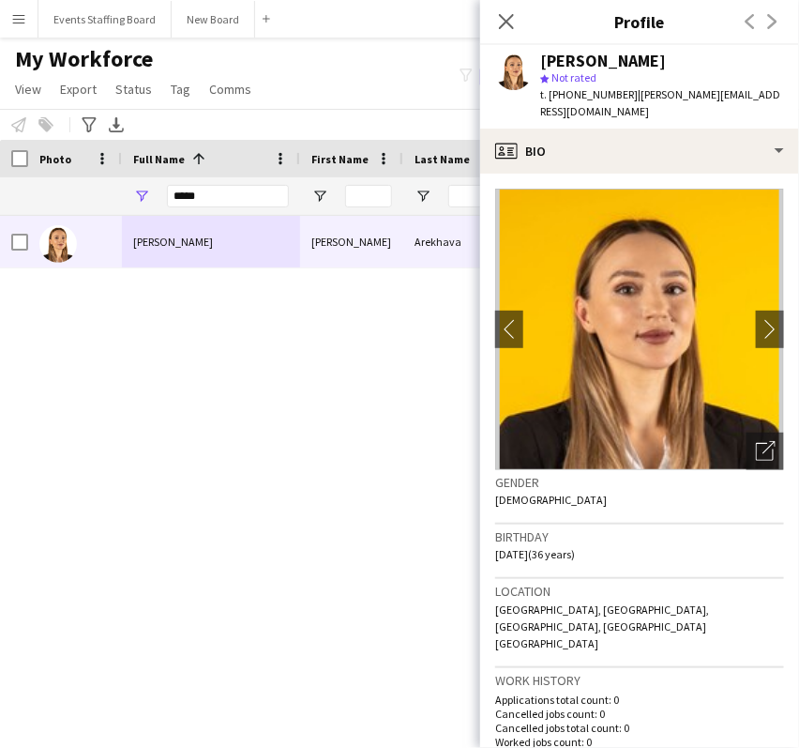
click at [199, 184] on div "*****" at bounding box center [228, 196] width 122 height 38
click at [199, 185] on input "*****" at bounding box center [228, 196] width 122 height 23
click at [190, 204] on input "*****" at bounding box center [228, 196] width 122 height 23
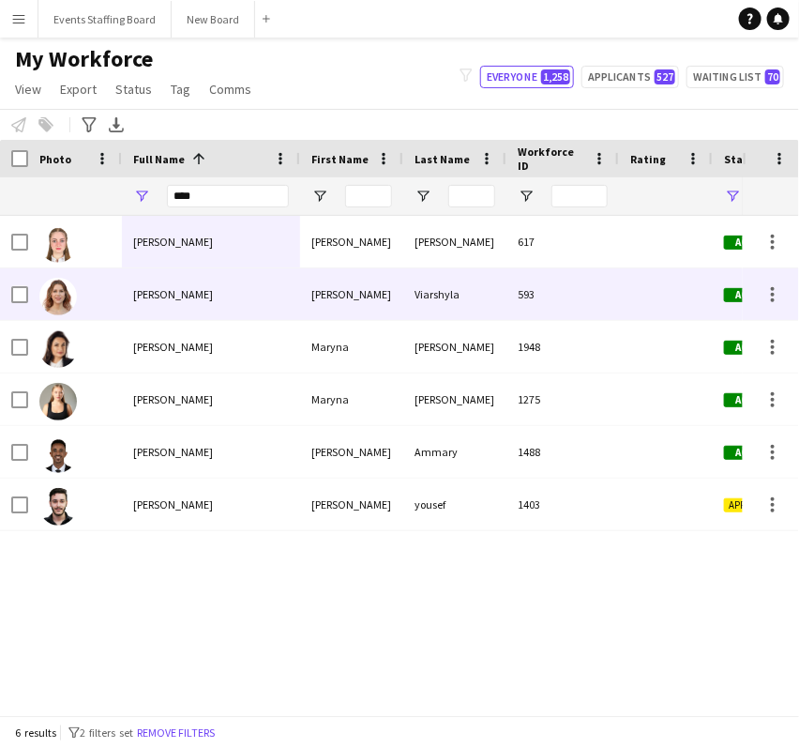
click at [168, 274] on div "Maryia Viarshyla" at bounding box center [211, 294] width 178 height 52
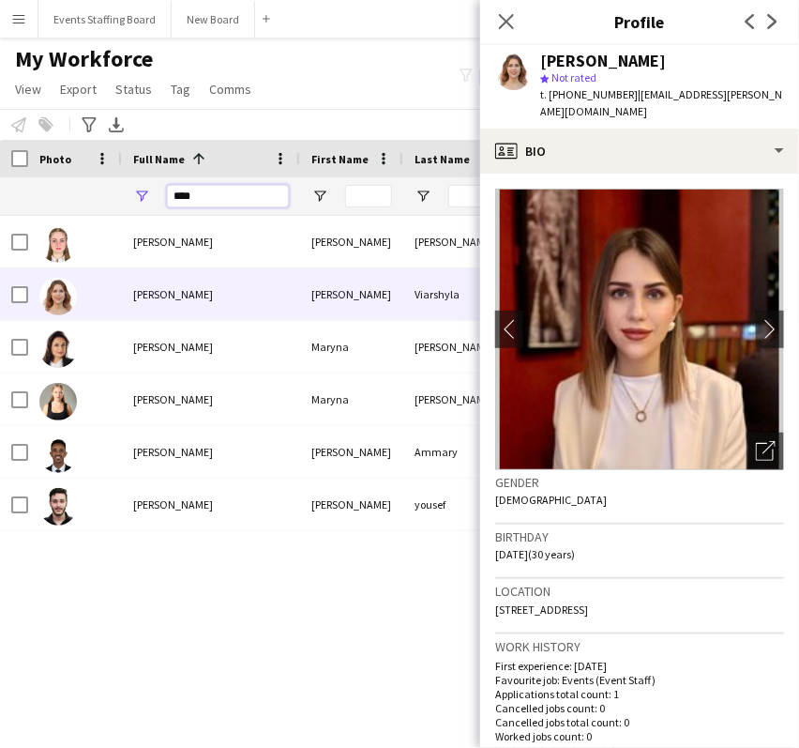
click at [190, 191] on input "****" at bounding box center [228, 196] width 122 height 23
click at [190, 190] on input "****" at bounding box center [228, 196] width 122 height 23
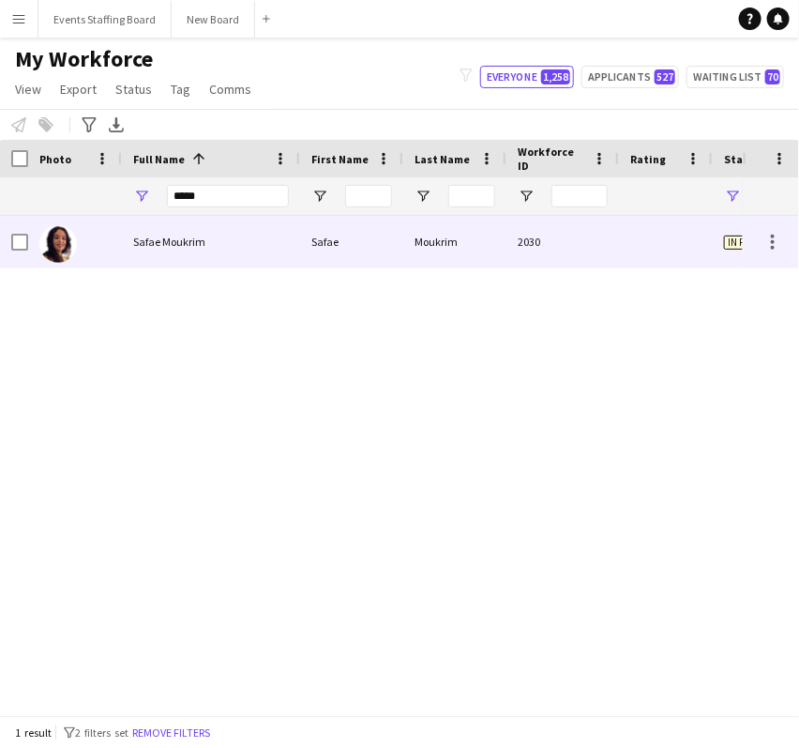
click at [148, 233] on div "Safae Moukrim" at bounding box center [211, 242] width 178 height 52
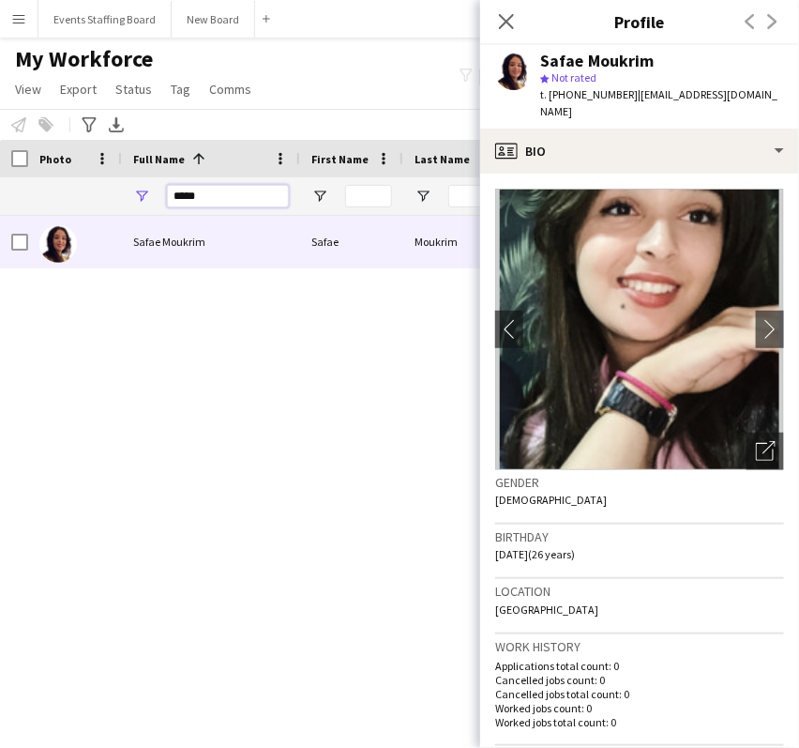
click at [204, 204] on input "*****" at bounding box center [228, 196] width 122 height 23
type input "*"
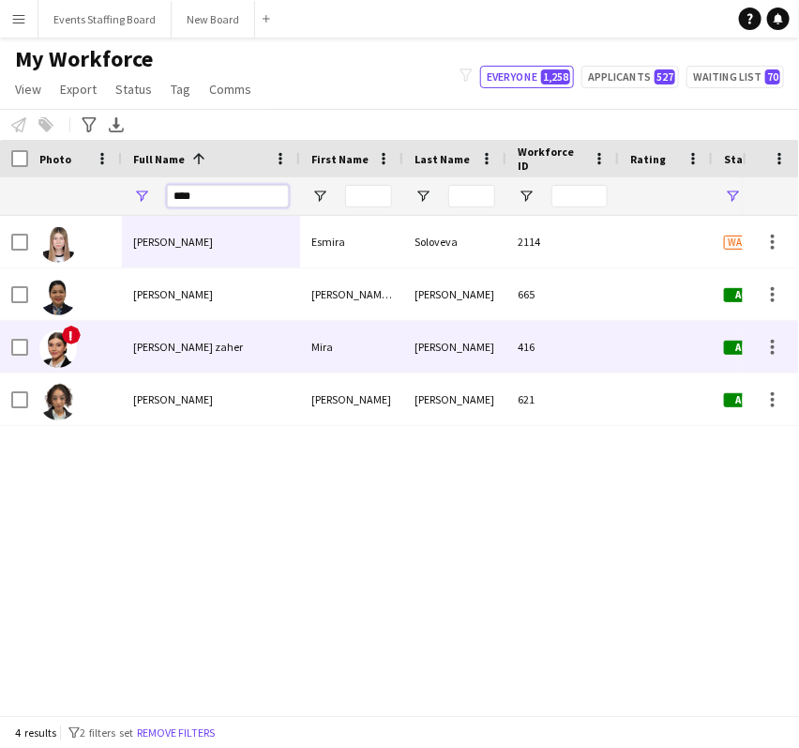
type input "****"
click at [191, 357] on div "Mira Abo zaher" at bounding box center [211, 347] width 178 height 52
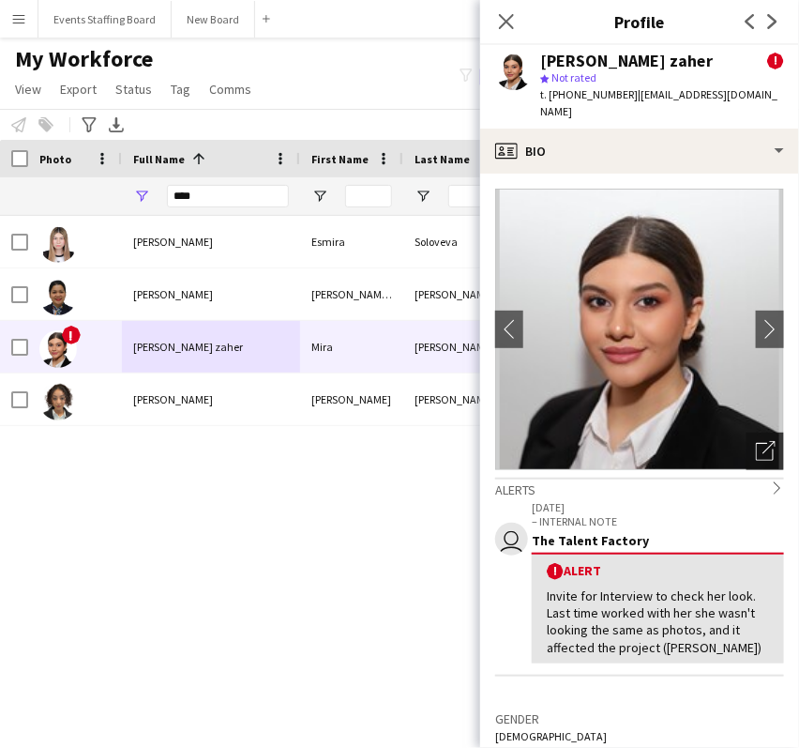
click at [747, 444] on div "Open photos pop-in" at bounding box center [766, 451] width 38 height 38
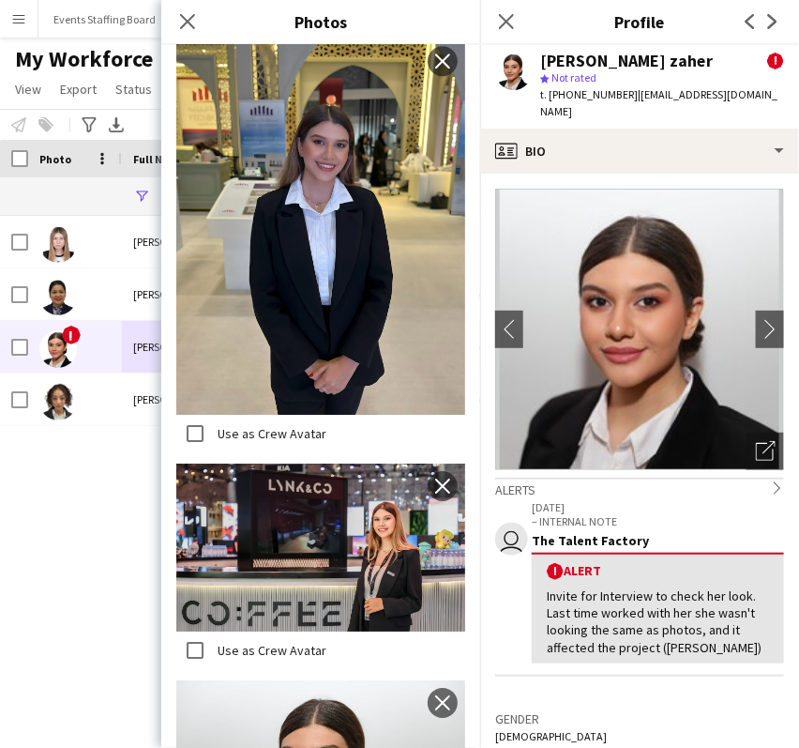
scroll to position [1426, 0]
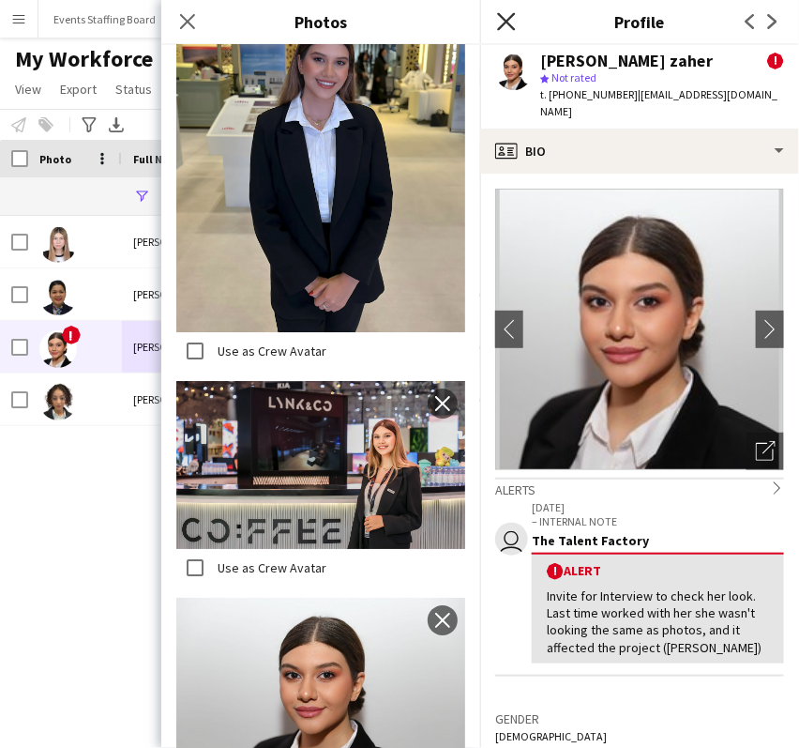
click at [511, 15] on icon "Close pop-in" at bounding box center [506, 21] width 18 height 18
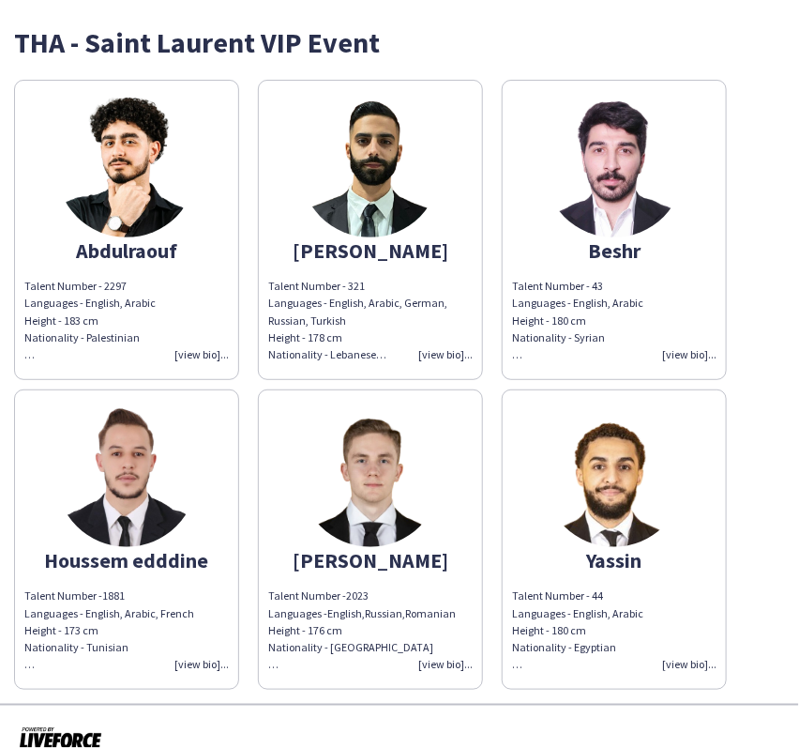
scroll to position [25, 0]
